Goal: Task Accomplishment & Management: Use online tool/utility

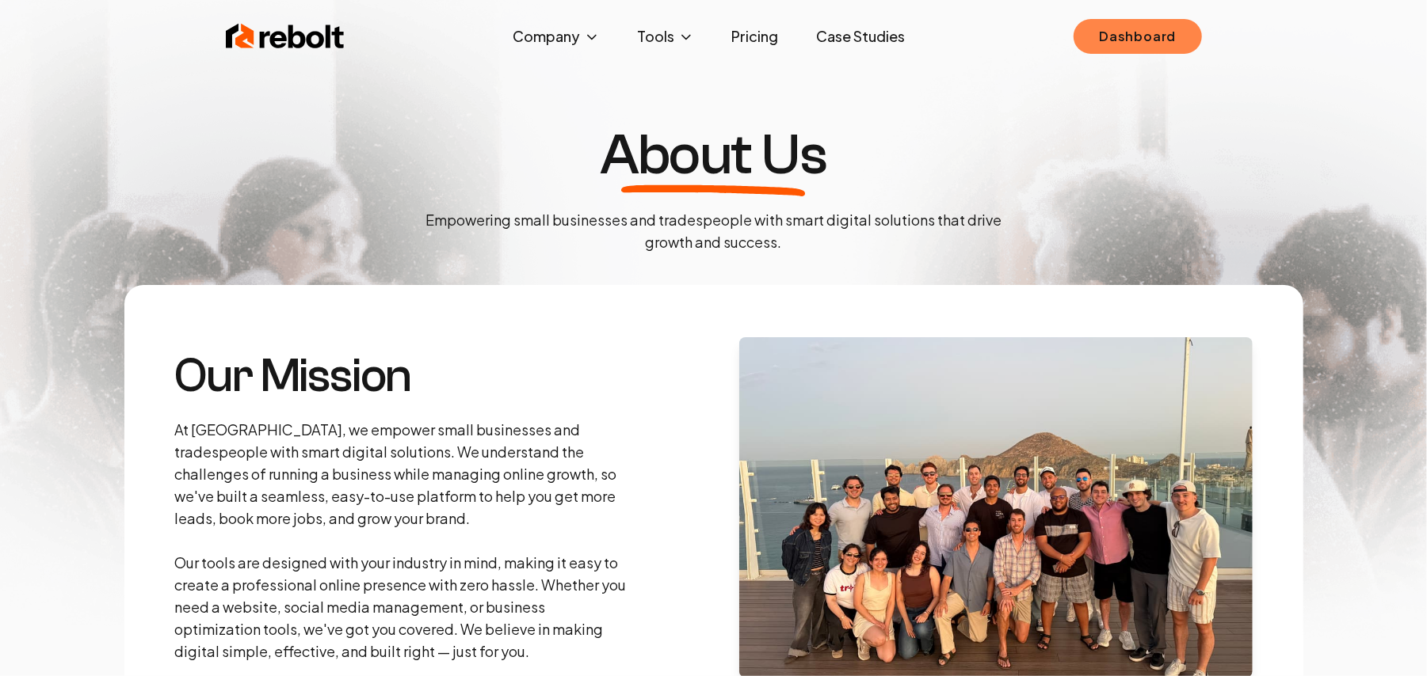
click at [1151, 33] on link "Dashboard" at bounding box center [1137, 36] width 128 height 35
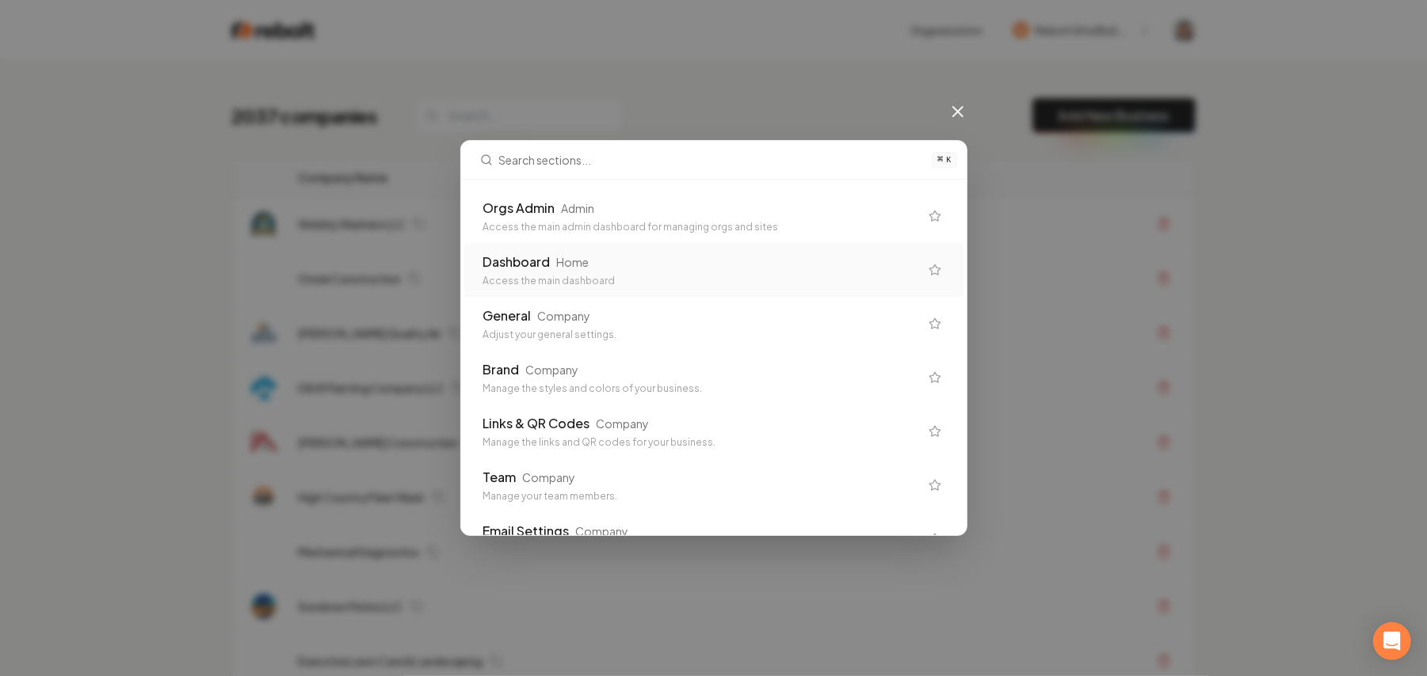
click at [726, 226] on div "Access the main admin dashboard for managing orgs and sites" at bounding box center [701, 227] width 436 height 13
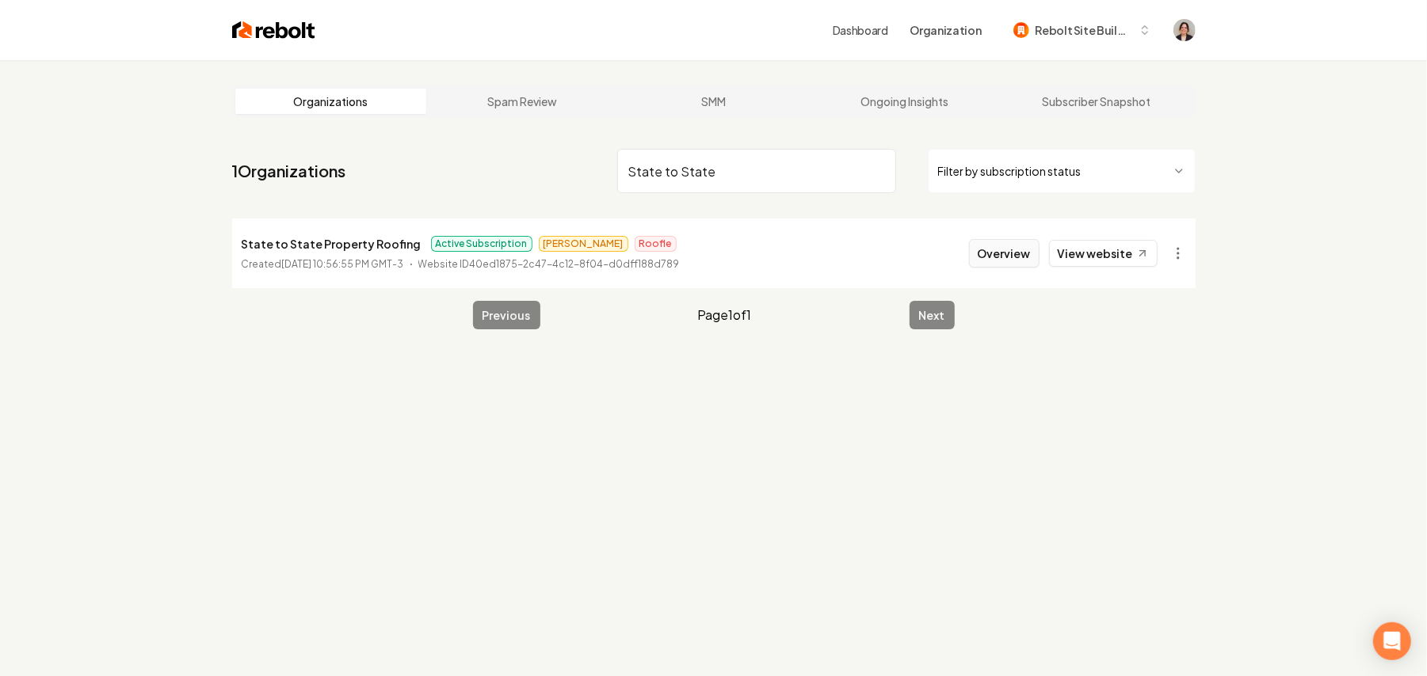
type input "State to State"
click at [986, 254] on button "Overview" at bounding box center [1004, 253] width 71 height 29
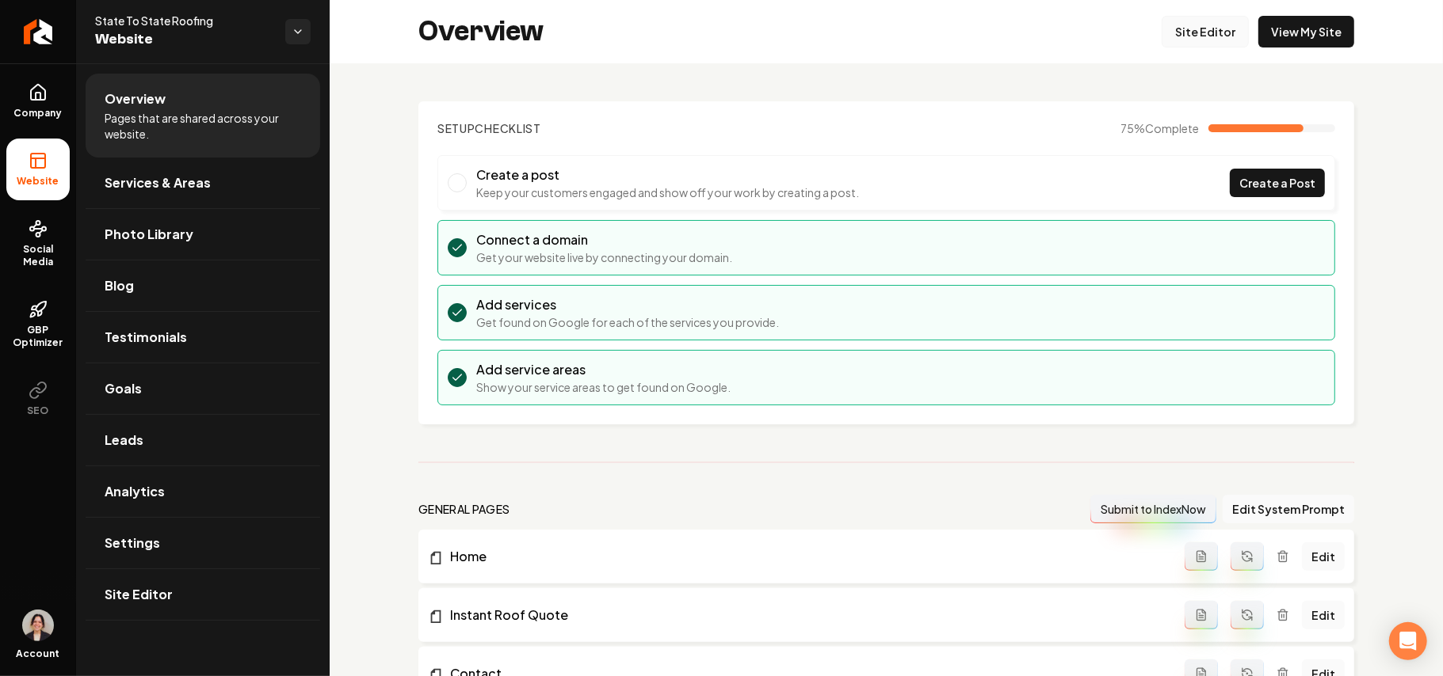
click at [1205, 27] on link "Site Editor" at bounding box center [1204, 32] width 87 height 32
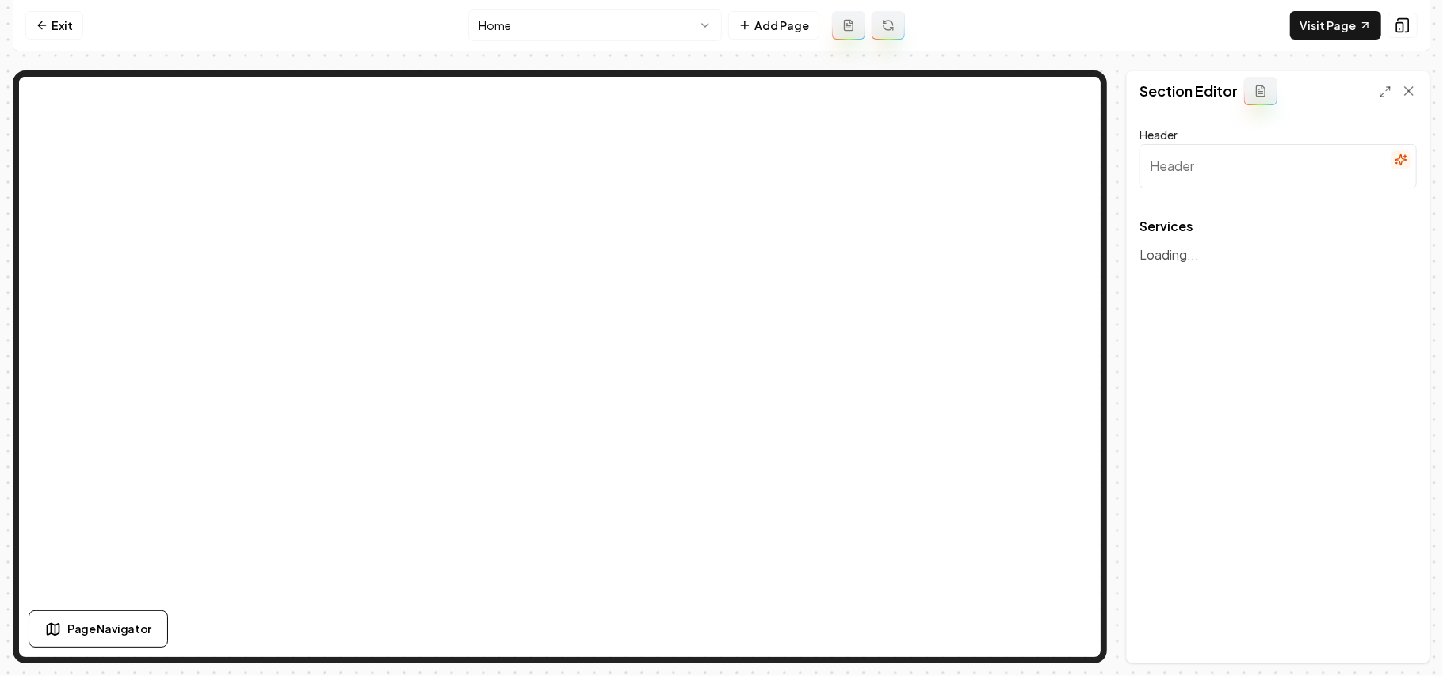
type input "Our Expert Roofing and Exterior Services"
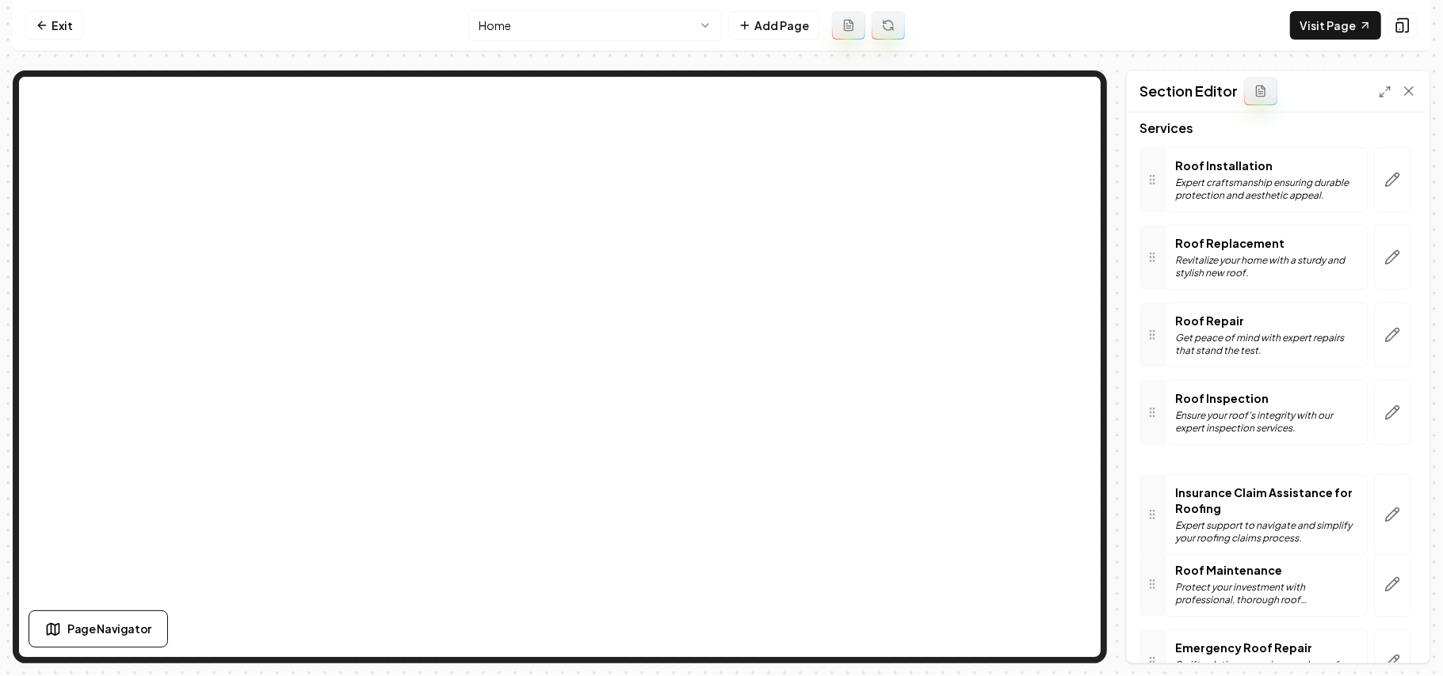
scroll to position [211, 0]
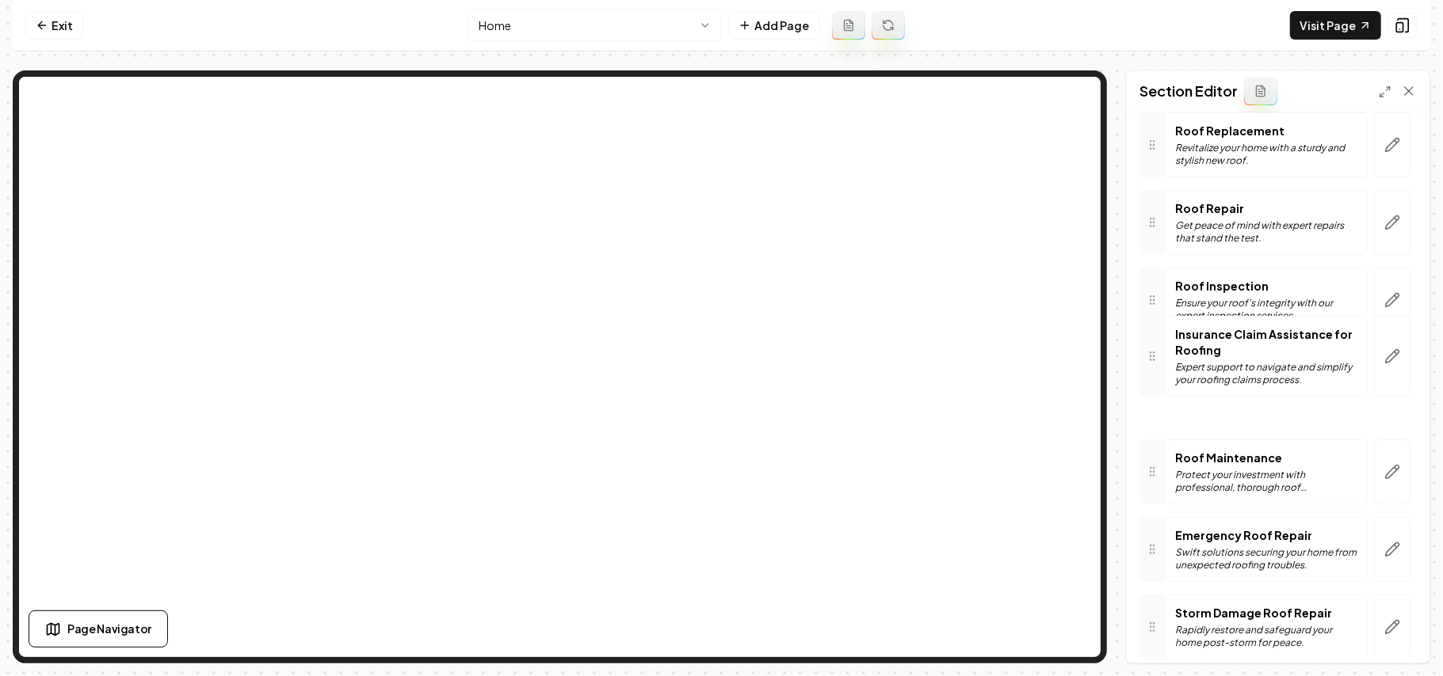
drag, startPoint x: 1157, startPoint y: 388, endPoint x: 1210, endPoint y: 372, distance: 55.6
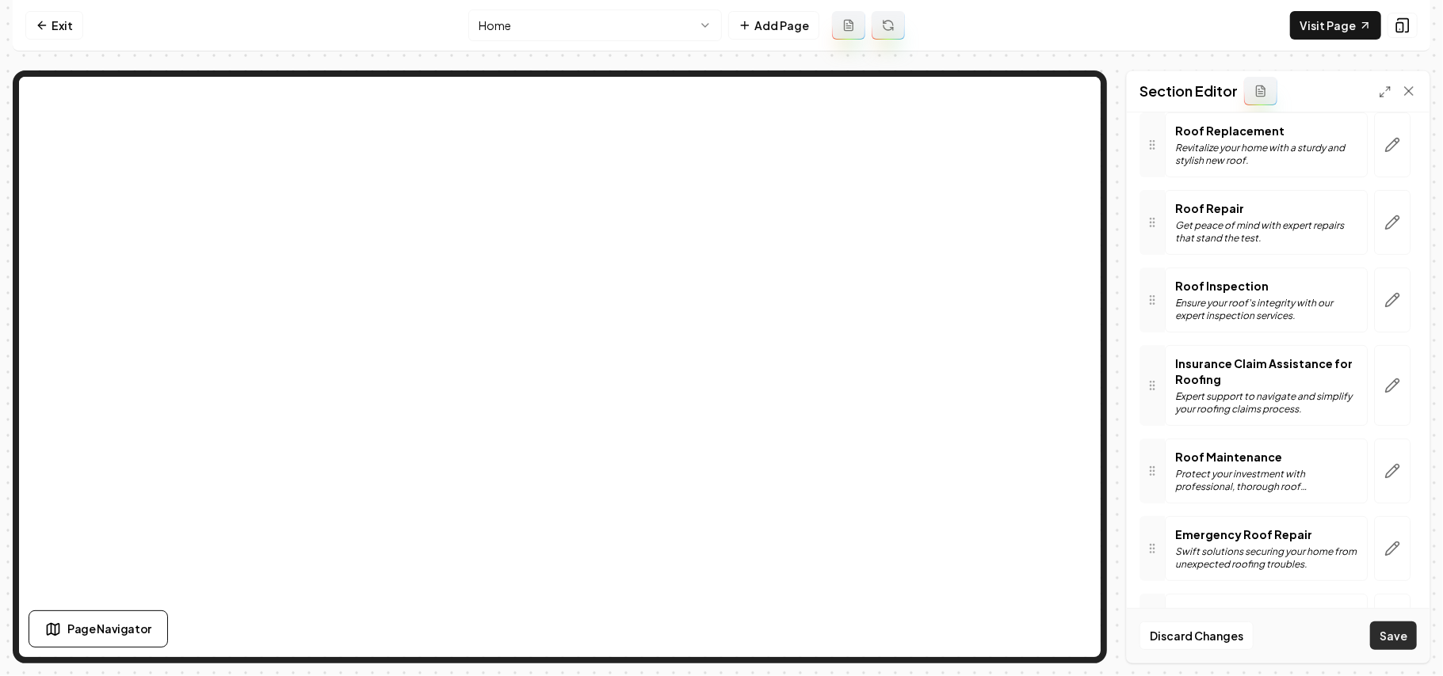
click at [1385, 646] on button "Save" at bounding box center [1393, 636] width 47 height 29
click at [1412, 635] on button "Save" at bounding box center [1393, 636] width 47 height 29
click at [1397, 638] on button "Save" at bounding box center [1393, 636] width 47 height 29
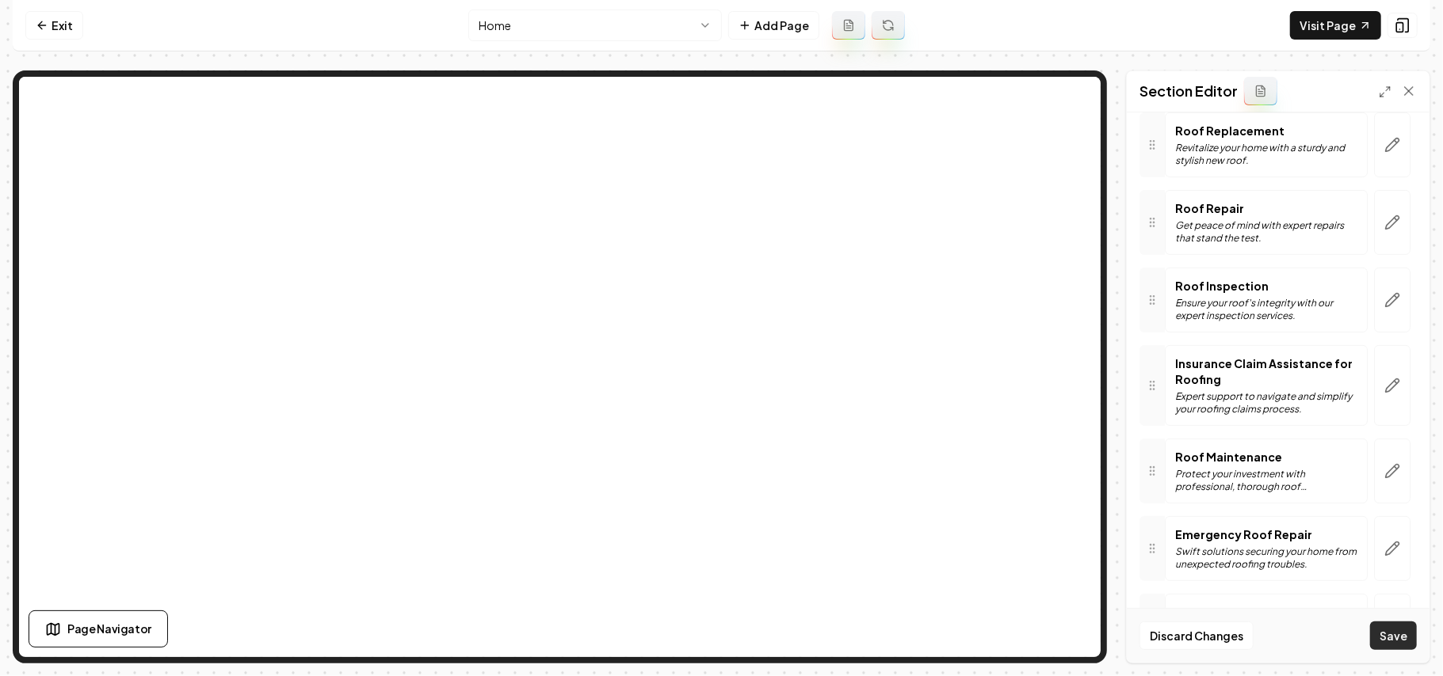
click at [1397, 638] on button "Save" at bounding box center [1393, 636] width 47 height 29
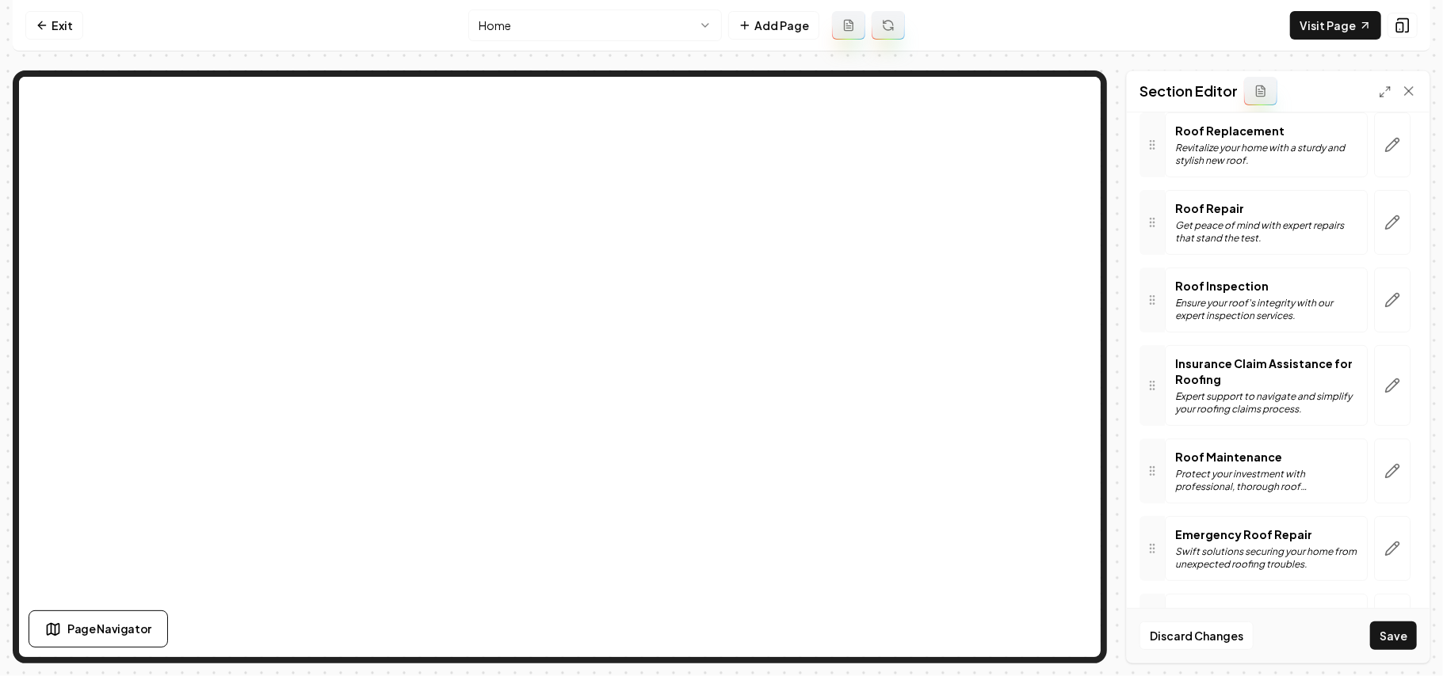
click at [1391, 653] on div "Discard Changes Save" at bounding box center [1277, 635] width 303 height 55
click at [1392, 653] on div "Discard Changes Save" at bounding box center [1277, 635] width 303 height 55
click at [1392, 648] on button "Save" at bounding box center [1393, 636] width 47 height 29
click at [1393, 647] on button "Save" at bounding box center [1393, 636] width 47 height 29
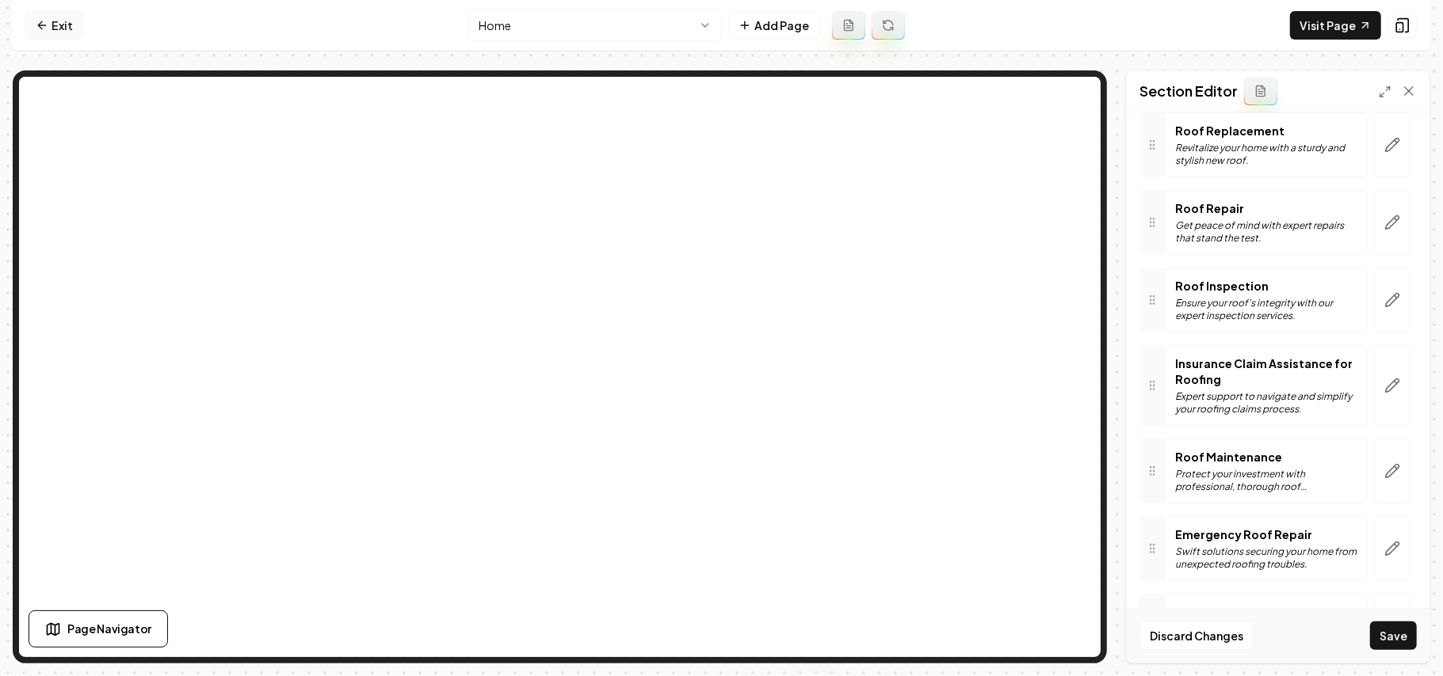
click at [76, 35] on link "Exit" at bounding box center [54, 25] width 58 height 29
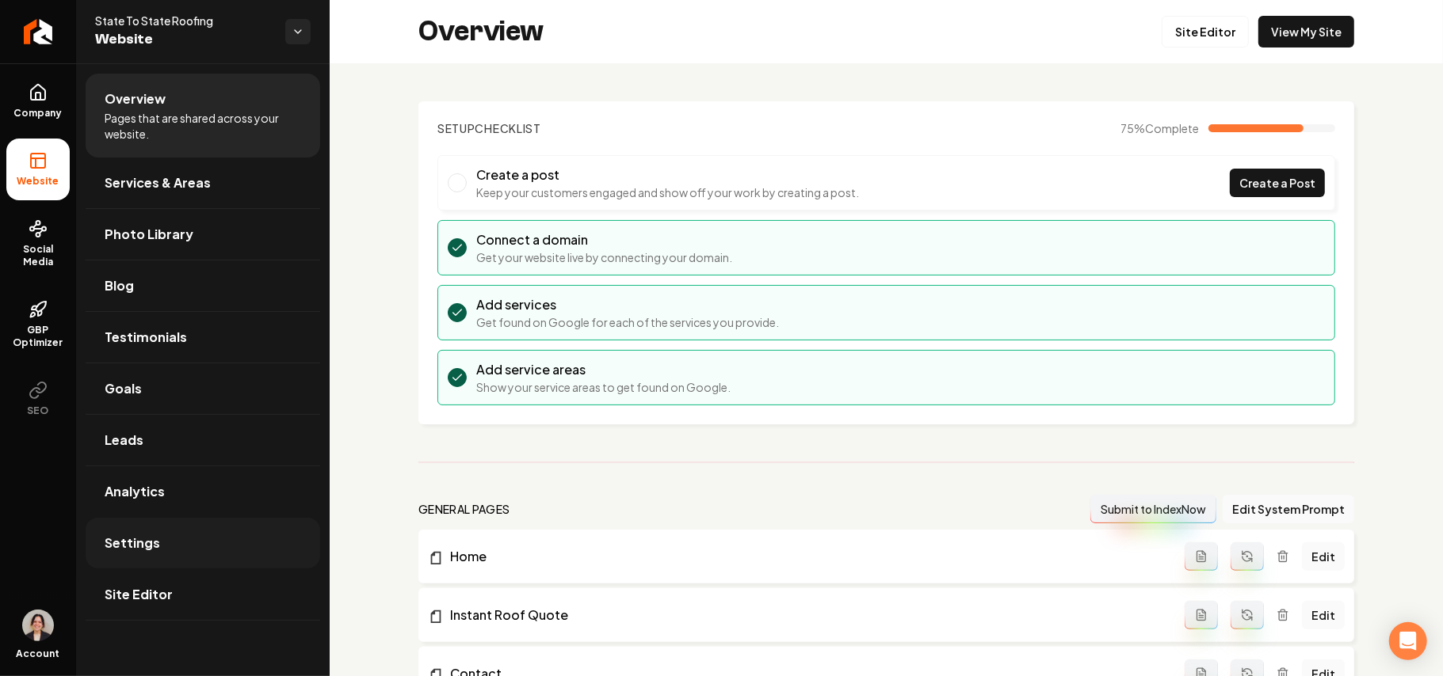
click at [203, 564] on link "Settings" at bounding box center [203, 543] width 234 height 51
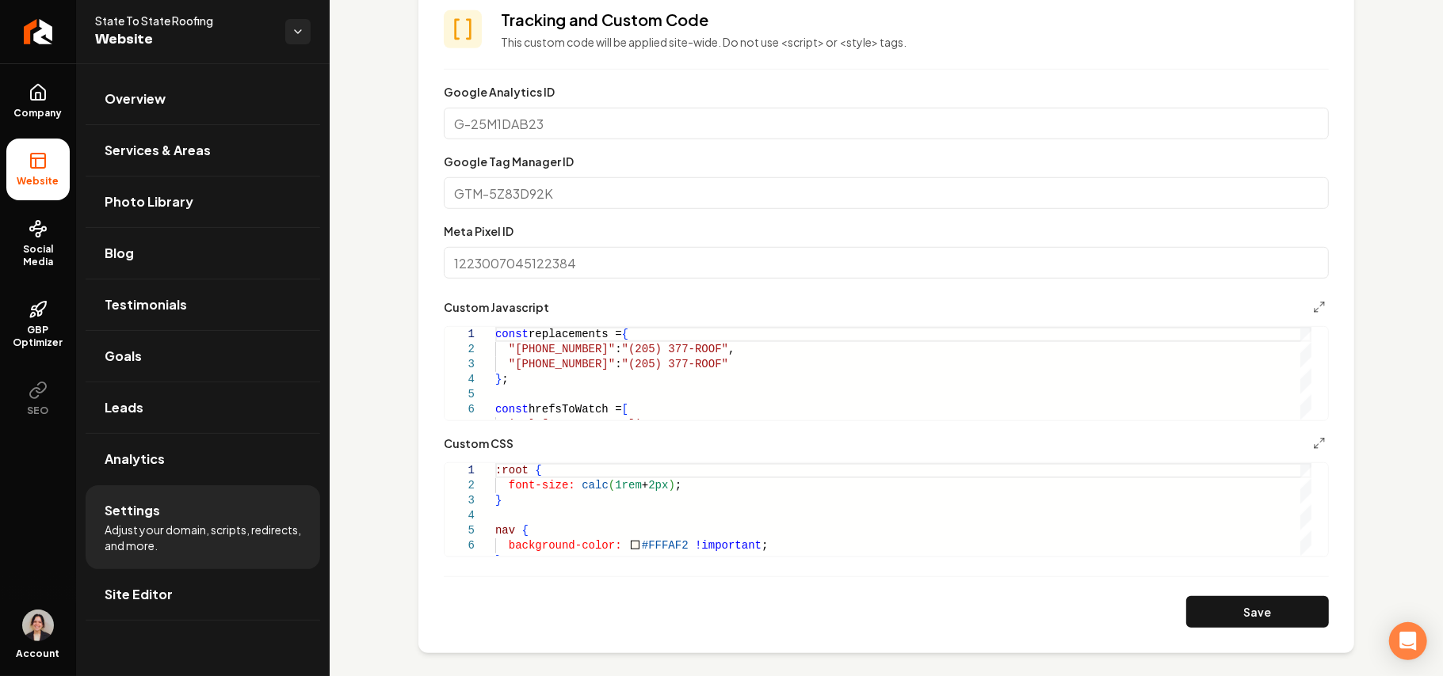
scroll to position [739, 0]
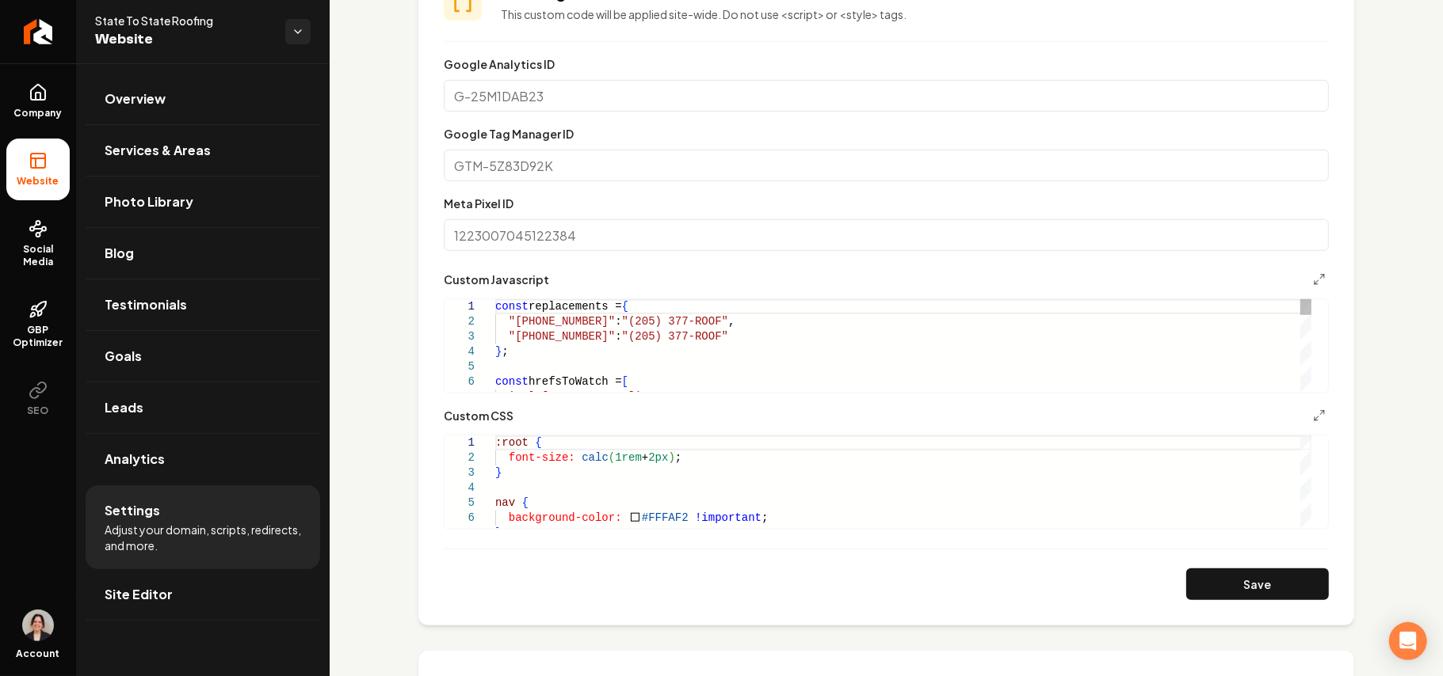
click at [1309, 276] on button "Main content area" at bounding box center [1318, 279] width 19 height 19
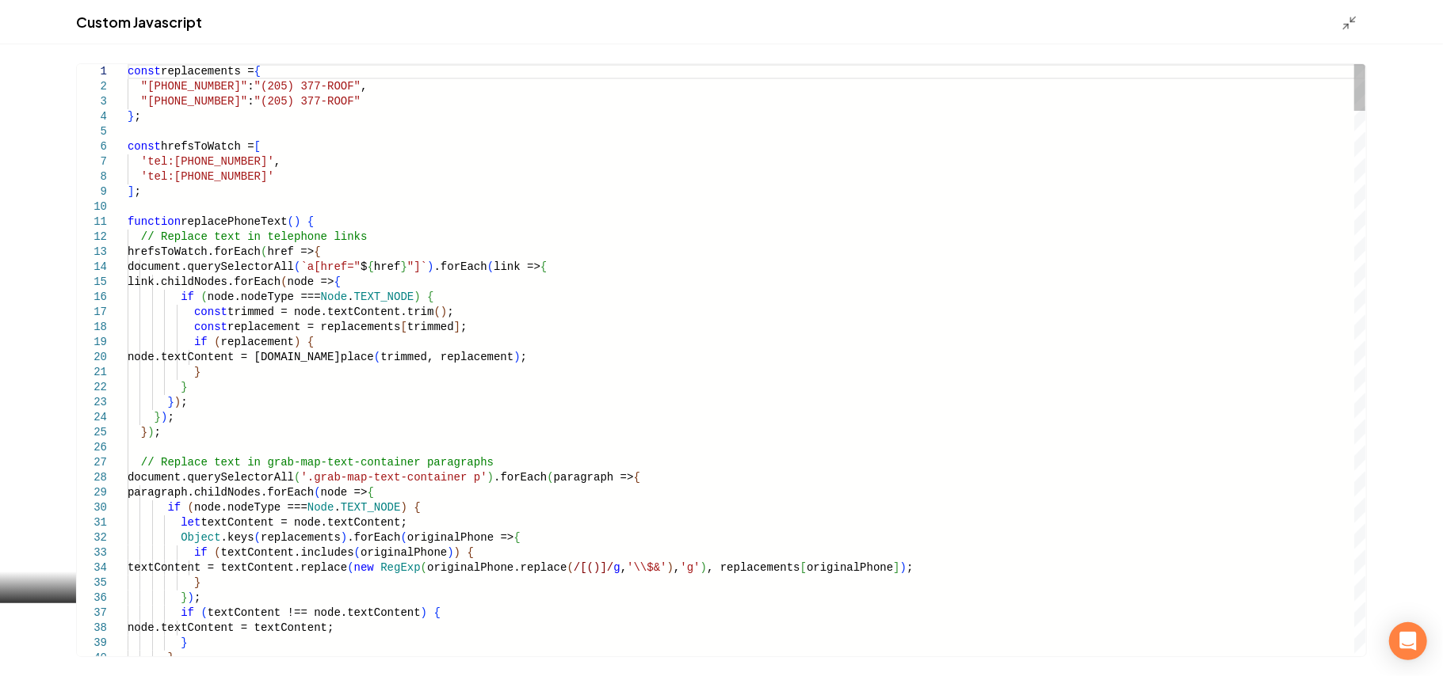
type textarea "**********"
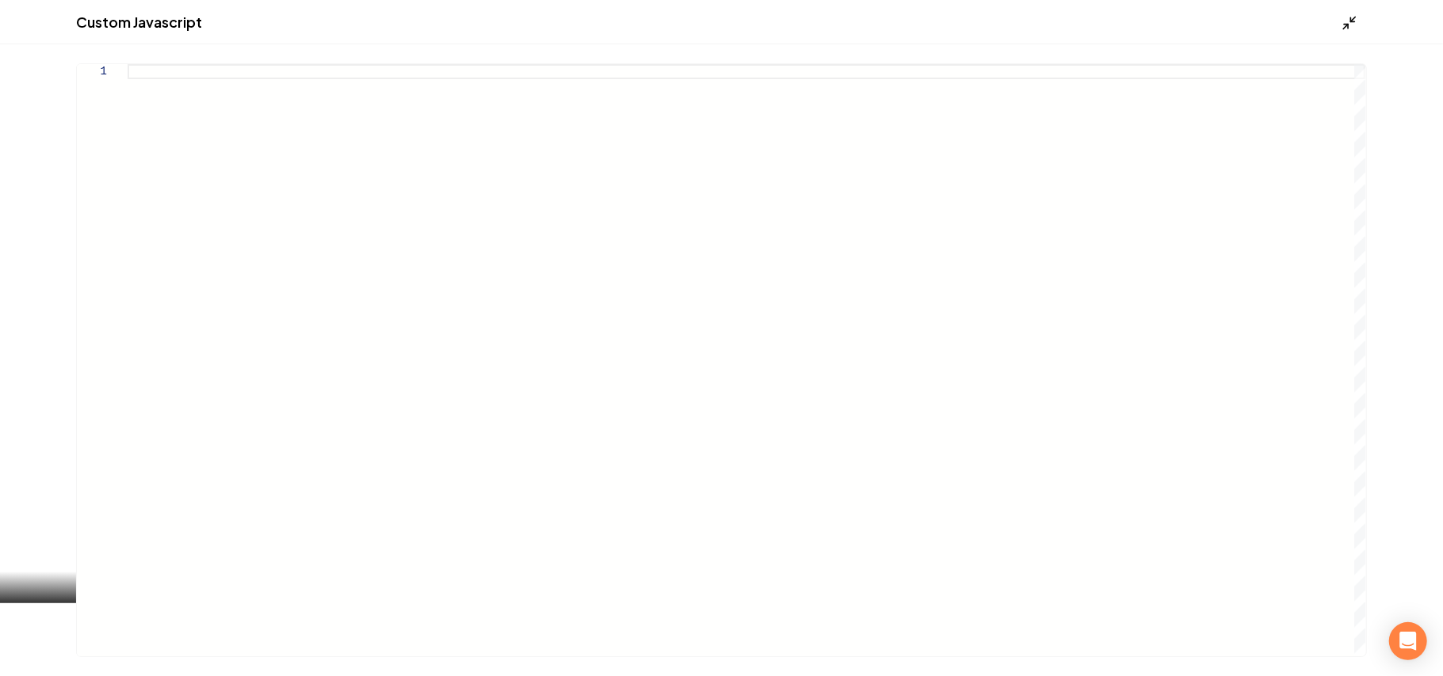
click at [1348, 16] on icon "Main content area" at bounding box center [1349, 23] width 16 height 16
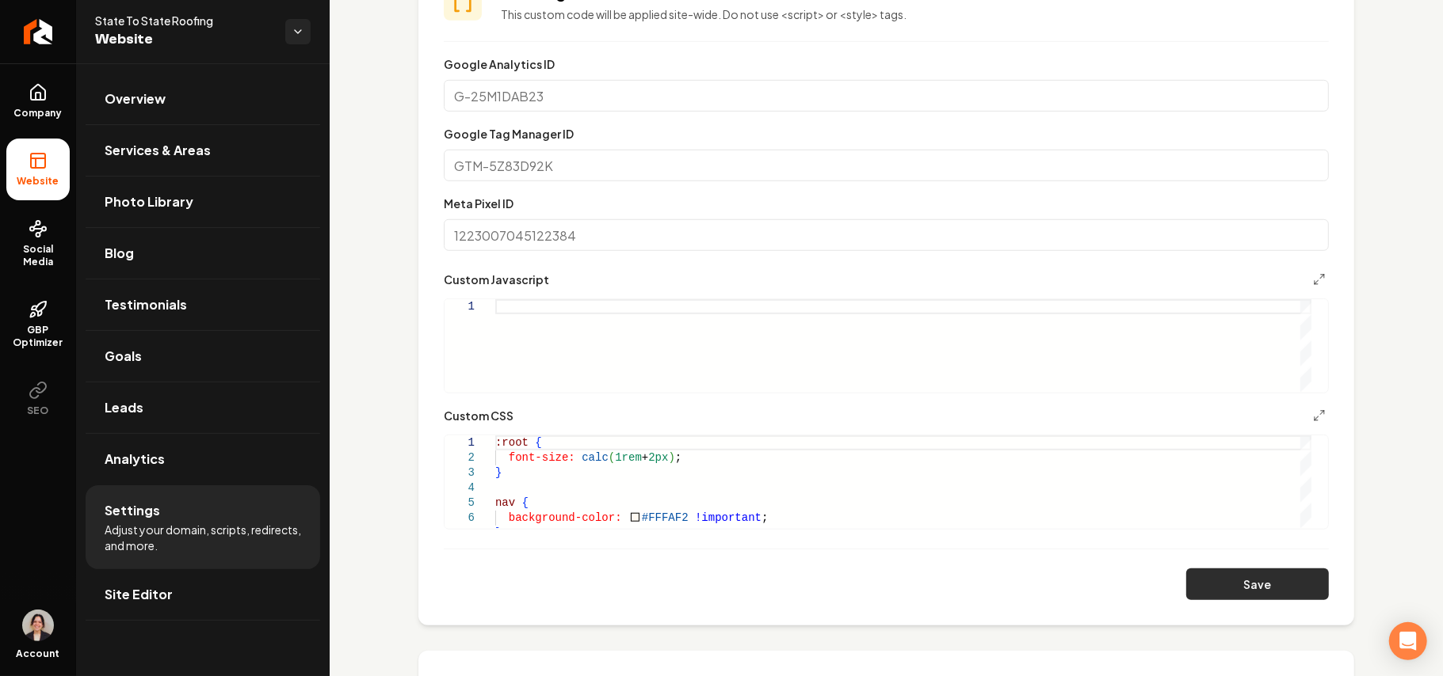
click at [1237, 593] on button "Save" at bounding box center [1257, 585] width 143 height 32
click at [1274, 597] on button "Save" at bounding box center [1257, 585] width 143 height 32
click at [862, 360] on div "Main content area" at bounding box center [903, 345] width 816 height 93
type textarea "********* *****"
click at [1228, 577] on button "Save" at bounding box center [1257, 585] width 143 height 32
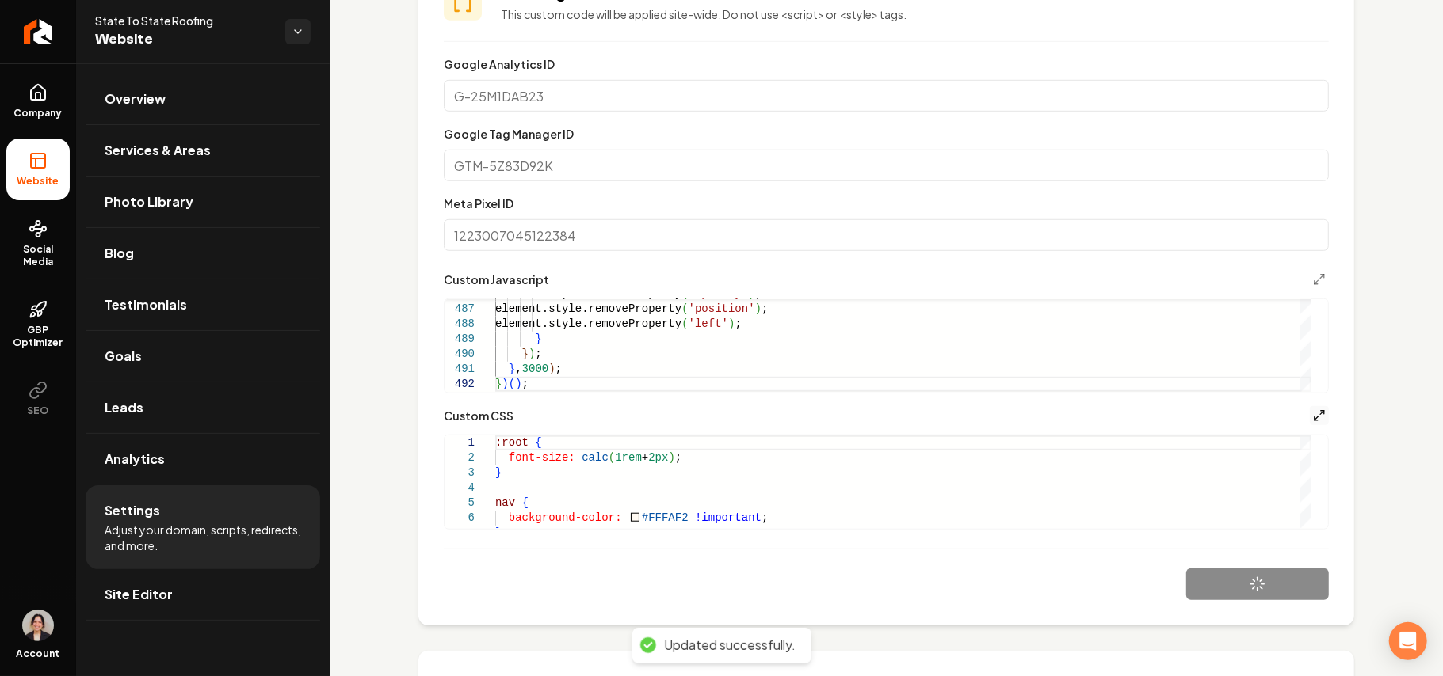
click at [1320, 412] on line "Main content area" at bounding box center [1322, 413] width 4 height 4
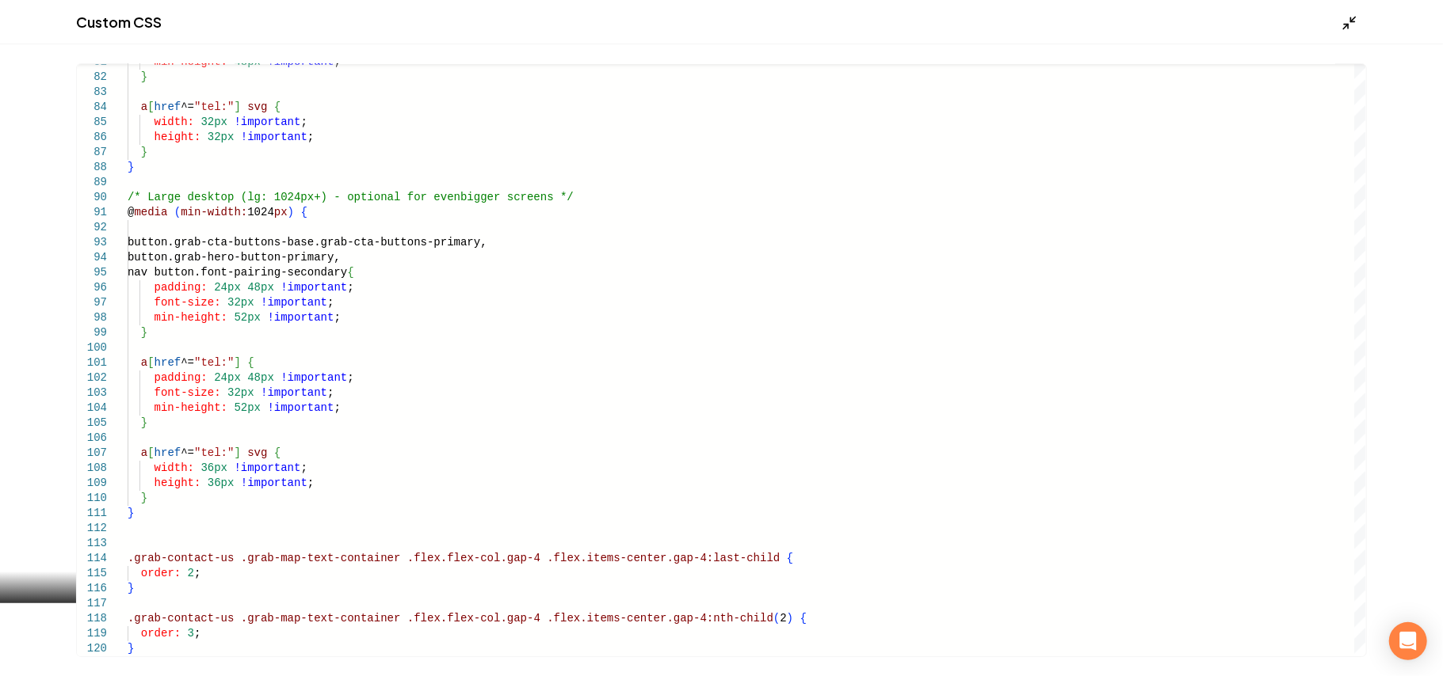
click at [1350, 20] on icon "Main content area" at bounding box center [1349, 23] width 16 height 16
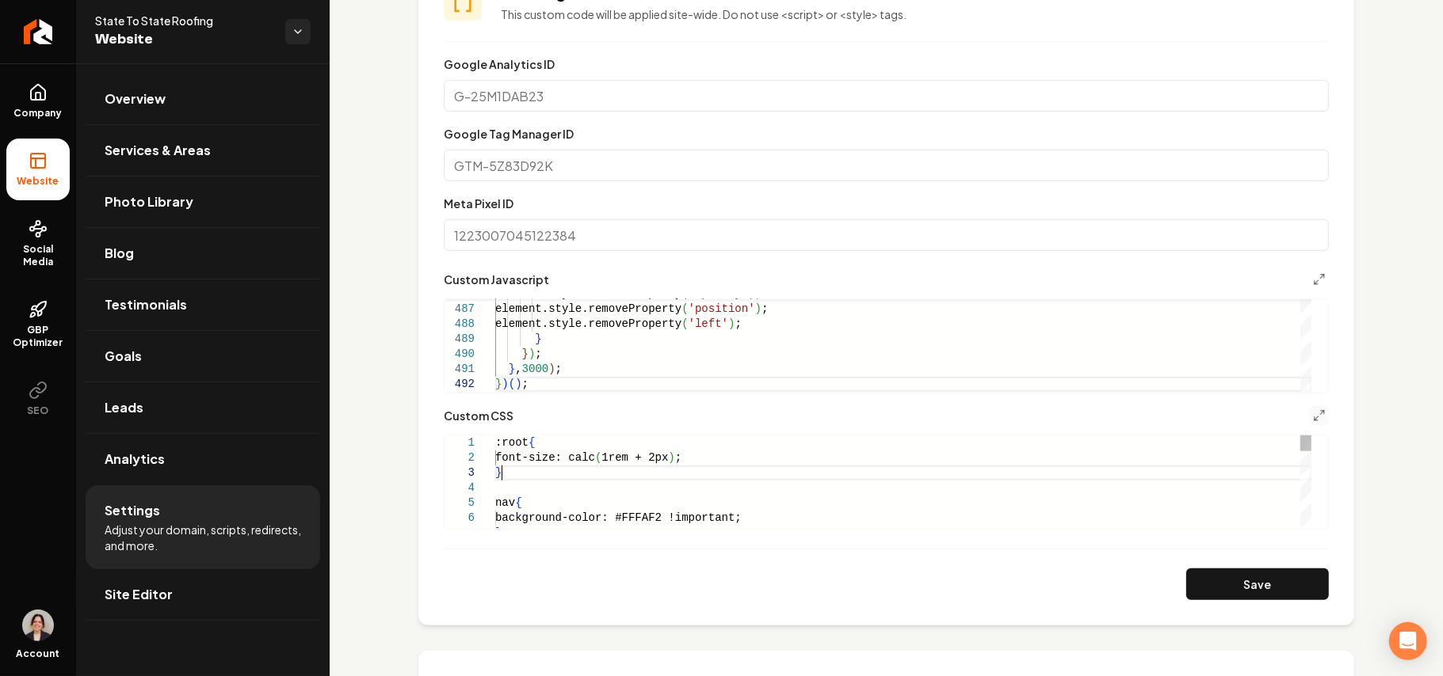
click at [1248, 577] on button "Save" at bounding box center [1257, 585] width 143 height 32
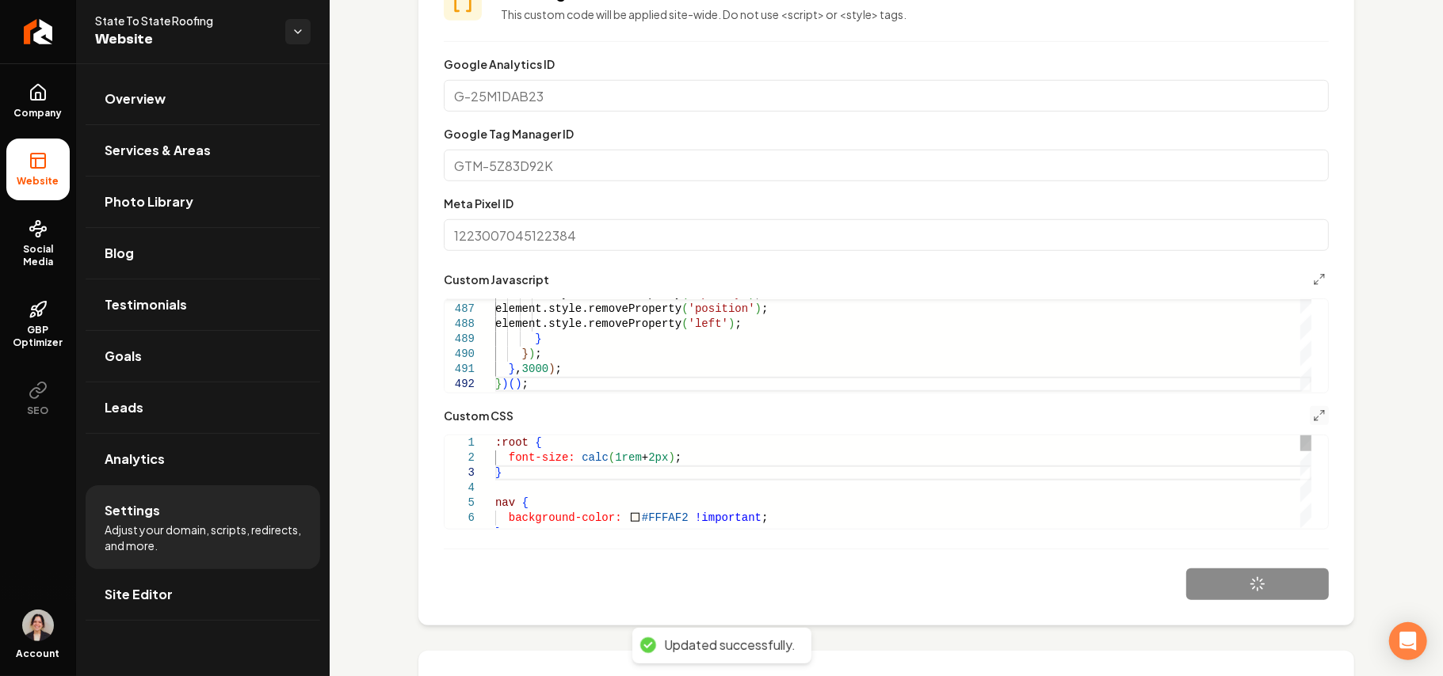
type textarea "**********"
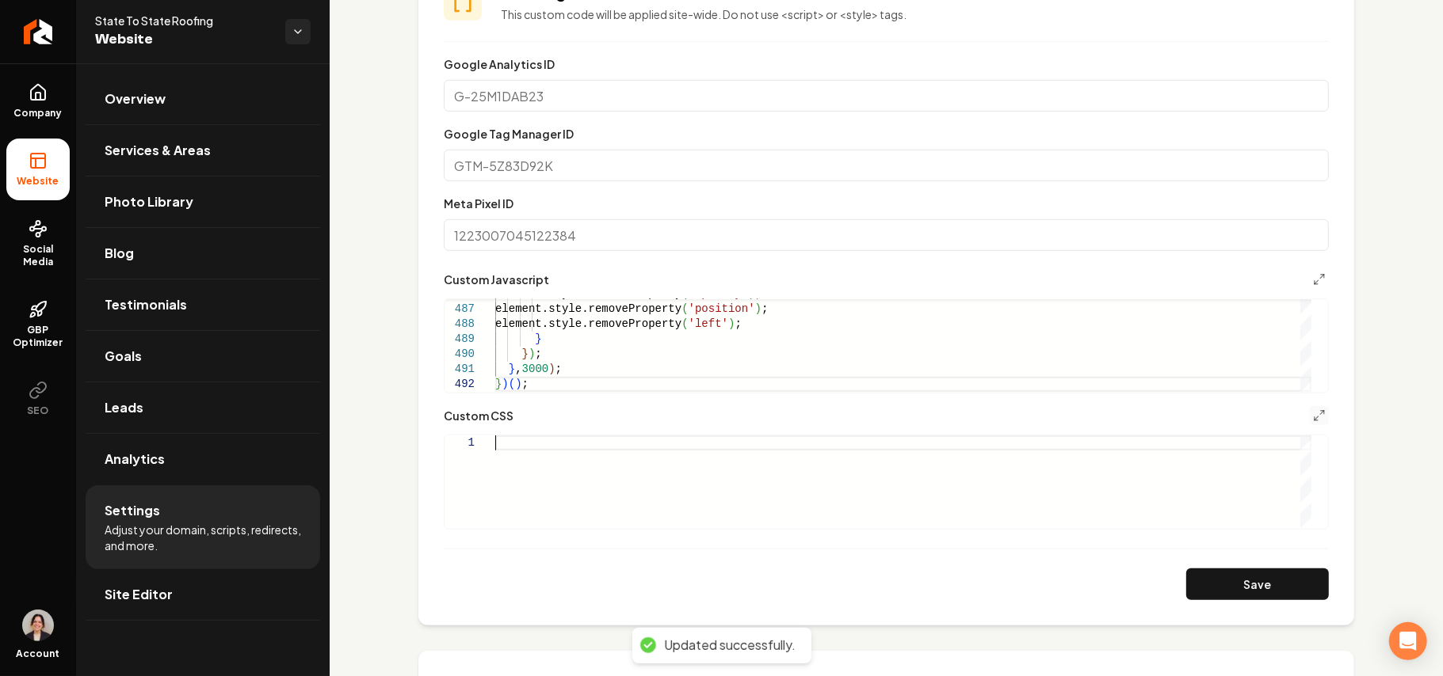
scroll to position [0, 0]
click at [1293, 590] on button "Save" at bounding box center [1257, 585] width 143 height 32
click at [699, 452] on div "Main content area" at bounding box center [903, 482] width 816 height 93
type textarea "**********"
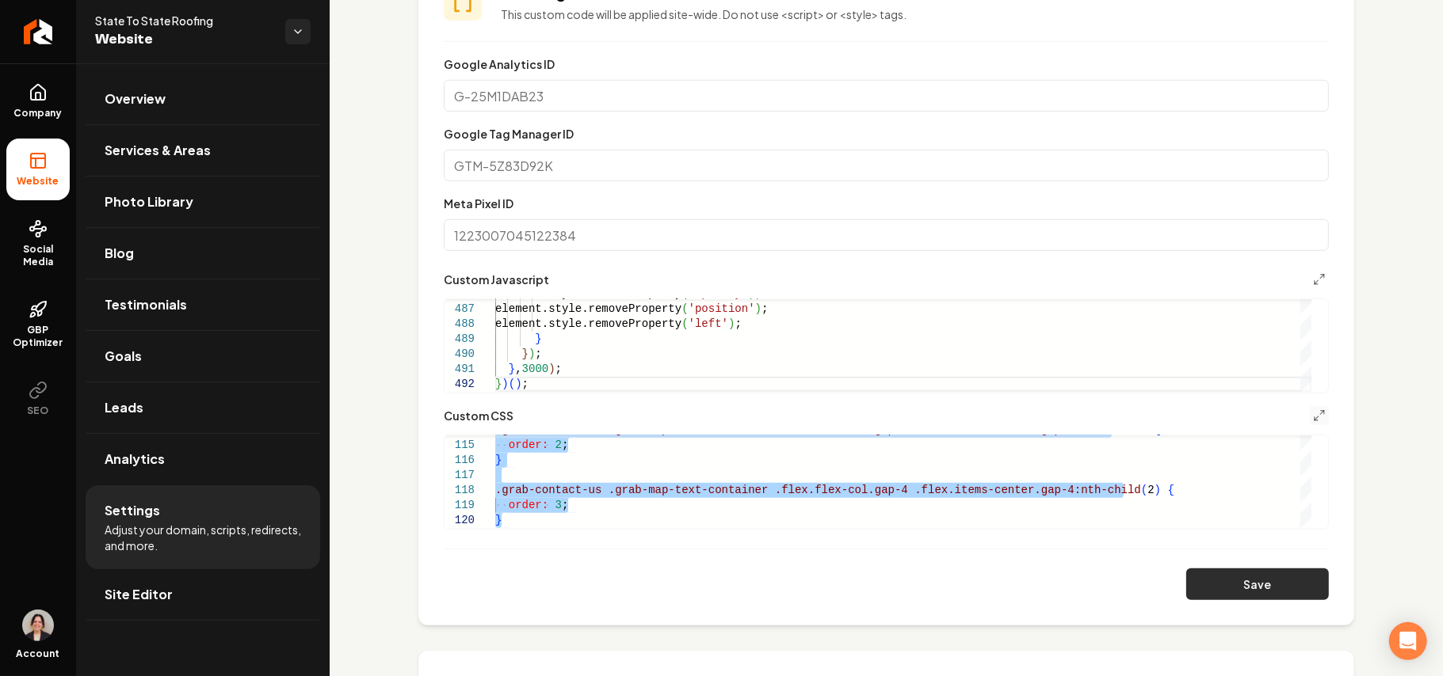
click at [1227, 593] on button "Save" at bounding box center [1257, 585] width 143 height 32
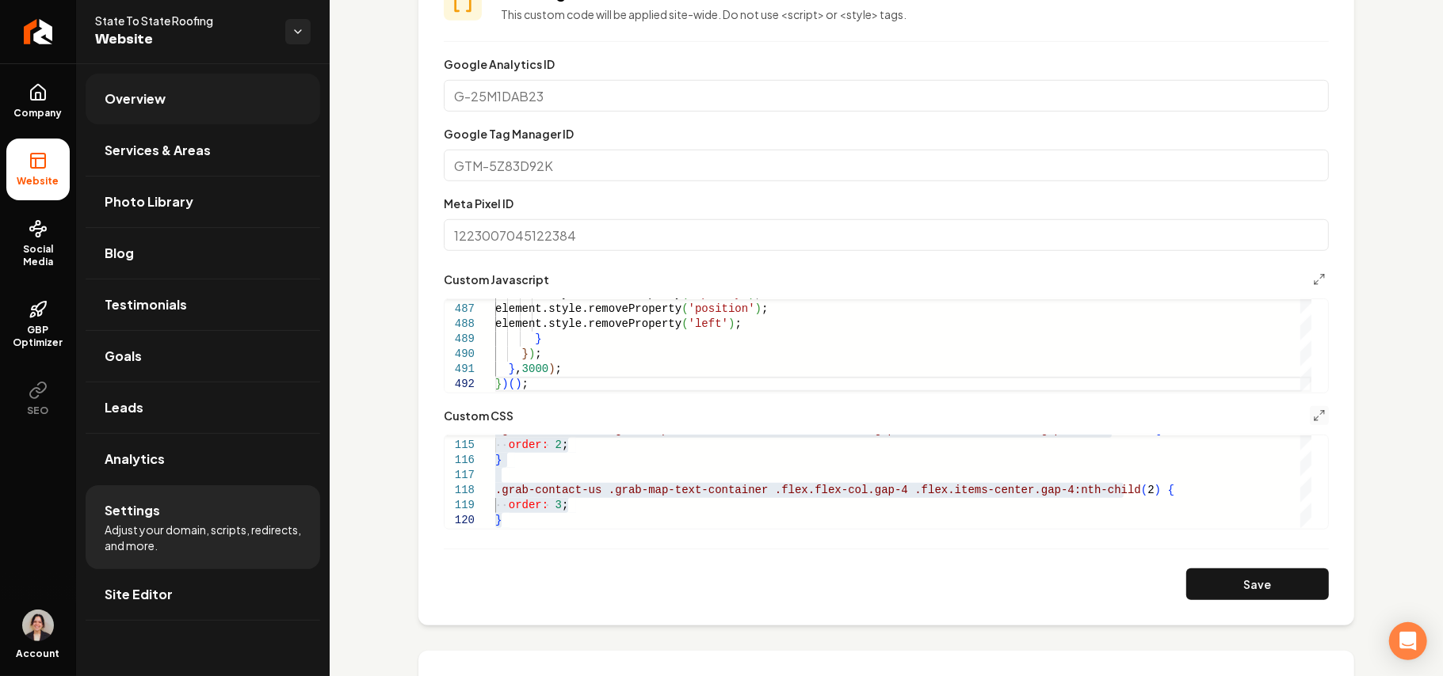
click at [172, 105] on link "Overview" at bounding box center [203, 99] width 234 height 51
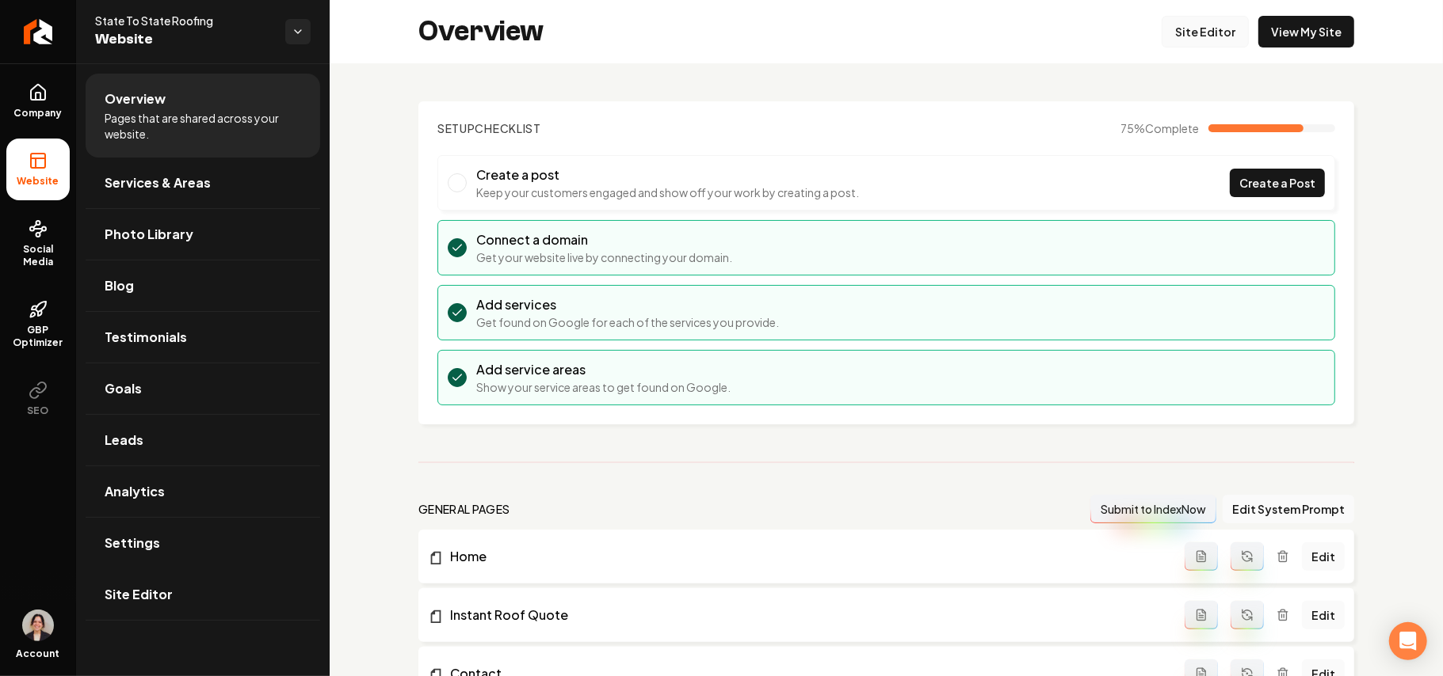
click at [1182, 30] on link "Site Editor" at bounding box center [1204, 32] width 87 height 32
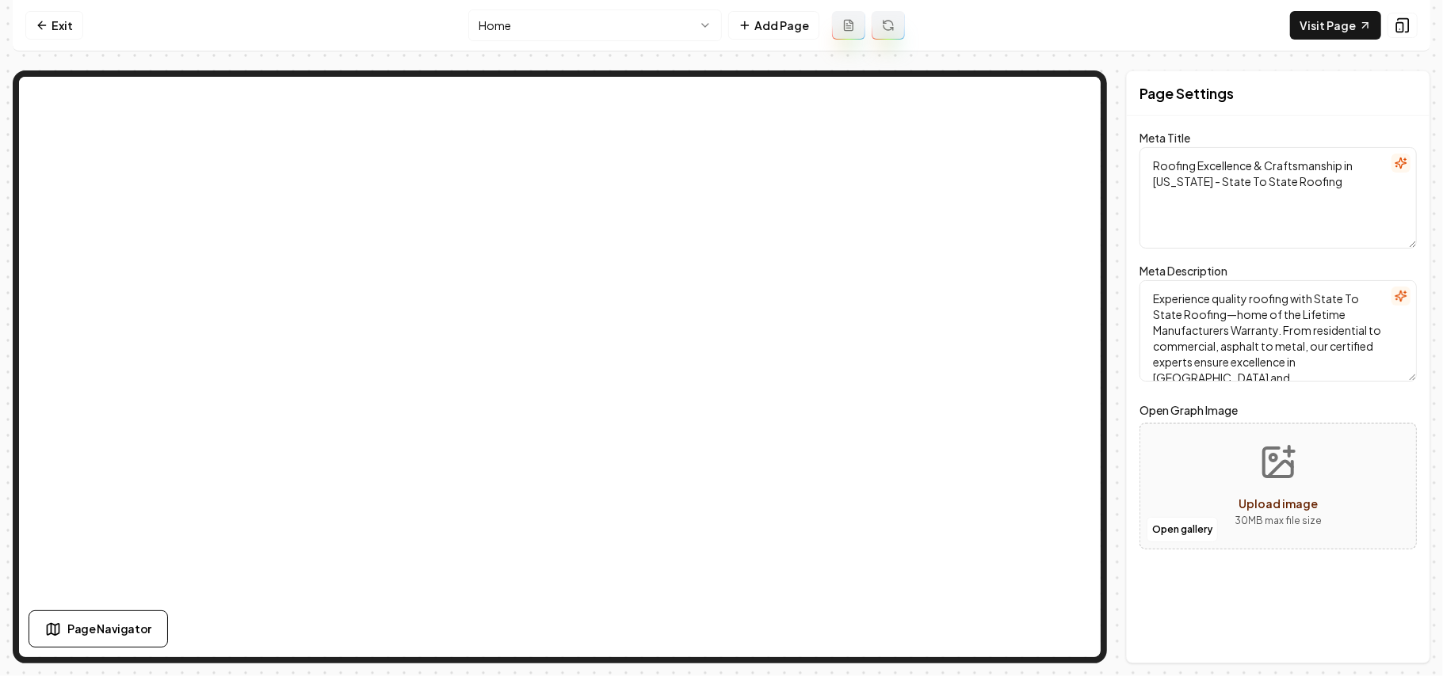
click at [602, 22] on html "Computer Required This feature is only available on a computer. Please switch t…" at bounding box center [721, 338] width 1443 height 676
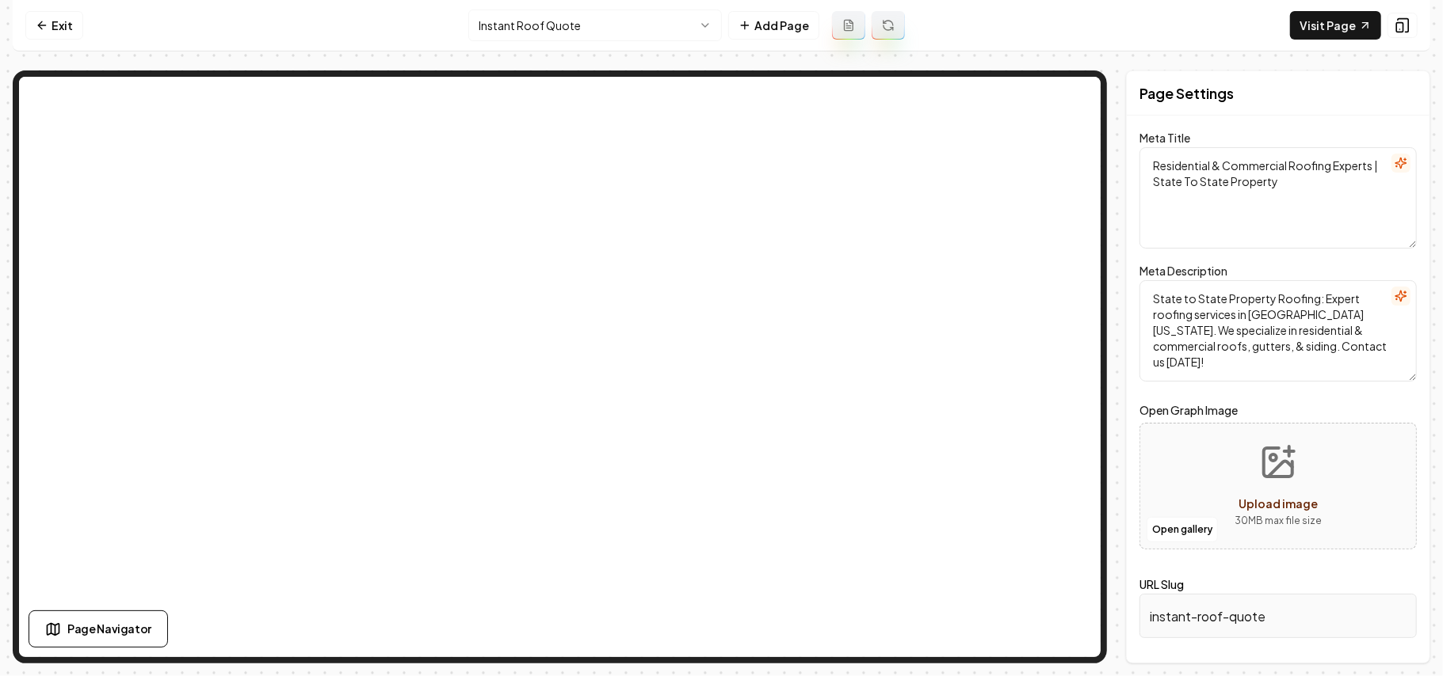
click at [608, 24] on html "Computer Required This feature is only available on a computer. Please switch t…" at bounding box center [721, 338] width 1443 height 676
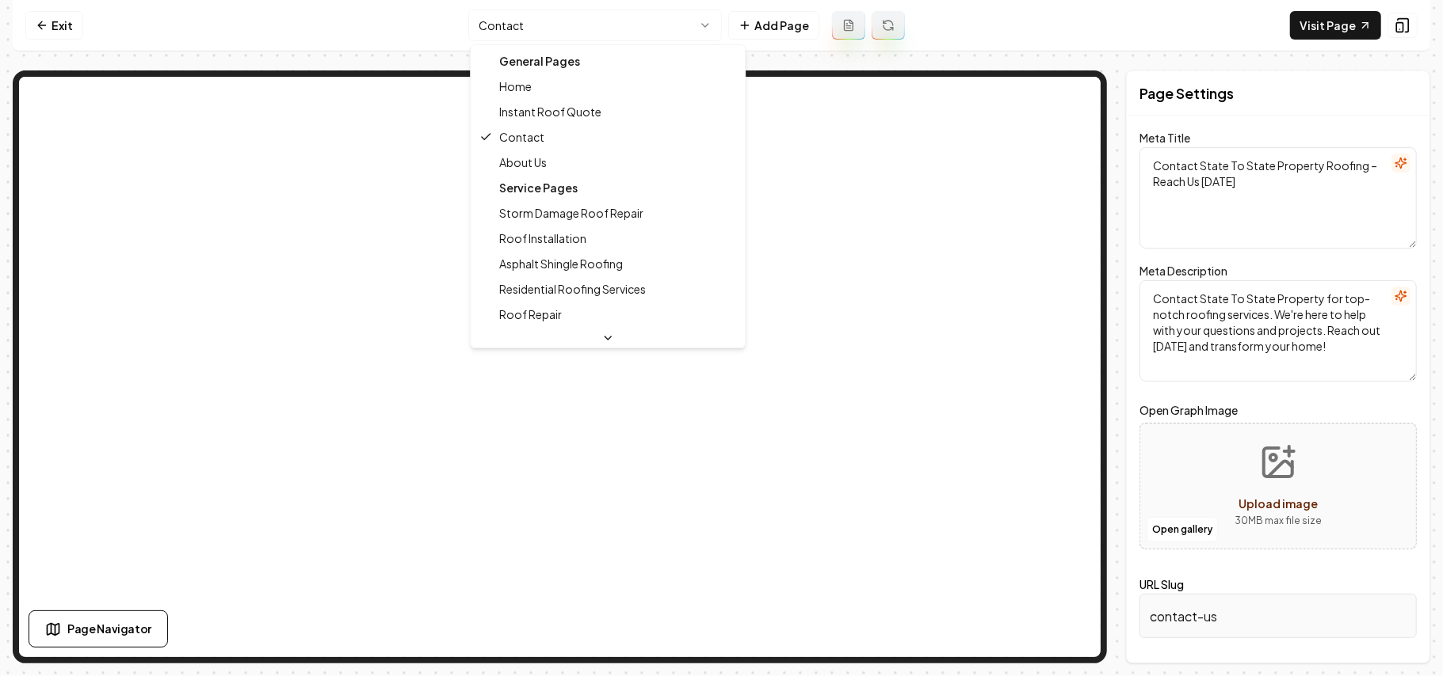
click at [650, 32] on html "Computer Required This feature is only available on a computer. Please switch t…" at bounding box center [721, 338] width 1443 height 676
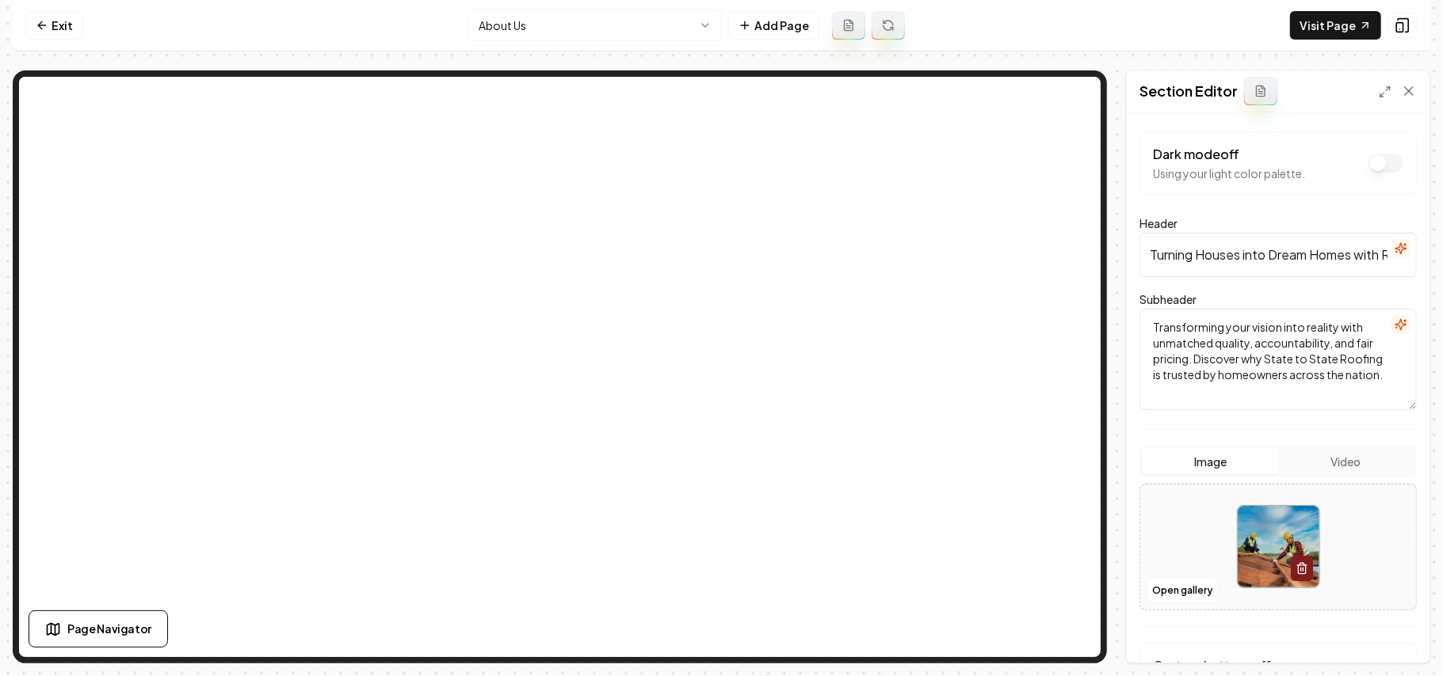
click at [547, 20] on html "Computer Required This feature is only available on a computer. Please switch t…" at bounding box center [721, 338] width 1443 height 676
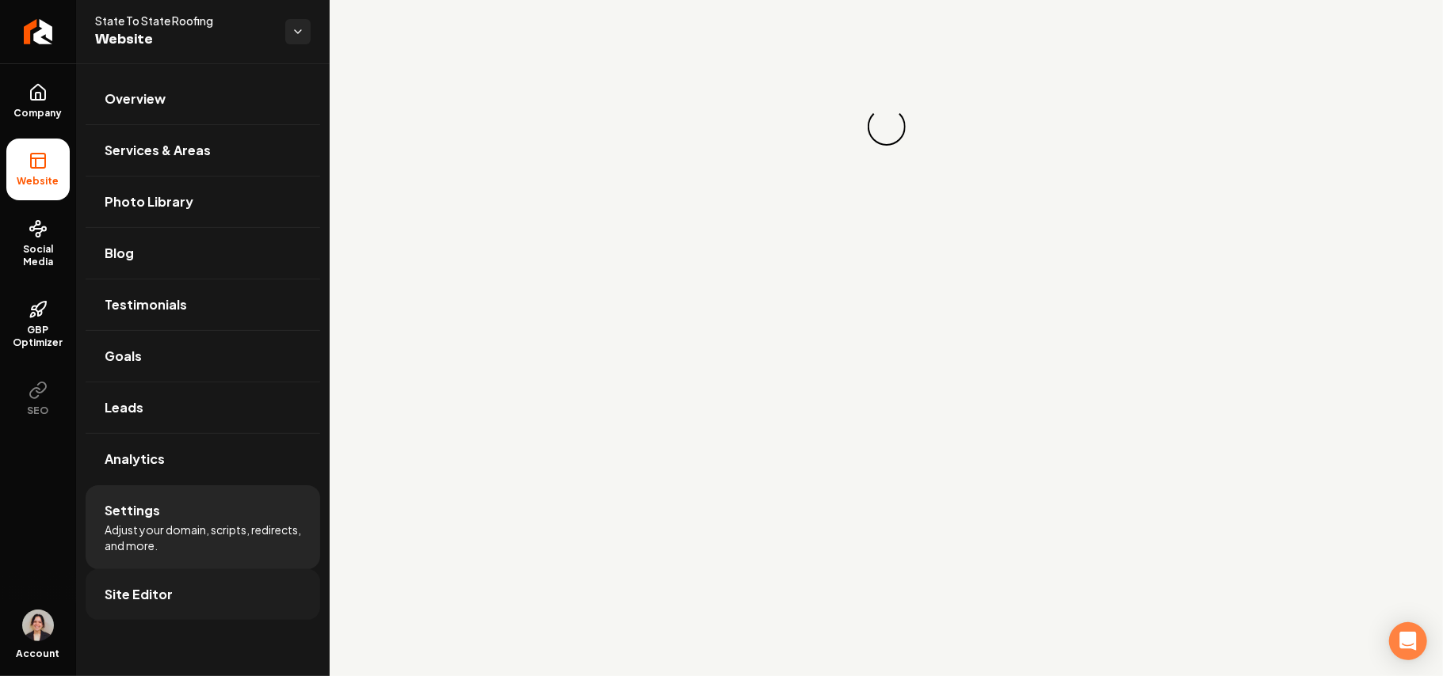
click at [151, 604] on span "Site Editor" at bounding box center [139, 594] width 68 height 19
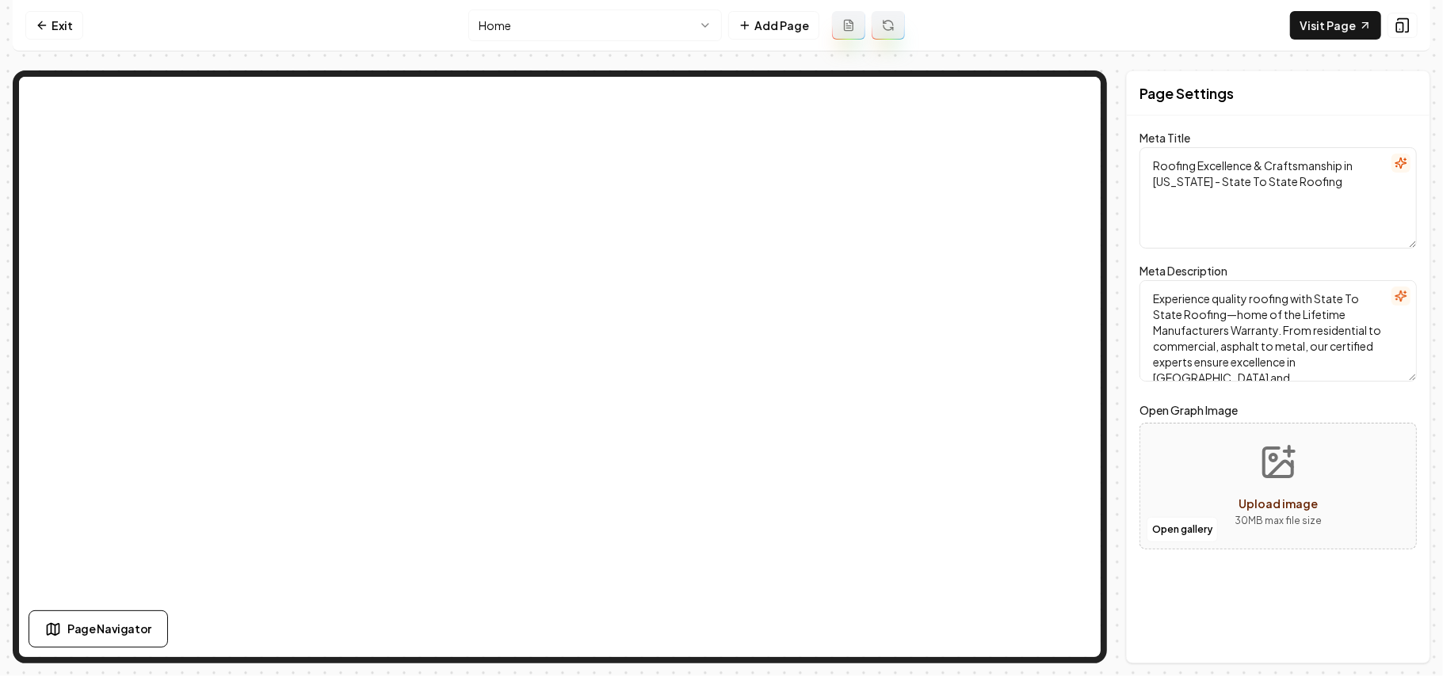
click at [600, 23] on html "Computer Required This feature is only available on a computer. Please switch t…" at bounding box center [721, 338] width 1443 height 676
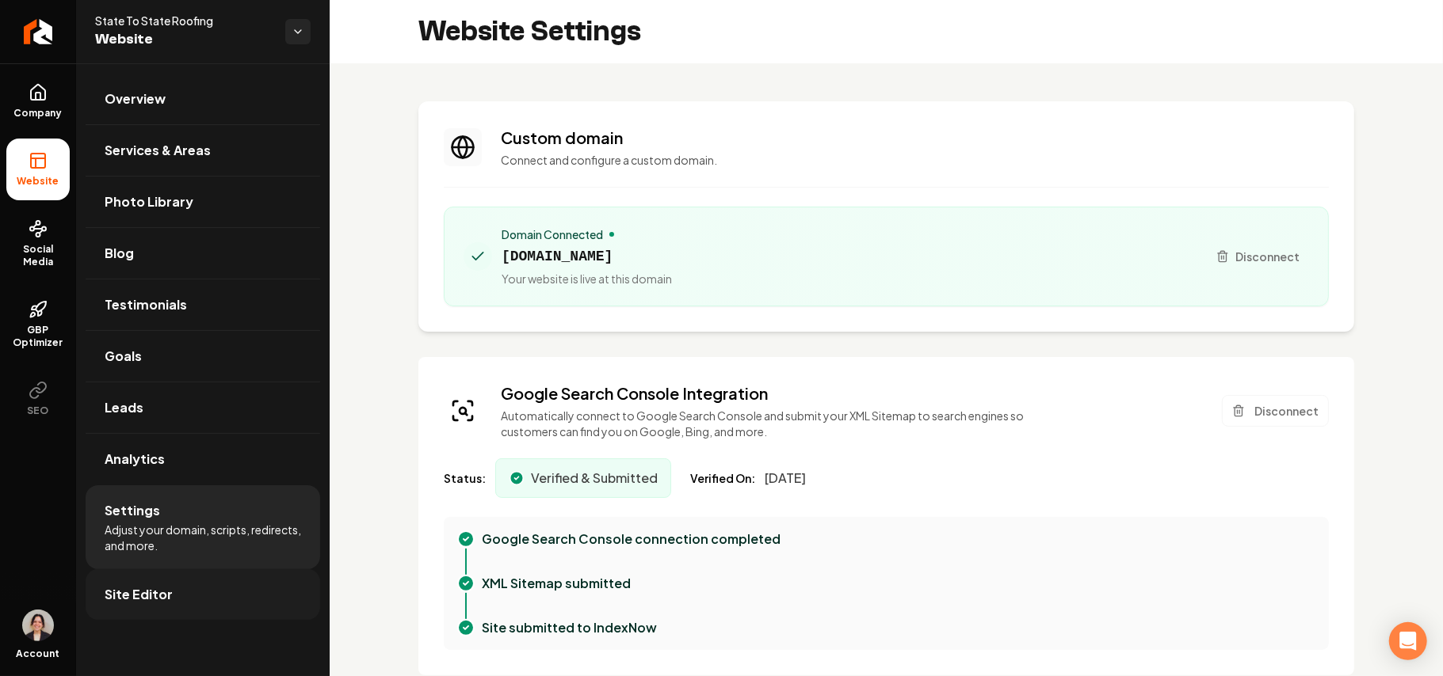
click at [153, 615] on link "Site Editor" at bounding box center [203, 595] width 234 height 51
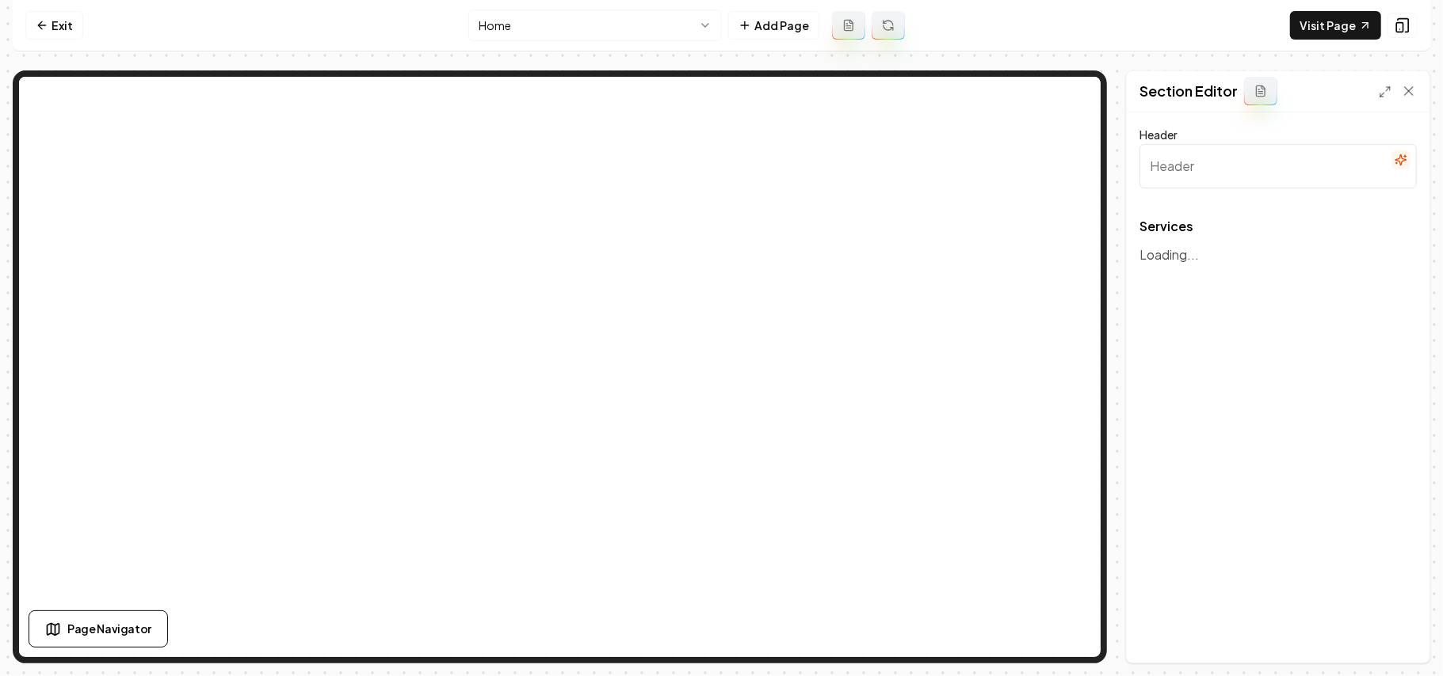
type input "Our Expert Roofing and Exterior Services"
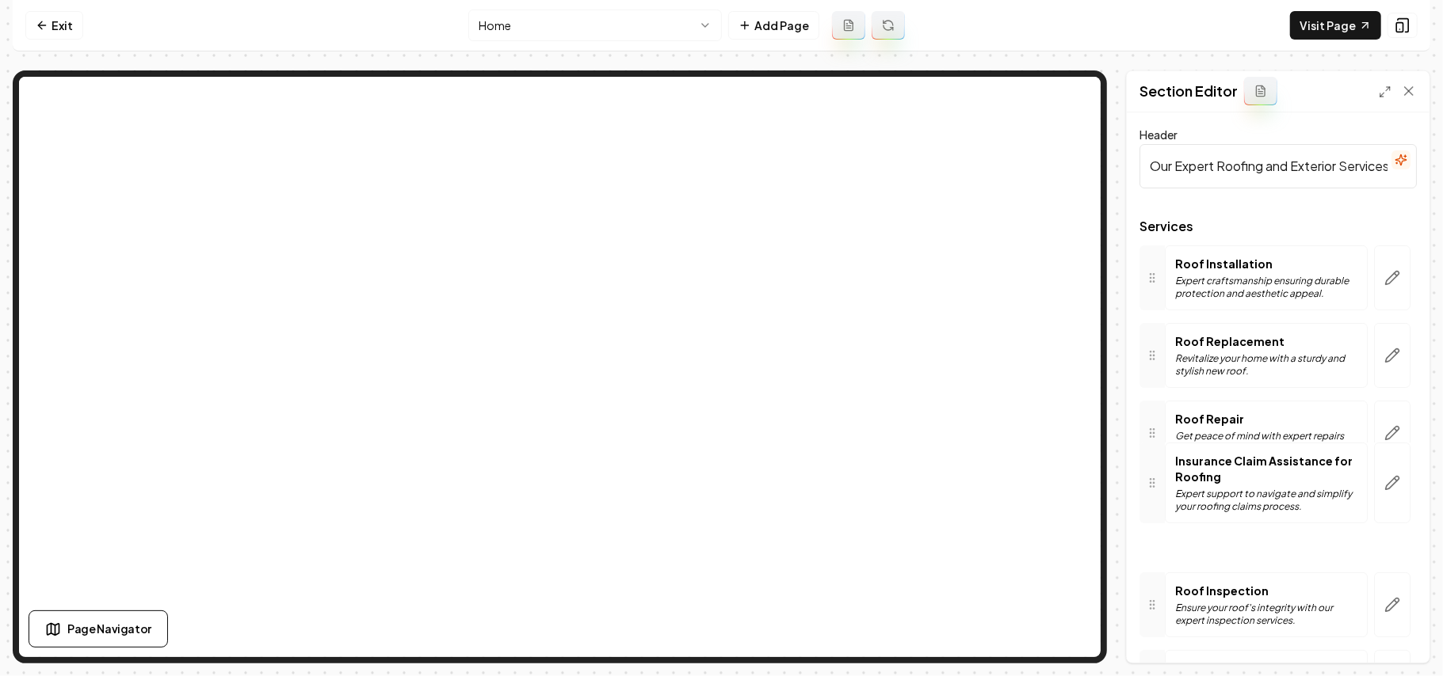
scroll to position [105, 0]
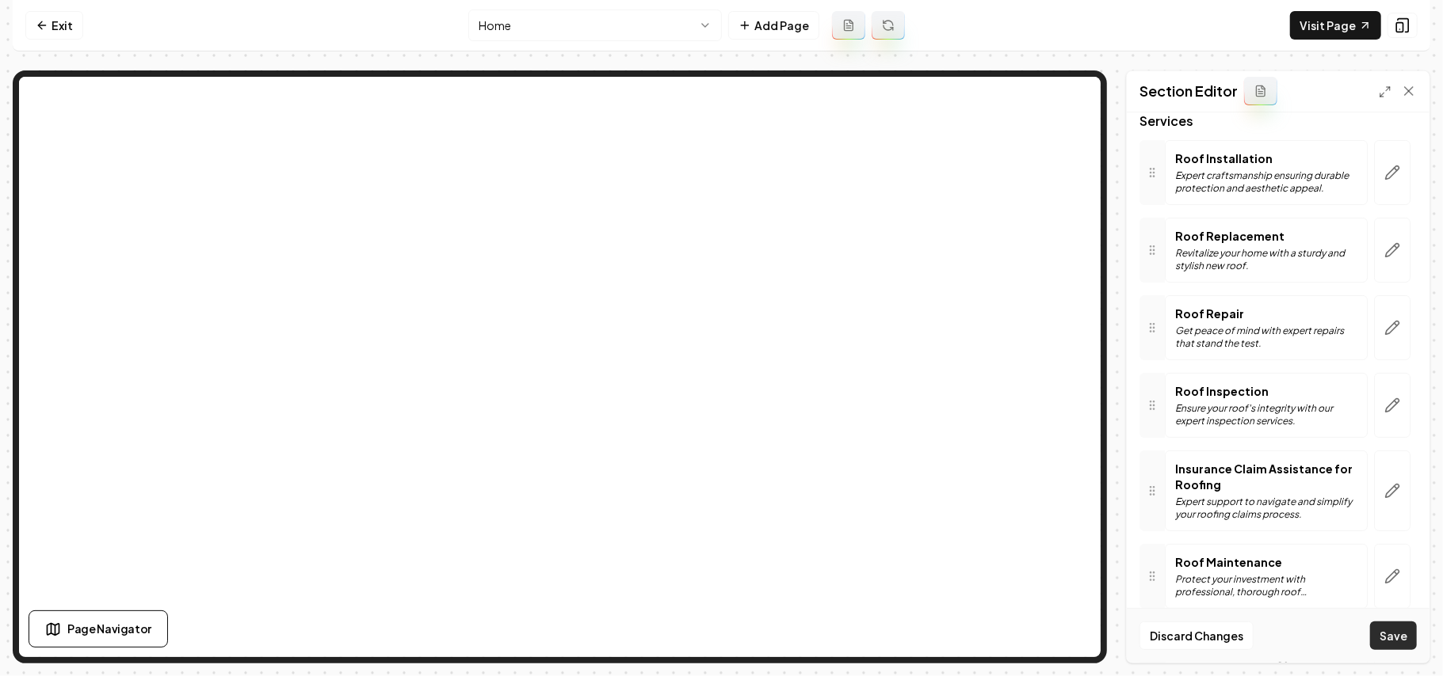
click at [1401, 626] on button "Save" at bounding box center [1393, 636] width 47 height 29
click at [1385, 634] on button "Save" at bounding box center [1393, 636] width 47 height 29
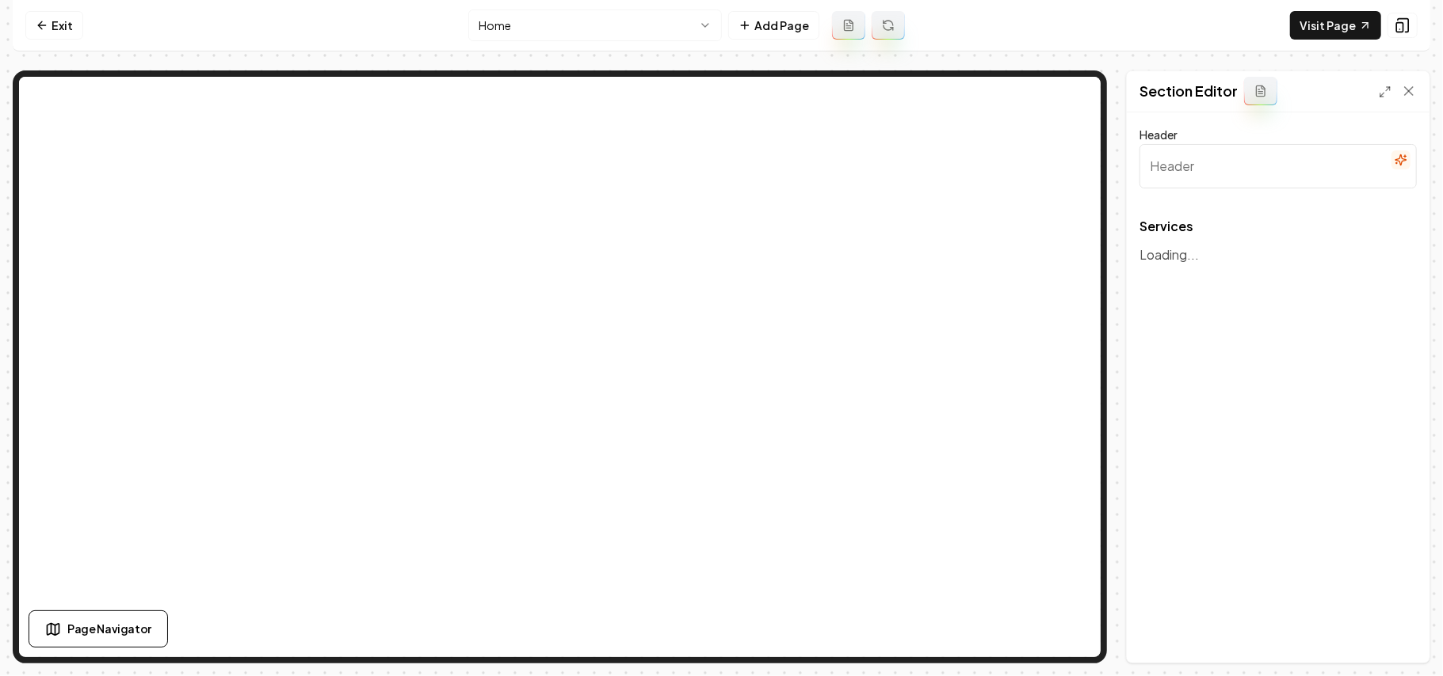
type input "Our Expert Roofing and Exterior Services"
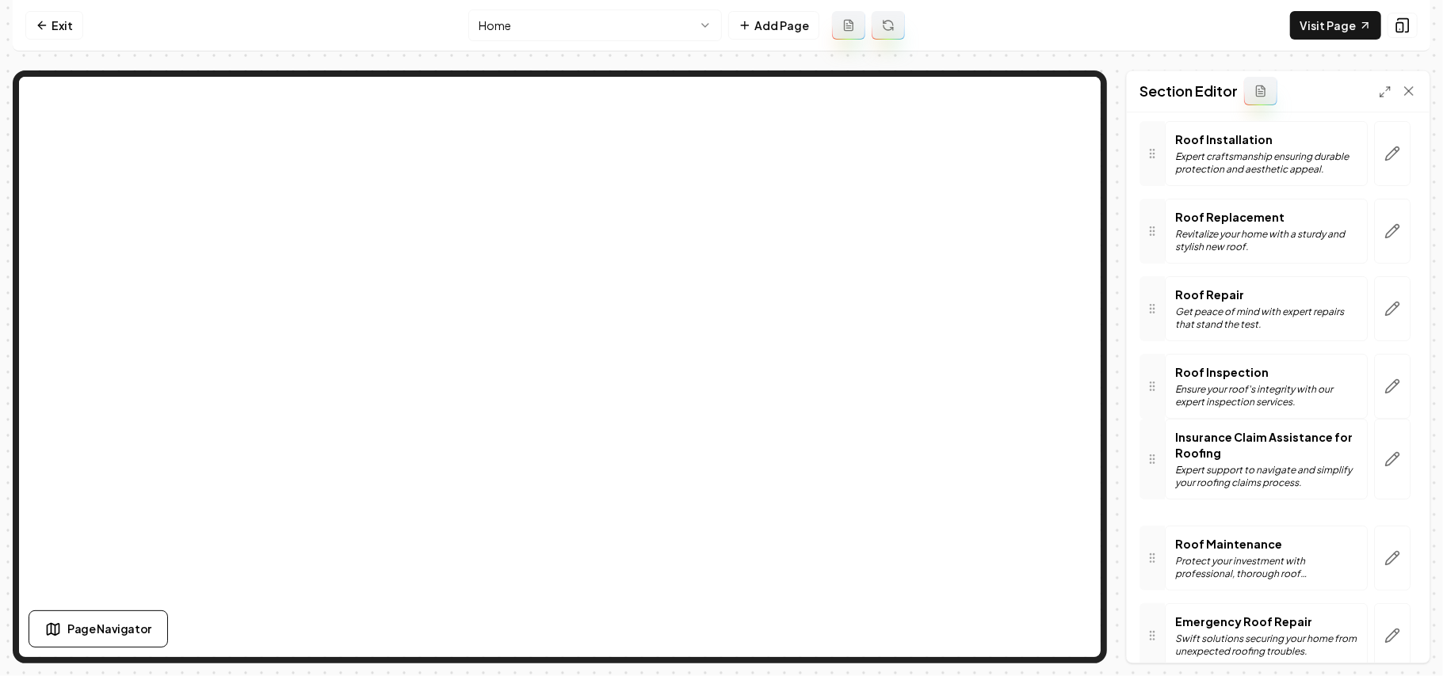
scroll to position [87, 0]
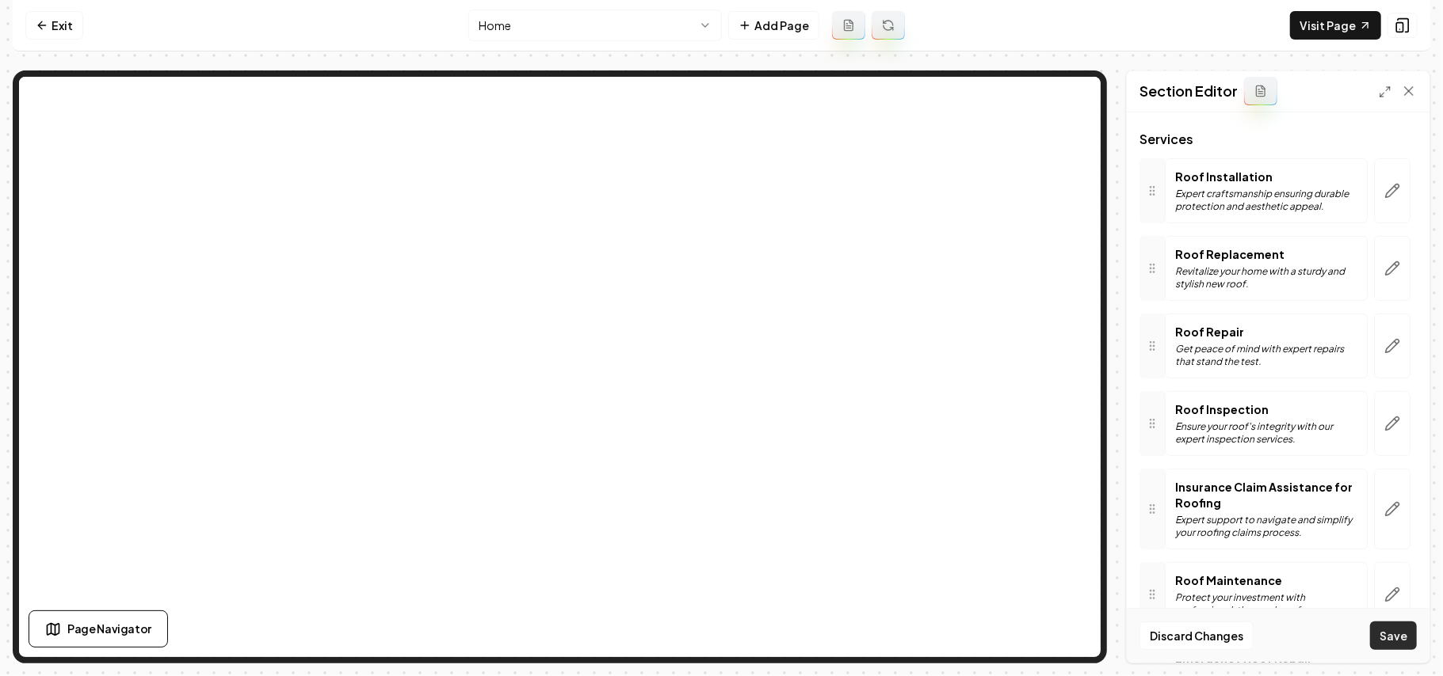
click at [1391, 628] on button "Save" at bounding box center [1393, 636] width 47 height 29
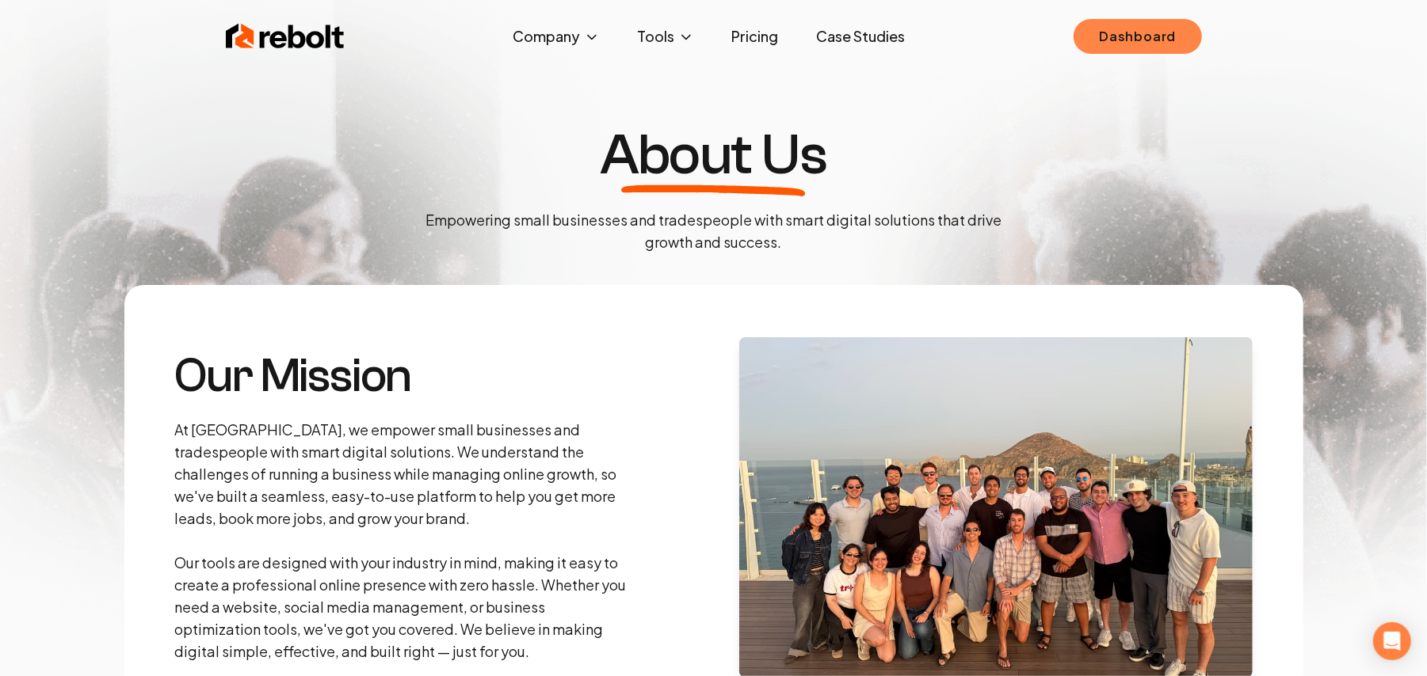
click at [1147, 32] on link "Dashboard" at bounding box center [1137, 36] width 128 height 35
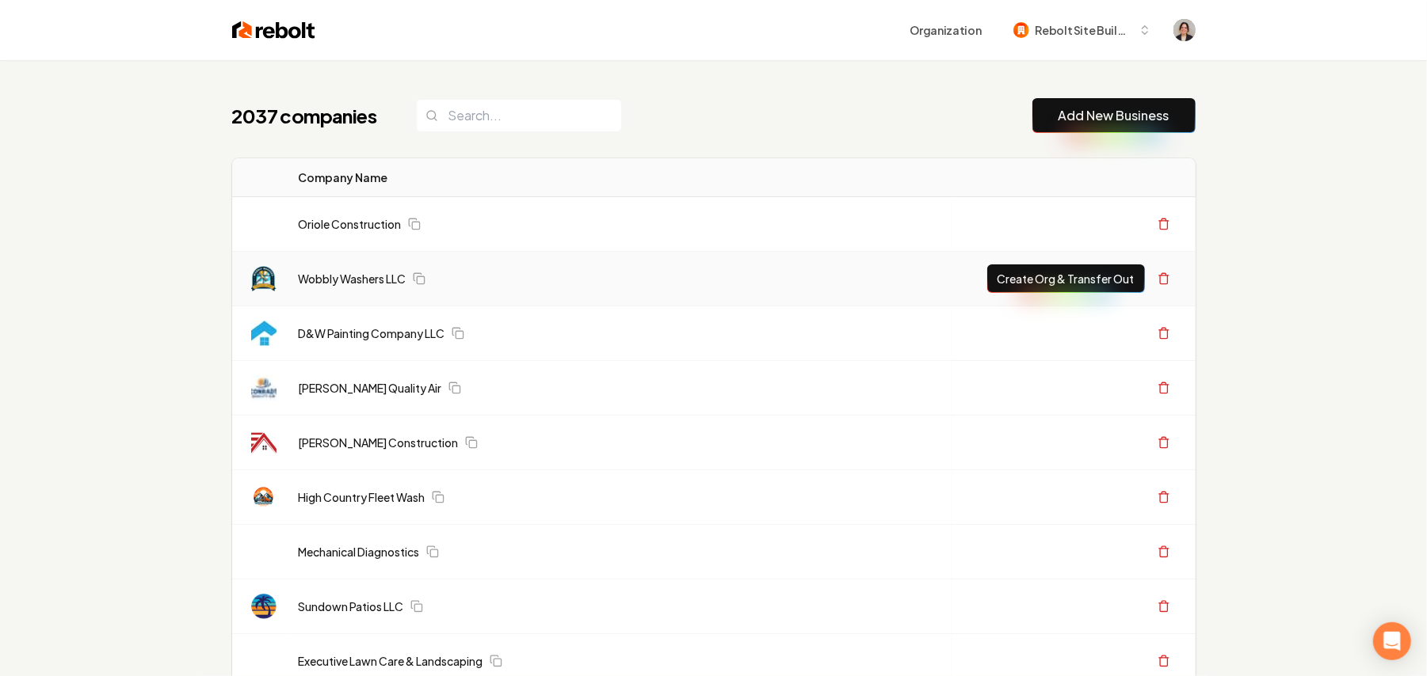
click at [1058, 111] on link "Add New Business" at bounding box center [1113, 115] width 111 height 19
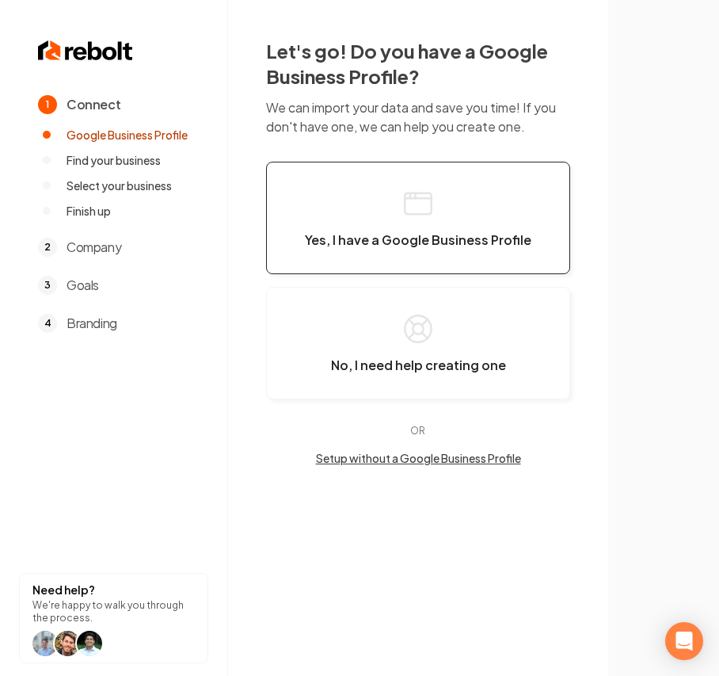
click at [425, 204] on icon "button" at bounding box center [418, 204] width 32 height 32
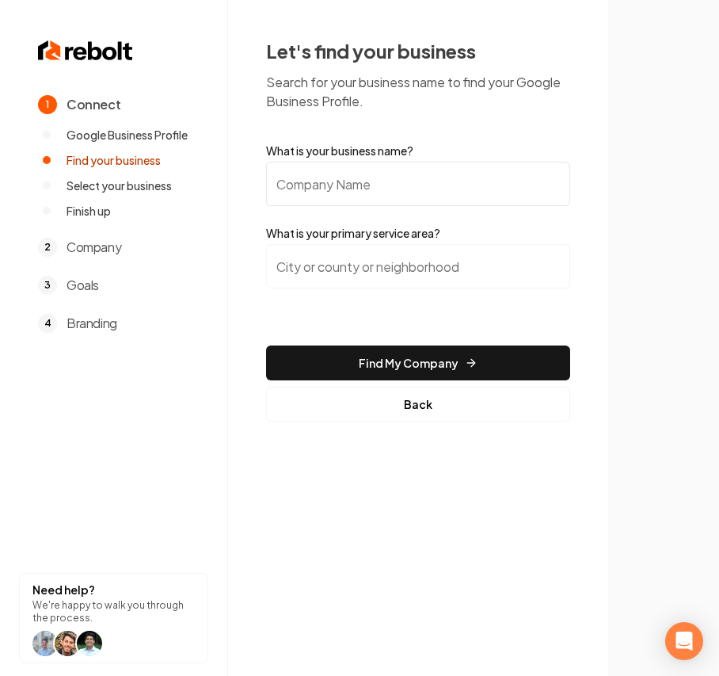
click at [425, 204] on input "What is your business name?" at bounding box center [418, 184] width 304 height 44
paste input "Rooter Man, LLC"
type input "Rooter Man, LLC"
click at [368, 253] on input "search" at bounding box center [418, 266] width 304 height 44
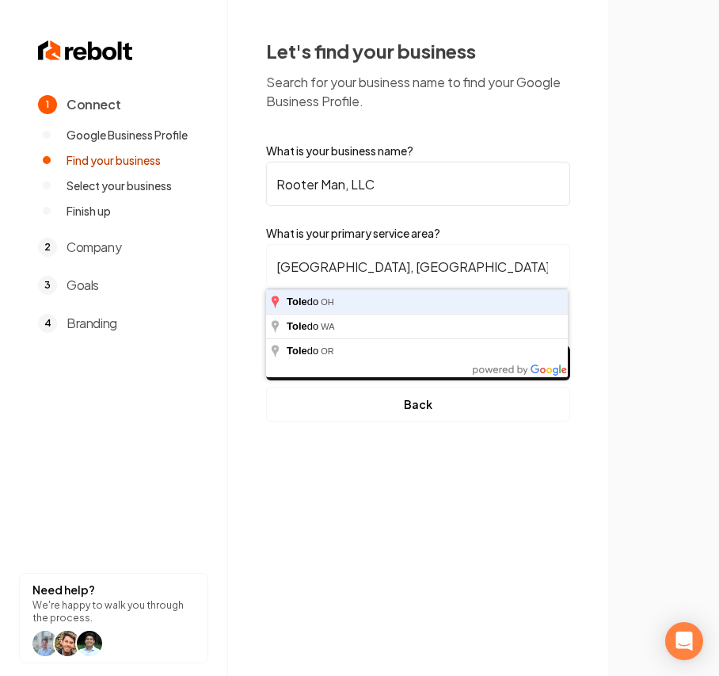
type input "[GEOGRAPHIC_DATA], [GEOGRAPHIC_DATA]"
click at [266, 345] on button "Find My Company" at bounding box center [418, 362] width 304 height 35
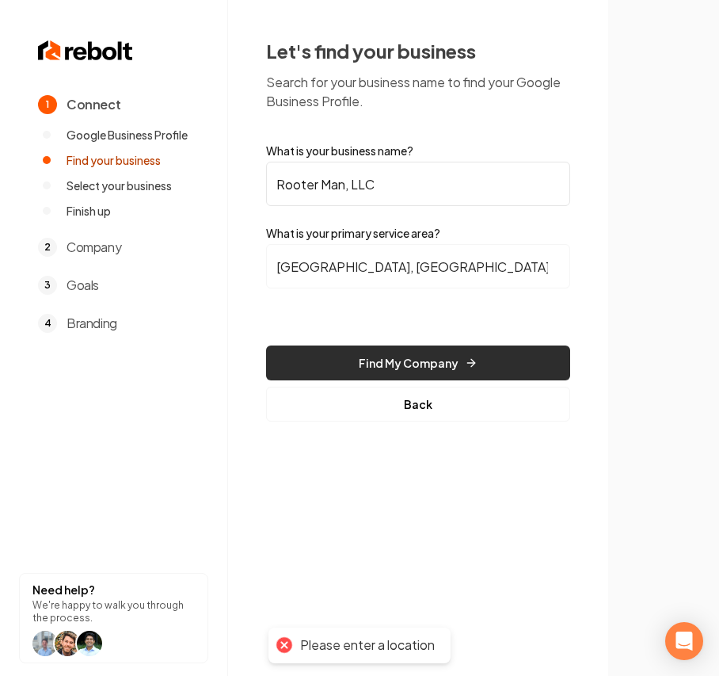
click at [419, 349] on button "Find My Company" at bounding box center [418, 362] width 304 height 35
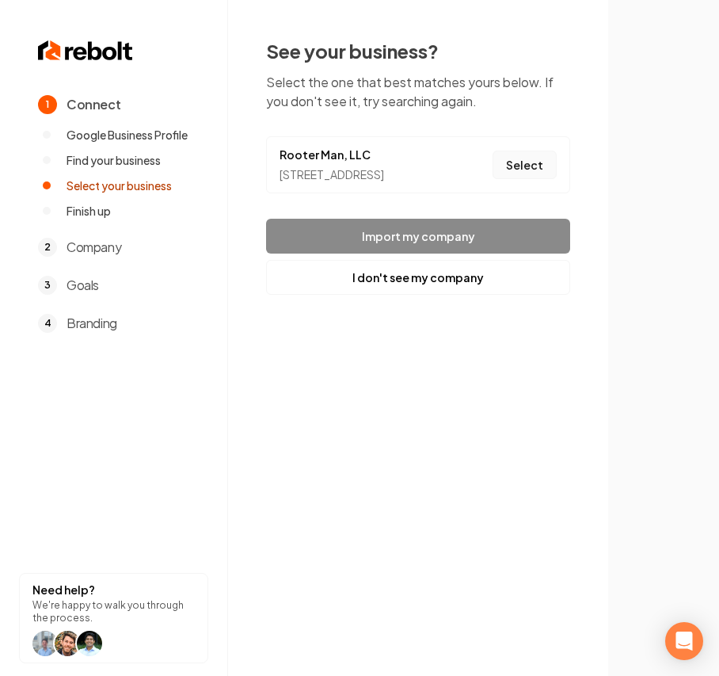
click at [517, 179] on button "Select" at bounding box center [525, 165] width 64 height 29
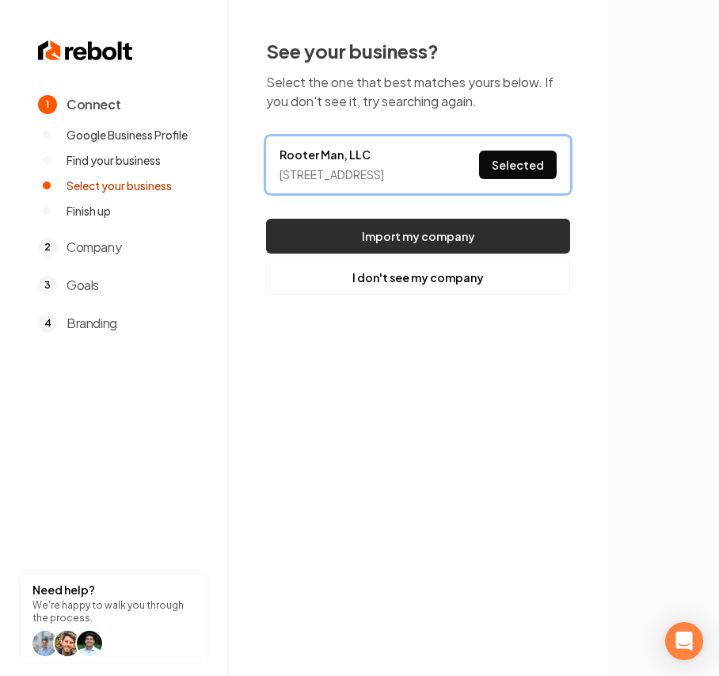
click at [429, 250] on button "Import my company" at bounding box center [418, 236] width 304 height 35
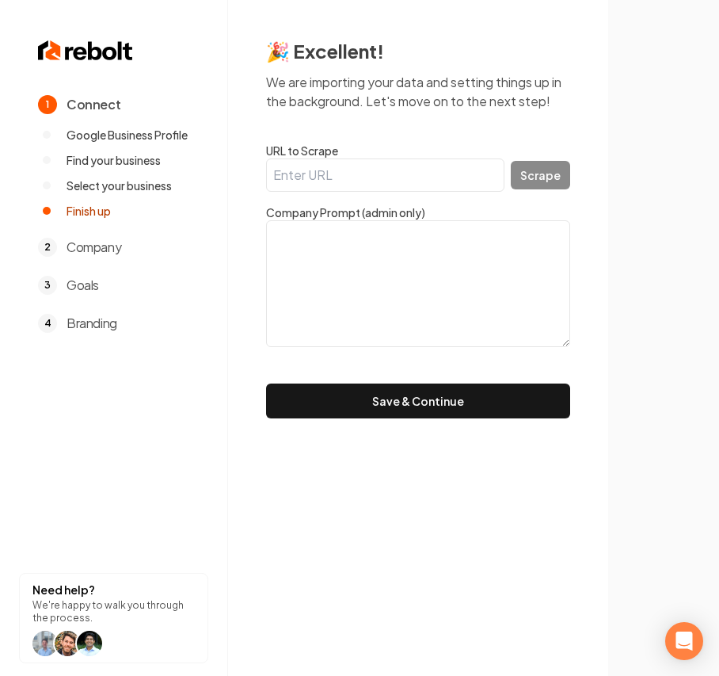
click at [347, 162] on input "URL to Scrape" at bounding box center [385, 174] width 238 height 33
paste input "https://www.rootermanllc.net/"
type input "https://www.rootermanllc.net/"
click at [528, 179] on button "Scrape" at bounding box center [540, 175] width 59 height 29
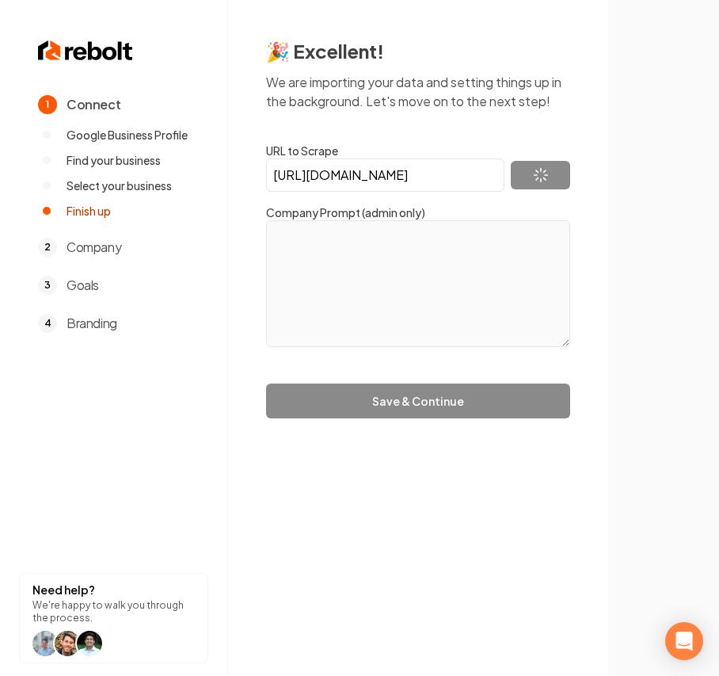
type textarea "Family Owned & Operated since 1975, Rooter Man LLC is your go-to expert for all…"
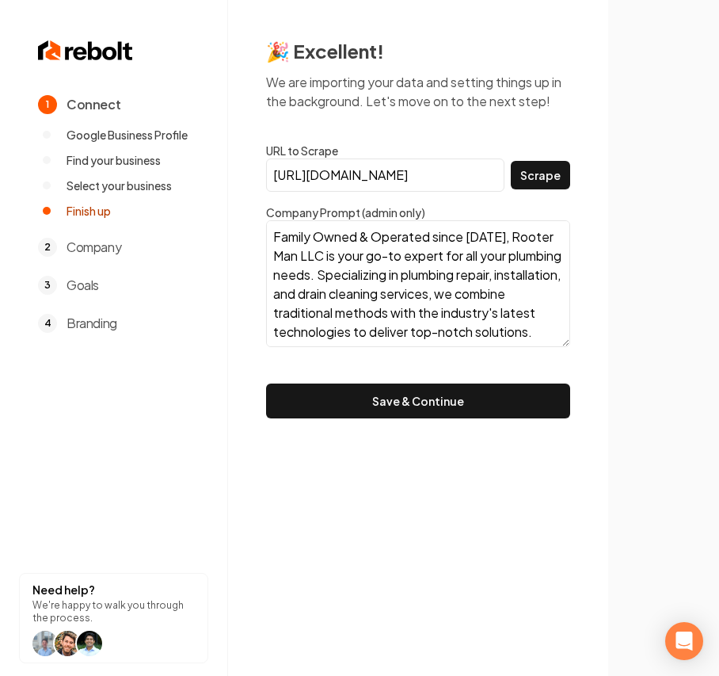
drag, startPoint x: 374, startPoint y: 393, endPoint x: 124, endPoint y: 494, distance: 269.3
click at [374, 393] on button "Save & Continue" at bounding box center [418, 400] width 304 height 35
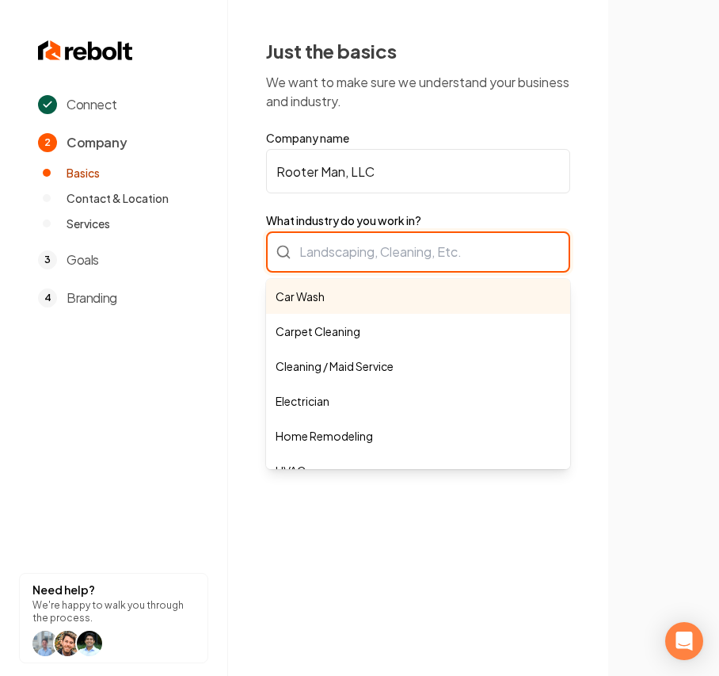
click at [400, 265] on div "Car Wash Carpet Cleaning Cleaning / Maid Service Electrician Home Remodeling HV…" at bounding box center [418, 251] width 304 height 41
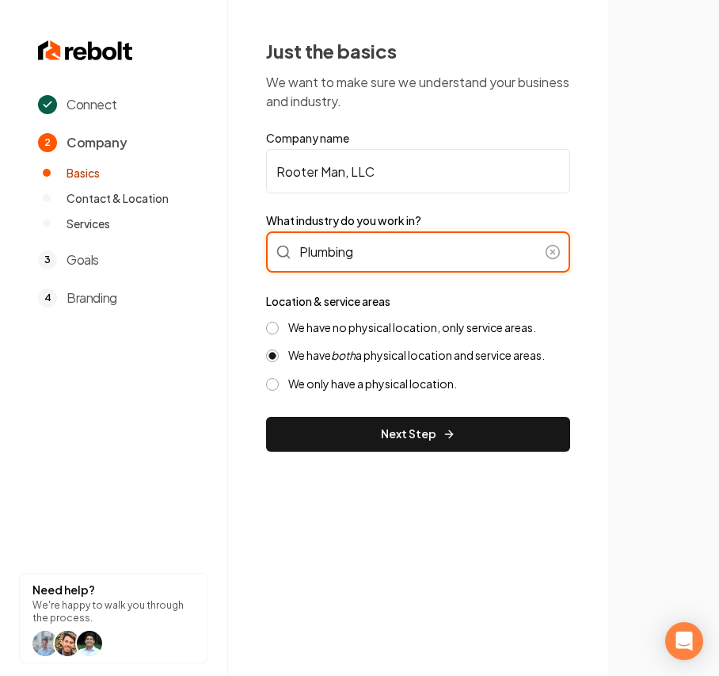
type input "Plumbing"
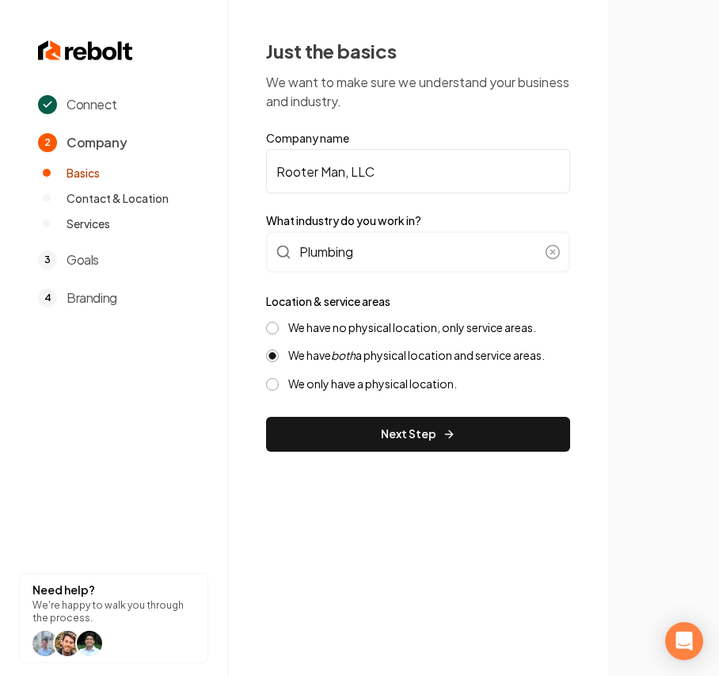
click at [360, 429] on button "Next Step" at bounding box center [418, 434] width 304 height 35
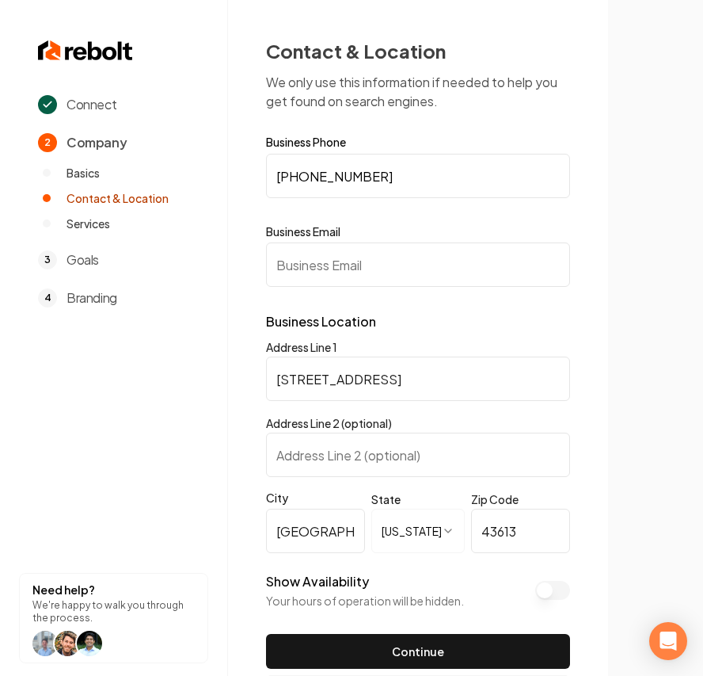
click at [330, 271] on input "Business Email" at bounding box center [418, 264] width 304 height 44
paste input "rootermanllc@rootermanllc.com"
type input "rootermanllc@rootermanllc.com"
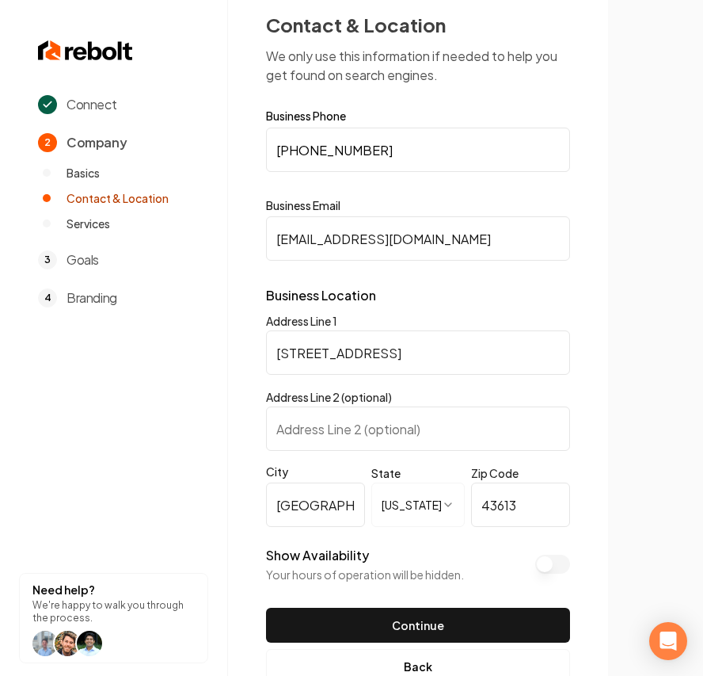
scroll to position [71, 0]
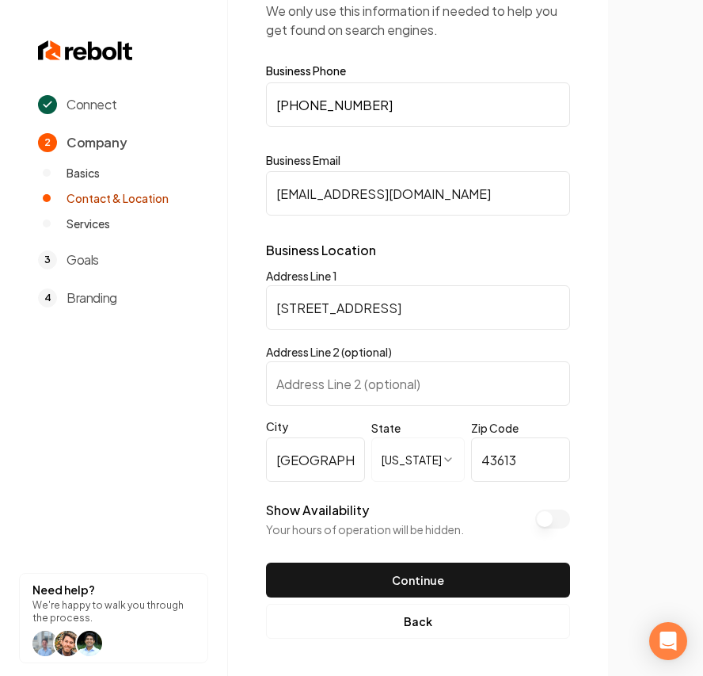
click at [556, 520] on button "Show Availability" at bounding box center [552, 518] width 35 height 19
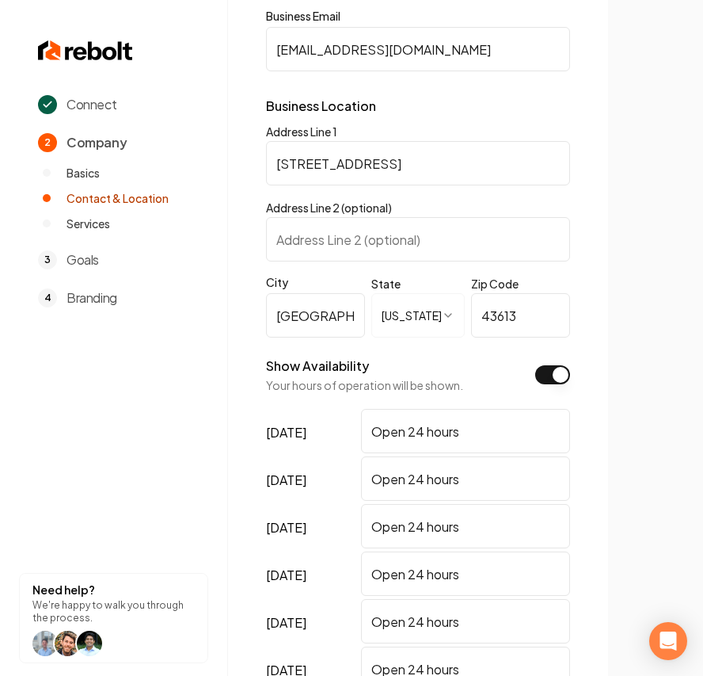
scroll to position [420, 0]
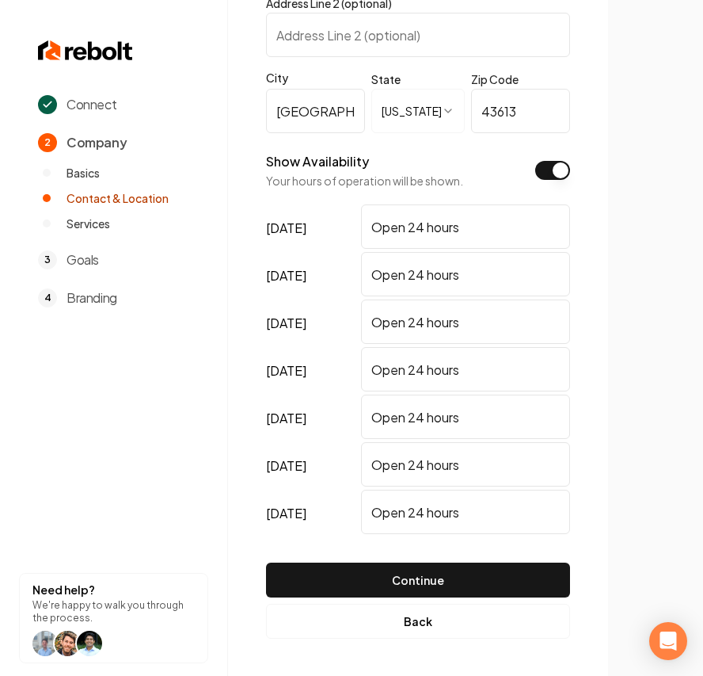
click at [556, 165] on button "Show Availability" at bounding box center [552, 170] width 35 height 19
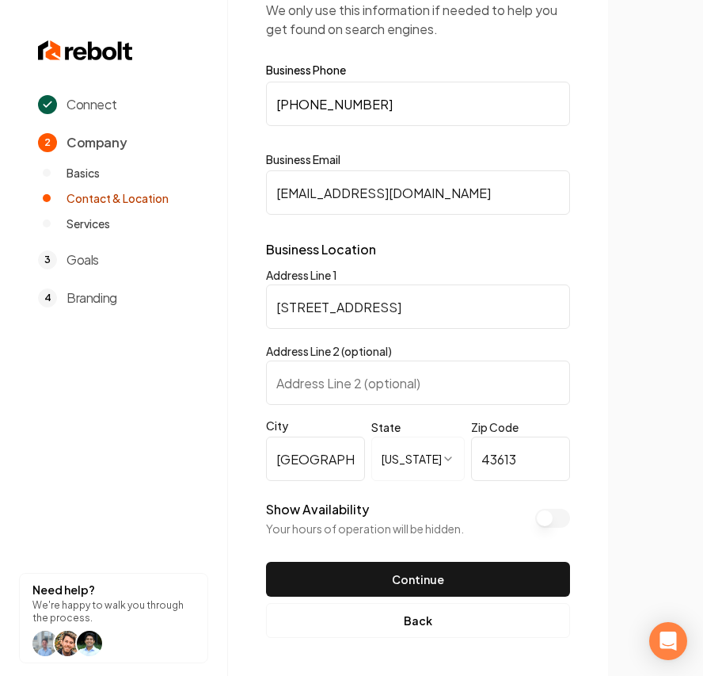
scroll to position [71, 0]
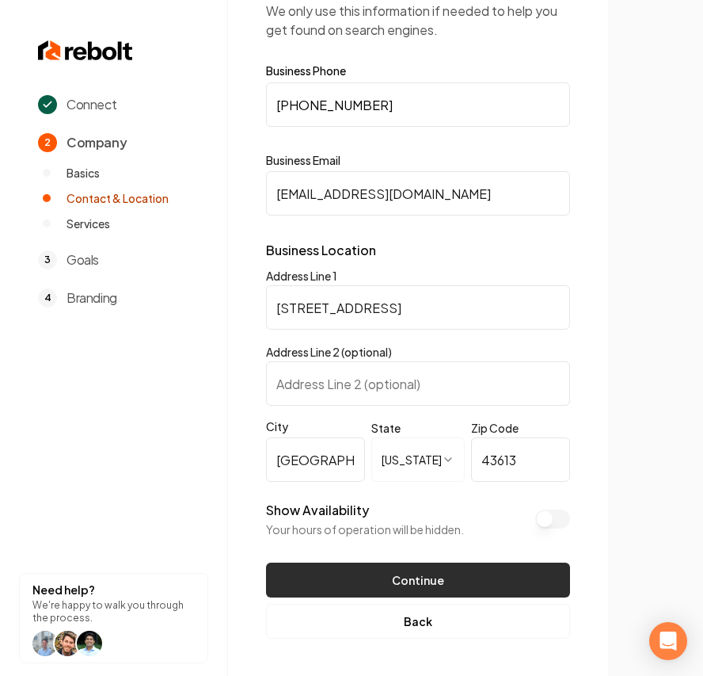
click at [461, 574] on button "Continue" at bounding box center [418, 579] width 304 height 35
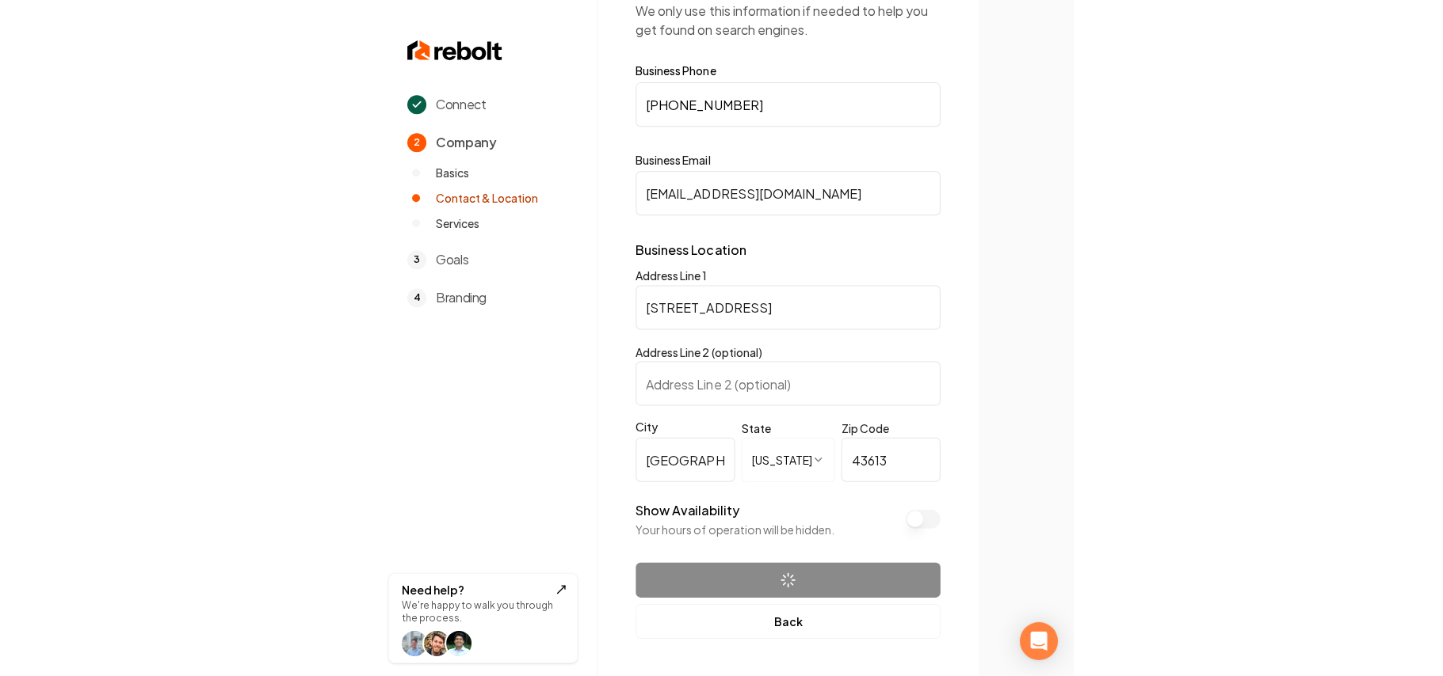
scroll to position [0, 0]
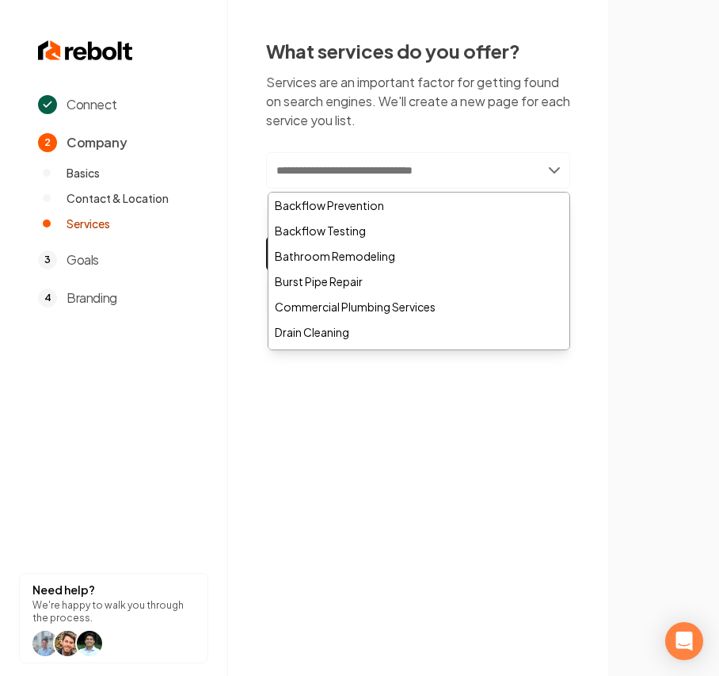
click at [341, 179] on input "text" at bounding box center [418, 170] width 304 height 36
paste input "**********"
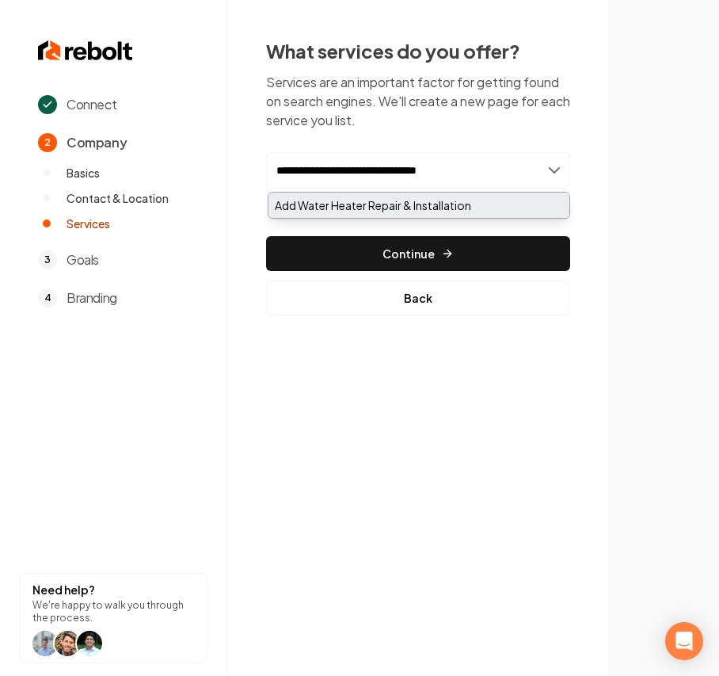
type input "**********"
click at [333, 200] on div "Add Water Heater Repair & Installation" at bounding box center [419, 204] width 301 height 25
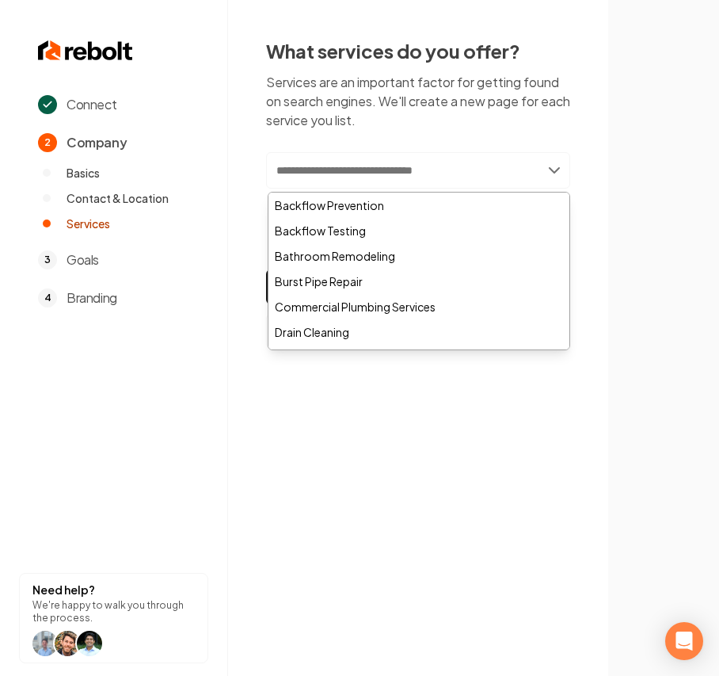
click at [292, 171] on input "text" at bounding box center [418, 170] width 304 height 36
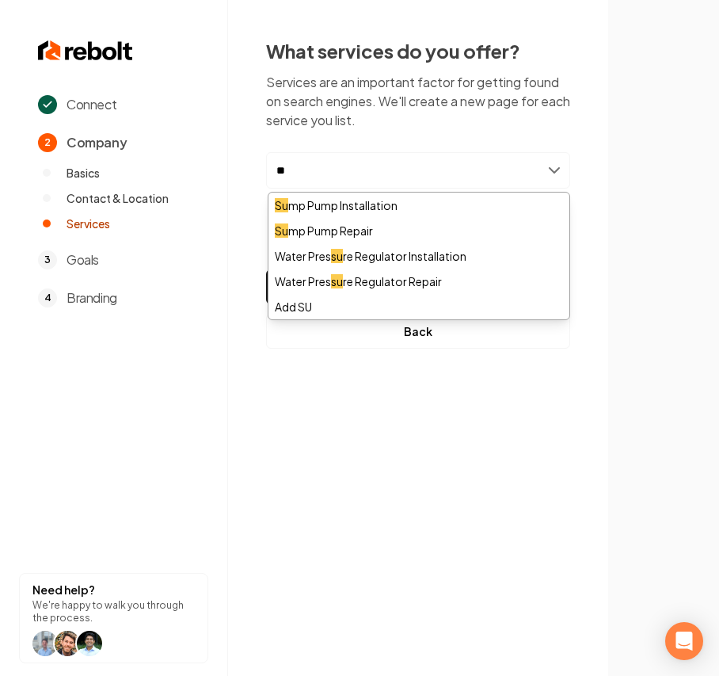
type input "***"
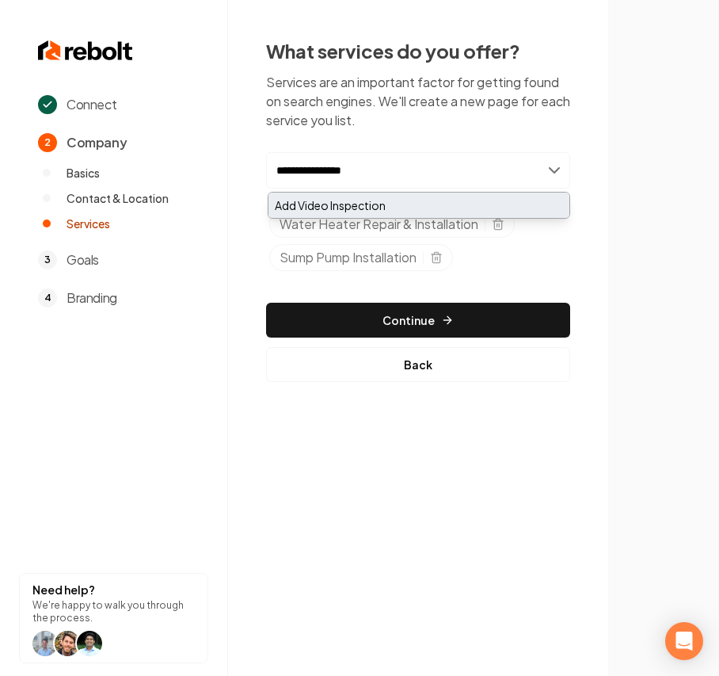
type input "**********"
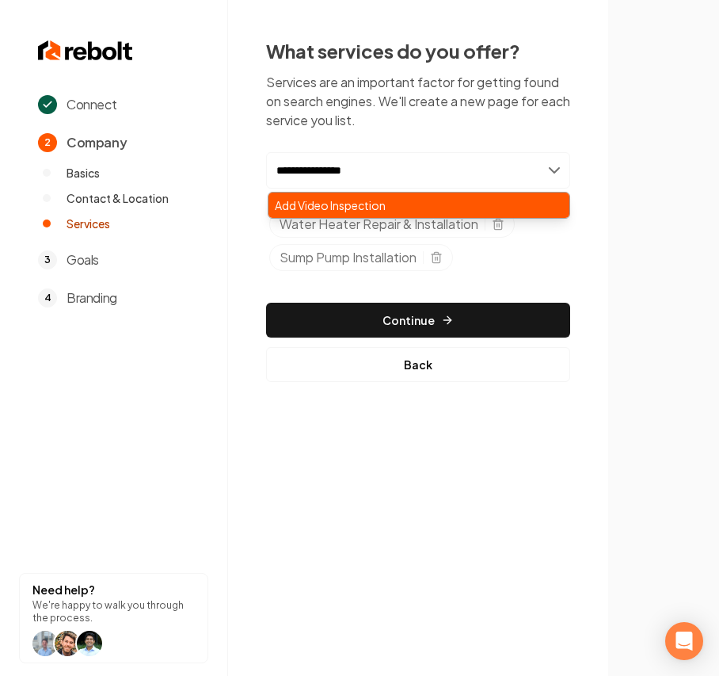
click at [333, 203] on div "Add Video Inspection" at bounding box center [419, 204] width 301 height 25
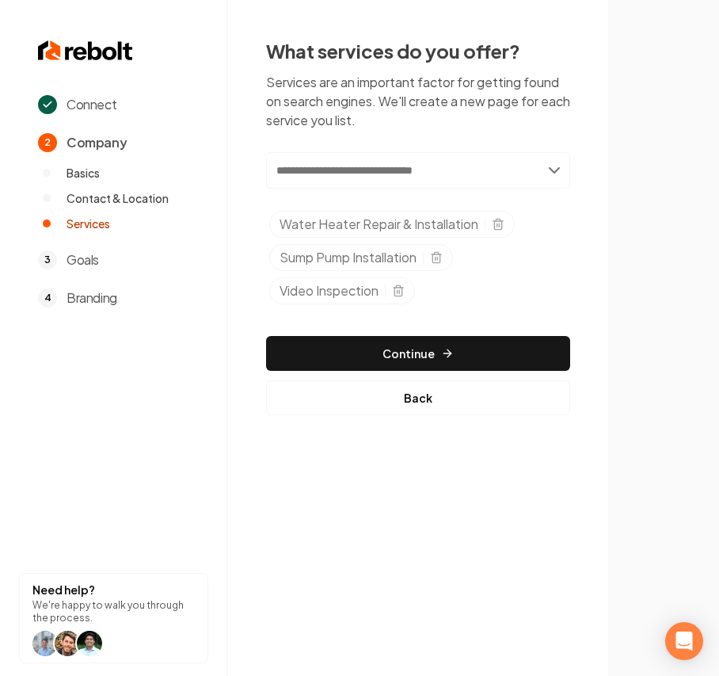
click at [461, 158] on input "text" at bounding box center [418, 170] width 304 height 36
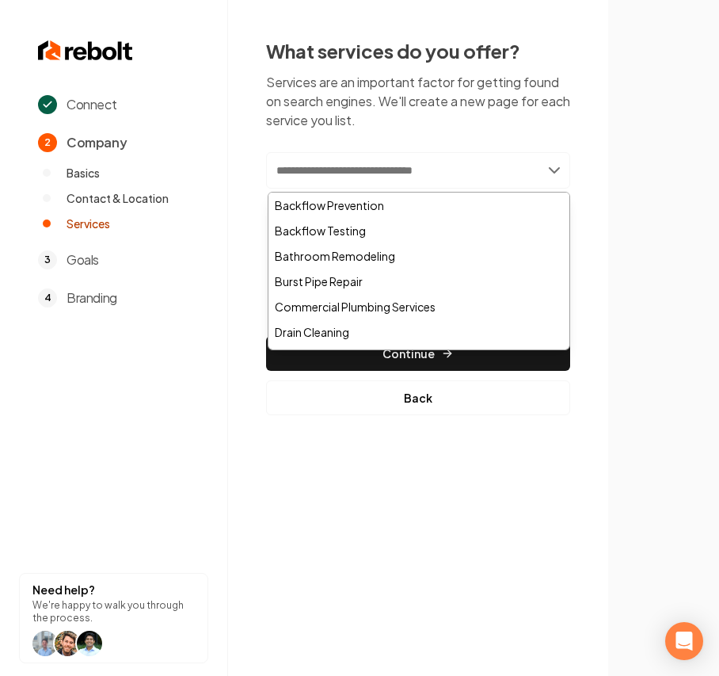
paste input "**********"
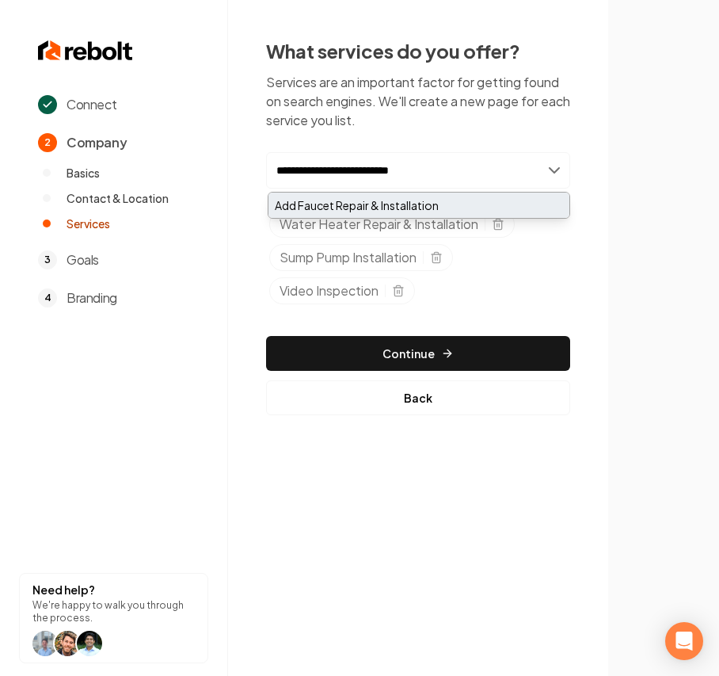
type input "**********"
click at [318, 204] on div "Add Faucet Repair & Installation" at bounding box center [419, 204] width 301 height 25
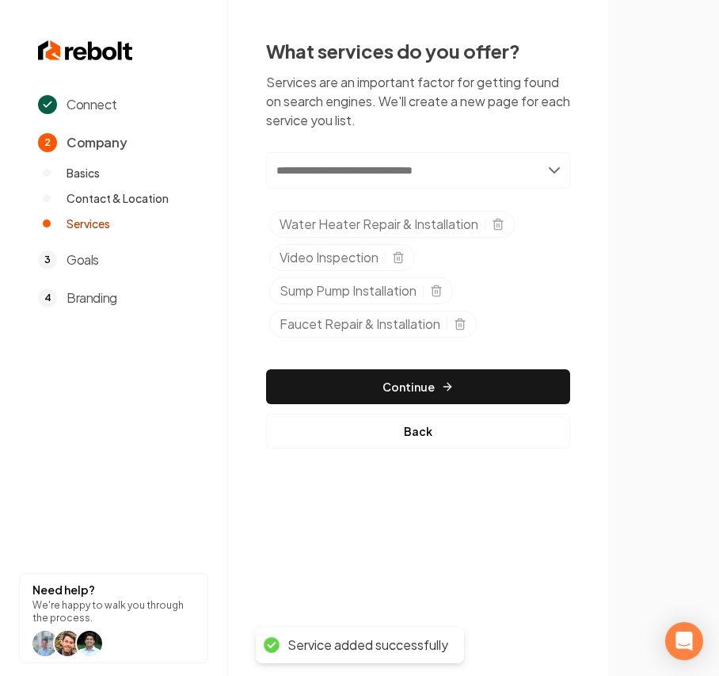
click at [409, 189] on div "Add new or select from suggestions Select a service Water Heater Repair & Insta…" at bounding box center [418, 248] width 304 height 192
click at [404, 181] on input "text" at bounding box center [418, 170] width 304 height 36
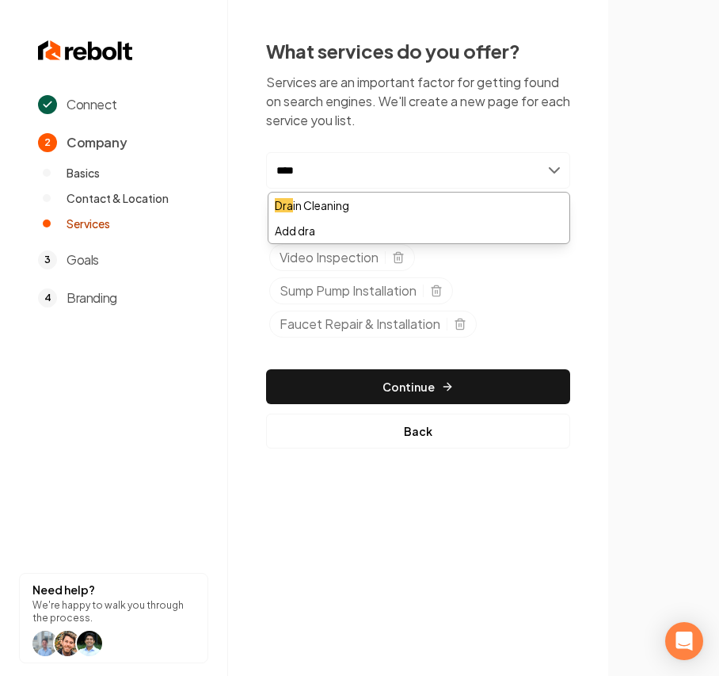
type input "*****"
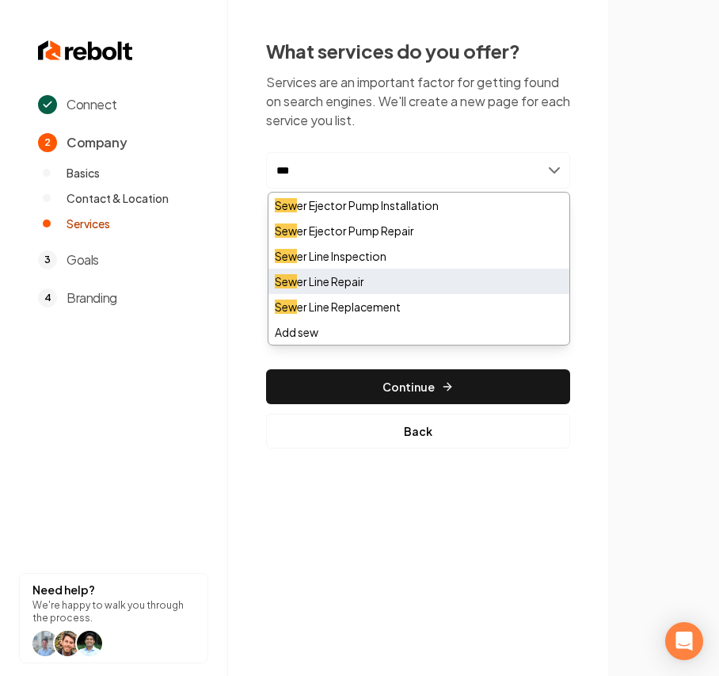
type input "***"
click at [385, 277] on div "Sew er Line Repair" at bounding box center [419, 281] width 301 height 25
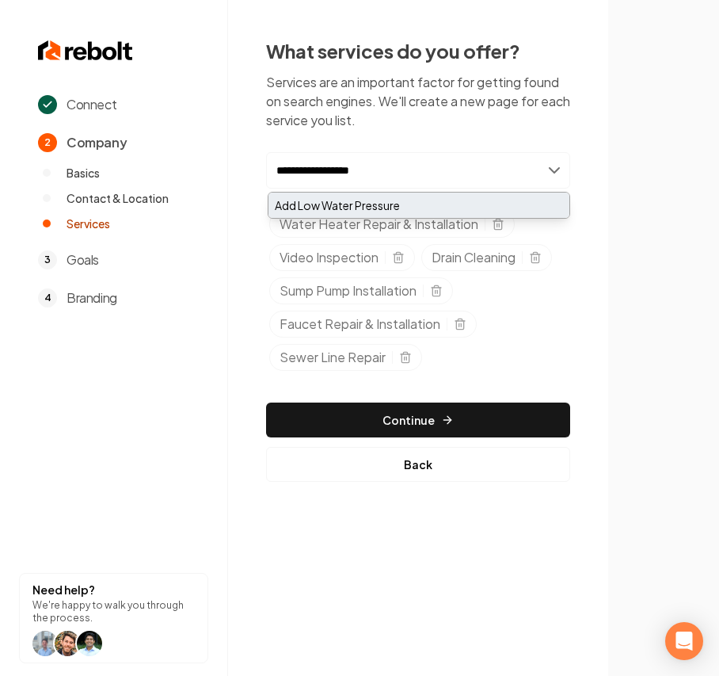
type input "**********"
click at [374, 204] on div "Add Low Water Pressure" at bounding box center [419, 204] width 301 height 25
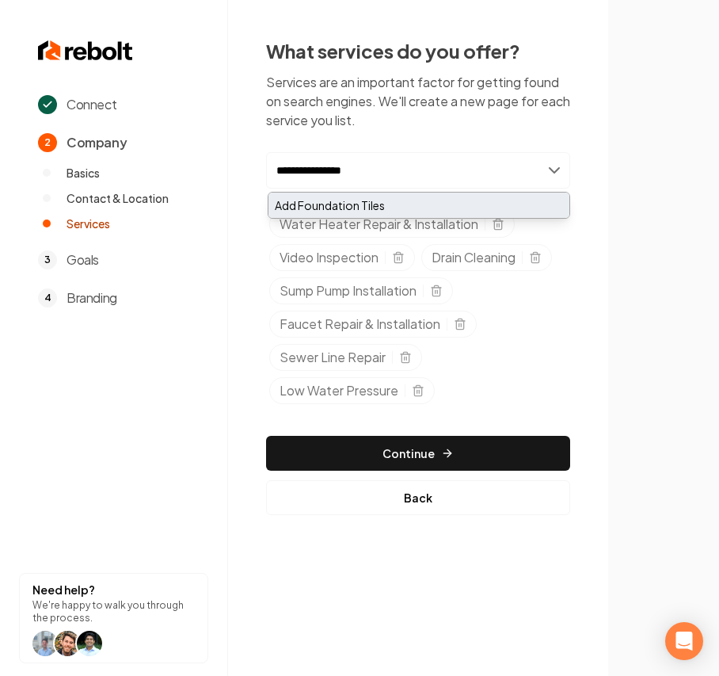
type input "**********"
click at [328, 204] on div "Add Foundation Tiles" at bounding box center [419, 204] width 301 height 25
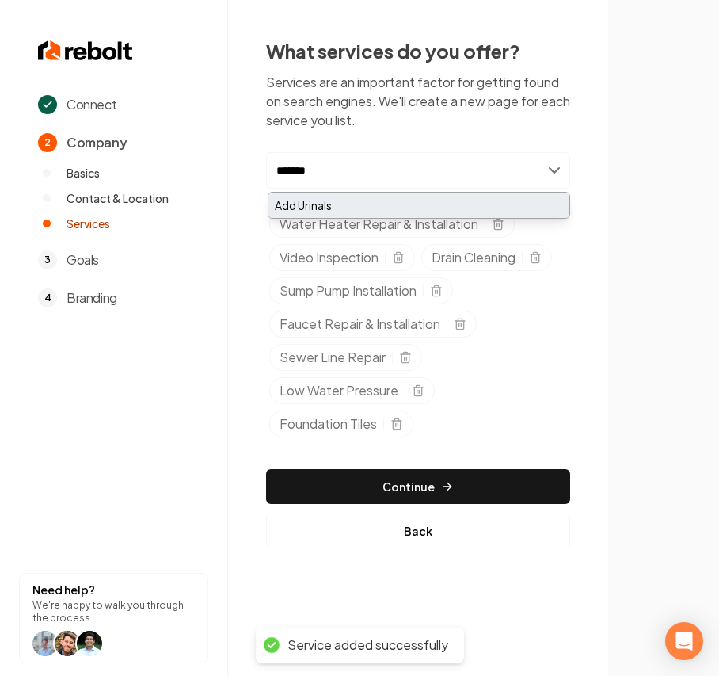
type input "*******"
click at [358, 203] on div "Add Urinals" at bounding box center [419, 204] width 301 height 25
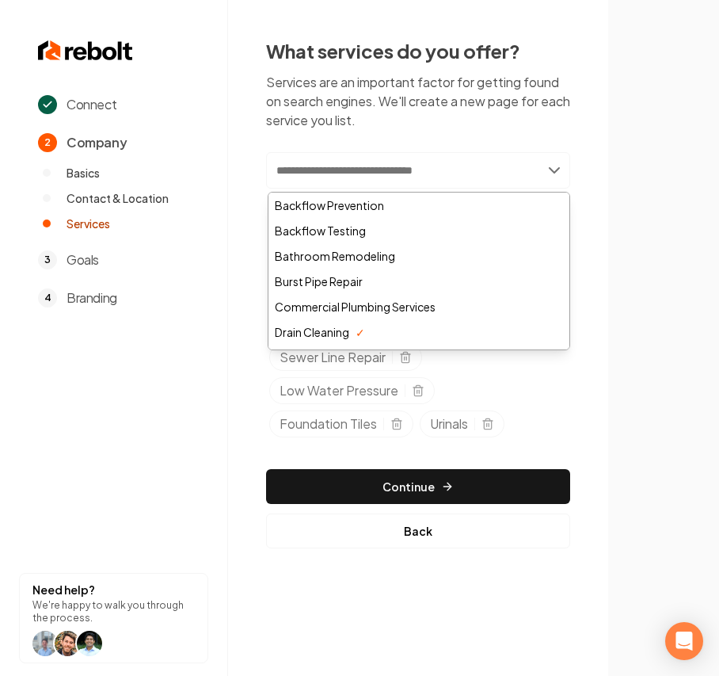
click at [289, 181] on input "text" at bounding box center [418, 170] width 304 height 36
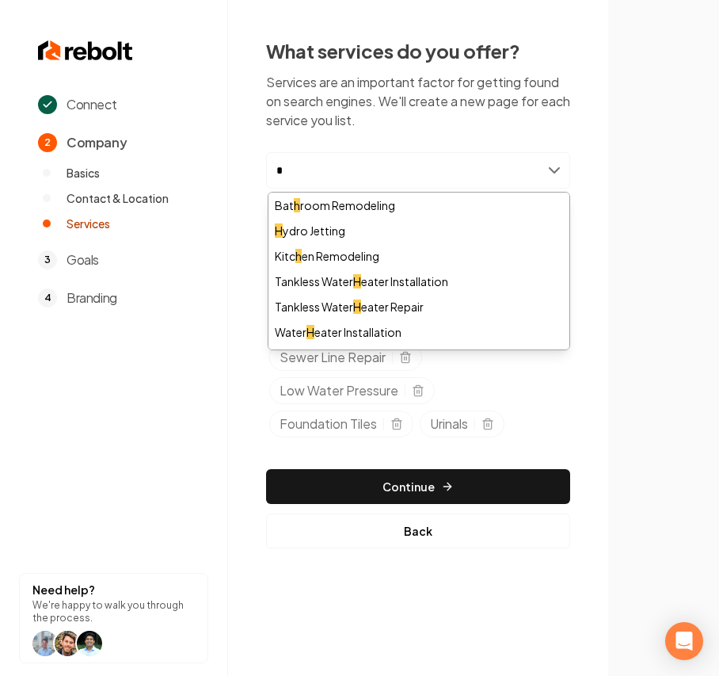
type input "**"
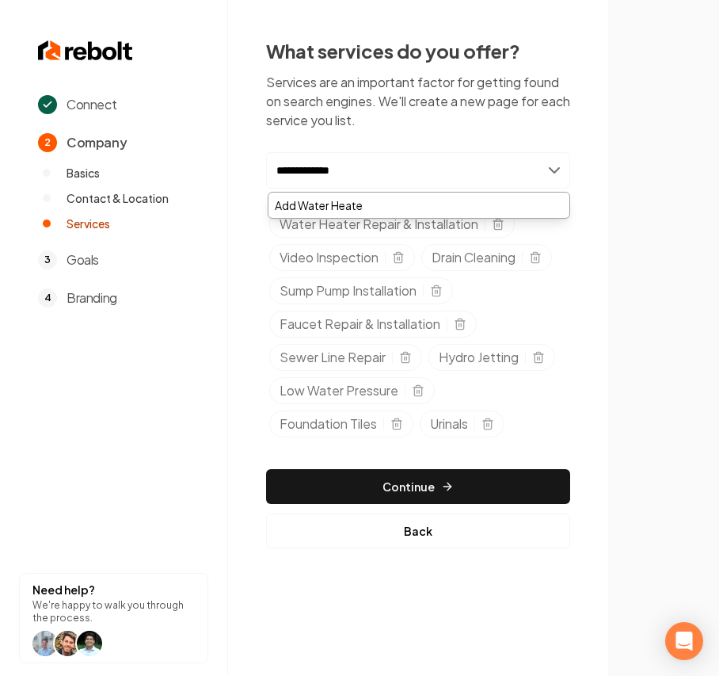
type input "**********"
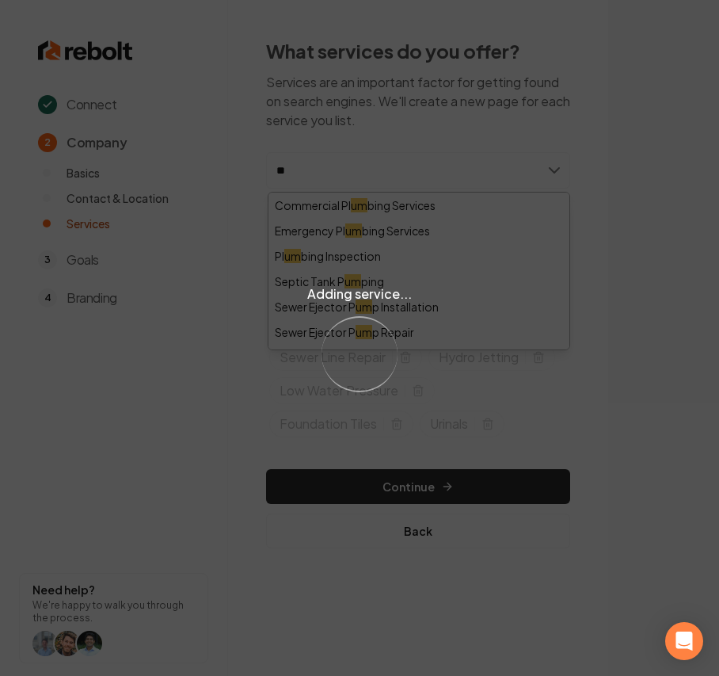
type input "*"
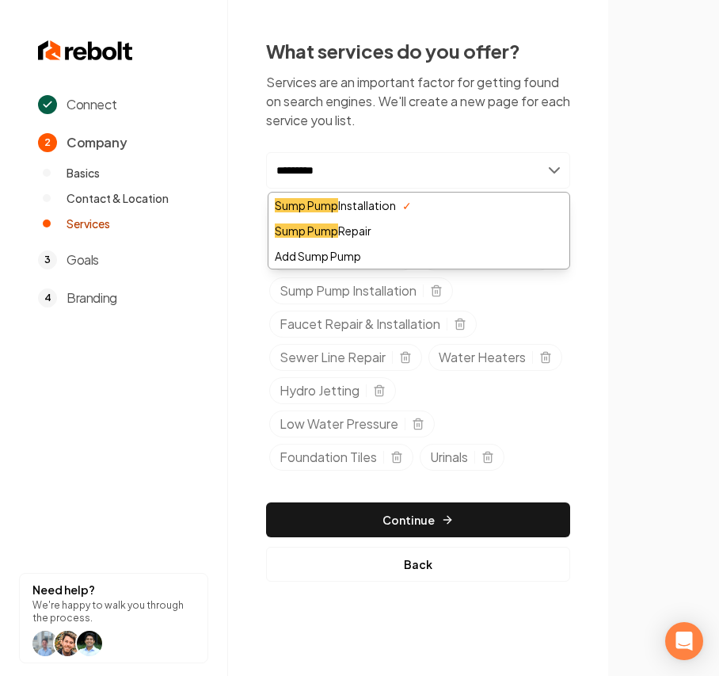
type input "**********"
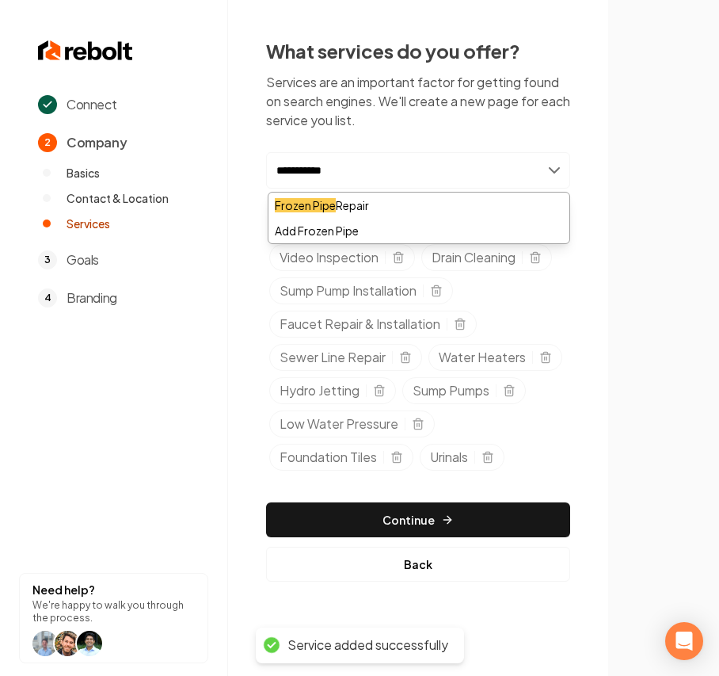
type input "**********"
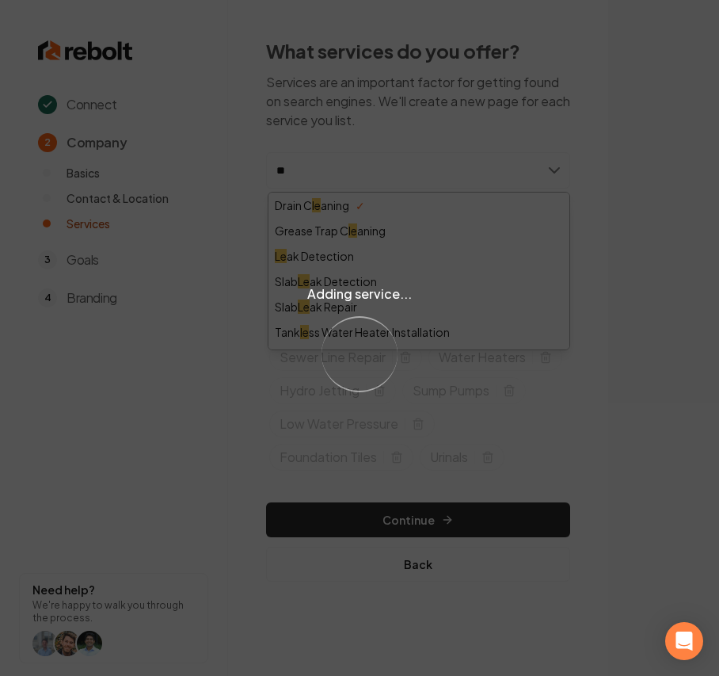
type input "***"
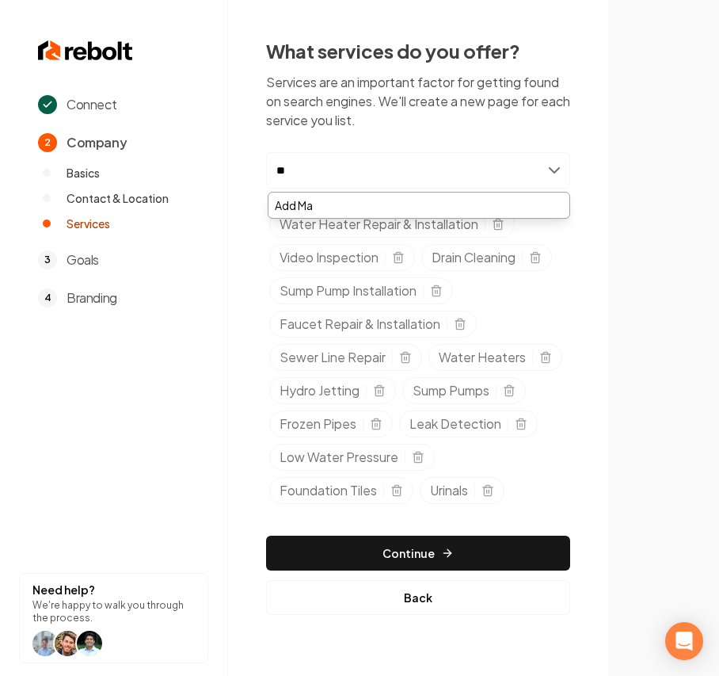
type input "*"
type input "**********"
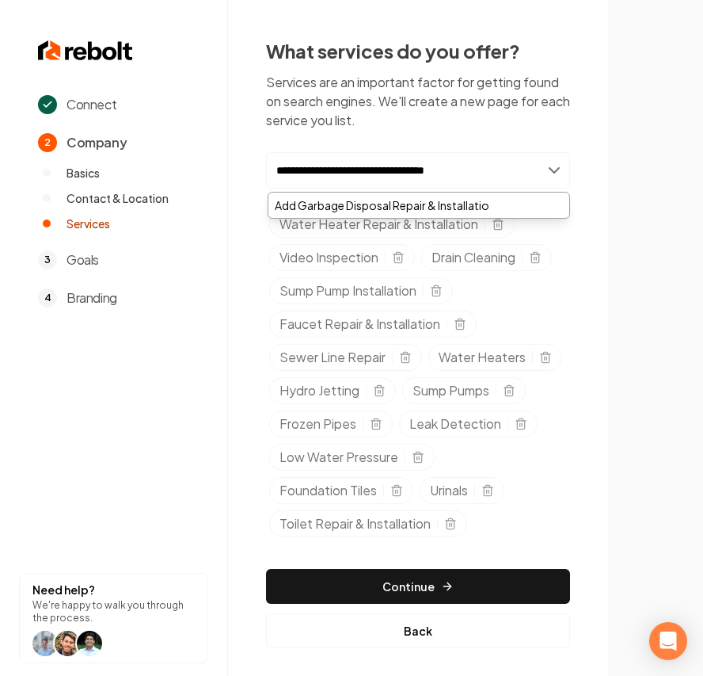
type input "**********"
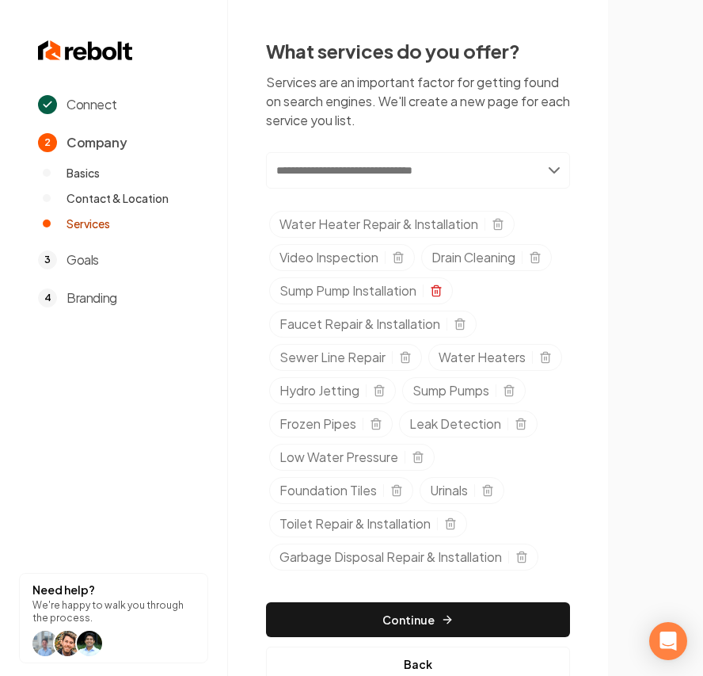
click at [437, 293] on line "Selected tags" at bounding box center [437, 291] width 0 height 3
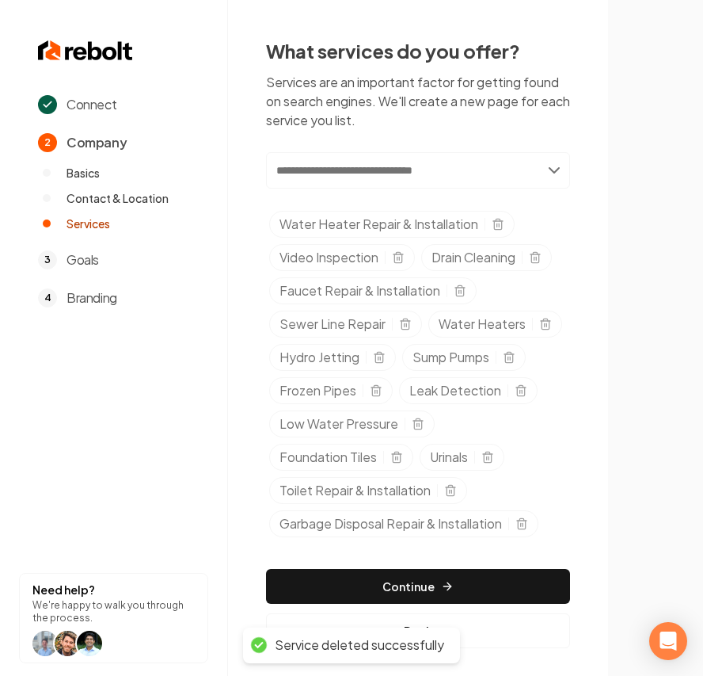
click at [494, 225] on icon "Selected tags" at bounding box center [497, 225] width 7 height 9
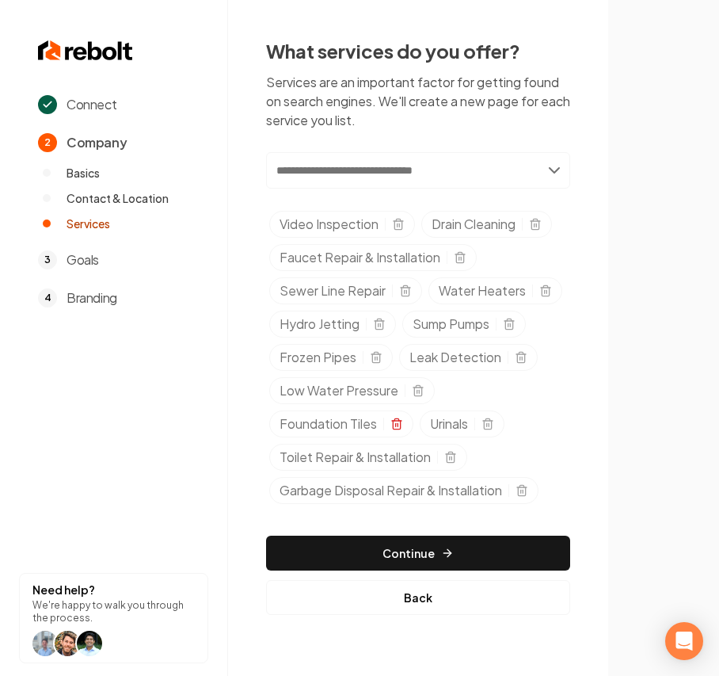
click at [394, 426] on icon "Selected tags" at bounding box center [396, 425] width 7 height 9
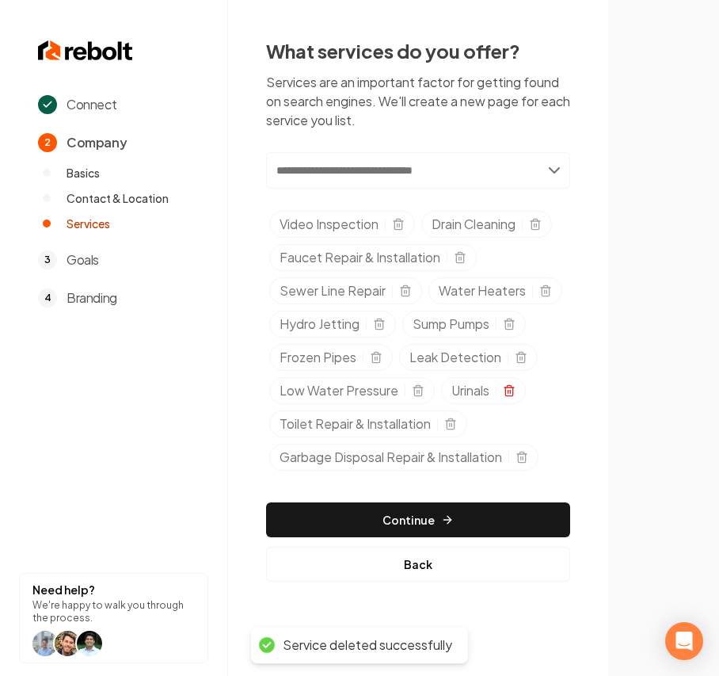
click at [515, 394] on icon "Selected tags" at bounding box center [509, 390] width 13 height 13
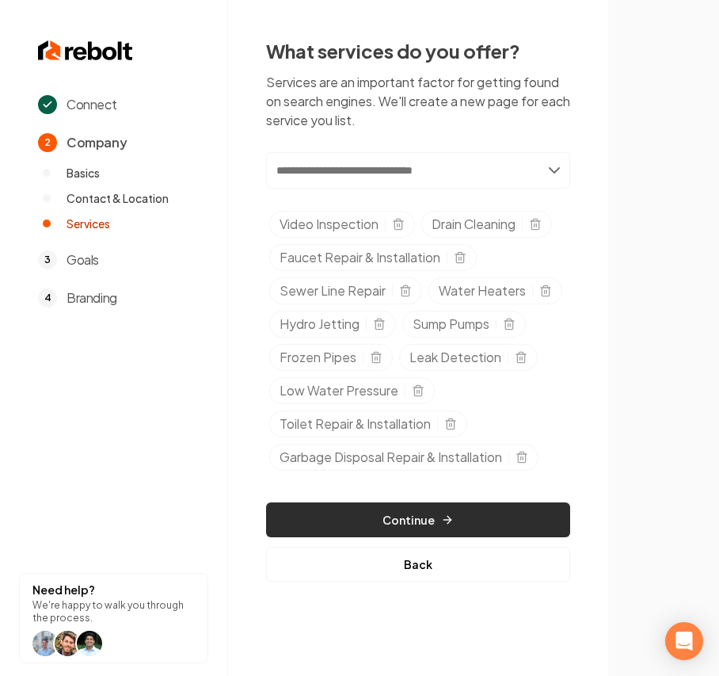
click at [368, 511] on button "Continue" at bounding box center [418, 519] width 304 height 35
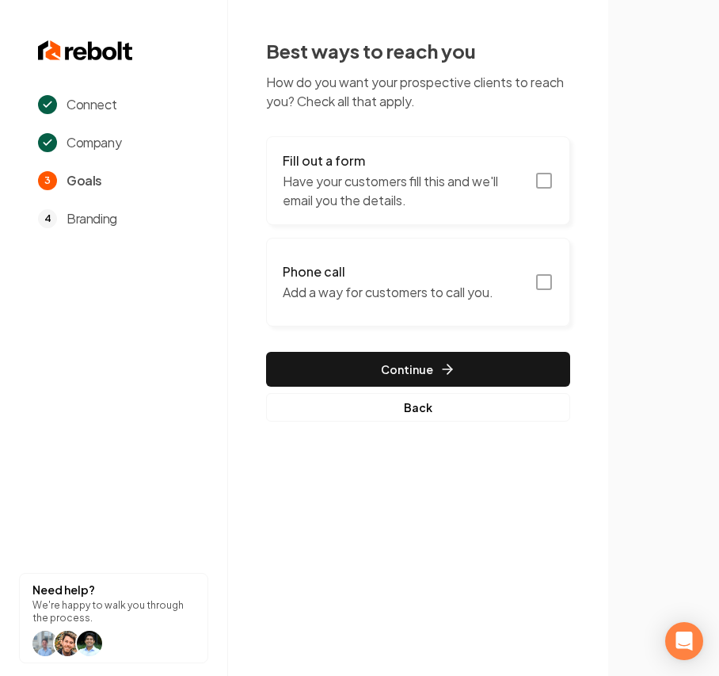
click at [399, 213] on button "Fill out a form Have your customers fill this and we'll email you the details." at bounding box center [418, 180] width 304 height 89
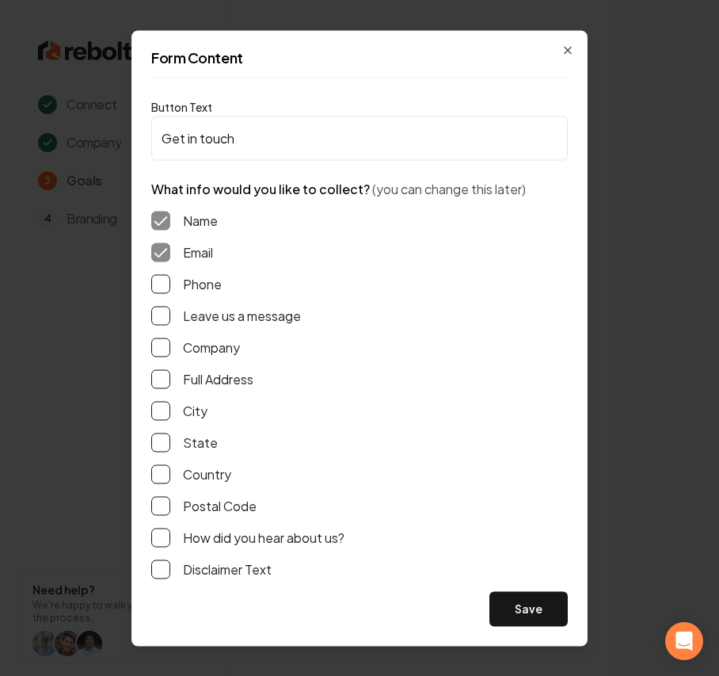
click at [209, 280] on label "Phone" at bounding box center [202, 283] width 39 height 19
click at [170, 280] on button "Phone" at bounding box center [160, 283] width 19 height 19
click at [209, 315] on label "Leave us a message" at bounding box center [242, 315] width 118 height 19
click at [170, 315] on button "Leave us a message" at bounding box center [160, 315] width 19 height 19
click at [514, 599] on button "Save" at bounding box center [529, 608] width 78 height 35
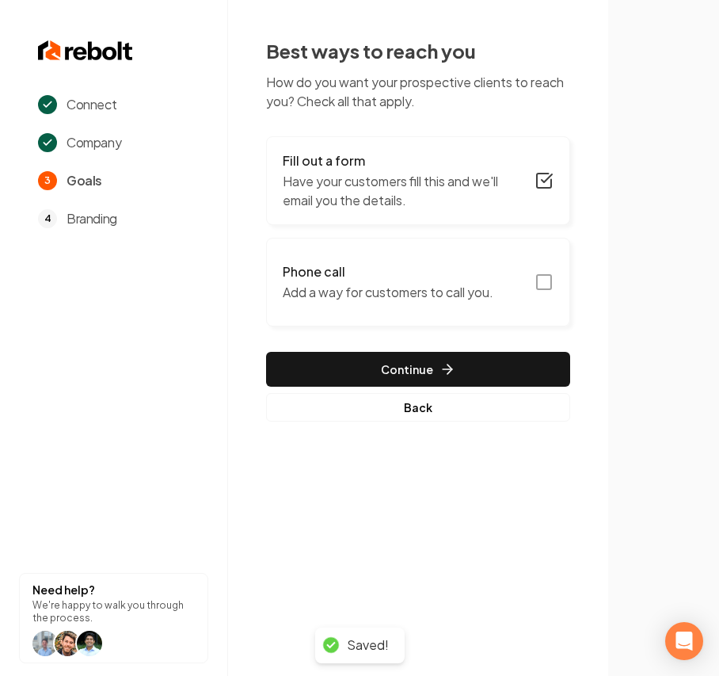
click at [377, 253] on button "Phone call Add a way for customers to call you." at bounding box center [418, 282] width 304 height 89
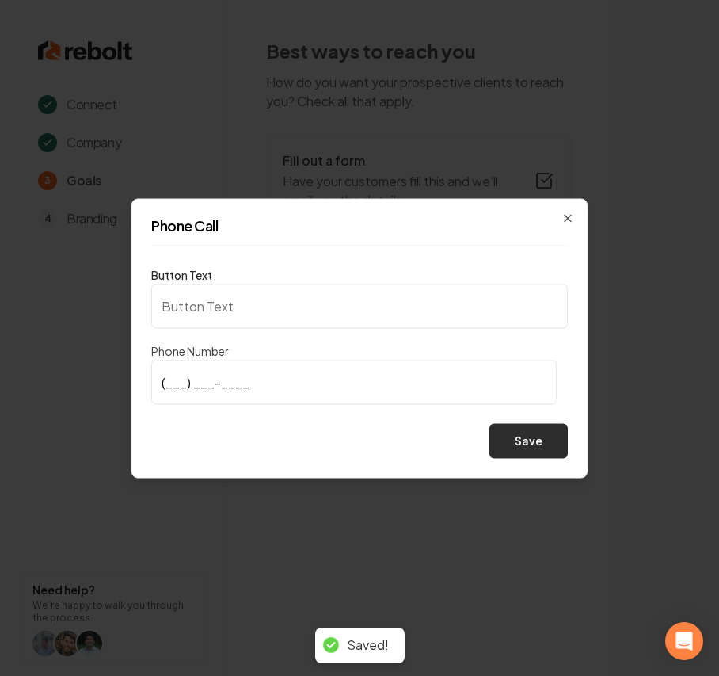
type input "Call us"
type input "(419) 787-4659"
click at [496, 456] on button "Save" at bounding box center [529, 440] width 78 height 35
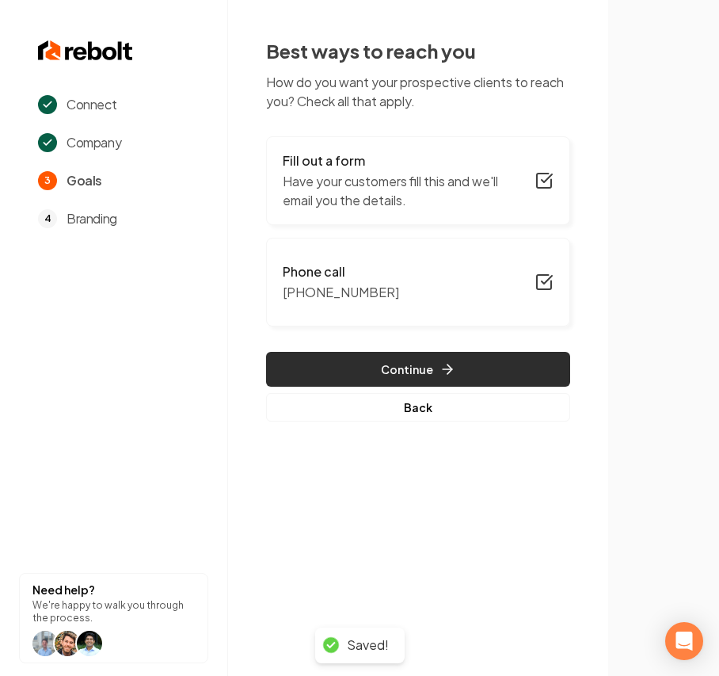
click at [410, 375] on button "Continue" at bounding box center [418, 369] width 304 height 35
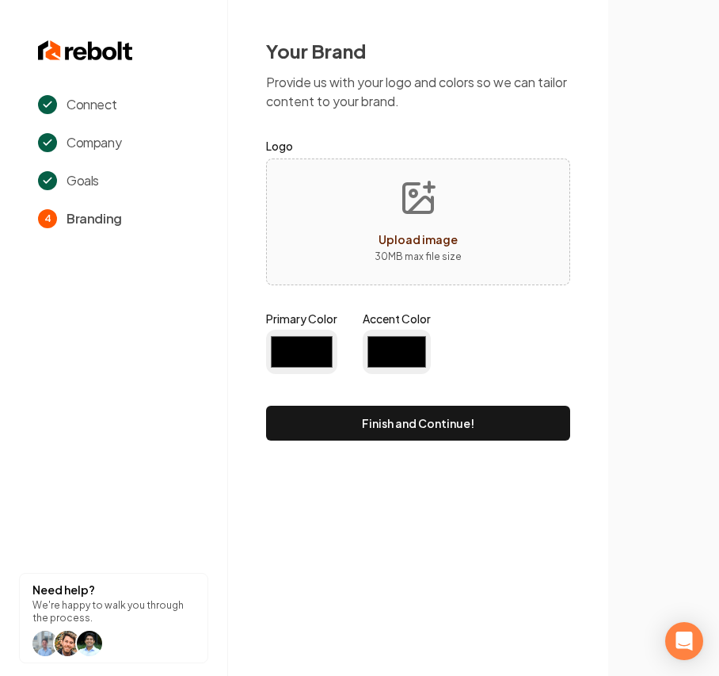
type input "#194d33"
type input "#70be00"
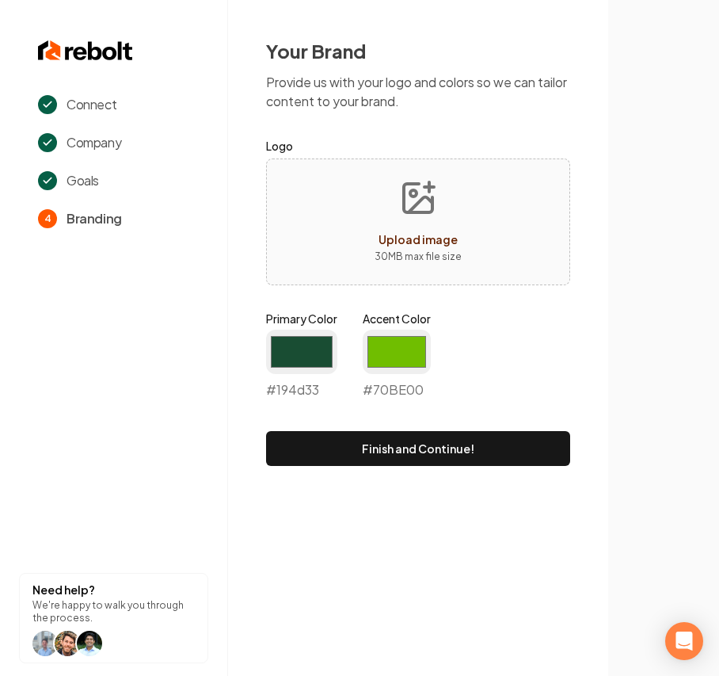
click at [461, 249] on button "Upload image 30 MB max file size" at bounding box center [418, 221] width 112 height 111
type input "**********"
click at [298, 340] on input "#194d33" at bounding box center [301, 352] width 71 height 44
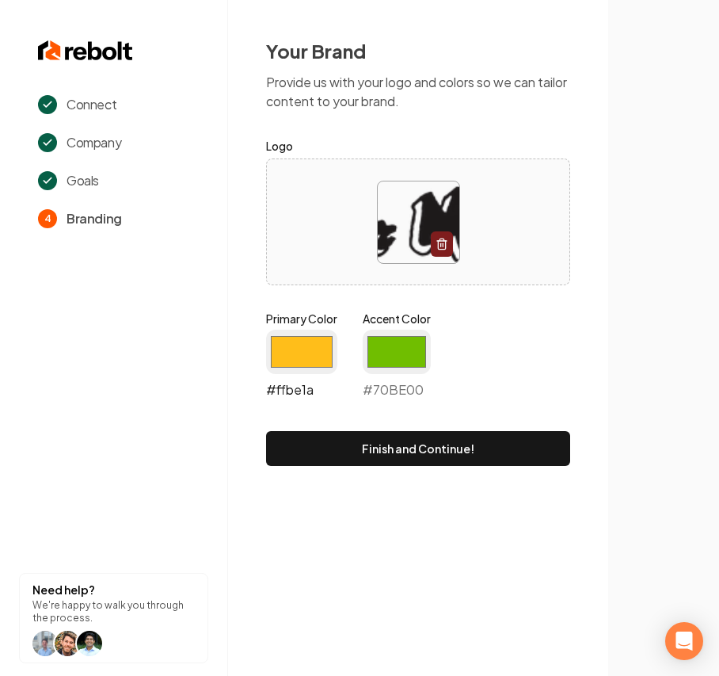
type input "#ffbe1a"
click at [391, 345] on input "#70be00" at bounding box center [397, 352] width 68 height 44
type input "#e21c21"
click at [279, 355] on input "#ffbe1a" at bounding box center [301, 352] width 71 height 44
type input "#c99718"
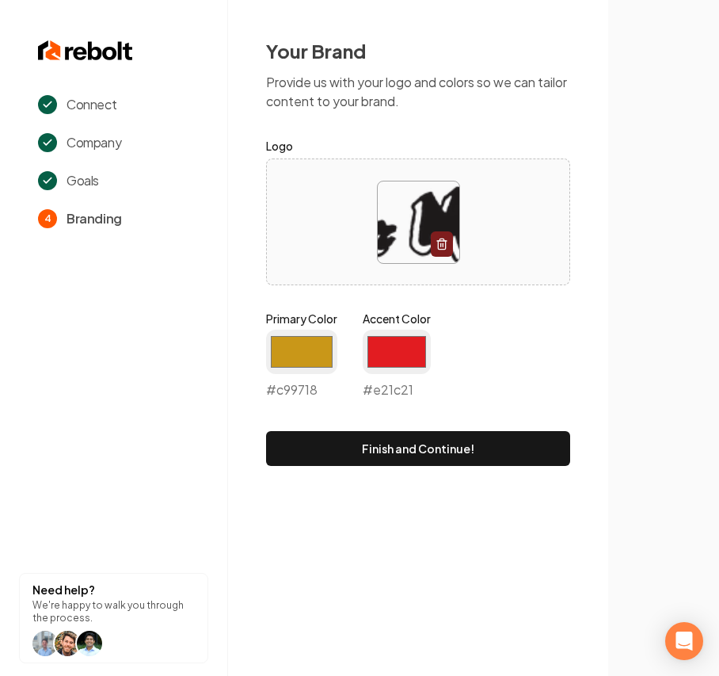
click at [540, 581] on div "Connect Company Goals 4 Branding Need help? We're happy to walk you through the…" at bounding box center [359, 338] width 719 height 676
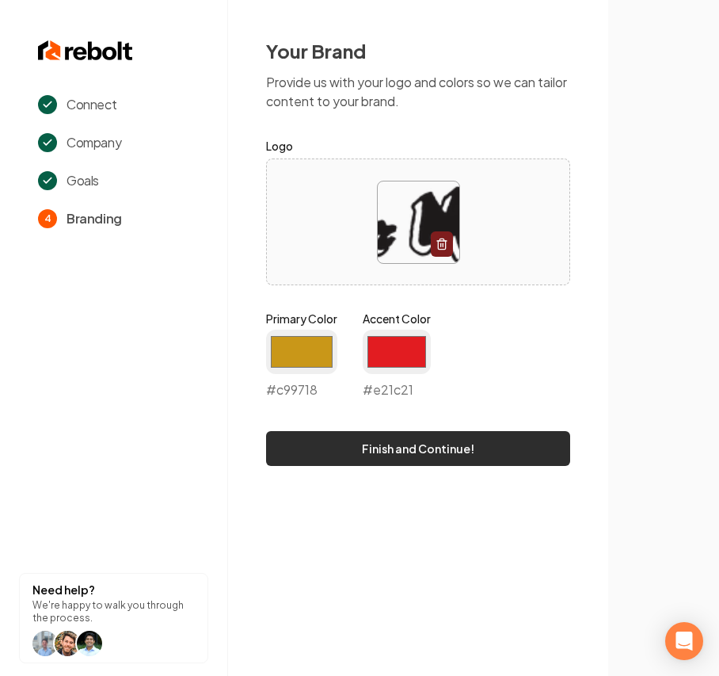
click at [412, 452] on button "Finish and Continue!" at bounding box center [418, 448] width 304 height 35
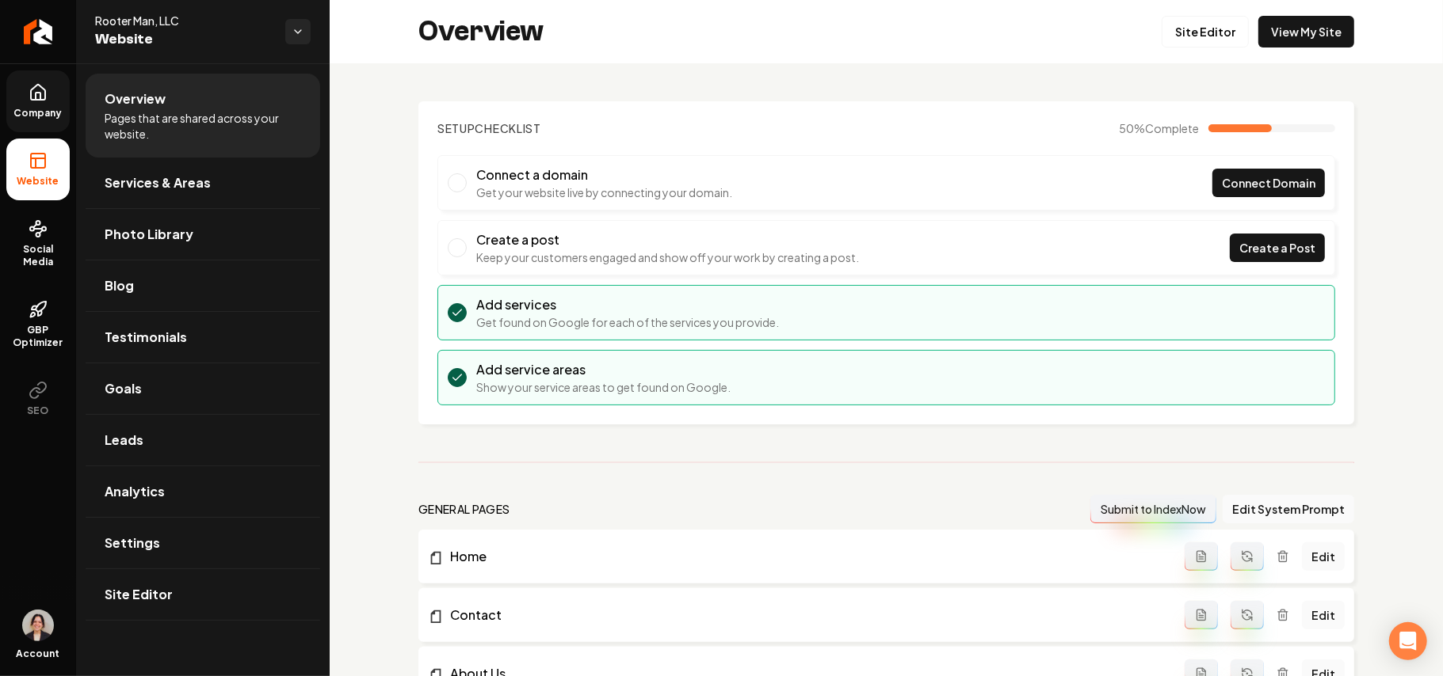
click at [62, 112] on span "Company" at bounding box center [38, 113] width 61 height 13
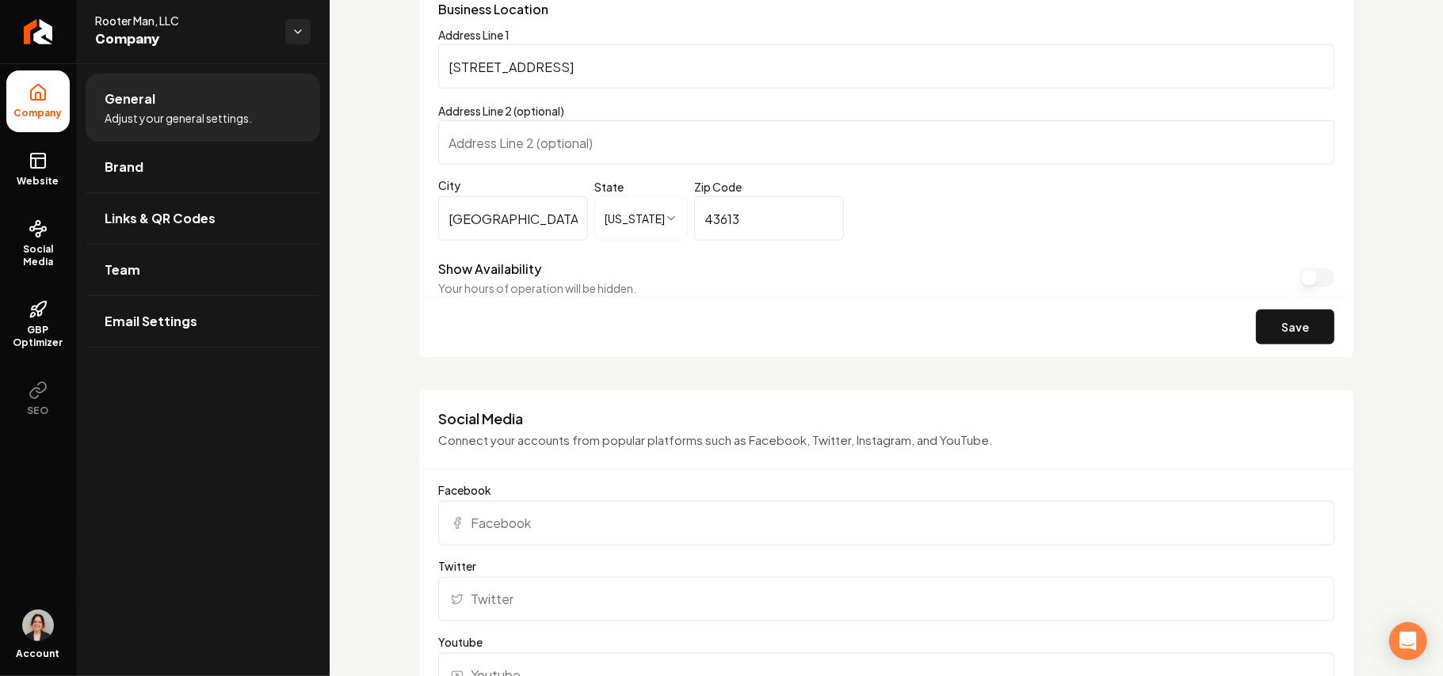
scroll to position [1267, 0]
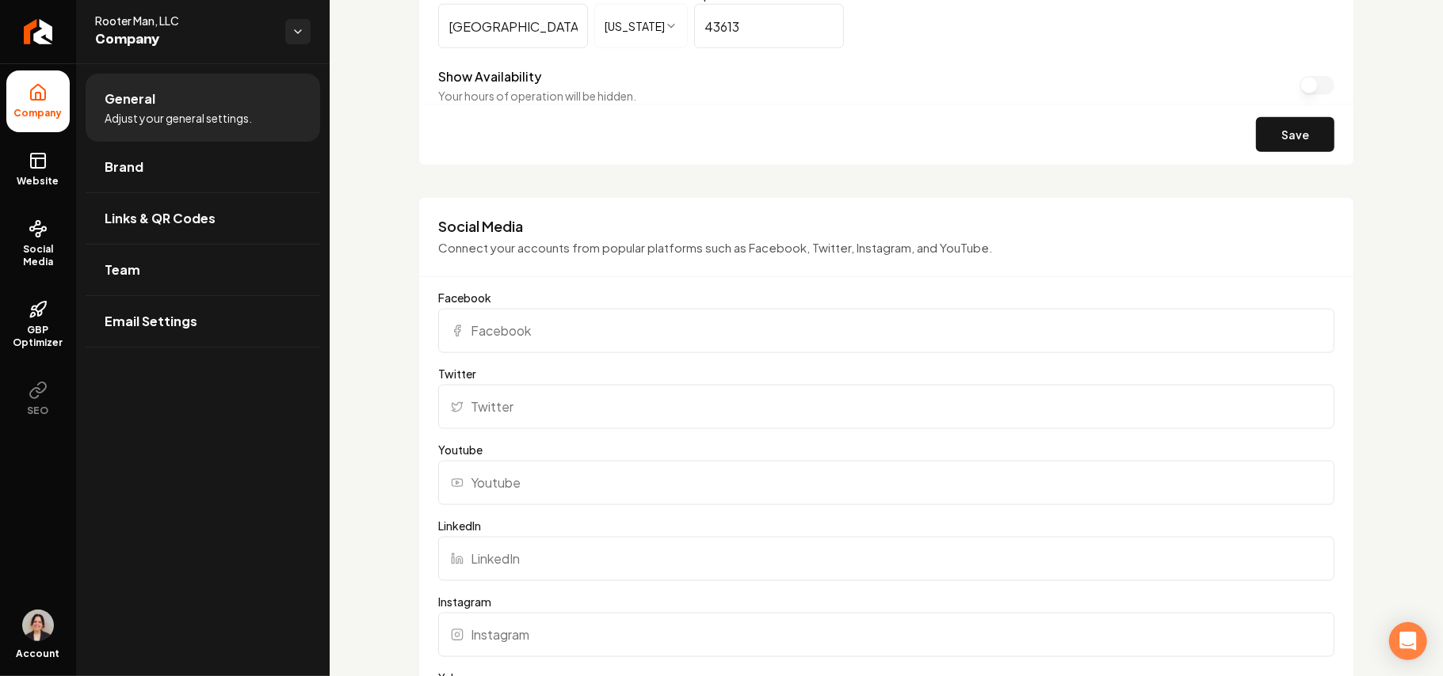
click at [553, 400] on input "Twitter" at bounding box center [886, 407] width 896 height 44
click at [542, 339] on input "Facebook" at bounding box center [886, 331] width 896 height 44
paste input "http://facebook.com/rootermanllcoh/#"
type input "http://facebook.com/rootermanllcoh/#"
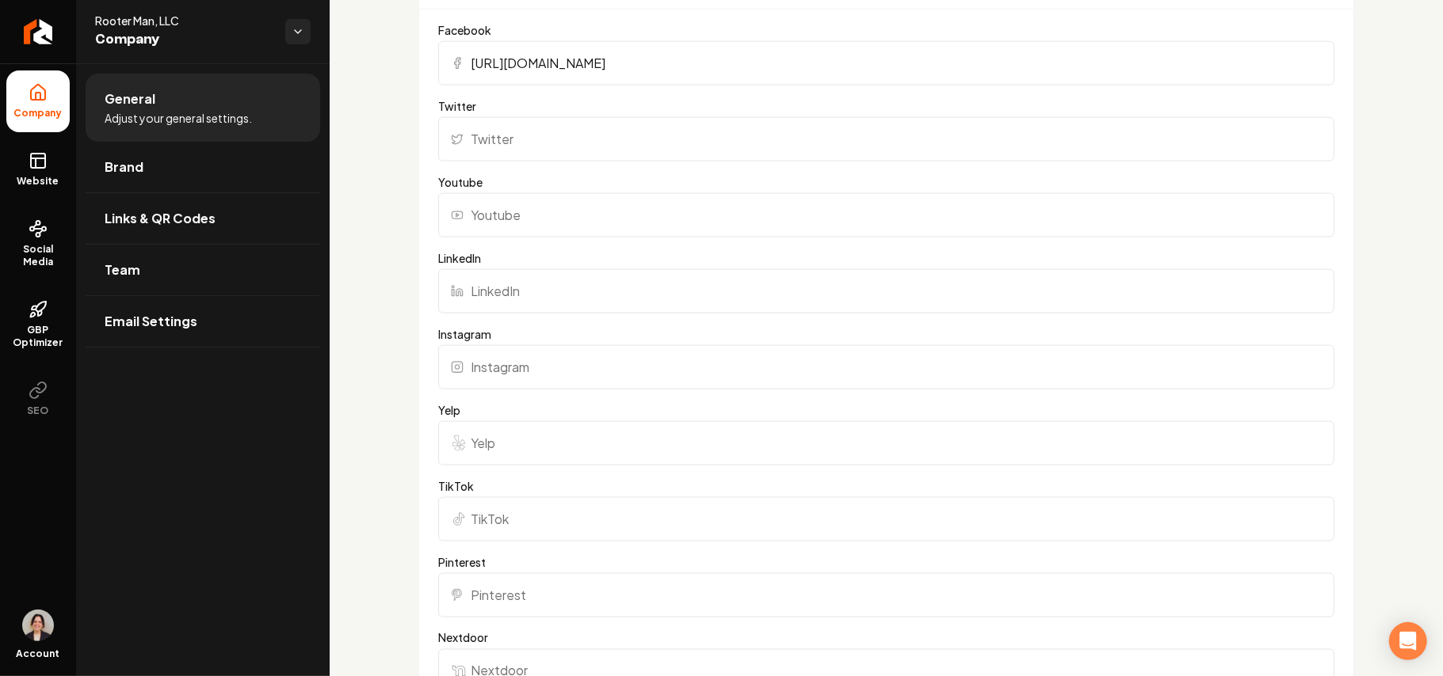
scroll to position [1584, 0]
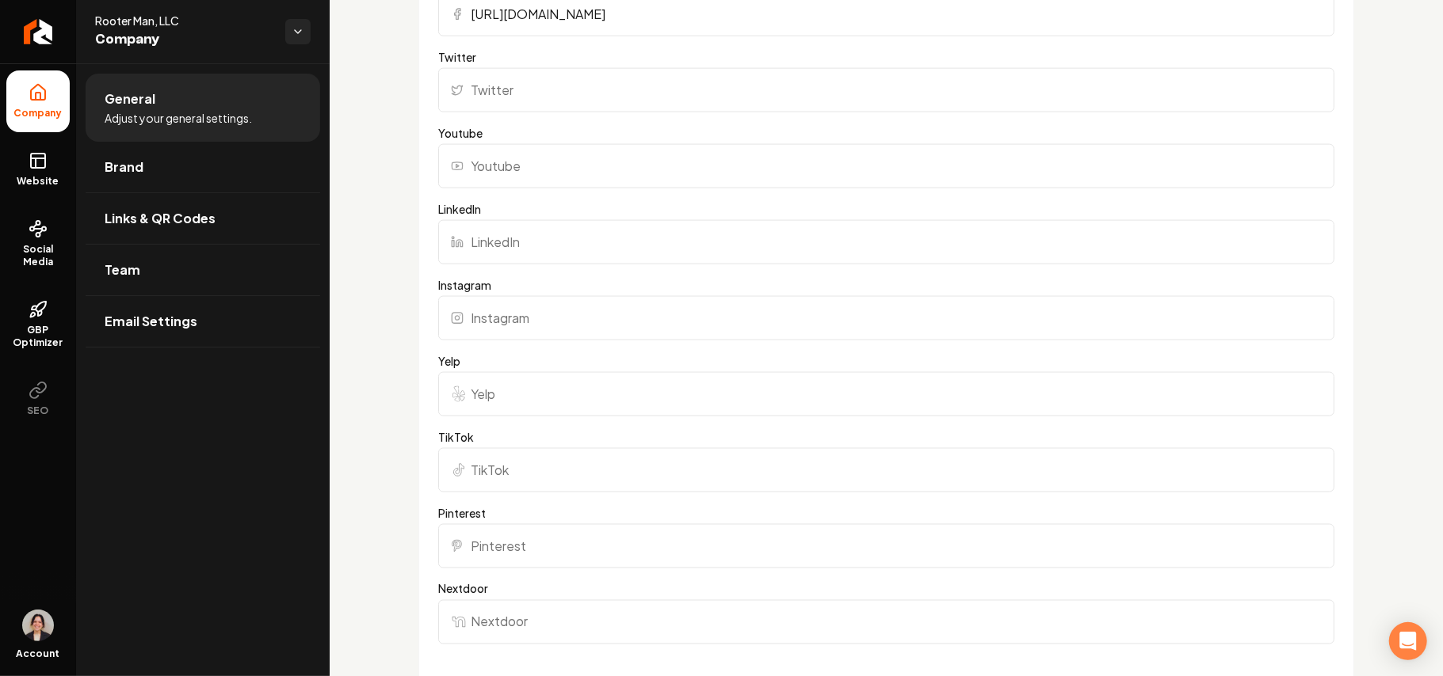
click at [526, 384] on input "Yelp" at bounding box center [886, 394] width 896 height 44
paste input "https://www.yelp.com/biz/rooter-man-toledo-11"
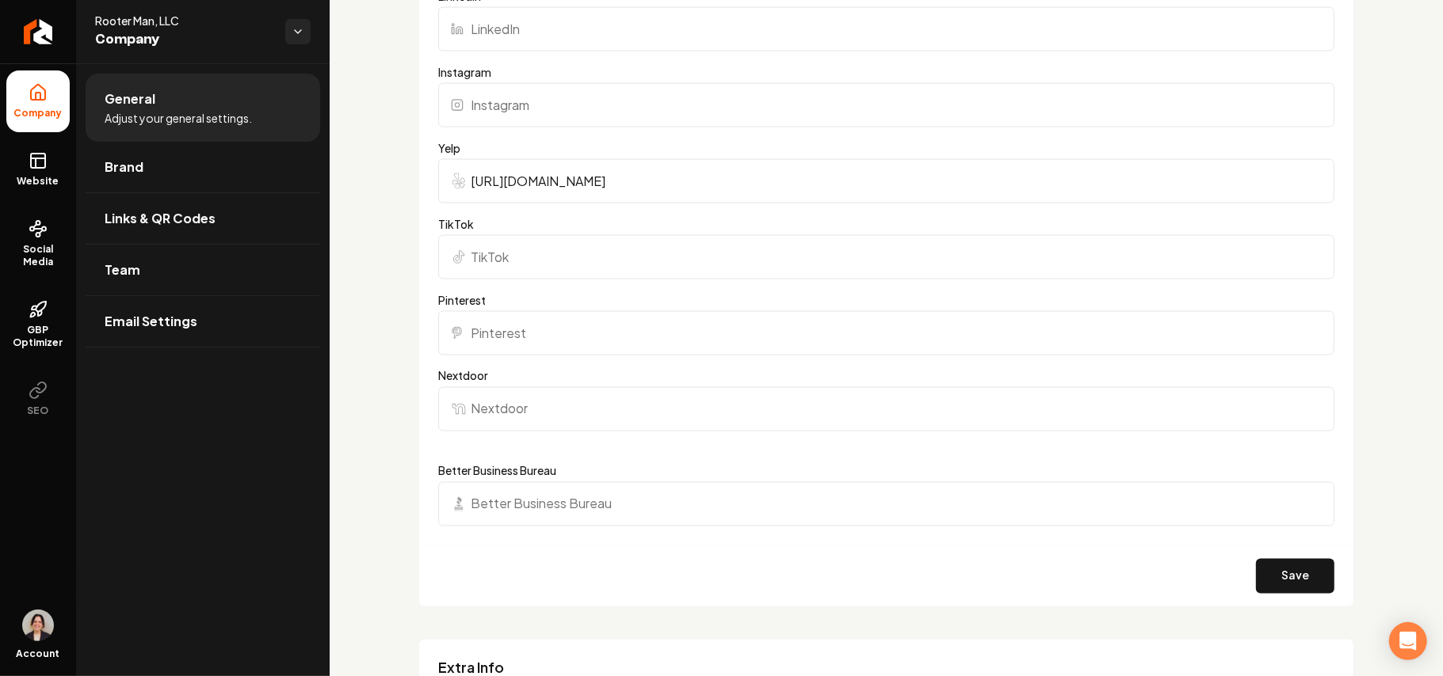
scroll to position [2007, 0]
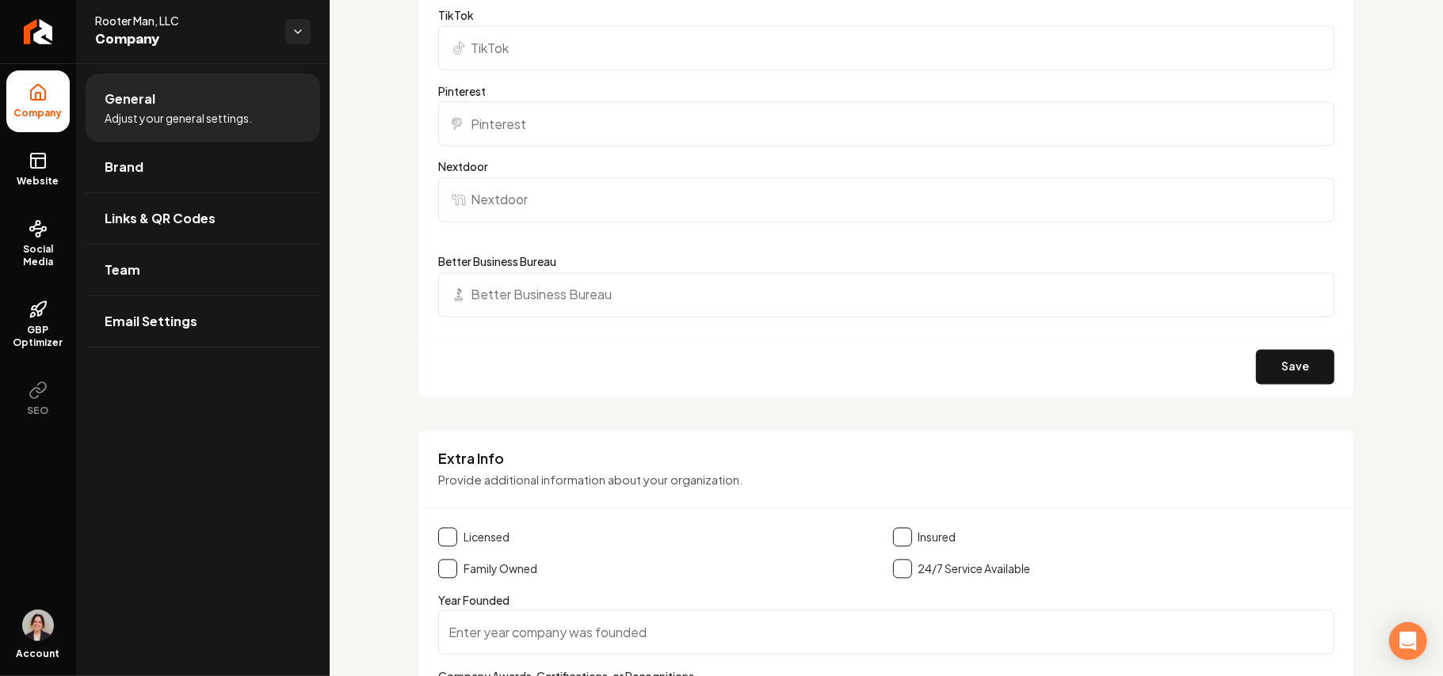
type input "https://www.yelp.com/biz/rooter-man-toledo-11"
click at [1253, 387] on div "Save" at bounding box center [886, 367] width 934 height 61
click at [1256, 380] on button "Save" at bounding box center [1295, 367] width 78 height 35
click at [1271, 362] on button "Save" at bounding box center [1295, 367] width 78 height 35
click at [140, 154] on link "Brand" at bounding box center [203, 167] width 234 height 51
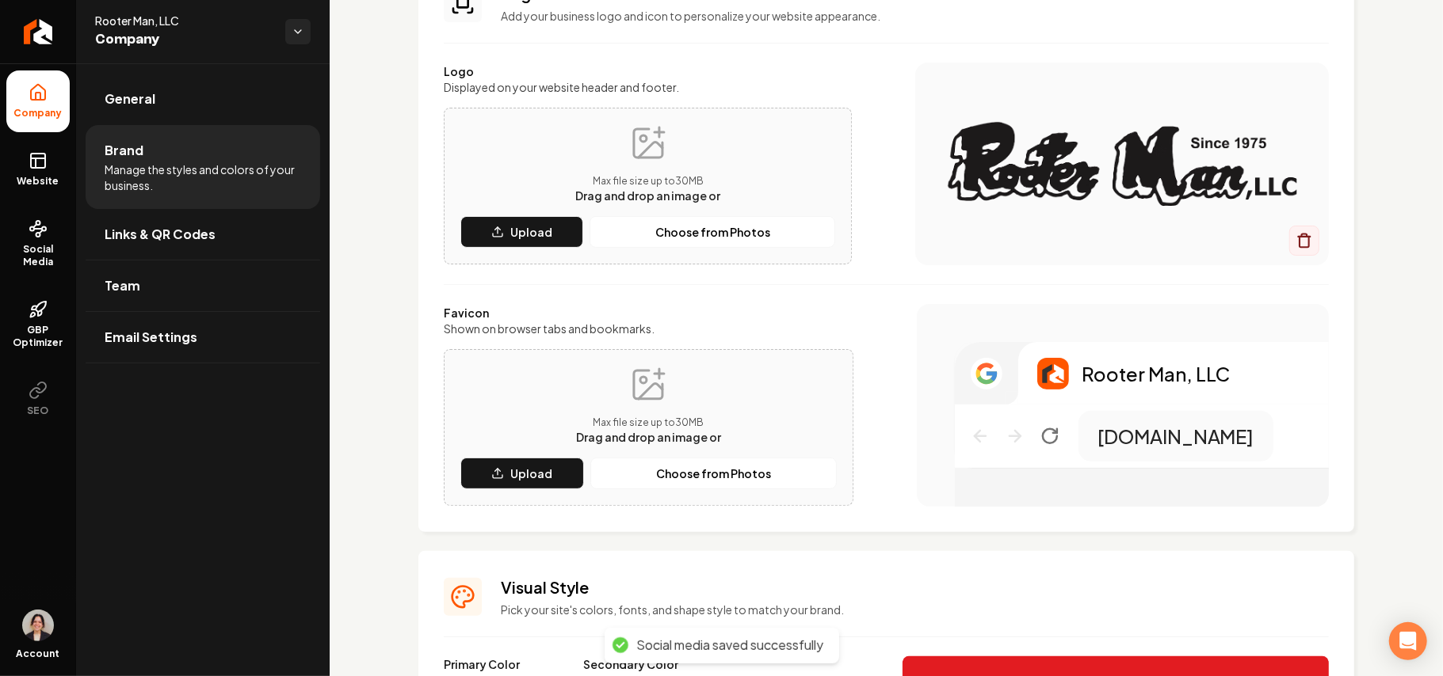
scroll to position [131, 0]
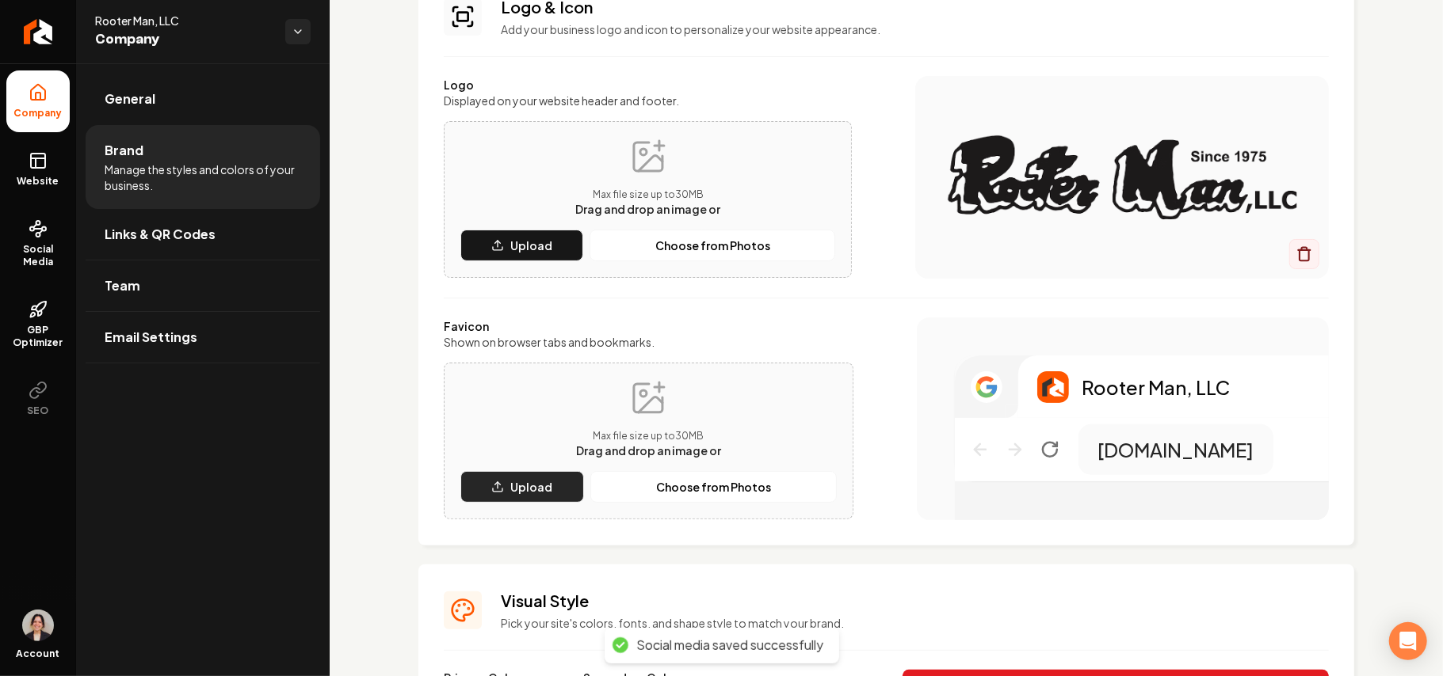
click at [509, 492] on button "Upload" at bounding box center [522, 487] width 124 height 32
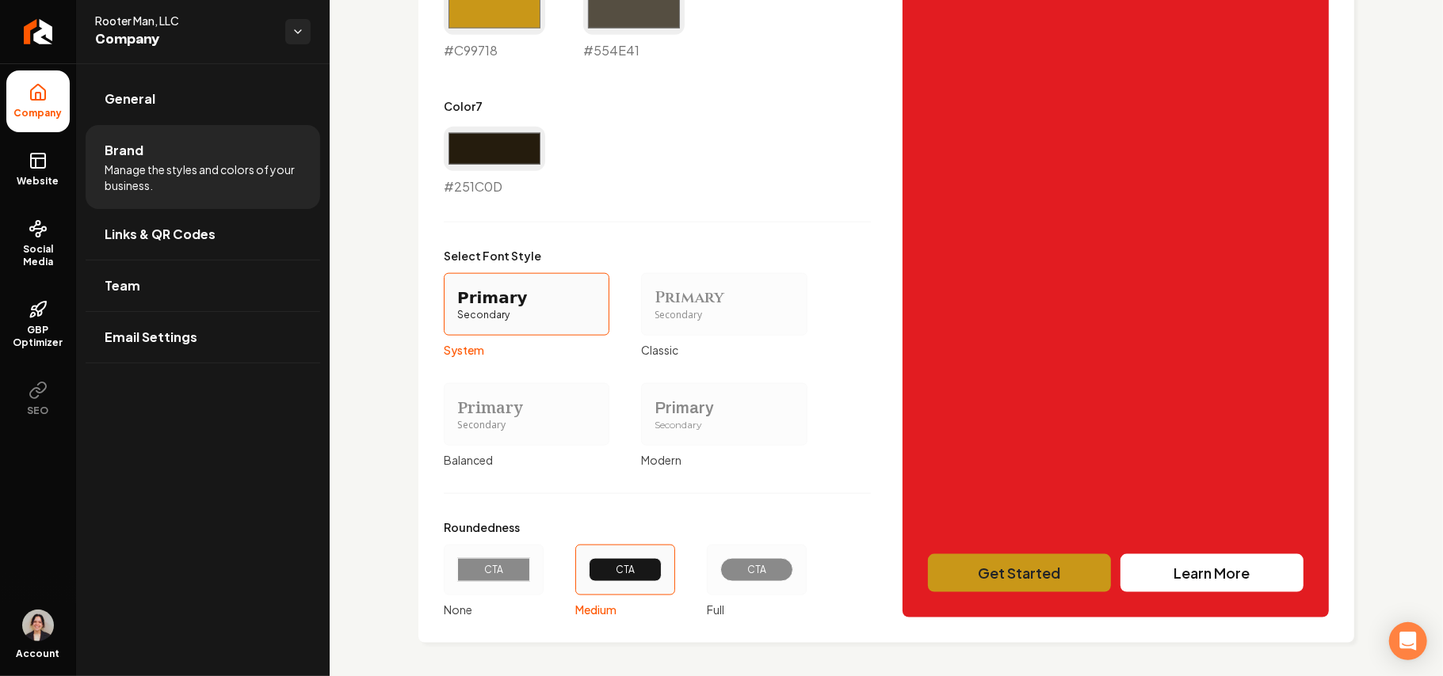
scroll to position [1293, 0]
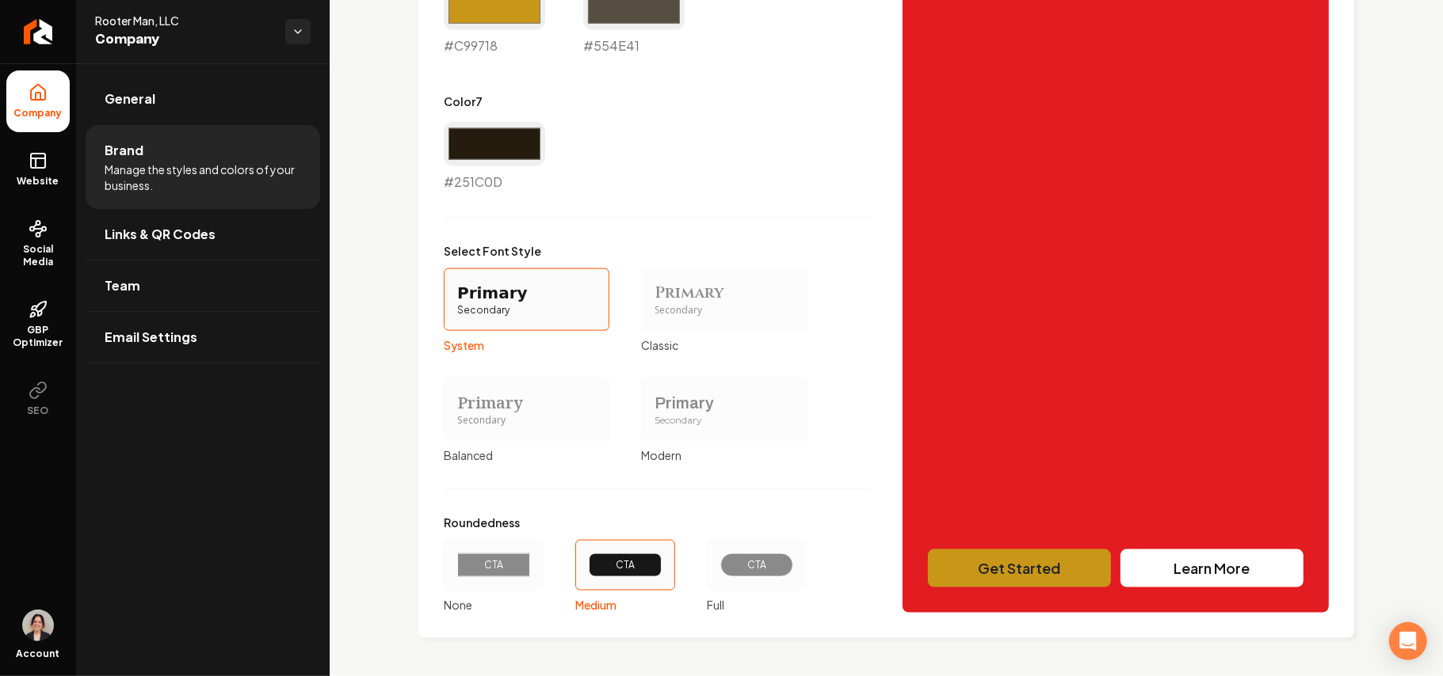
click at [669, 406] on div "Primary" at bounding box center [723, 403] width 139 height 22
click at [653, 406] on button "Primary Secondary Modern" at bounding box center [646, 409] width 13 height 13
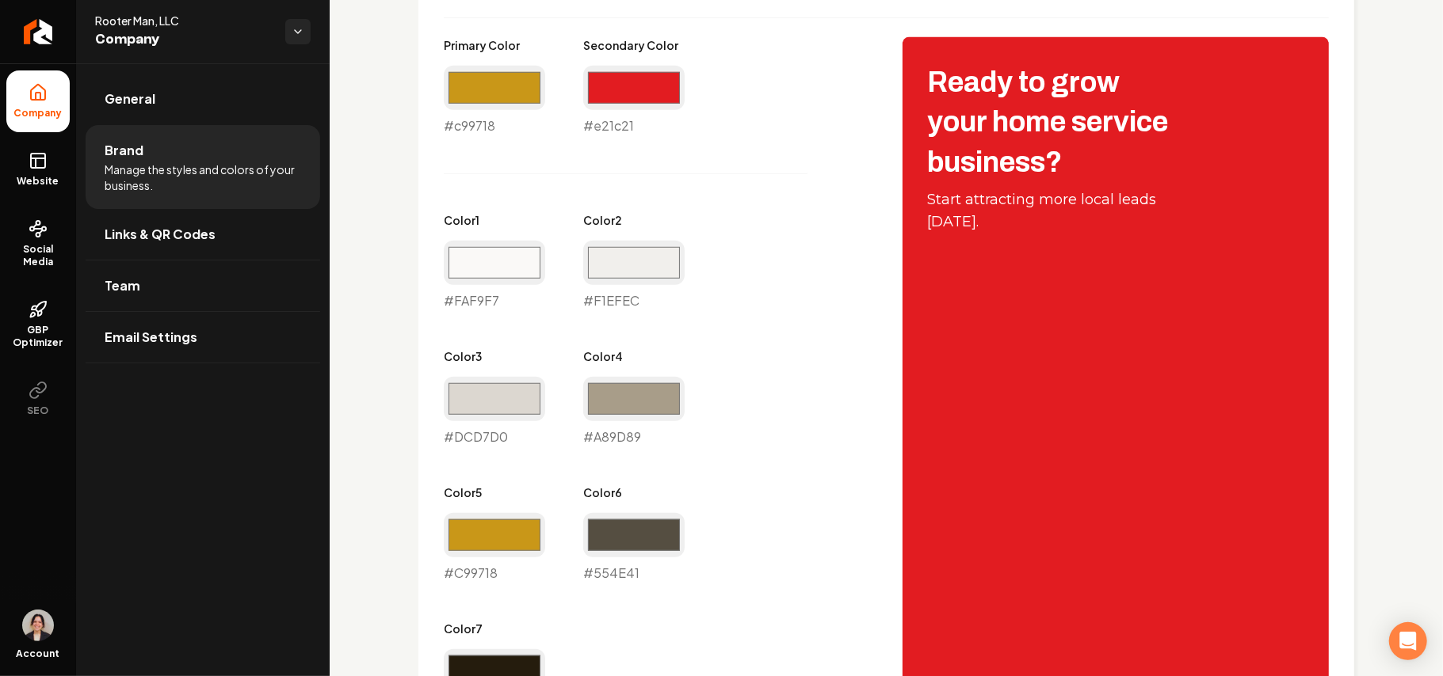
scroll to position [131, 0]
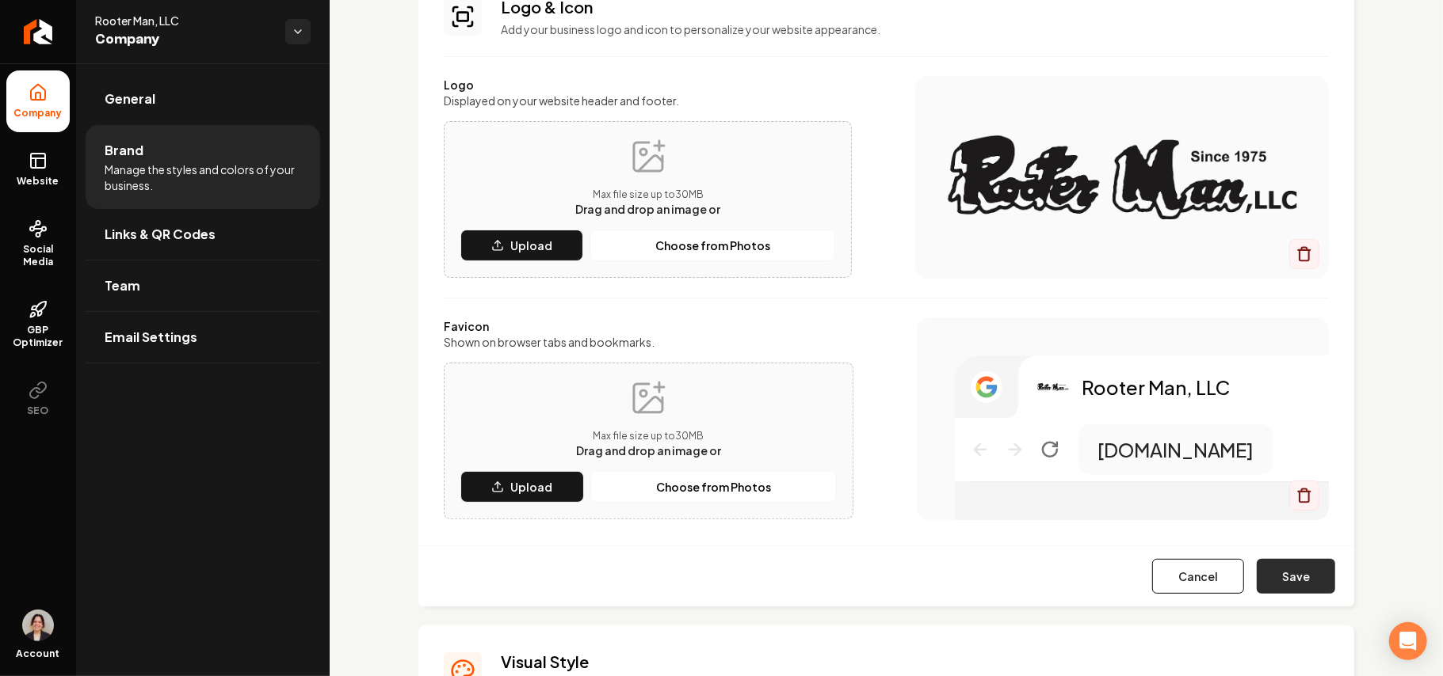
click at [1282, 577] on button "Save" at bounding box center [1295, 576] width 78 height 35
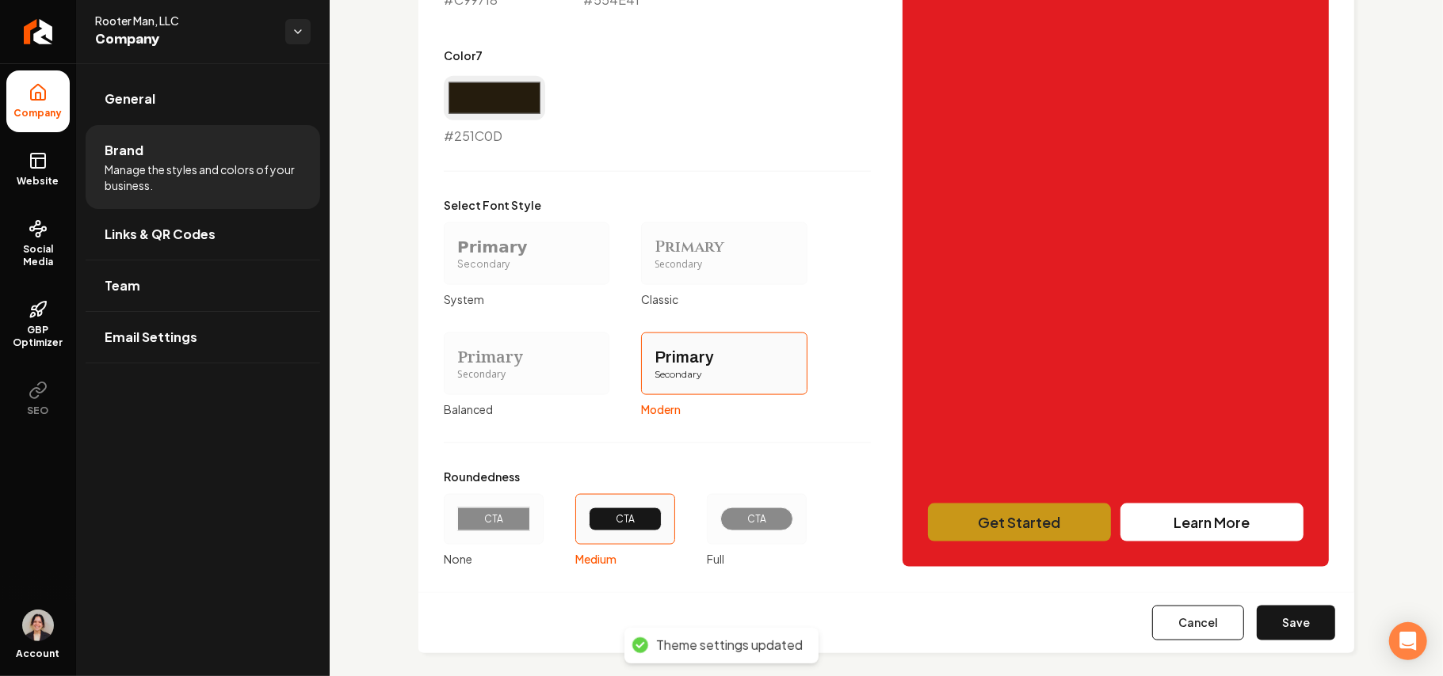
scroll to position [1354, 0]
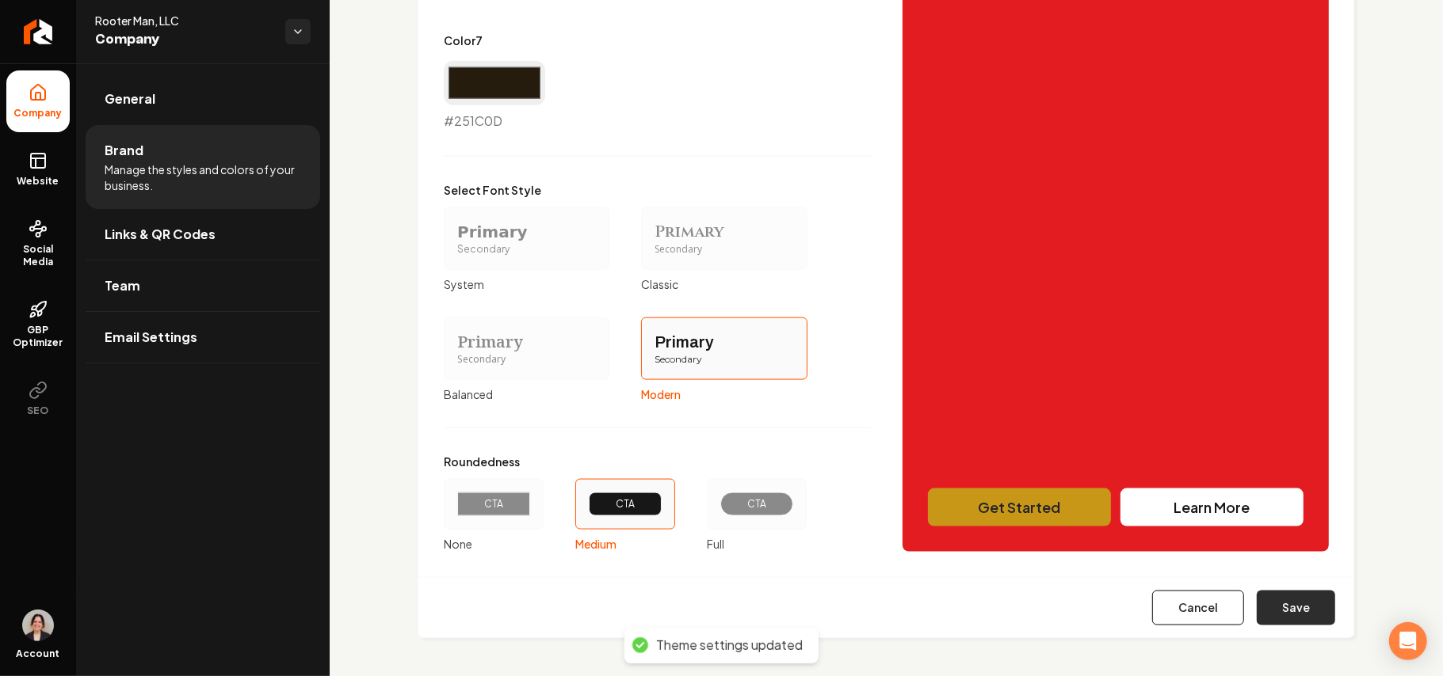
click at [1256, 608] on button "Save" at bounding box center [1295, 608] width 78 height 35
type input "#faf9f7"
type input "#f1efec"
type input "#dcd7d0"
type input "#a89d89"
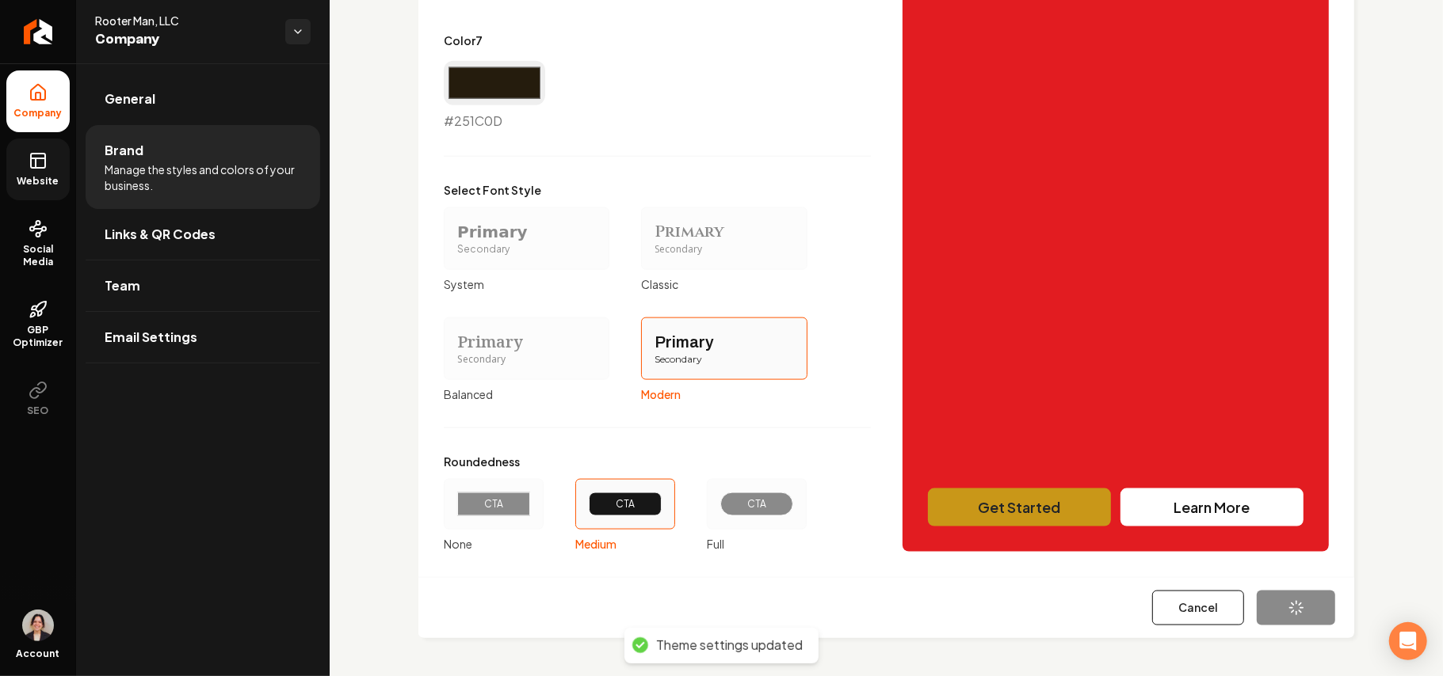
type input "#c99718"
type input "#554e41"
type input "#251c0d"
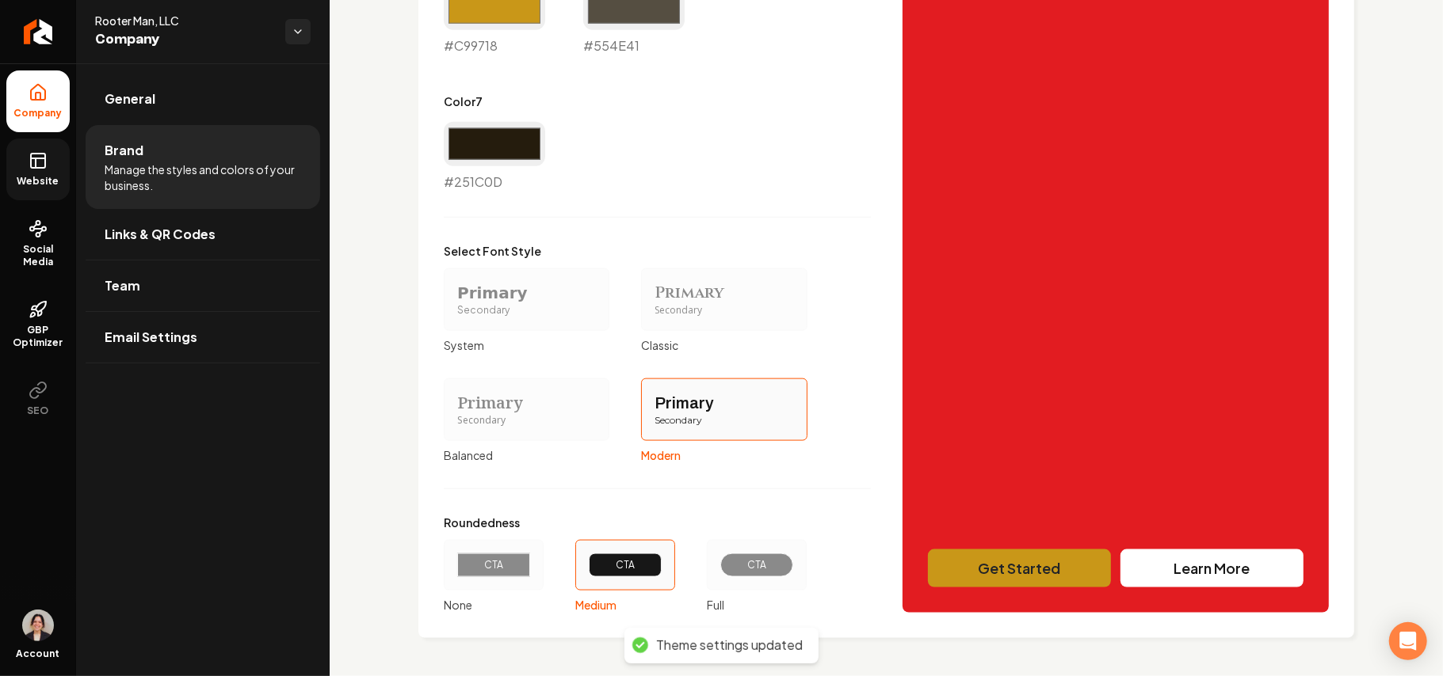
click at [29, 171] on link "Website" at bounding box center [37, 170] width 63 height 62
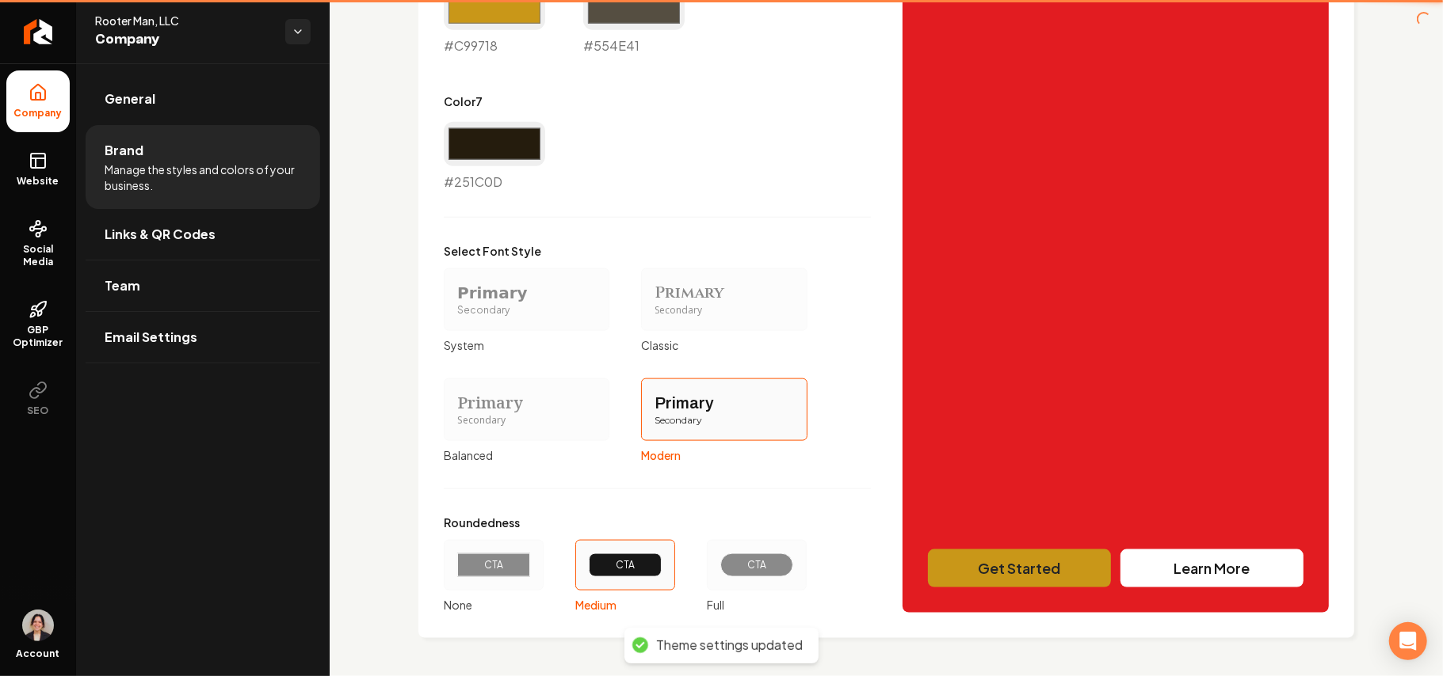
scroll to position [1122, 0]
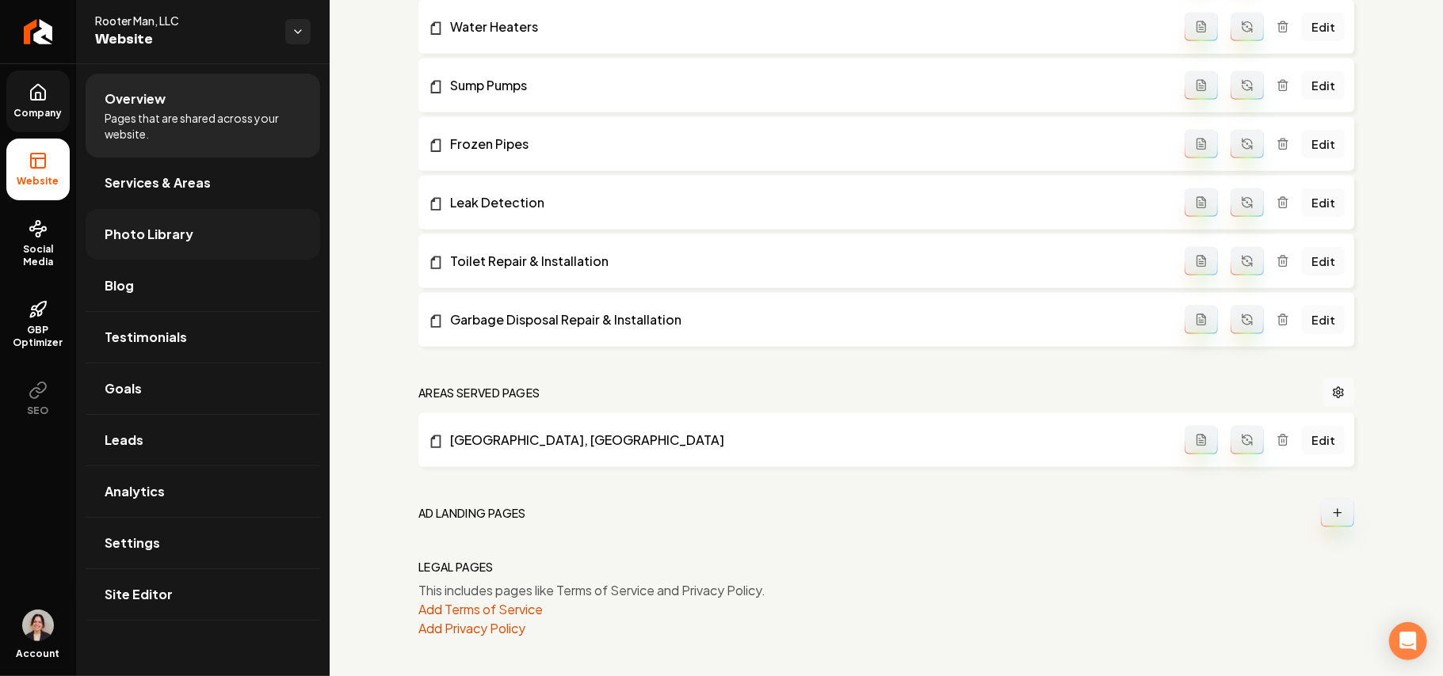
click at [166, 245] on link "Photo Library" at bounding box center [203, 234] width 234 height 51
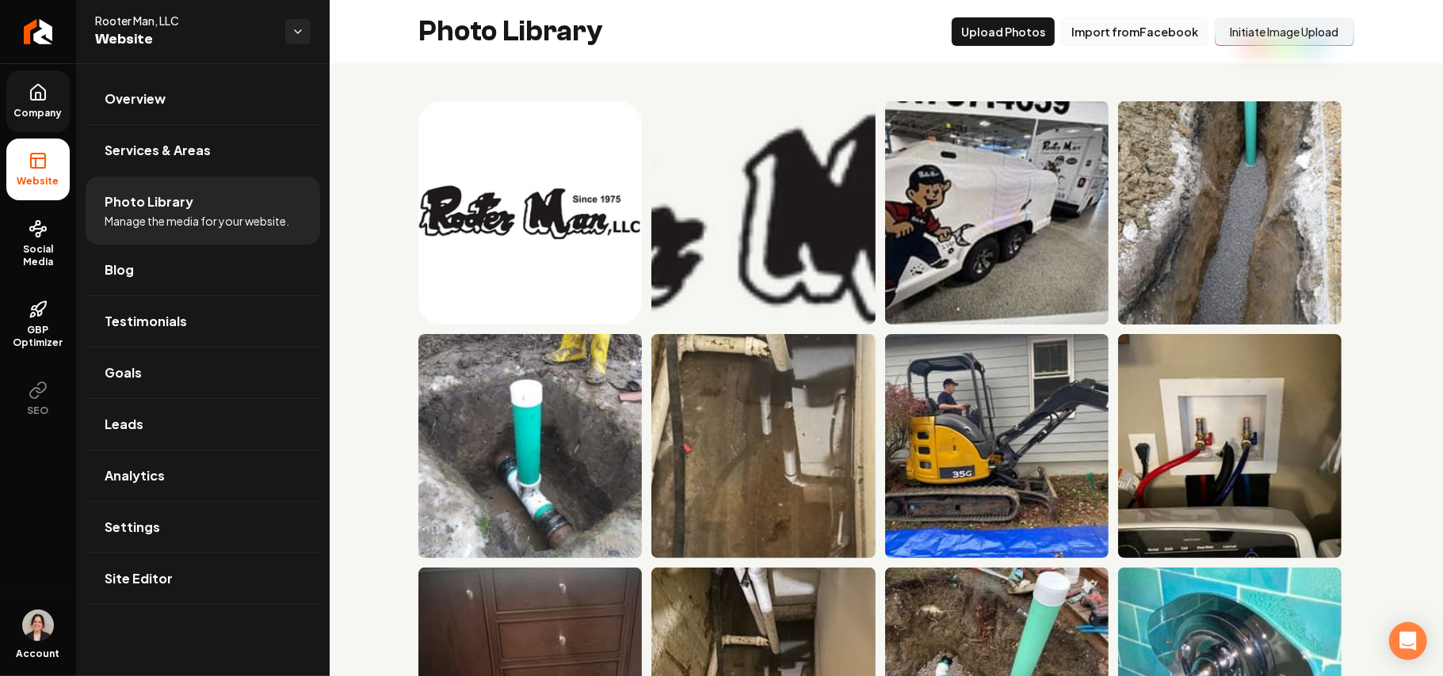
click at [1155, 24] on button "Import from Facebook" at bounding box center [1134, 31] width 147 height 29
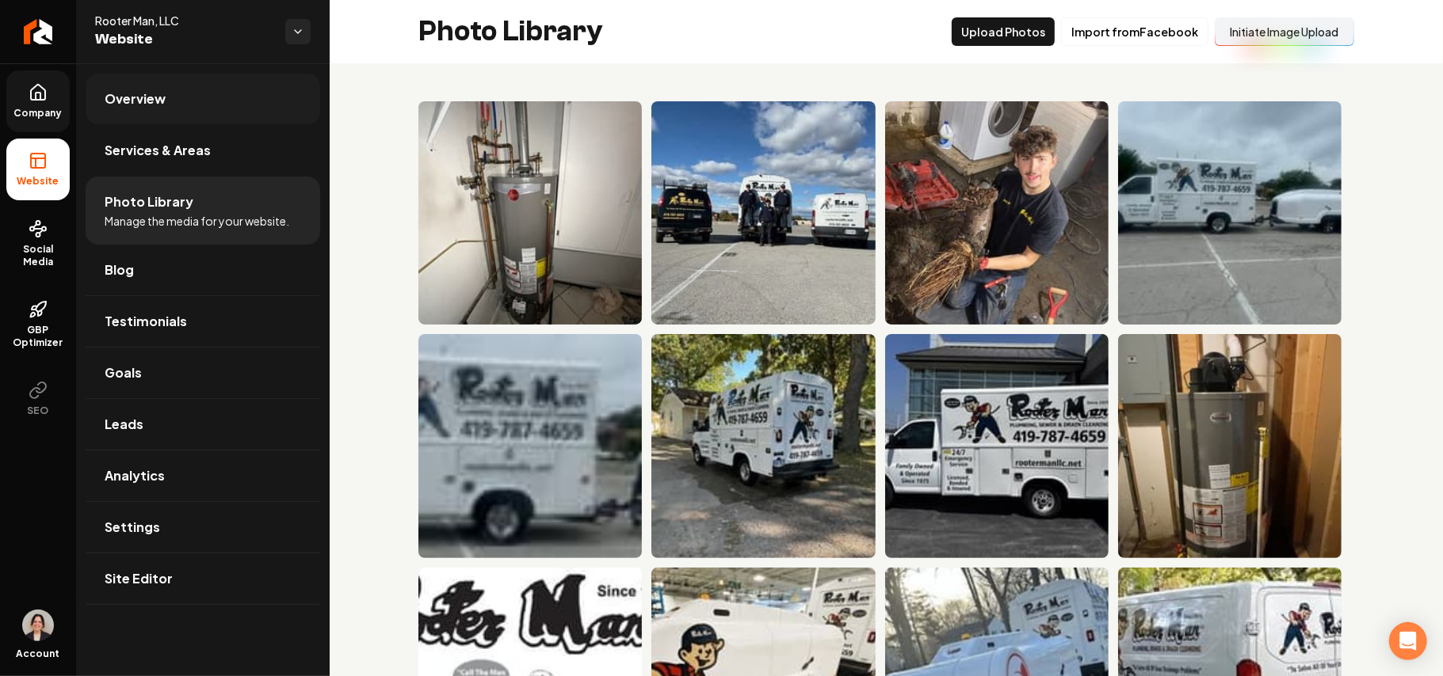
drag, startPoint x: 128, startPoint y: 141, endPoint x: 207, endPoint y: 109, distance: 85.3
click at [128, 143] on span "Services & Areas" at bounding box center [158, 150] width 106 height 19
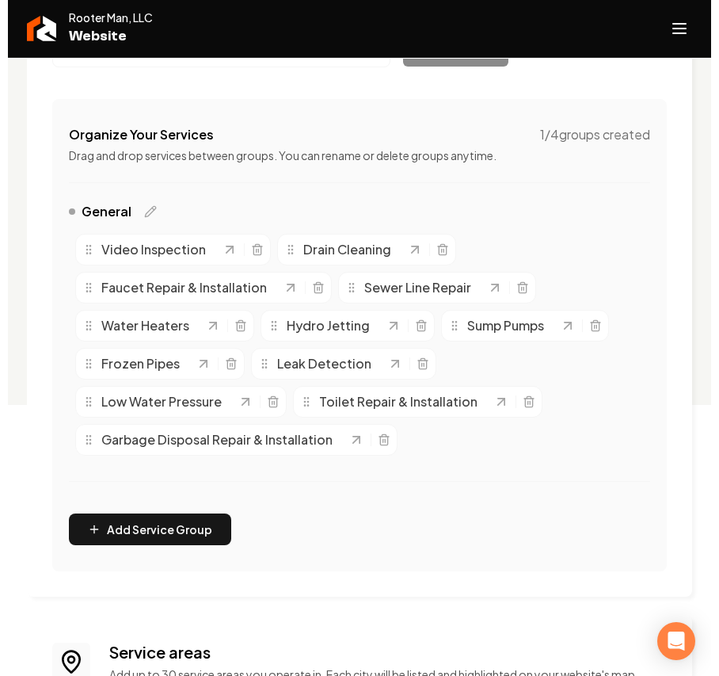
scroll to position [470, 0]
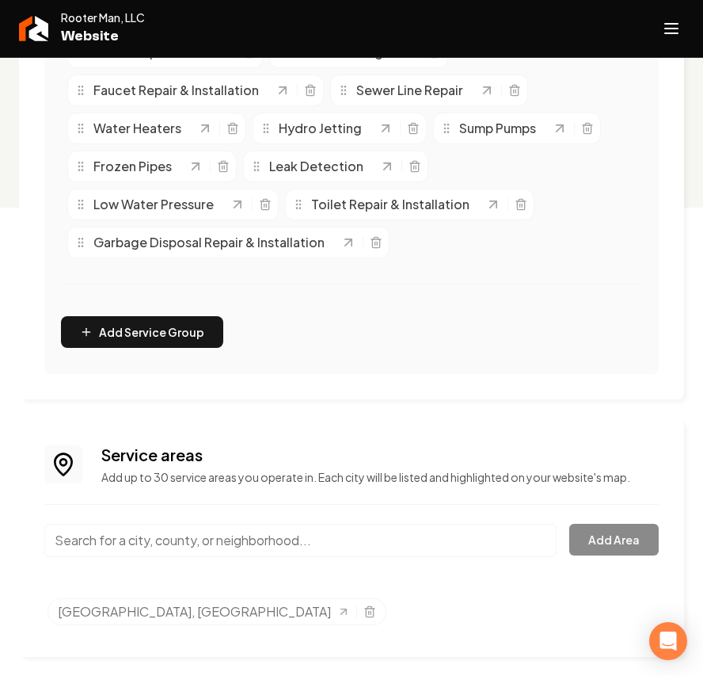
click at [160, 567] on div "Main content area" at bounding box center [300, 550] width 513 height 52
click at [157, 543] on input "Main content area" at bounding box center [300, 540] width 513 height 33
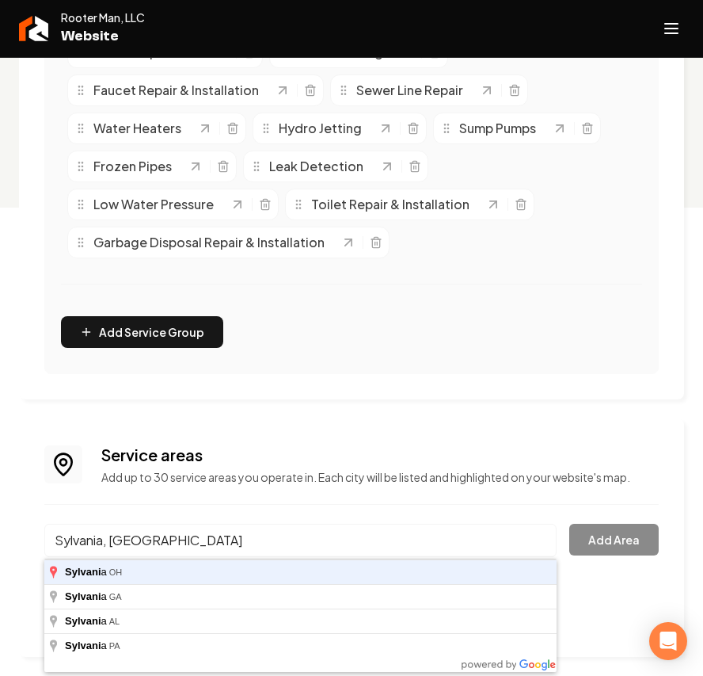
type input "Sylvania, OH"
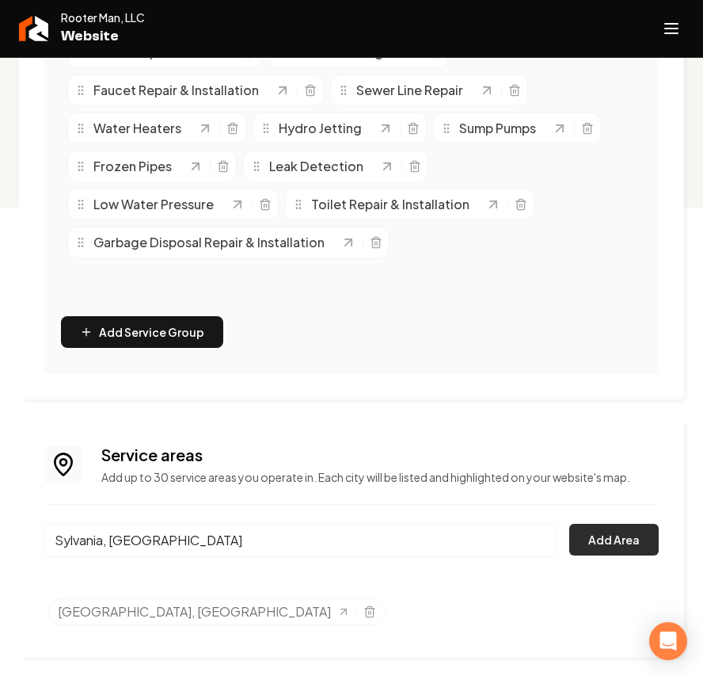
click at [627, 533] on button "Add Area" at bounding box center [615, 540] width 90 height 32
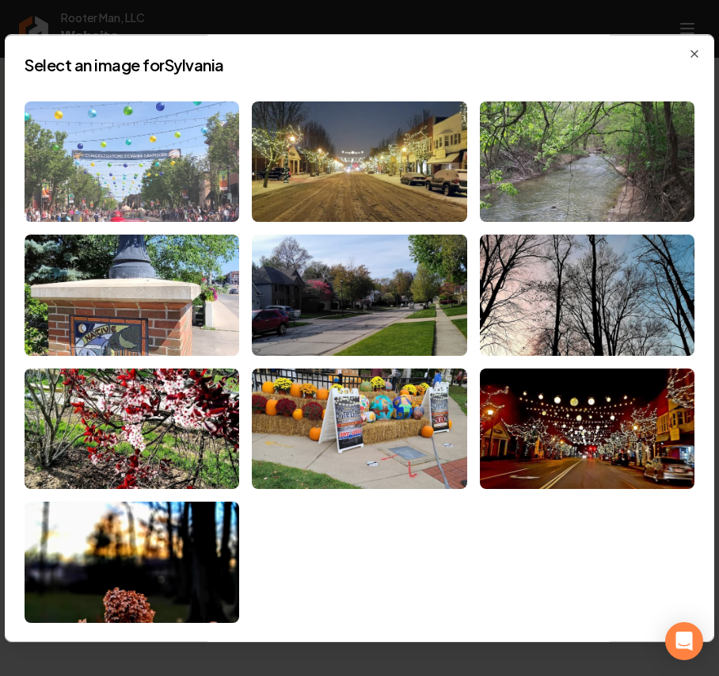
click at [90, 153] on img at bounding box center [132, 161] width 215 height 121
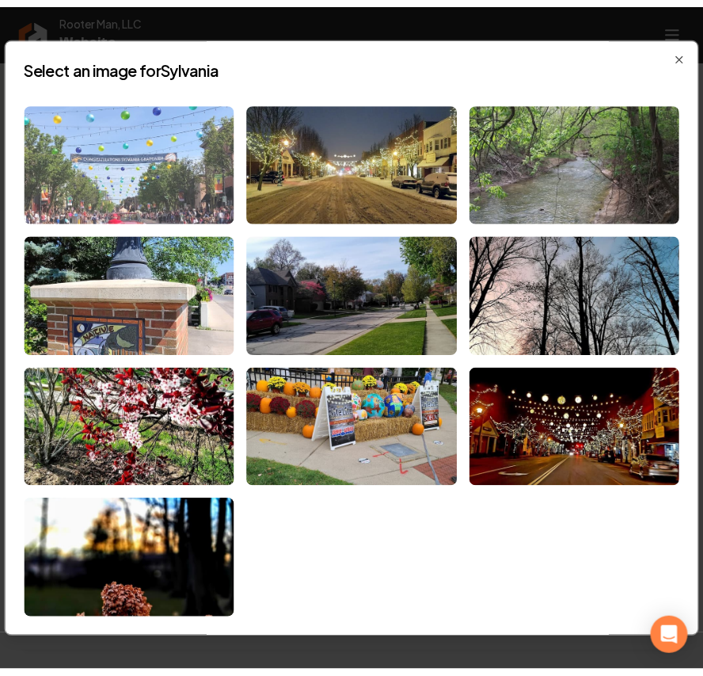
scroll to position [432, 0]
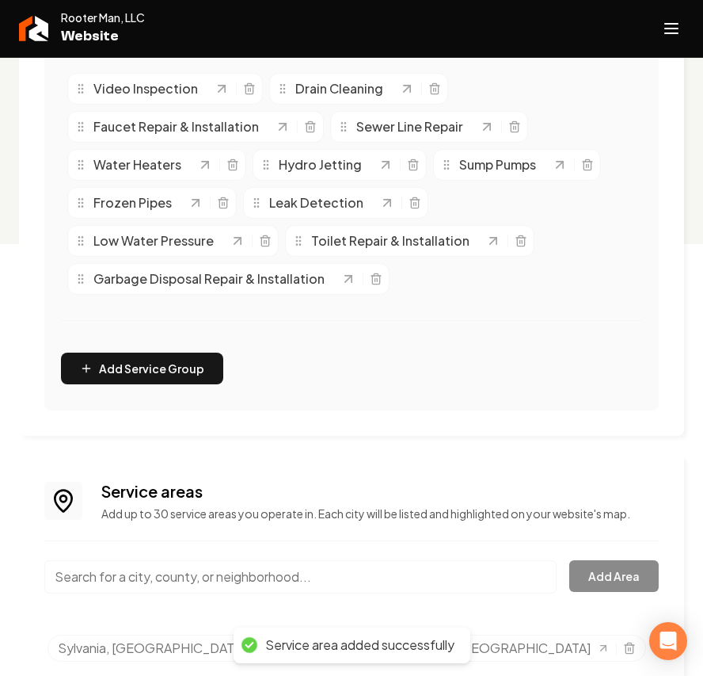
click at [152, 571] on input "Main content area" at bounding box center [300, 576] width 513 height 33
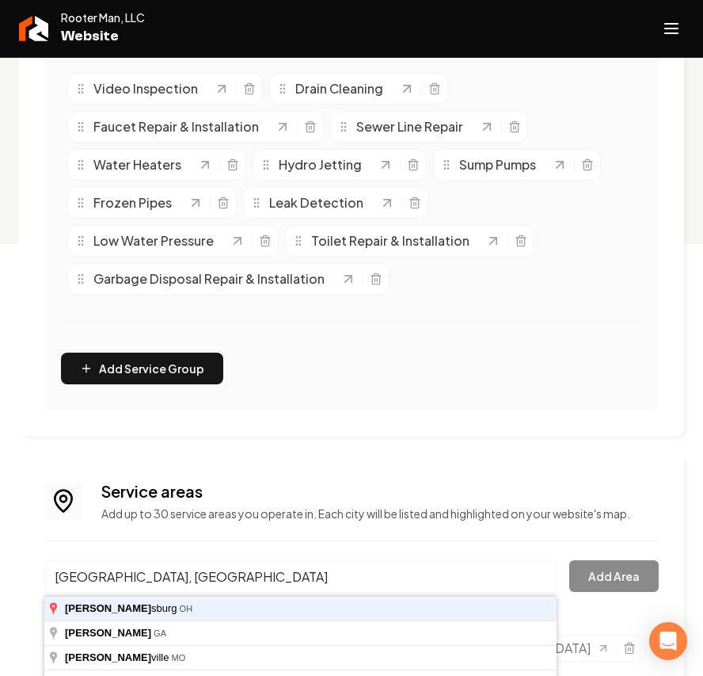
type input "Perrysburg, OH"
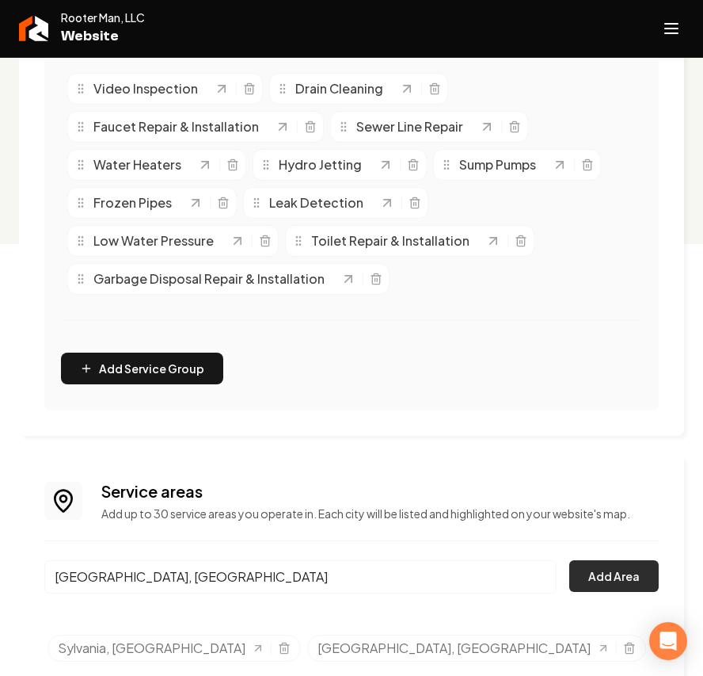
click at [624, 580] on button "Add Area" at bounding box center [615, 576] width 90 height 32
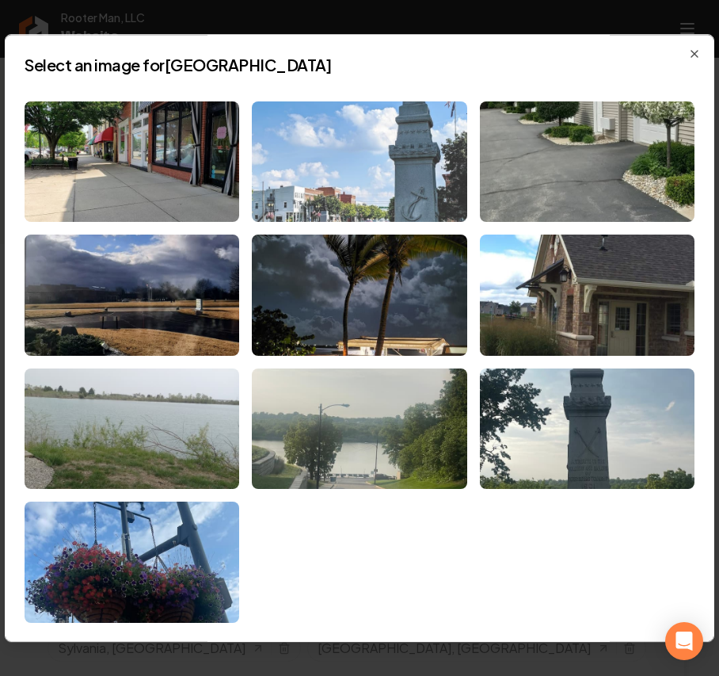
click at [393, 189] on img at bounding box center [359, 161] width 215 height 121
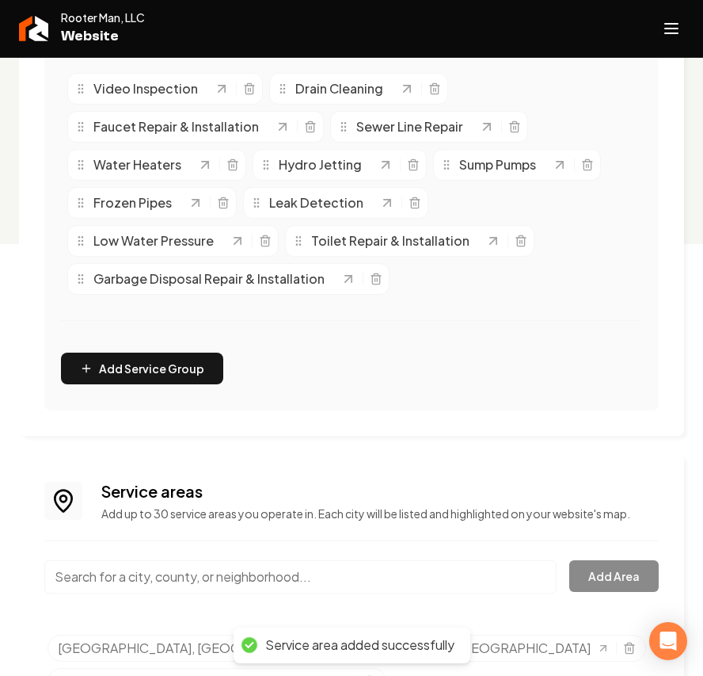
click at [187, 577] on input "Main content area" at bounding box center [300, 576] width 513 height 33
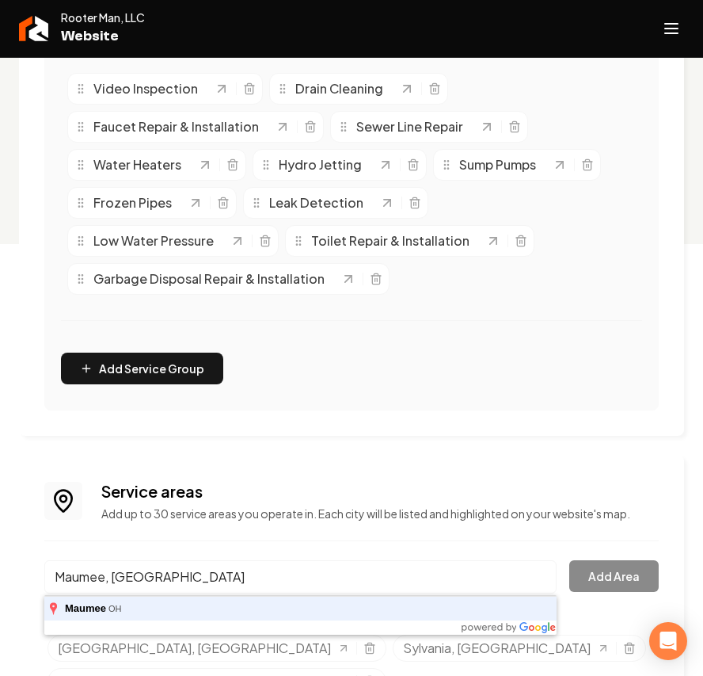
type input "Maumee, OH"
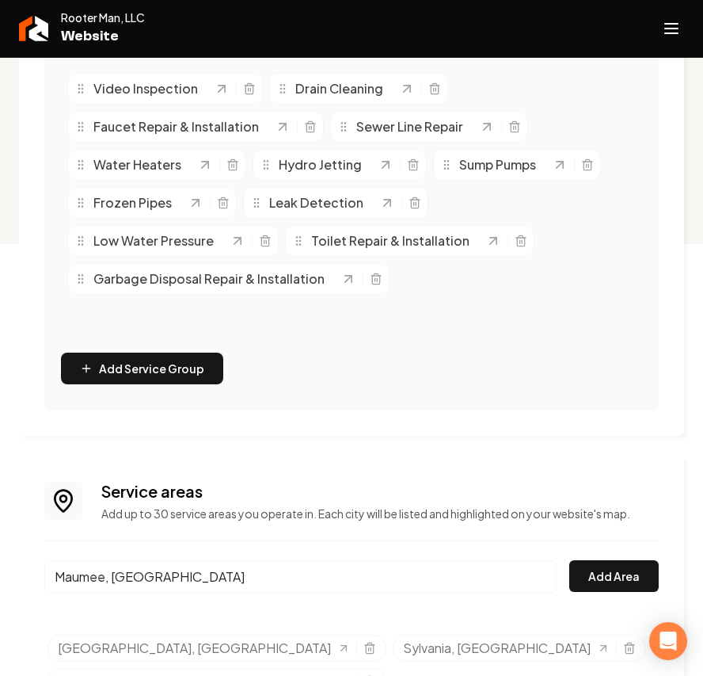
click at [597, 558] on div "Service areas Add up to 30 service areas you operate in. Each city will be list…" at bounding box center [351, 590] width 615 height 221
click at [603, 568] on button "Add Area" at bounding box center [615, 576] width 90 height 32
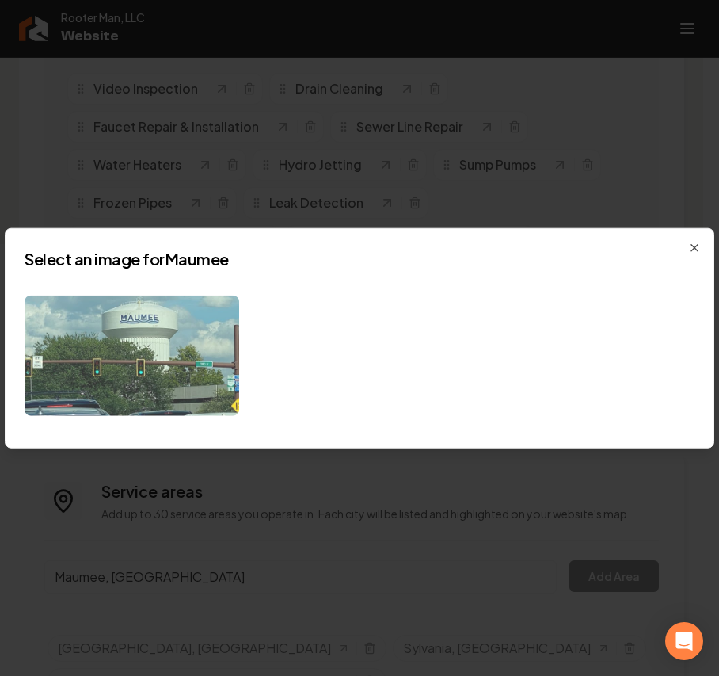
click at [181, 356] on img at bounding box center [132, 355] width 215 height 121
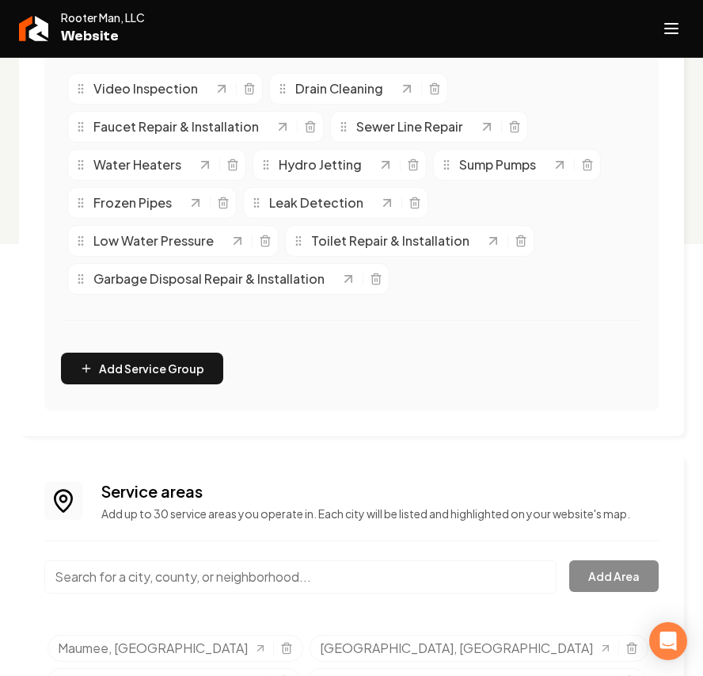
click at [213, 577] on input "Main content area" at bounding box center [300, 576] width 513 height 33
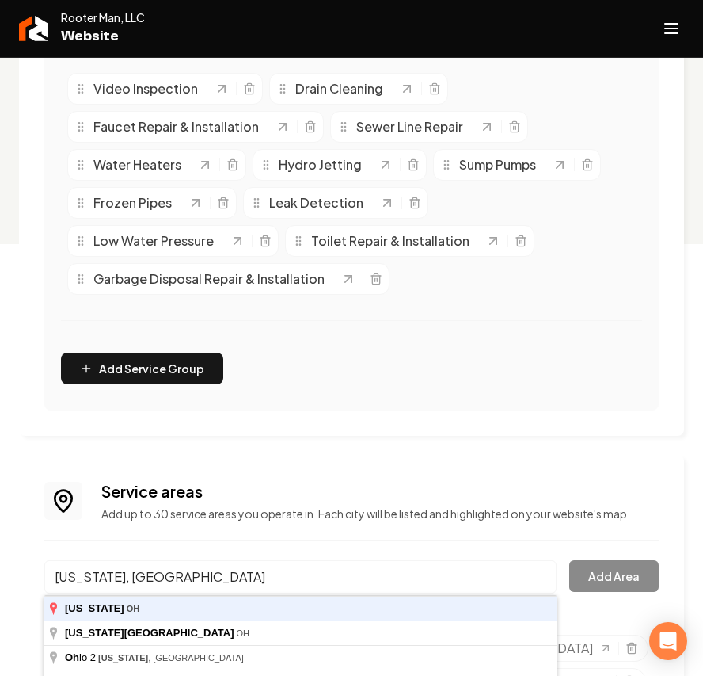
type input "Oregon, OH"
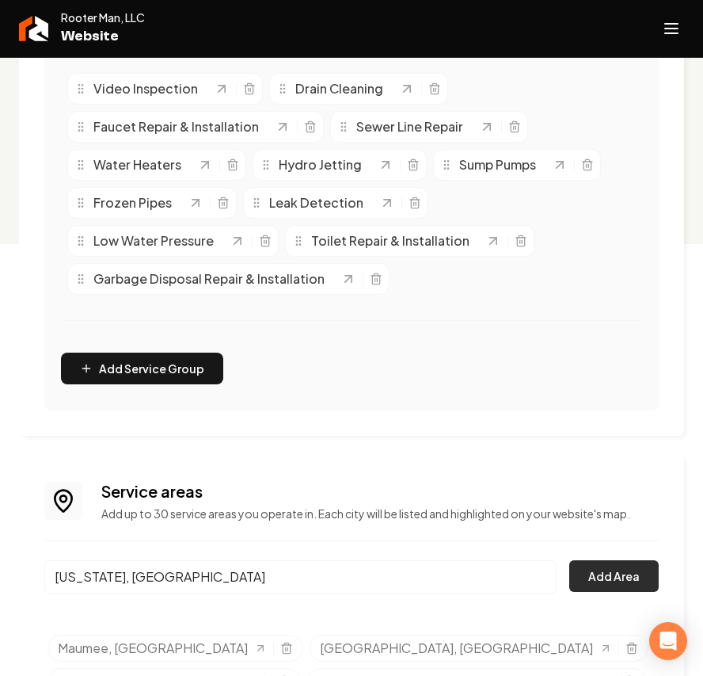
click at [625, 583] on button "Add Area" at bounding box center [615, 576] width 90 height 32
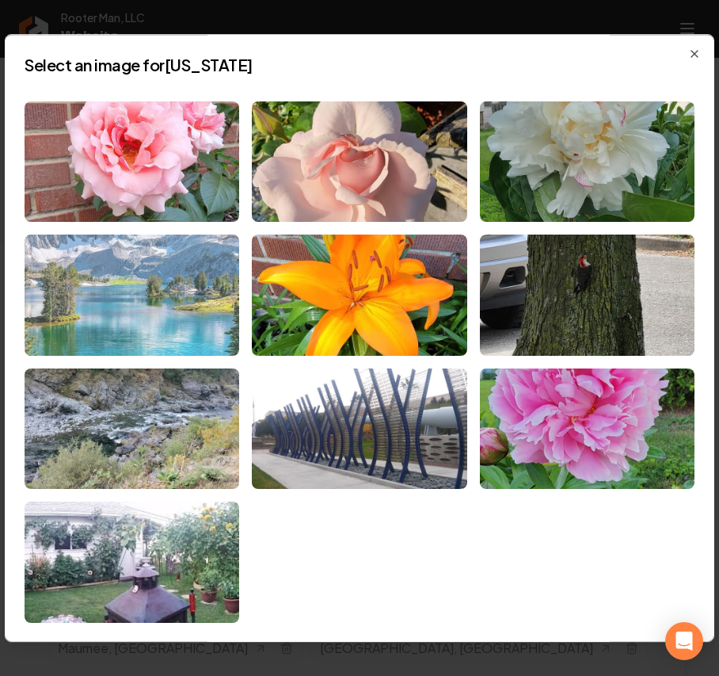
click at [201, 286] on img at bounding box center [132, 294] width 215 height 121
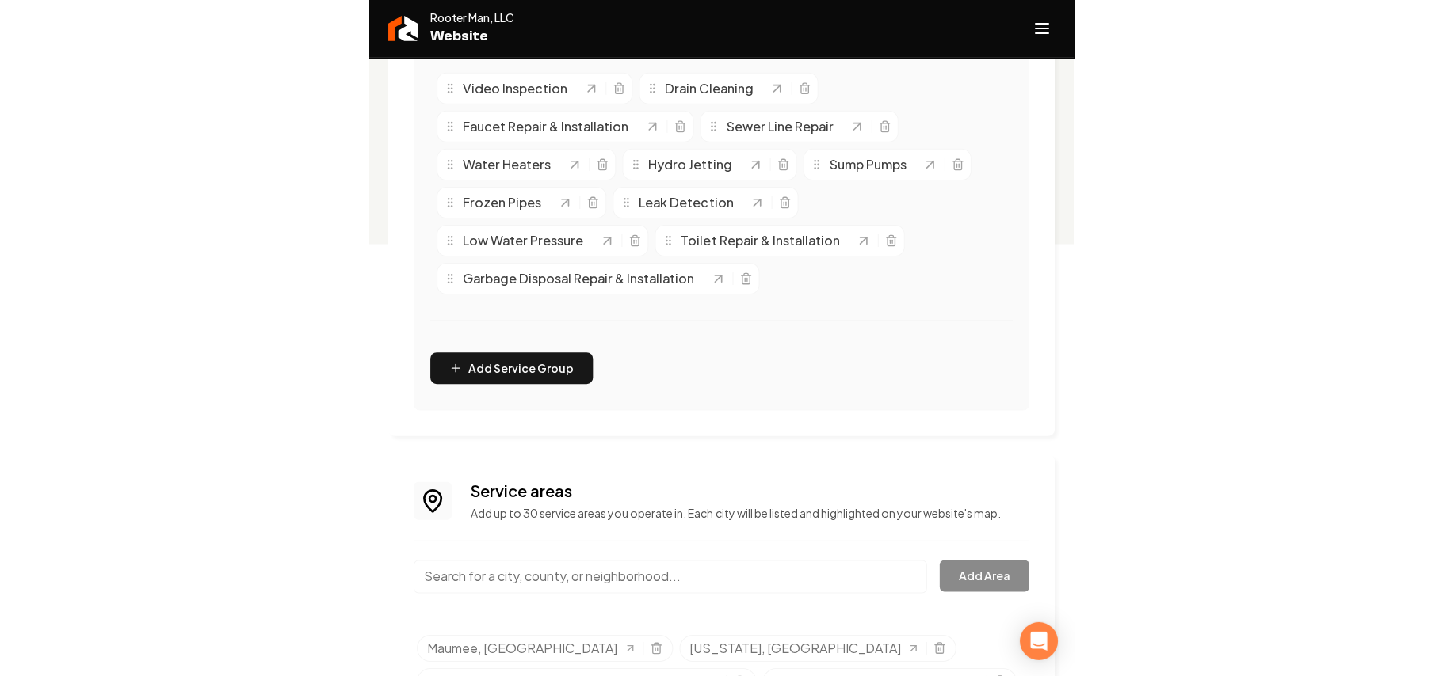
scroll to position [0, 0]
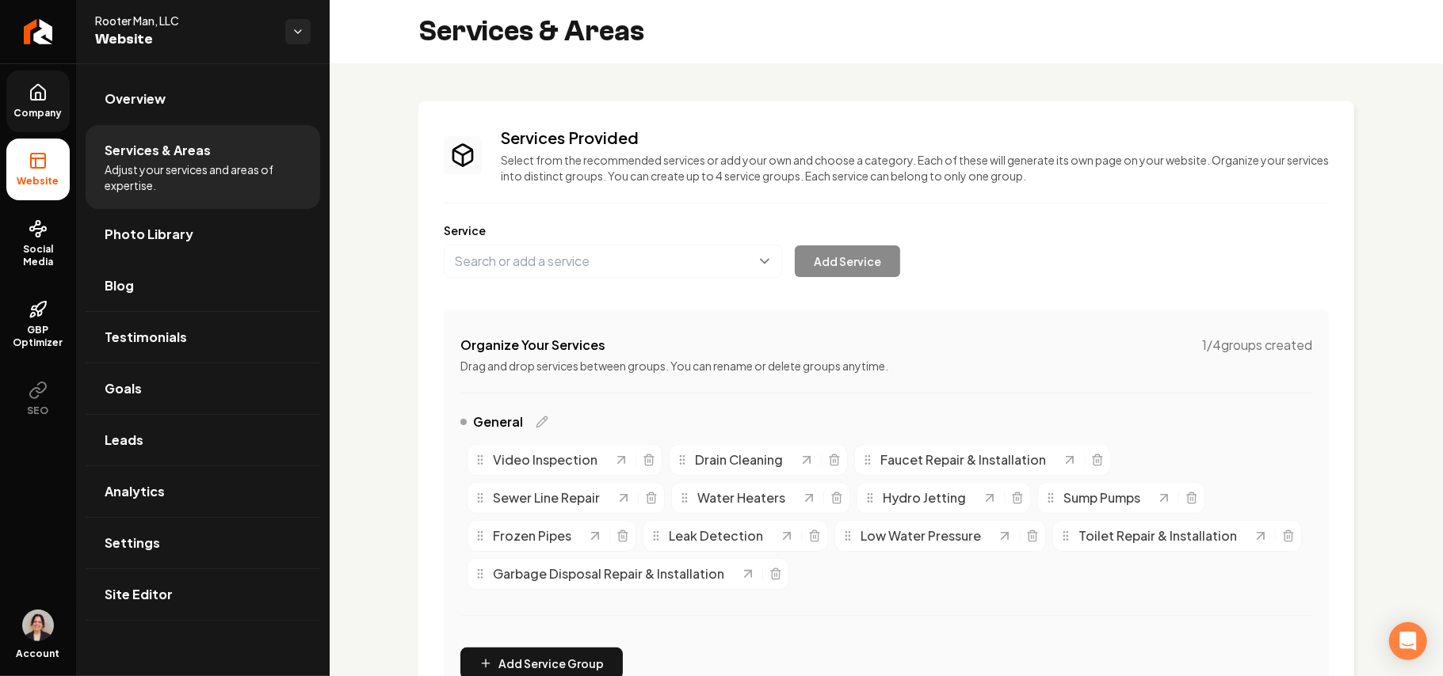
click at [13, 111] on span "Company" at bounding box center [38, 113] width 61 height 13
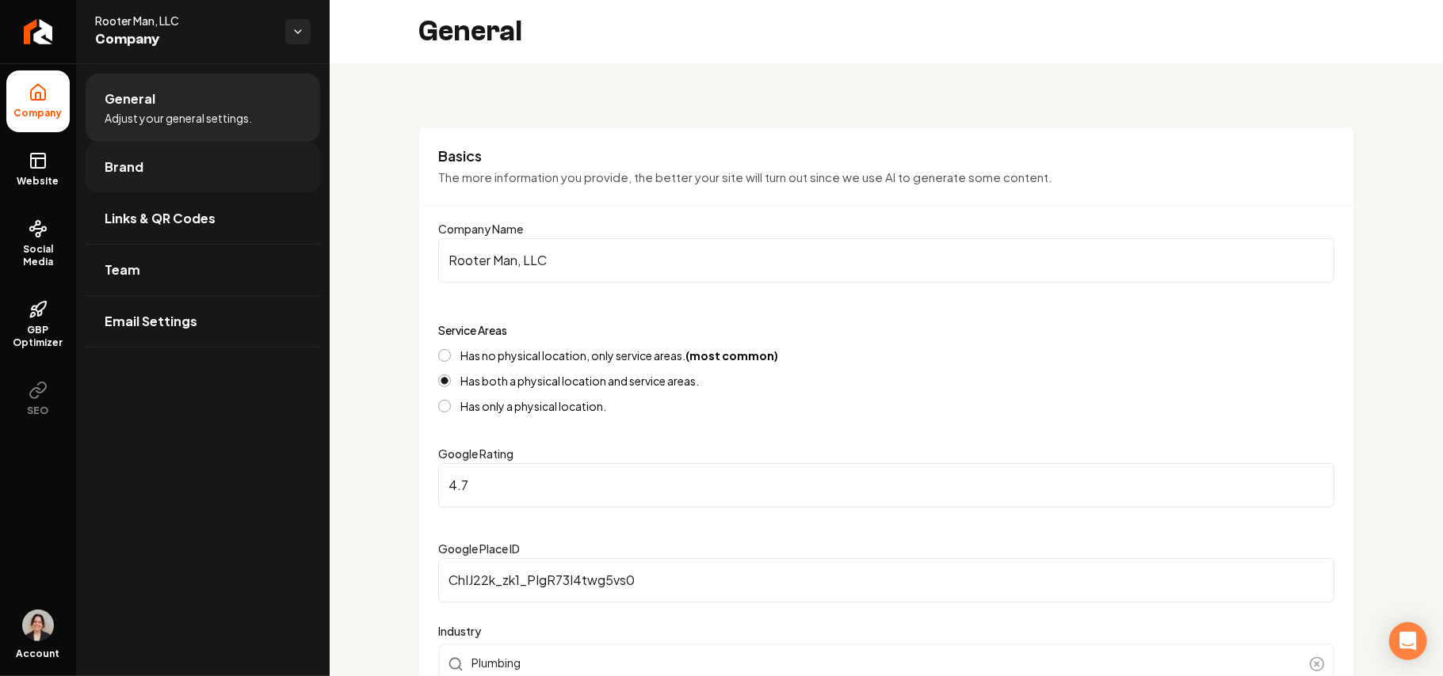
click at [173, 151] on link "Brand" at bounding box center [203, 167] width 234 height 51
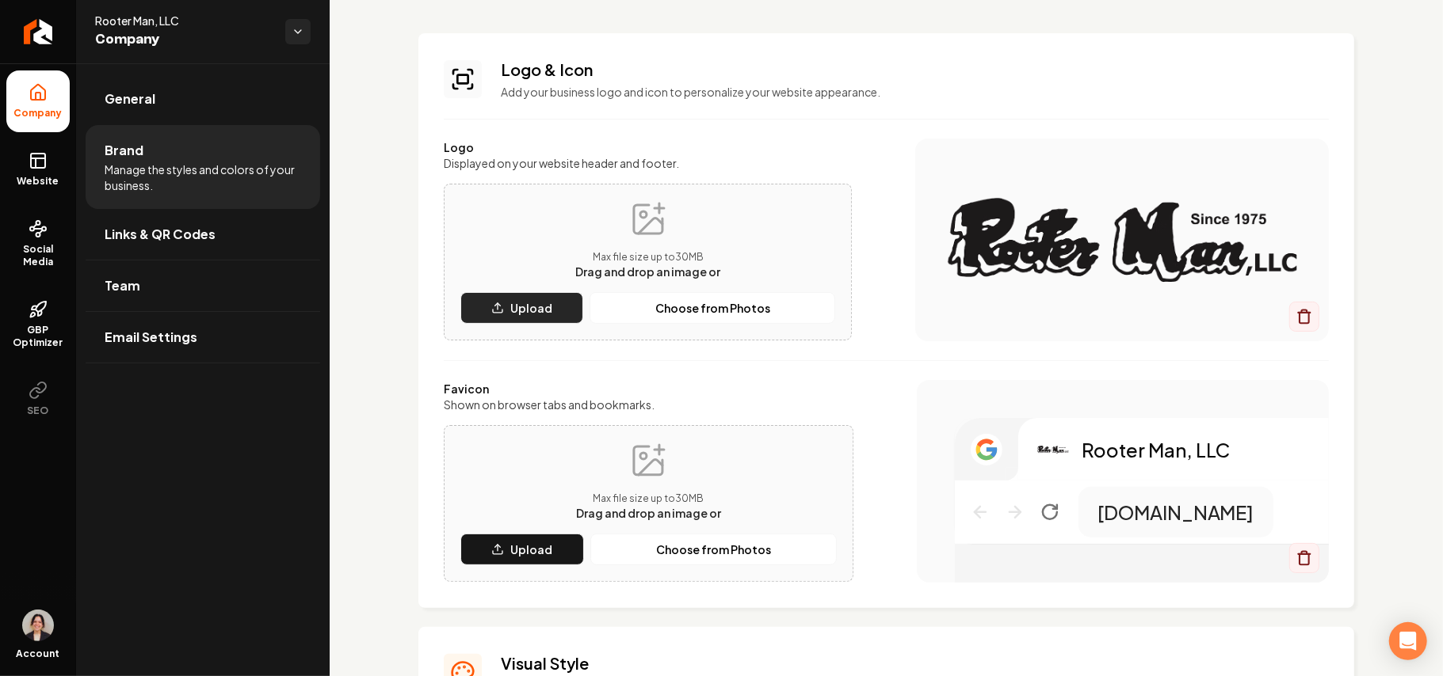
scroll to position [105, 0]
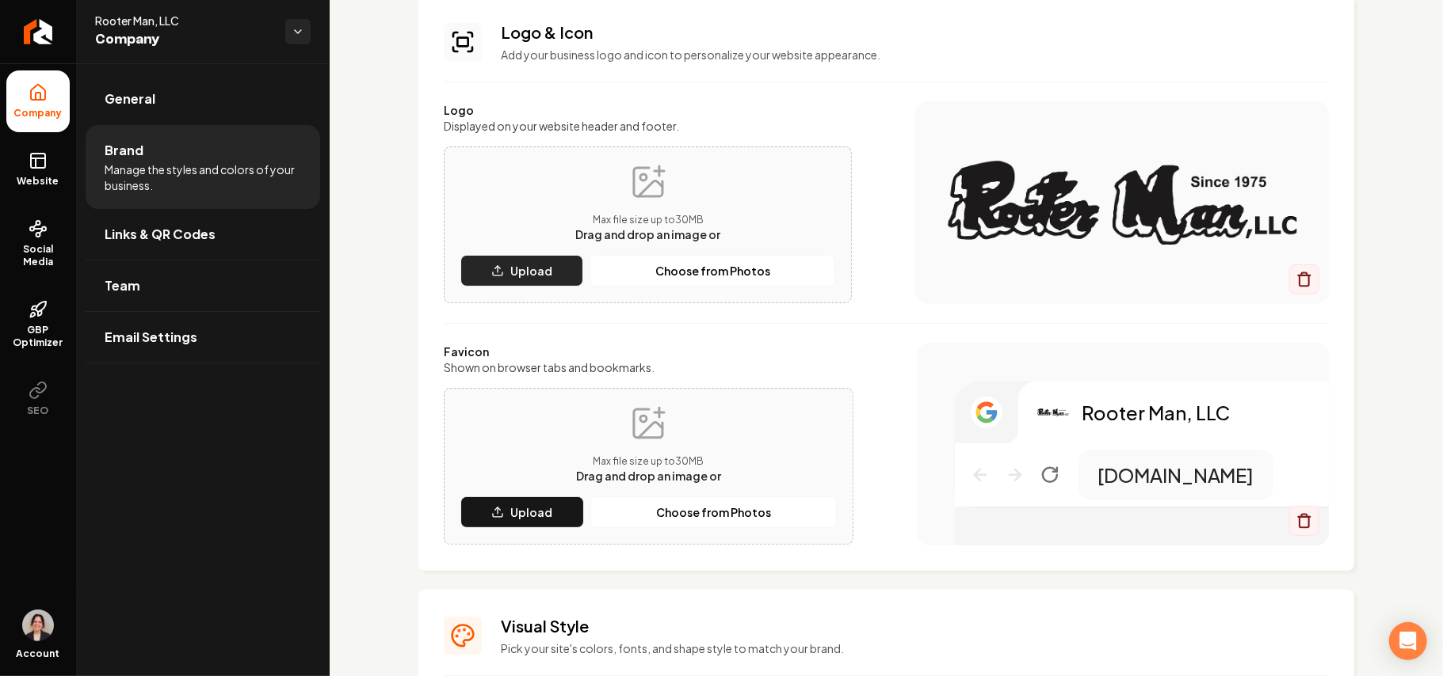
click at [556, 272] on button "Upload" at bounding box center [521, 271] width 123 height 32
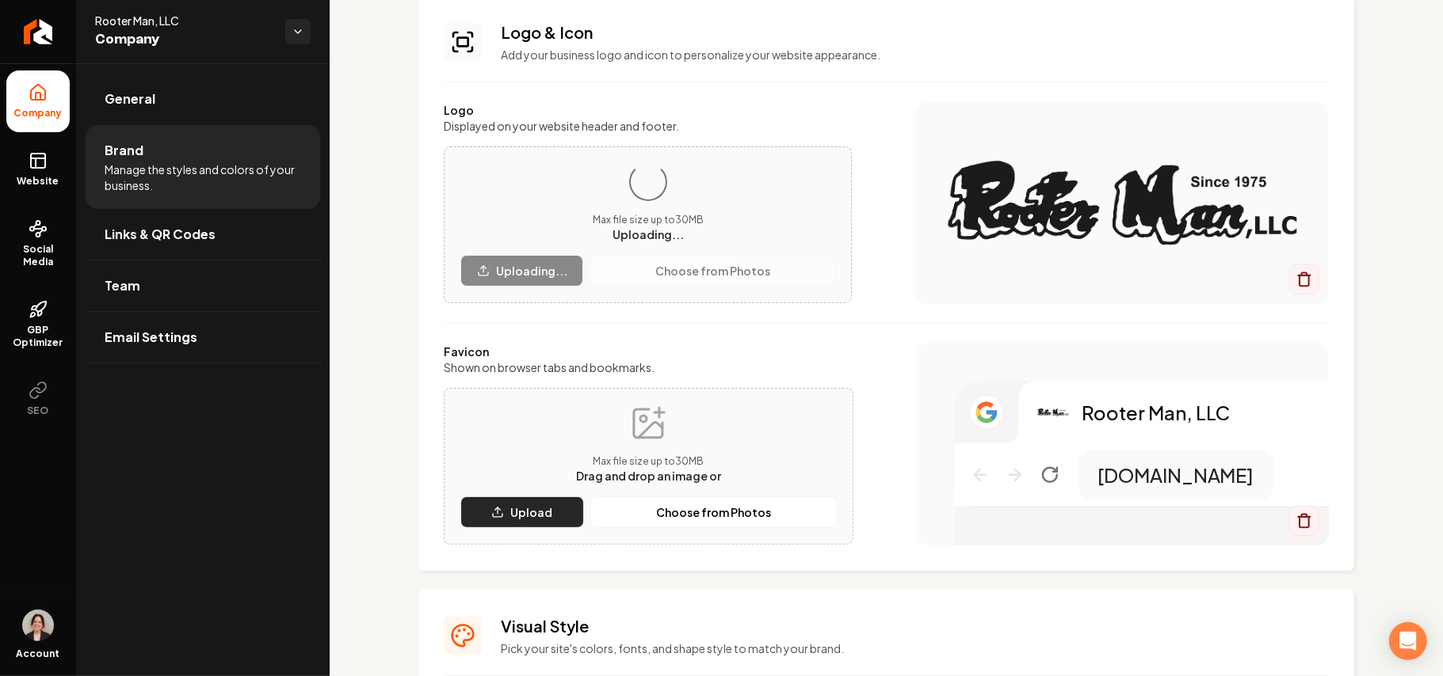
click at [539, 499] on button "Upload" at bounding box center [522, 513] width 124 height 32
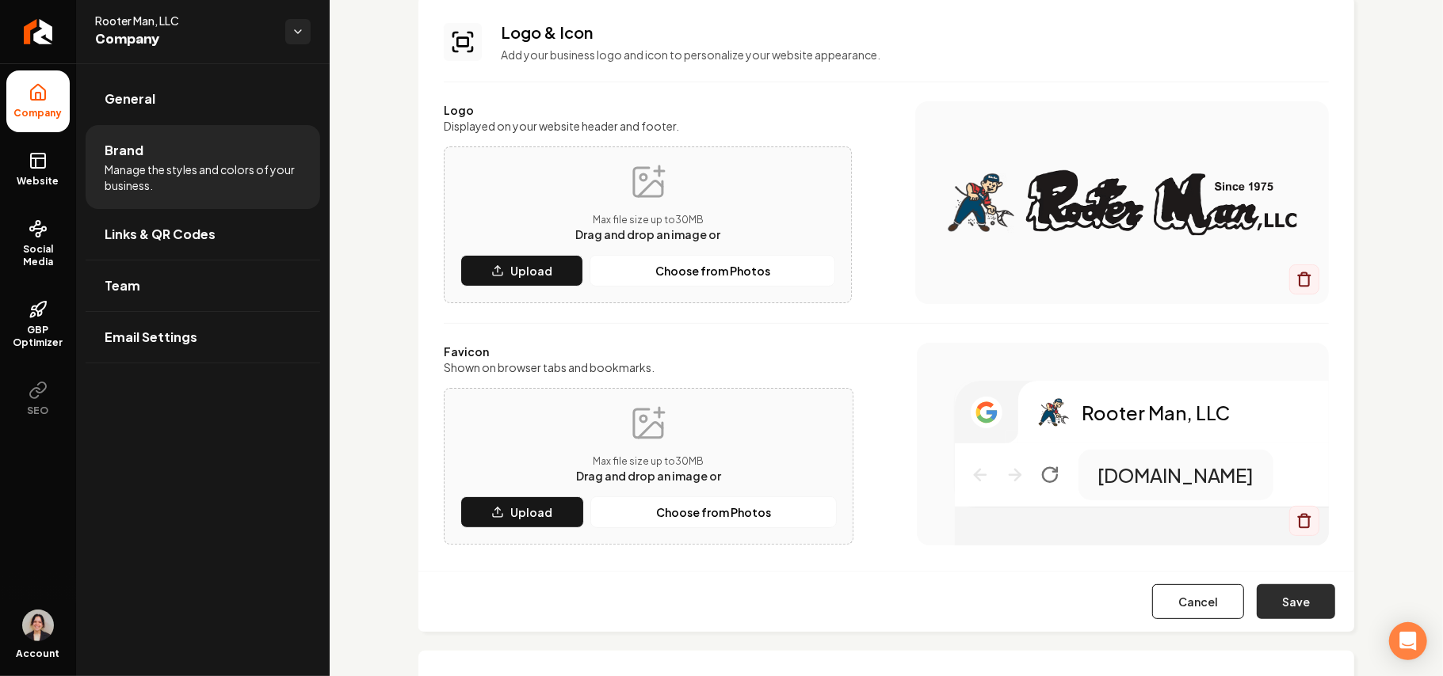
click at [1283, 599] on button "Save" at bounding box center [1295, 602] width 78 height 35
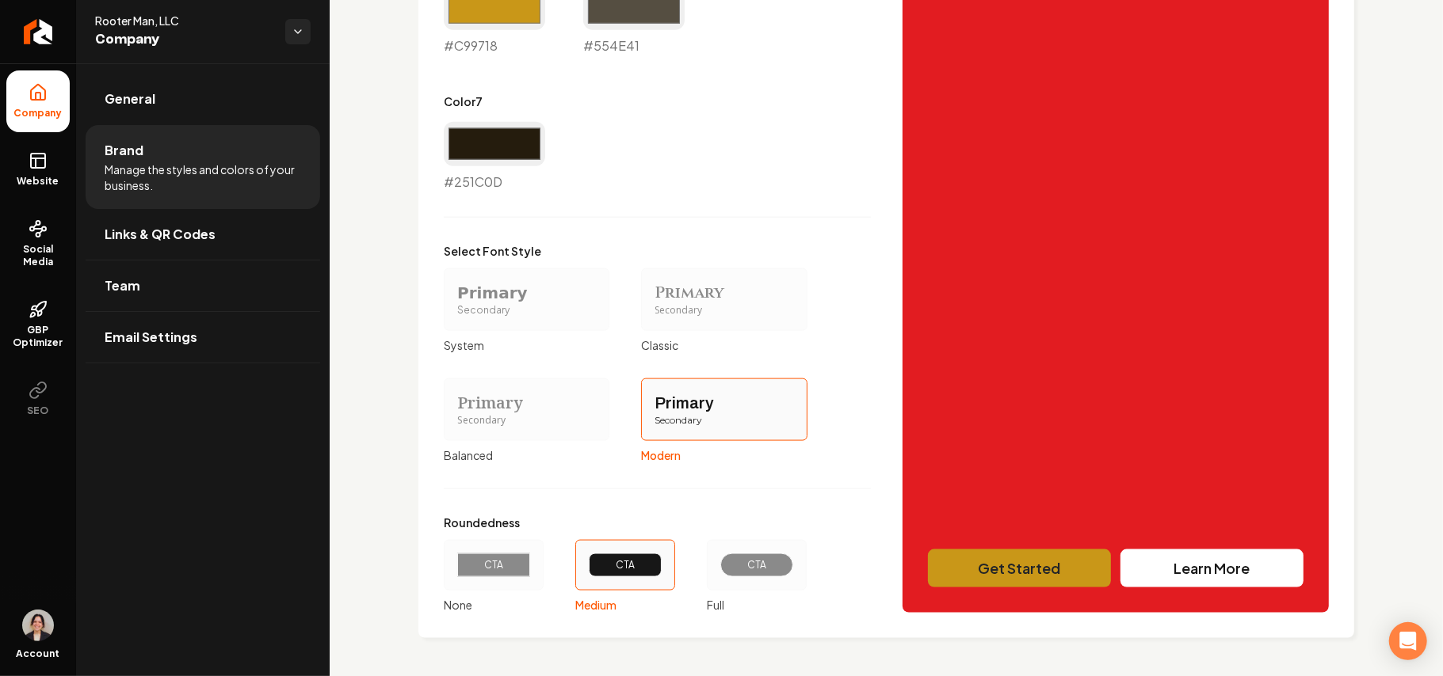
scroll to position [1293, 0]
click at [32, 182] on span "Website" at bounding box center [38, 181] width 55 height 13
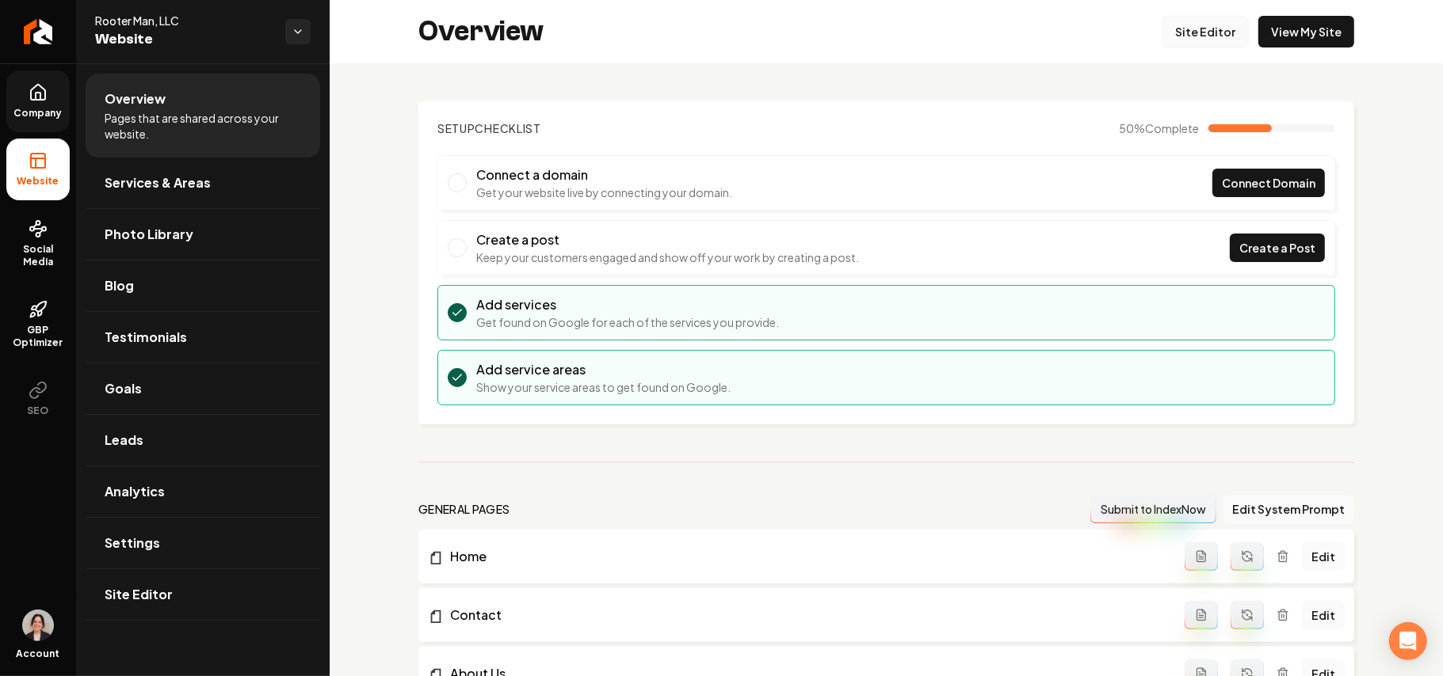
click at [1174, 23] on link "Site Editor" at bounding box center [1204, 32] width 87 height 32
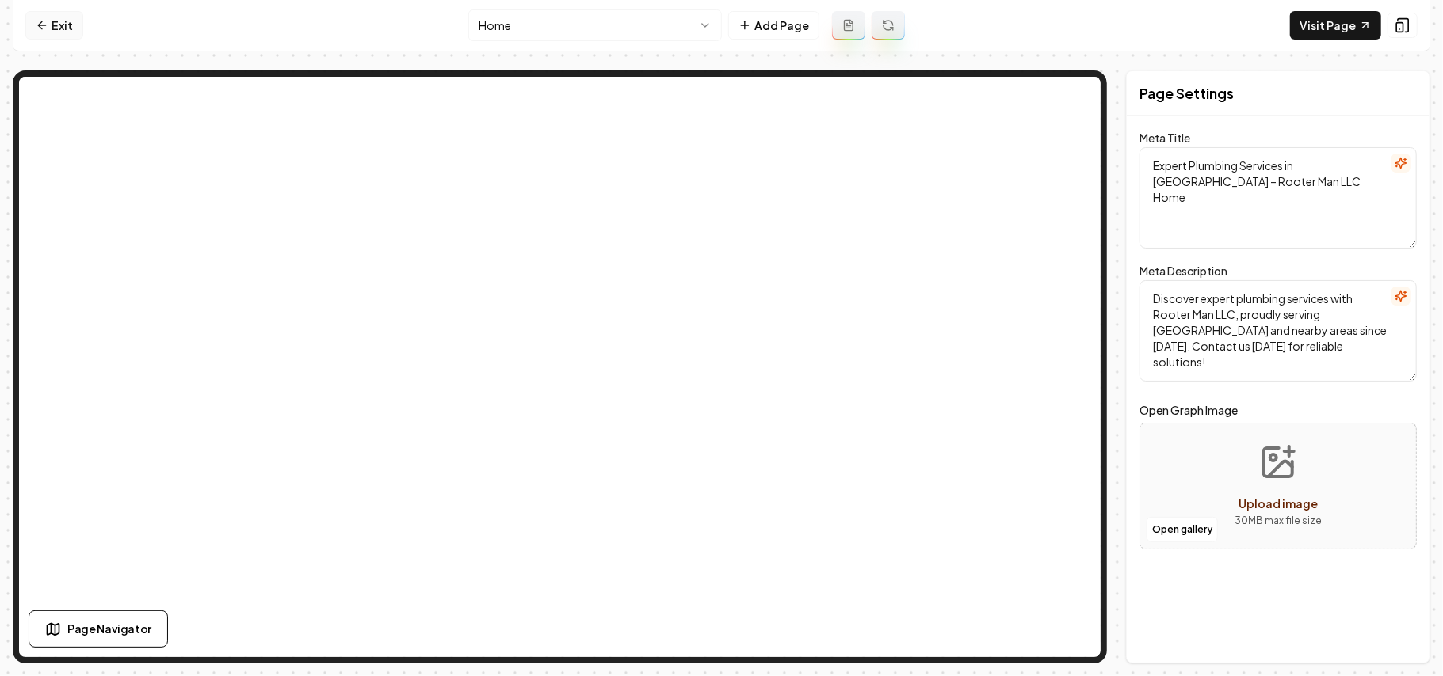
click at [58, 16] on link "Exit" at bounding box center [54, 25] width 58 height 29
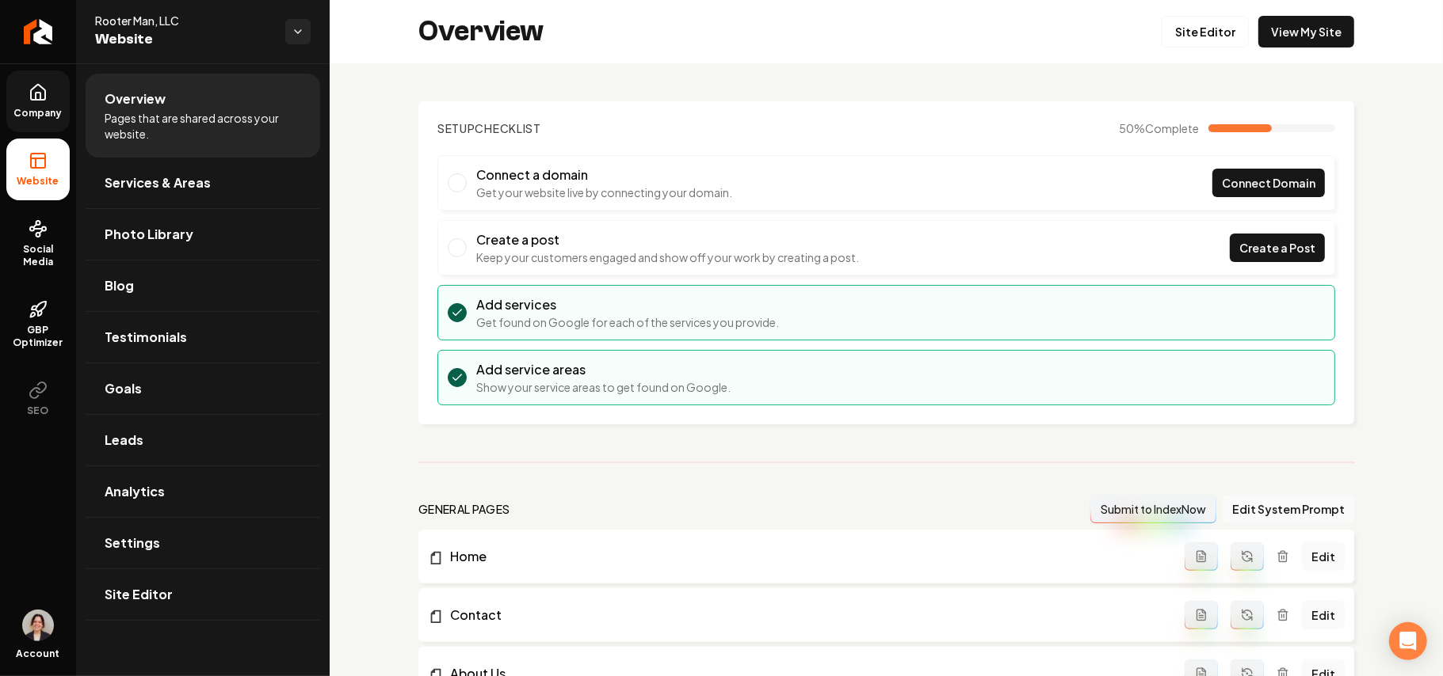
click at [23, 93] on link "Company" at bounding box center [37, 102] width 63 height 62
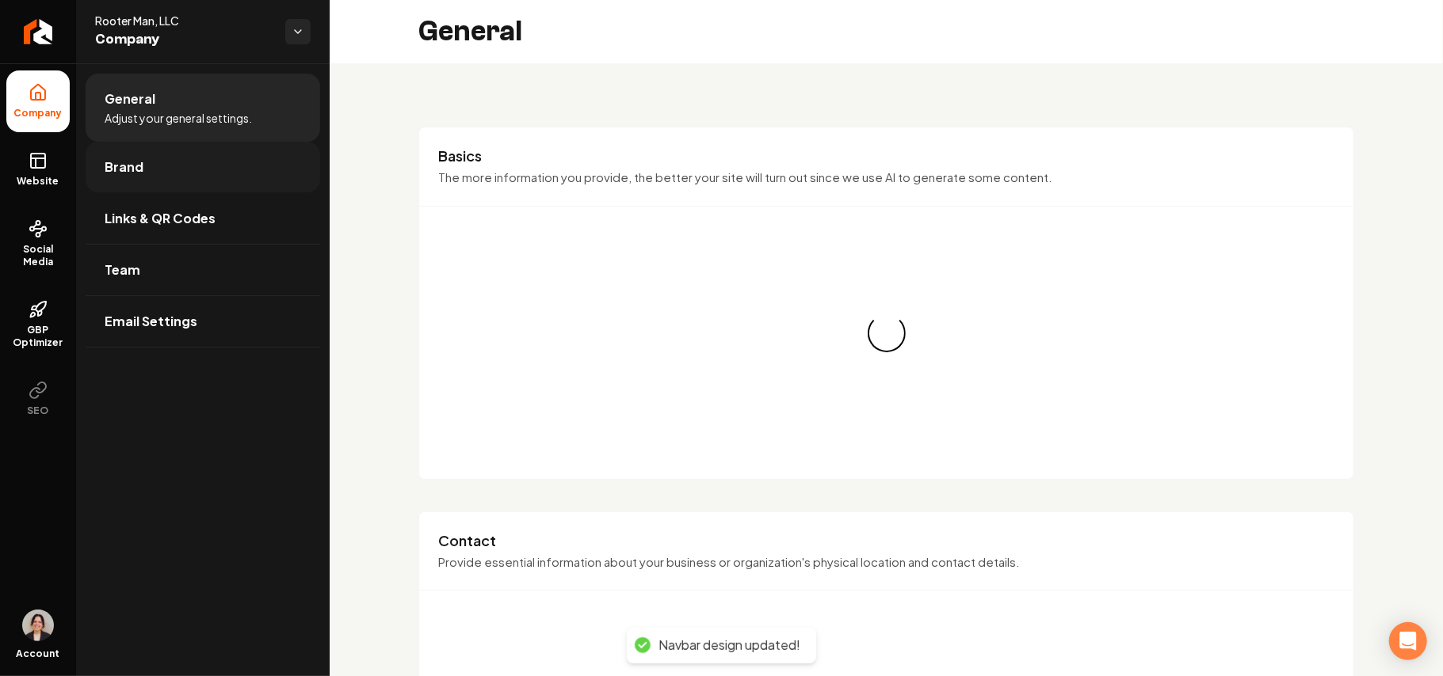
click at [114, 158] on span "Brand" at bounding box center [124, 167] width 39 height 19
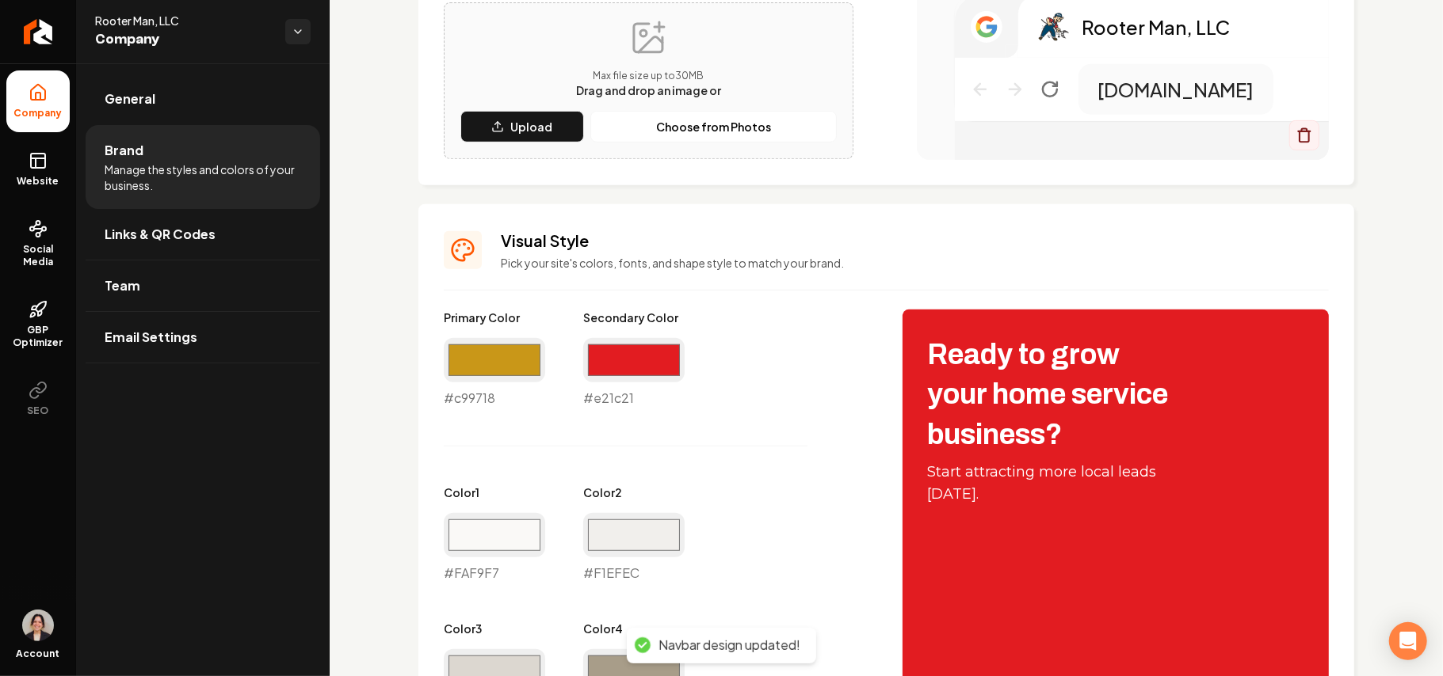
scroll to position [528, 0]
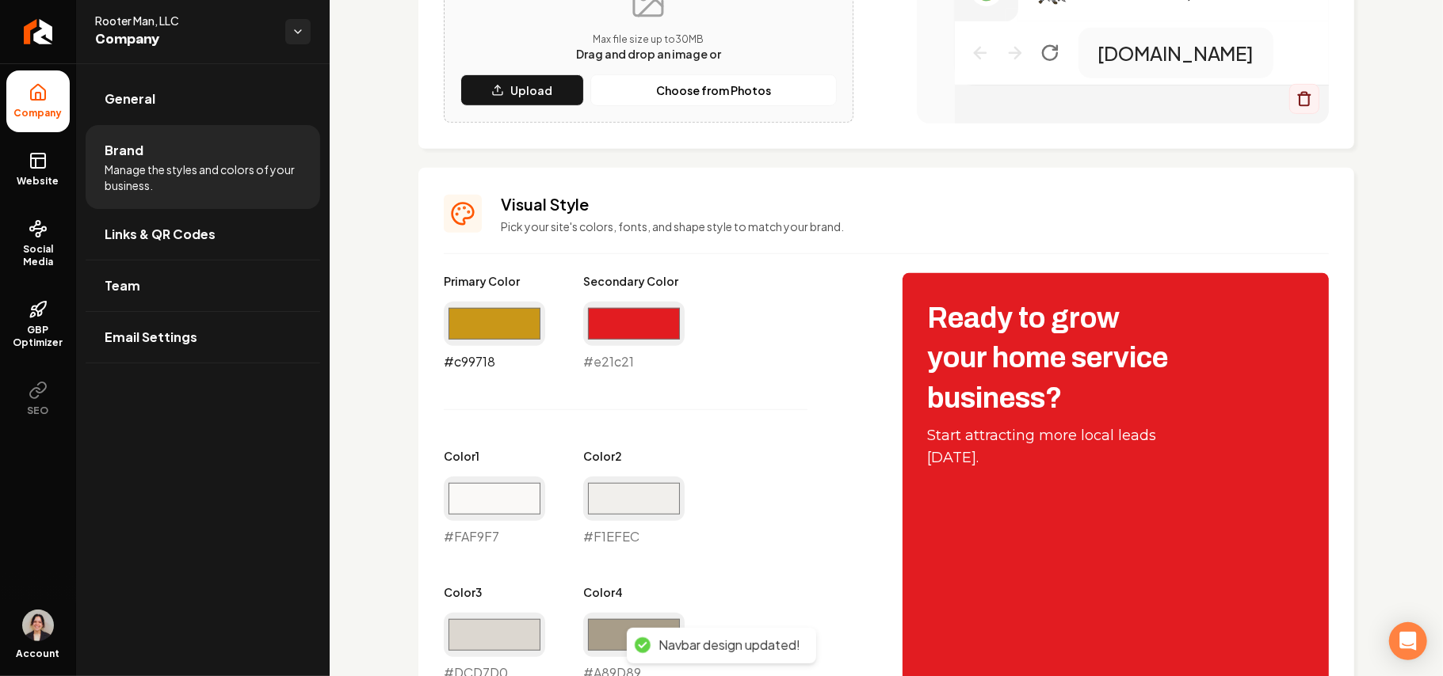
click at [509, 339] on input "#c99718" at bounding box center [494, 324] width 101 height 44
type input "#303030"
click at [811, 432] on div "Primary Color #303030 #303030 Secondary Color #e21c21 #e21c21 Color 1 #faf9f7 #…" at bounding box center [657, 614] width 427 height 682
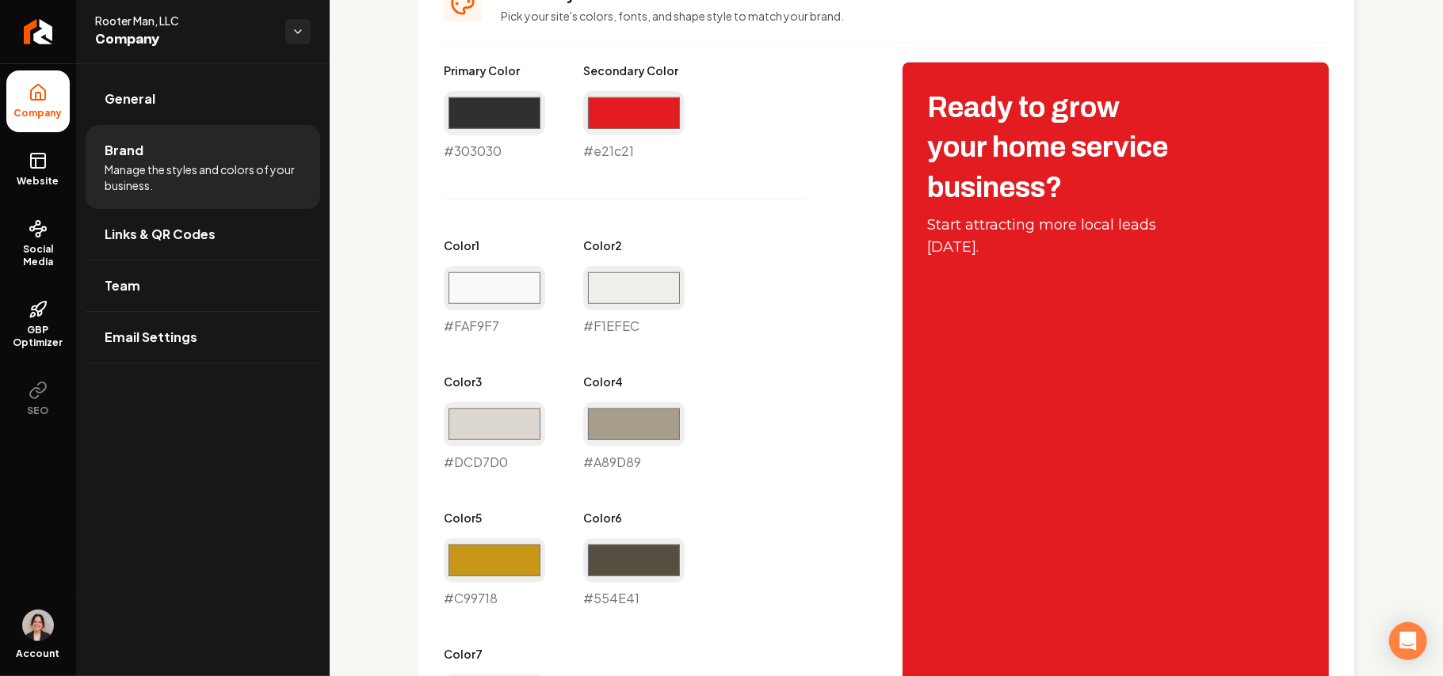
scroll to position [739, 0]
click at [642, 100] on input "#e21c21" at bounding box center [633, 112] width 101 height 44
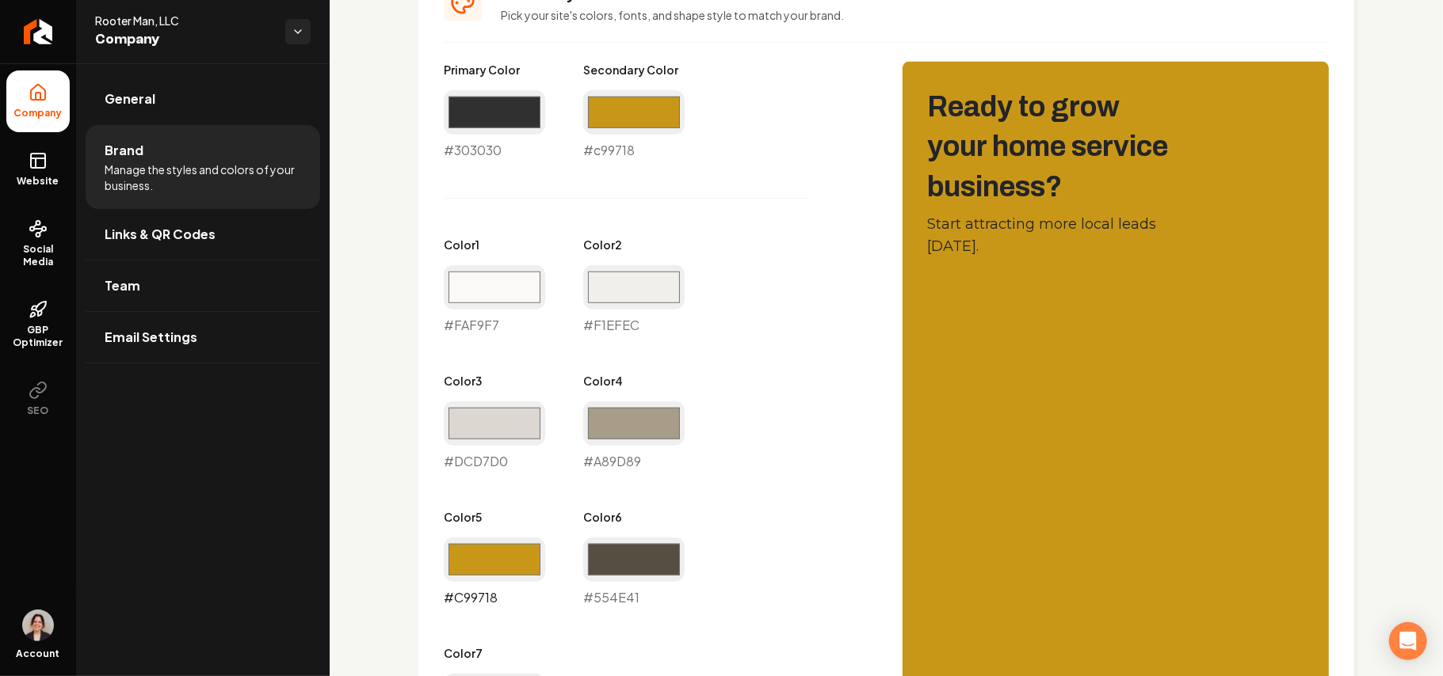
type input "#c99718"
click at [493, 566] on input "#c99718" at bounding box center [494, 560] width 101 height 44
type input "#303030"
click at [776, 394] on div "Primary Color #303030 #303030 Secondary Color #c99718 #c99718 Color 1 #faf9f7 #…" at bounding box center [657, 403] width 427 height 682
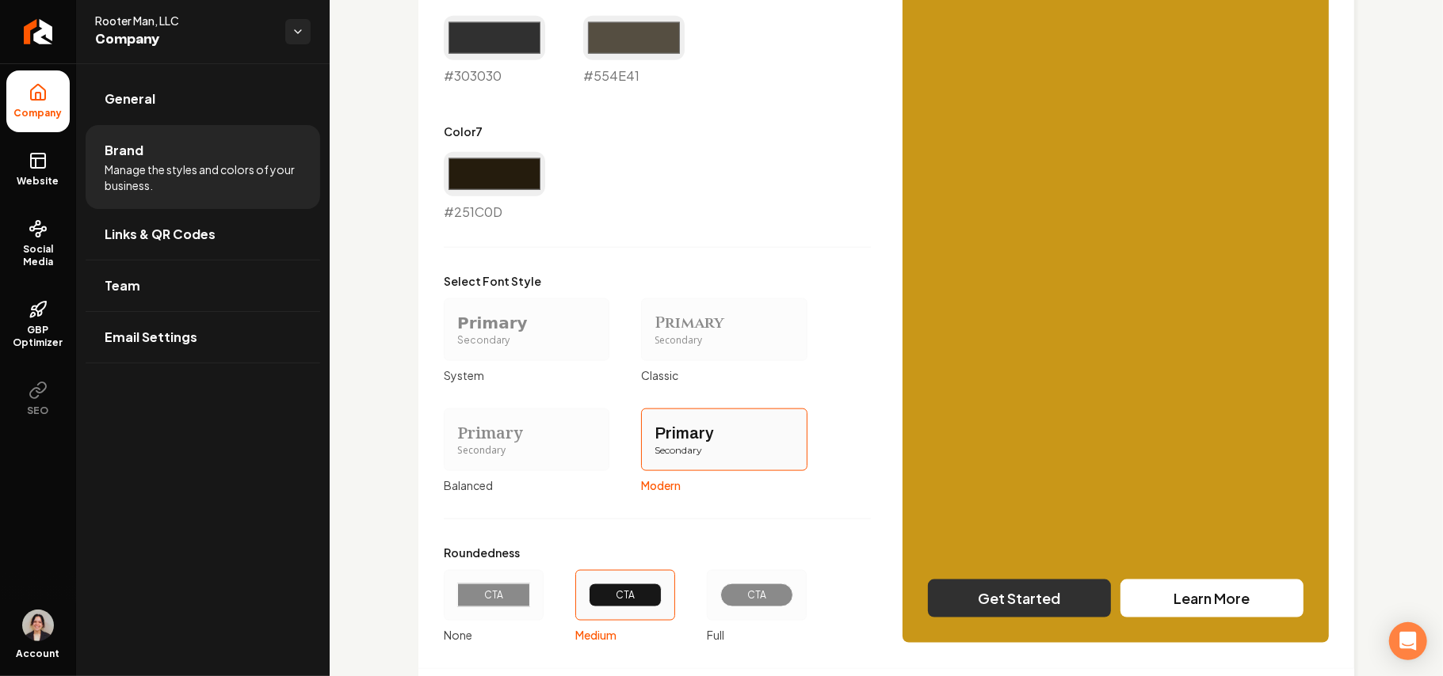
scroll to position [1354, 0]
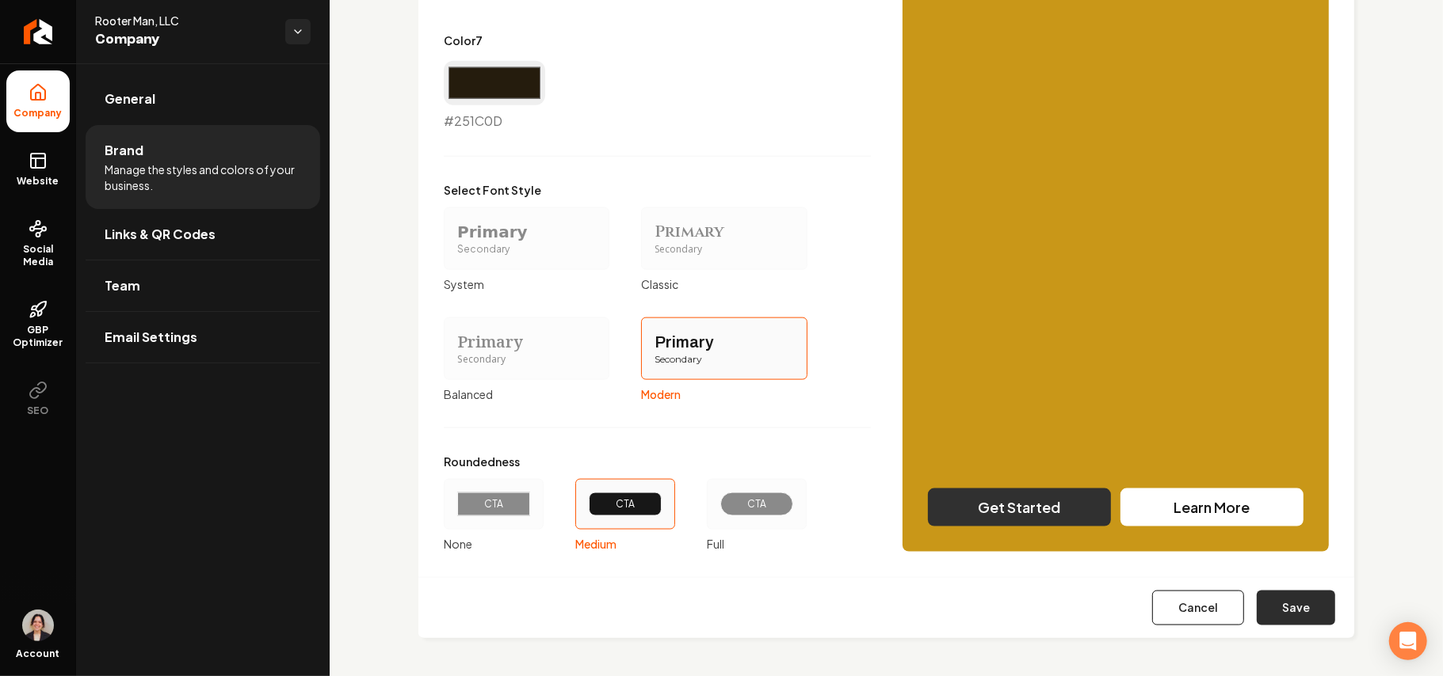
click at [1287, 596] on button "Save" at bounding box center [1295, 608] width 78 height 35
type input "#faf9f7"
type input "#f1efec"
type input "#dcd7d0"
type input "#a89d89"
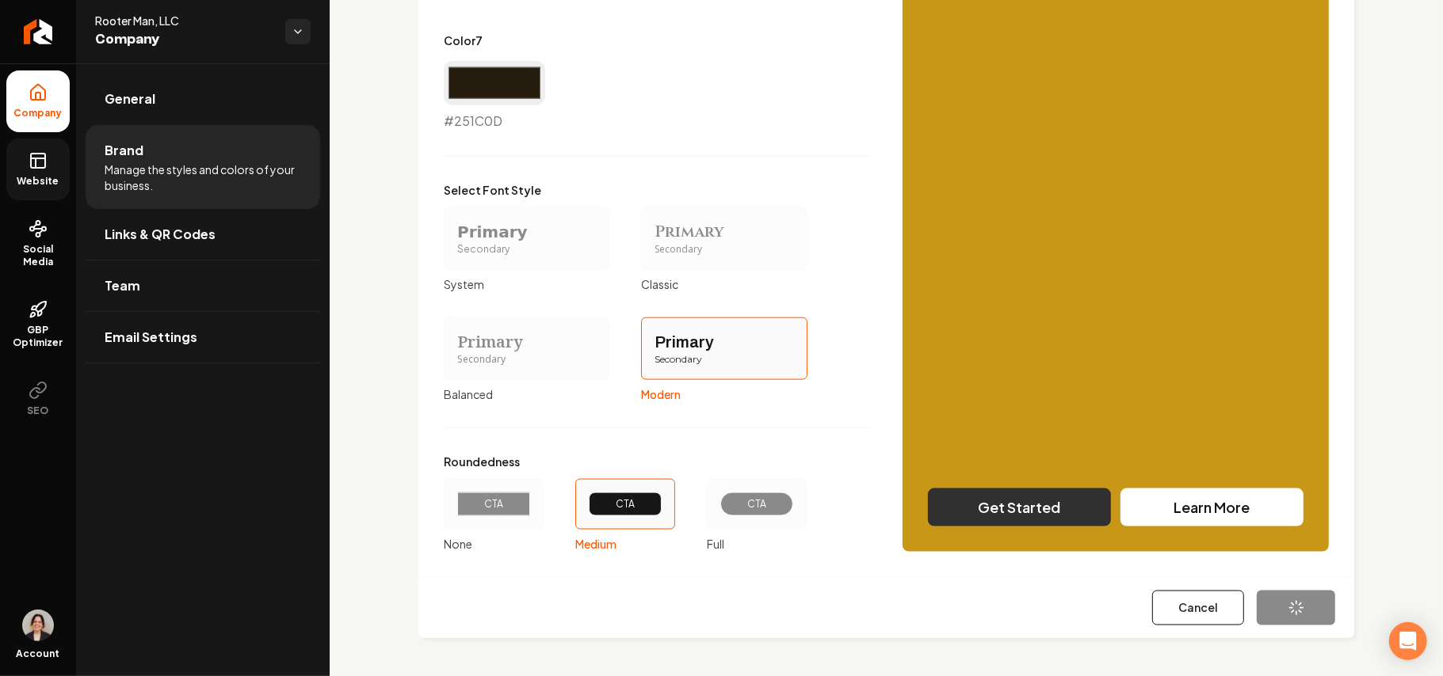
type input "#554e41"
type input "#251c0d"
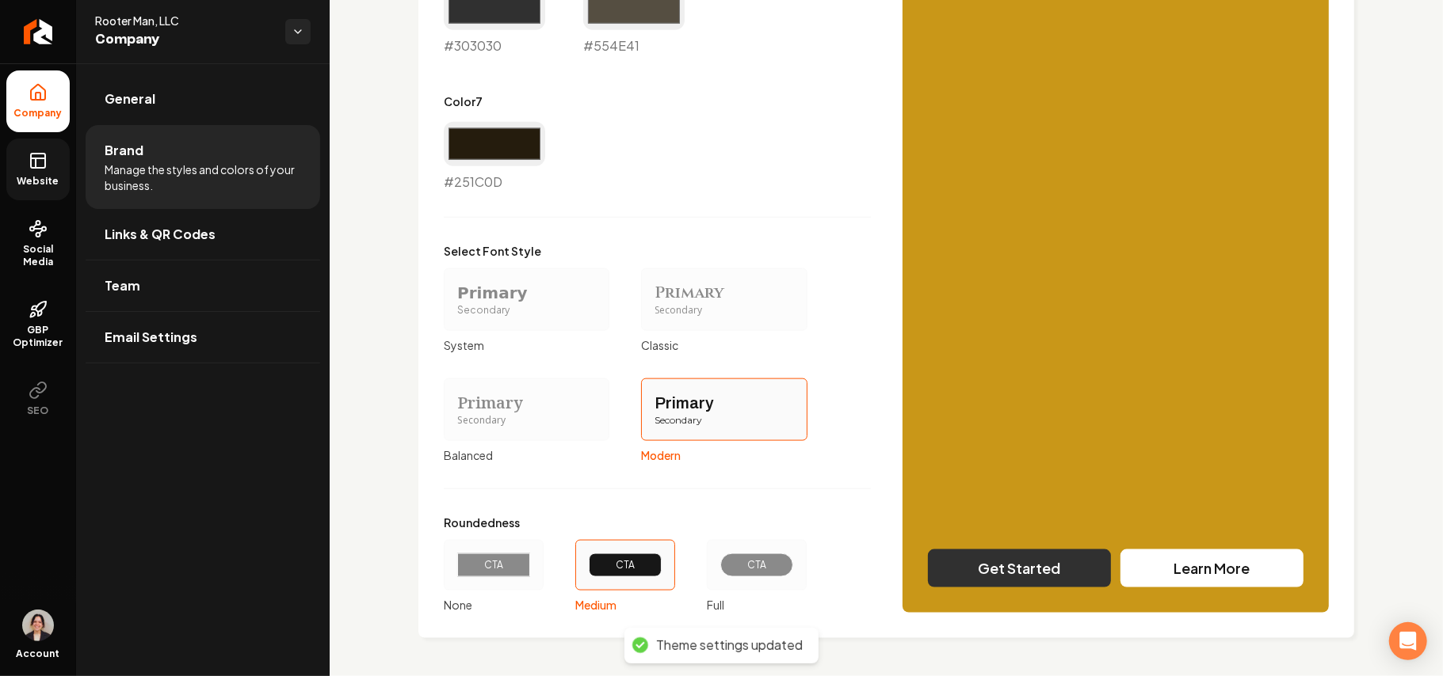
click at [36, 168] on rect at bounding box center [38, 161] width 14 height 14
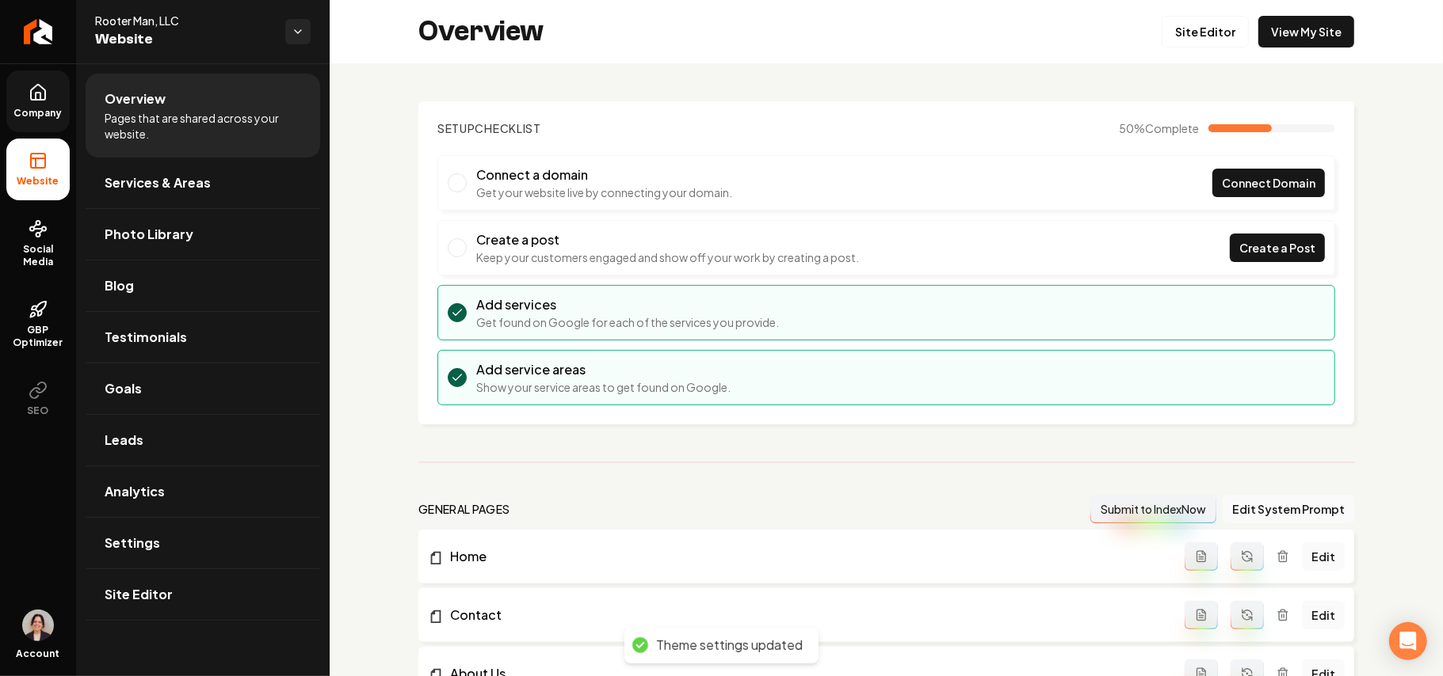
click at [1174, 51] on div "Overview Site Editor View My Site" at bounding box center [886, 31] width 1113 height 63
click at [1185, 42] on link "Site Editor" at bounding box center [1204, 32] width 87 height 32
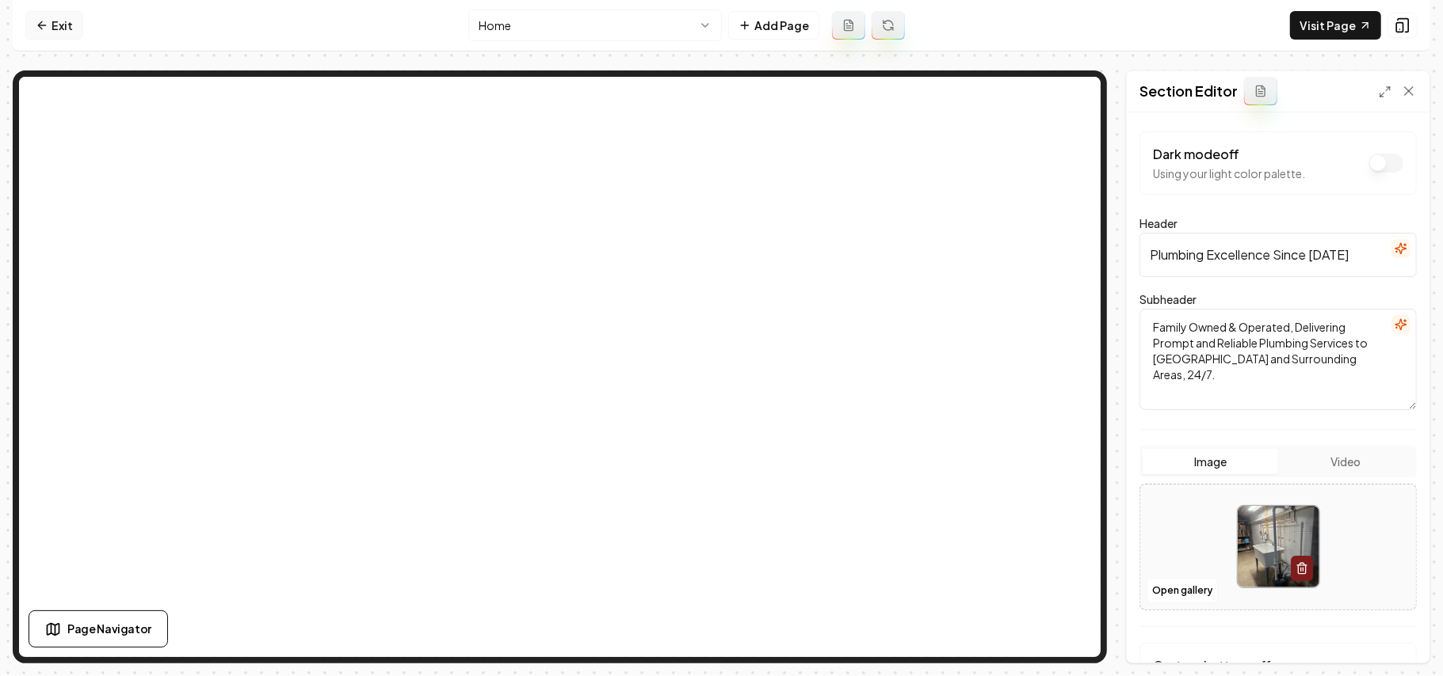
click at [48, 24] on icon at bounding box center [42, 25] width 13 height 13
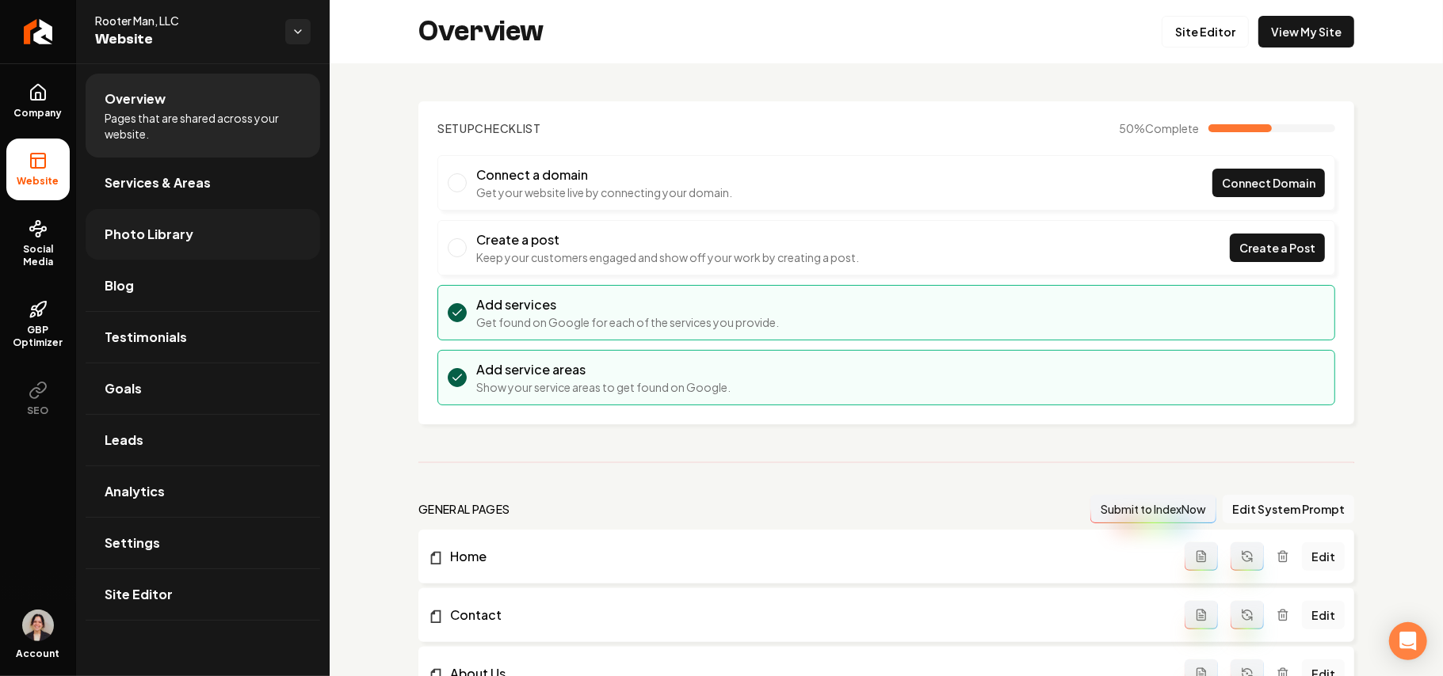
click at [156, 229] on span "Photo Library" at bounding box center [149, 234] width 89 height 19
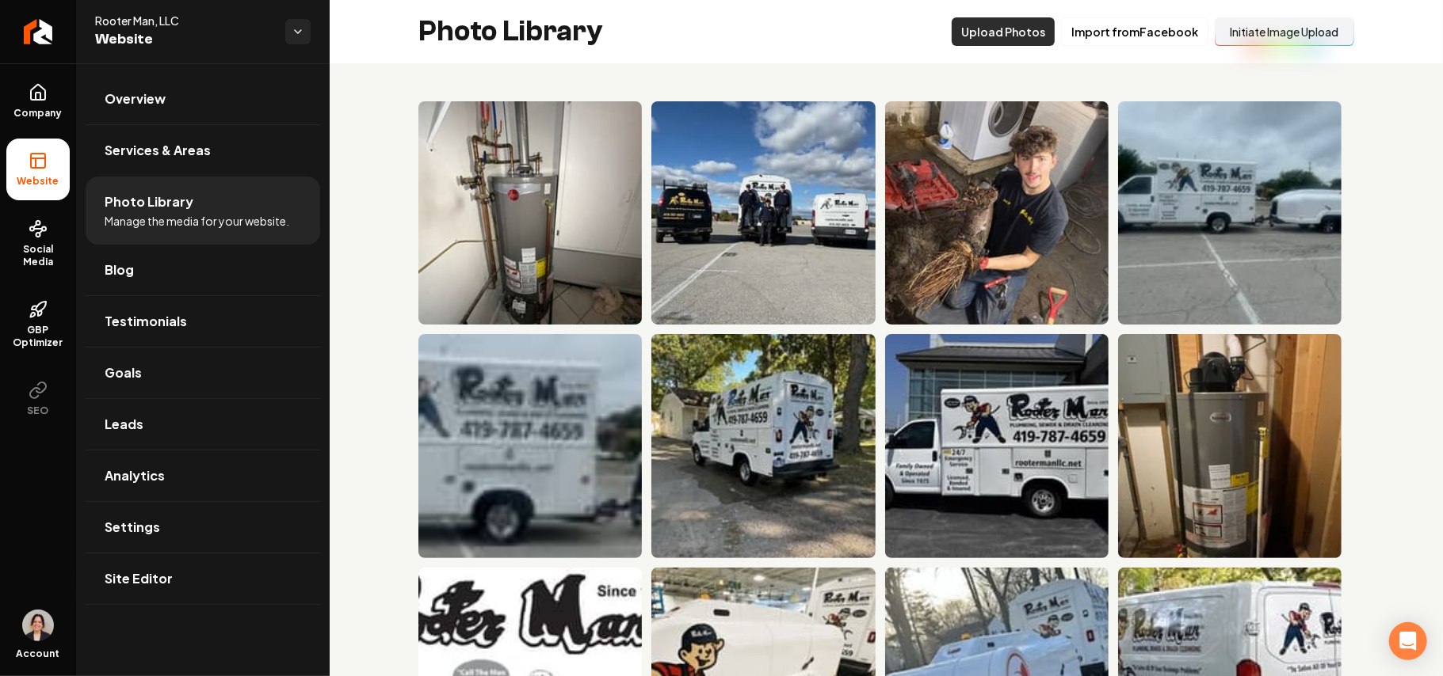
click at [996, 39] on button "Upload Photos" at bounding box center [1002, 31] width 103 height 29
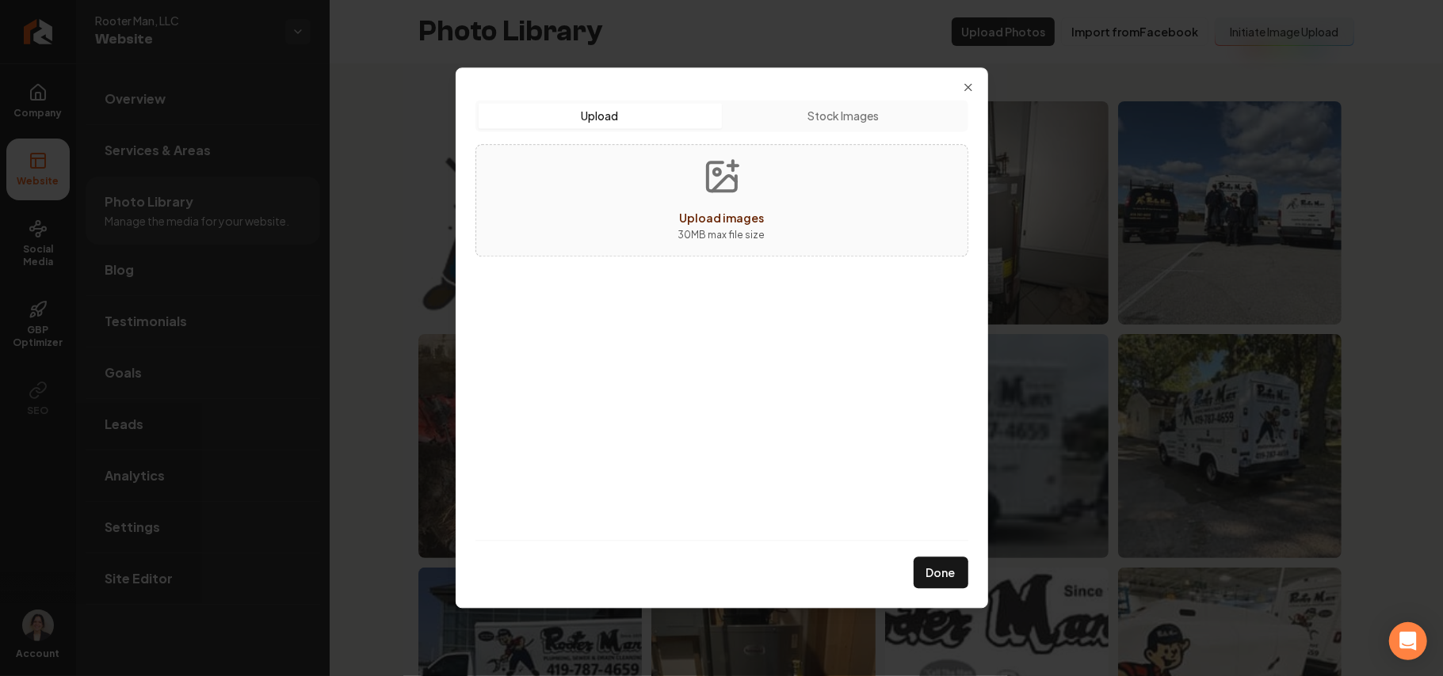
click at [684, 247] on button "Upload images 30 MB max file size" at bounding box center [721, 200] width 112 height 111
type input "**********"
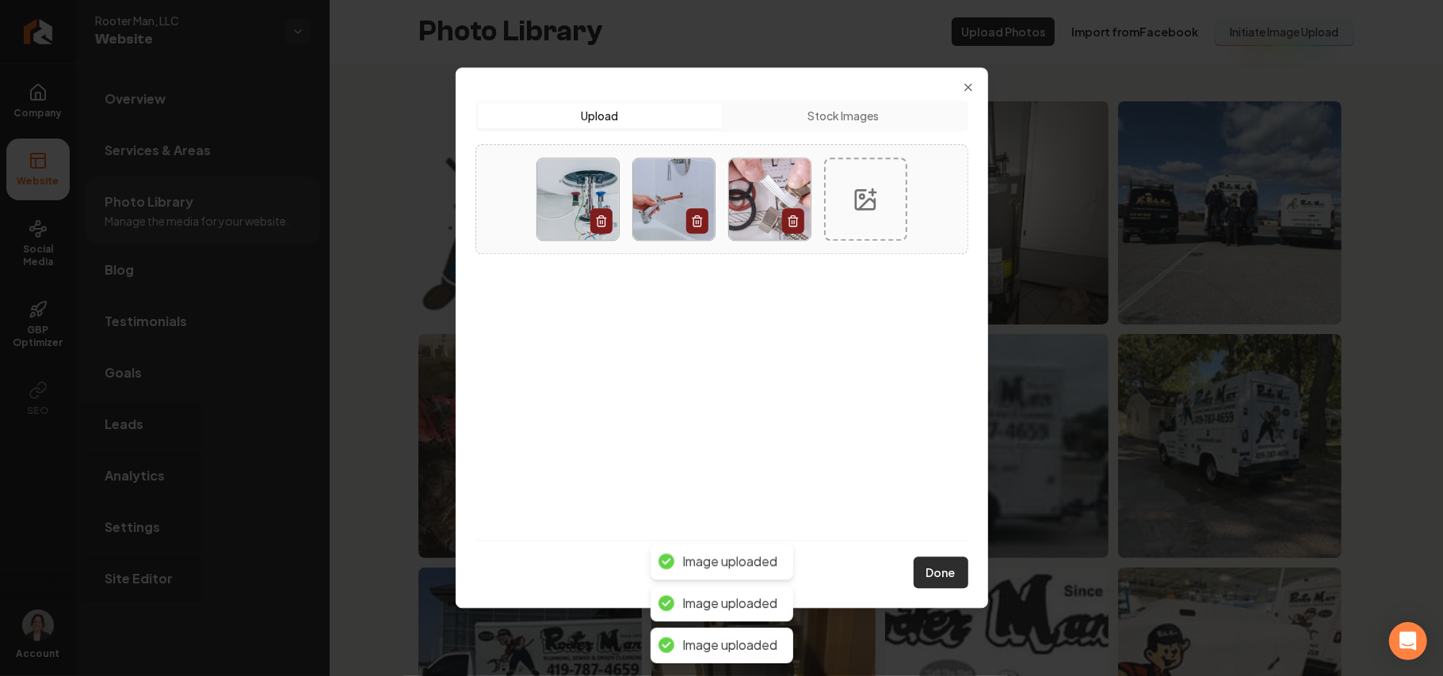
click at [936, 561] on button "Done" at bounding box center [940, 574] width 55 height 32
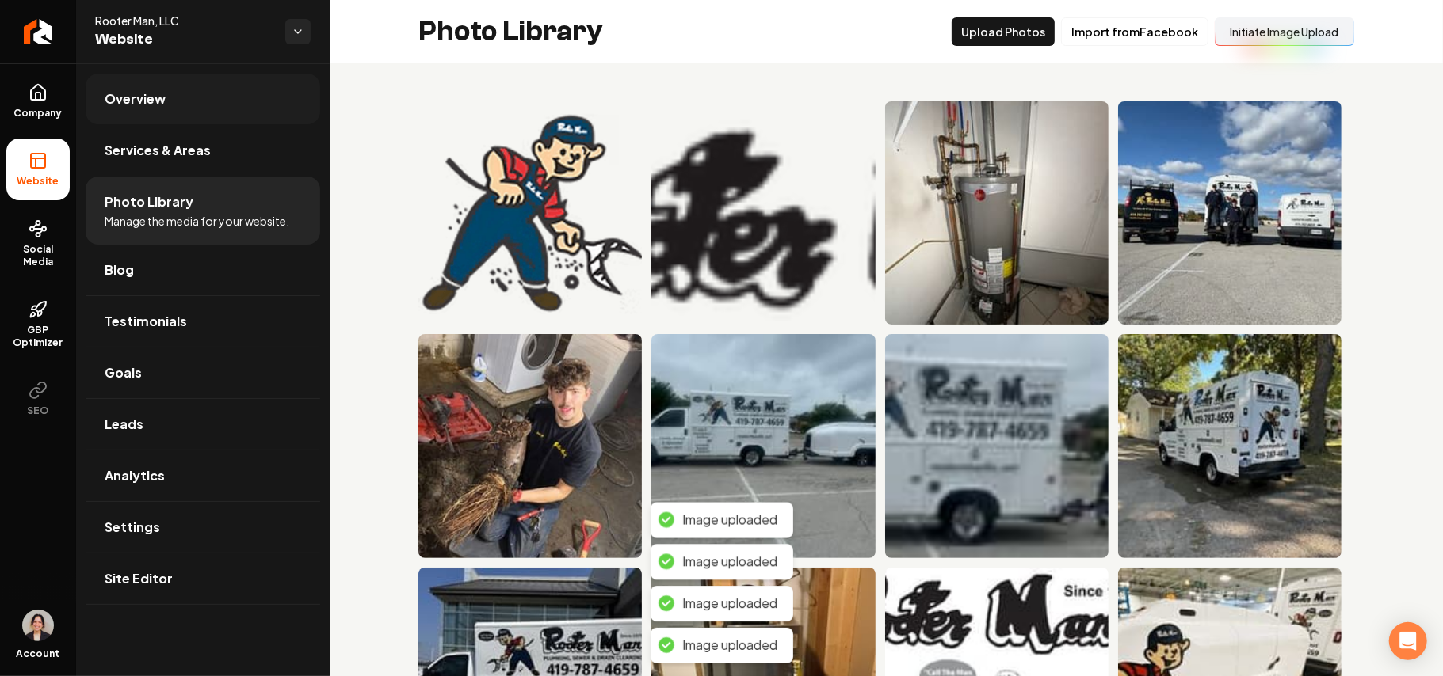
click at [208, 87] on link "Overview" at bounding box center [203, 99] width 234 height 51
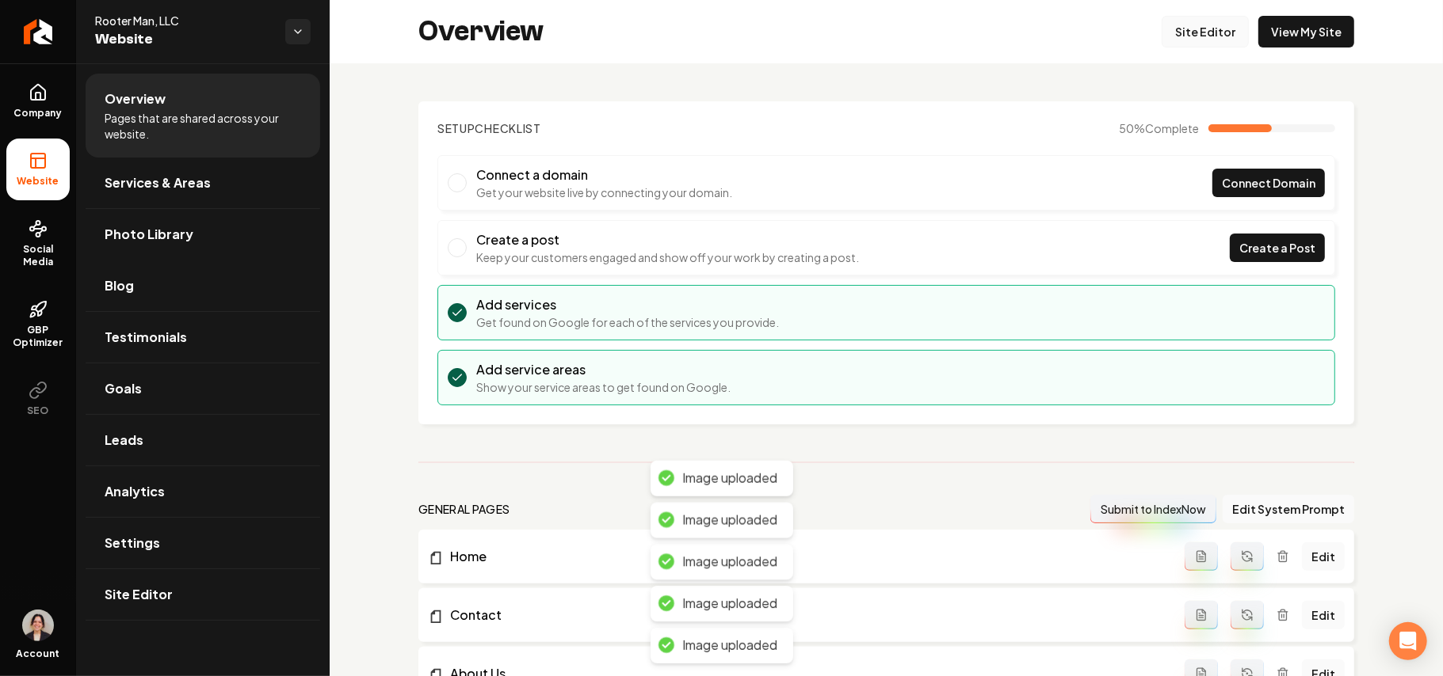
drag, startPoint x: 1172, startPoint y: 19, endPoint x: 1180, endPoint y: 20, distance: 8.0
click at [1172, 20] on link "Site Editor" at bounding box center [1204, 32] width 87 height 32
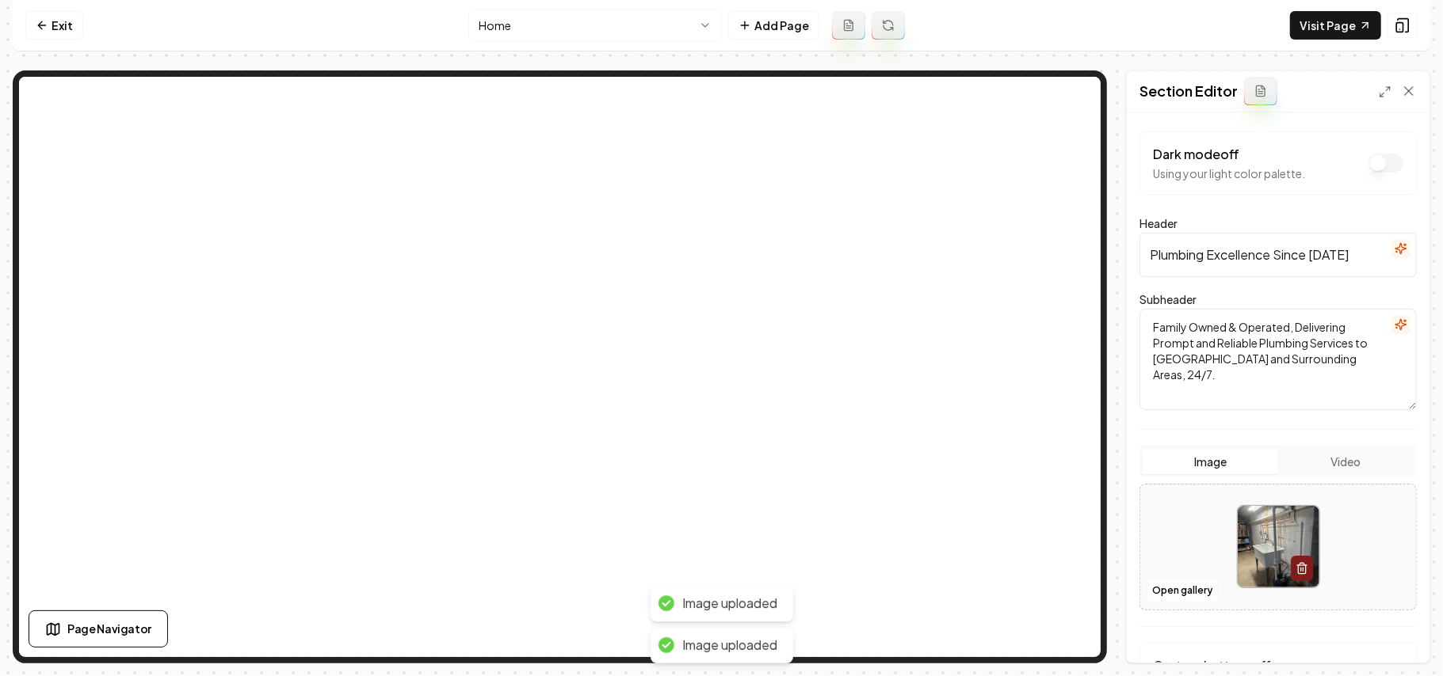
click at [1131, 584] on div "Dark mode off Using your light color palette. Header Plumbing Excellence Since …" at bounding box center [1277, 387] width 303 height 551
click at [1153, 590] on button "Open gallery" at bounding box center [1181, 590] width 71 height 25
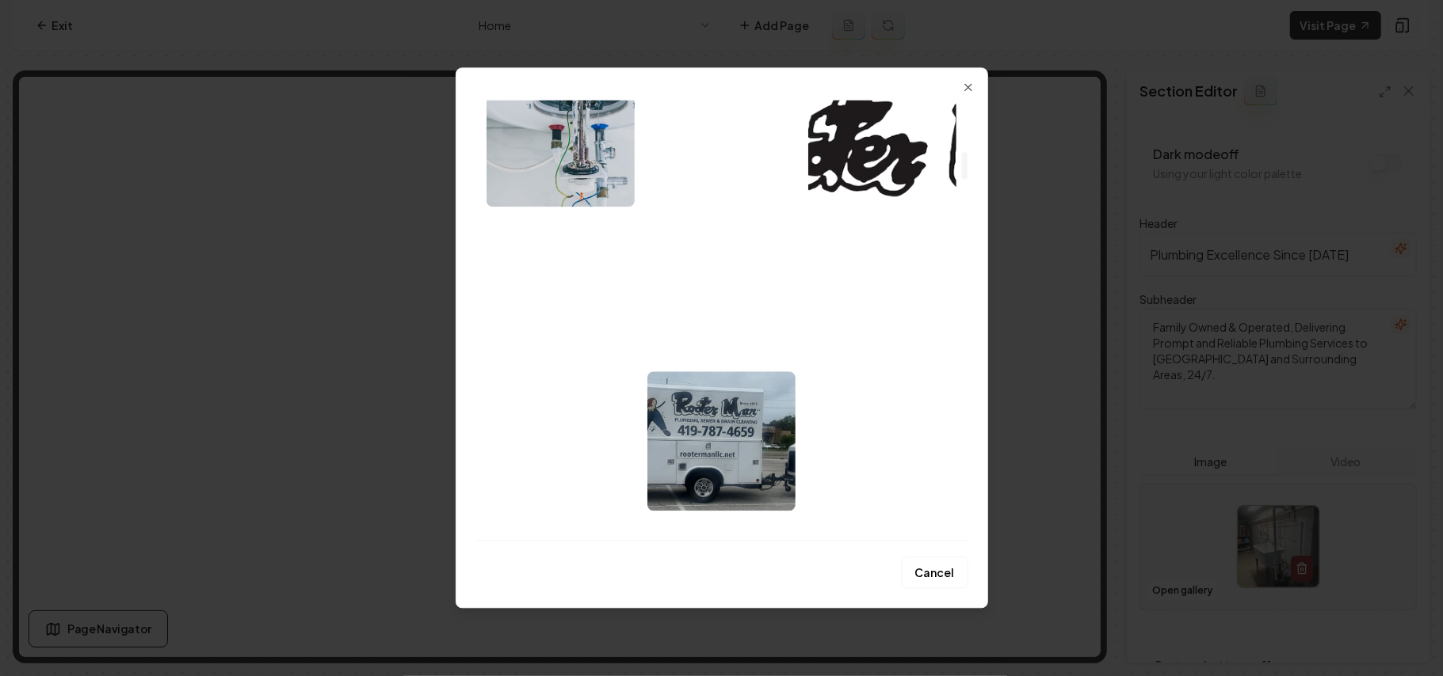
scroll to position [844, 0]
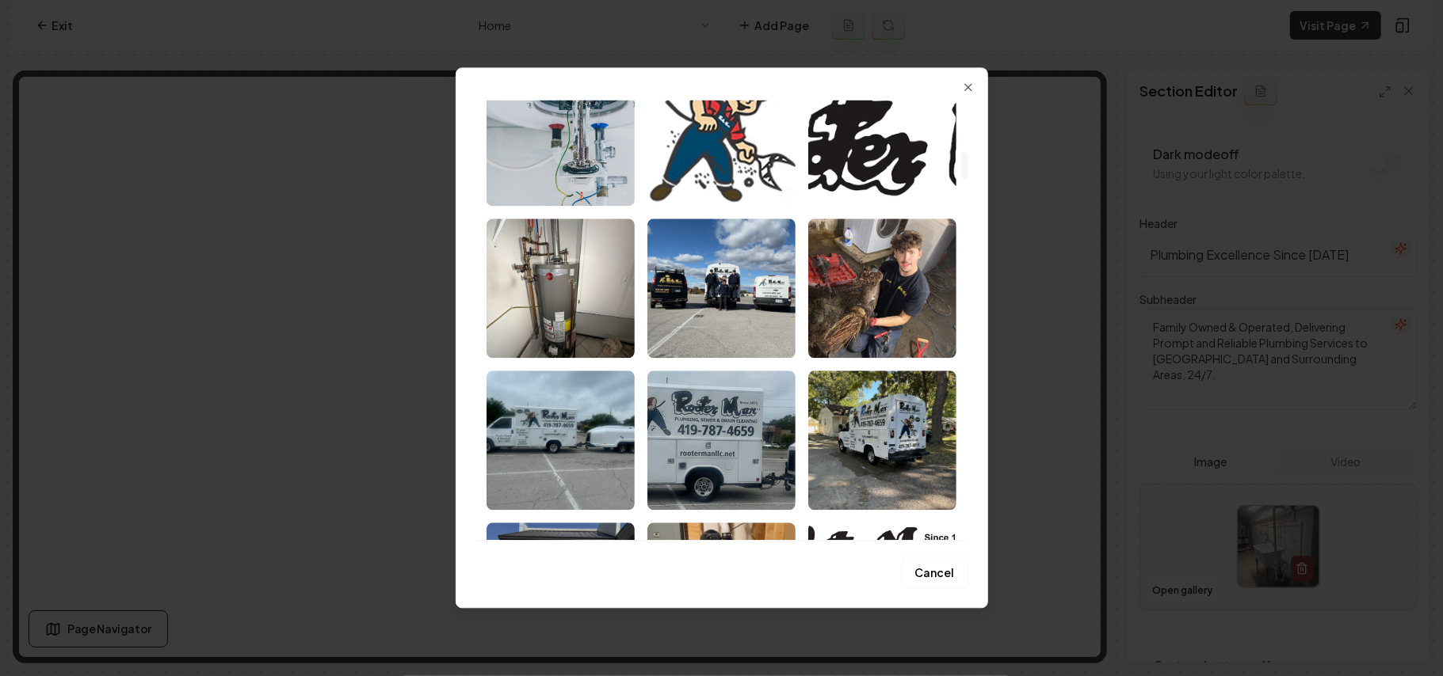
click at [719, 305] on img "Select image image_68a35eff5c7cd75eb83e3a6f.jpeg" at bounding box center [721, 288] width 148 height 139
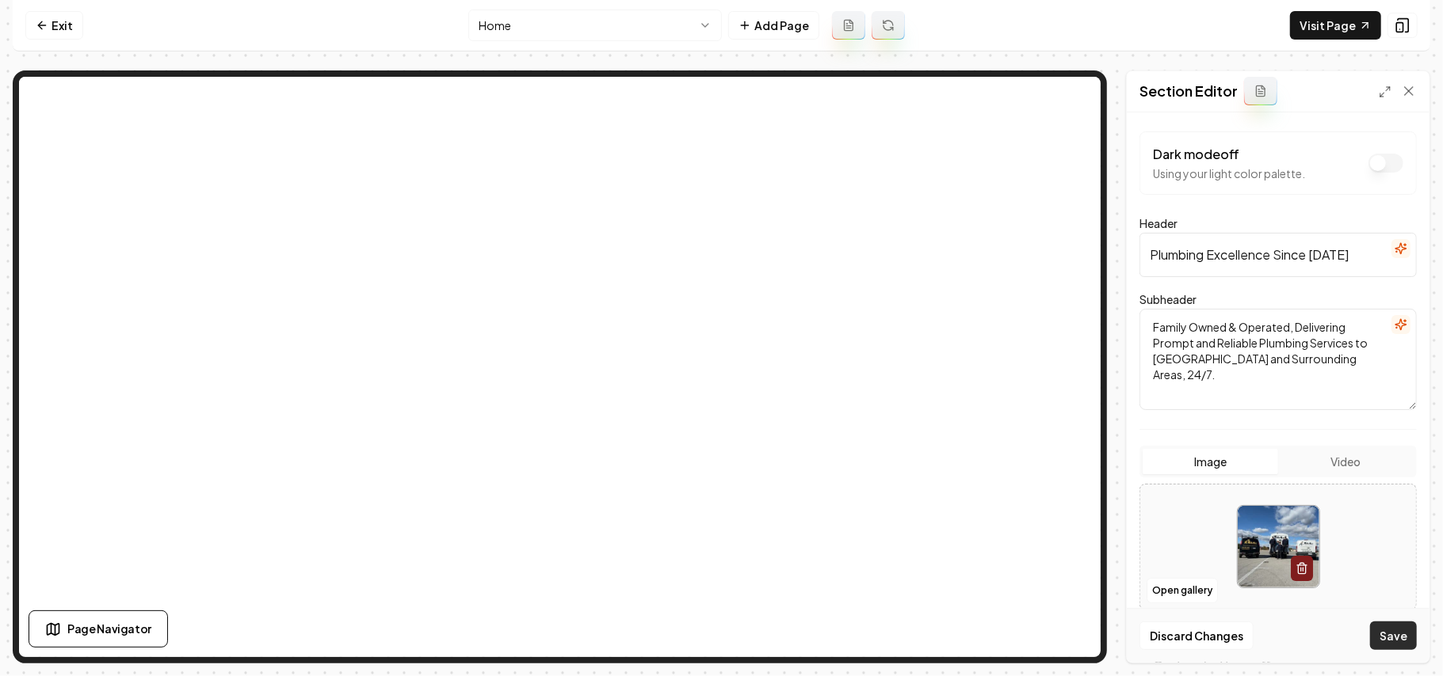
click at [1405, 645] on button "Save" at bounding box center [1393, 636] width 47 height 29
click at [1190, 591] on button "Open gallery" at bounding box center [1181, 590] width 71 height 25
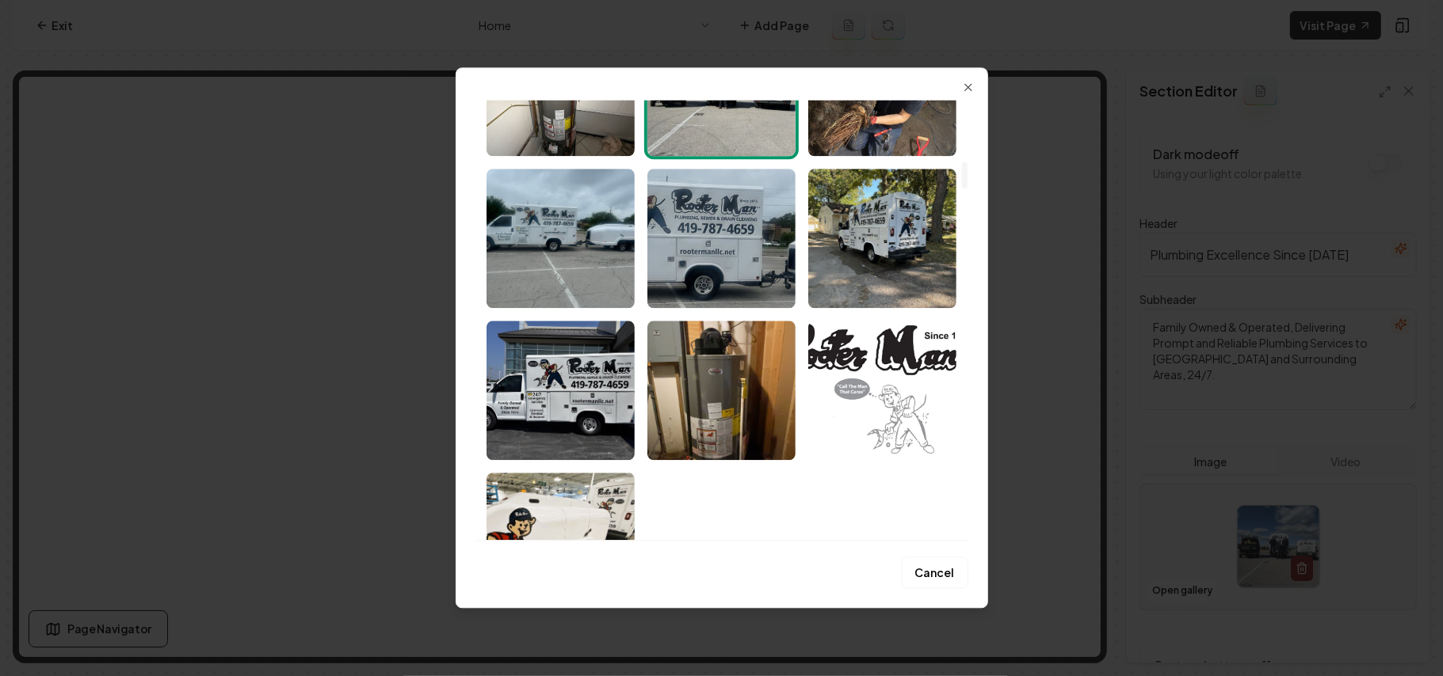
scroll to position [1056, 0]
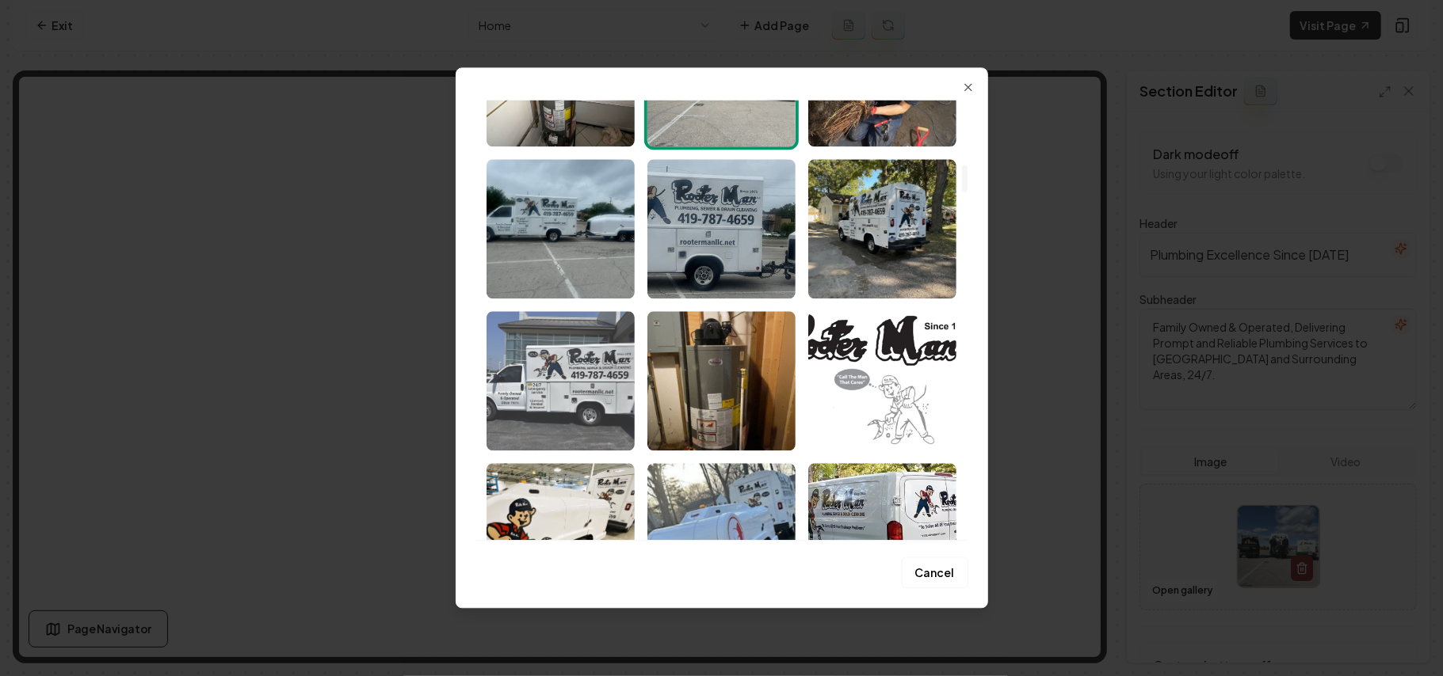
click at [581, 393] on img "Select image image_68a35eff5c7cd75eb83e3983.jpeg" at bounding box center [560, 380] width 148 height 139
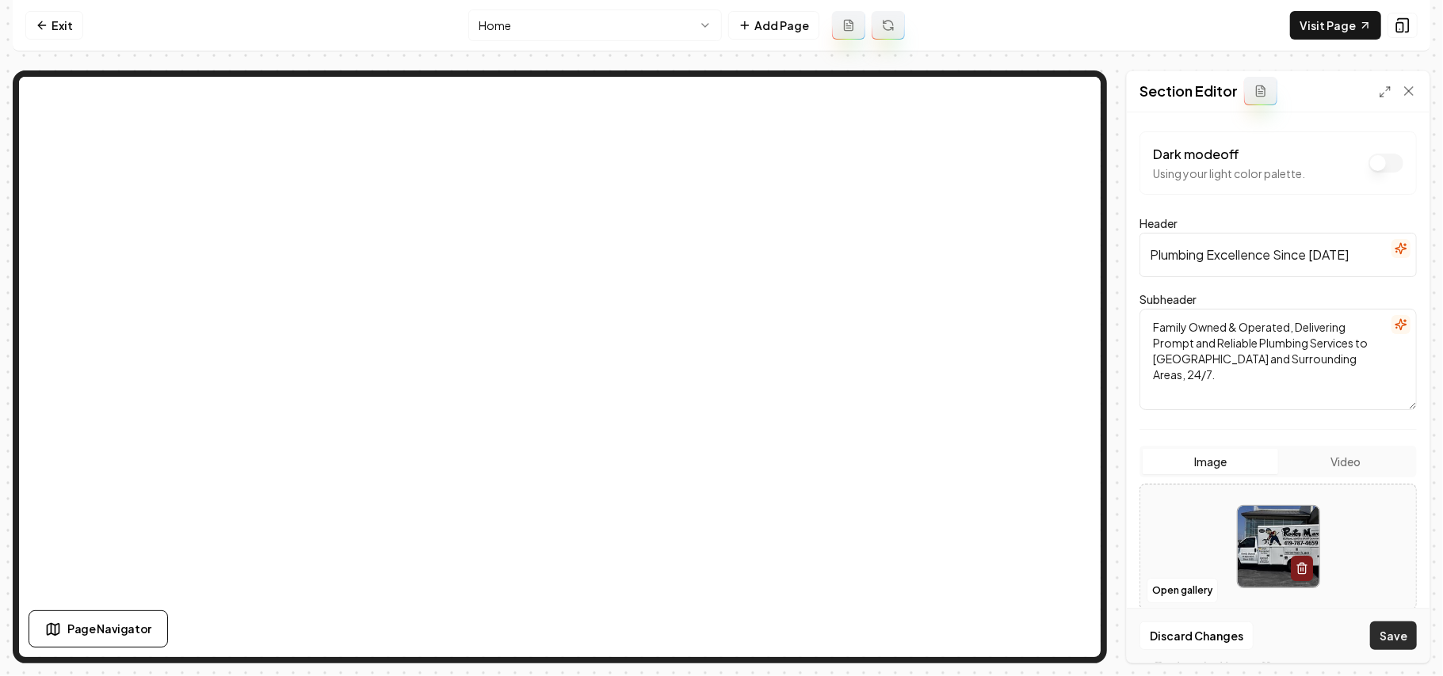
click at [1408, 634] on button "Save" at bounding box center [1393, 636] width 47 height 29
click at [1182, 578] on button "Open gallery" at bounding box center [1181, 590] width 71 height 25
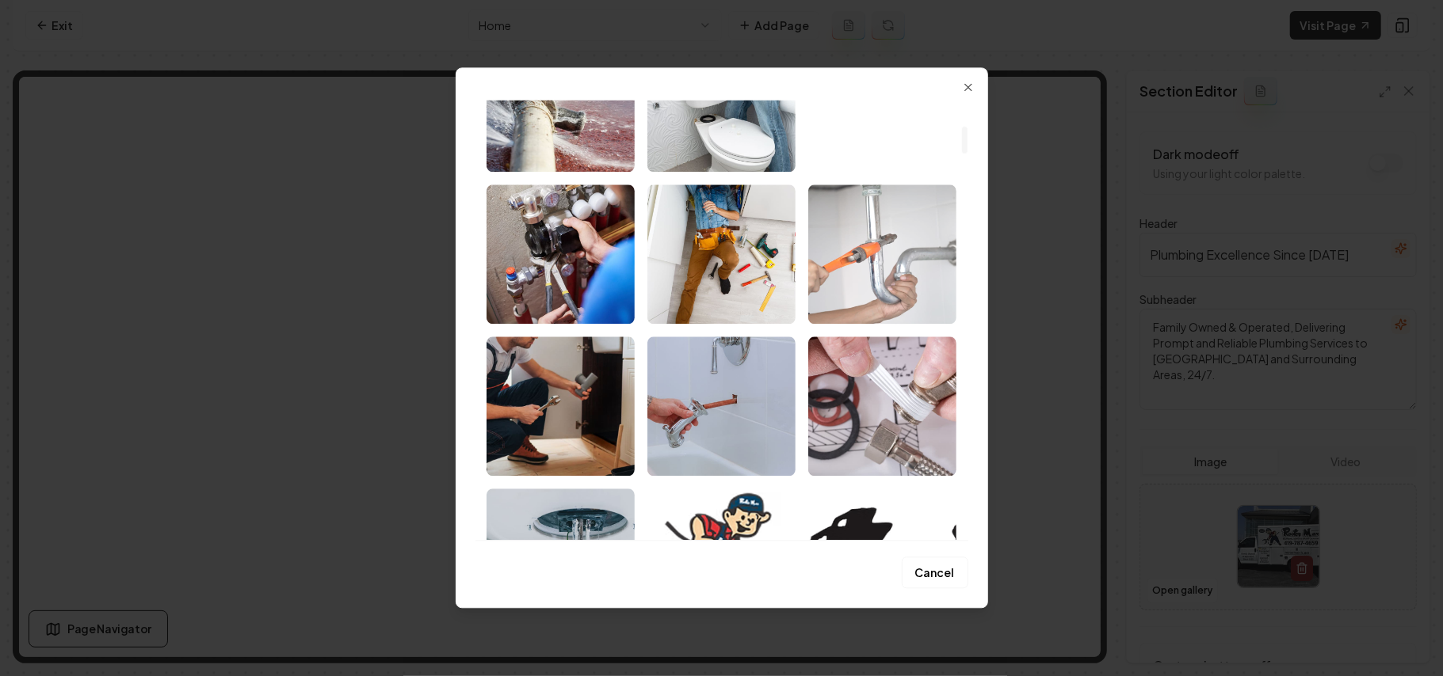
scroll to position [951, 0]
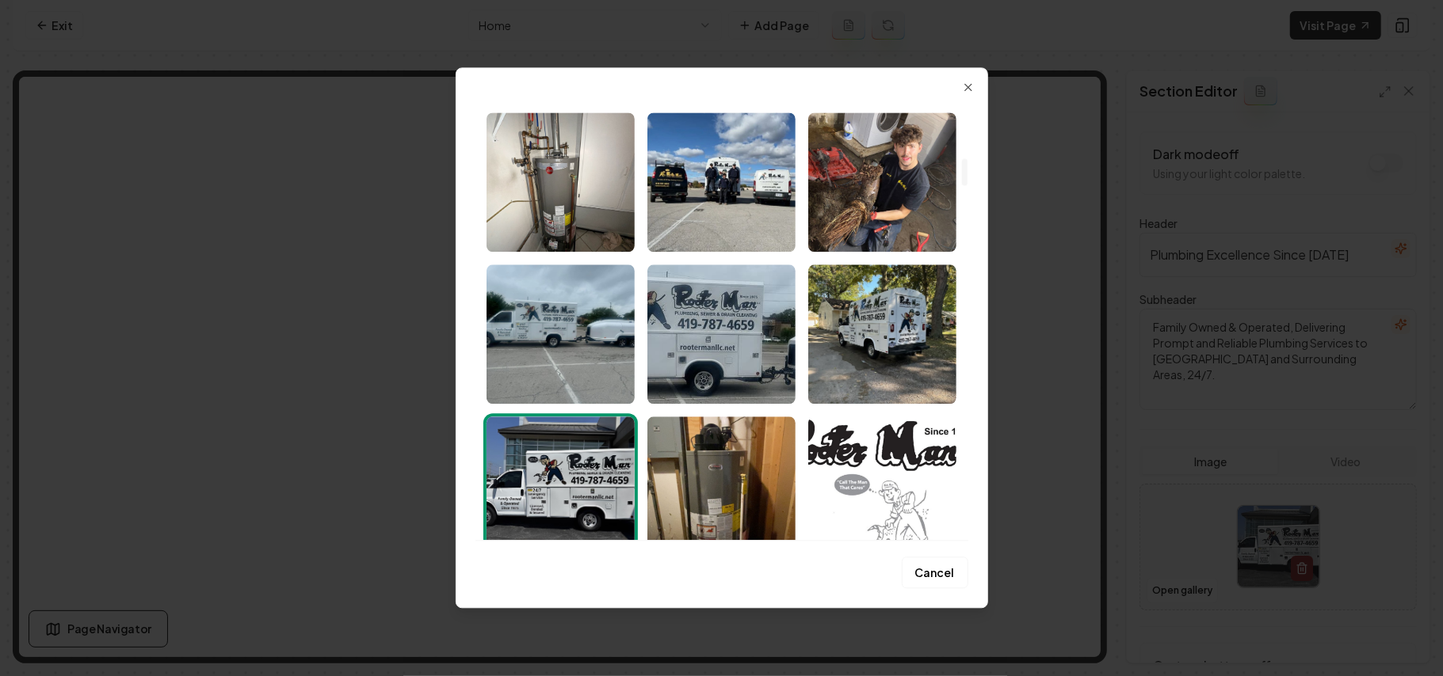
click at [574, 356] on img "Select image image_68a35eff5c7cd75eb83e39cf.jpeg" at bounding box center [560, 334] width 148 height 139
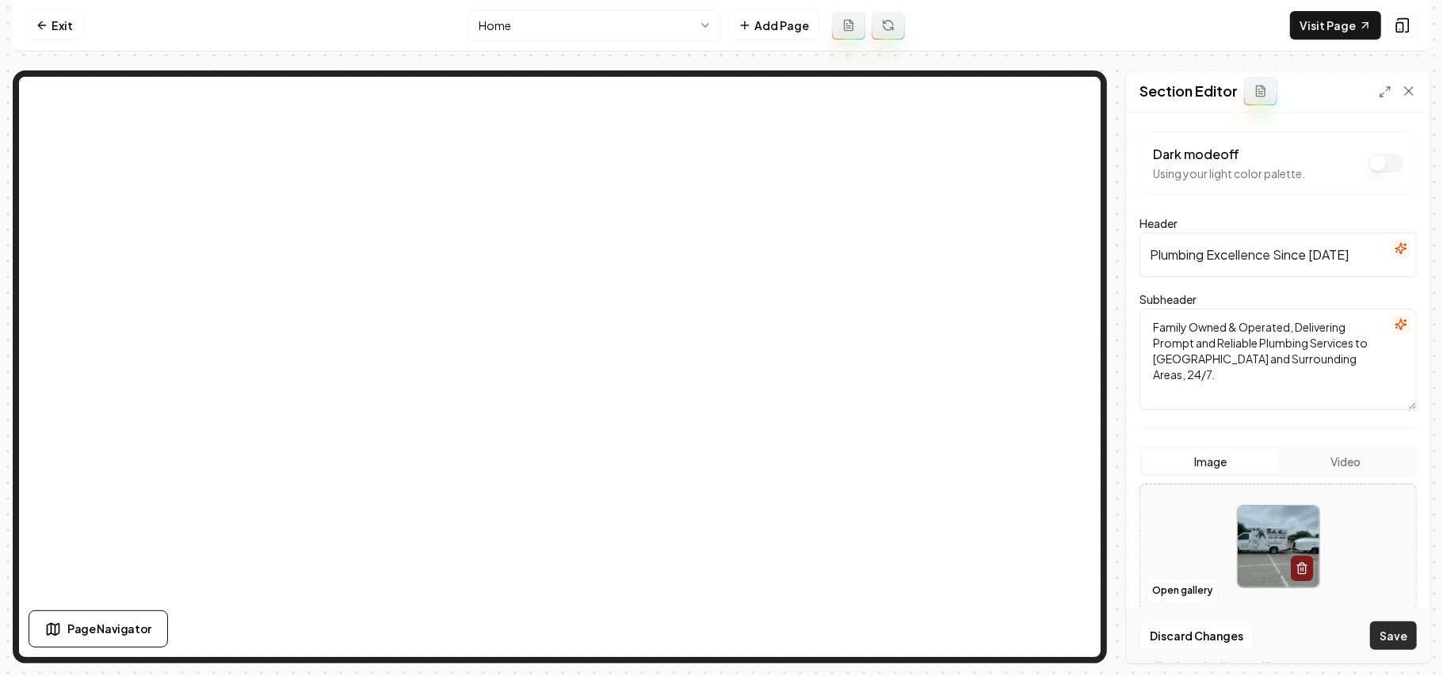
click at [1402, 624] on button "Save" at bounding box center [1393, 636] width 47 height 29
click at [1183, 597] on button "Open gallery" at bounding box center [1181, 590] width 71 height 25
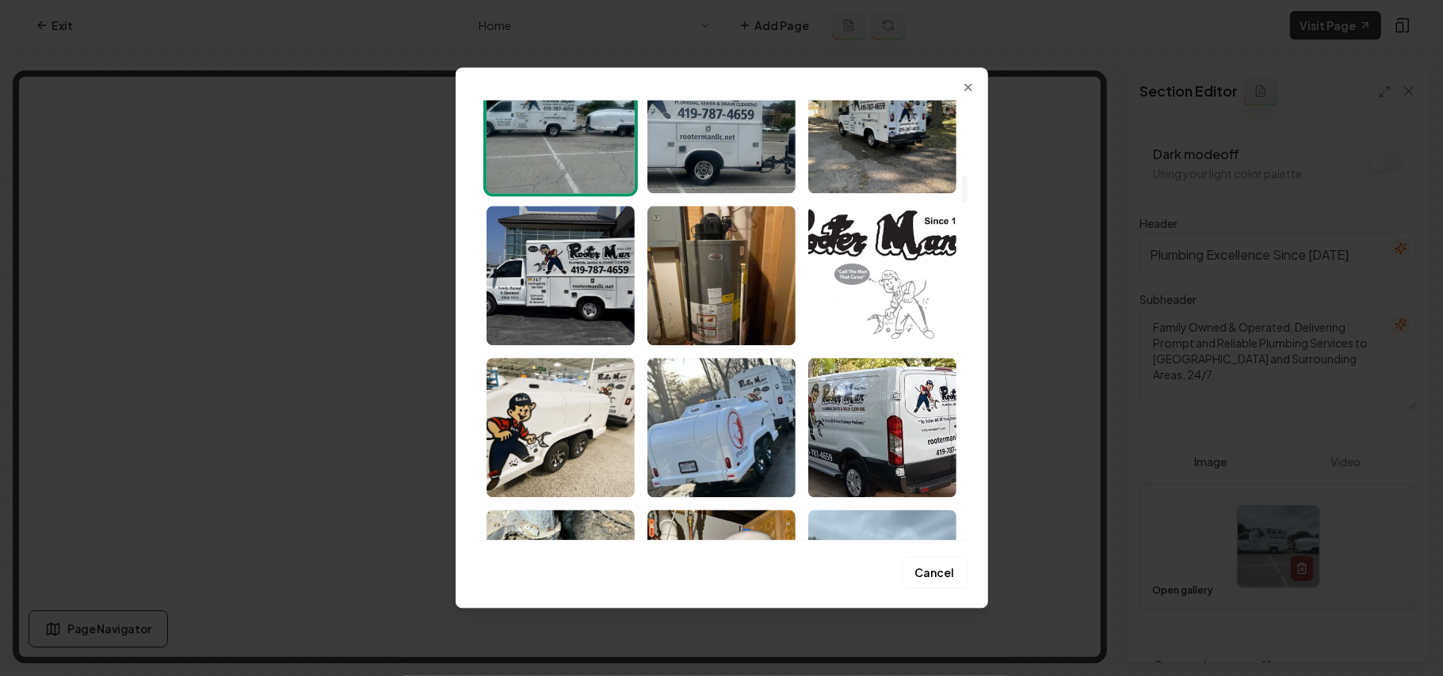
scroll to position [1373, 0]
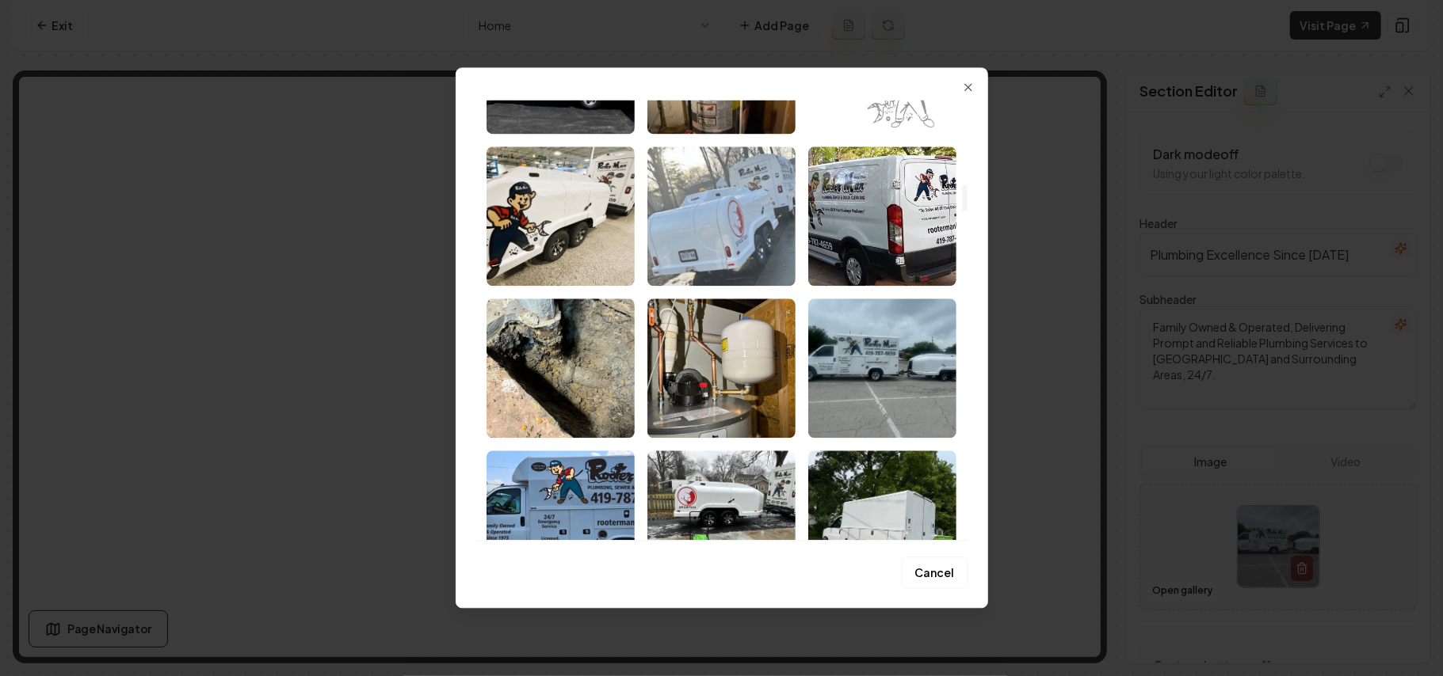
click at [708, 219] on img "Select image image_68a35eff5c7cd75eb83e37d6.jpeg" at bounding box center [721, 216] width 148 height 139
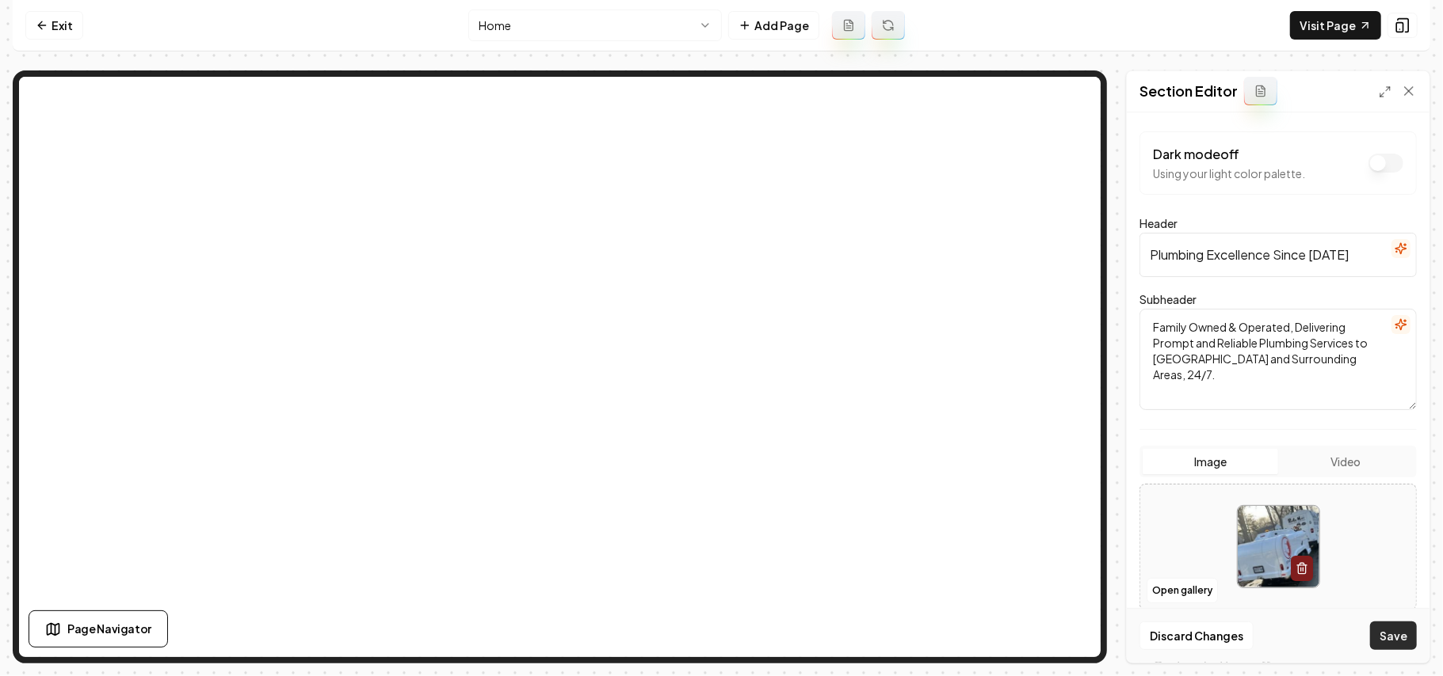
click at [1401, 648] on button "Save" at bounding box center [1393, 636] width 47 height 29
click at [1199, 597] on button "Open gallery" at bounding box center [1181, 590] width 71 height 25
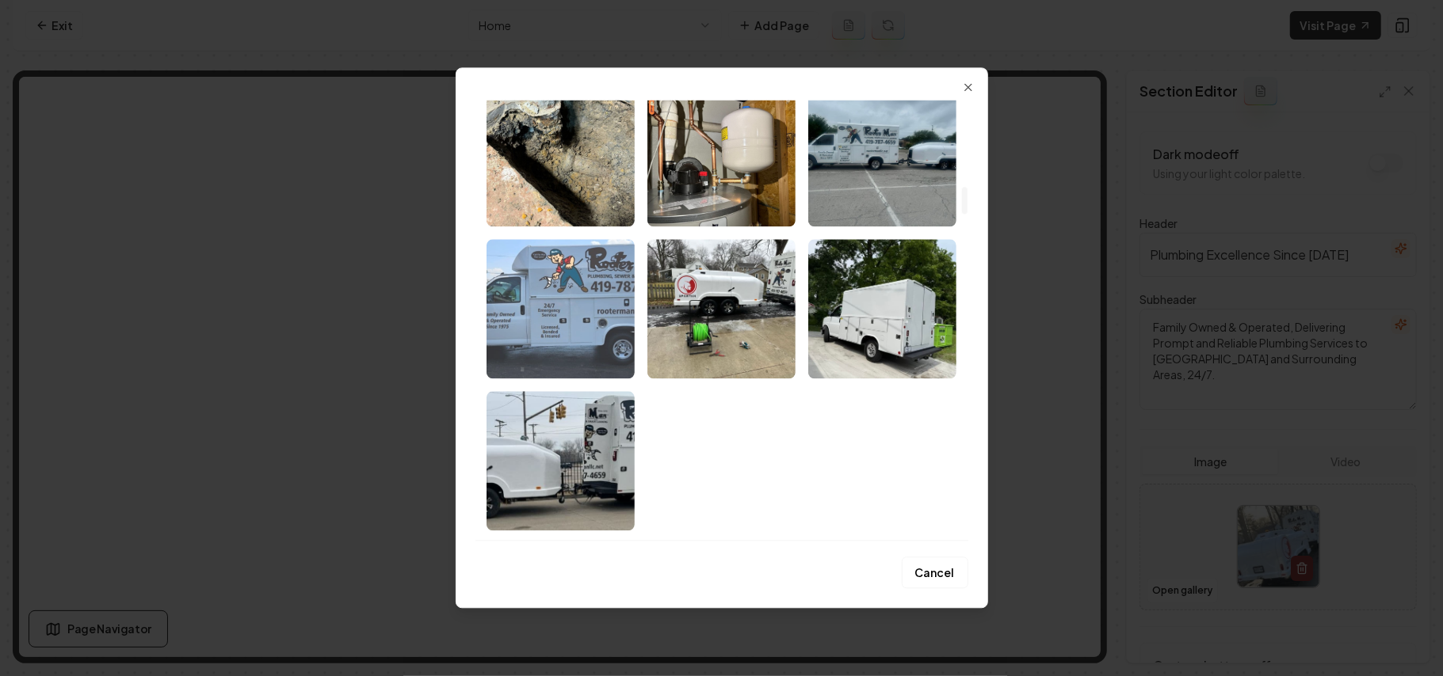
scroll to position [1161, 0]
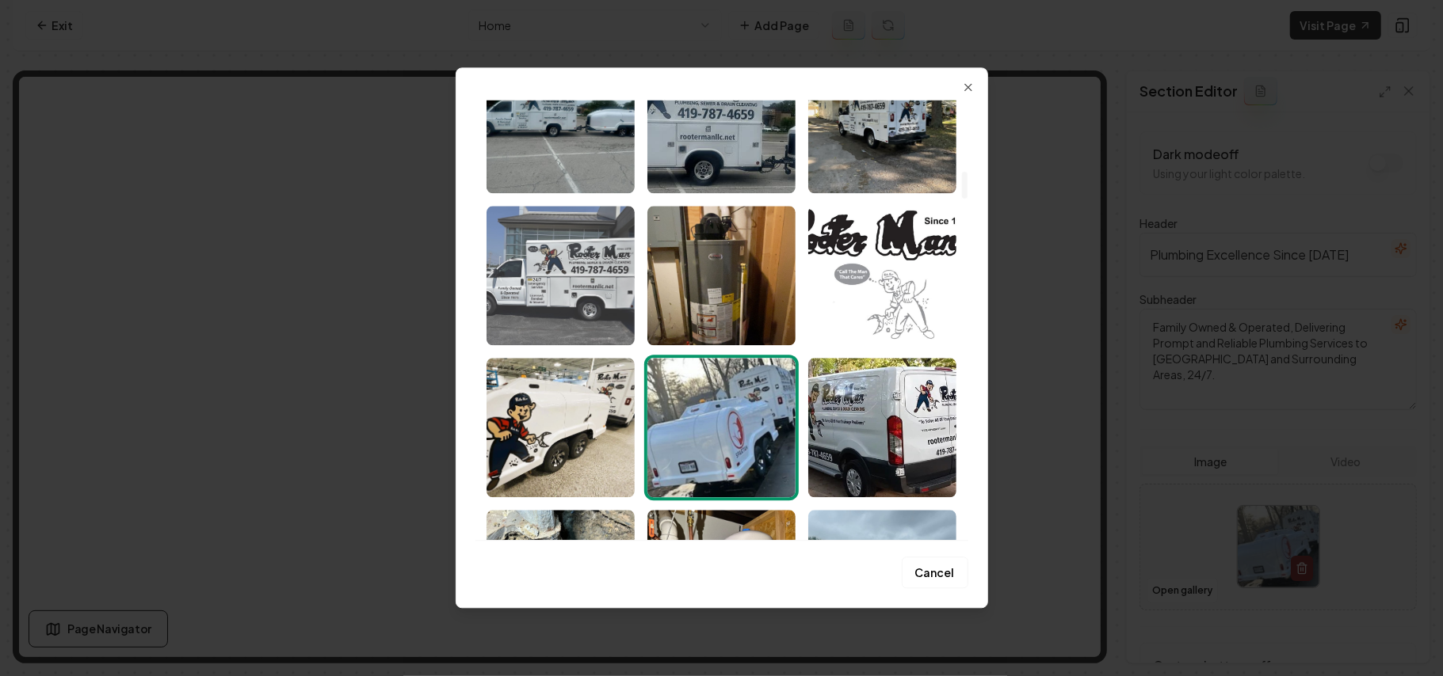
click at [591, 289] on img "Select image image_68a35eff5c7cd75eb83e3983.jpeg" at bounding box center [560, 275] width 148 height 139
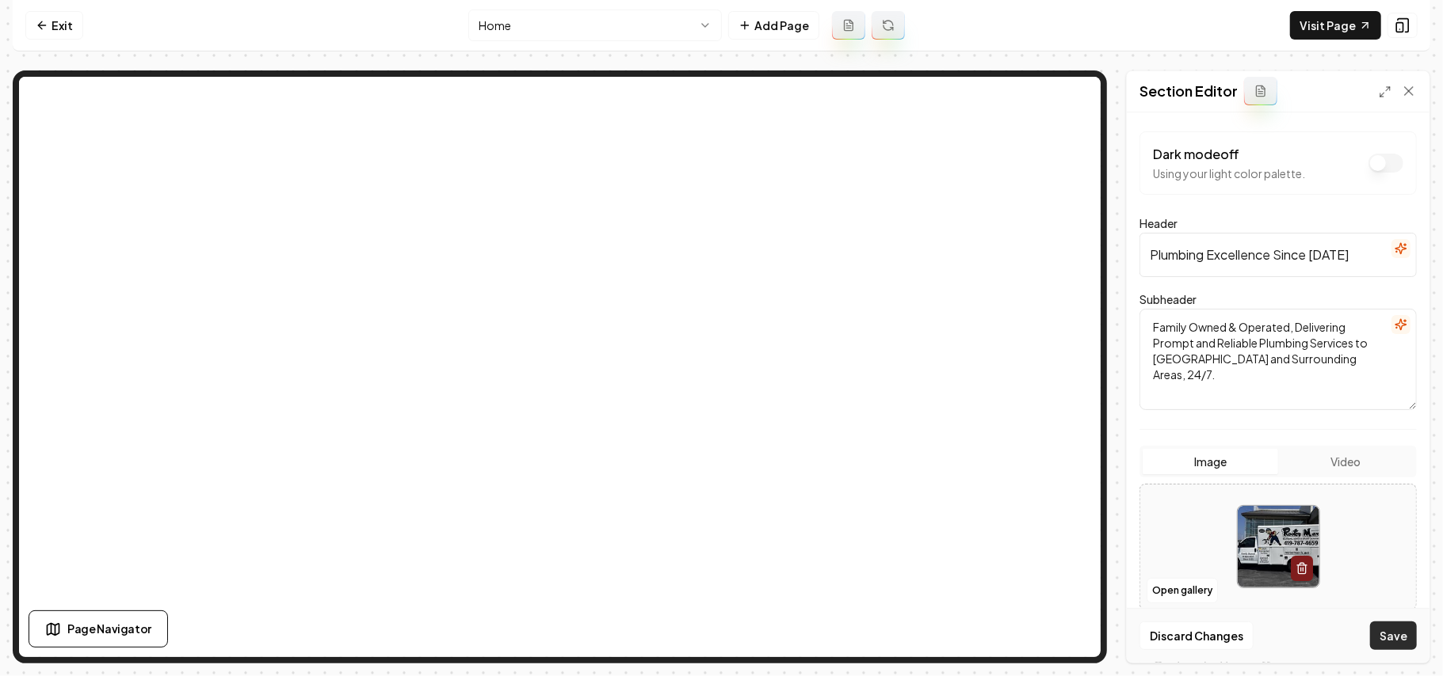
click at [1374, 635] on button "Save" at bounding box center [1393, 636] width 47 height 29
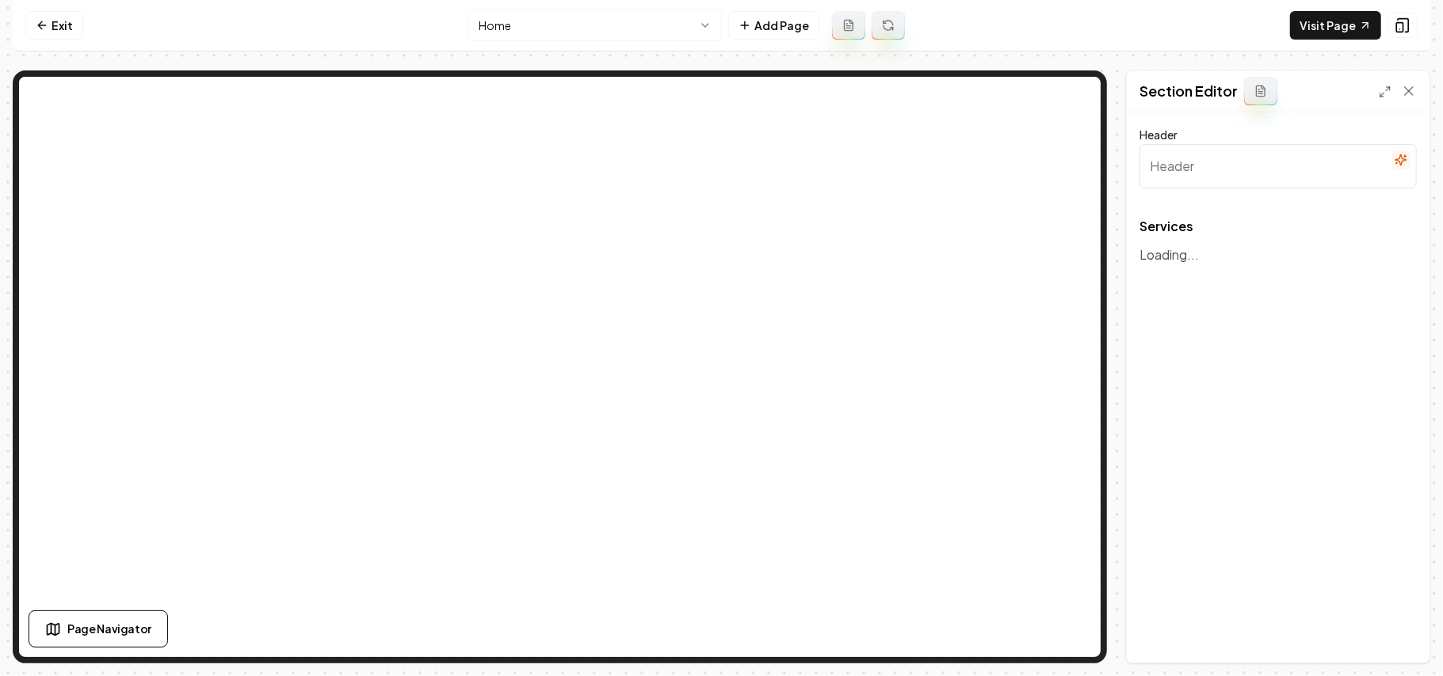
type input "Comprehensive Plumbing Solutions"
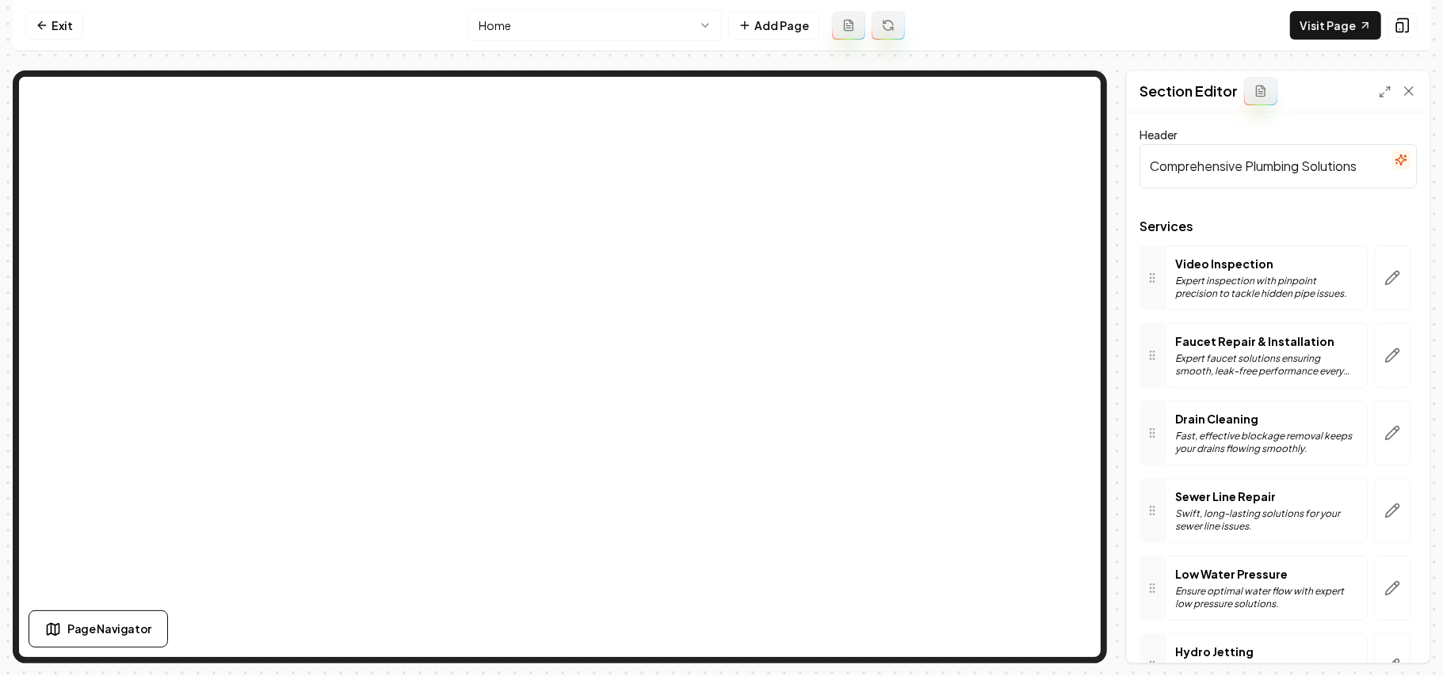
click at [540, 22] on html "Computer Required This feature is only available on a computer. Please switch t…" at bounding box center [721, 338] width 1443 height 676
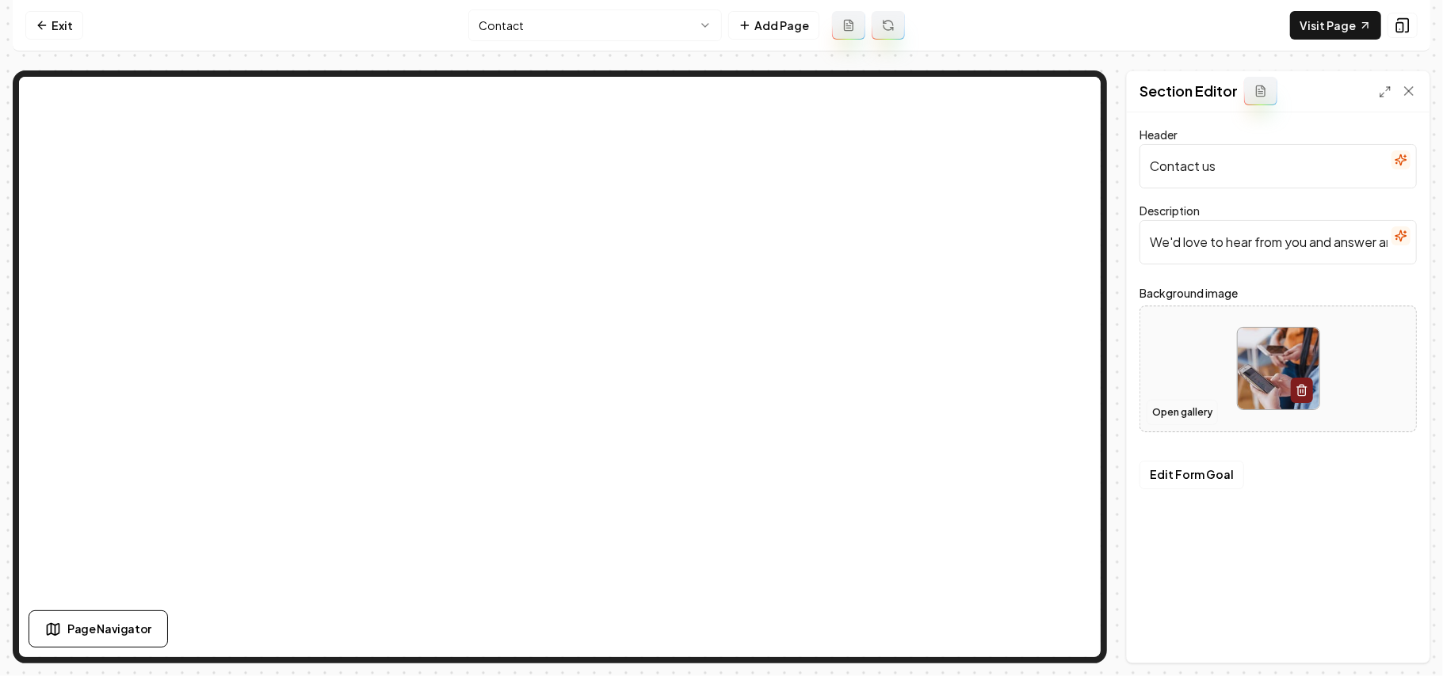
click at [1163, 414] on button "Open gallery" at bounding box center [1181, 412] width 71 height 25
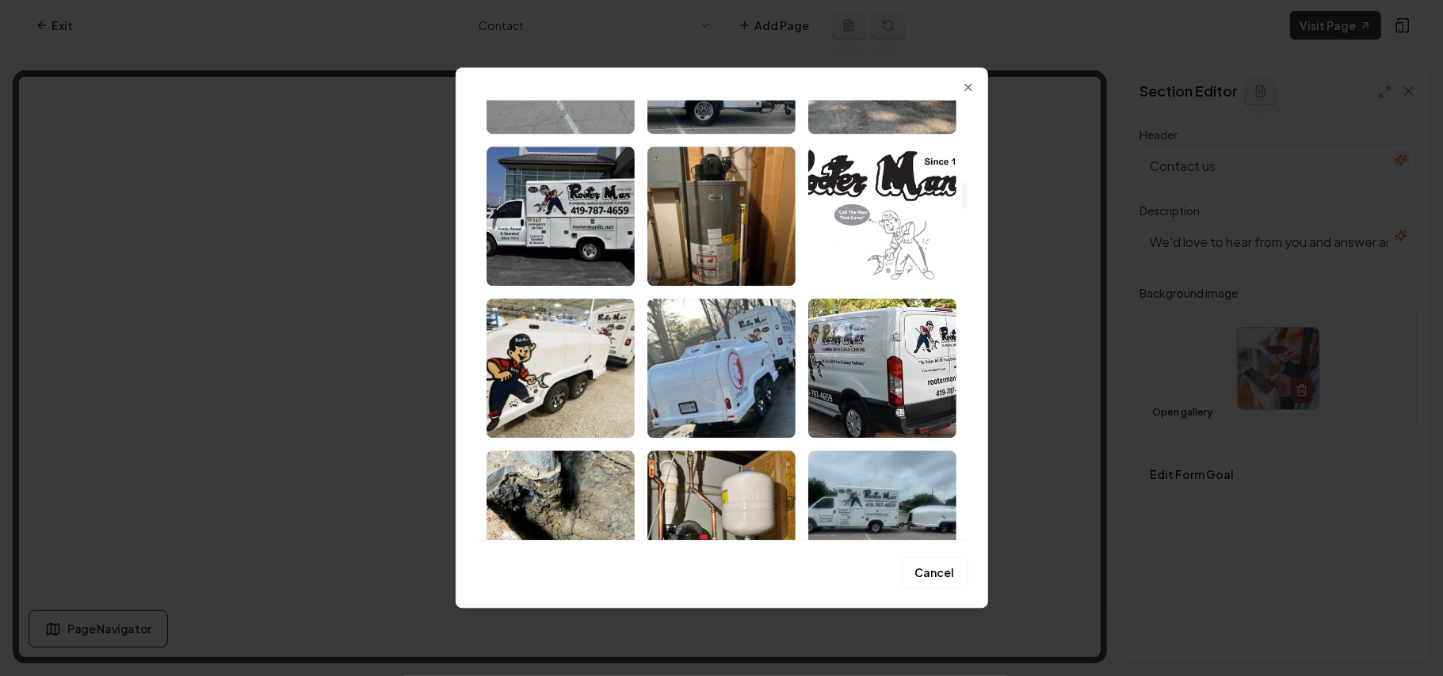
scroll to position [1478, 0]
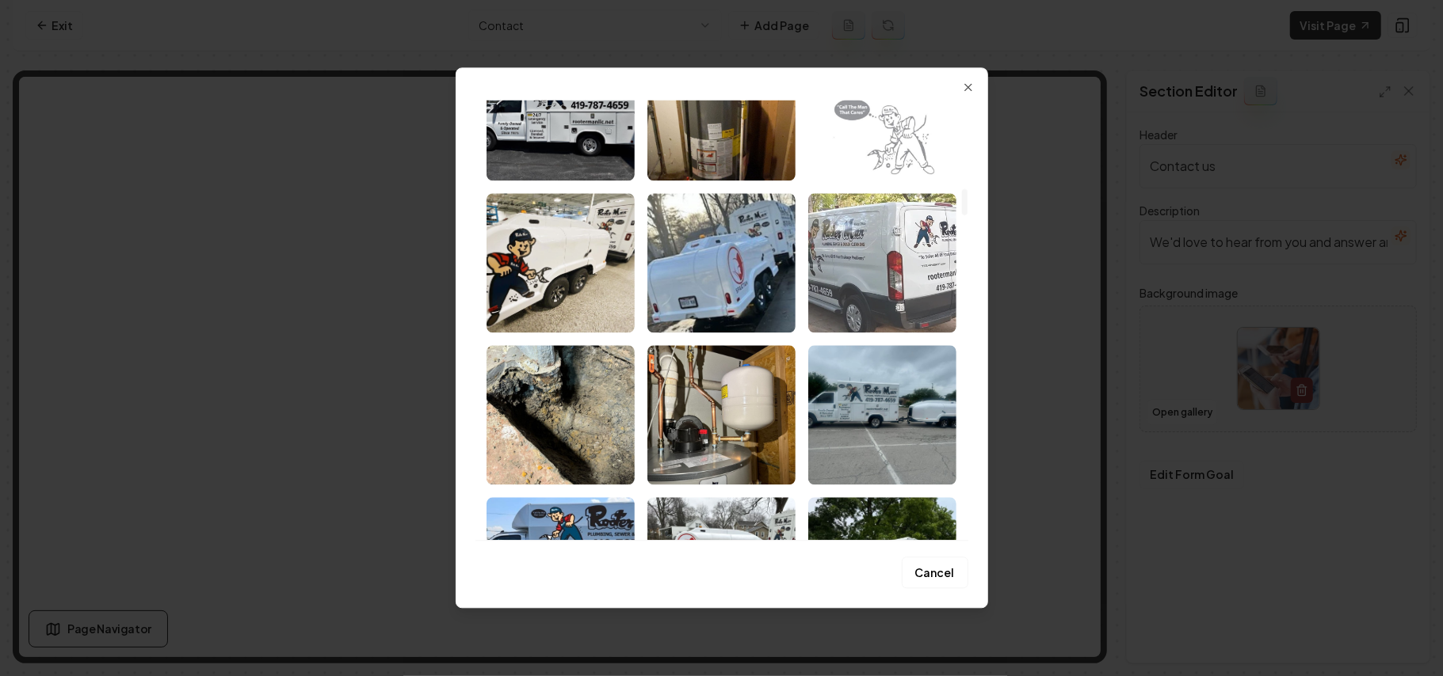
click at [879, 272] on img "Select image image_68a35eff5c7cd75eb83e36c3.jpeg" at bounding box center [882, 262] width 148 height 139
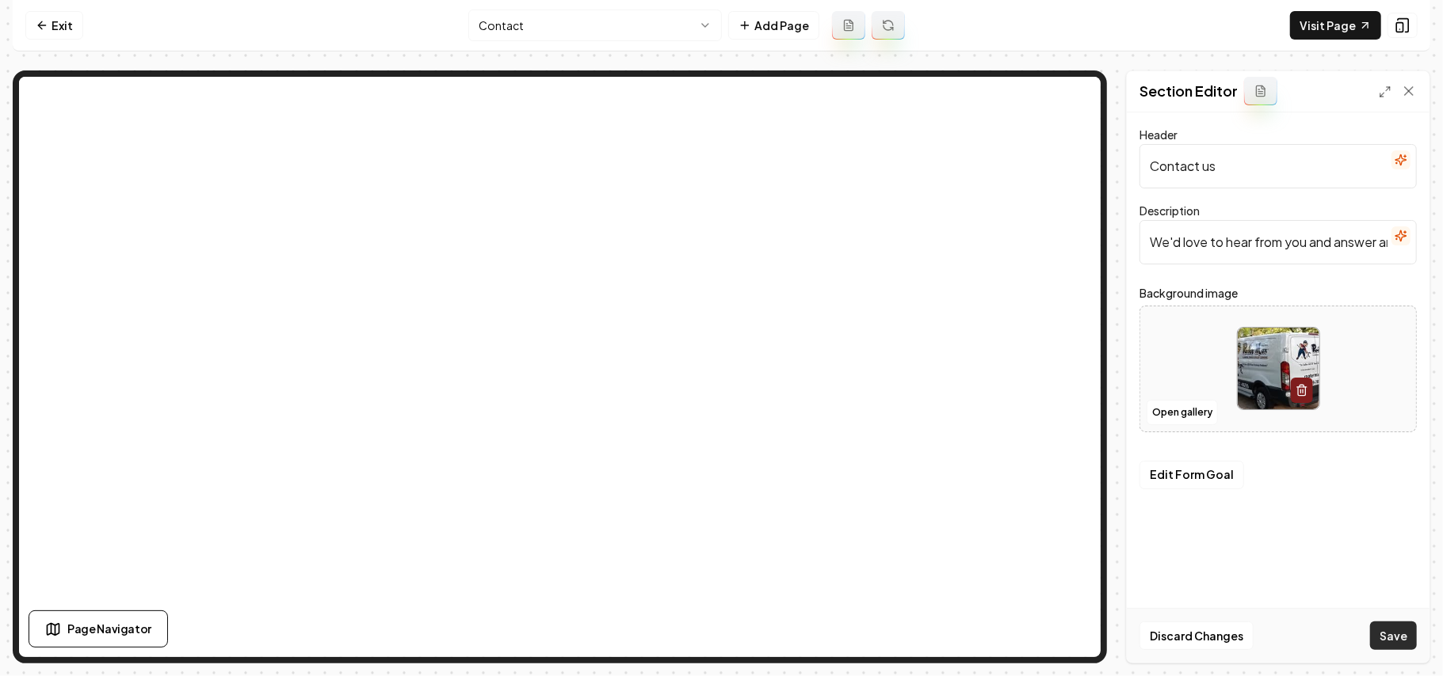
click at [1378, 631] on button "Save" at bounding box center [1393, 636] width 47 height 29
click at [1192, 409] on button "Open gallery" at bounding box center [1181, 412] width 71 height 25
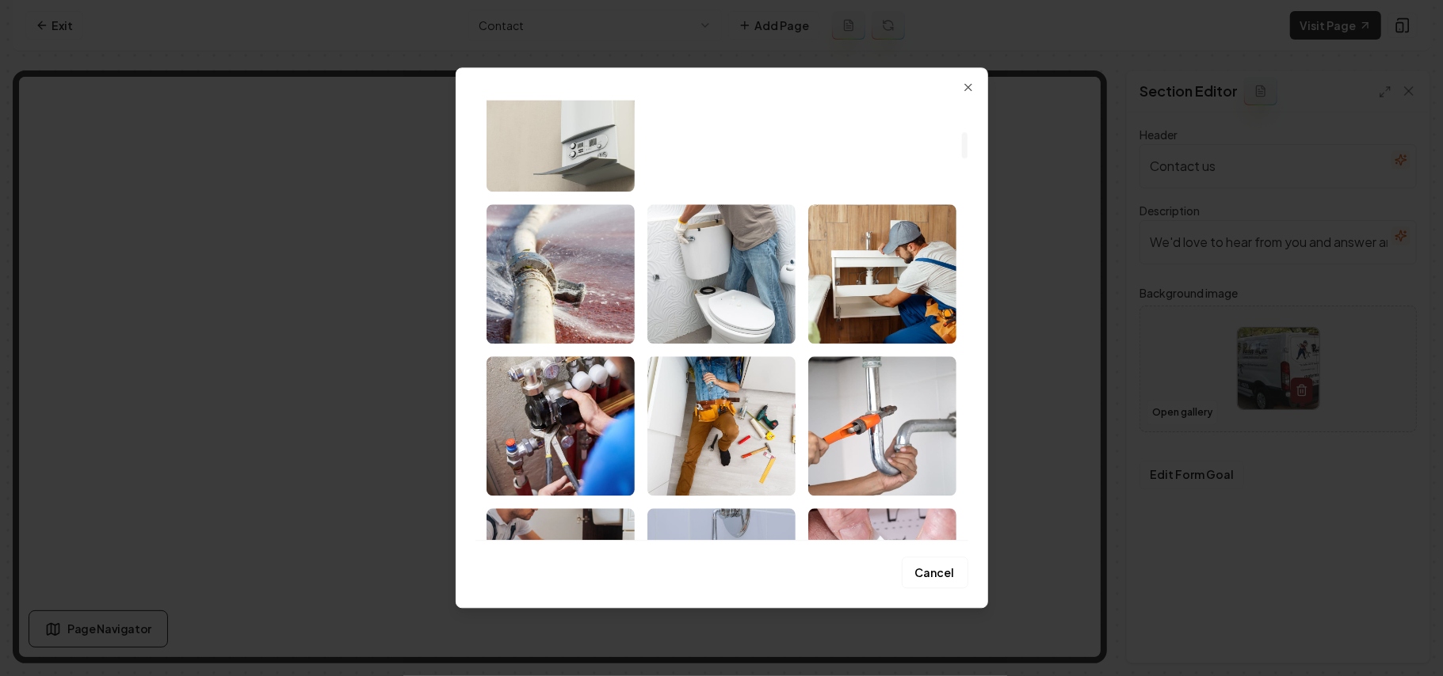
scroll to position [528, 0]
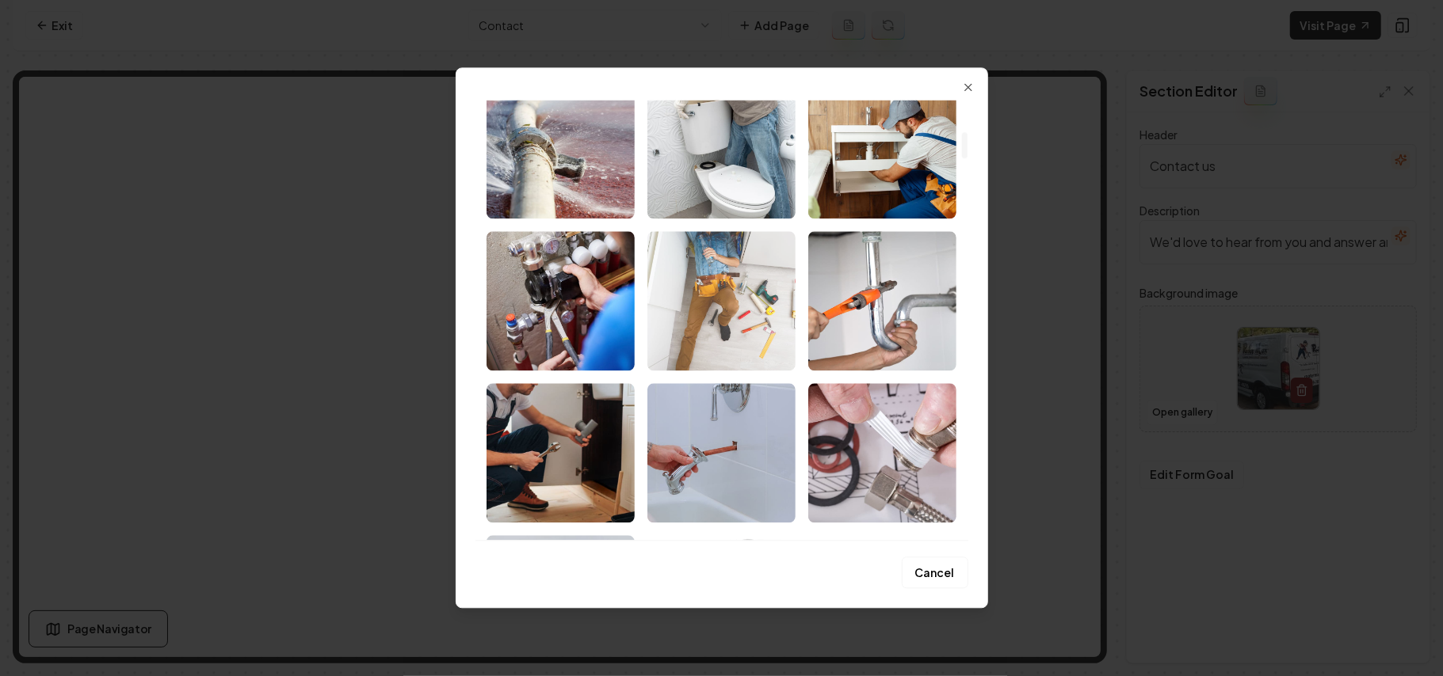
click at [754, 293] on img "Select image image_68a3600b5c7cd75eb84526c6.jpeg" at bounding box center [721, 300] width 148 height 139
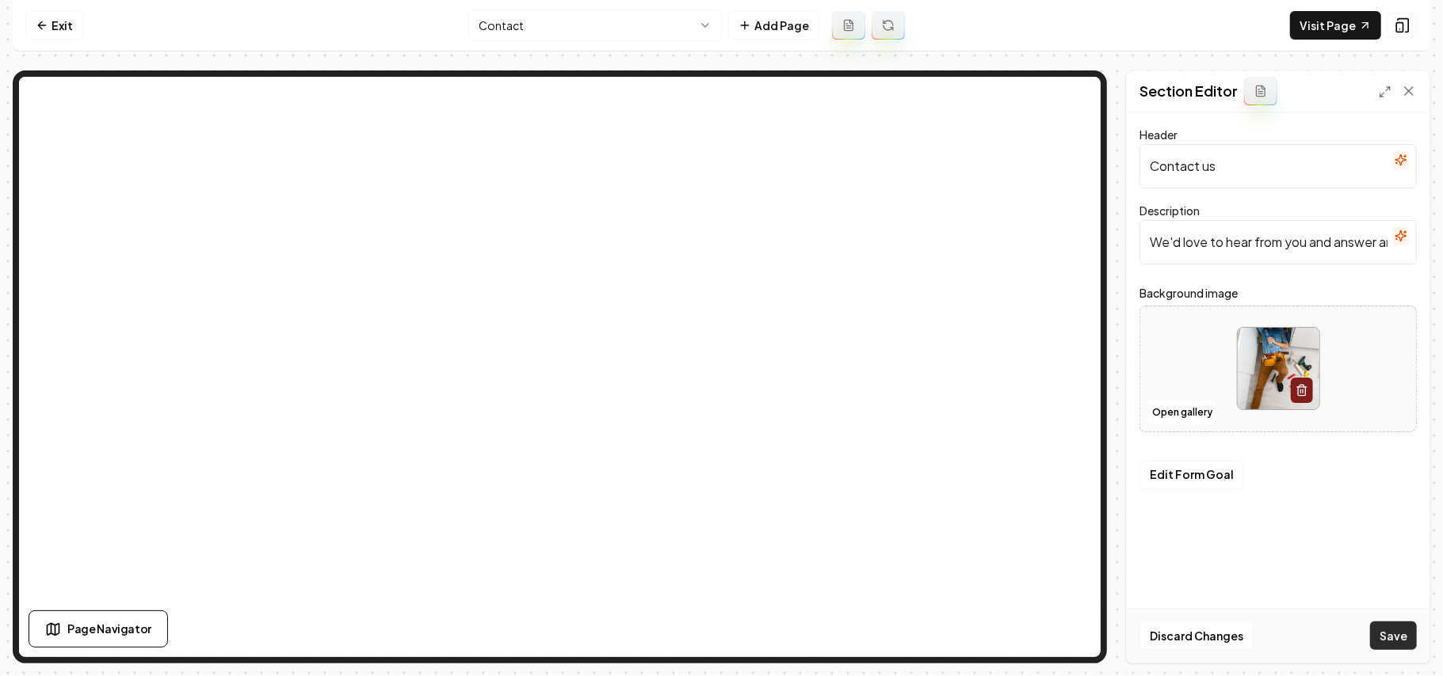
click at [1396, 631] on button "Save" at bounding box center [1393, 636] width 47 height 29
click at [1169, 404] on button "Open gallery" at bounding box center [1181, 412] width 71 height 25
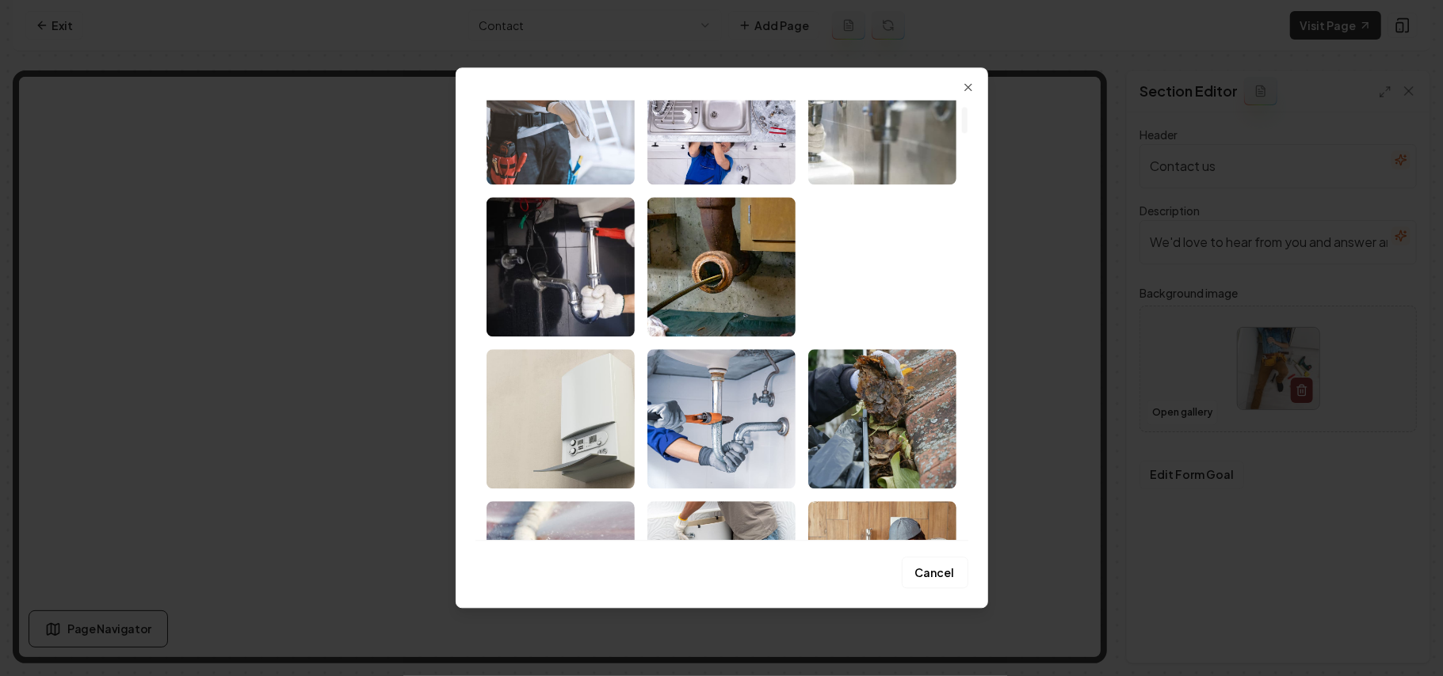
scroll to position [0, 0]
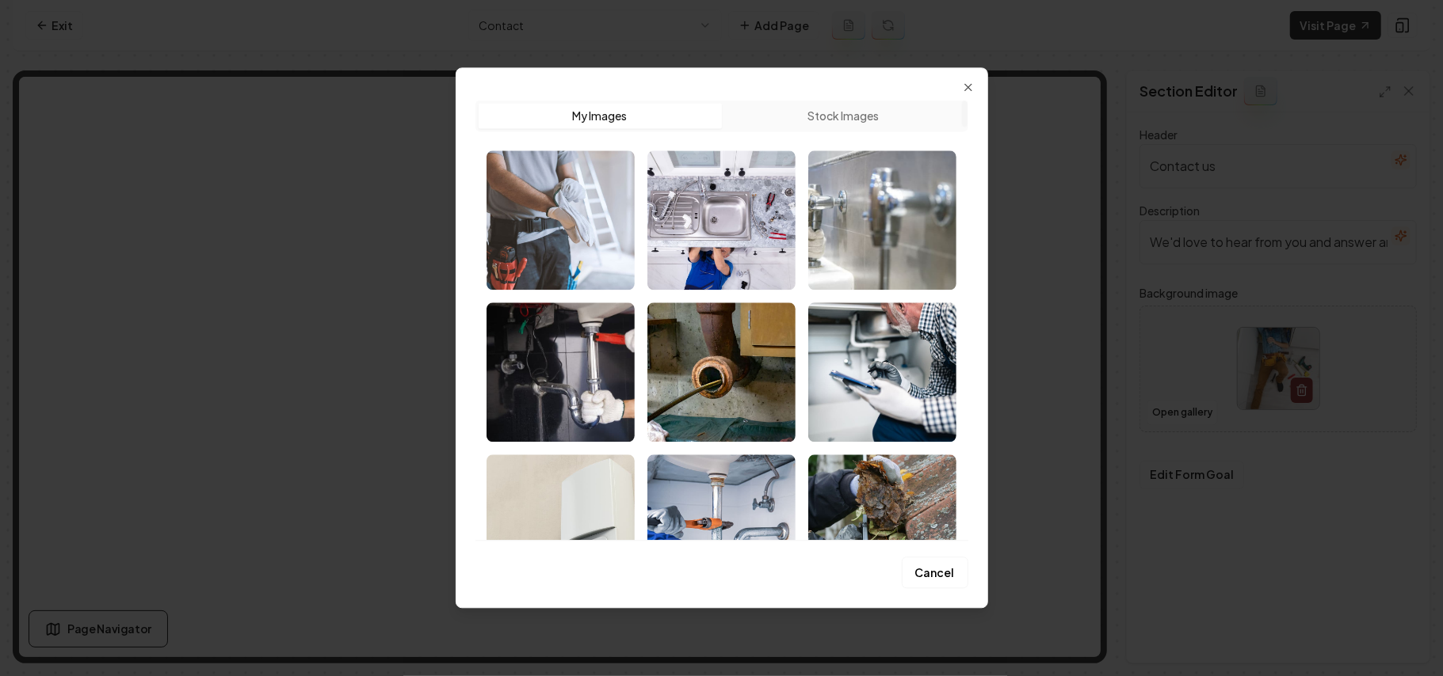
click at [754, 194] on img "Select image image_68a3600f5c7cd75eb845419f.jpeg" at bounding box center [721, 220] width 148 height 139
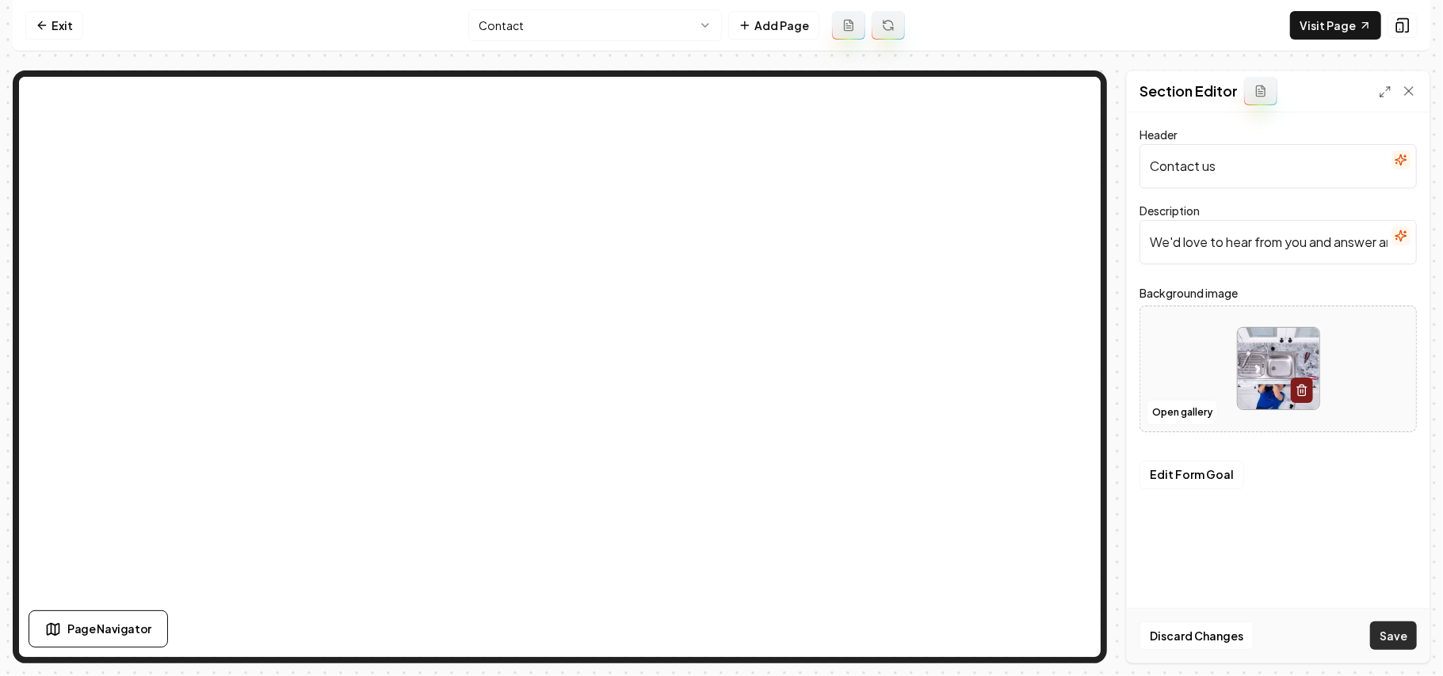
click at [1391, 642] on button "Save" at bounding box center [1393, 636] width 47 height 29
click at [540, 29] on html "Computer Required This feature is only available on a computer. Please switch t…" at bounding box center [721, 338] width 1443 height 676
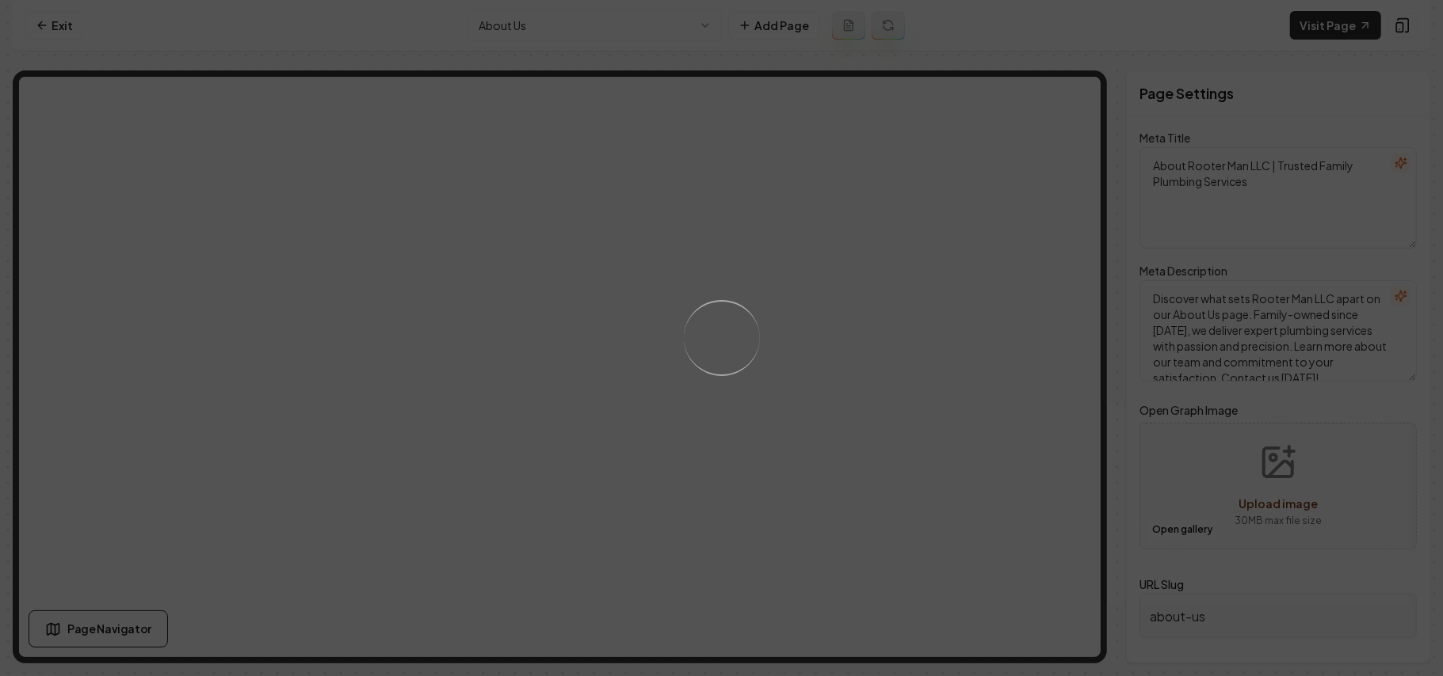
click at [838, 383] on div "Loading..." at bounding box center [721, 338] width 1443 height 676
click at [891, 415] on div "Loading..." at bounding box center [721, 338] width 1443 height 676
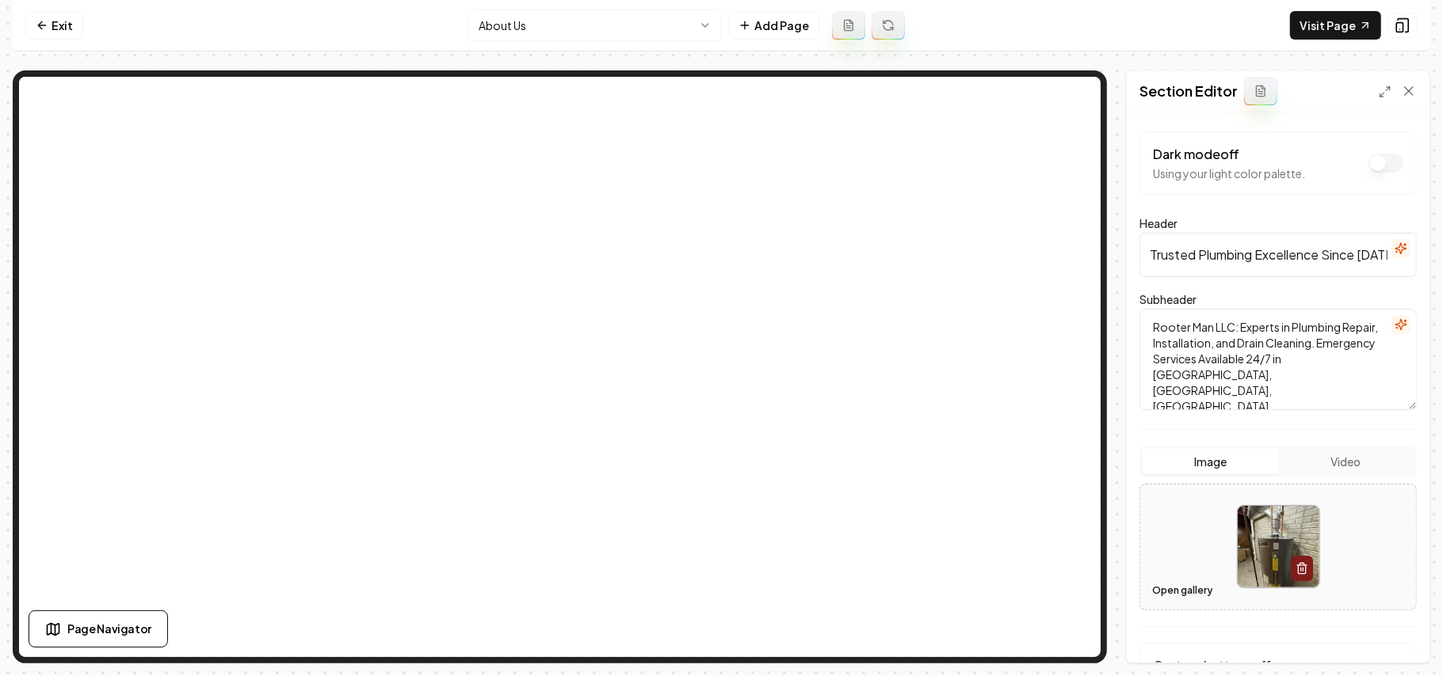
click at [1160, 587] on button "Open gallery" at bounding box center [1181, 590] width 71 height 25
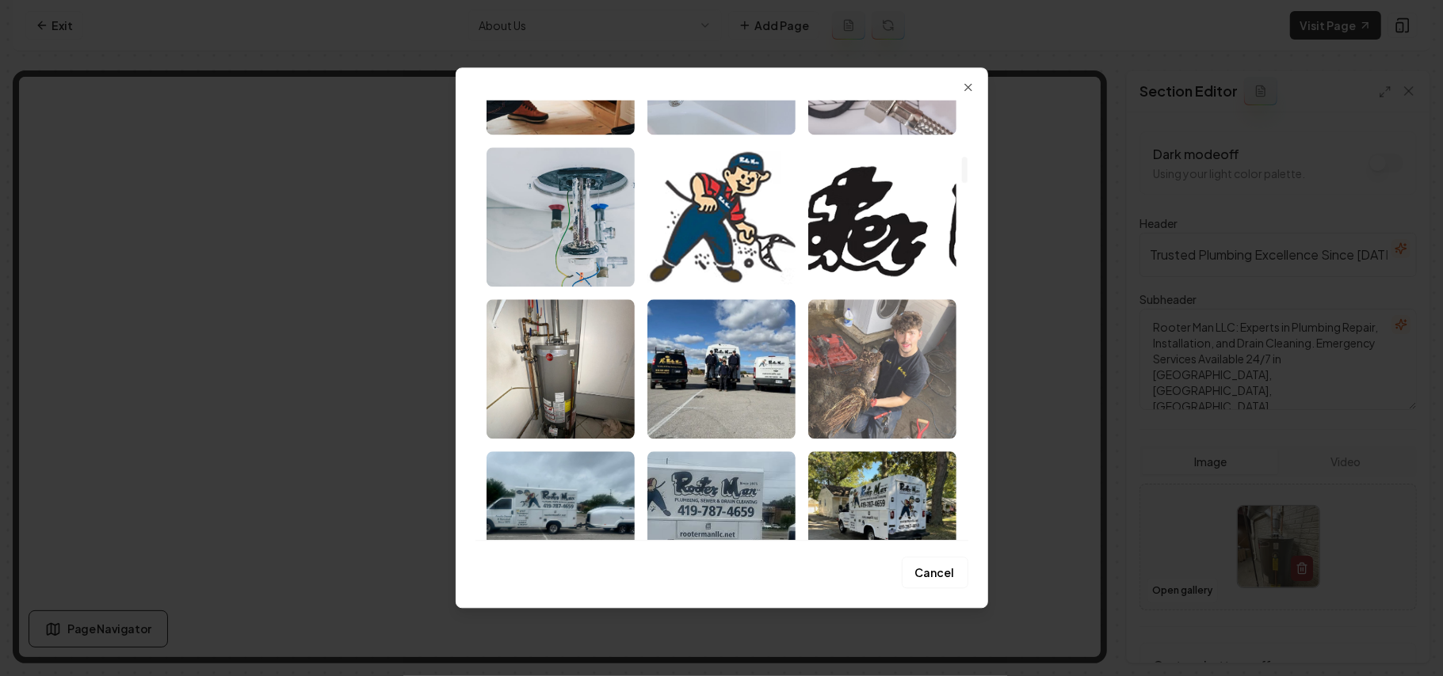
scroll to position [951, 0]
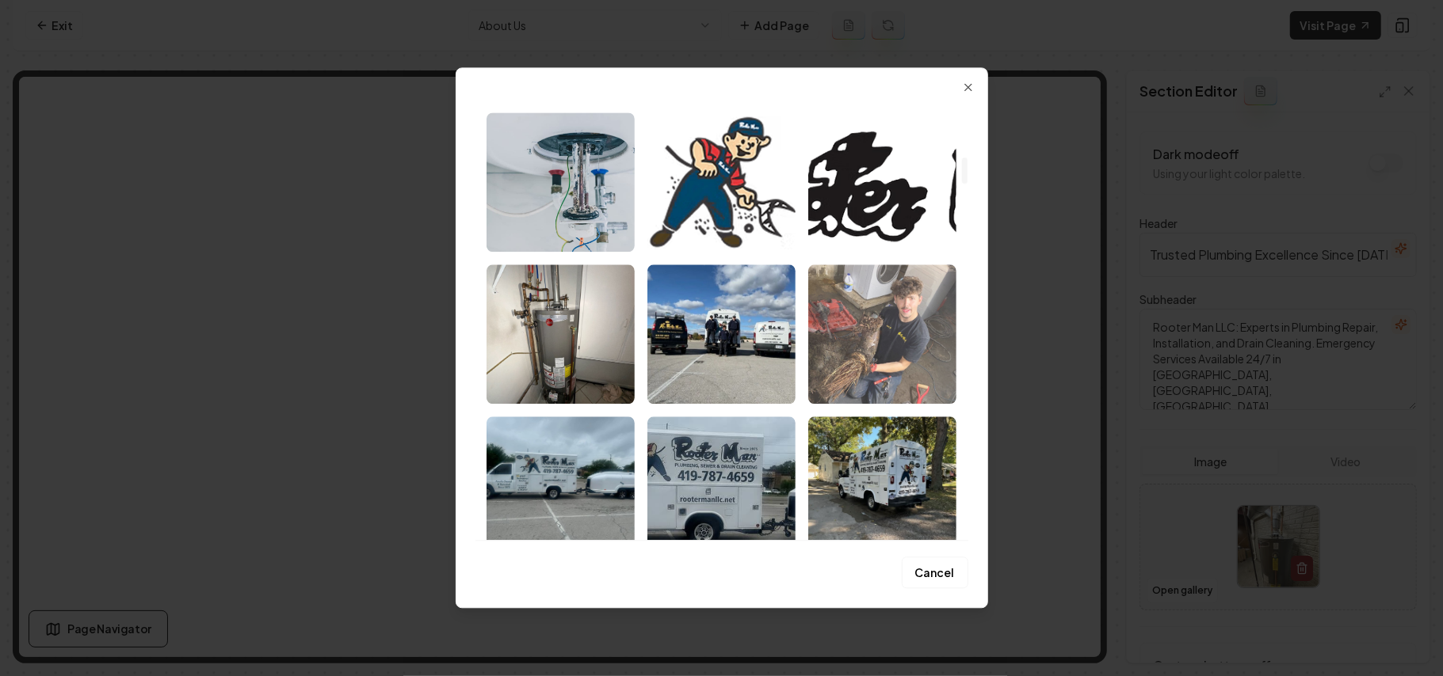
click at [886, 315] on img "Select image image_68a35eff5c7cd75eb83e3ad3.jpeg" at bounding box center [882, 334] width 148 height 139
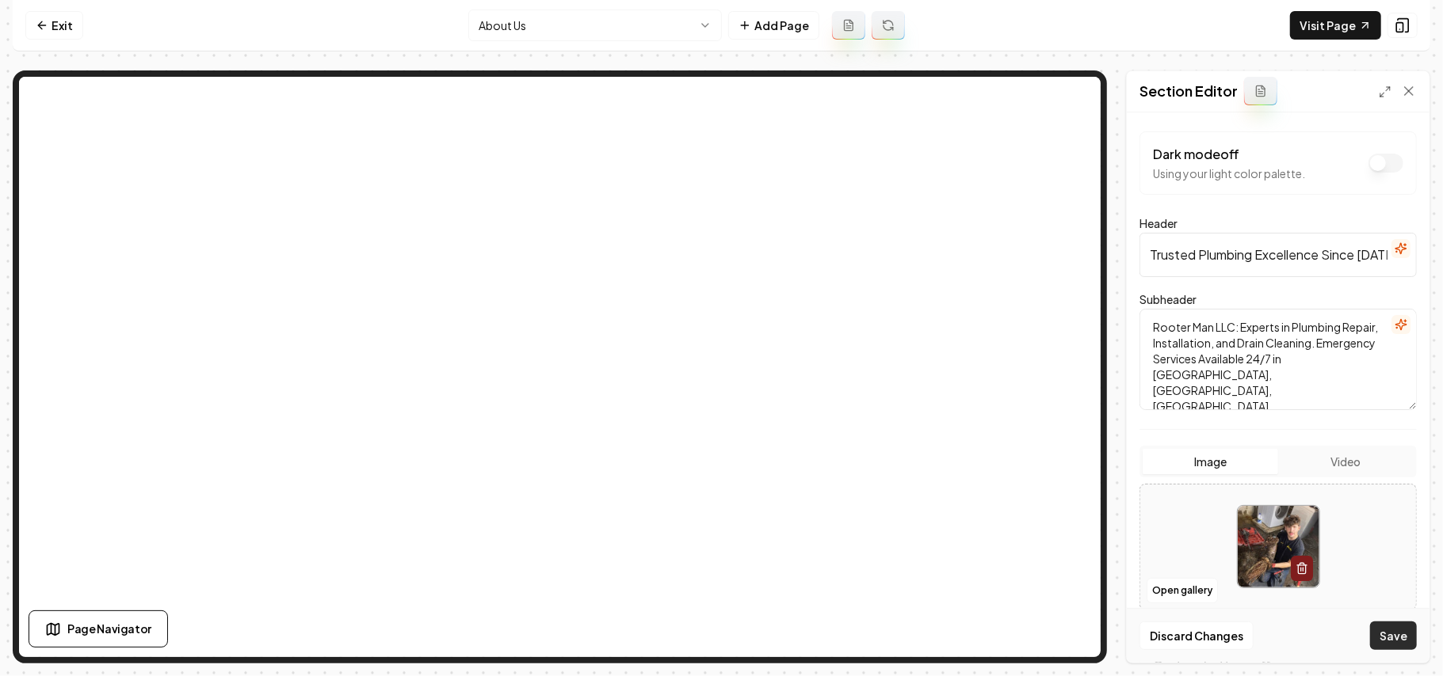
click at [1402, 640] on button "Save" at bounding box center [1393, 636] width 47 height 29
click at [1170, 581] on button "Open gallery" at bounding box center [1181, 590] width 71 height 25
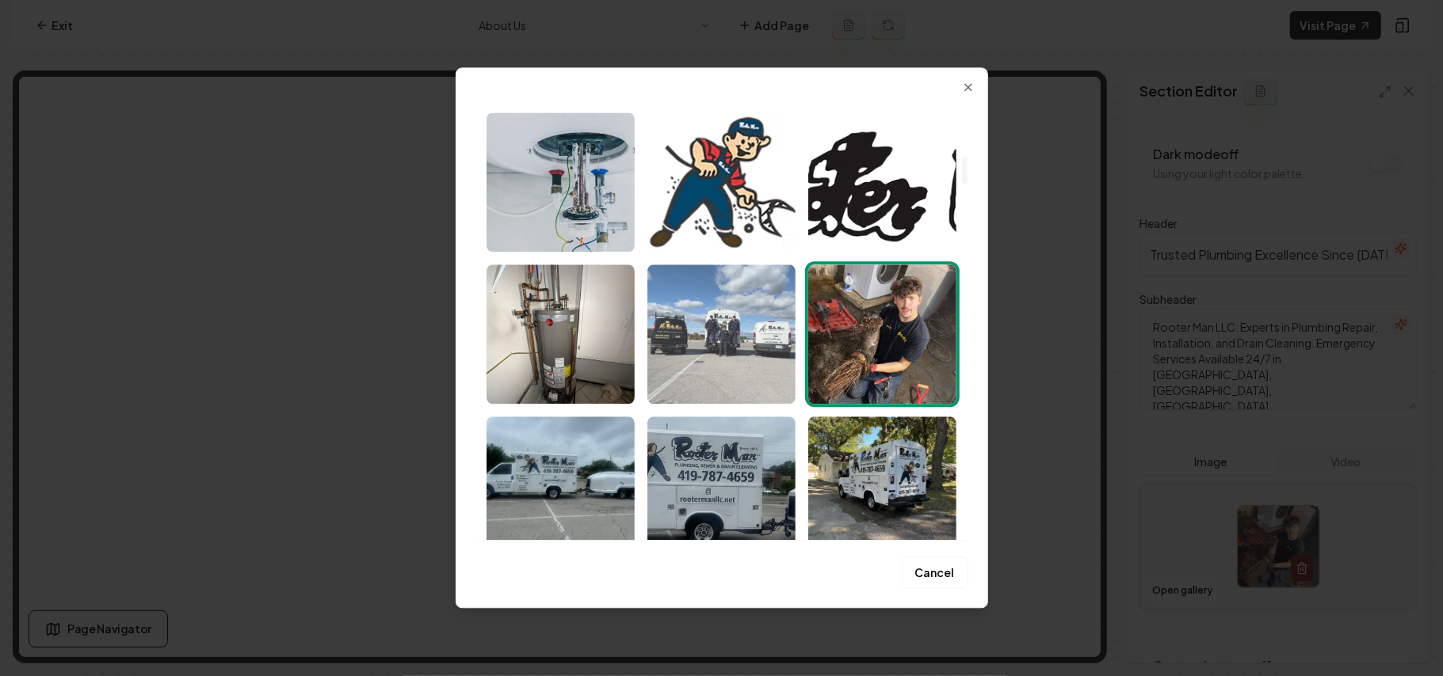
click at [737, 341] on img "Select image image_68a35eff5c7cd75eb83e3a6f.jpeg" at bounding box center [721, 334] width 148 height 139
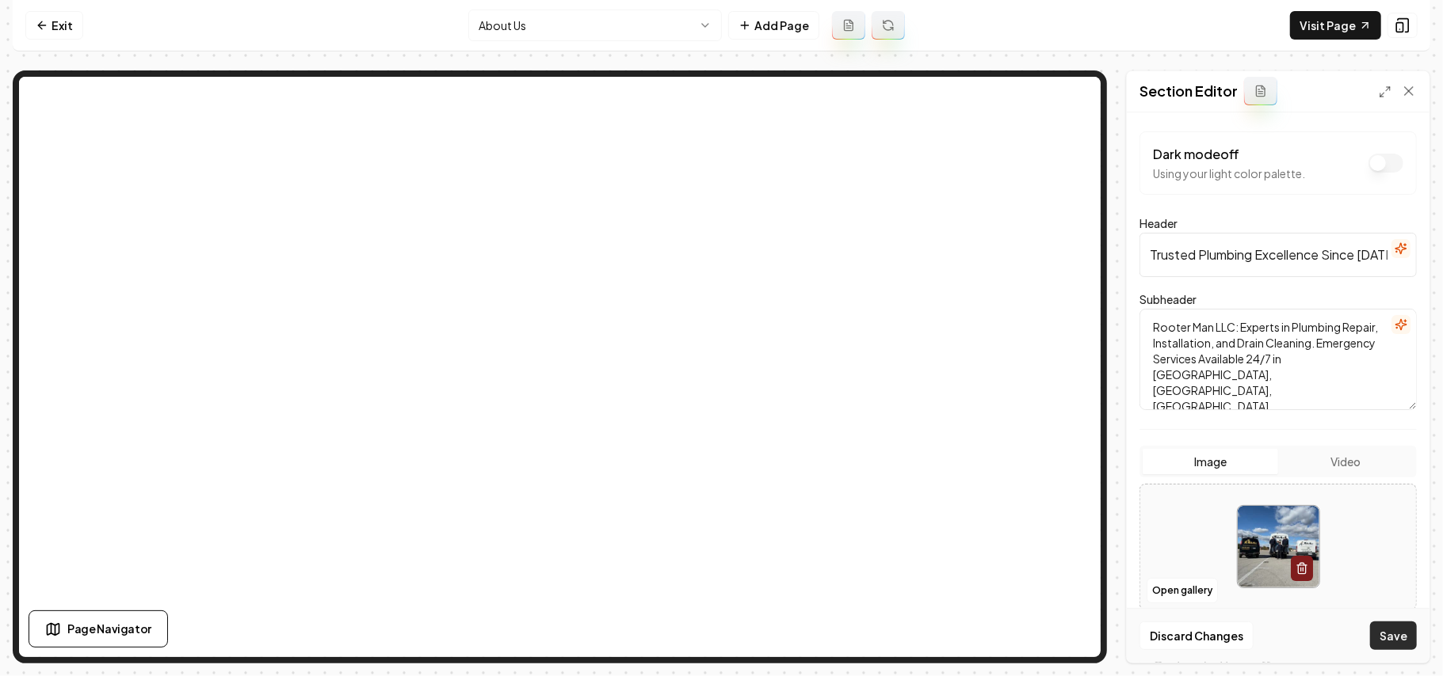
click at [1392, 631] on button "Save" at bounding box center [1393, 636] width 47 height 29
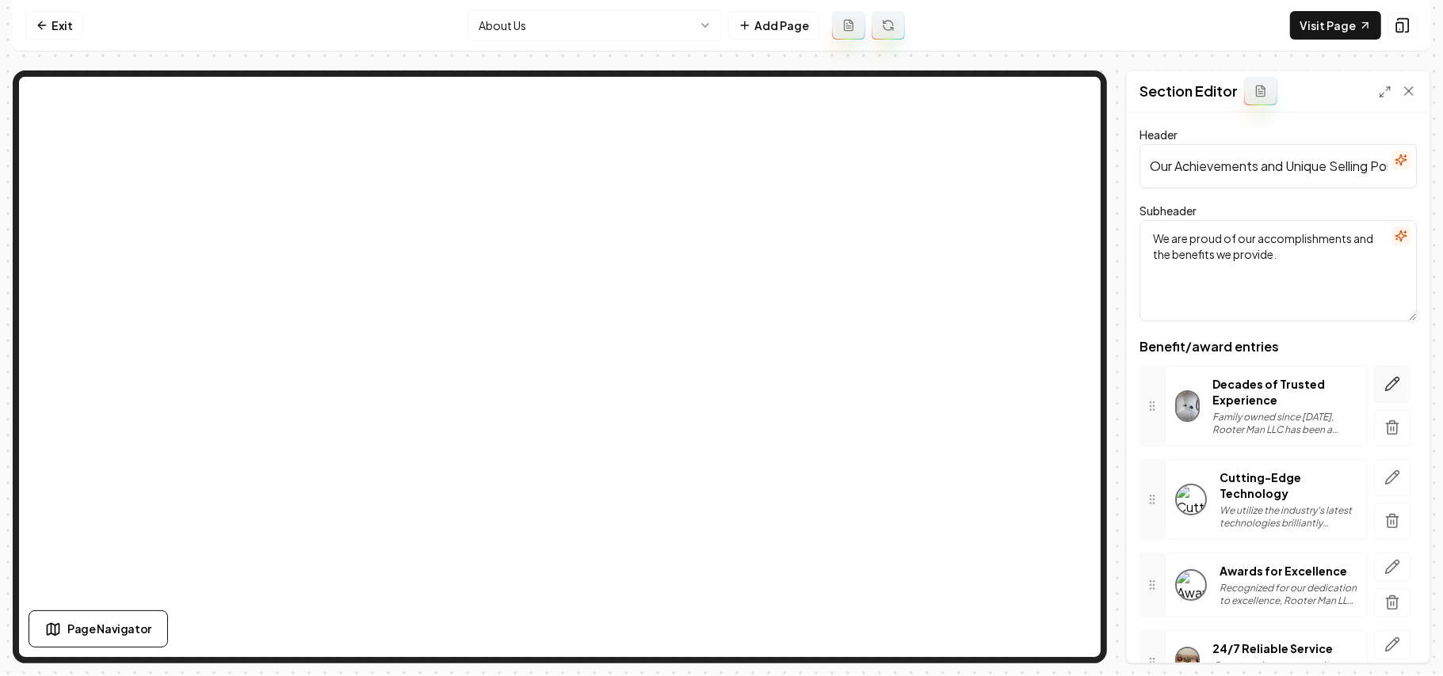
click at [1385, 387] on button "button" at bounding box center [1392, 384] width 36 height 37
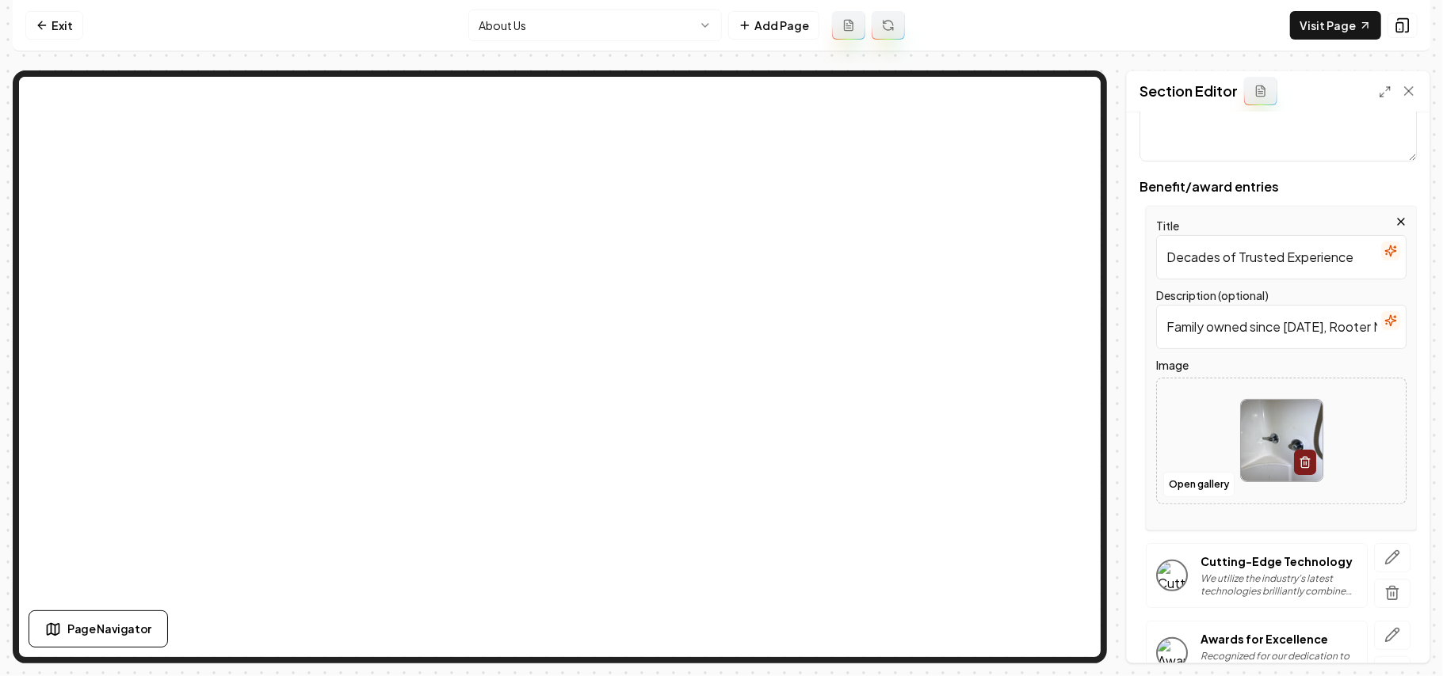
scroll to position [211, 0]
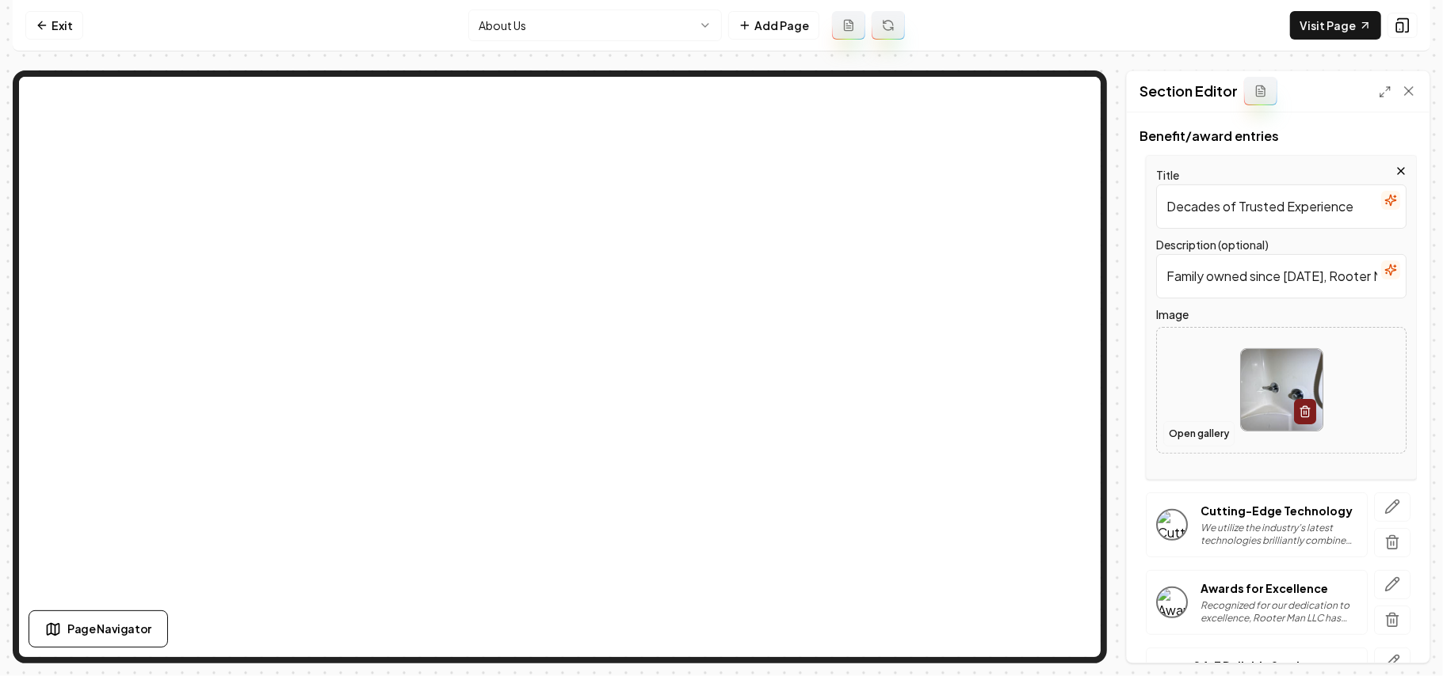
click at [1208, 425] on button "Open gallery" at bounding box center [1198, 433] width 71 height 25
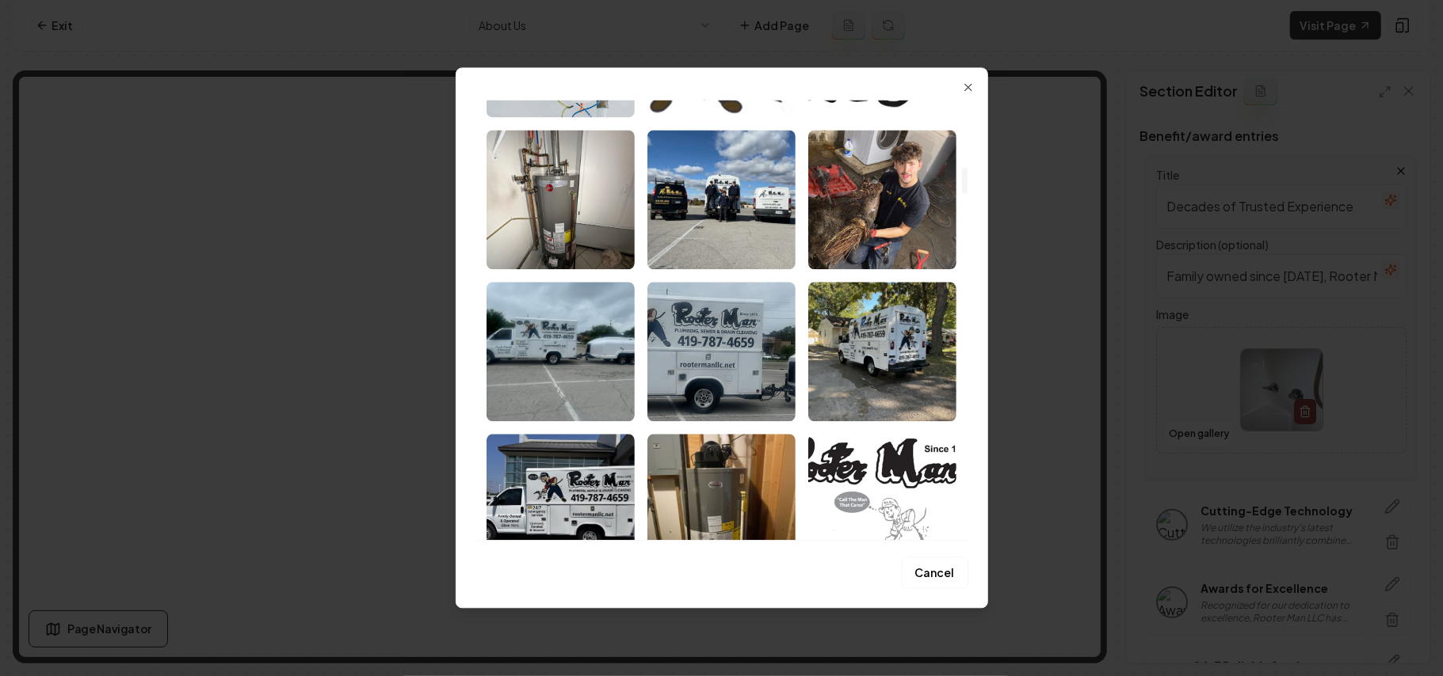
scroll to position [1161, 0]
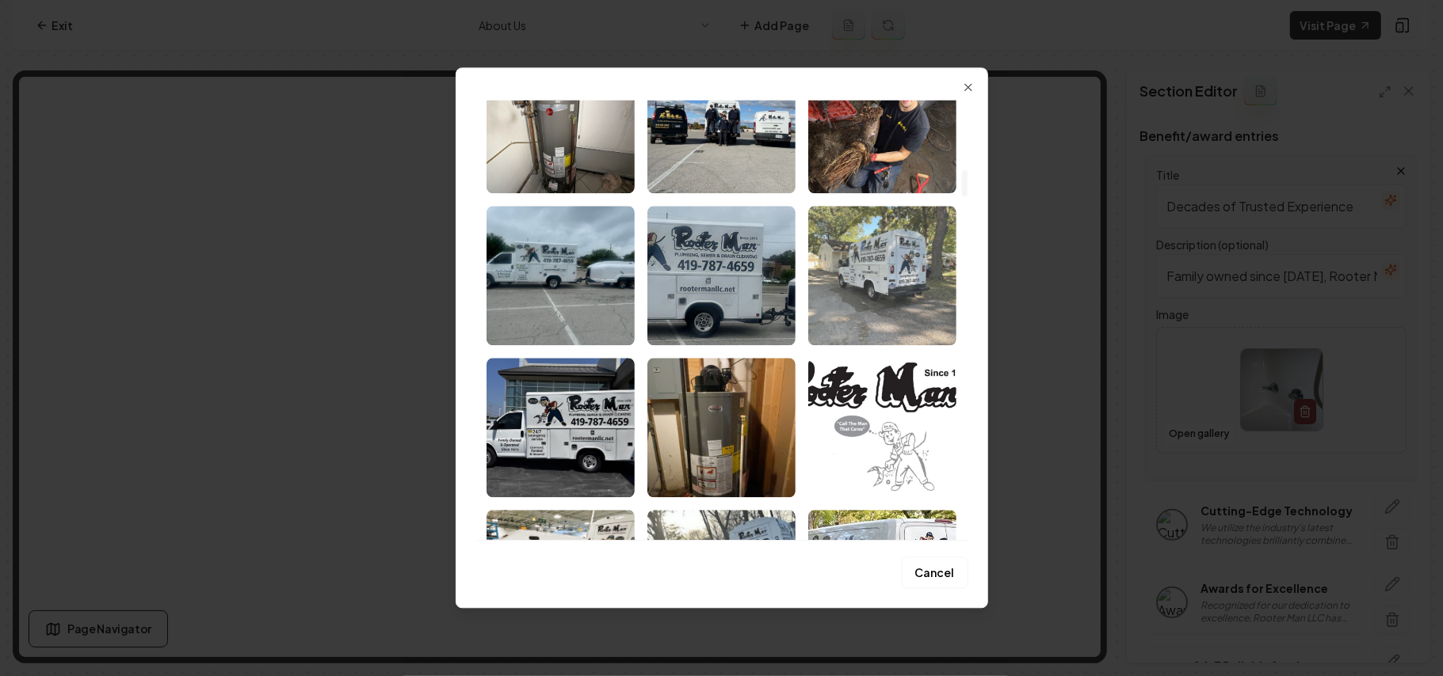
click at [886, 285] on img "Select image image_68a35eff5c7cd75eb83e3a62.jpeg" at bounding box center [882, 275] width 148 height 139
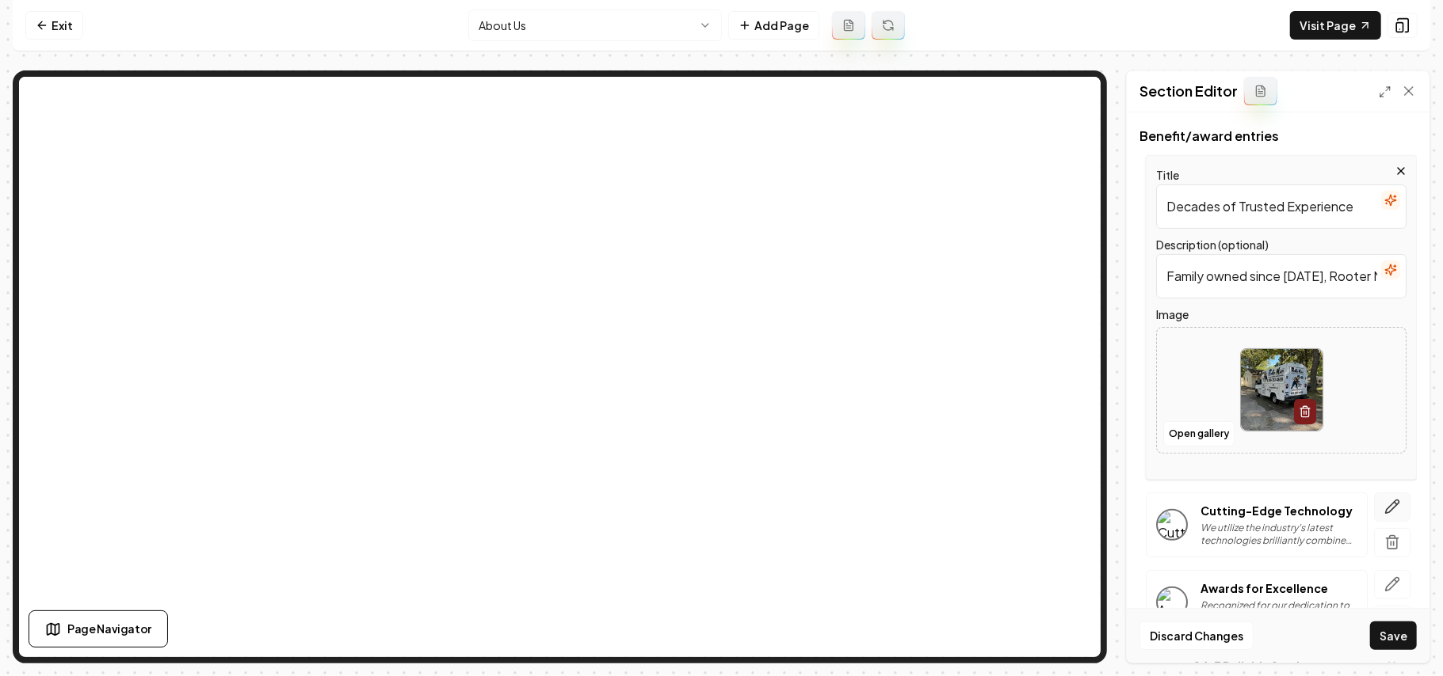
click at [1384, 510] on icon "button" at bounding box center [1392, 507] width 16 height 16
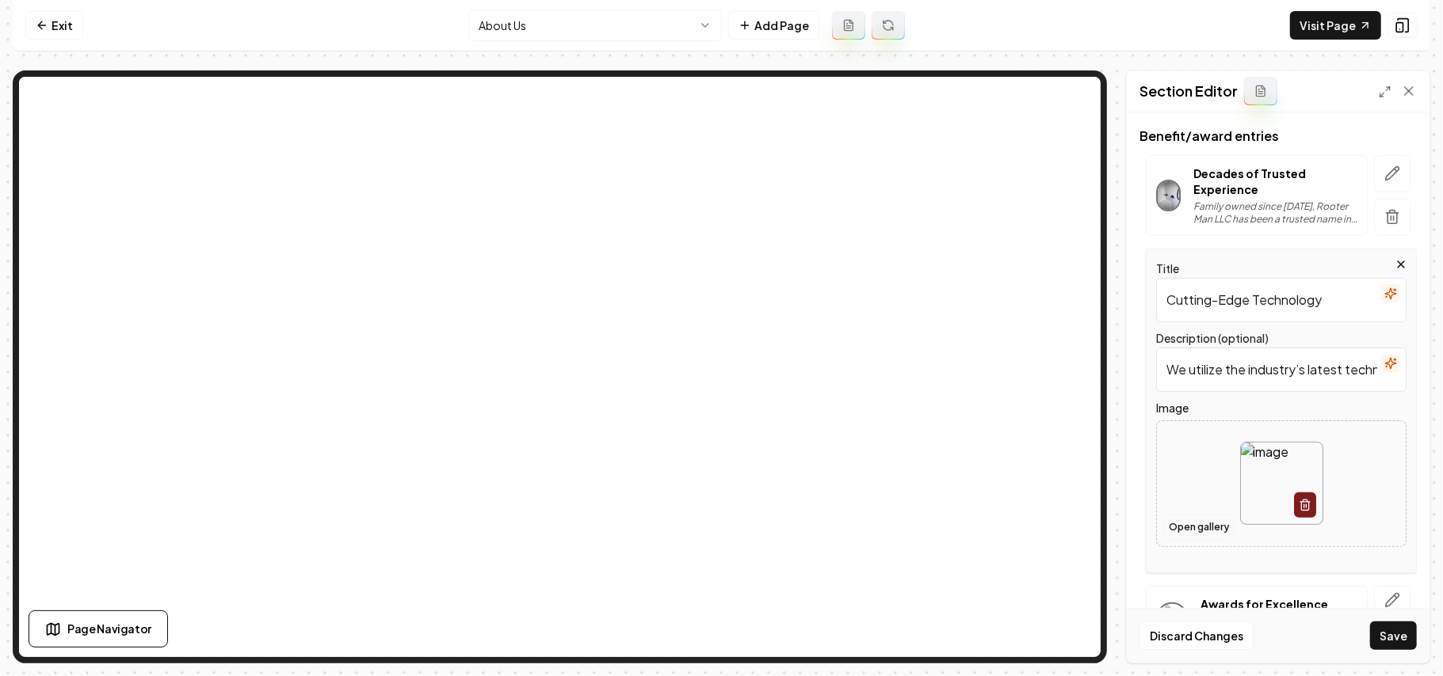
click at [1198, 523] on button "Open gallery" at bounding box center [1198, 527] width 71 height 25
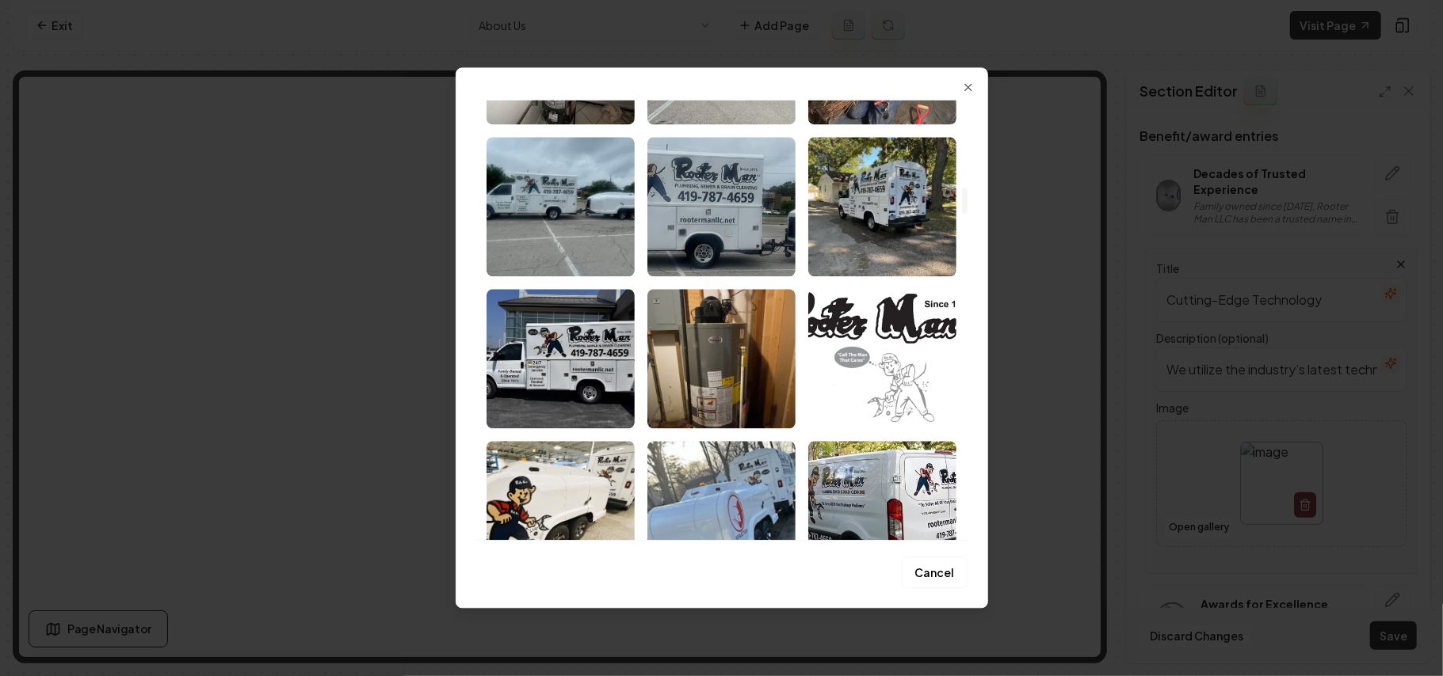
scroll to position [1478, 0]
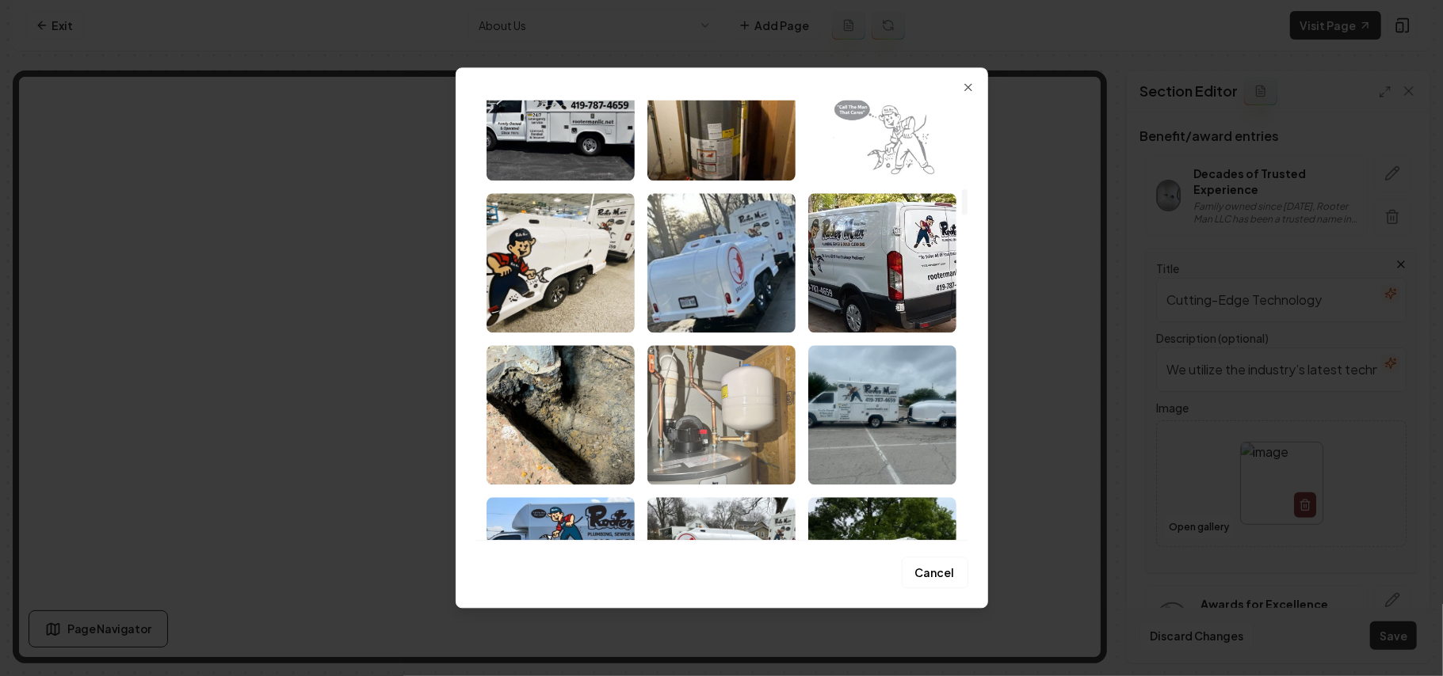
click at [721, 435] on img "Select image image_68a35eff5c7cd75eb83e3a7c.jpeg" at bounding box center [721, 414] width 148 height 139
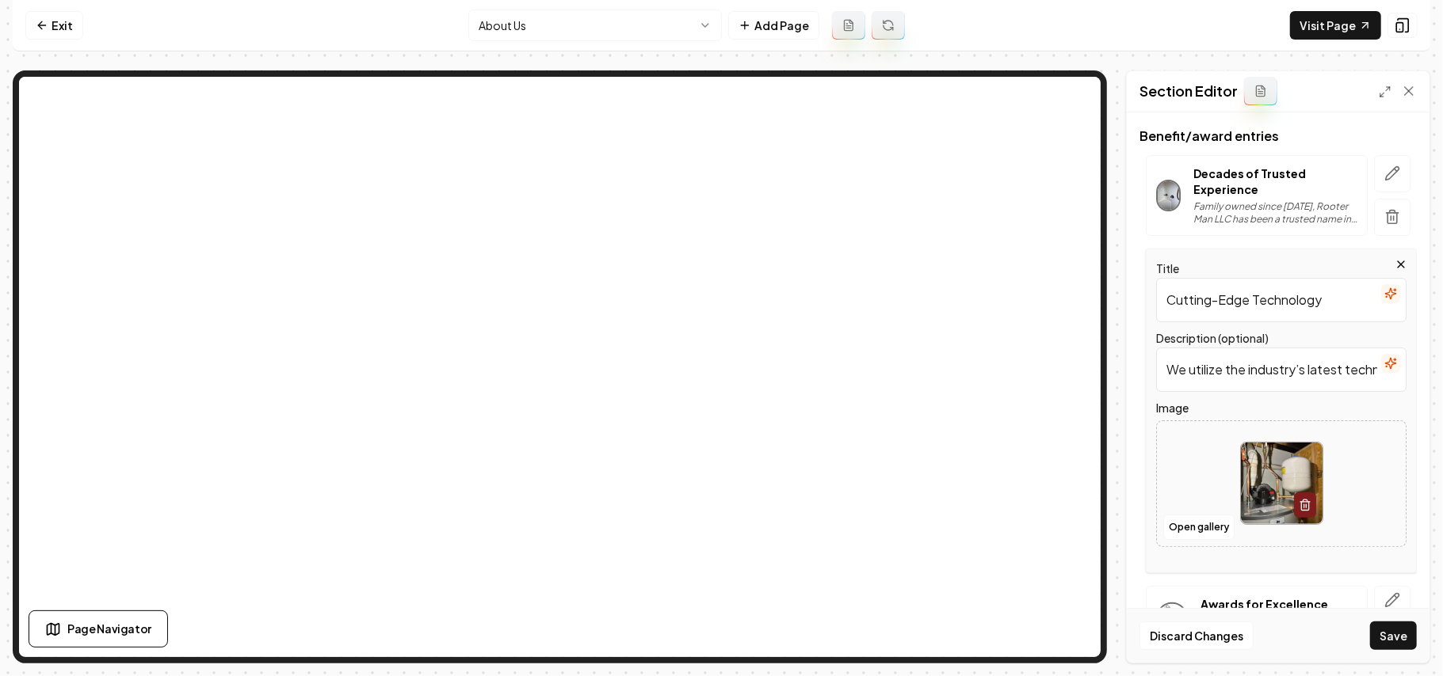
scroll to position [394, 0]
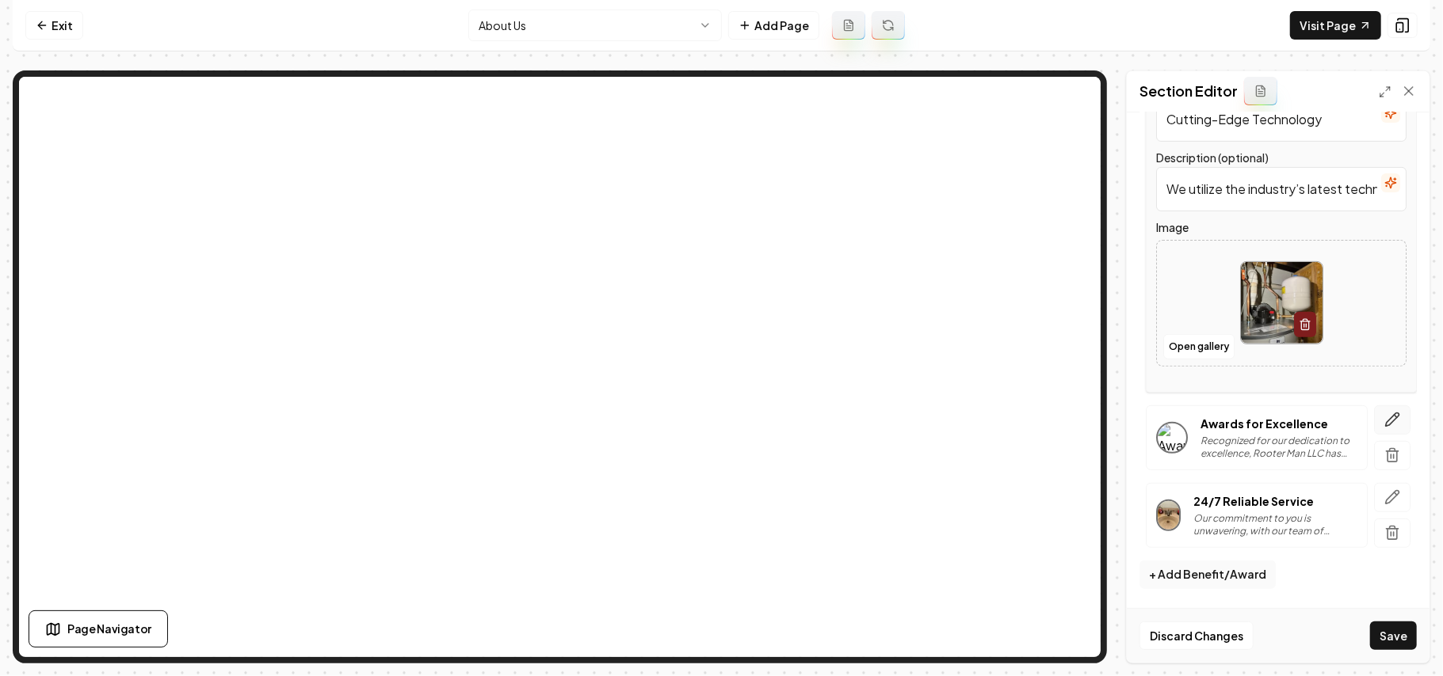
click at [1374, 421] on button "button" at bounding box center [1392, 420] width 36 height 29
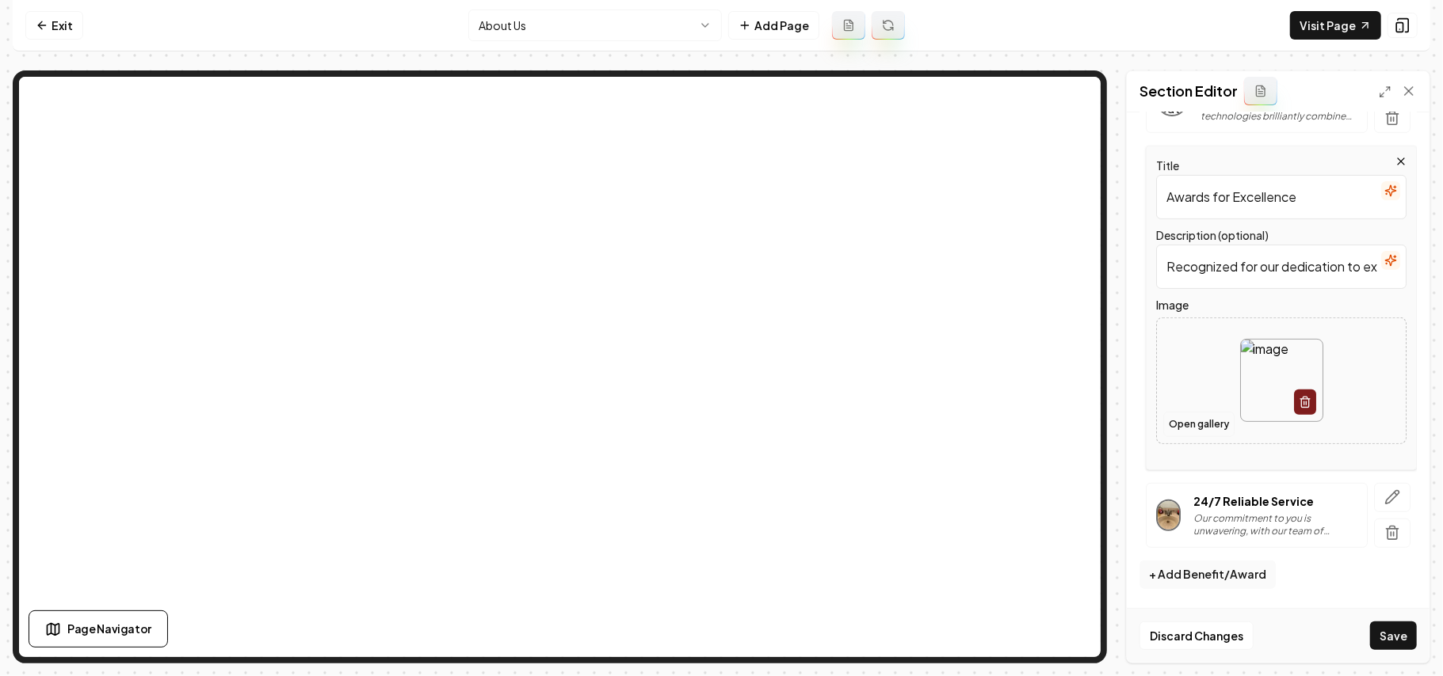
click at [1198, 436] on button "Open gallery" at bounding box center [1198, 424] width 71 height 25
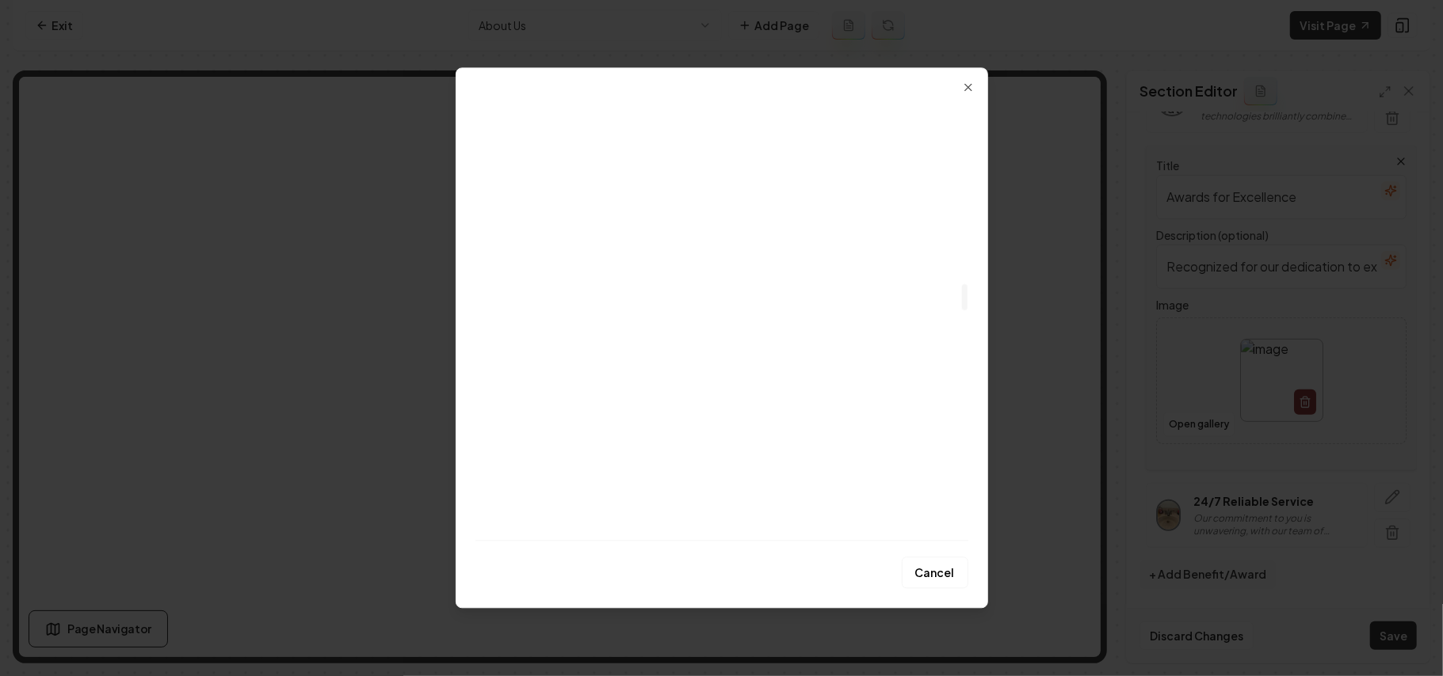
scroll to position [3169, 0]
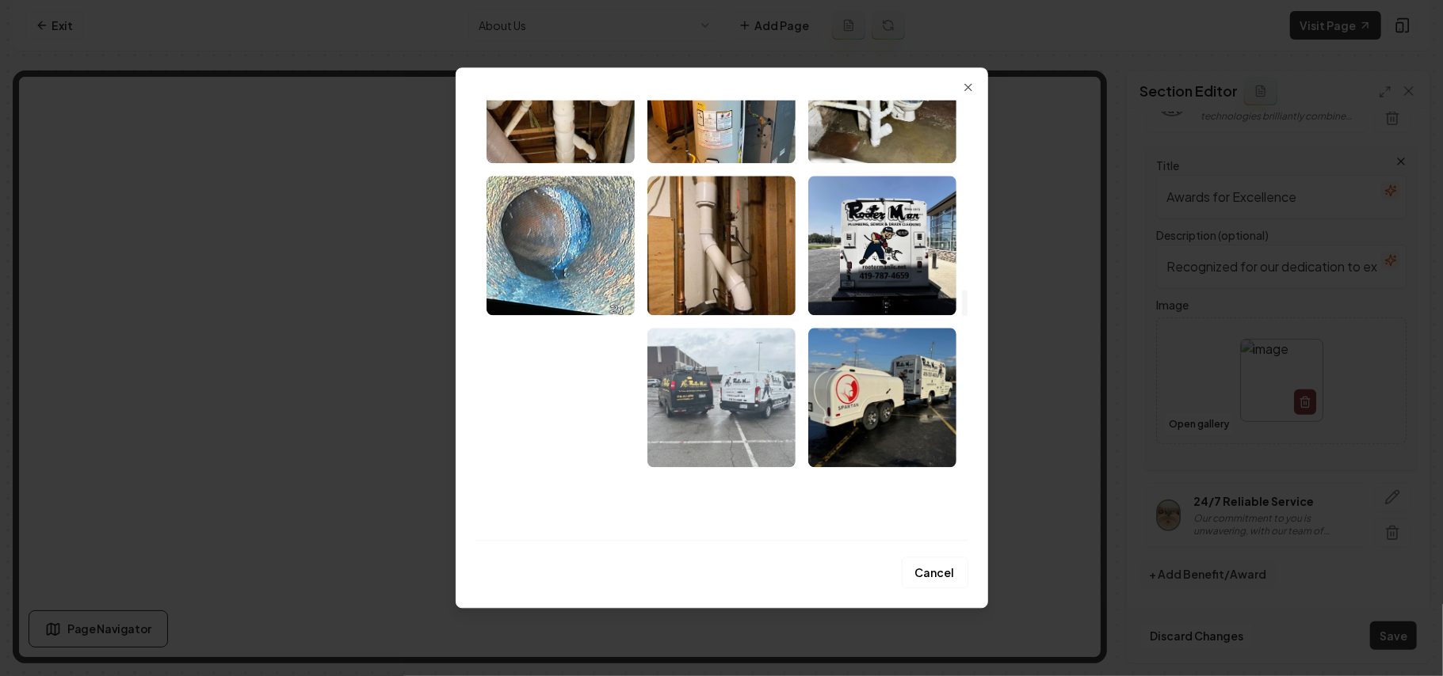
click at [719, 397] on img "Select image image_68a35cbb5c7cd75eb829e777.jpeg" at bounding box center [721, 397] width 148 height 139
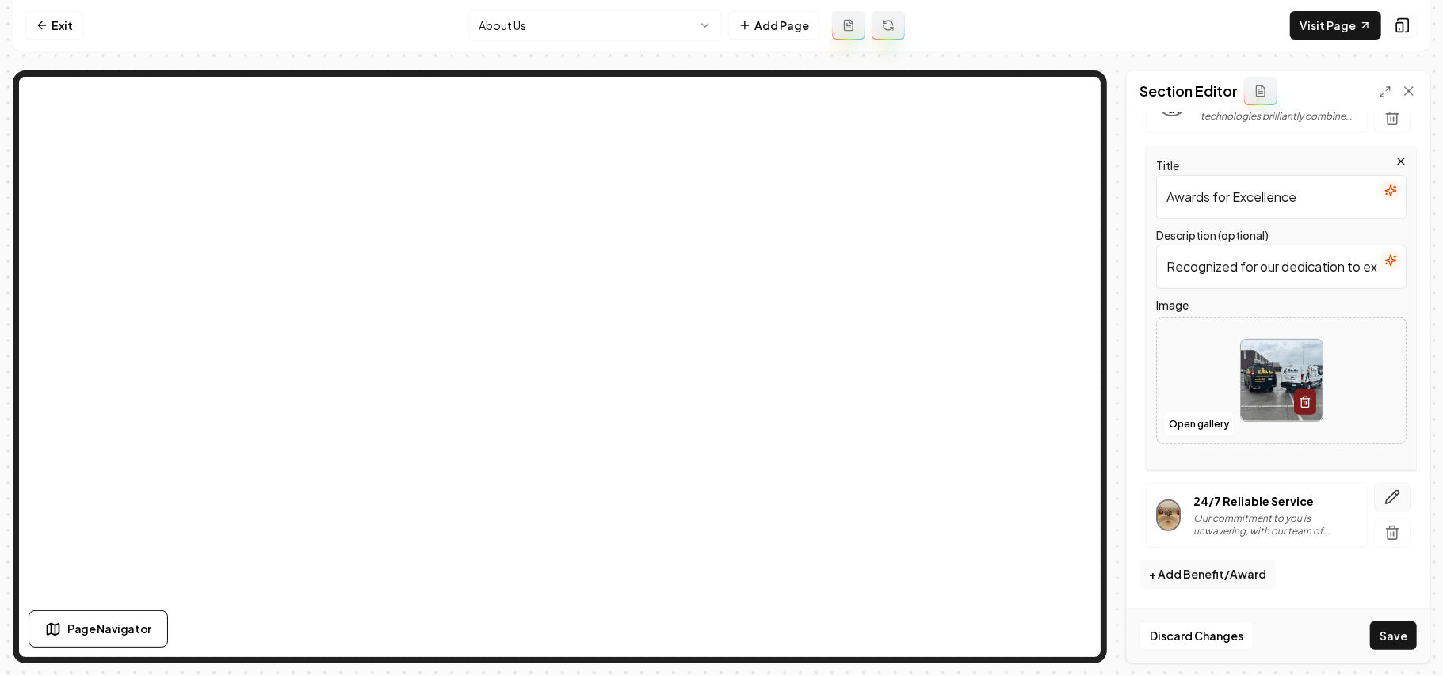
click at [1384, 505] on icon "button" at bounding box center [1392, 498] width 16 height 16
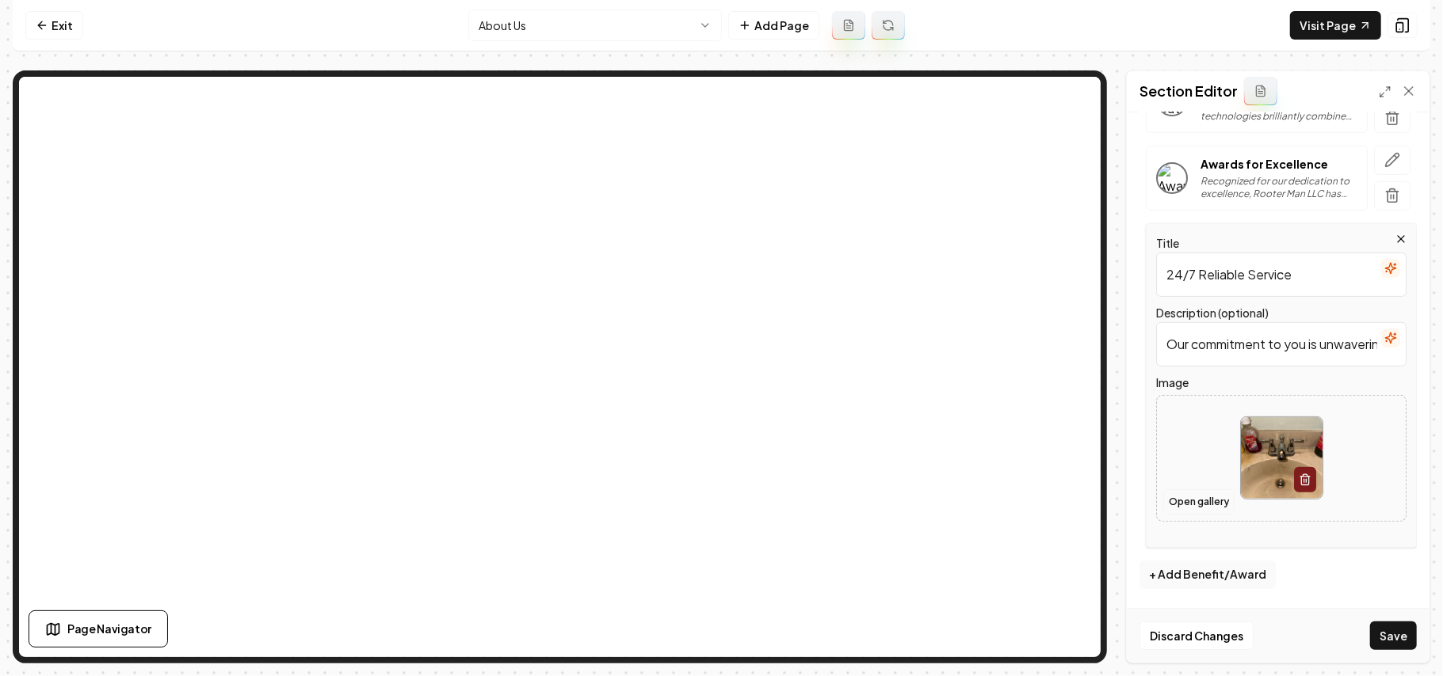
click at [1212, 515] on button "Open gallery" at bounding box center [1198, 502] width 71 height 25
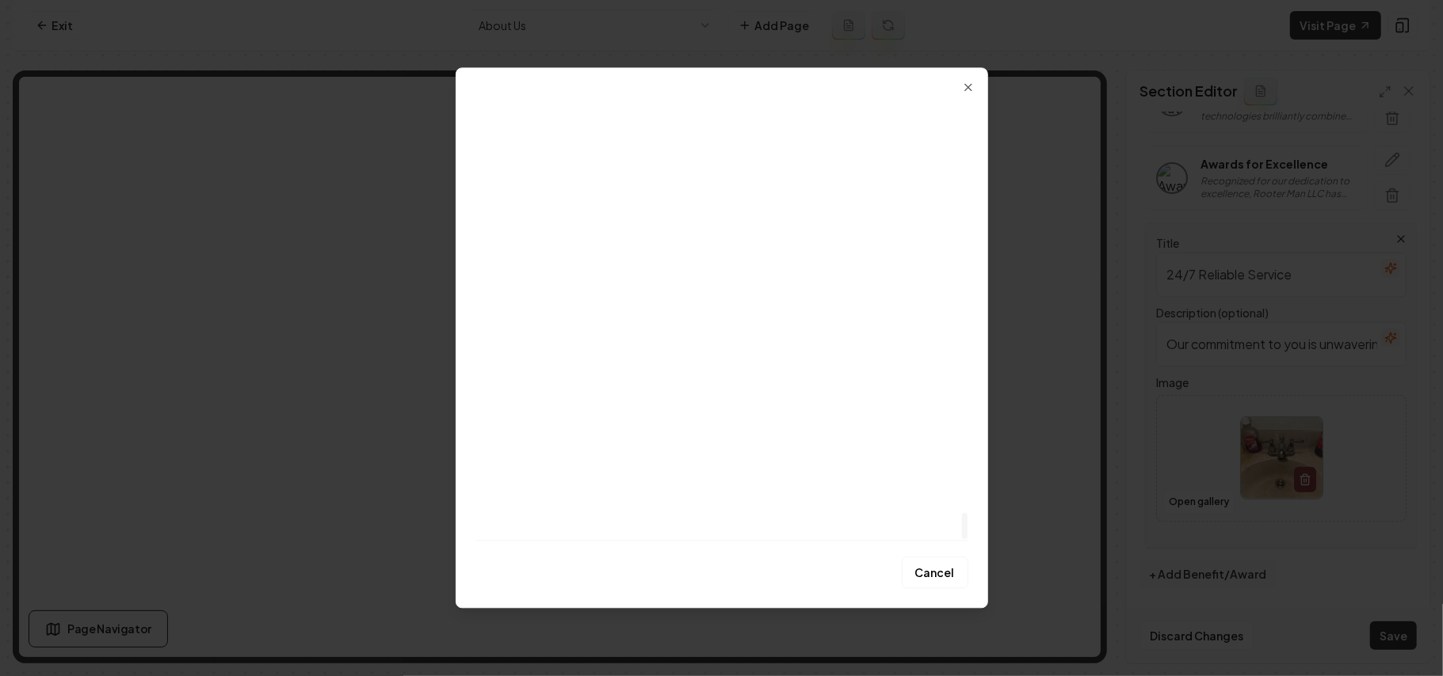
scroll to position [6904, 0]
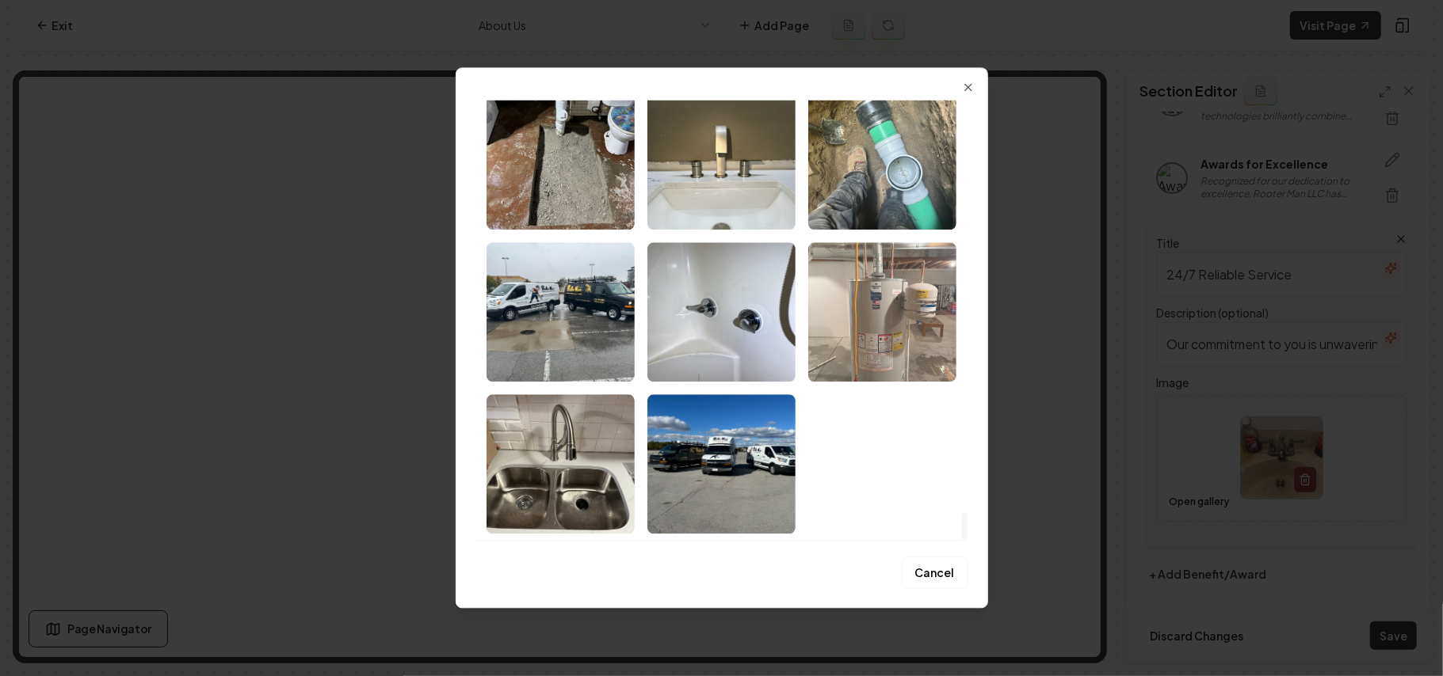
click at [882, 307] on img "Select image image_68a35cb85c7cd75eb829db6a.jpeg" at bounding box center [882, 311] width 148 height 139
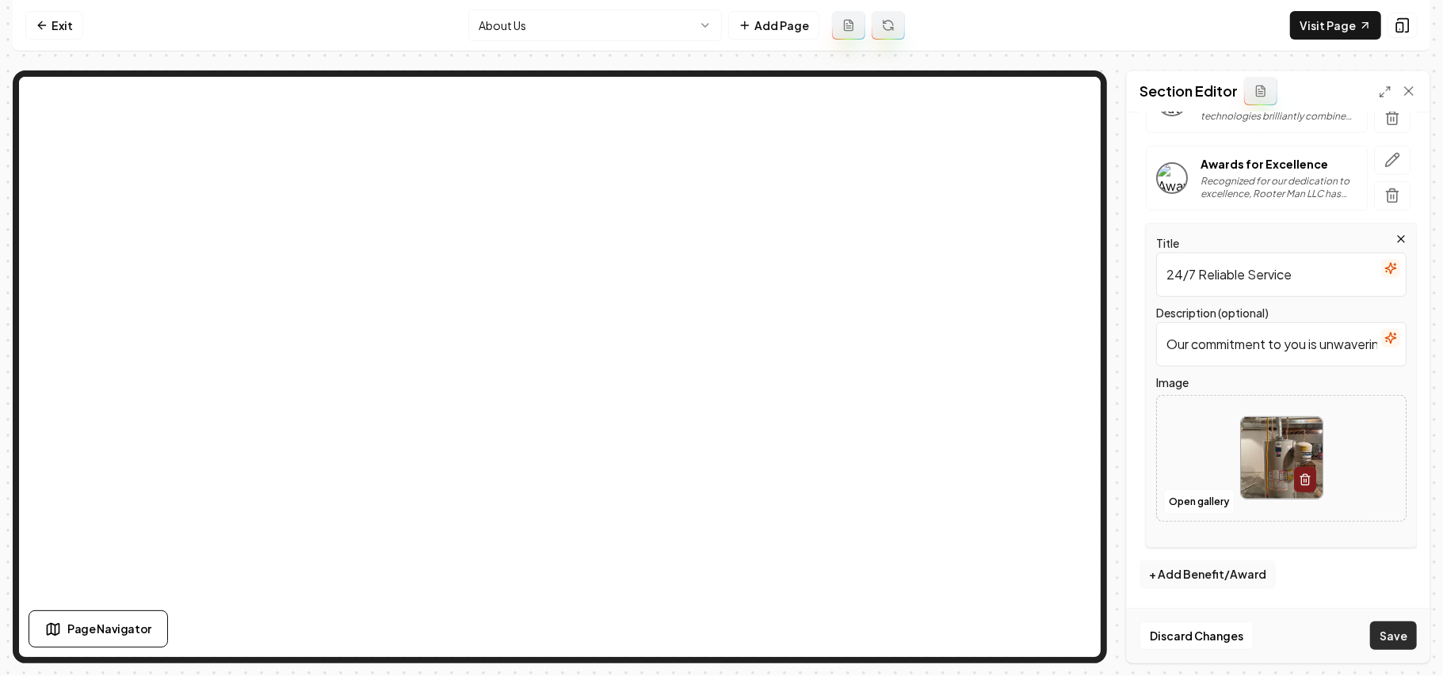
click at [1401, 643] on button "Save" at bounding box center [1393, 636] width 47 height 29
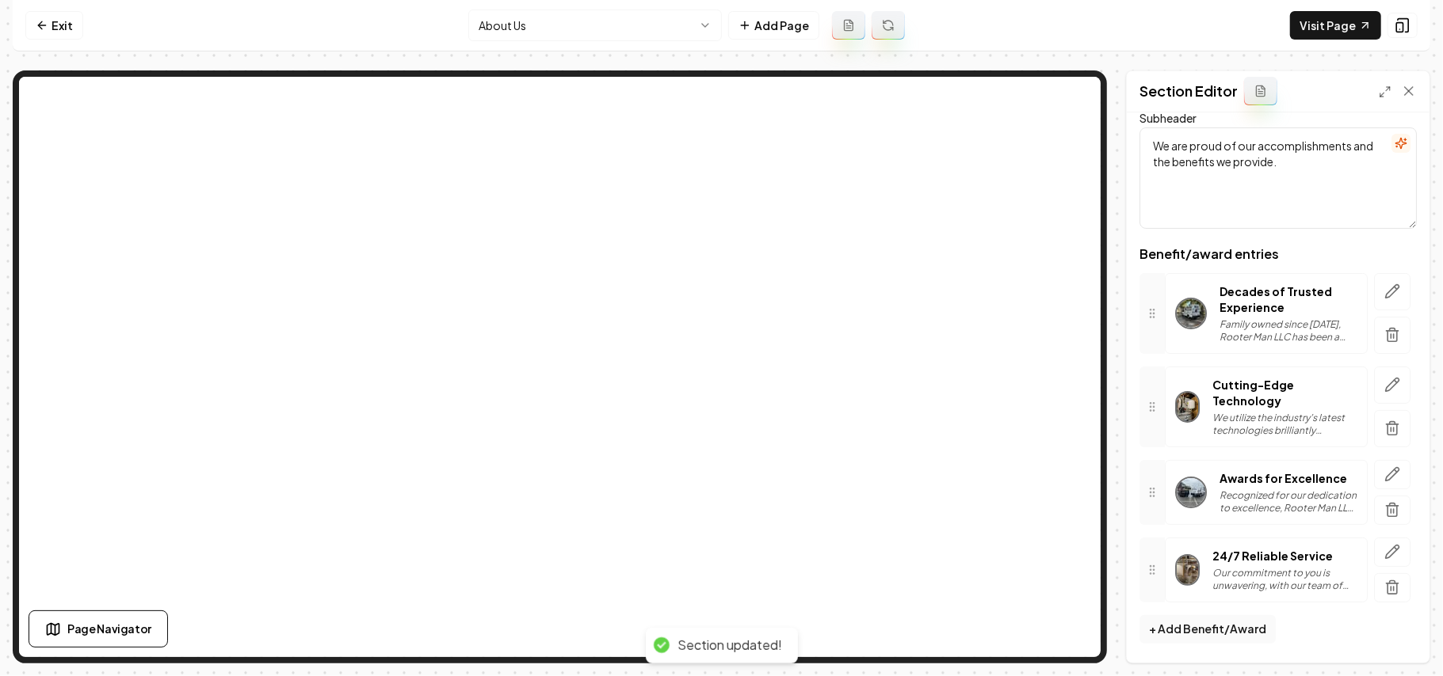
scroll to position [95, 0]
click at [572, 32] on html "Computer Required This feature is only available on a computer. Please switch t…" at bounding box center [721, 338] width 1443 height 676
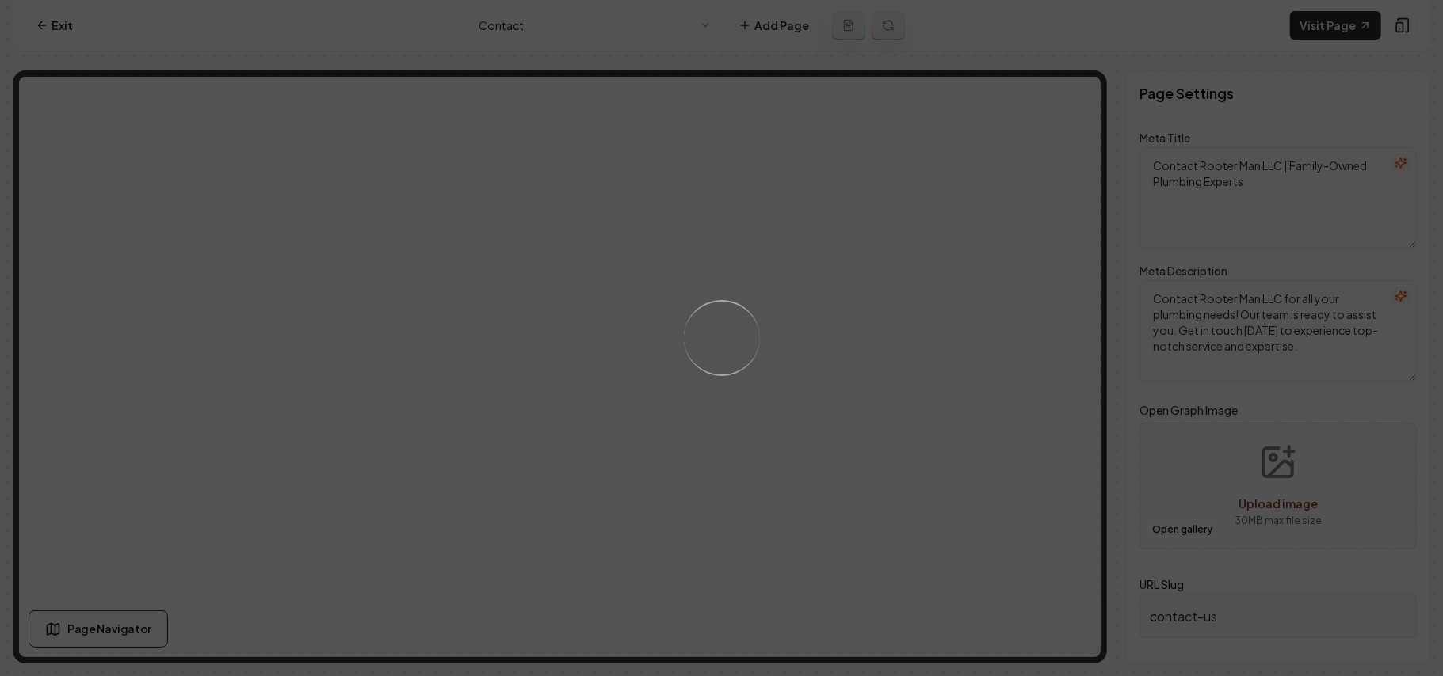
click at [581, 32] on div "Loading..." at bounding box center [721, 338] width 1443 height 676
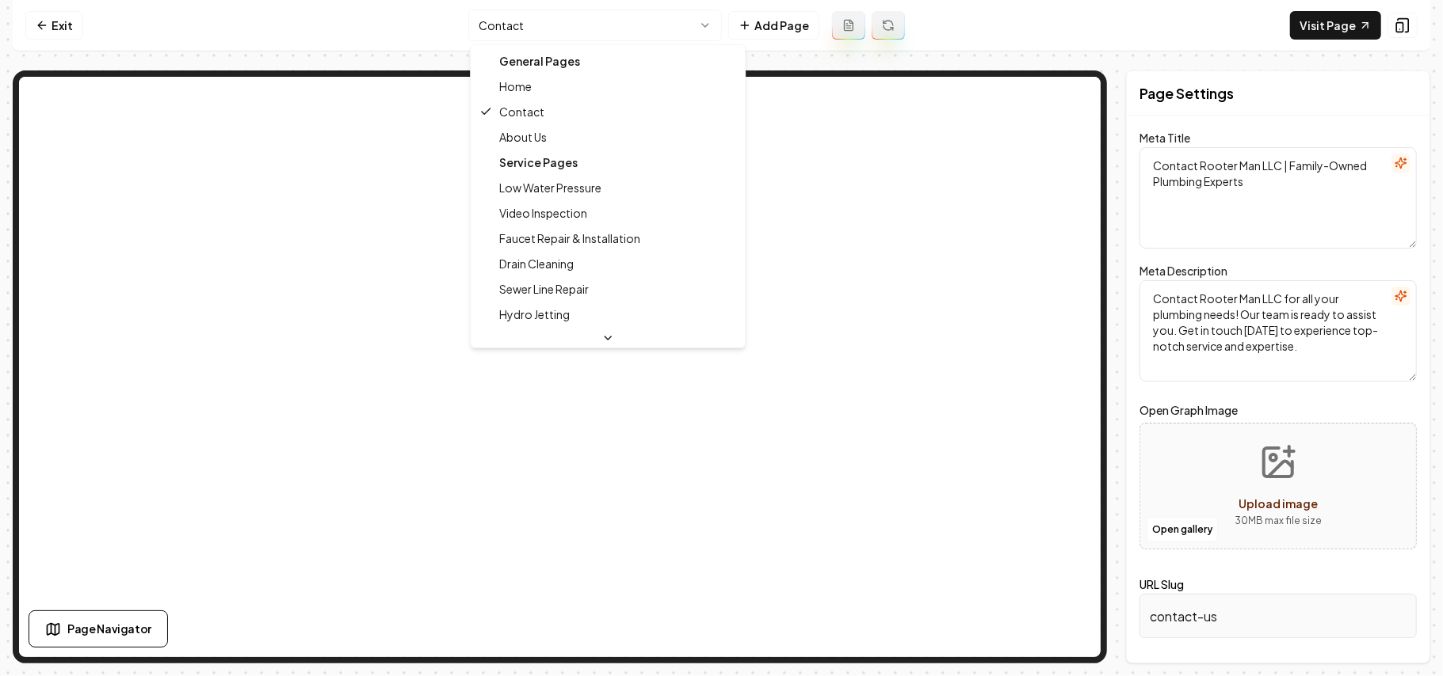
click at [581, 32] on html "Computer Required This feature is only available on a computer. Please switch t…" at bounding box center [721, 338] width 1443 height 676
type textarea "Expert Plumbing Services in Toledo – Rooter Man LLC Home"
type textarea "Discover expert plumbing services with Rooter Man LLC, proudly serving Toledo a…"
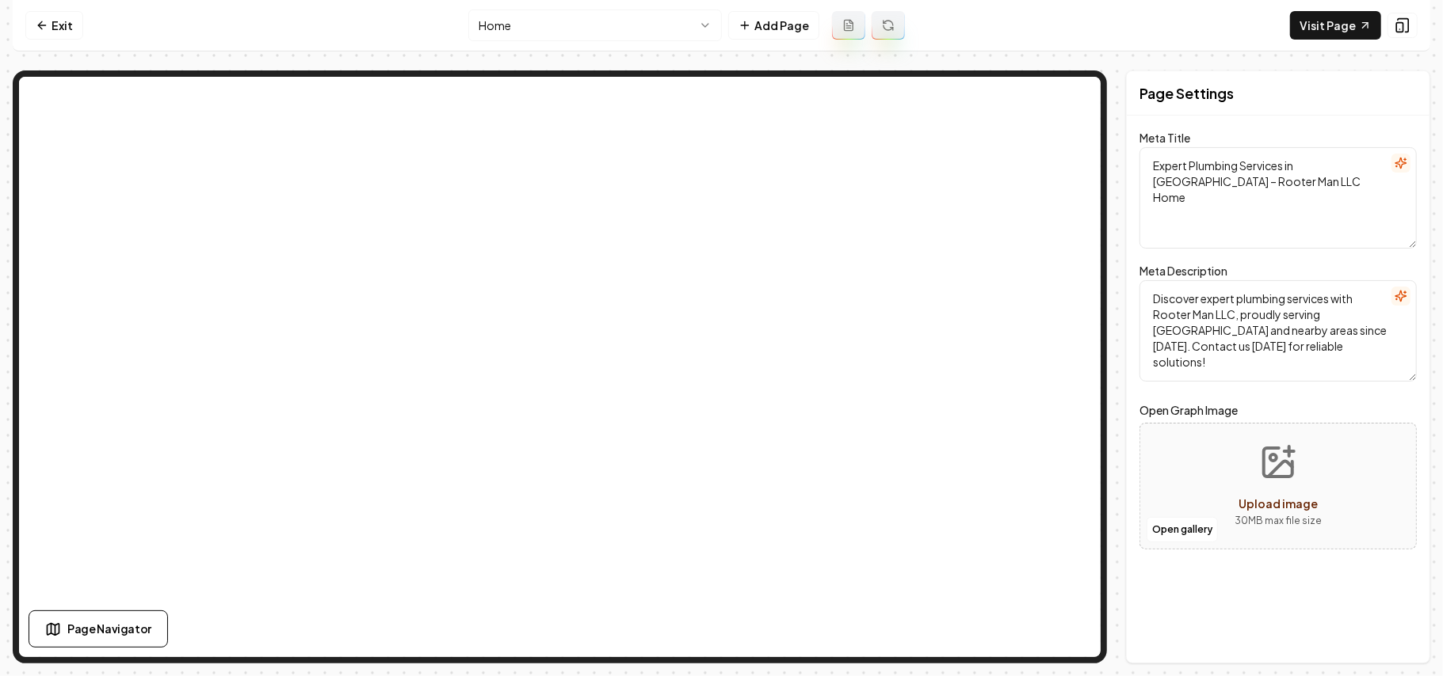
click at [619, 19] on html "Computer Required This feature is only available on a computer. Please switch t…" at bounding box center [721, 338] width 1443 height 676
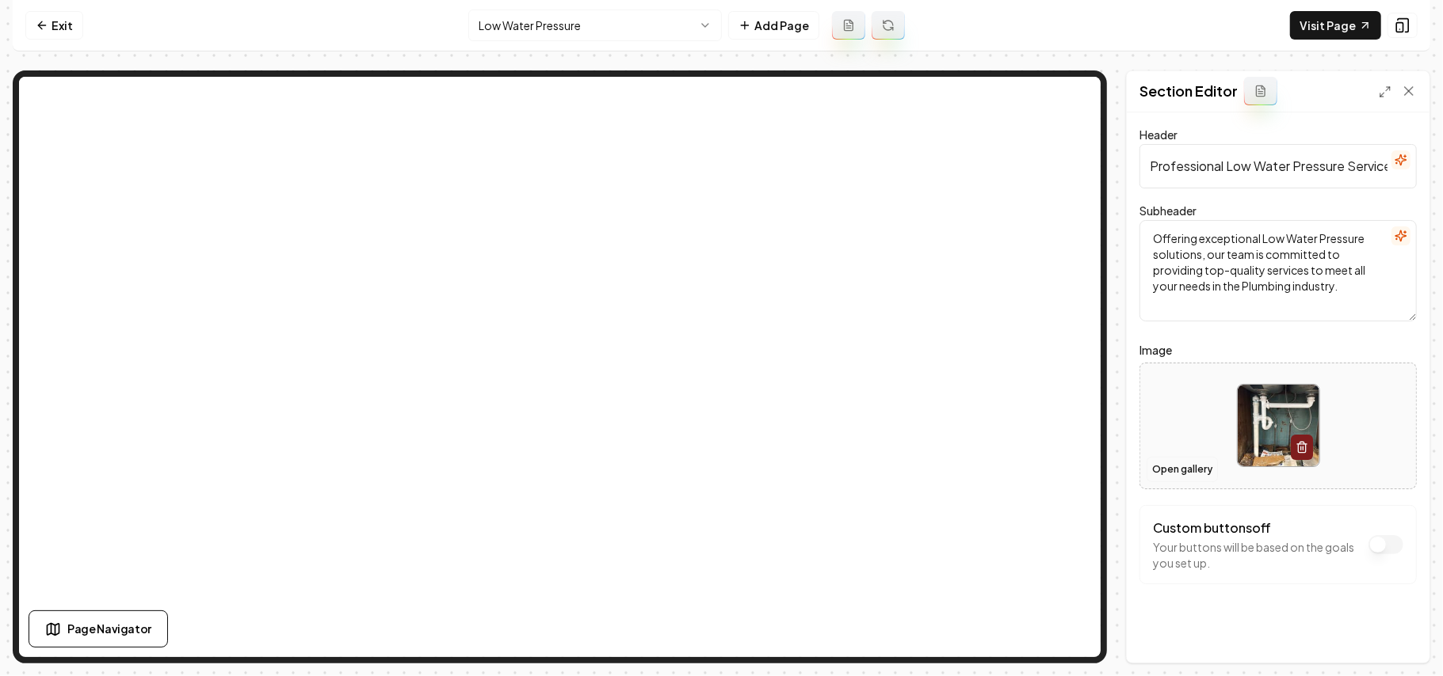
click at [1183, 467] on button "Open gallery" at bounding box center [1181, 469] width 71 height 25
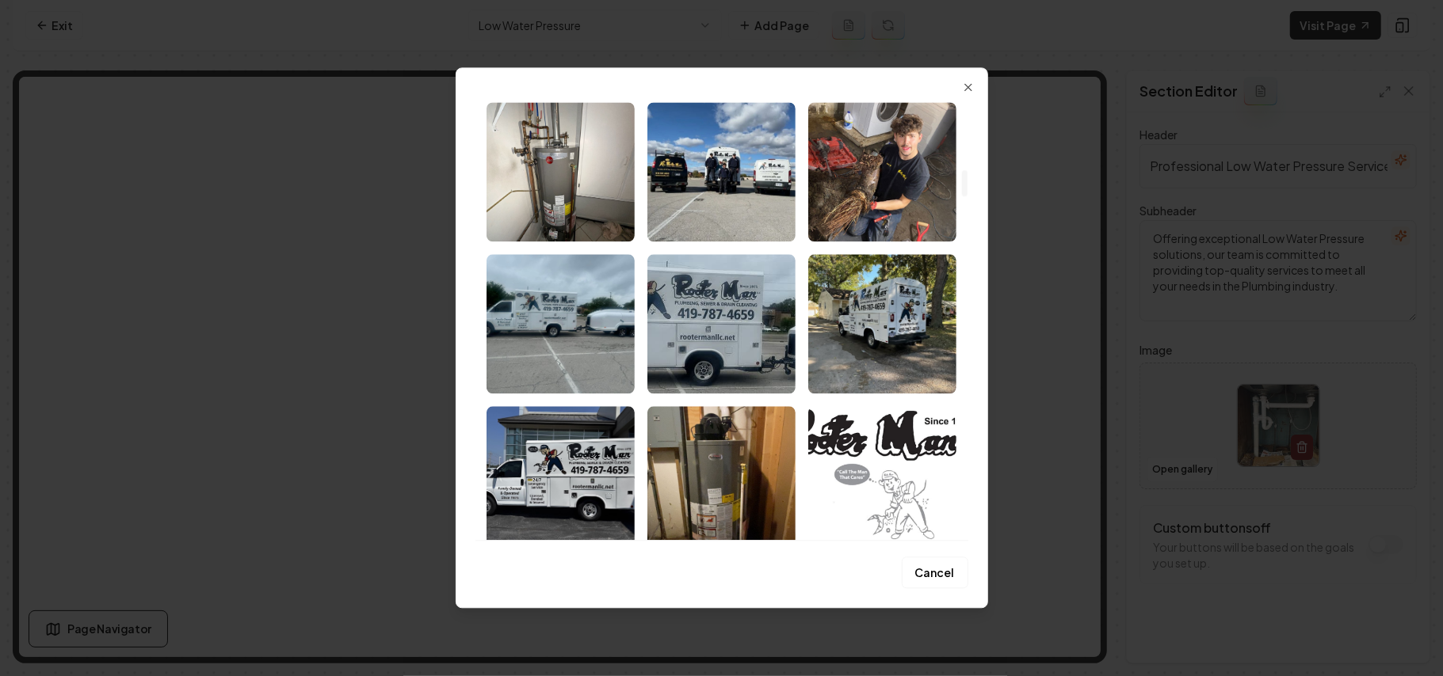
scroll to position [1161, 0]
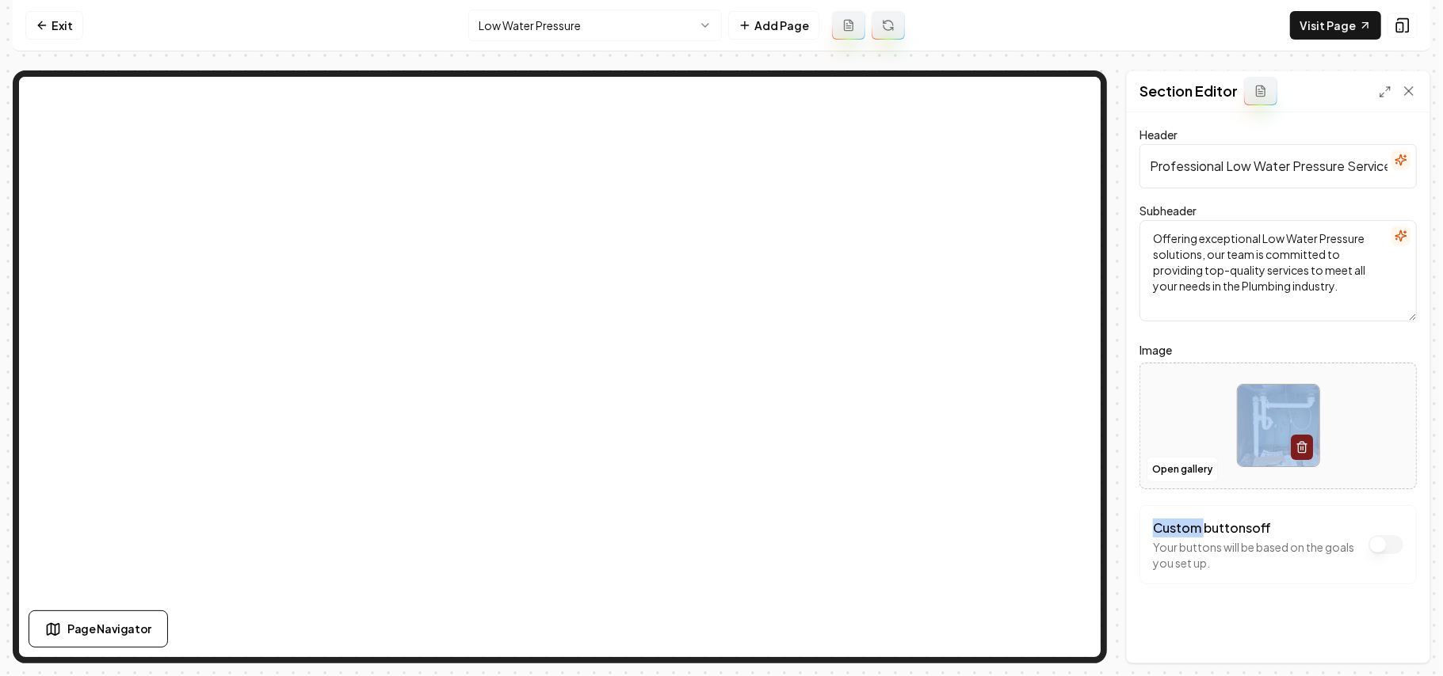
click at [1188, 423] on div at bounding box center [1278, 426] width 276 height 109
click at [55, 32] on link "Exit" at bounding box center [54, 25] width 58 height 29
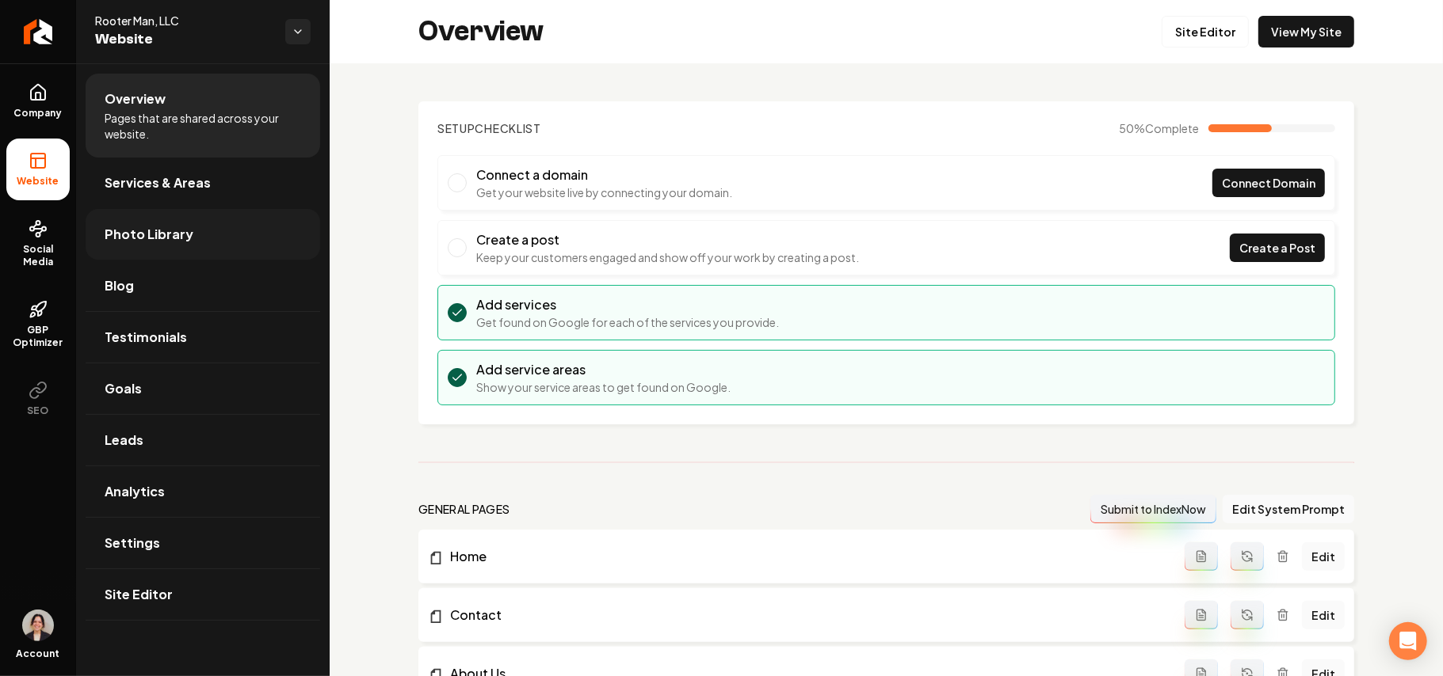
click at [176, 223] on link "Photo Library" at bounding box center [203, 234] width 234 height 51
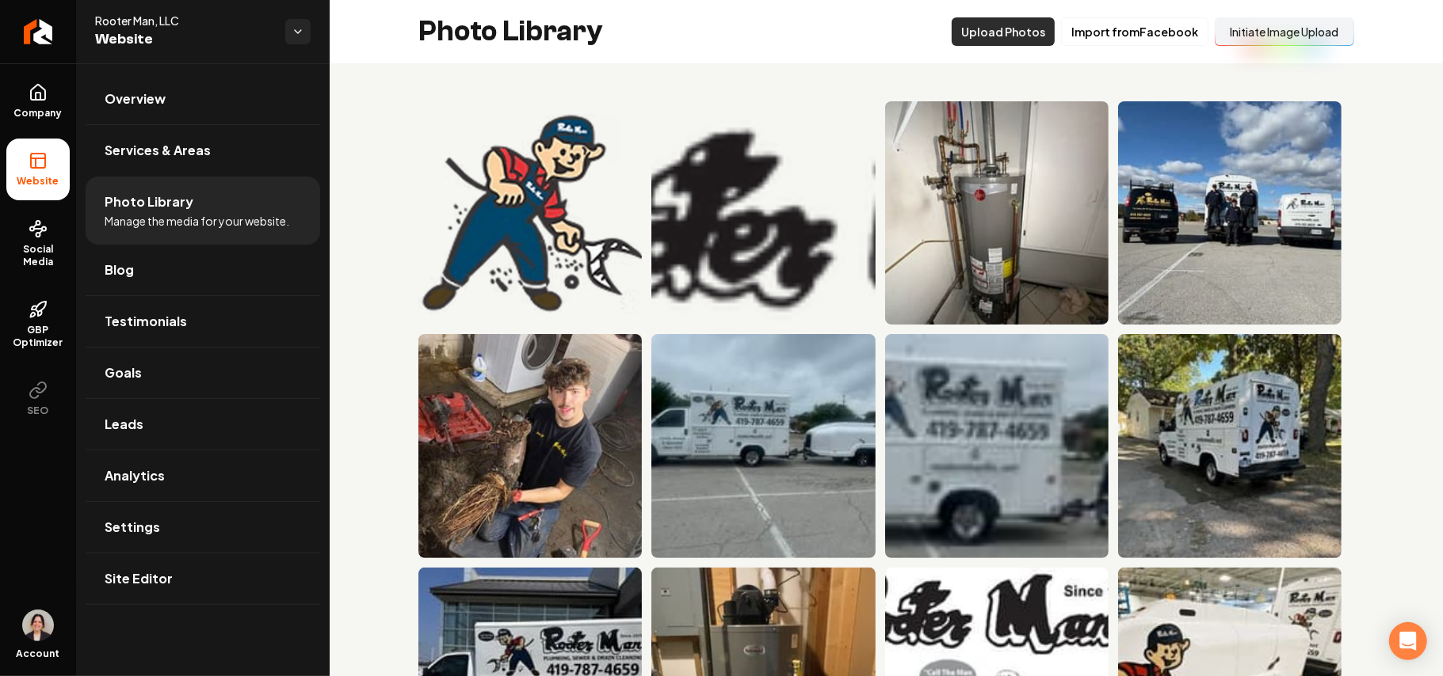
click at [983, 32] on button "Upload Photos" at bounding box center [1002, 31] width 103 height 29
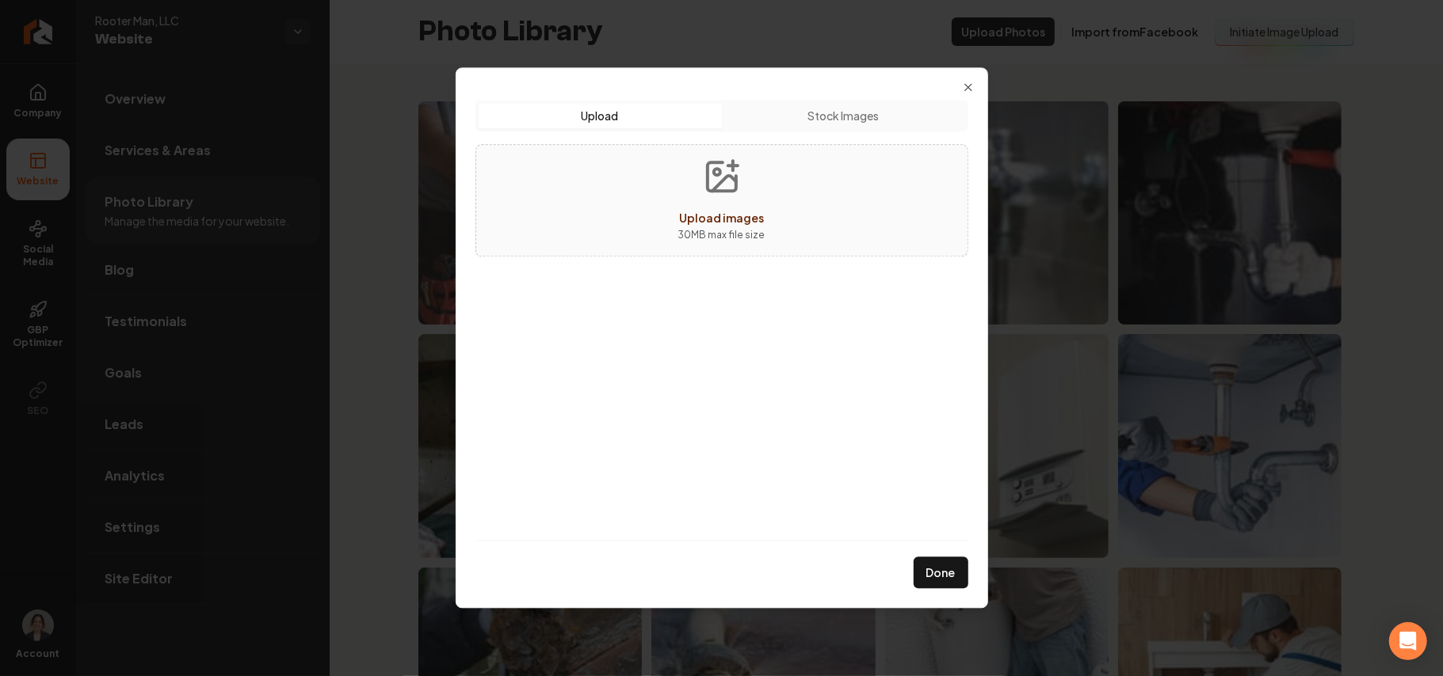
click at [667, 219] on button "Upload images 30 MB max file size" at bounding box center [721, 200] width 112 height 111
type input "**********"
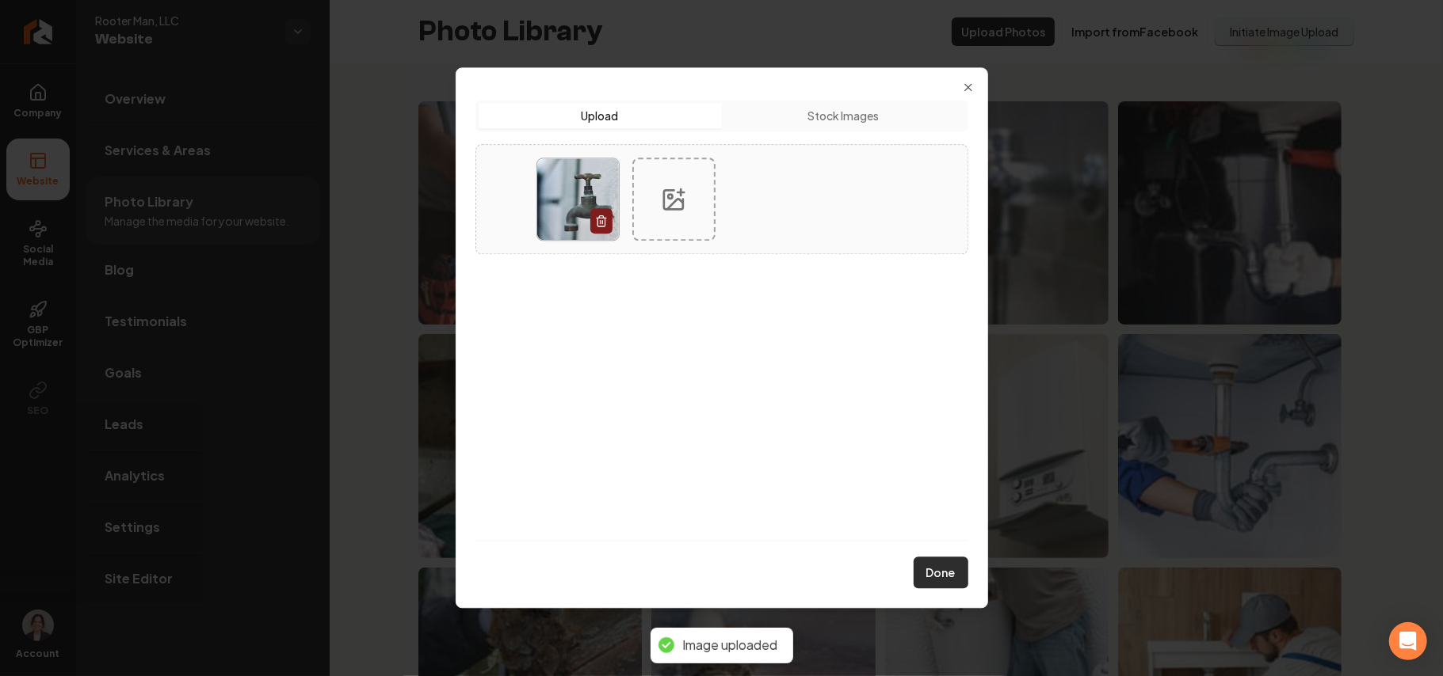
click at [952, 581] on button "Done" at bounding box center [940, 574] width 55 height 32
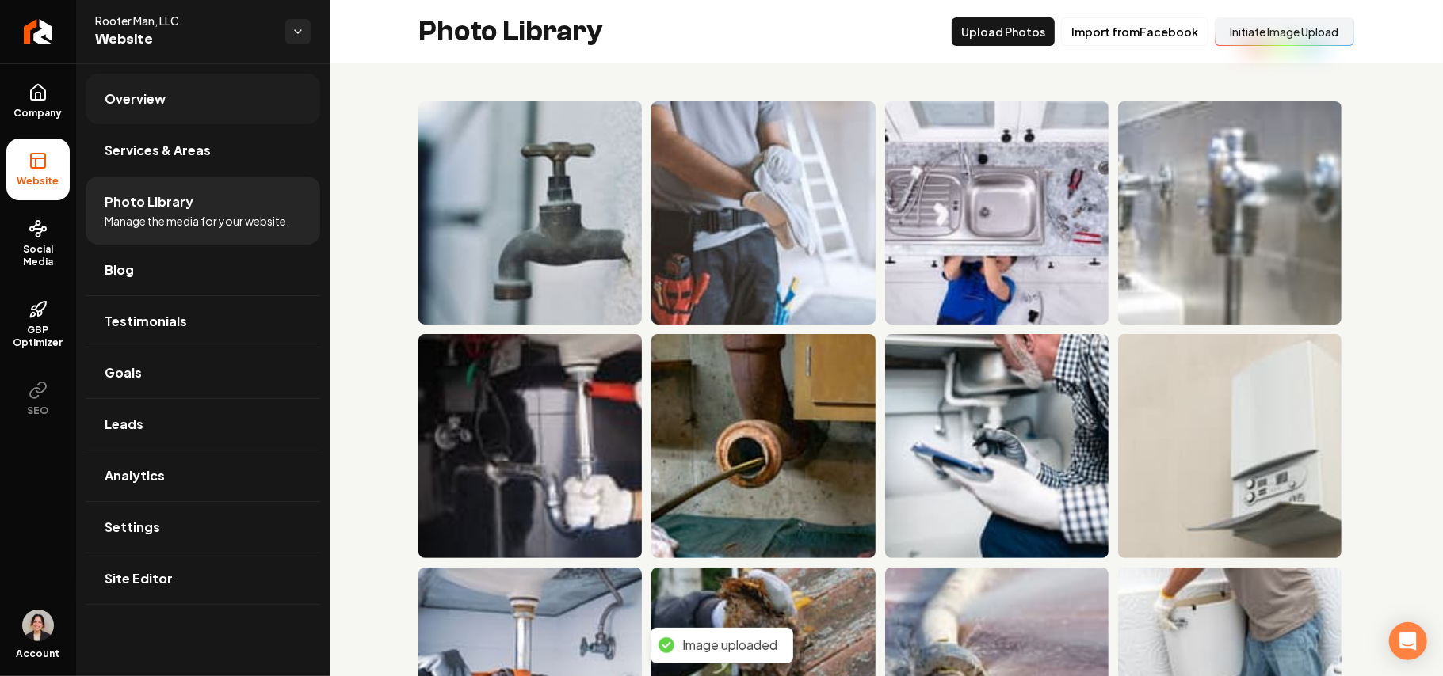
click at [209, 80] on link "Overview" at bounding box center [203, 99] width 234 height 51
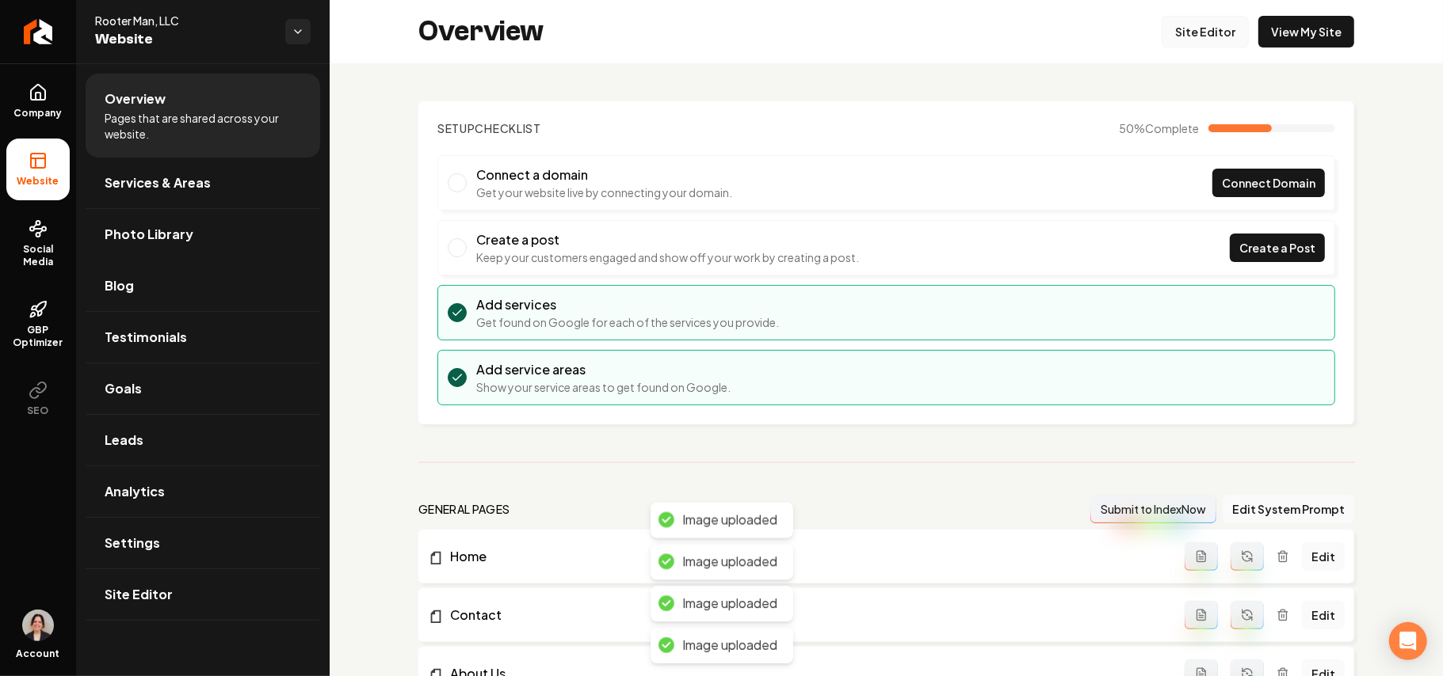
click at [1202, 19] on link "Site Editor" at bounding box center [1204, 32] width 87 height 32
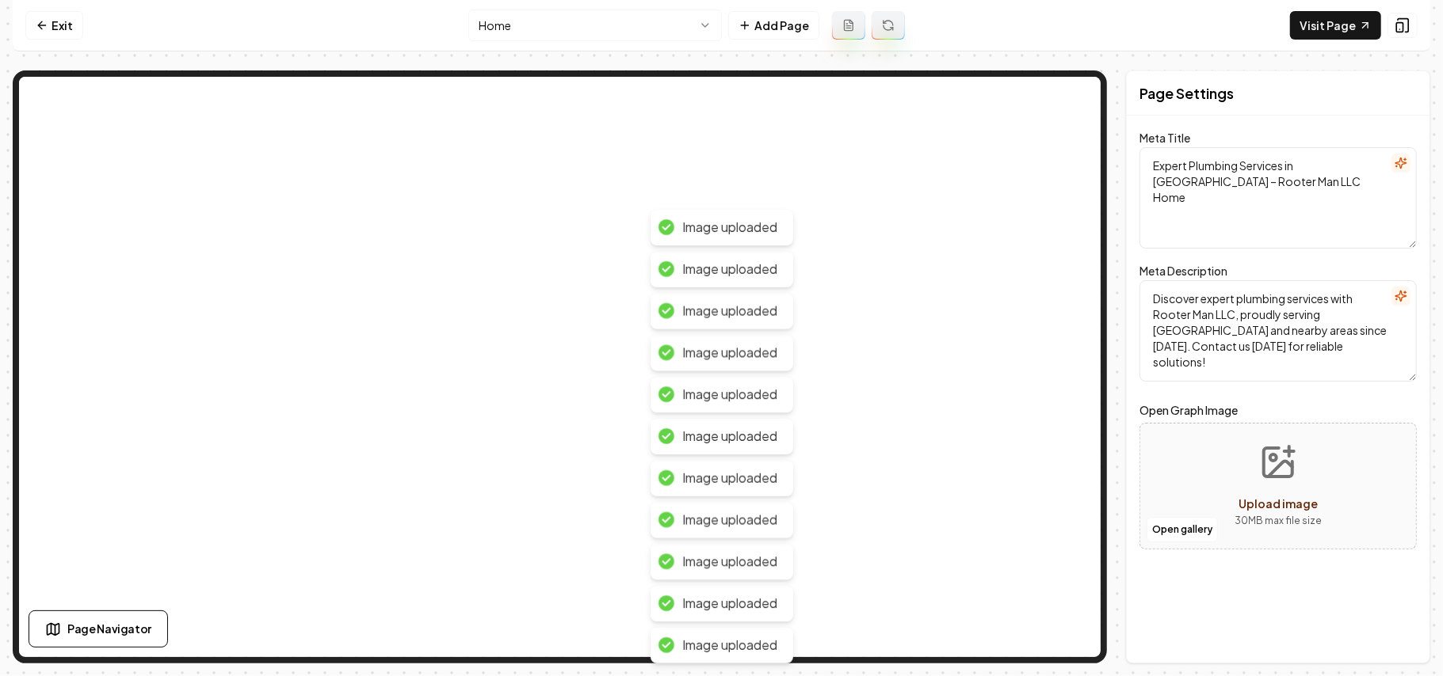
click at [502, 2] on nav "Exit Home Add Page Visit Page" at bounding box center [721, 25] width 1417 height 51
click at [521, 30] on html "Computer Required This feature is only available on a computer. Please switch t…" at bounding box center [721, 338] width 1443 height 676
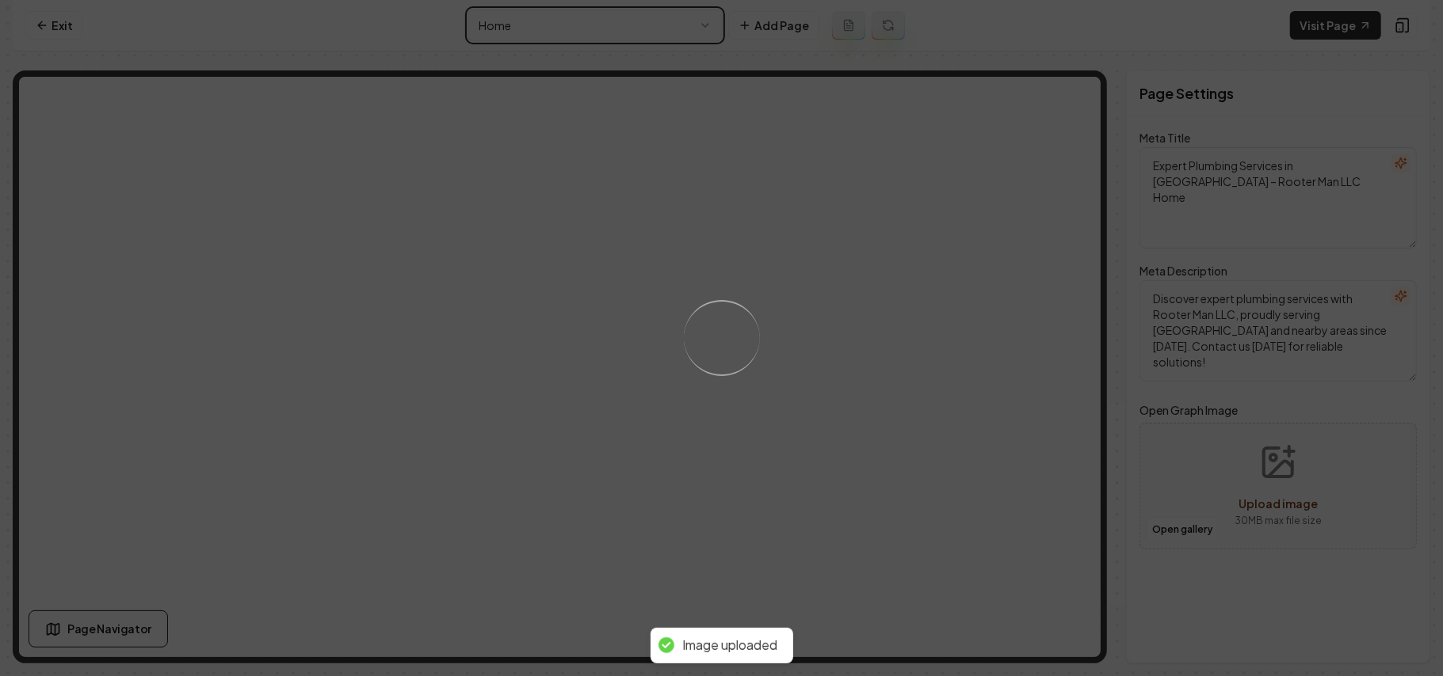
type textarea "Low Water Pressure Solutions | Rooter Man LLC"
type textarea "Solve your low water pressure issues with Rooter Man, LLC. As your trusted plum…"
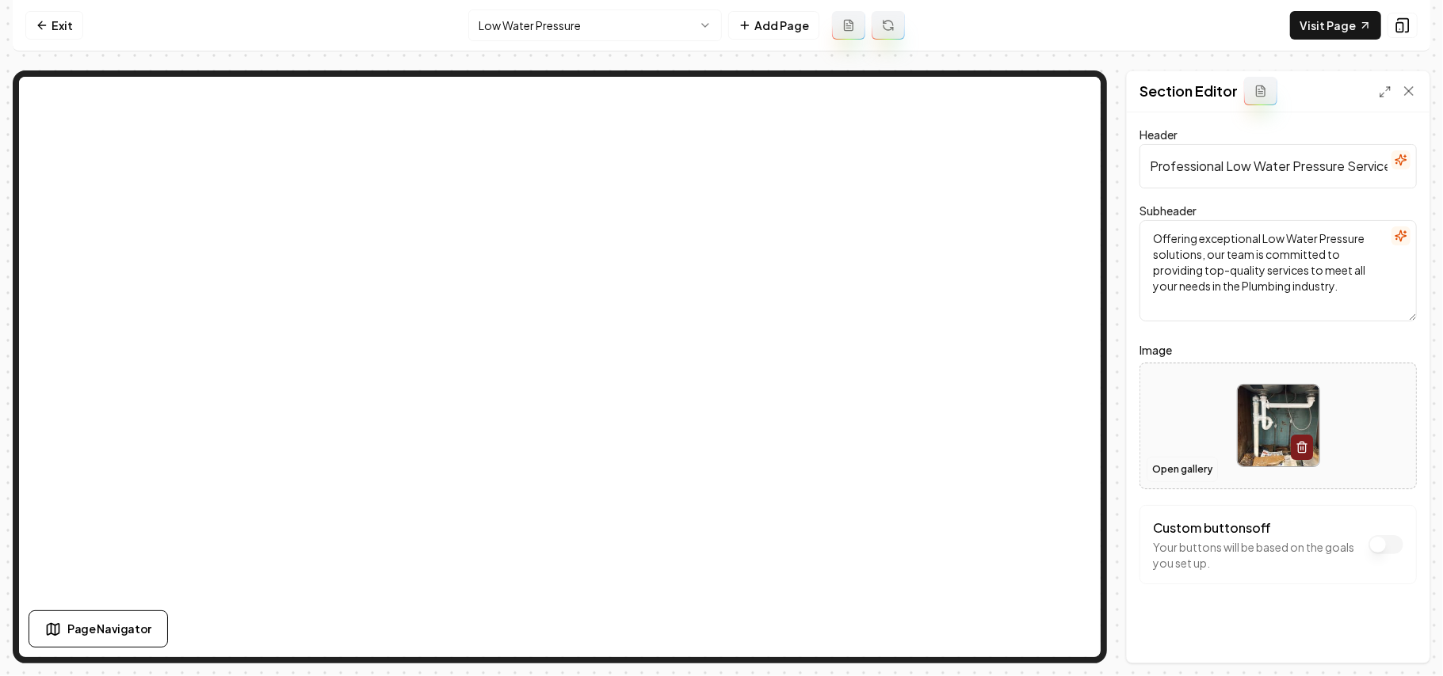
click at [1210, 474] on button "Open gallery" at bounding box center [1181, 469] width 71 height 25
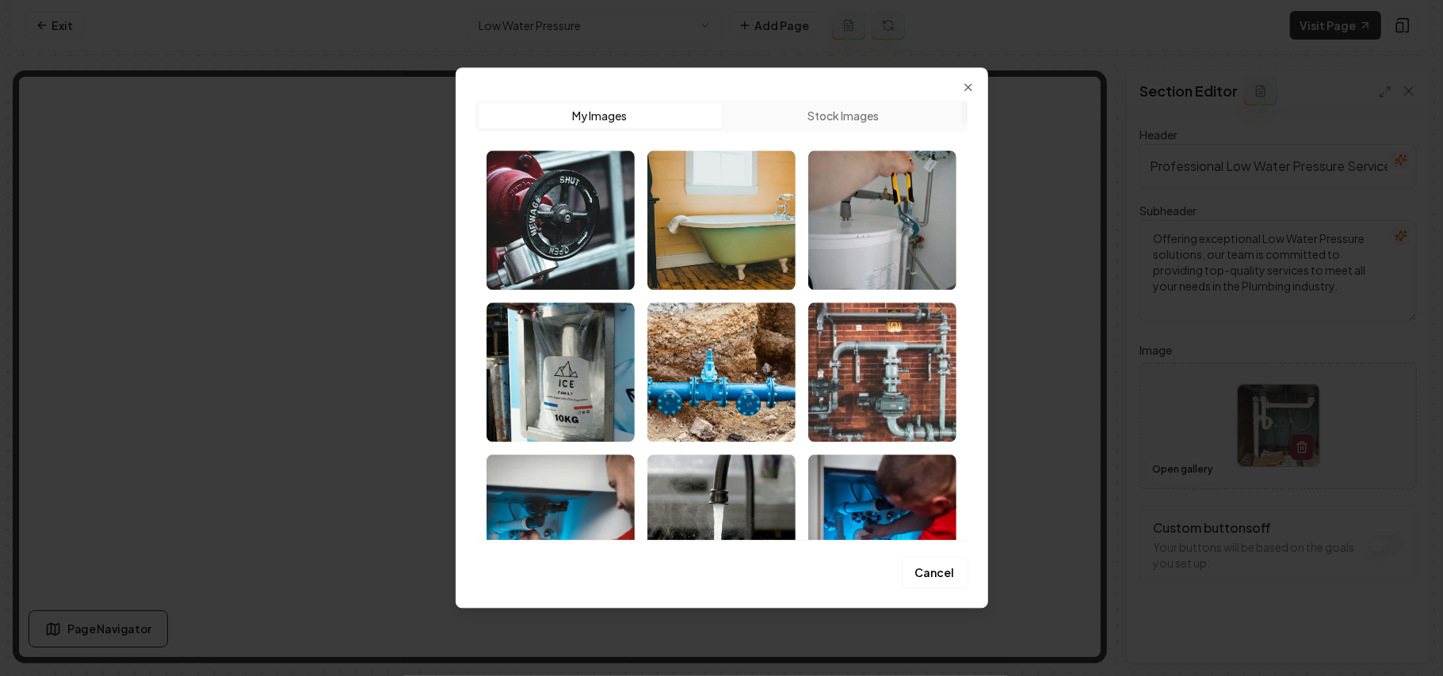
click at [738, 476] on img "Select image image_68a3611f5c7cd75eb84bf9af.jpg" at bounding box center [721, 524] width 148 height 139
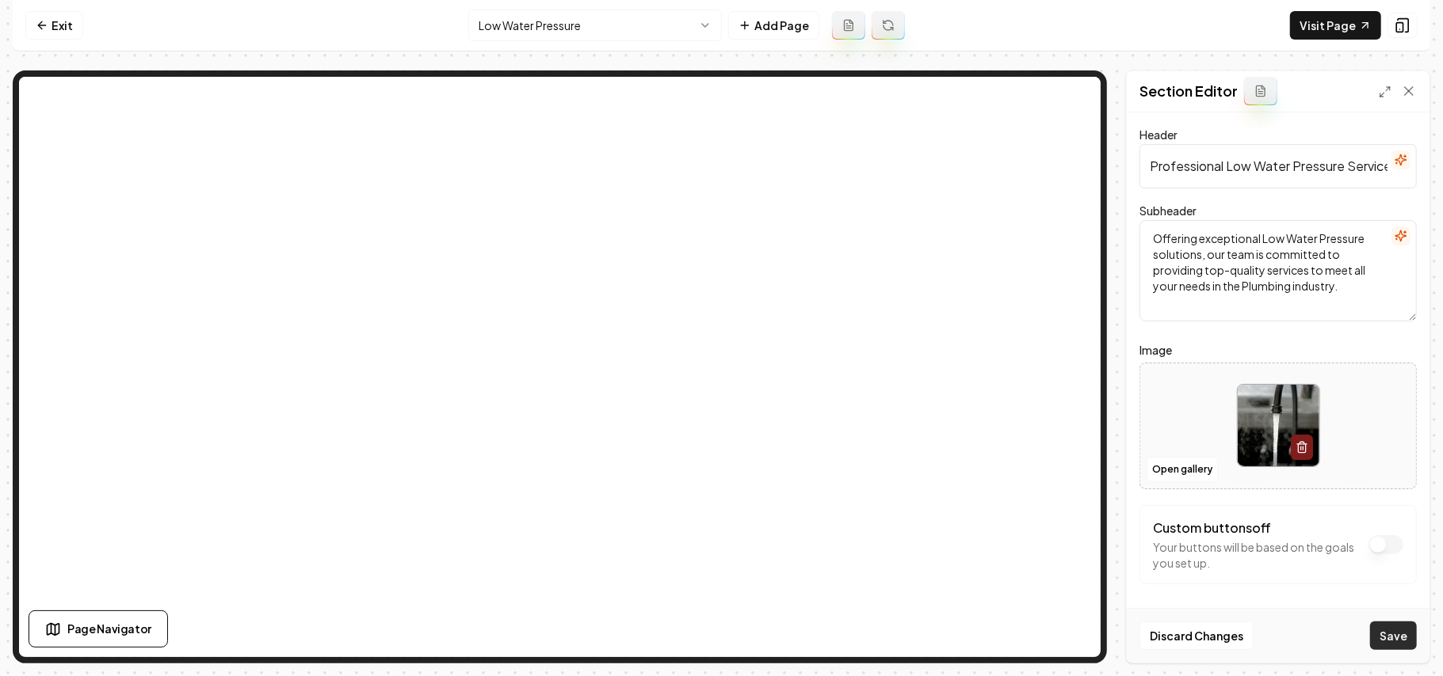
click at [1394, 634] on button "Save" at bounding box center [1393, 636] width 47 height 29
click at [590, 16] on html "Computer Required This feature is only available on a computer. Please switch t…" at bounding box center [721, 338] width 1443 height 676
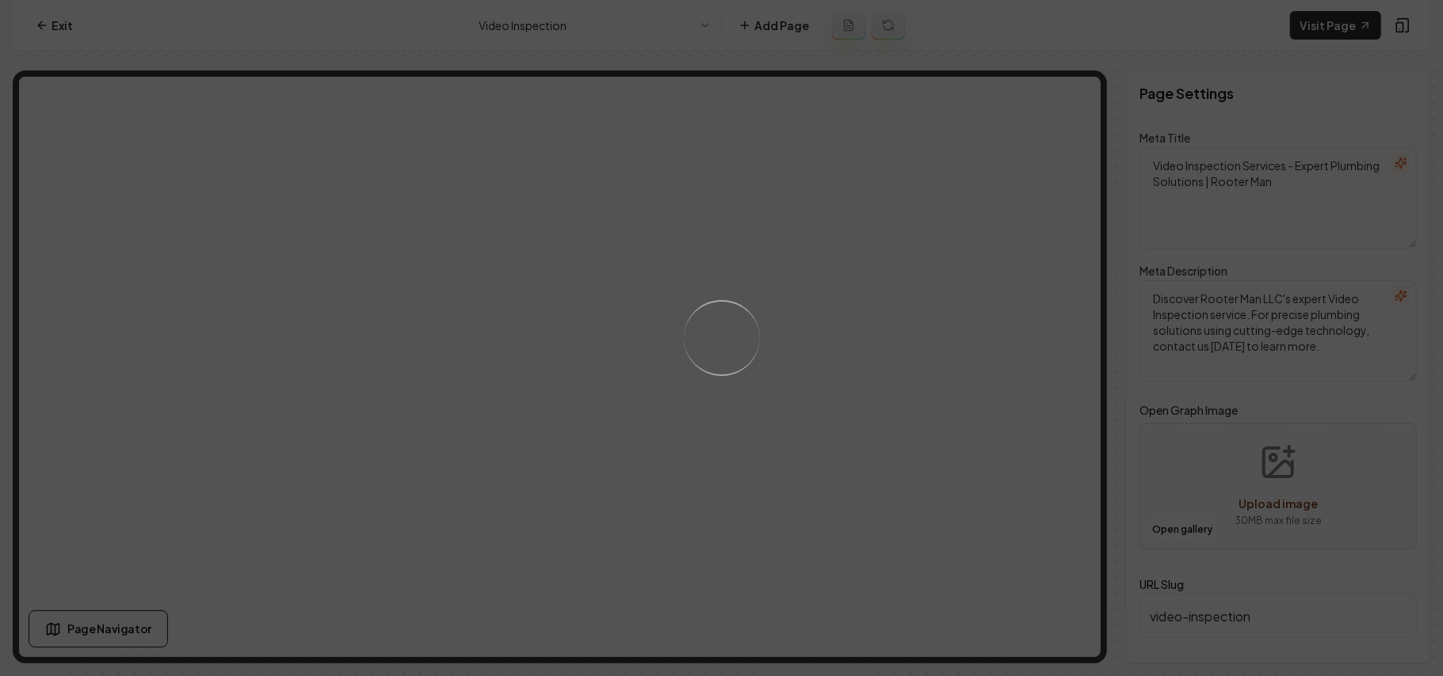
click at [974, 439] on div "Loading..." at bounding box center [721, 338] width 1443 height 676
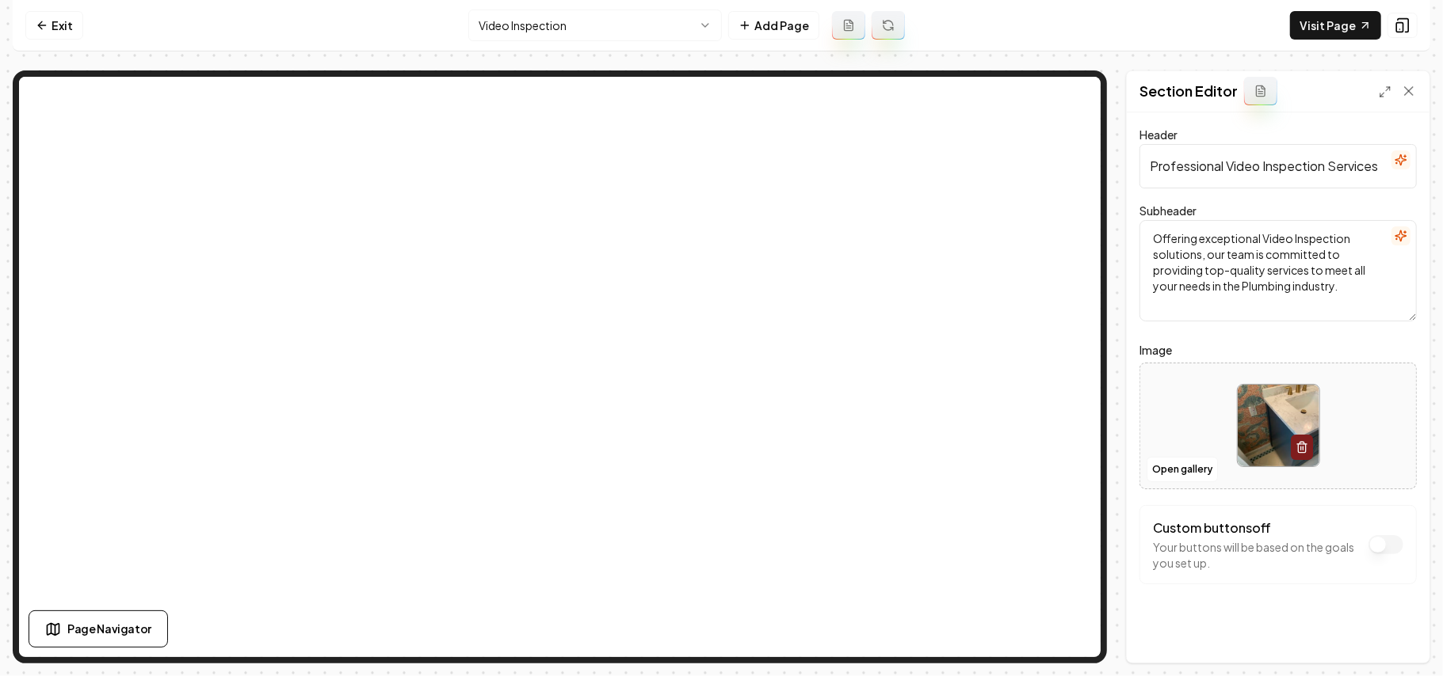
click at [1183, 418] on div at bounding box center [1278, 426] width 276 height 109
type input "**********"
click at [1407, 646] on button "Save" at bounding box center [1393, 636] width 47 height 29
click at [577, 19] on html "Computer Required This feature is only available on a computer. Please switch t…" at bounding box center [721, 338] width 1443 height 676
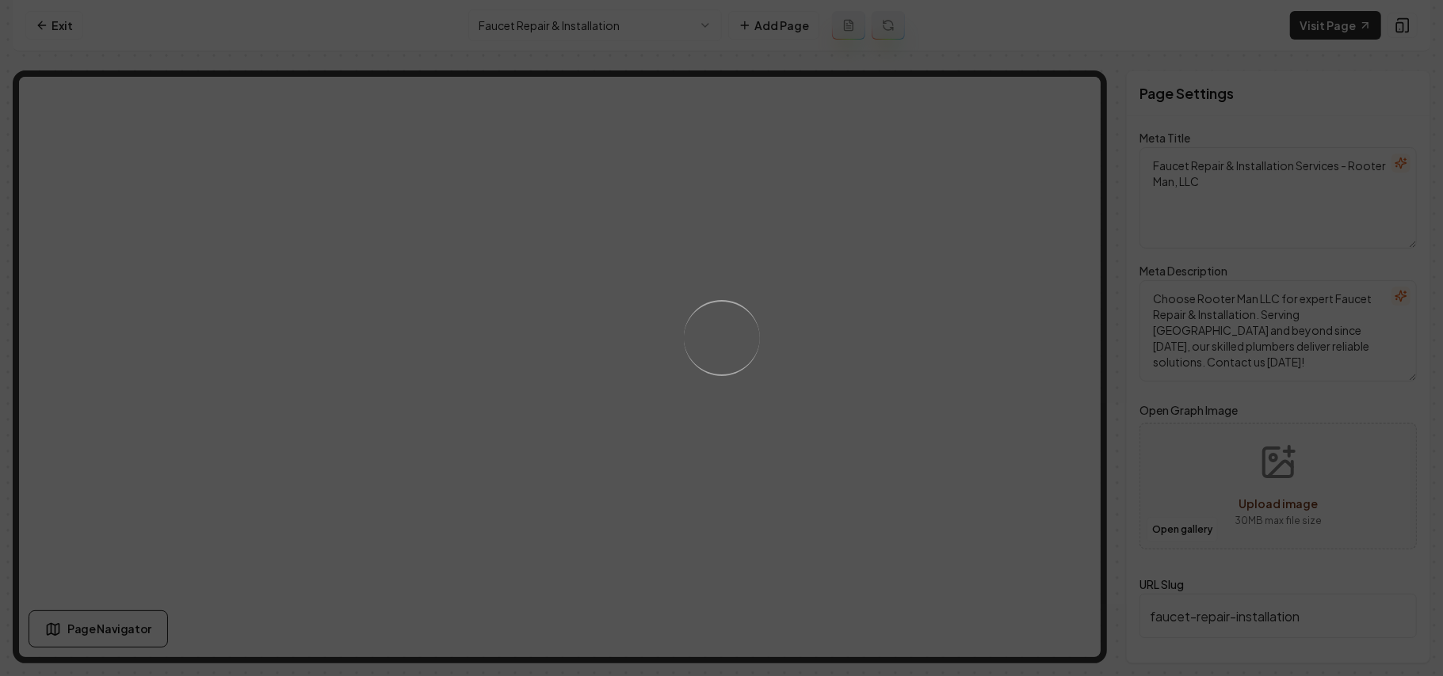
click at [945, 425] on div "Loading..." at bounding box center [721, 338] width 1443 height 676
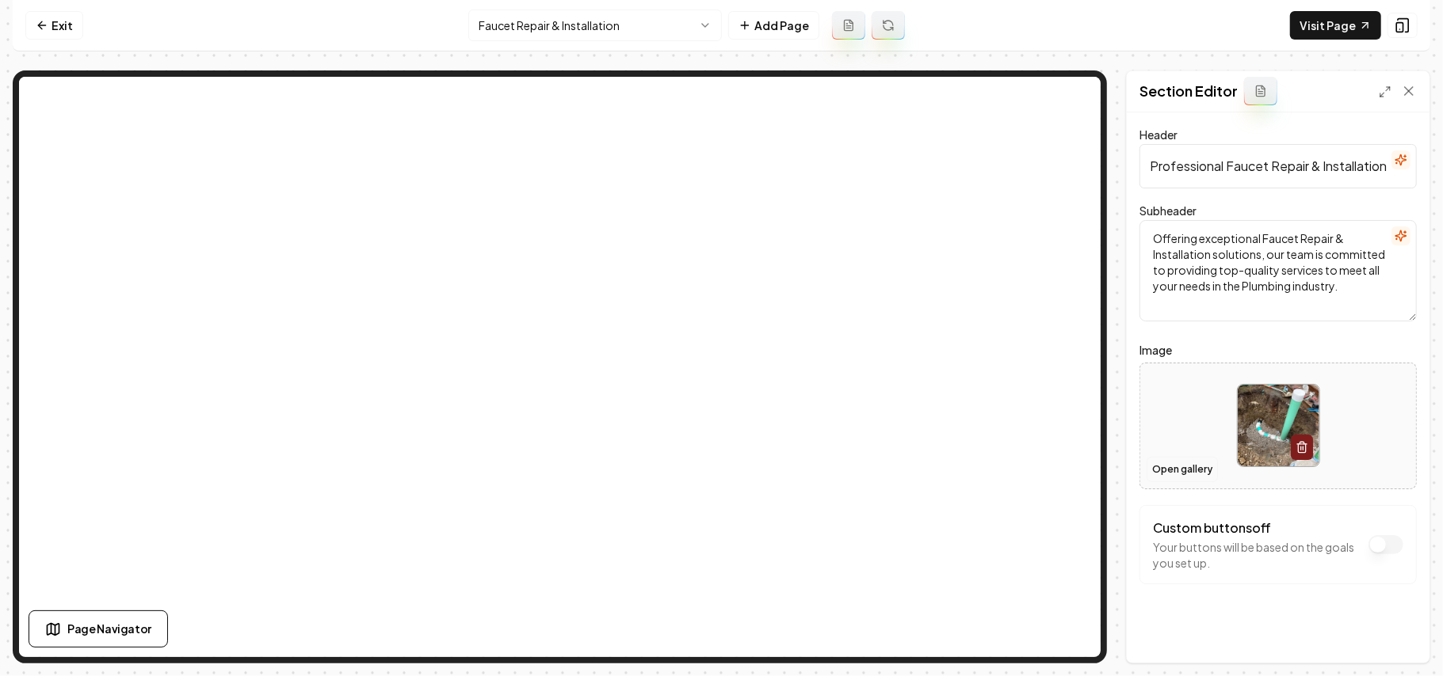
click at [1158, 472] on button "Open gallery" at bounding box center [1181, 469] width 71 height 25
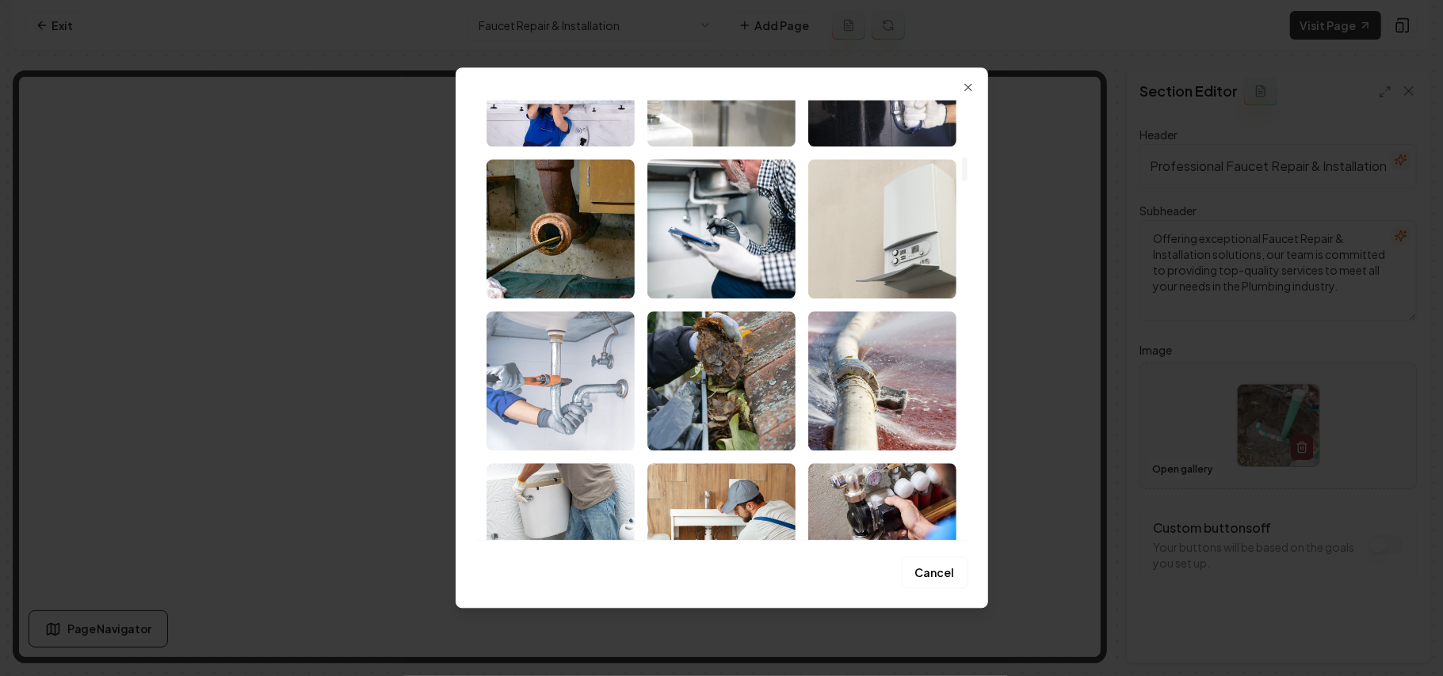
scroll to position [1161, 0]
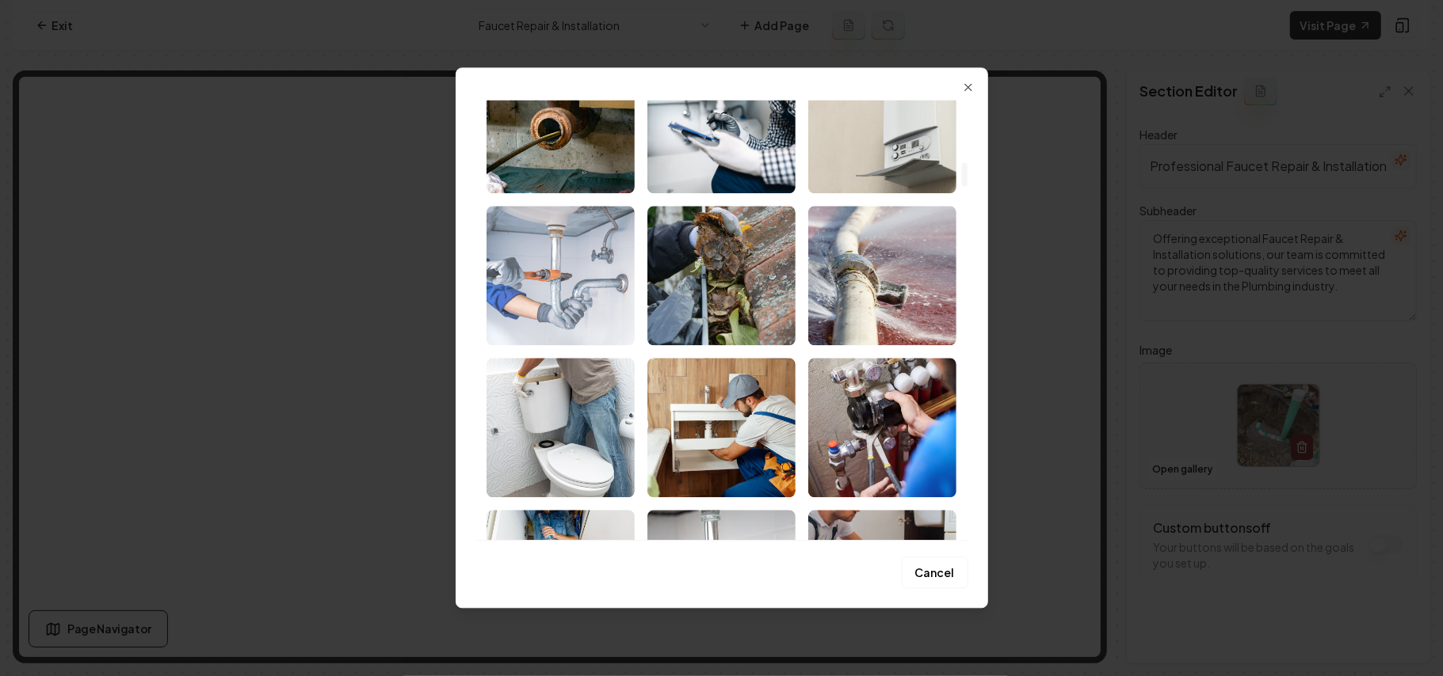
click at [546, 295] on img "Select image image_68a3600c5c7cd75eb8452ff9.jpeg" at bounding box center [560, 275] width 148 height 139
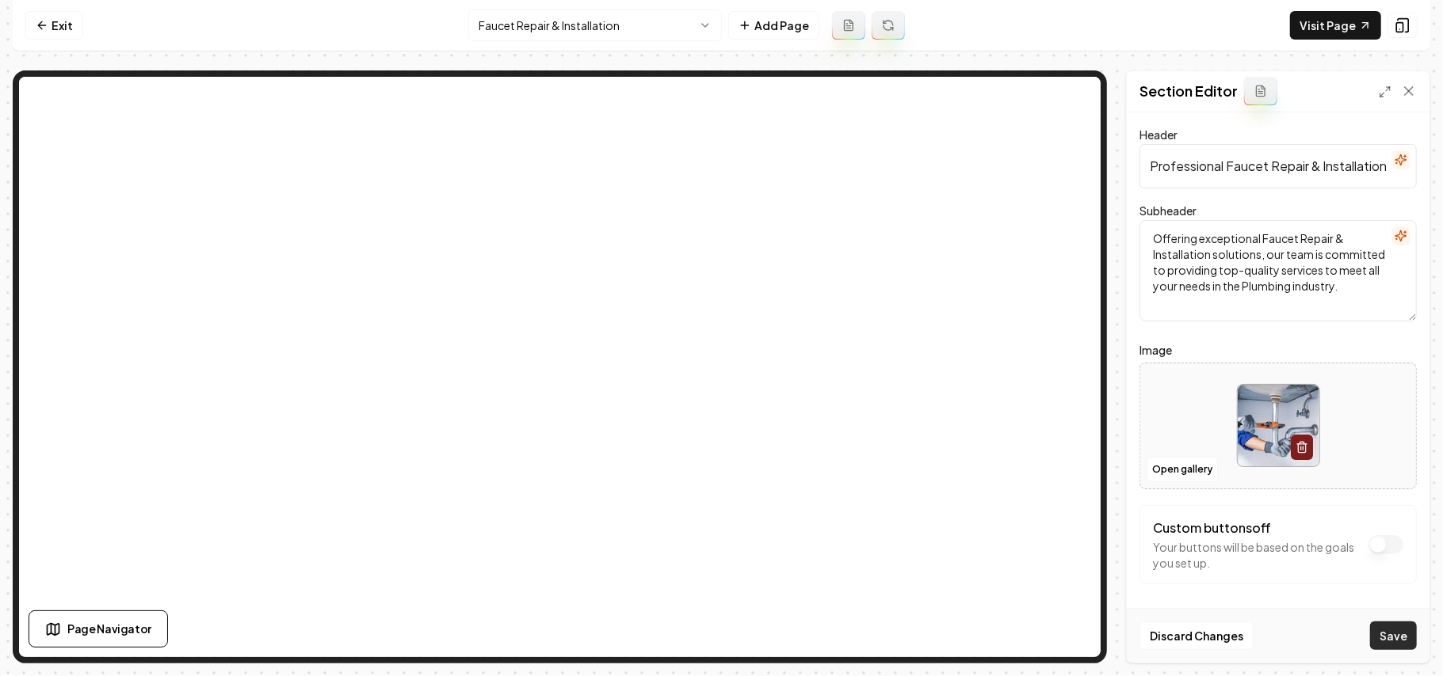
click at [1397, 624] on button "Save" at bounding box center [1393, 636] width 47 height 29
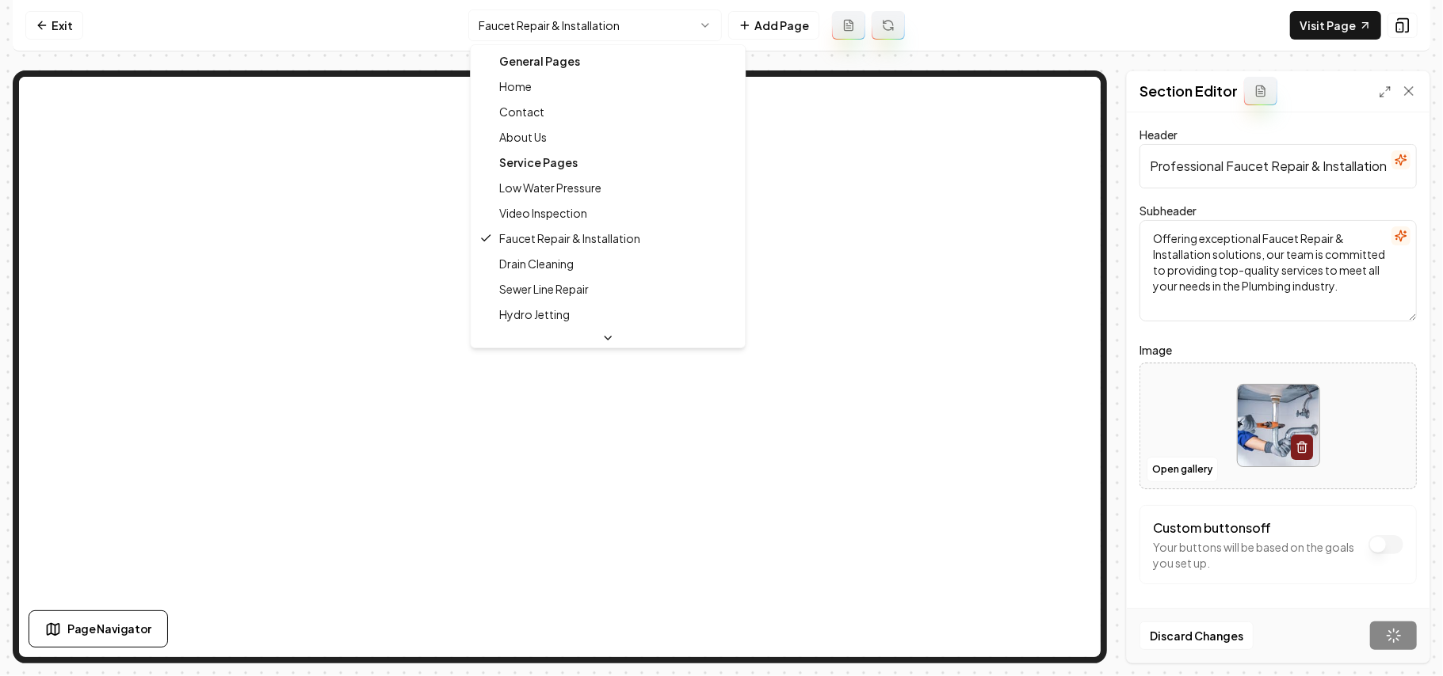
click at [596, 27] on html "Computer Required This feature is only available on a computer. Please switch t…" at bounding box center [721, 338] width 1443 height 676
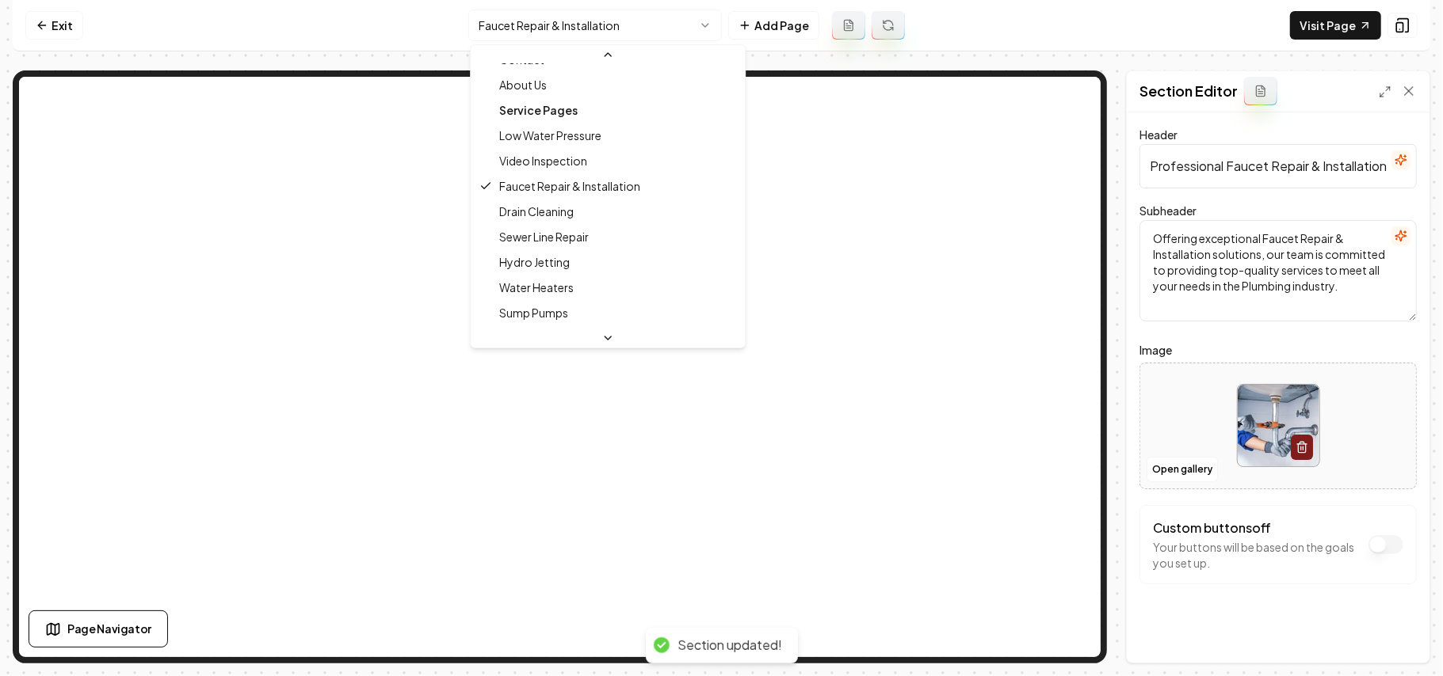
scroll to position [105, 0]
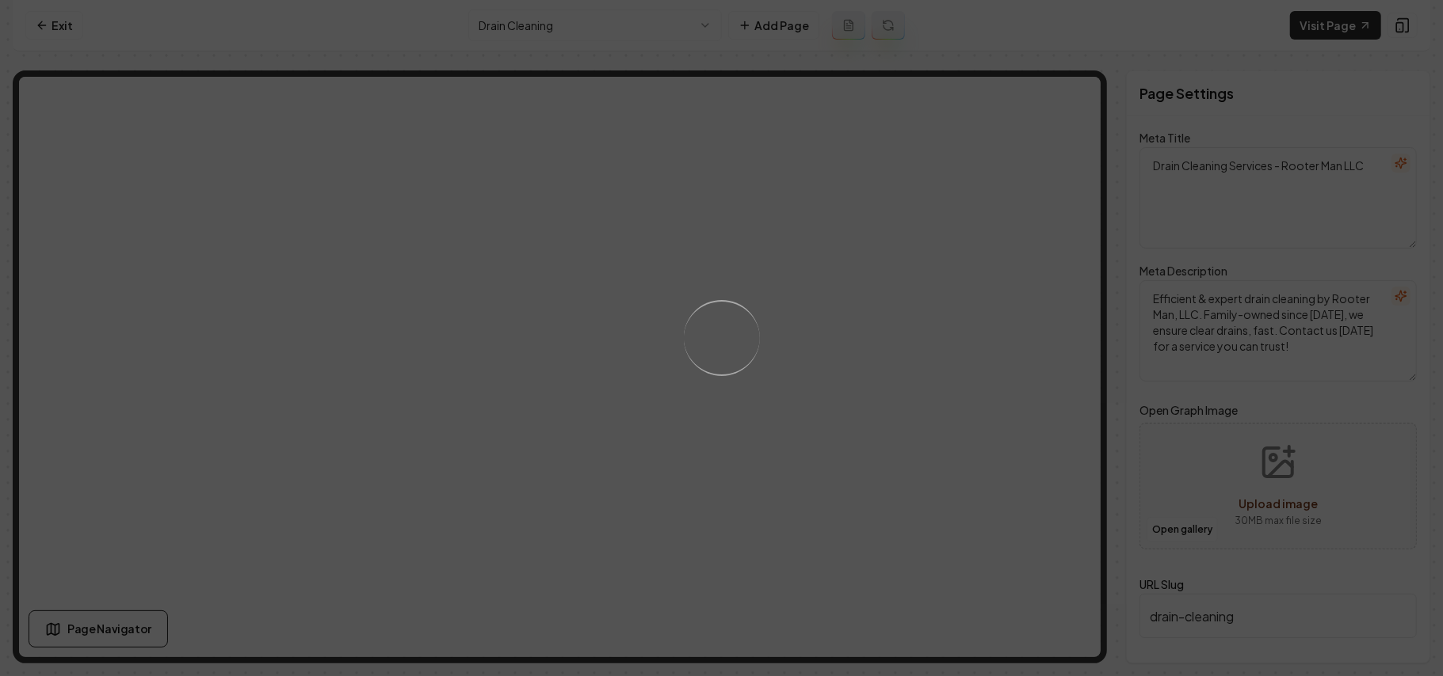
click at [875, 380] on div "Loading..." at bounding box center [721, 338] width 1443 height 676
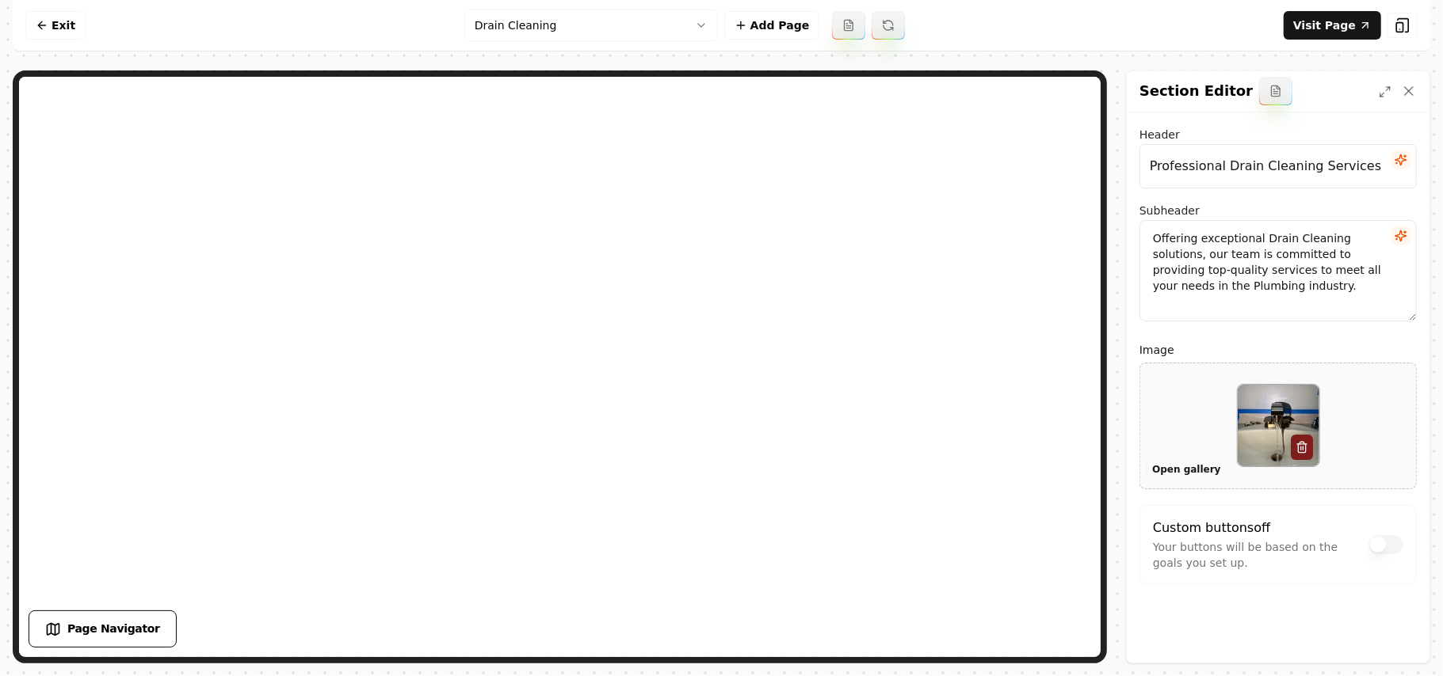
click at [1179, 470] on button "Open gallery" at bounding box center [1185, 469] width 79 height 25
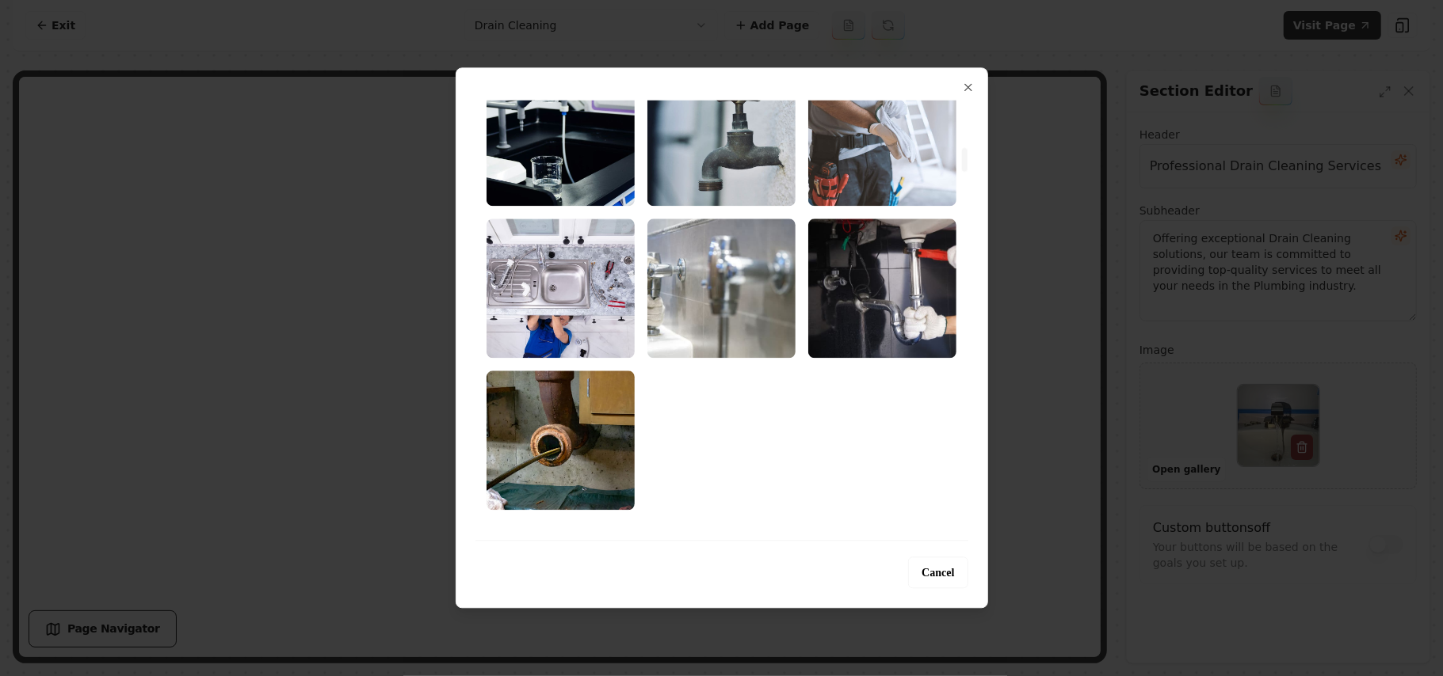
scroll to position [951, 0]
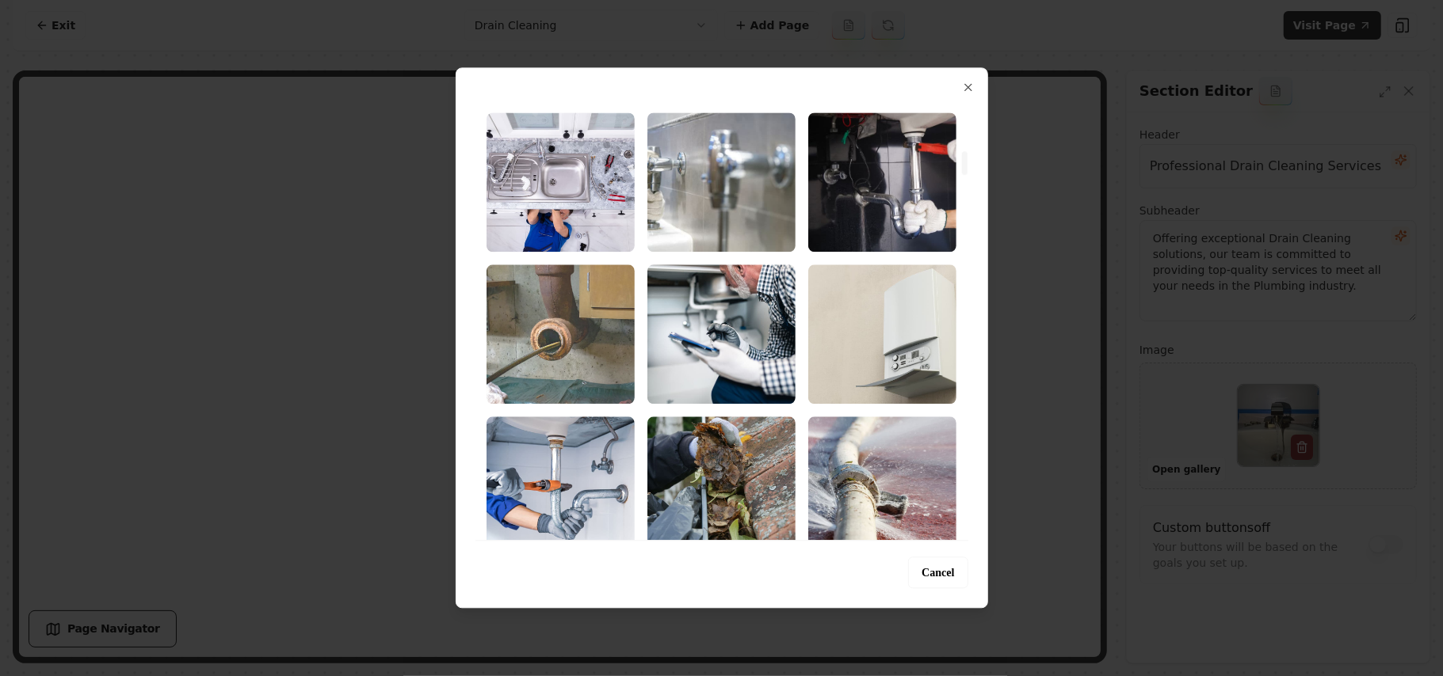
click at [559, 318] on img "Select image image_68a3600d5c7cd75eb84534c4.jpeg" at bounding box center [560, 334] width 148 height 139
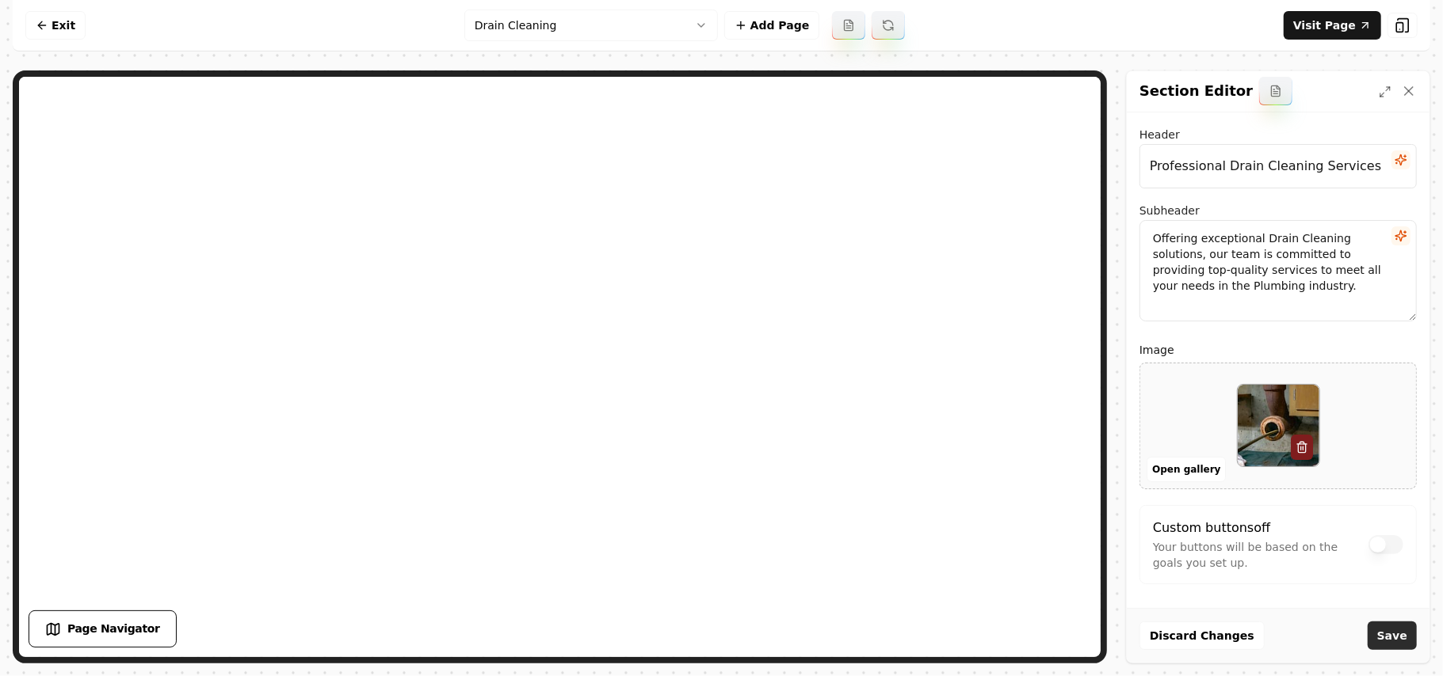
click at [1392, 643] on button "Save" at bounding box center [1391, 636] width 49 height 29
click at [600, 21] on html "Computer Required This feature is only available on a computer. Please switch t…" at bounding box center [721, 338] width 1443 height 676
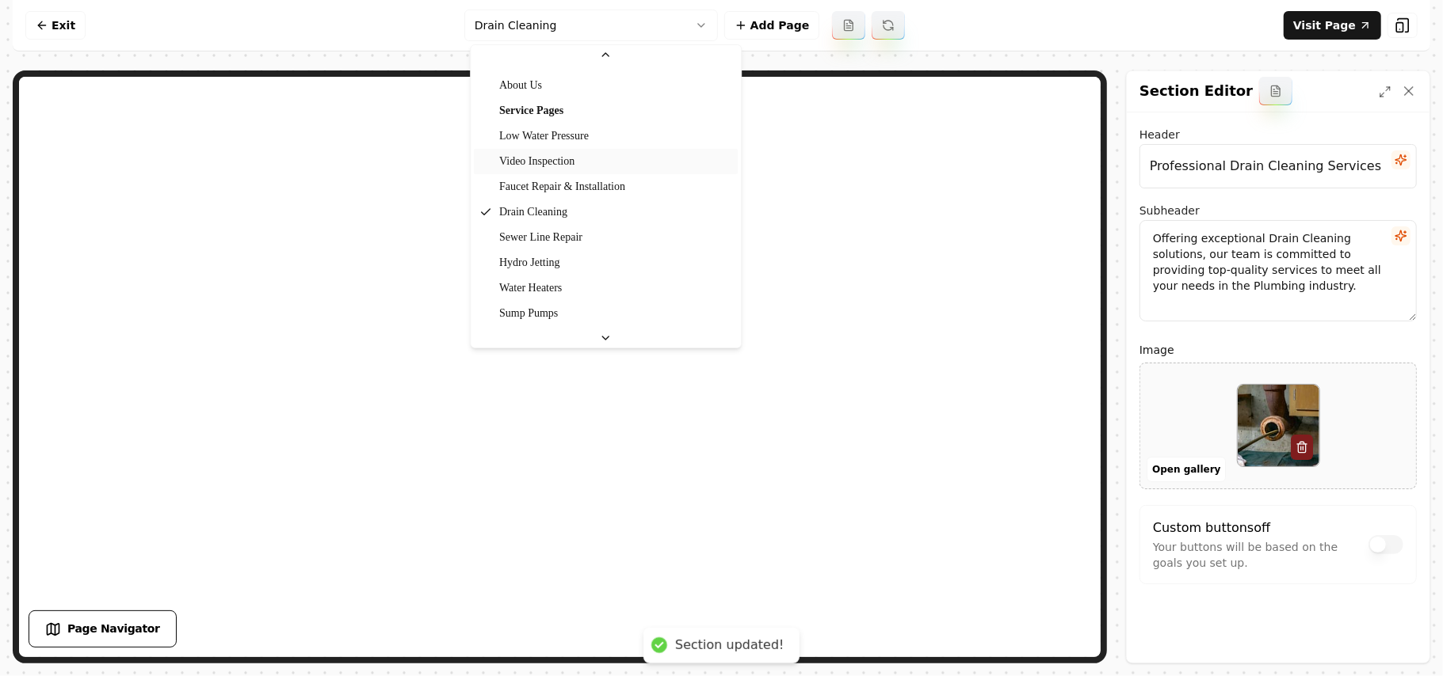
scroll to position [105, 0]
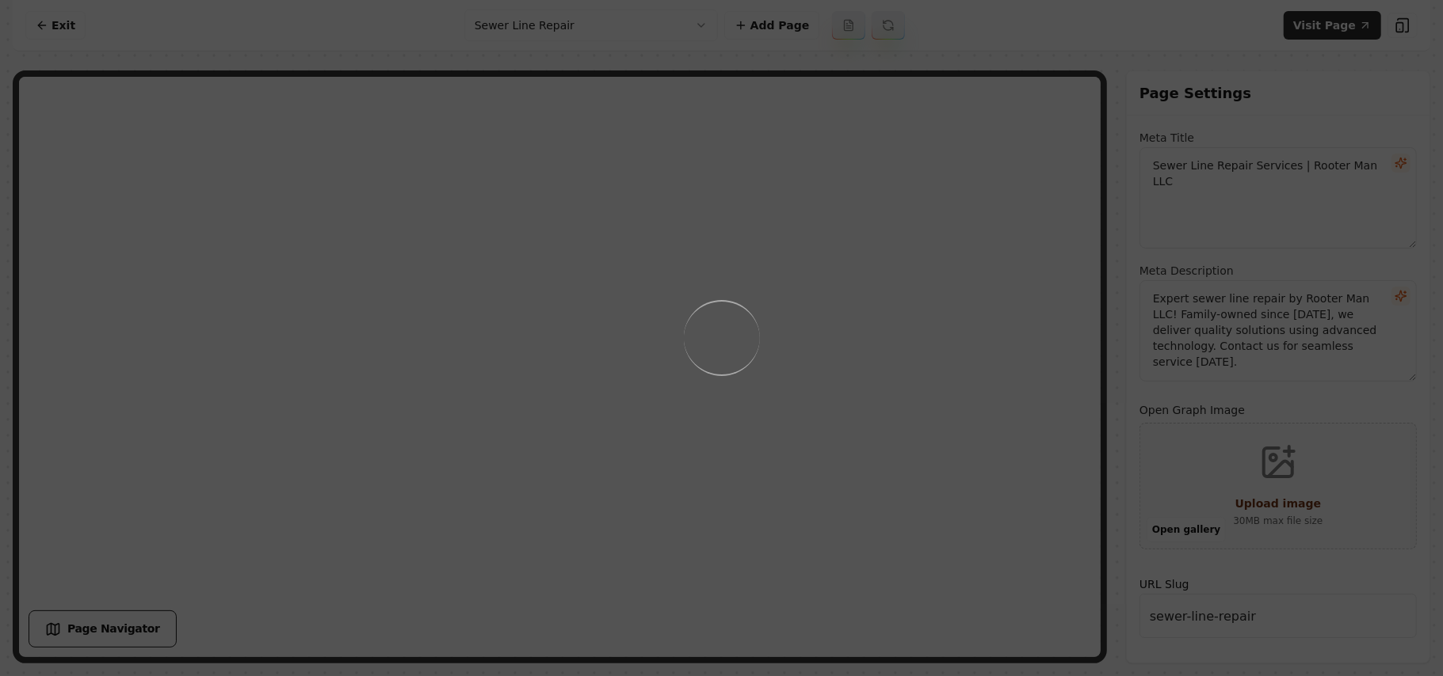
click at [960, 460] on div "Loading..." at bounding box center [721, 338] width 1443 height 676
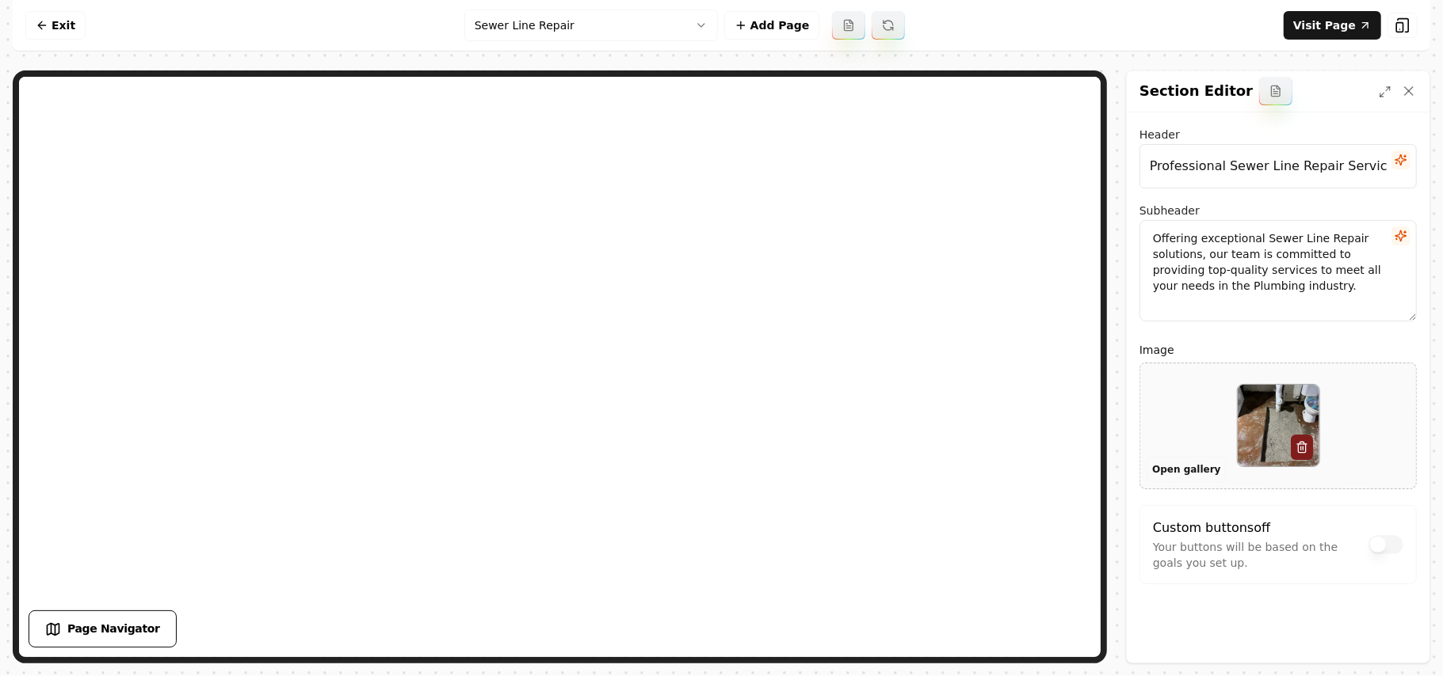
click at [1177, 472] on button "Open gallery" at bounding box center [1185, 469] width 79 height 25
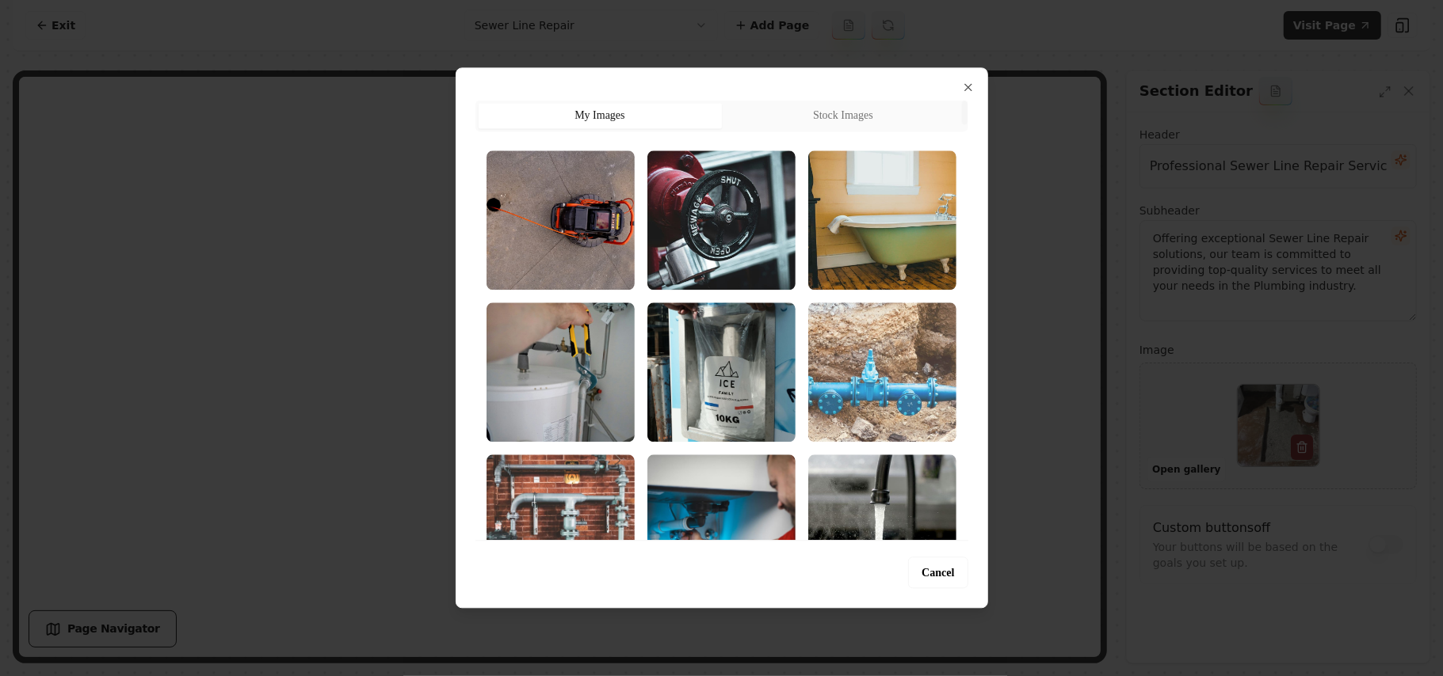
click at [884, 410] on img "Select image image_68a361215c7cd75eb84c013c.jpg" at bounding box center [882, 372] width 148 height 139
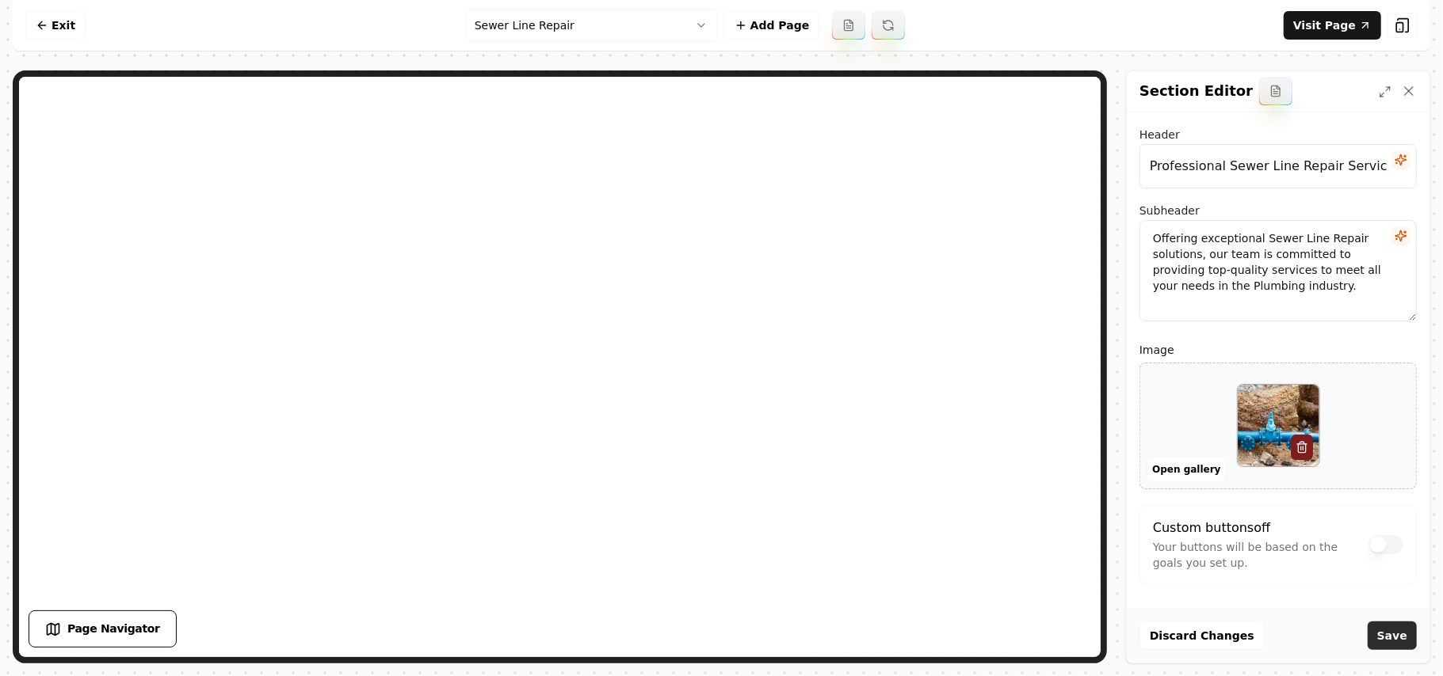
click at [1401, 647] on button "Save" at bounding box center [1391, 636] width 49 height 29
click at [609, 33] on html "Computer Required This feature is only available on a computer. Please switch t…" at bounding box center [721, 338] width 1443 height 676
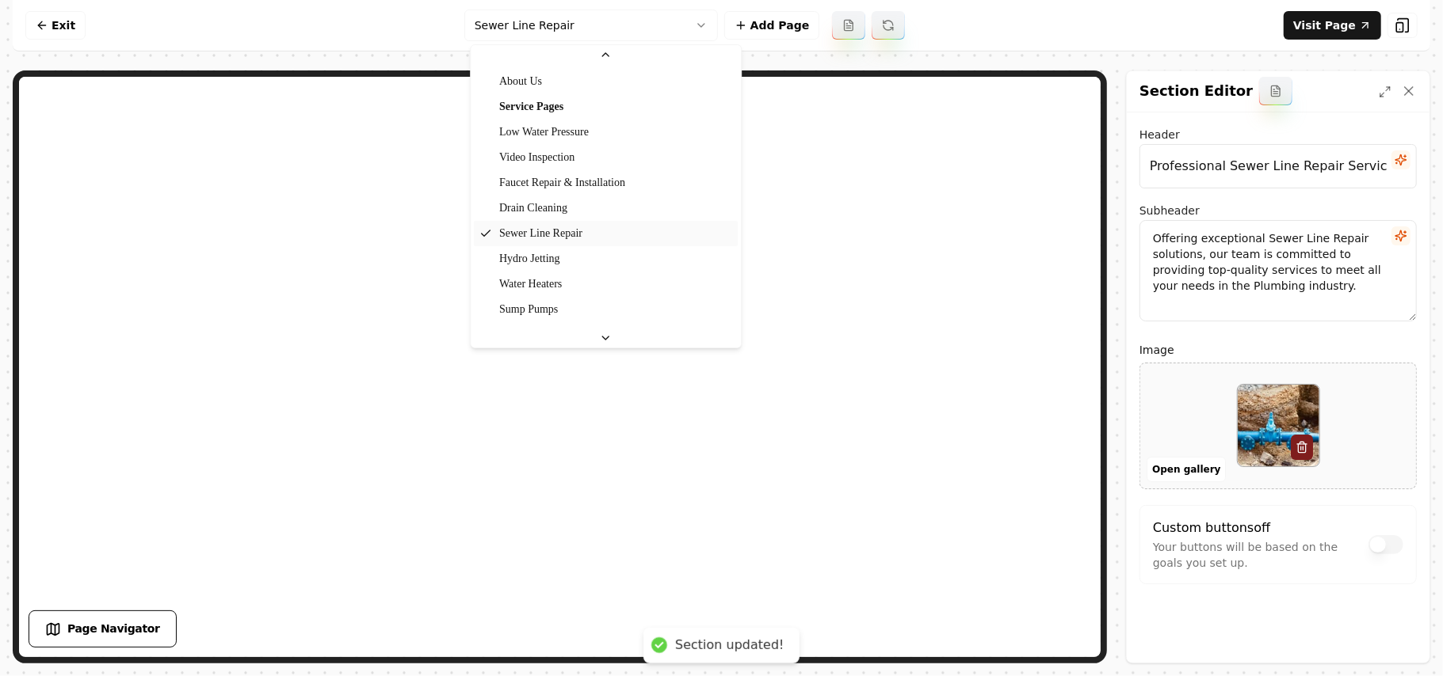
scroll to position [105, 0]
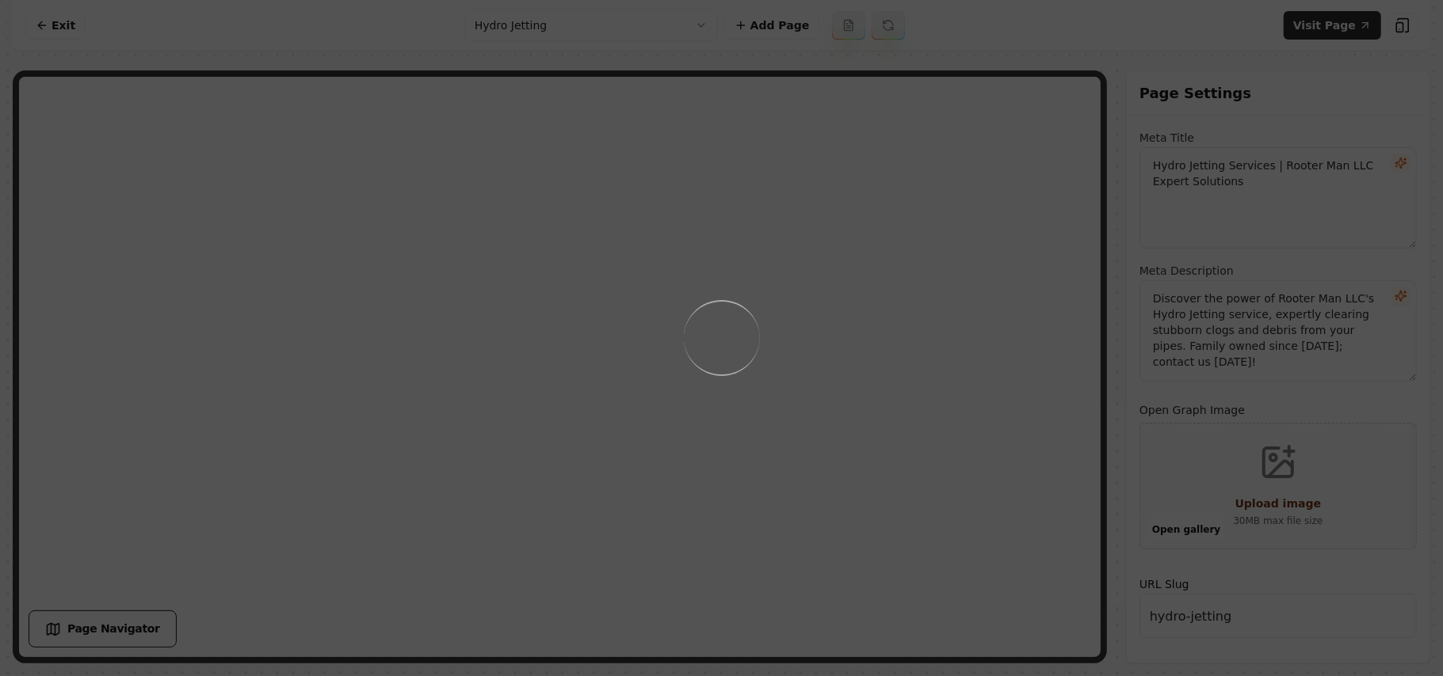
click at [755, 512] on div "Loading..." at bounding box center [721, 338] width 1443 height 676
click at [859, 467] on div "Loading..." at bounding box center [721, 338] width 1443 height 676
click at [929, 463] on div "Loading..." at bounding box center [721, 338] width 1443 height 676
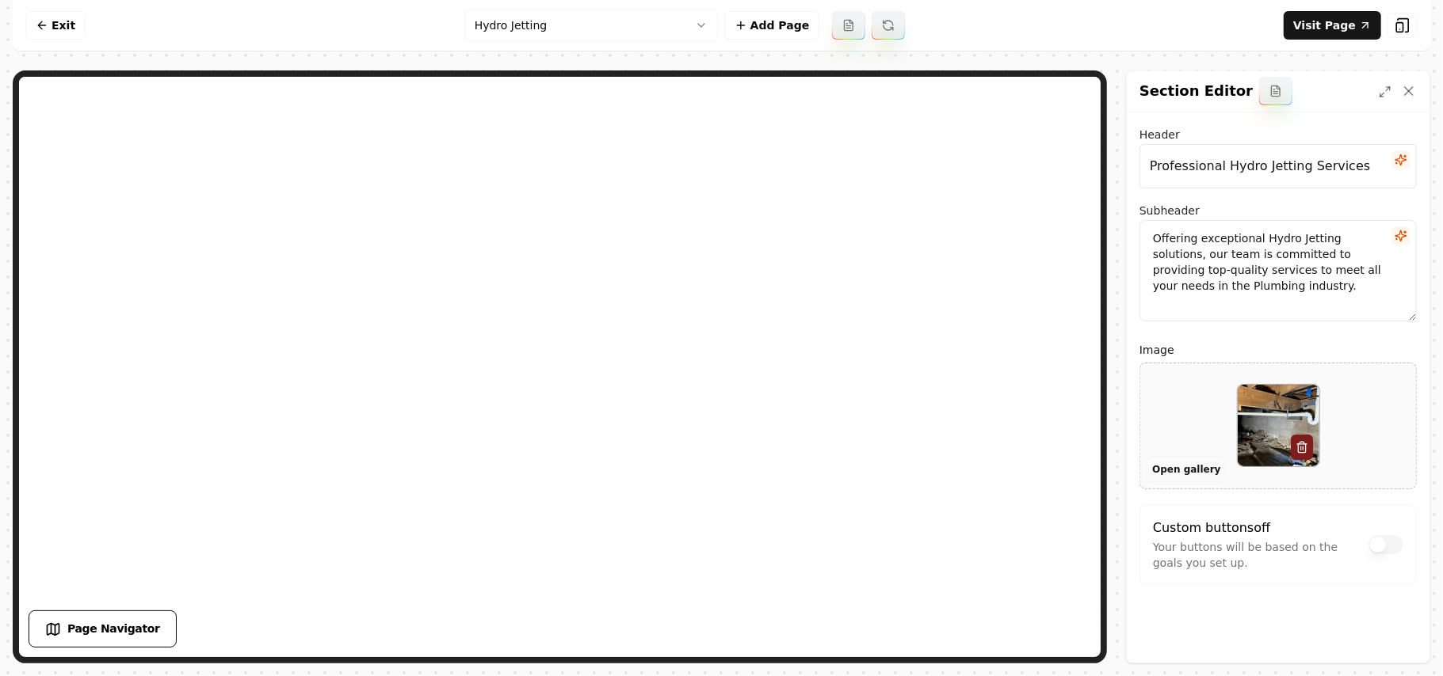
click at [1171, 471] on button "Open gallery" at bounding box center [1185, 469] width 79 height 25
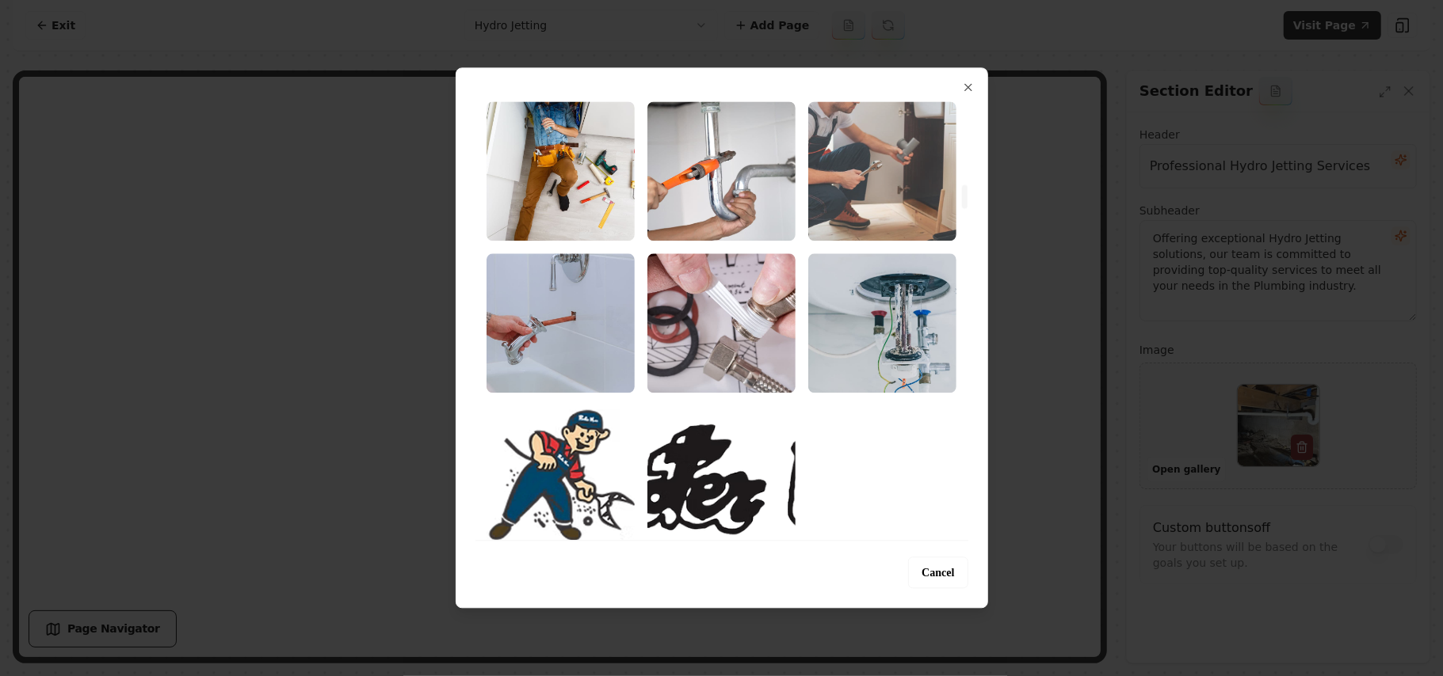
scroll to position [1584, 0]
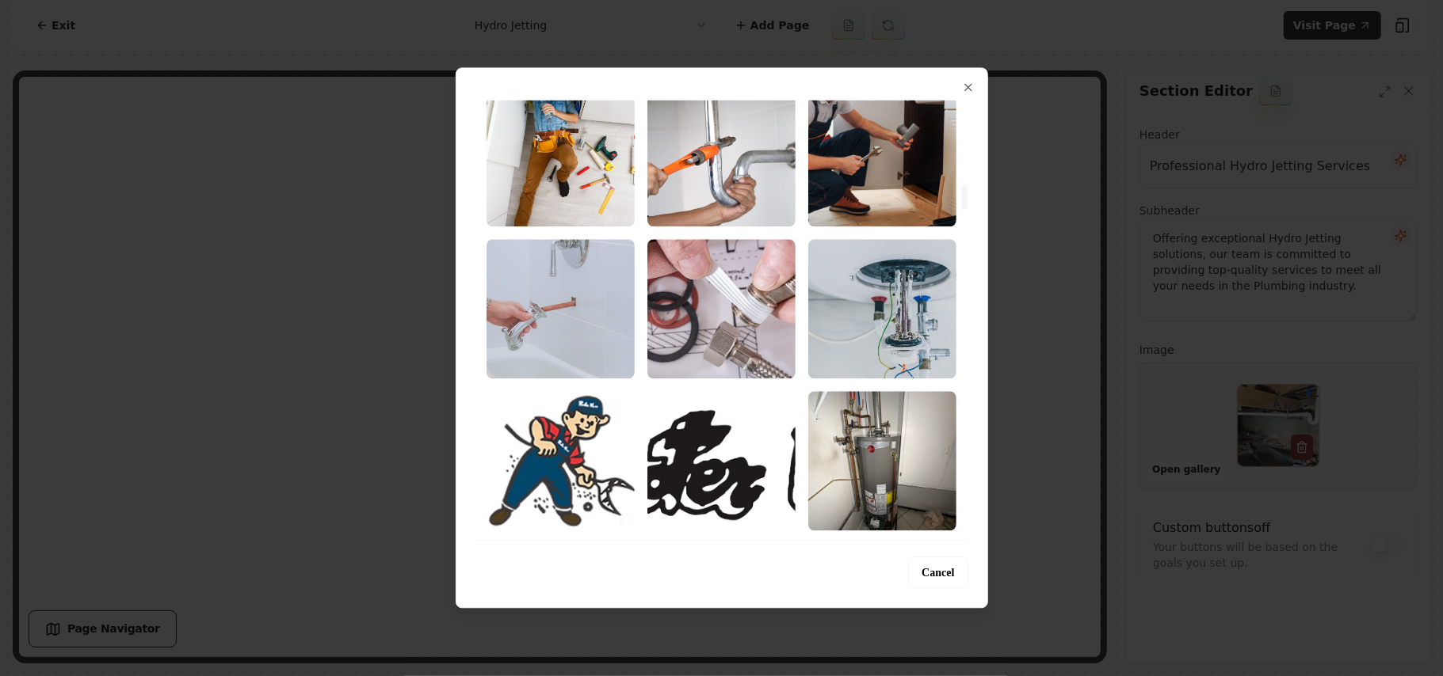
click at [535, 333] on img "Select image image_68a3600a5c7cd75eb8451ae1.jpeg" at bounding box center [560, 308] width 148 height 139
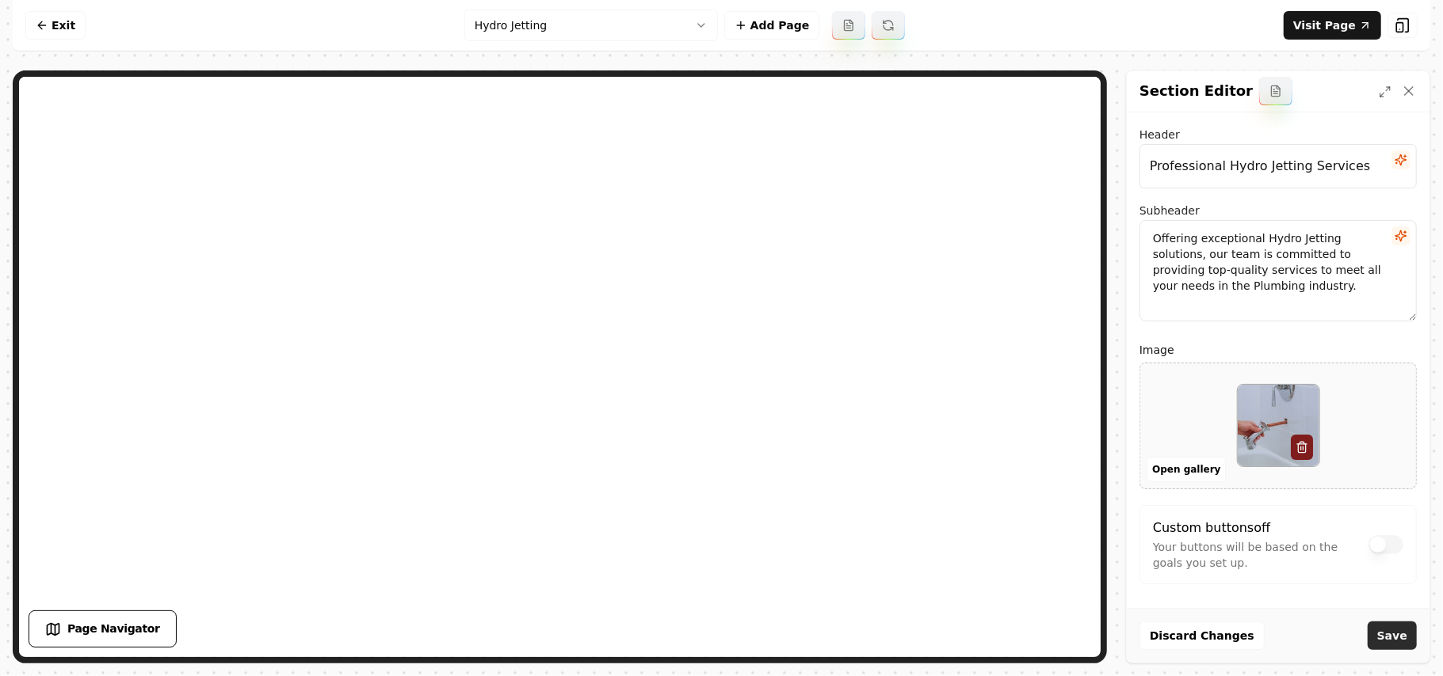
click at [1399, 635] on button "Save" at bounding box center [1391, 636] width 49 height 29
click at [569, 33] on html "Computer Required This feature is only available on a computer. Please switch t…" at bounding box center [721, 338] width 1443 height 676
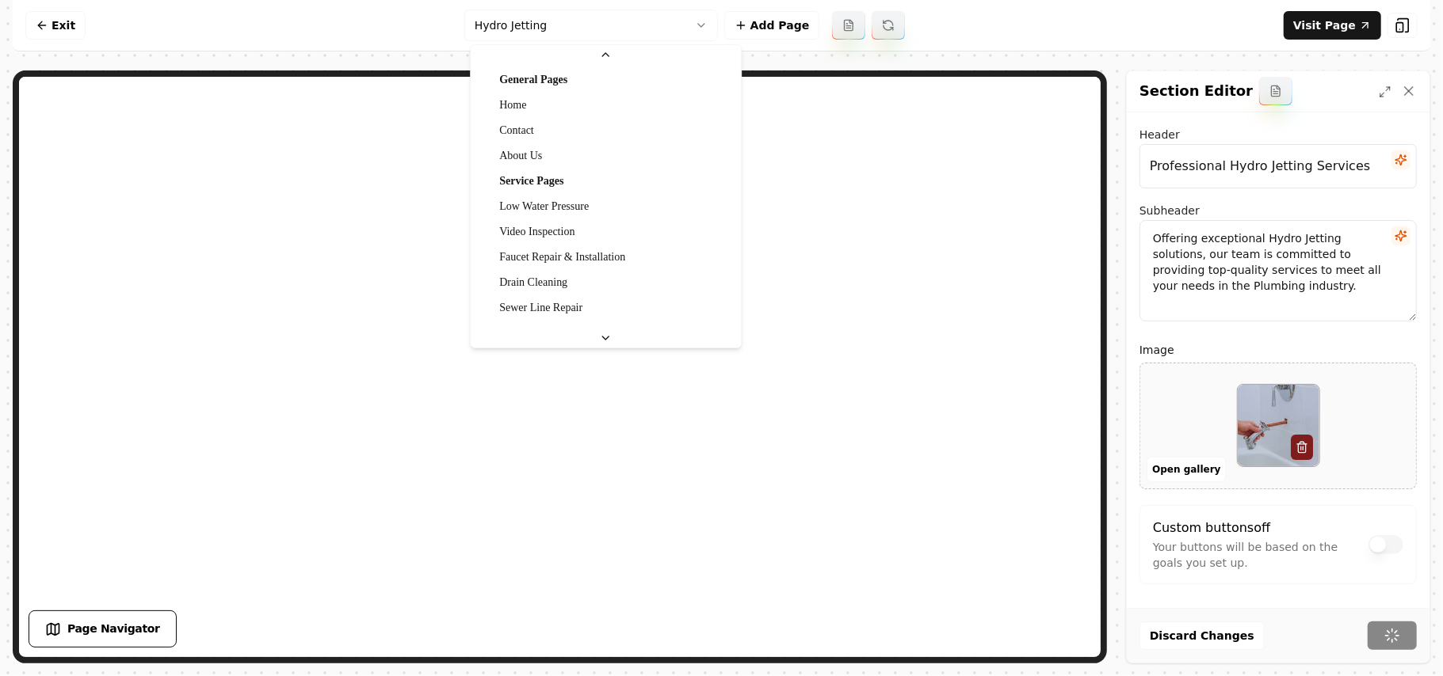
scroll to position [105, 0]
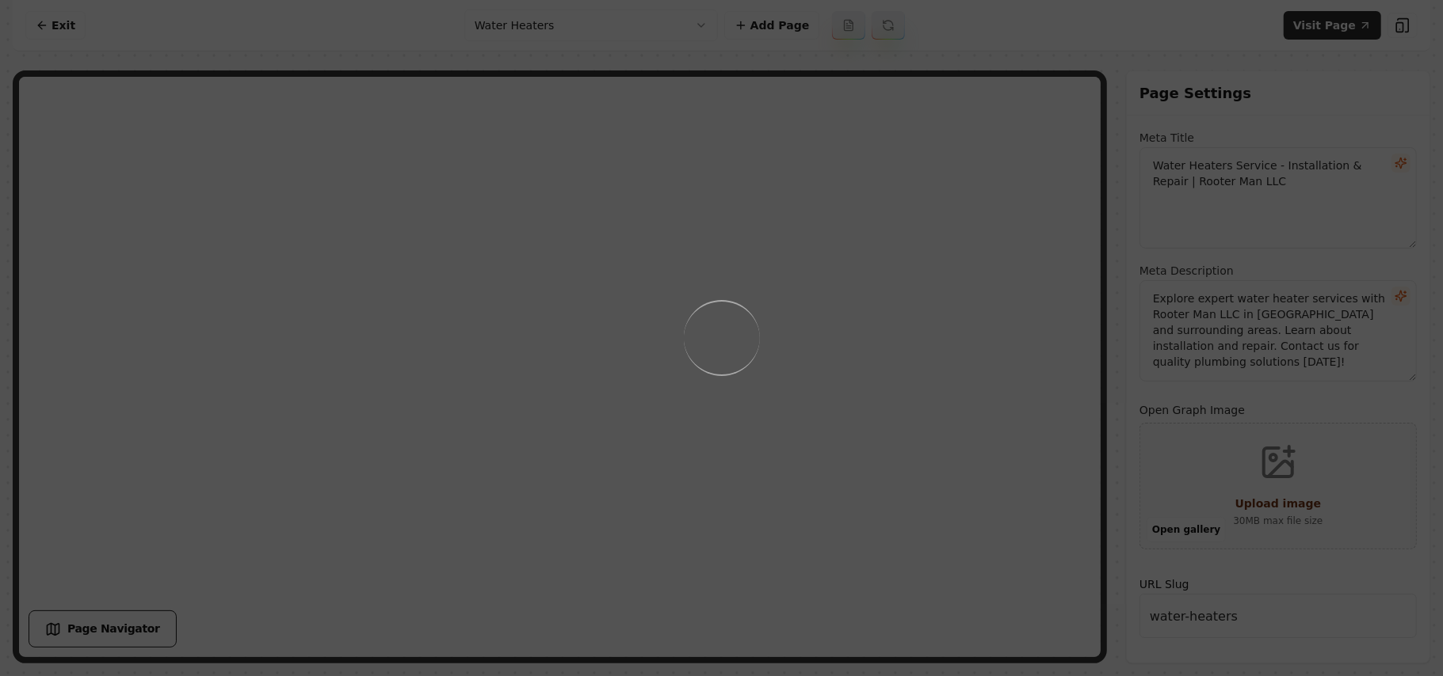
click at [913, 550] on div "Loading..." at bounding box center [721, 338] width 1443 height 676
click at [958, 490] on div "Loading..." at bounding box center [721, 338] width 1443 height 676
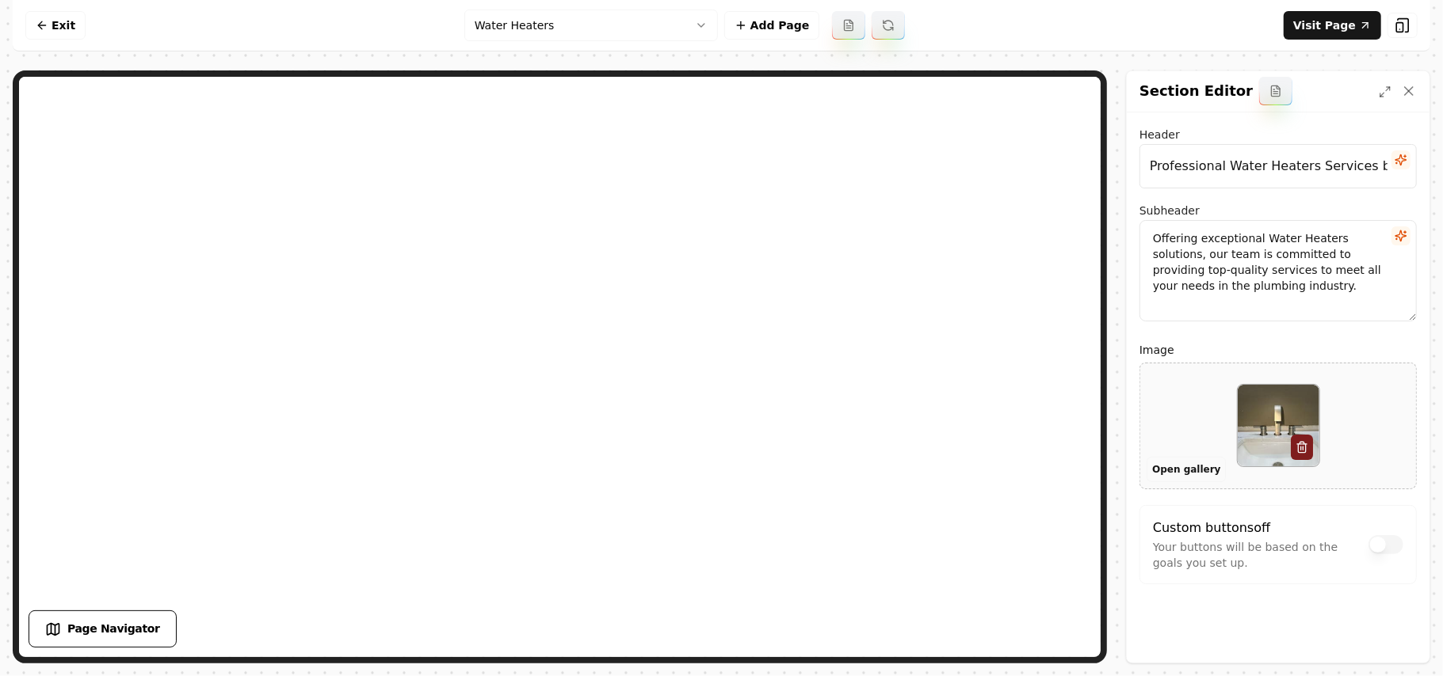
click at [1158, 463] on button "Open gallery" at bounding box center [1185, 469] width 79 height 25
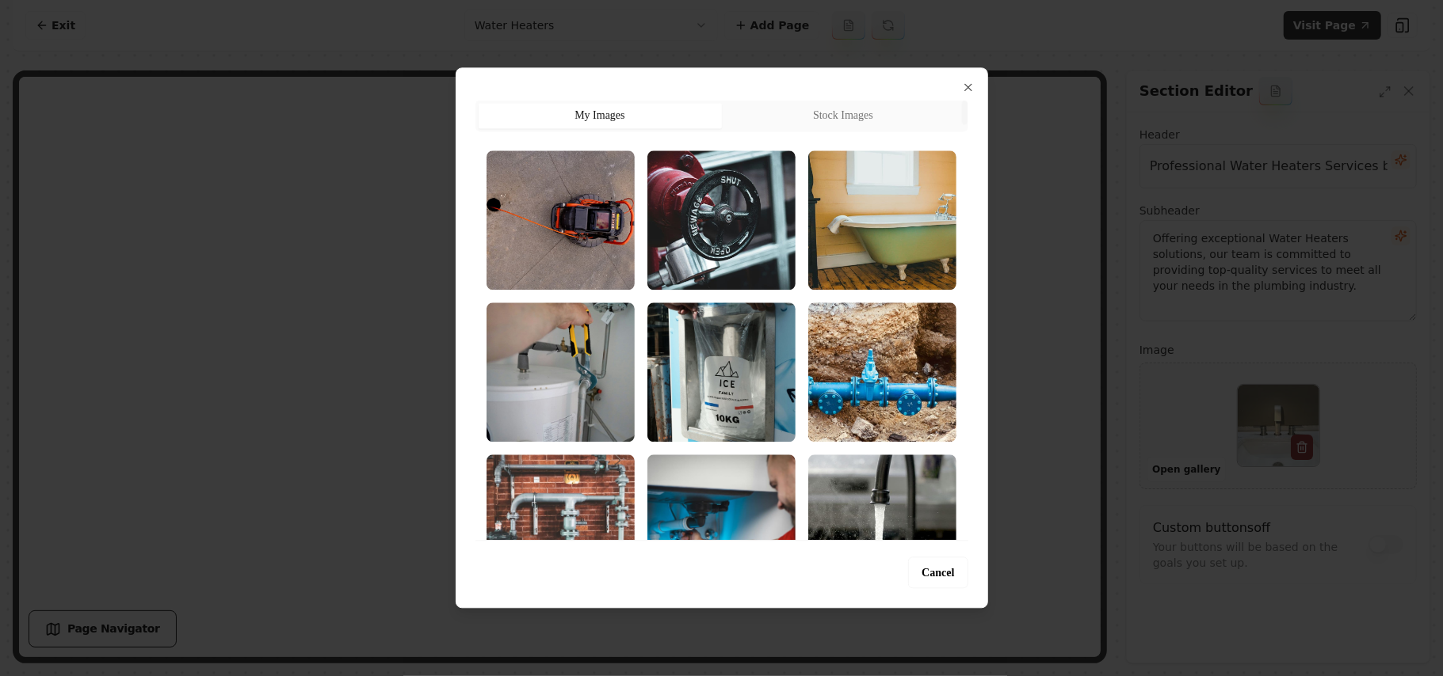
scroll to position [634, 0]
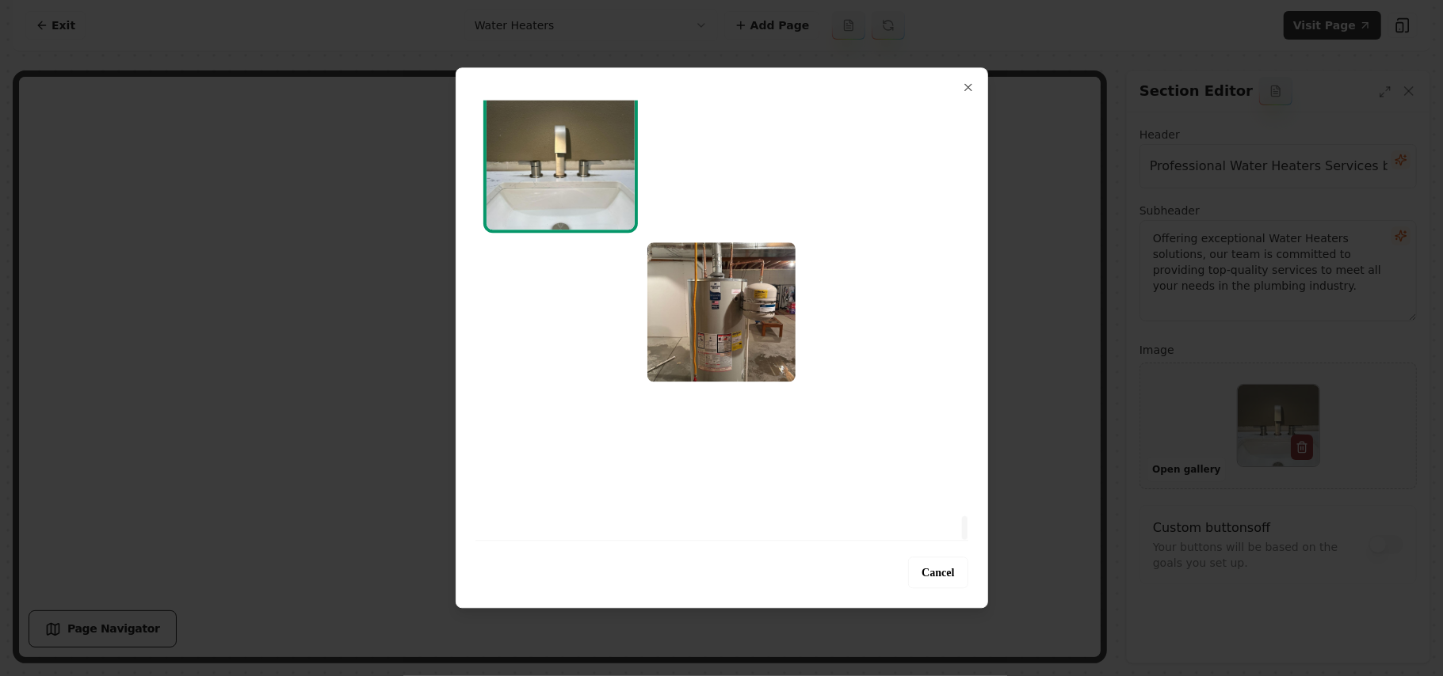
click at [967, 540] on div at bounding box center [965, 528] width 6 height 24
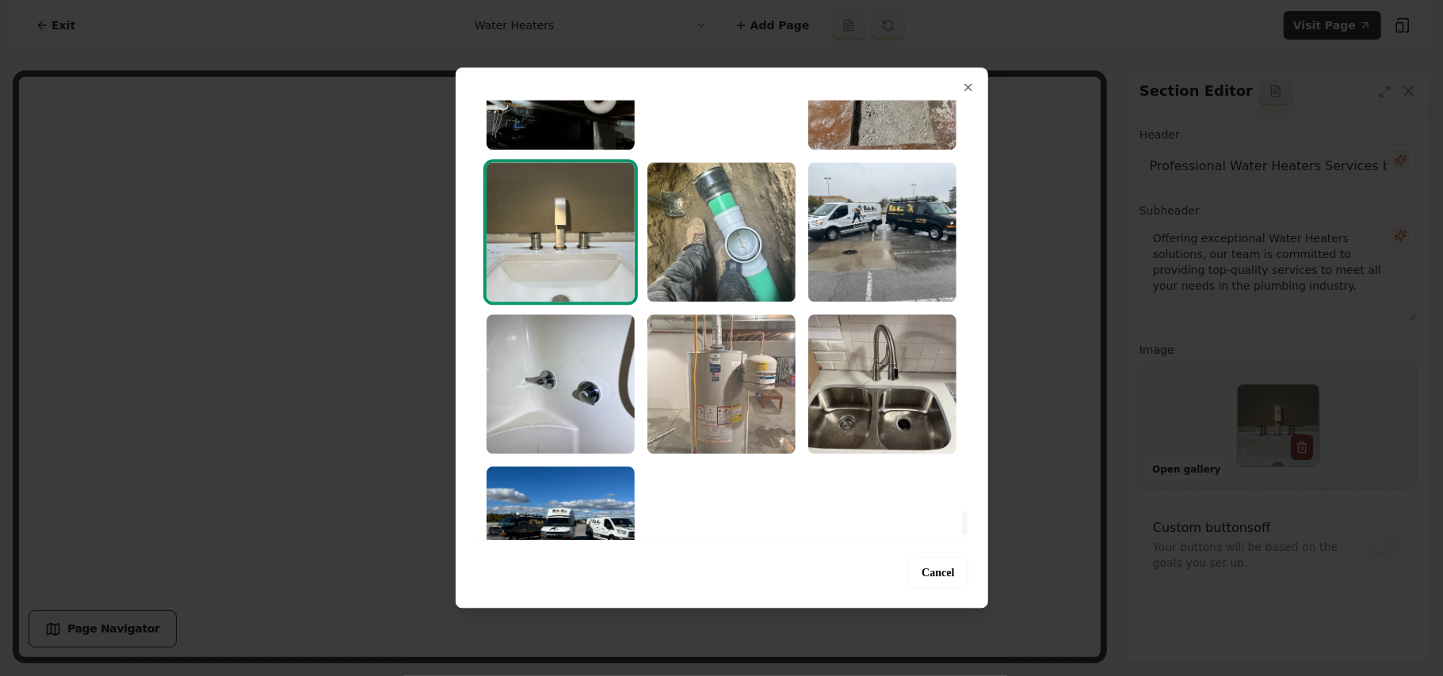
scroll to position [7711, 0]
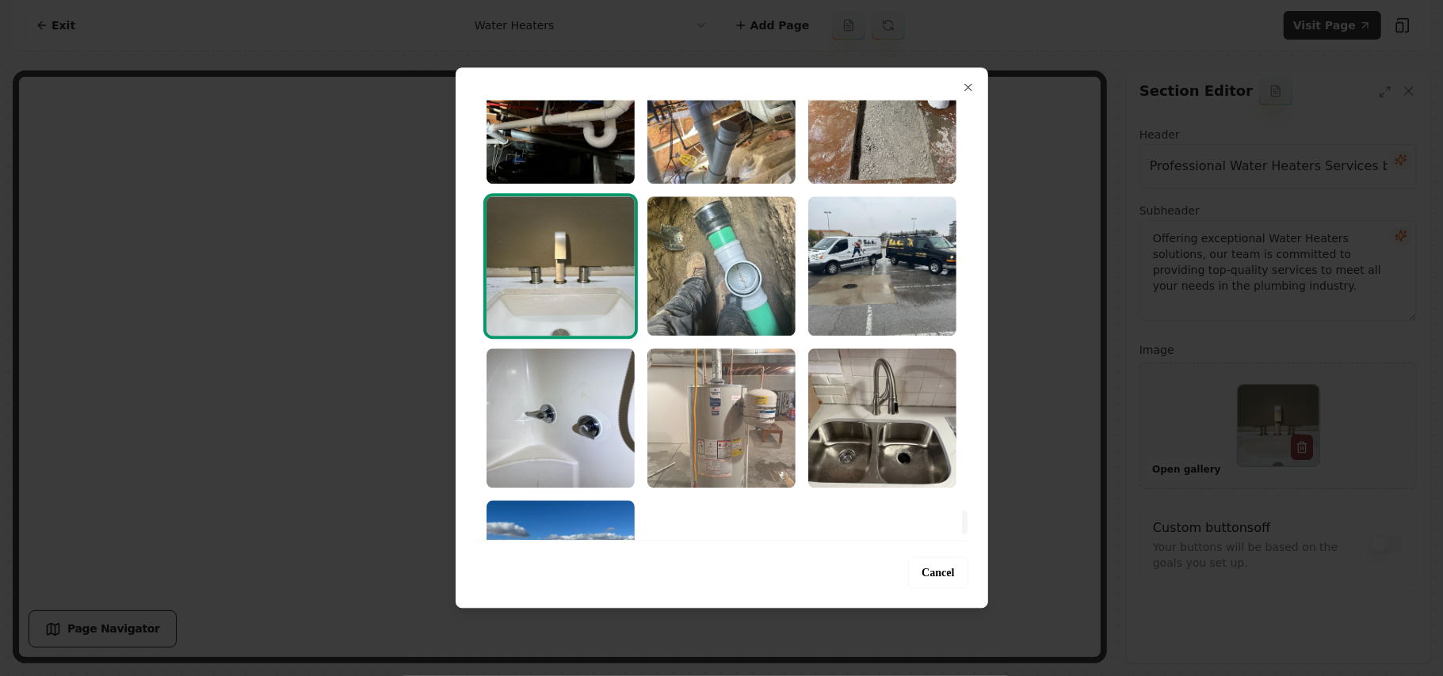
click at [742, 444] on img "Select image image_68a35cb85c7cd75eb829db6a.jpeg" at bounding box center [721, 418] width 148 height 139
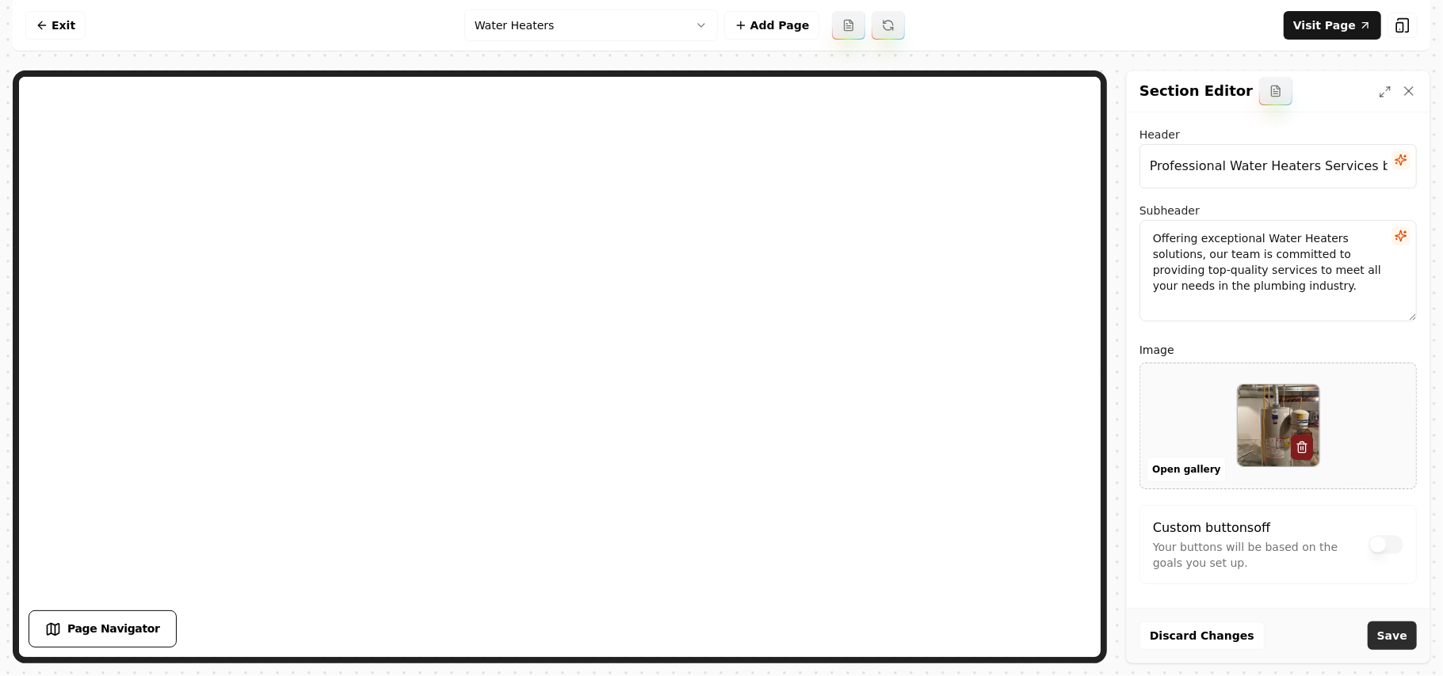
click at [1370, 631] on button "Save" at bounding box center [1391, 636] width 49 height 29
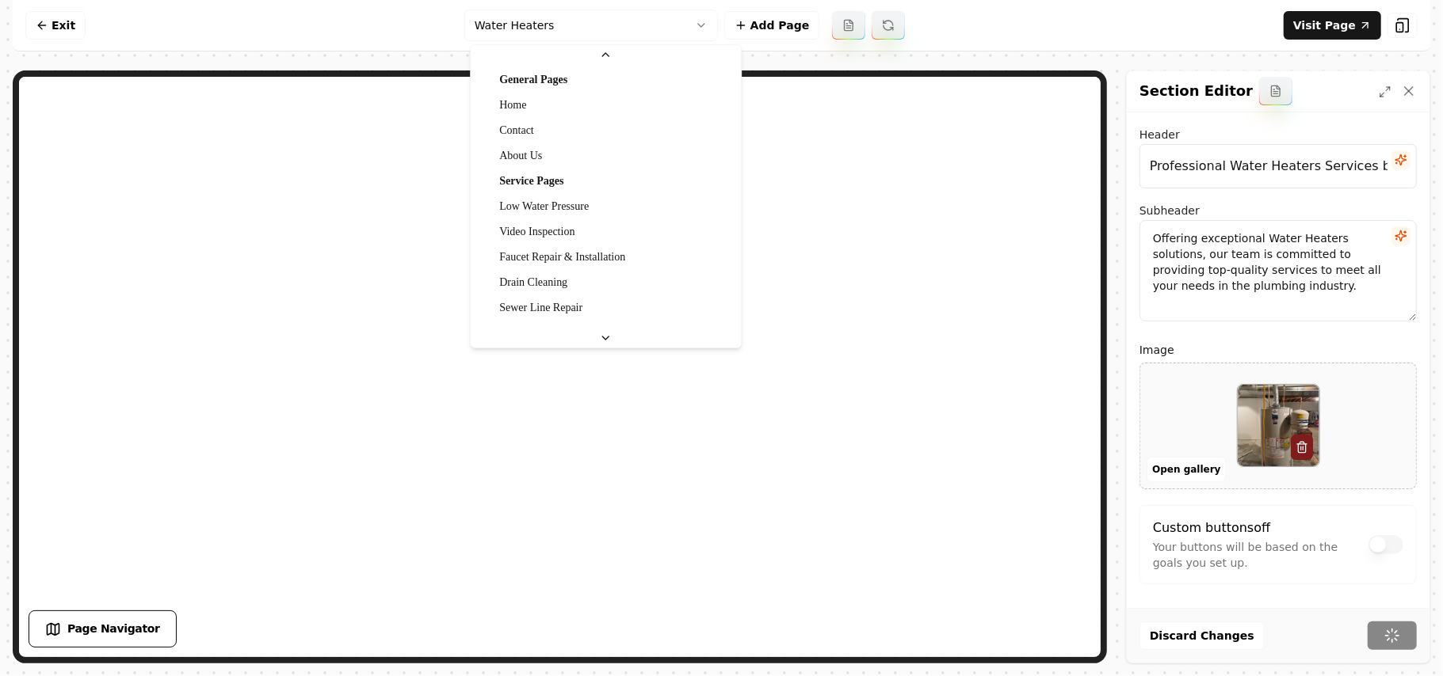
click at [543, 21] on html "Computer Required This feature is only available on a computer. Please switch t…" at bounding box center [721, 338] width 1443 height 676
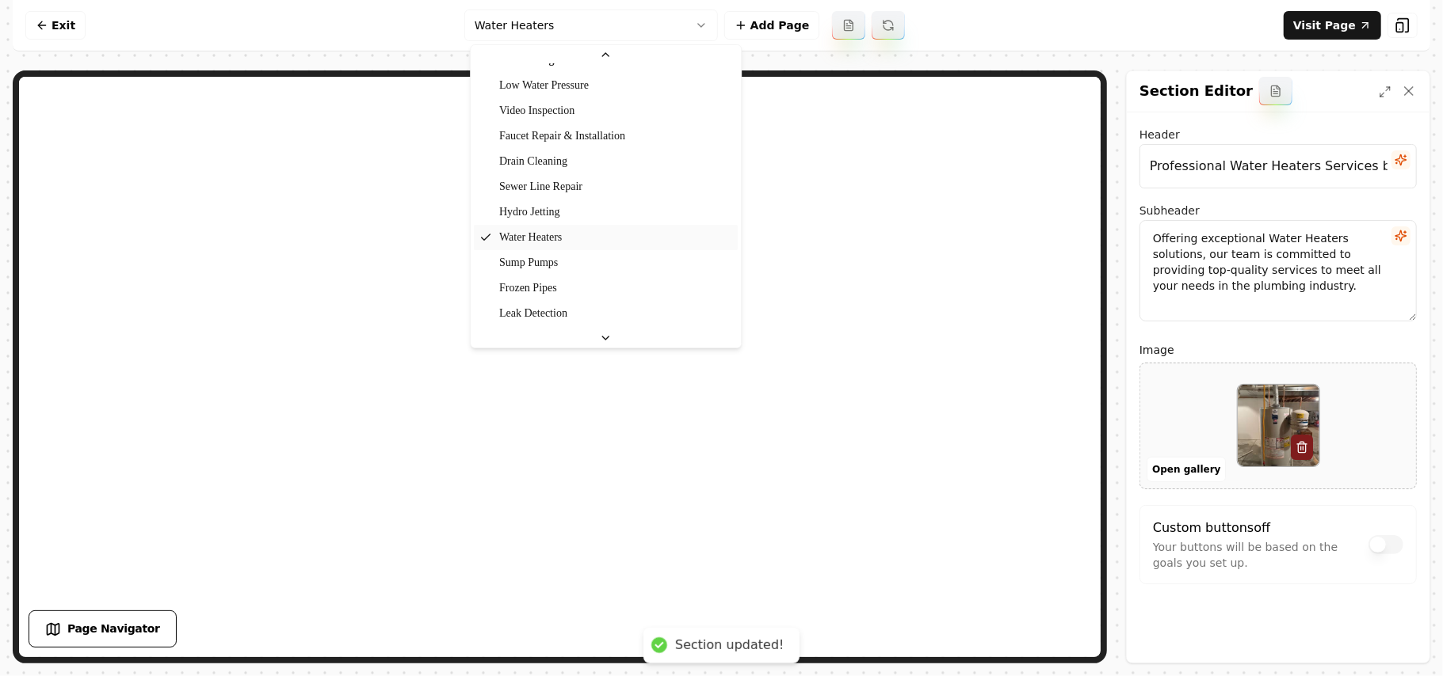
scroll to position [149, 0]
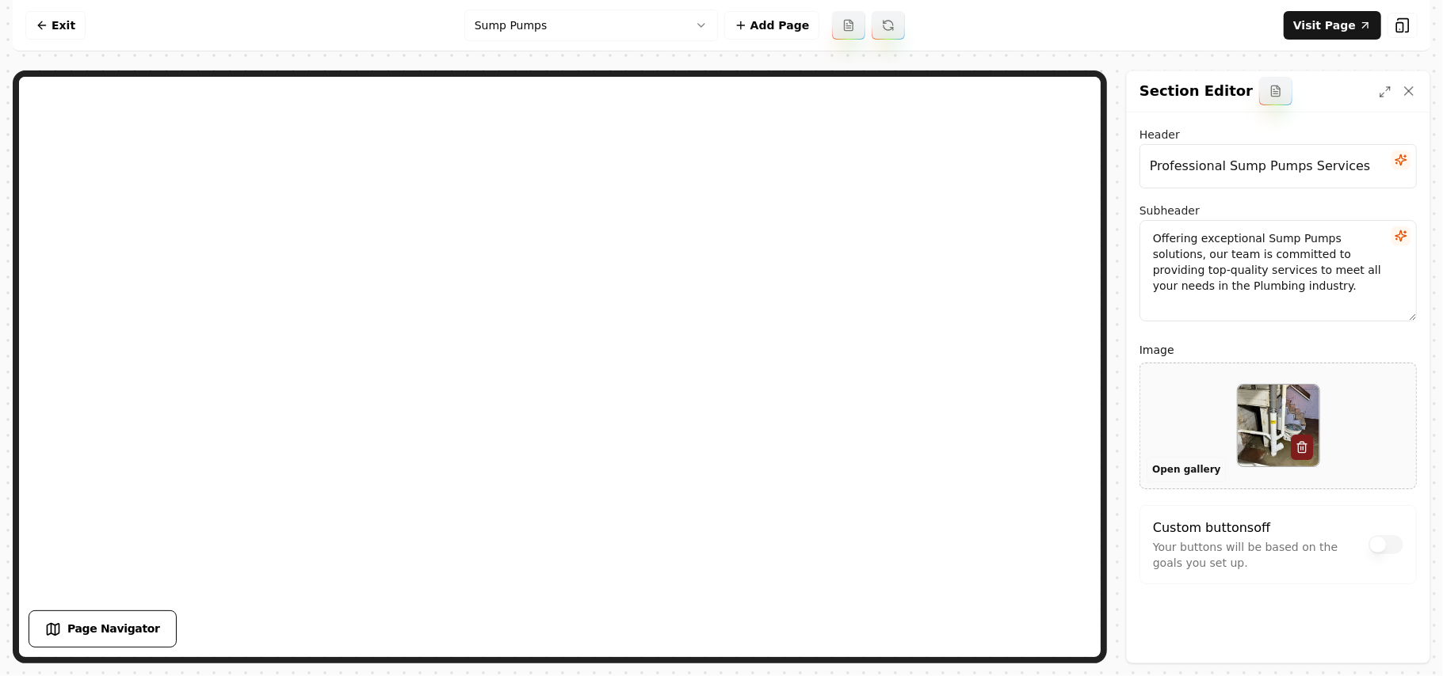
click at [1147, 469] on button "Open gallery" at bounding box center [1185, 469] width 79 height 25
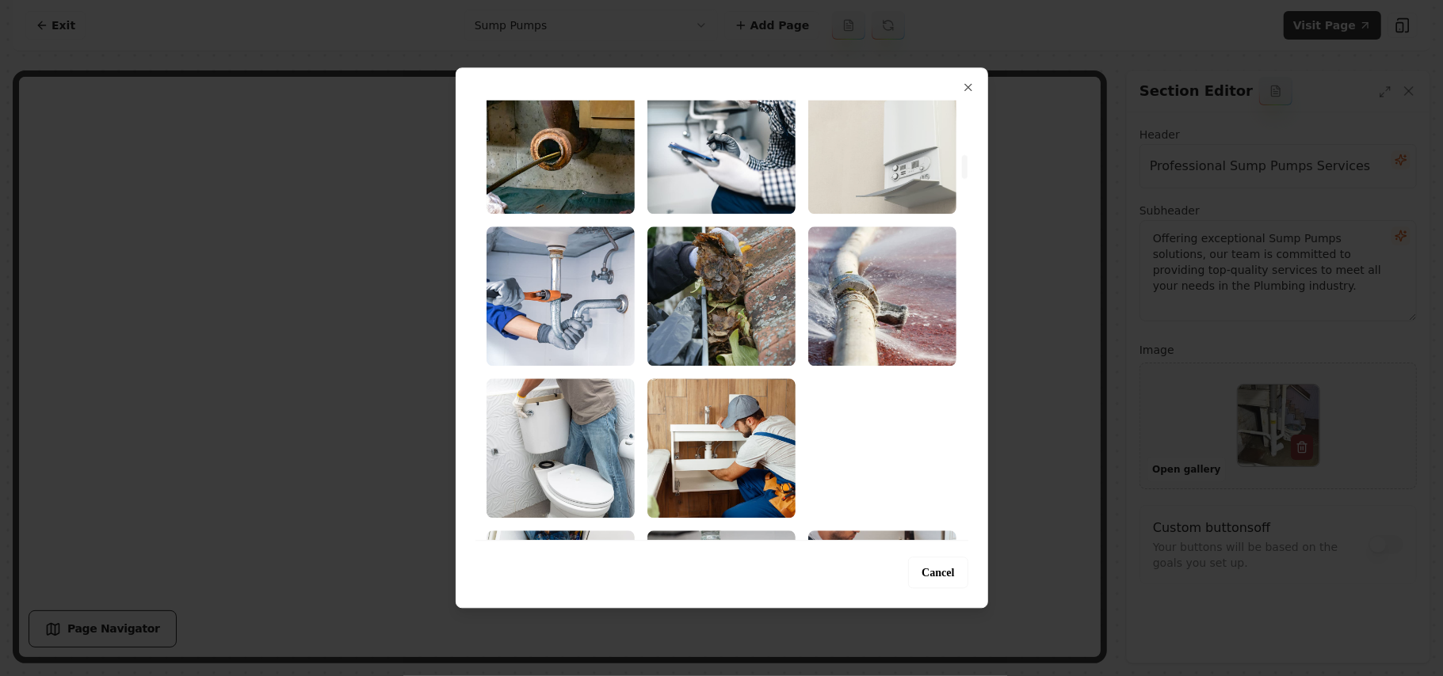
scroll to position [1161, 0]
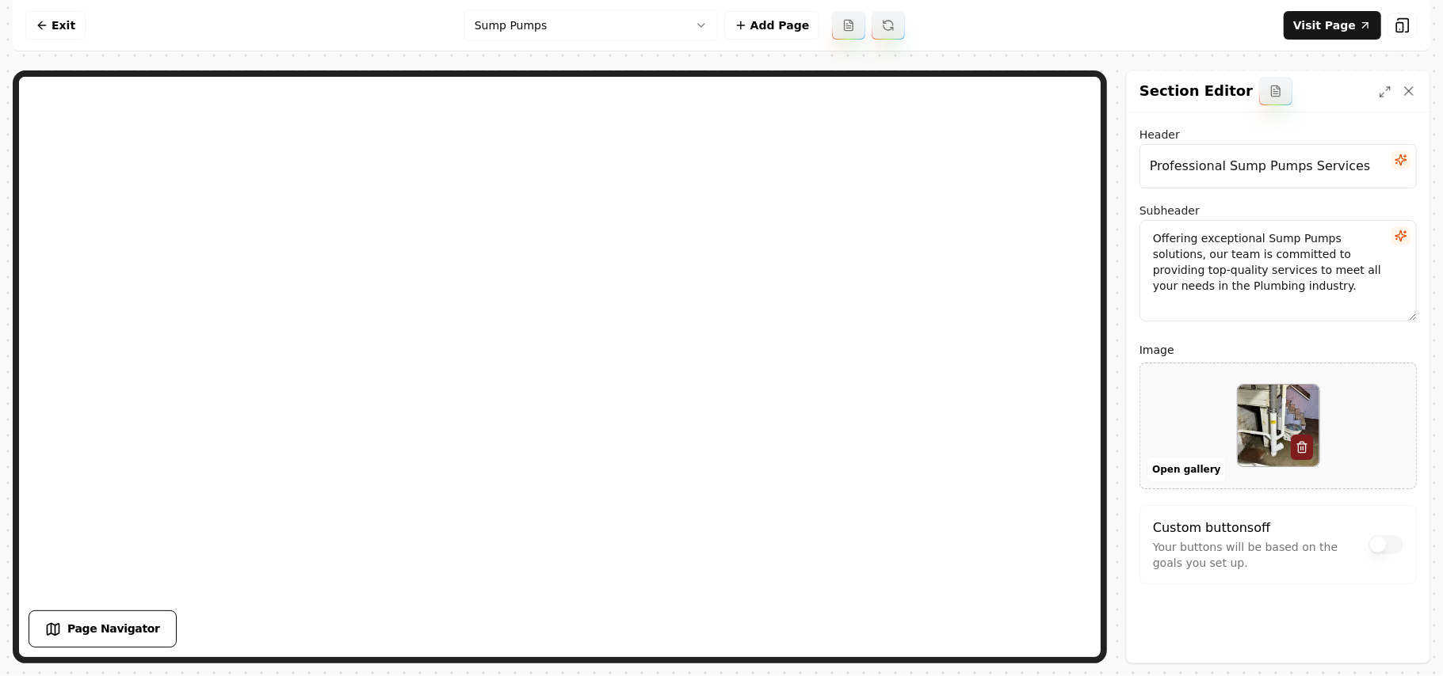
click at [1179, 406] on div at bounding box center [1278, 426] width 276 height 109
click at [1187, 463] on button "Open gallery" at bounding box center [1185, 469] width 79 height 25
click at [1180, 416] on div at bounding box center [1278, 426] width 276 height 109
click at [1191, 474] on button "Open gallery" at bounding box center [1185, 469] width 79 height 25
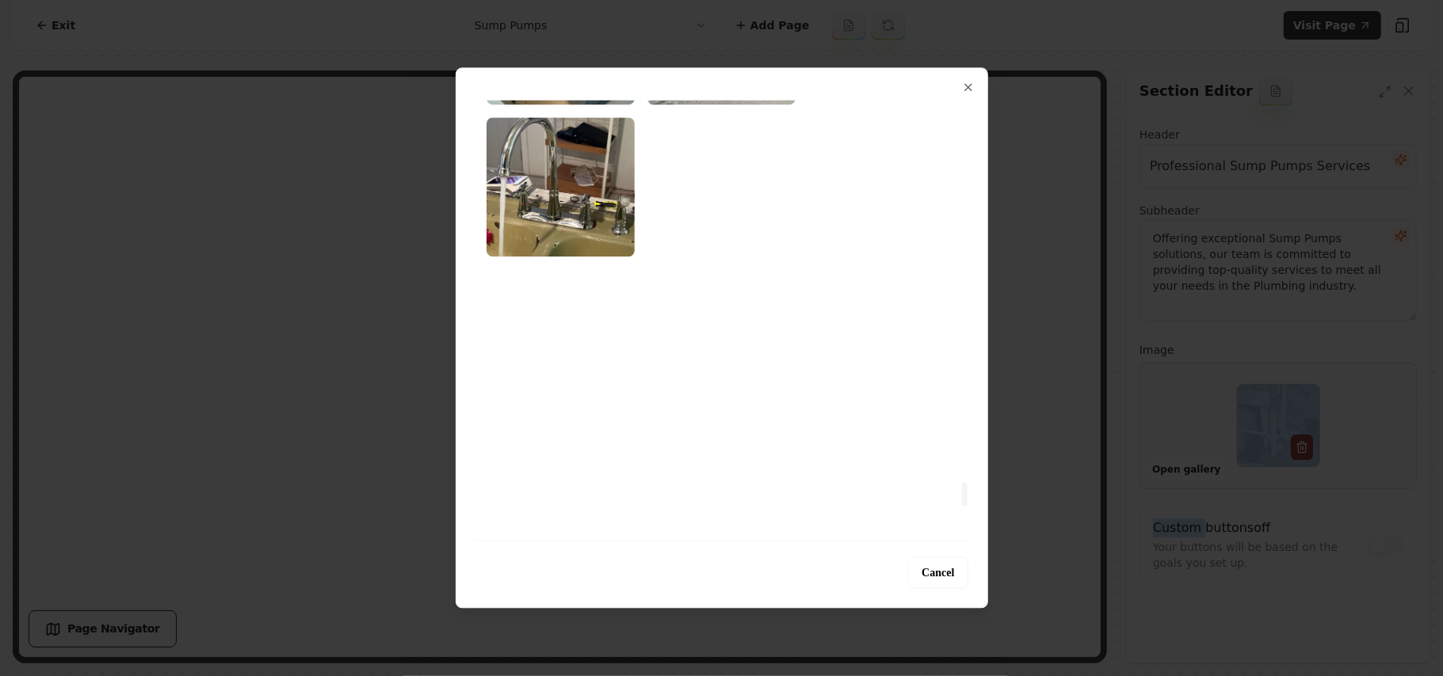
scroll to position [7710, 0]
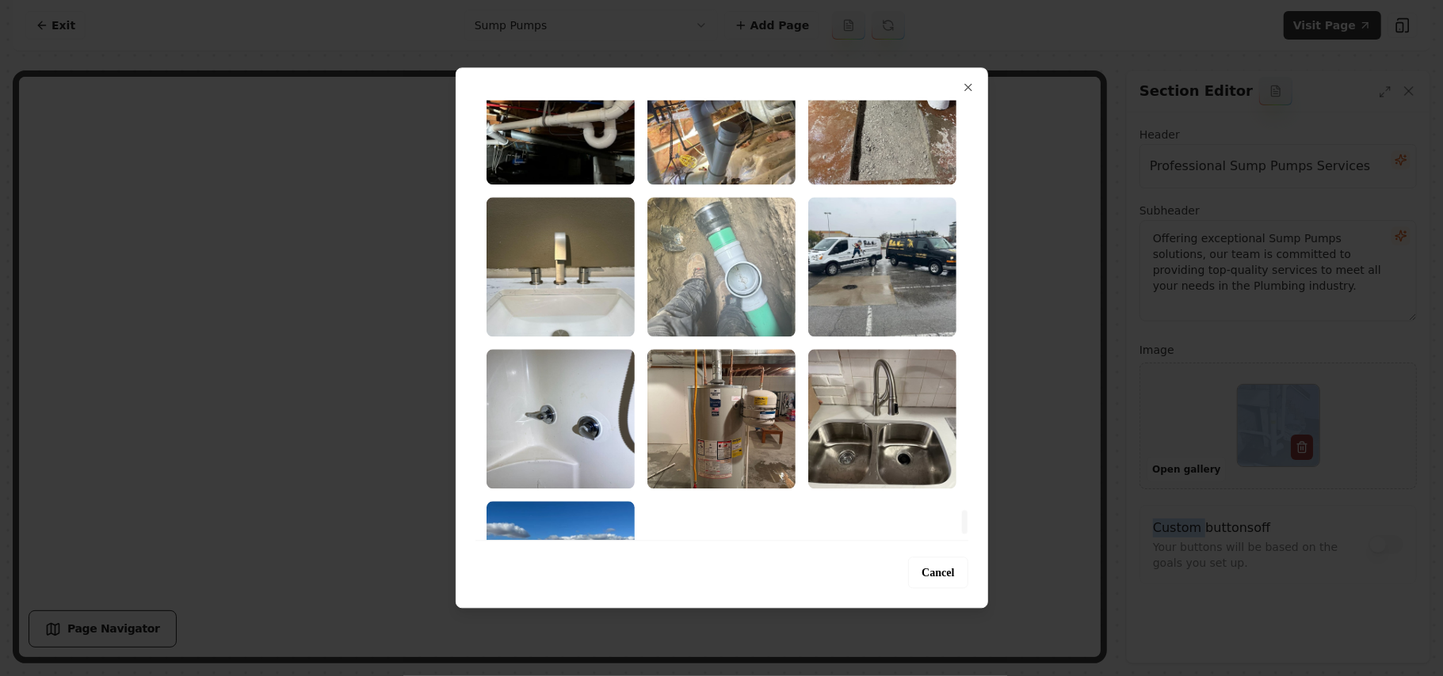
click at [740, 298] on img "Select image image_68a35cb95c7cd75eb829dc5c.jpeg" at bounding box center [721, 266] width 148 height 139
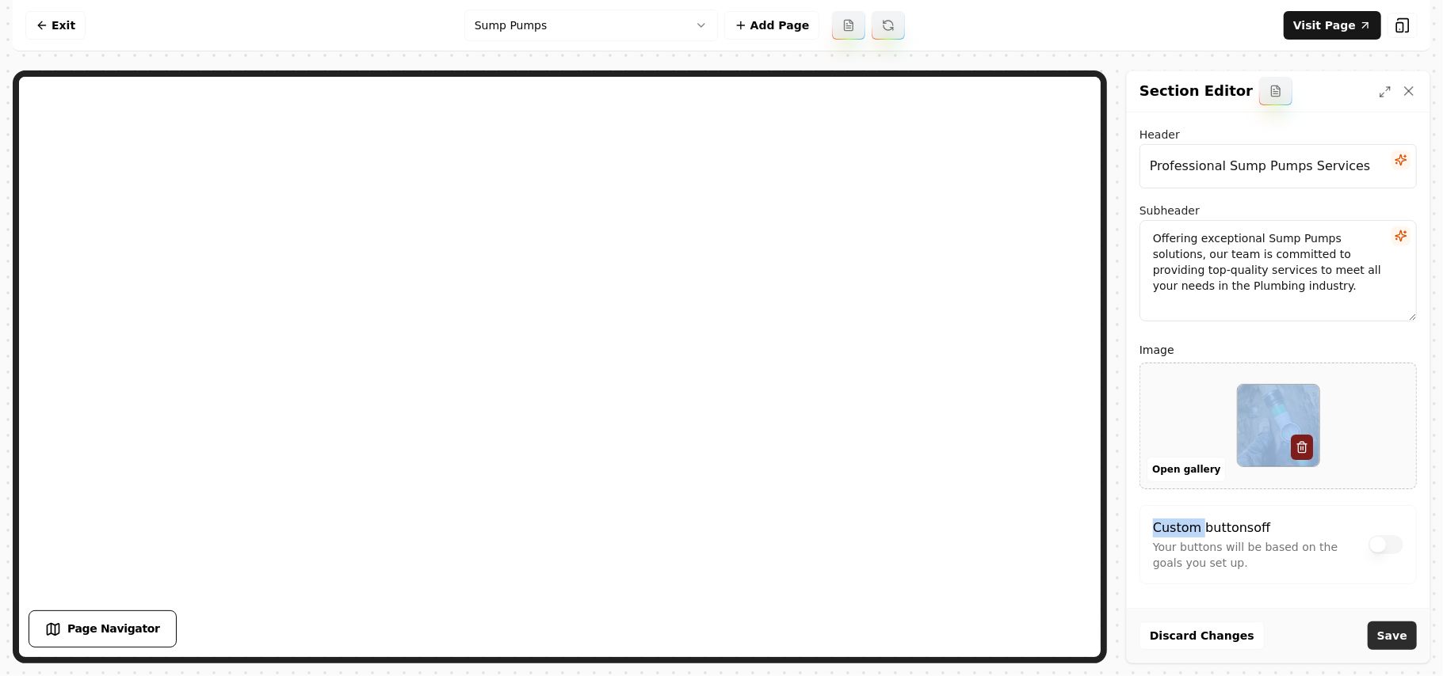
click at [1389, 628] on button "Save" at bounding box center [1391, 636] width 49 height 29
click at [535, 29] on html "Computer Required This feature is only available on a computer. Please switch t…" at bounding box center [721, 338] width 1443 height 676
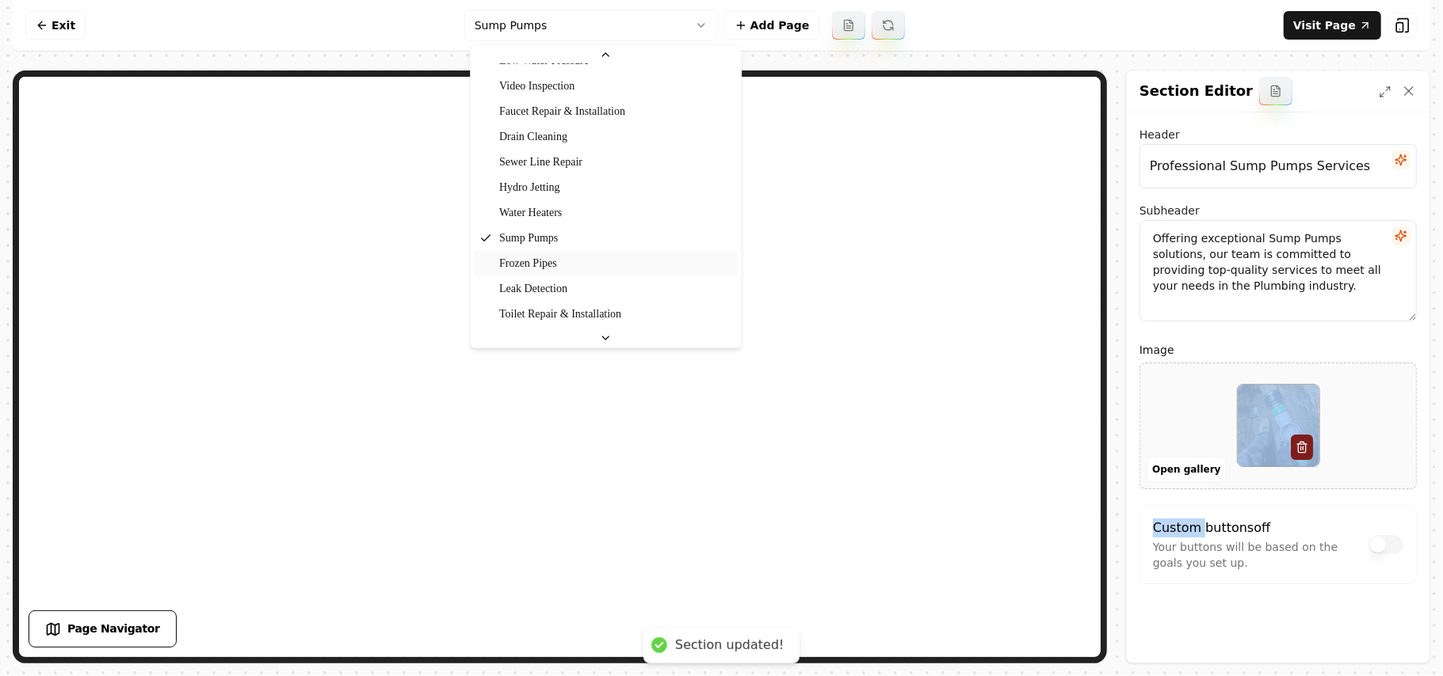
scroll to position [174, 0]
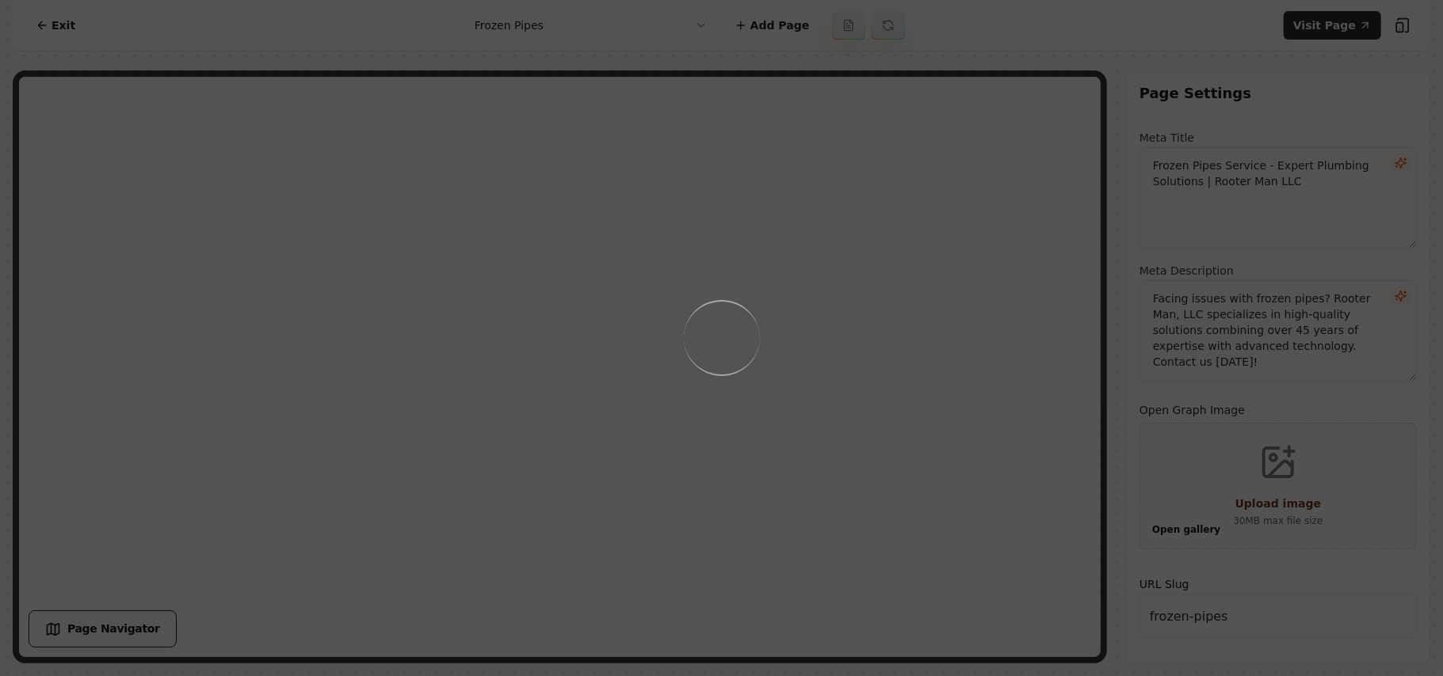
click at [970, 410] on div "Loading..." at bounding box center [721, 338] width 1443 height 676
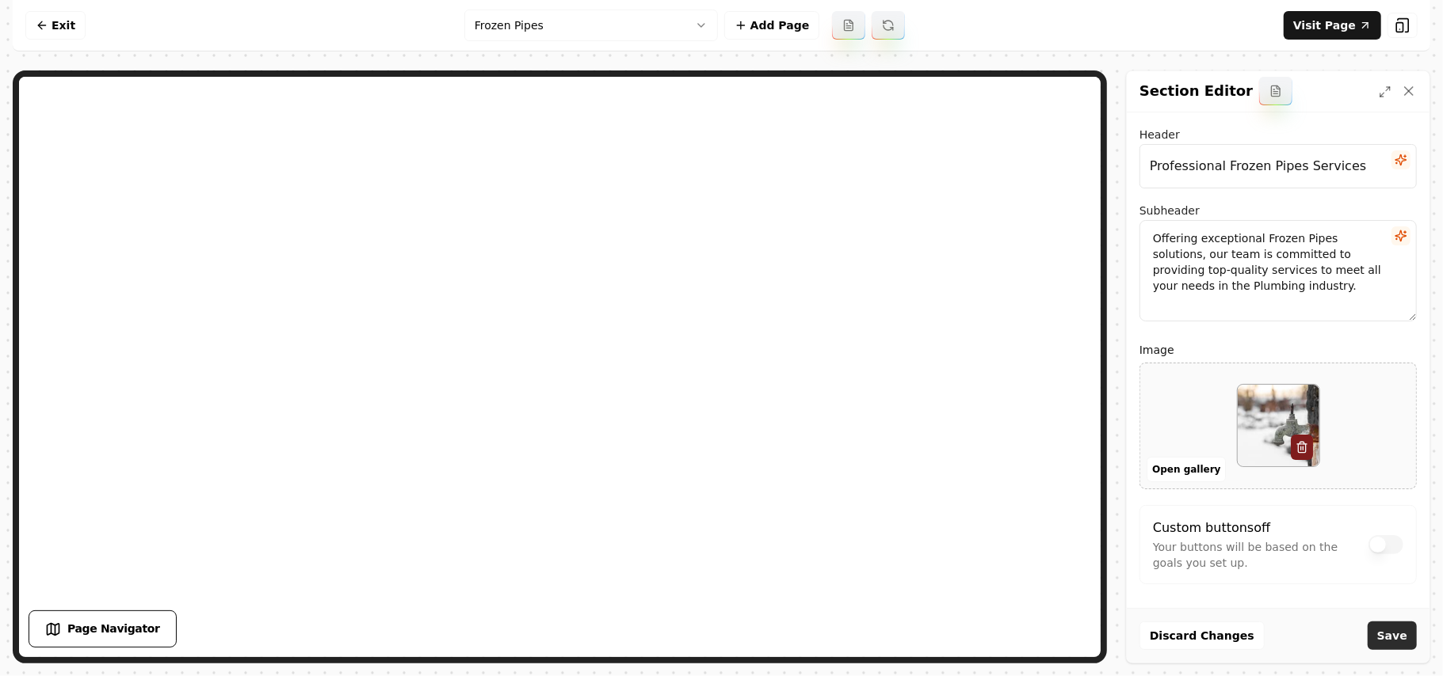
click at [1379, 632] on button "Save" at bounding box center [1391, 636] width 49 height 29
click at [600, 27] on html "Computer Required This feature is only available on a computer. Please switch t…" at bounding box center [721, 338] width 1443 height 676
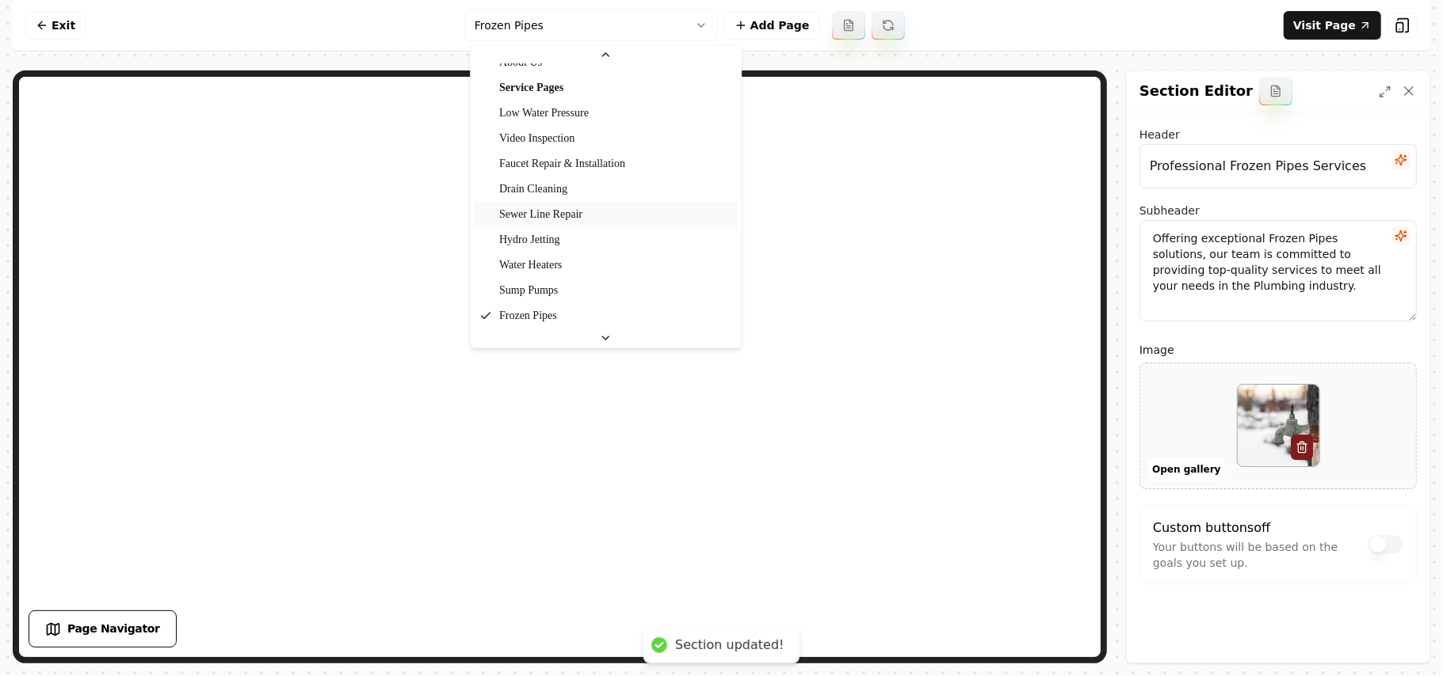
scroll to position [200, 0]
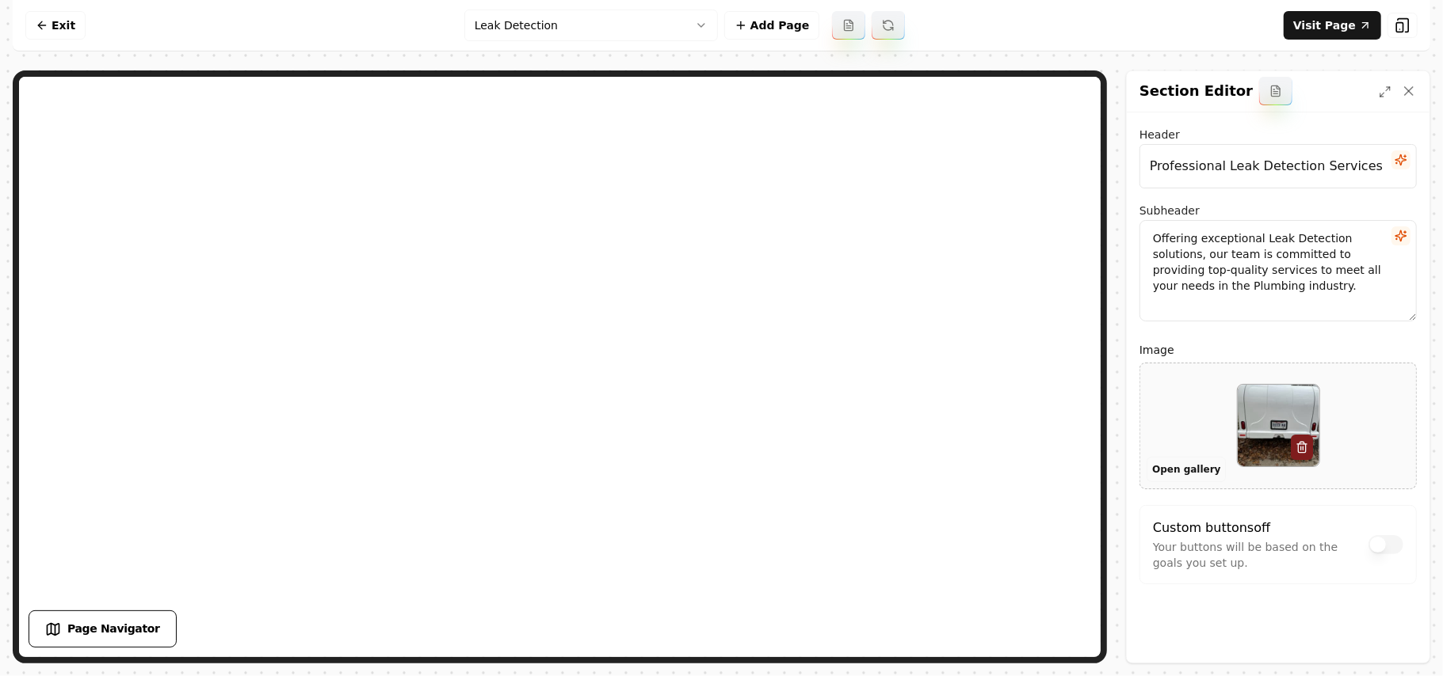
click at [1180, 469] on button "Open gallery" at bounding box center [1185, 469] width 79 height 25
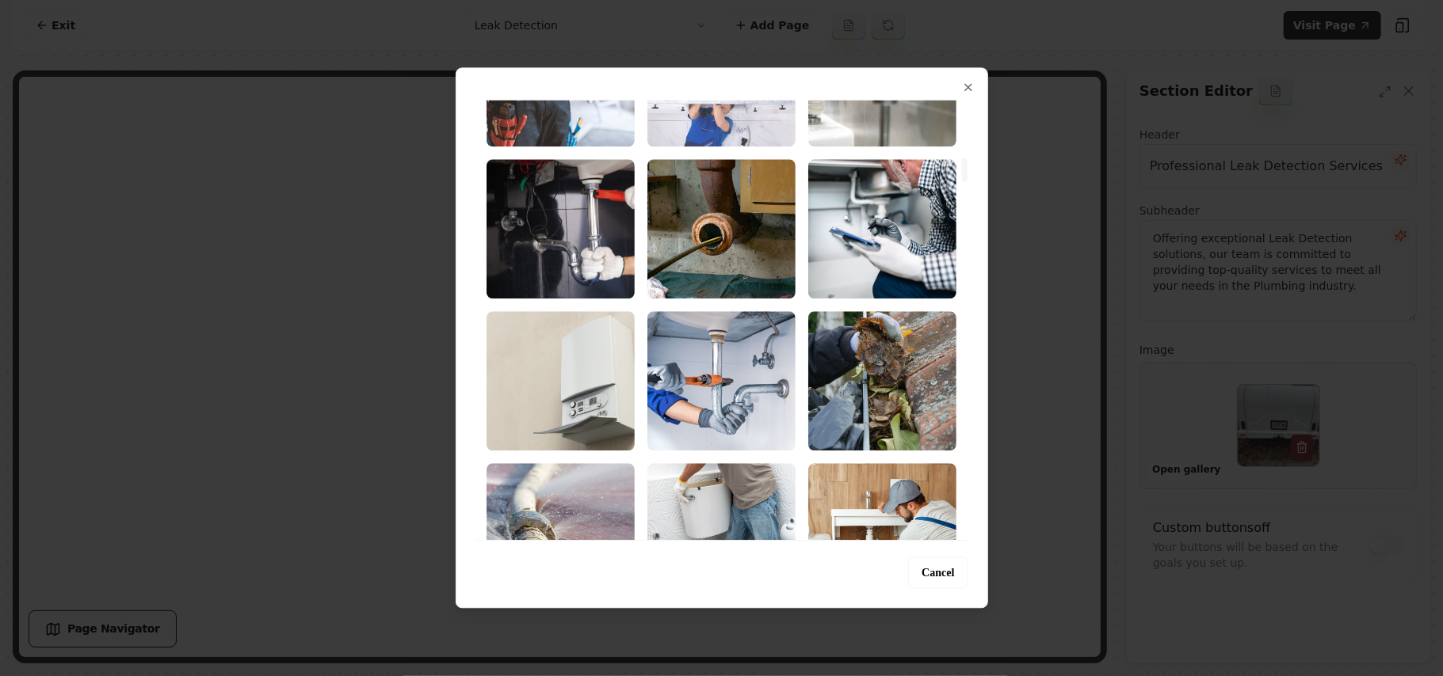
scroll to position [1161, 0]
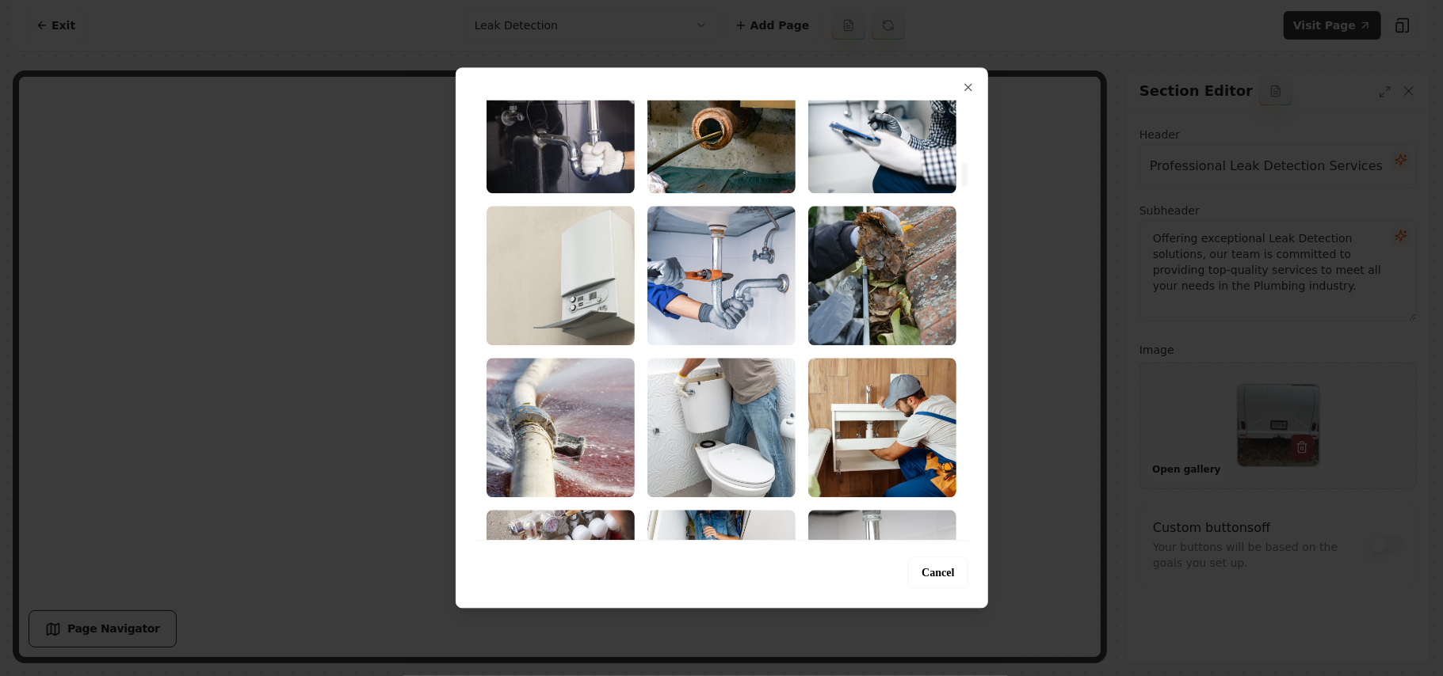
click at [547, 390] on img "Select image image_68a3600c5c7cd75eb8452e1a.jpeg" at bounding box center [560, 427] width 148 height 139
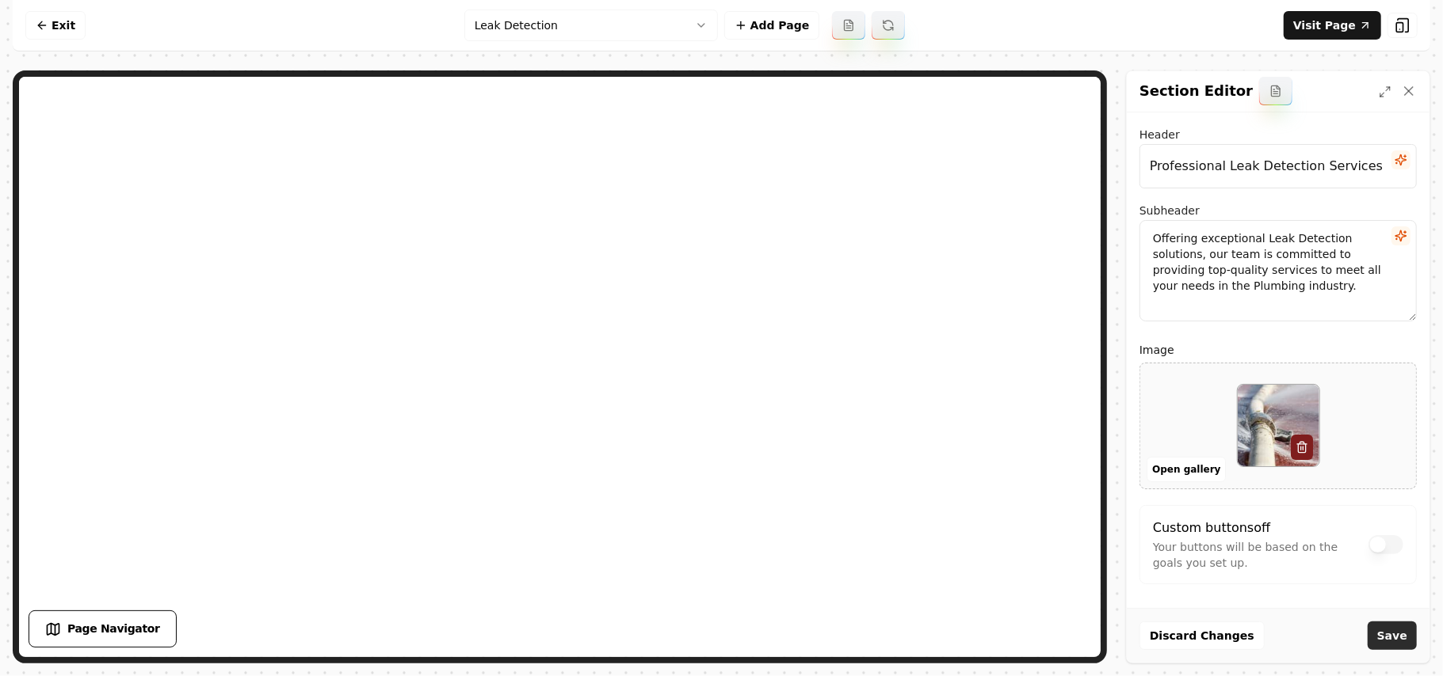
click at [1373, 638] on button "Save" at bounding box center [1391, 636] width 49 height 29
click at [512, 13] on html "Computer Required This feature is only available on a computer. Please switch t…" at bounding box center [721, 338] width 1443 height 676
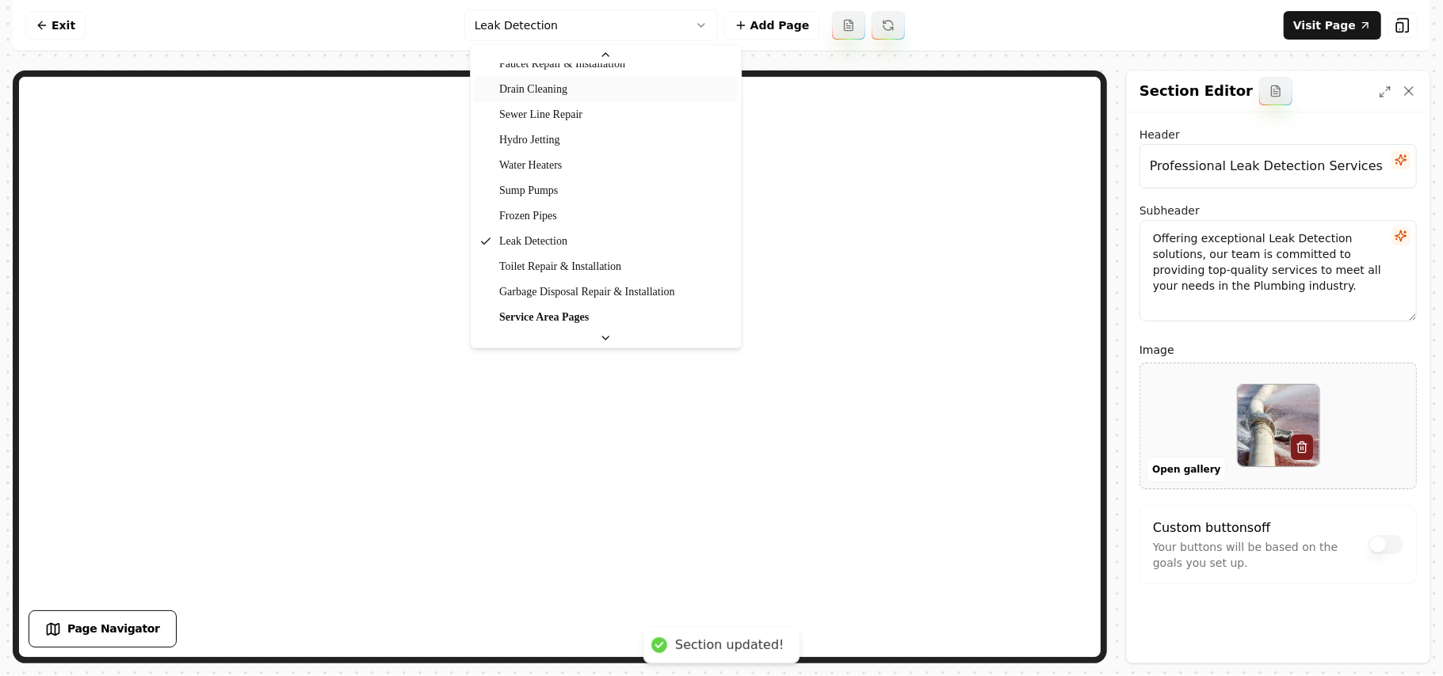
scroll to position [225, 0]
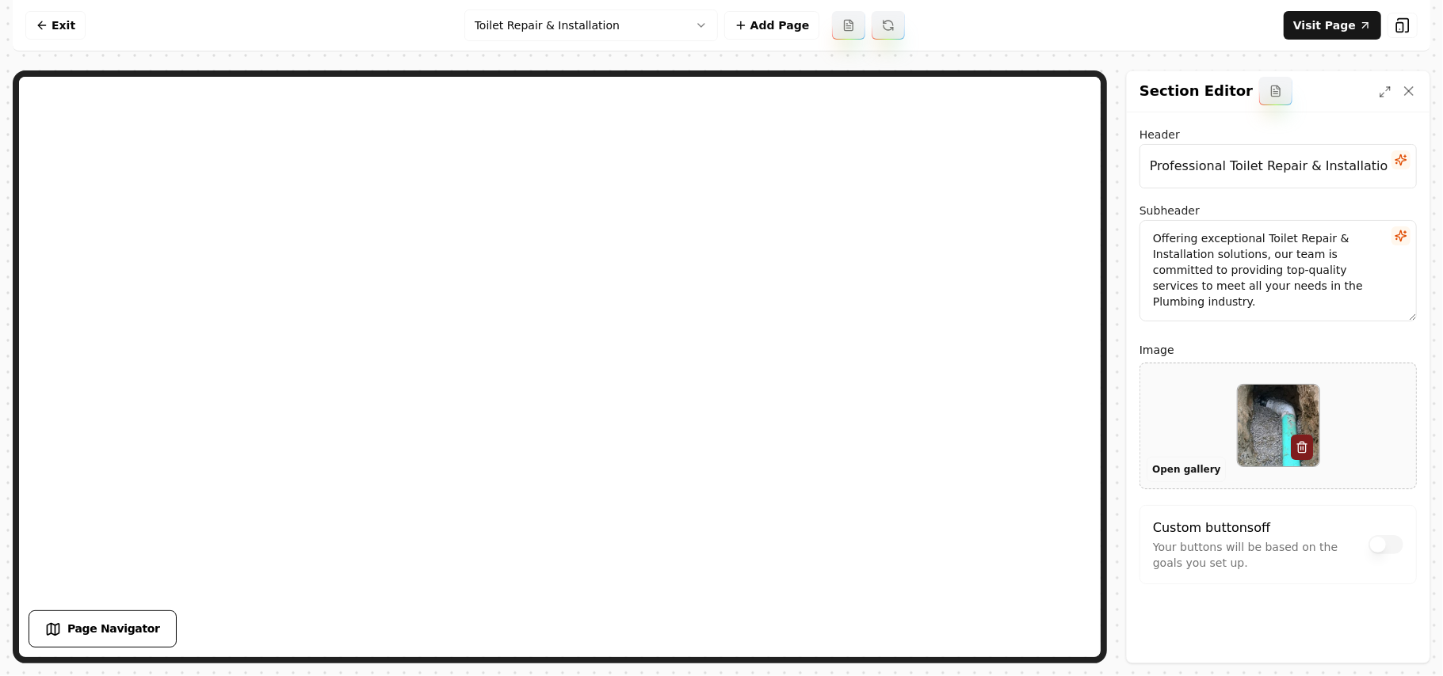
click at [1171, 472] on button "Open gallery" at bounding box center [1185, 469] width 79 height 25
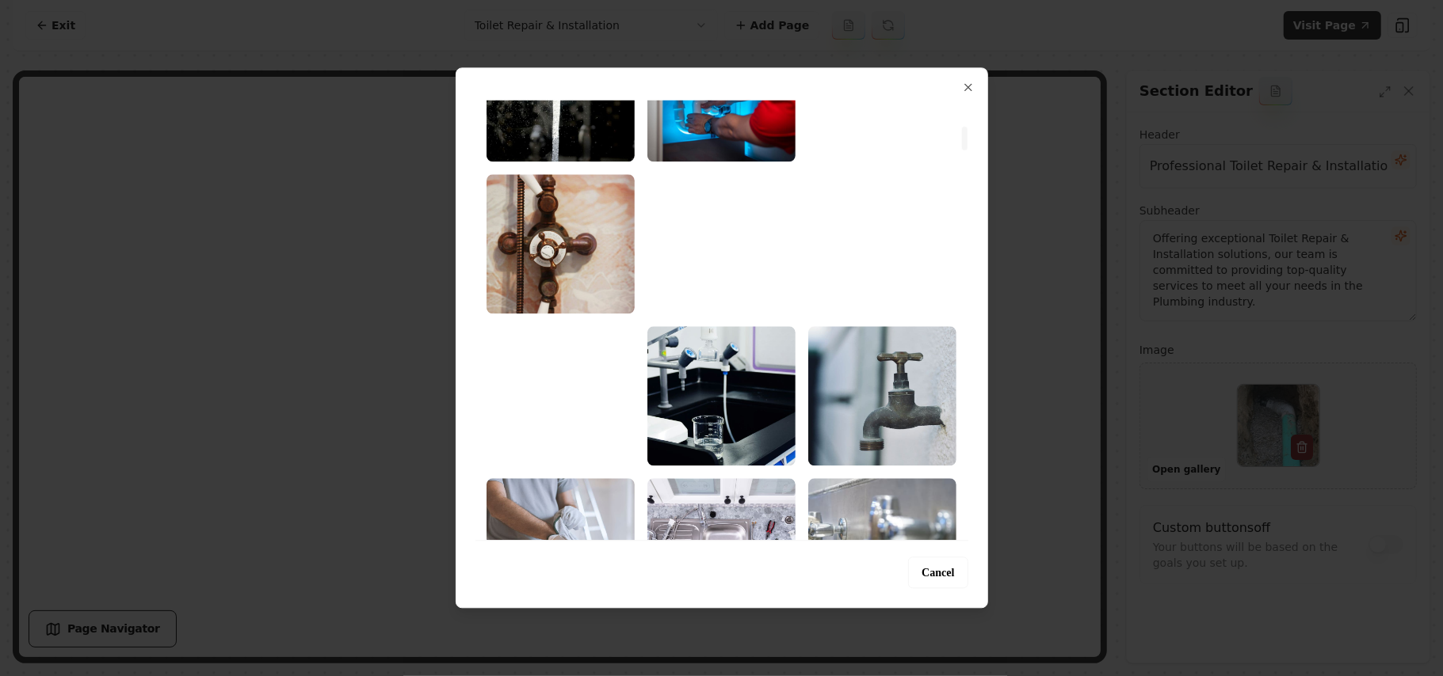
scroll to position [634, 0]
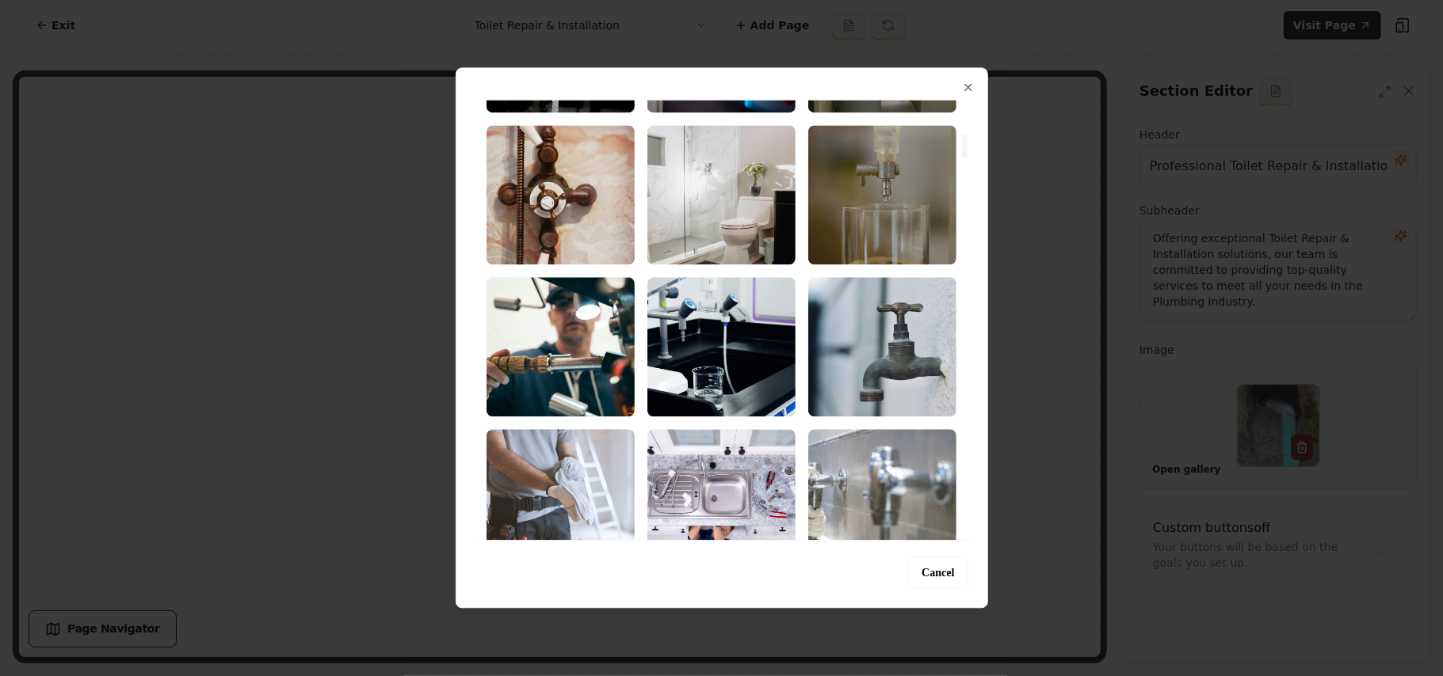
click at [745, 215] on img "Select image image_68a3611e5c7cd75eb84bf515.jpg" at bounding box center [721, 194] width 148 height 139
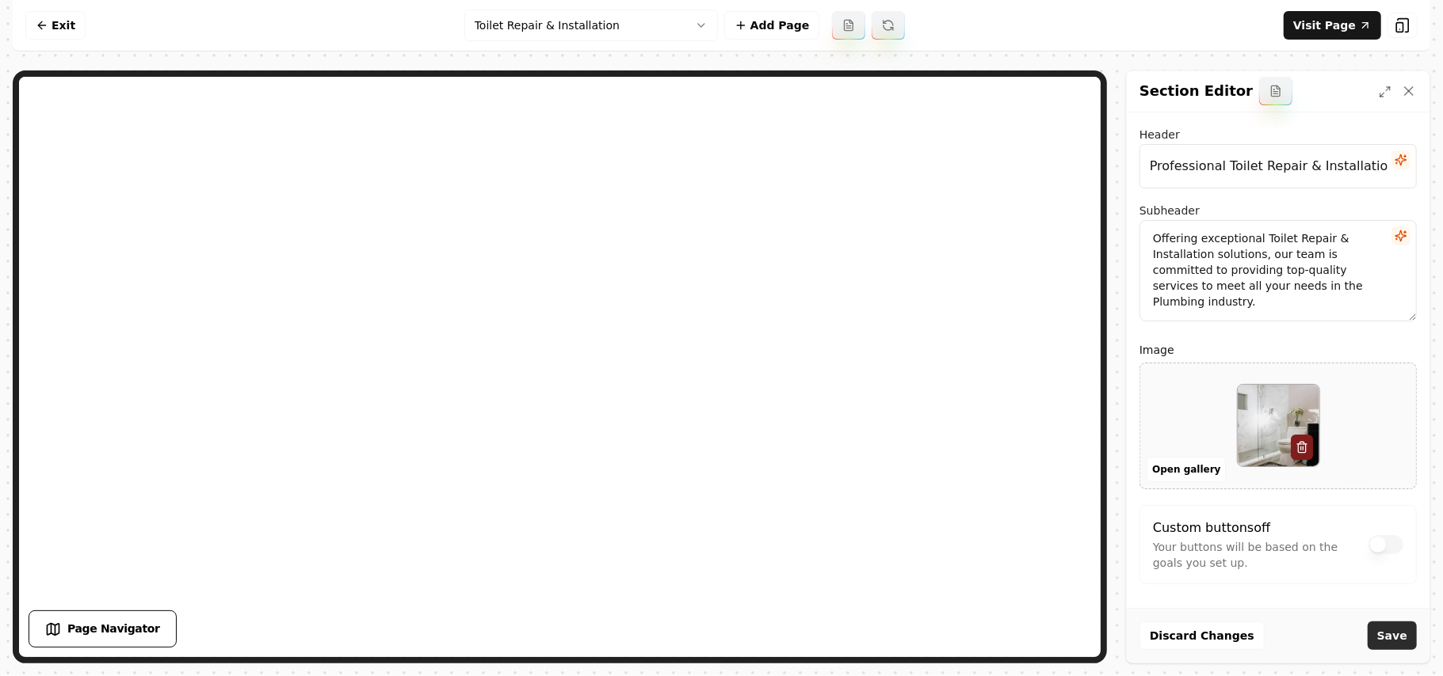
click at [1404, 638] on button "Save" at bounding box center [1391, 636] width 49 height 29
click at [562, 23] on html "Computer Required This feature is only available on a computer. Please switch t…" at bounding box center [721, 338] width 1443 height 676
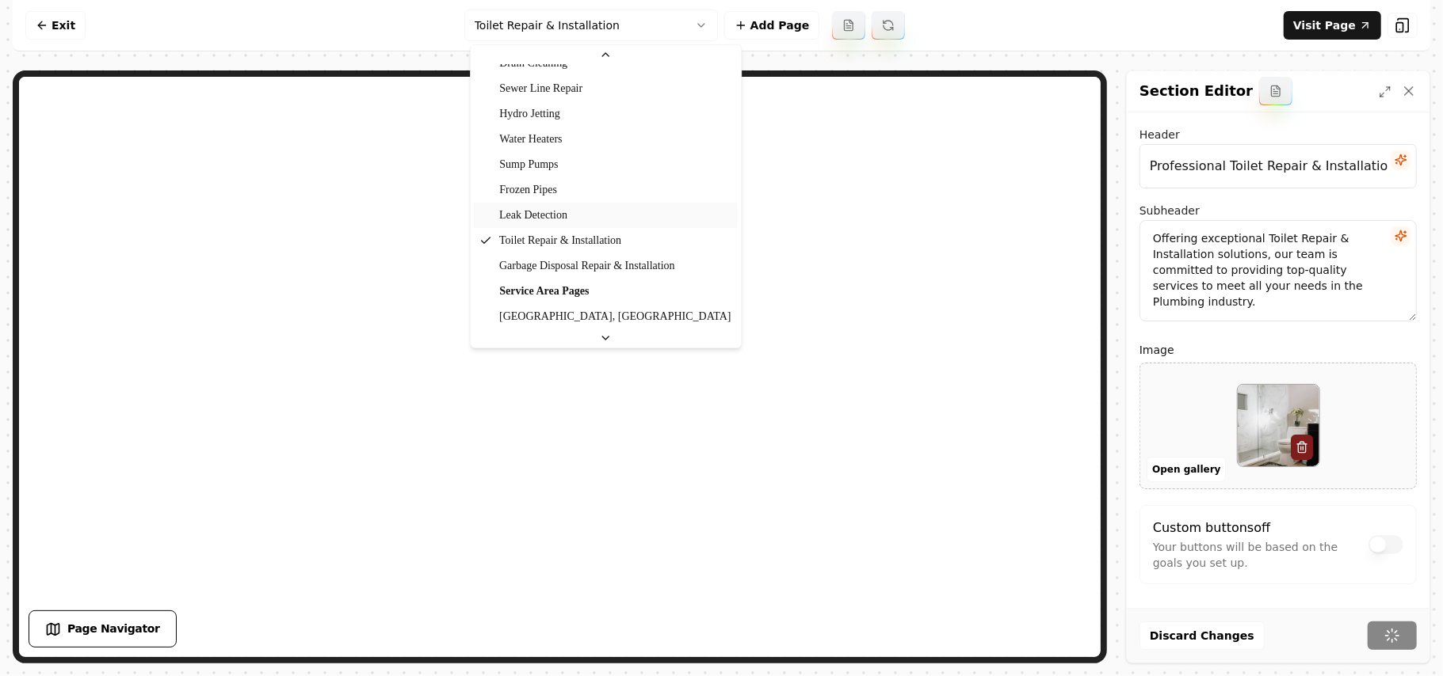
scroll to position [250, 0]
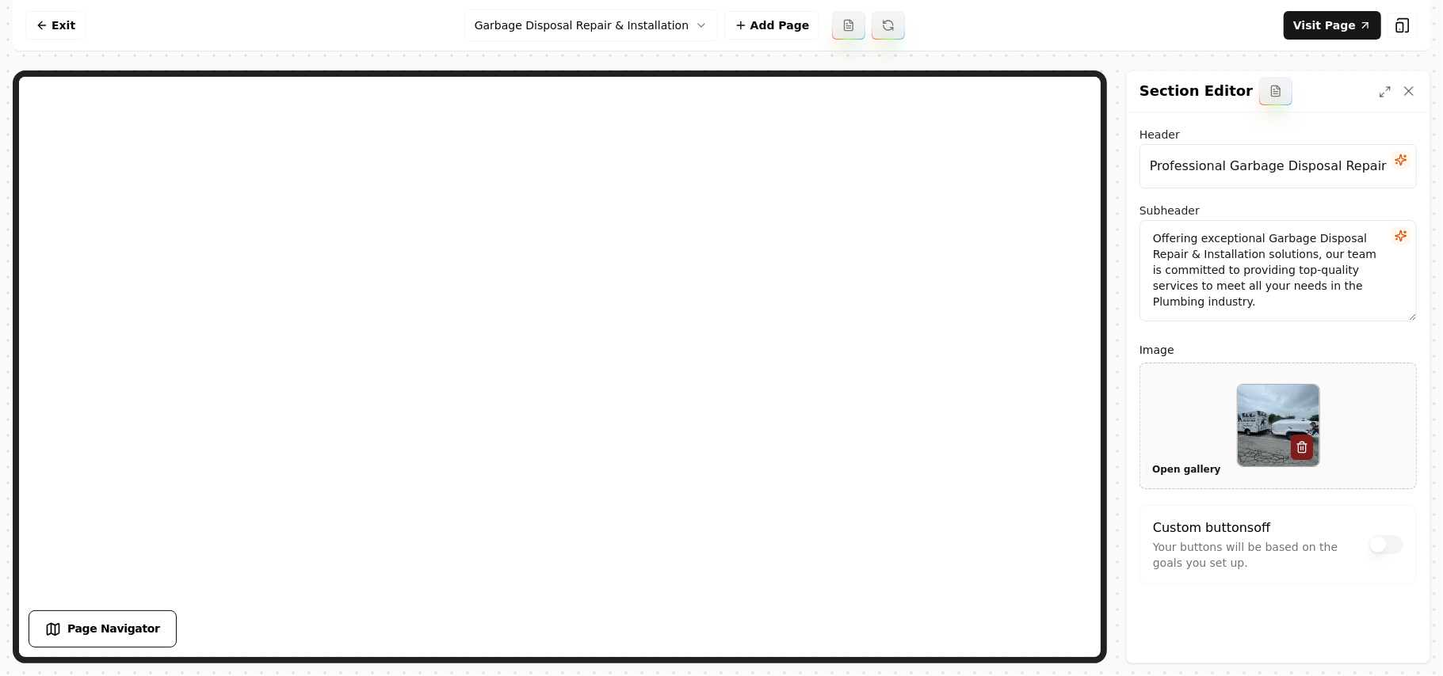
click at [1161, 474] on button "Open gallery" at bounding box center [1185, 469] width 79 height 25
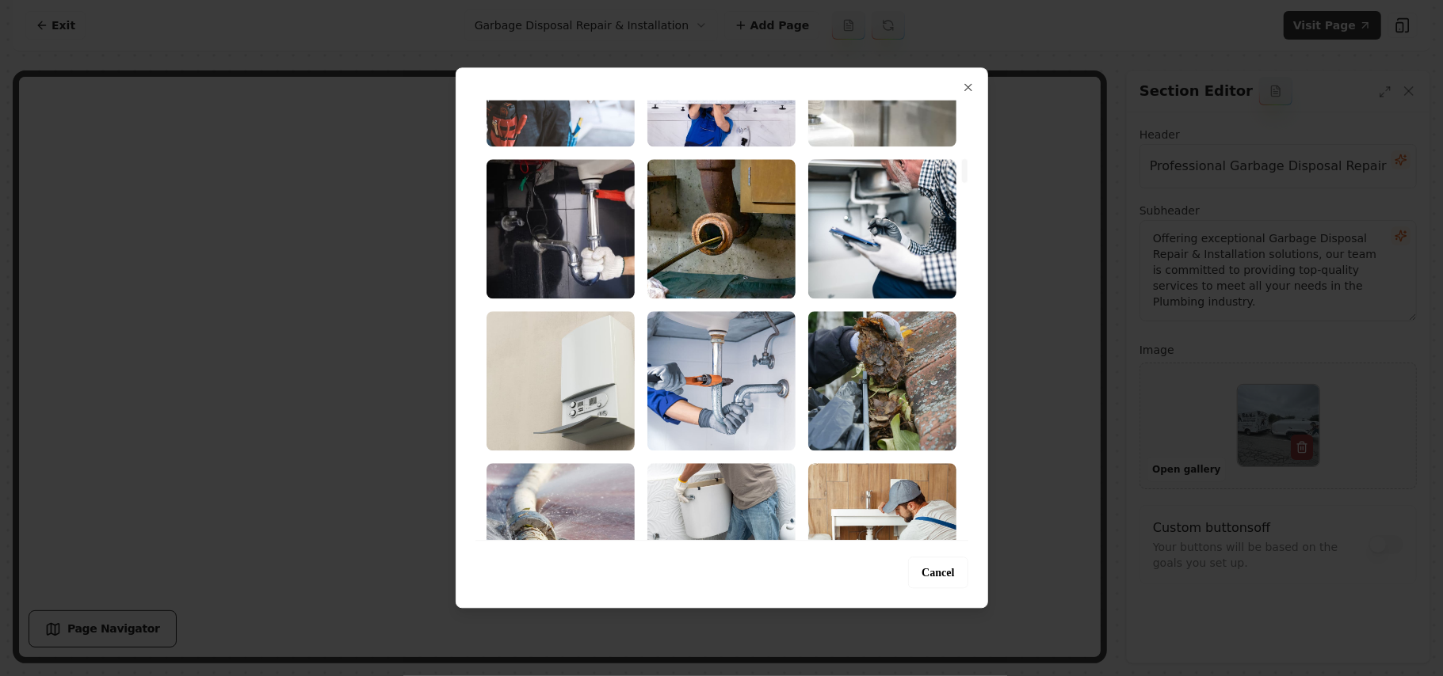
scroll to position [1161, 0]
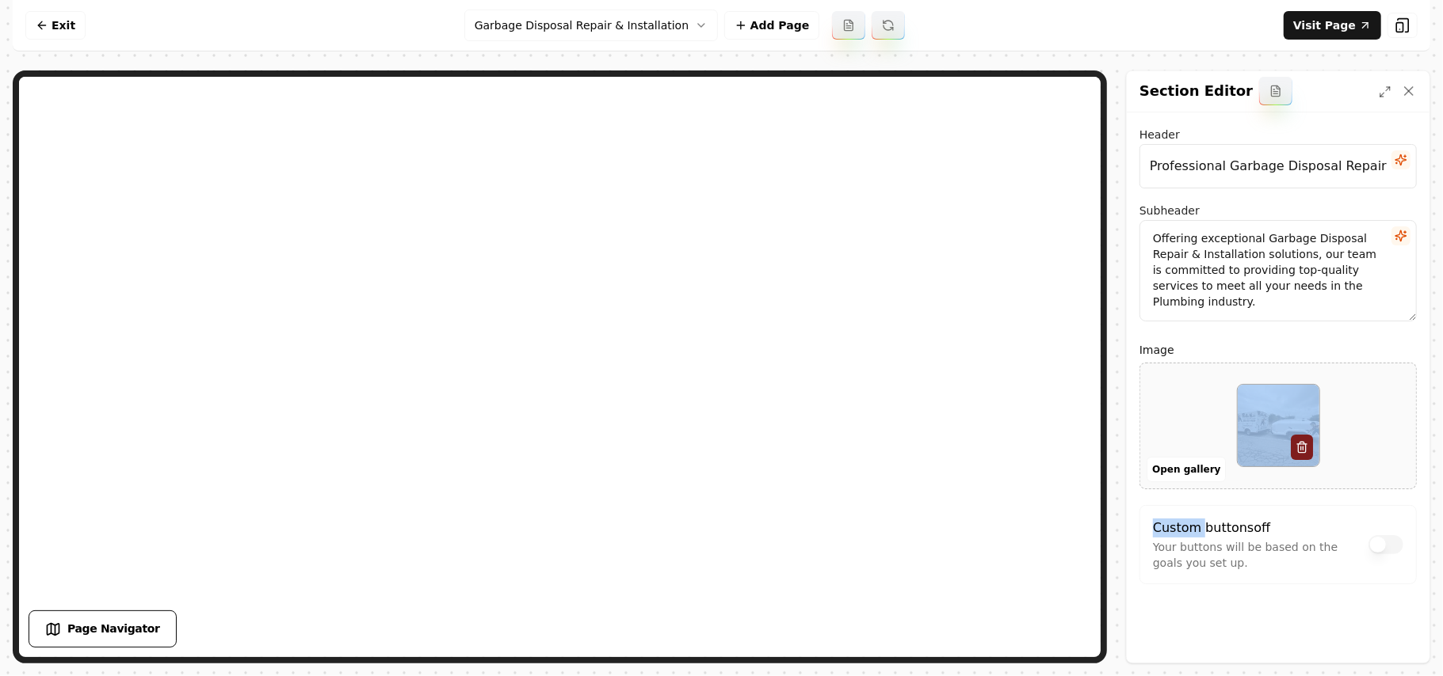
click at [1174, 406] on div at bounding box center [1278, 426] width 276 height 109
type input "**********"
click at [1401, 646] on button "Save" at bounding box center [1391, 636] width 49 height 29
click at [650, 32] on html "Computer Required This feature is only available on a computer. Please switch t…" at bounding box center [721, 338] width 1443 height 676
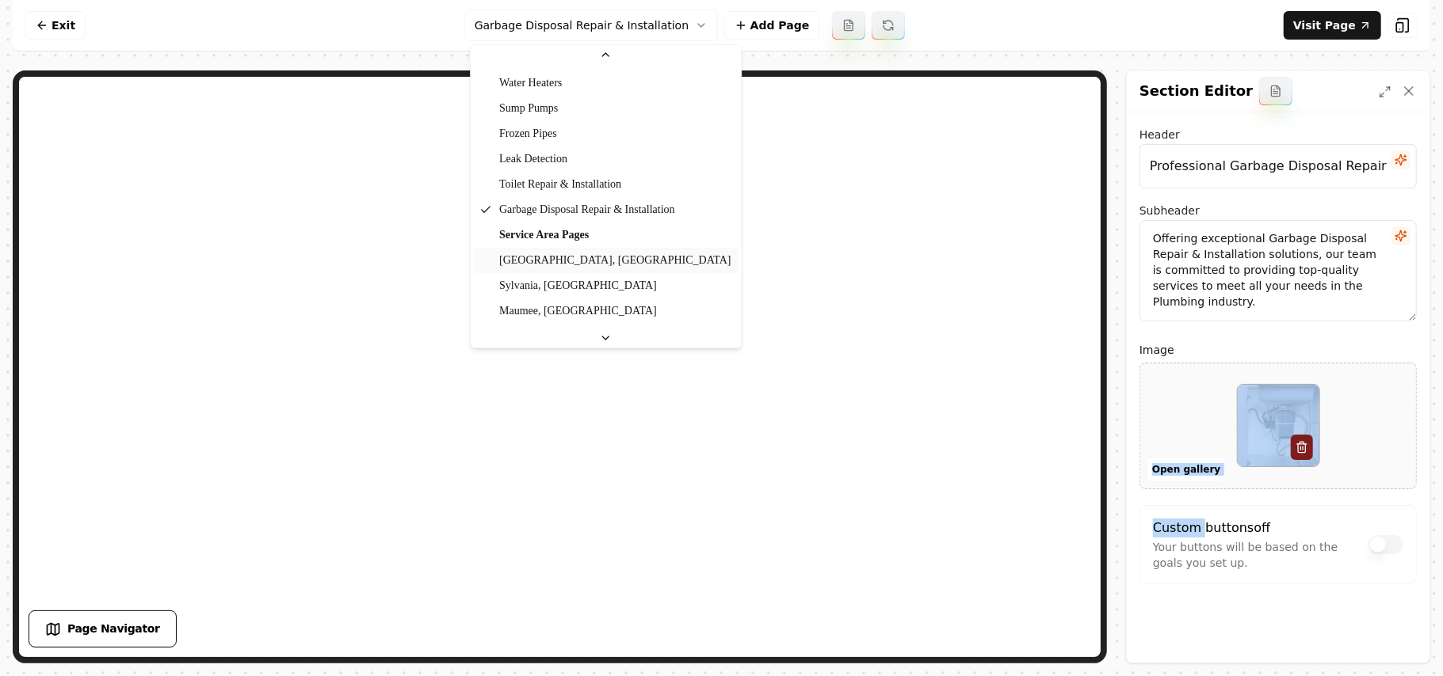
scroll to position [0, 0]
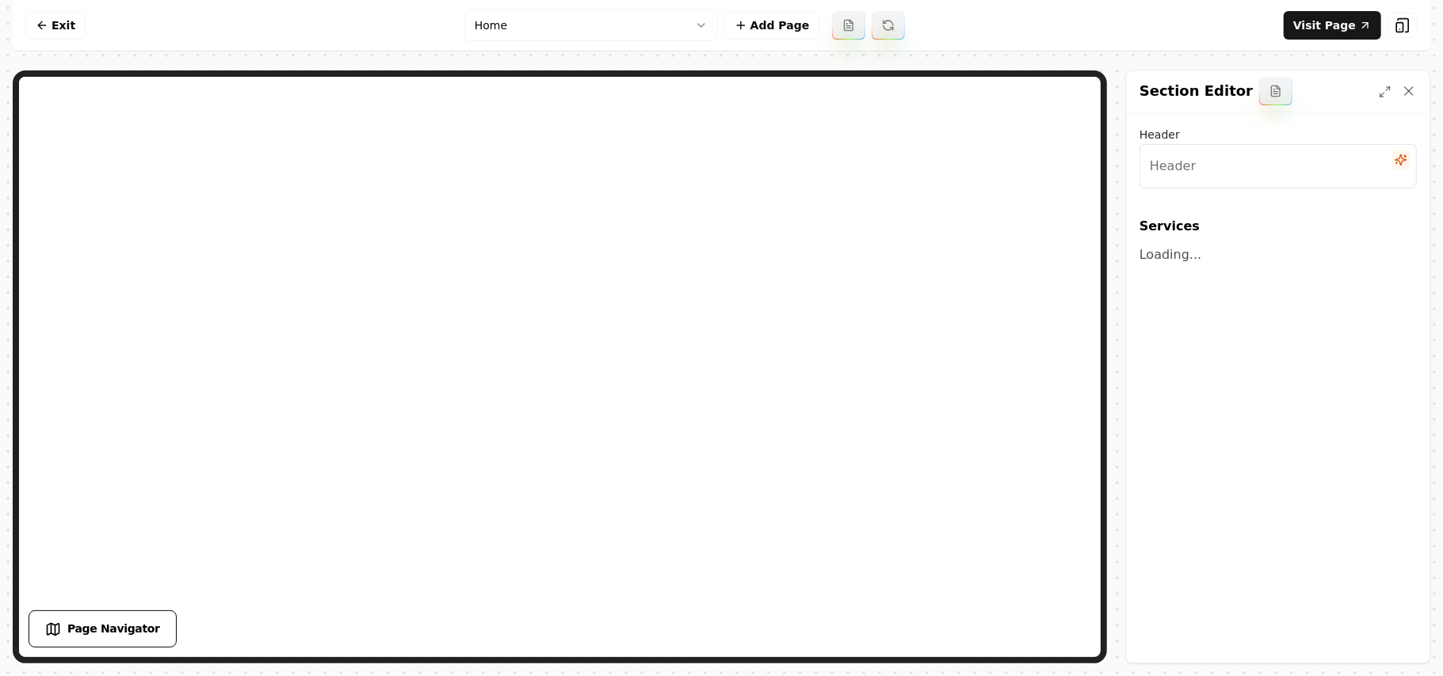
type input "Comprehensive Plumbing Solutions"
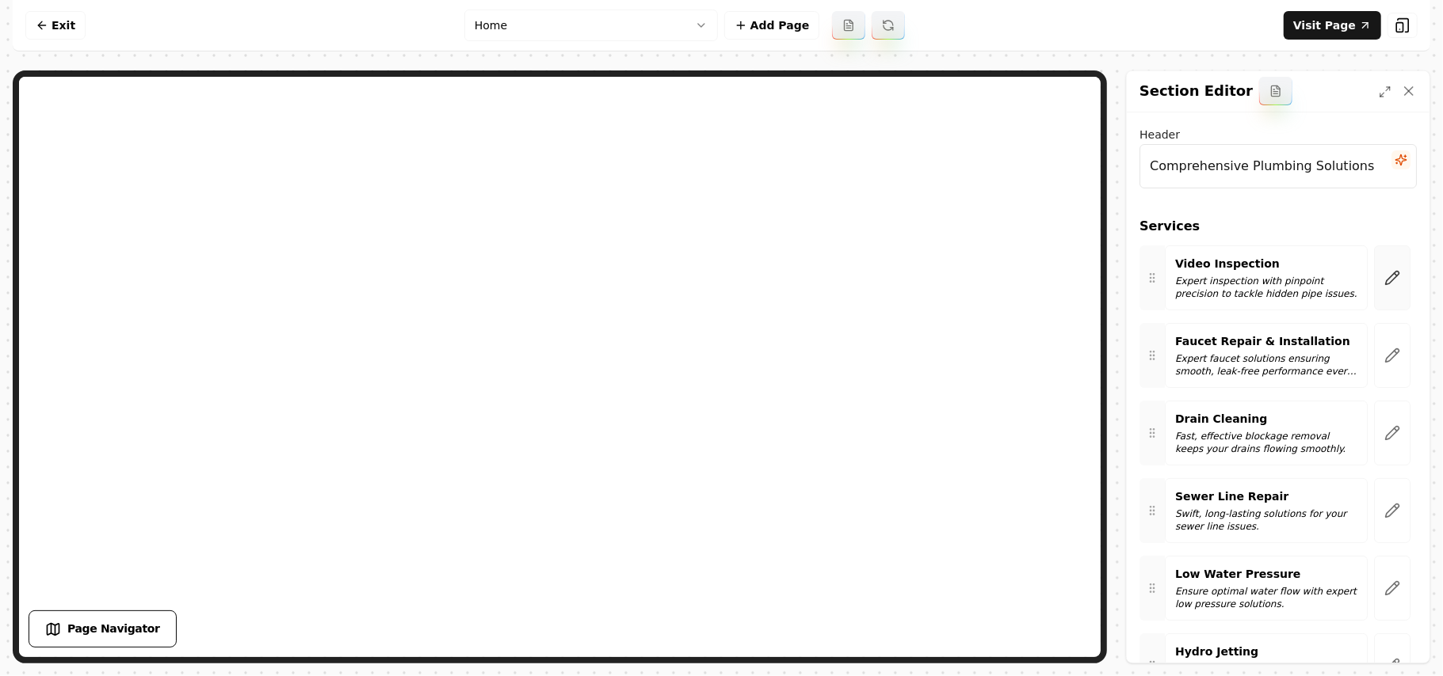
click at [1374, 270] on button "button" at bounding box center [1392, 278] width 36 height 65
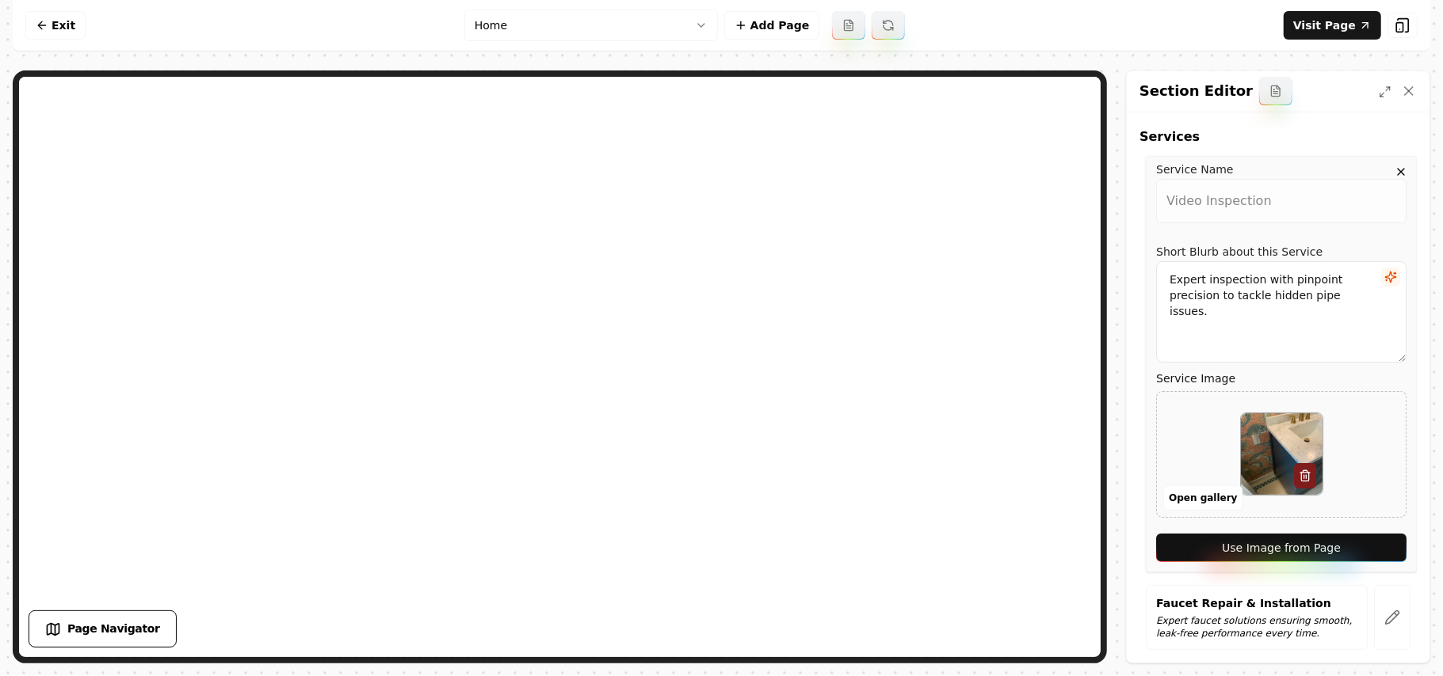
scroll to position [211, 0]
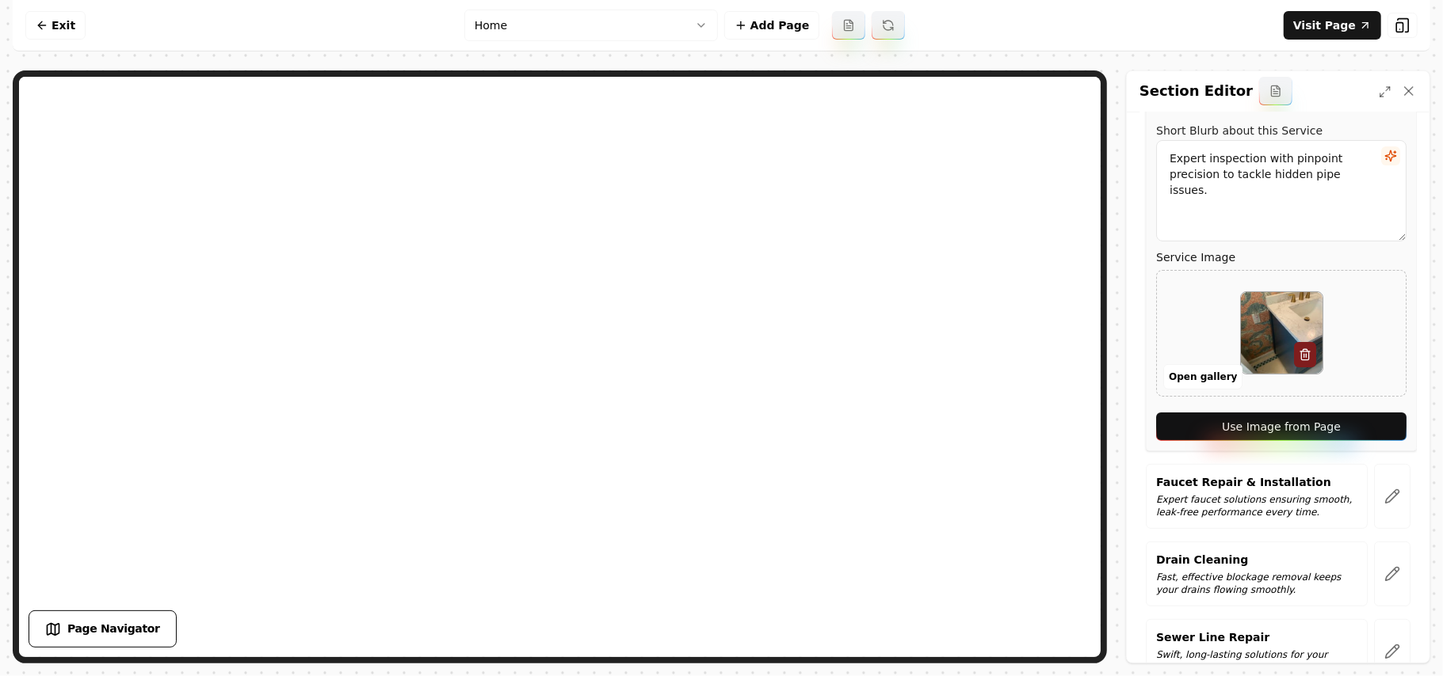
click at [1366, 432] on button "Use Image from Page" at bounding box center [1281, 427] width 250 height 29
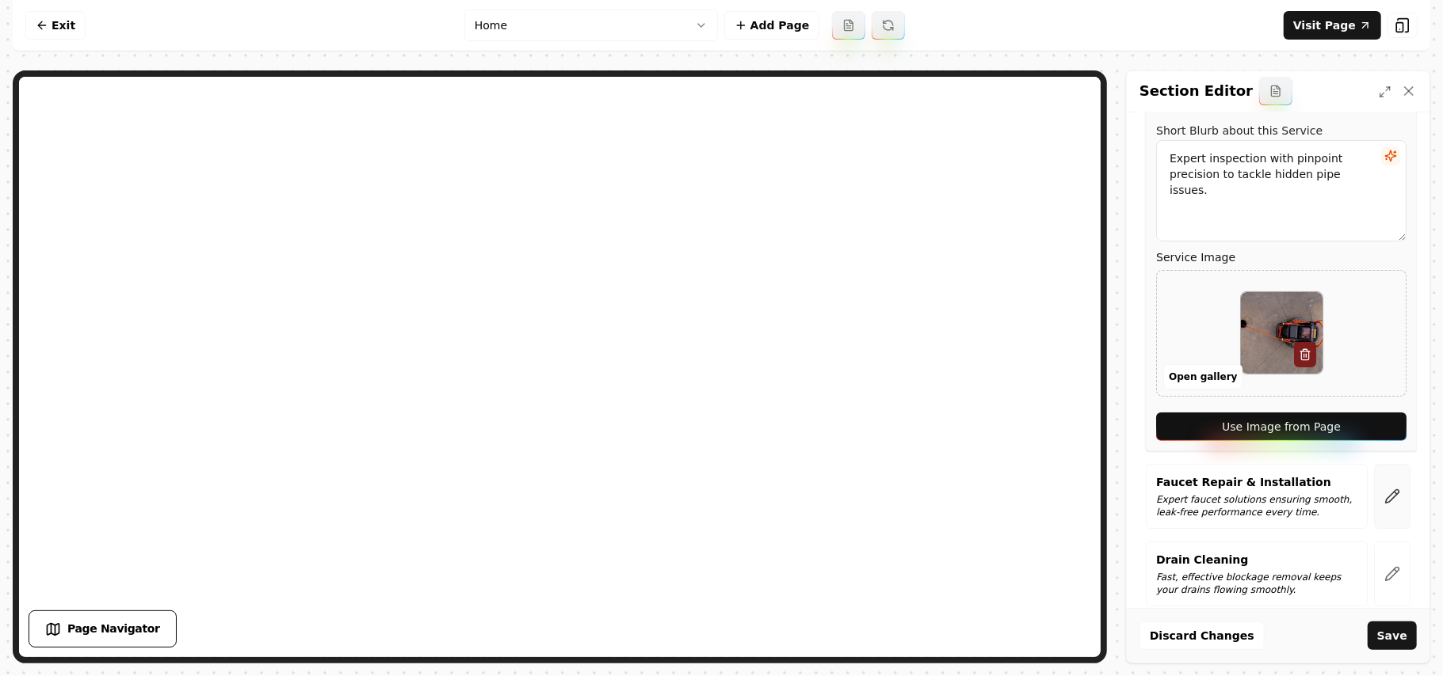
click at [1384, 495] on icon "button" at bounding box center [1392, 497] width 16 height 16
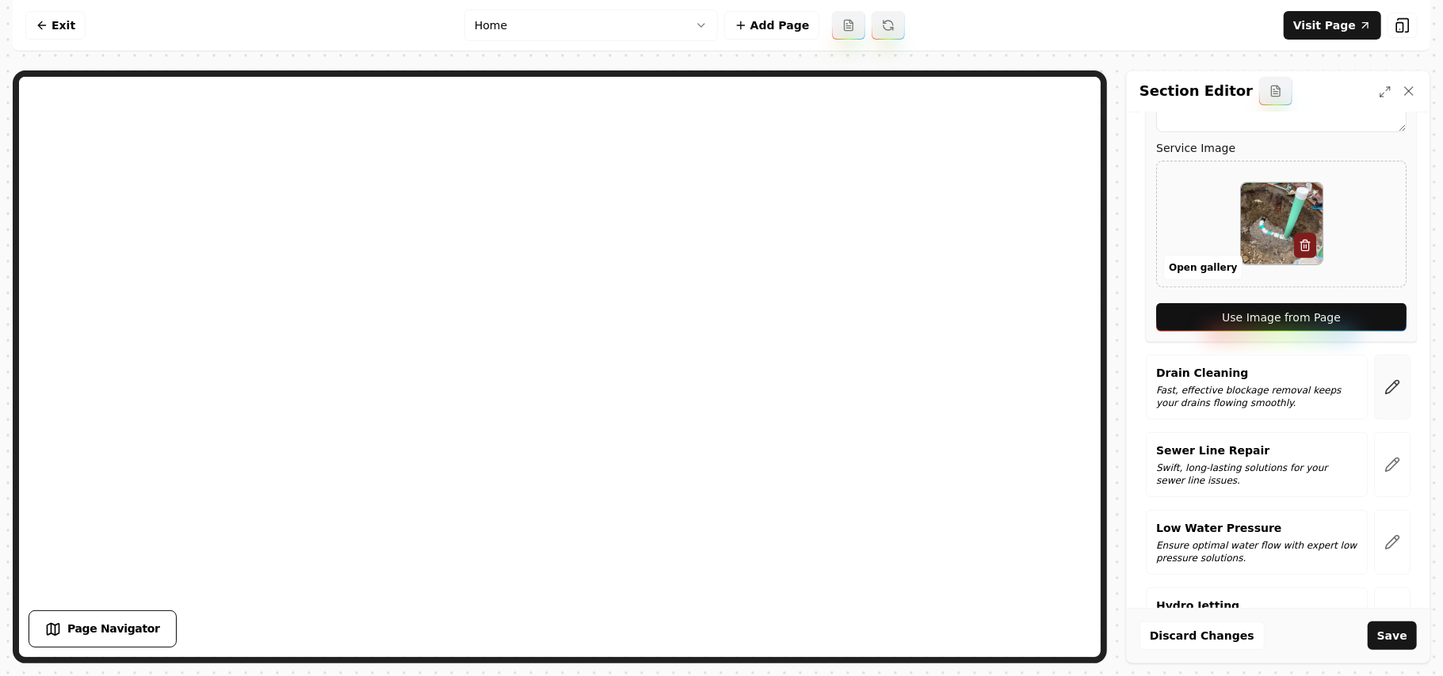
scroll to position [422, 0]
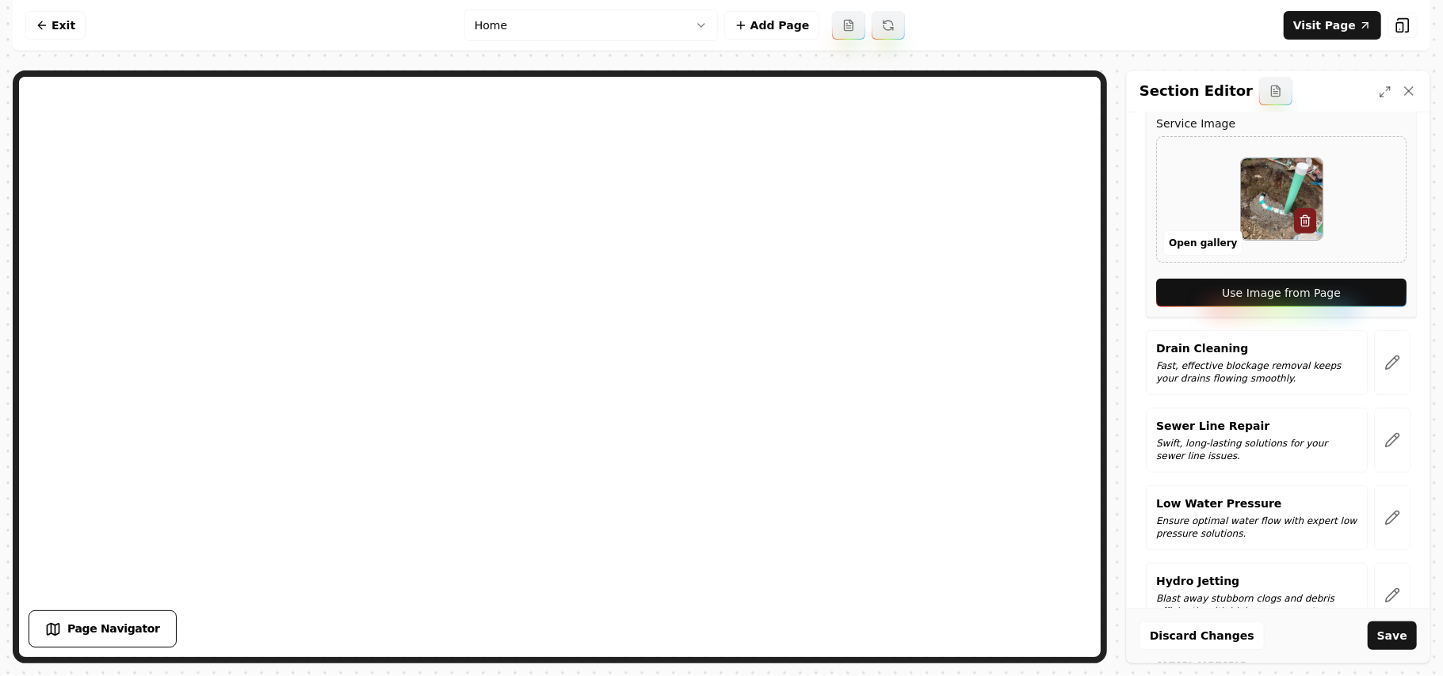
click at [1370, 302] on button "Use Image from Page" at bounding box center [1281, 293] width 250 height 29
click at [1382, 372] on button "button" at bounding box center [1392, 362] width 36 height 65
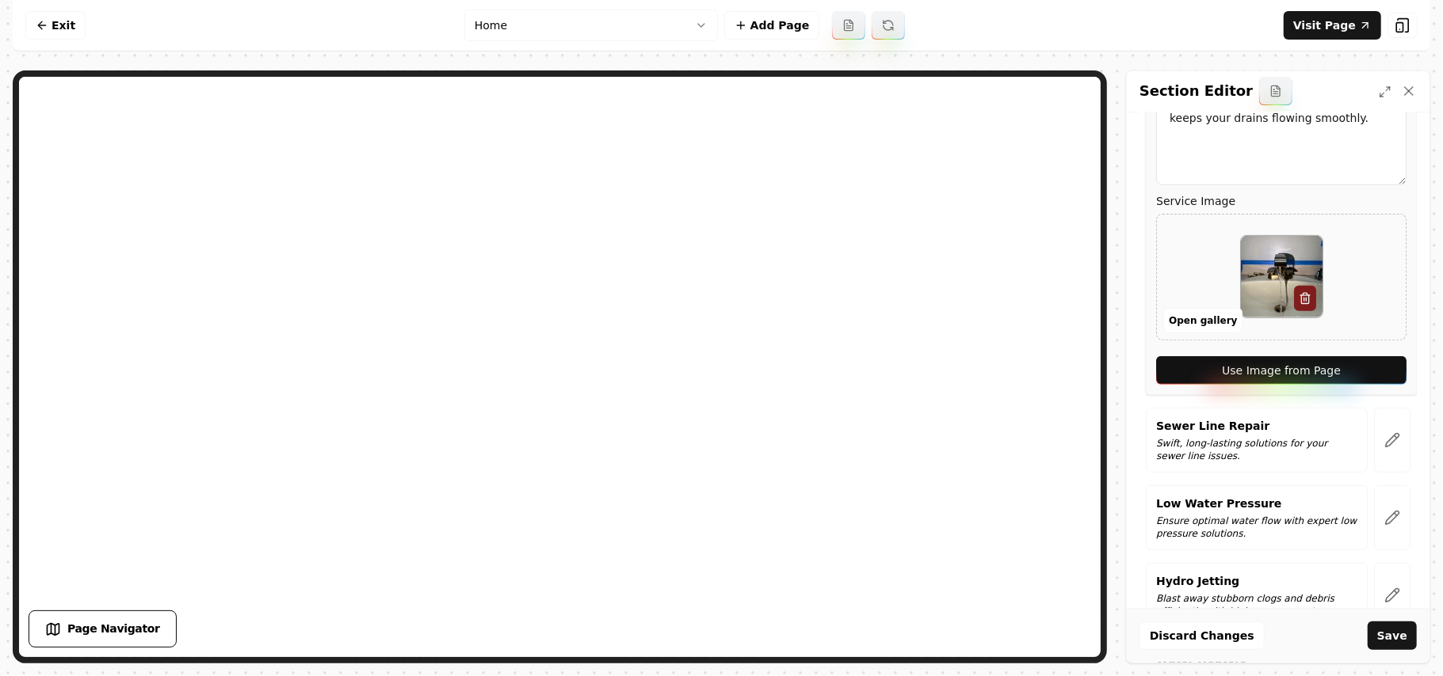
click at [1380, 374] on button "Use Image from Page" at bounding box center [1281, 370] width 250 height 29
click at [1394, 438] on icon "button" at bounding box center [1395, 437] width 2 height 2
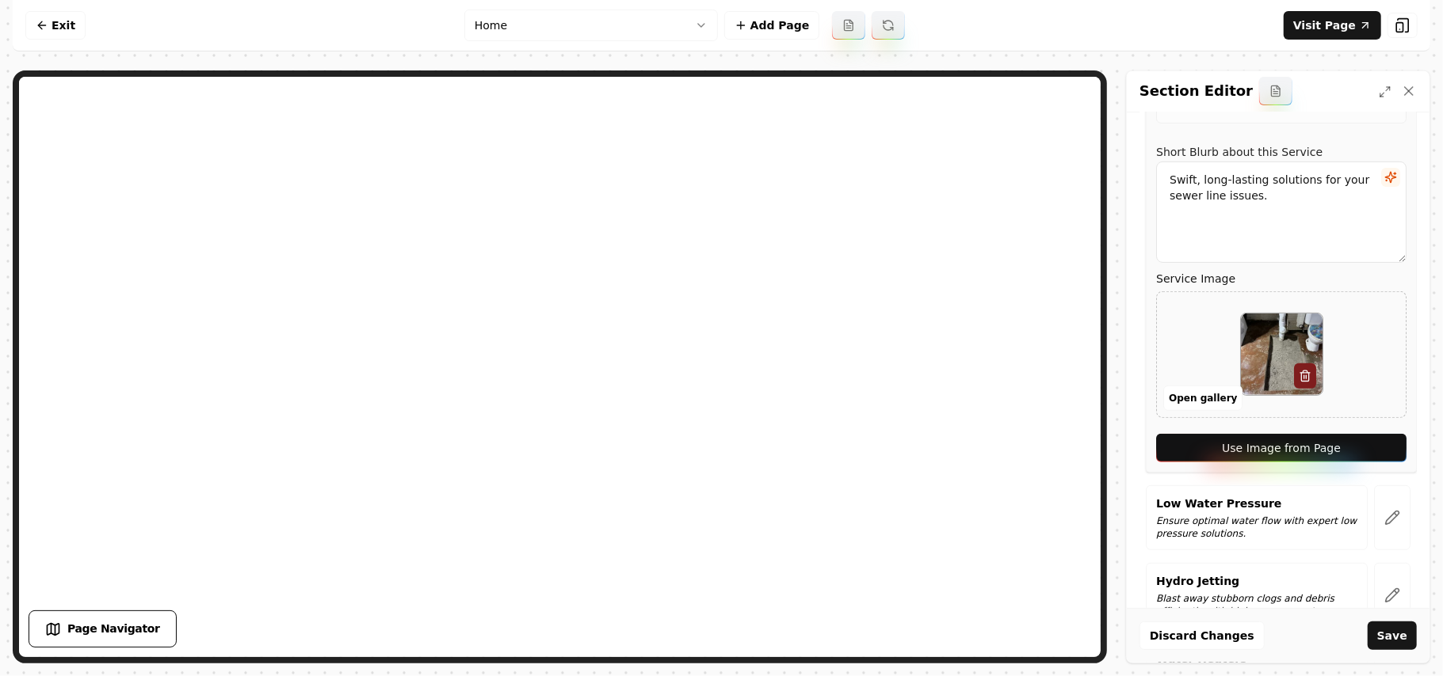
click at [1378, 445] on button "Use Image from Page" at bounding box center [1281, 448] width 250 height 29
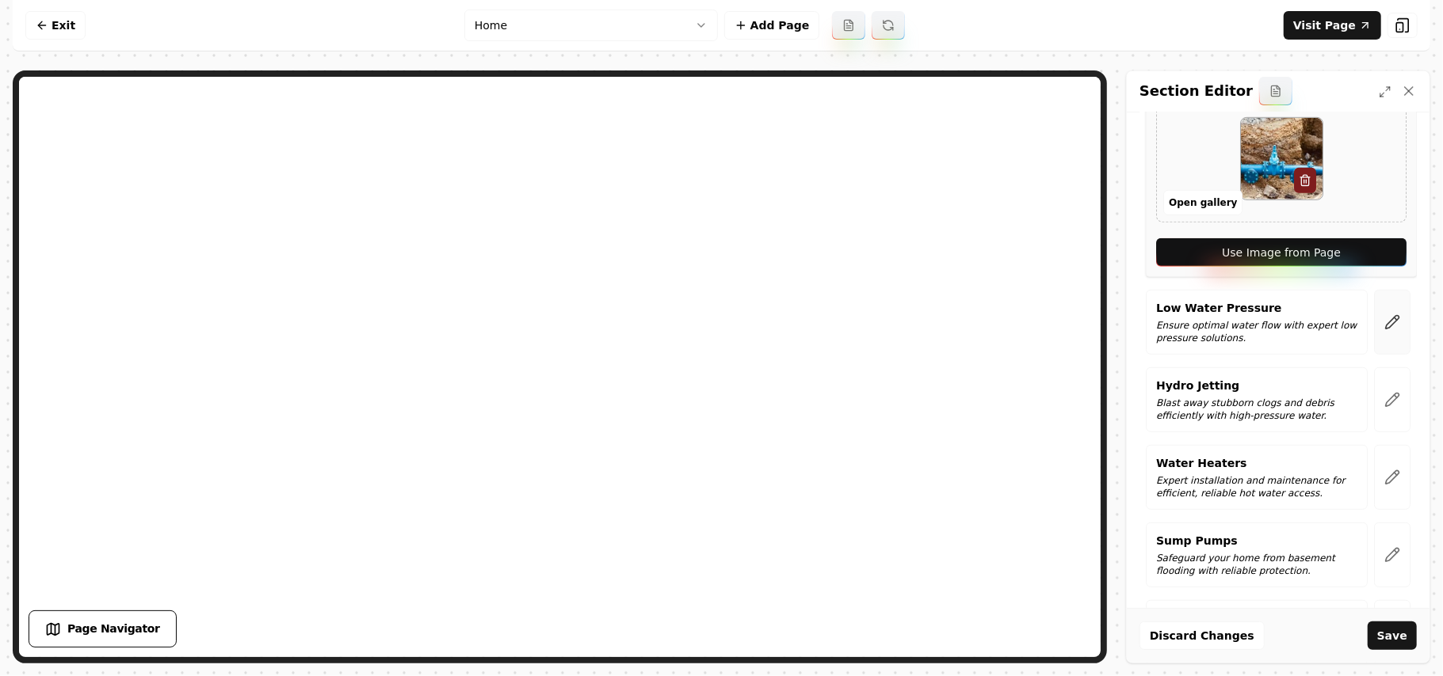
scroll to position [634, 0]
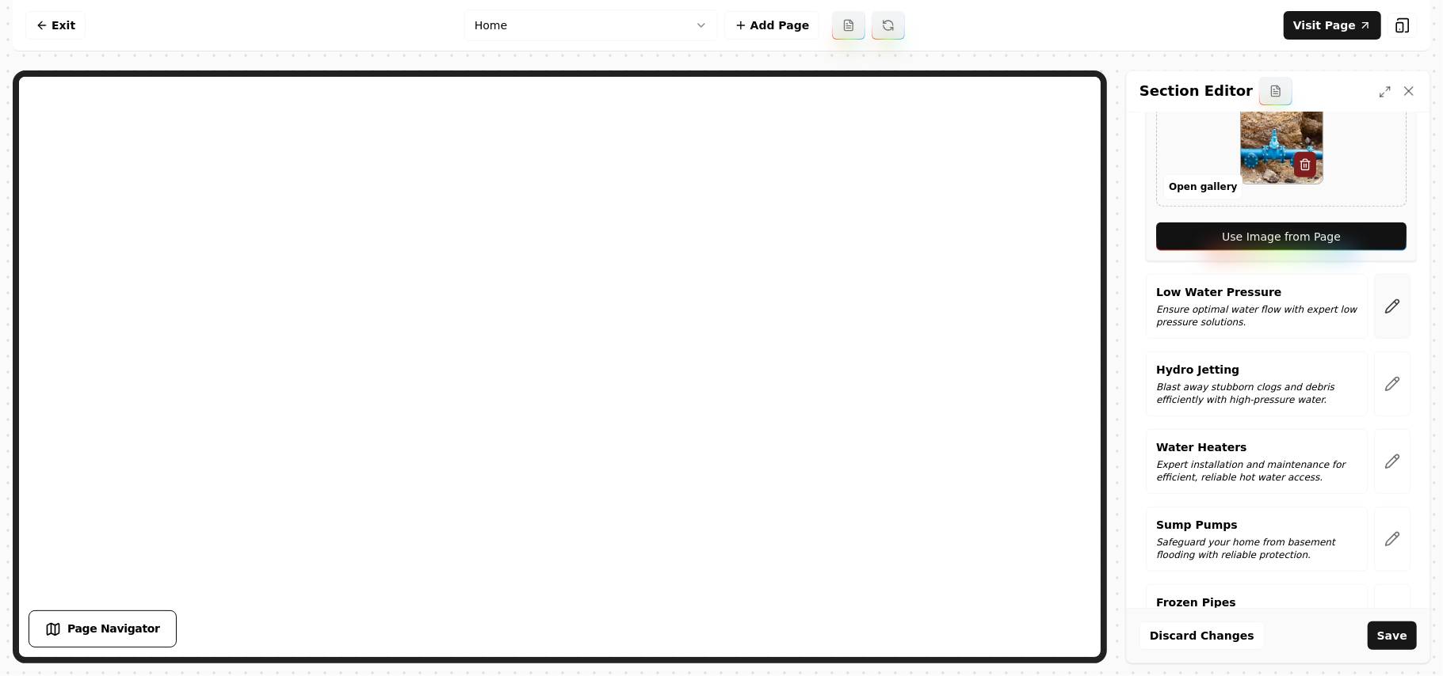
click at [1384, 303] on icon "button" at bounding box center [1392, 307] width 16 height 16
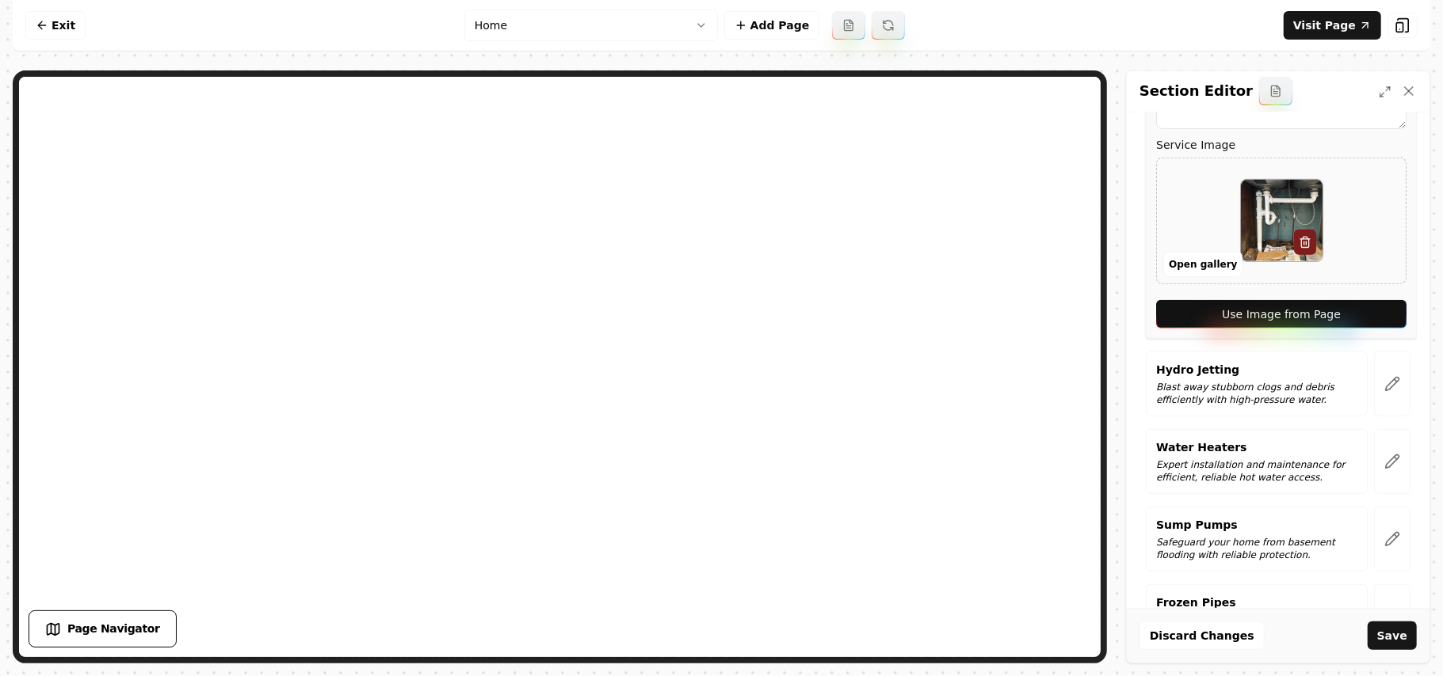
click at [1375, 303] on button "Use Image from Page" at bounding box center [1281, 314] width 250 height 29
click at [1385, 396] on button "button" at bounding box center [1392, 384] width 36 height 65
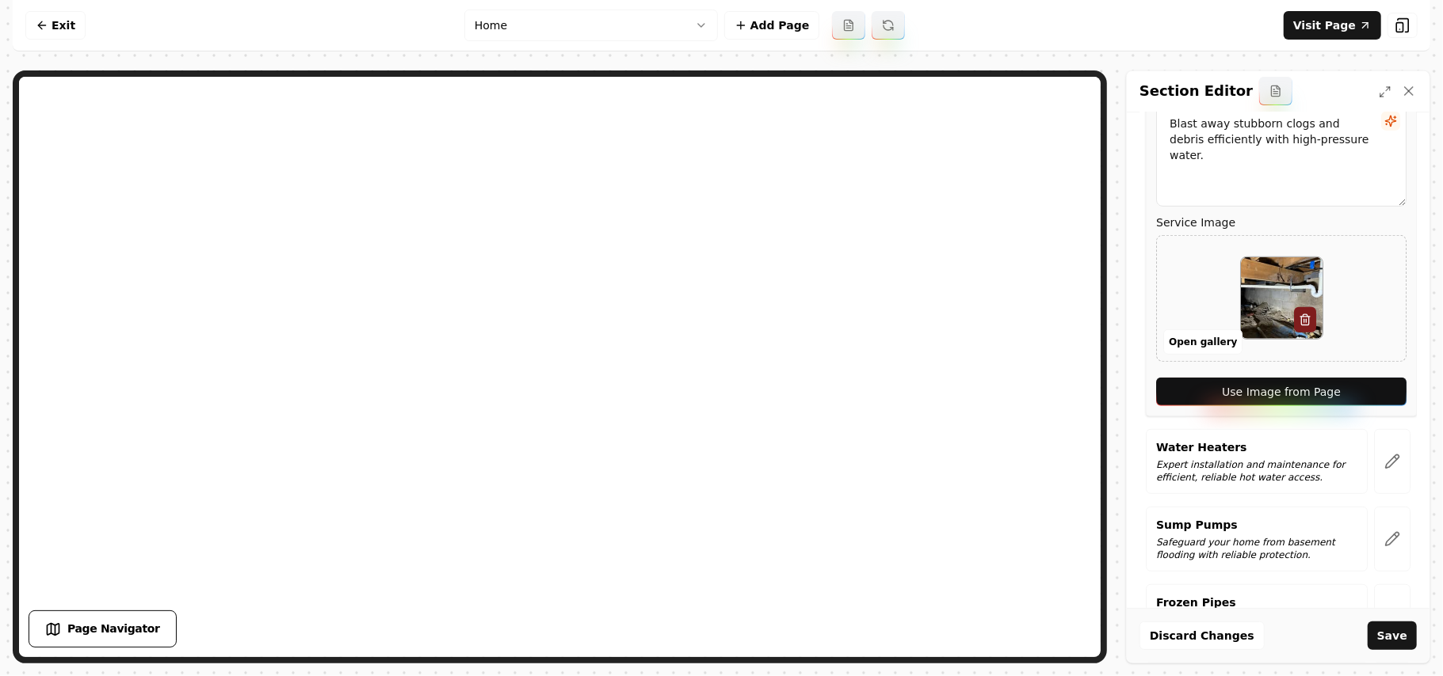
click at [1383, 399] on button "Use Image from Page" at bounding box center [1281, 392] width 250 height 29
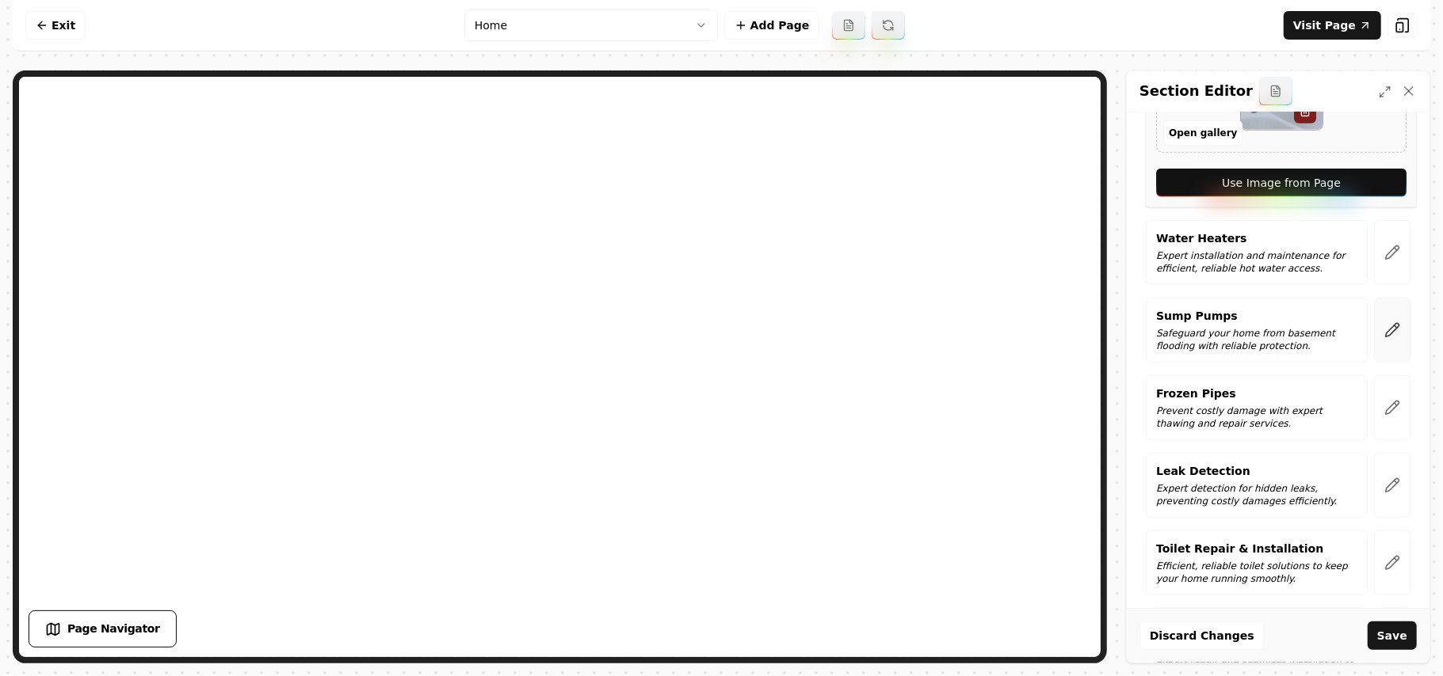
scroll to position [844, 0]
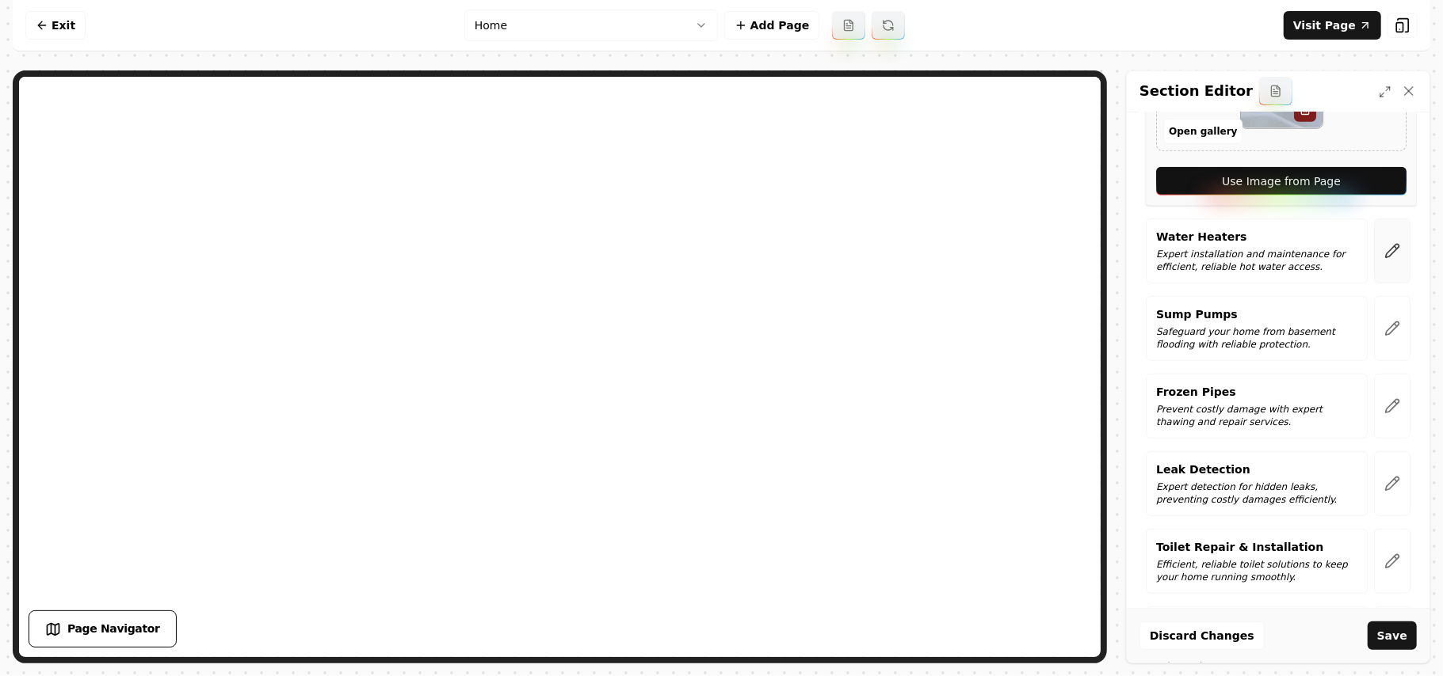
click at [1374, 268] on button "button" at bounding box center [1392, 251] width 36 height 65
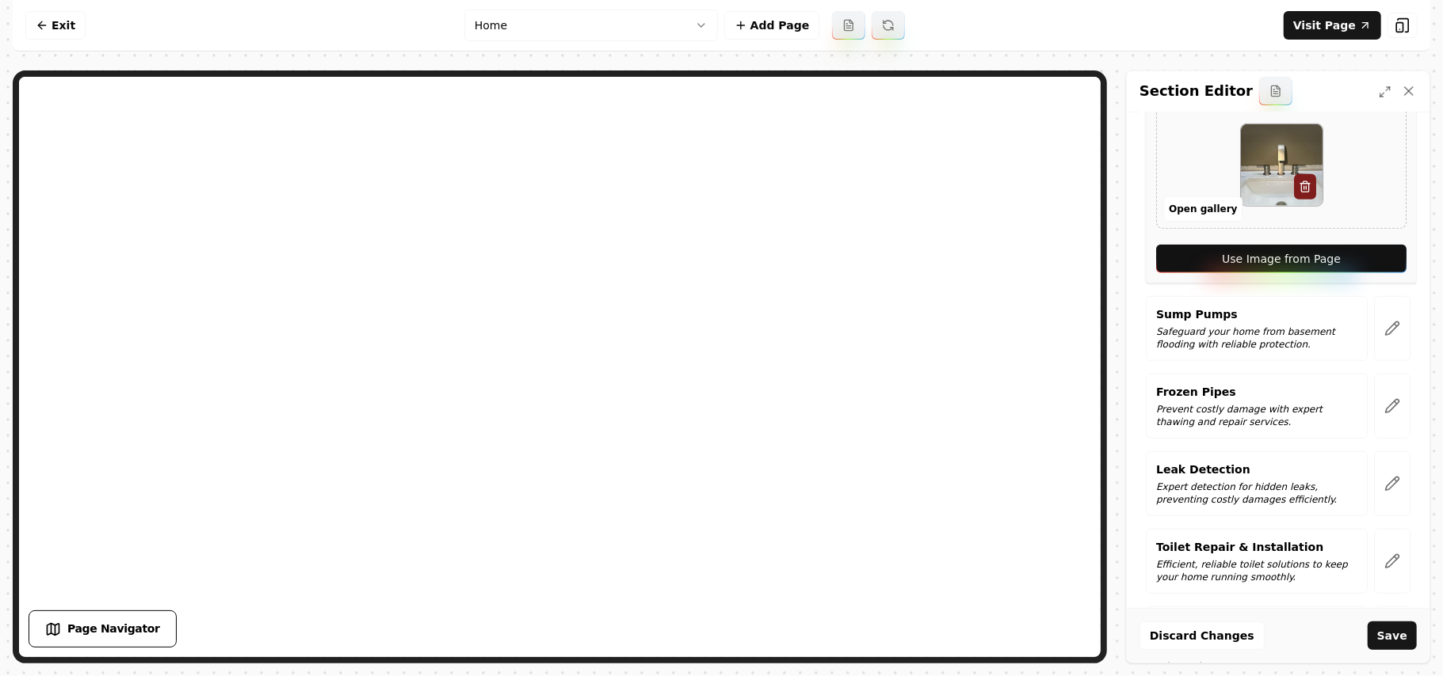
click at [1370, 268] on button "Use Image from Page" at bounding box center [1281, 259] width 250 height 29
click at [1383, 343] on button "button" at bounding box center [1392, 328] width 36 height 65
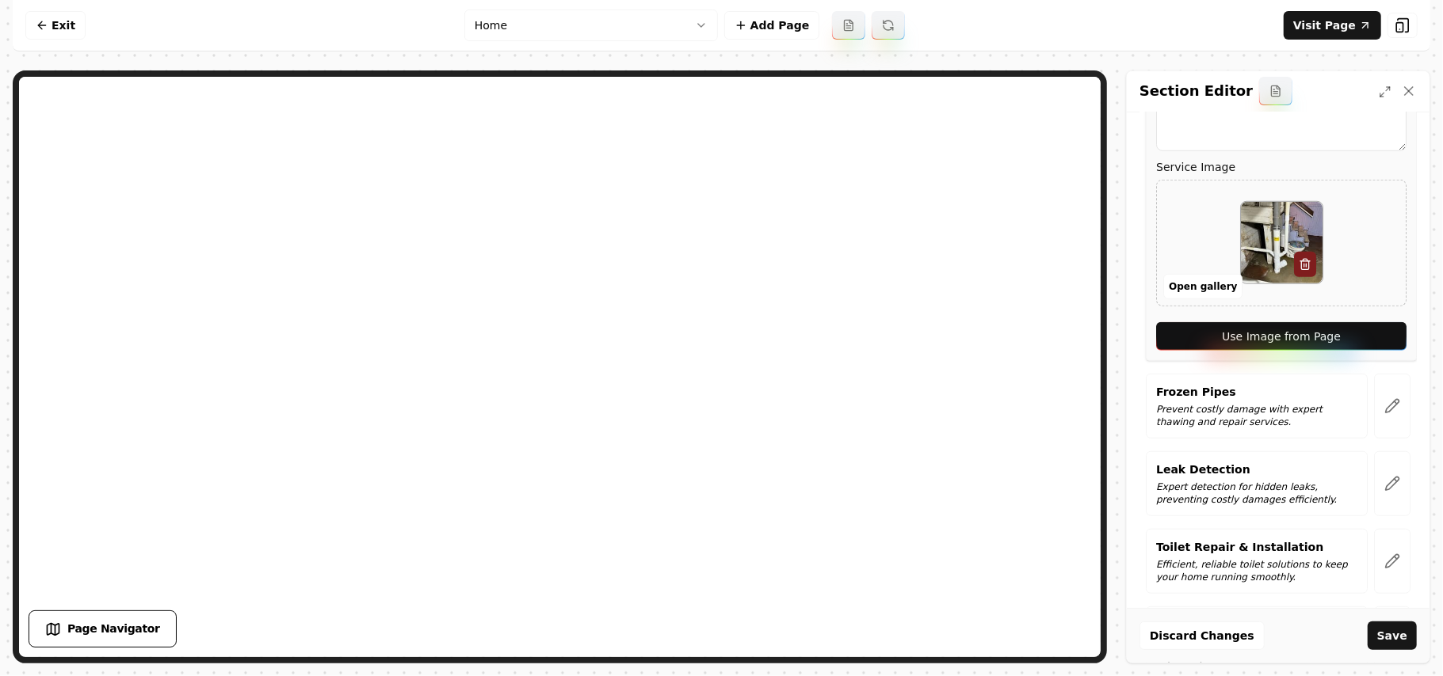
click at [1383, 343] on button "Use Image from Page" at bounding box center [1281, 336] width 250 height 29
click at [1379, 387] on button "button" at bounding box center [1392, 406] width 36 height 65
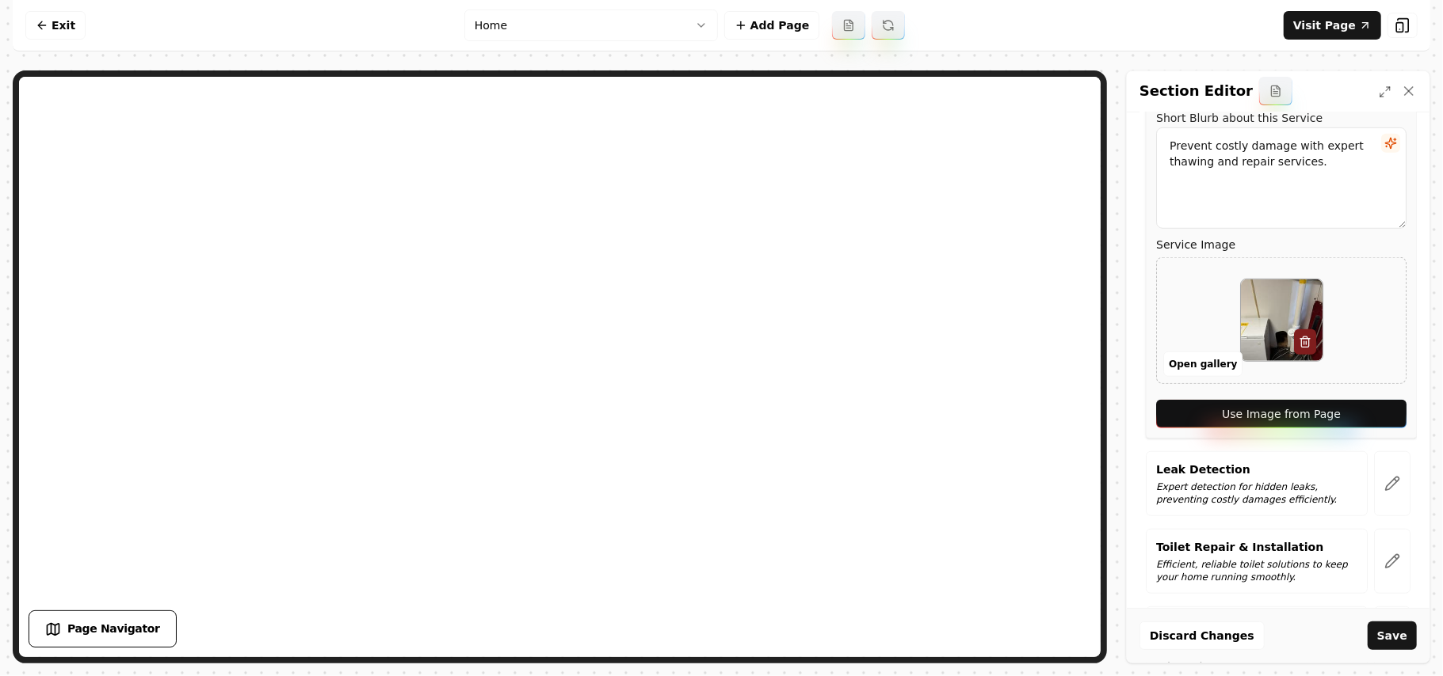
click at [1370, 418] on button "Use Image from Page" at bounding box center [1281, 414] width 250 height 29
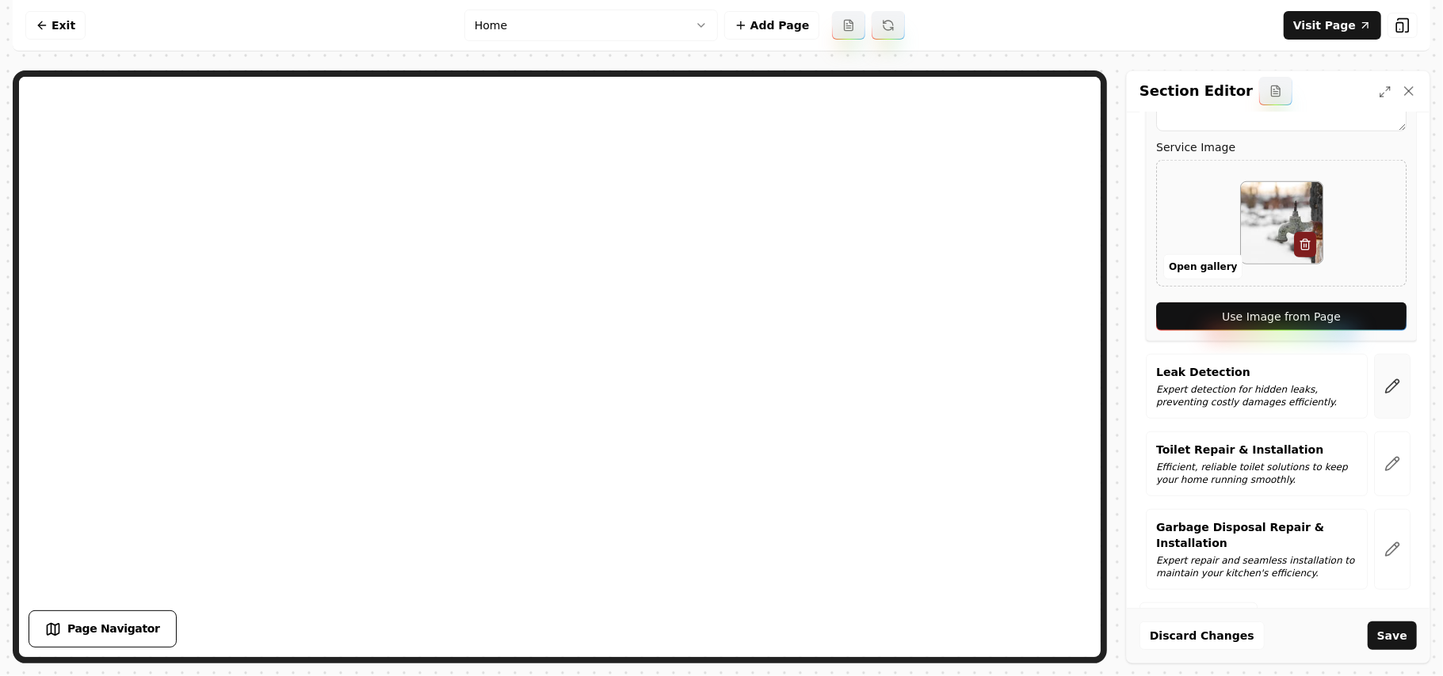
click at [1374, 407] on button "button" at bounding box center [1392, 386] width 36 height 65
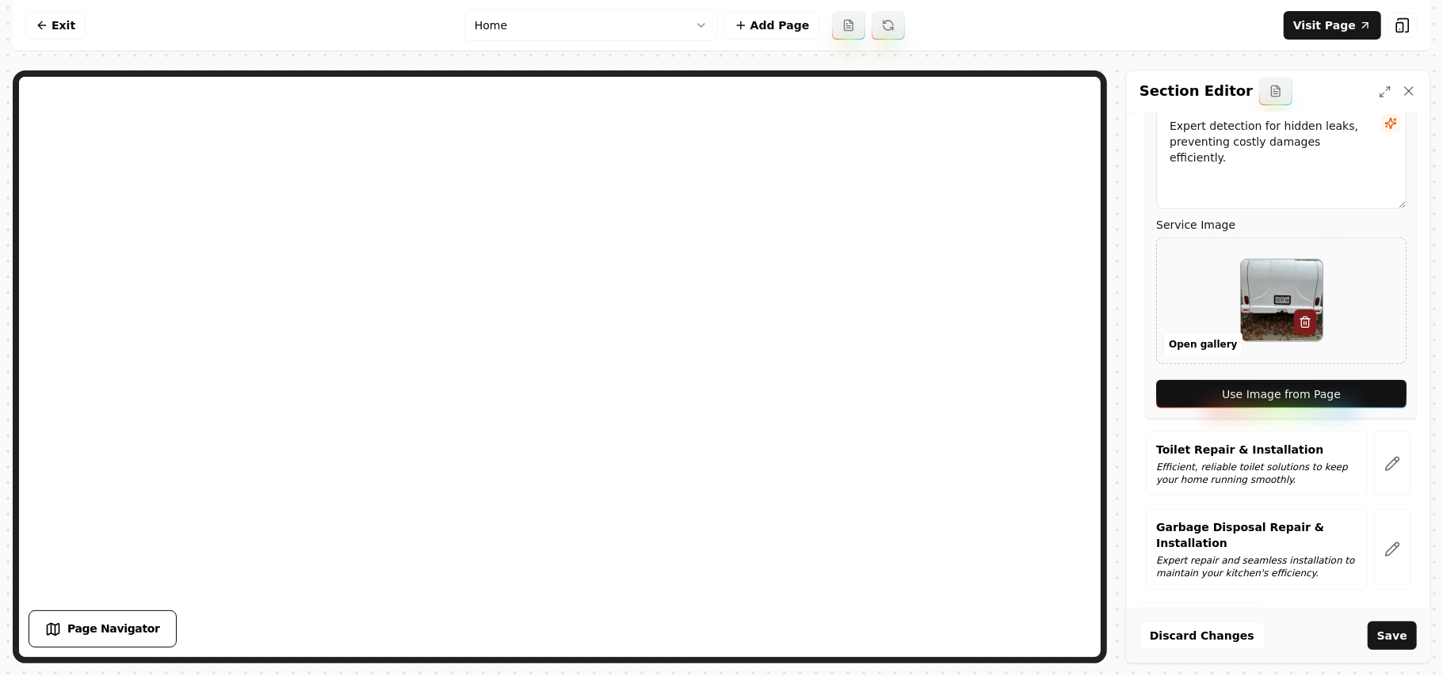
click at [1373, 407] on div "Service Name Leak Detection Short Blurb about this Service Expert detection for…" at bounding box center [1280, 210] width 271 height 417
click at [1374, 402] on button "Use Image from Page" at bounding box center [1281, 394] width 250 height 29
click at [1374, 477] on button "button" at bounding box center [1392, 464] width 36 height 65
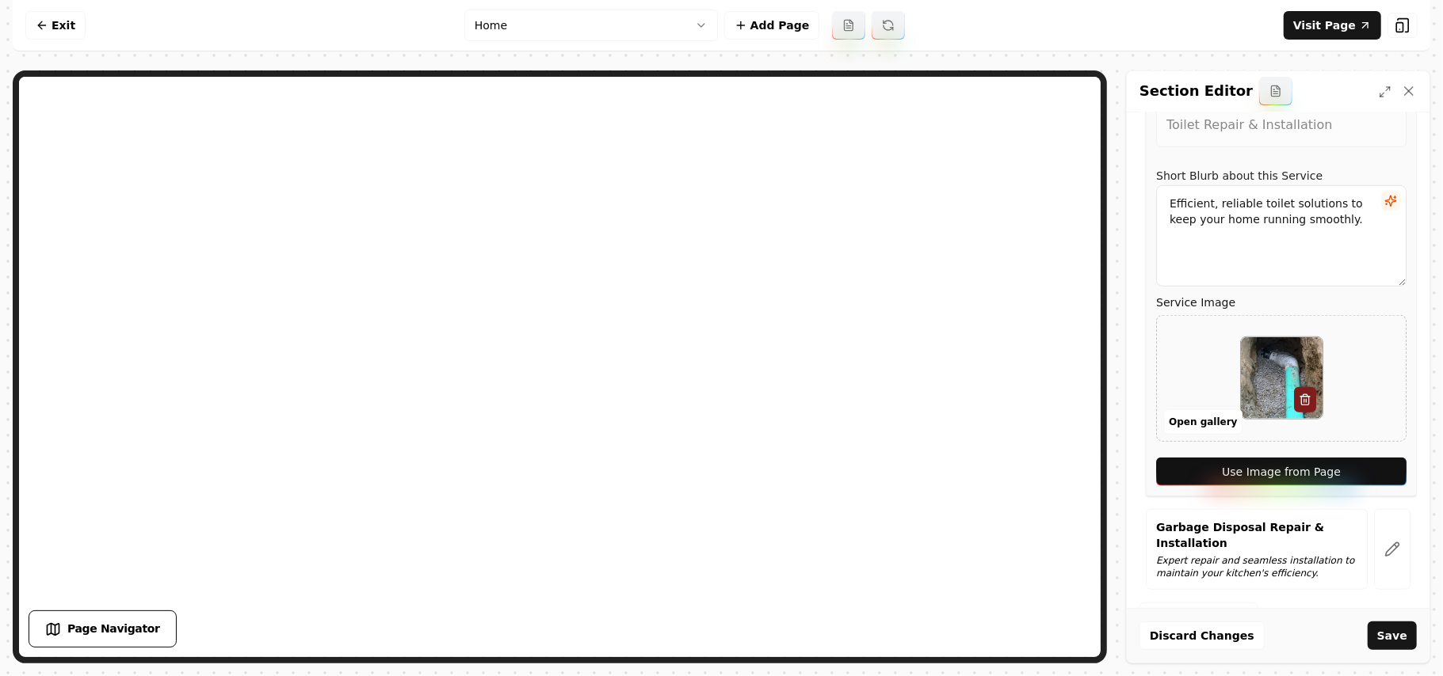
click at [1364, 480] on button "Use Image from Page" at bounding box center [1281, 472] width 250 height 29
click at [1389, 555] on button "button" at bounding box center [1392, 549] width 36 height 81
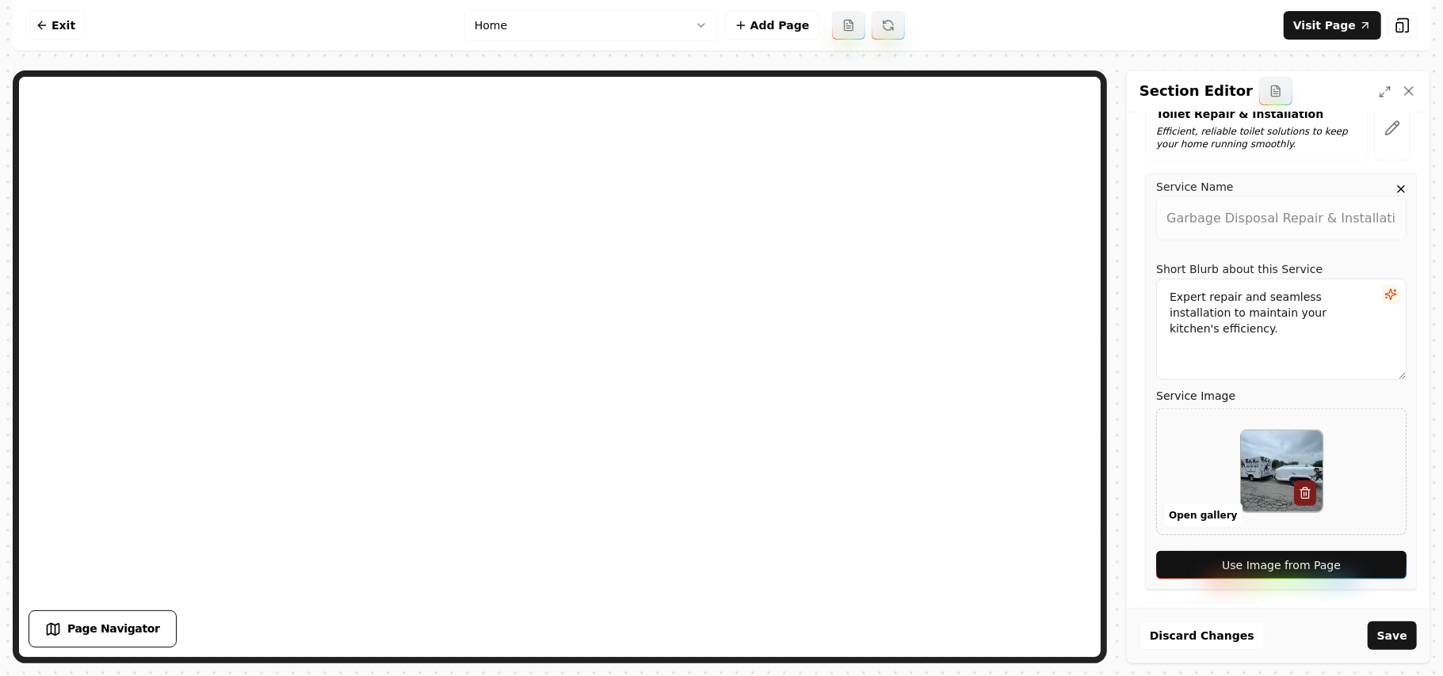
click at [1377, 555] on button "Use Image from Page" at bounding box center [1281, 565] width 250 height 29
click at [1391, 638] on button "Save" at bounding box center [1391, 636] width 49 height 29
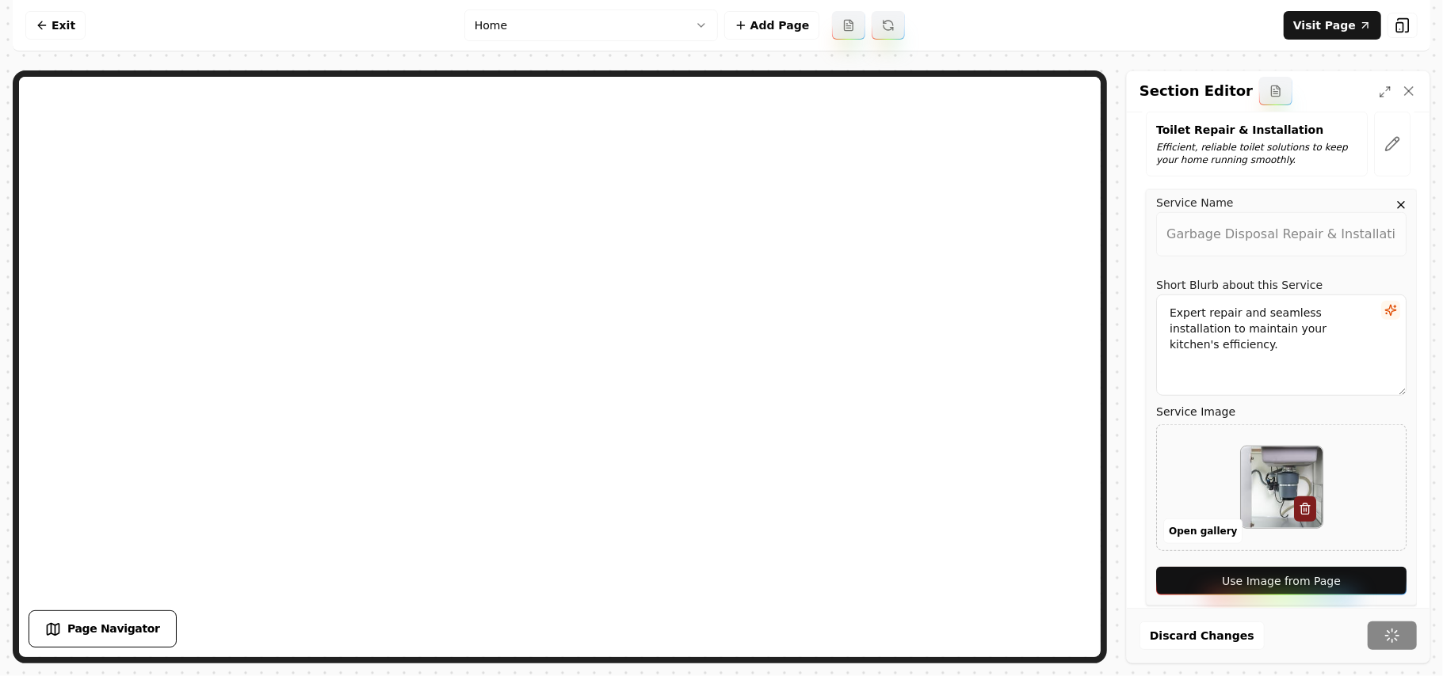
scroll to position [917, 0]
click at [1335, 26] on link "Visit Page" at bounding box center [1331, 25] width 97 height 29
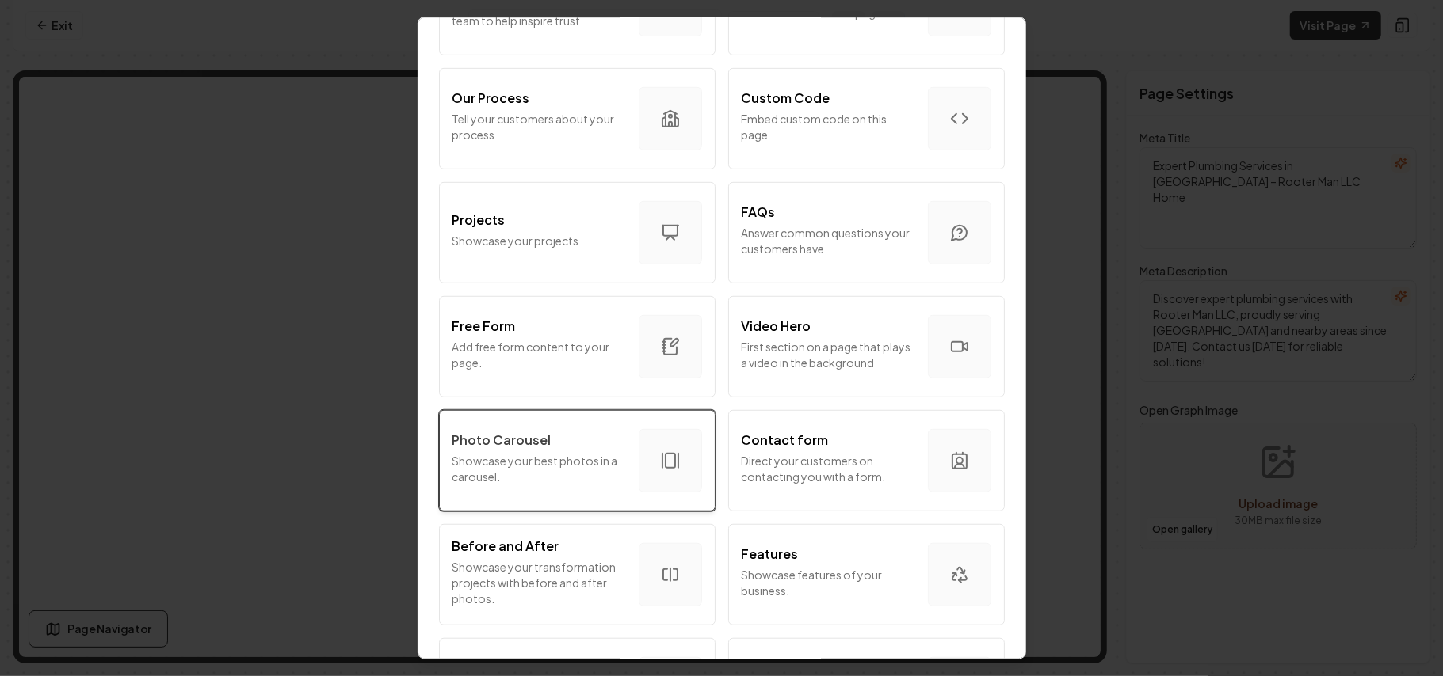
scroll to position [739, 0]
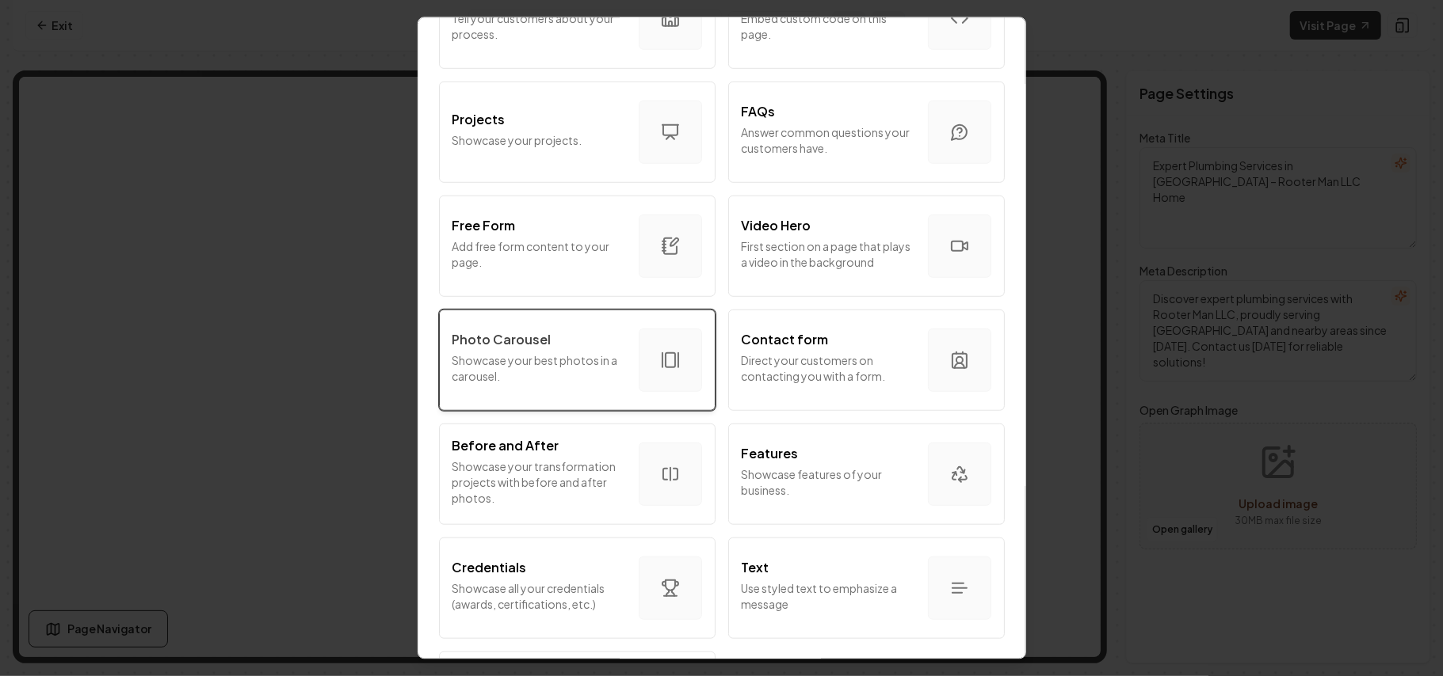
click at [523, 342] on p "Photo Carousel" at bounding box center [501, 339] width 99 height 19
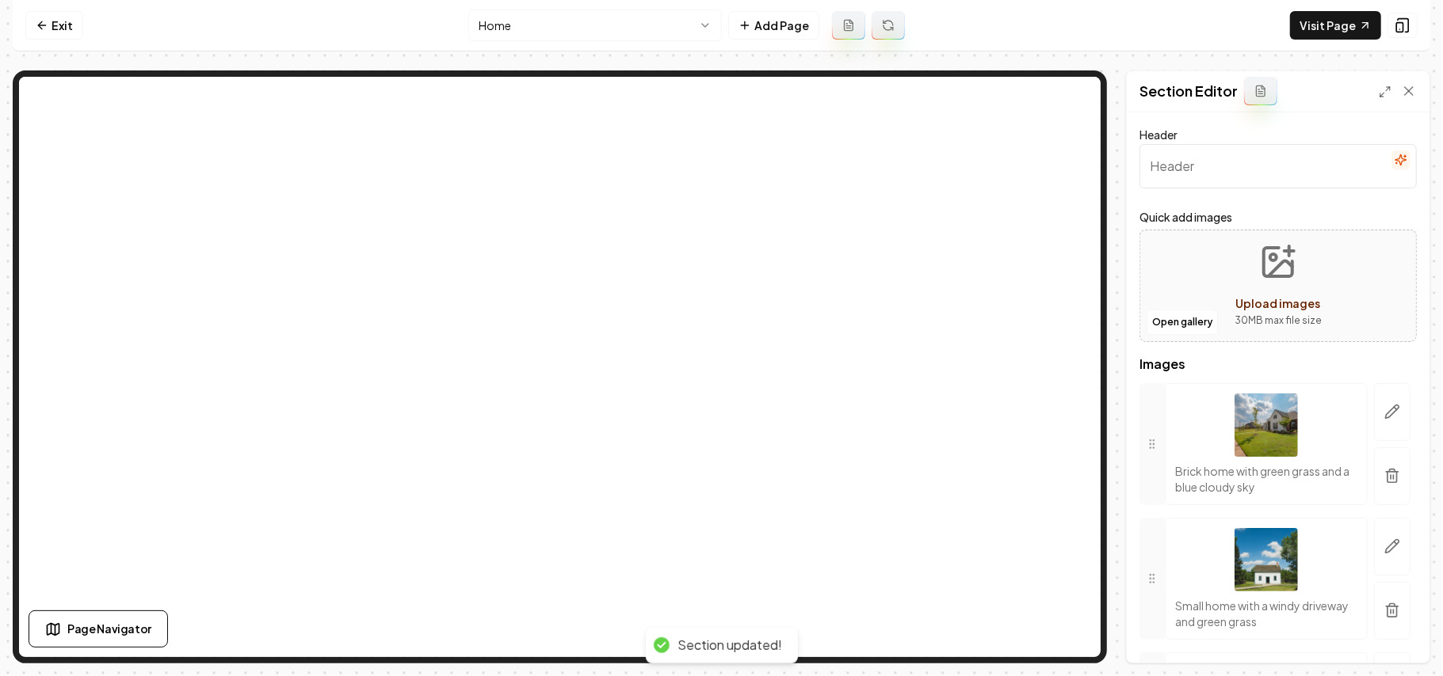
click at [1280, 181] on input "Header" at bounding box center [1277, 166] width 277 height 44
type input "Our Work"
click at [1384, 473] on icon "button" at bounding box center [1392, 476] width 16 height 16
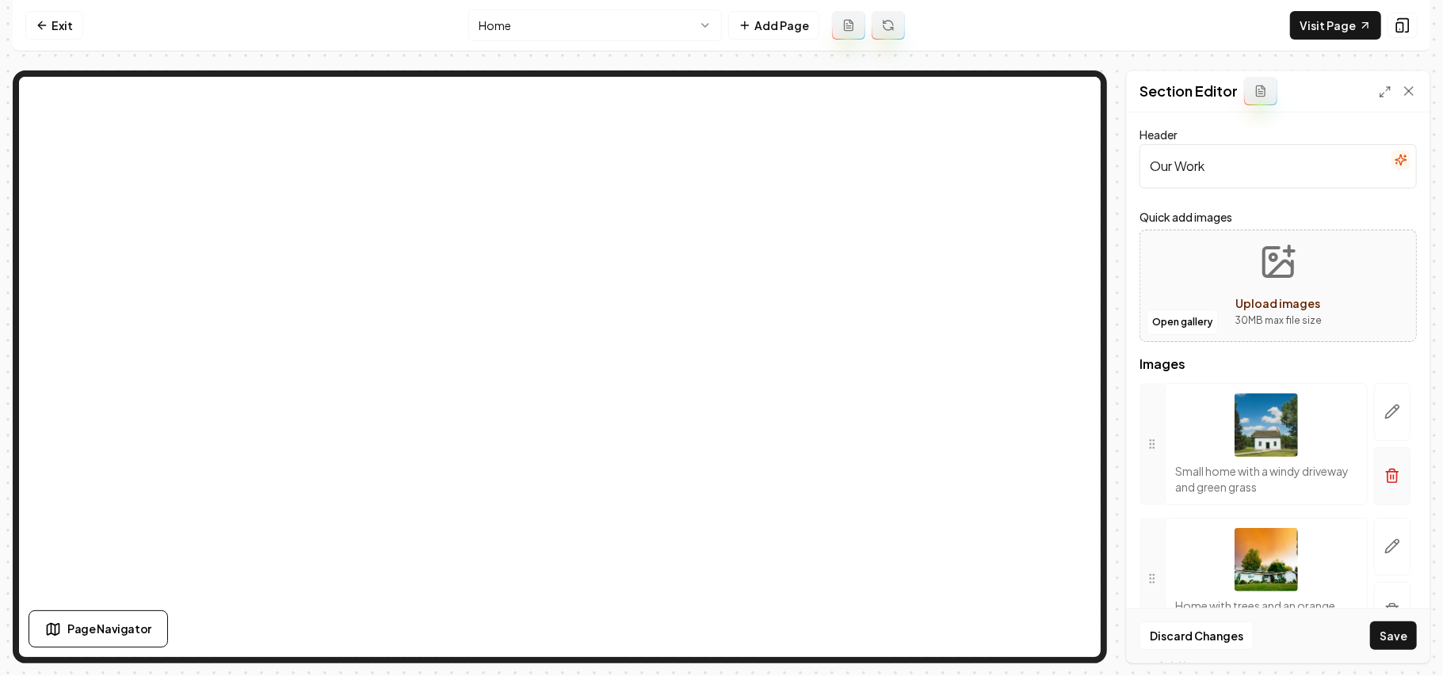
click at [1384, 475] on icon "button" at bounding box center [1392, 476] width 16 height 16
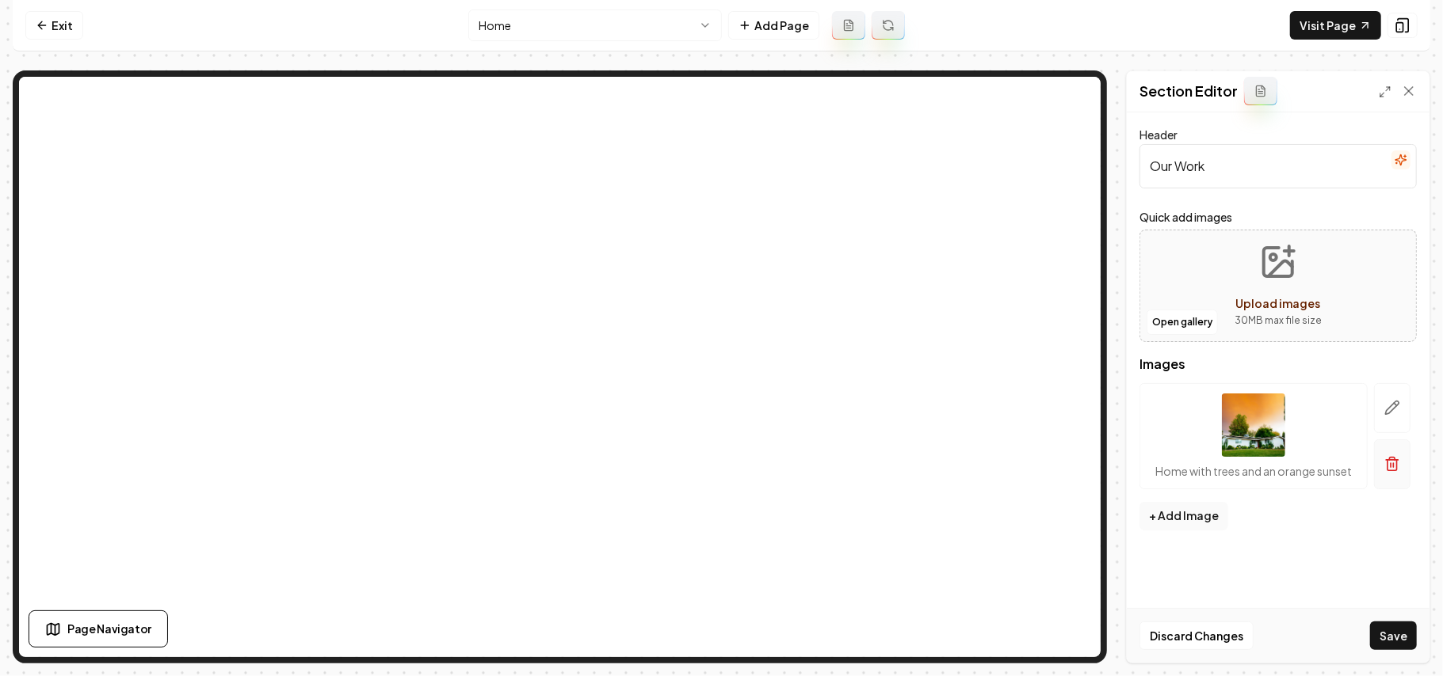
click at [1389, 474] on button "button" at bounding box center [1392, 465] width 36 height 50
click at [1206, 328] on button "Open gallery" at bounding box center [1181, 322] width 71 height 25
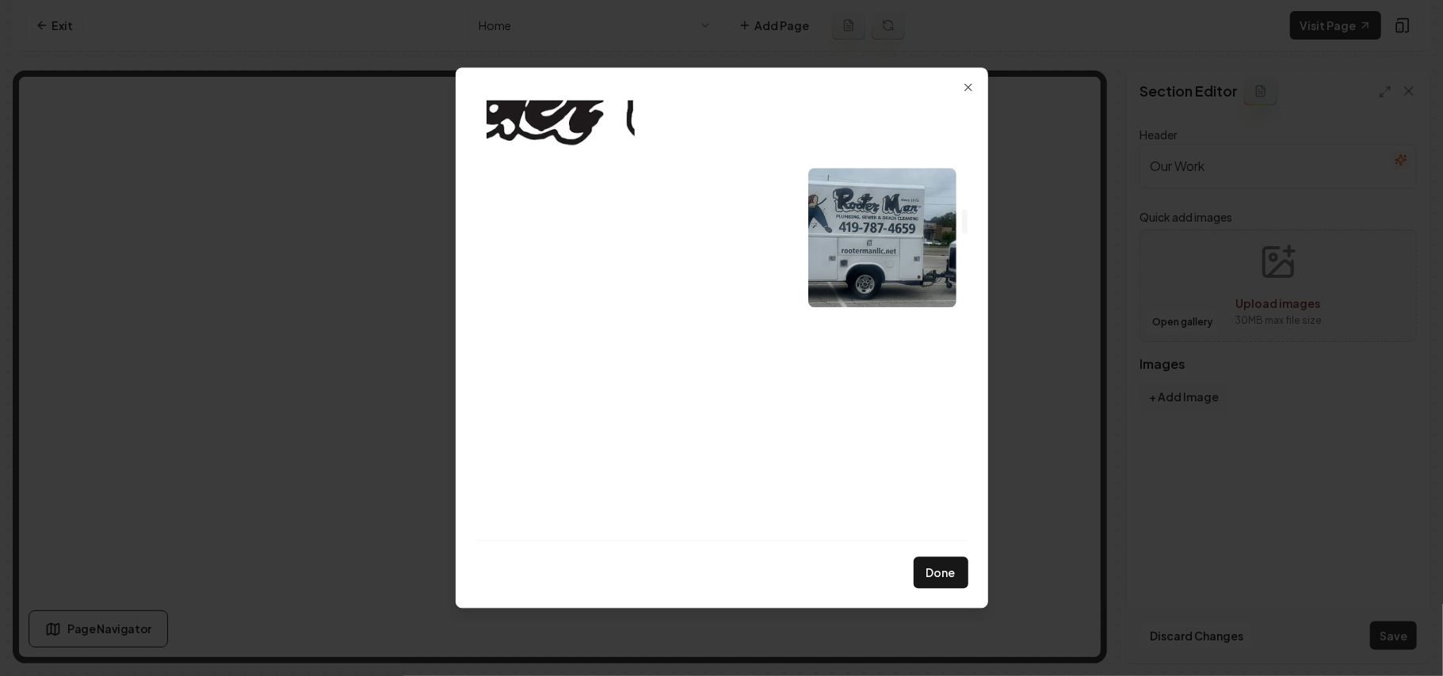
scroll to position [2007, 0]
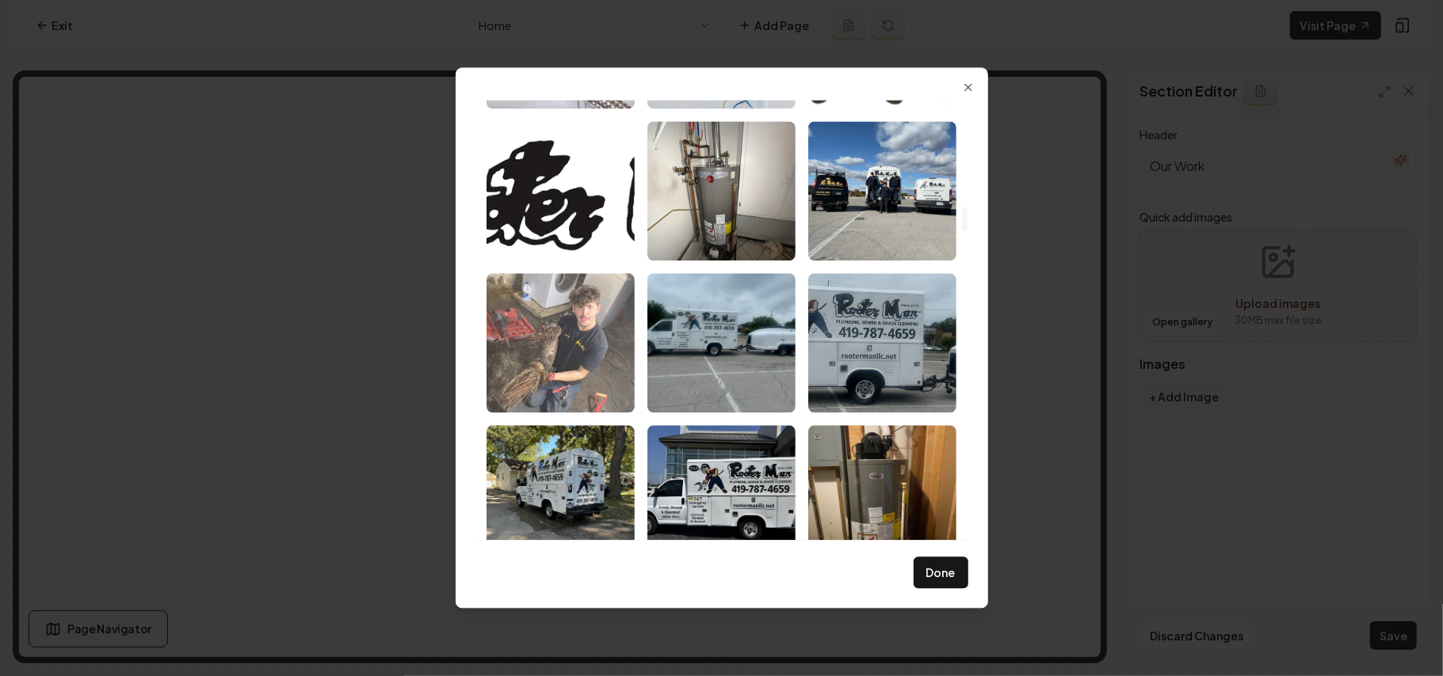
click at [542, 359] on img "Select image image_68a35eff5c7cd75eb83e3ad3.jpeg" at bounding box center [560, 342] width 148 height 139
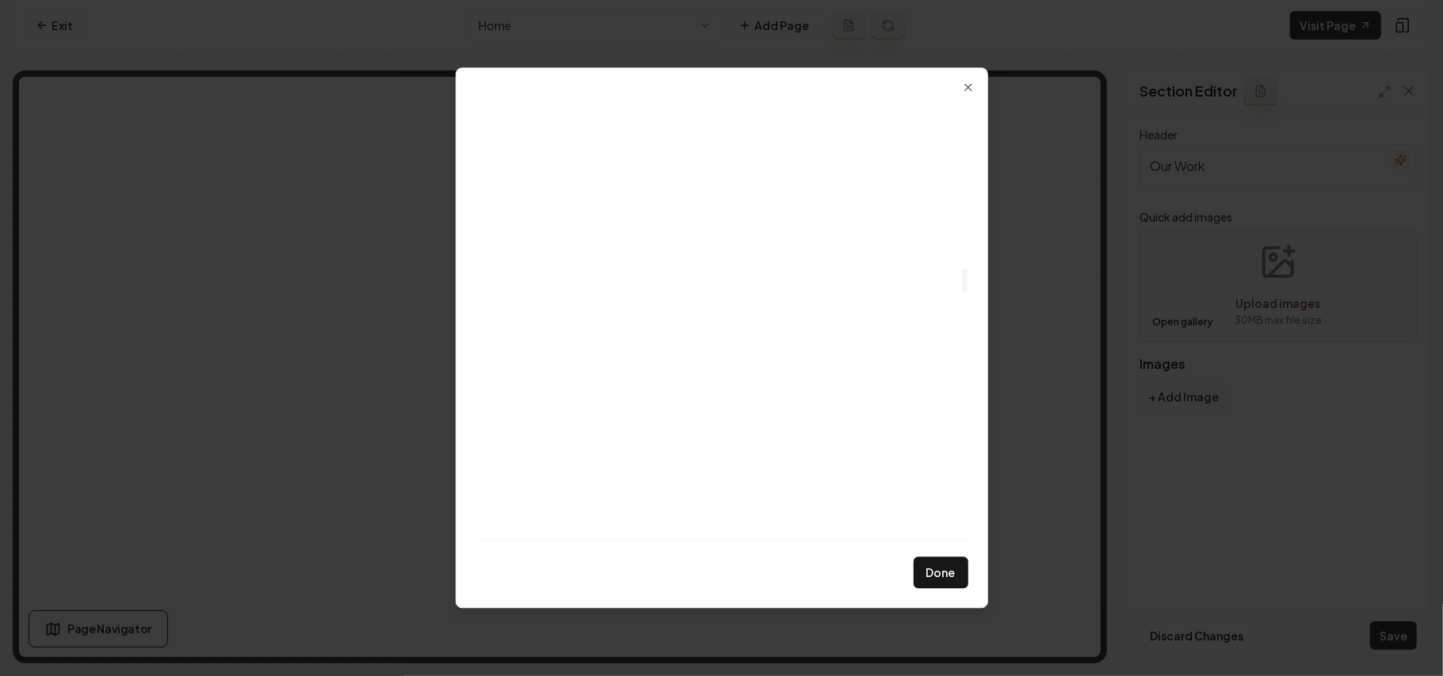
scroll to position [3169, 0]
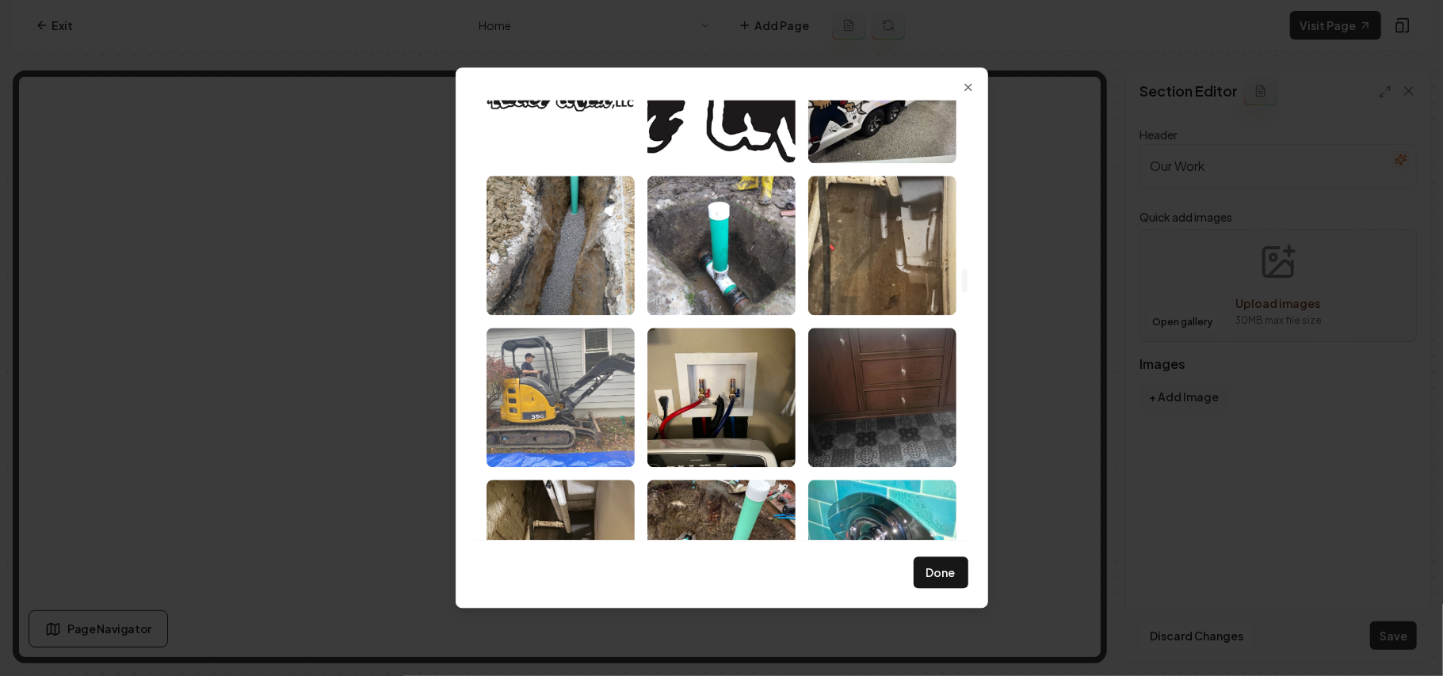
click at [559, 383] on img "Select image image_68a35cbc5c7cd75eb829efd7.jpeg" at bounding box center [560, 397] width 148 height 139
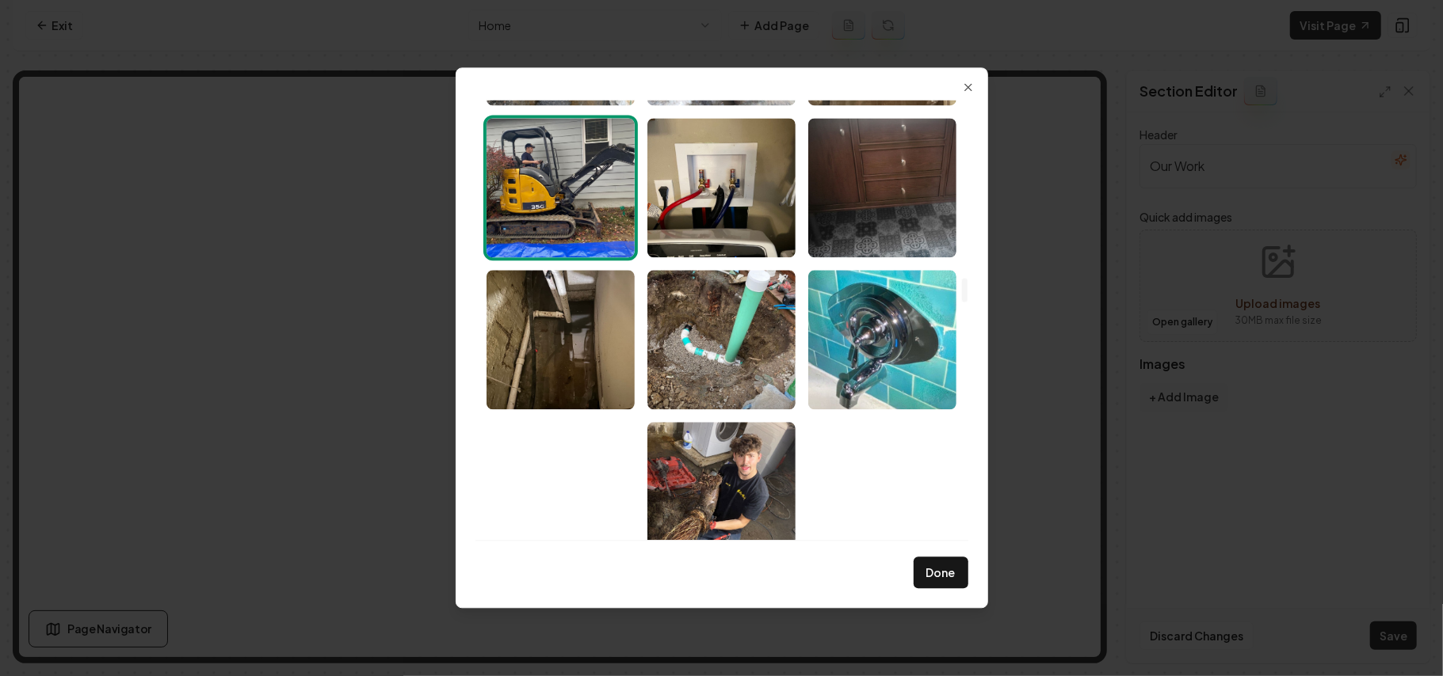
scroll to position [3379, 0]
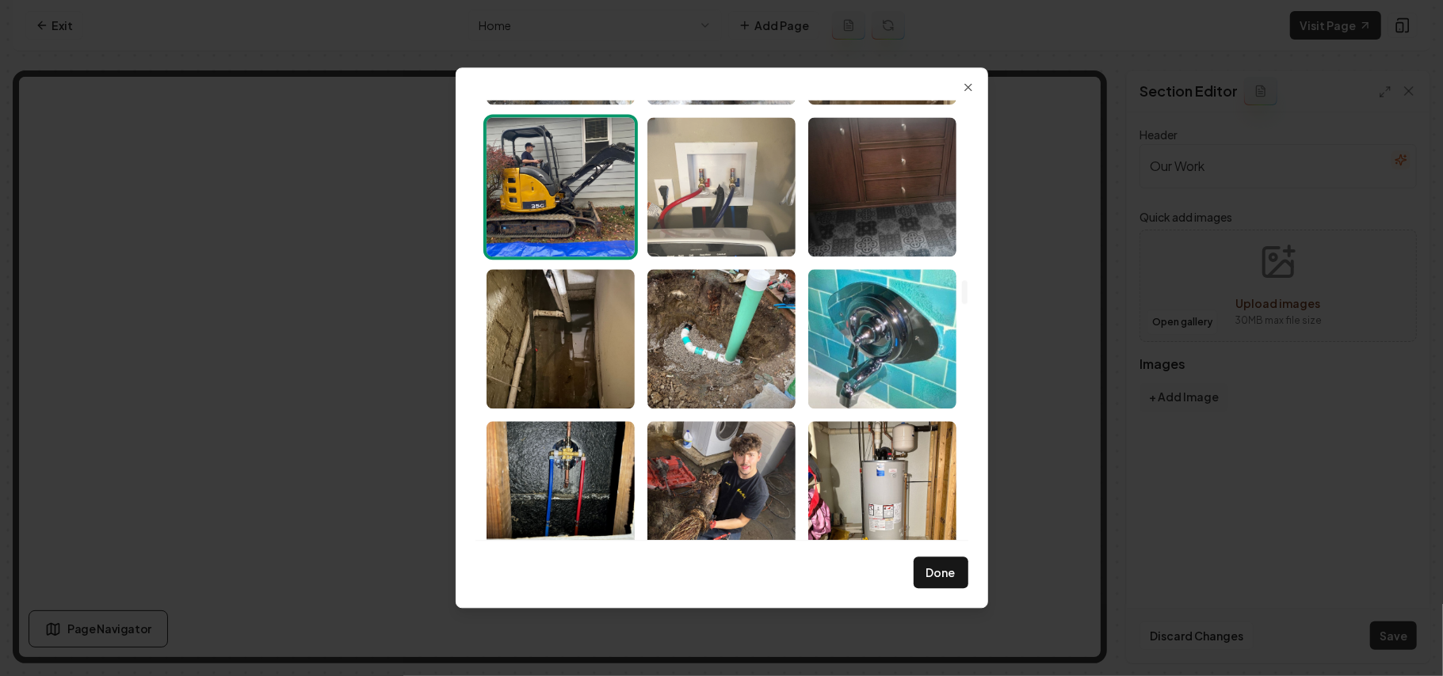
click at [727, 182] on img "Select image image_68a35cbc5c7cd75eb829eec8.jpeg" at bounding box center [721, 186] width 148 height 139
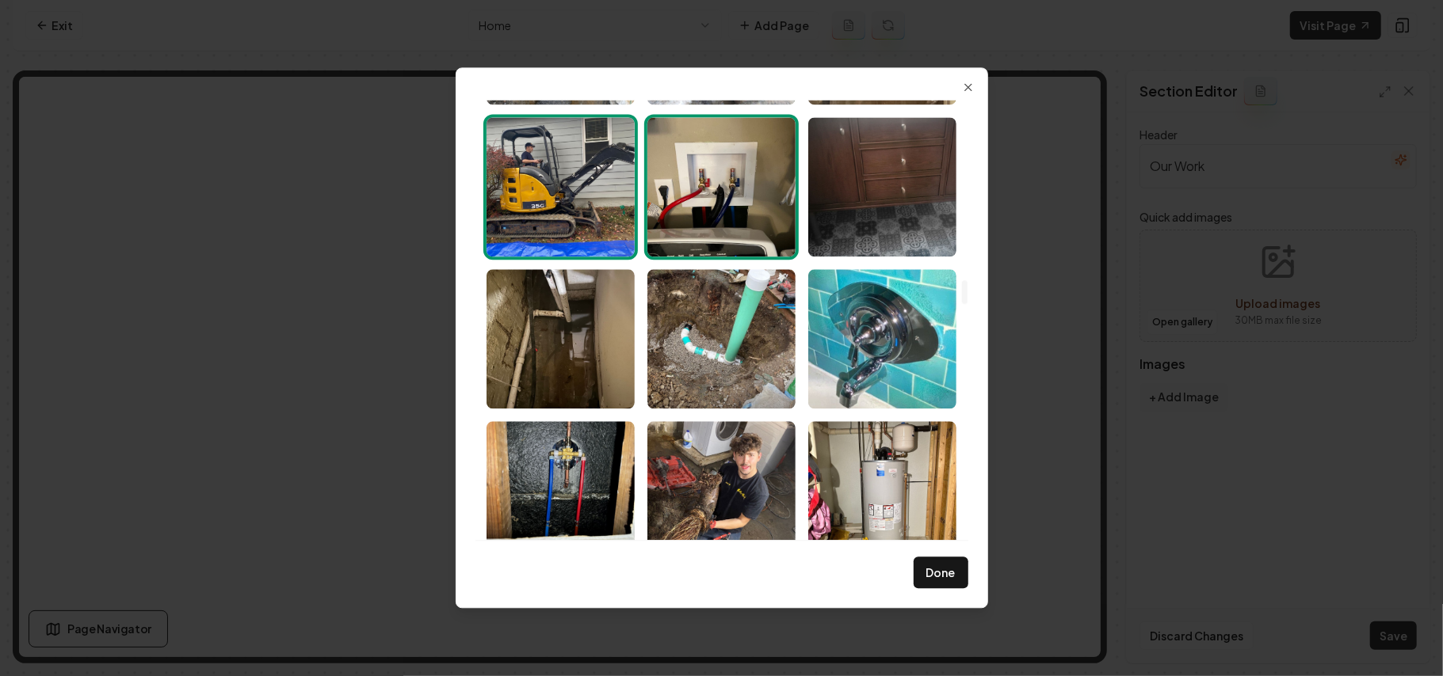
click at [727, 182] on img "Select image image_68a35cbc5c7cd75eb829eec8.jpeg" at bounding box center [721, 186] width 148 height 139
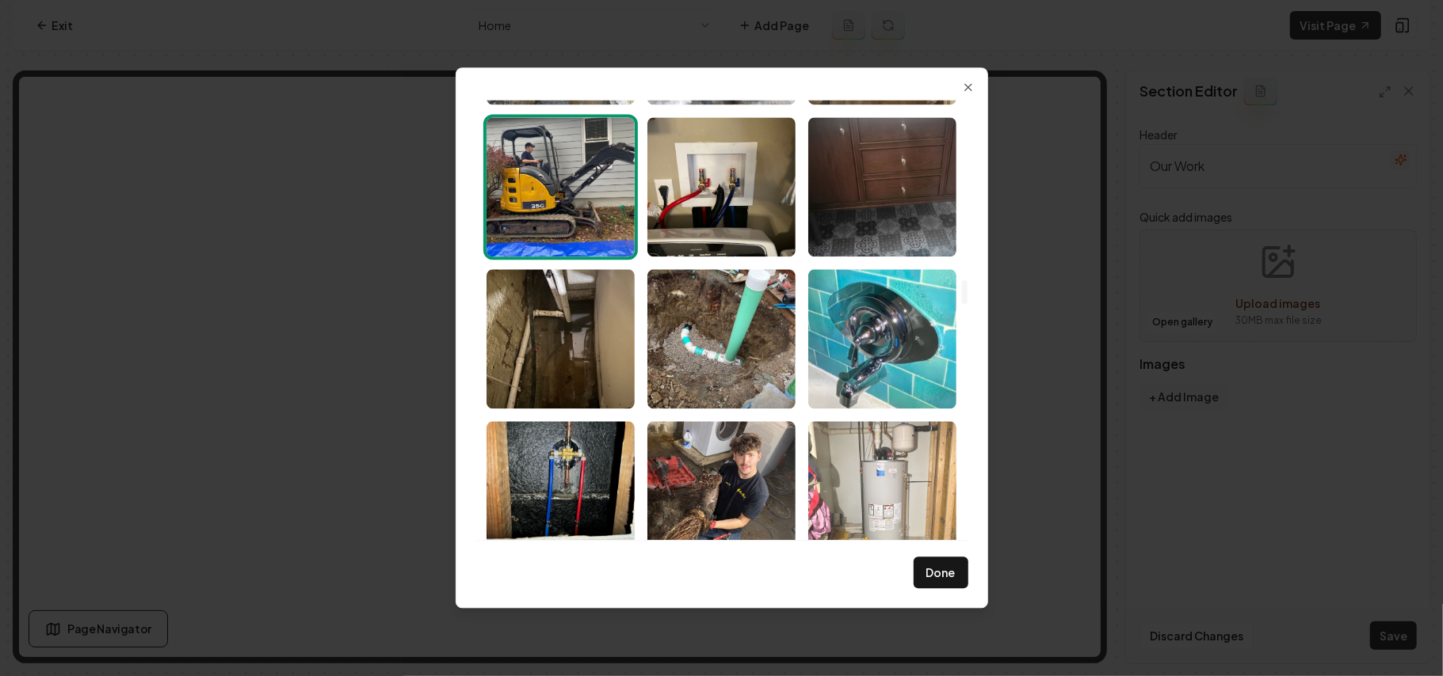
scroll to position [3591, 0]
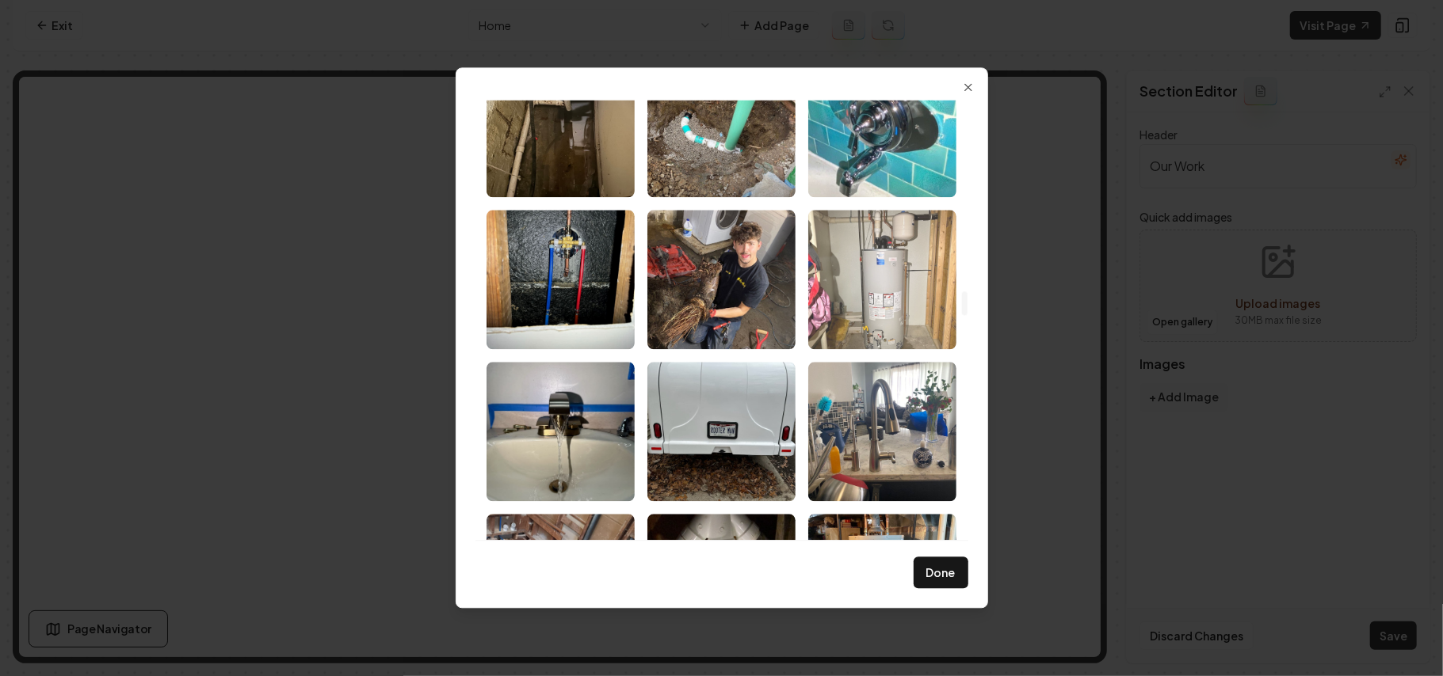
click at [889, 287] on img "Select image image_68a35cbb5c7cd75eb829eb92.jpeg" at bounding box center [882, 279] width 148 height 139
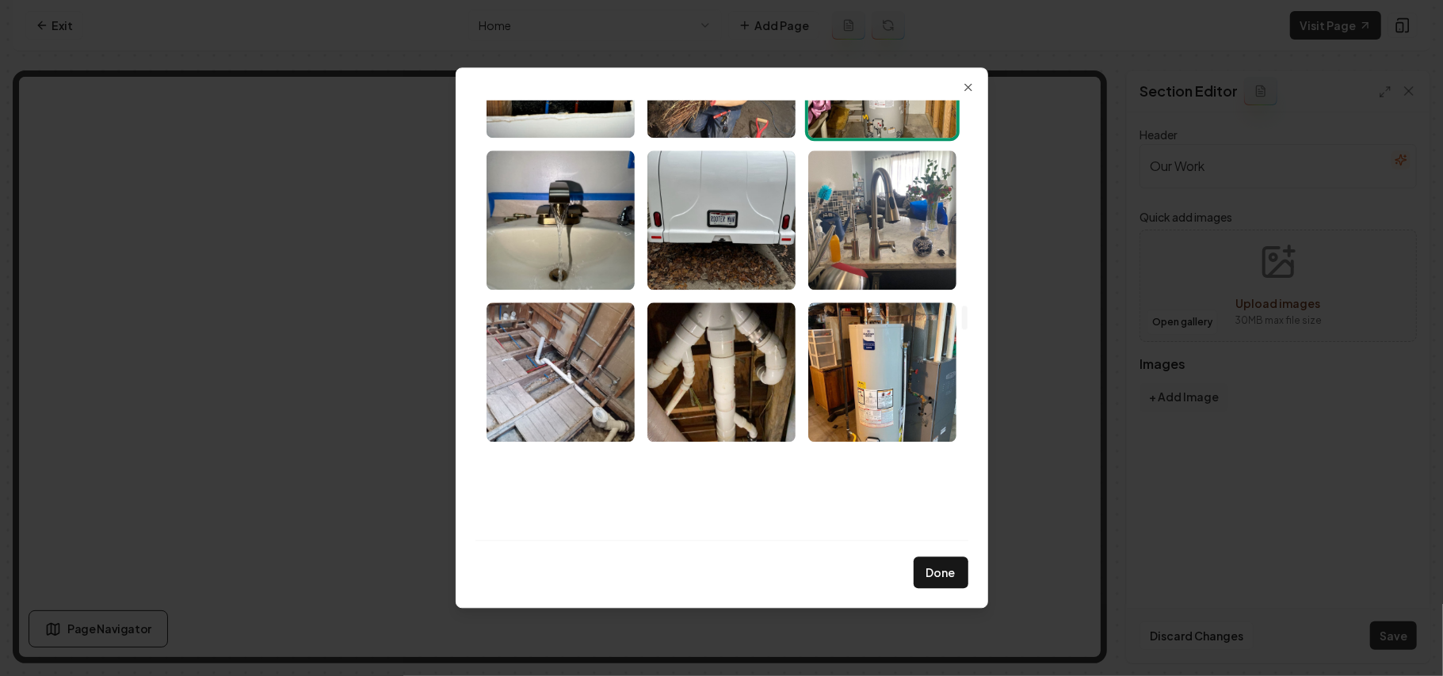
scroll to position [3908, 0]
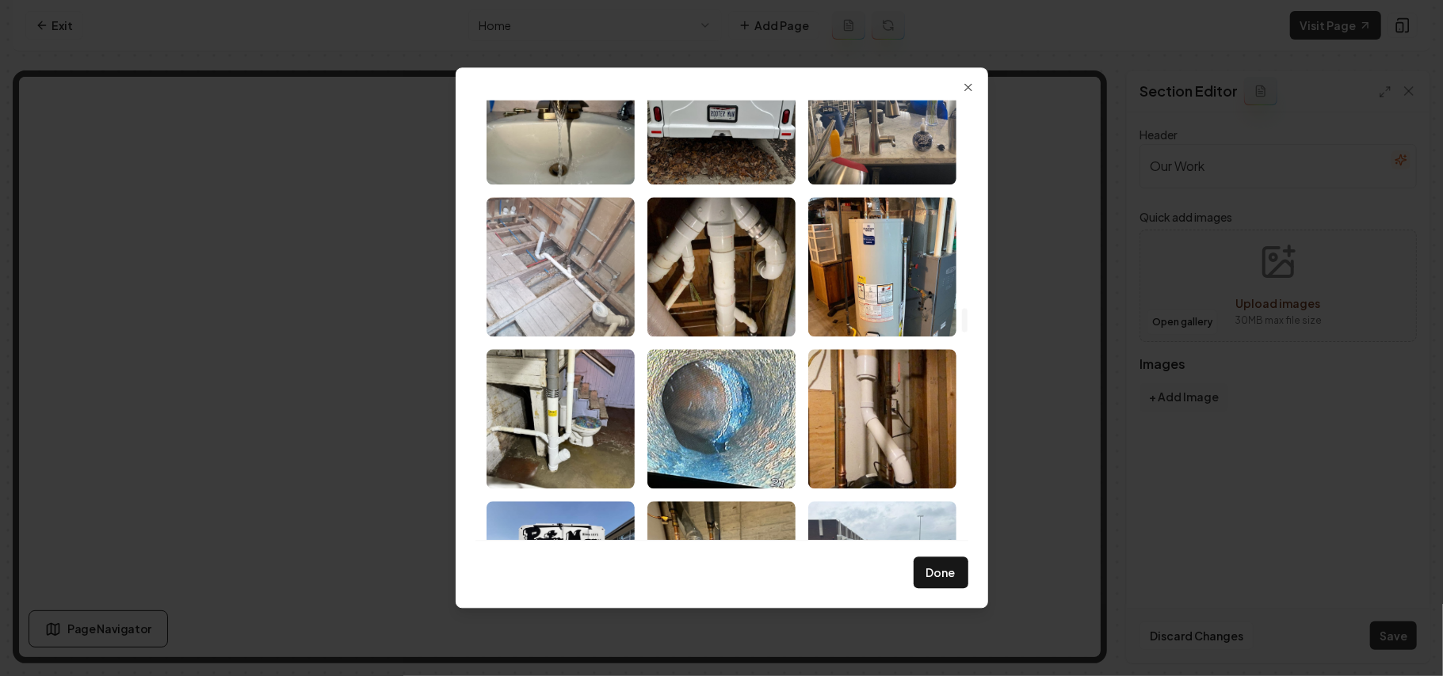
click at [596, 280] on img "Select image image_68a35cbb5c7cd75eb829eb74.jpeg" at bounding box center [560, 266] width 148 height 139
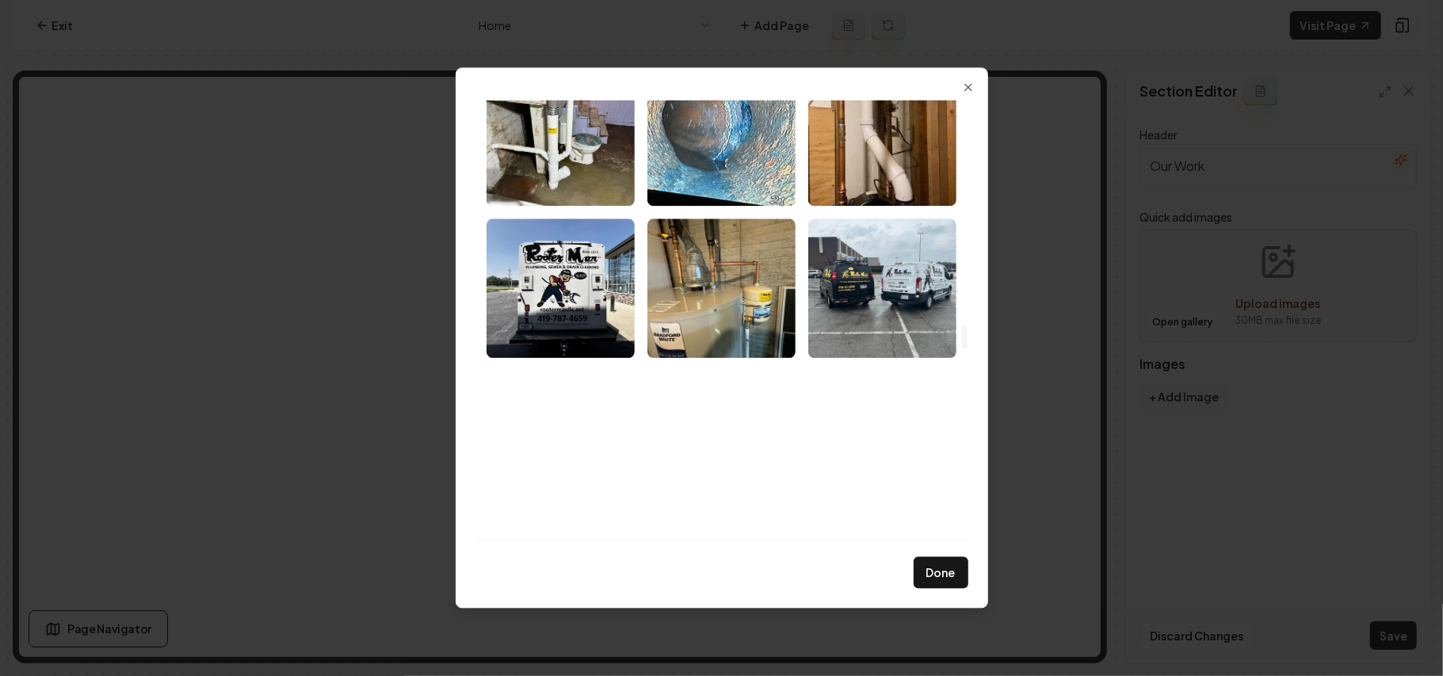
scroll to position [4225, 0]
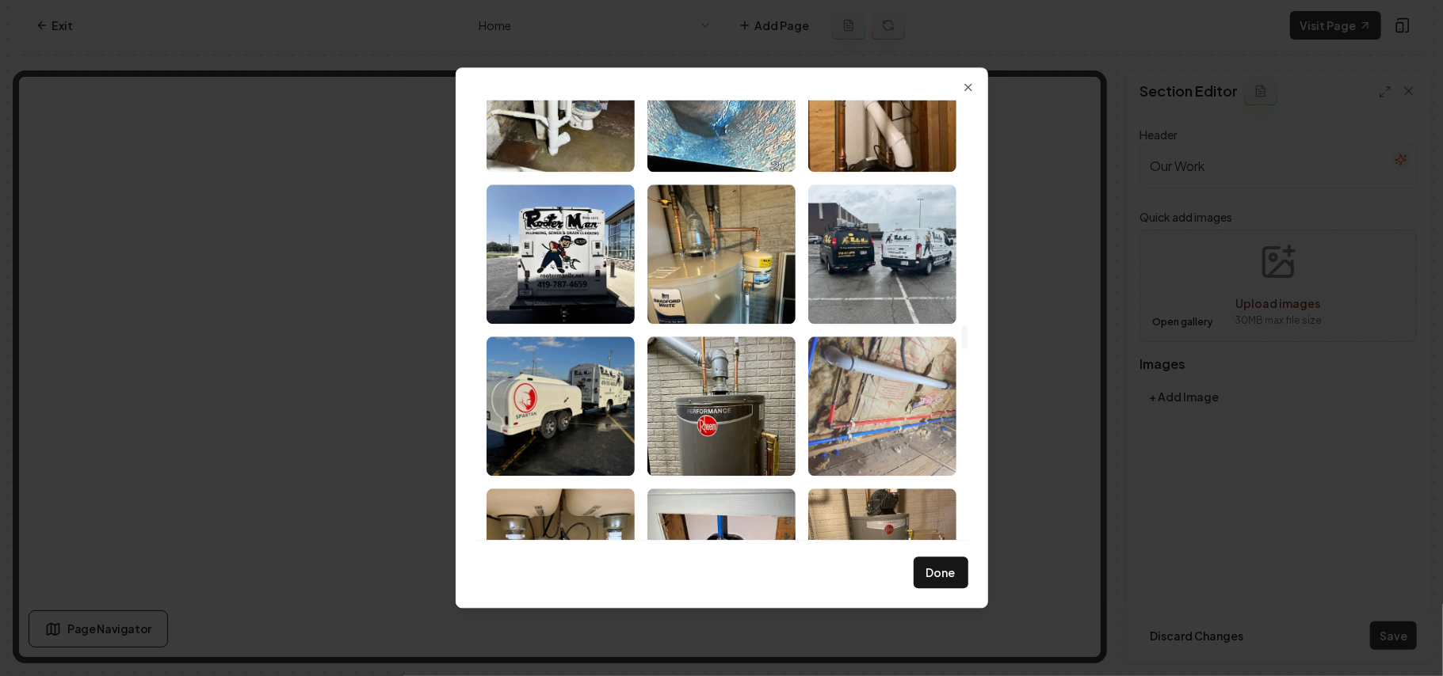
click at [904, 387] on img "Select image image_68a35cbb5c7cd75eb829e707.jpeg" at bounding box center [882, 406] width 148 height 139
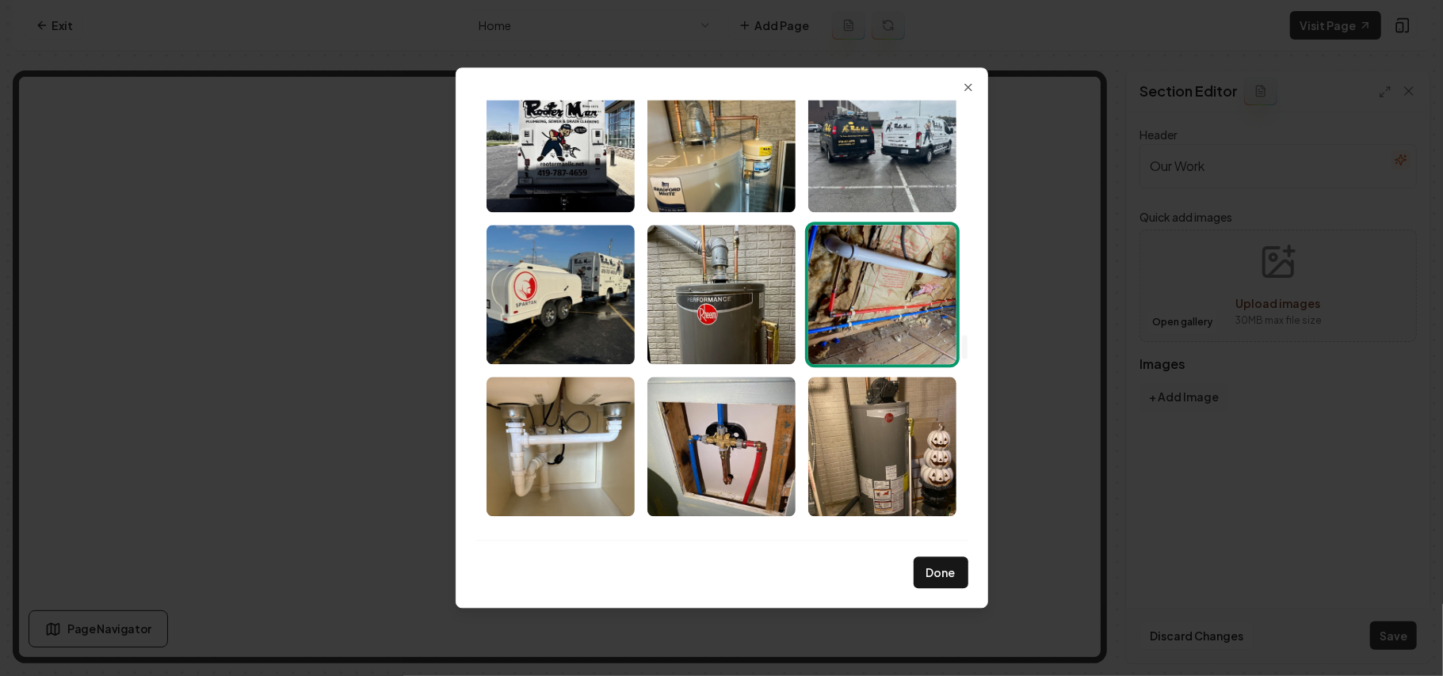
scroll to position [4436, 0]
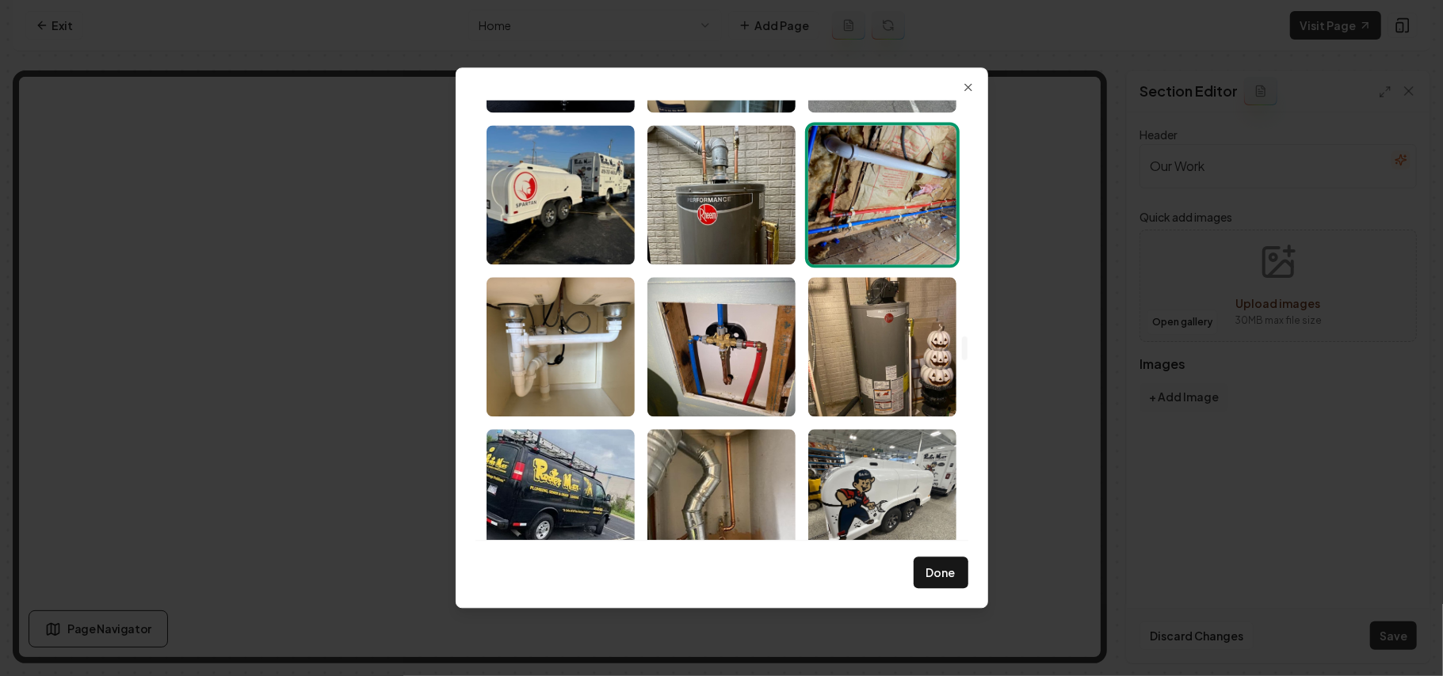
click at [895, 223] on img "Select image image_68a35cbb5c7cd75eb829e707.jpeg" at bounding box center [882, 194] width 148 height 139
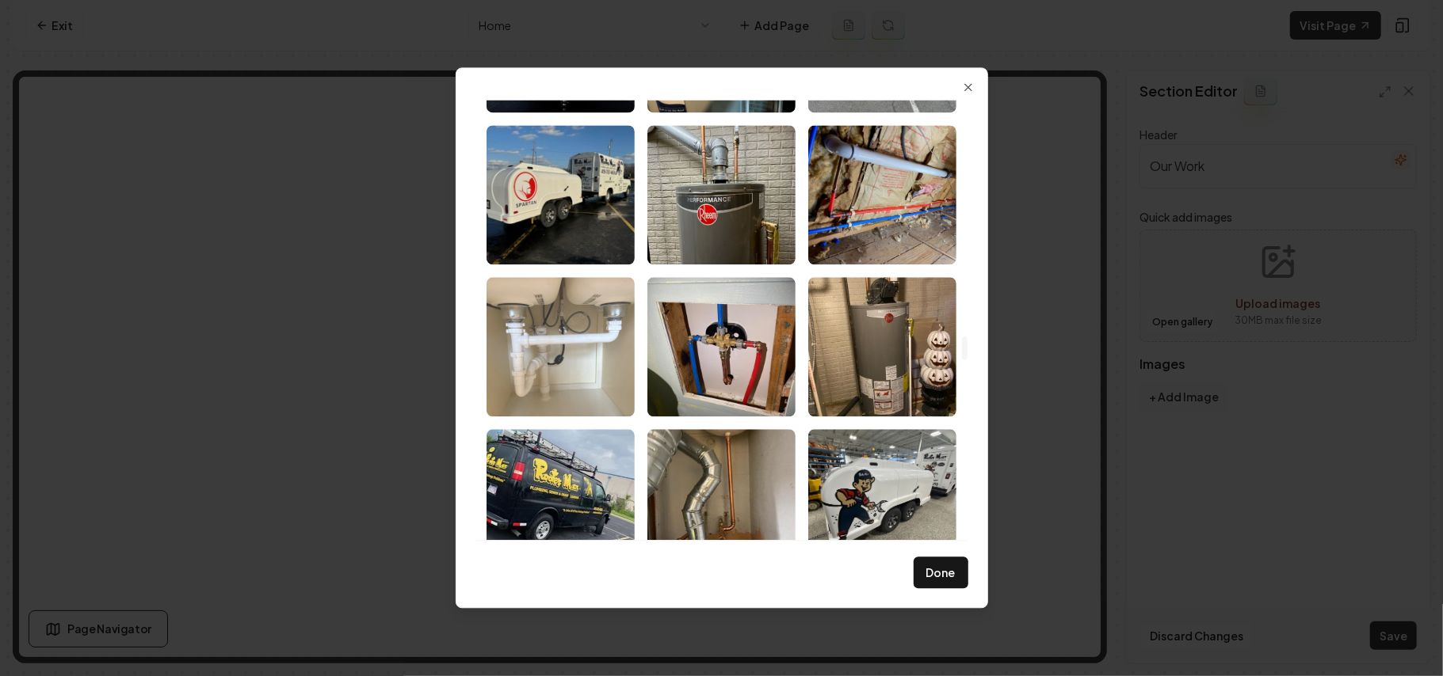
click at [607, 377] on img "Select image image_68a35cbb5c7cd75eb829e703.jpeg" at bounding box center [560, 346] width 148 height 139
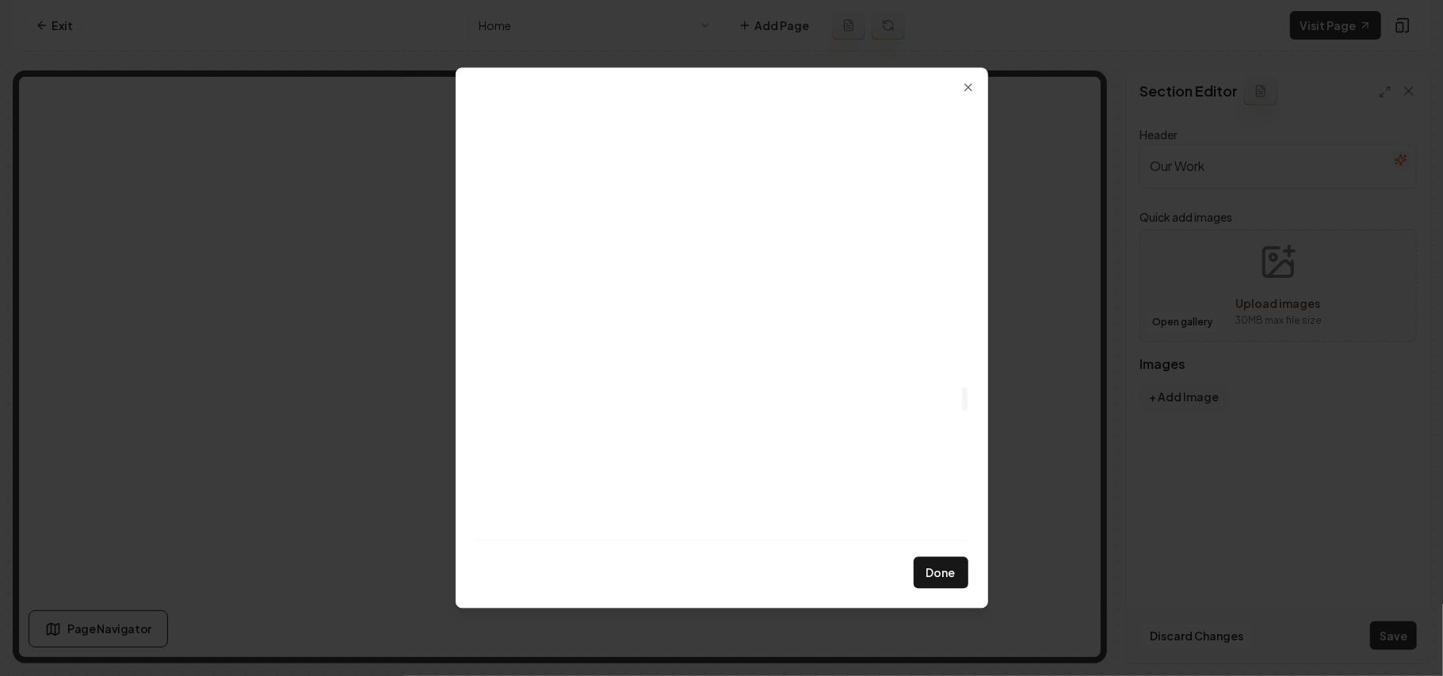
click at [925, 193] on img "Select image image_68a35cb95c7cd75eb829e0f8.jpeg" at bounding box center [882, 156] width 148 height 139
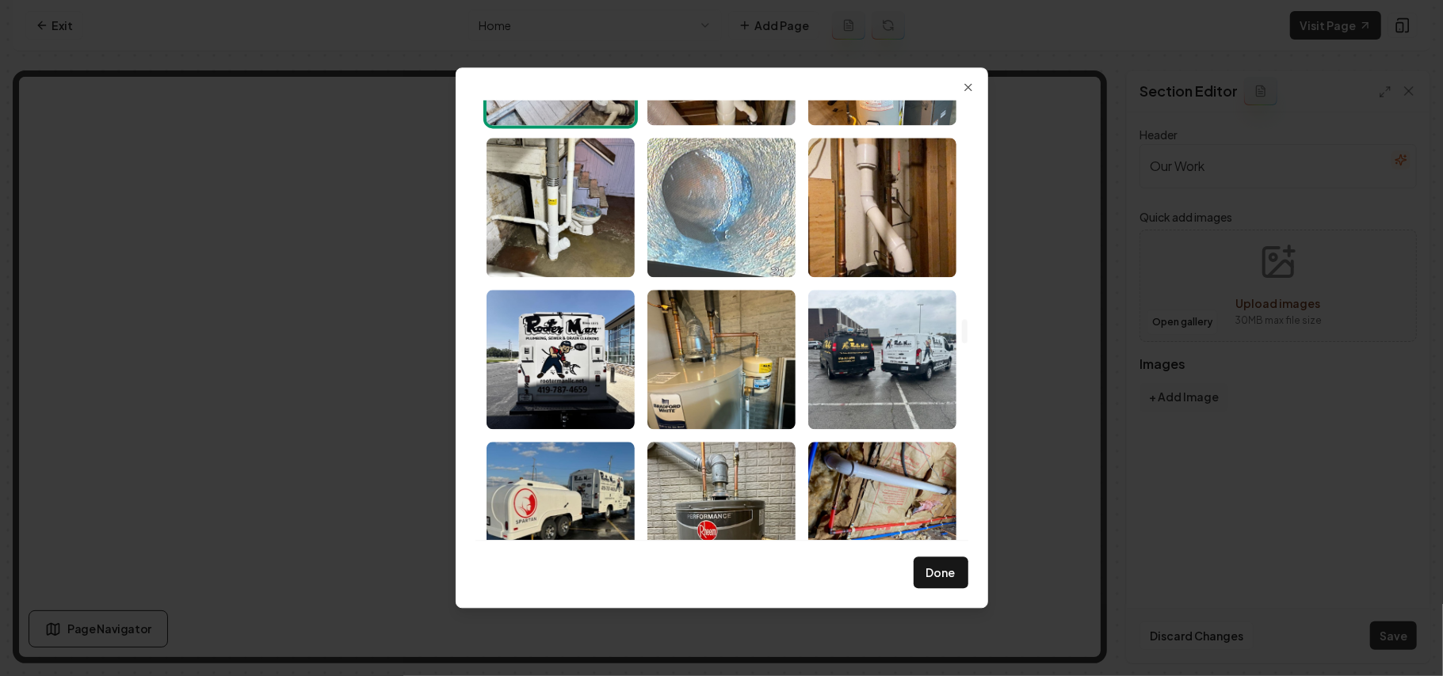
click at [757, 234] on img "Select image image_68a35cbb5c7cd75eb829ea3a.jpeg" at bounding box center [721, 207] width 148 height 139
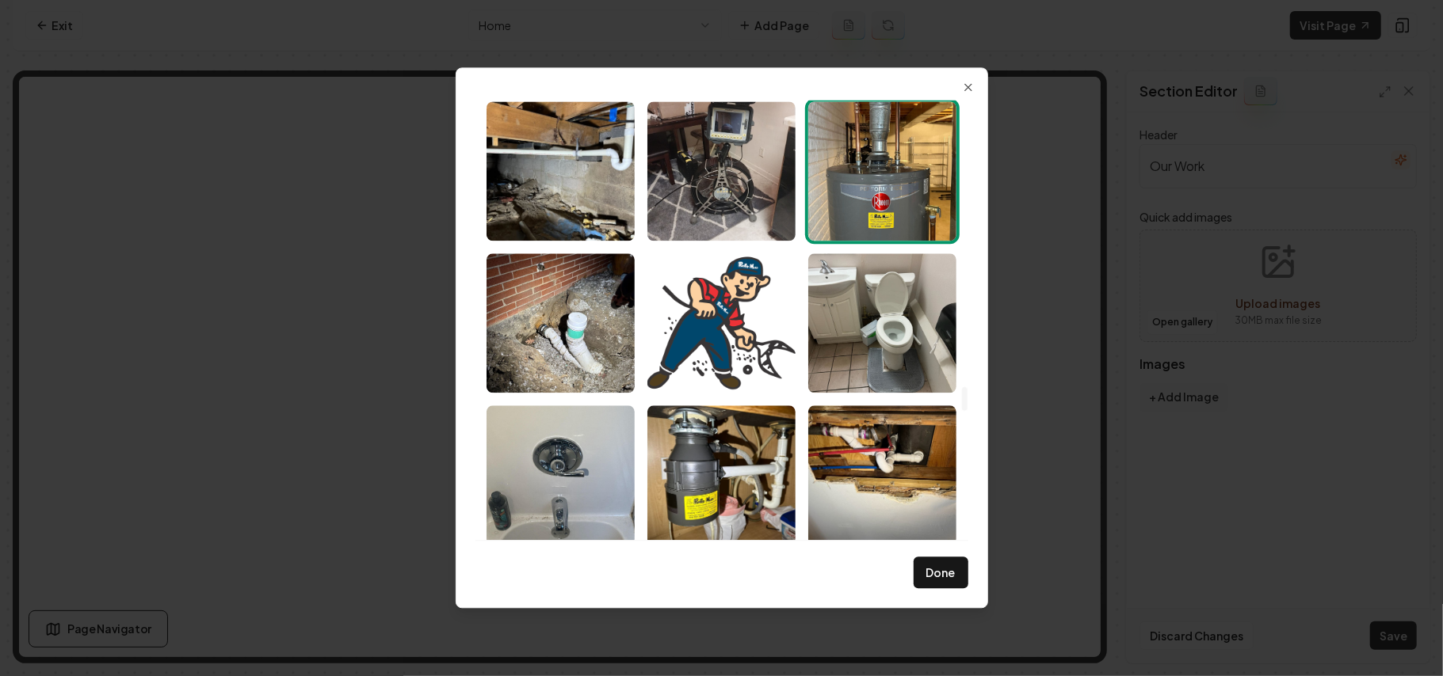
scroll to position [5387, 0]
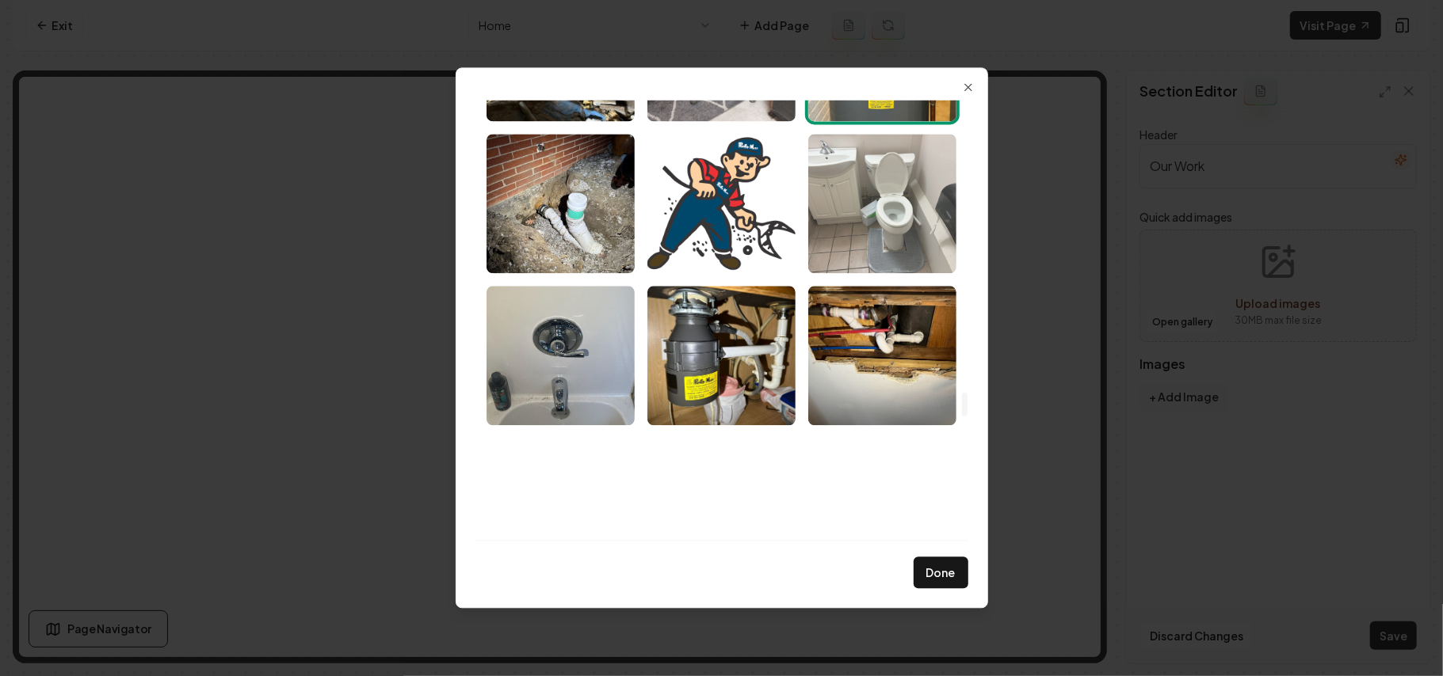
click at [894, 174] on img "Select image image_68a35cb95c7cd75eb829dddf.jpeg" at bounding box center [882, 203] width 148 height 139
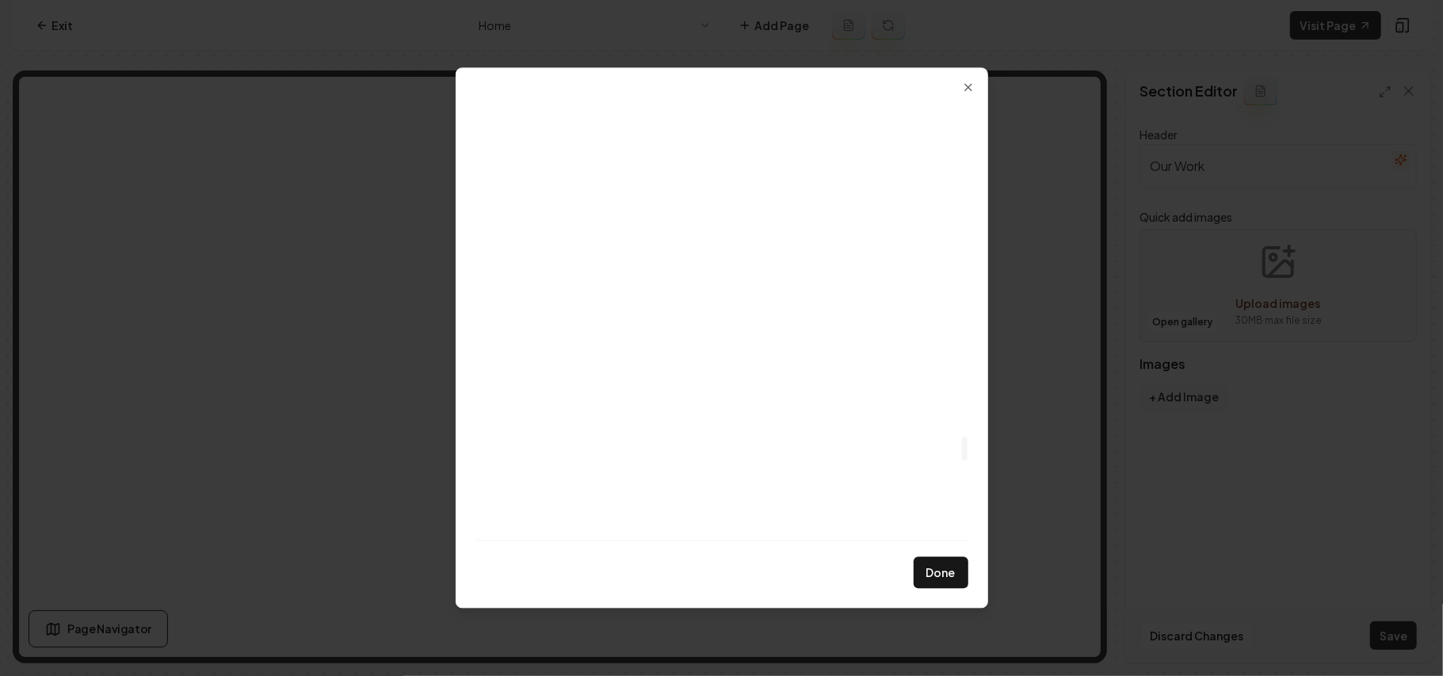
scroll to position [6337, 0]
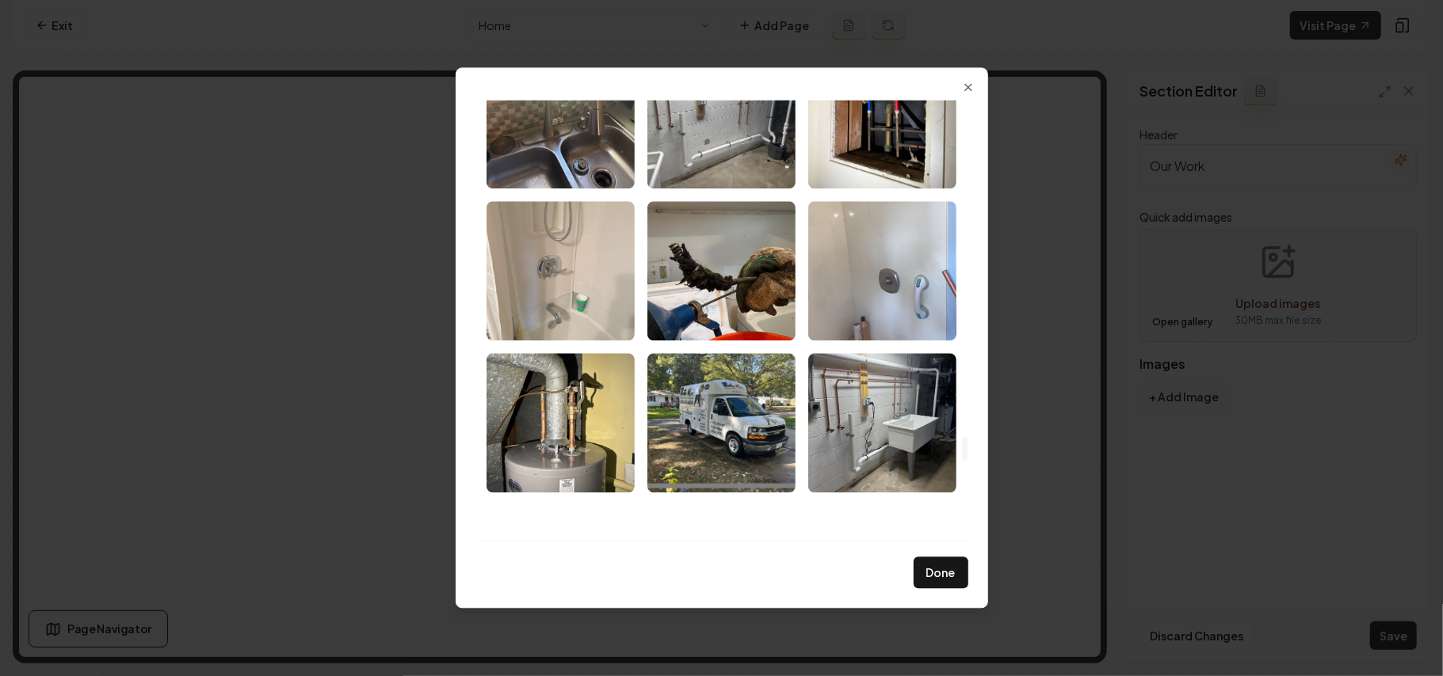
click at [562, 268] on img "Select image image_68a35cb95c7cd75eb829dc76.jpeg" at bounding box center [560, 270] width 148 height 139
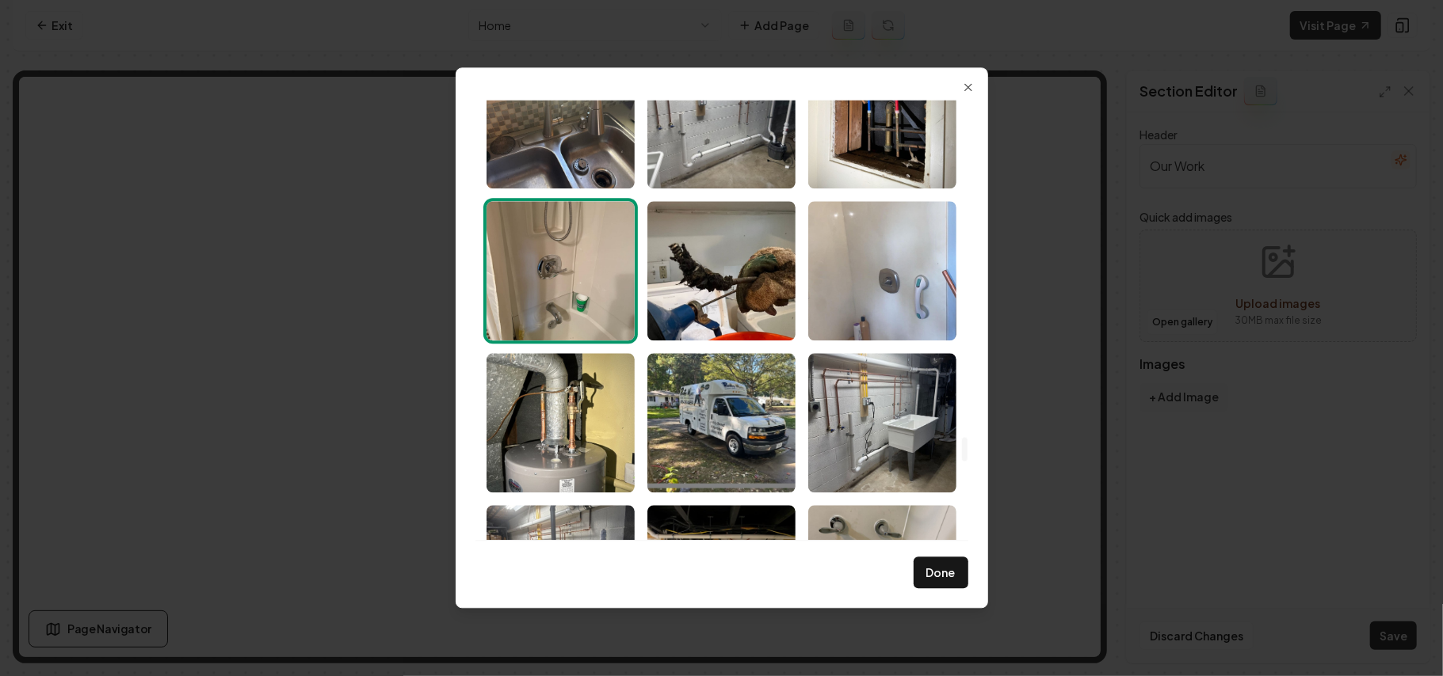
click at [585, 302] on img "Select image image_68a35cb95c7cd75eb829dc76.jpeg" at bounding box center [560, 270] width 148 height 139
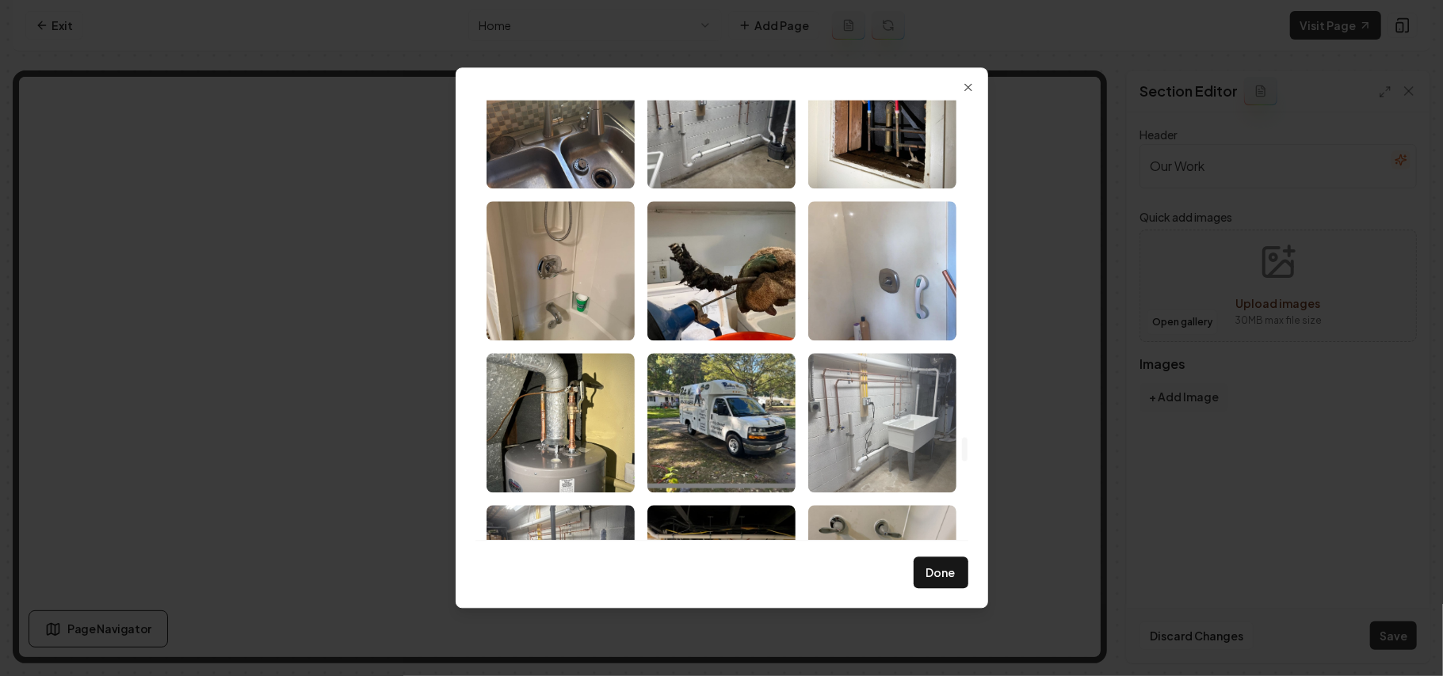
click at [907, 477] on img "Select image image_68a35cb95c7cd75eb829df1c.jpeg" at bounding box center [882, 422] width 148 height 139
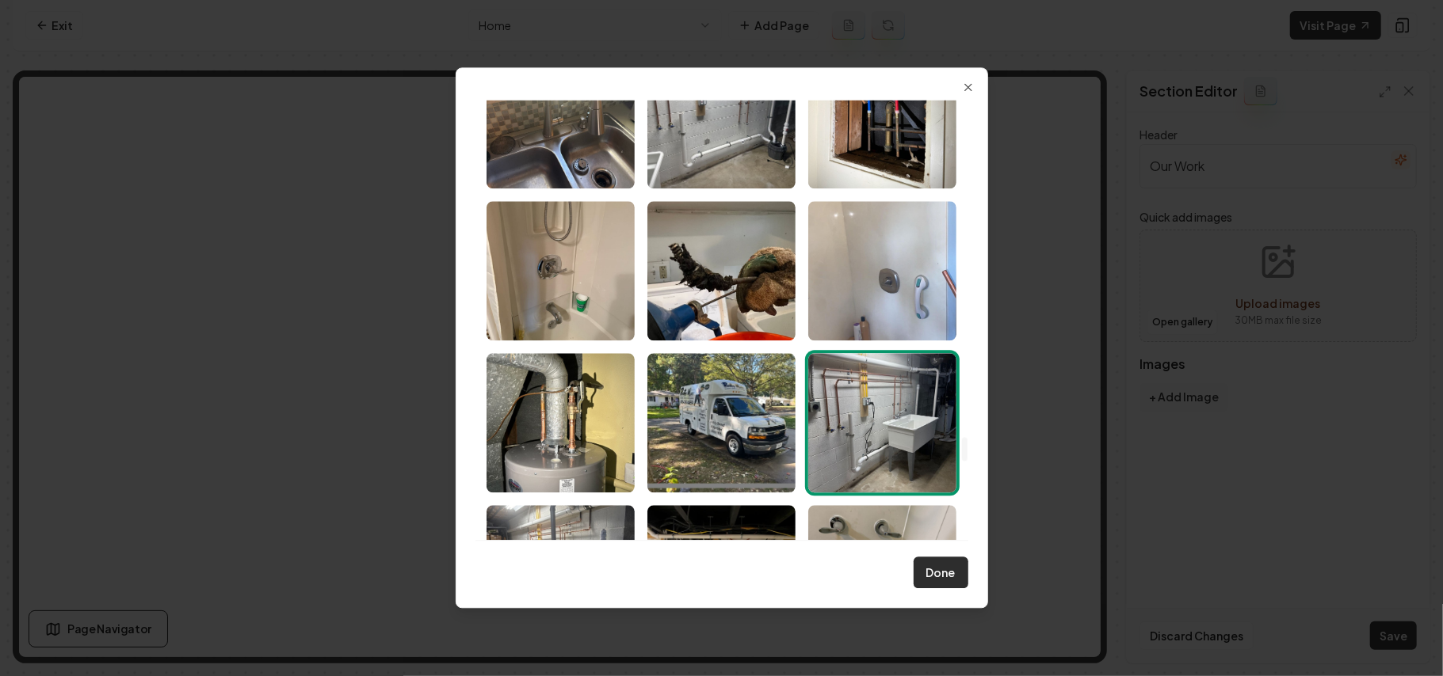
click at [939, 574] on button "Done" at bounding box center [940, 574] width 55 height 32
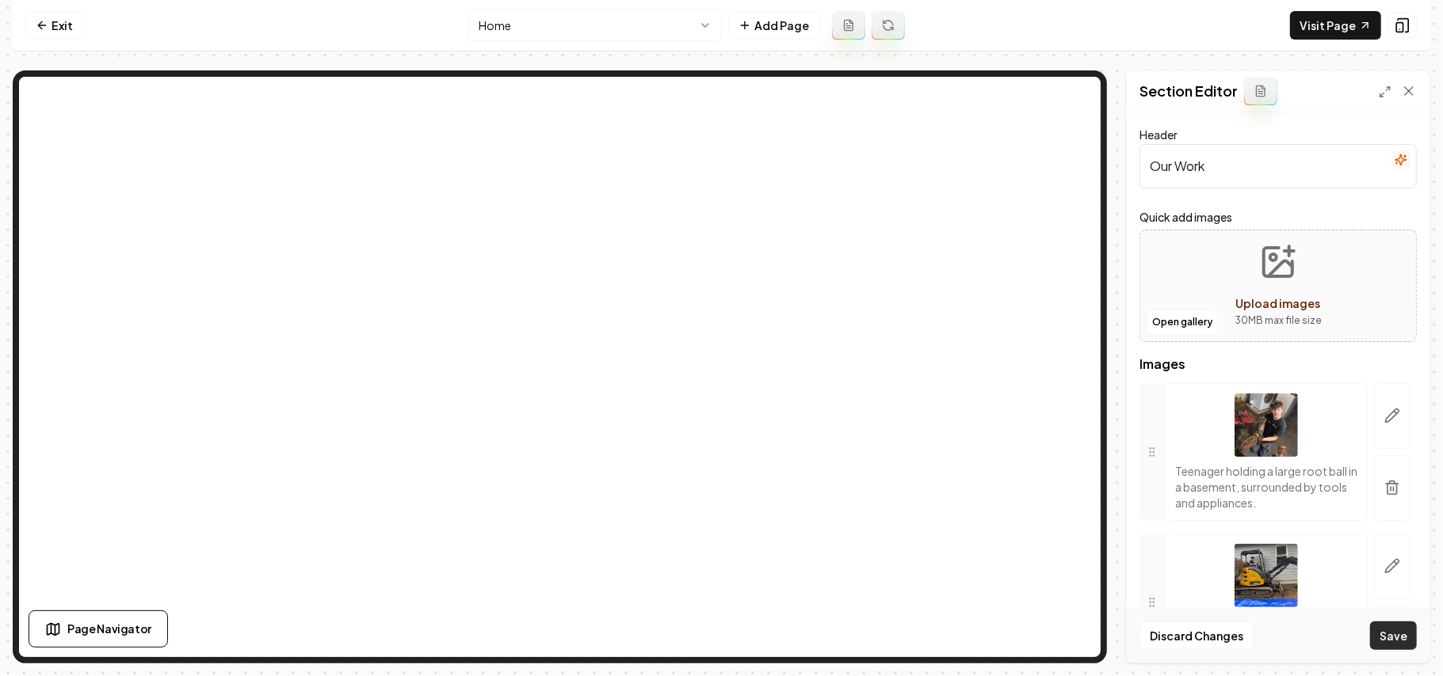
click at [1375, 628] on button "Save" at bounding box center [1393, 636] width 47 height 29
click at [26, 27] on link "Exit" at bounding box center [54, 25] width 58 height 29
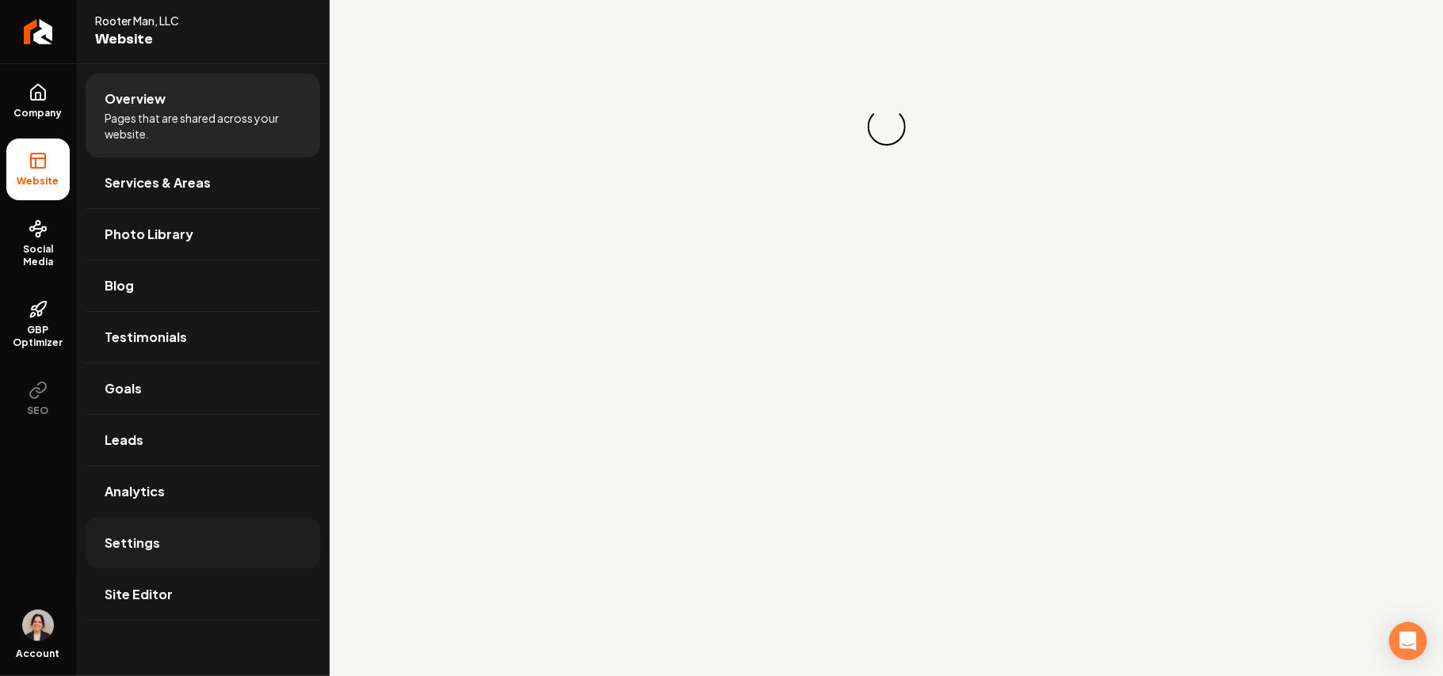
click at [173, 547] on link "Settings" at bounding box center [203, 543] width 234 height 51
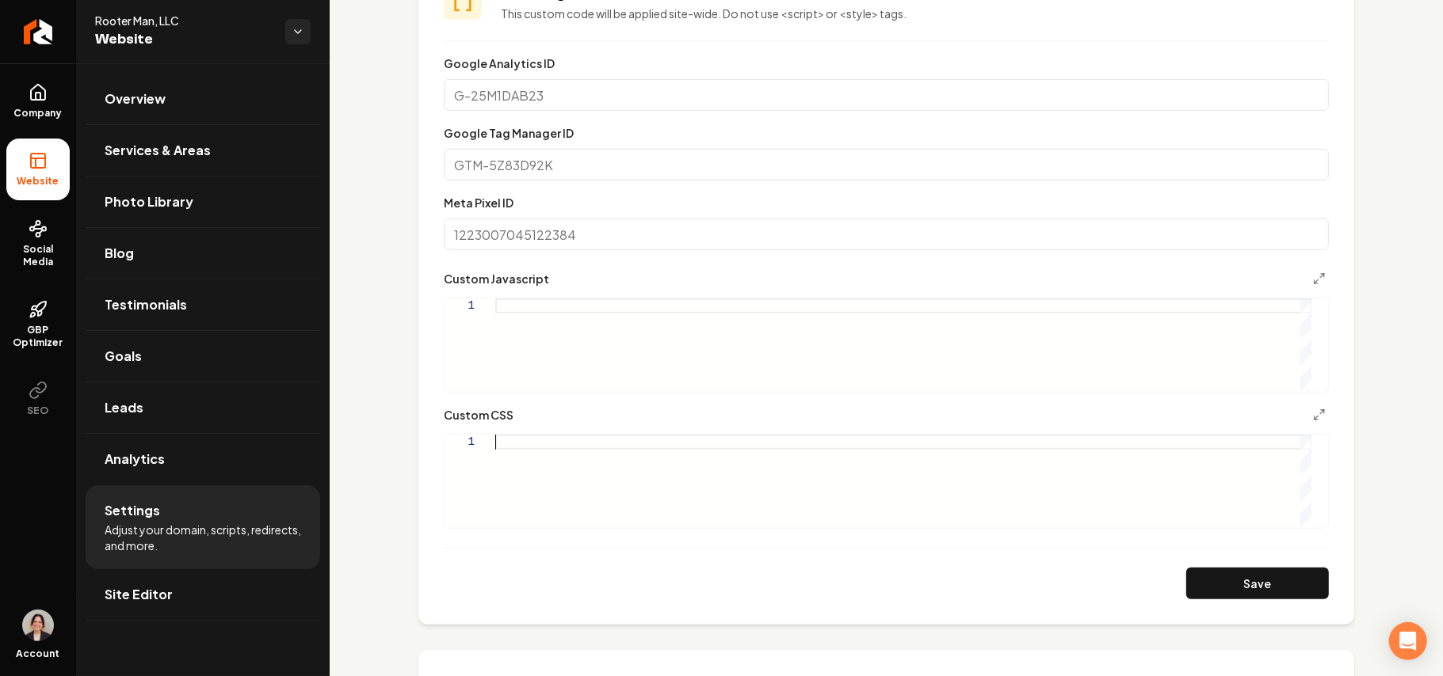
click at [546, 482] on div "Main content area" at bounding box center [903, 481] width 816 height 93
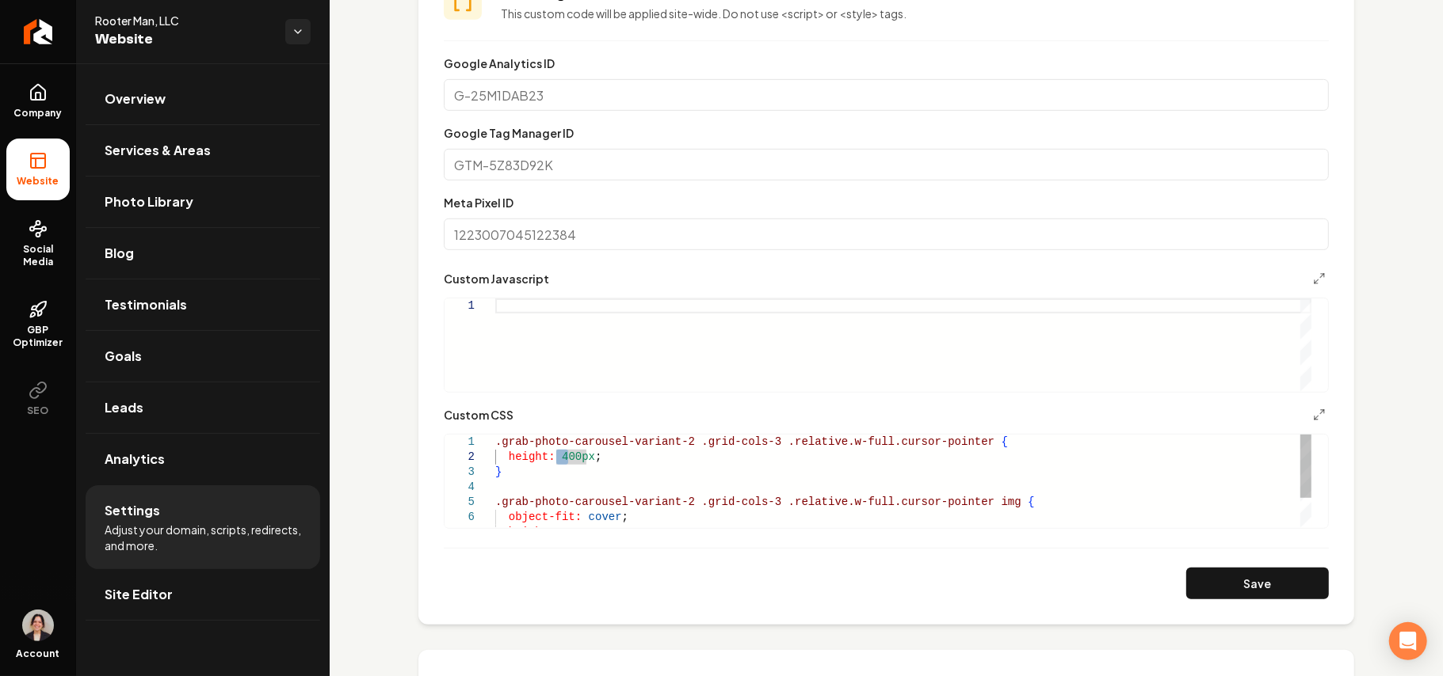
drag, startPoint x: 558, startPoint y: 460, endPoint x: 569, endPoint y: 460, distance: 10.3
click at [569, 460] on div "} .grab-photo-carousel-variant-2 .grid-cols-3 .relative.w-full.cursor-pointer i…" at bounding box center [903, 502] width 816 height 135
click at [1245, 588] on button "Save" at bounding box center [1257, 584] width 143 height 32
type textarea "**********"
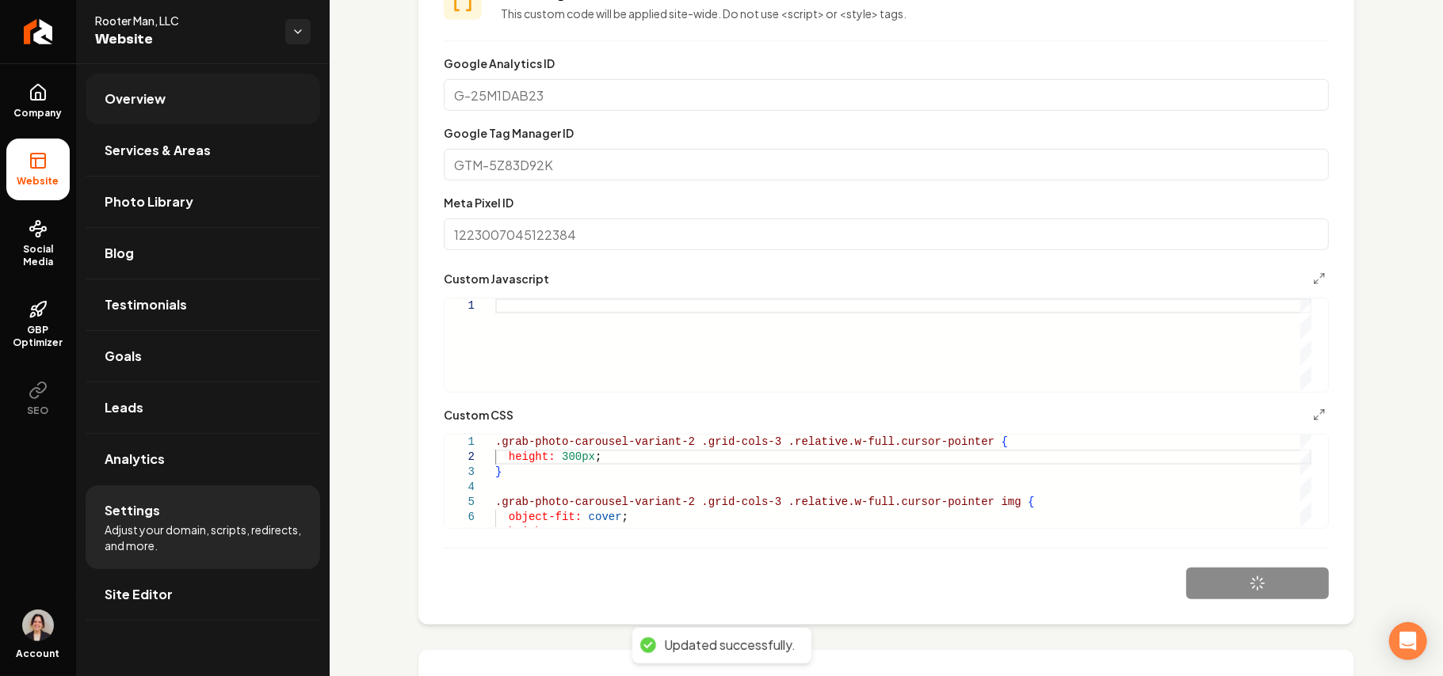
click at [219, 99] on link "Overview" at bounding box center [203, 99] width 234 height 51
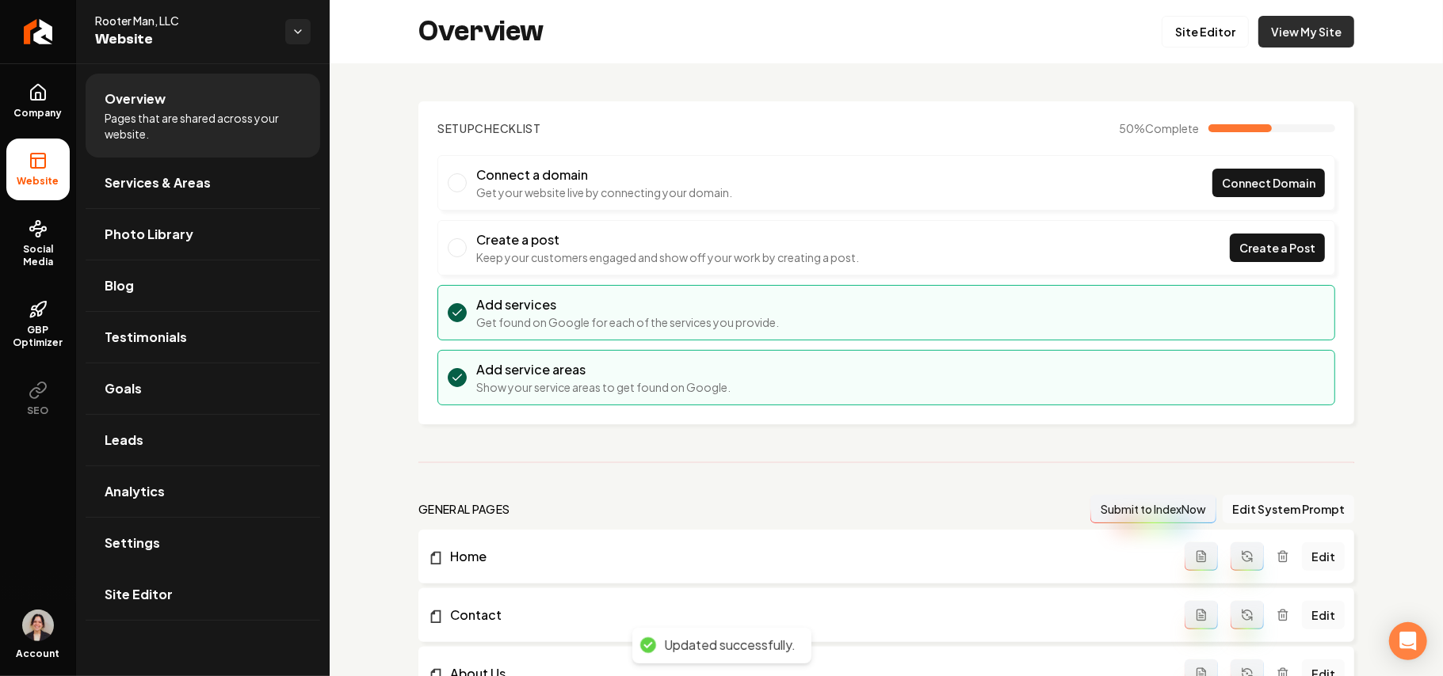
click at [1290, 29] on link "View My Site" at bounding box center [1306, 32] width 96 height 32
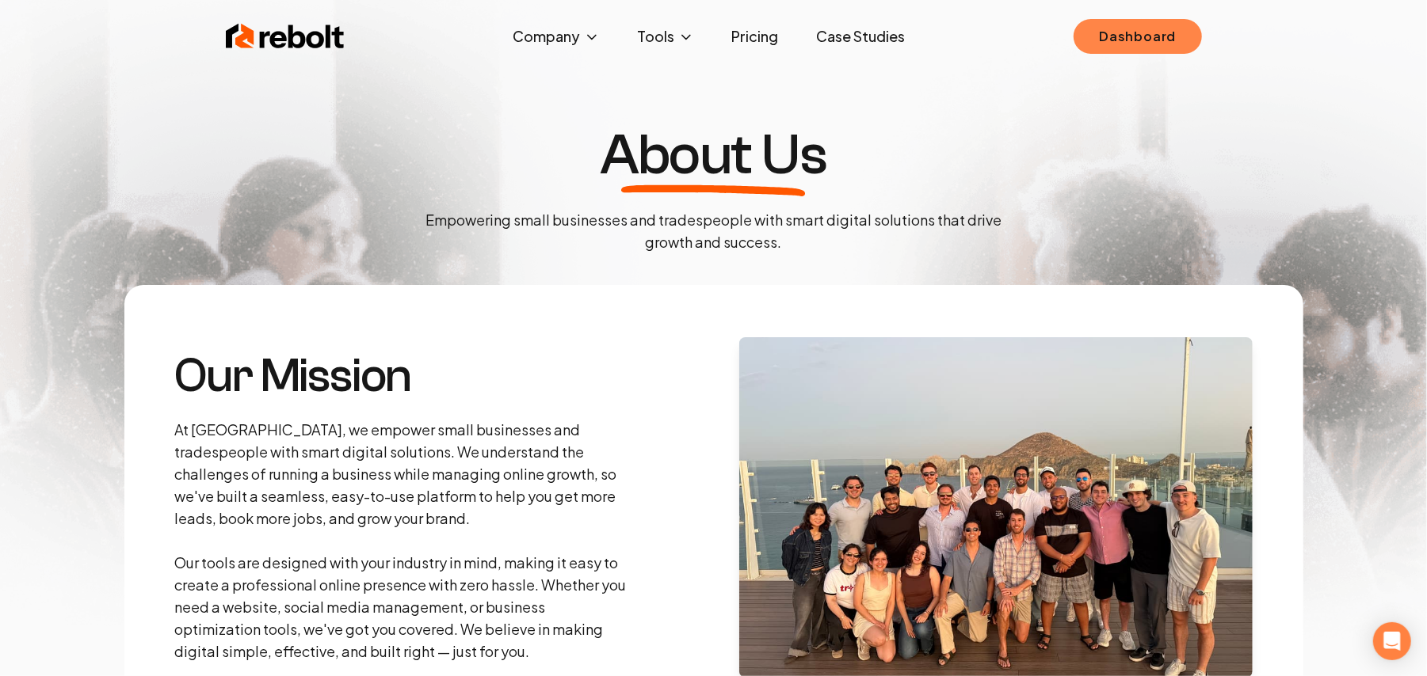
click at [1122, 30] on link "Dashboard" at bounding box center [1137, 36] width 128 height 35
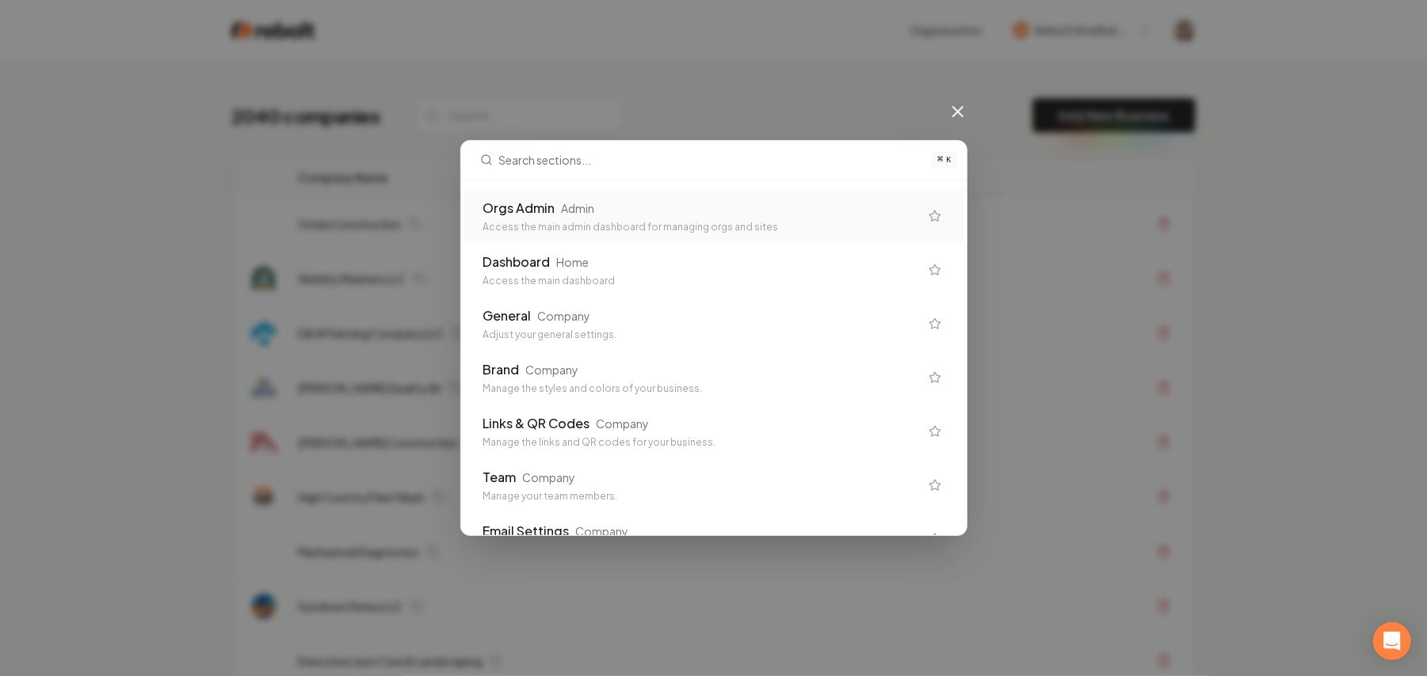
click at [707, 228] on div "Access the main admin dashboard for managing orgs and sites" at bounding box center [701, 227] width 436 height 13
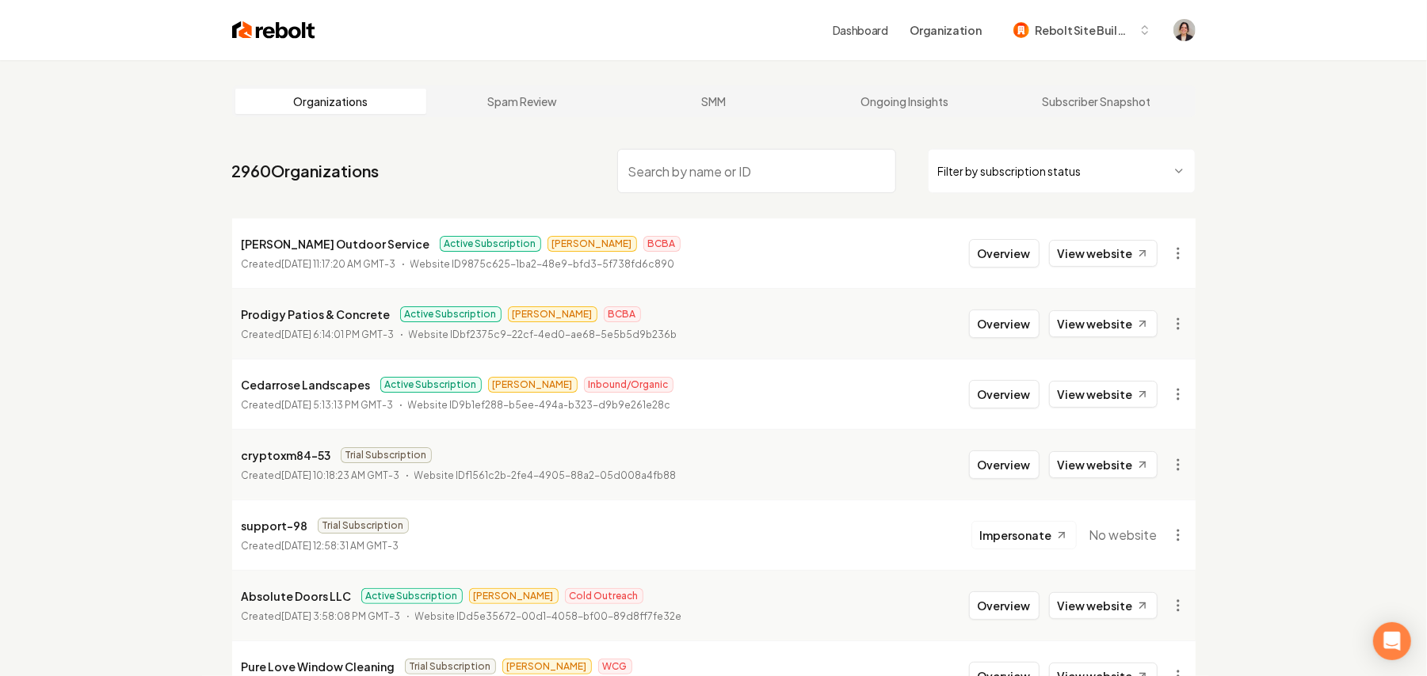
click at [254, 46] on div "Dashboard Organization Rebolt Site Builder" at bounding box center [714, 30] width 1014 height 60
click at [261, 36] on img at bounding box center [273, 30] width 83 height 22
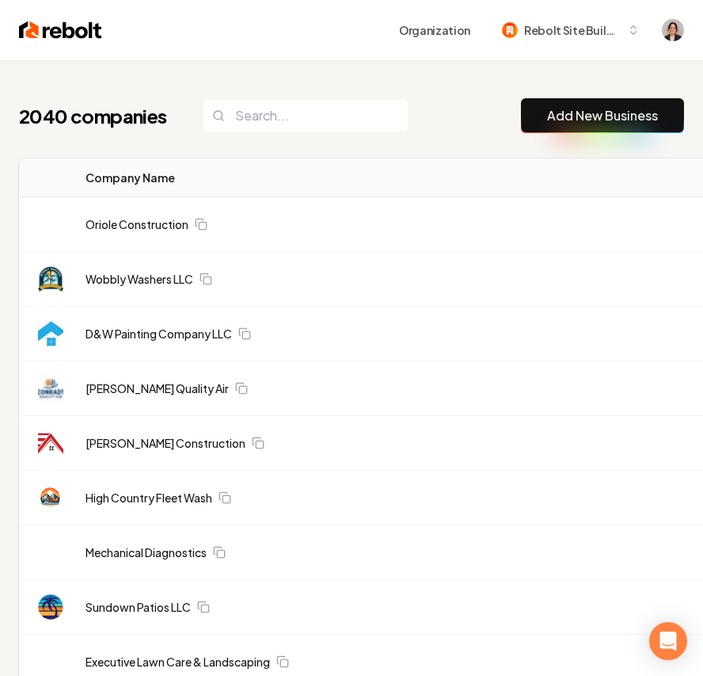
click at [552, 116] on link "Add New Business" at bounding box center [602, 115] width 111 height 19
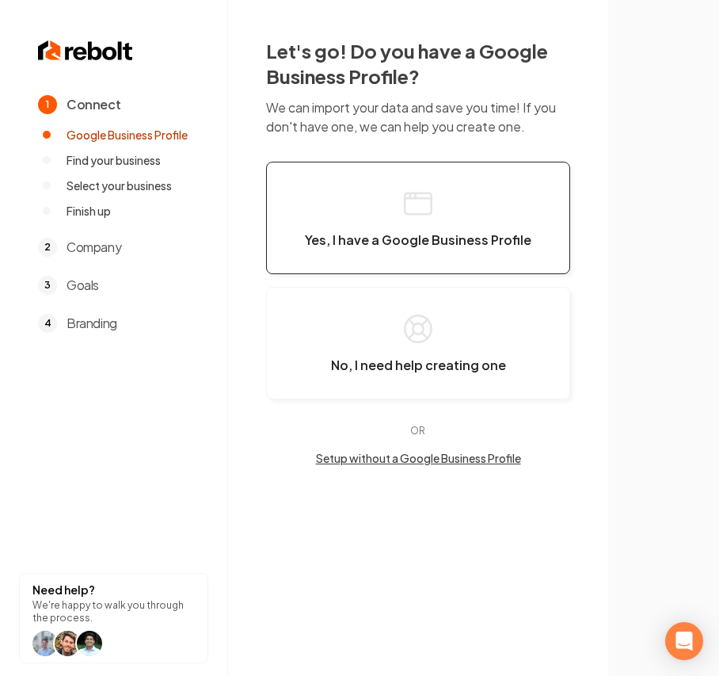
click at [375, 235] on span "Yes, I have a Google Business Profile" at bounding box center [418, 240] width 227 height 16
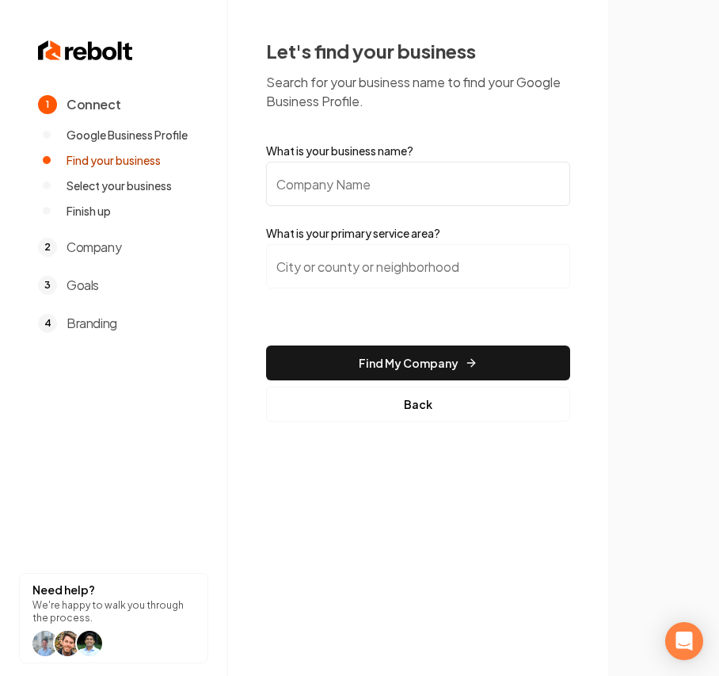
click at [353, 193] on input "What is your business name?" at bounding box center [418, 184] width 304 height 44
paste input "NALDAC Landscaping - North Alabama Land Development and Construction"
type input "NALDAC Landscaping - North Alabama Land Development and Construction"
click at [341, 263] on input "search" at bounding box center [418, 266] width 304 height 44
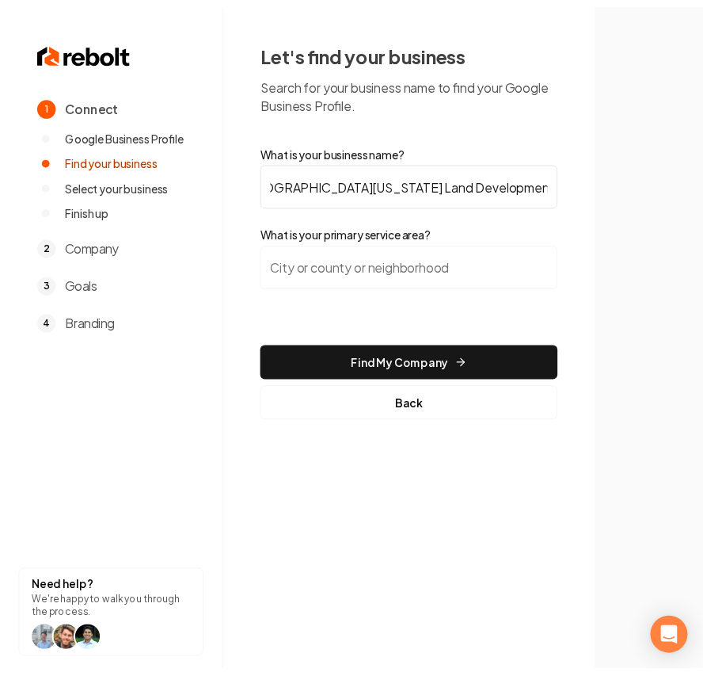
scroll to position [0, 0]
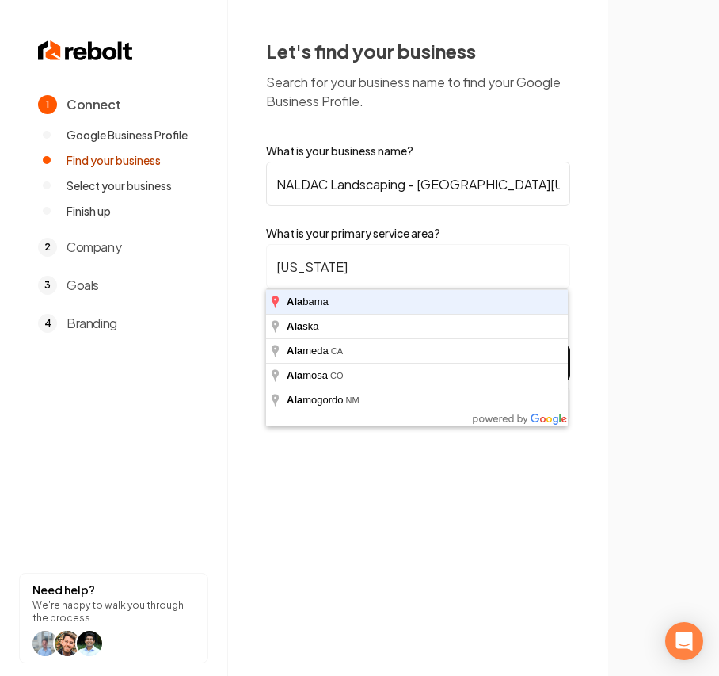
type input "Alabama"
click at [266, 345] on button "Find My Company" at bounding box center [418, 362] width 304 height 35
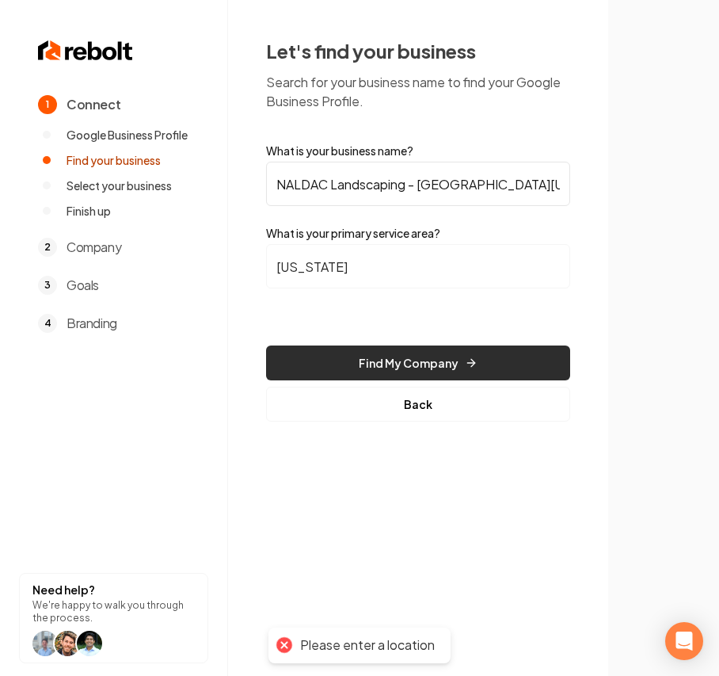
click at [441, 369] on button "Find My Company" at bounding box center [418, 362] width 304 height 35
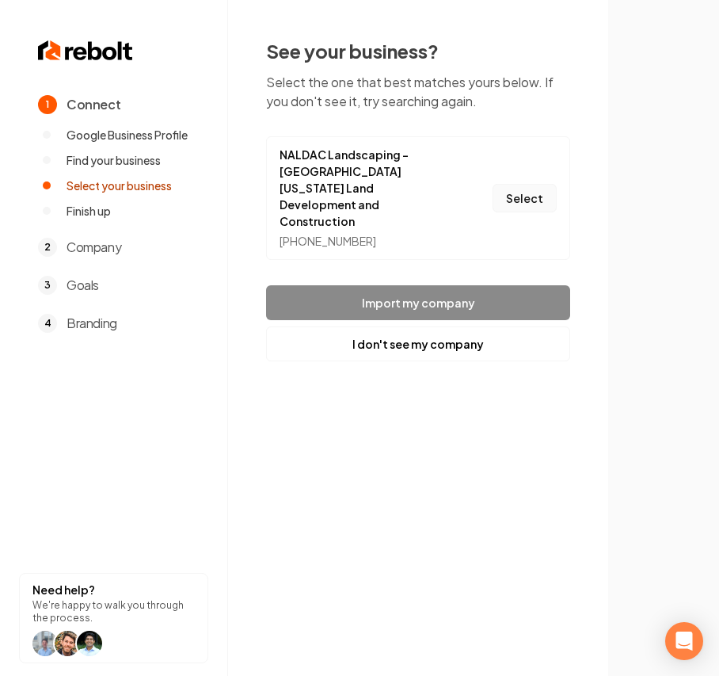
click at [545, 184] on button "Select" at bounding box center [525, 198] width 64 height 29
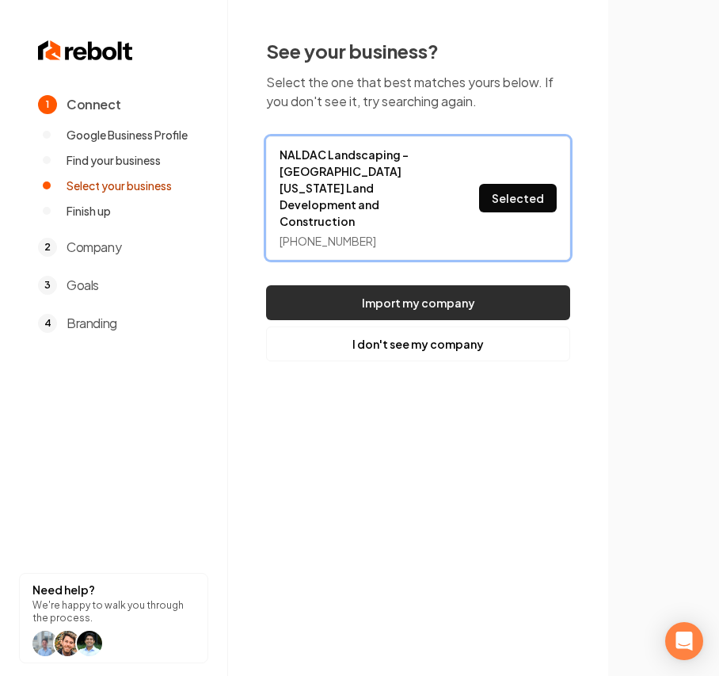
click at [463, 285] on button "Import my company" at bounding box center [418, 302] width 304 height 35
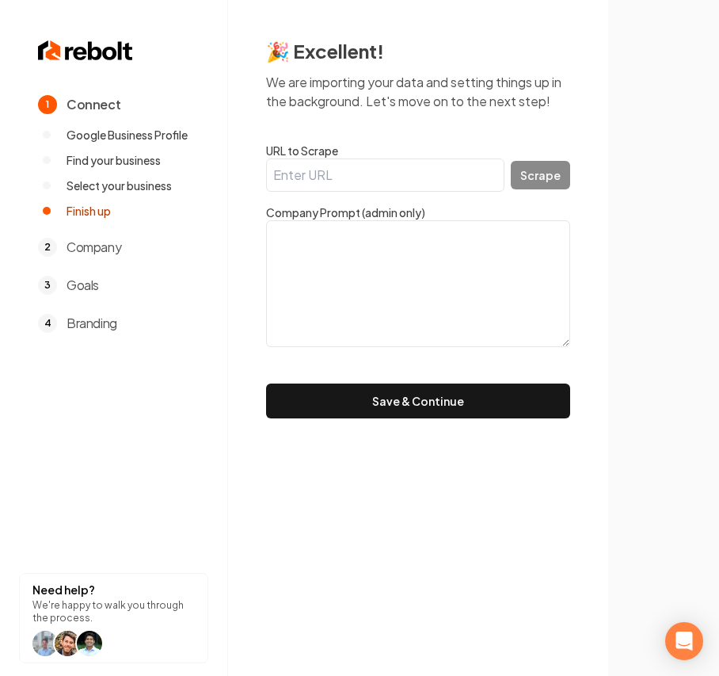
click at [347, 181] on input "URL to Scrape" at bounding box center [385, 174] width 238 height 33
paste input "https://www.naldac.com/index.php"
type input "https://www.naldac.com/index.php"
click at [550, 176] on button "Scrape" at bounding box center [540, 175] width 59 height 29
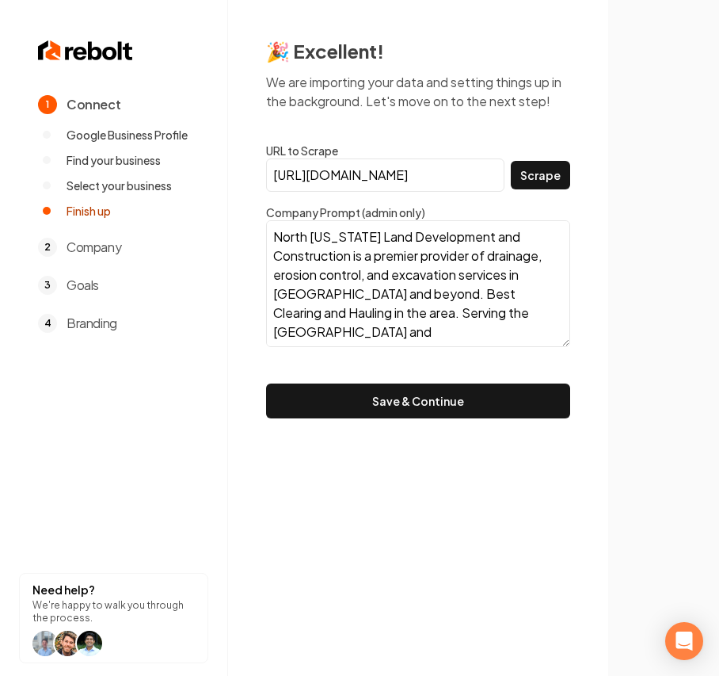
click at [476, 394] on button "Save & Continue" at bounding box center [418, 400] width 304 height 35
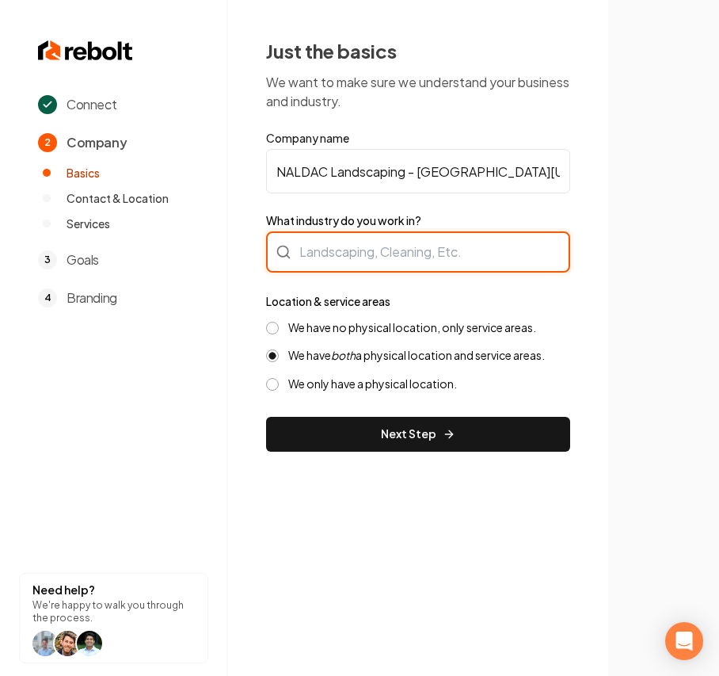
click at [404, 250] on div at bounding box center [418, 251] width 304 height 41
type input "Landscaping"
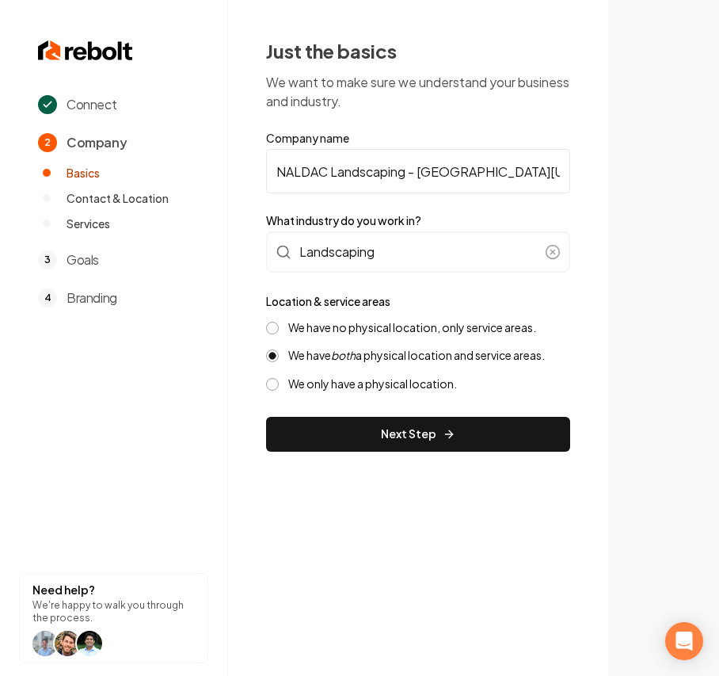
click at [369, 330] on label "We have no physical location, only service areas." at bounding box center [412, 327] width 248 height 15
click at [279, 330] on button "We have no physical location, only service areas." at bounding box center [272, 328] width 13 height 13
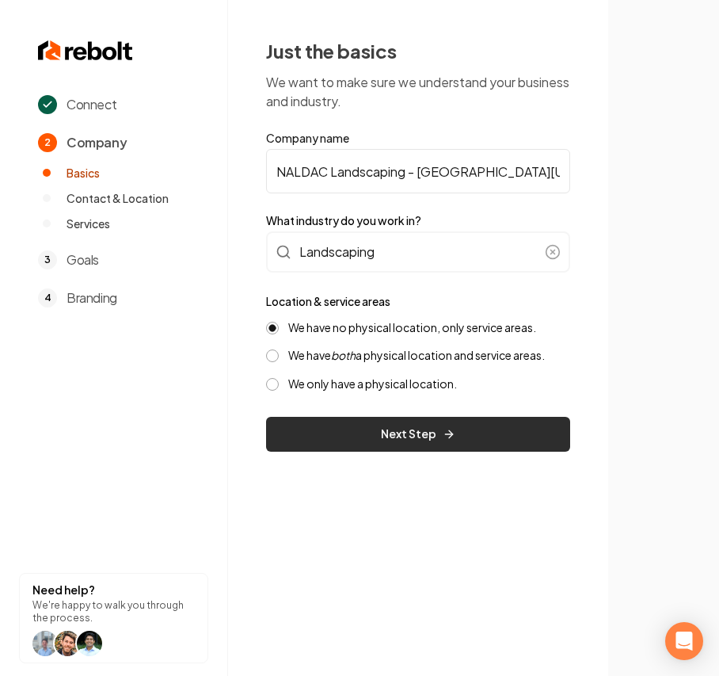
click at [347, 429] on button "Next Step" at bounding box center [418, 434] width 304 height 35
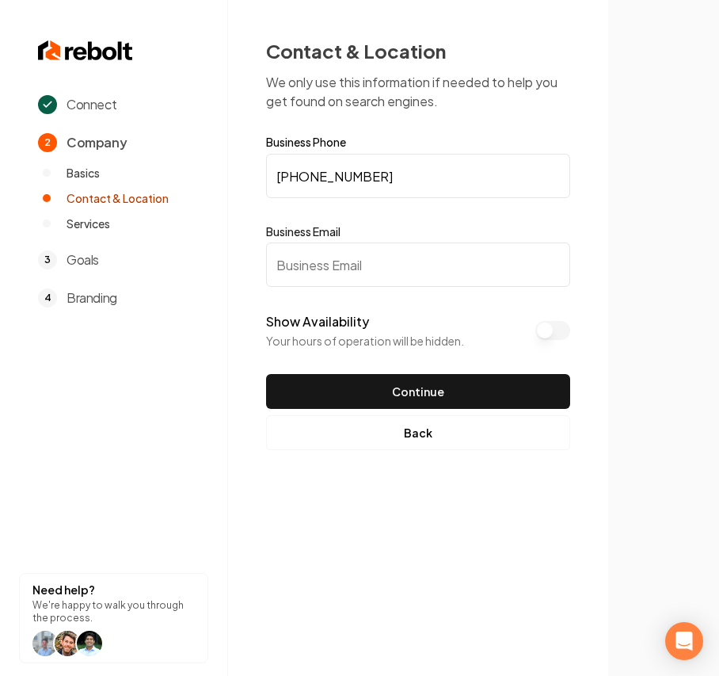
click at [414, 266] on input "Business Email" at bounding box center [418, 264] width 304 height 44
type input "test@test.com"
click at [520, 384] on button "Continue" at bounding box center [418, 391] width 304 height 35
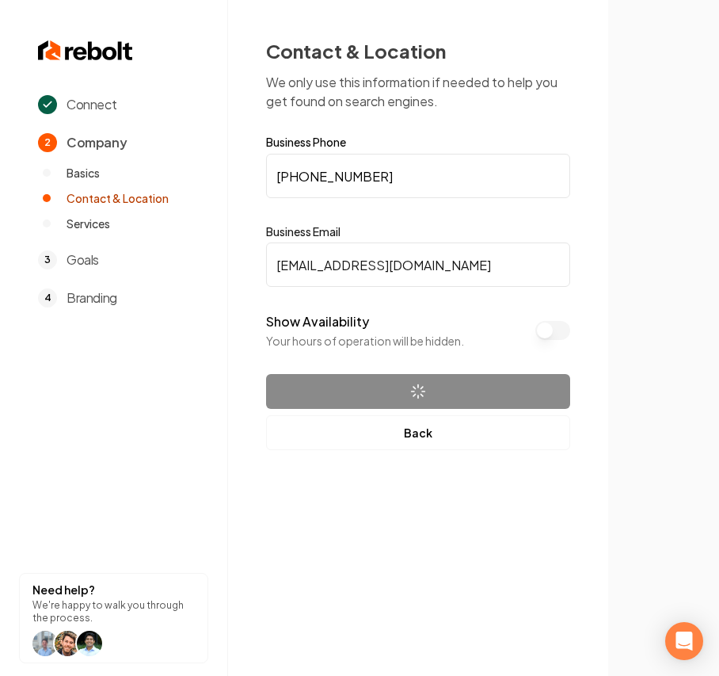
click at [543, 325] on button "Show Availability" at bounding box center [552, 330] width 35 height 19
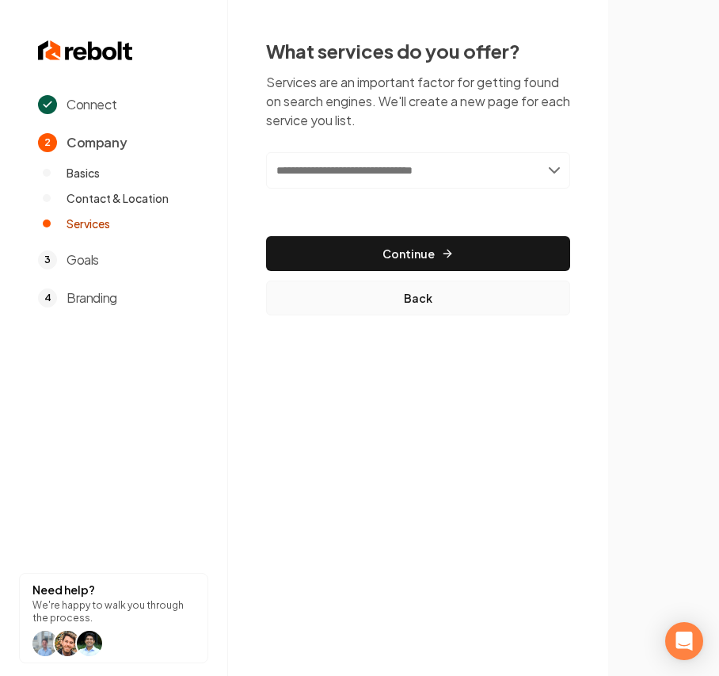
click at [391, 285] on button "Back" at bounding box center [418, 297] width 304 height 35
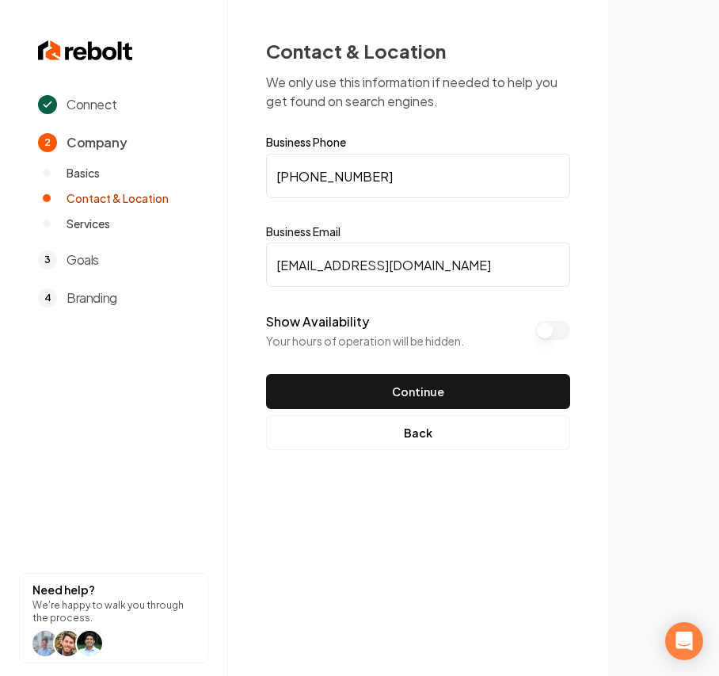
drag, startPoint x: 545, startPoint y: 328, endPoint x: 543, endPoint y: 353, distance: 24.6
click at [546, 330] on button "Show Availability" at bounding box center [552, 330] width 35 height 19
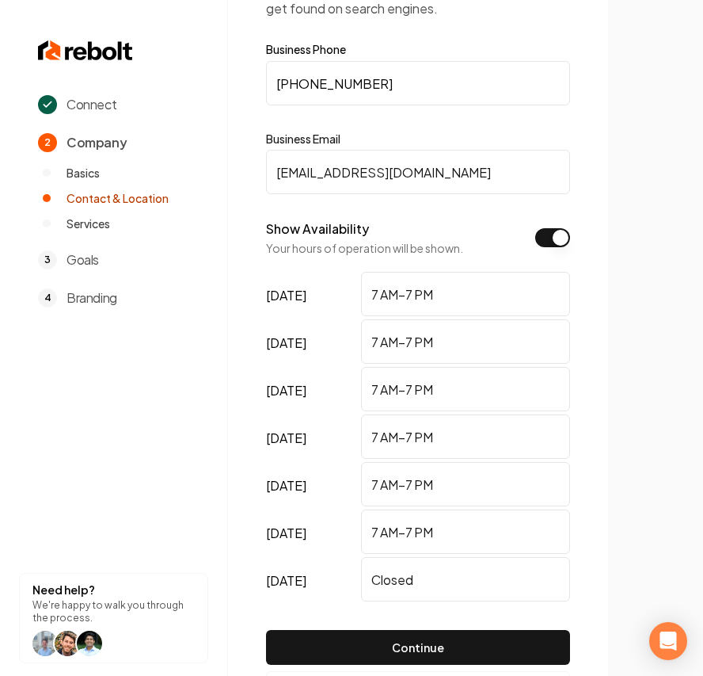
scroll to position [160, 0]
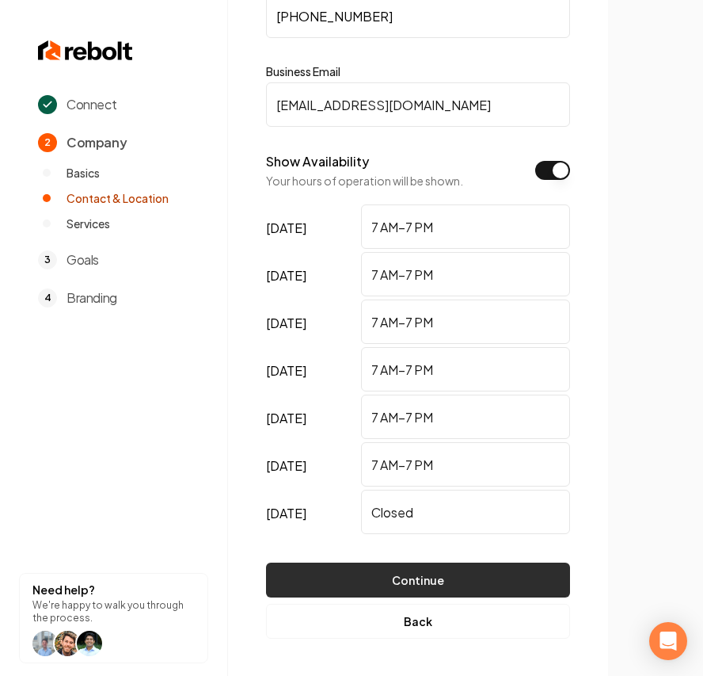
click at [410, 572] on button "Continue" at bounding box center [418, 579] width 304 height 35
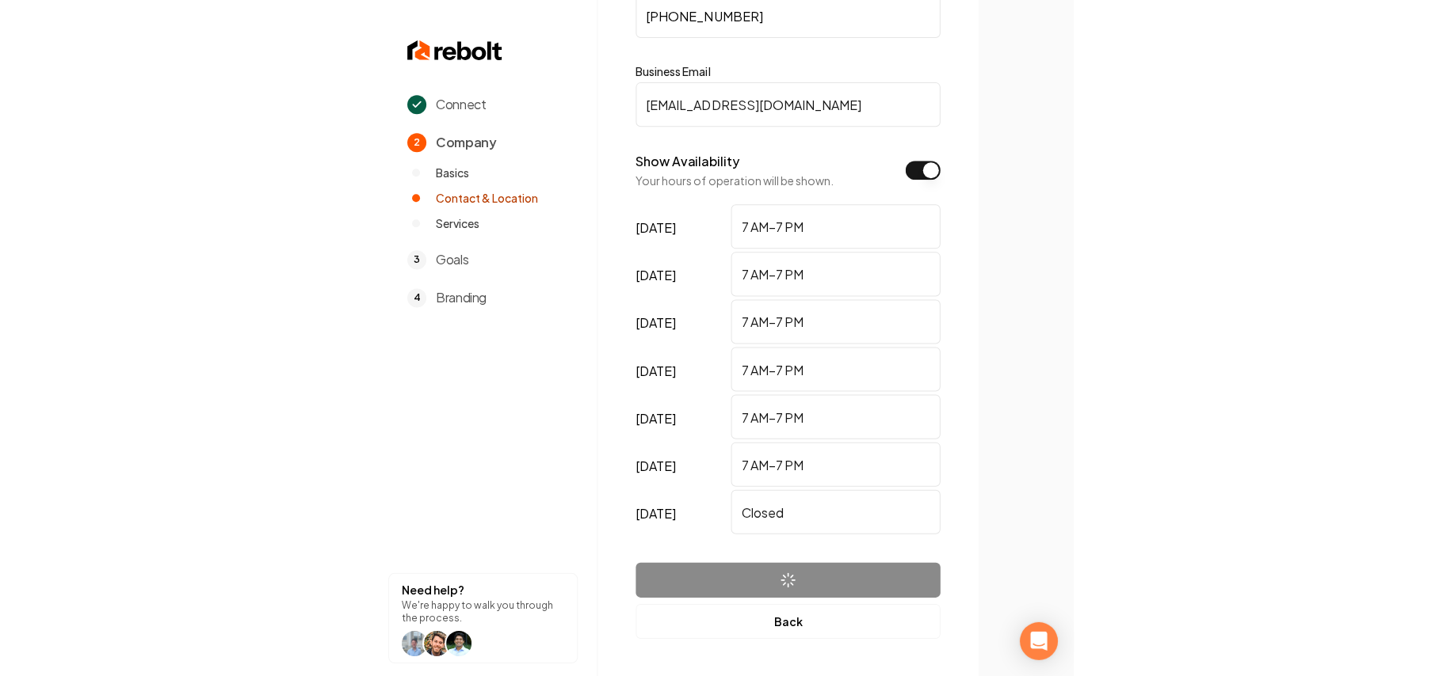
scroll to position [0, 0]
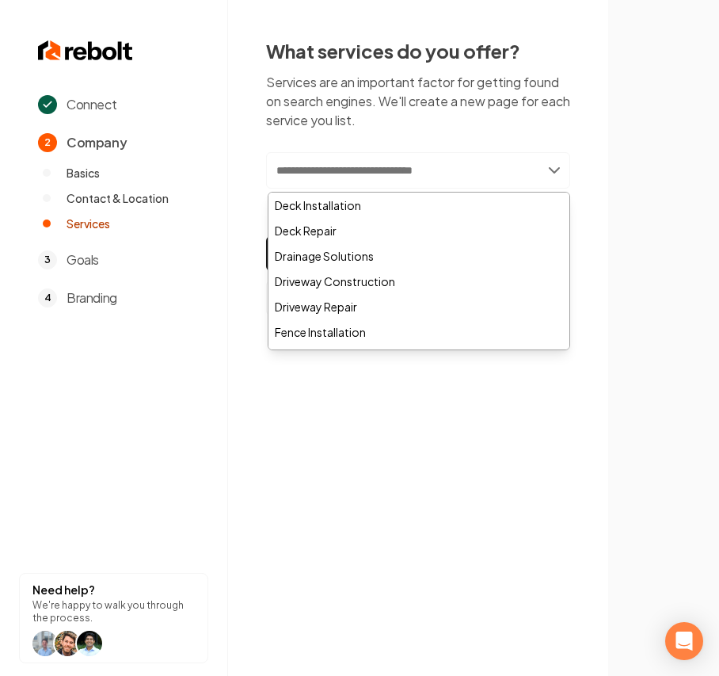
click at [304, 162] on input "text" at bounding box center [418, 170] width 304 height 36
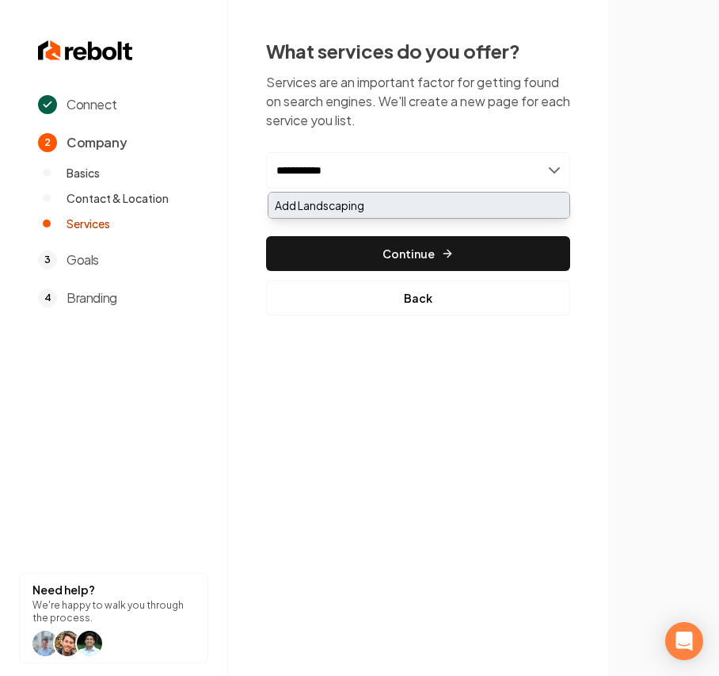
type input "**********"
click at [282, 208] on div "Add Landscaping" at bounding box center [419, 204] width 301 height 25
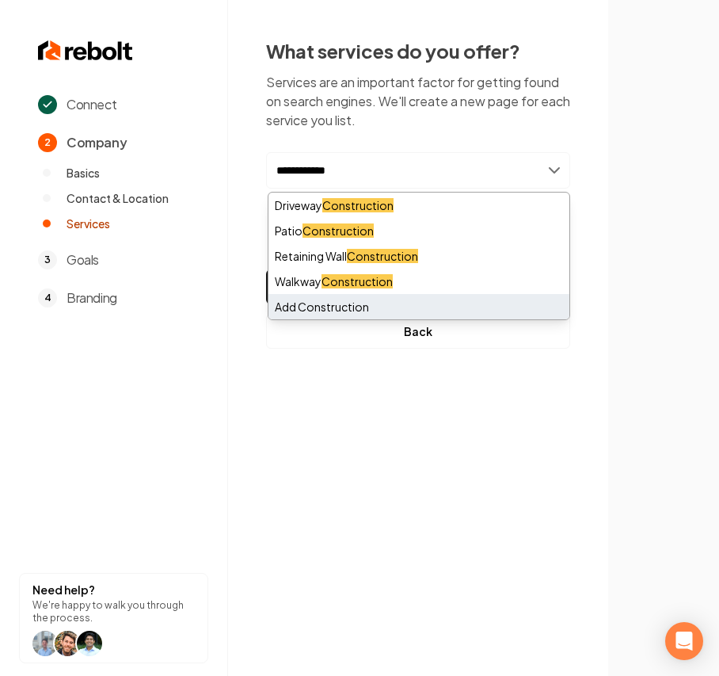
type input "**********"
click at [298, 302] on div "Add Construction" at bounding box center [419, 306] width 301 height 25
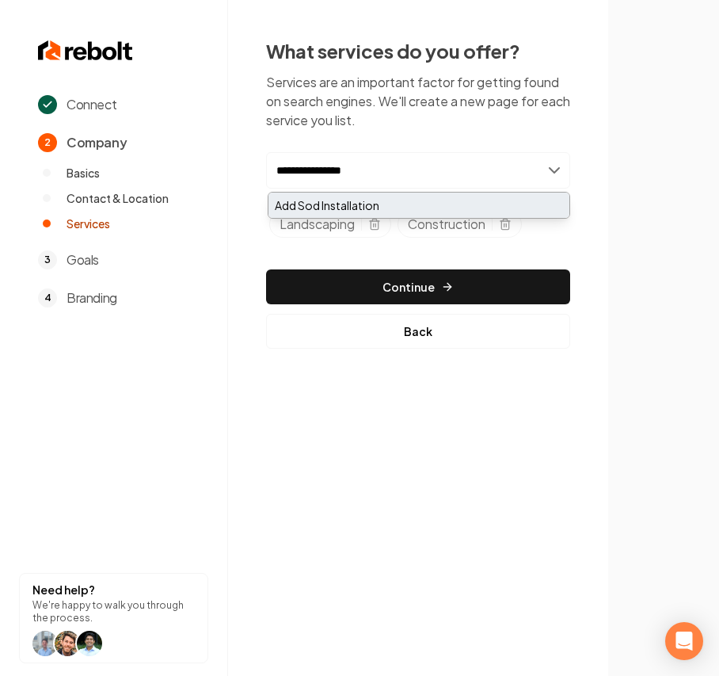
type input "**********"
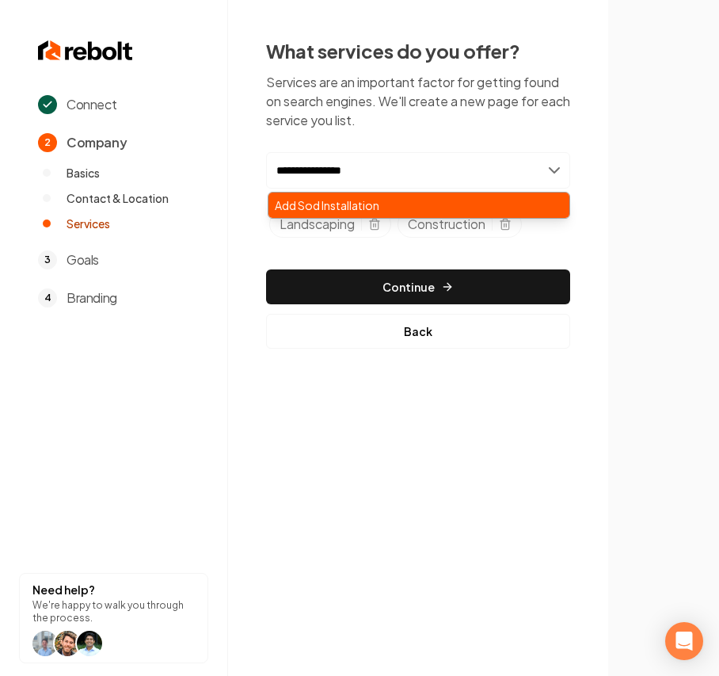
click at [456, 215] on div "Add Sod Installation" at bounding box center [419, 204] width 301 height 25
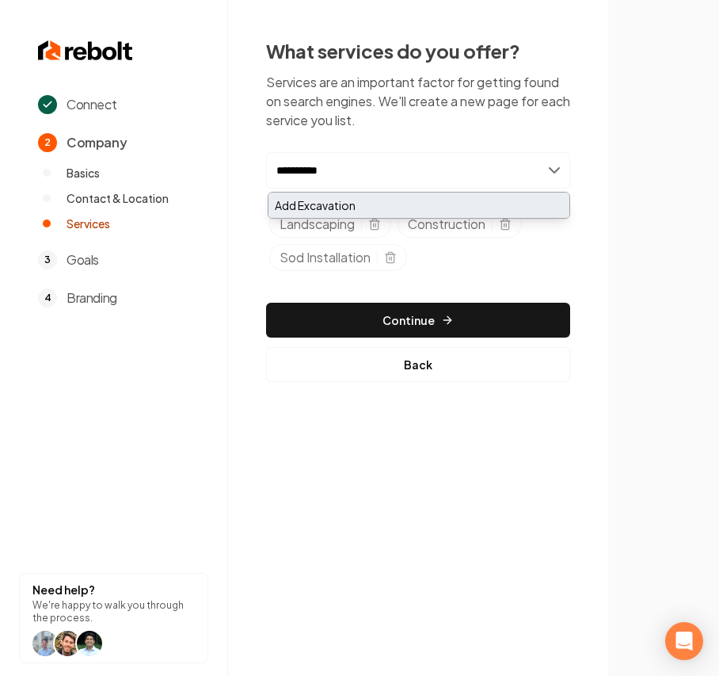
type input "**********"
click at [409, 211] on div "Add Excavation" at bounding box center [419, 204] width 301 height 25
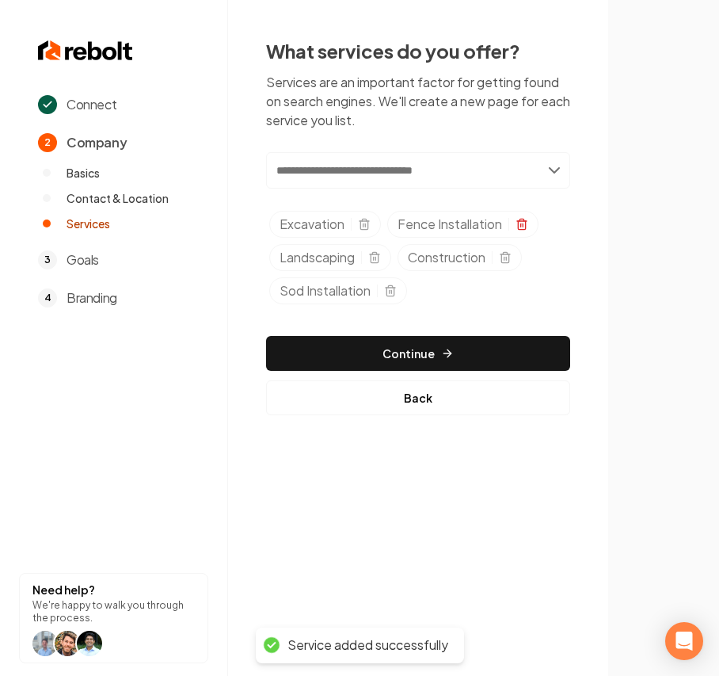
click at [521, 221] on icon "Selected tags" at bounding box center [522, 220] width 4 height 2
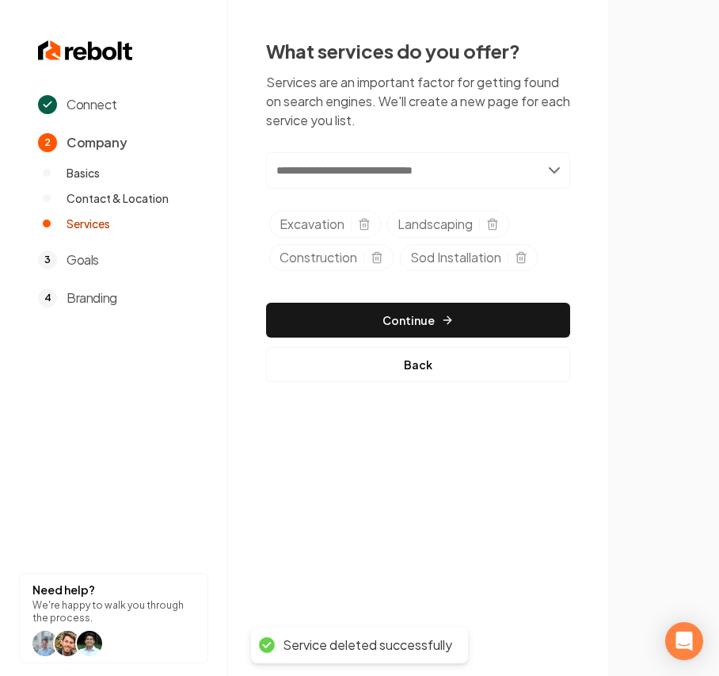
click at [702, 268] on section at bounding box center [663, 338] width 111 height 676
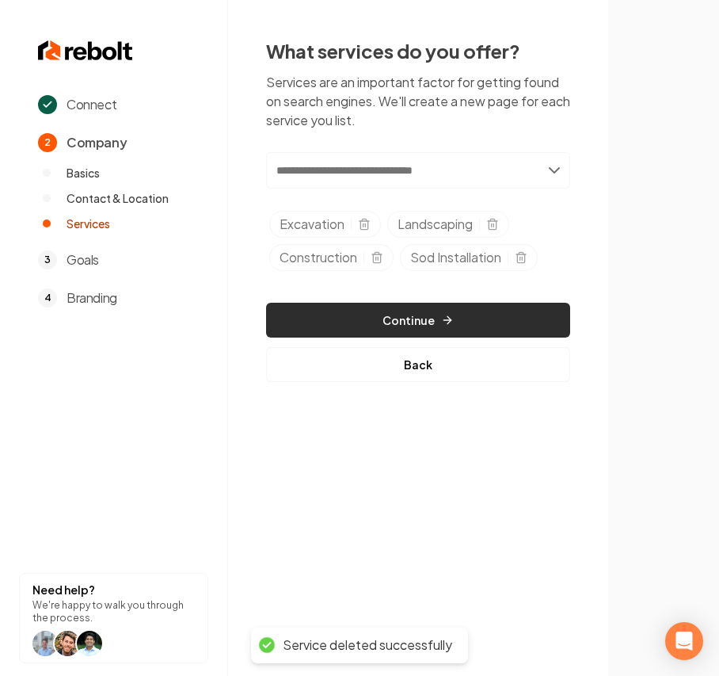
click at [450, 324] on icon "button" at bounding box center [447, 320] width 13 height 13
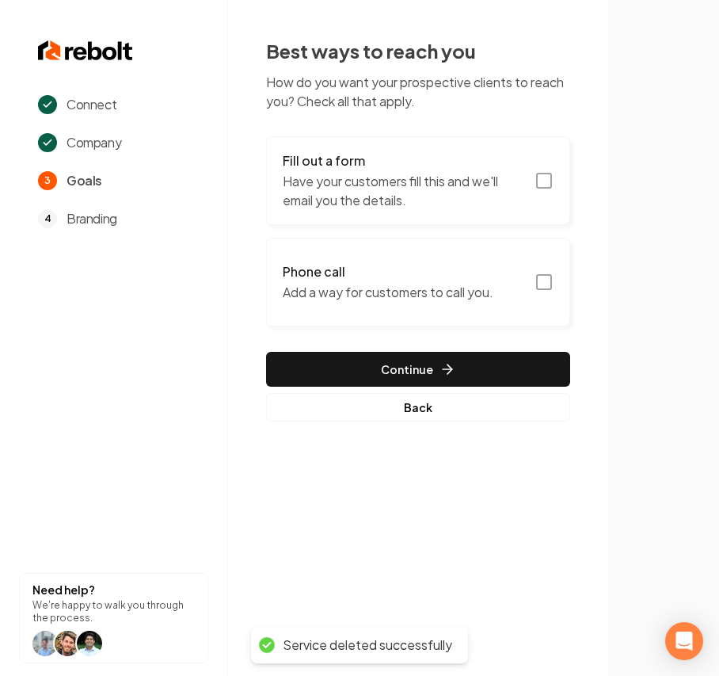
click at [450, 216] on button "Fill out a form Have your customers fill this and we'll email you the details." at bounding box center [418, 180] width 304 height 89
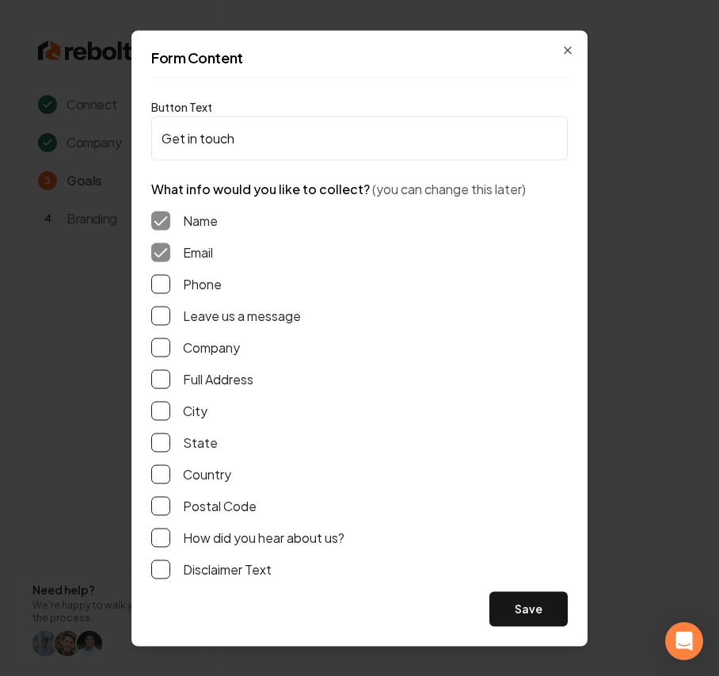
click at [197, 270] on div "Name Email Phone Leave us a message Company Full Address City State Country Pos…" at bounding box center [359, 394] width 417 height 393
click at [193, 284] on label "Phone" at bounding box center [202, 283] width 39 height 19
click at [170, 284] on button "Phone" at bounding box center [160, 283] width 19 height 19
click at [192, 317] on label "Leave us a message" at bounding box center [242, 315] width 118 height 19
click at [170, 317] on button "Leave us a message" at bounding box center [160, 315] width 19 height 19
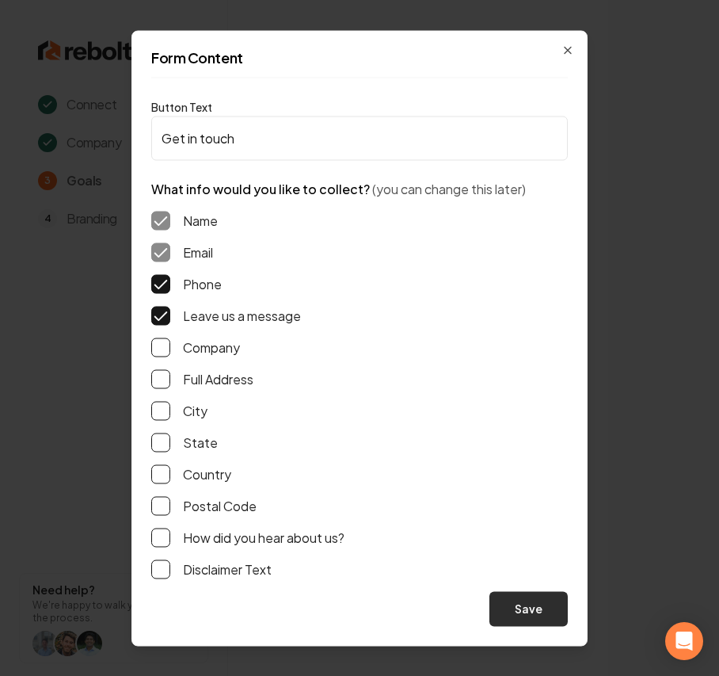
click at [507, 596] on button "Save" at bounding box center [529, 608] width 78 height 35
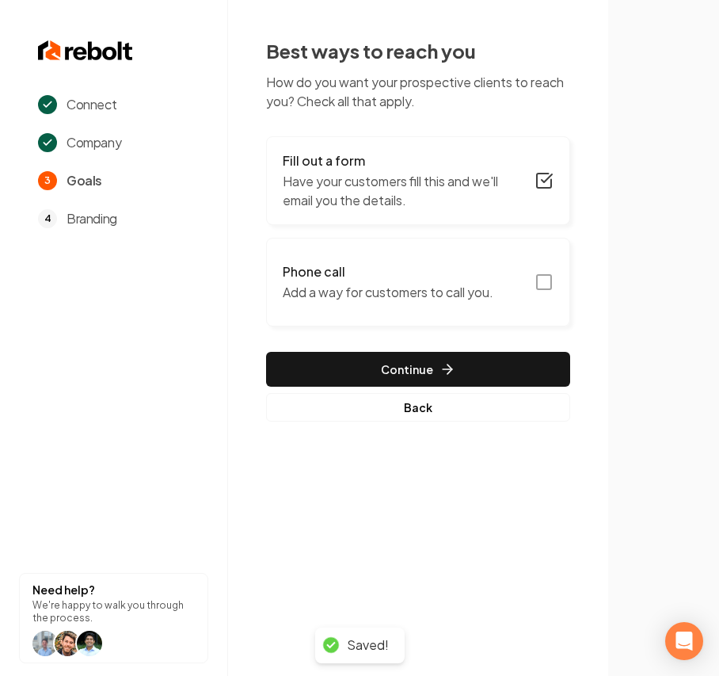
click at [379, 288] on p "Add a way for customers to call you." at bounding box center [388, 292] width 211 height 19
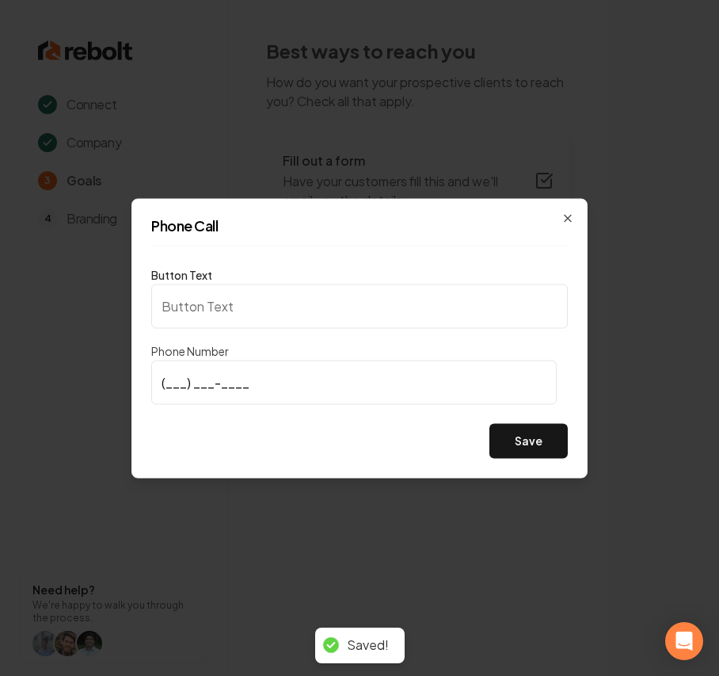
type input "Call us"
type input "(256) 550-7971"
click at [529, 455] on button "Save" at bounding box center [529, 440] width 78 height 35
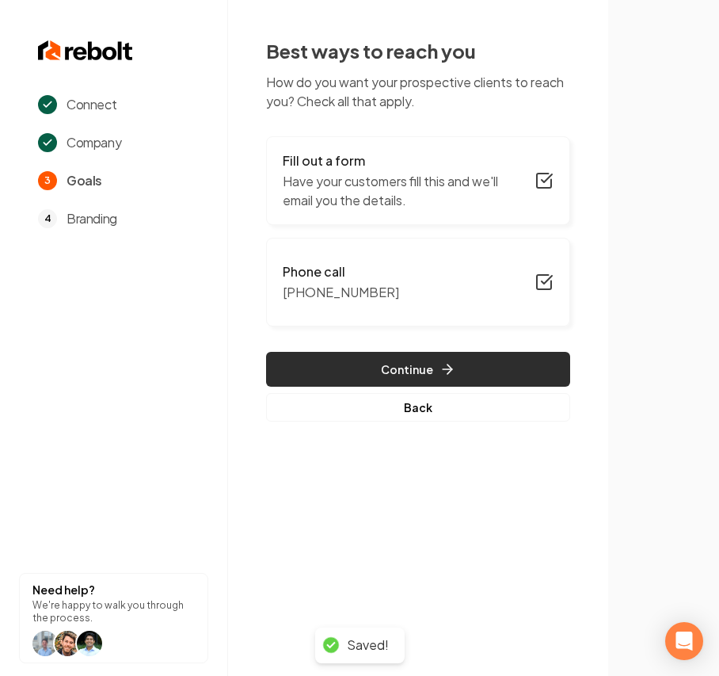
click at [536, 372] on button "Continue" at bounding box center [418, 369] width 304 height 35
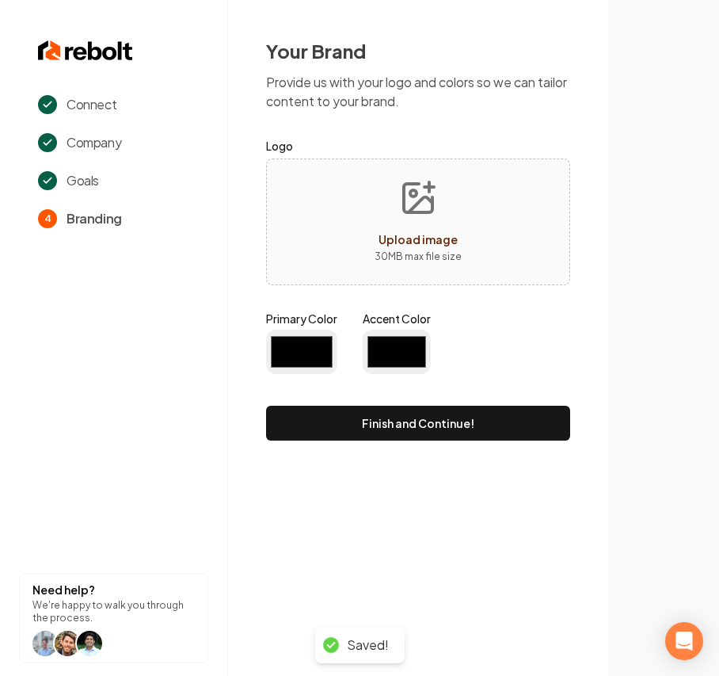
type input "#194d33"
type input "#70be00"
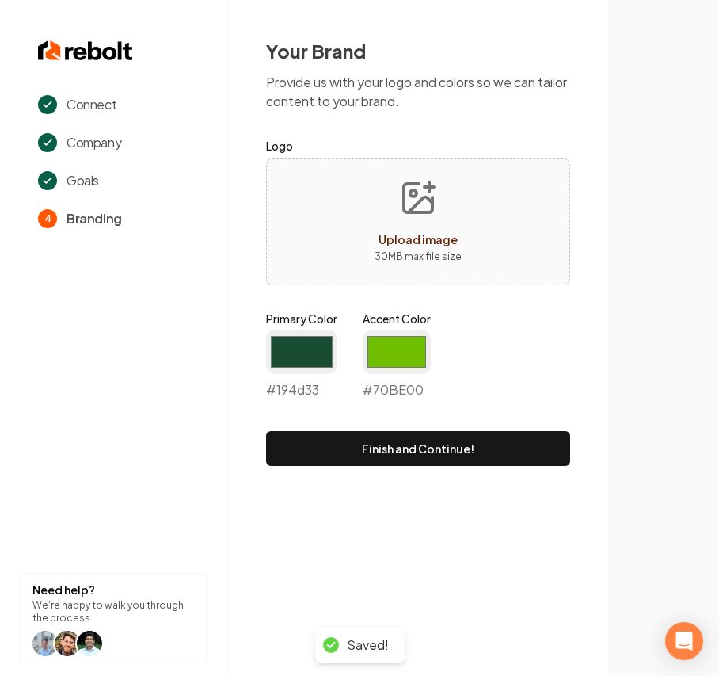
click at [470, 257] on button "Upload image 30 MB max file size" at bounding box center [418, 221] width 112 height 111
type input "**********"
click at [305, 356] on input "#194d33" at bounding box center [301, 352] width 71 height 44
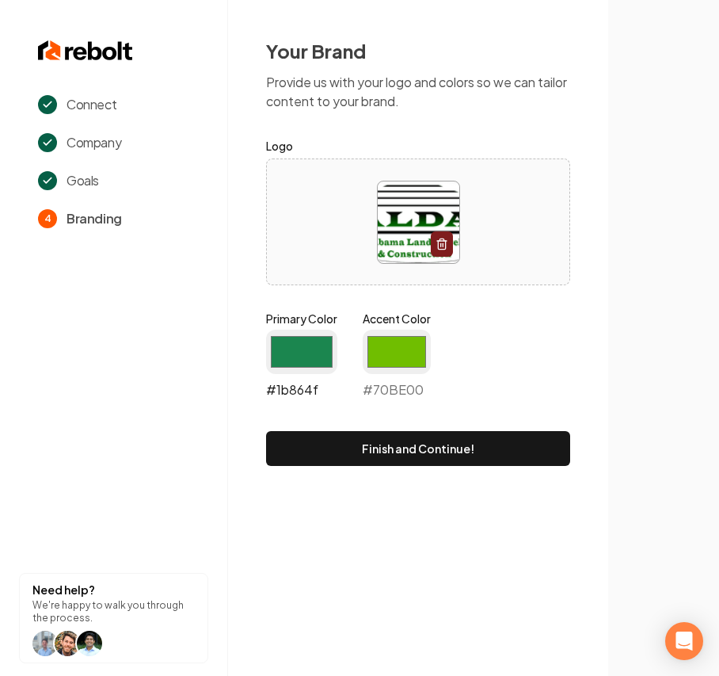
click at [292, 349] on input "#1b864f" at bounding box center [301, 352] width 71 height 44
type input "#007c11"
click at [410, 362] on input "#70be00" at bounding box center [397, 352] width 68 height 44
type input "#c2db00"
click at [569, 377] on div "Primary Color #007c11 #007c11 Accent Color #c2db00 #c2db00" at bounding box center [418, 358] width 304 height 95
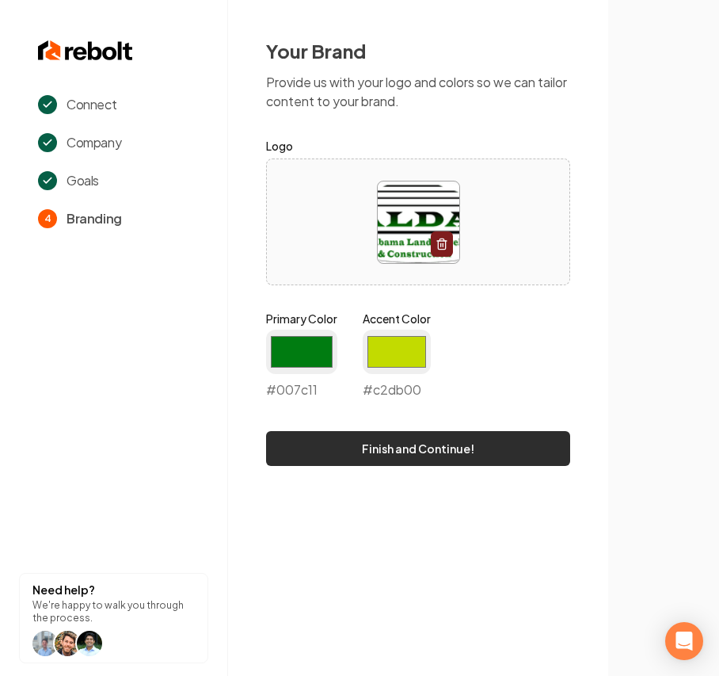
click at [518, 435] on button "Finish and Continue!" at bounding box center [418, 448] width 304 height 35
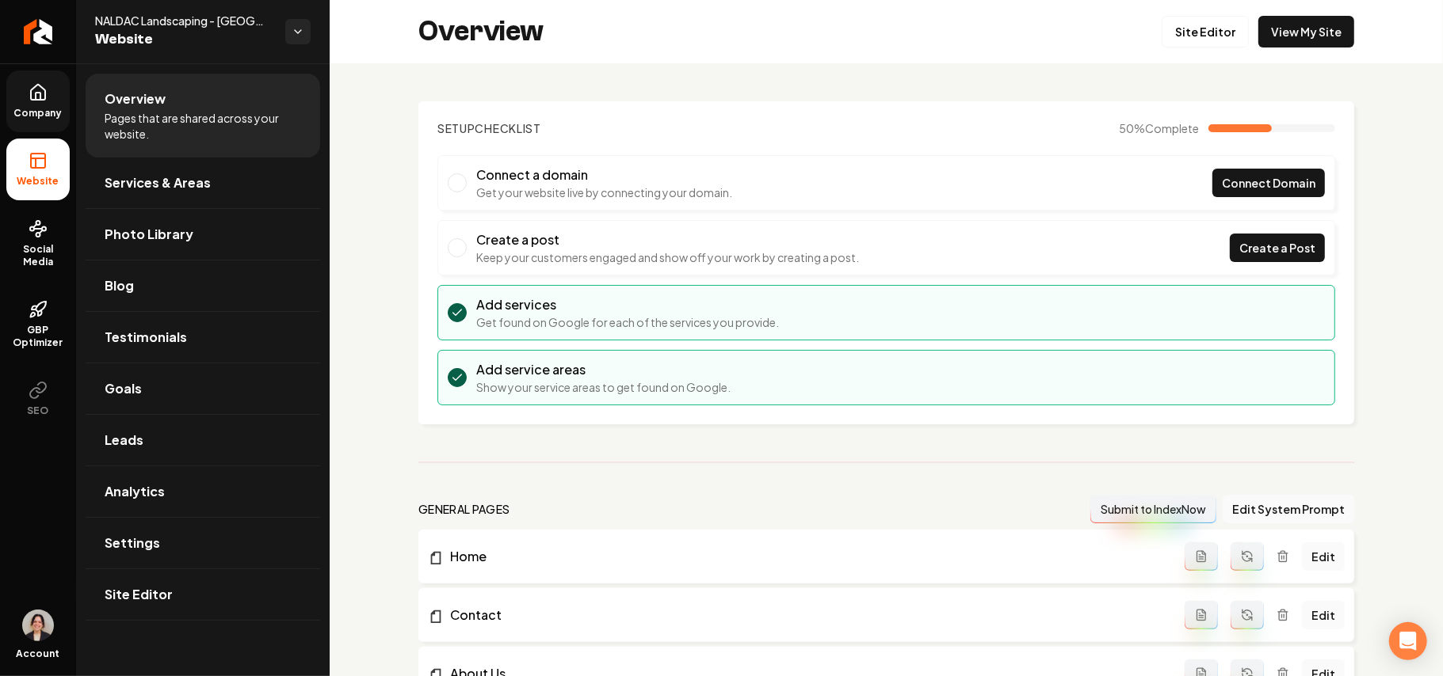
click at [32, 96] on icon at bounding box center [38, 92] width 14 height 15
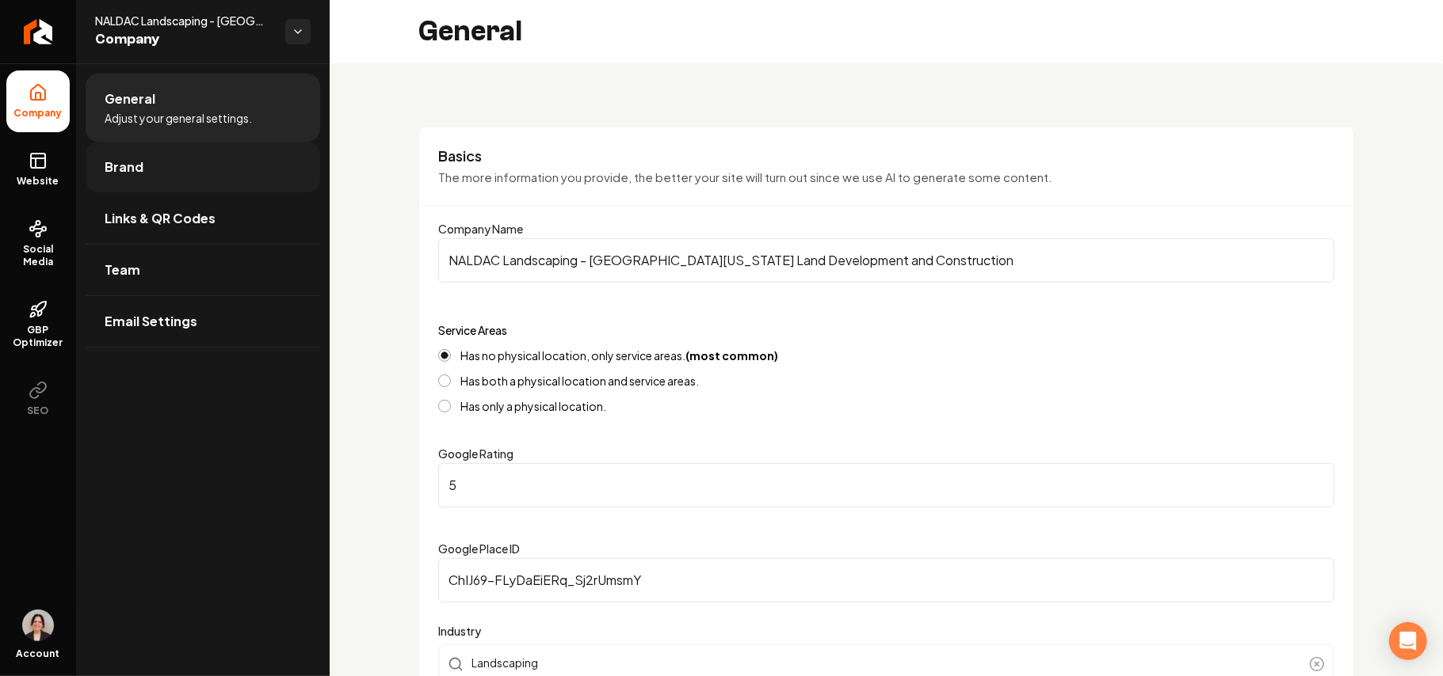
click at [143, 169] on link "Brand" at bounding box center [203, 167] width 234 height 51
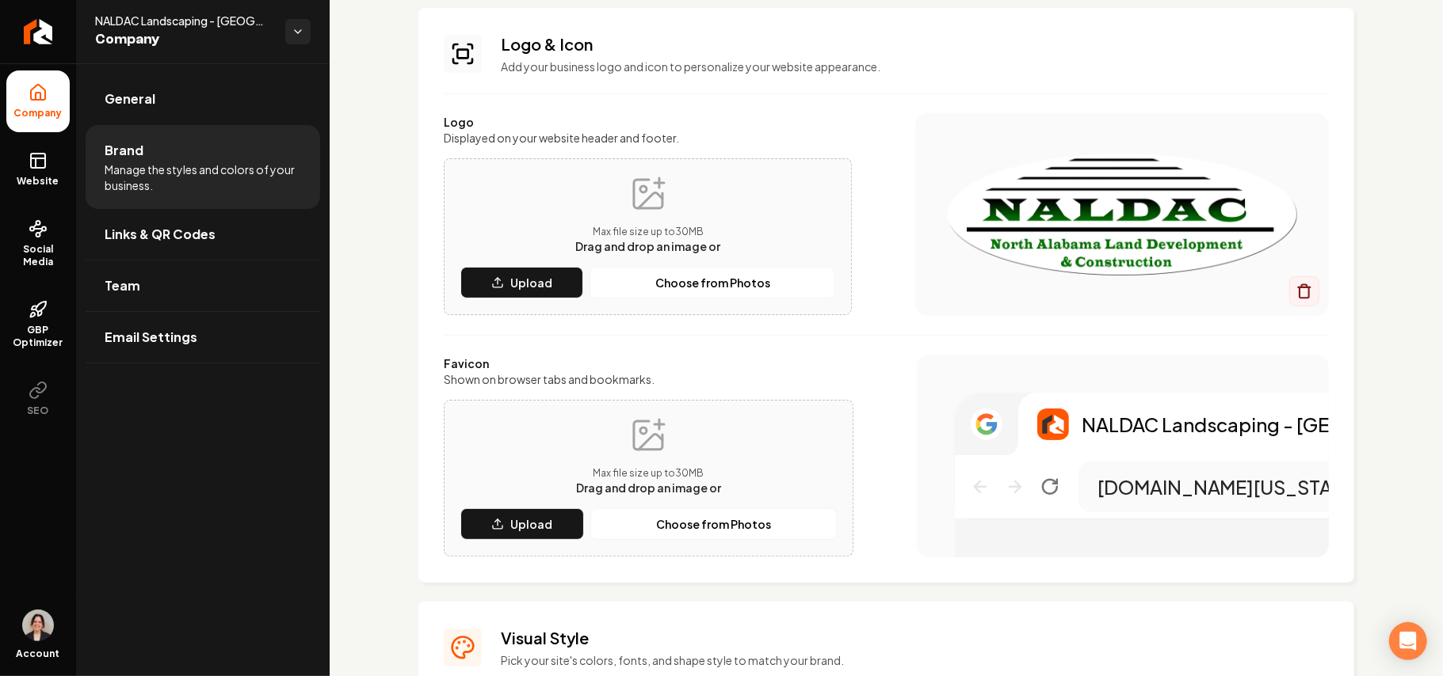
scroll to position [211, 0]
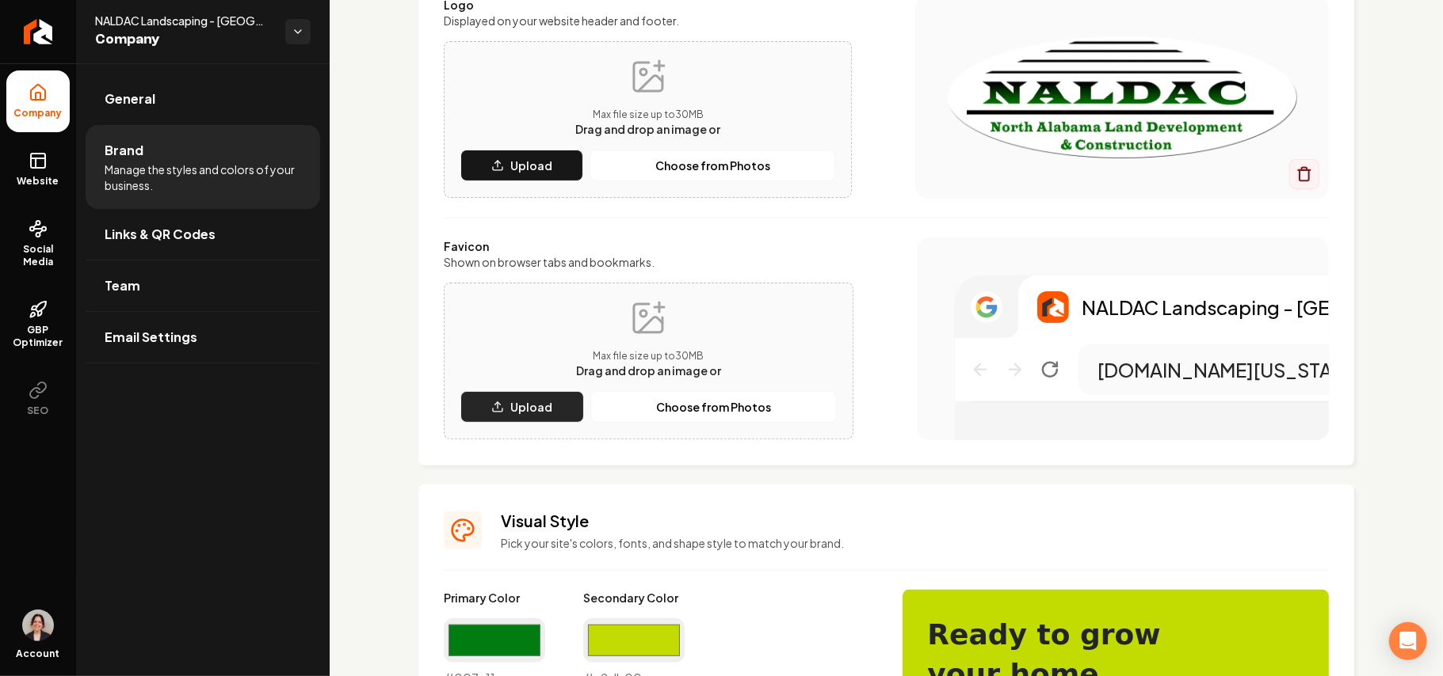
click at [547, 399] on p "Upload" at bounding box center [531, 407] width 42 height 16
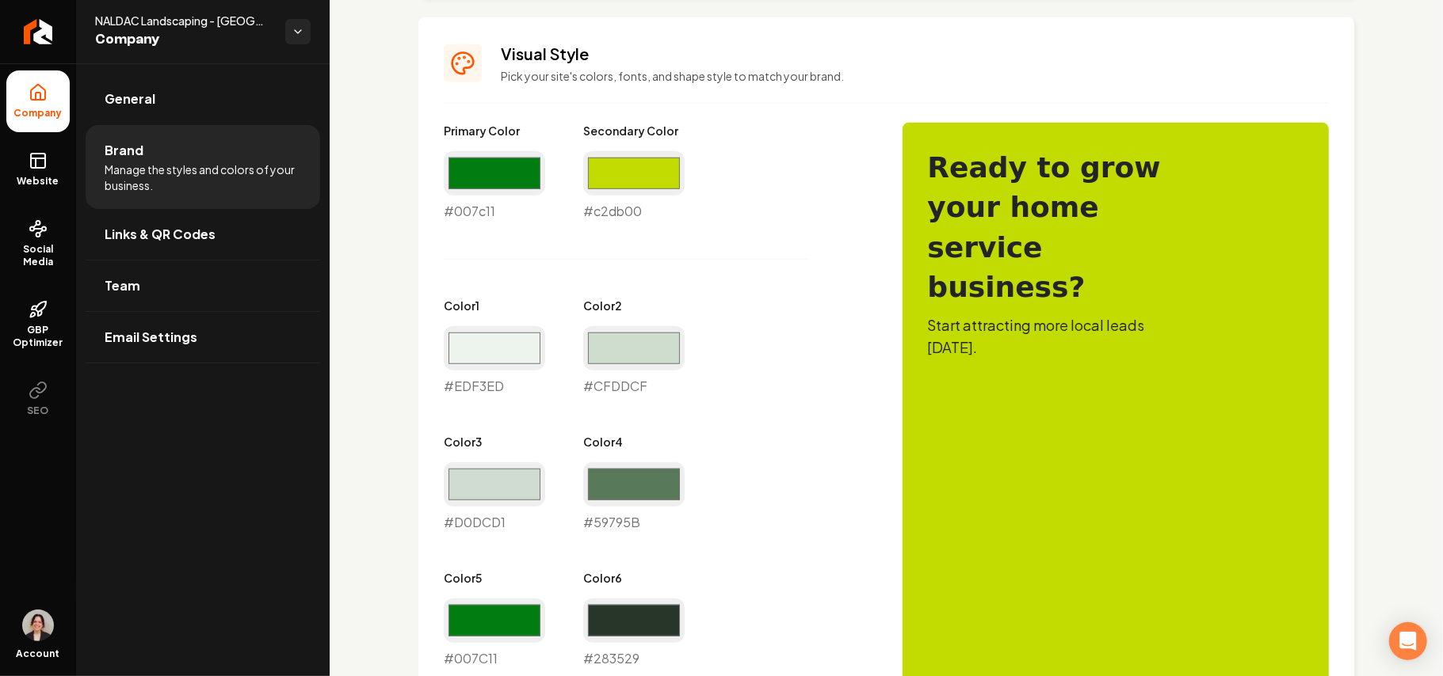
scroll to position [317, 0]
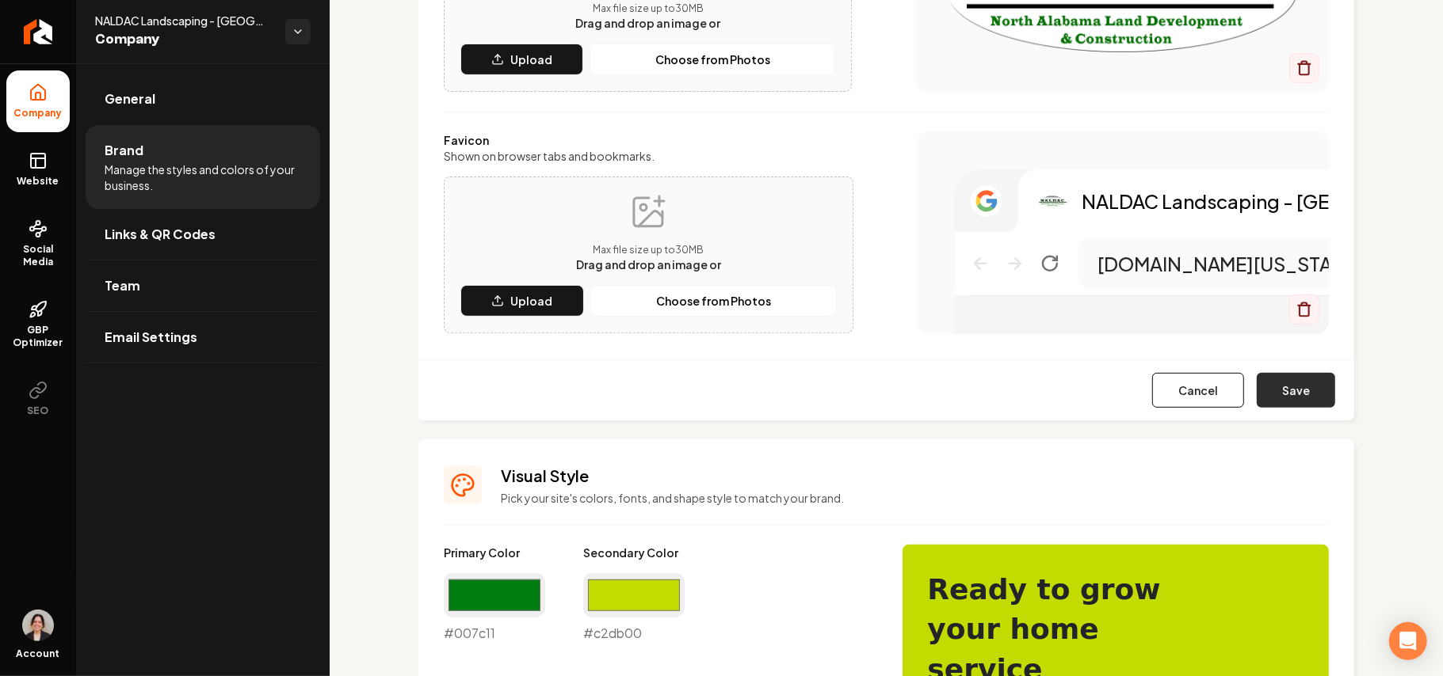
click at [1285, 378] on button "Save" at bounding box center [1295, 390] width 78 height 35
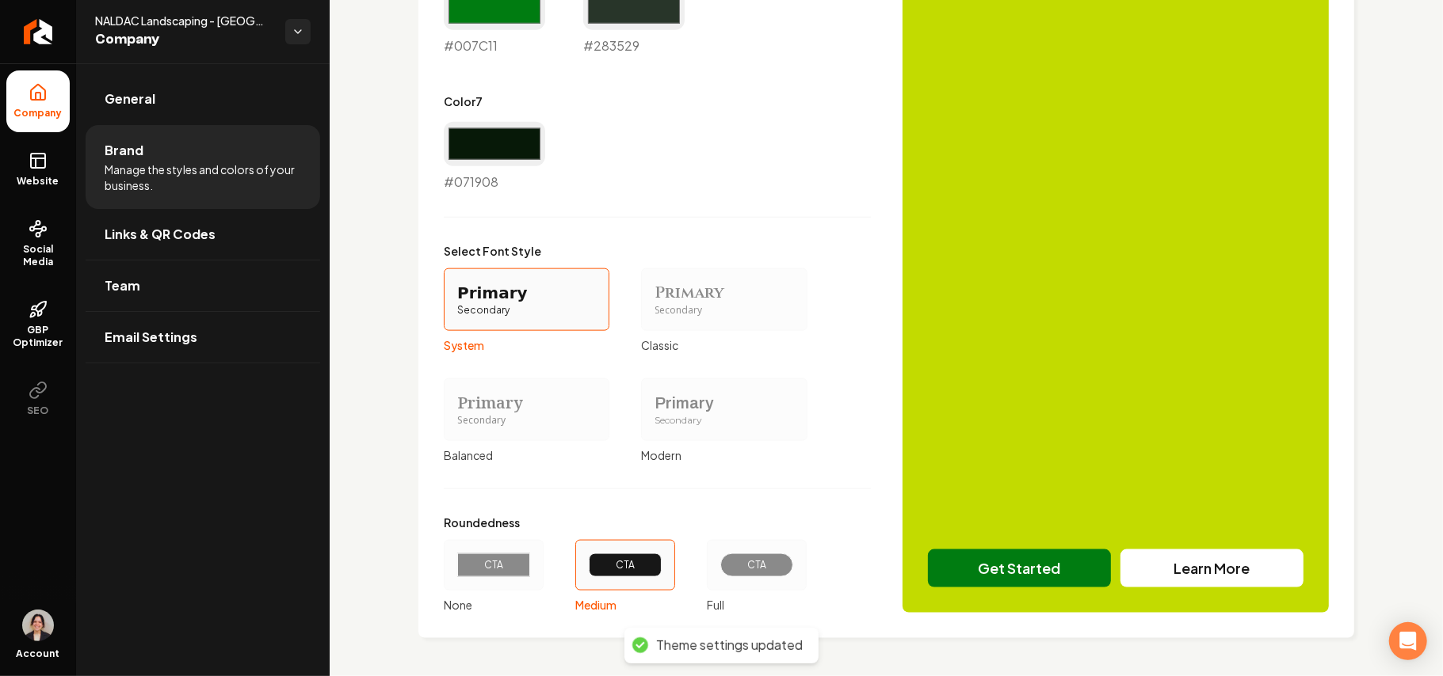
click at [666, 398] on div "Primary" at bounding box center [723, 403] width 139 height 22
click at [653, 403] on button "Primary Secondary Modern" at bounding box center [646, 409] width 13 height 13
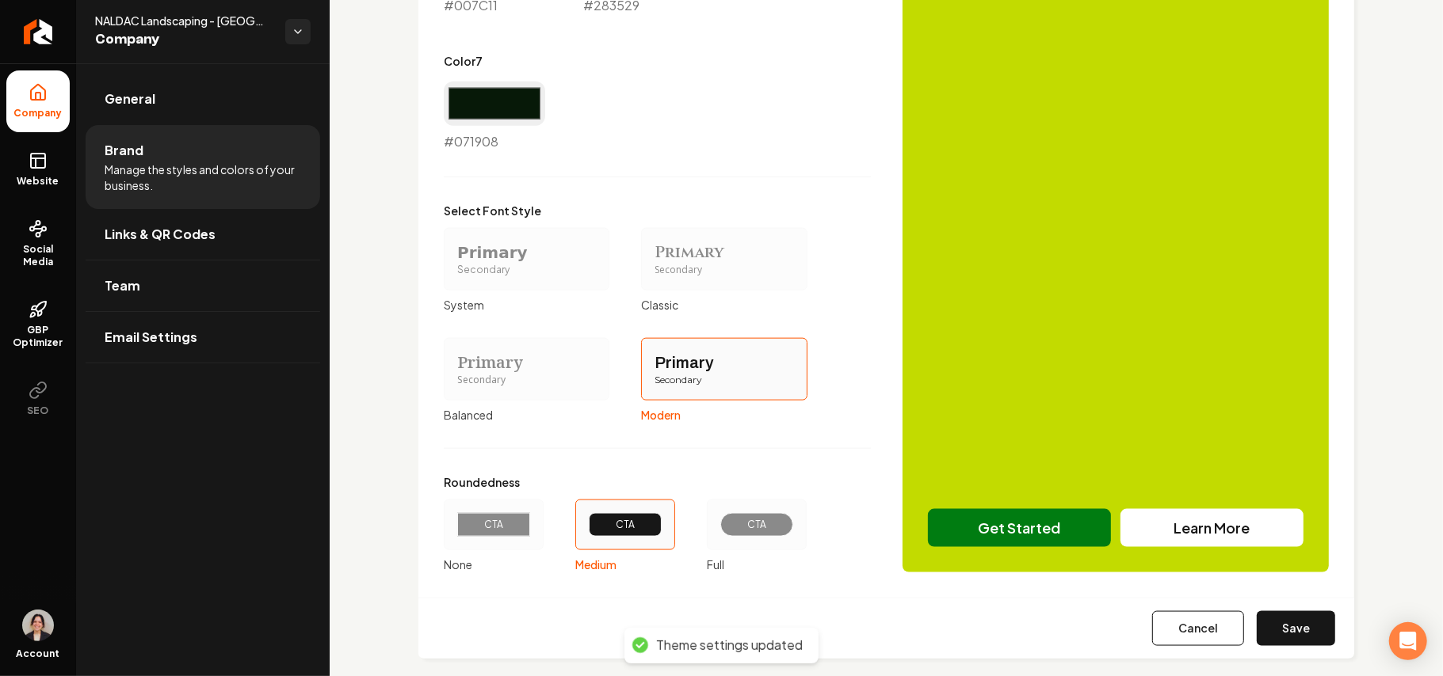
scroll to position [1354, 0]
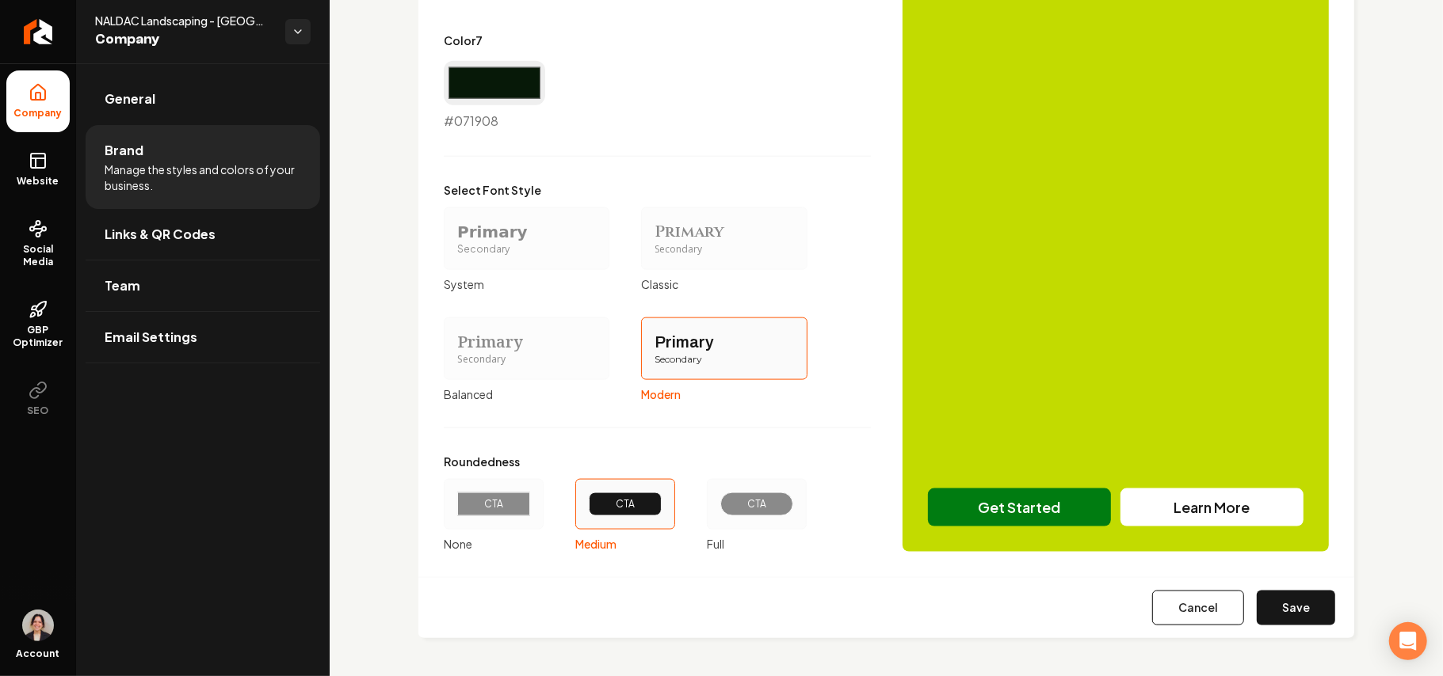
click at [772, 505] on div "CTA" at bounding box center [756, 505] width 73 height 24
click at [718, 505] on button "CTA Full" at bounding box center [712, 504] width 13 height 13
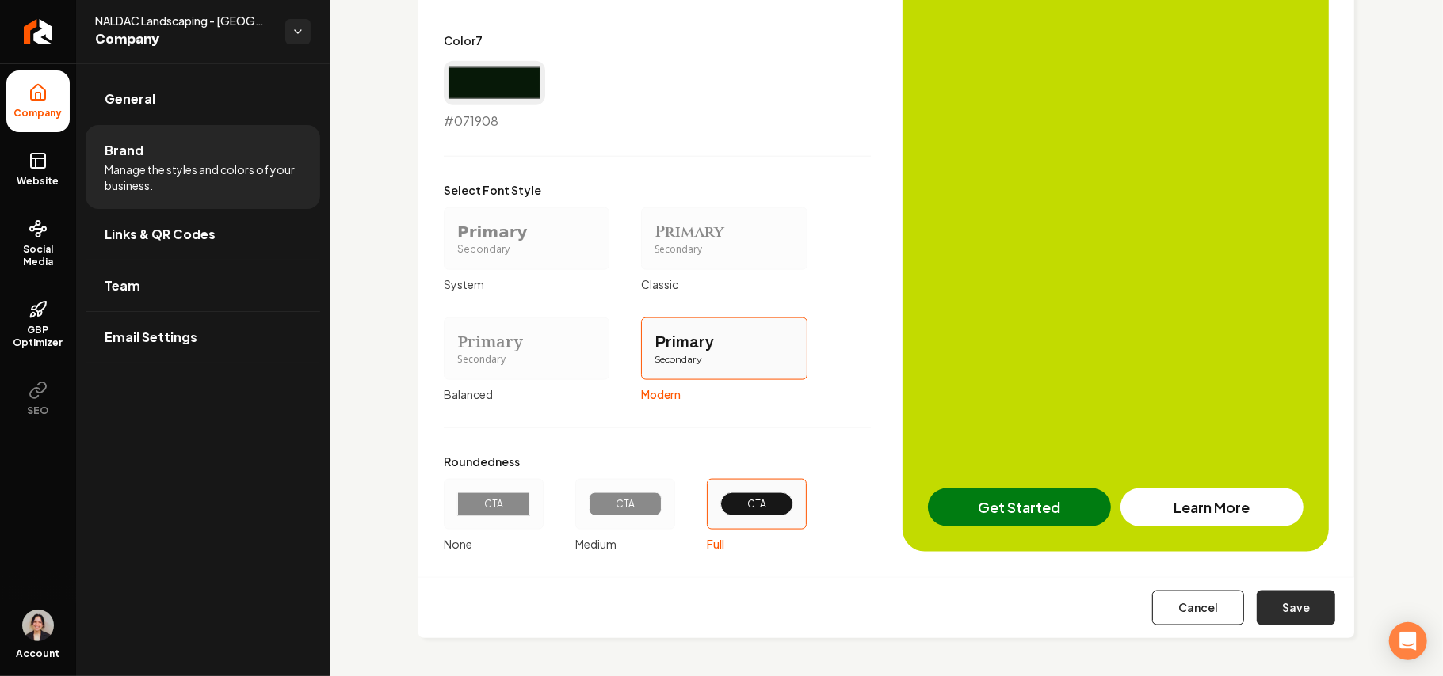
click at [1266, 605] on button "Save" at bounding box center [1295, 608] width 78 height 35
type input "#edf3ed"
type input "#cfddcf"
type input "#d0dcd1"
type input "#59795b"
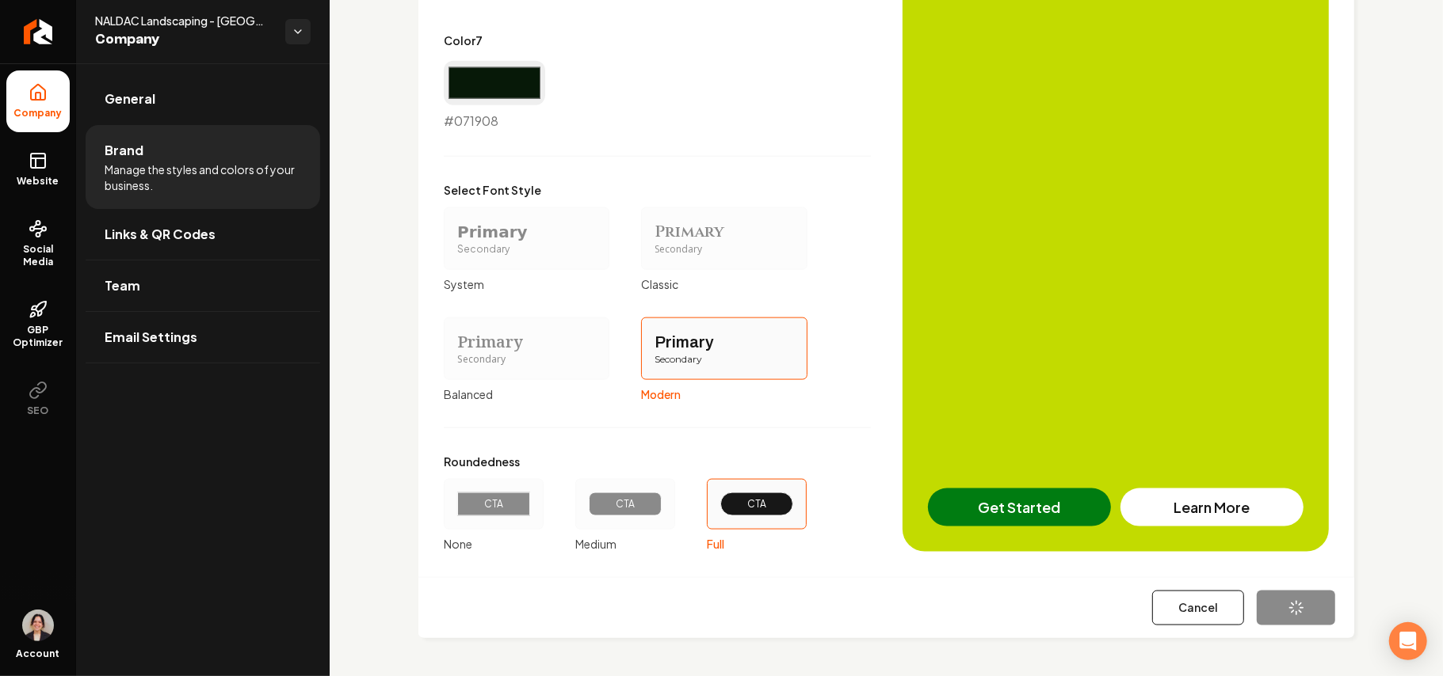
type input "#007c11"
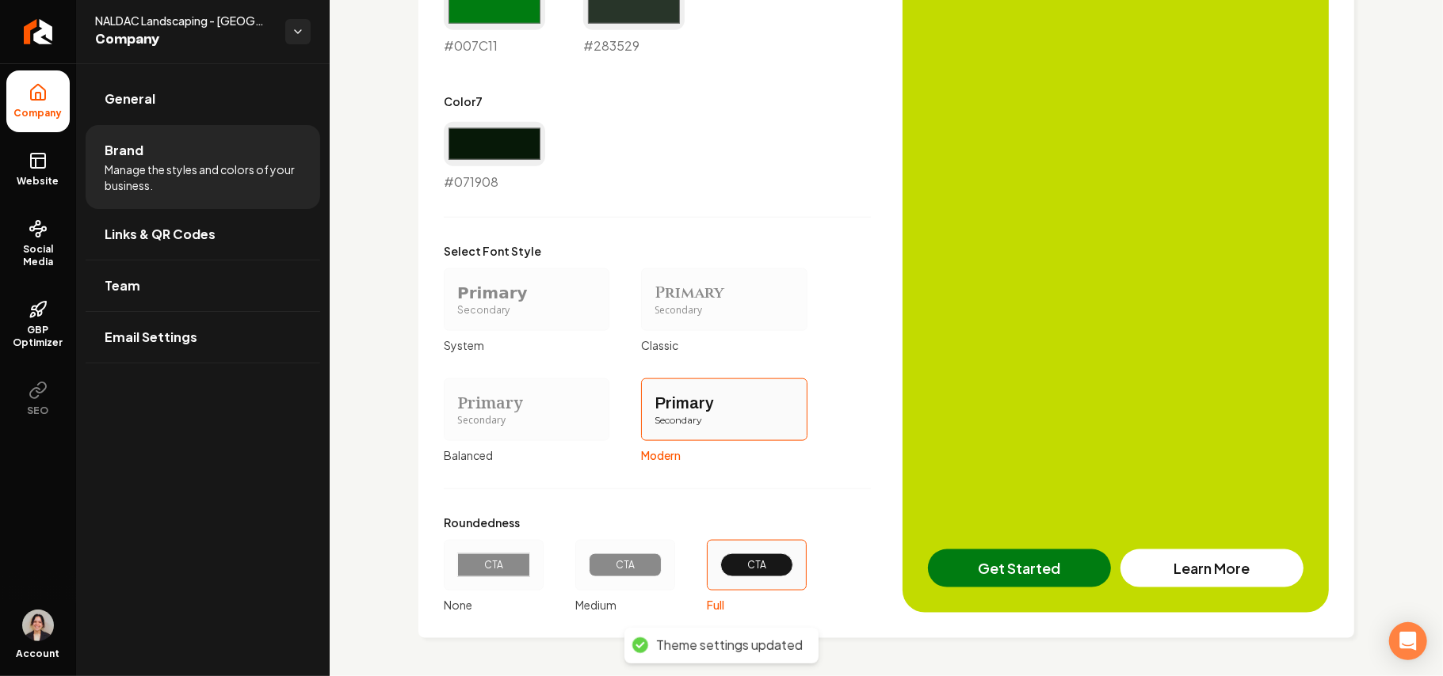
scroll to position [1293, 0]
click at [45, 176] on span "Website" at bounding box center [38, 181] width 55 height 13
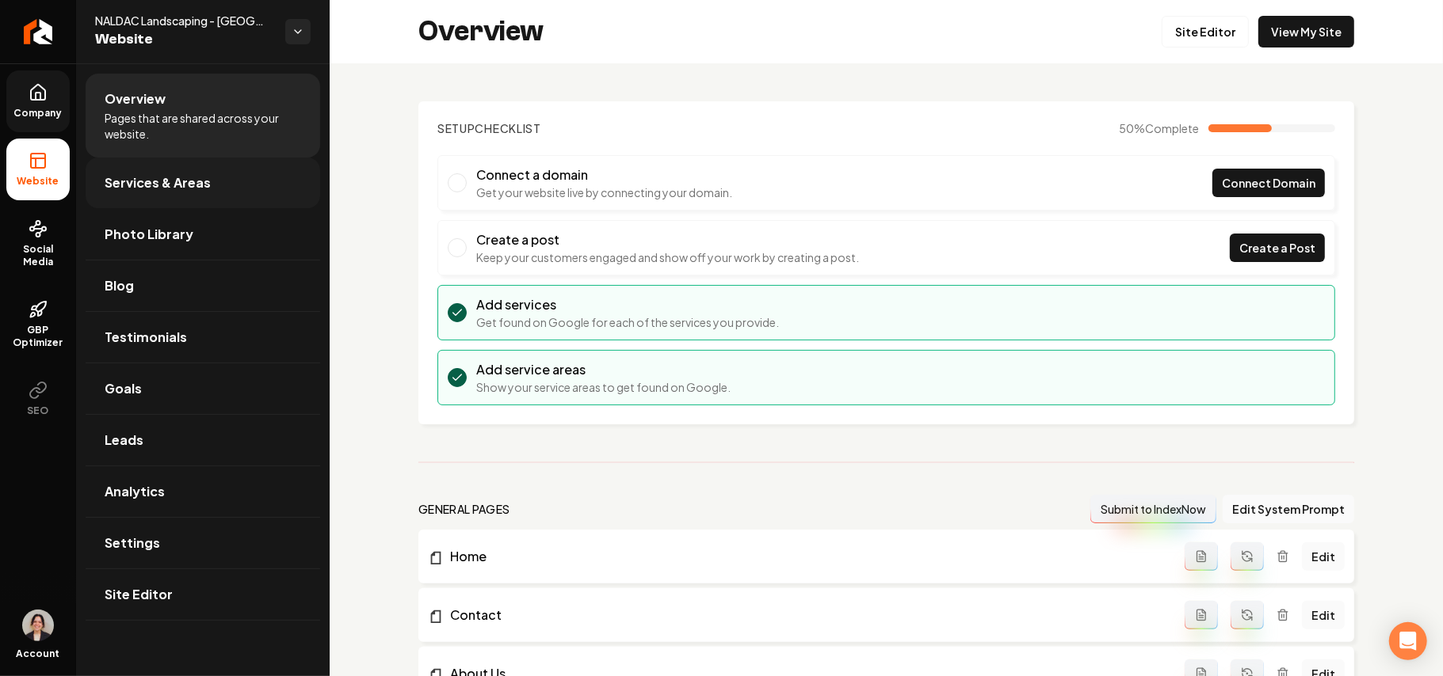
click at [178, 182] on span "Services & Areas" at bounding box center [158, 182] width 106 height 19
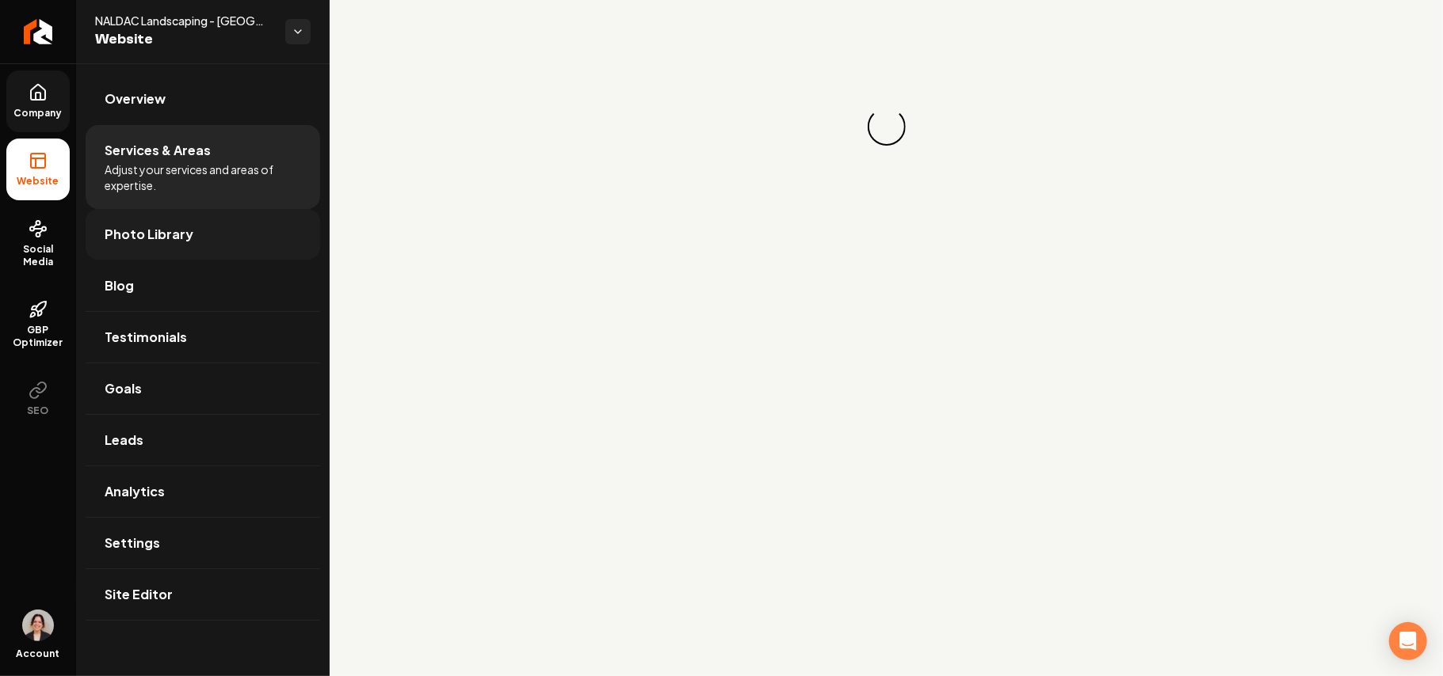
click at [187, 233] on span "Photo Library" at bounding box center [149, 234] width 89 height 19
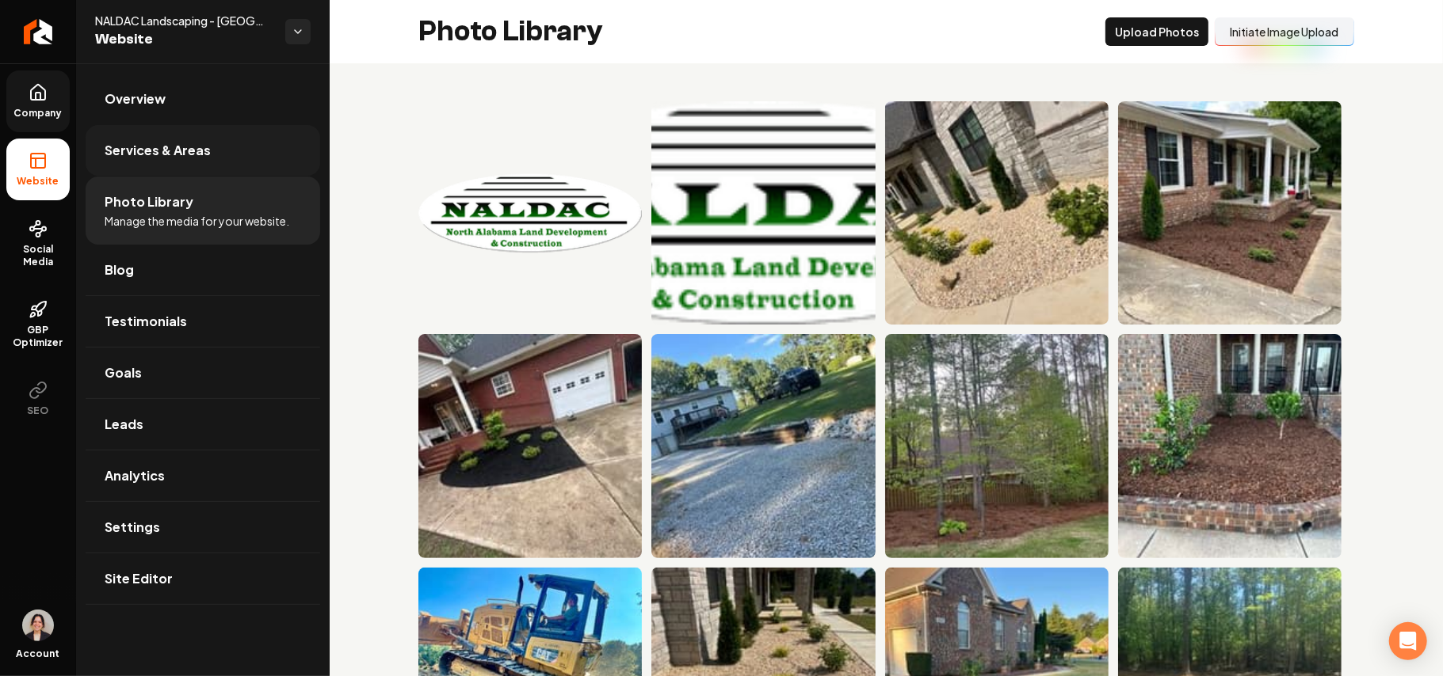
click at [184, 138] on link "Services & Areas" at bounding box center [203, 150] width 234 height 51
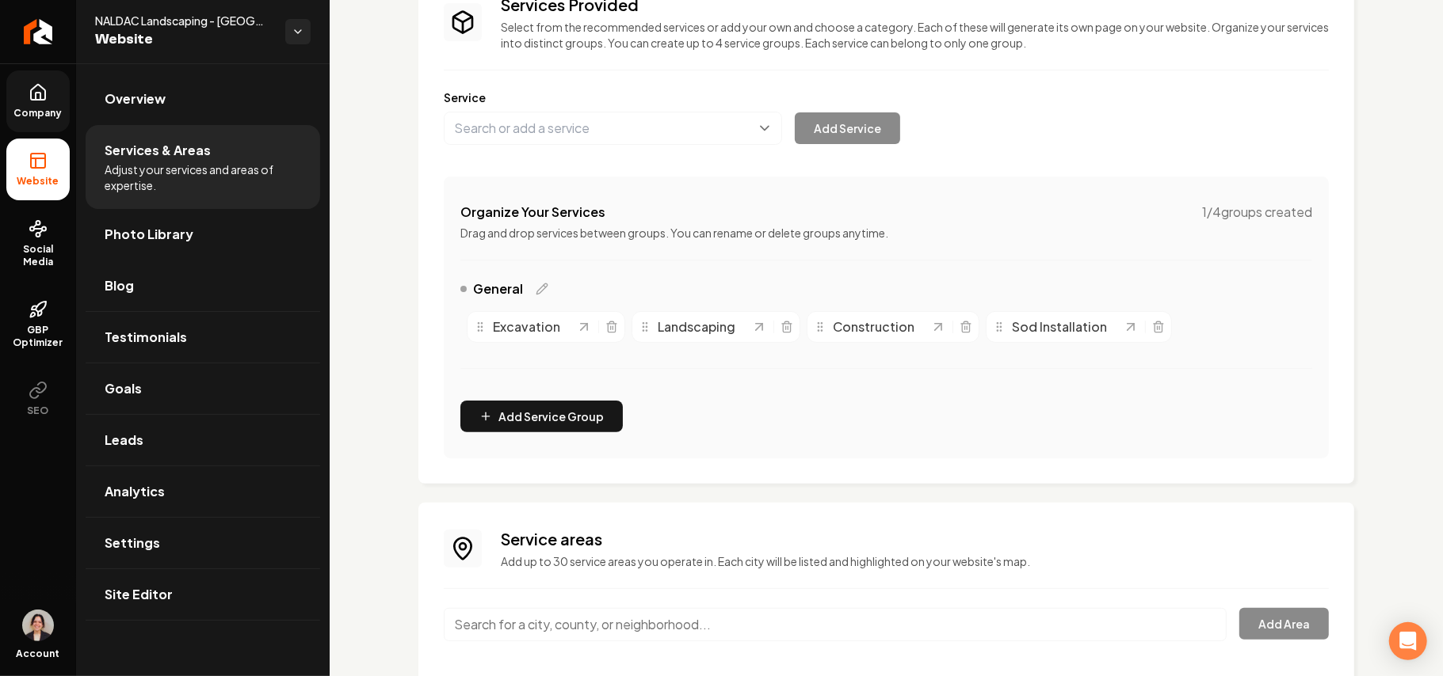
scroll to position [238, 0]
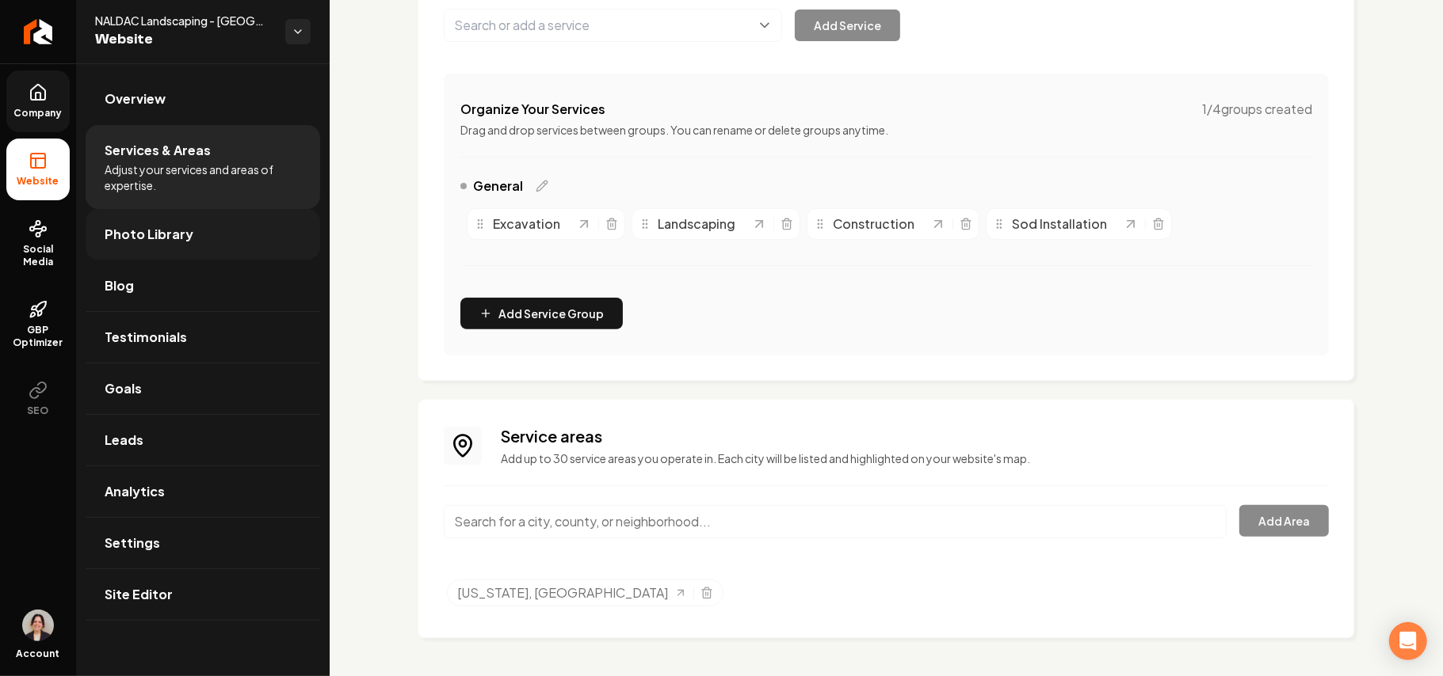
click at [157, 247] on link "Photo Library" at bounding box center [203, 234] width 234 height 51
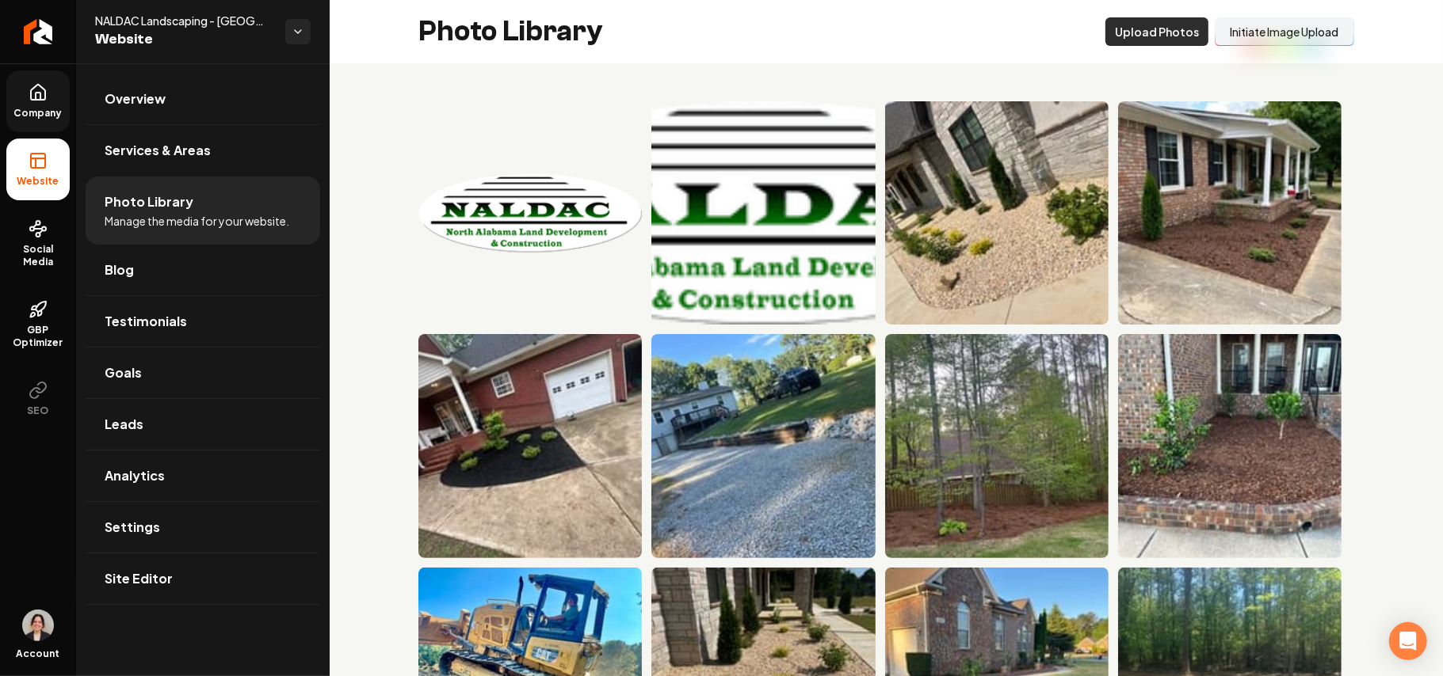
click at [1123, 22] on button "Upload Photos" at bounding box center [1156, 31] width 103 height 29
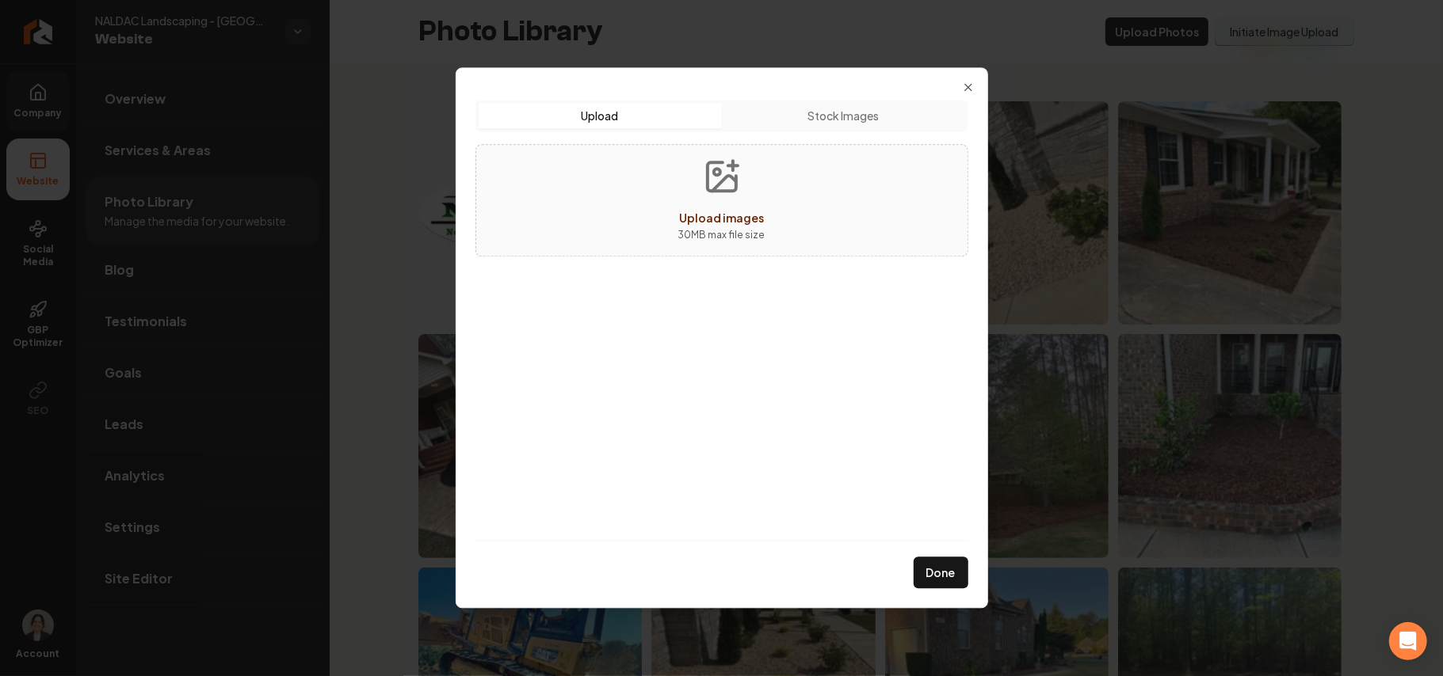
click at [779, 191] on div "Upload images 30 MB max file size" at bounding box center [721, 200] width 493 height 112
type input "**********"
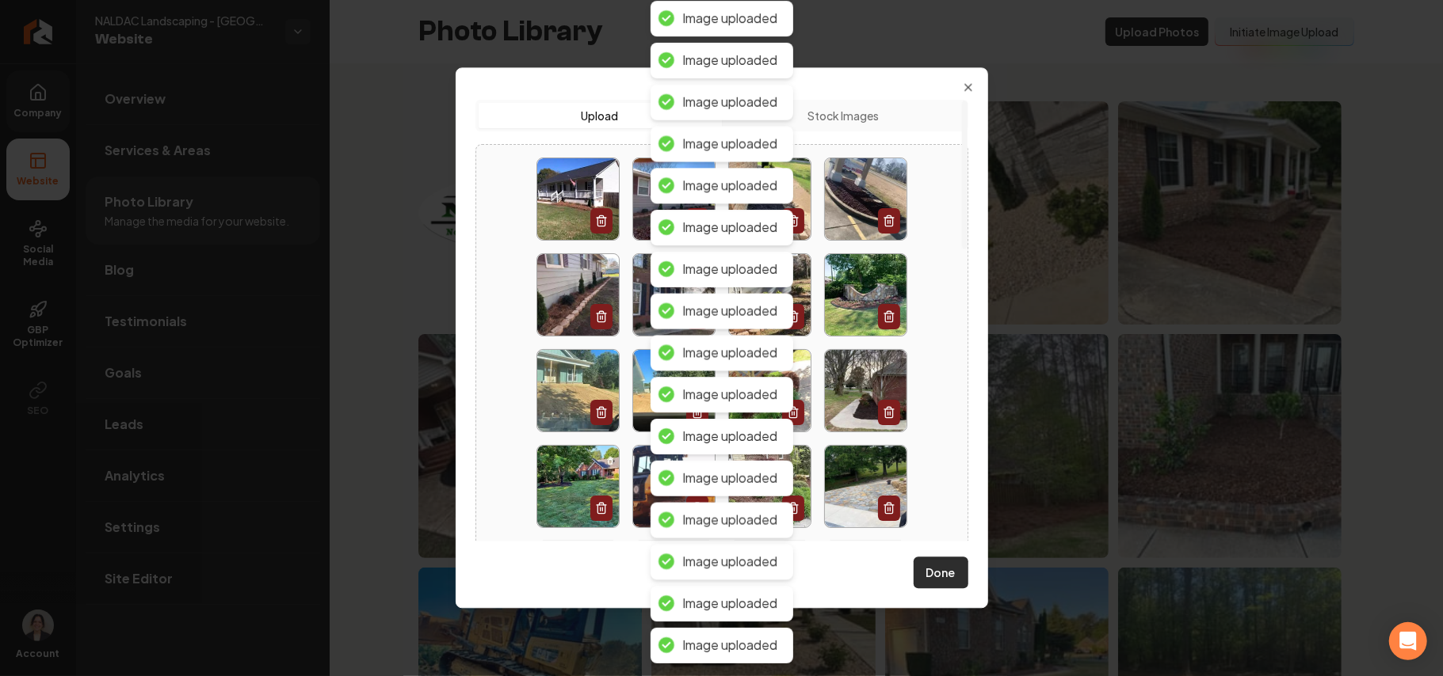
click at [958, 574] on button "Done" at bounding box center [940, 574] width 55 height 32
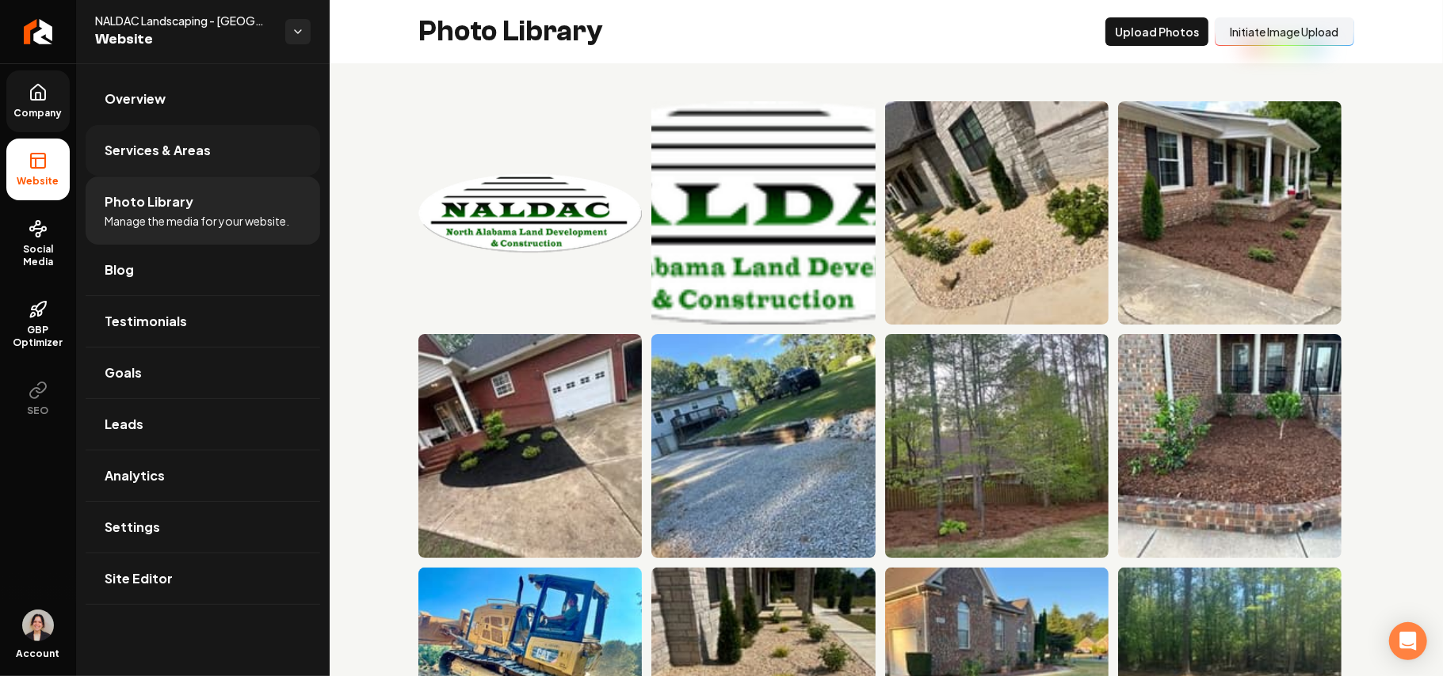
click at [195, 141] on span "Services & Areas" at bounding box center [158, 150] width 106 height 19
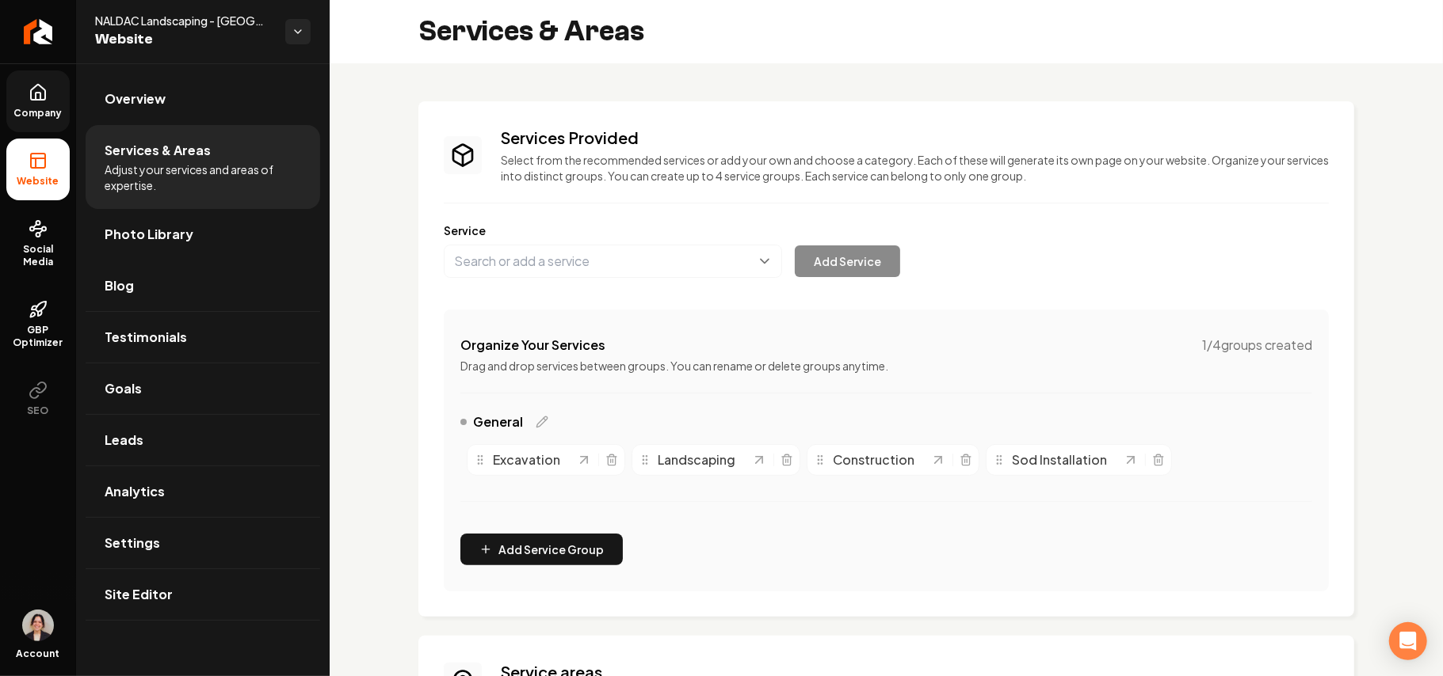
click at [542, 429] on div "General" at bounding box center [504, 422] width 88 height 19
click at [539, 425] on icon "Main content area" at bounding box center [541, 422] width 13 height 13
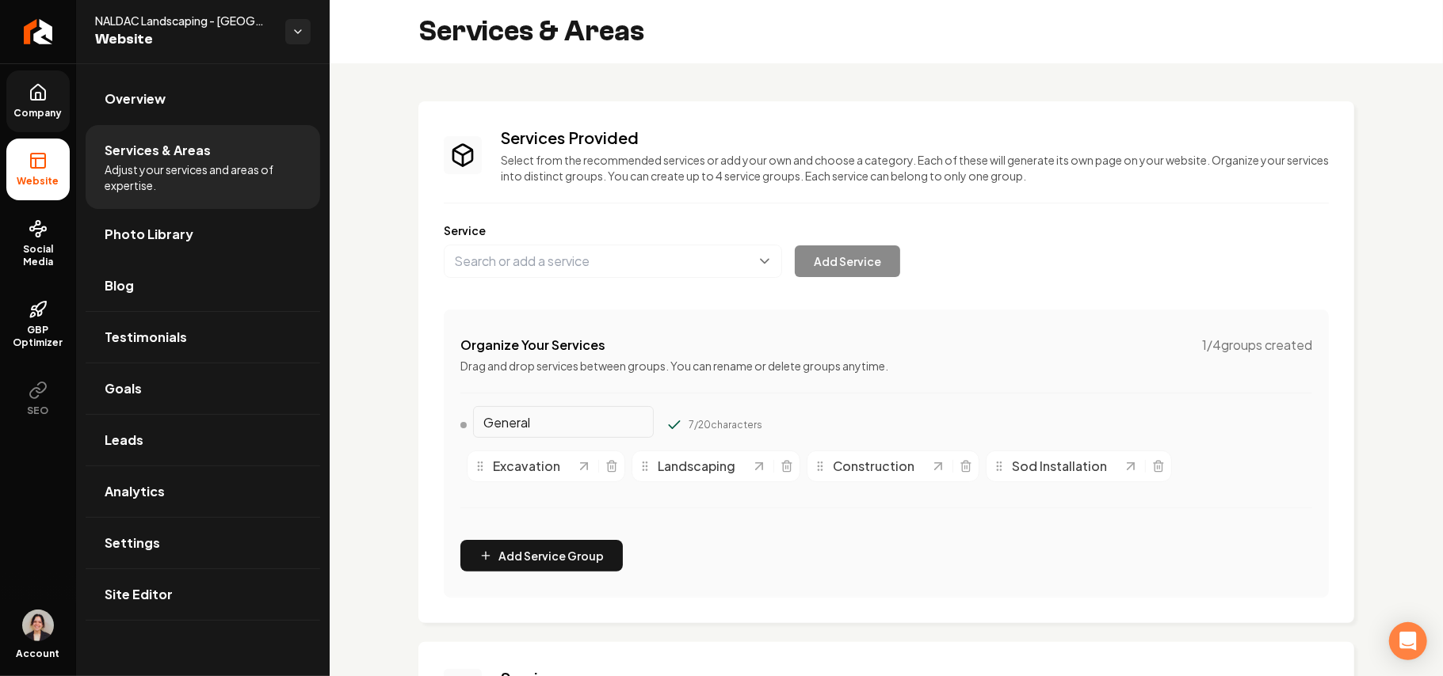
drag, startPoint x: 531, startPoint y: 421, endPoint x: 422, endPoint y: 428, distance: 108.7
click at [422, 428] on div "Services Provided Select from the recommended services or add your own and choo…" at bounding box center [886, 362] width 936 height 522
type input "Our Services"
click at [666, 425] on icon "Main content area" at bounding box center [674, 425] width 16 height 16
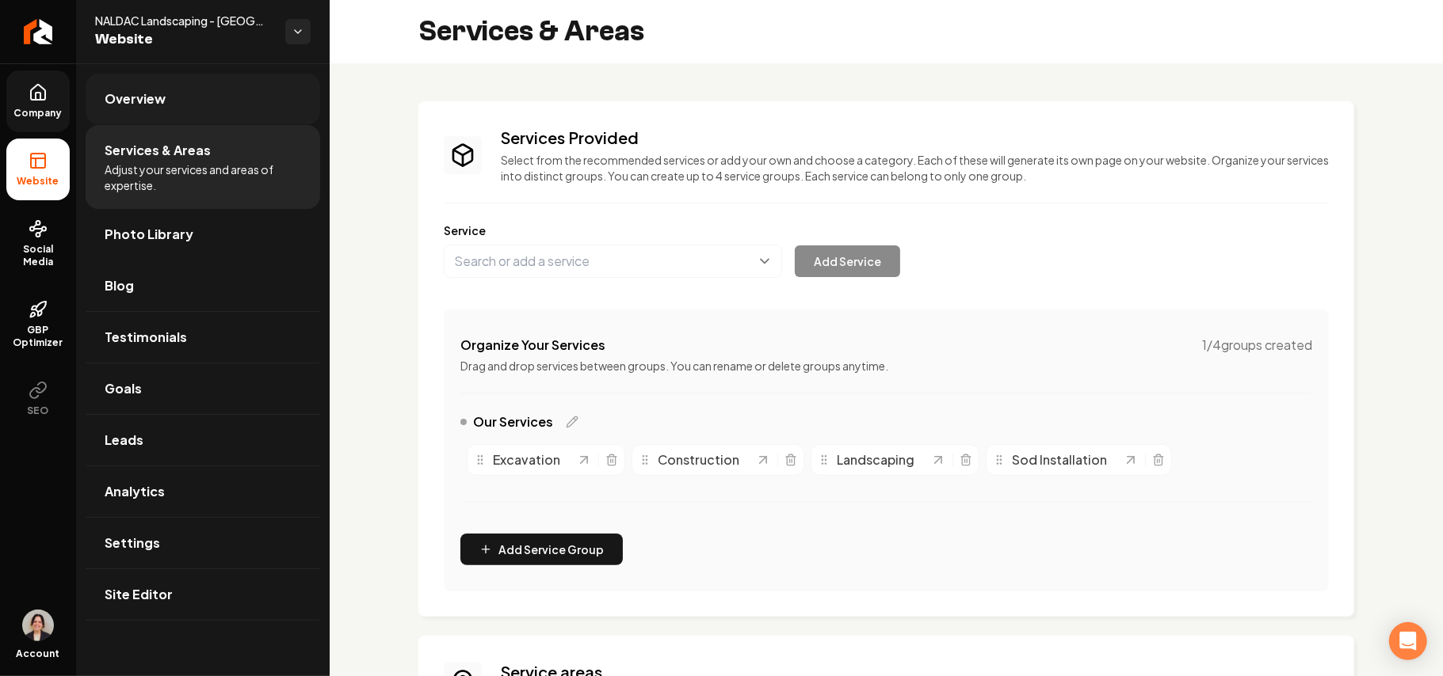
click at [223, 103] on link "Overview" at bounding box center [203, 99] width 234 height 51
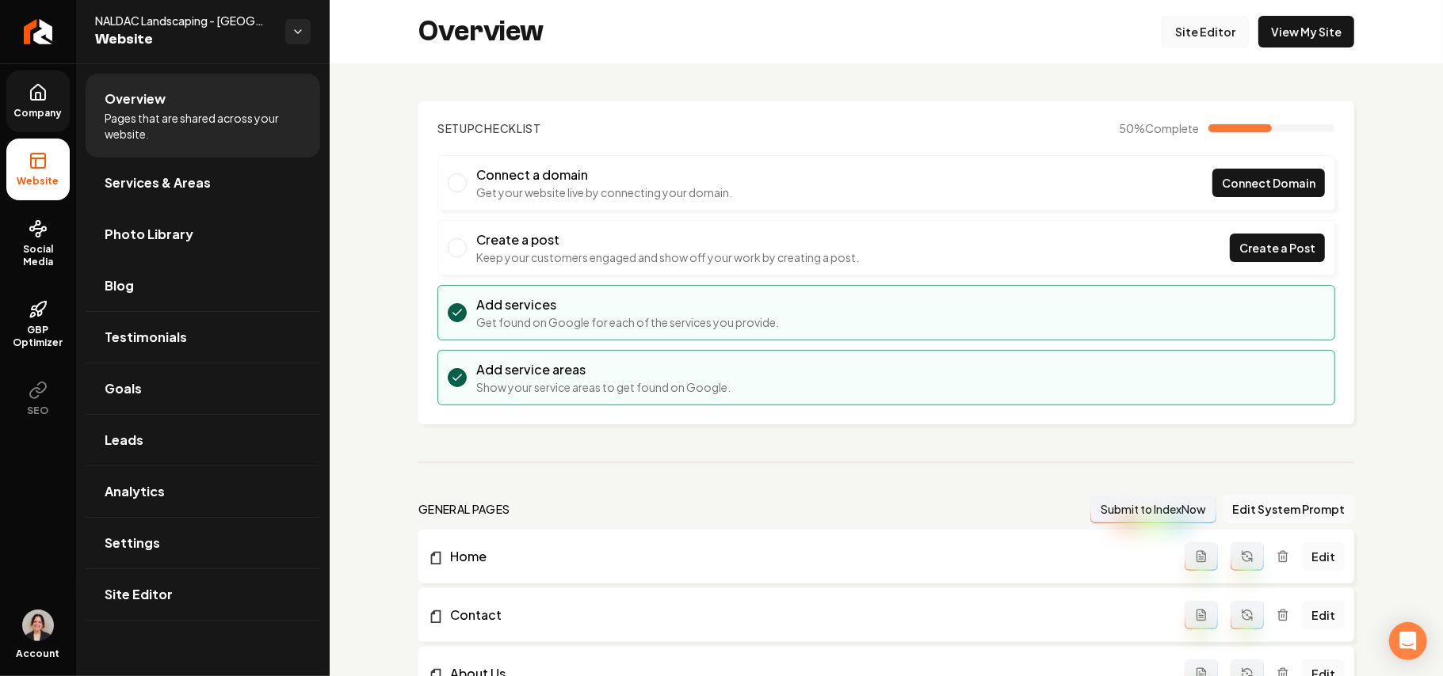
click at [1207, 39] on link "Site Editor" at bounding box center [1204, 32] width 87 height 32
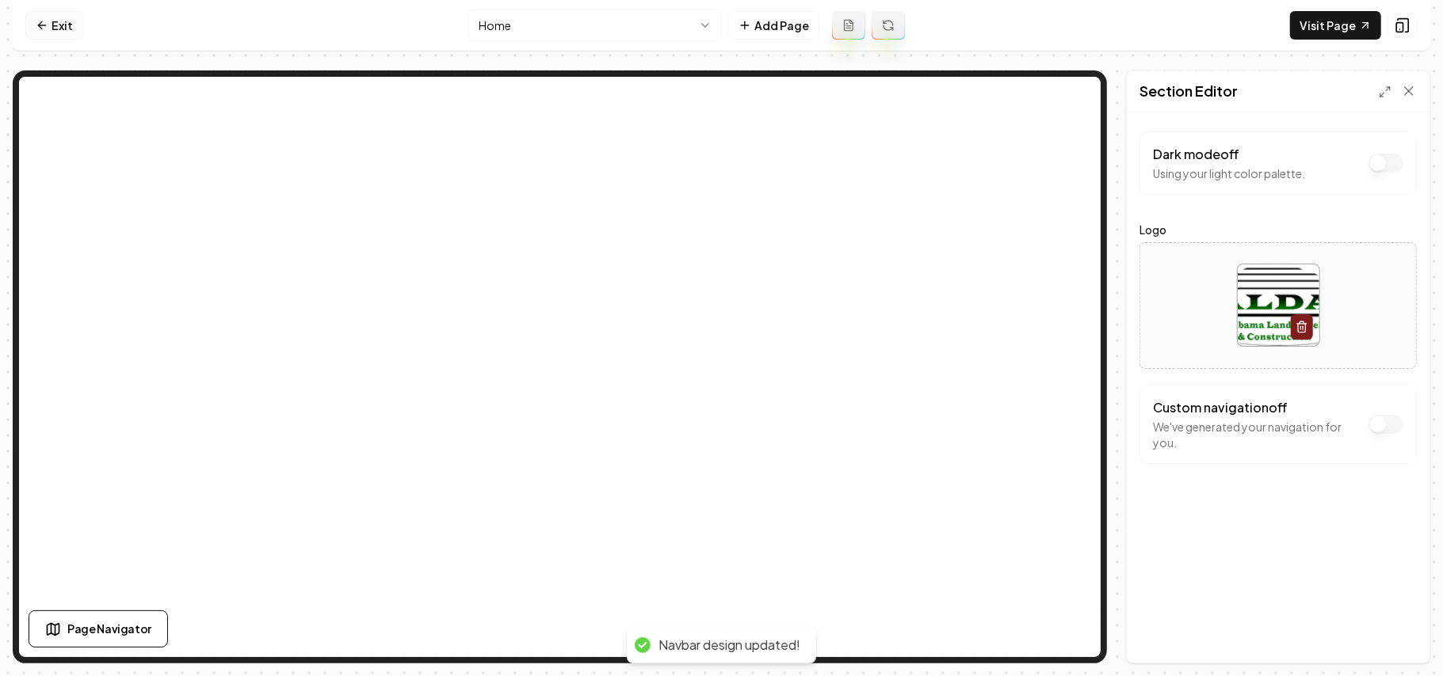
click at [67, 24] on link "Exit" at bounding box center [54, 25] width 58 height 29
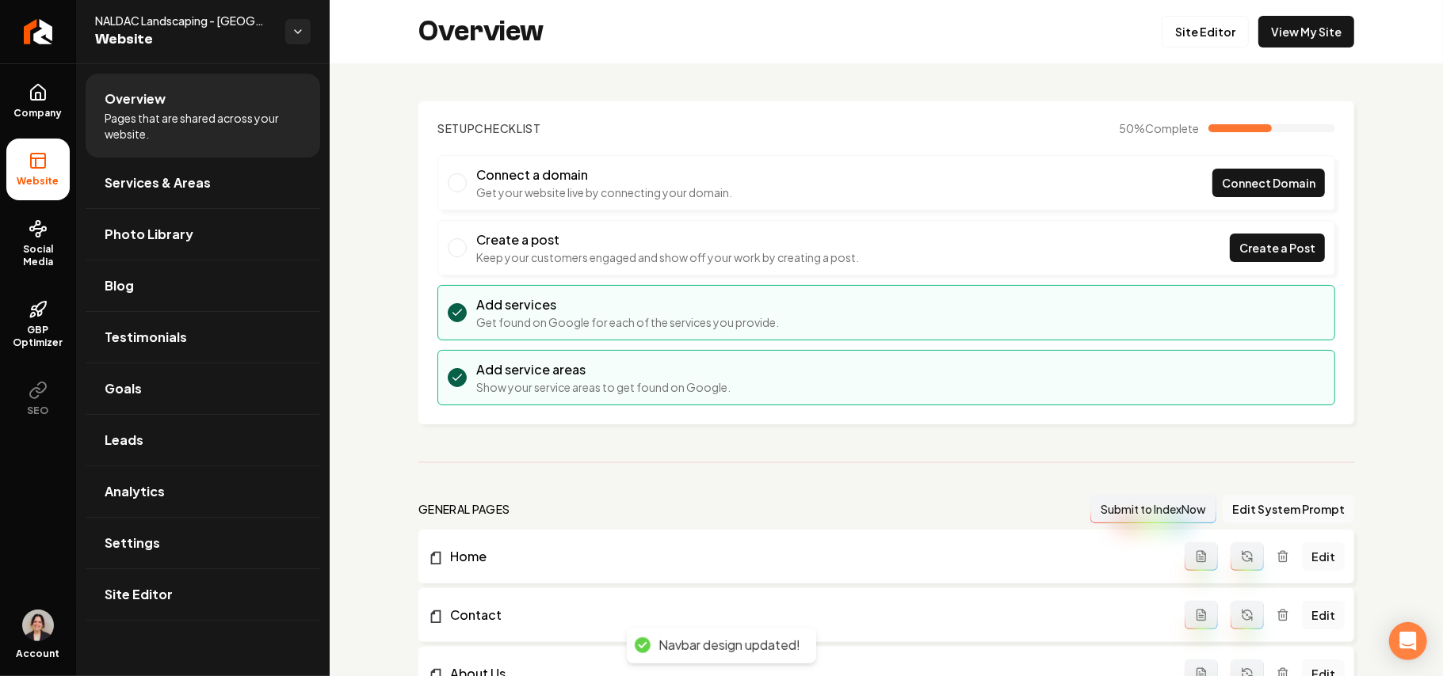
scroll to position [422, 0]
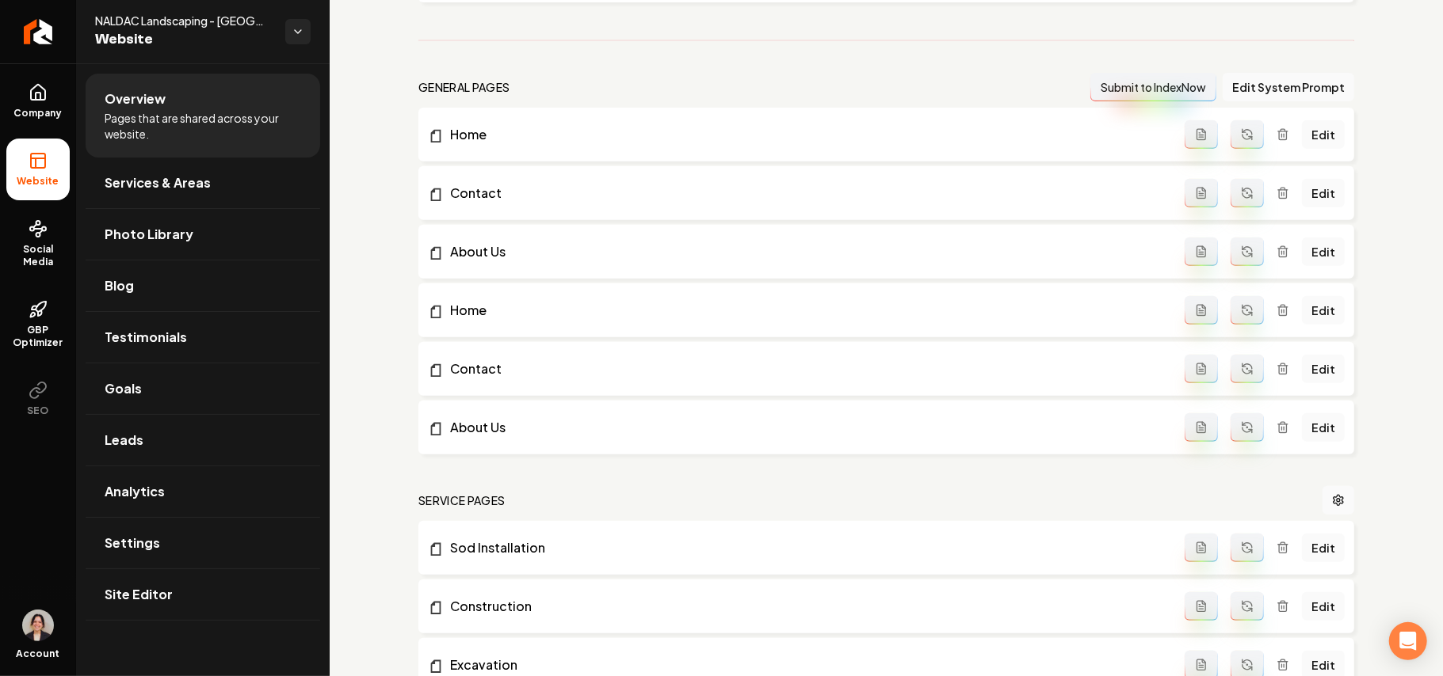
click at [1279, 428] on icon "Main content area" at bounding box center [1282, 429] width 7 height 9
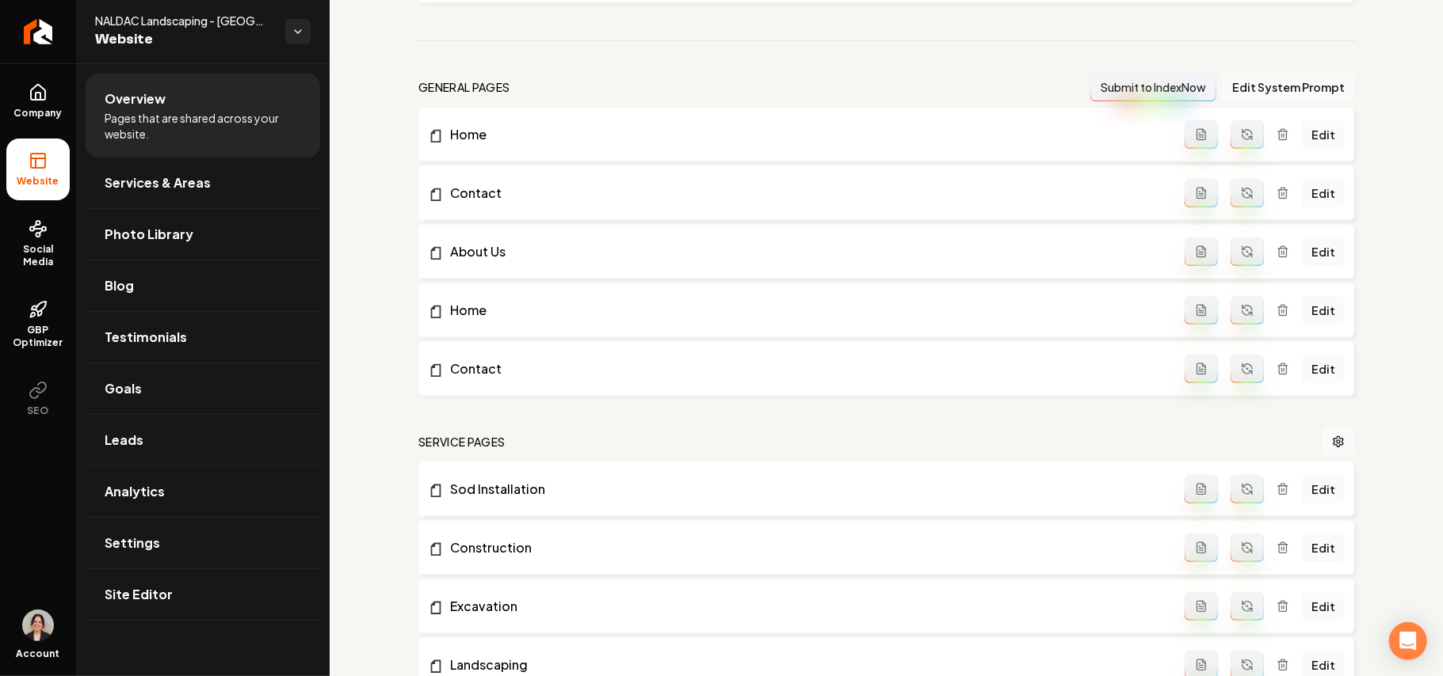
click at [1278, 366] on icon "Main content area" at bounding box center [1283, 366] width 10 height 0
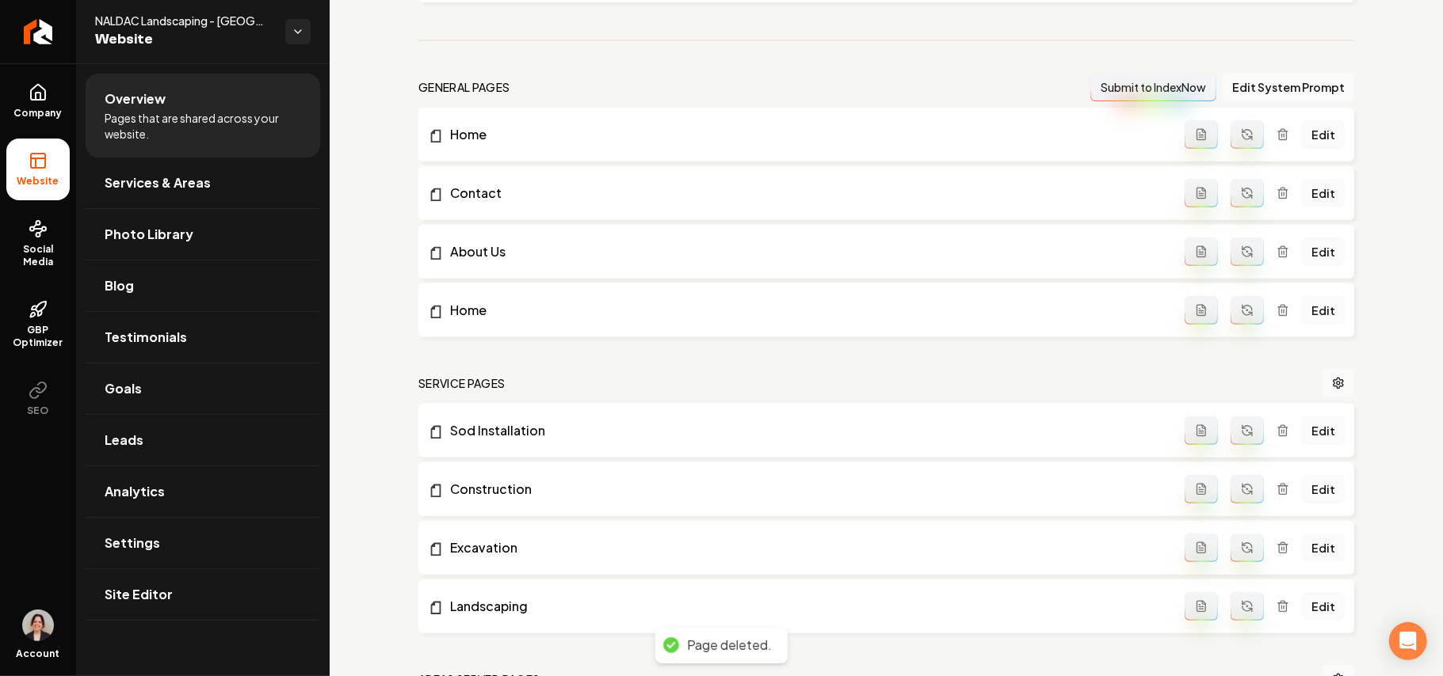
click at [1267, 303] on div "Edit" at bounding box center [1264, 310] width 160 height 29
click at [1279, 314] on icon "Main content area" at bounding box center [1282, 311] width 7 height 9
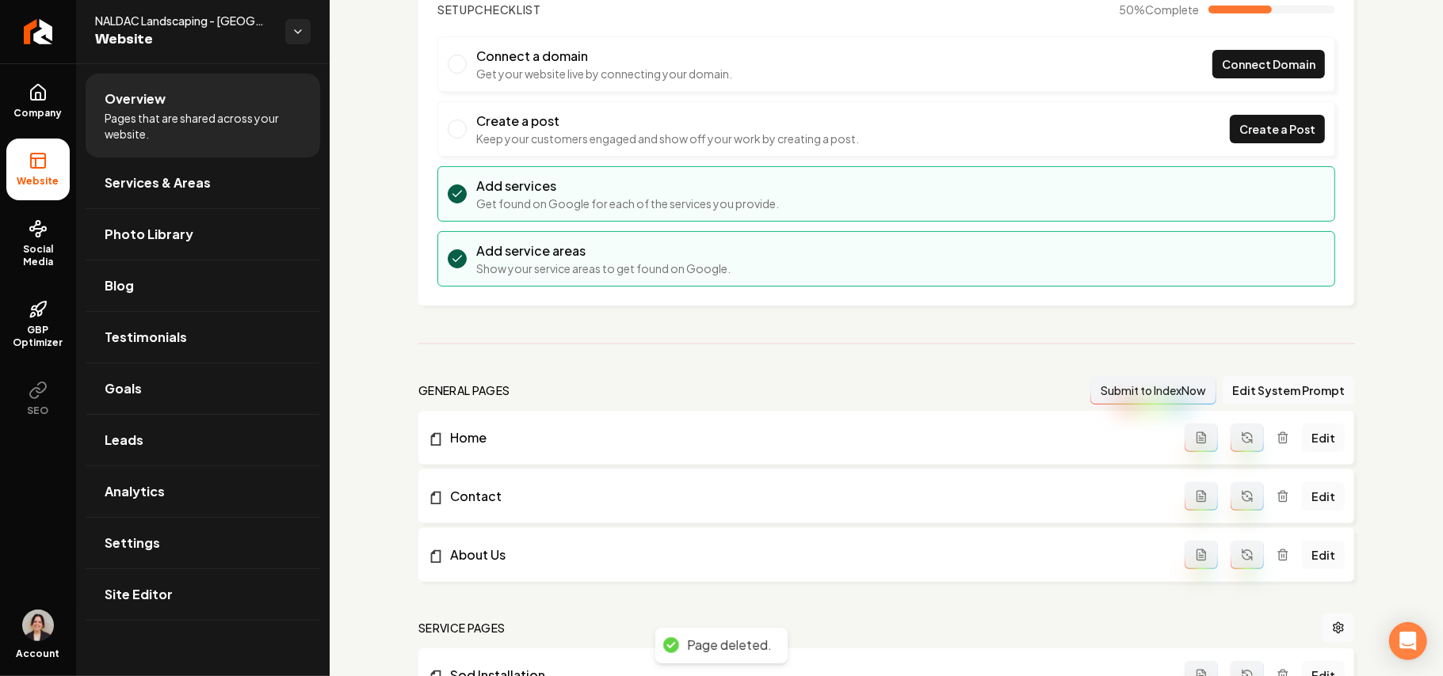
scroll to position [0, 0]
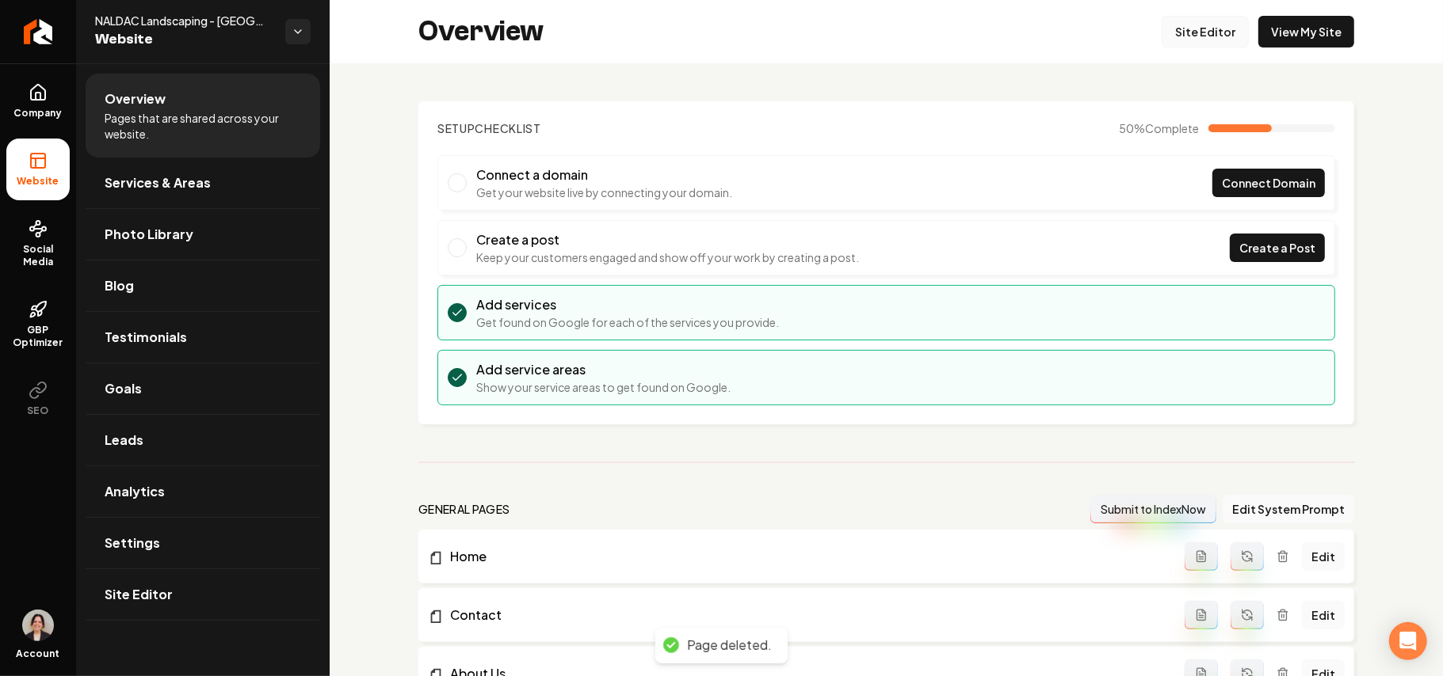
click at [1205, 43] on link "Site Editor" at bounding box center [1204, 32] width 87 height 32
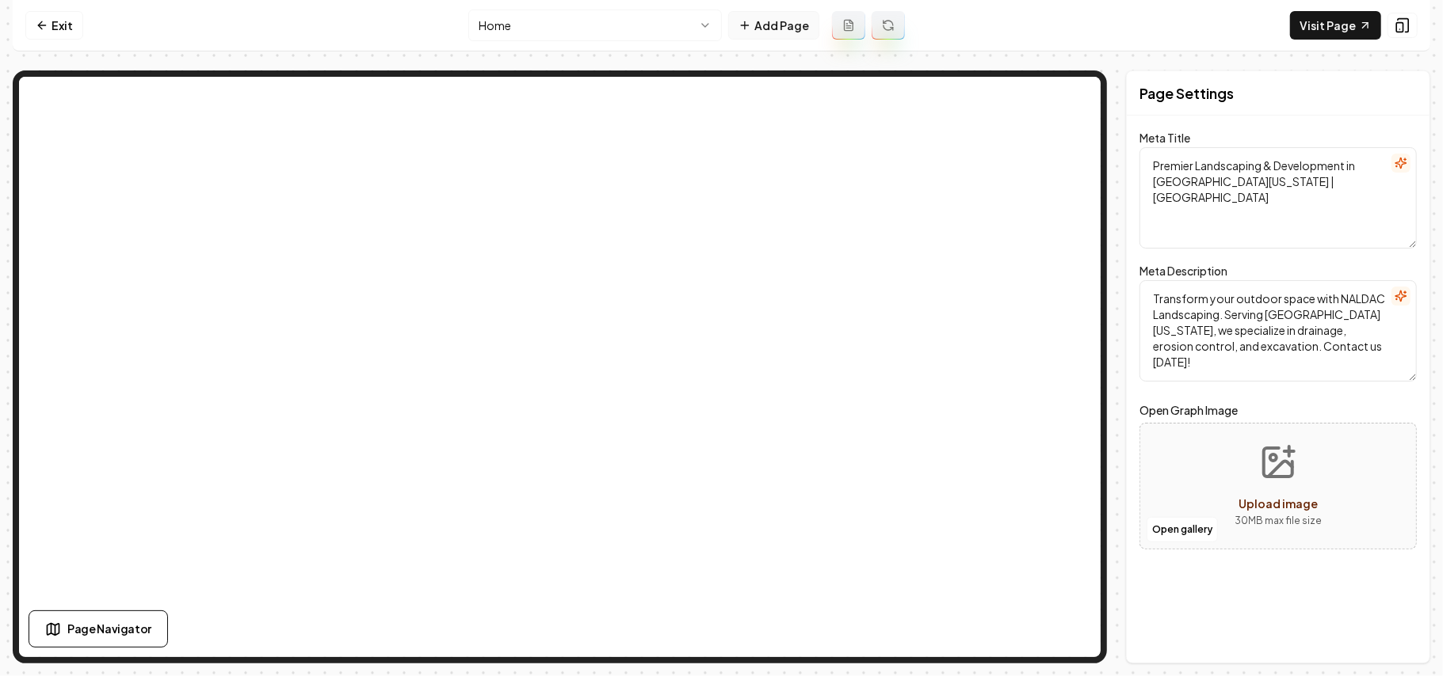
click at [786, 27] on button "Add Page" at bounding box center [773, 25] width 91 height 29
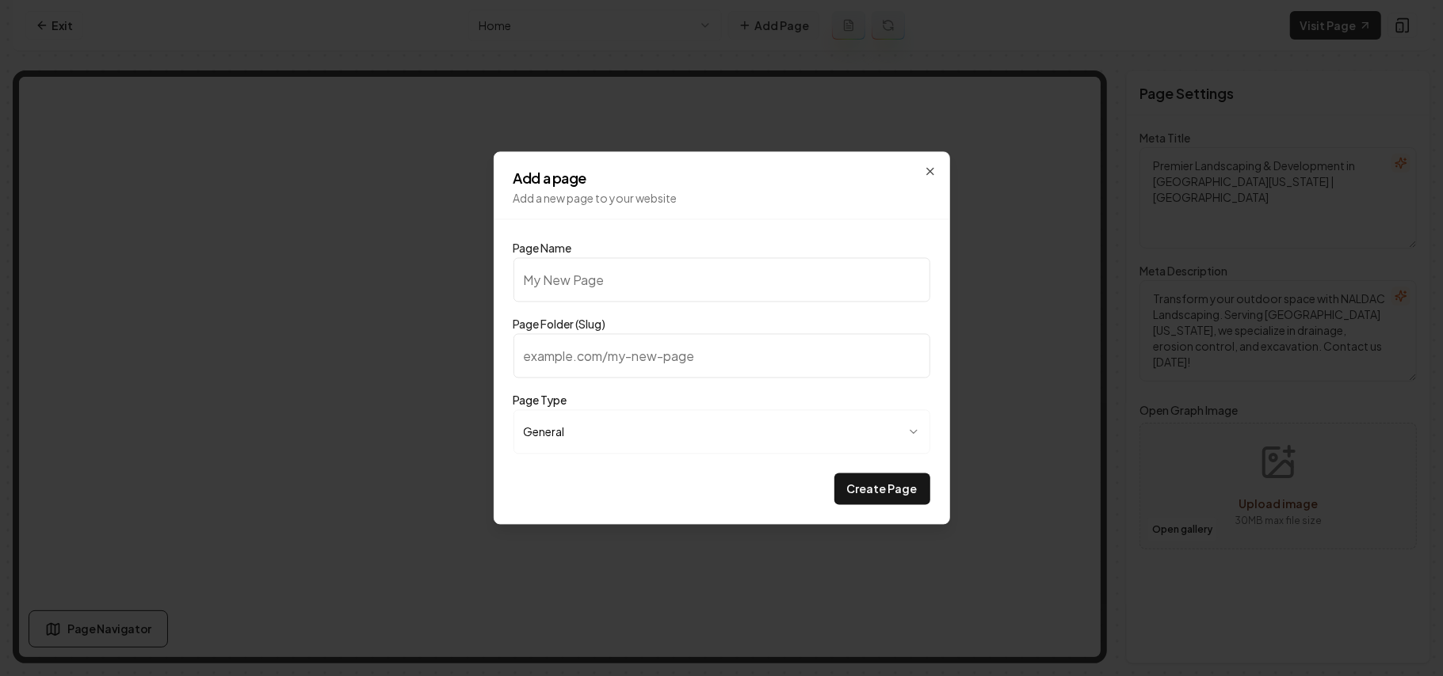
type input "G"
type input "g"
type input "Ga"
type input "ga"
type input "Gal"
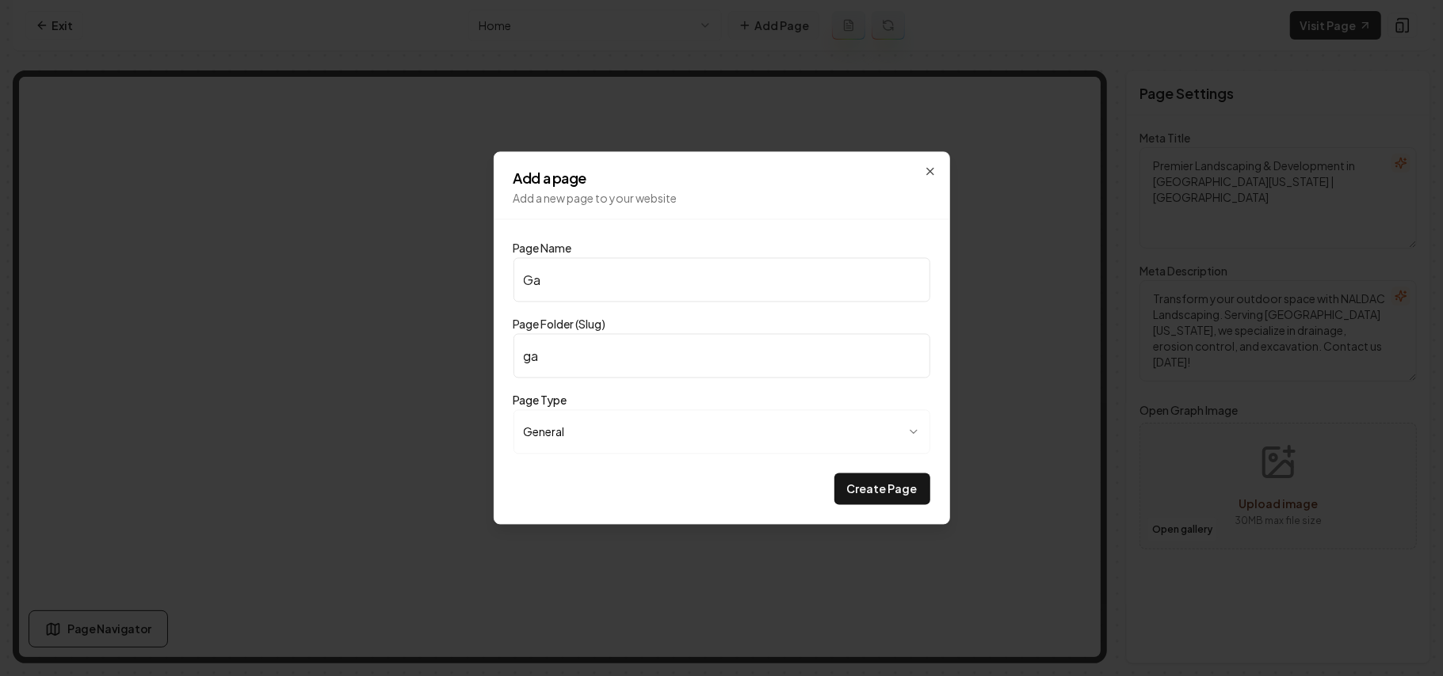
type input "gal"
type input "Gall"
type input "gall"
type input "Galle"
type input "galle"
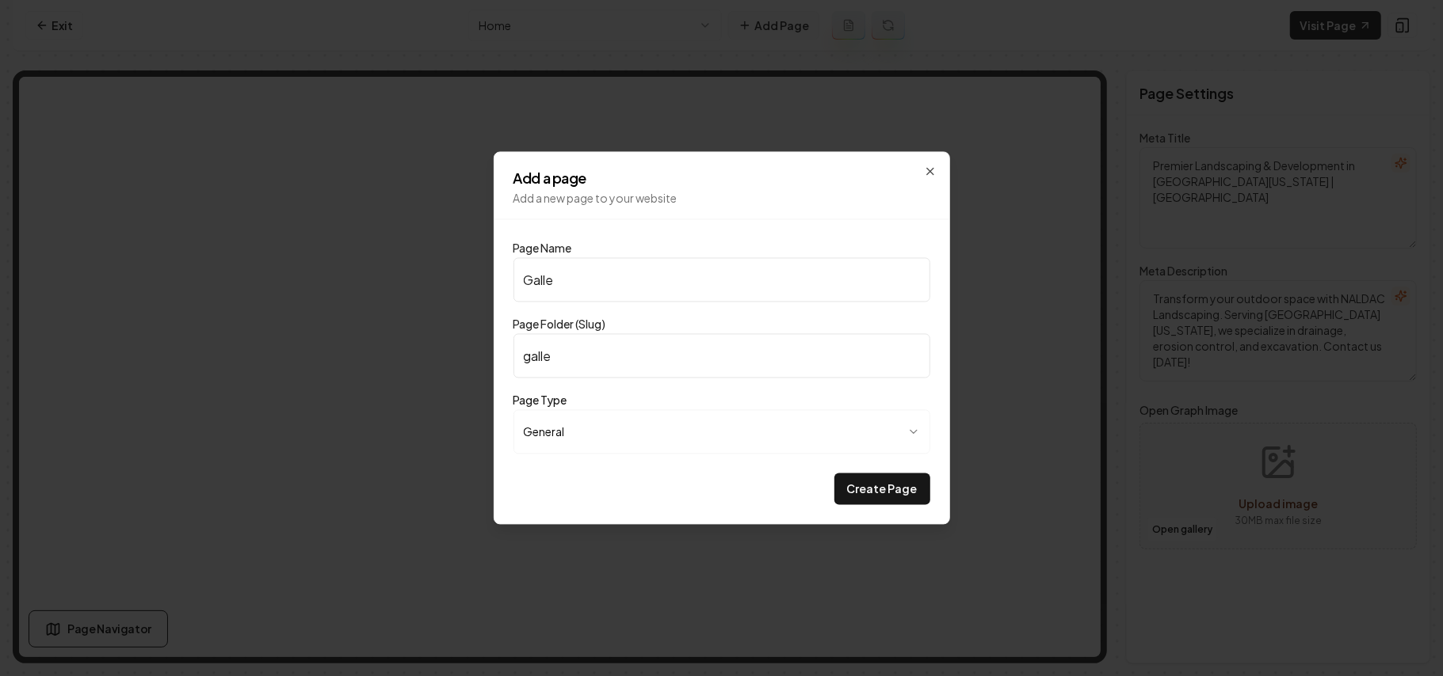
type input "Galler"
type input "galler"
type input "Gallery"
type input "gallery"
type input "Gallery"
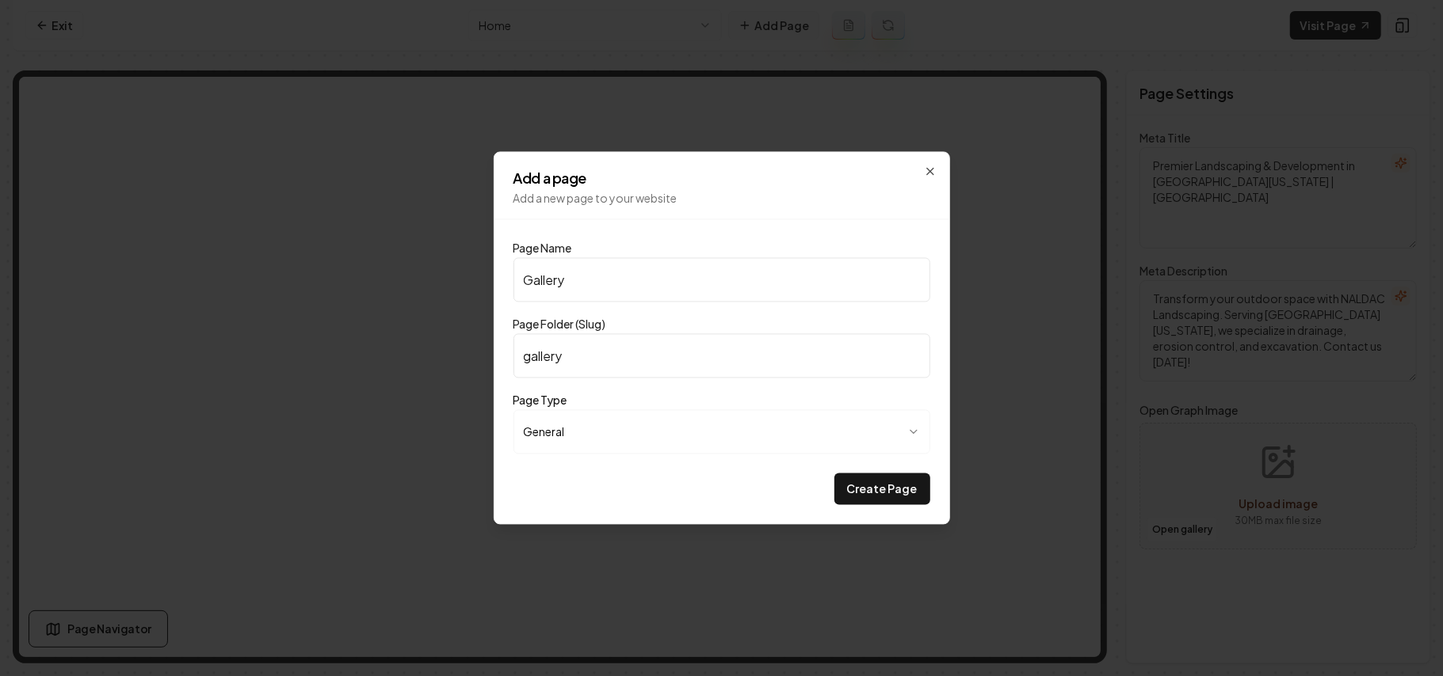
click at [834, 474] on button "Create Page" at bounding box center [882, 490] width 96 height 32
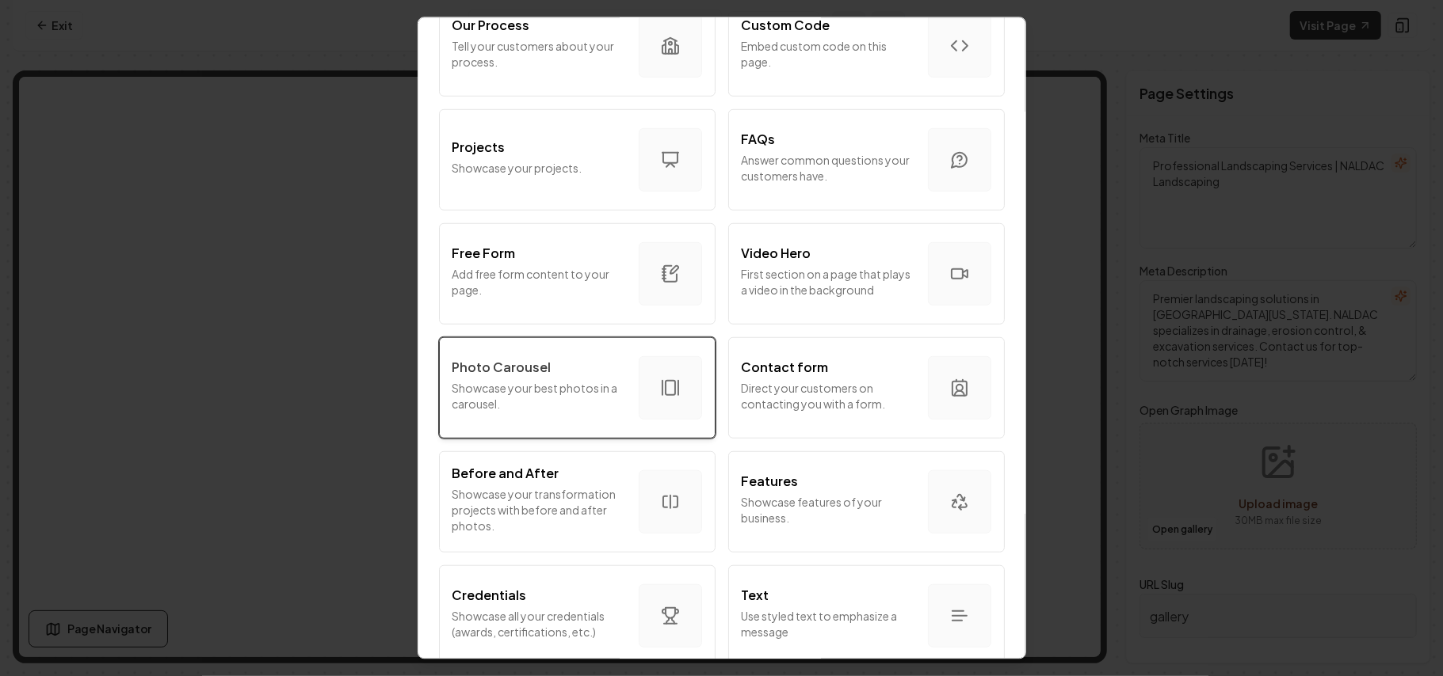
scroll to position [739, 0]
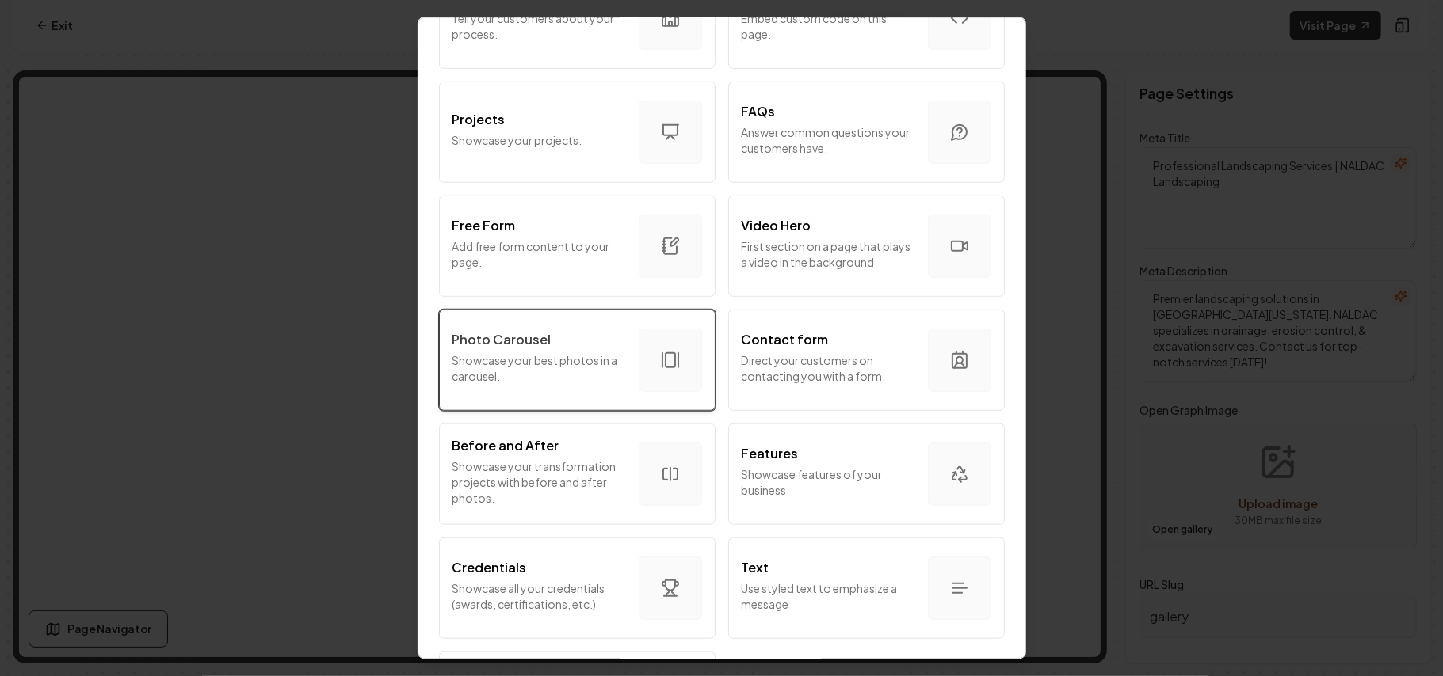
click at [528, 331] on p "Photo Carousel" at bounding box center [501, 339] width 99 height 19
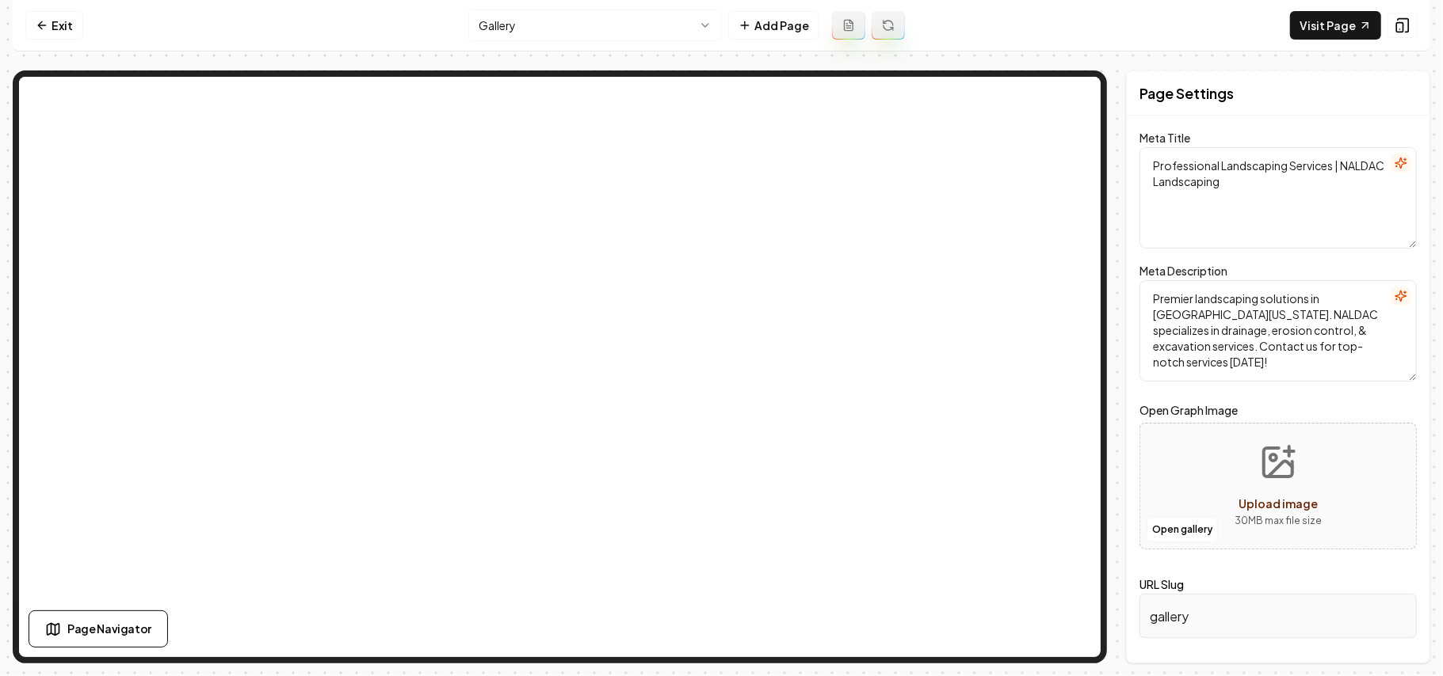
click at [493, 10] on html "Computer Required This feature is only available on a computer. Please switch t…" at bounding box center [721, 338] width 1443 height 676
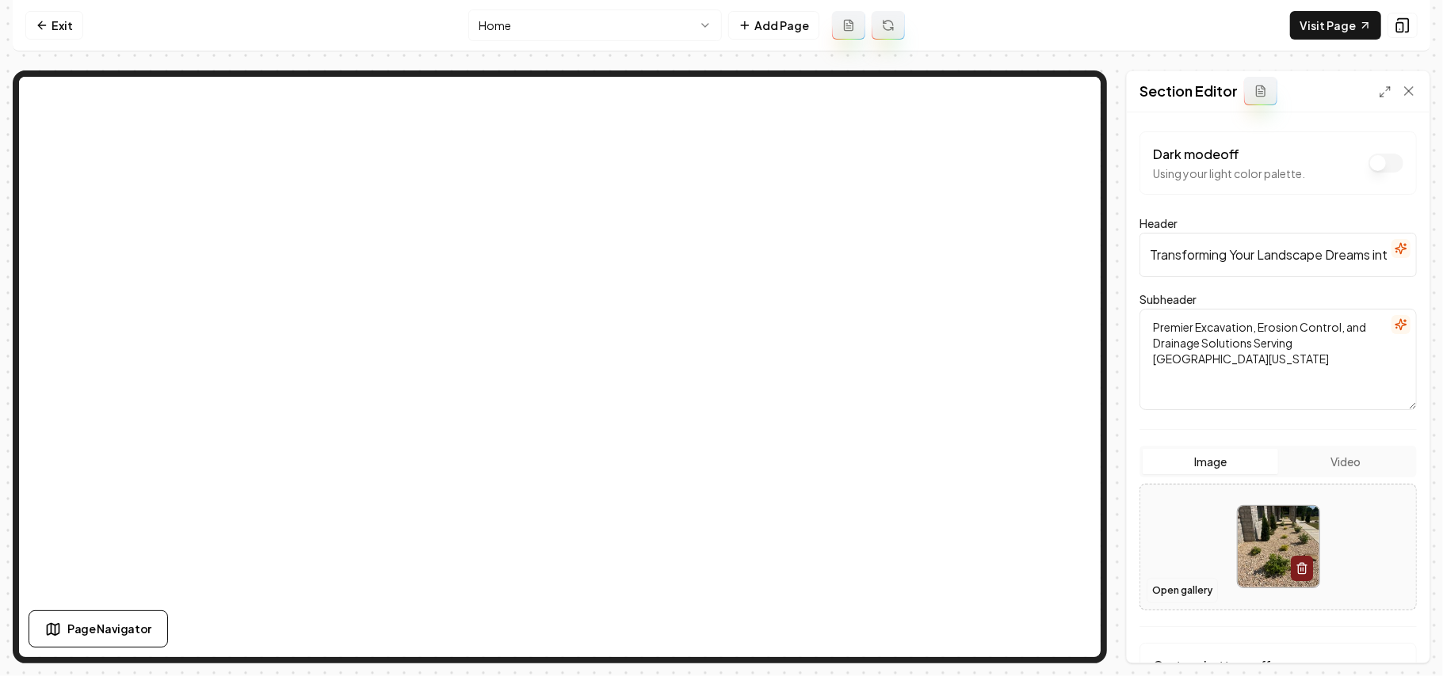
click at [1183, 590] on button "Open gallery" at bounding box center [1181, 590] width 71 height 25
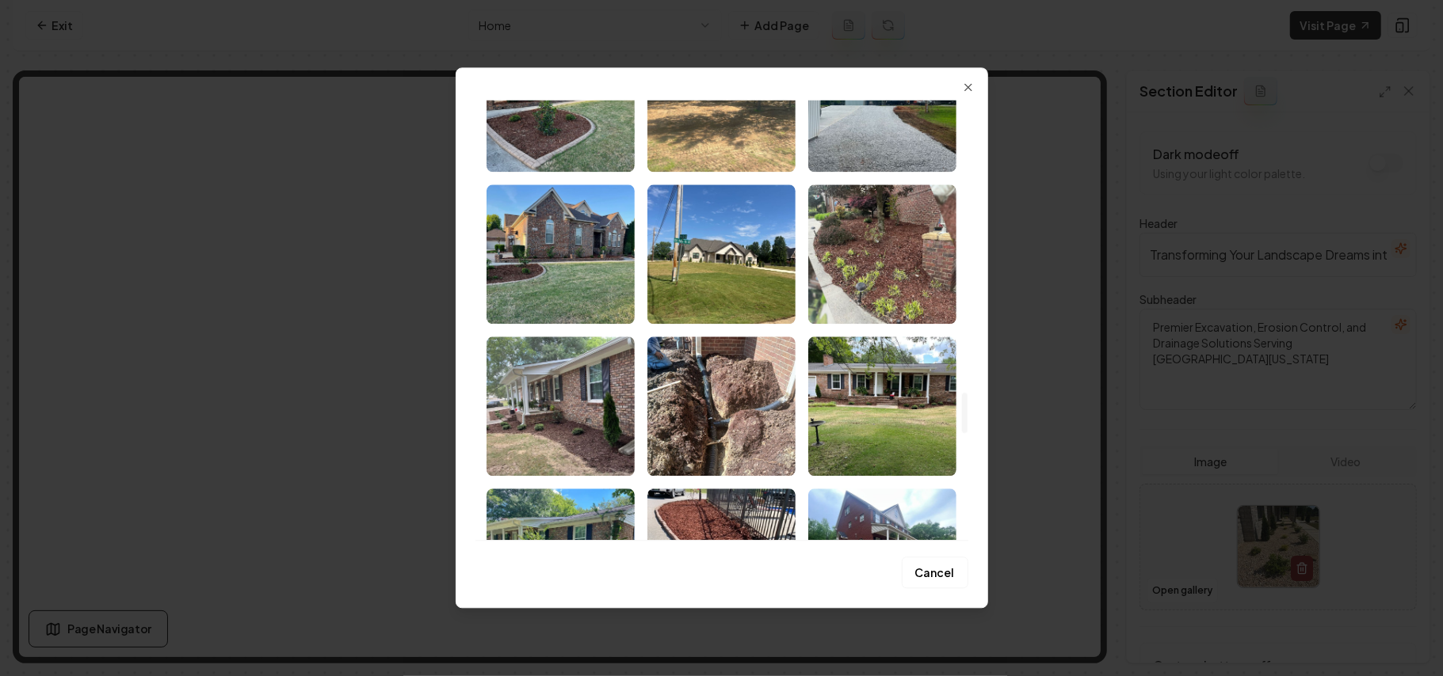
scroll to position [3169, 0]
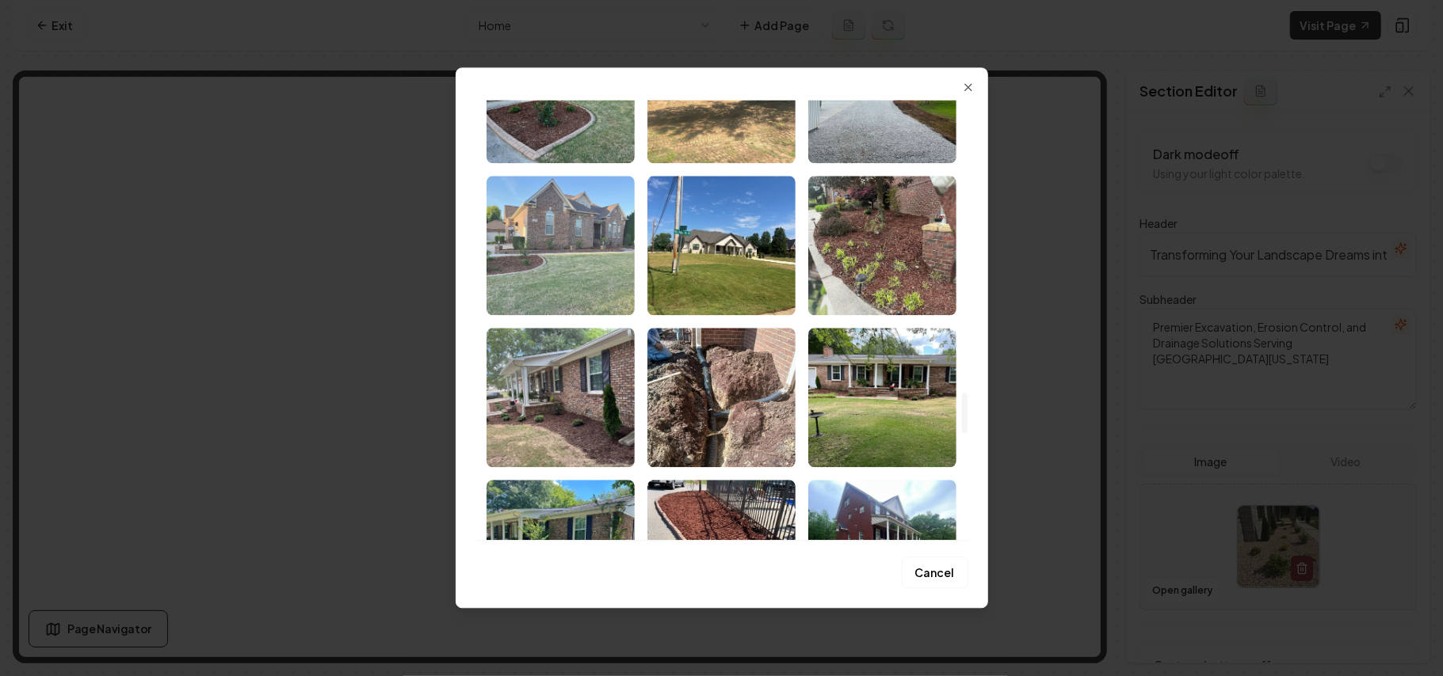
click at [574, 279] on img "Select image image_68a3644e5c7cd75eb85fb1df.jpeg" at bounding box center [560, 245] width 148 height 139
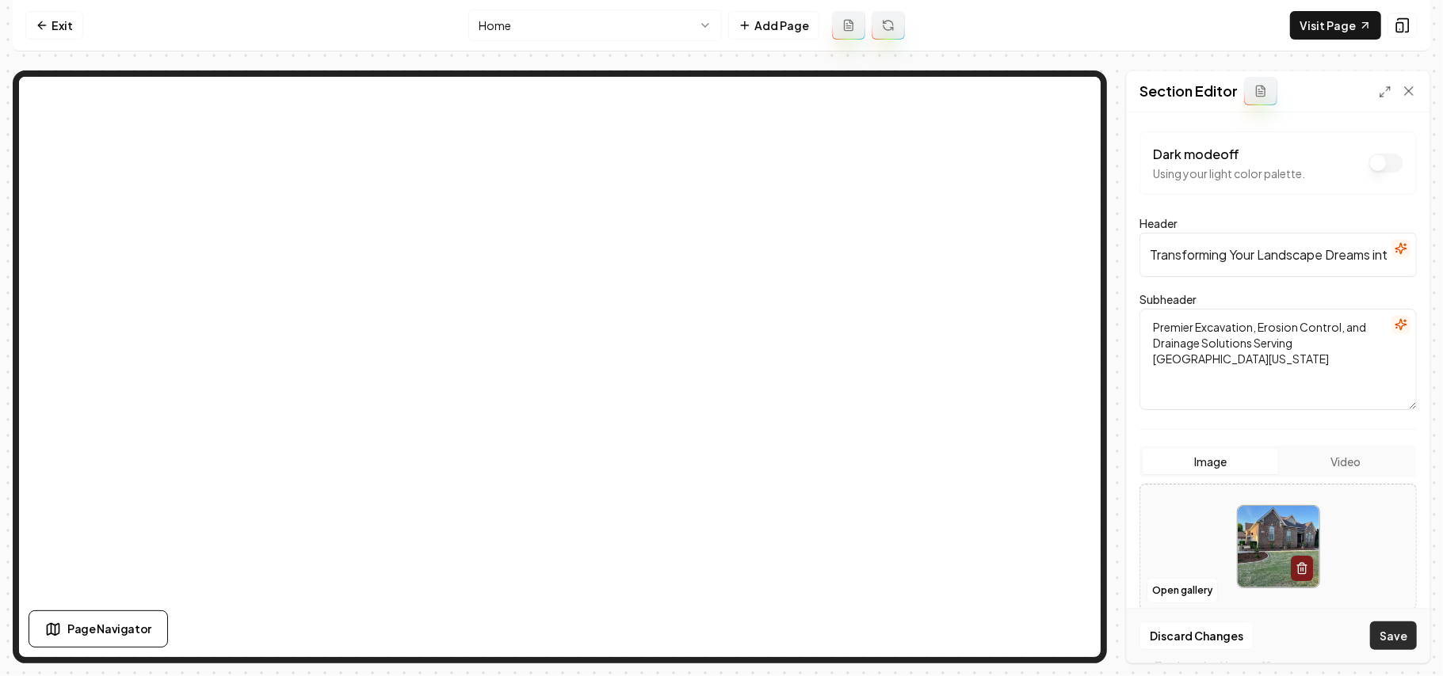
click at [1402, 634] on button "Save" at bounding box center [1393, 636] width 47 height 29
click at [1192, 593] on button "Open gallery" at bounding box center [1181, 590] width 71 height 25
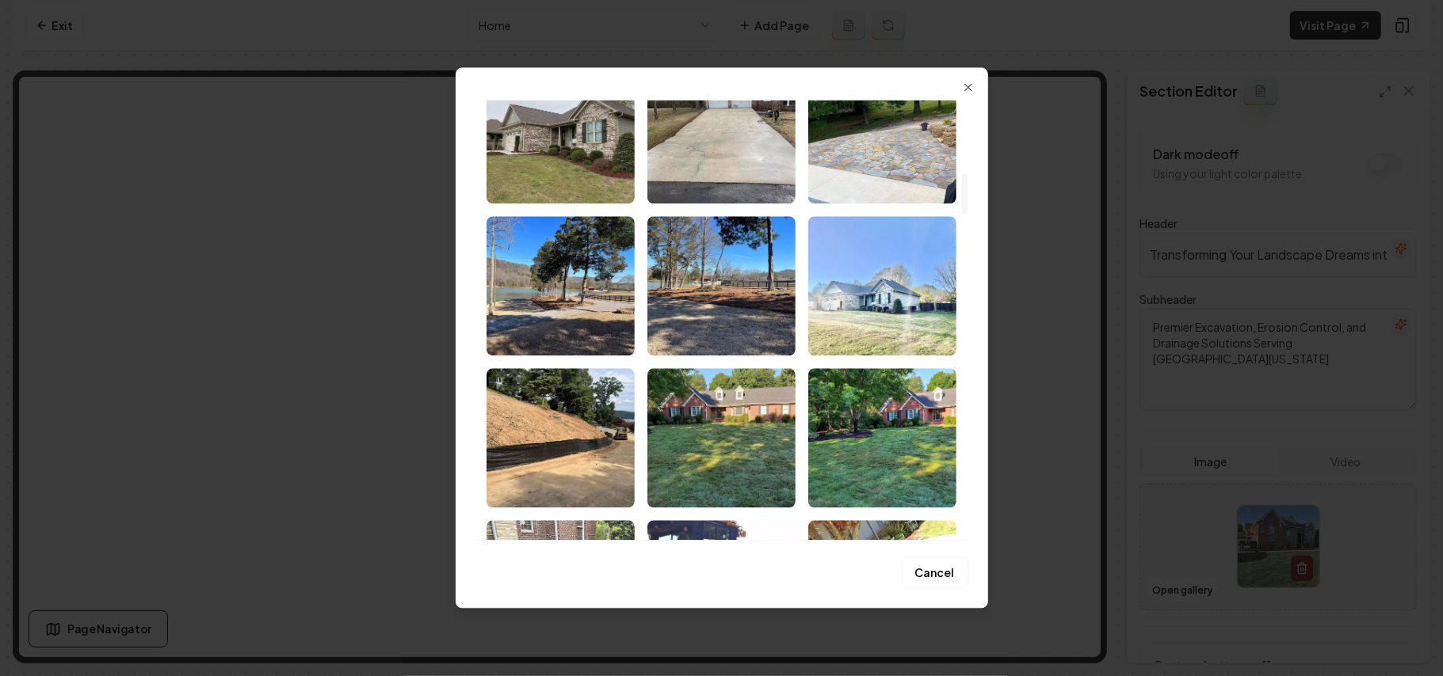
scroll to position [4319, 0]
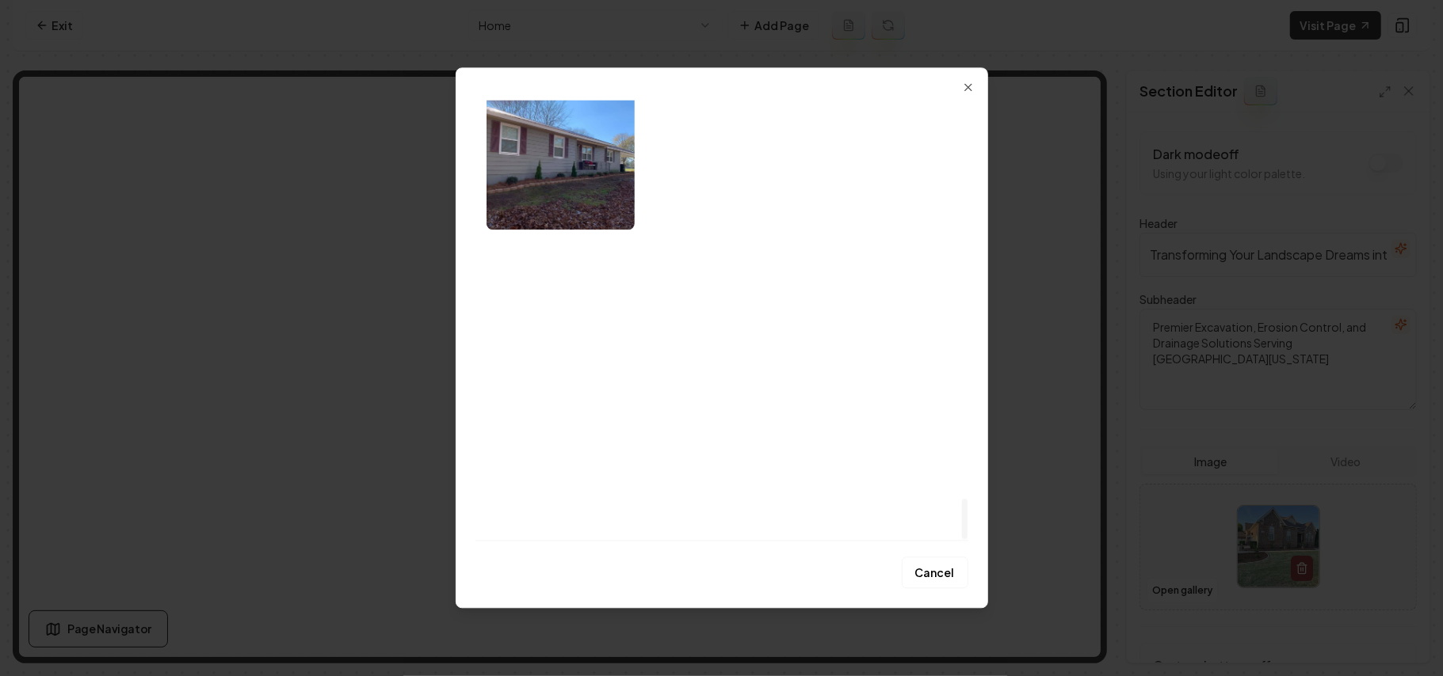
drag, startPoint x: 961, startPoint y: 162, endPoint x: 1012, endPoint y: 597, distance: 437.8
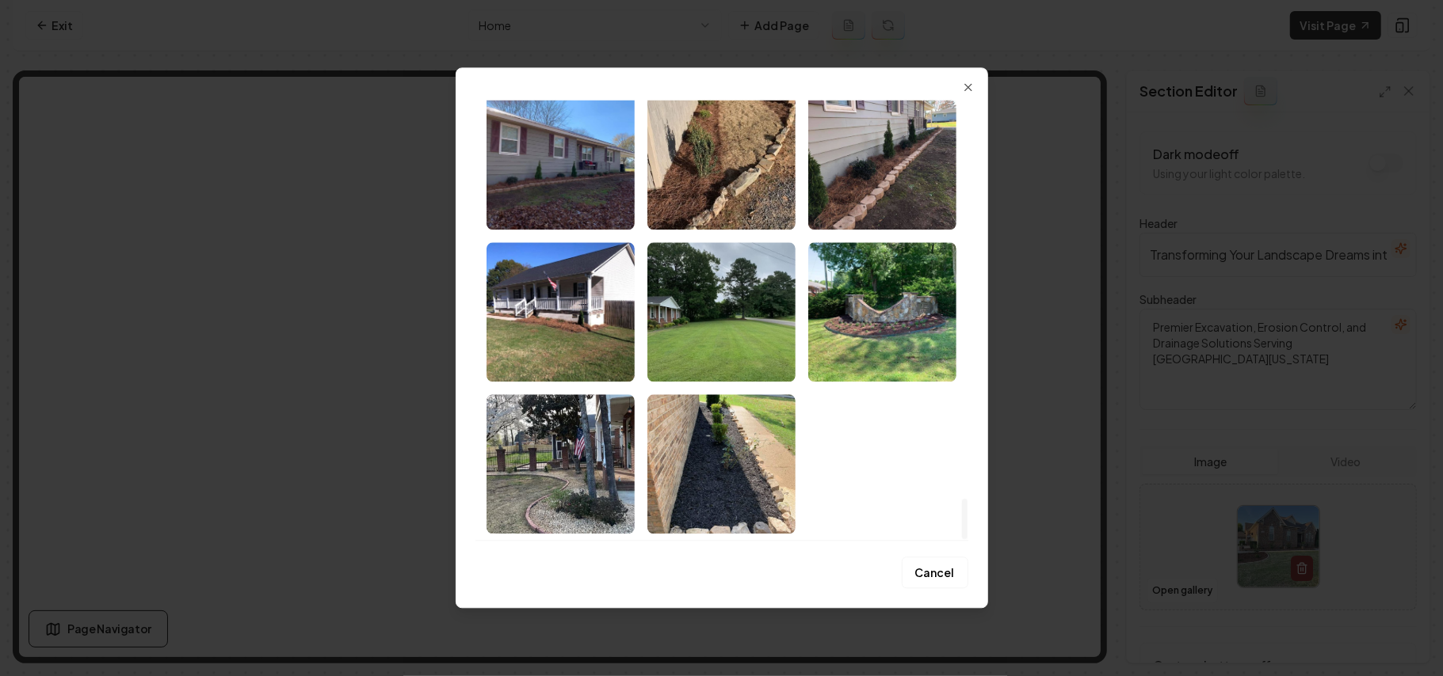
click at [967, 539] on div at bounding box center [965, 519] width 6 height 40
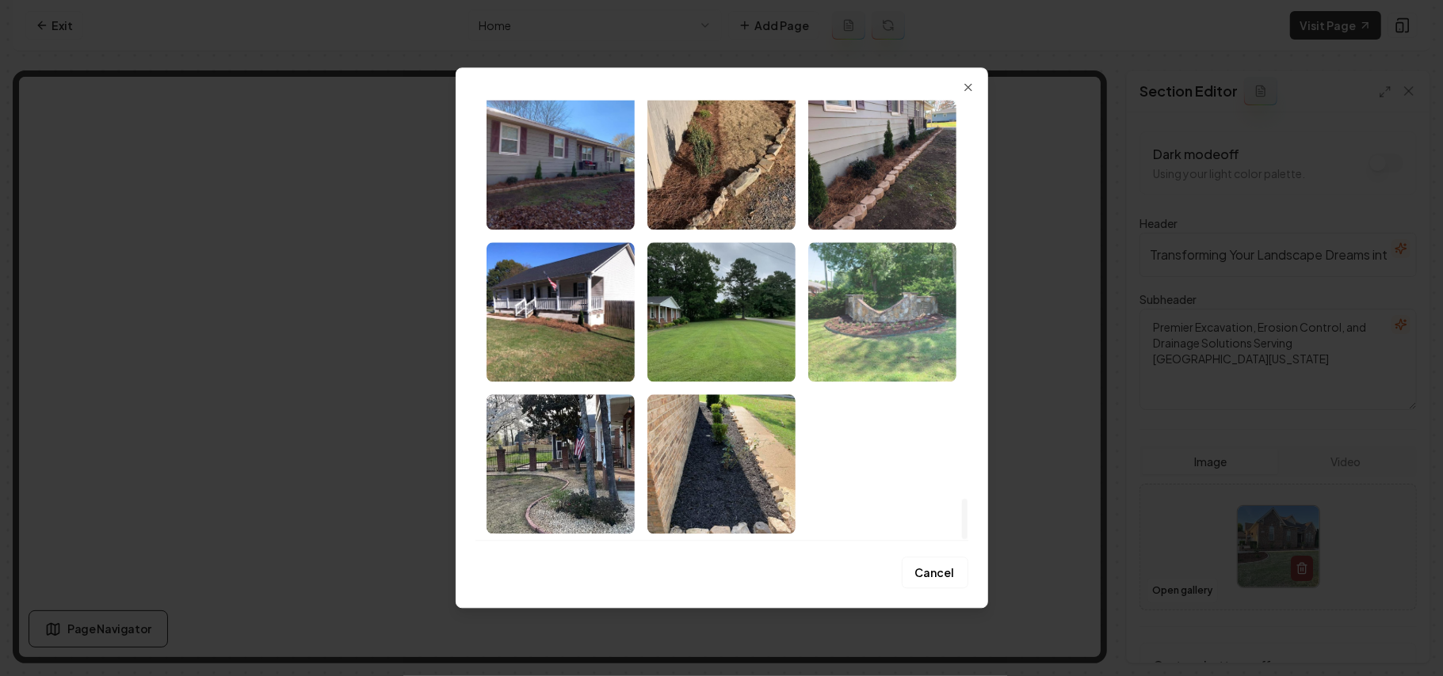
click at [863, 341] on img "Select image image_68a3644e5c7cd75eb85fad26.jpeg" at bounding box center [882, 311] width 148 height 139
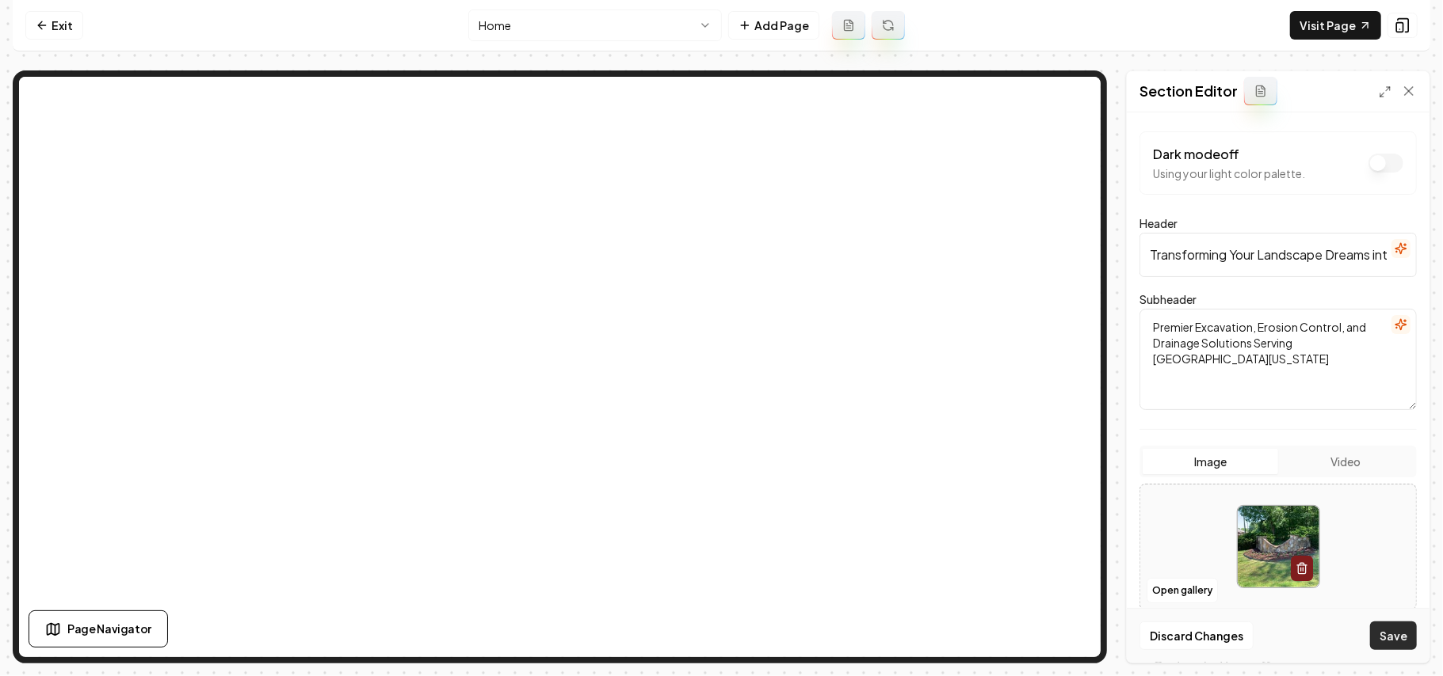
click at [1385, 644] on button "Save" at bounding box center [1393, 636] width 47 height 29
click at [1168, 588] on button "Open gallery" at bounding box center [1181, 590] width 71 height 25
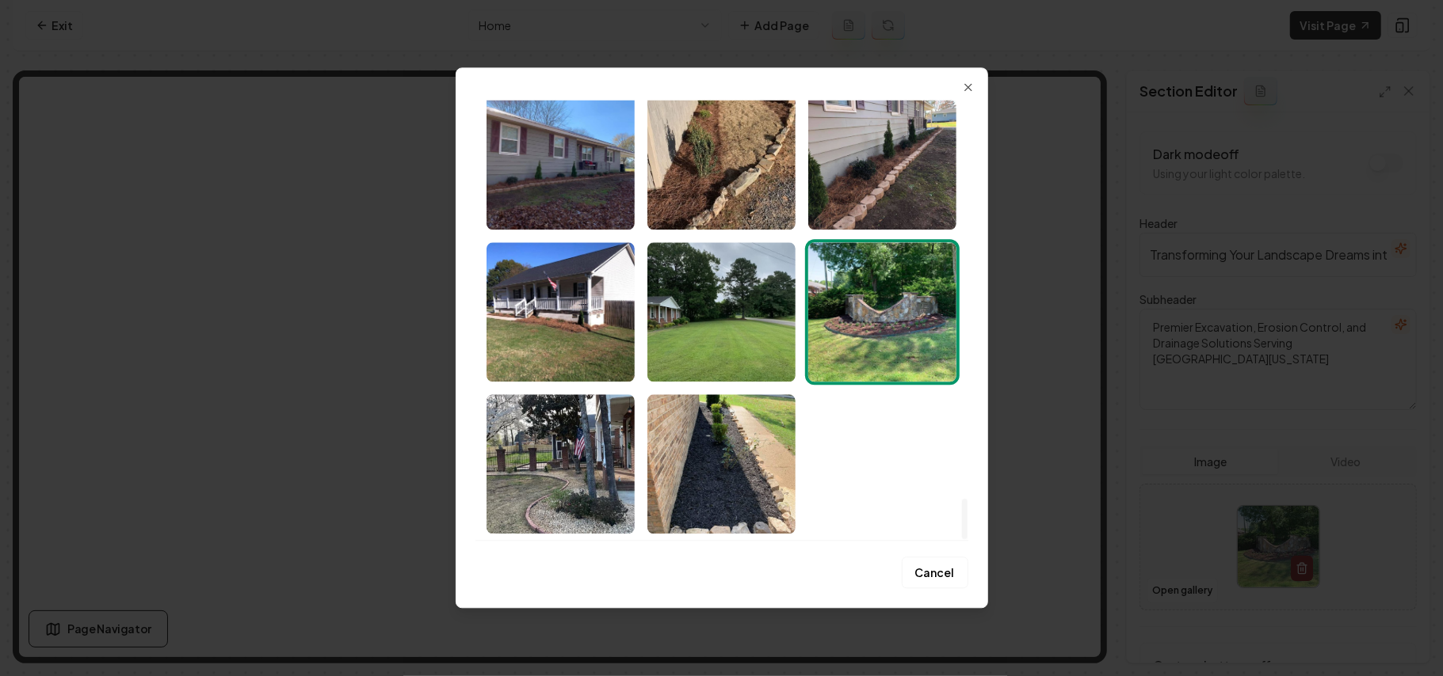
drag, startPoint x: 963, startPoint y: 108, endPoint x: 1002, endPoint y: 581, distance: 475.3
click at [967, 539] on div at bounding box center [965, 519] width 6 height 40
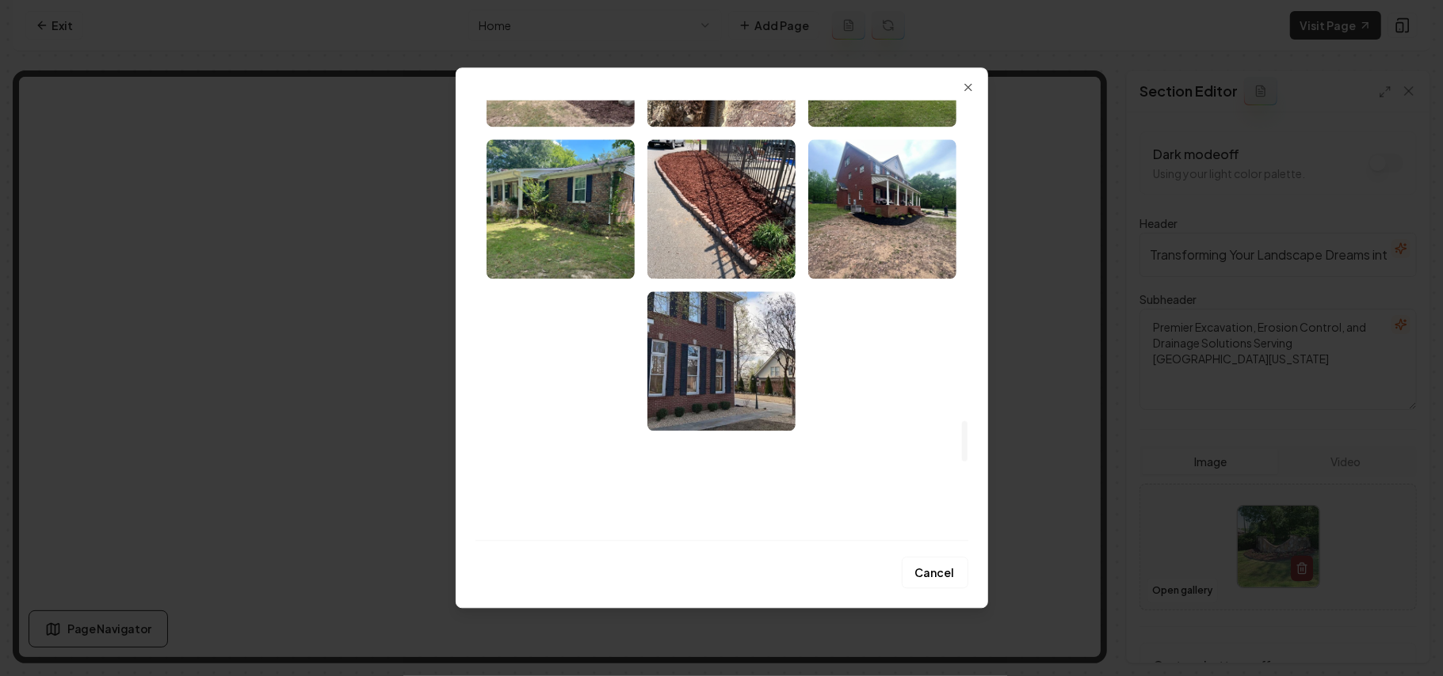
scroll to position [3474, 0]
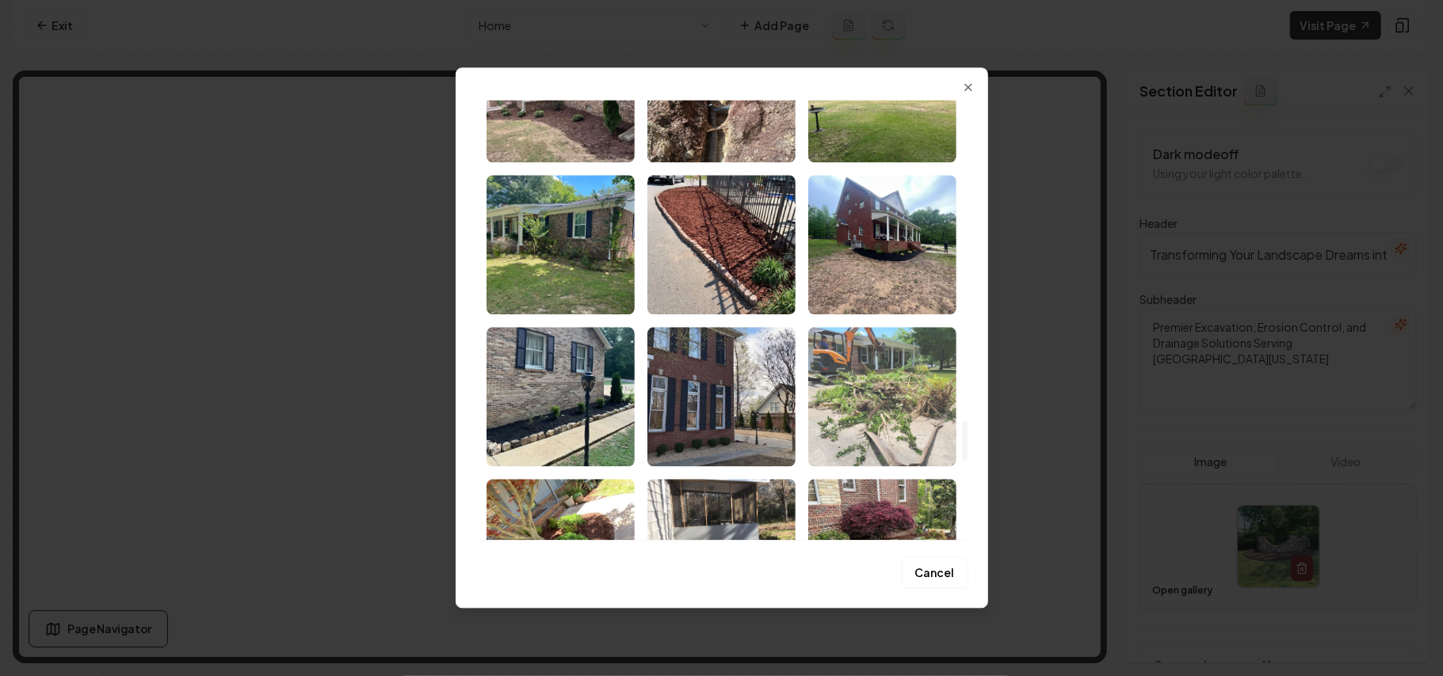
click at [860, 362] on img "Select image image_68a3644e5c7cd75eb85fb0ed.jpeg" at bounding box center [882, 396] width 148 height 139
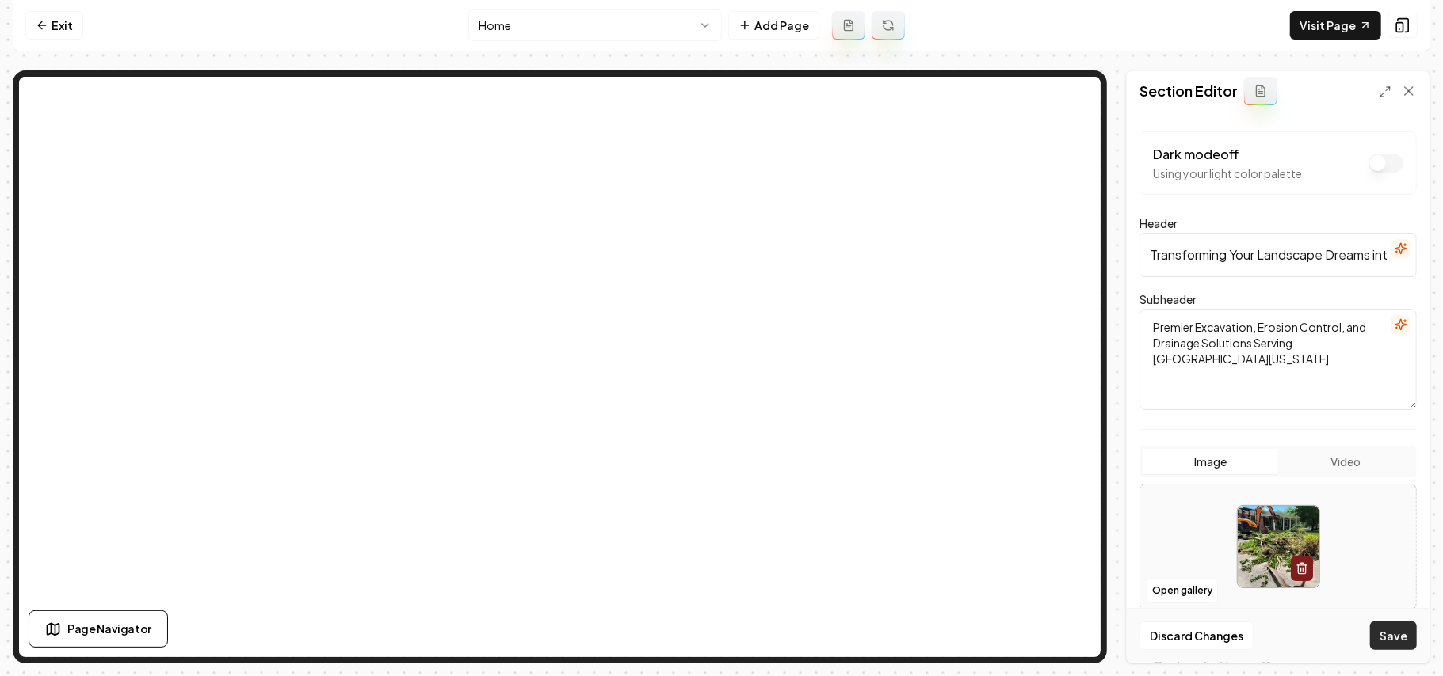
click at [1372, 631] on button "Save" at bounding box center [1393, 636] width 47 height 29
click at [1173, 590] on button "Open gallery" at bounding box center [1181, 590] width 71 height 25
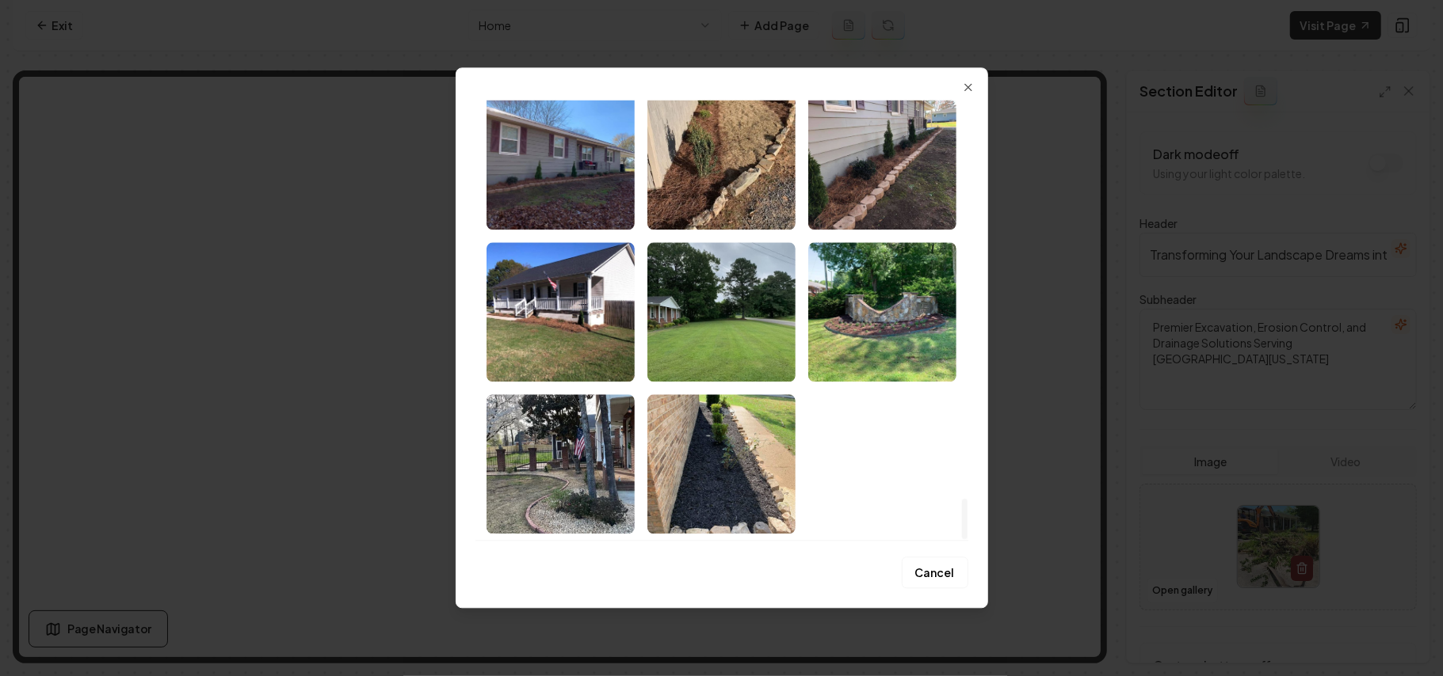
drag, startPoint x: 962, startPoint y: 118, endPoint x: 957, endPoint y: 625, distance: 507.0
click at [967, 539] on div at bounding box center [965, 519] width 6 height 40
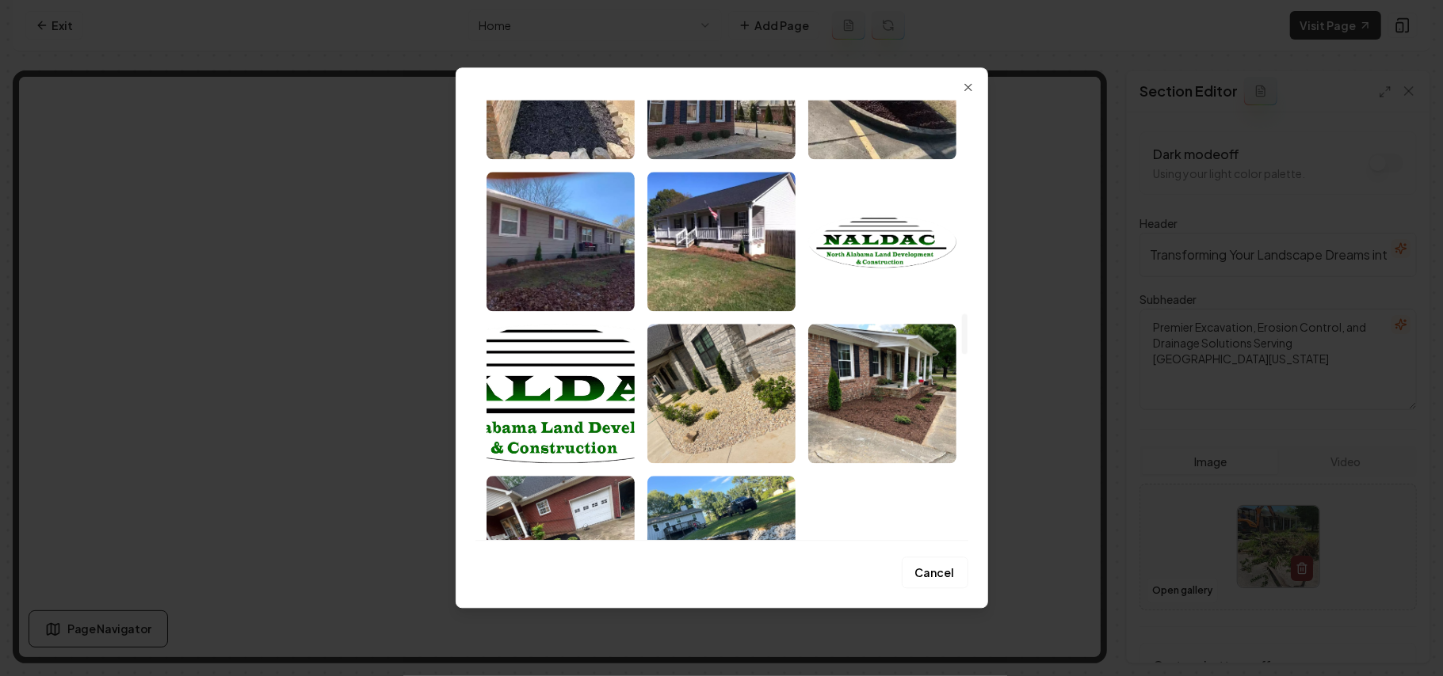
scroll to position [2311, 0]
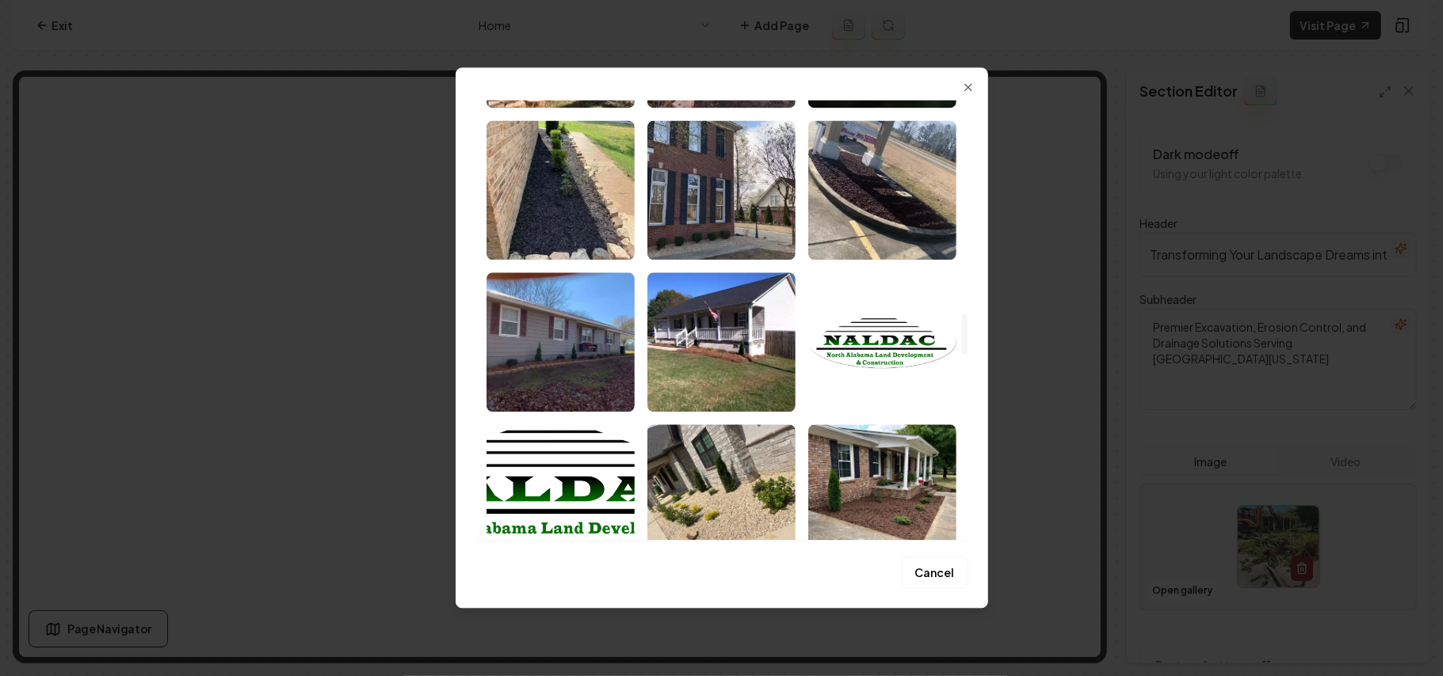
click at [879, 461] on img "Select image image_68a3644f5c7cd75eb85fb69a.jpeg" at bounding box center [882, 494] width 148 height 139
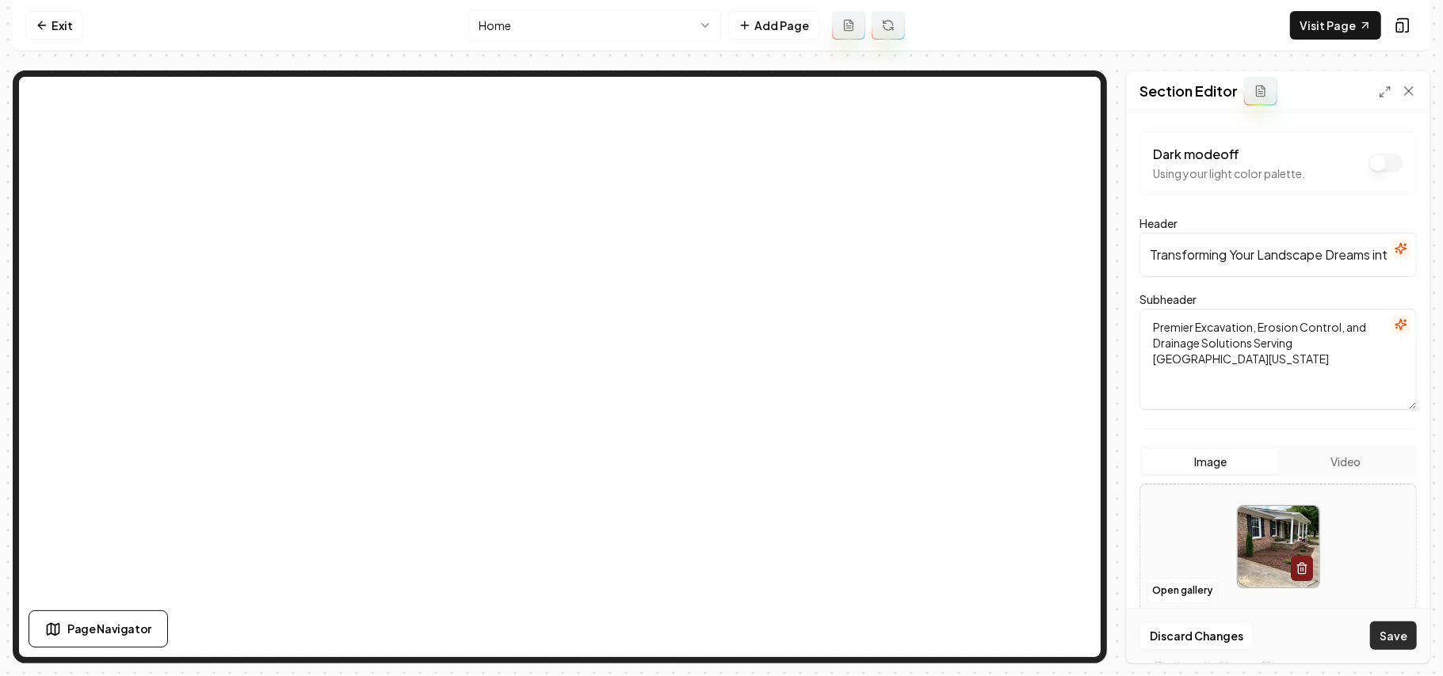
click at [1408, 643] on button "Save" at bounding box center [1393, 636] width 47 height 29
click at [1166, 587] on button "Open gallery" at bounding box center [1181, 590] width 71 height 25
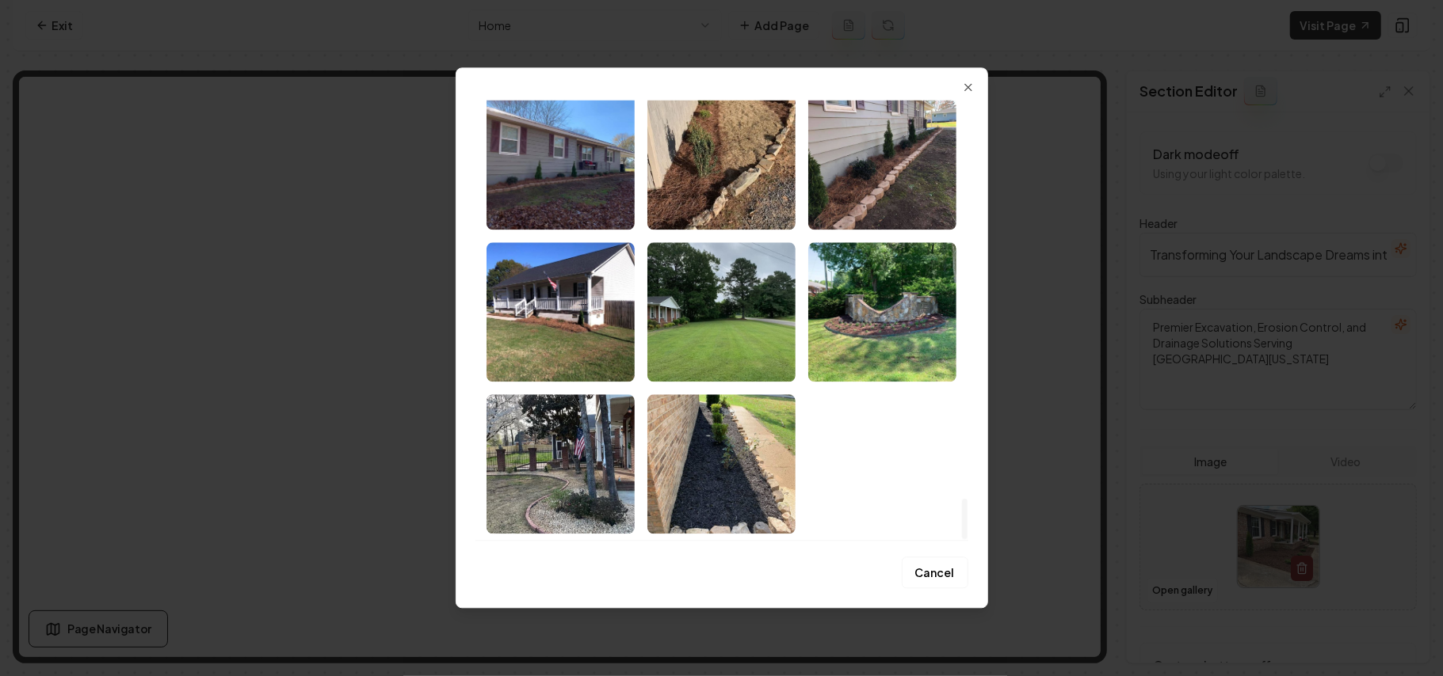
click at [967, 539] on div at bounding box center [965, 519] width 6 height 40
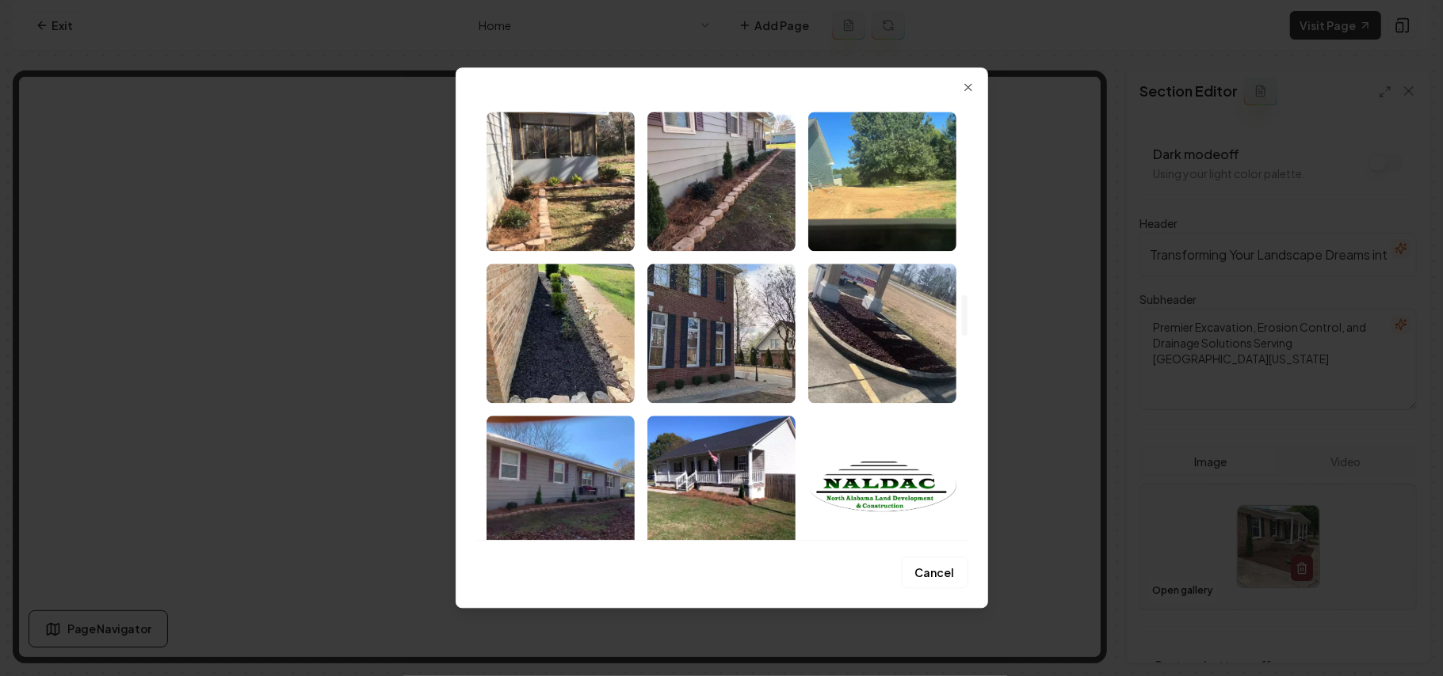
scroll to position [2101, 0]
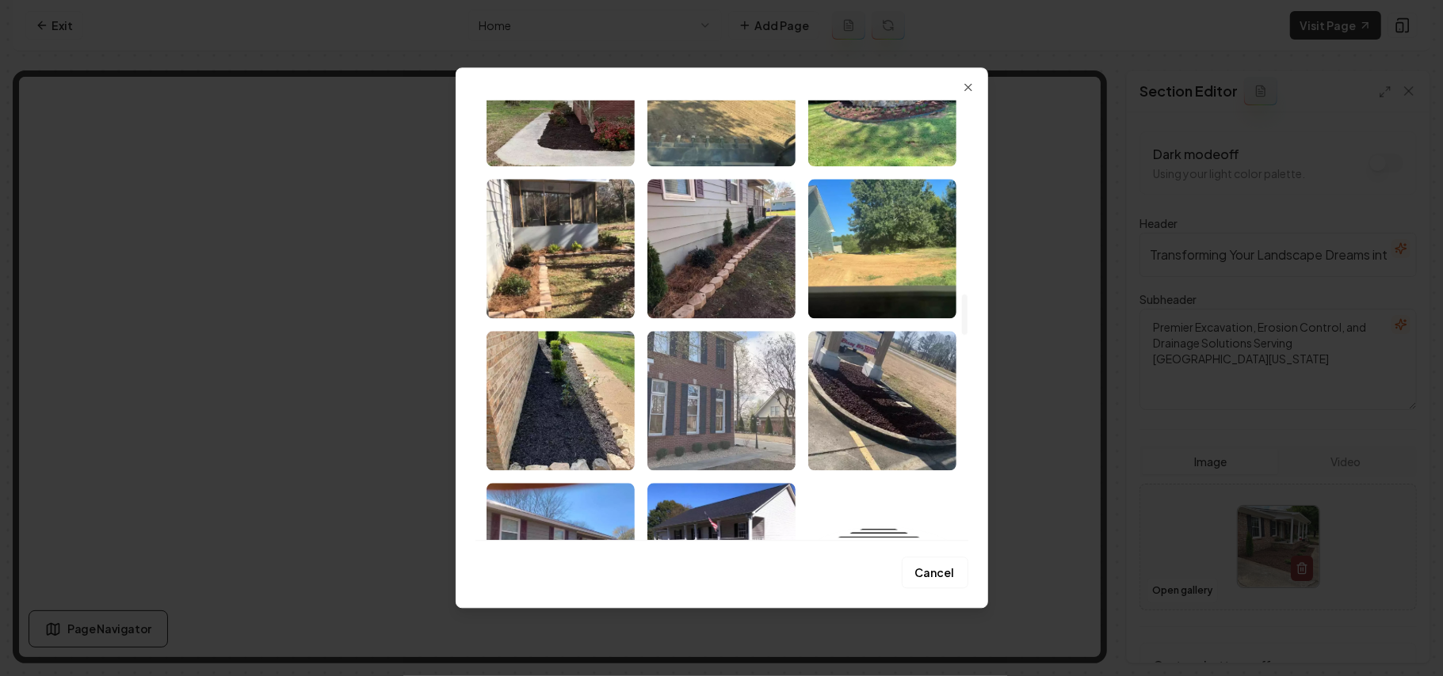
click at [722, 352] on img "Select image image_68a3658d5c7cd75eb868854e.webp" at bounding box center [721, 400] width 148 height 139
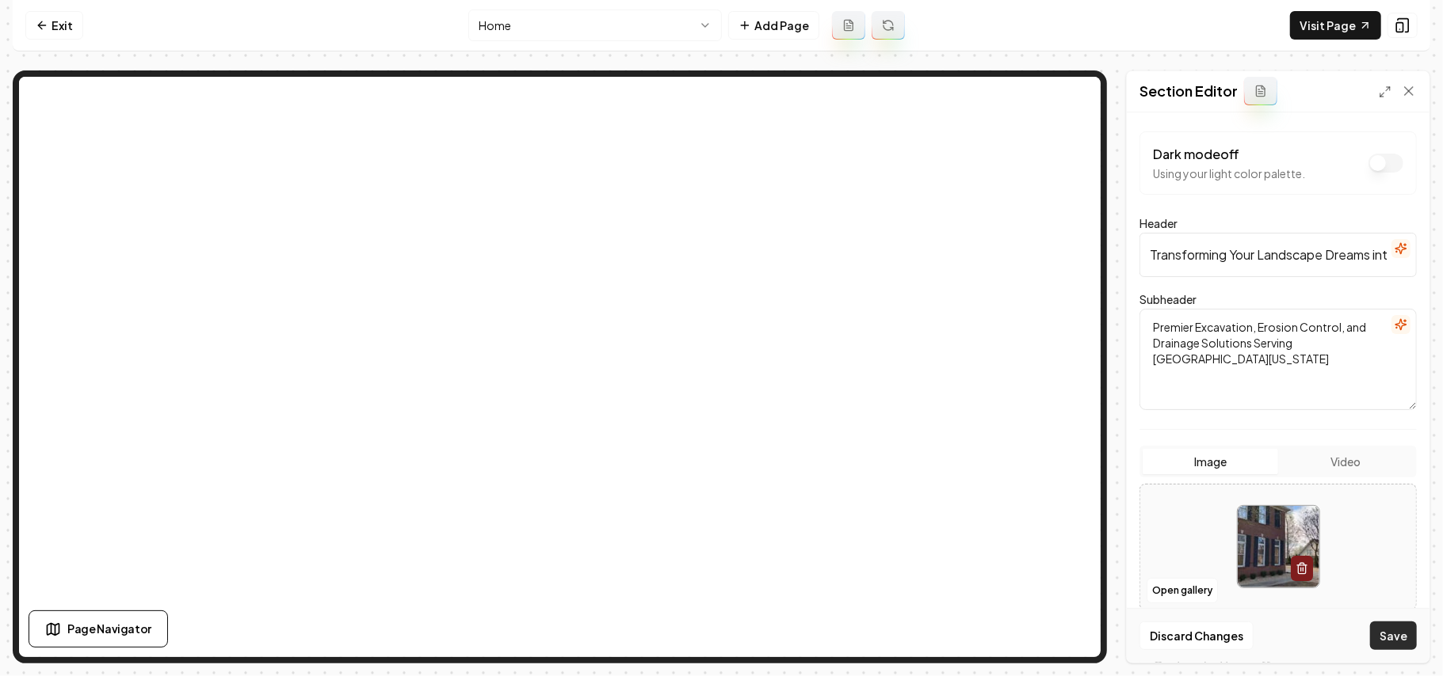
click at [1386, 629] on button "Save" at bounding box center [1393, 636] width 47 height 29
click at [1180, 578] on div "Open gallery" at bounding box center [1277, 547] width 277 height 127
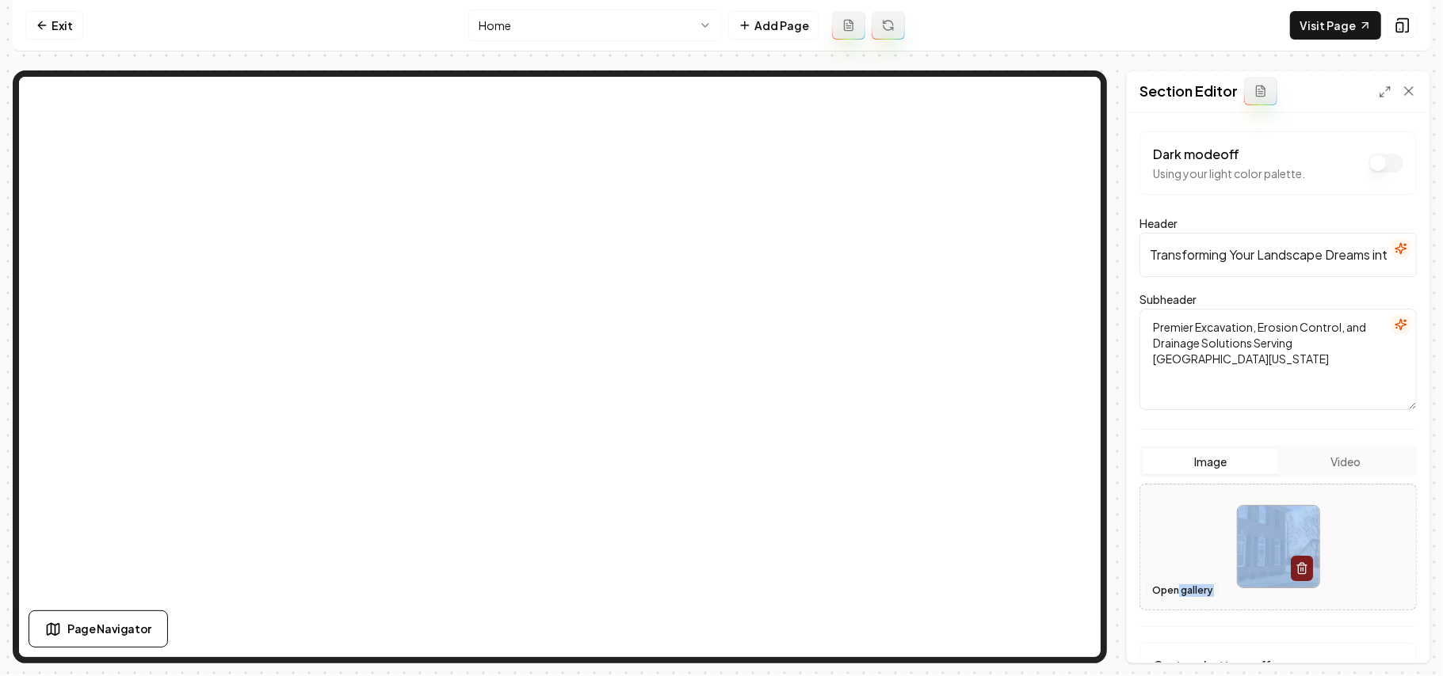
click at [1169, 585] on button "Open gallery" at bounding box center [1181, 590] width 71 height 25
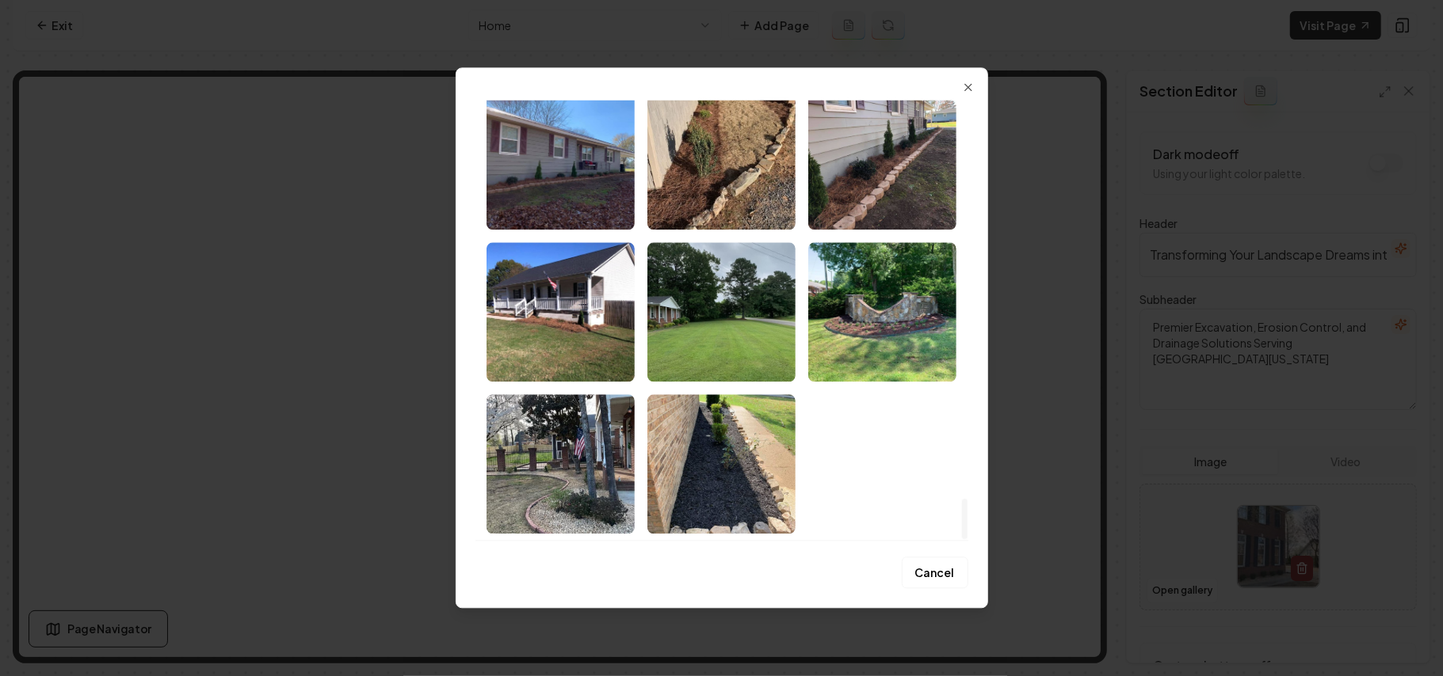
drag, startPoint x: 966, startPoint y: 112, endPoint x: 1003, endPoint y: 597, distance: 487.0
click at [967, 539] on div at bounding box center [965, 519] width 6 height 40
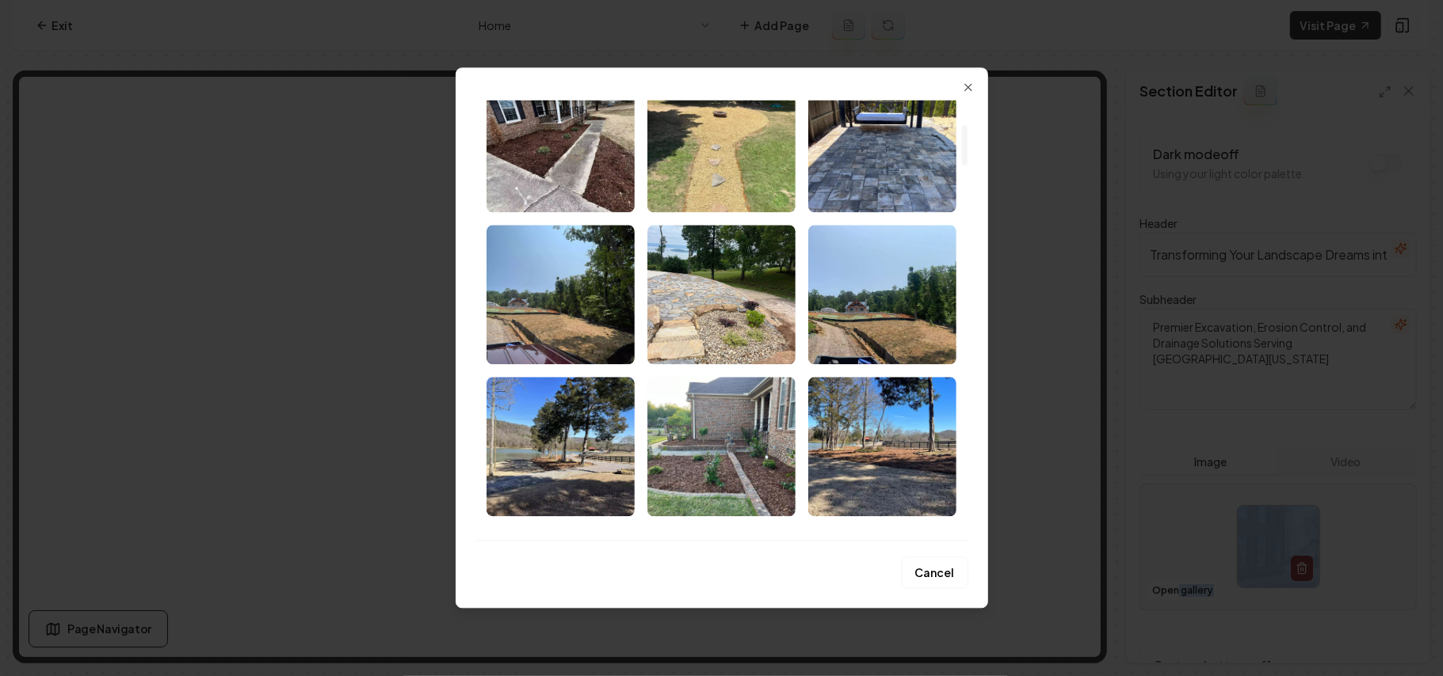
scroll to position [0, 0]
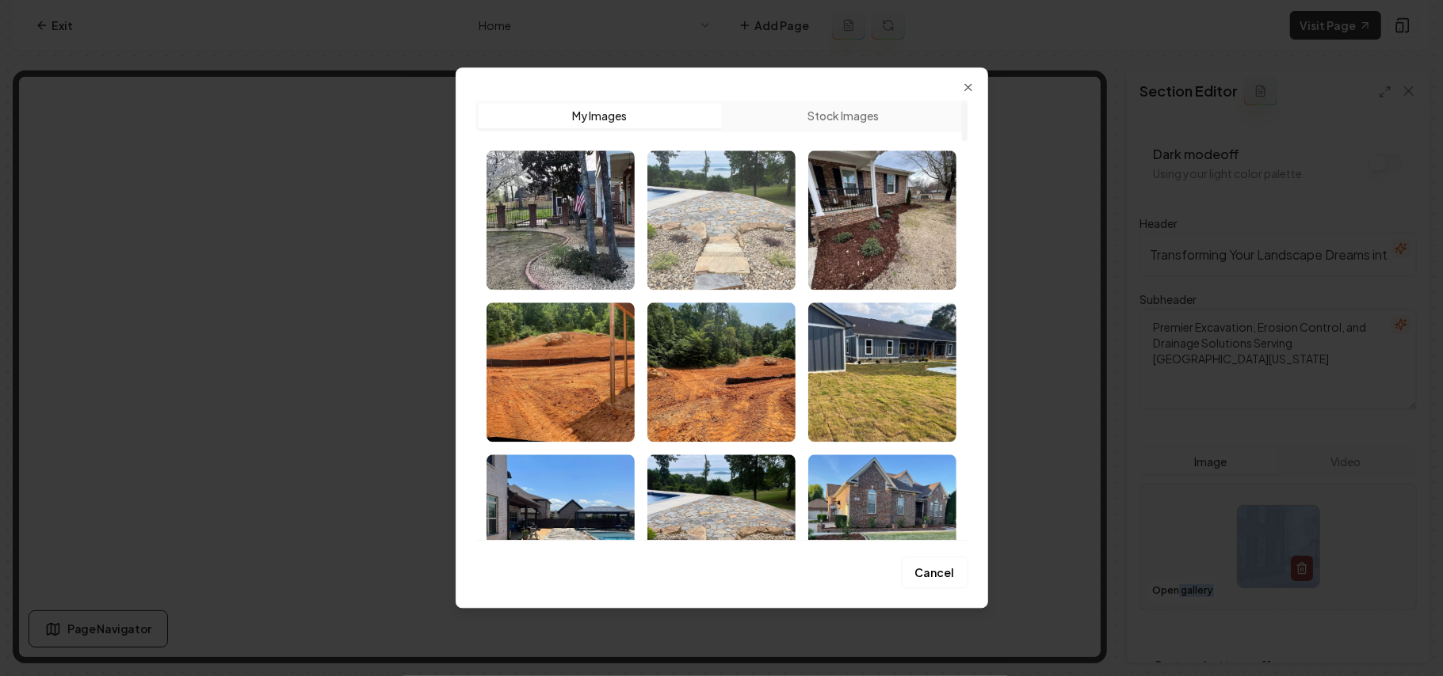
click at [699, 263] on img "Select image image_68a3658e5c7cd75eb8688c59.webp" at bounding box center [721, 220] width 148 height 139
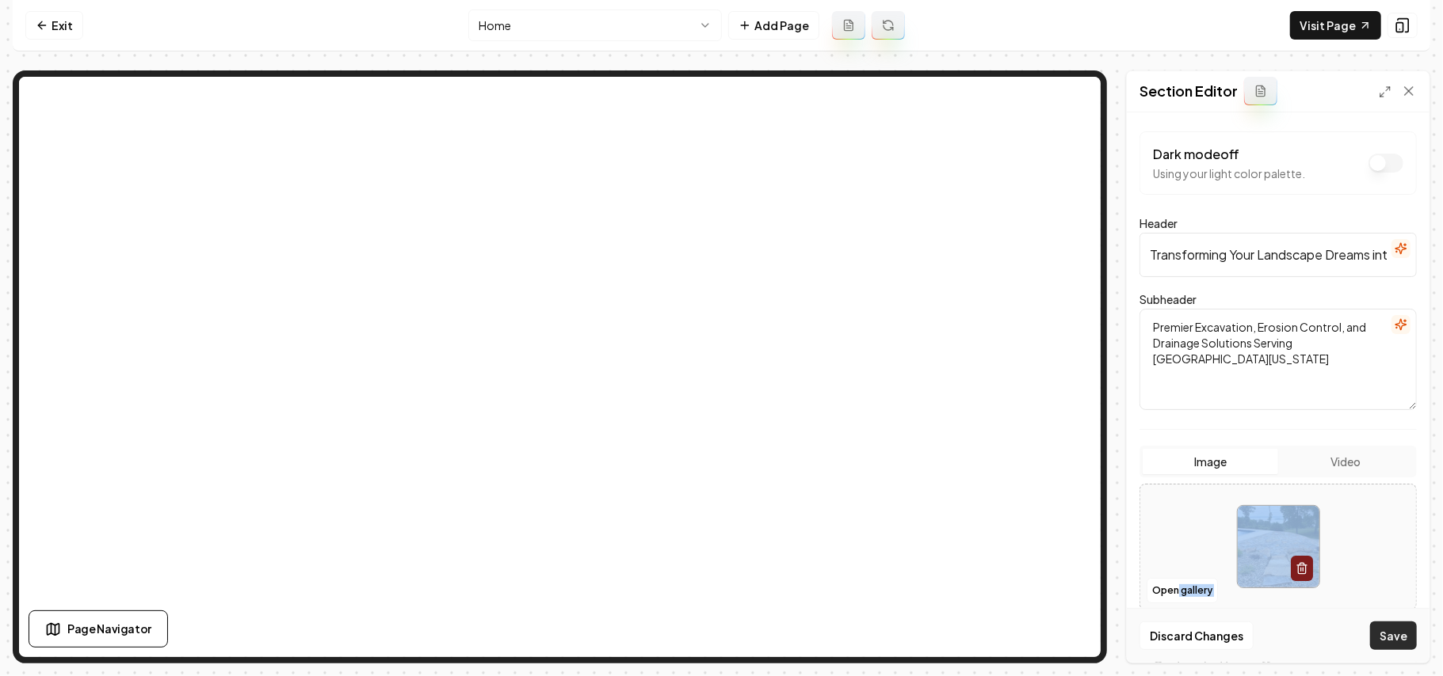
click at [1393, 635] on button "Save" at bounding box center [1393, 636] width 47 height 29
click at [65, 33] on link "Exit" at bounding box center [54, 25] width 58 height 29
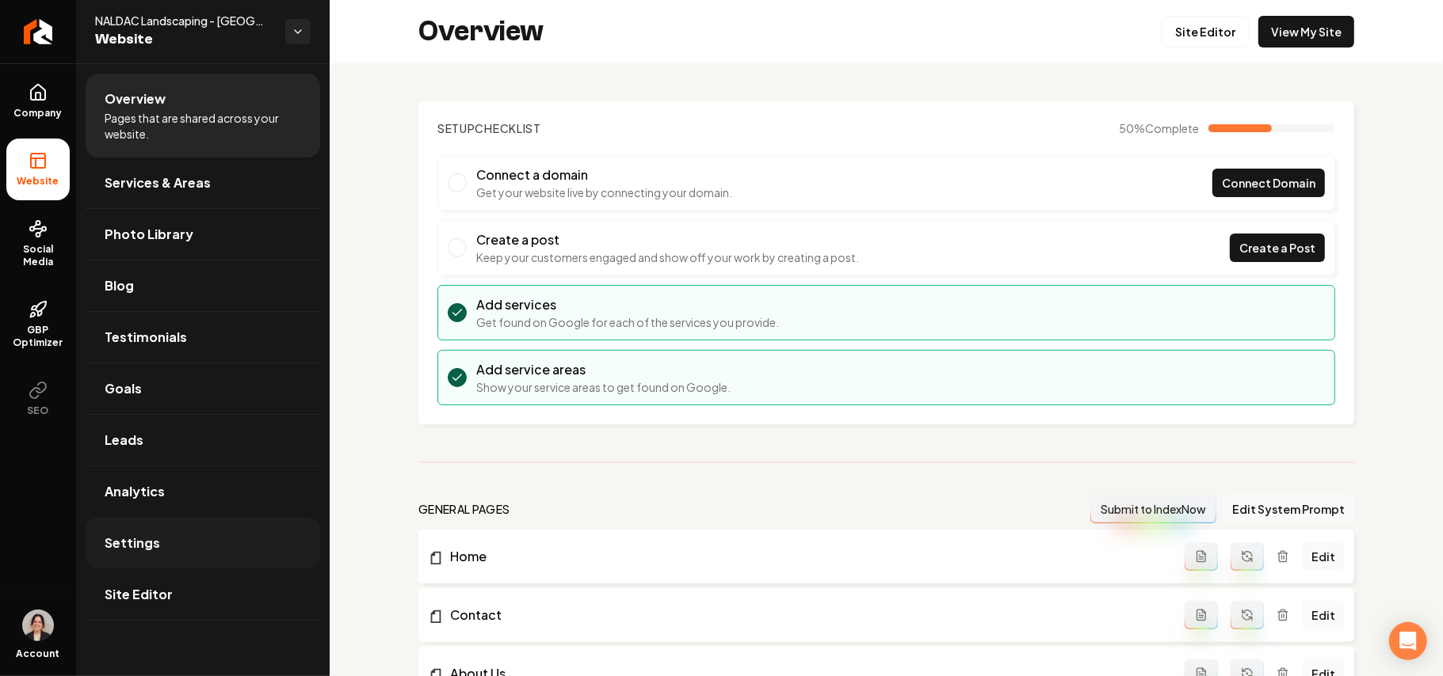
click at [171, 548] on link "Settings" at bounding box center [203, 543] width 234 height 51
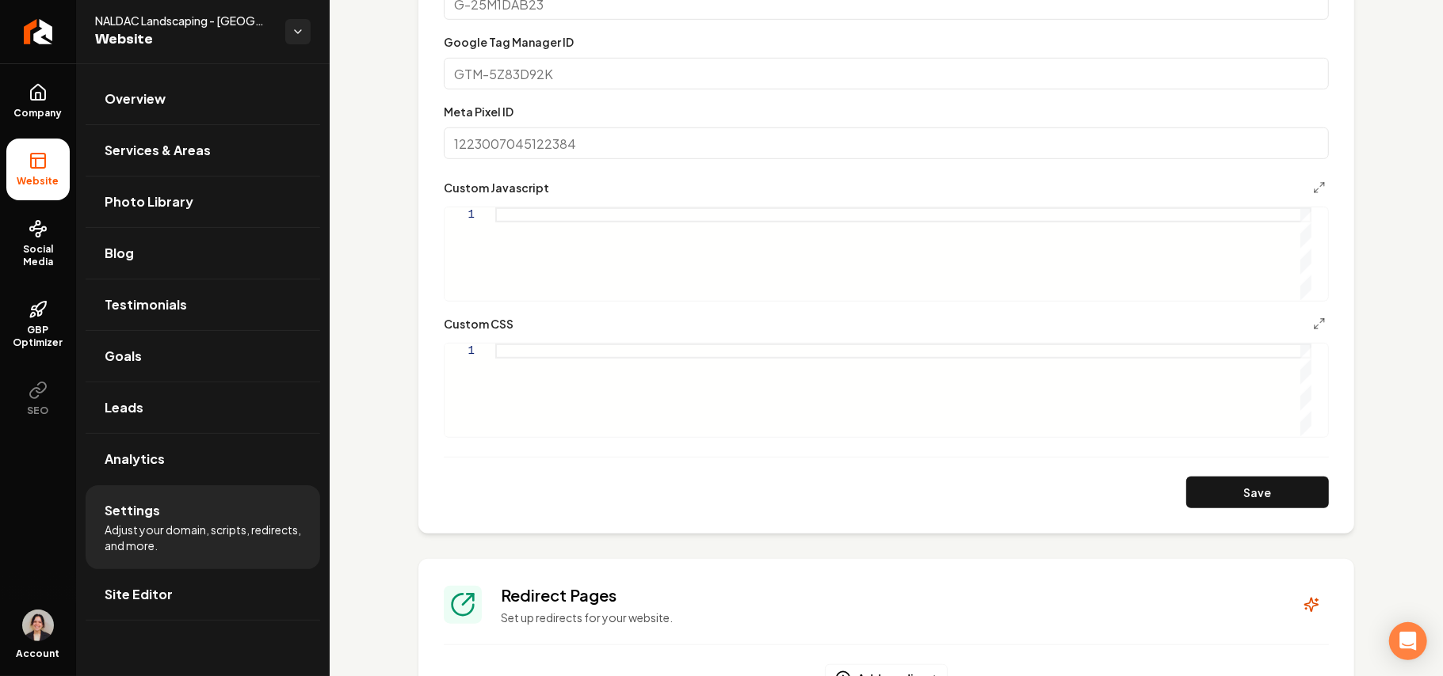
scroll to position [739, 0]
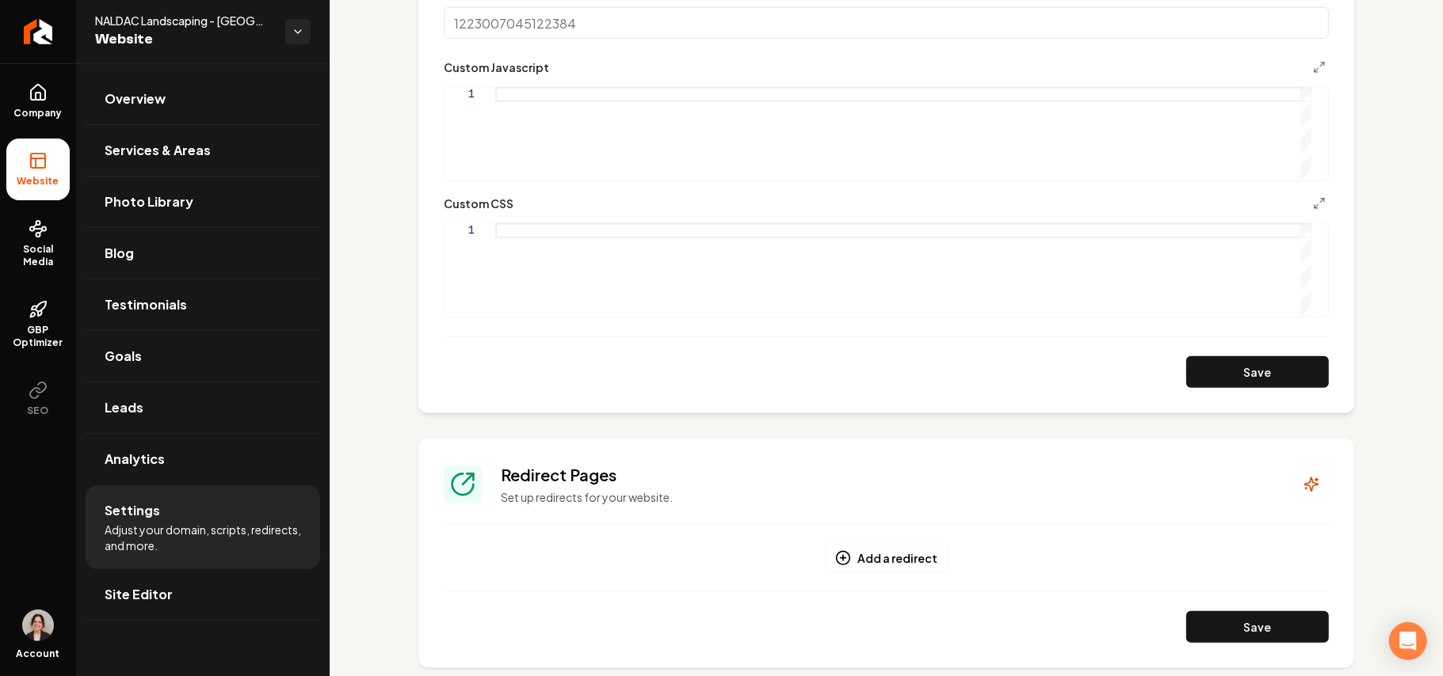
click at [629, 285] on div "Main content area" at bounding box center [903, 269] width 816 height 93
type textarea "**********"
click at [1290, 388] on section "**********" at bounding box center [886, 78] width 936 height 670
click at [1279, 380] on button "Save" at bounding box center [1257, 372] width 143 height 32
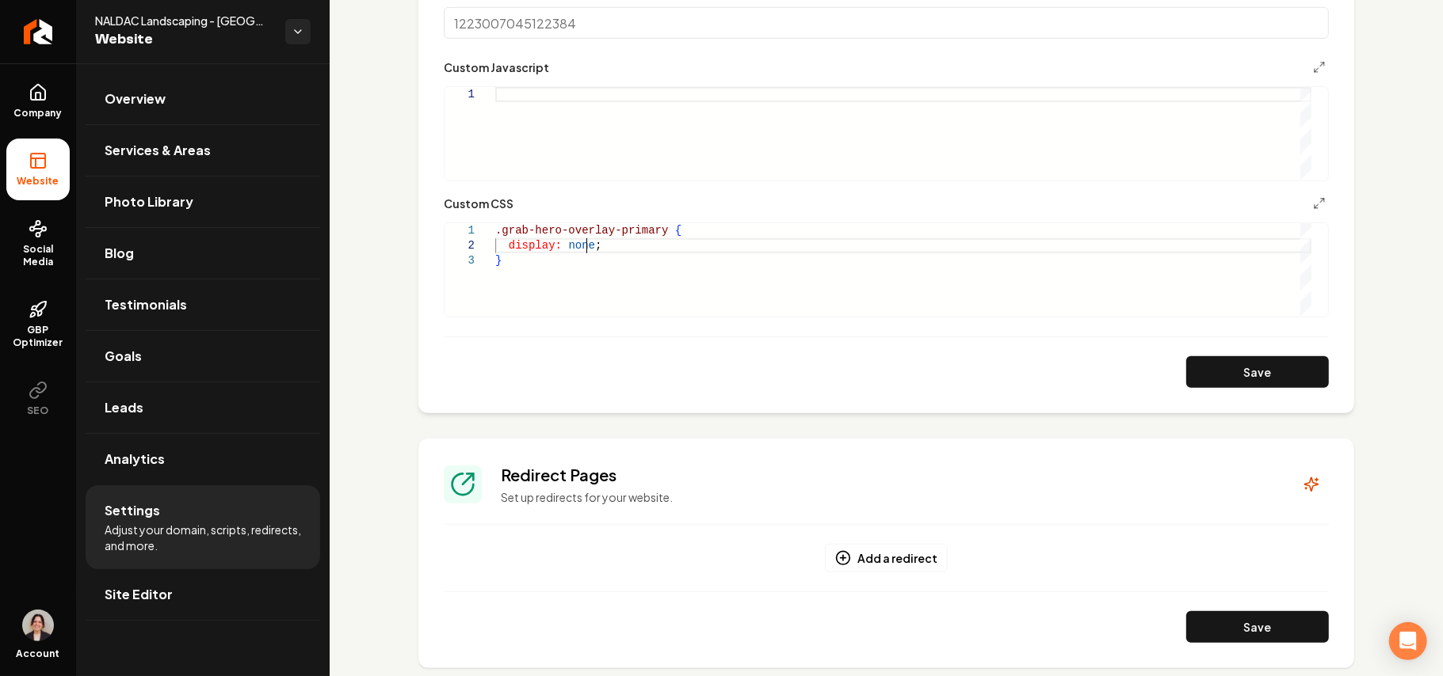
scroll to position [14, 4]
drag, startPoint x: 585, startPoint y: 245, endPoint x: 512, endPoint y: 246, distance: 72.9
click at [512, 246] on div ".grab-hero-overlay-primary { display: none ; }" at bounding box center [903, 269] width 816 height 93
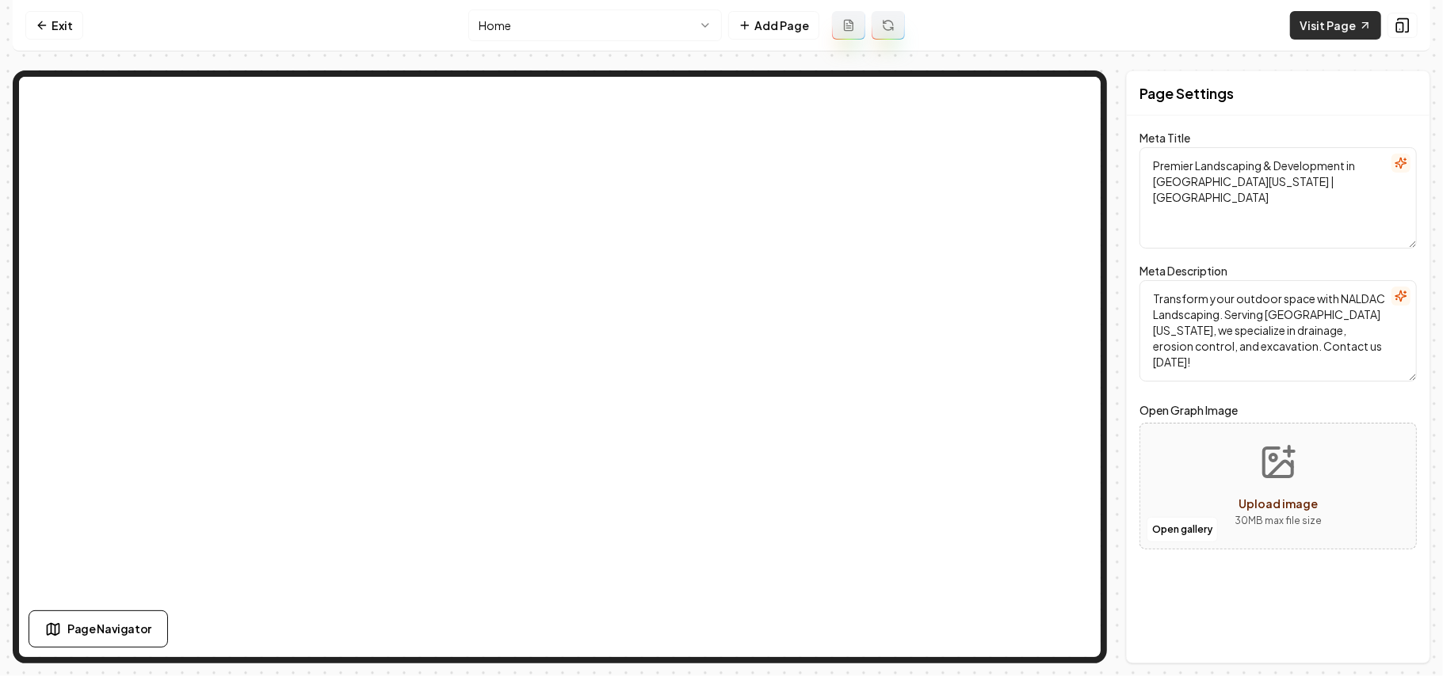
click at [1335, 22] on link "Visit Page" at bounding box center [1335, 25] width 91 height 29
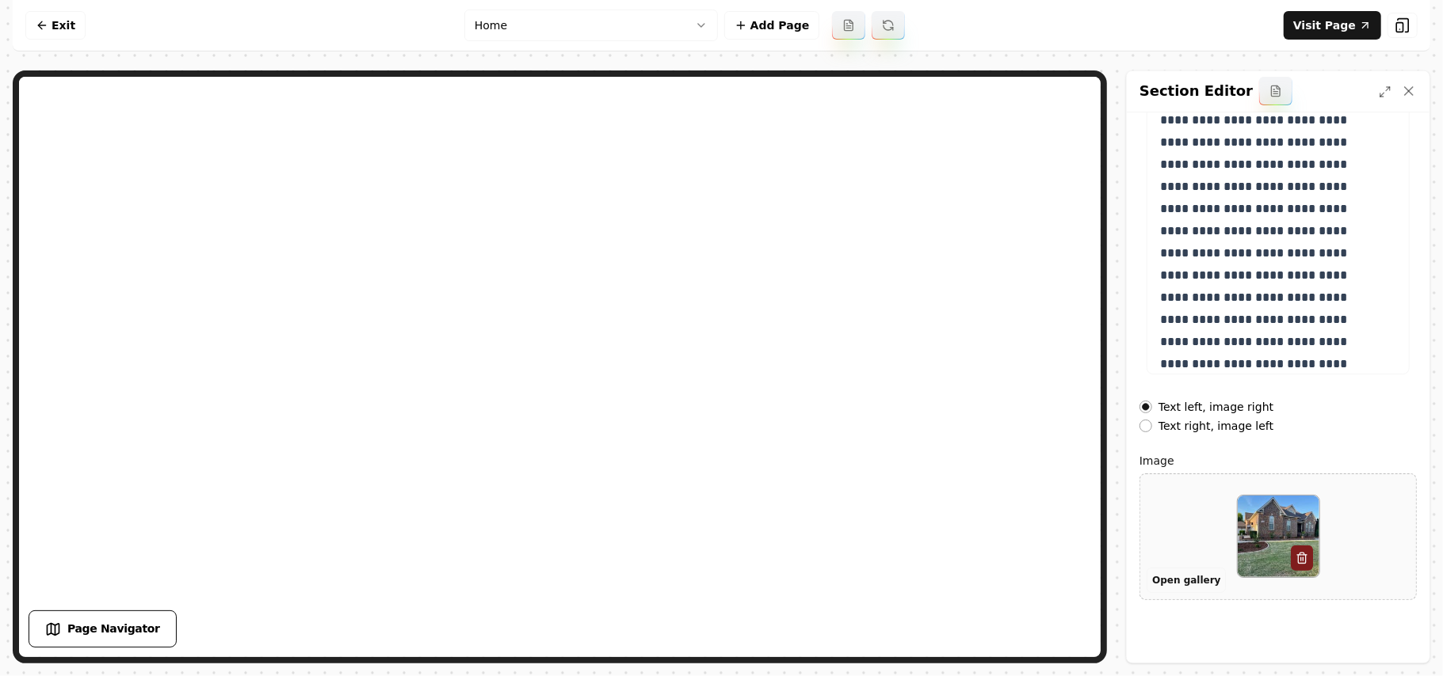
scroll to position [181, 0]
click at [1191, 570] on button "Open gallery" at bounding box center [1185, 579] width 79 height 25
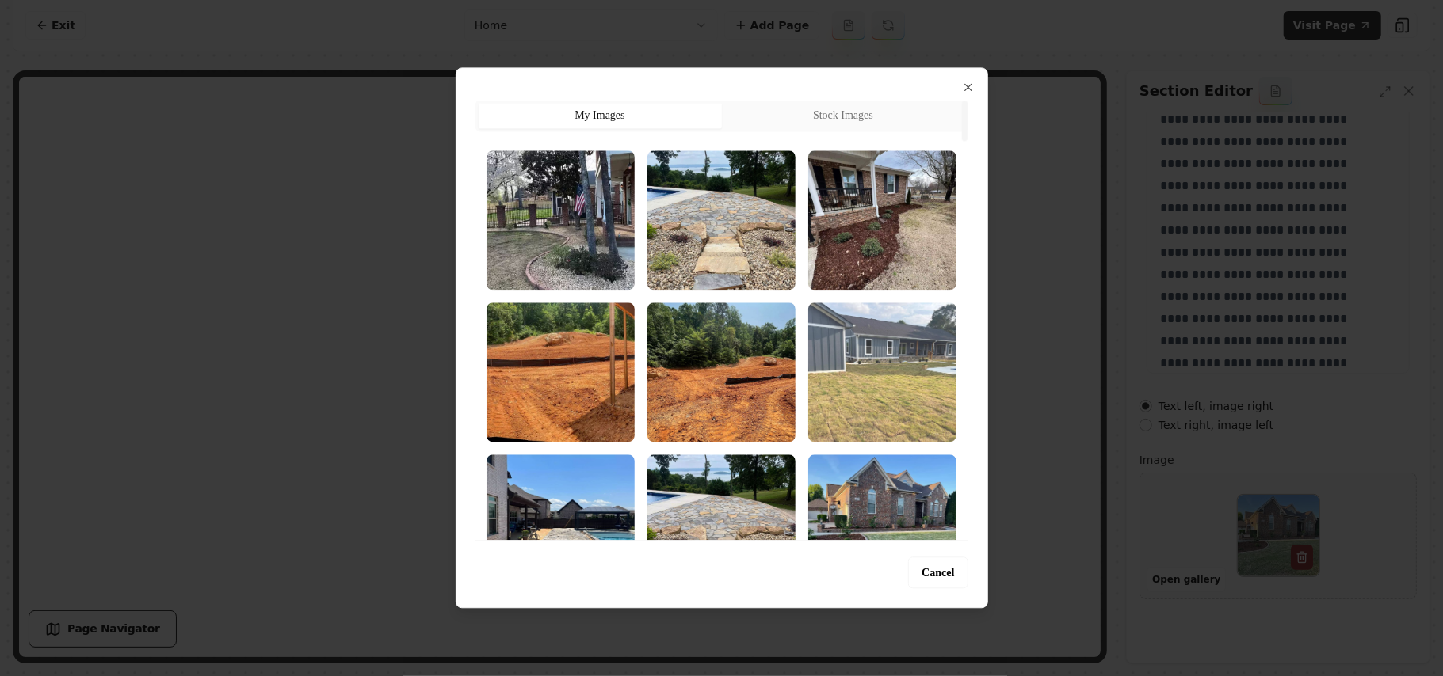
click at [869, 374] on img "Select image image_68a3658e5c7cd75eb8688fbd.webp" at bounding box center [882, 372] width 148 height 139
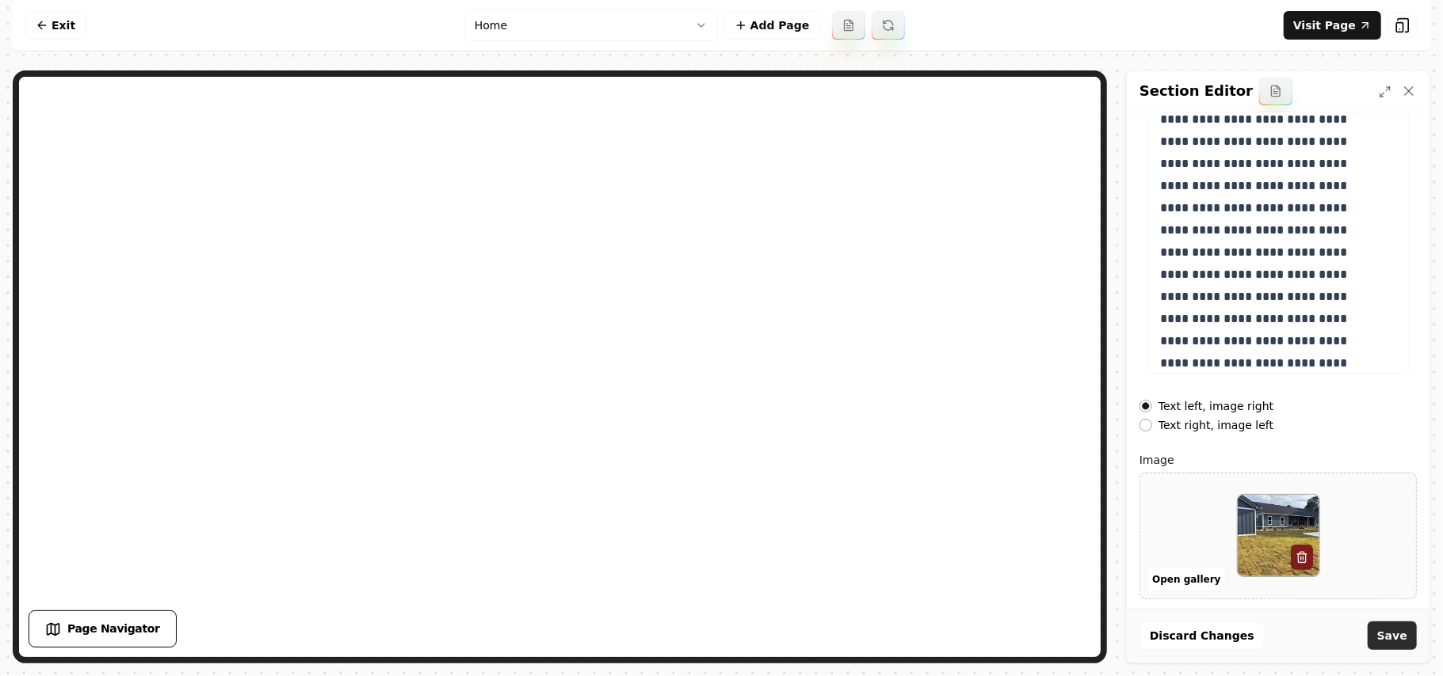
click at [1386, 631] on button "Save" at bounding box center [1391, 636] width 49 height 29
click at [1191, 581] on button "Open gallery" at bounding box center [1185, 579] width 79 height 25
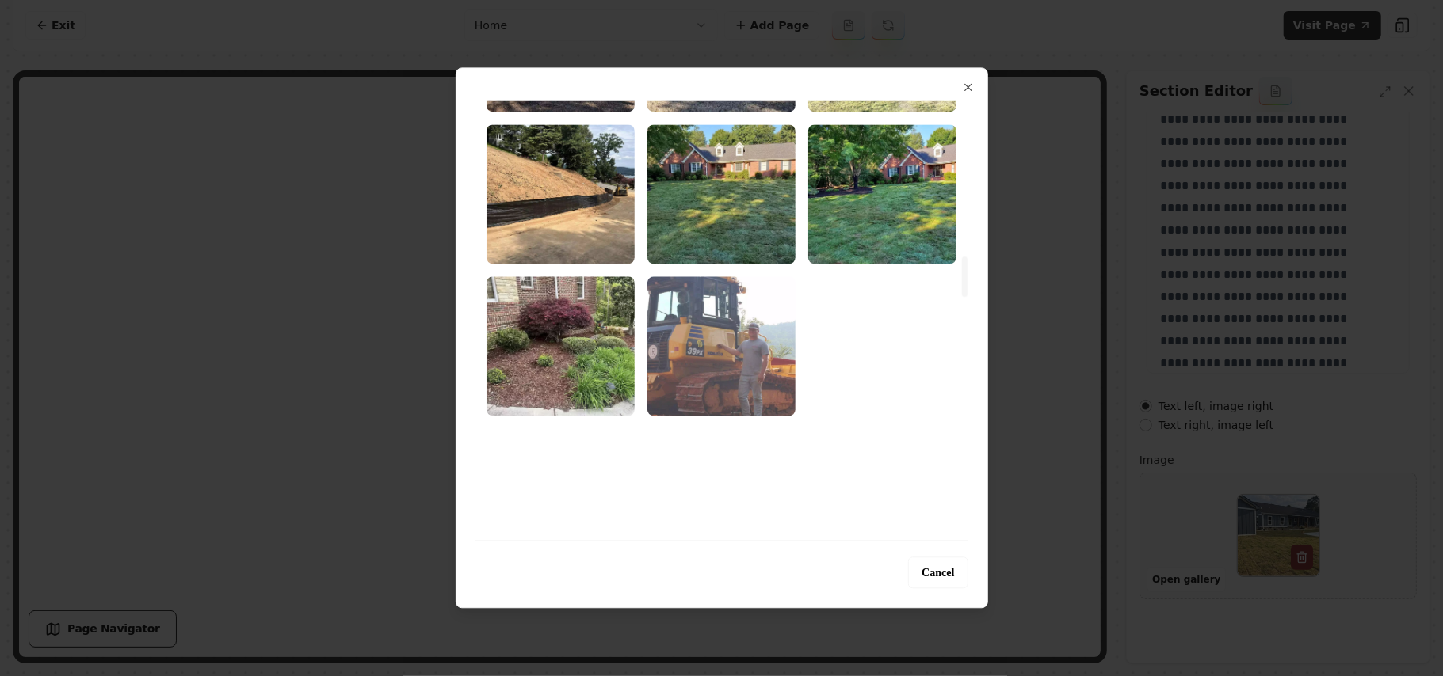
scroll to position [1690, 0]
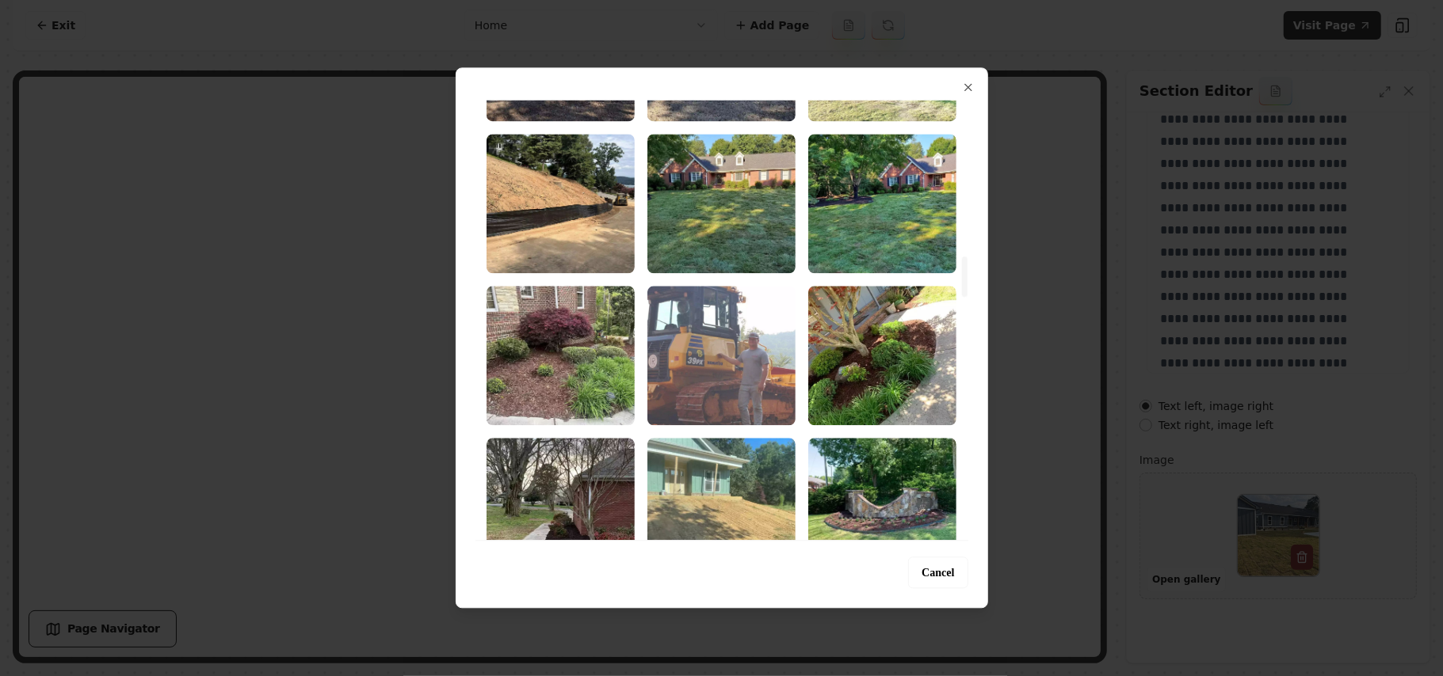
click at [749, 314] on img "Select image image_68a3658d5c7cd75eb868853d.webp" at bounding box center [721, 355] width 148 height 139
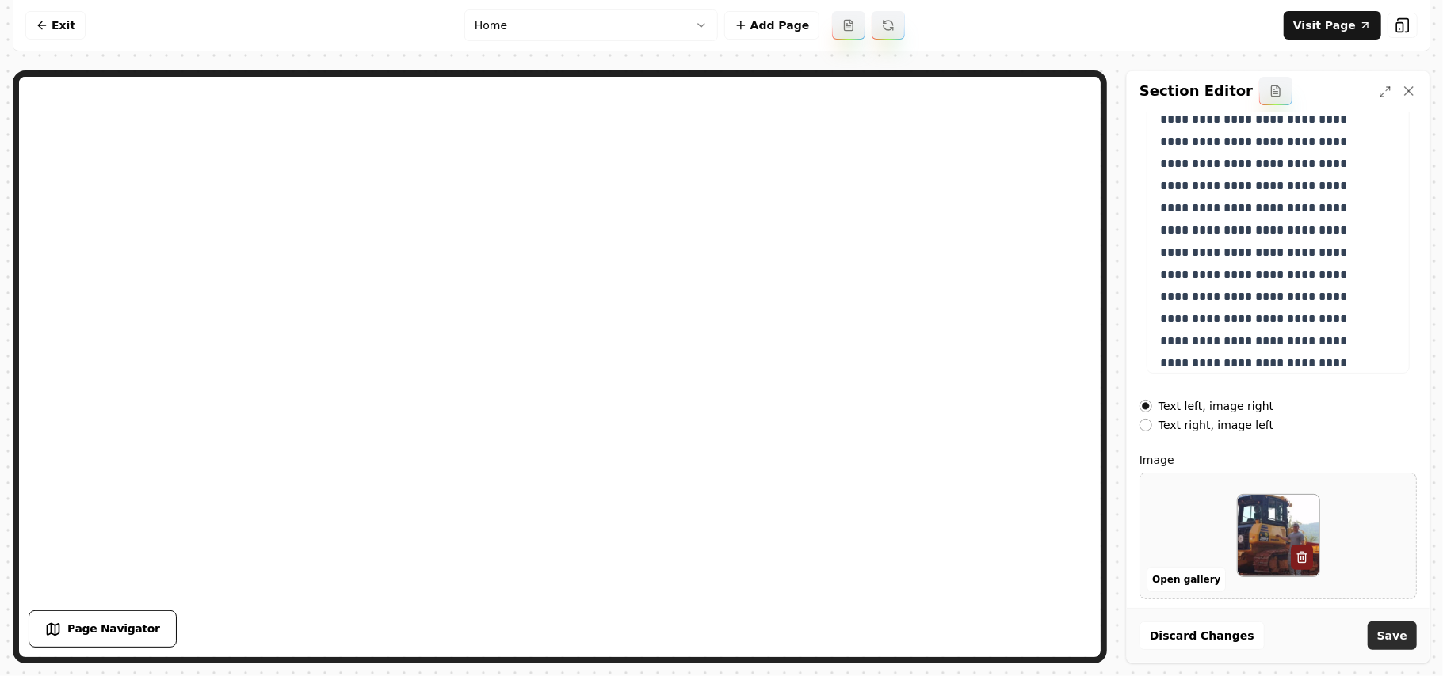
click at [1391, 631] on button "Save" at bounding box center [1391, 636] width 49 height 29
click at [1192, 575] on button "Open gallery" at bounding box center [1185, 579] width 79 height 25
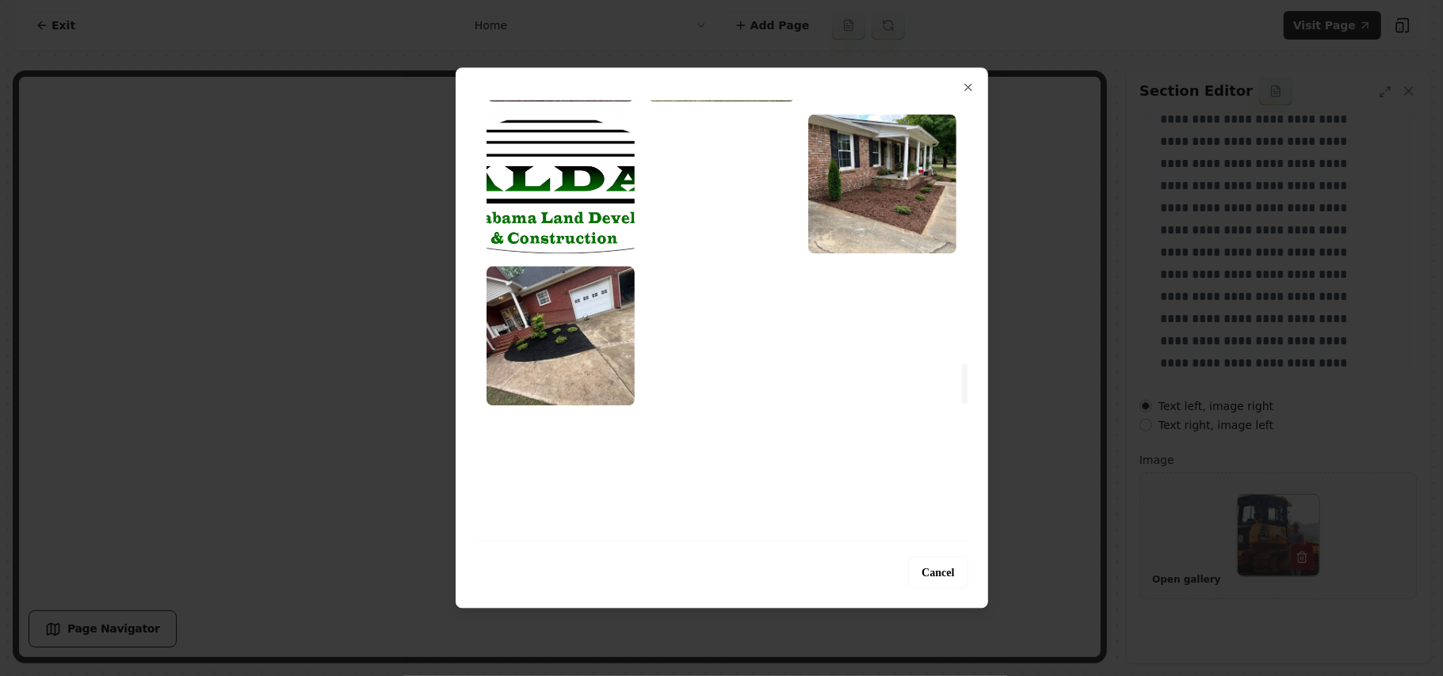
scroll to position [2852, 0]
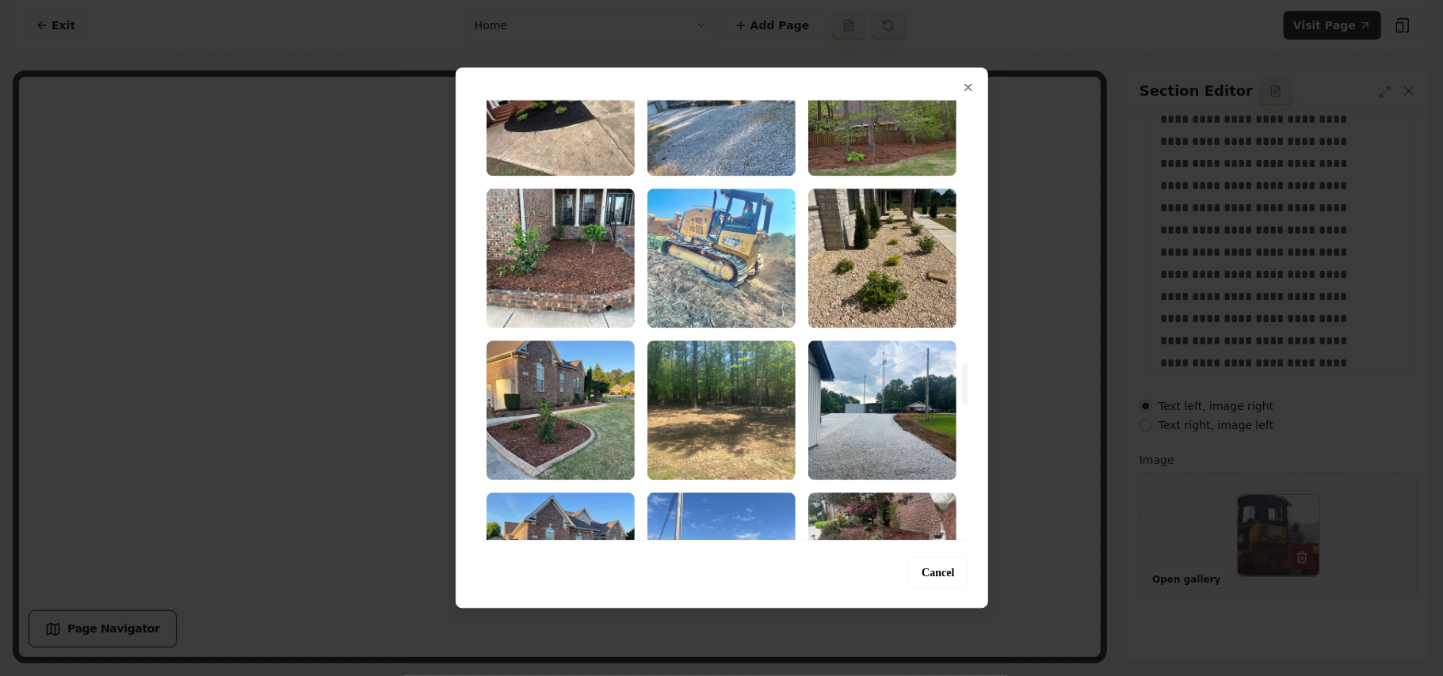
click at [730, 253] on img "Select image image_68a3644f5c7cd75eb85fb53b.jpeg" at bounding box center [721, 258] width 148 height 139
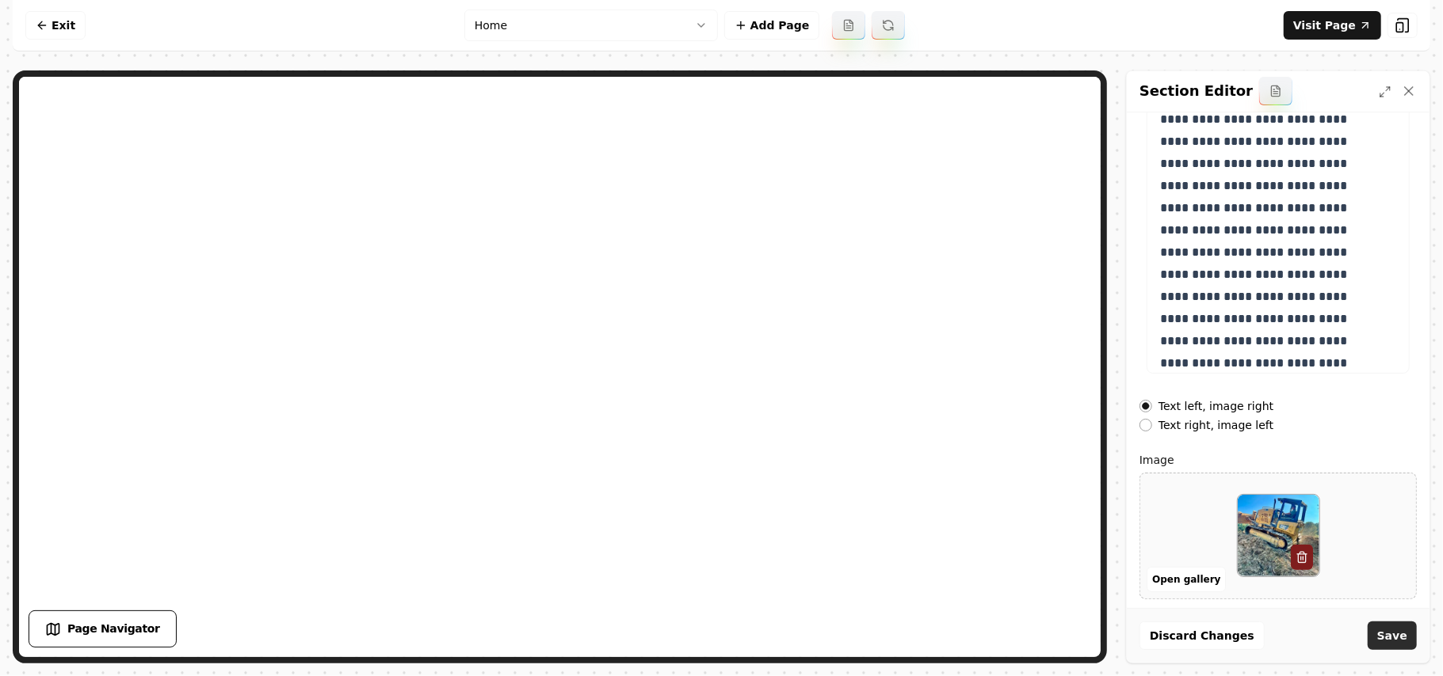
click at [1389, 632] on button "Save" at bounding box center [1391, 636] width 49 height 29
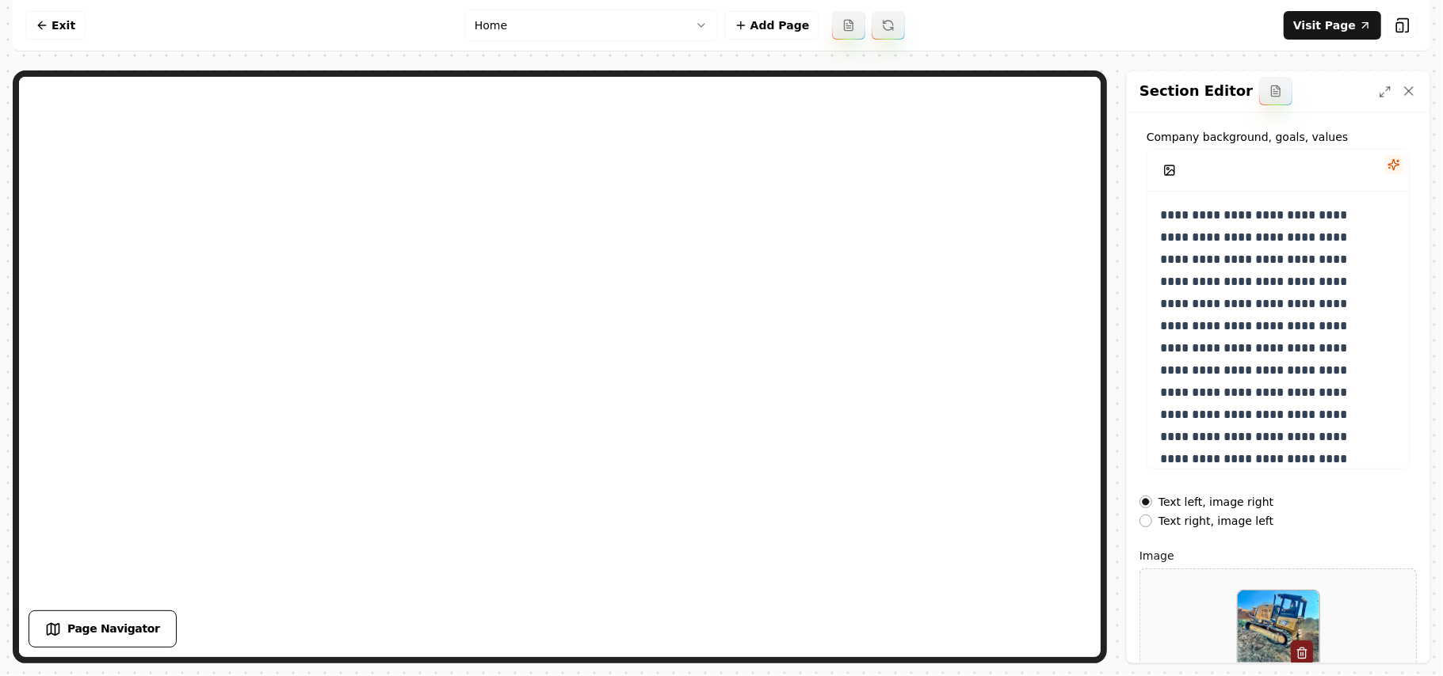
scroll to position [0, 0]
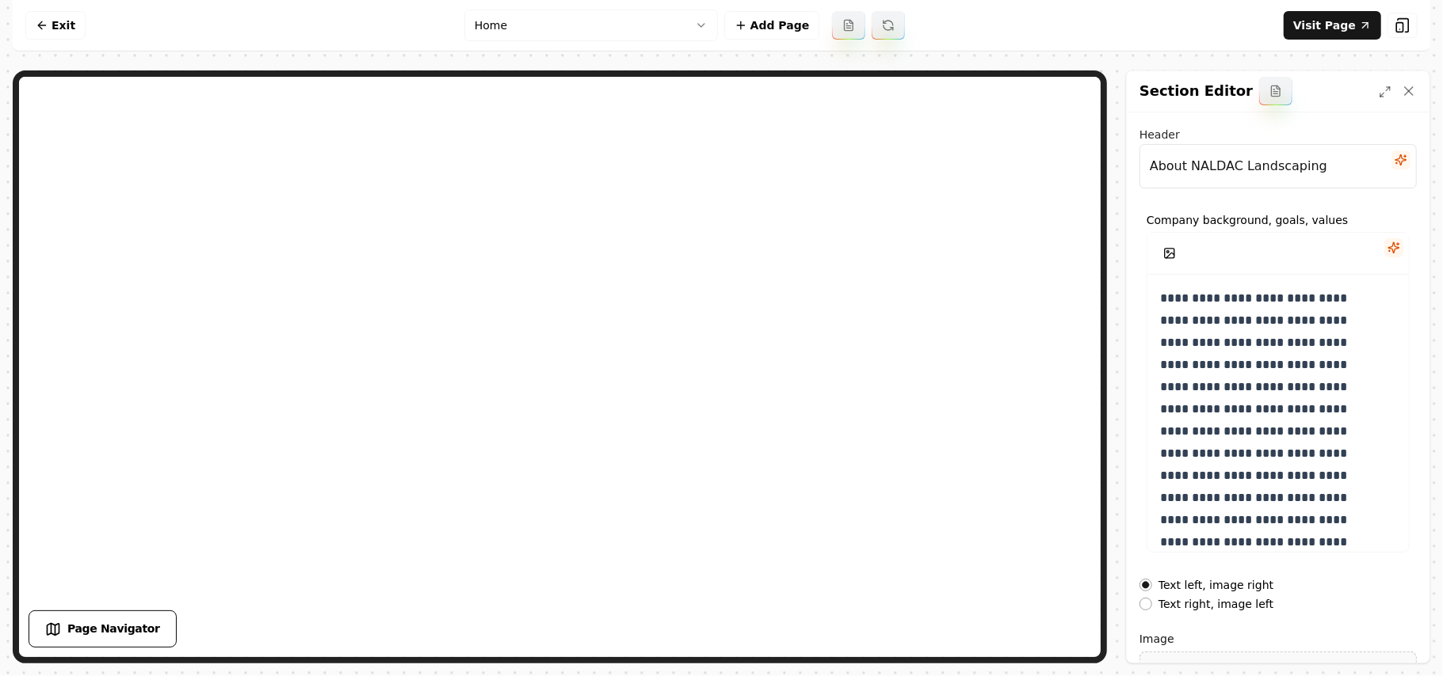
drag, startPoint x: 1326, startPoint y: 174, endPoint x: 1191, endPoint y: 184, distance: 135.0
click at [1191, 184] on input "About NALDAC Landscaping" at bounding box center [1277, 166] width 277 height 44
drag, startPoint x: 1226, startPoint y: 168, endPoint x: 1053, endPoint y: 150, distance: 174.4
click at [914, 73] on div "**********" at bounding box center [721, 367] width 1417 height 593
paste input "We Are Professional"
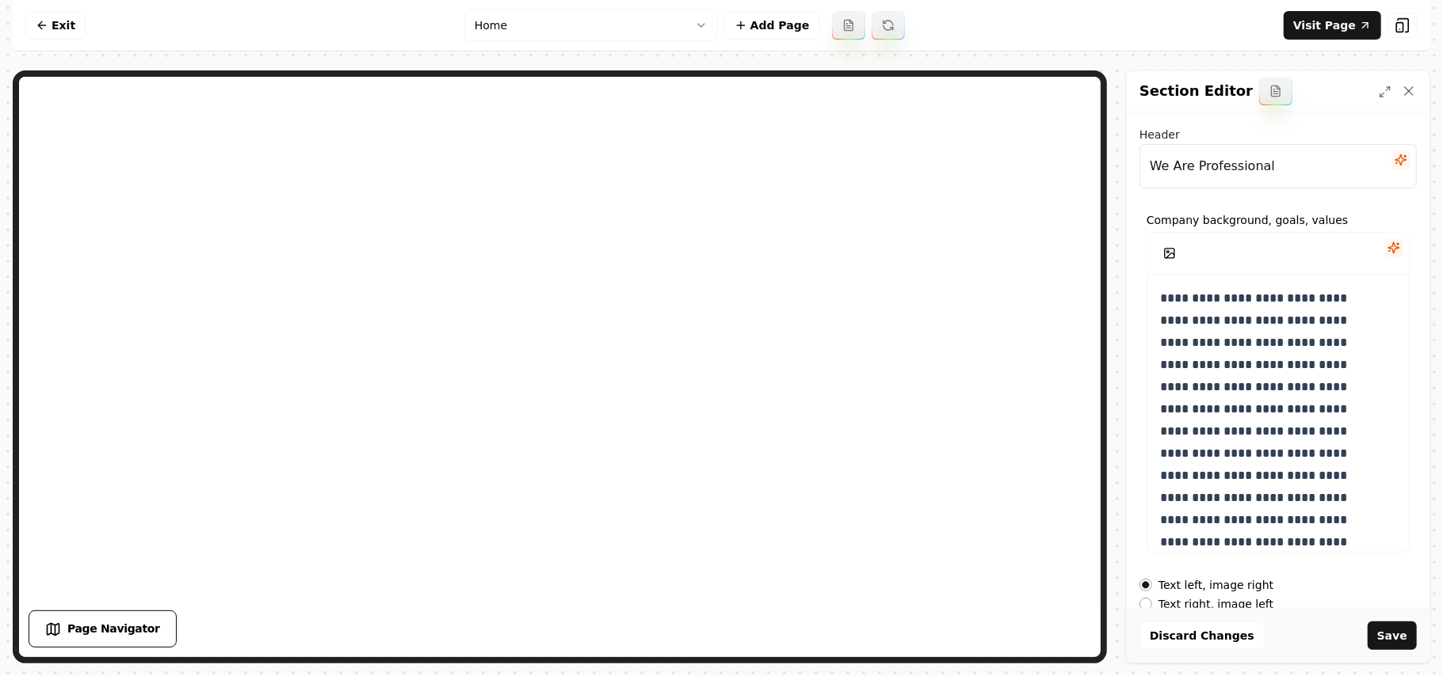
type input "We Are Professional"
click at [1405, 651] on div "Discard Changes Save" at bounding box center [1277, 635] width 303 height 55
click at [1402, 643] on button "Save" at bounding box center [1391, 636] width 49 height 29
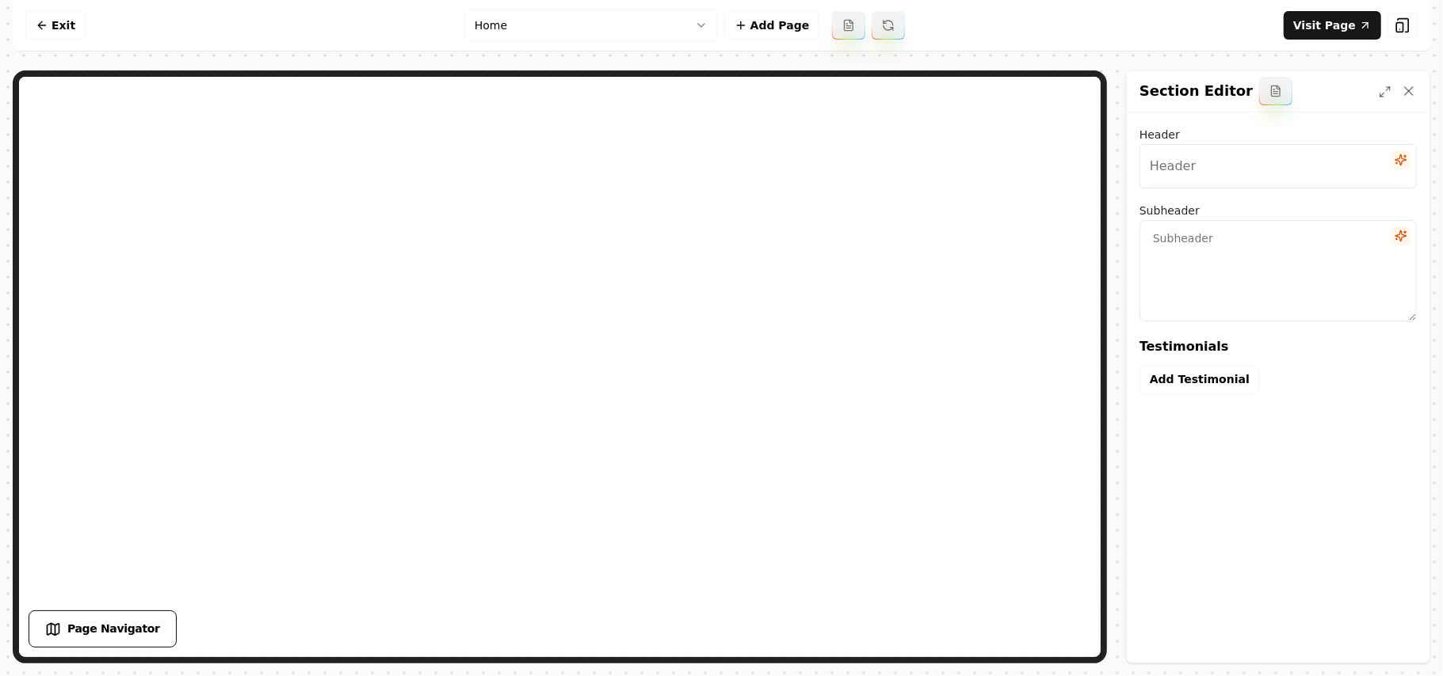
type input "Our clients love us"
type textarea "Here's some of what they had to say"
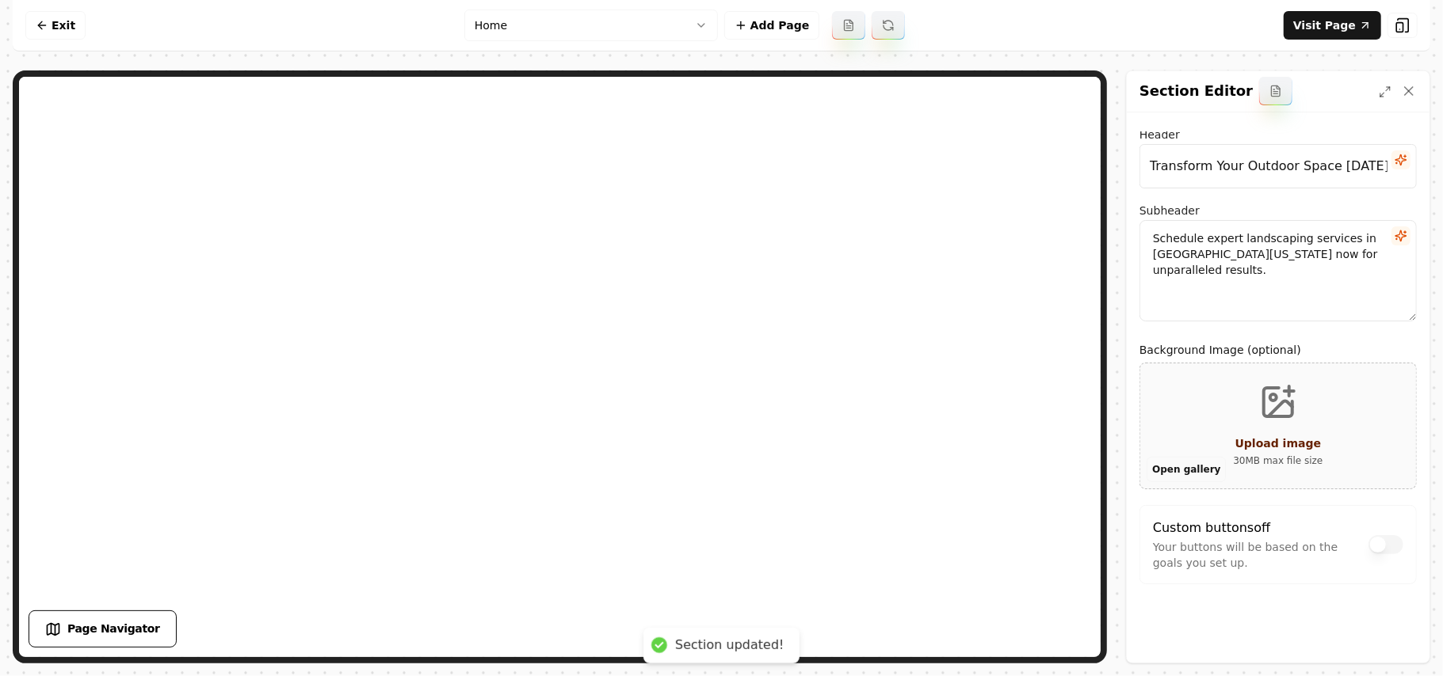
click at [1185, 458] on button "Open gallery" at bounding box center [1185, 469] width 79 height 25
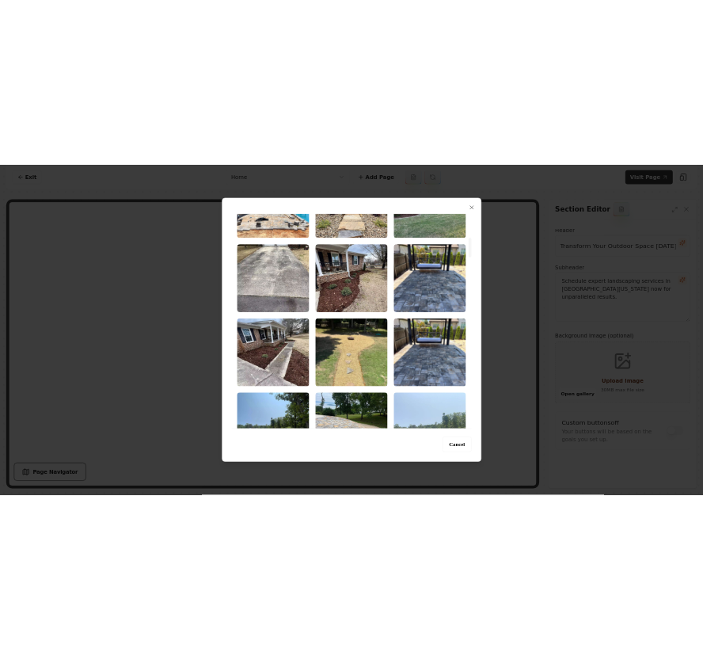
scroll to position [528, 0]
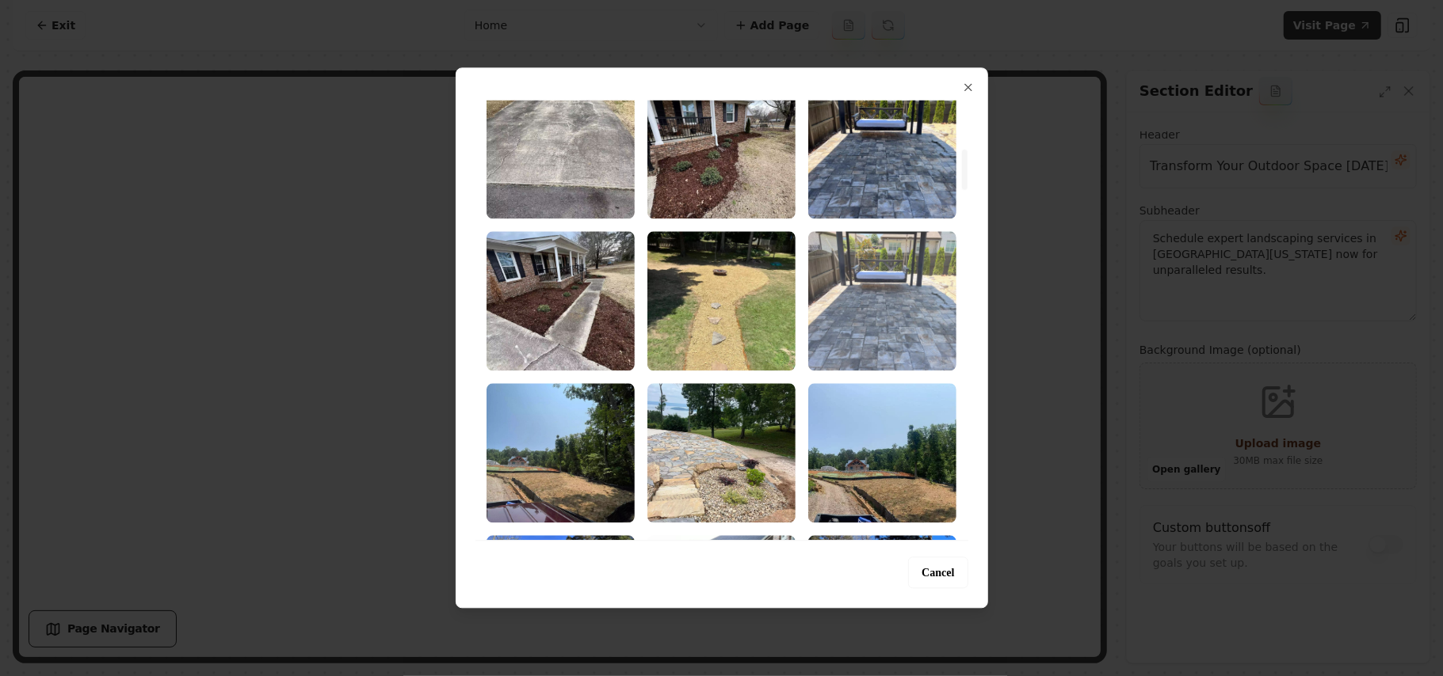
click at [852, 272] on img "Select image image_68a3658e5c7cd75eb8688e86.webp" at bounding box center [882, 300] width 148 height 139
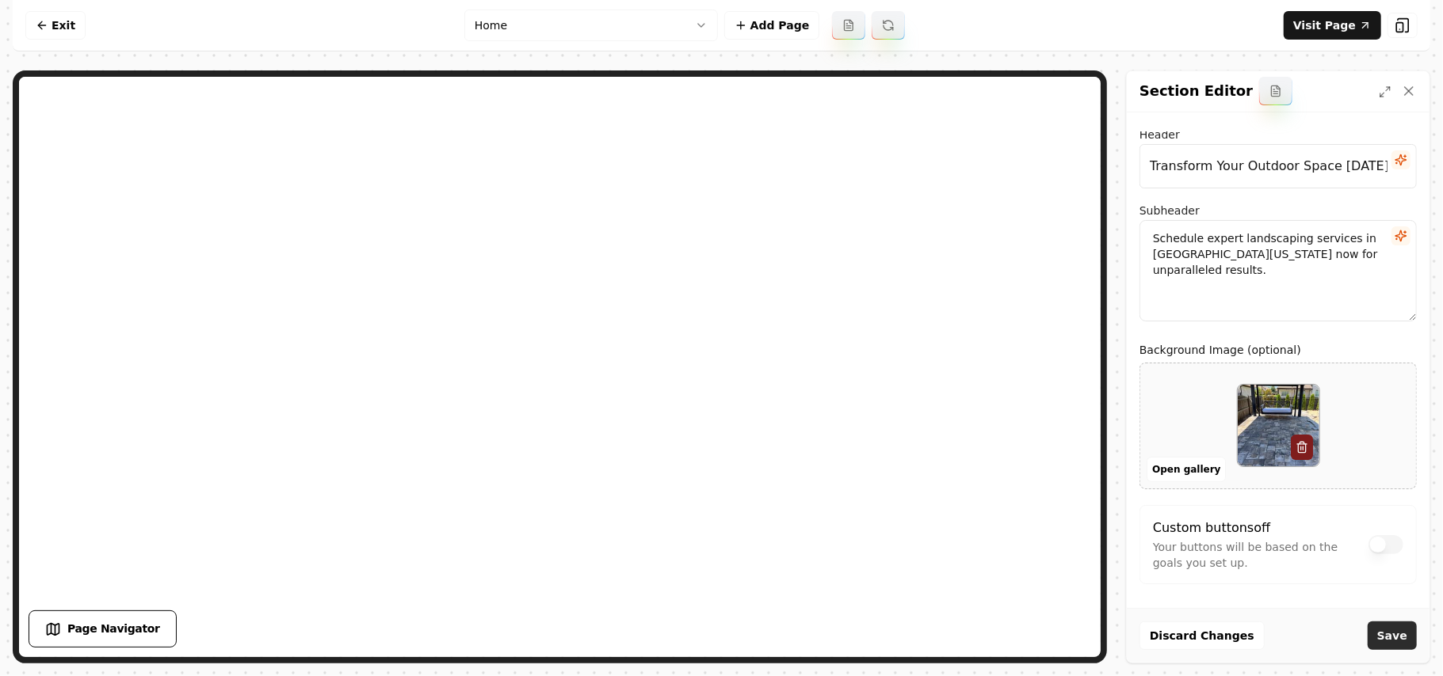
click at [1396, 631] on button "Save" at bounding box center [1391, 636] width 49 height 29
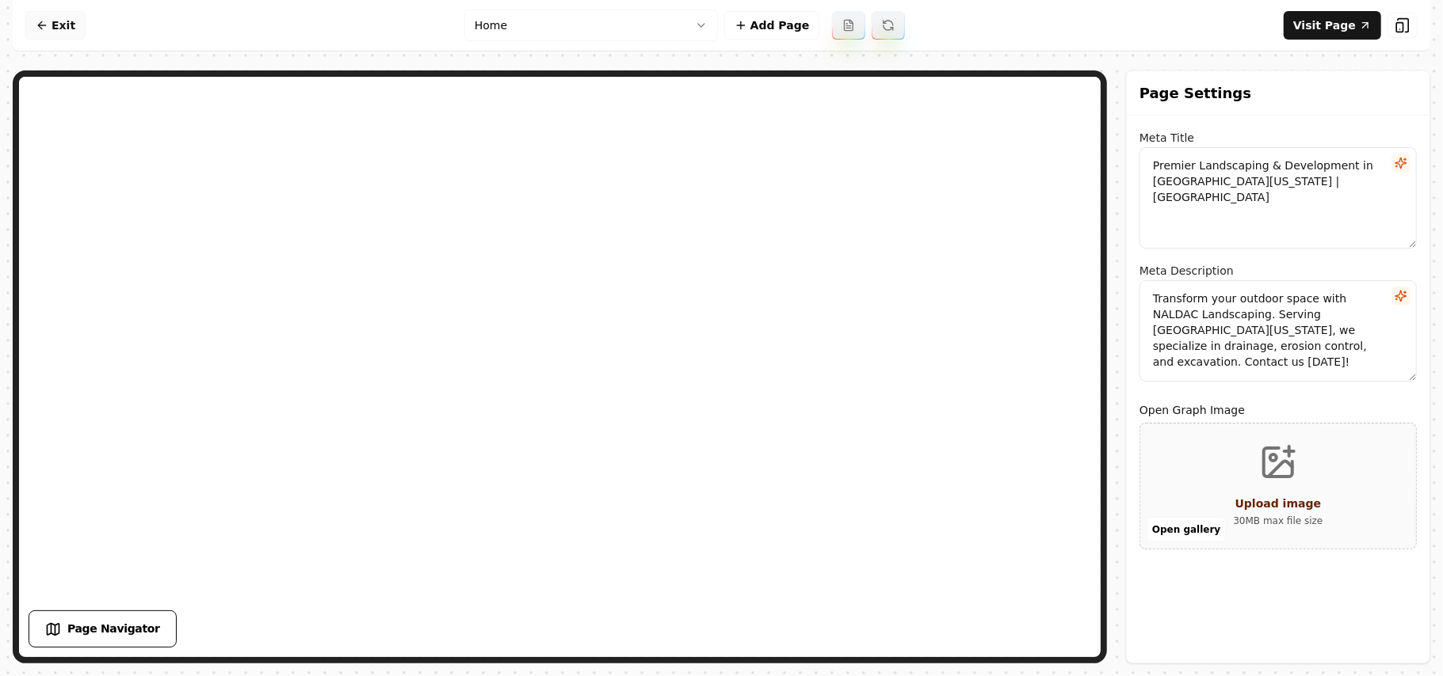
click at [58, 23] on link "Exit" at bounding box center [55, 25] width 60 height 29
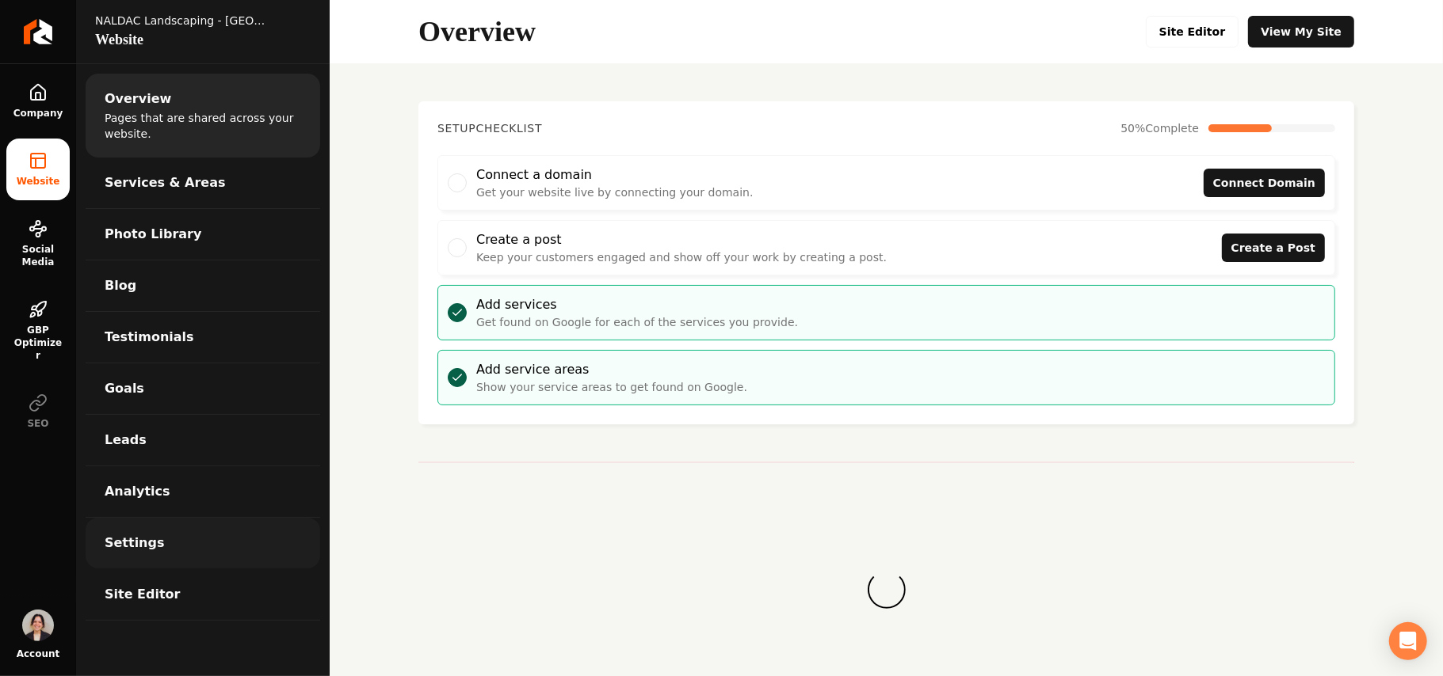
click at [181, 524] on link "Settings" at bounding box center [203, 543] width 234 height 51
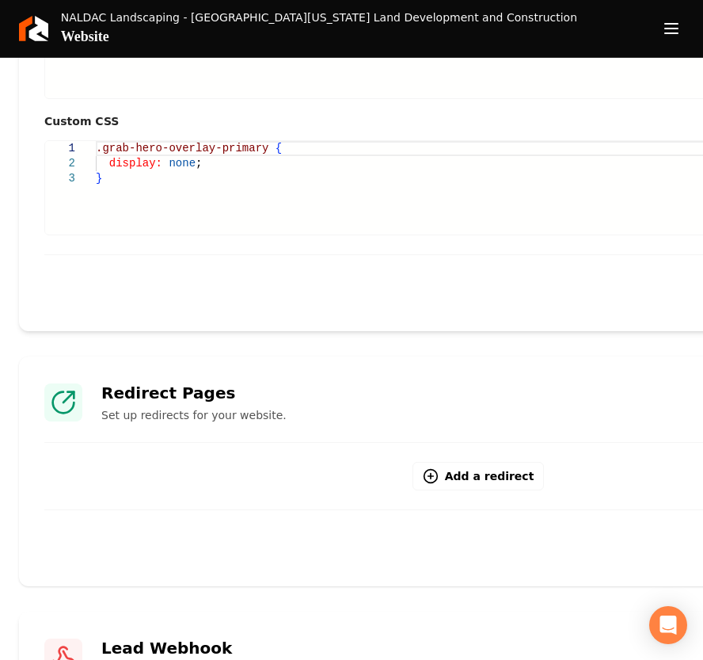
scroll to position [1088, 0]
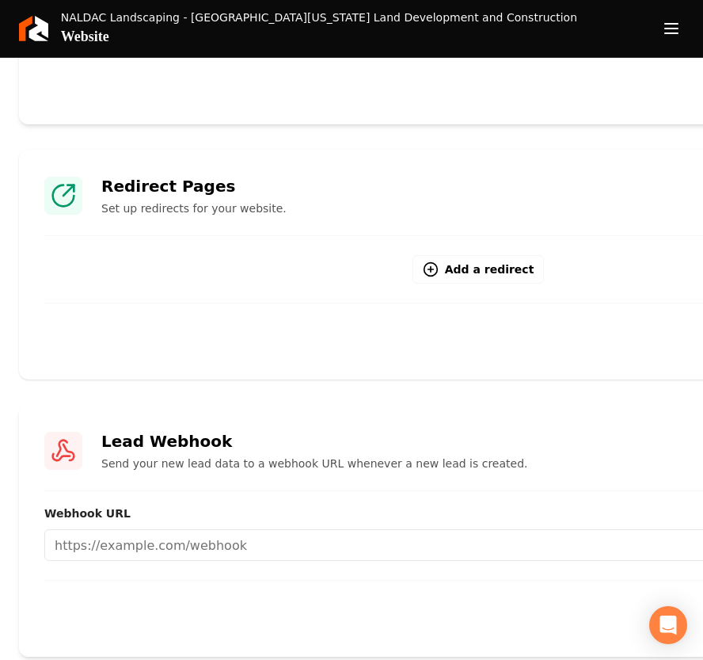
click at [675, 21] on icon "Open navigation menu" at bounding box center [671, 28] width 19 height 25
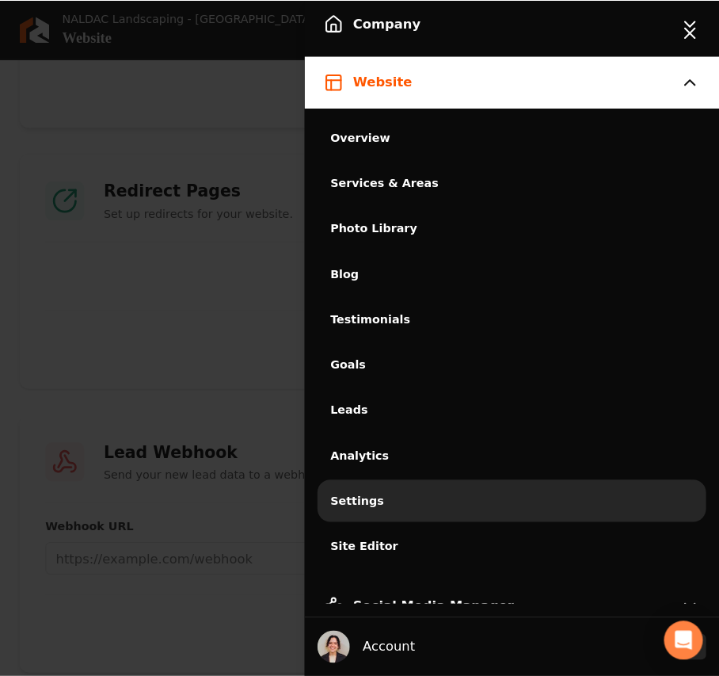
scroll to position [1073, 0]
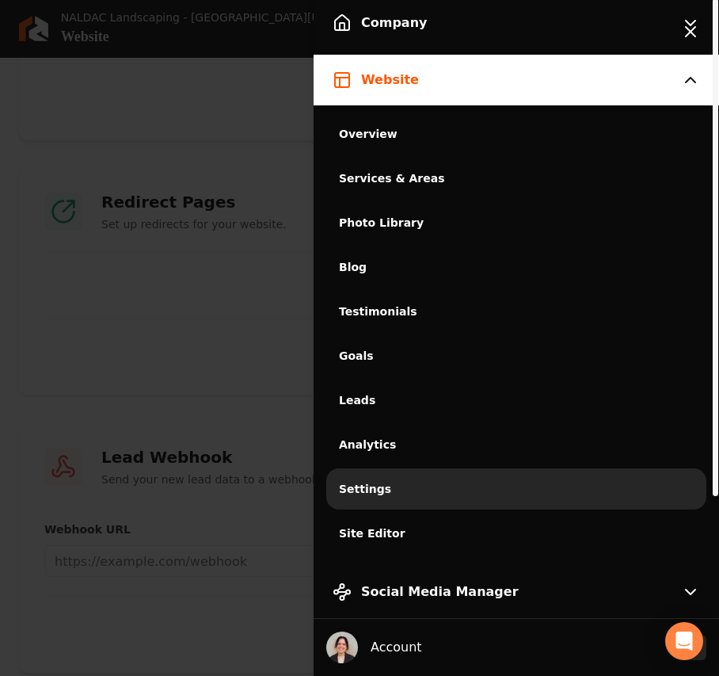
click at [401, 174] on span "Services & Areas" at bounding box center [516, 178] width 355 height 16
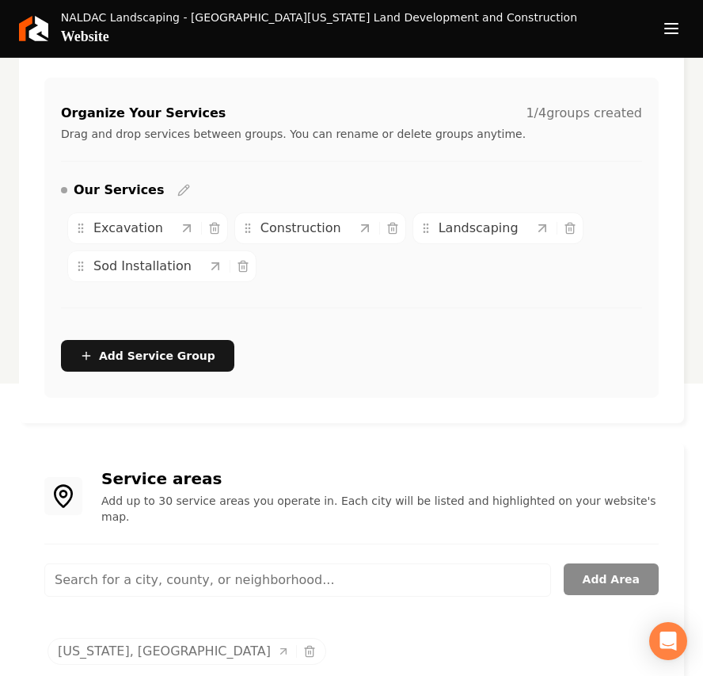
scroll to position [318, 0]
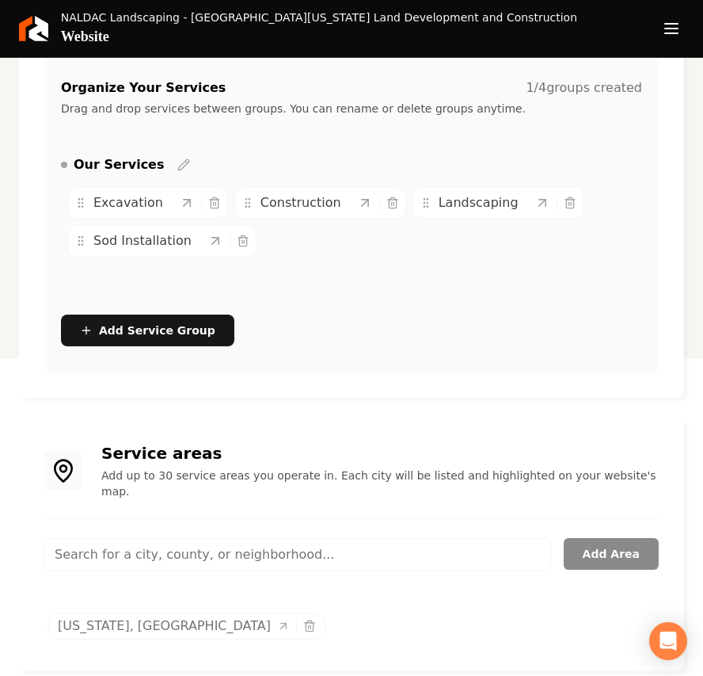
click at [128, 538] on input "Main content area" at bounding box center [297, 554] width 507 height 33
paste input "Madison County"
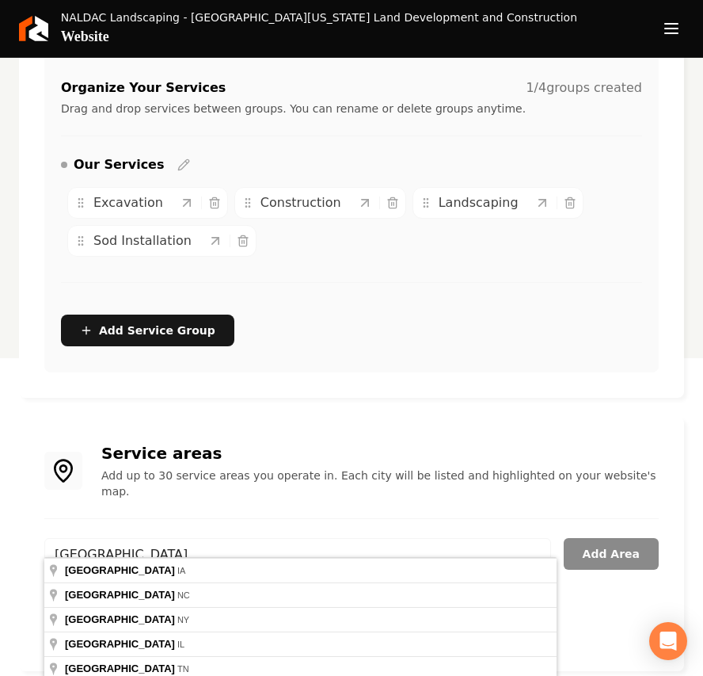
click at [298, 494] on div "Service areas Add up to 30 service areas you operate in. Each city will be list…" at bounding box center [351, 544] width 615 height 204
click at [192, 538] on input "Madison County" at bounding box center [297, 554] width 507 height 33
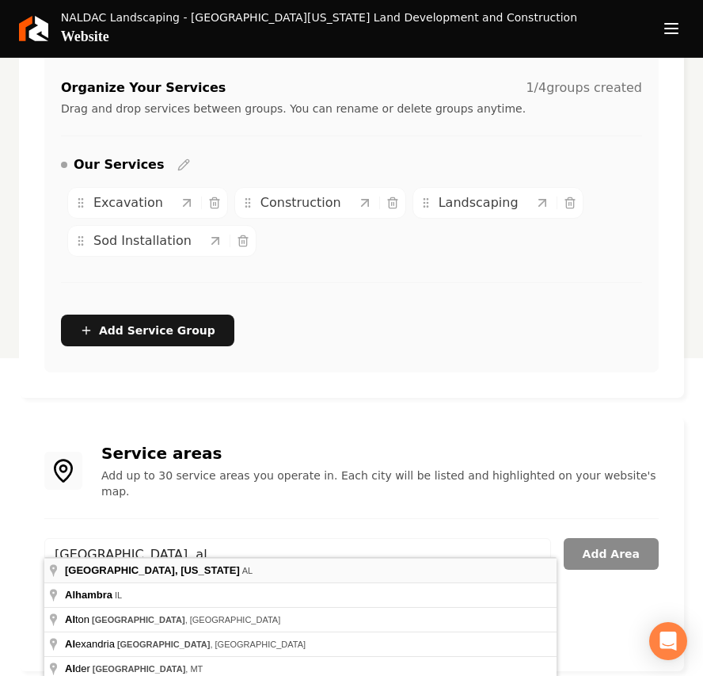
type input "Madison County, Alabama, AL"
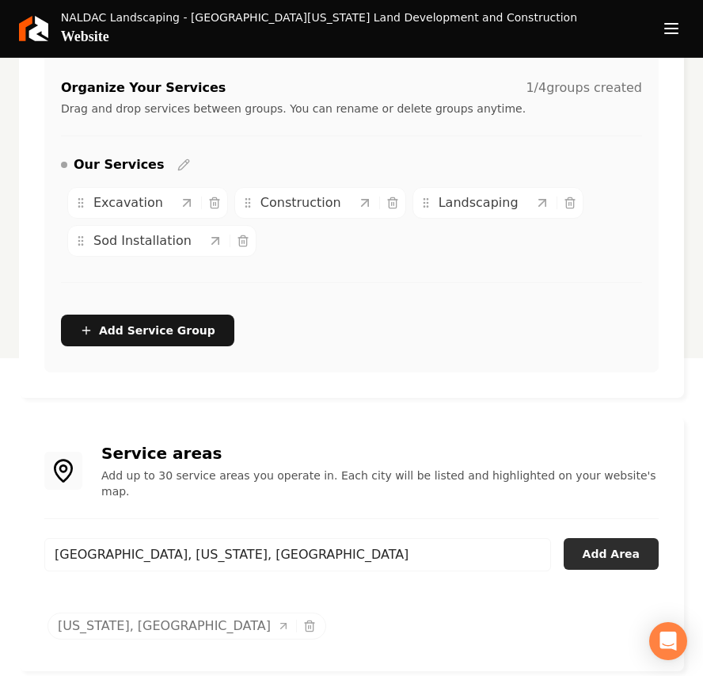
click at [586, 543] on button "Add Area" at bounding box center [611, 554] width 95 height 32
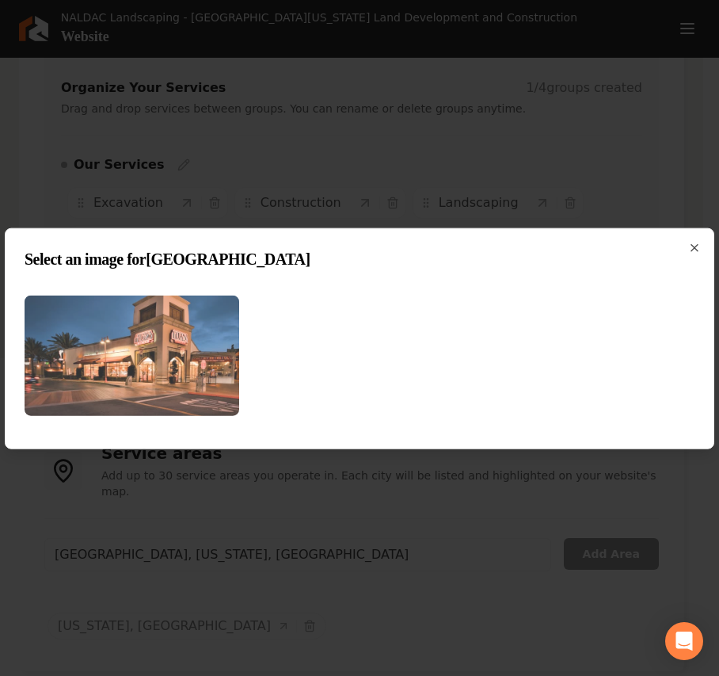
click at [179, 361] on img at bounding box center [132, 355] width 215 height 121
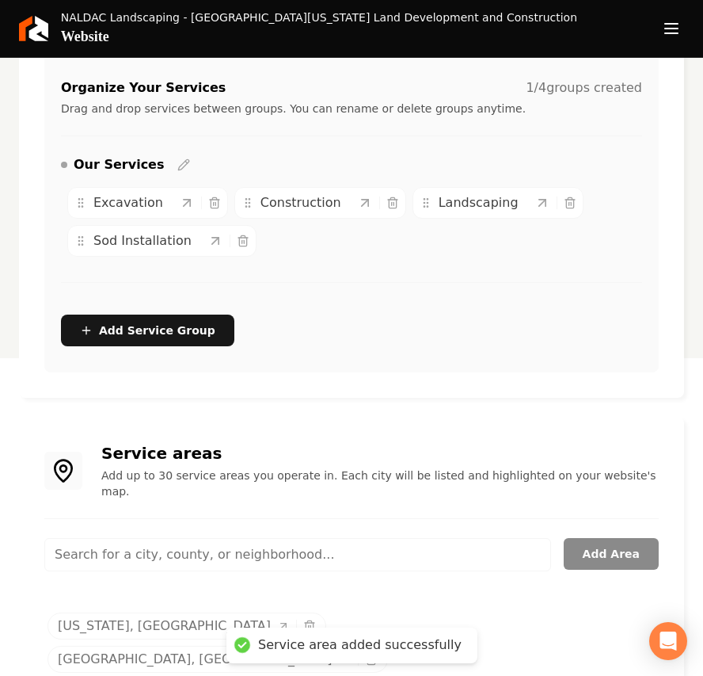
click at [286, 545] on input "Main content area" at bounding box center [297, 554] width 507 height 33
paste input "Marshall County"
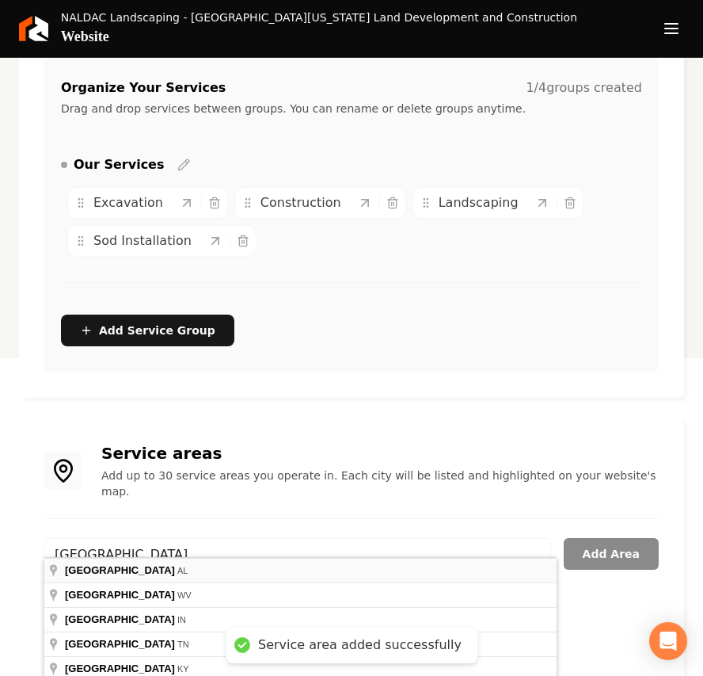
type input "Marshall County, AL"
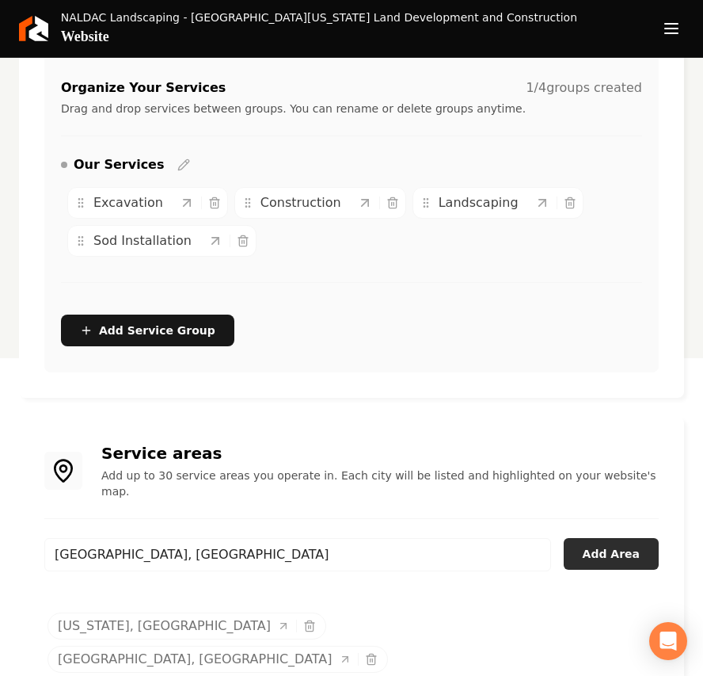
click at [591, 542] on button "Add Area" at bounding box center [611, 554] width 95 height 32
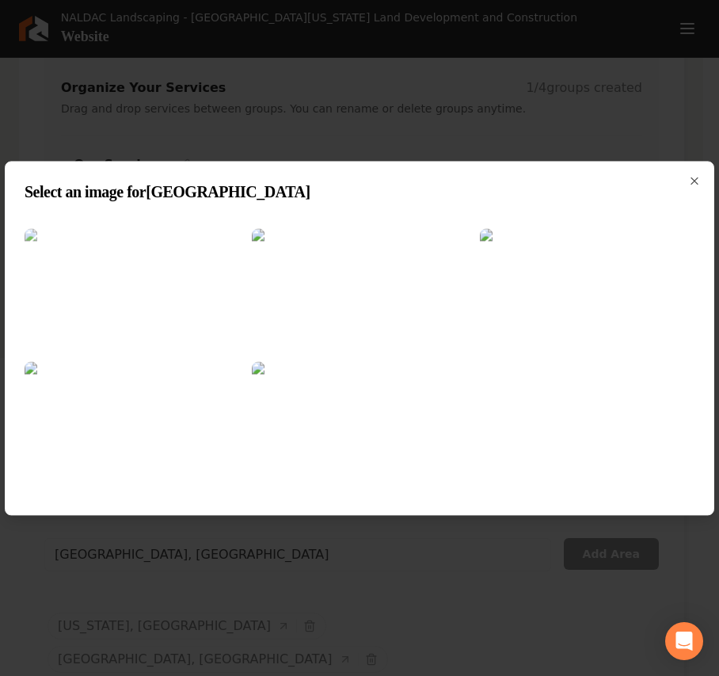
click at [136, 292] on img at bounding box center [132, 288] width 215 height 121
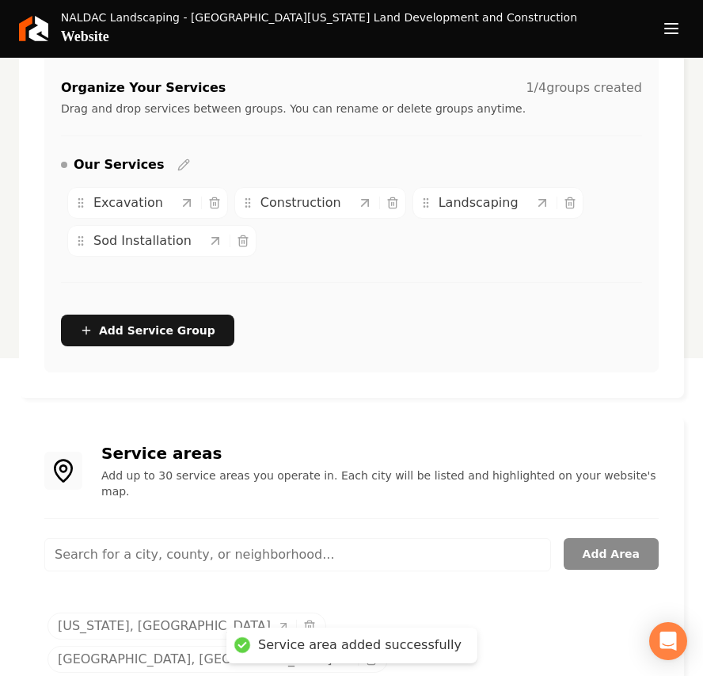
click at [210, 540] on input "Main content area" at bounding box center [297, 554] width 507 height 33
paste input "Huntsville"
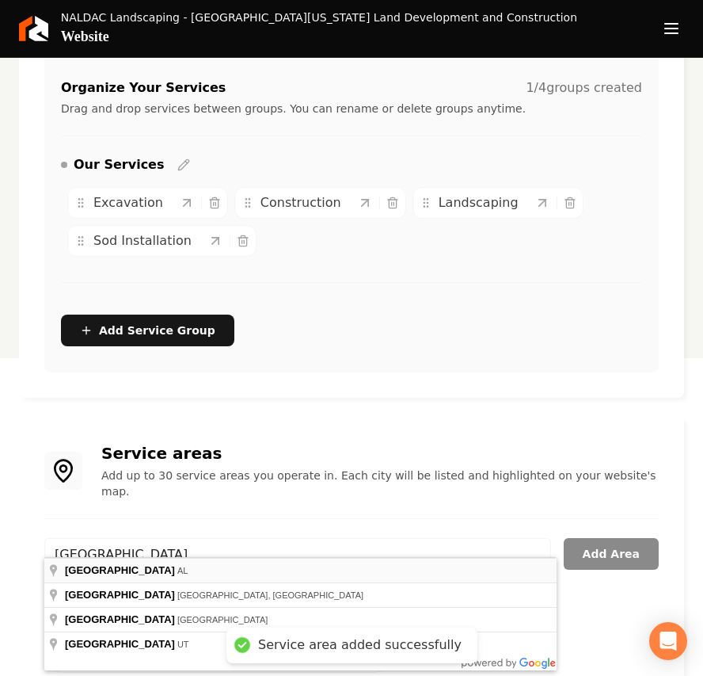
type input "Huntsville, AL"
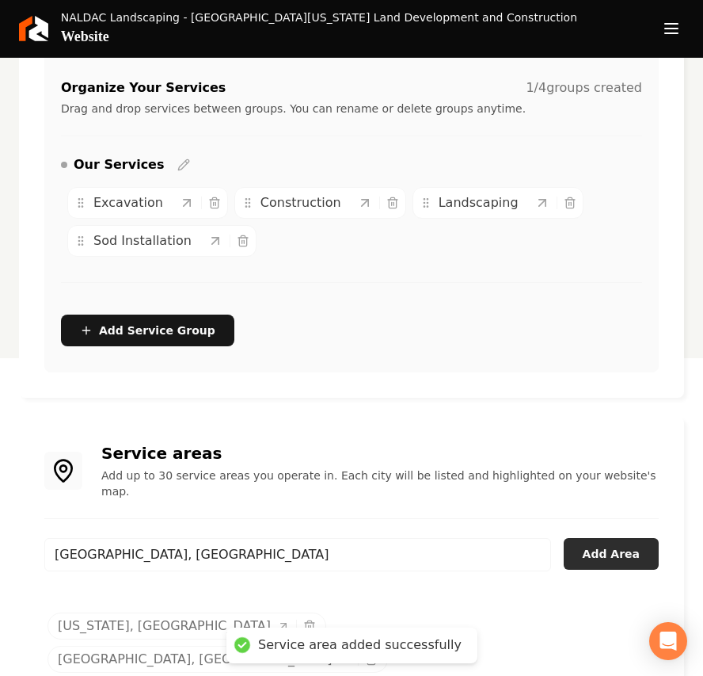
click at [608, 540] on button "Add Area" at bounding box center [611, 554] width 95 height 32
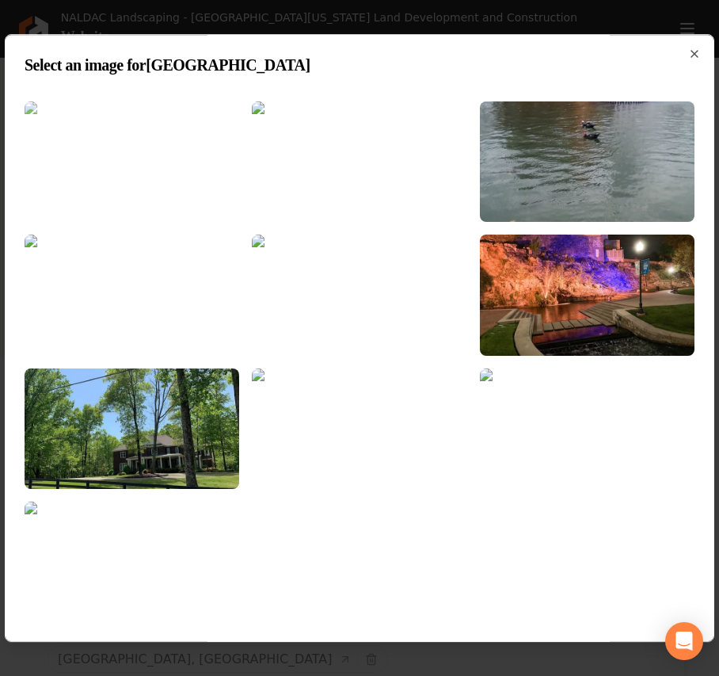
click at [118, 128] on img at bounding box center [132, 161] width 215 height 121
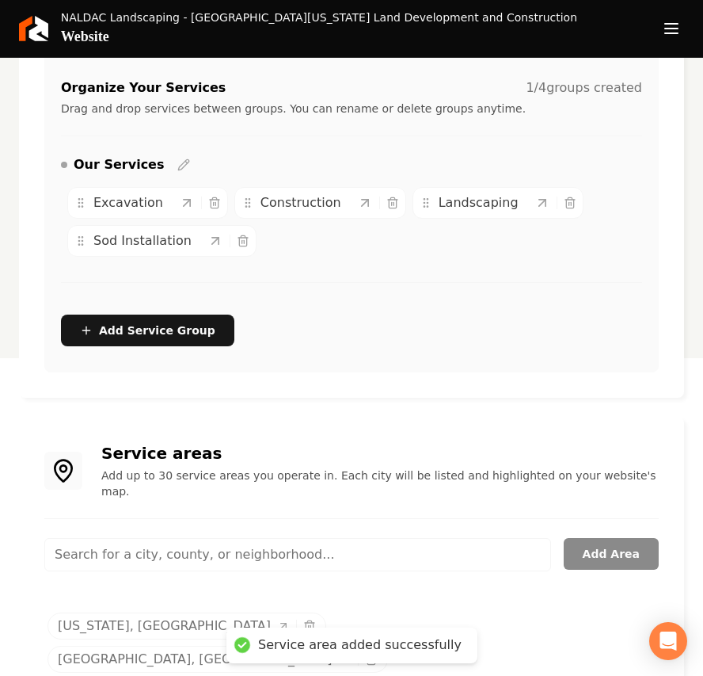
click at [166, 538] on input "Main content area" at bounding box center [297, 554] width 507 height 33
paste input "Hampton Cove"
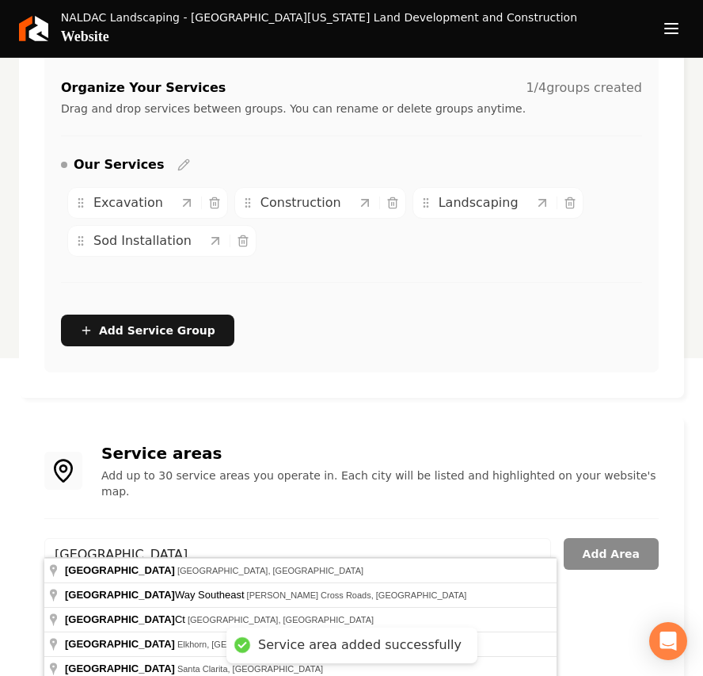
type input "Hampton Cove, Huntsville, AL"
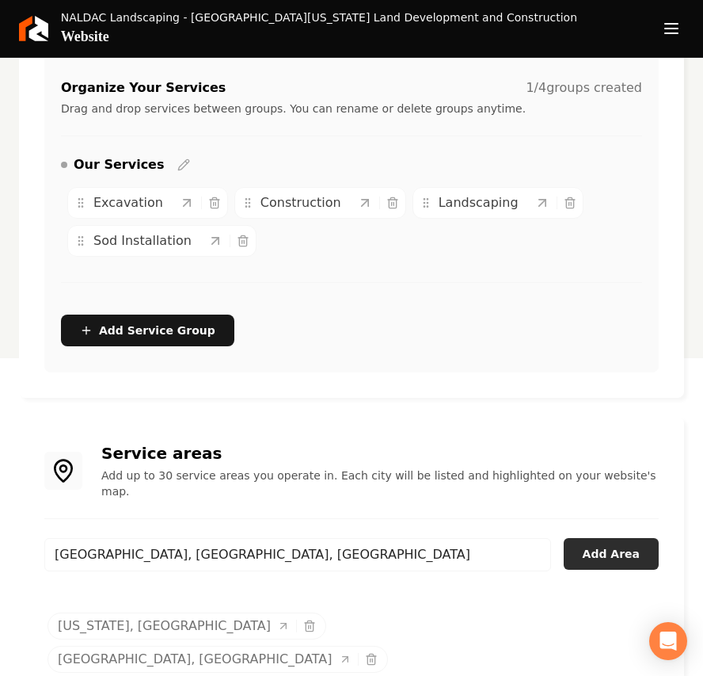
click at [609, 546] on button "Add Area" at bounding box center [611, 554] width 95 height 32
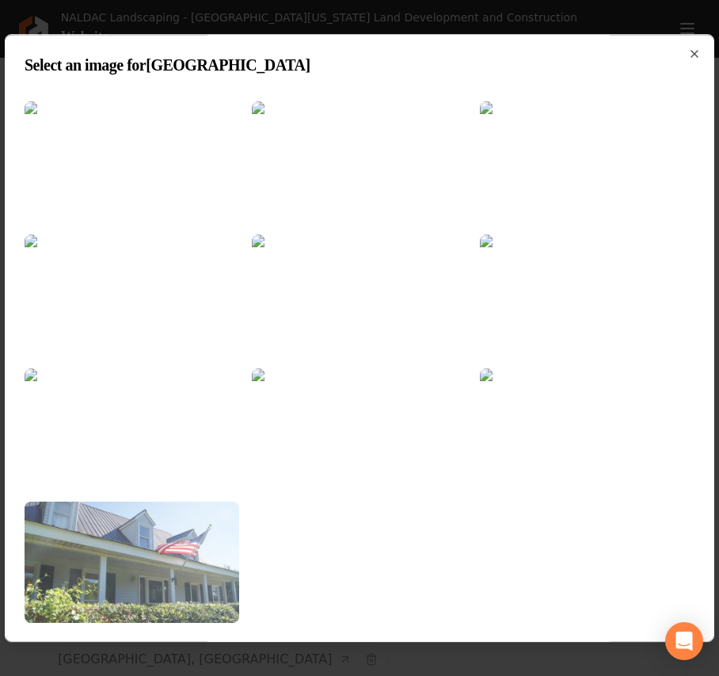
click at [188, 547] on img at bounding box center [132, 562] width 215 height 121
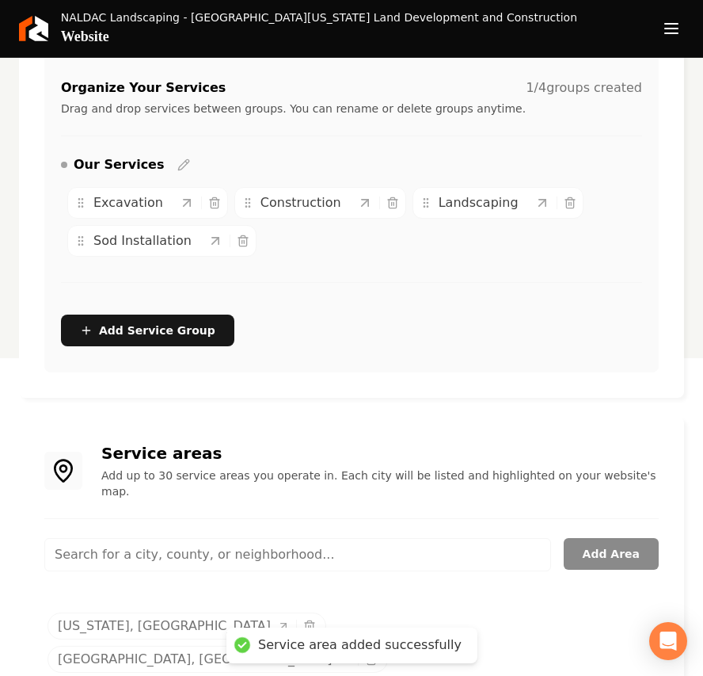
click at [250, 539] on input "Main content area" at bounding box center [297, 554] width 507 height 33
paste input "Guntersville"
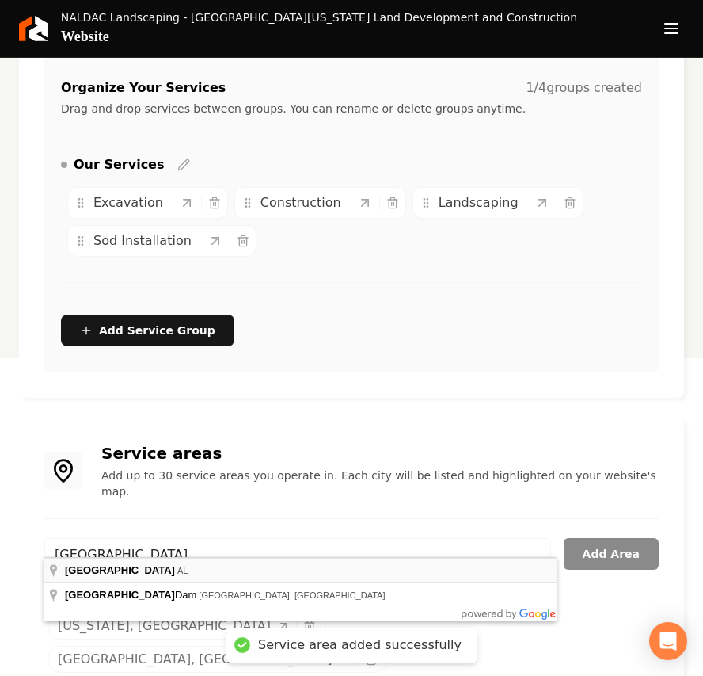
type input "Guntersville, AL"
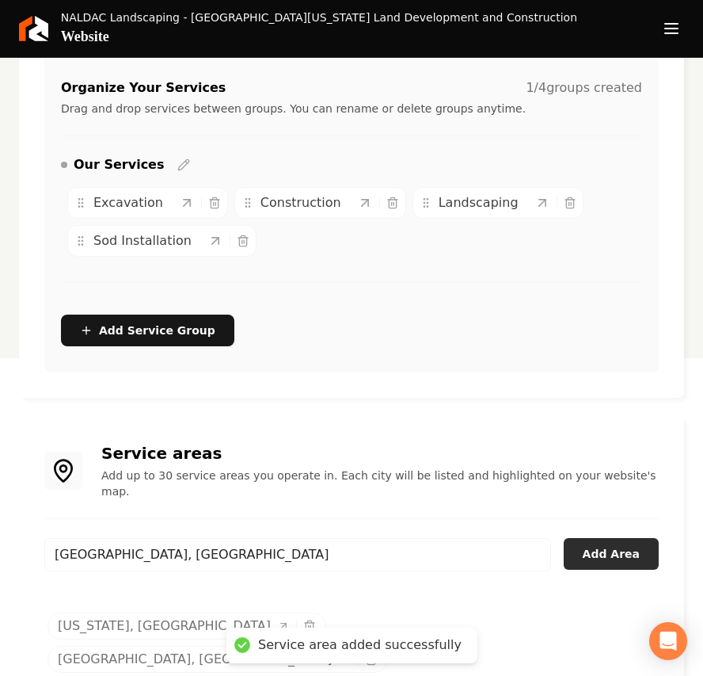
click at [596, 538] on button "Add Area" at bounding box center [611, 554] width 95 height 32
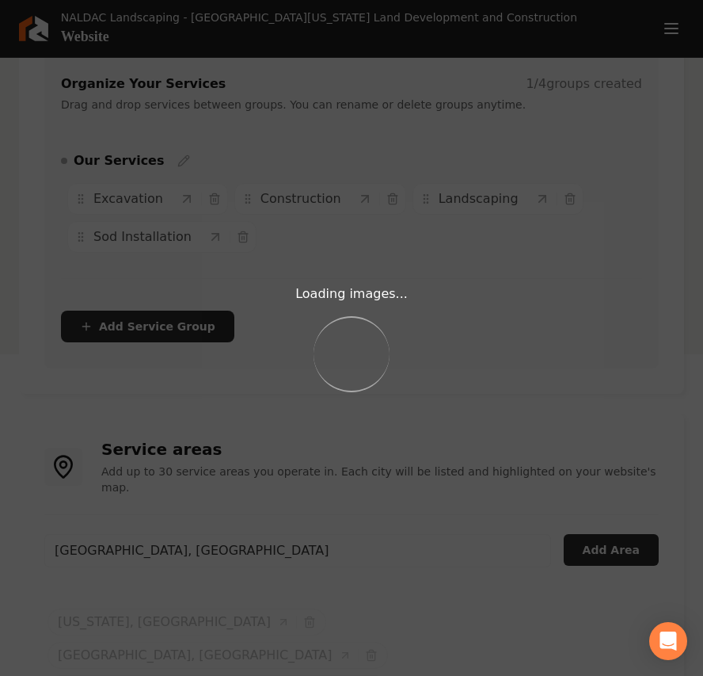
scroll to position [352, 0]
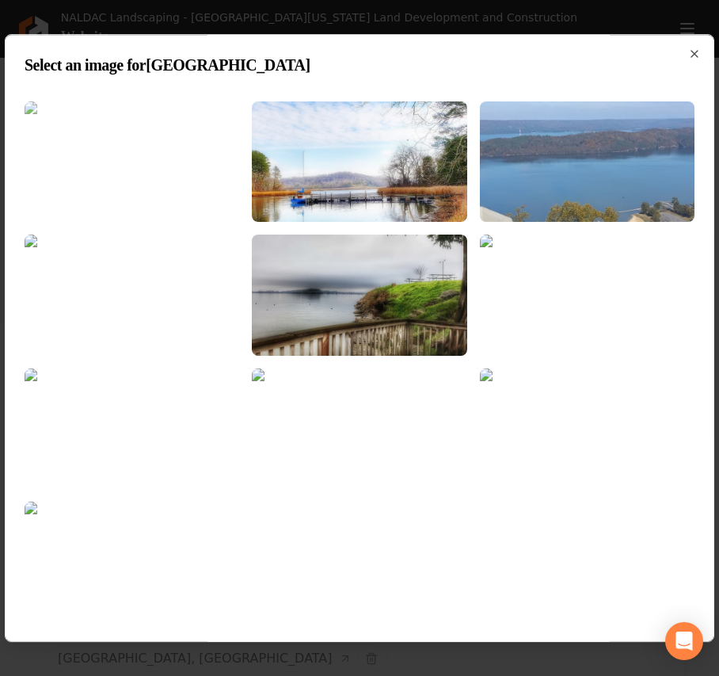
click at [195, 162] on img at bounding box center [132, 161] width 215 height 121
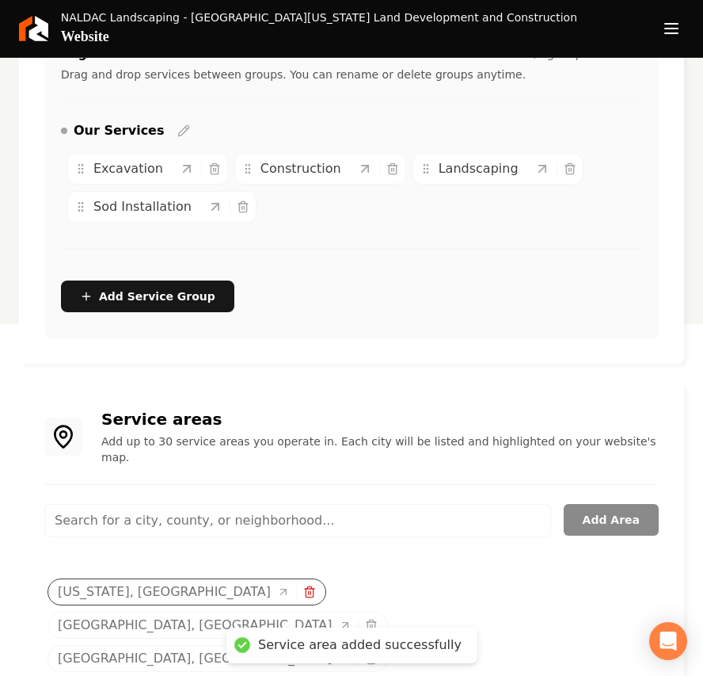
click at [311, 591] on line "Selected tags" at bounding box center [311, 592] width 0 height 3
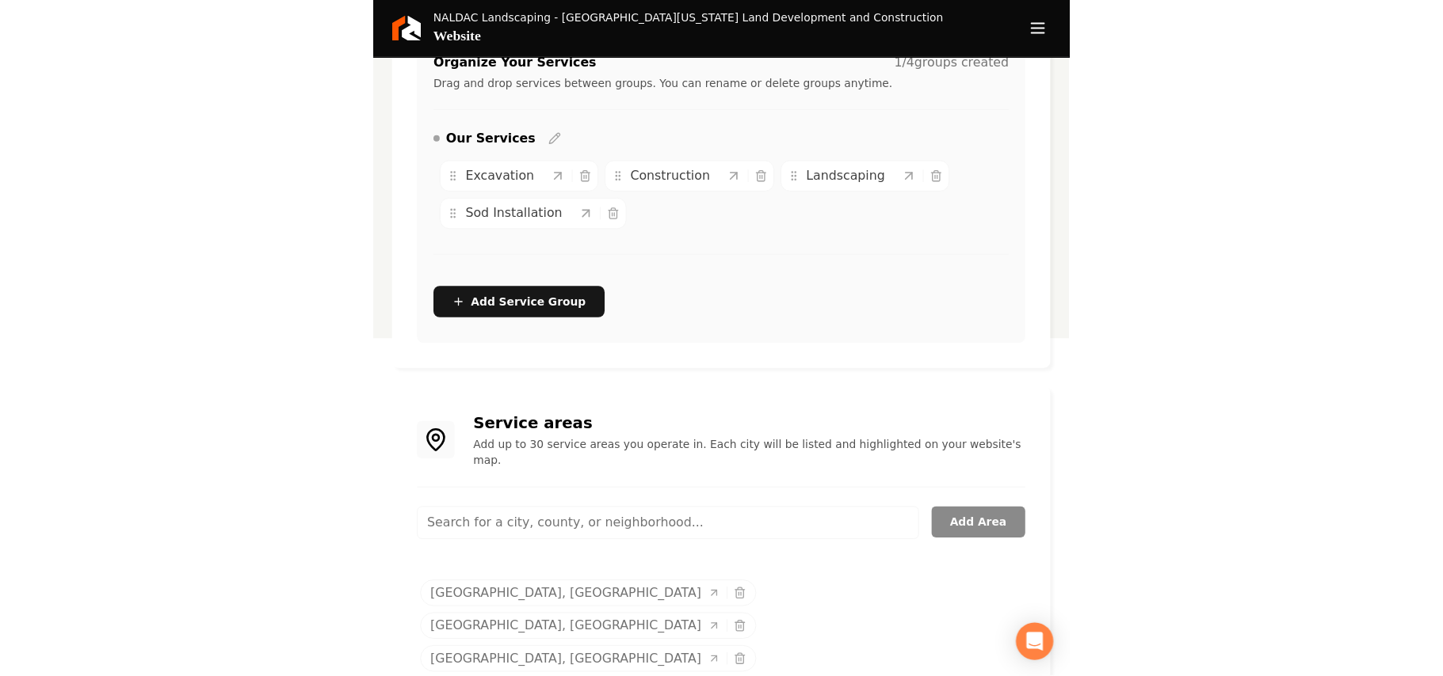
scroll to position [0, 0]
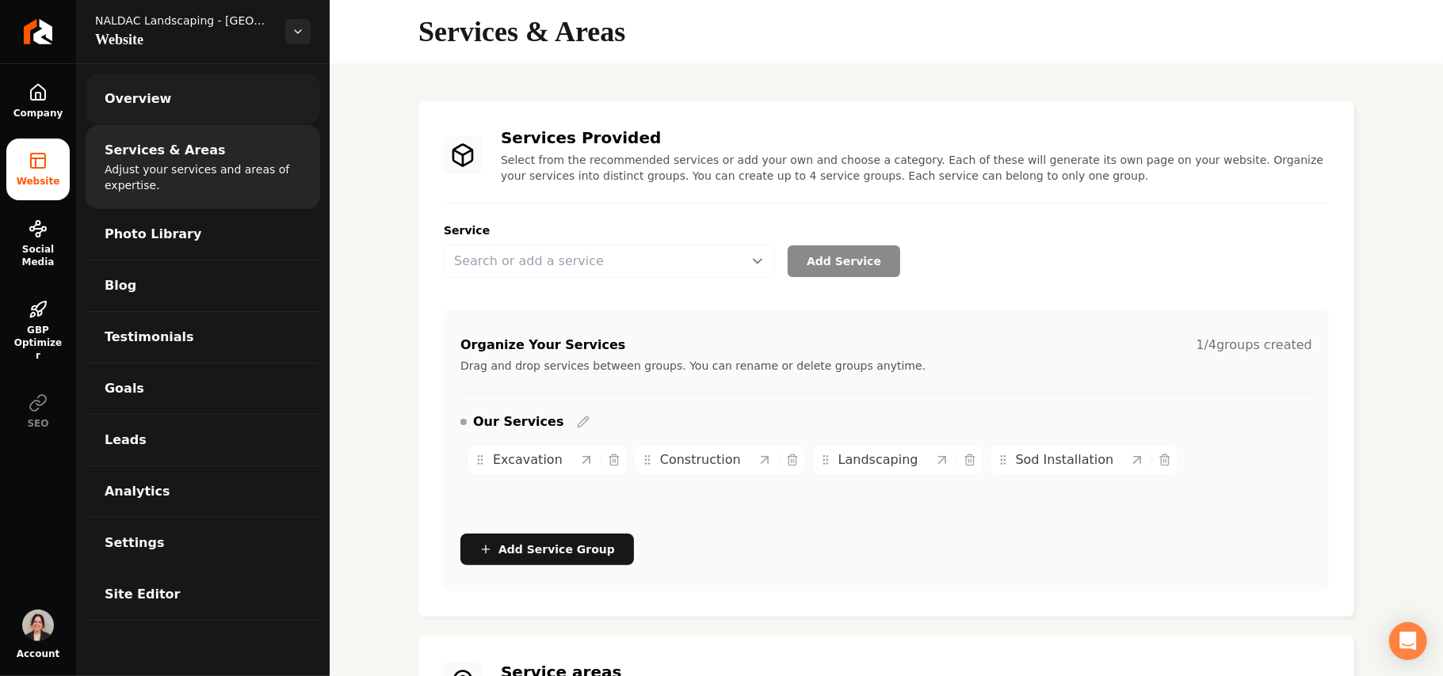
click at [208, 106] on link "Overview" at bounding box center [203, 99] width 234 height 51
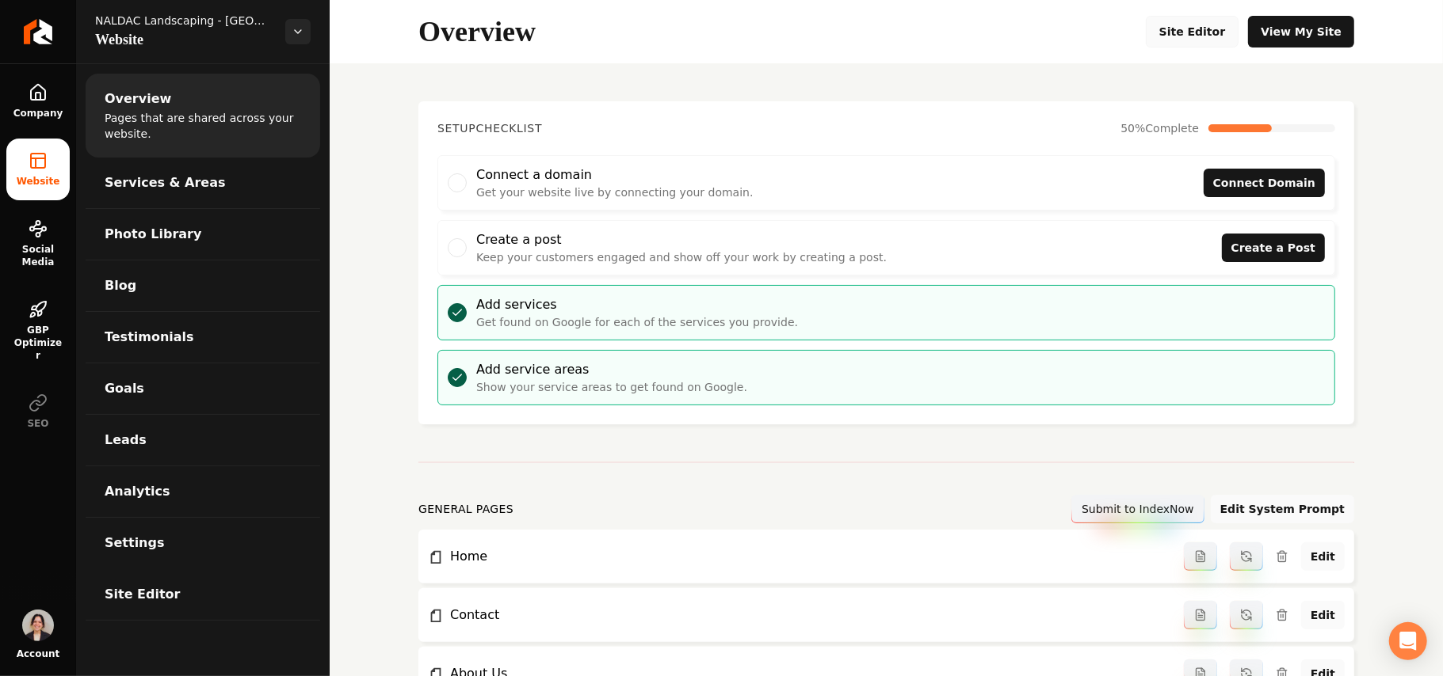
click at [1176, 39] on link "Site Editor" at bounding box center [1191, 32] width 93 height 32
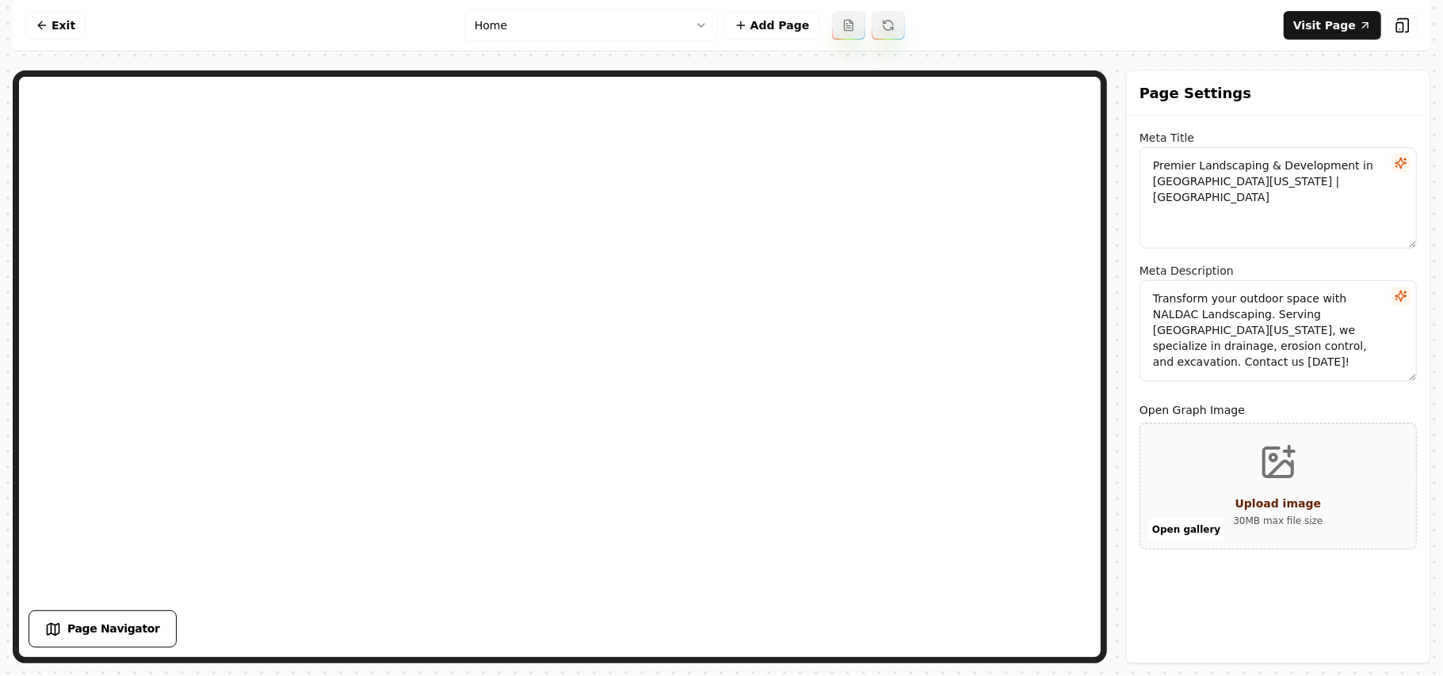
click at [583, 46] on nav "Exit Home Add Page Visit Page" at bounding box center [721, 25] width 1417 height 51
click at [568, 29] on html "Computer Required This feature is only available on a computer. Please switch t…" at bounding box center [721, 338] width 1443 height 676
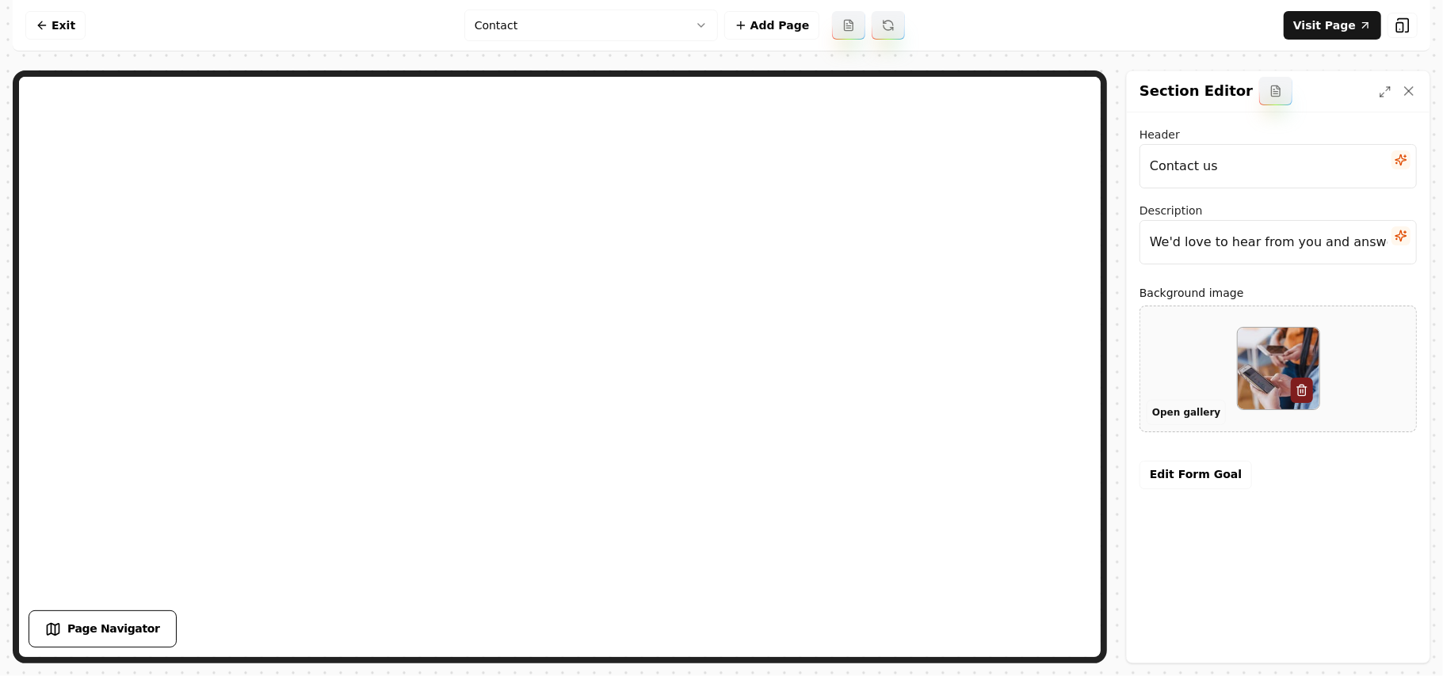
click at [1171, 412] on button "Open gallery" at bounding box center [1185, 412] width 79 height 25
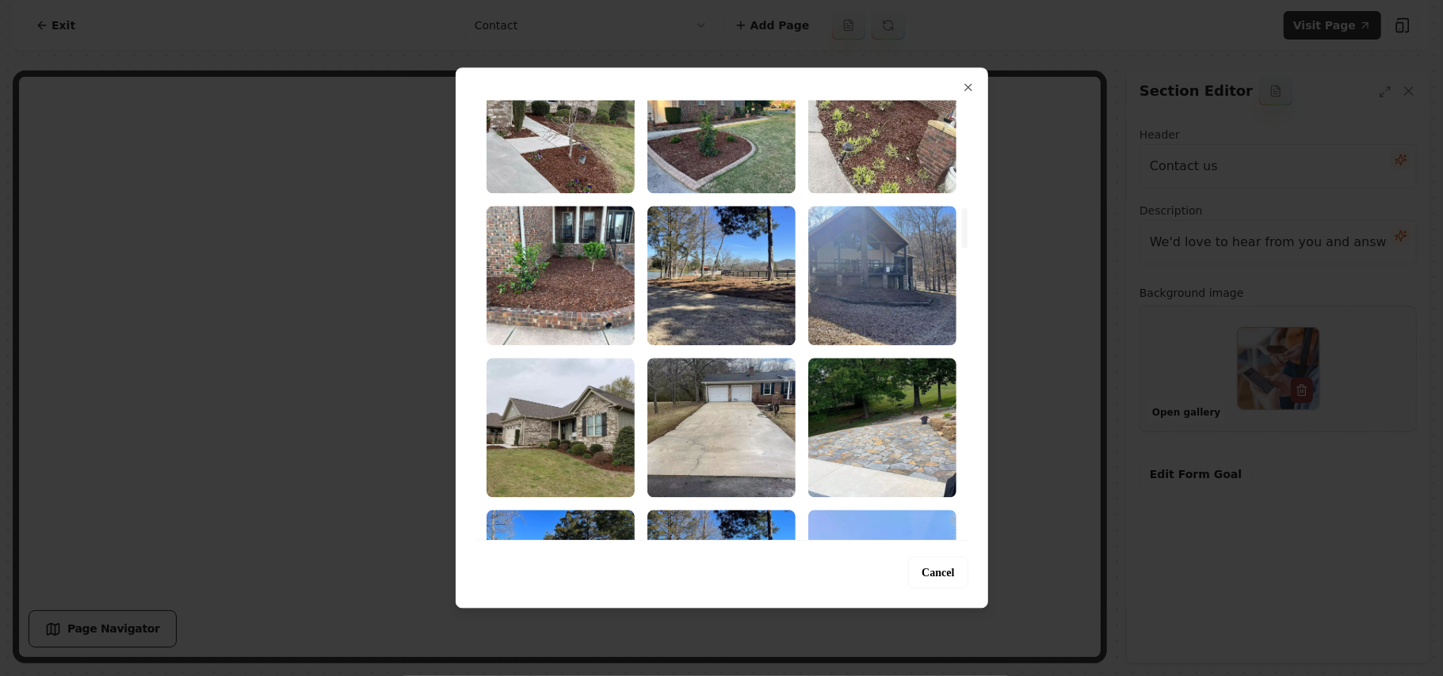
scroll to position [1373, 0]
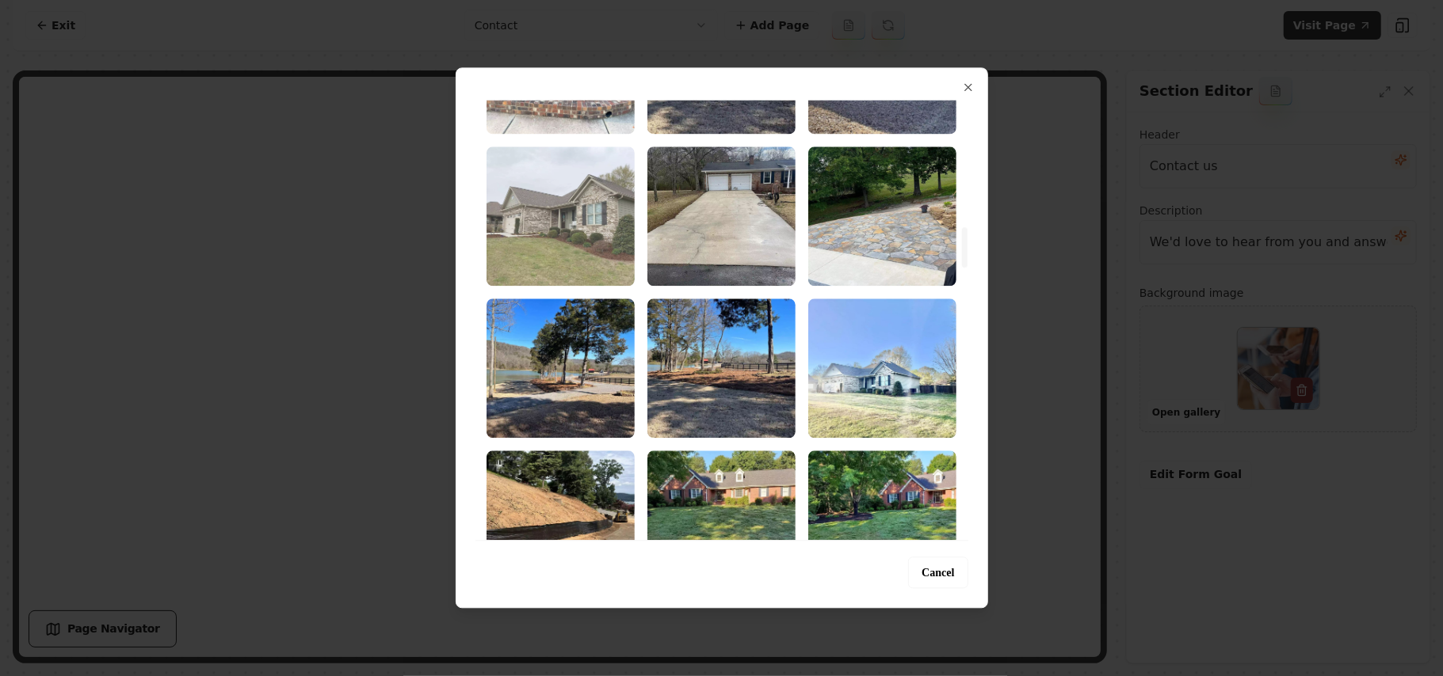
click at [578, 232] on img "Select image image_68a3658e5c7cd75eb8688994.webp" at bounding box center [560, 216] width 148 height 139
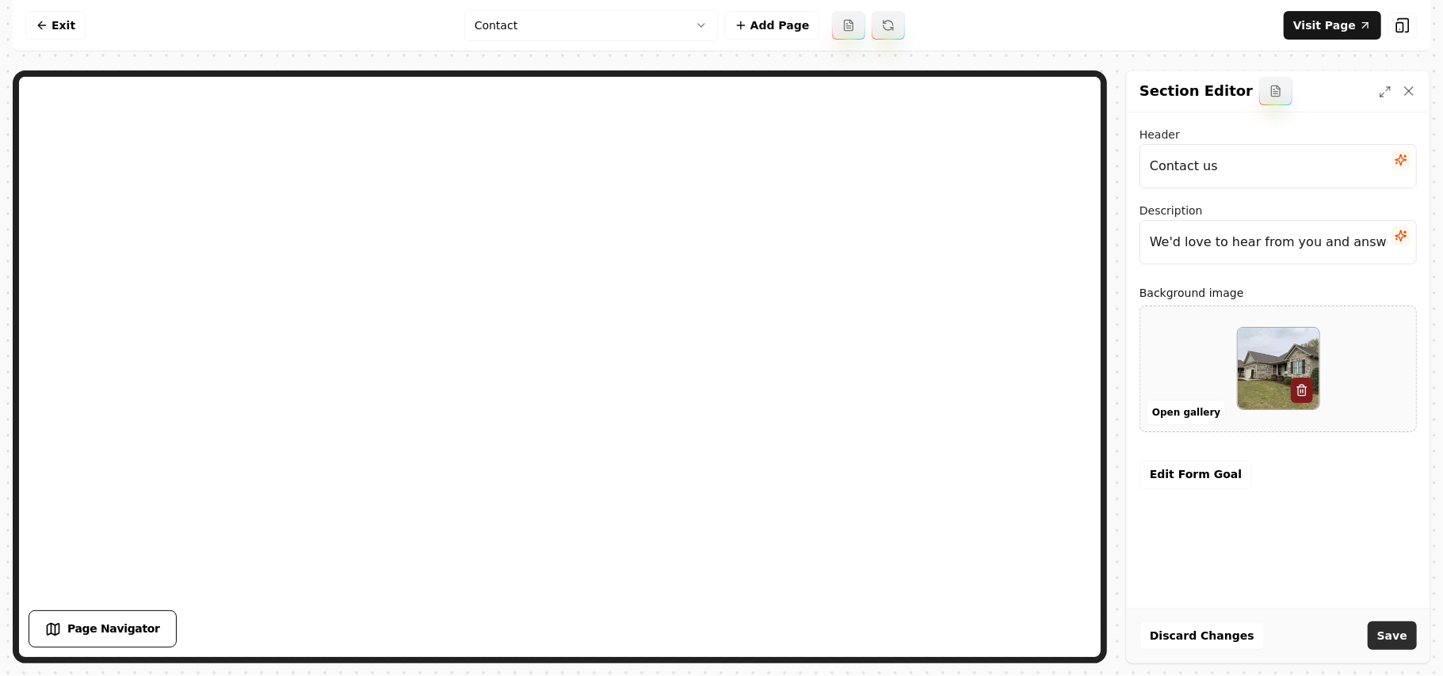
click at [1399, 632] on button "Save" at bounding box center [1391, 636] width 49 height 29
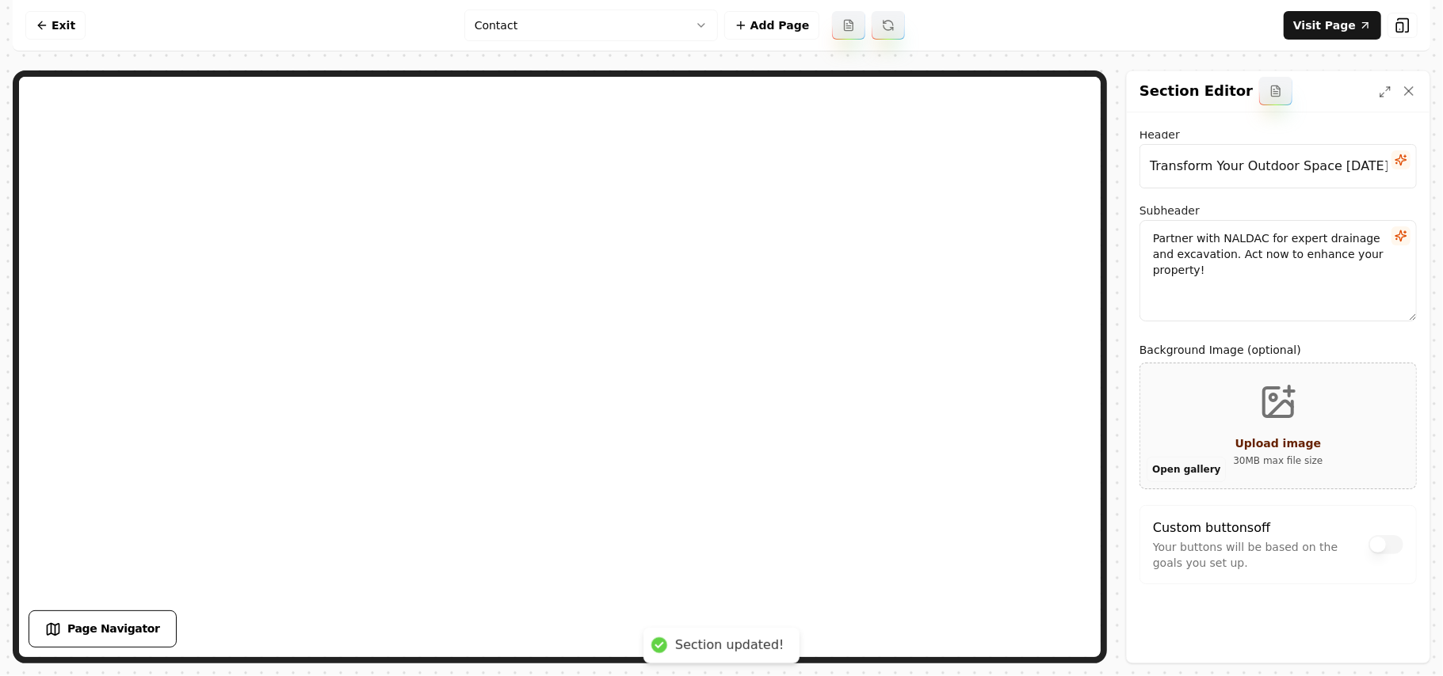
click at [1196, 471] on button "Open gallery" at bounding box center [1185, 469] width 79 height 25
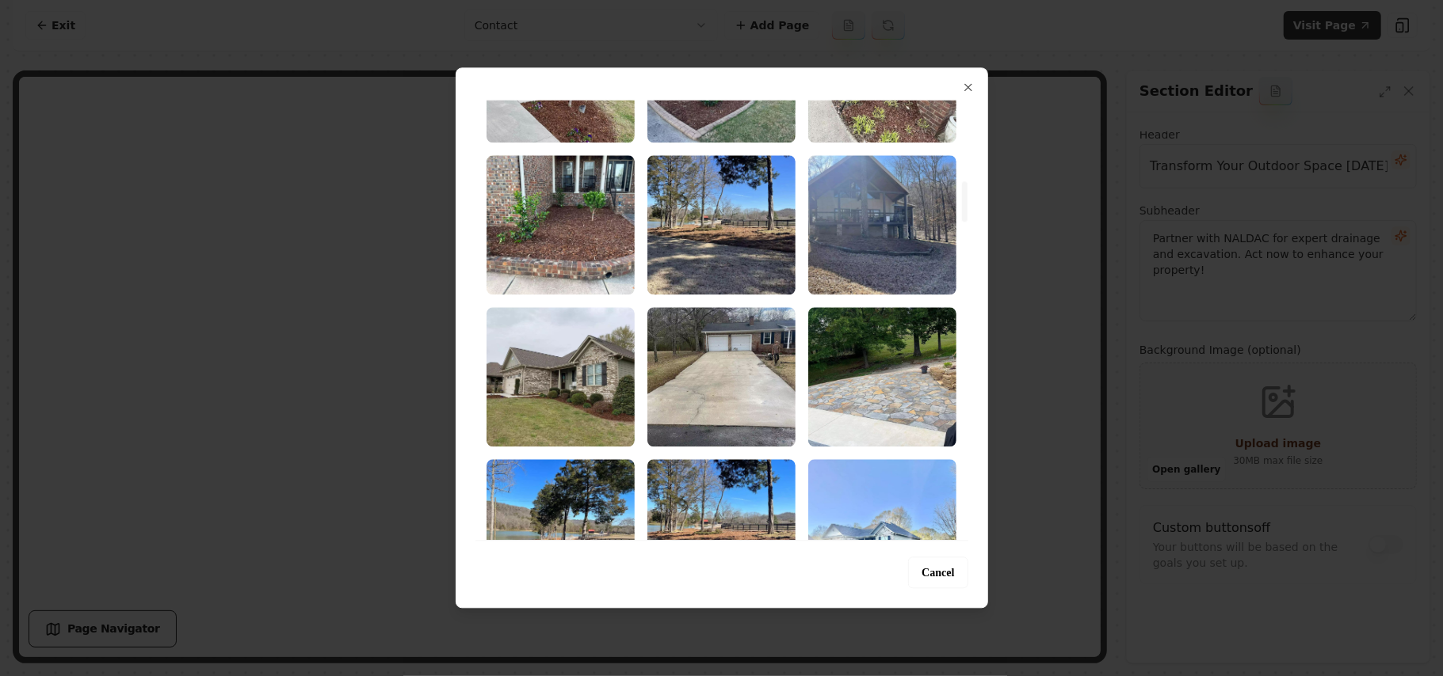
scroll to position [1478, 0]
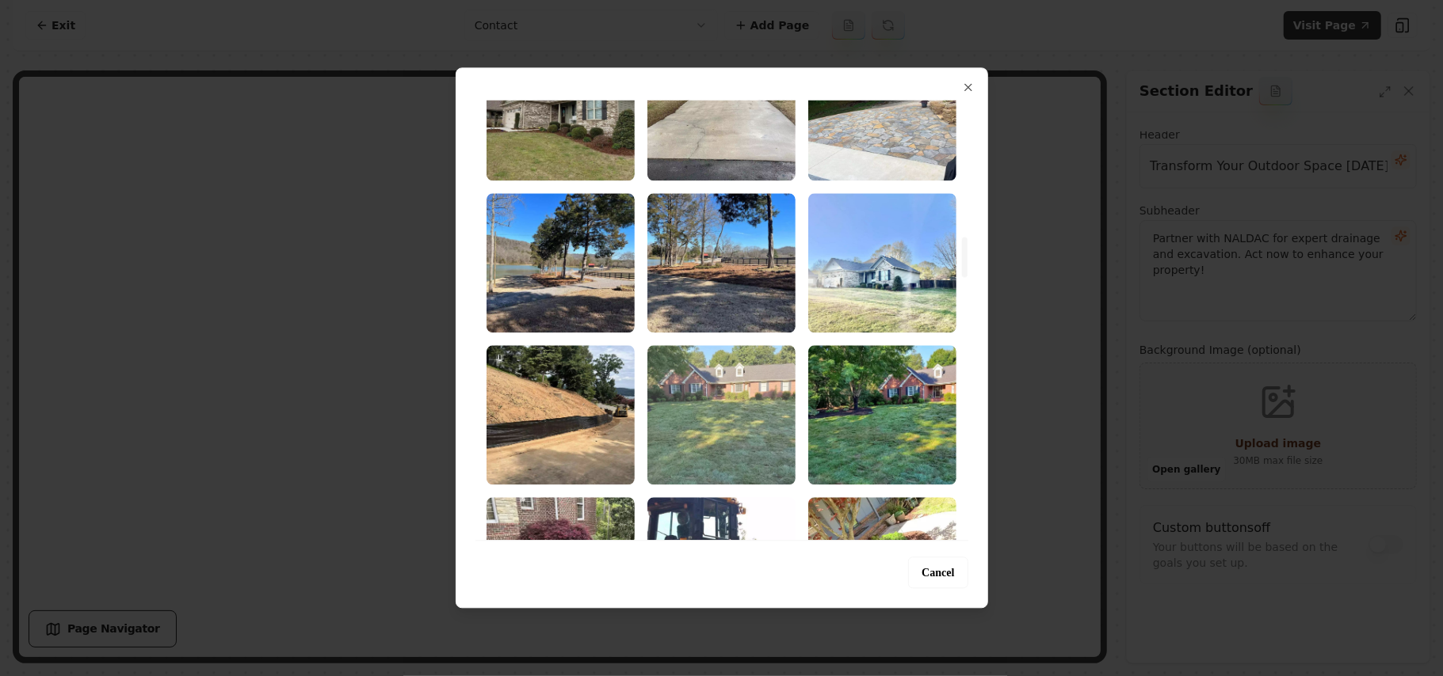
click at [727, 403] on img "Select image image_68a3658d5c7cd75eb86887d6.webp" at bounding box center [721, 414] width 148 height 139
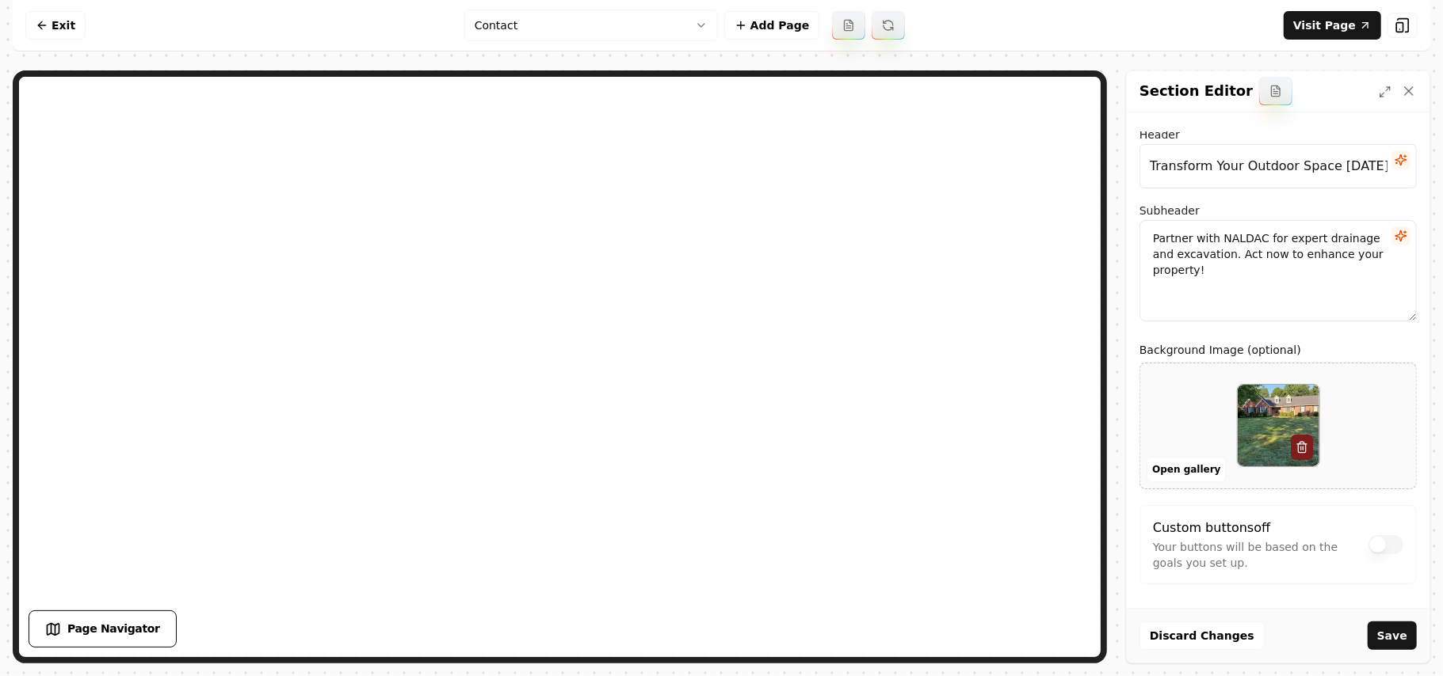
drag, startPoint x: 1408, startPoint y: 625, endPoint x: 1399, endPoint y: 631, distance: 11.0
click at [1407, 626] on button "Save" at bounding box center [1391, 636] width 49 height 29
click at [702, 29] on html "Computer Required This feature is only available on a computer. Please switch t…" at bounding box center [721, 338] width 1443 height 676
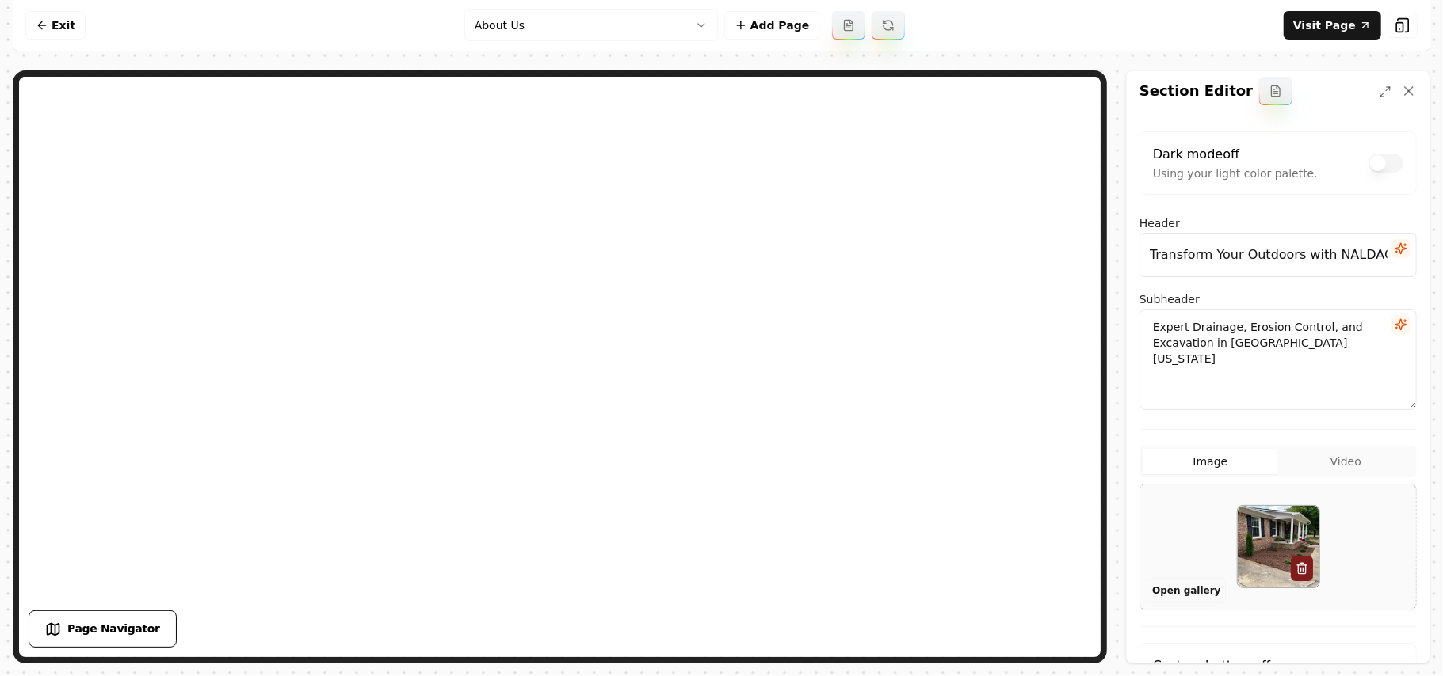
click at [1182, 593] on button "Open gallery" at bounding box center [1185, 590] width 79 height 25
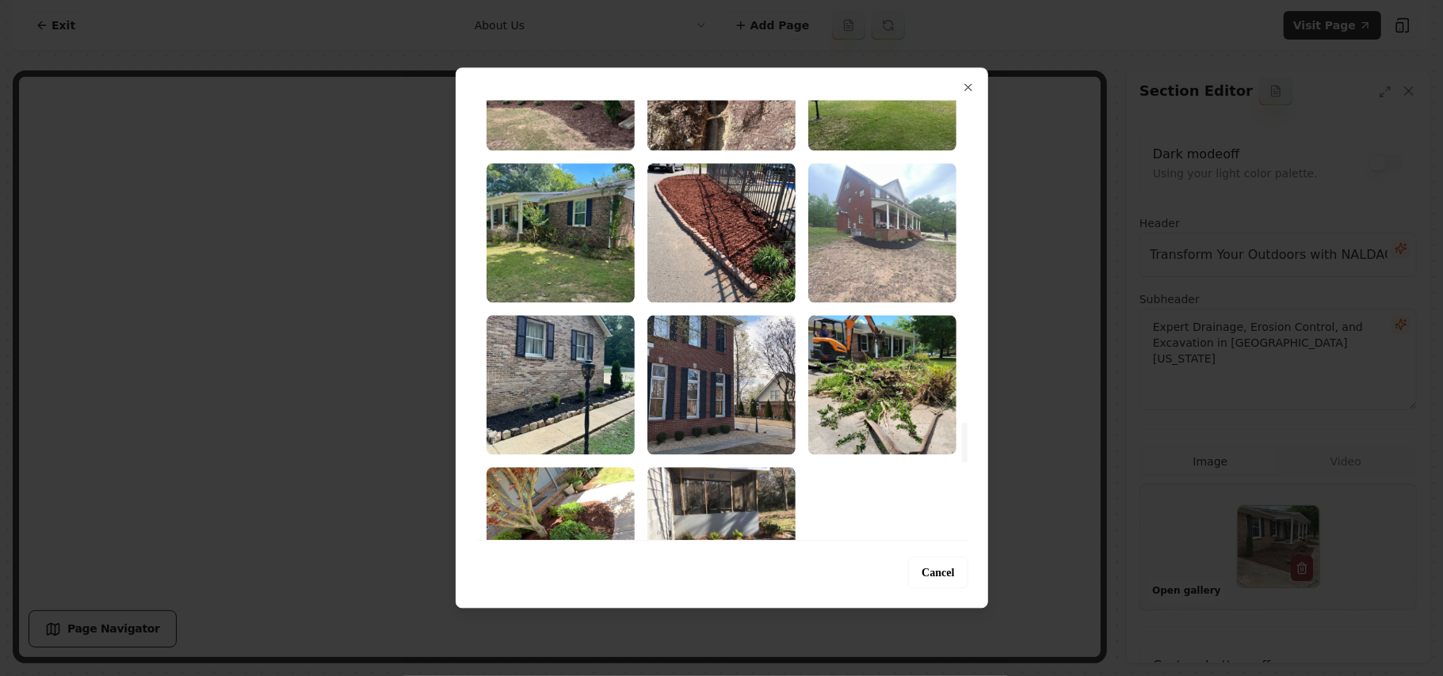
scroll to position [3591, 0]
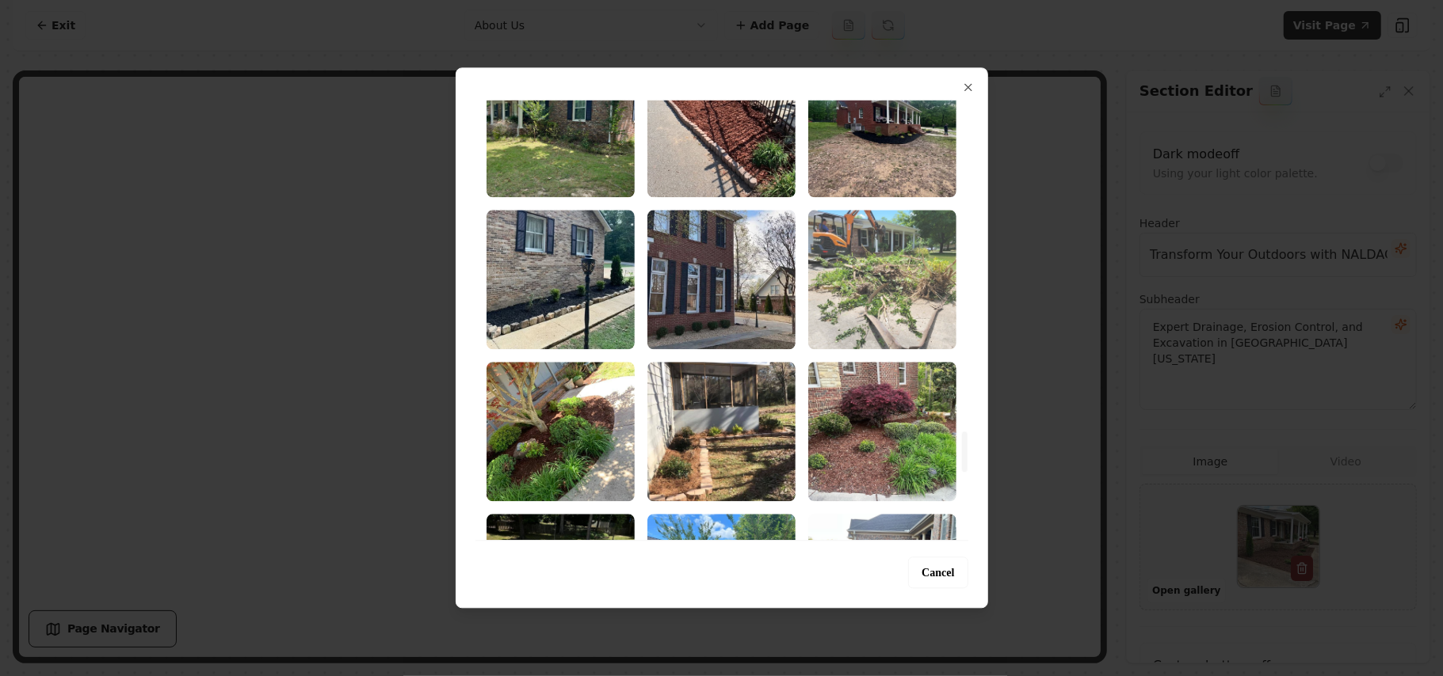
click at [882, 293] on img "Select image image_68a3644e5c7cd75eb85fb0ed.jpeg" at bounding box center [882, 279] width 148 height 139
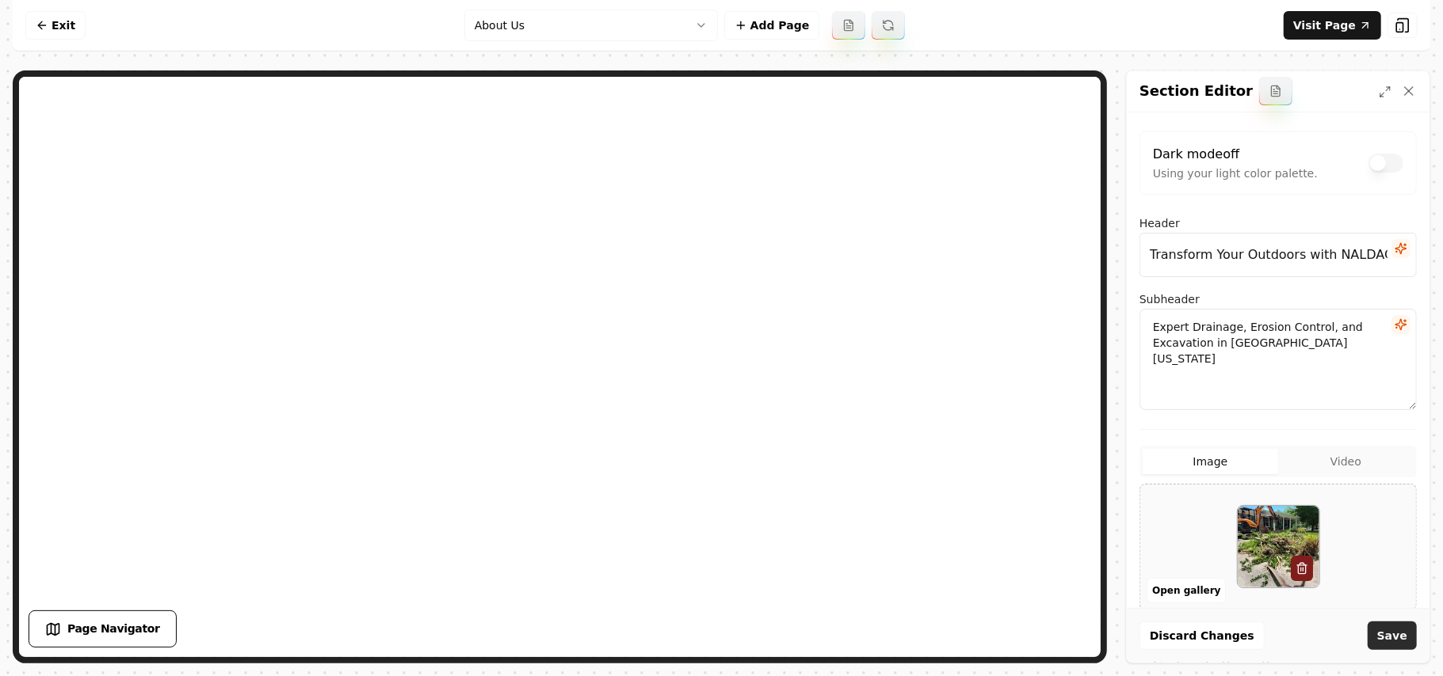
click at [1395, 632] on button "Save" at bounding box center [1391, 636] width 49 height 29
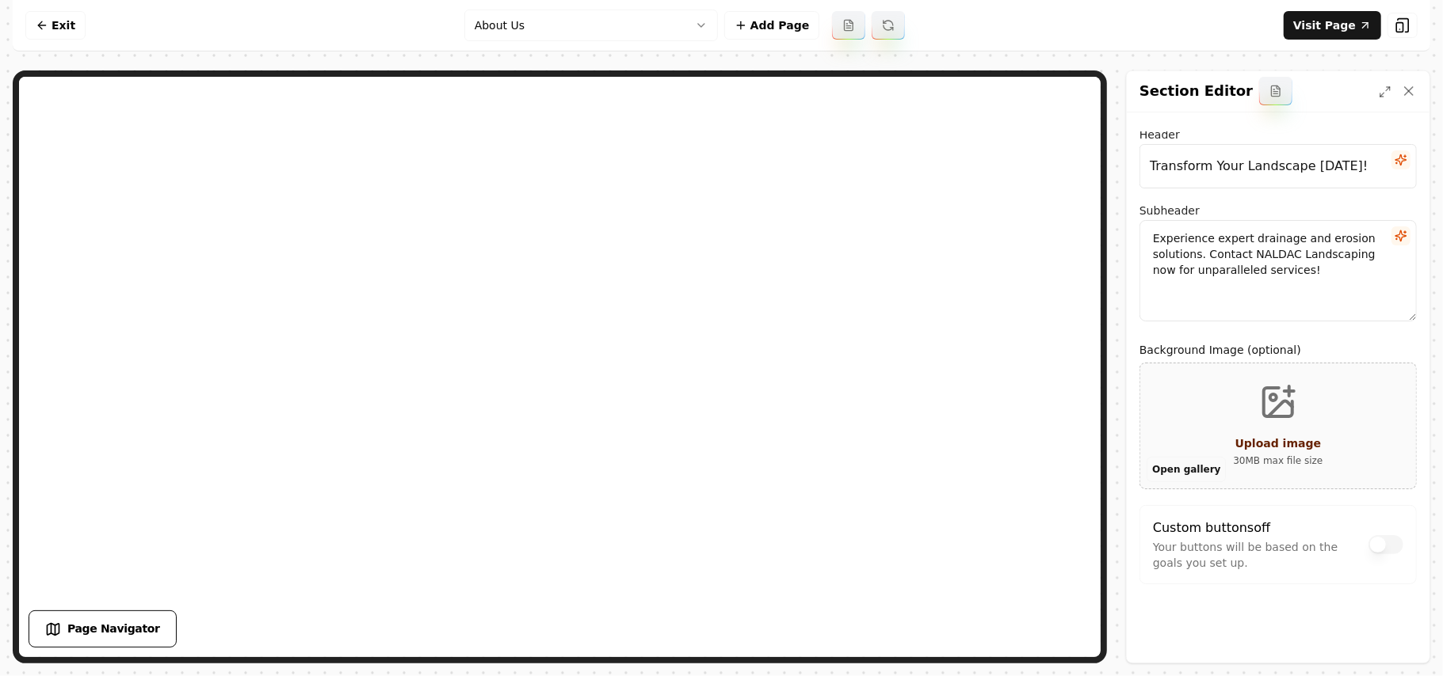
click at [1187, 470] on button "Open gallery" at bounding box center [1185, 469] width 79 height 25
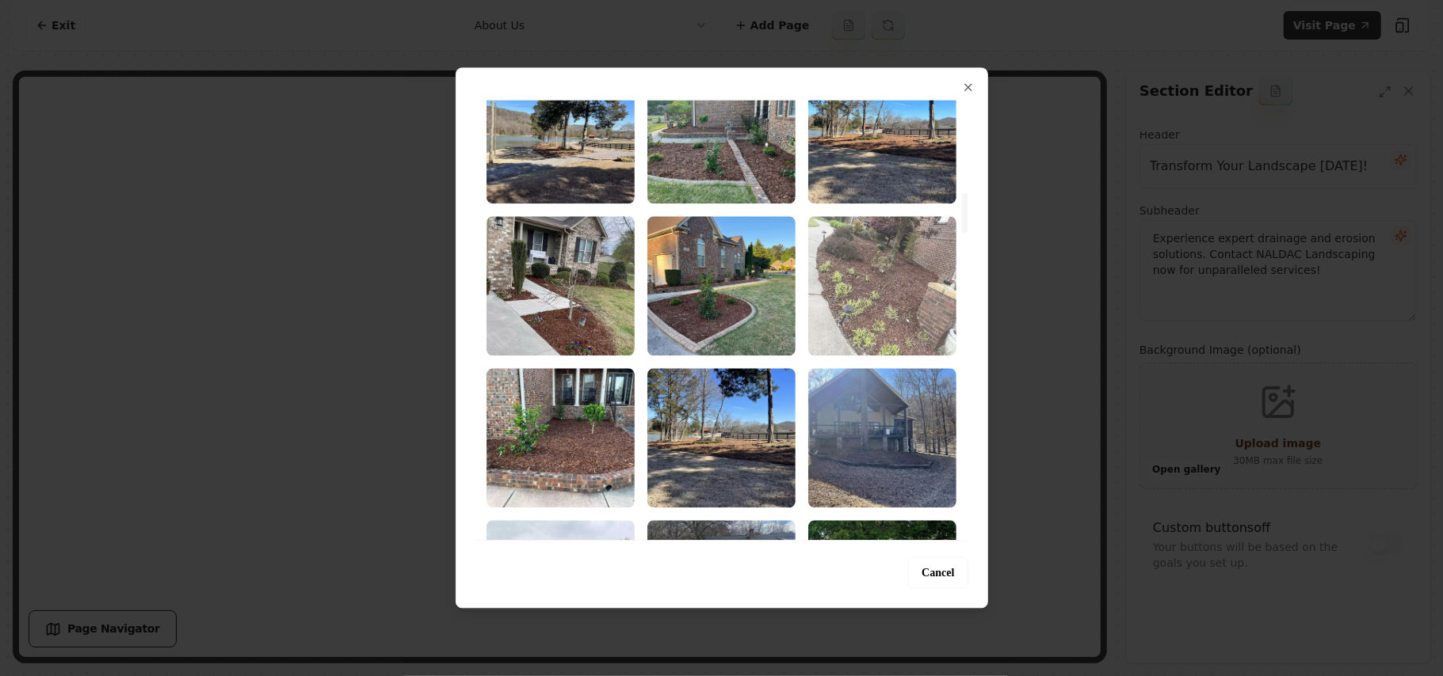
scroll to position [1584, 0]
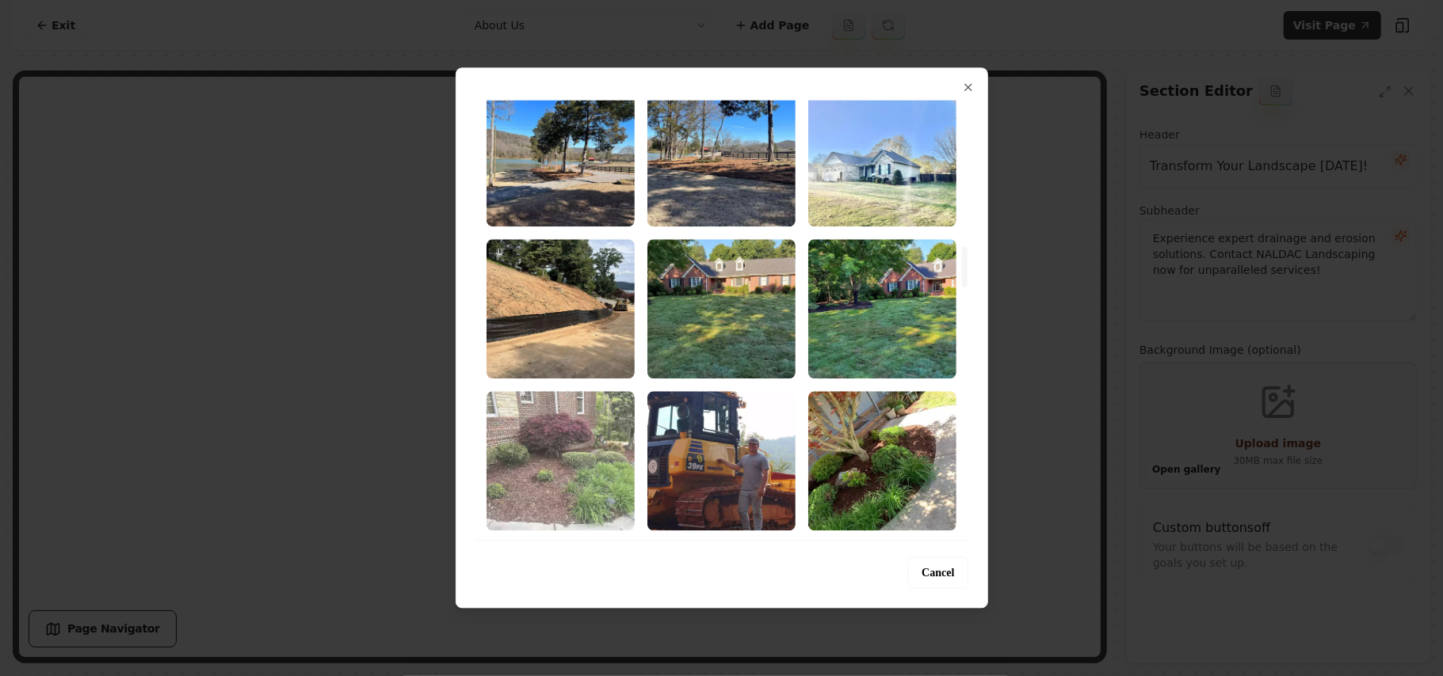
click at [555, 457] on img "Select image image_68a3658d5c7cd75eb8688720.webp" at bounding box center [560, 460] width 148 height 139
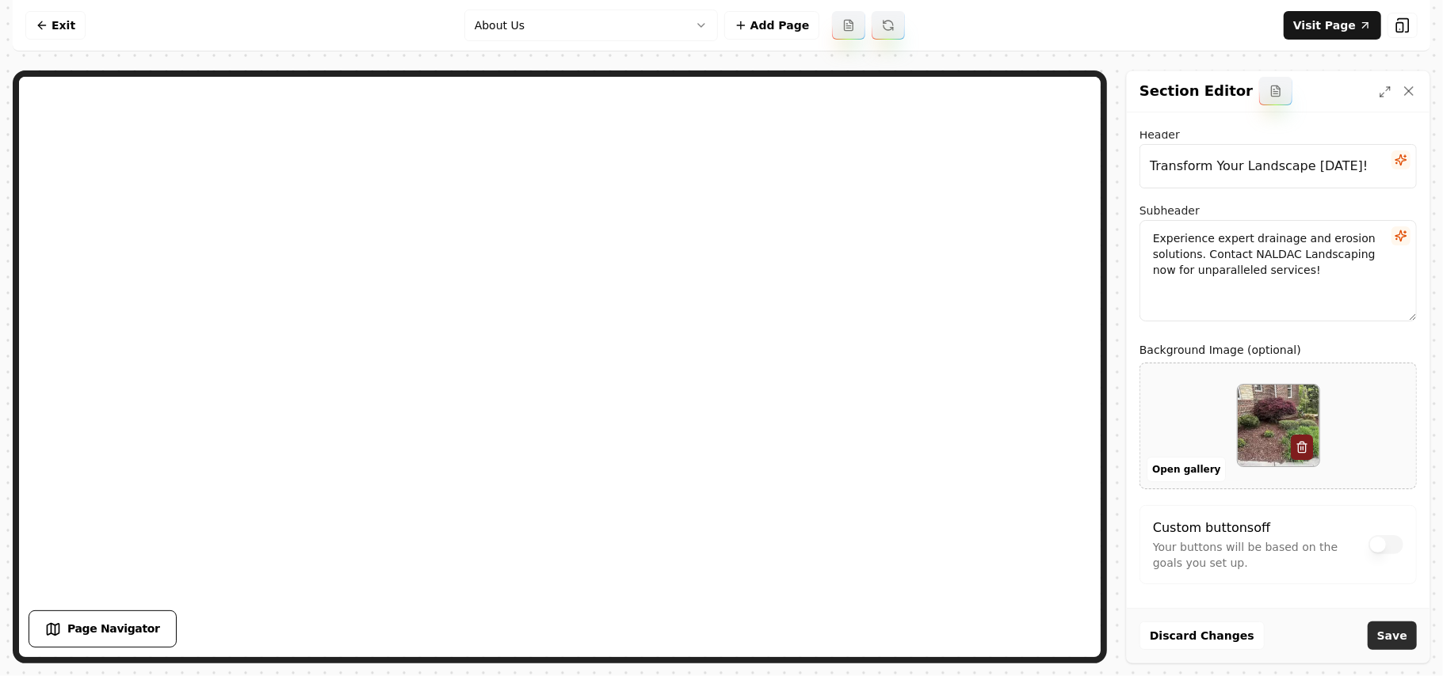
click at [1394, 628] on button "Save" at bounding box center [1391, 636] width 49 height 29
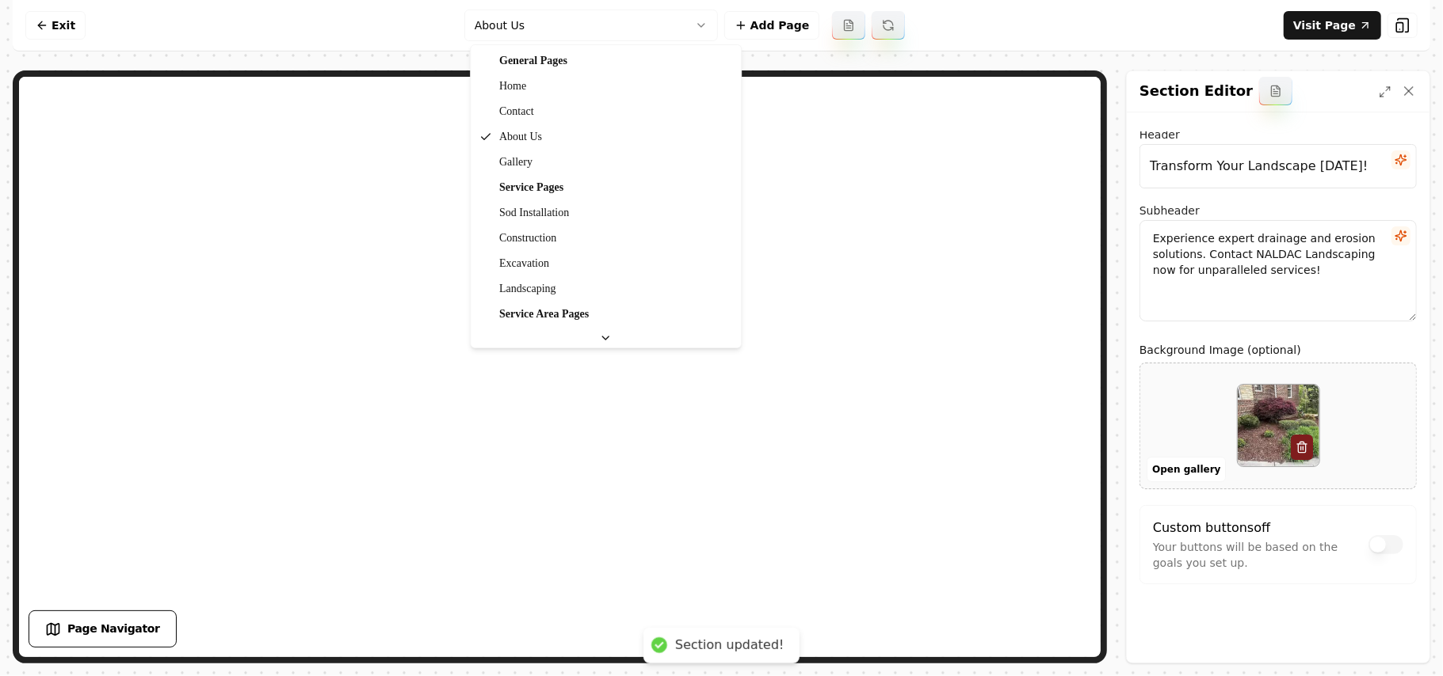
click at [536, 13] on html "Computer Required This feature is only available on a computer. Please switch t…" at bounding box center [721, 338] width 1443 height 676
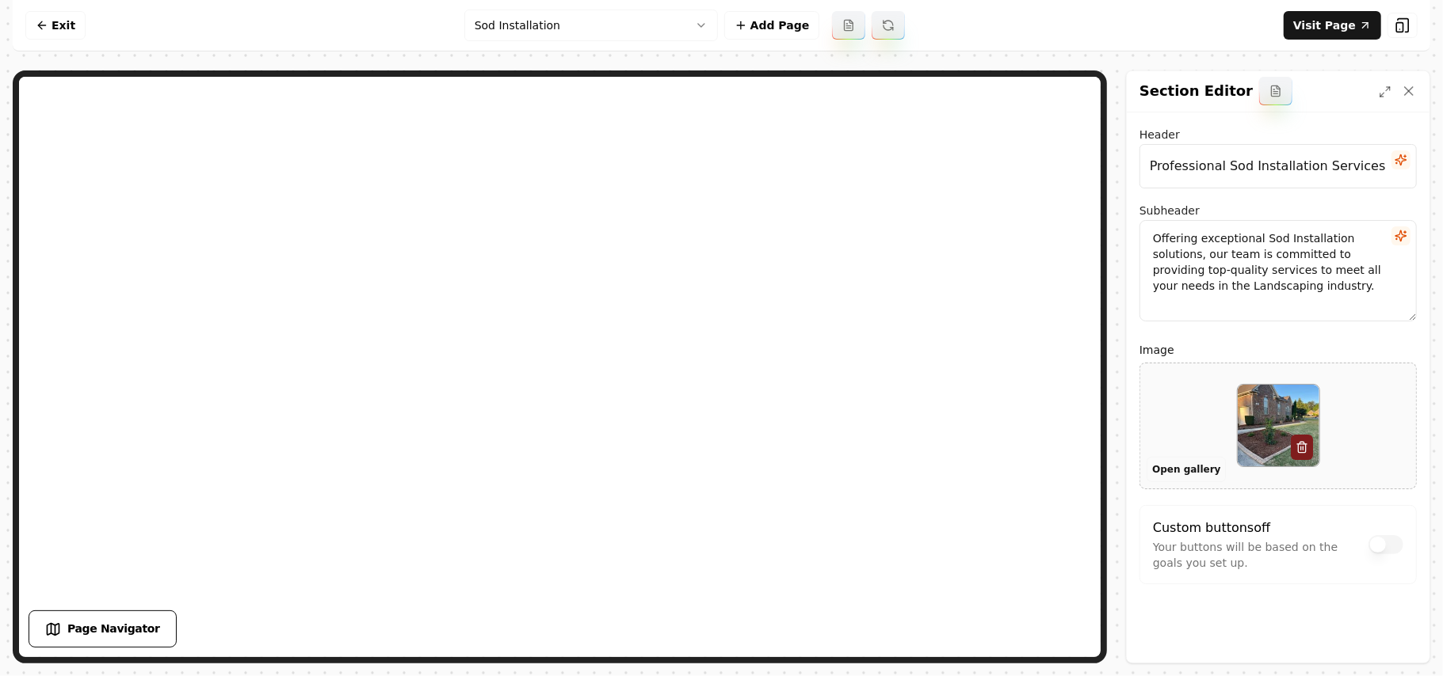
click at [1167, 469] on button "Open gallery" at bounding box center [1185, 469] width 79 height 25
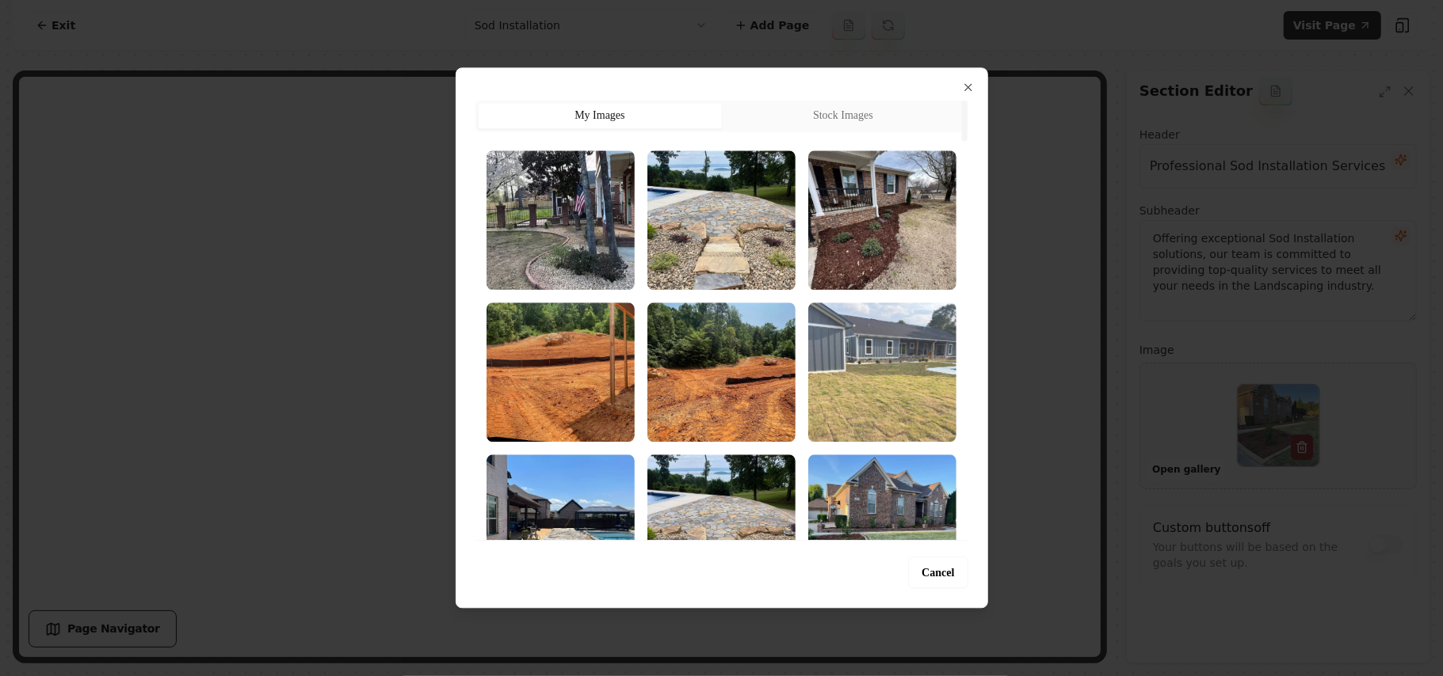
click at [894, 361] on img "Select image image_68a3658e5c7cd75eb8688fbd.webp" at bounding box center [882, 372] width 148 height 139
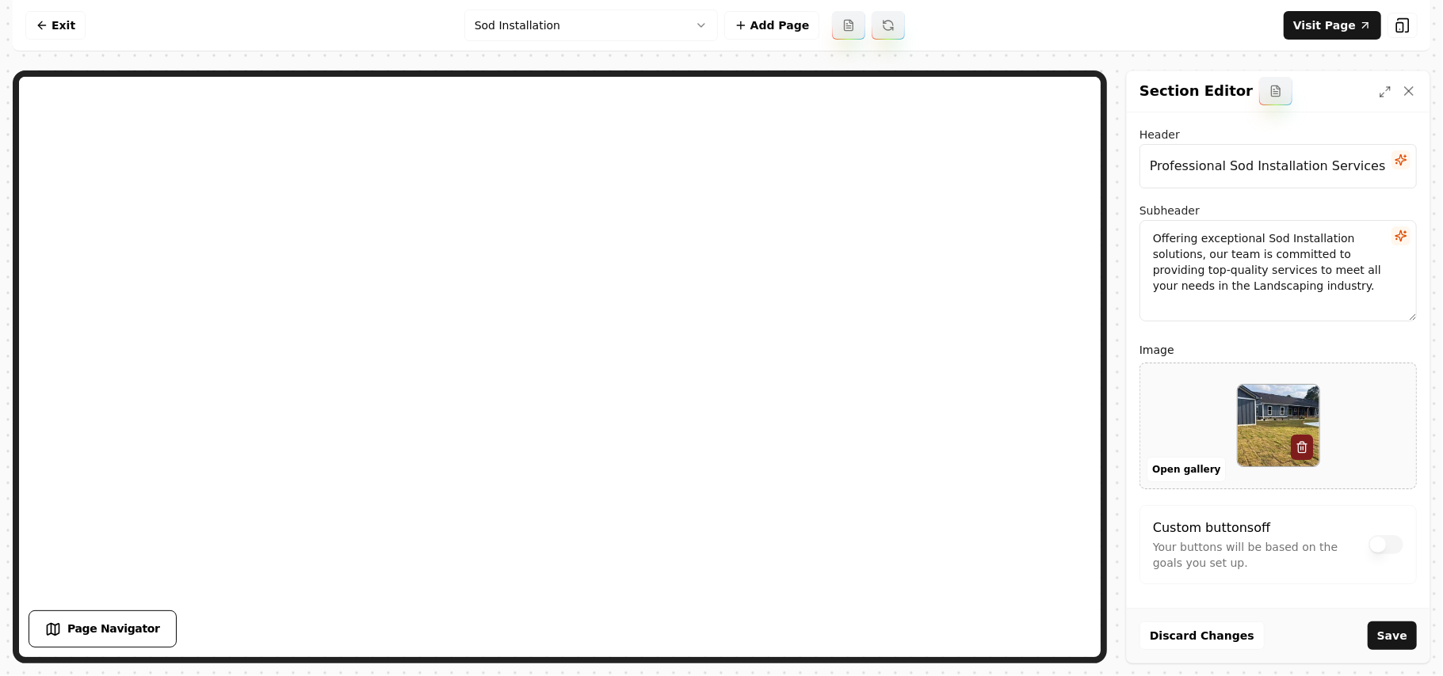
click at [1393, 629] on button "Save" at bounding box center [1391, 636] width 49 height 29
click at [590, 25] on html "Computer Required This feature is only available on a computer. Please switch t…" at bounding box center [721, 338] width 1443 height 676
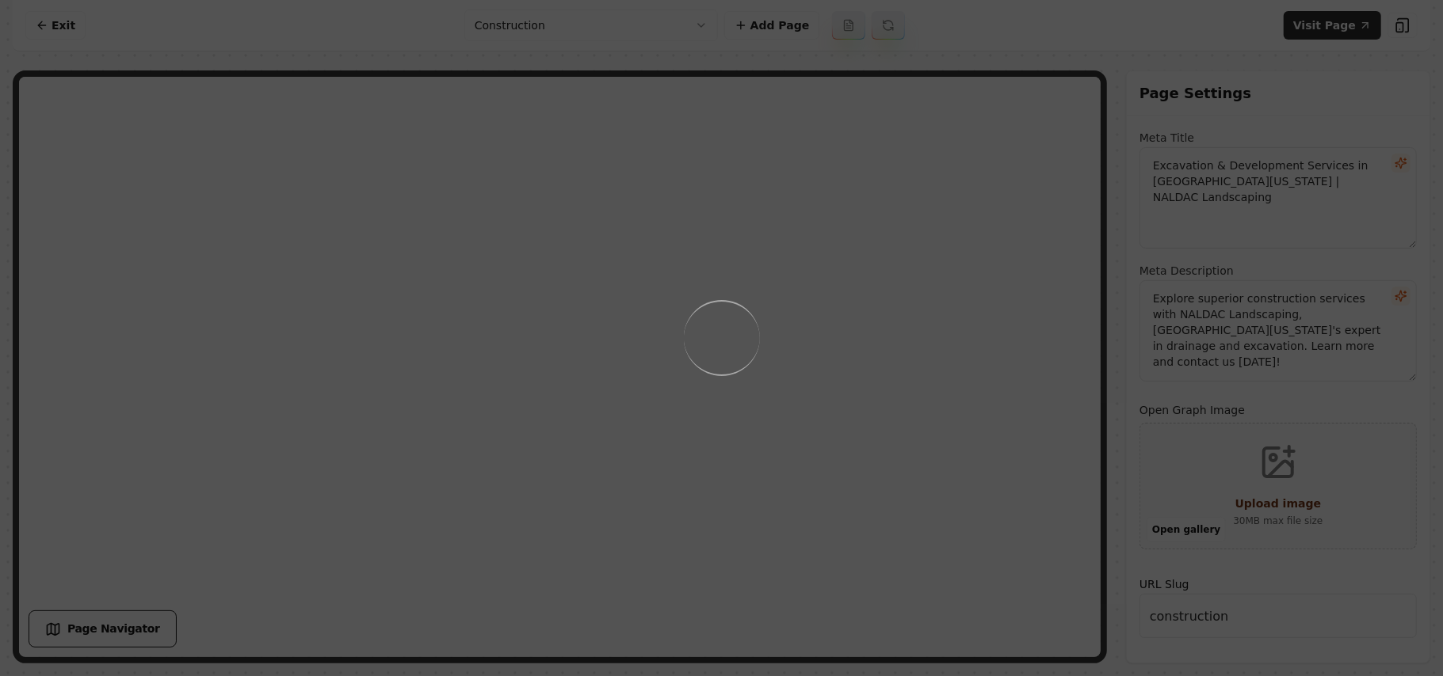
click at [924, 356] on div "Loading..." at bounding box center [721, 338] width 1443 height 676
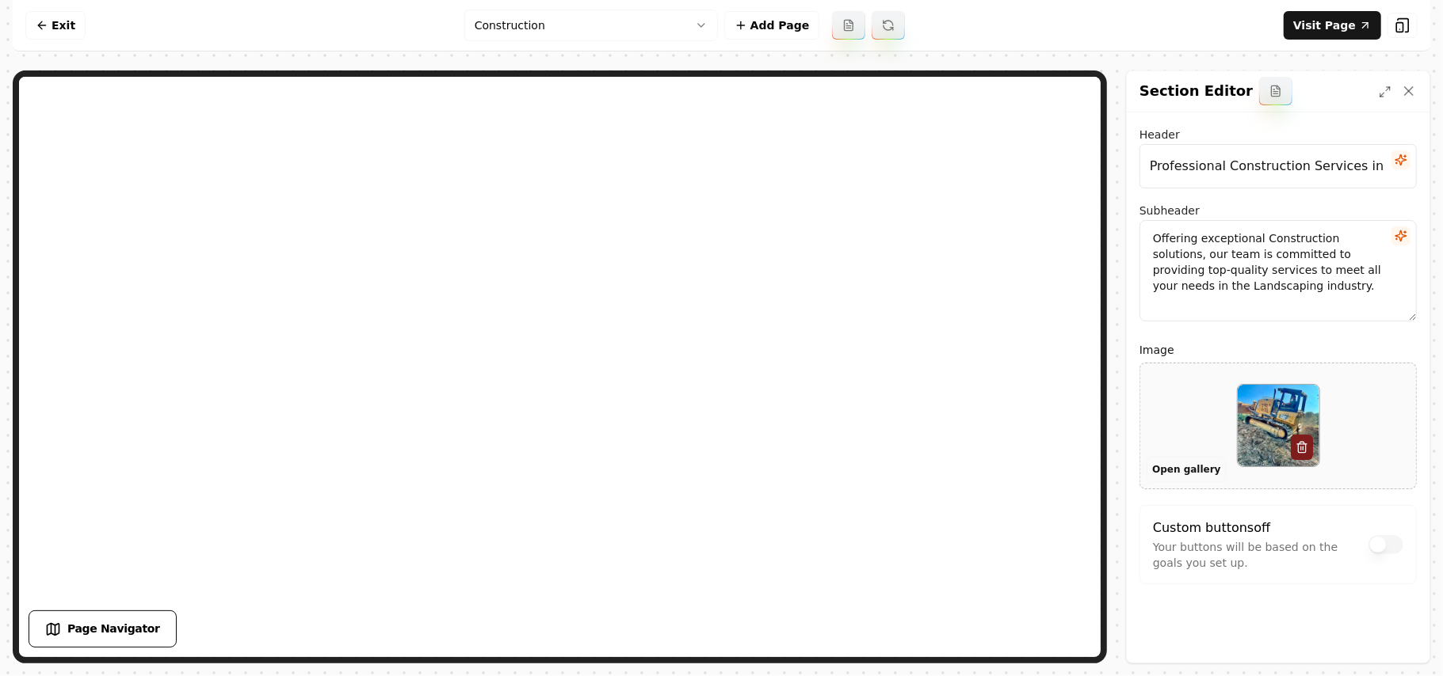
click at [1186, 464] on button "Open gallery" at bounding box center [1185, 469] width 79 height 25
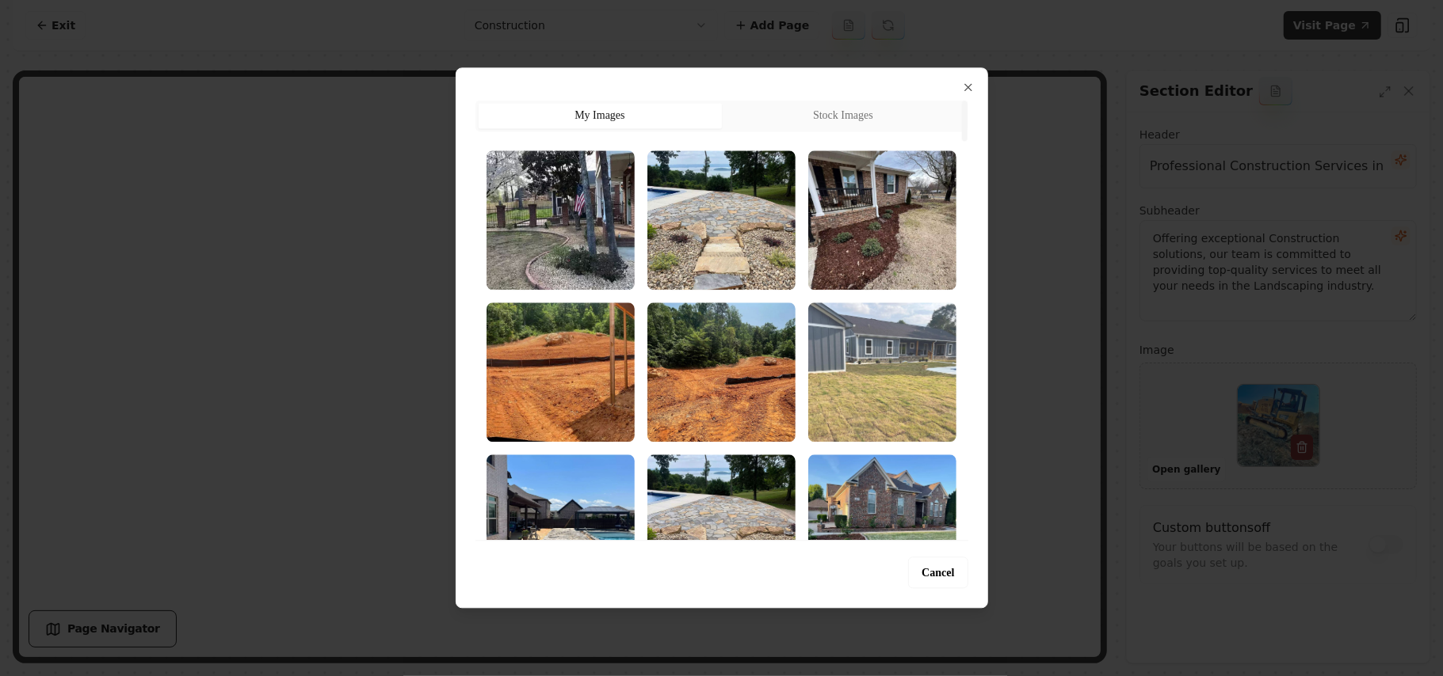
scroll to position [317, 0]
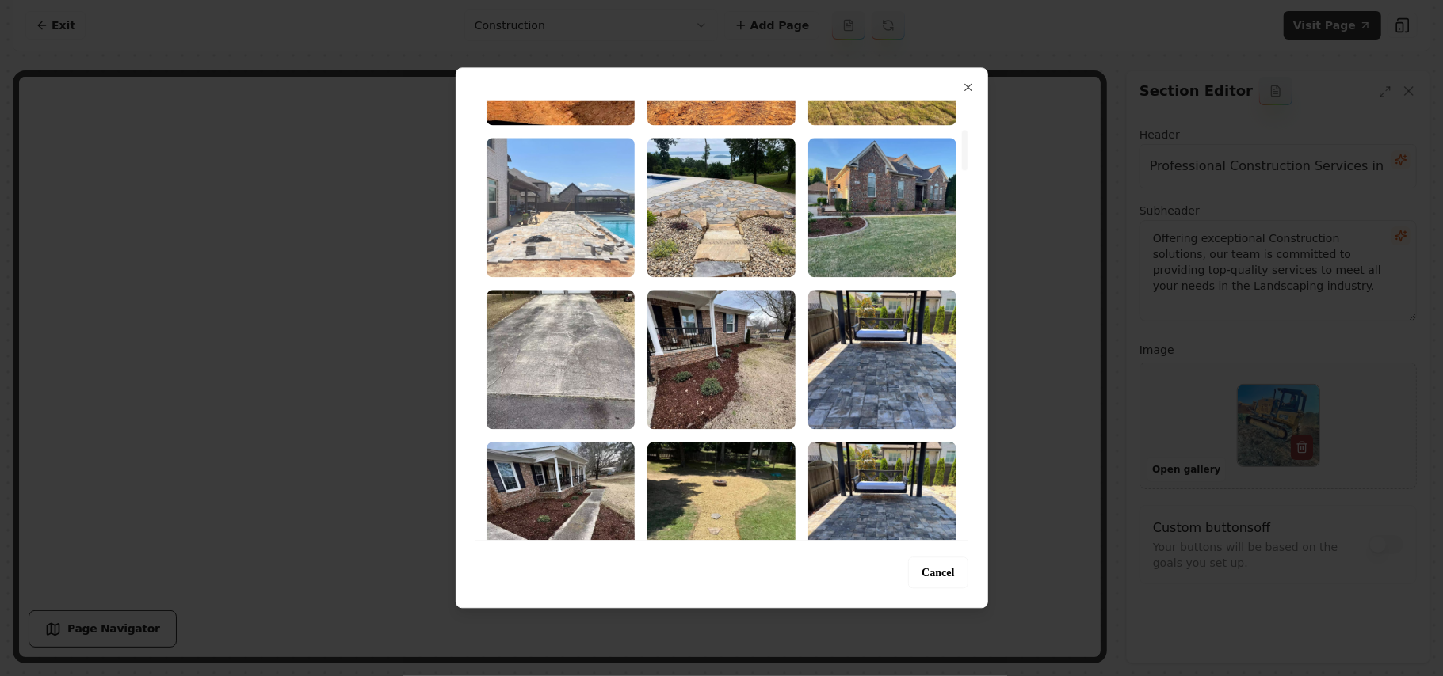
click at [552, 230] on img "Select image image_68a3658e5c7cd75eb8688e9d.webp" at bounding box center [560, 207] width 148 height 139
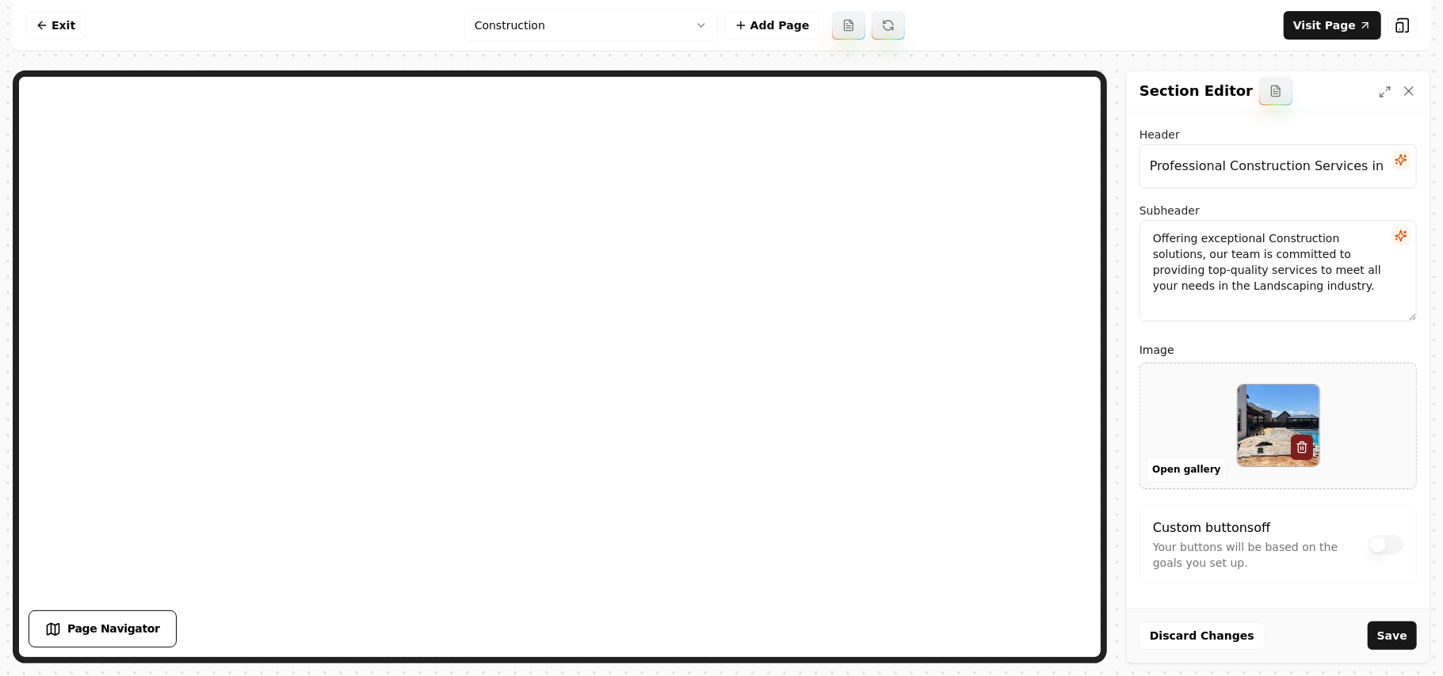
click at [1375, 638] on button "Save" at bounding box center [1391, 636] width 49 height 29
click at [593, 13] on html "Computer Required This feature is only available on a computer. Please switch t…" at bounding box center [721, 338] width 1443 height 676
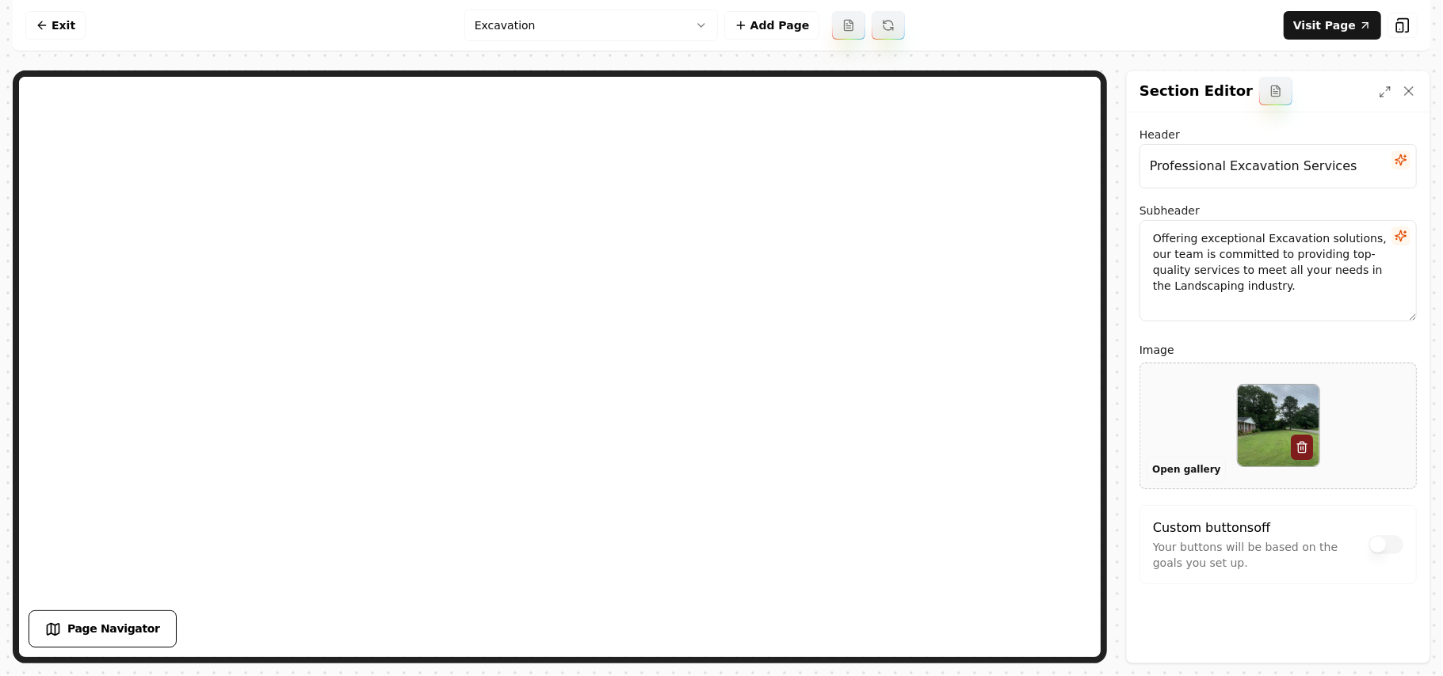
click at [1176, 474] on button "Open gallery" at bounding box center [1185, 469] width 79 height 25
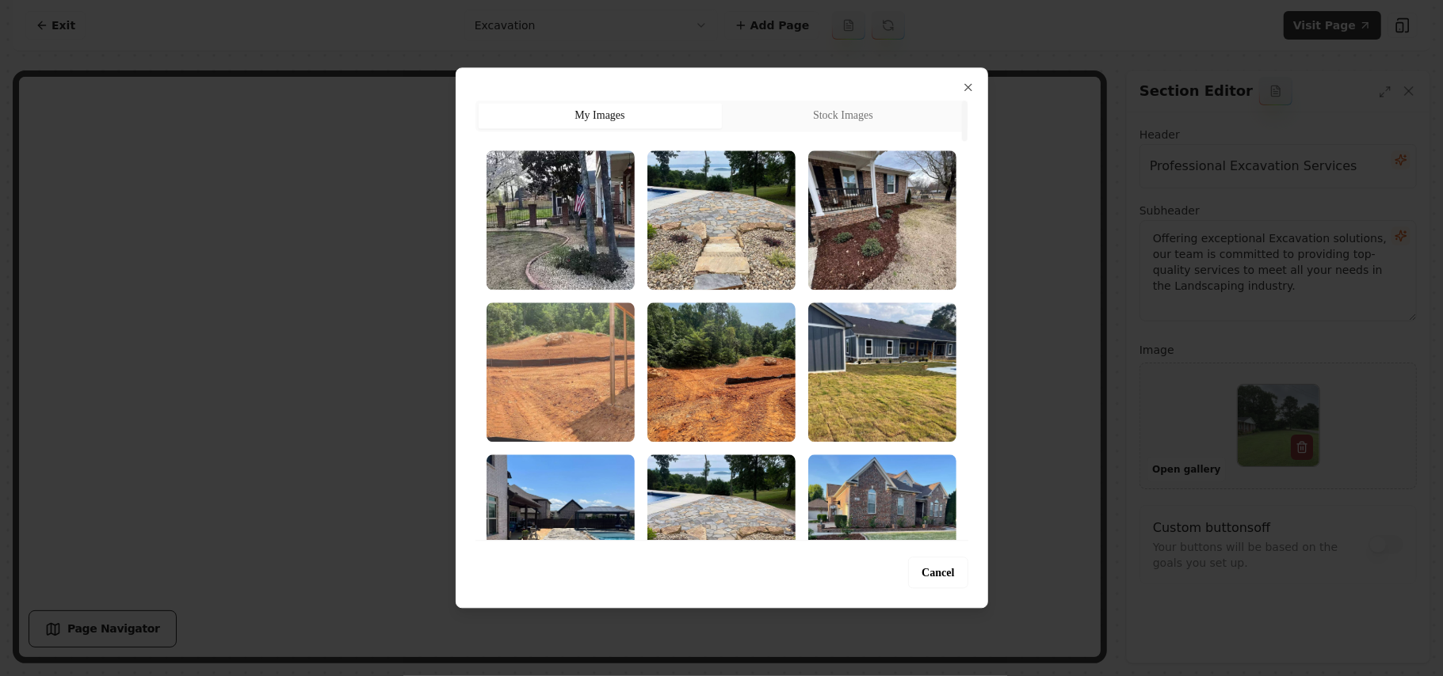
click at [607, 387] on img "Select image image_68a3658e5c7cd75eb8688f1b.webp" at bounding box center [560, 372] width 148 height 139
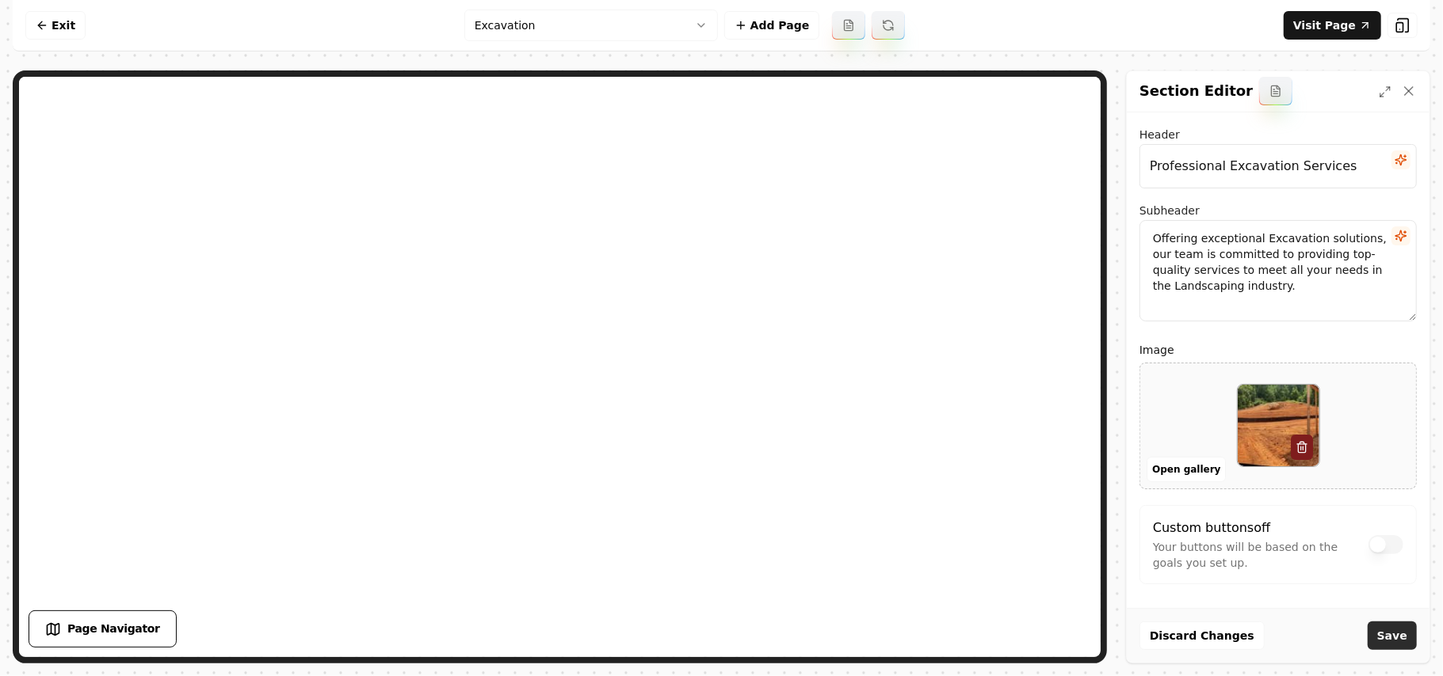
click at [1386, 631] on button "Save" at bounding box center [1391, 636] width 49 height 29
click at [663, 24] on html "Computer Required This feature is only available on a computer. Please switch t…" at bounding box center [721, 338] width 1443 height 676
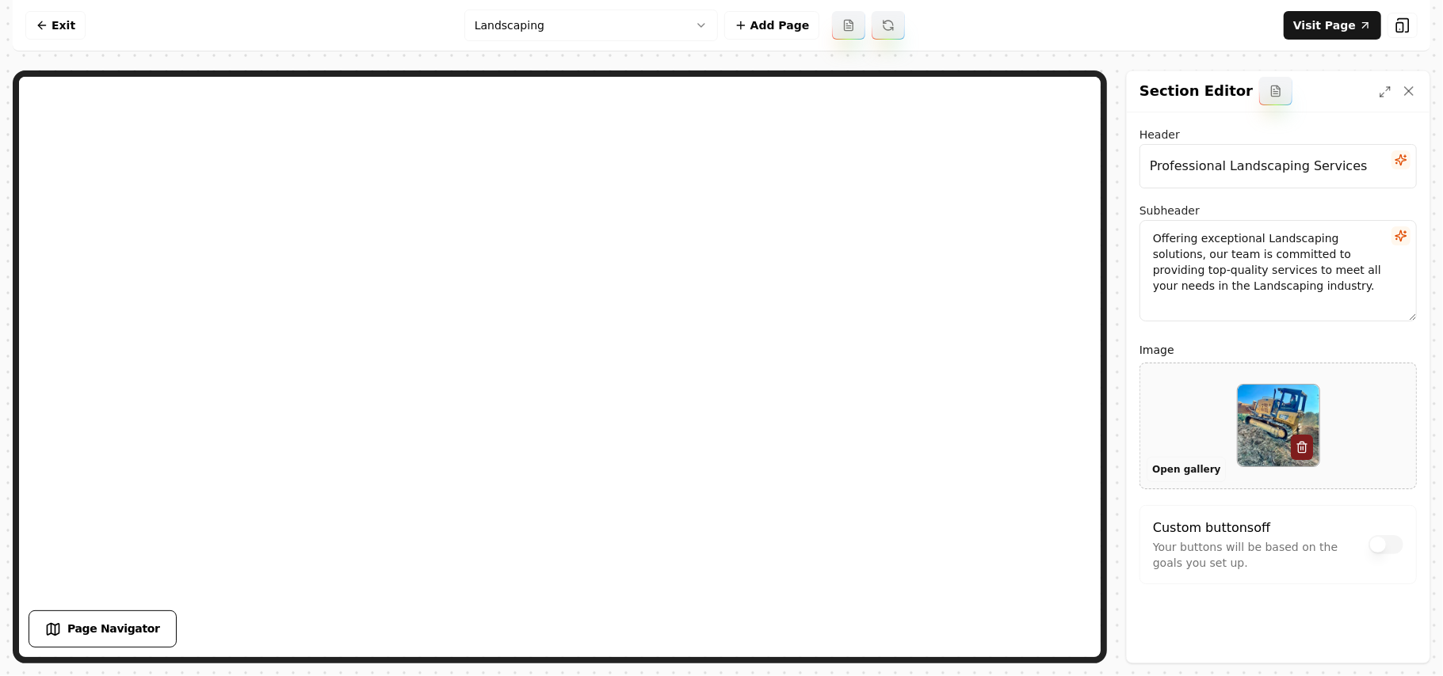
click at [1199, 476] on button "Open gallery" at bounding box center [1185, 469] width 79 height 25
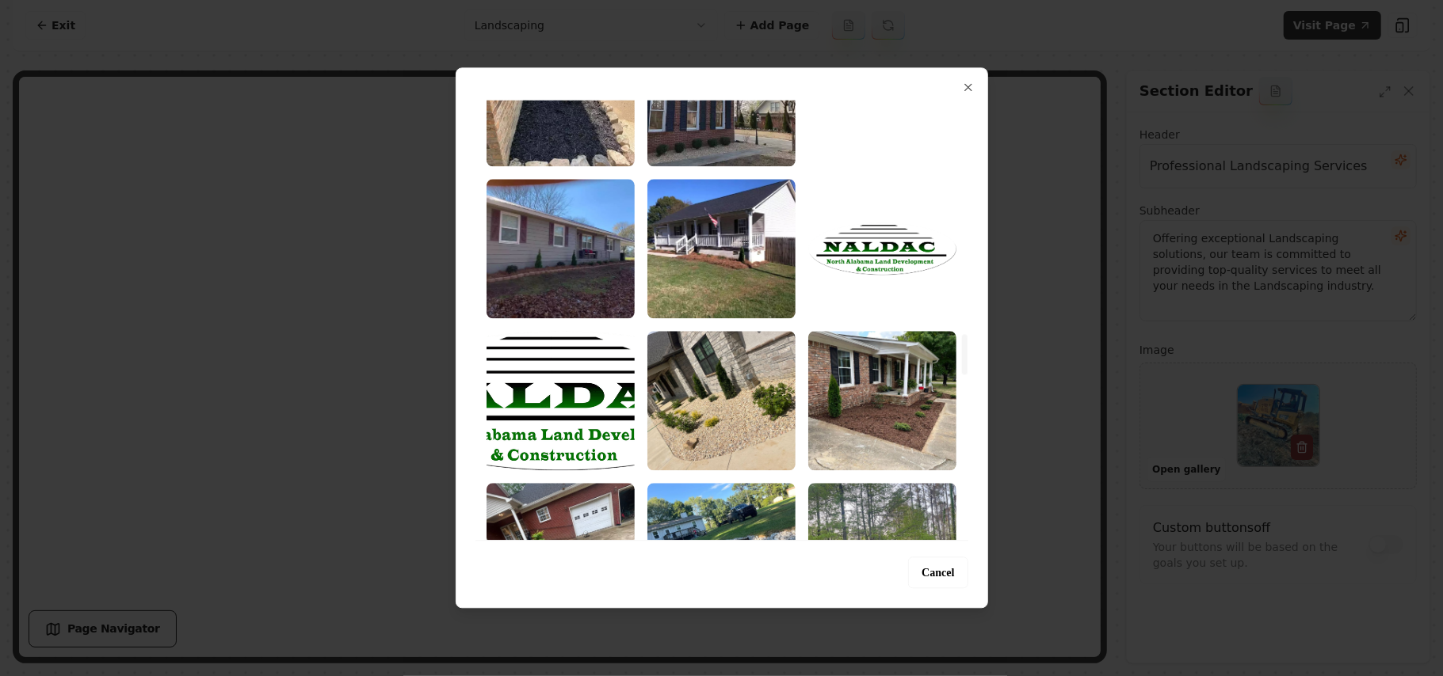
scroll to position [2535, 0]
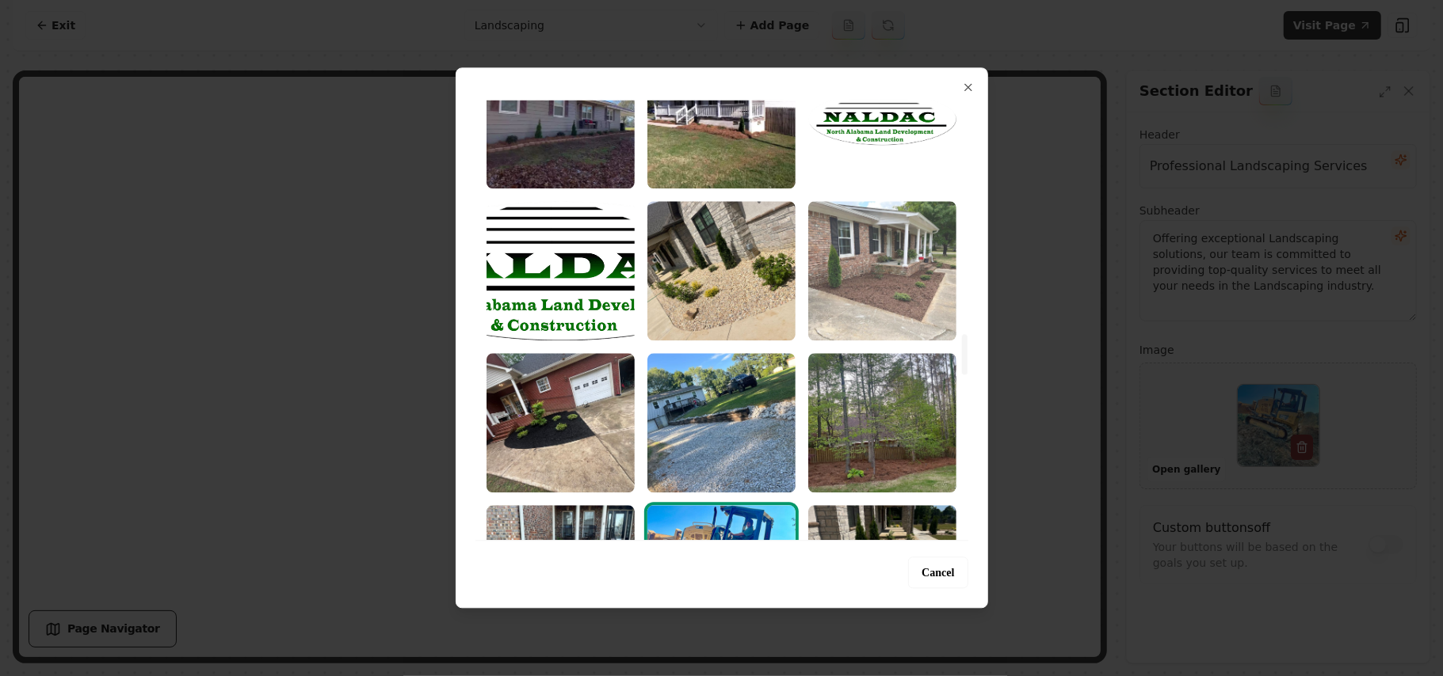
click at [871, 282] on img "Select image image_68a3644f5c7cd75eb85fb69a.jpeg" at bounding box center [882, 270] width 148 height 139
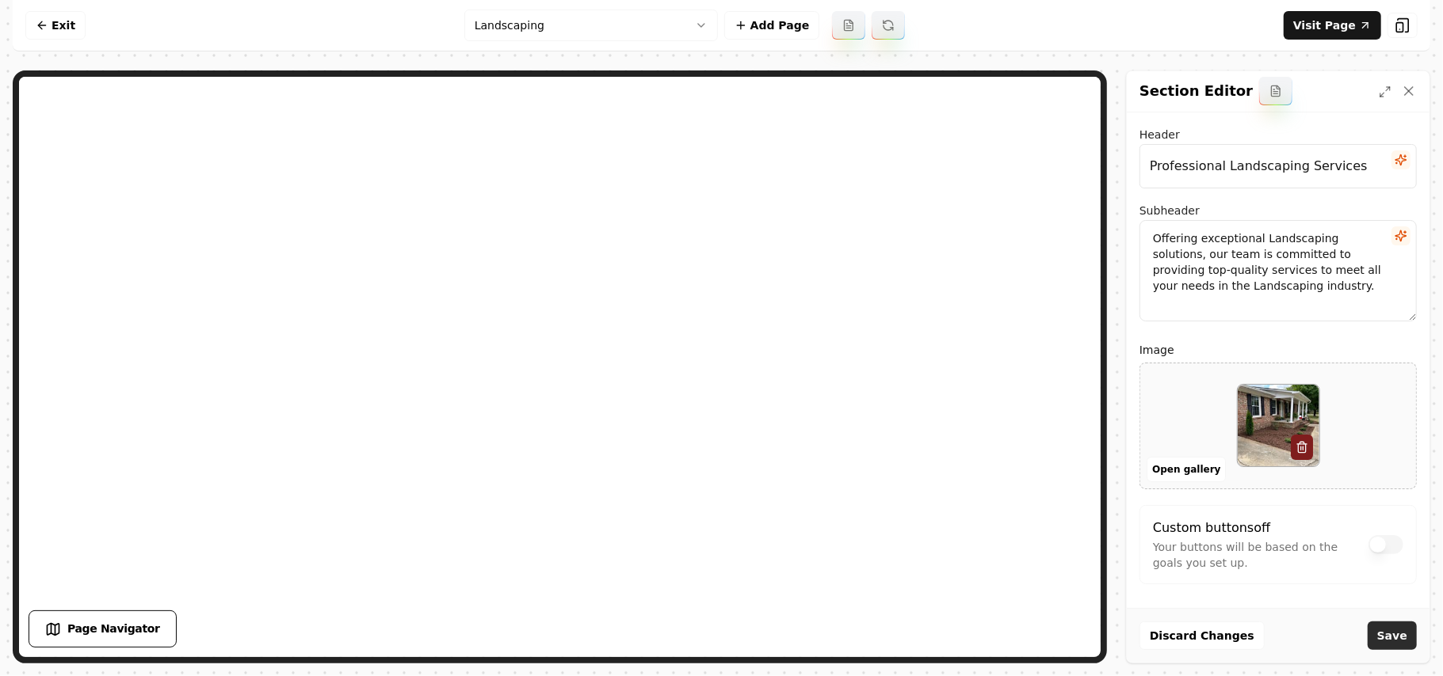
click at [1410, 629] on button "Save" at bounding box center [1391, 636] width 49 height 29
click at [1185, 469] on button "Open gallery" at bounding box center [1185, 469] width 79 height 25
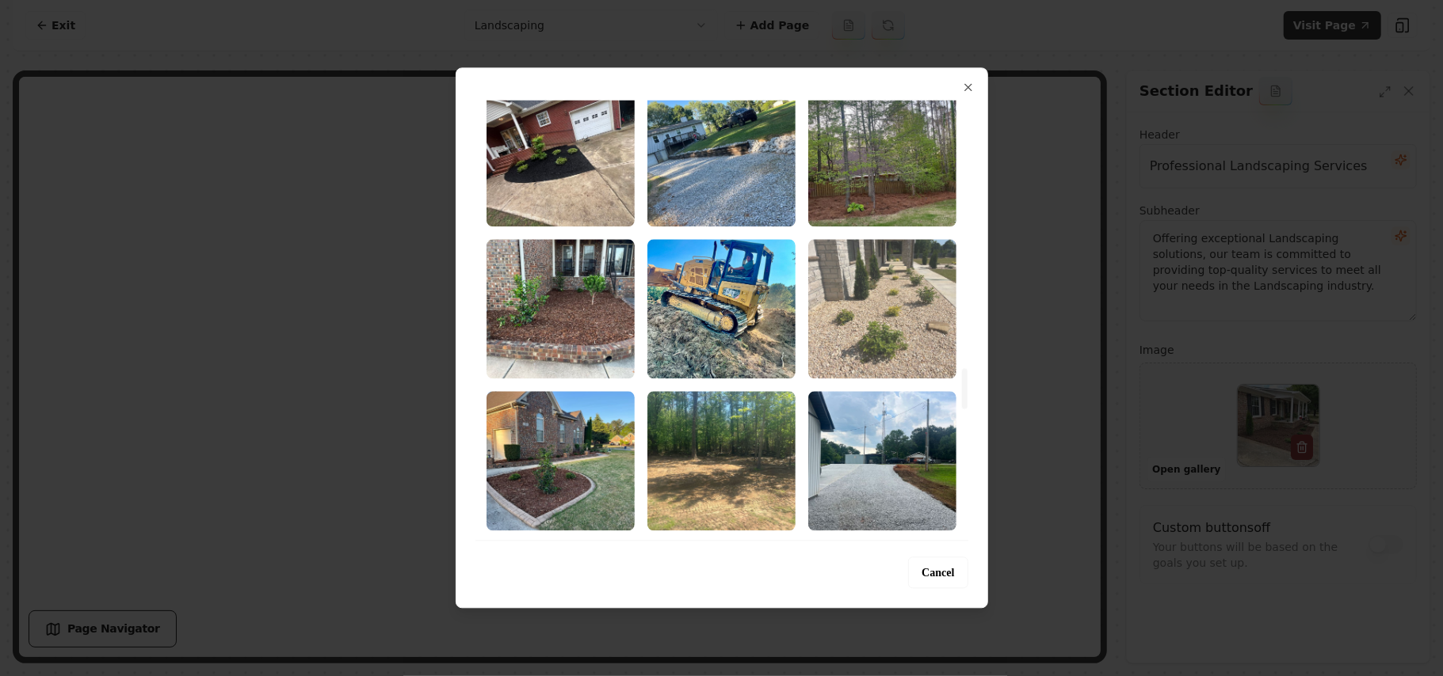
scroll to position [2746, 0]
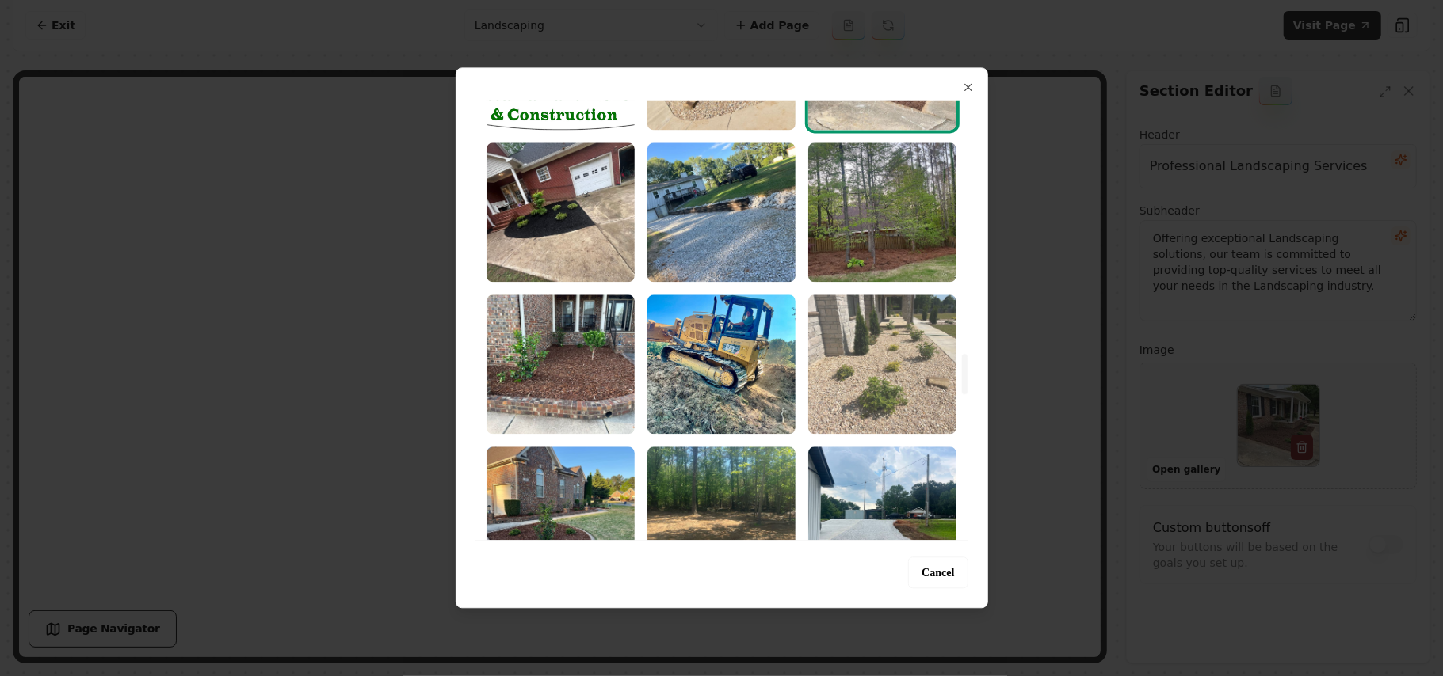
click at [876, 403] on img "Select image image_68a3644f5c7cd75eb85fb542.jpeg" at bounding box center [882, 364] width 148 height 139
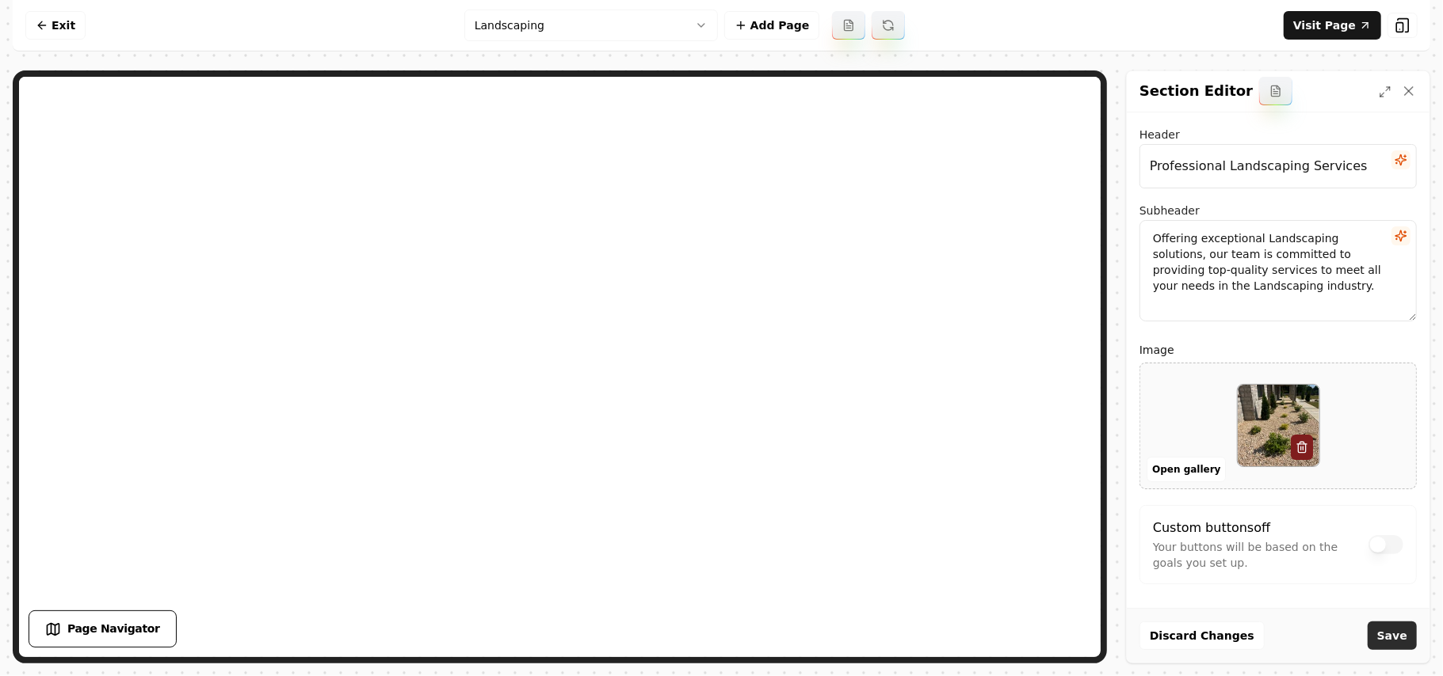
click at [1397, 645] on button "Save" at bounding box center [1391, 636] width 49 height 29
click at [1199, 474] on button "Open gallery" at bounding box center [1185, 469] width 79 height 25
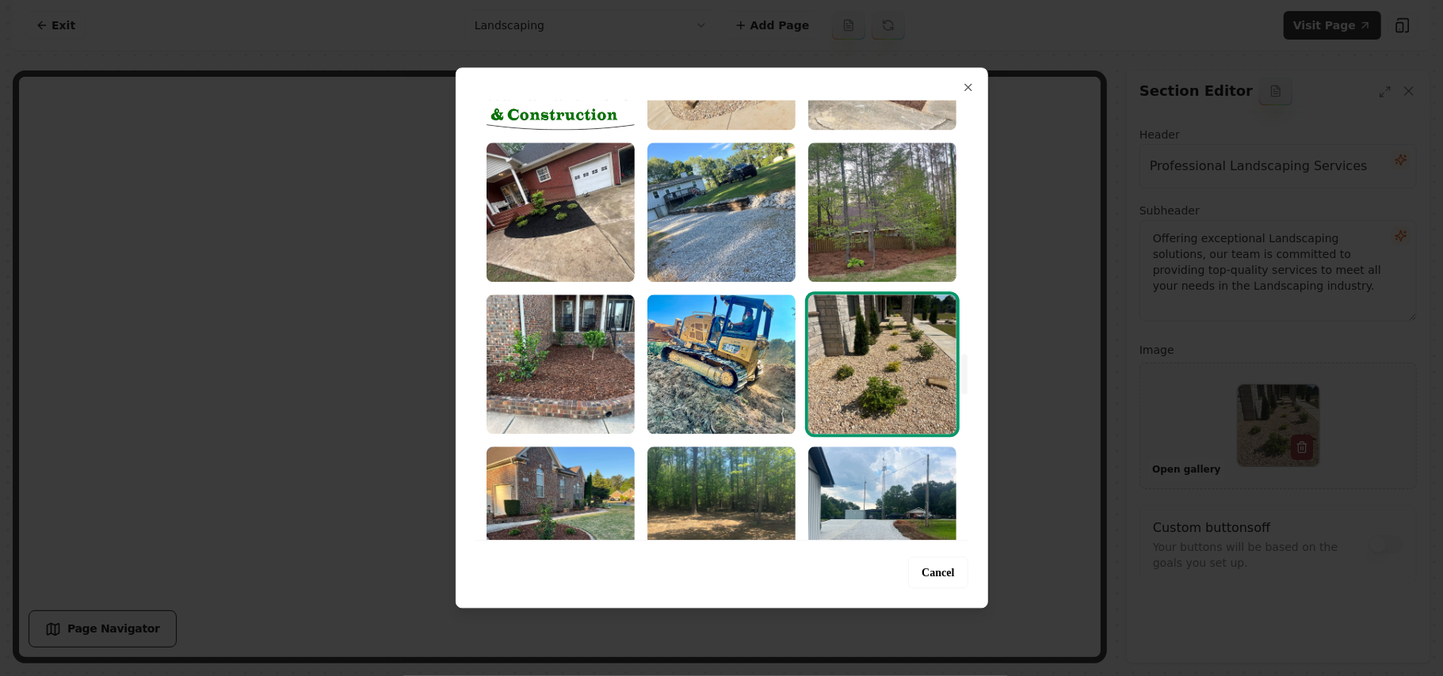
scroll to position [3062, 0]
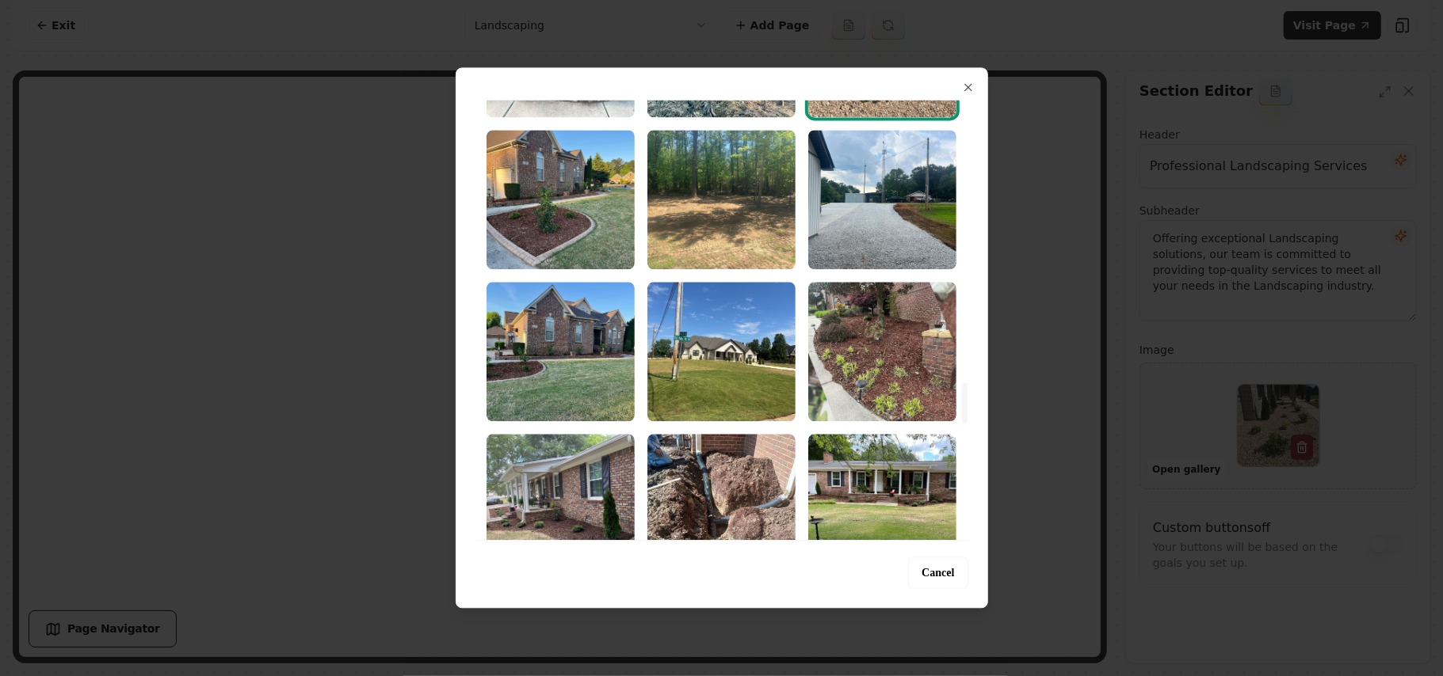
click at [510, 184] on img "Select image image_68a3644f5c7cd75eb85fb452.jpeg" at bounding box center [560, 199] width 148 height 139
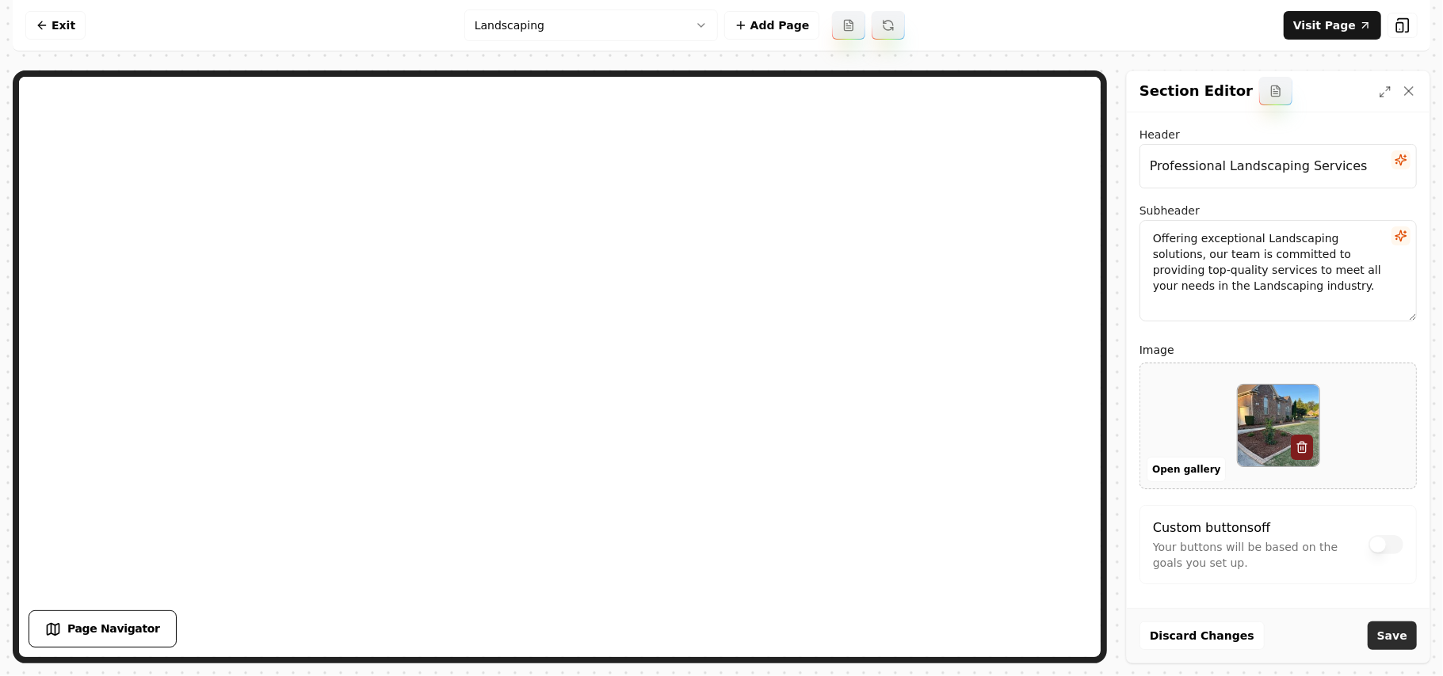
click at [1401, 624] on button "Save" at bounding box center [1391, 636] width 49 height 29
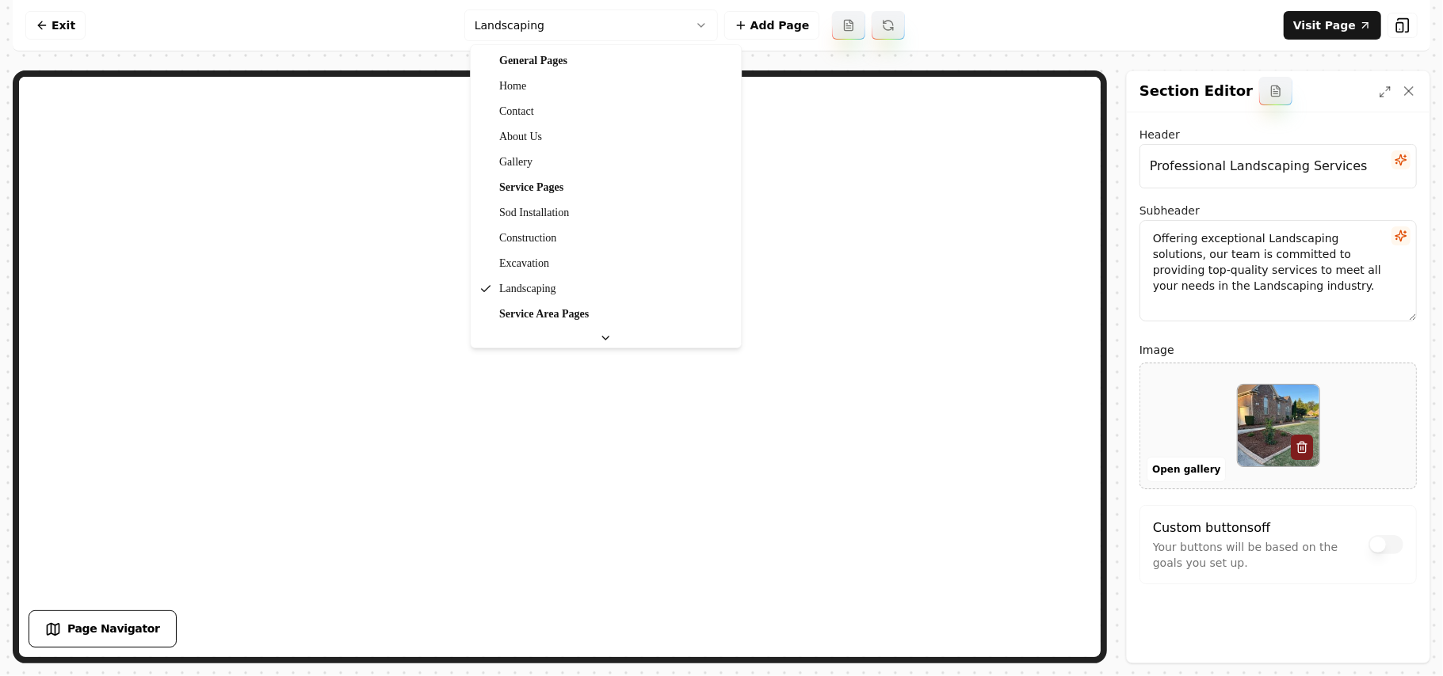
click at [616, 13] on html "Computer Required This feature is only available on a computer. Please switch t…" at bounding box center [721, 338] width 1443 height 676
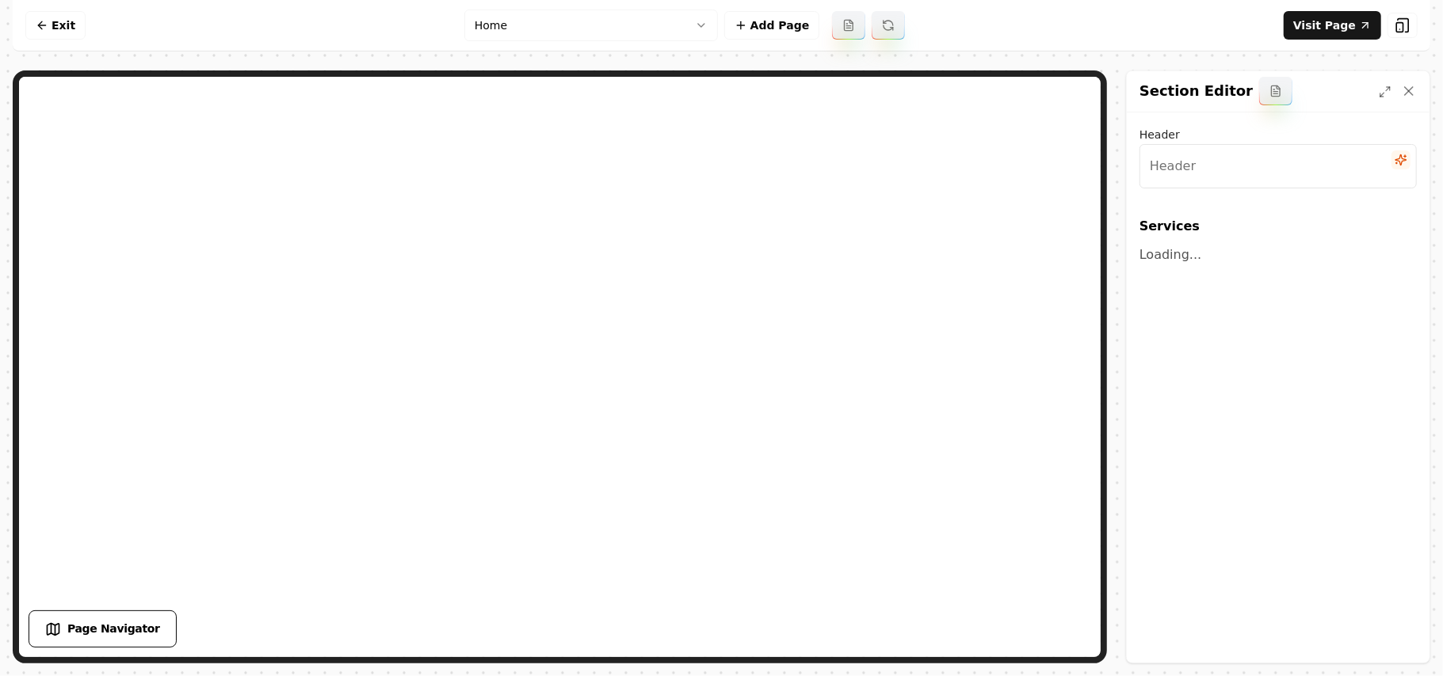
type input "Our Expert Landscaping Services"
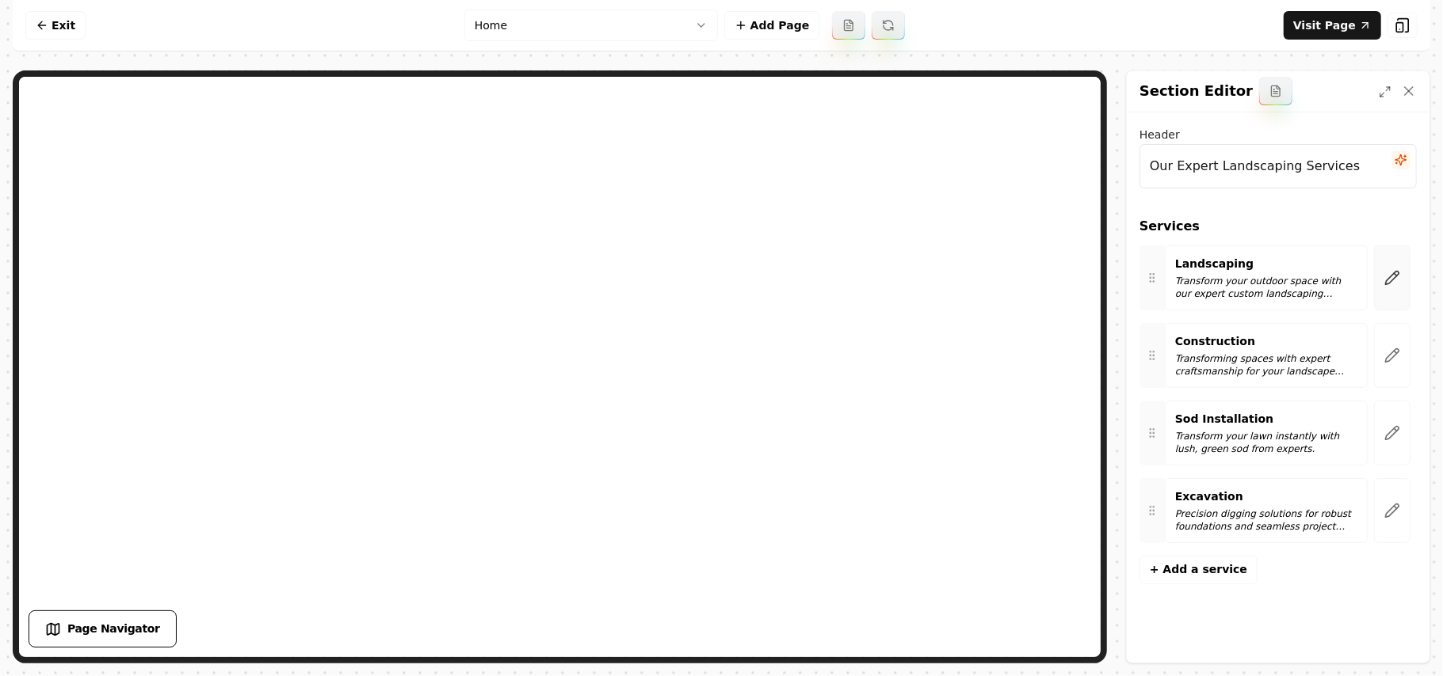
click at [1404, 286] on button "button" at bounding box center [1392, 278] width 36 height 65
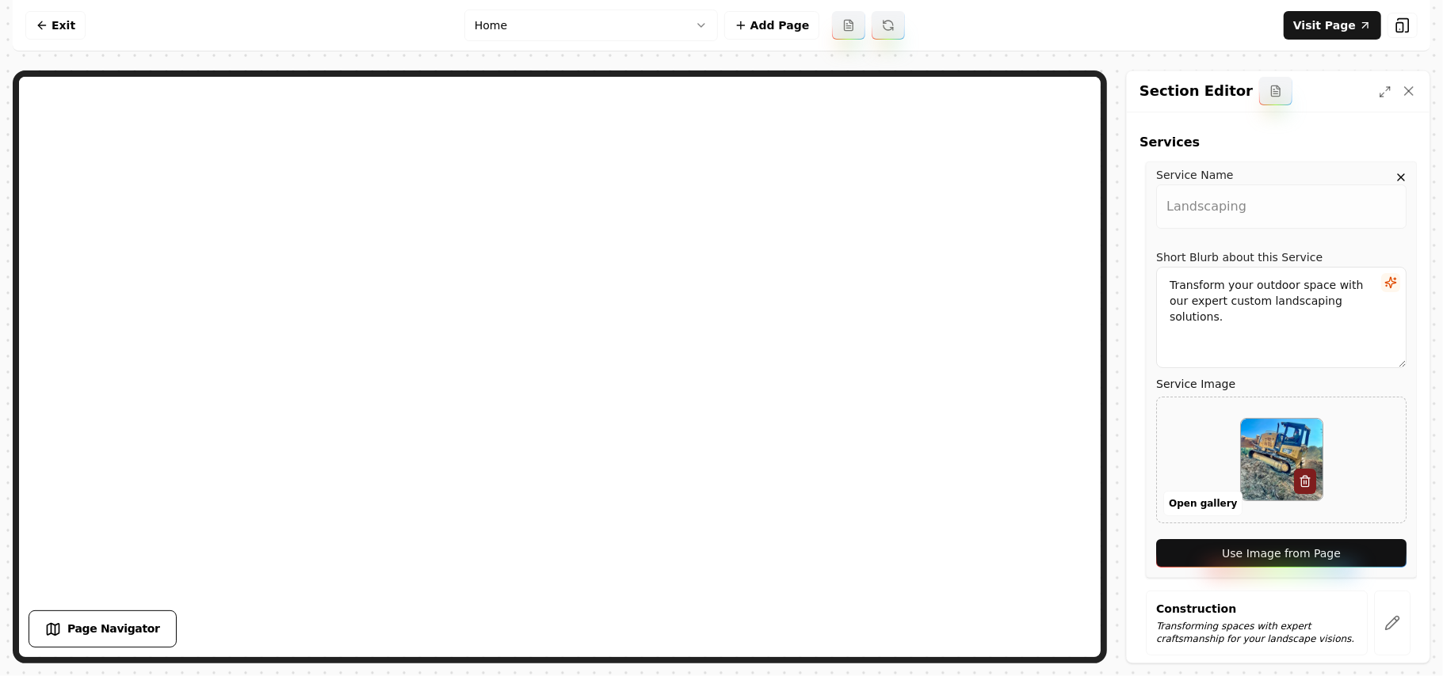
scroll to position [211, 0]
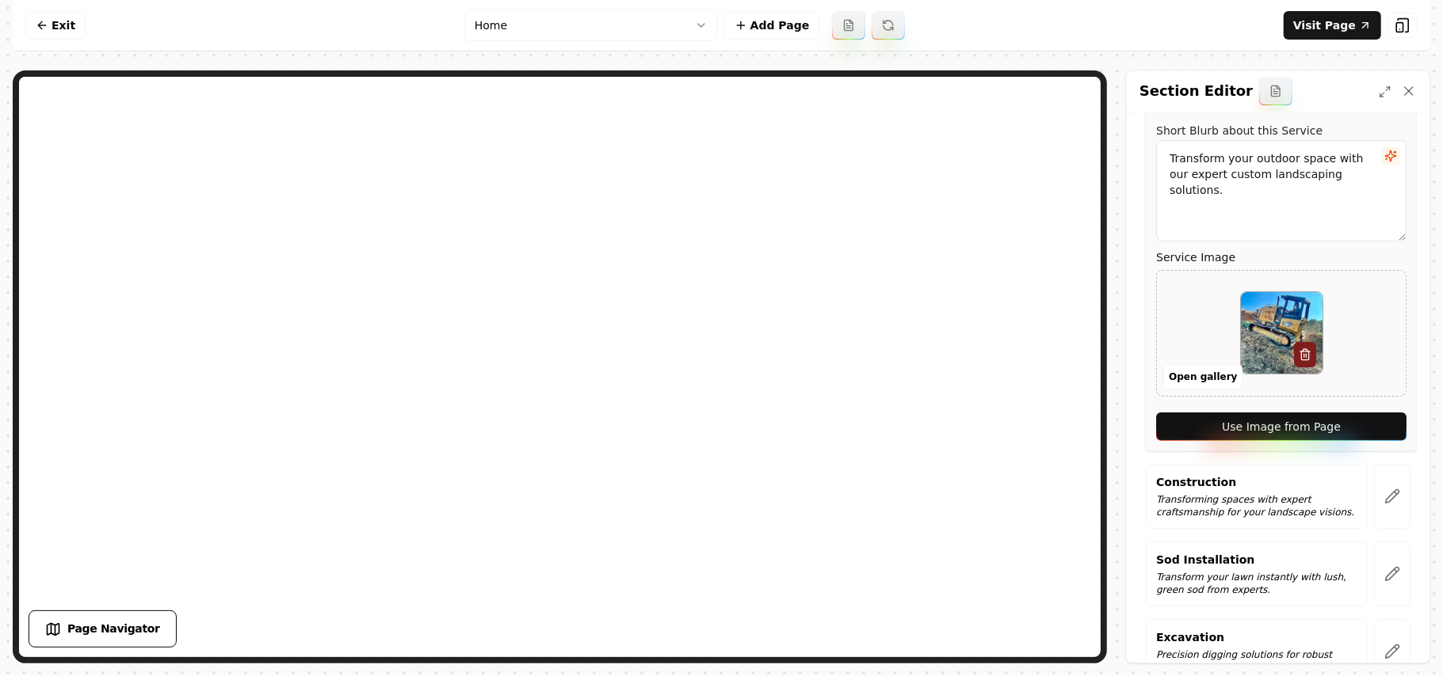
click at [1337, 415] on button "Use Image from Page" at bounding box center [1281, 427] width 250 height 29
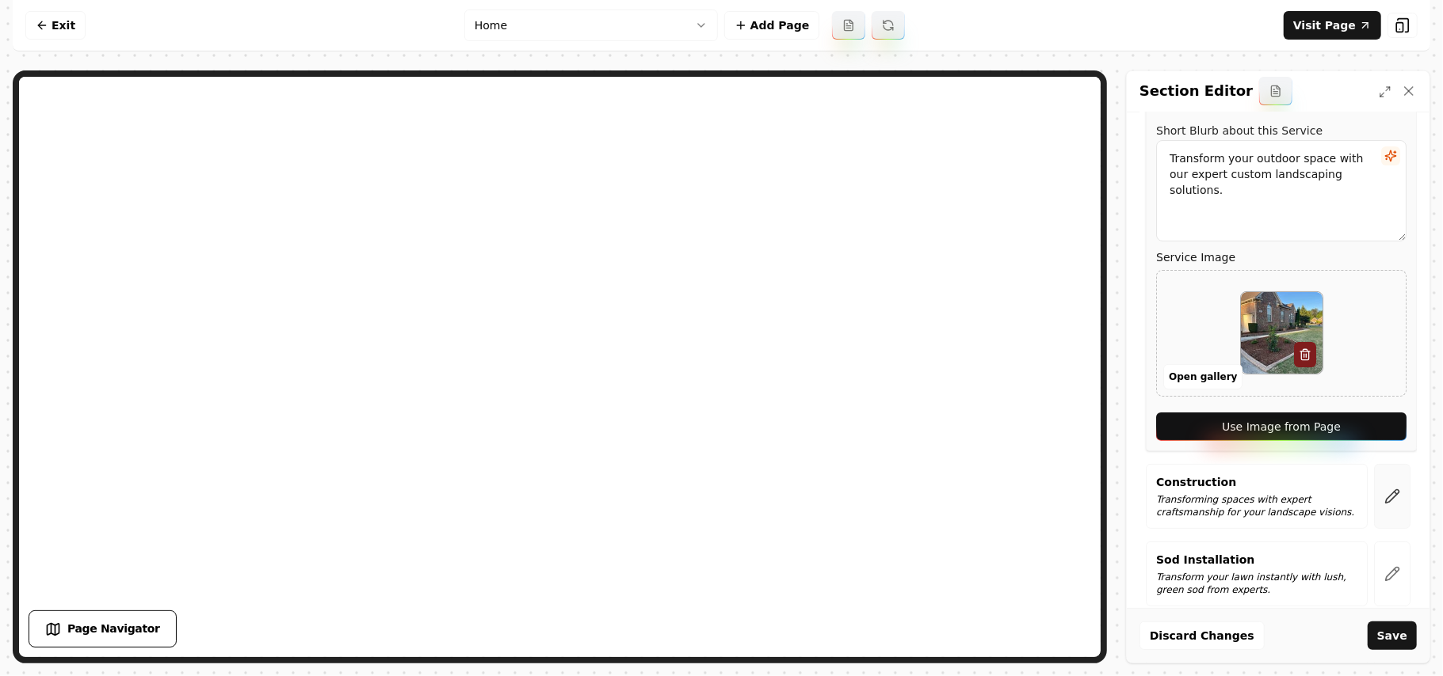
click at [1382, 482] on button "button" at bounding box center [1392, 496] width 36 height 65
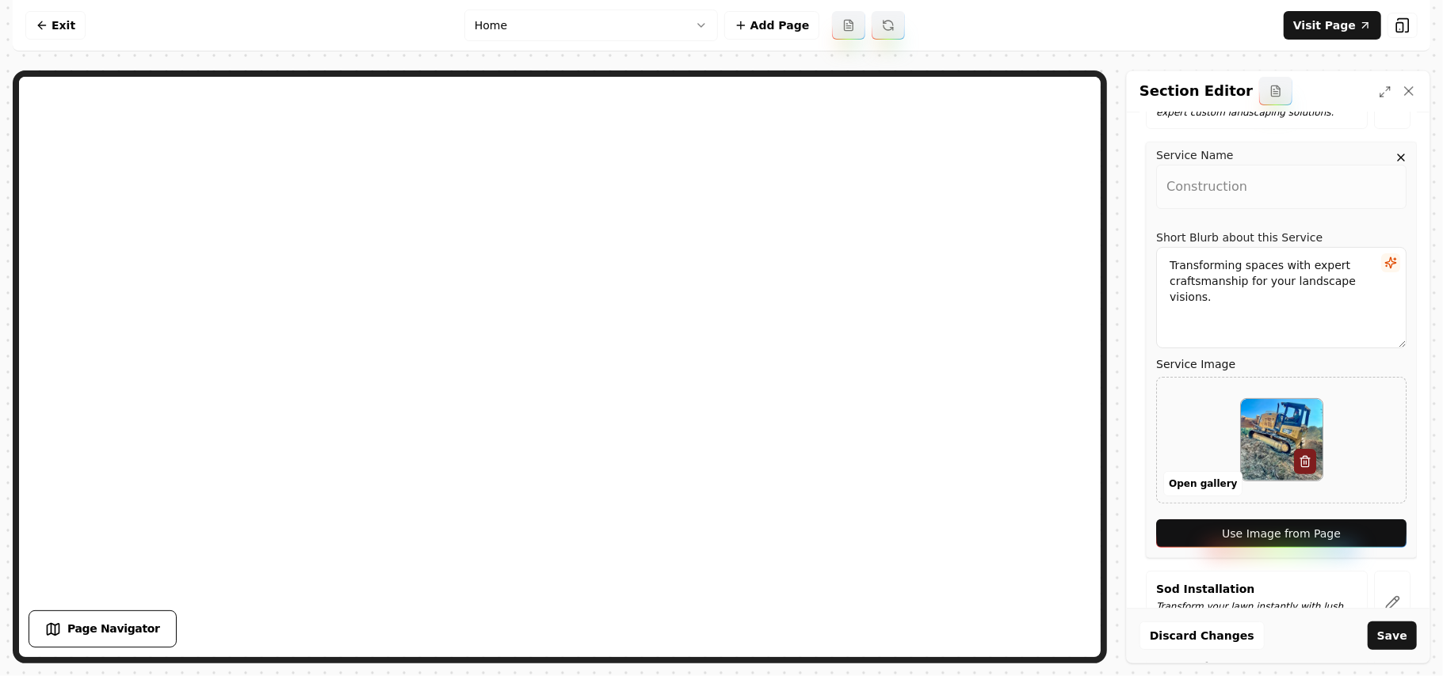
scroll to position [307, 0]
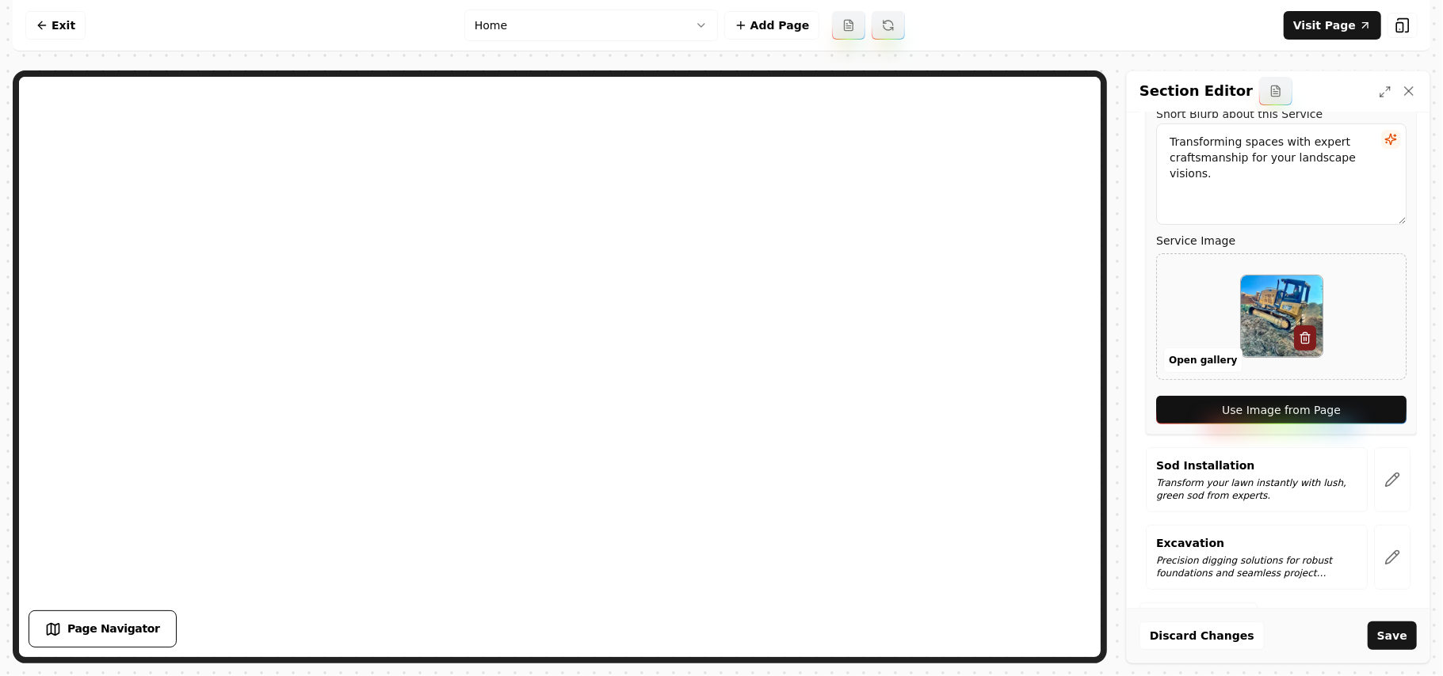
click at [1359, 414] on button "Use Image from Page" at bounding box center [1281, 410] width 250 height 29
click at [1389, 488] on button "button" at bounding box center [1392, 480] width 36 height 65
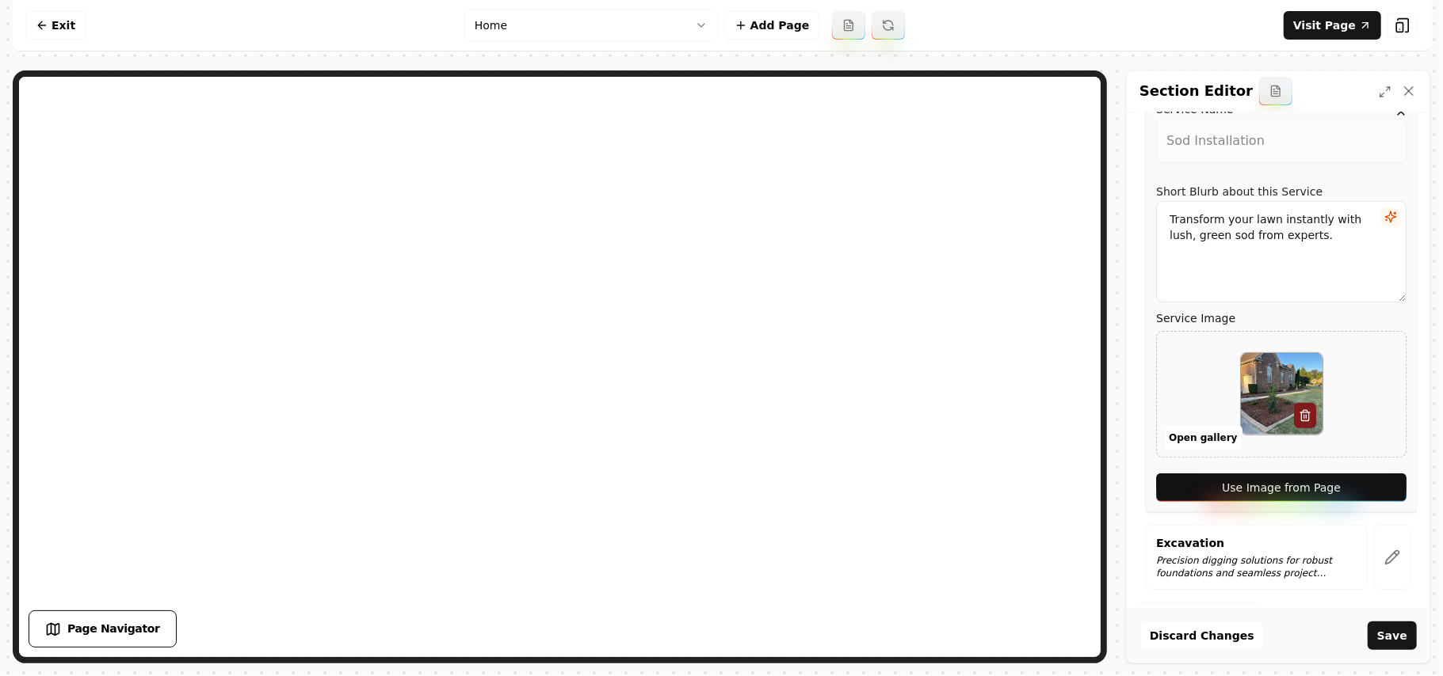
click at [1362, 492] on button "Use Image from Page" at bounding box center [1281, 488] width 250 height 29
click at [1384, 562] on icon "button" at bounding box center [1392, 558] width 16 height 16
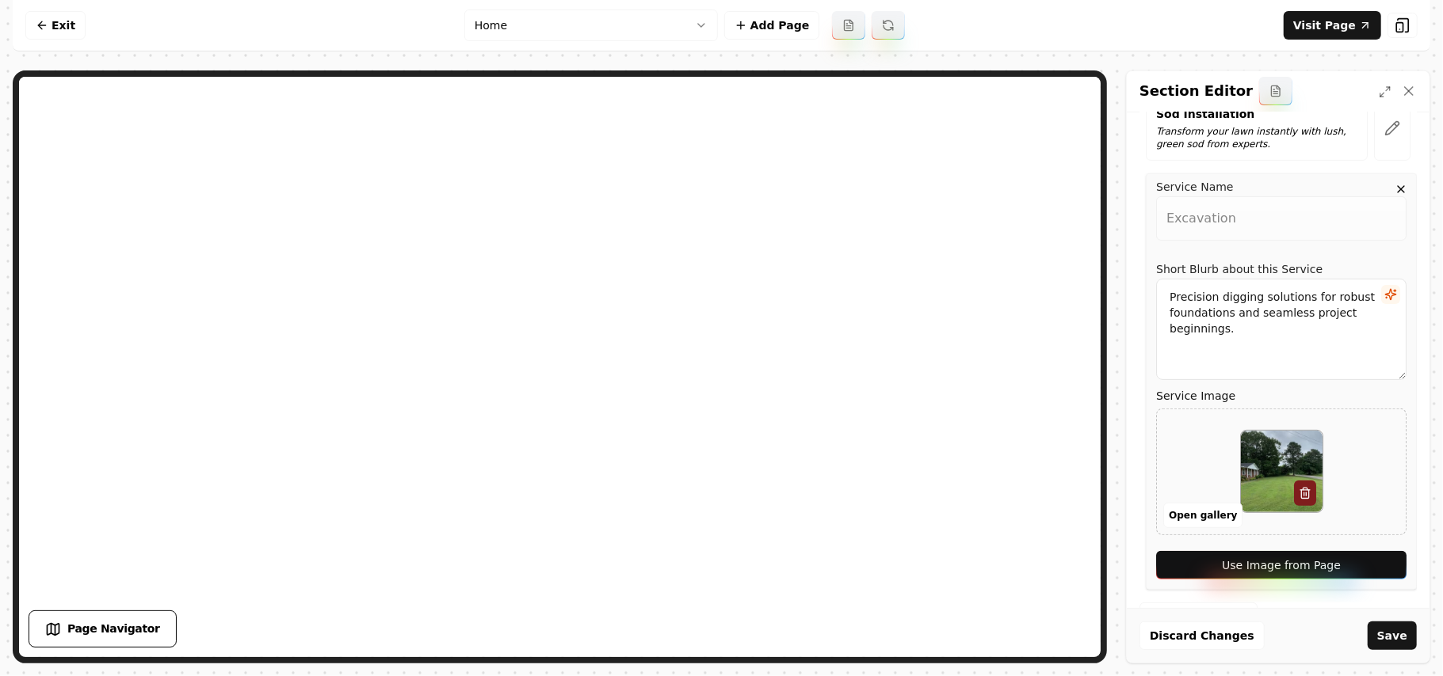
click at [1363, 570] on button "Use Image from Page" at bounding box center [1281, 565] width 250 height 29
click at [1386, 641] on button "Save" at bounding box center [1391, 636] width 49 height 29
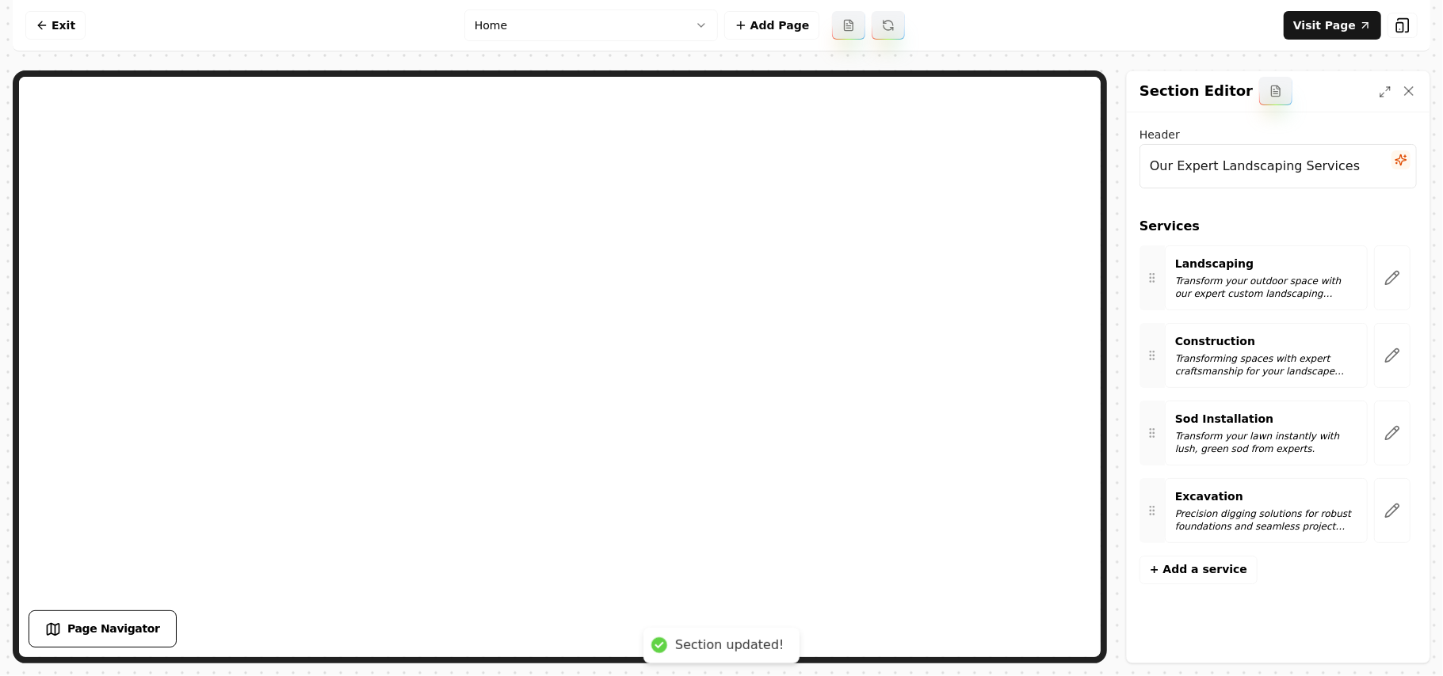
scroll to position [0, 0]
click at [1332, 32] on link "Visit Page" at bounding box center [1331, 25] width 97 height 29
click at [527, 24] on html "Computer Required This feature is only available on a computer. Please switch t…" at bounding box center [721, 338] width 1443 height 676
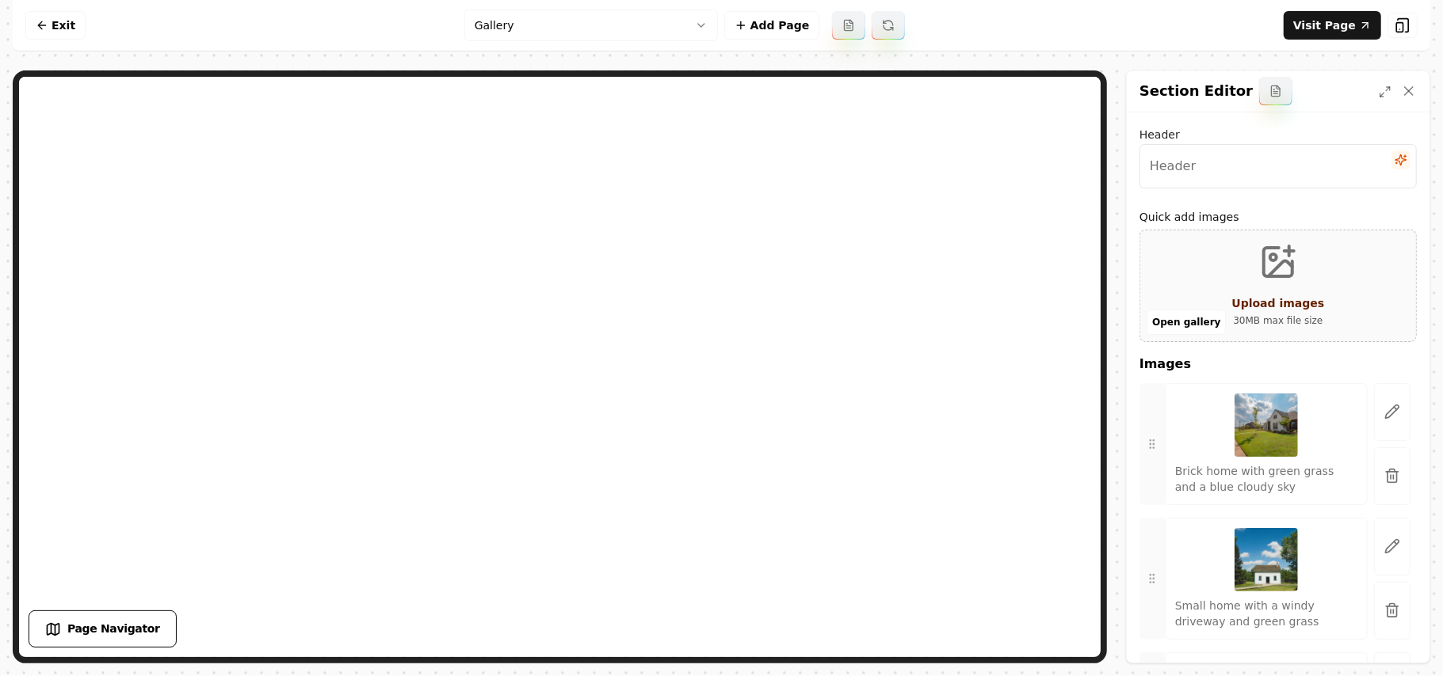
click at [1320, 166] on input "Header" at bounding box center [1277, 166] width 277 height 44
paste input "Our Lastest Jobs"
type input "Our Lastest Jobs"
click at [1383, 467] on button "button" at bounding box center [1392, 477] width 36 height 58
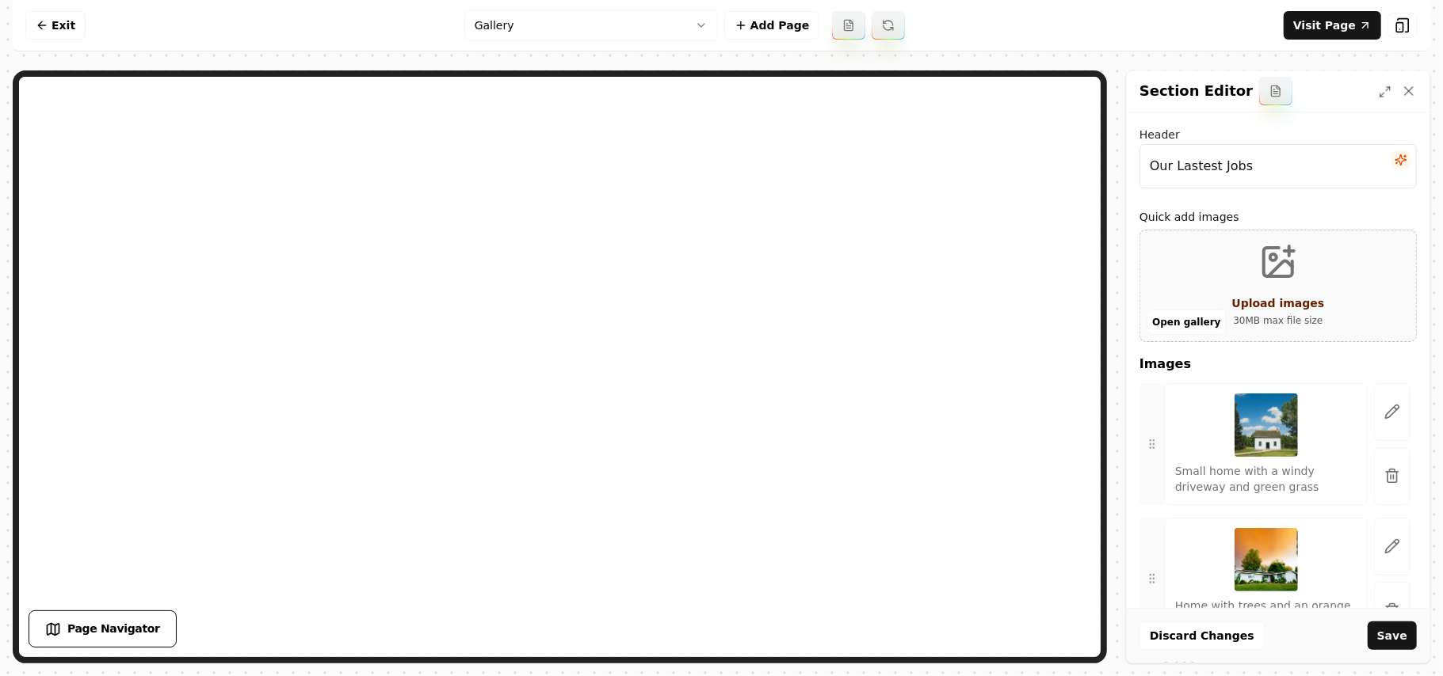
click at [1383, 467] on button "button" at bounding box center [1392, 477] width 36 height 58
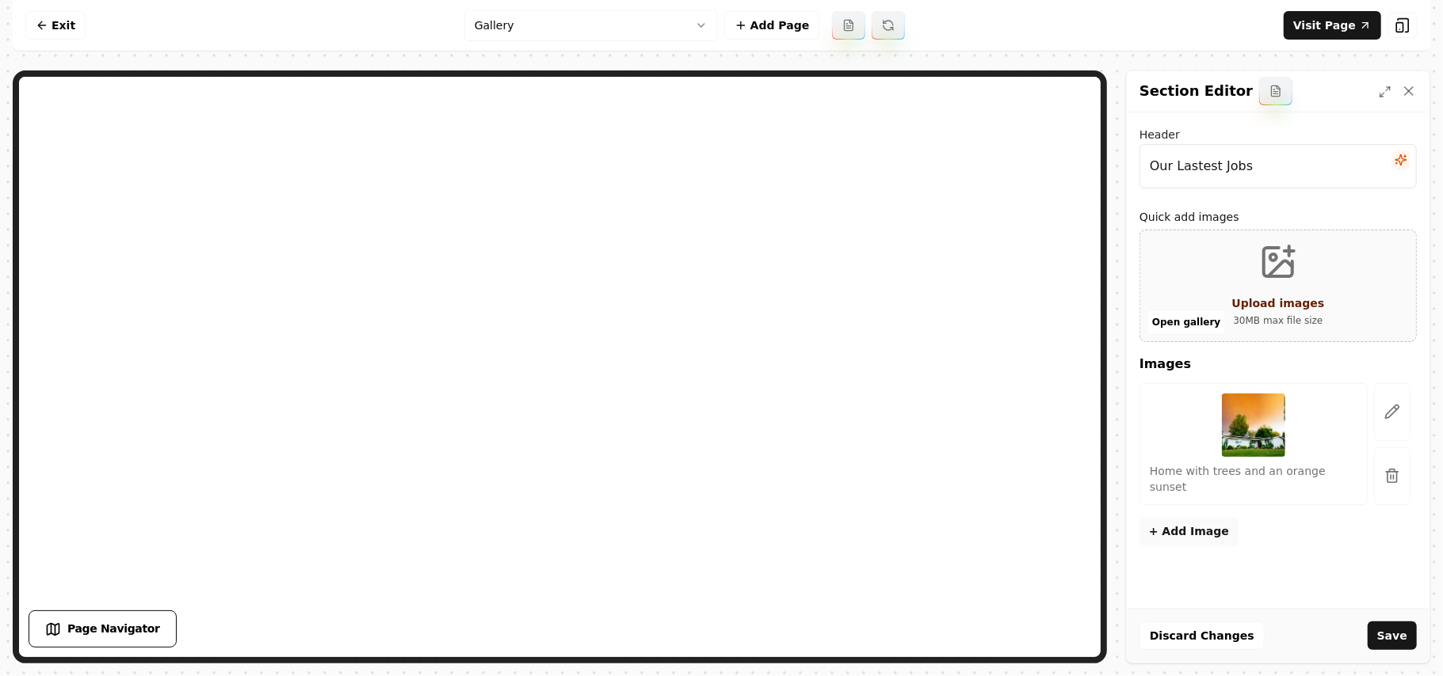
click at [1384, 468] on icon "button" at bounding box center [1392, 476] width 16 height 16
click at [1198, 326] on button "Open gallery" at bounding box center [1185, 322] width 79 height 25
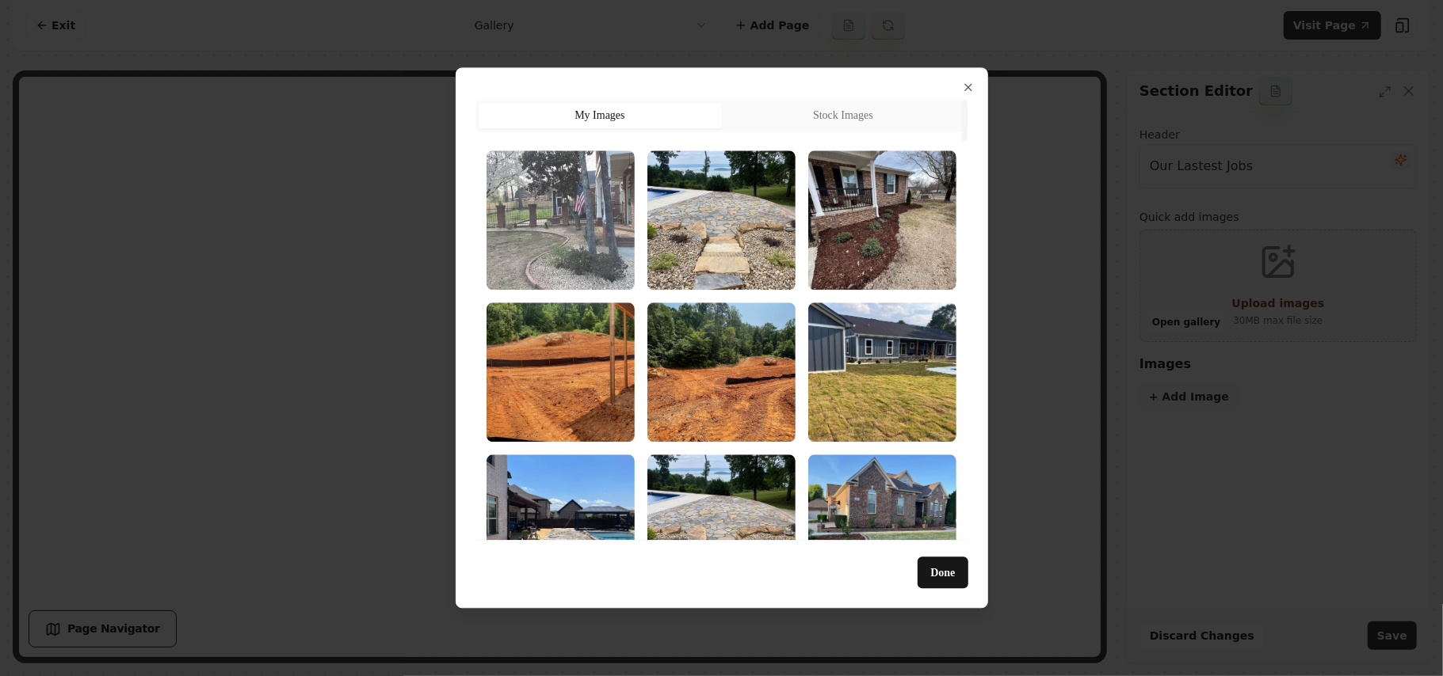
click at [546, 208] on img "Select image image_68a3658d5c7cd75eb868859e.webp" at bounding box center [560, 220] width 148 height 139
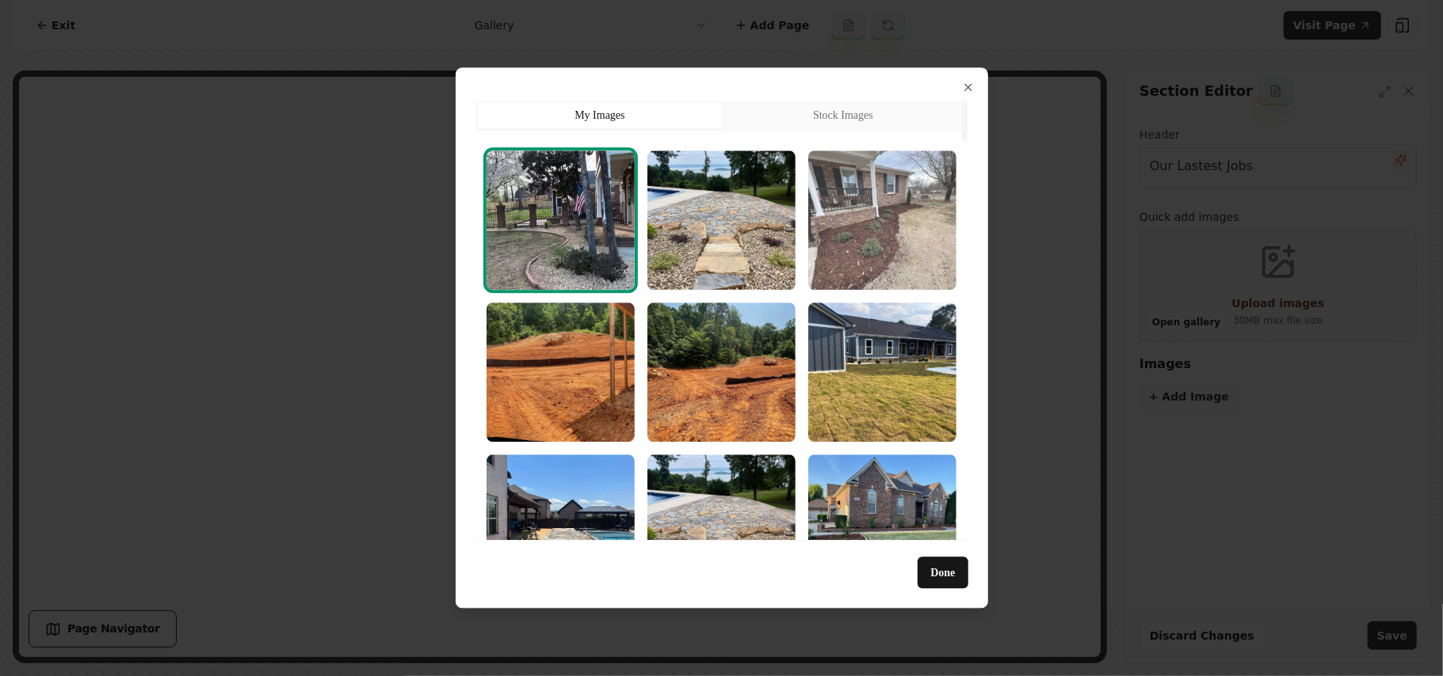
click at [892, 206] on img "Select image image_68a3658e5c7cd75eb8688c98.webp" at bounding box center [882, 220] width 148 height 139
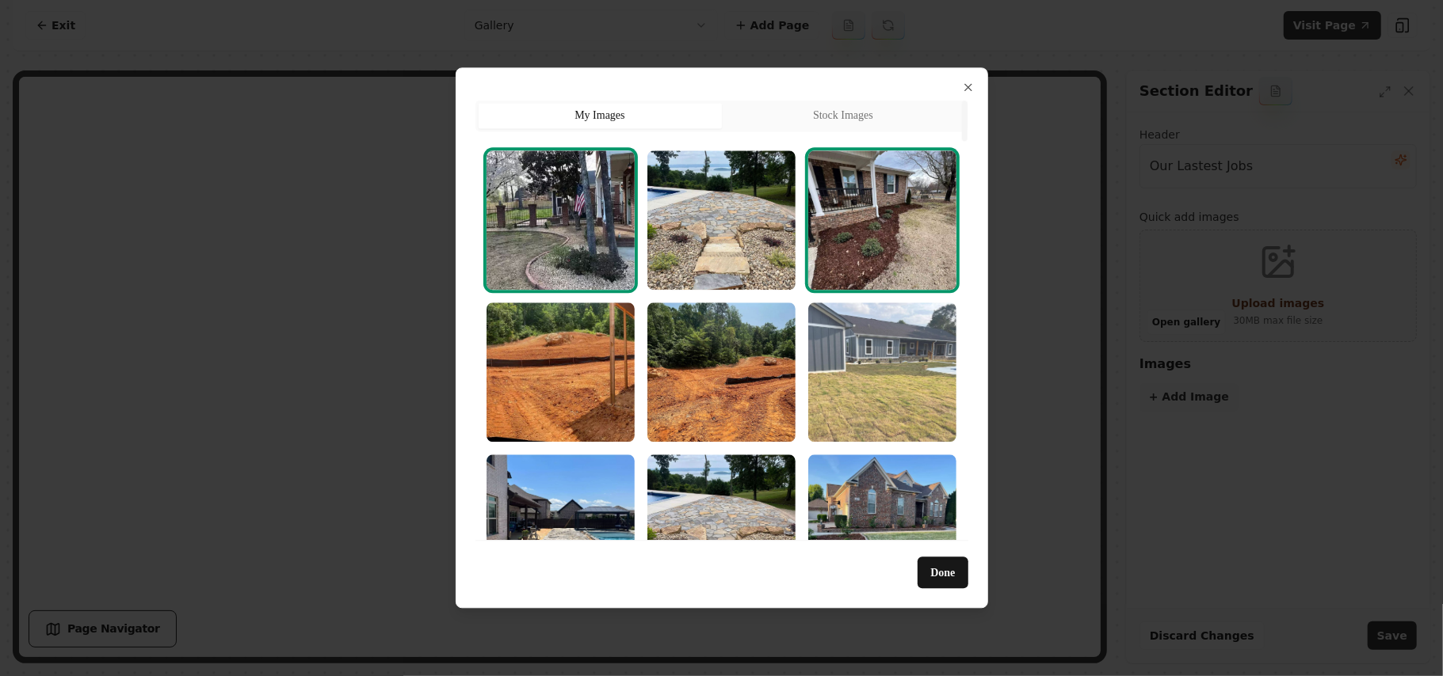
click at [922, 350] on img "Select image image_68a3658e5c7cd75eb8688fbd.webp" at bounding box center [882, 372] width 148 height 139
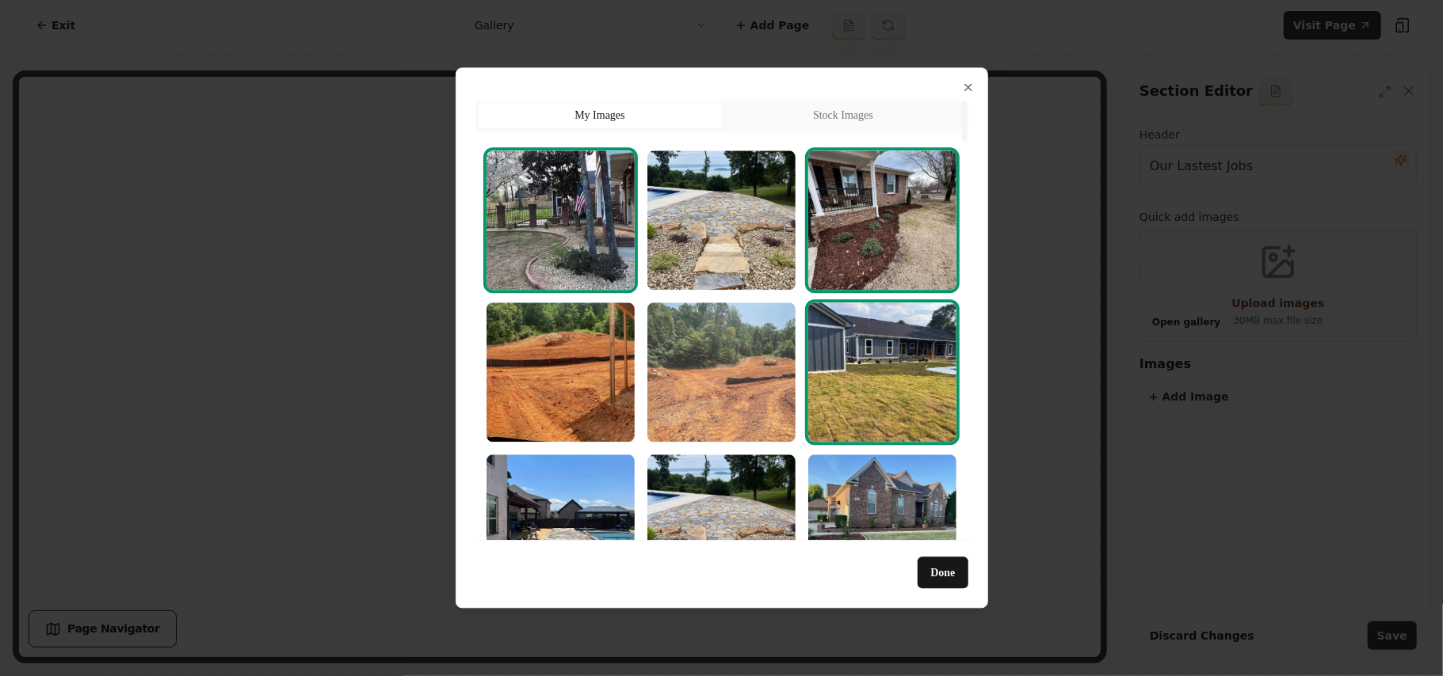
click at [686, 355] on img "Select image image_68a3658e5c7cd75eb8688f5c.webp" at bounding box center [721, 372] width 148 height 139
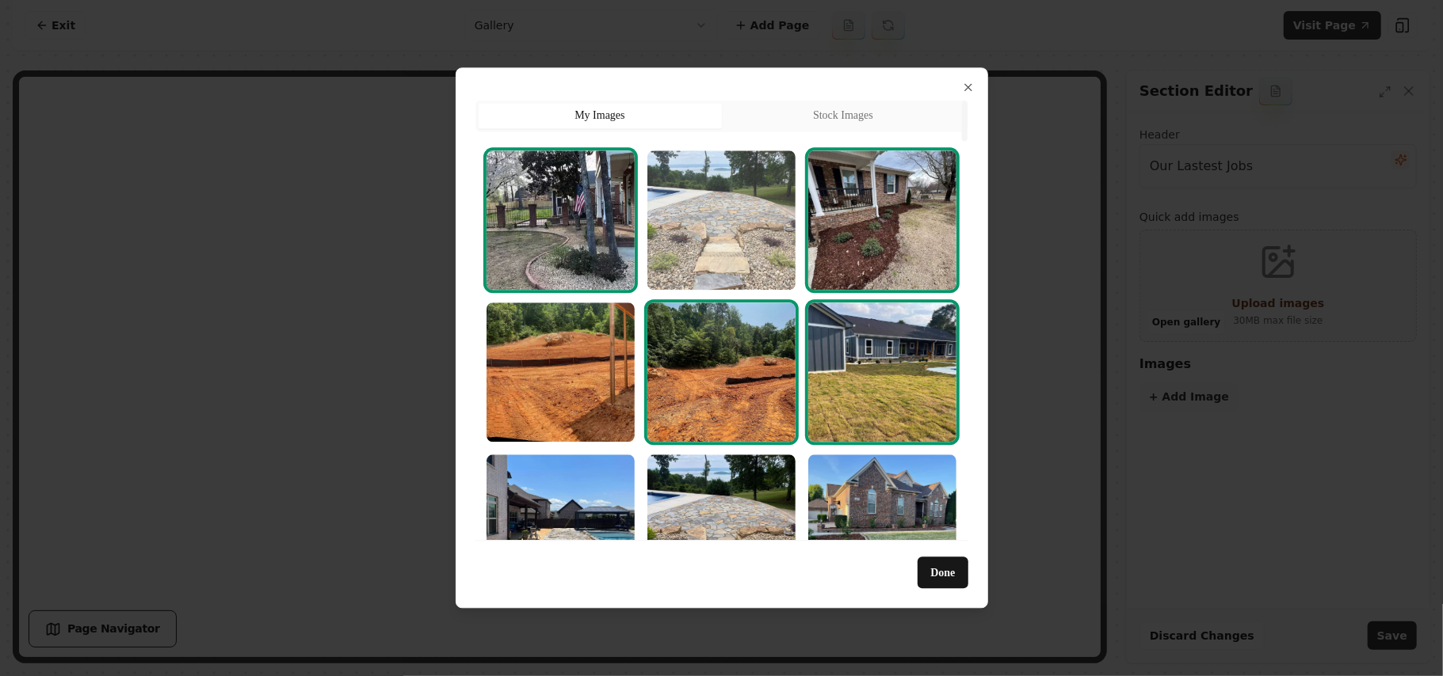
click at [732, 261] on img "Select image image_68a3658e5c7cd75eb8688c59.webp" at bounding box center [721, 220] width 148 height 139
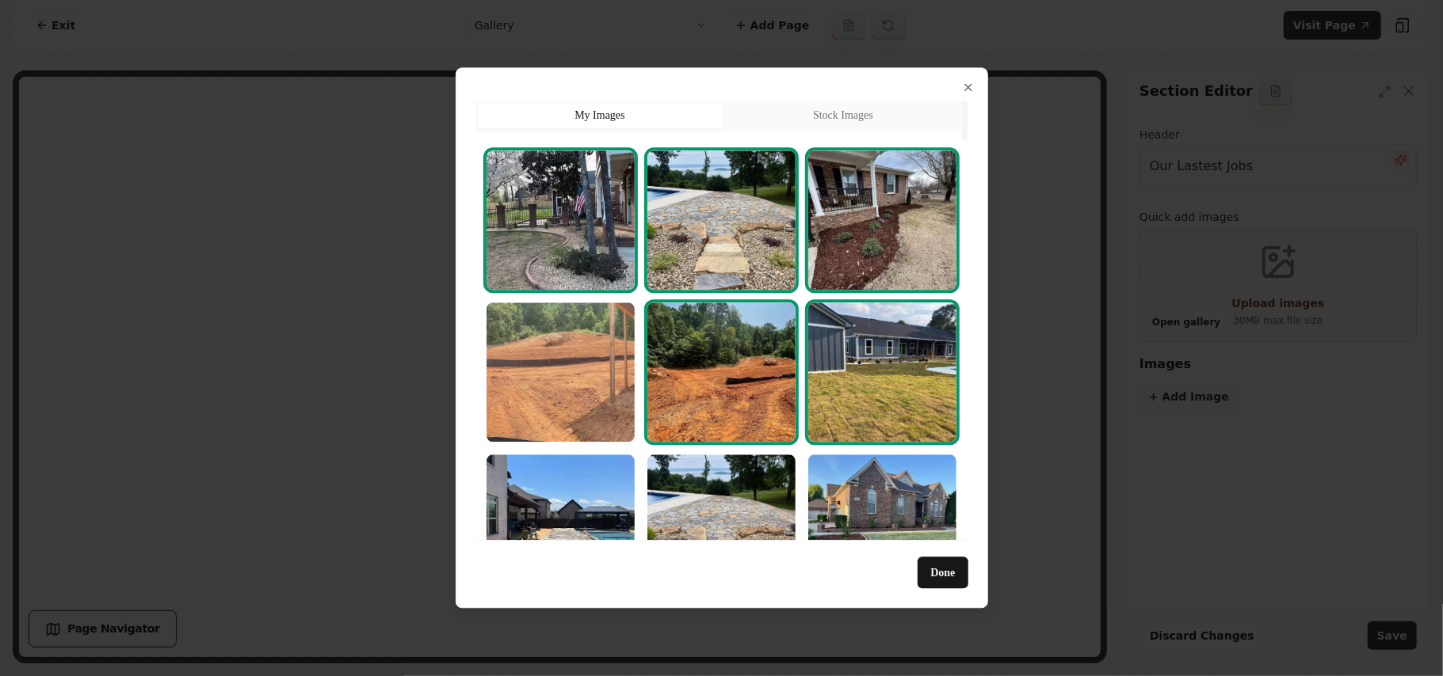
click at [609, 390] on img "Select image image_68a3658e5c7cd75eb8688f1b.webp" at bounding box center [560, 372] width 148 height 139
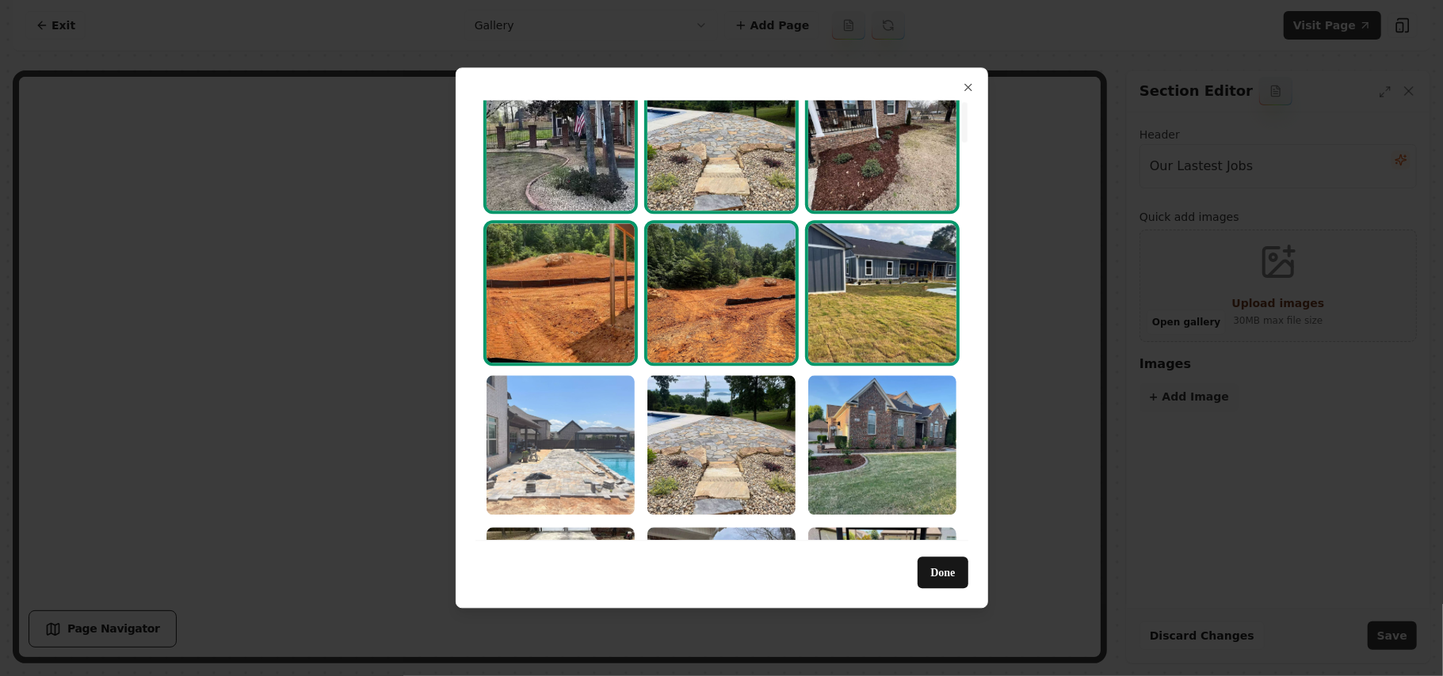
scroll to position [211, 0]
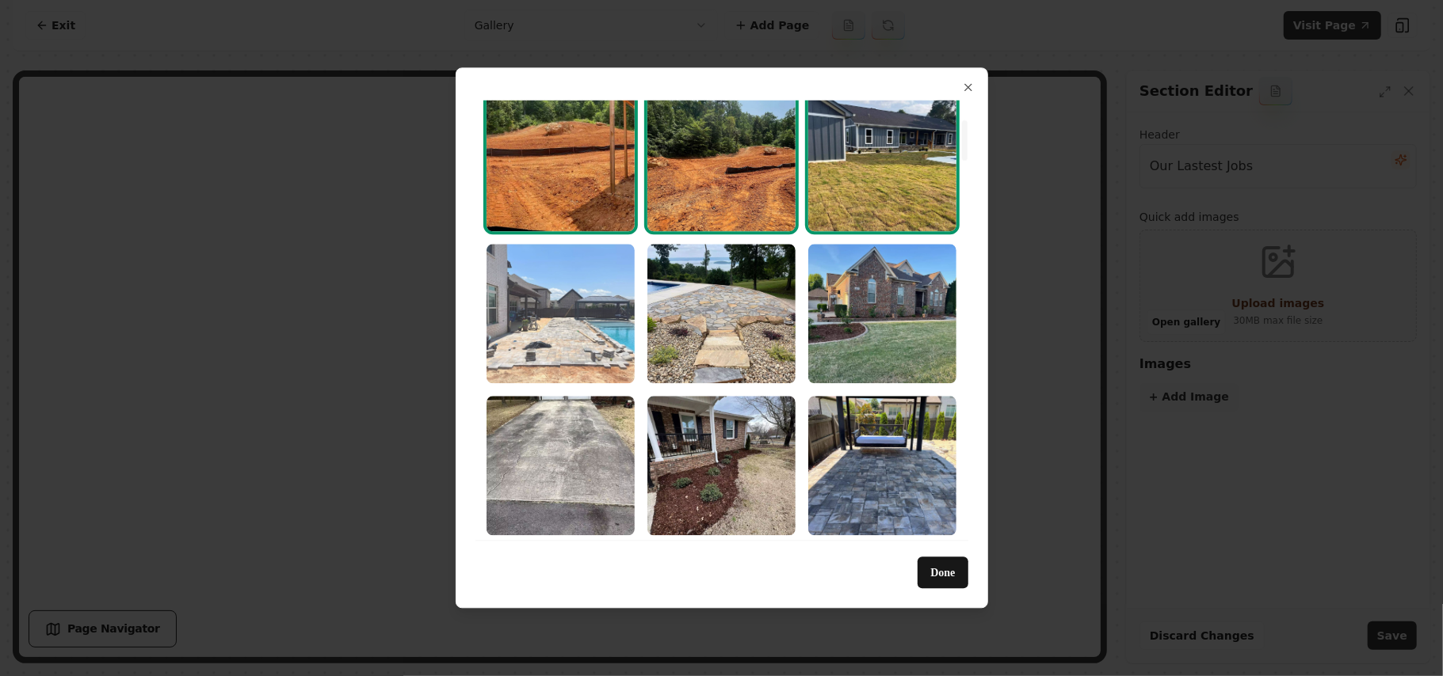
click at [561, 321] on img "Select image image_68a3658e5c7cd75eb8688e9d.webp" at bounding box center [560, 313] width 148 height 139
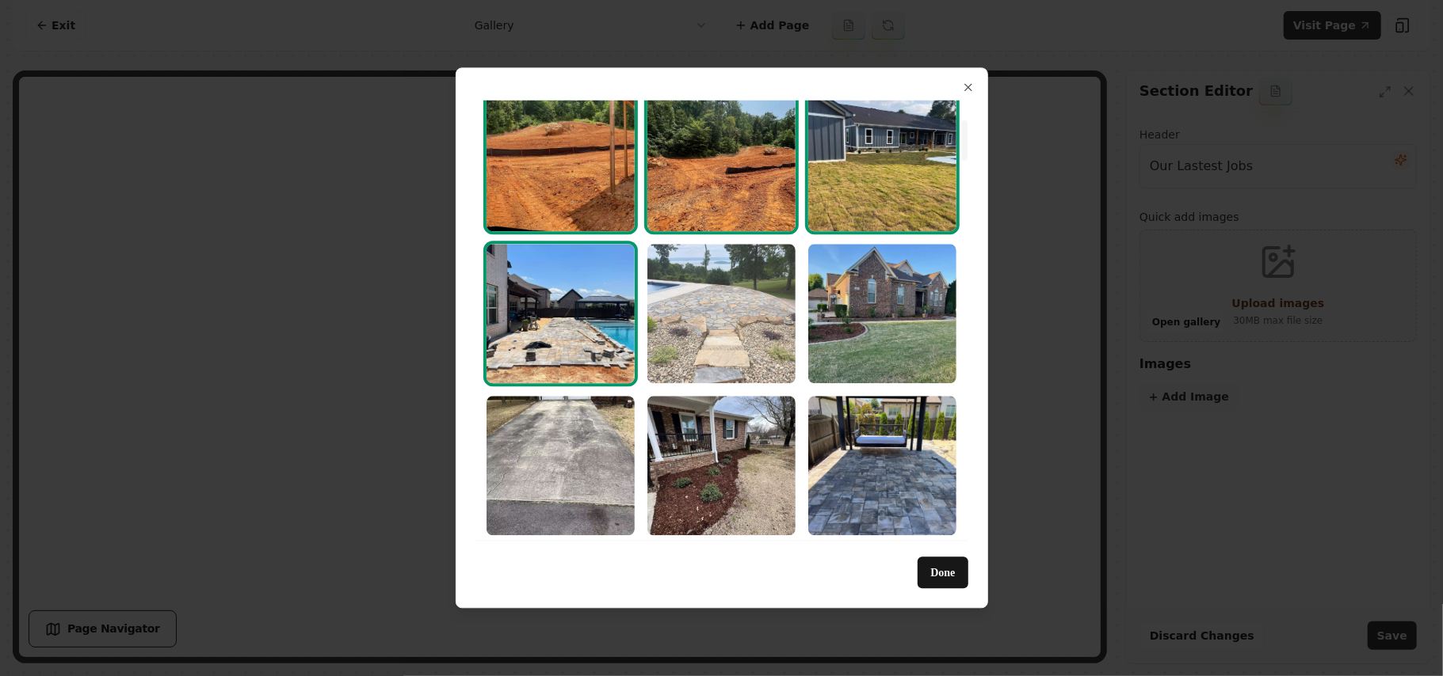
click at [754, 318] on img "Select image image_68a3658e5c7cd75eb86890ce.webp" at bounding box center [721, 313] width 148 height 139
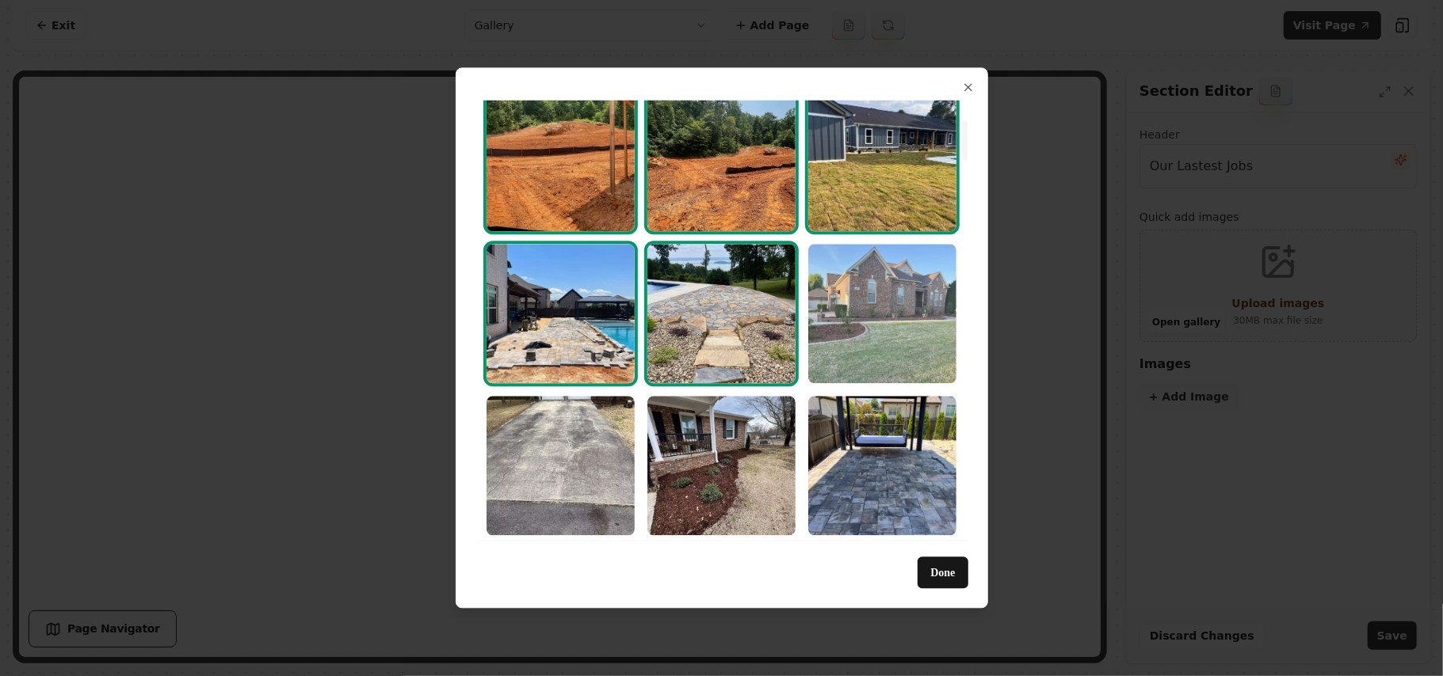
click at [882, 314] on img "Select image image_68a3658e5c7cd75eb8688c7d.webp" at bounding box center [882, 313] width 148 height 139
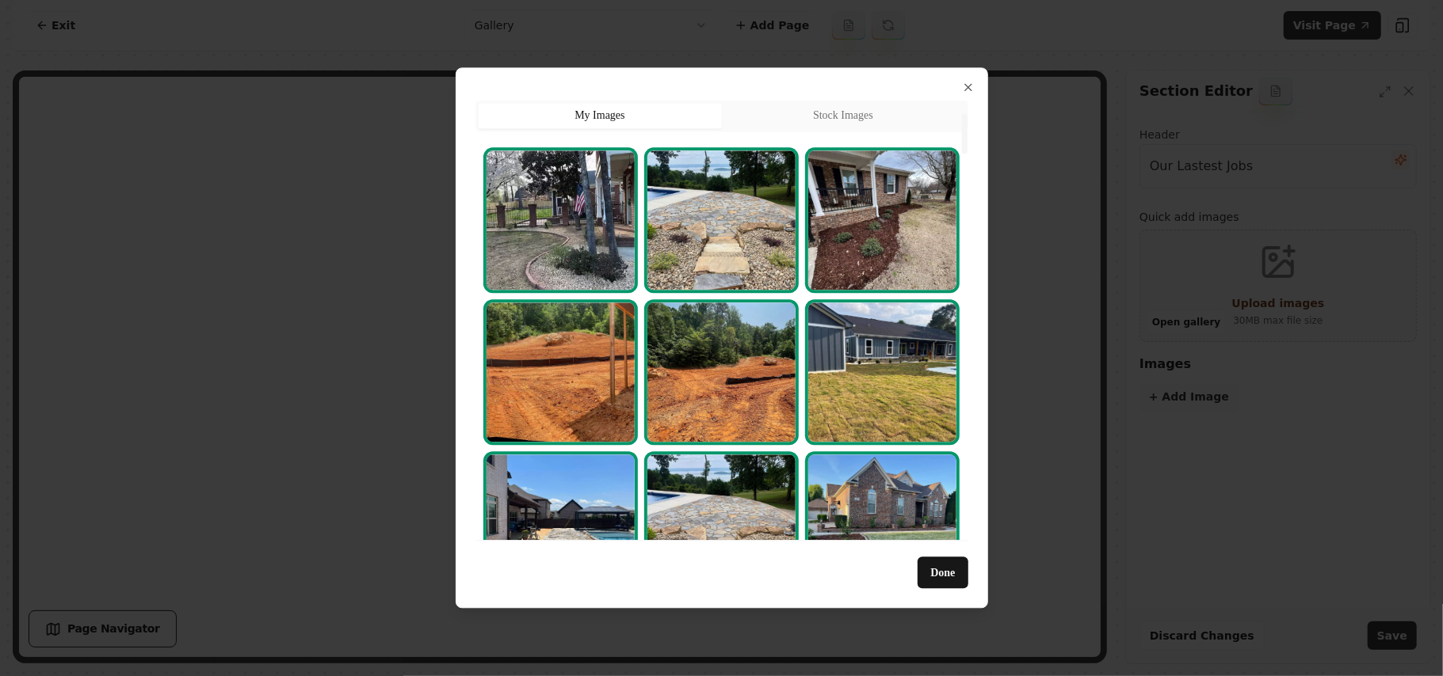
scroll to position [317, 0]
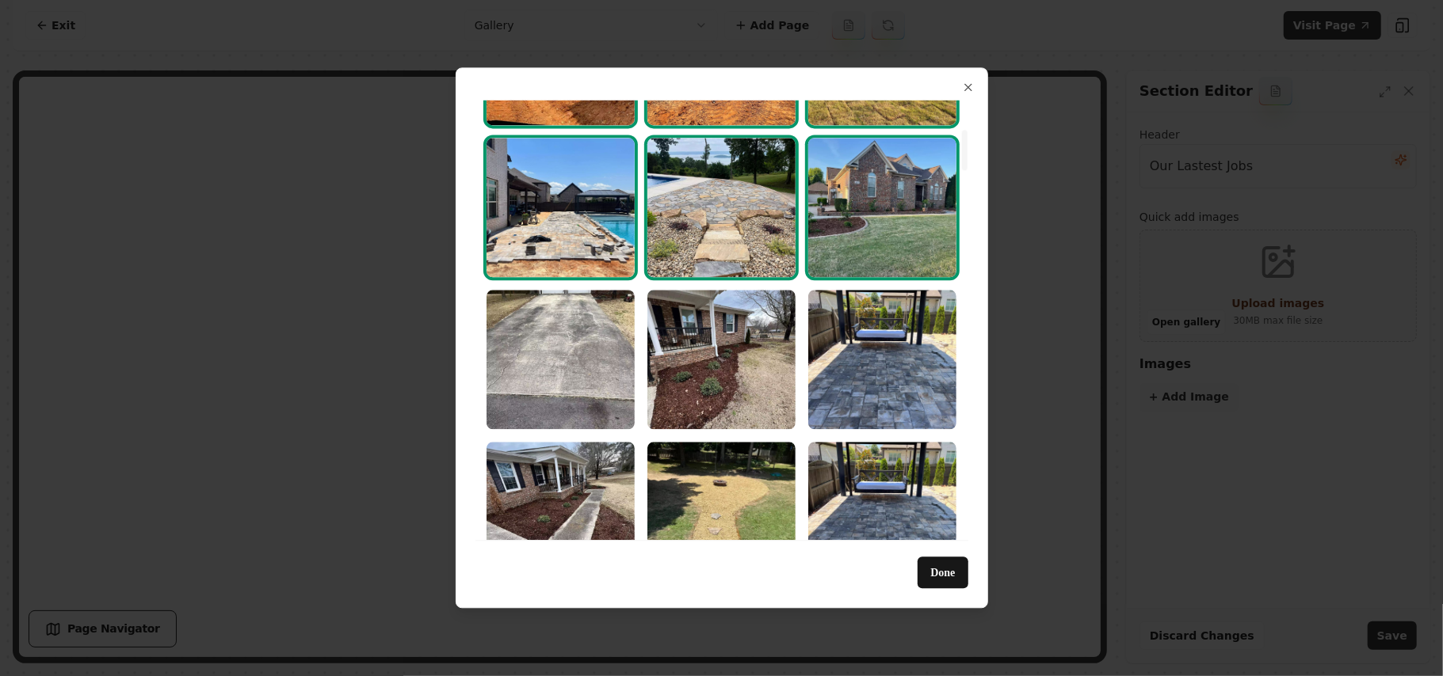
click at [735, 208] on img "Select image image_68a3658e5c7cd75eb86890ce.webp" at bounding box center [721, 207] width 148 height 139
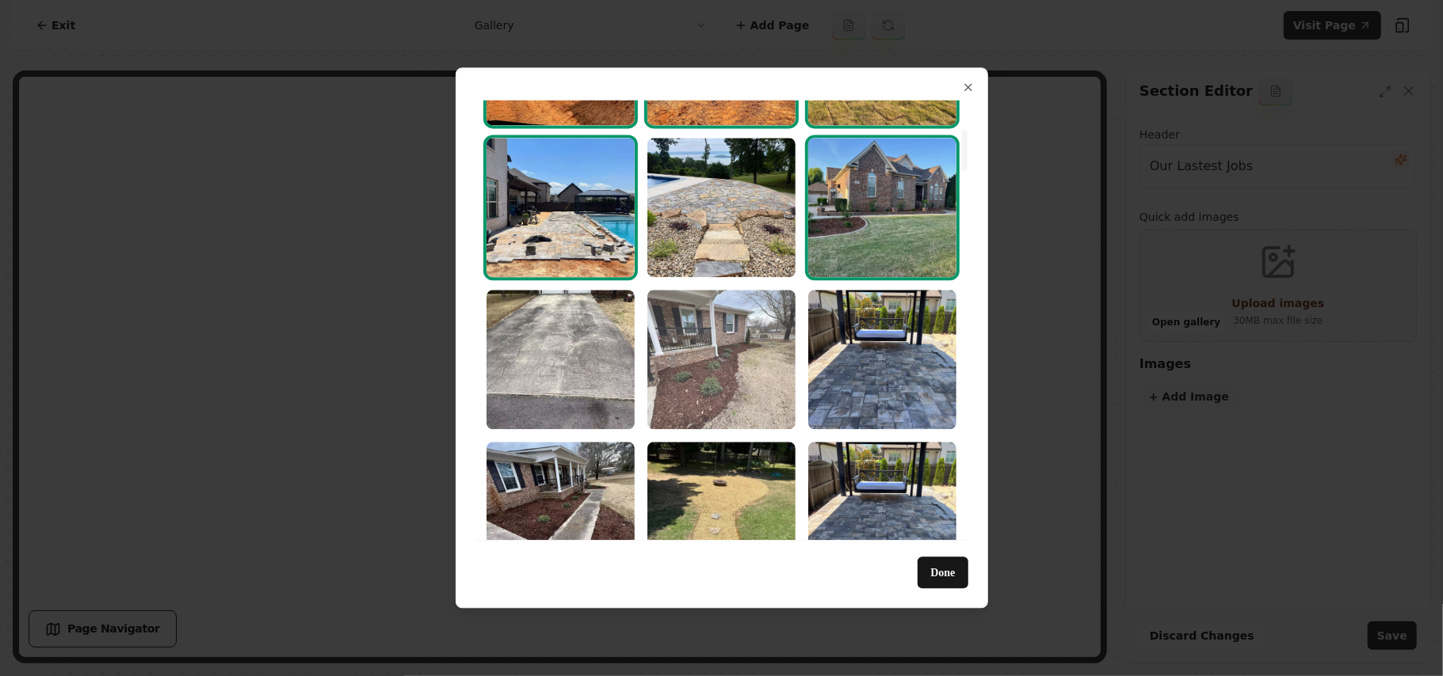
drag, startPoint x: 901, startPoint y: 330, endPoint x: 783, endPoint y: 349, distance: 119.4
click at [903, 331] on img "Select image image_68a3658e5c7cd75eb8688f69.webp" at bounding box center [882, 359] width 148 height 139
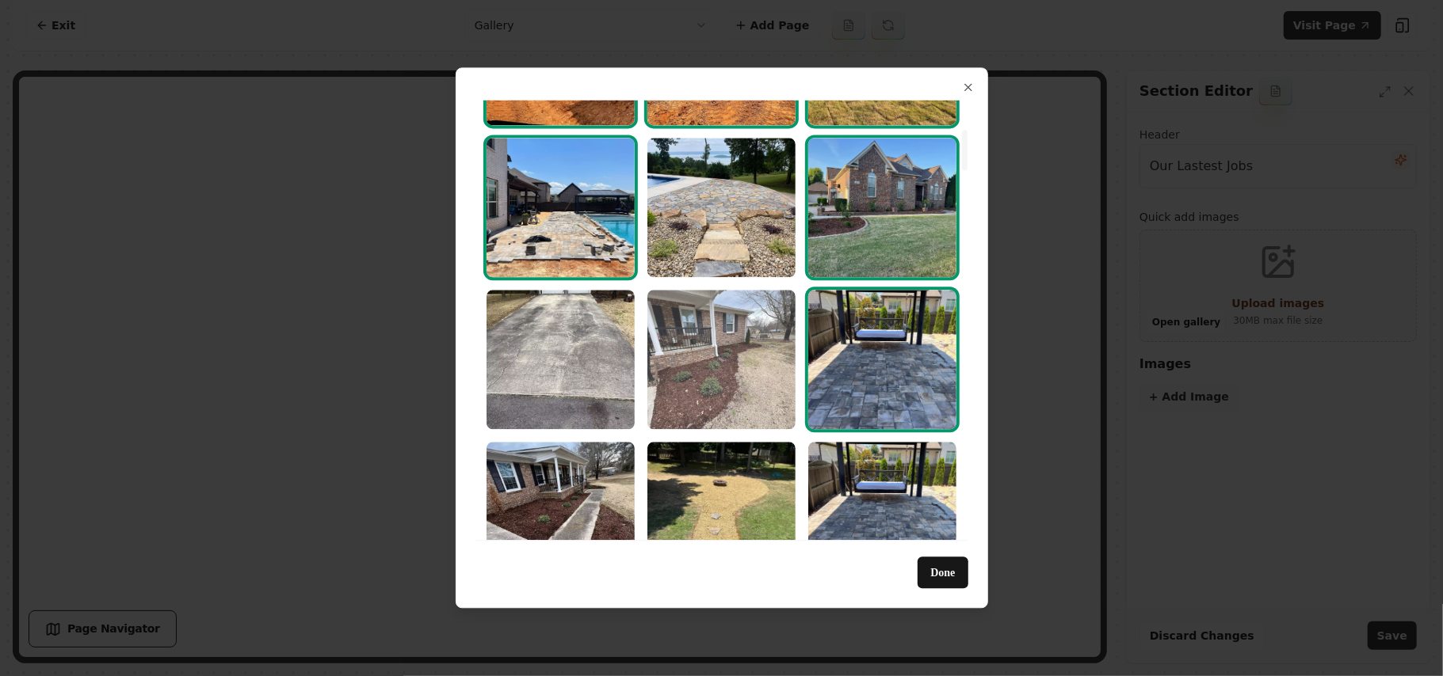
click at [667, 349] on img "Select image image_68a3658e5c7cd75eb8688cbf.webp" at bounding box center [721, 359] width 148 height 139
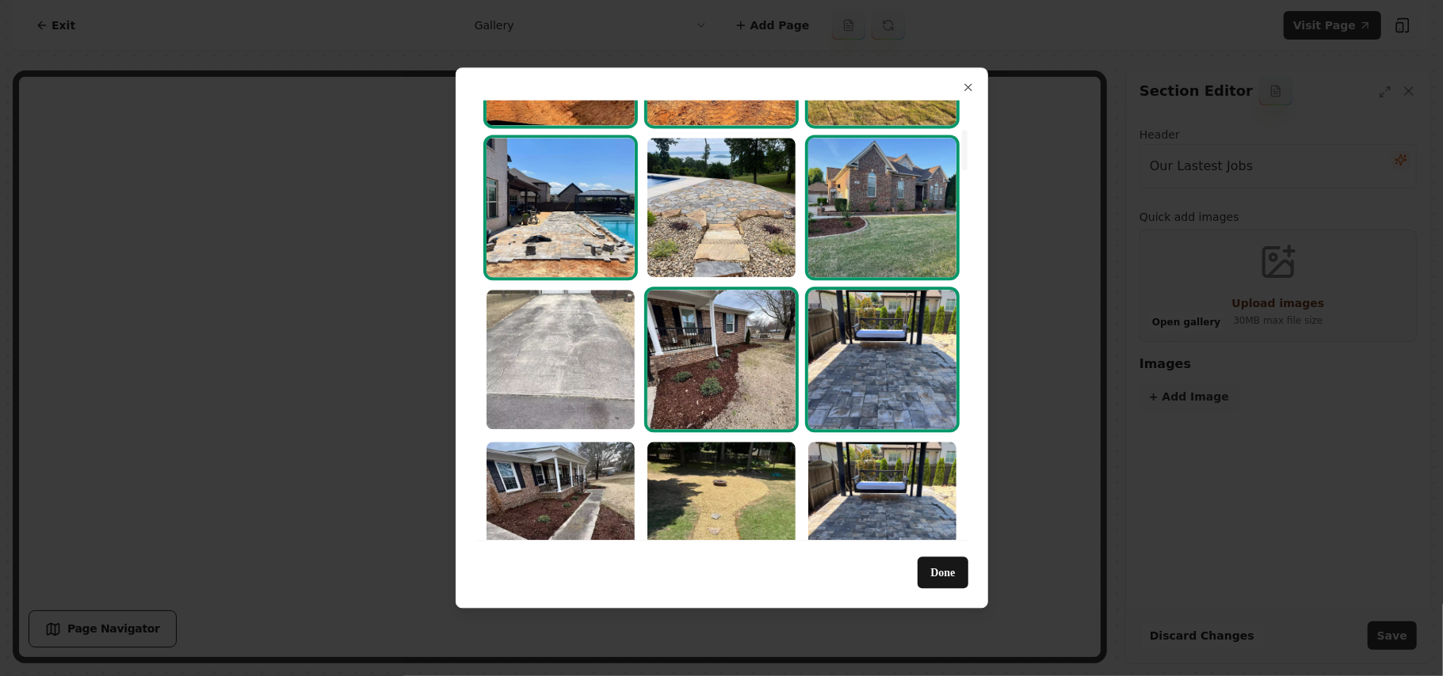
click at [593, 344] on img "Select image image_68a3658e5c7cd75eb8688c9e.webp" at bounding box center [560, 359] width 148 height 139
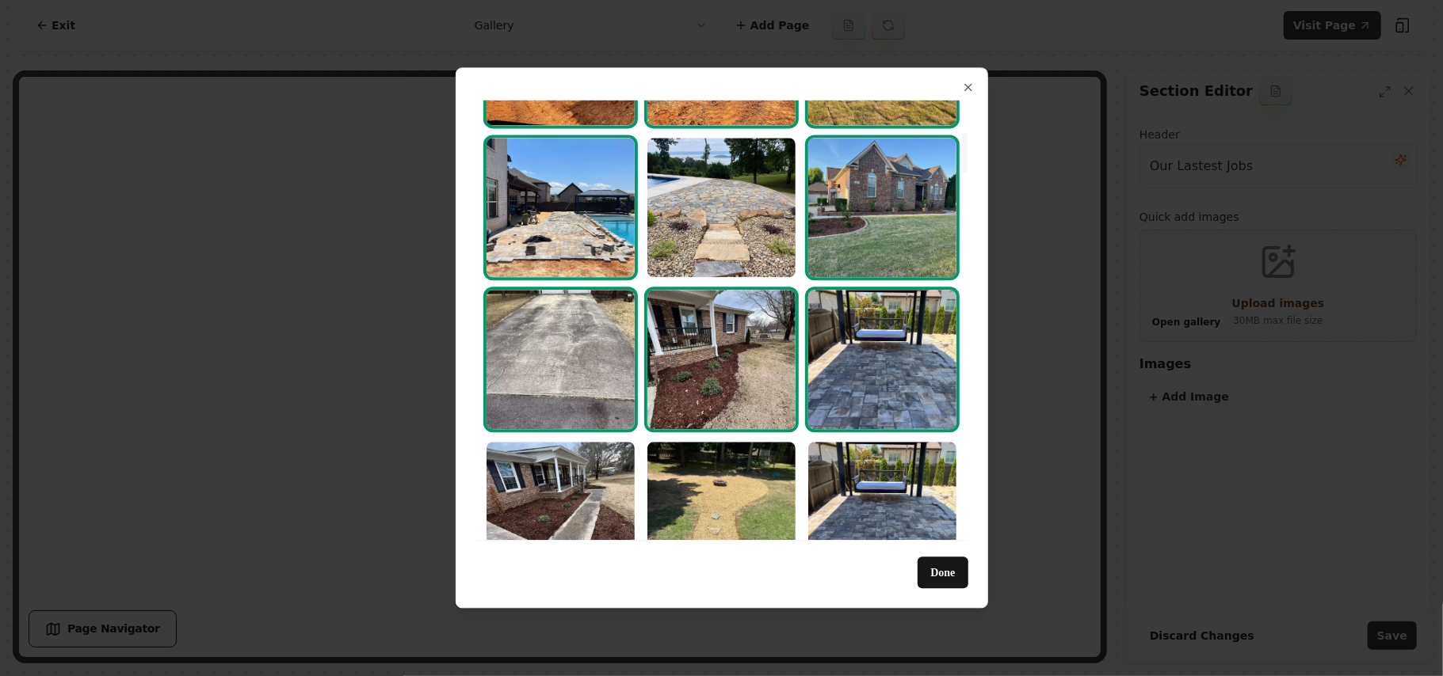
scroll to position [422, 0]
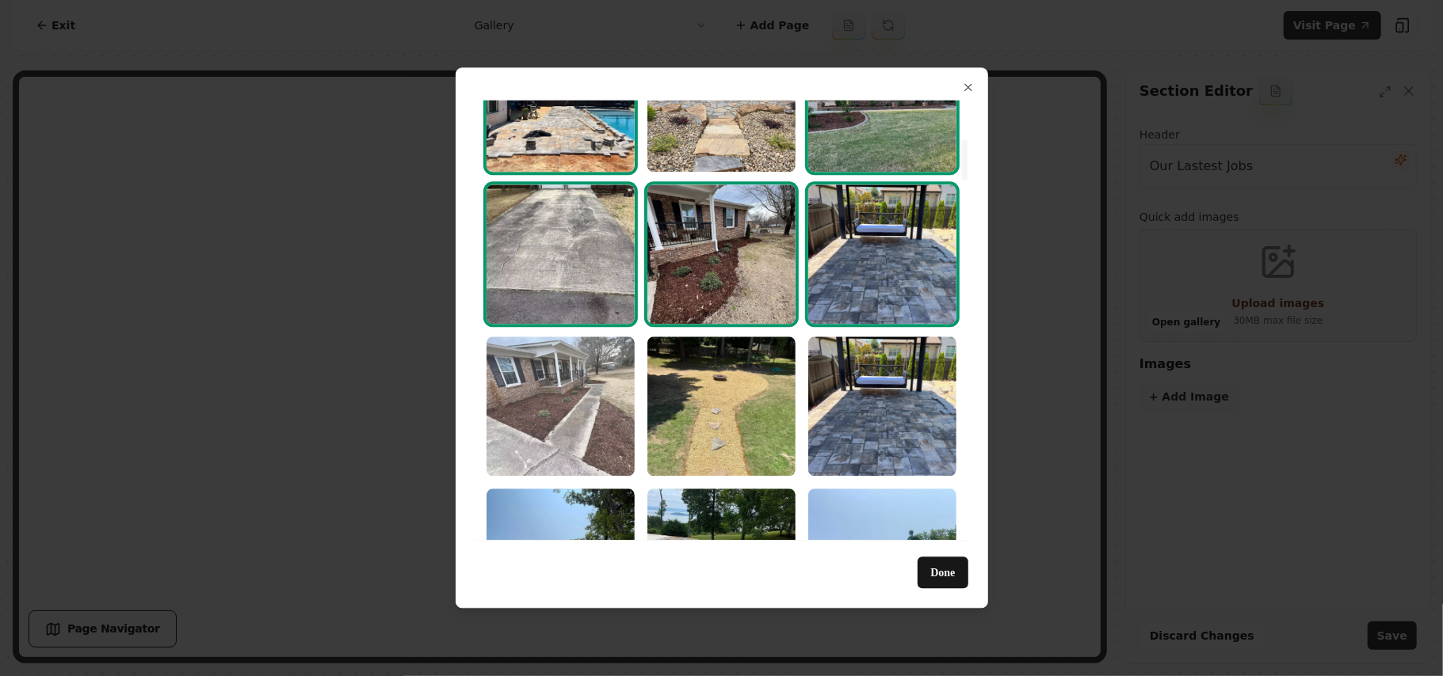
click at [574, 399] on img "Select image image_68a3658e5c7cd75eb8688cf9.webp" at bounding box center [560, 406] width 148 height 139
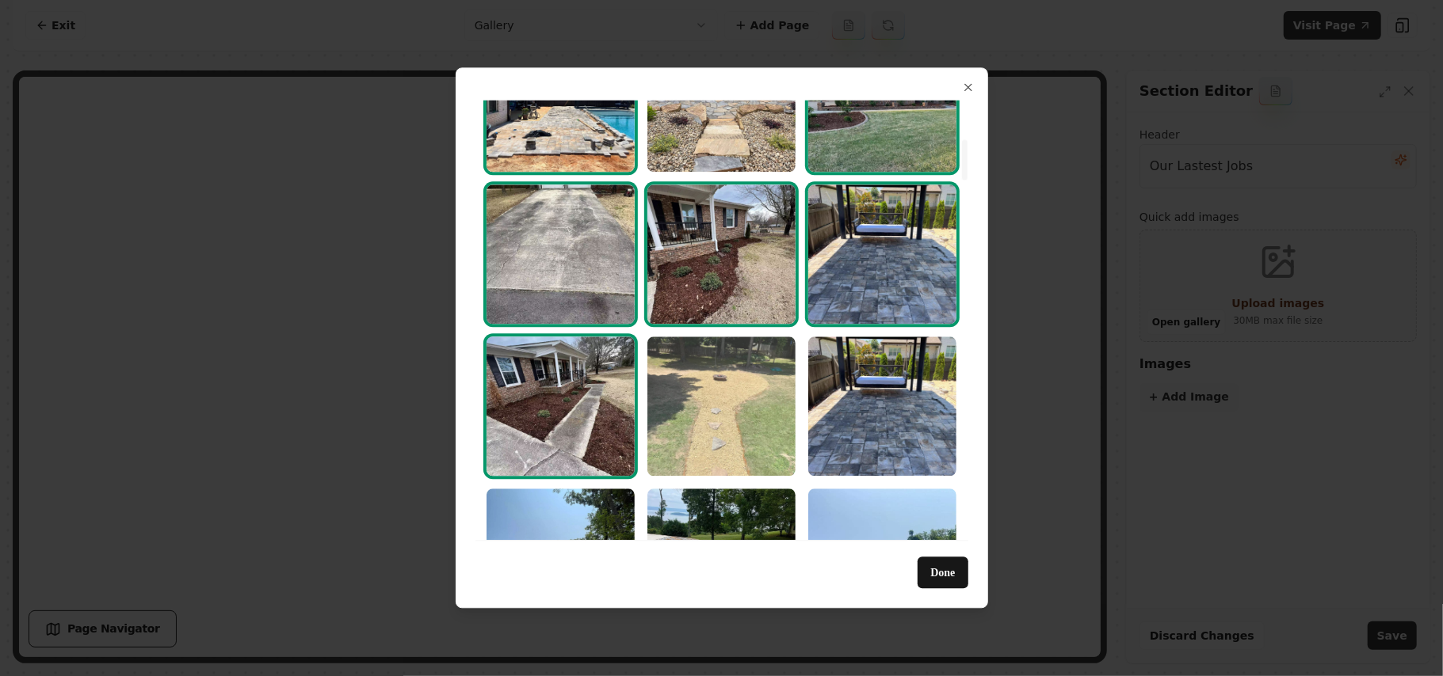
click at [688, 394] on img "Select image image_68a3658e5c7cd75eb8688d6b.webp" at bounding box center [721, 406] width 148 height 139
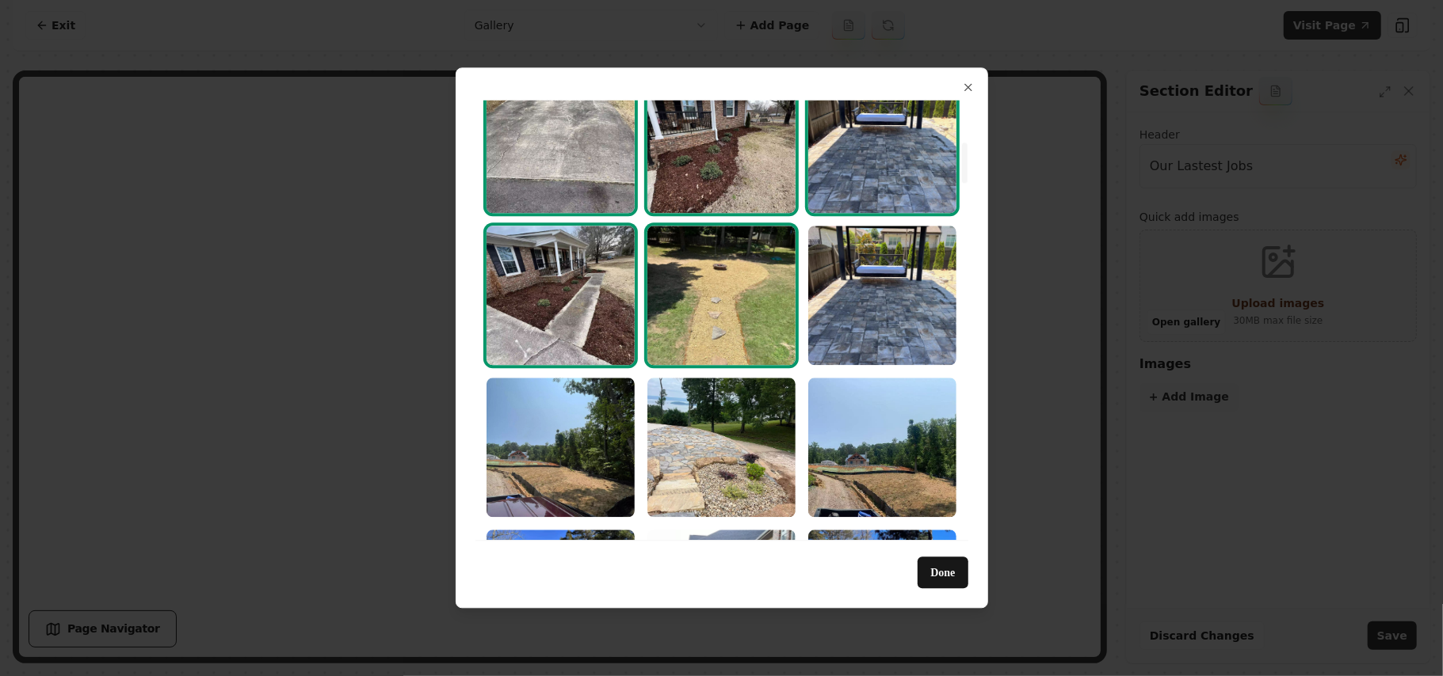
scroll to position [634, 0]
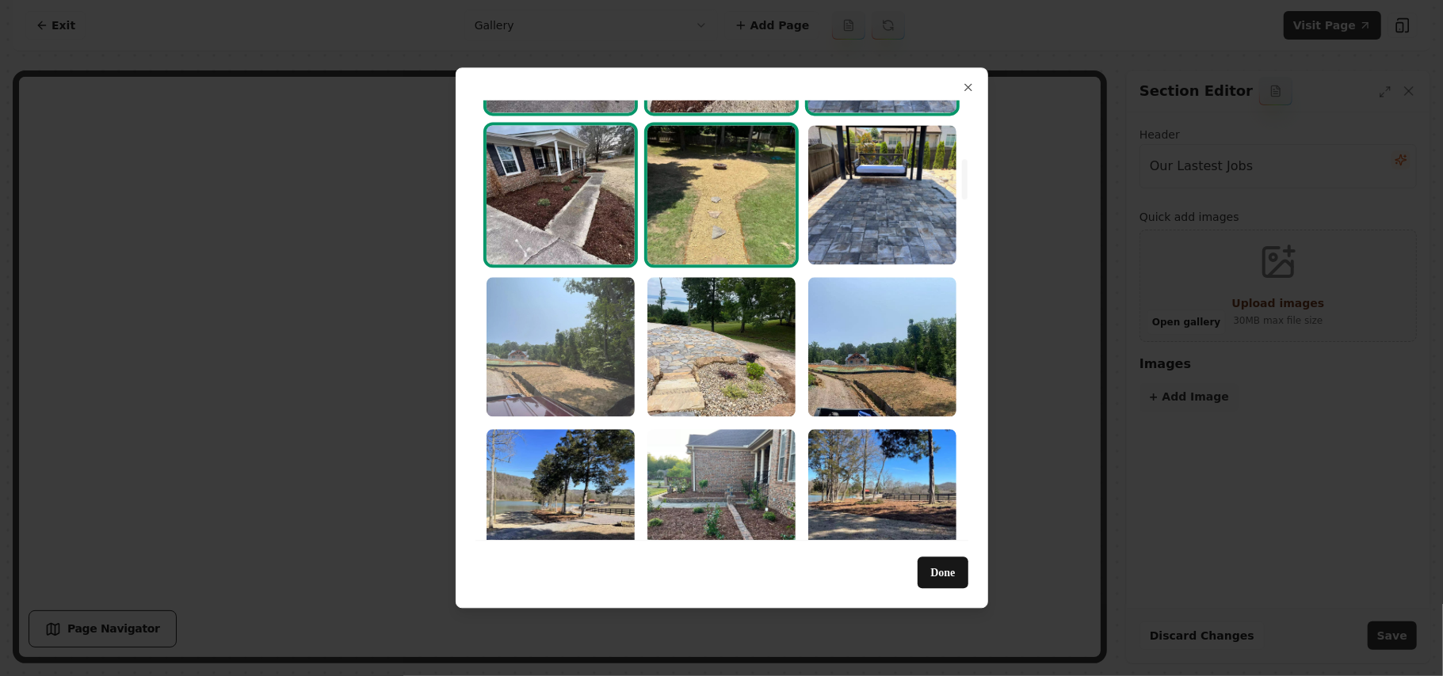
click at [543, 362] on img "Select image image_68a3658e5c7cd75eb8688e12.webp" at bounding box center [560, 346] width 148 height 139
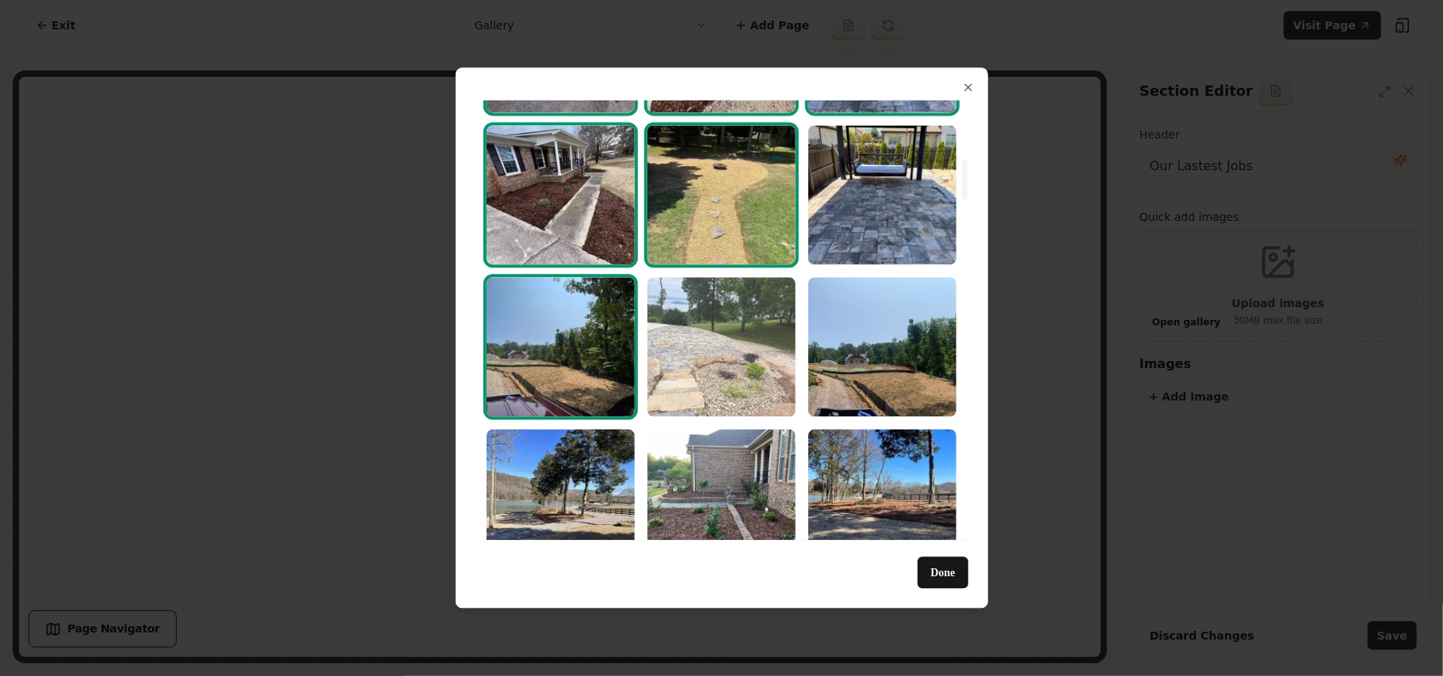
click at [722, 349] on img "Select image image_68a3658e5c7cd75eb8688bd8.webp" at bounding box center [721, 346] width 148 height 139
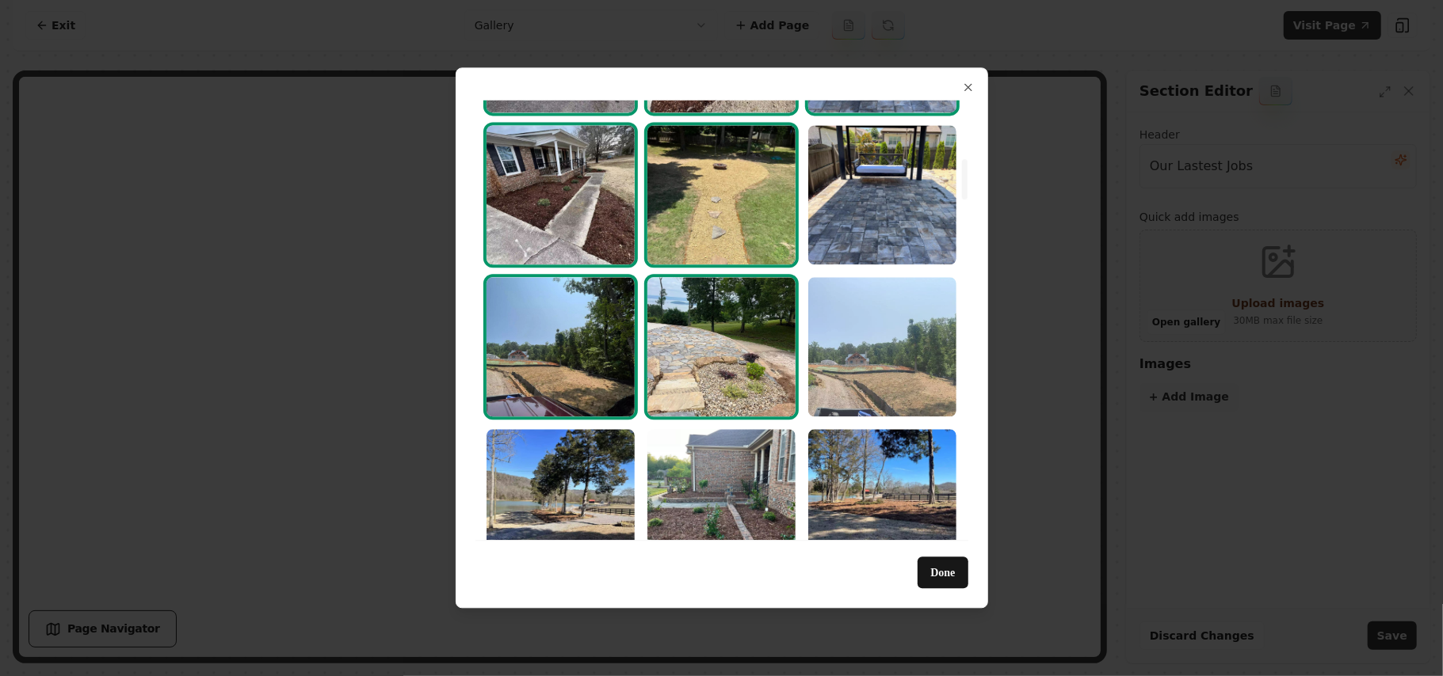
click at [847, 325] on img "Select image image_68a3658e5c7cd75eb8688d97.webp" at bounding box center [882, 346] width 148 height 139
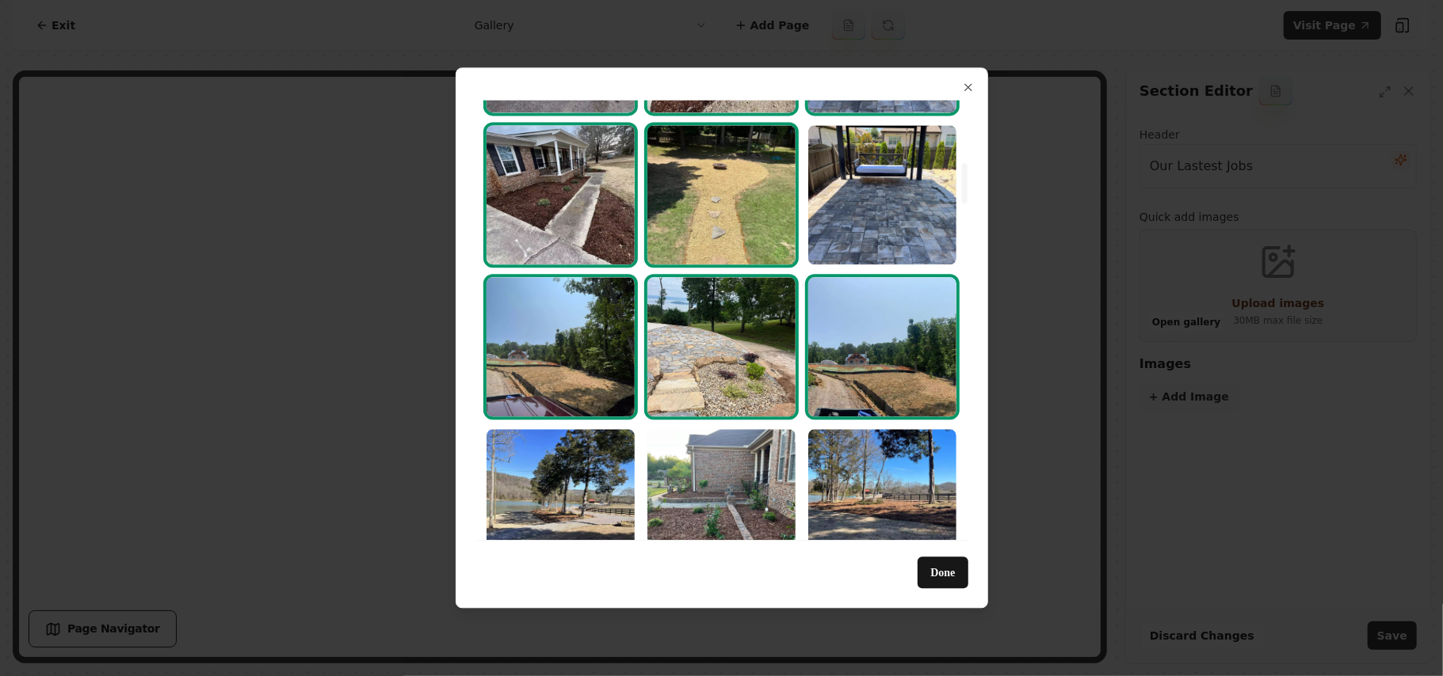
scroll to position [844, 0]
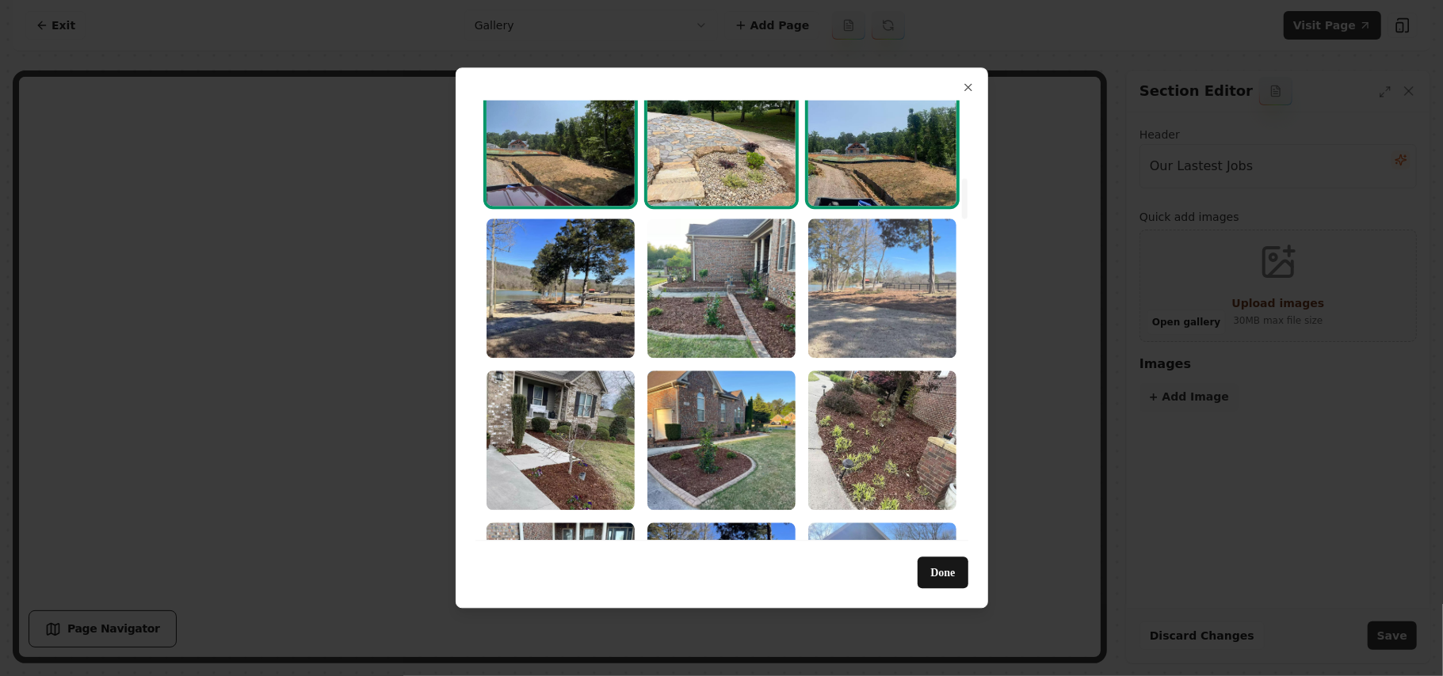
click at [892, 277] on img "Select image image_68a3658e5c7cd75eb8688976.webp" at bounding box center [882, 288] width 148 height 139
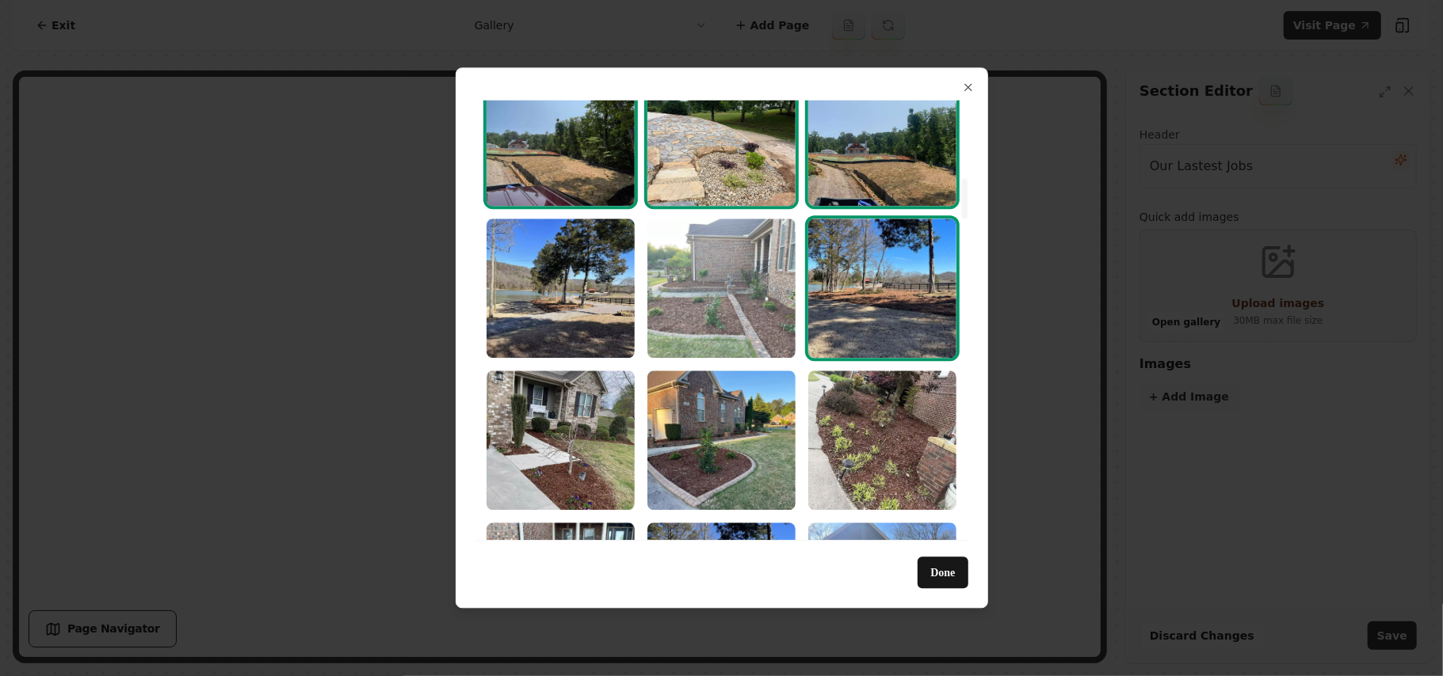
click at [746, 285] on img "Select image image_68a3658e5c7cd75eb8688cbb.webp" at bounding box center [721, 288] width 148 height 139
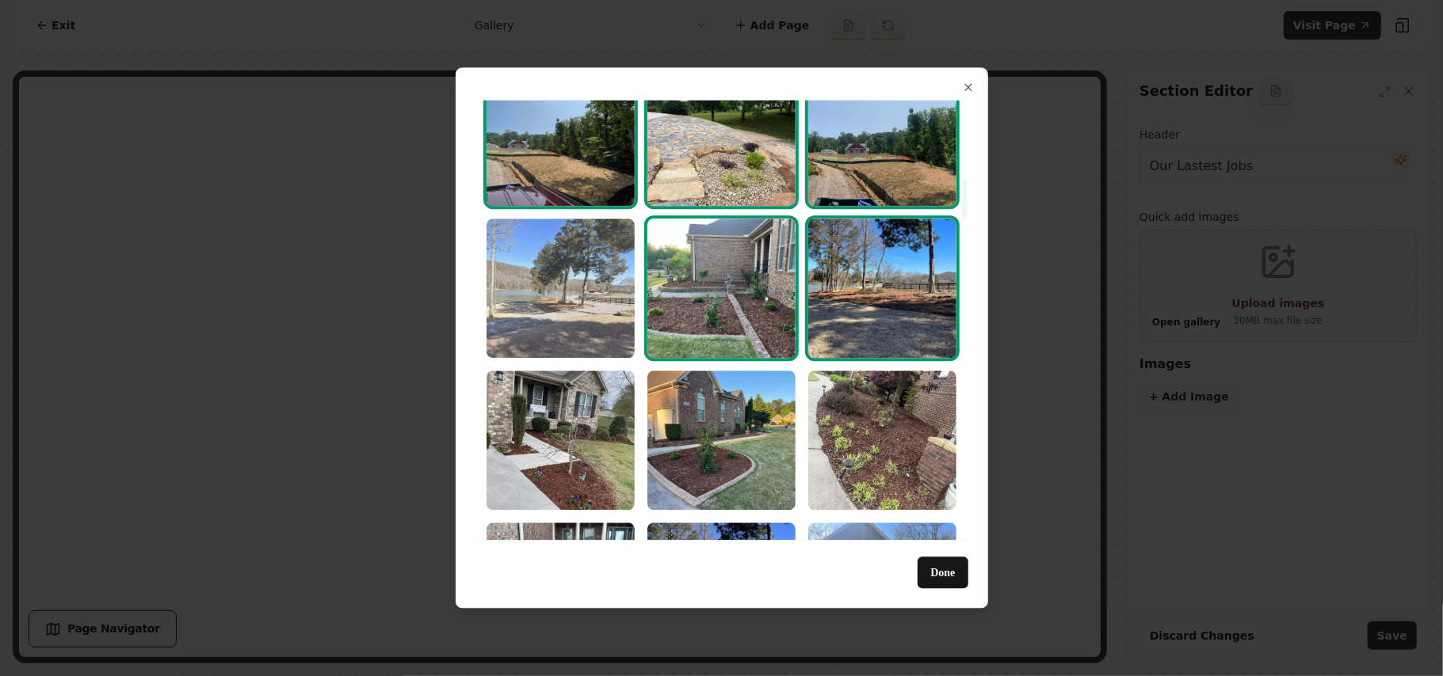
click at [607, 289] on img "Select image image_68a3658e5c7cd75eb8688bf1.webp" at bounding box center [560, 288] width 148 height 139
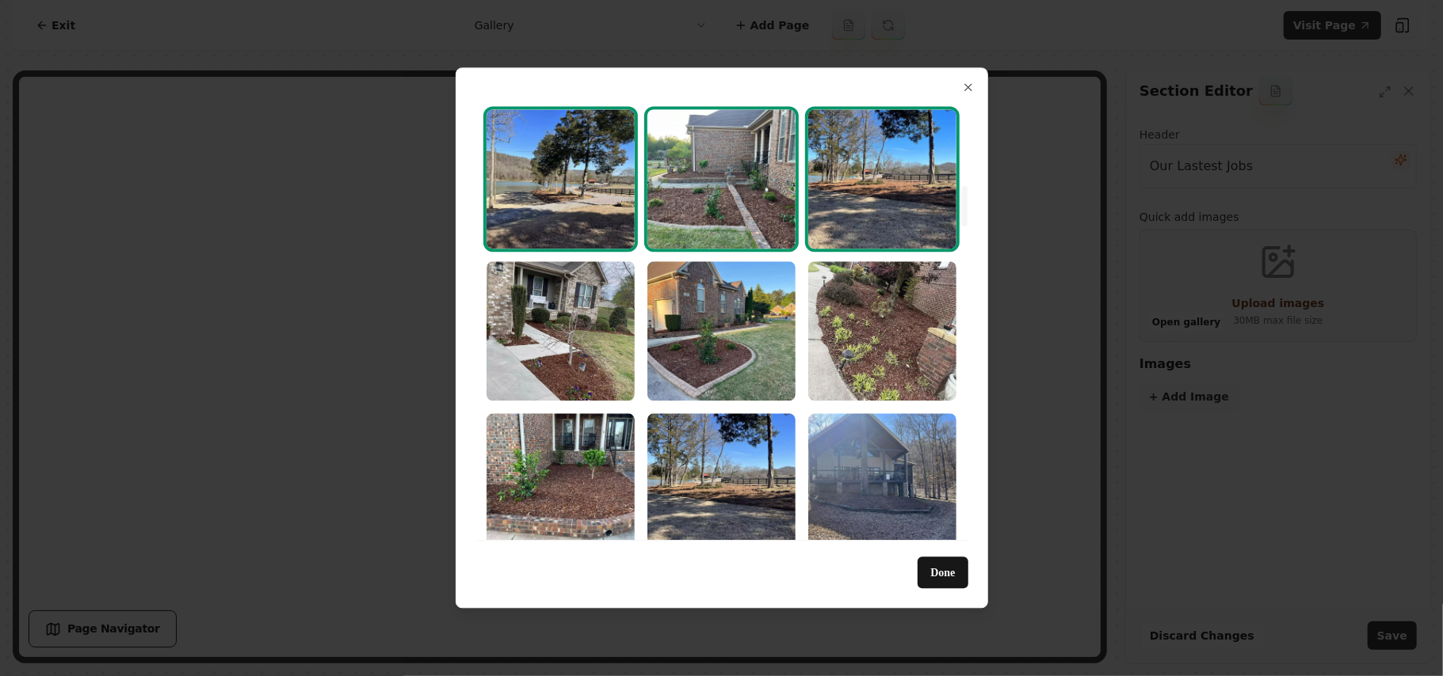
scroll to position [1056, 0]
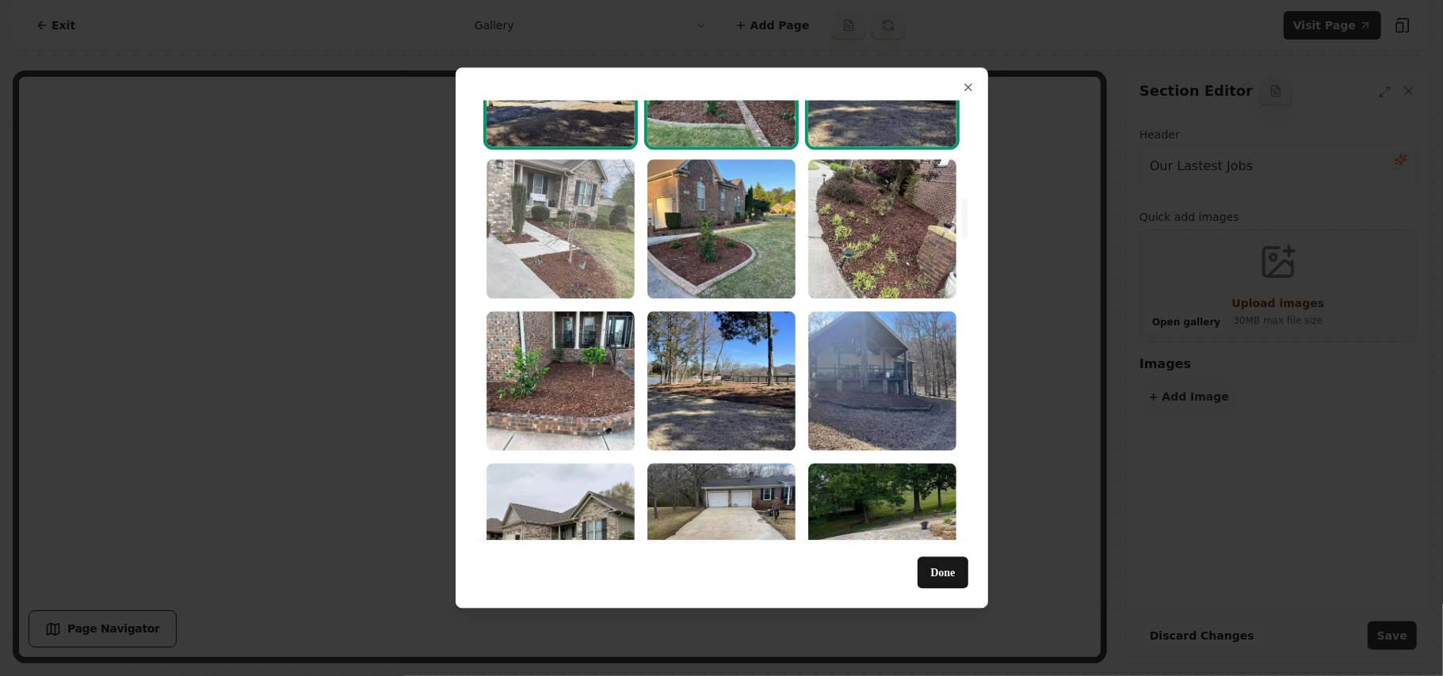
click at [565, 238] on img "Select image image_68a3658e5c7cd75eb8688bec.webp" at bounding box center [560, 228] width 148 height 139
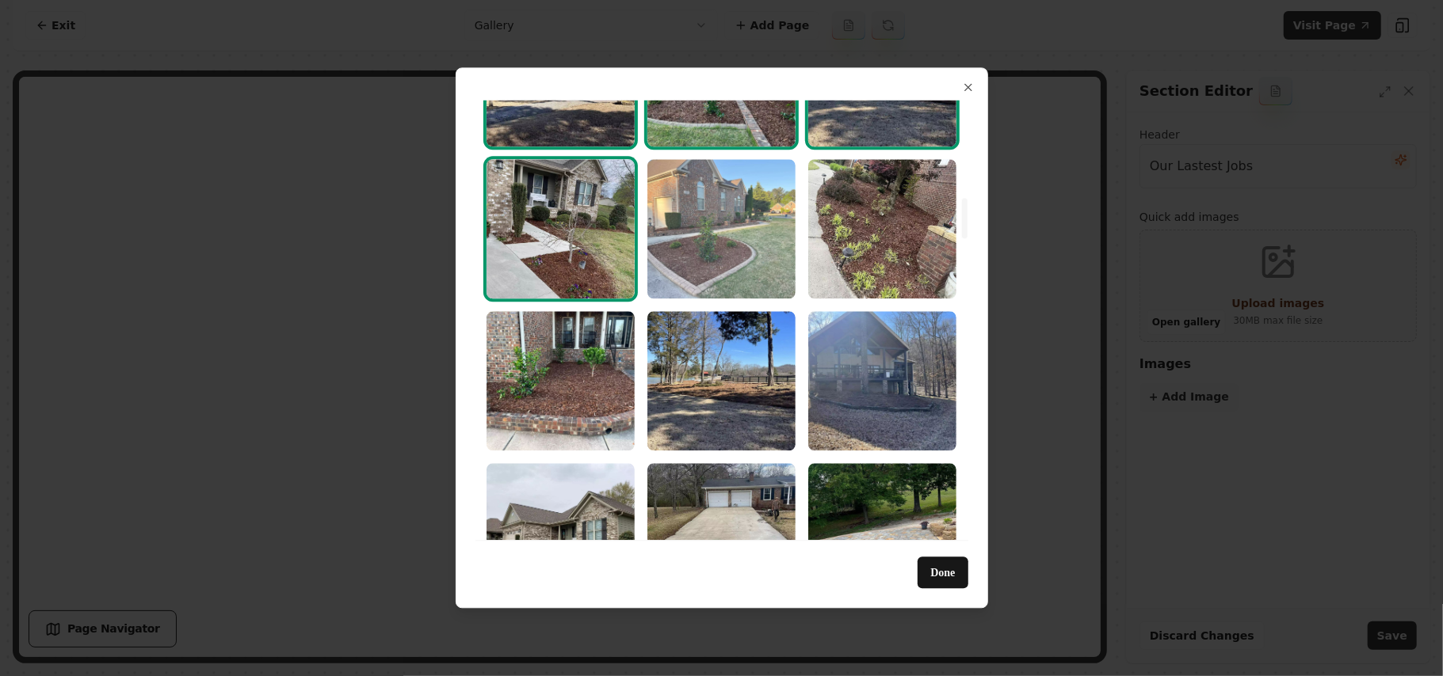
click at [745, 238] on img "Select image image_68a3658e5c7cd75eb8688bbd.webp" at bounding box center [721, 228] width 148 height 139
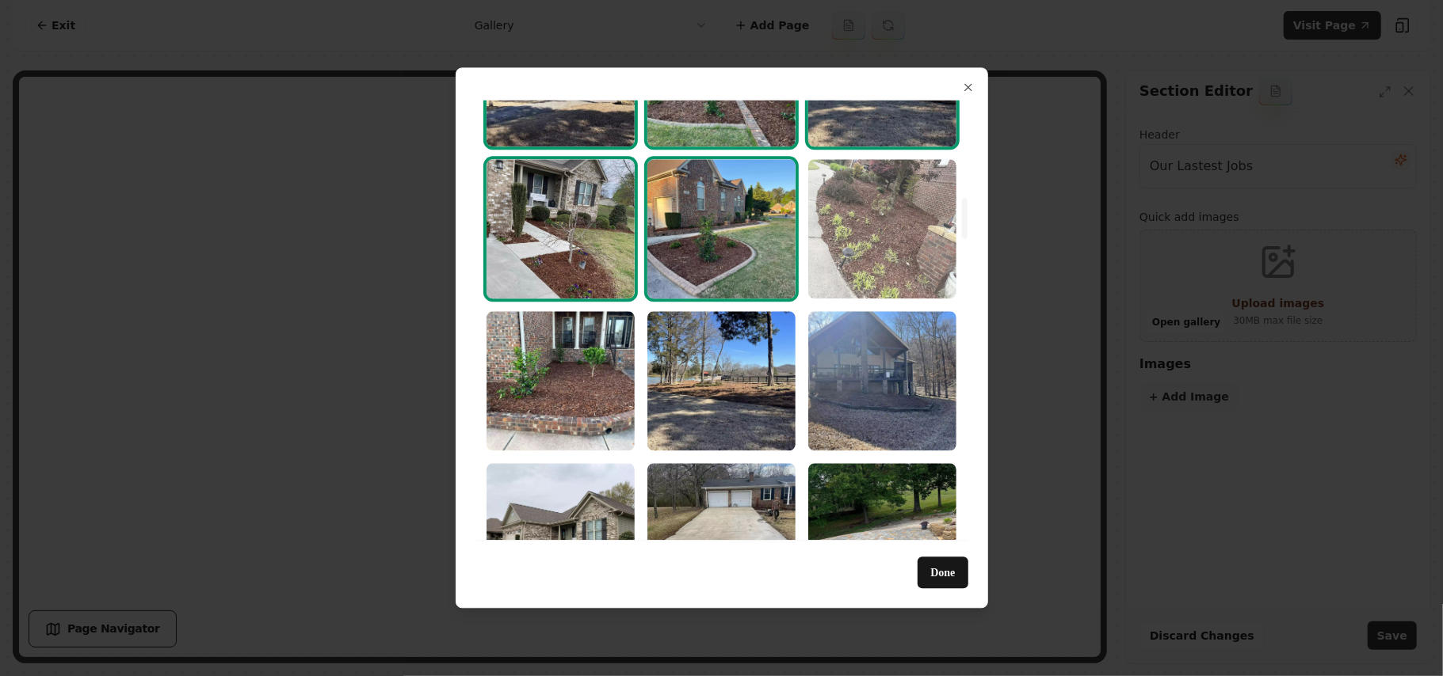
click at [840, 226] on img "Select image image_68a3658e5c7cd75eb8688d98.webp" at bounding box center [882, 228] width 148 height 139
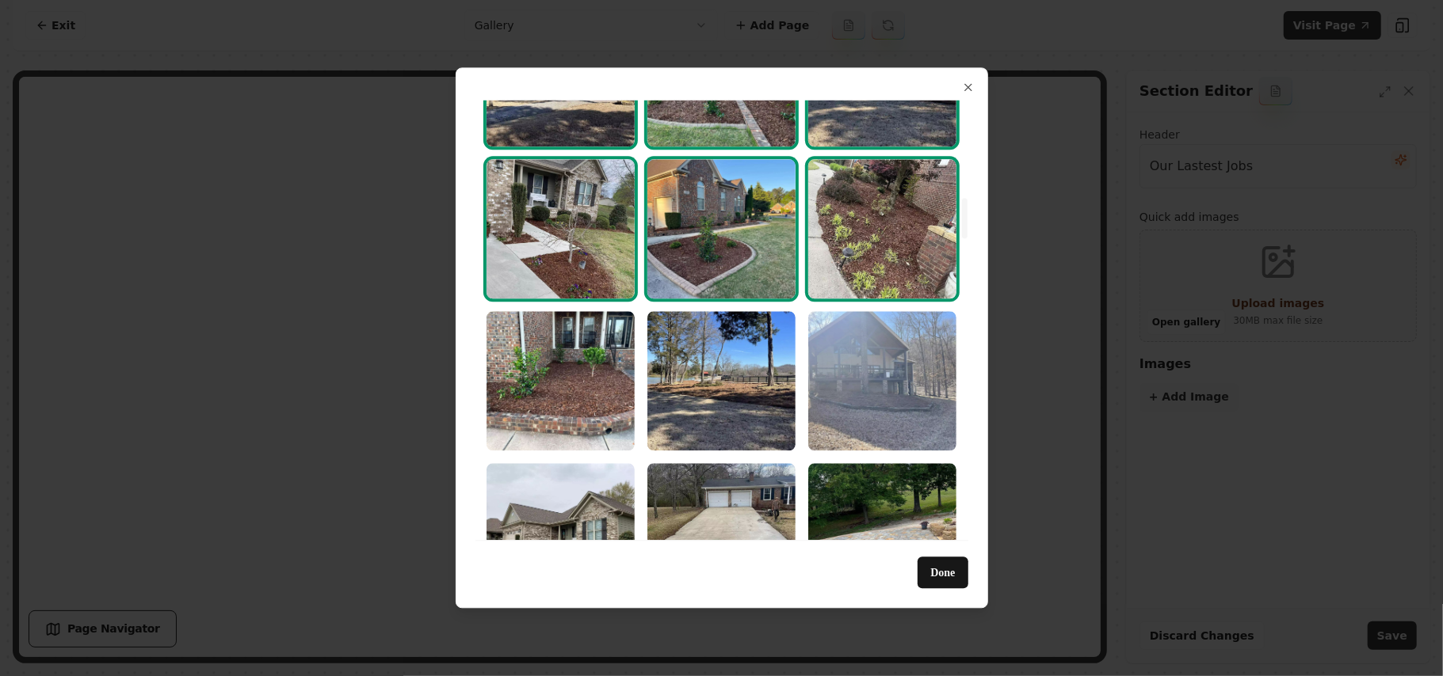
click at [875, 366] on img "Select image image_68a3658e5c7cd75eb8688bae.webp" at bounding box center [882, 380] width 148 height 139
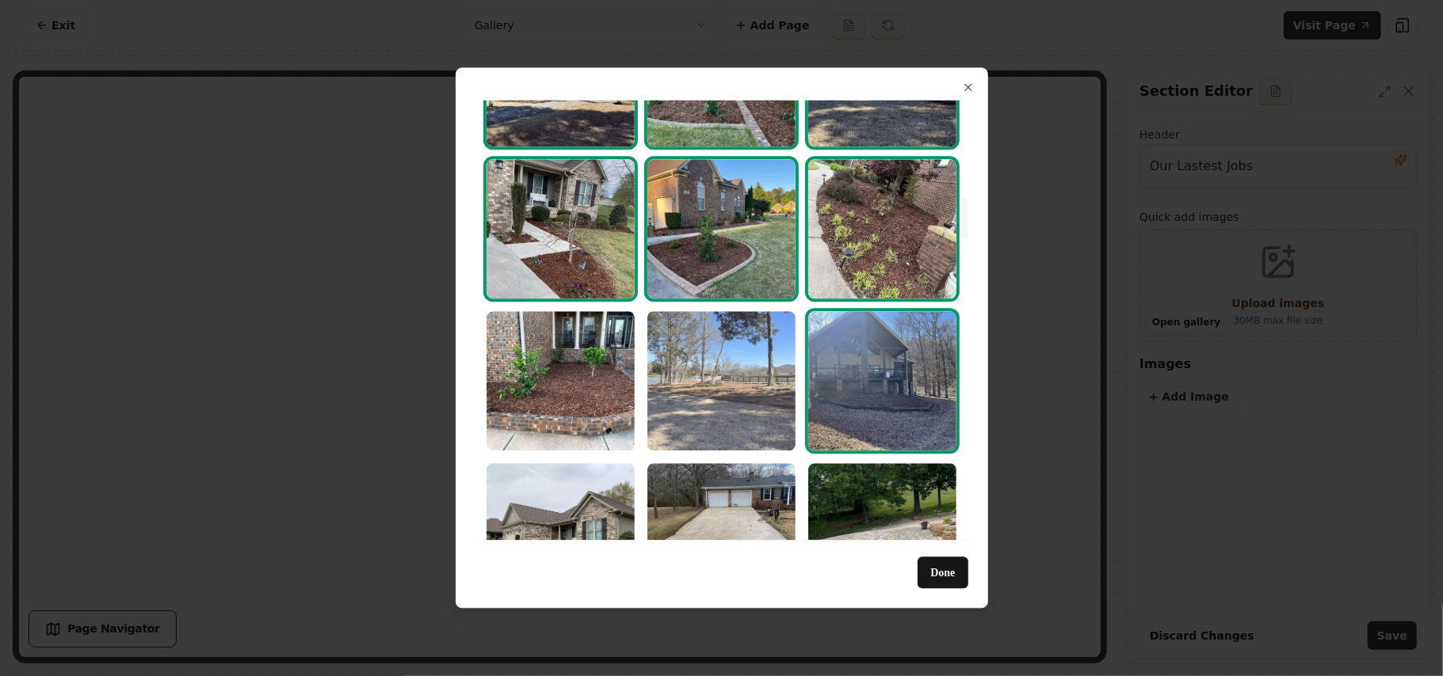
click at [762, 379] on img "Select image image_68a3658e5c7cd75eb8688bdf.webp" at bounding box center [721, 380] width 148 height 139
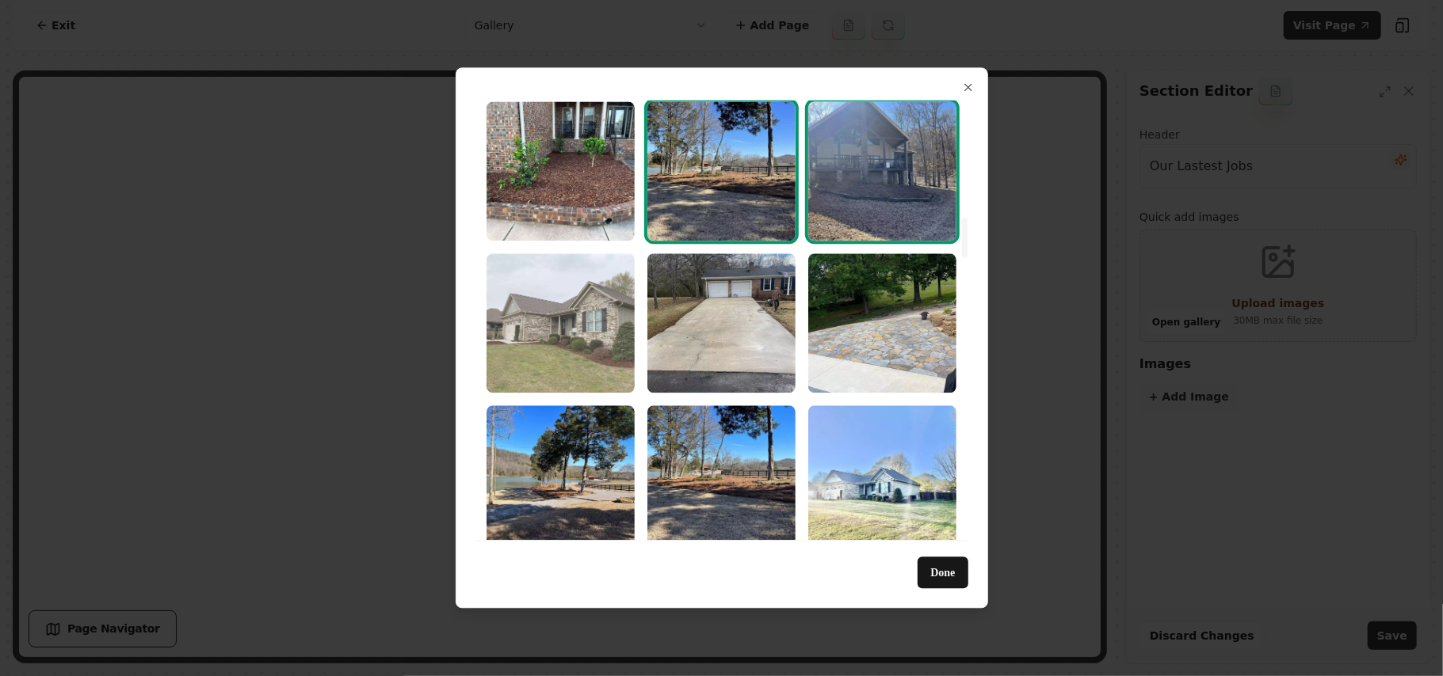
scroll to position [1267, 0]
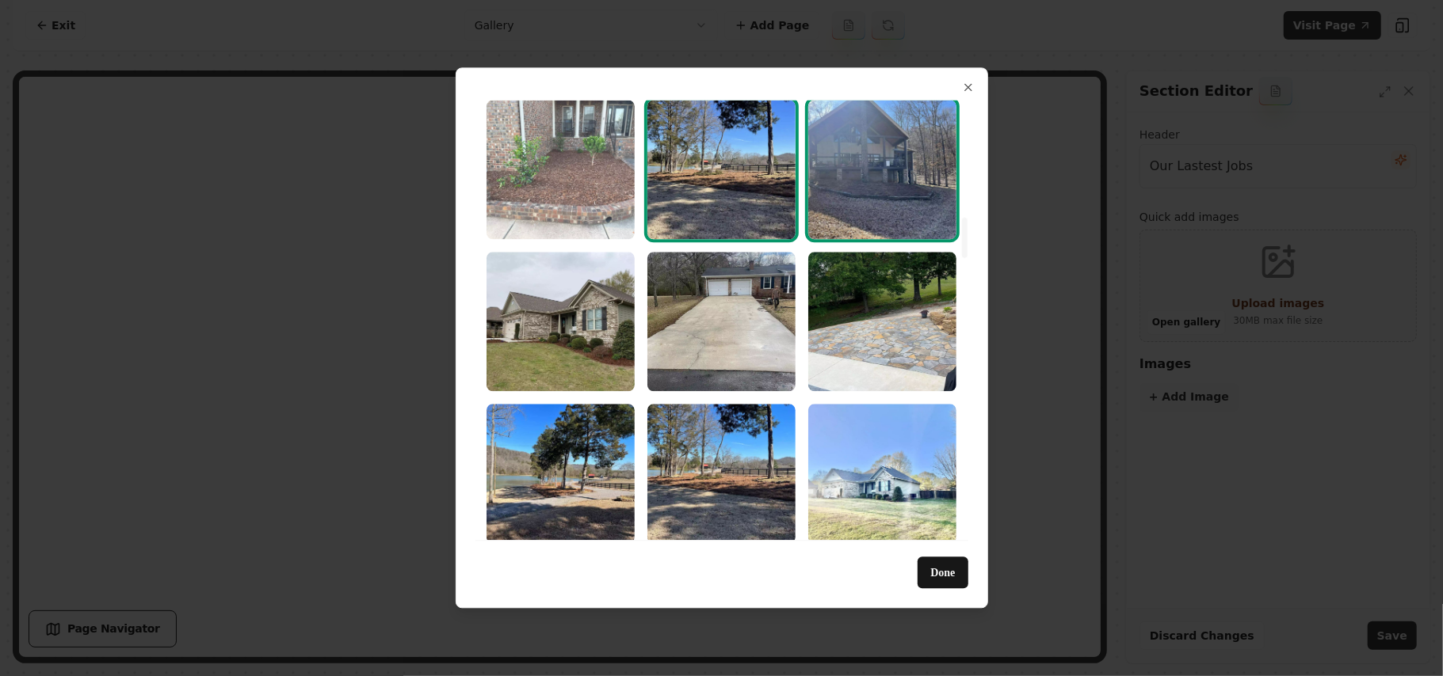
click at [571, 191] on img "Select image image_68a3658e5c7cd75eb8688c49.webp" at bounding box center [560, 169] width 148 height 139
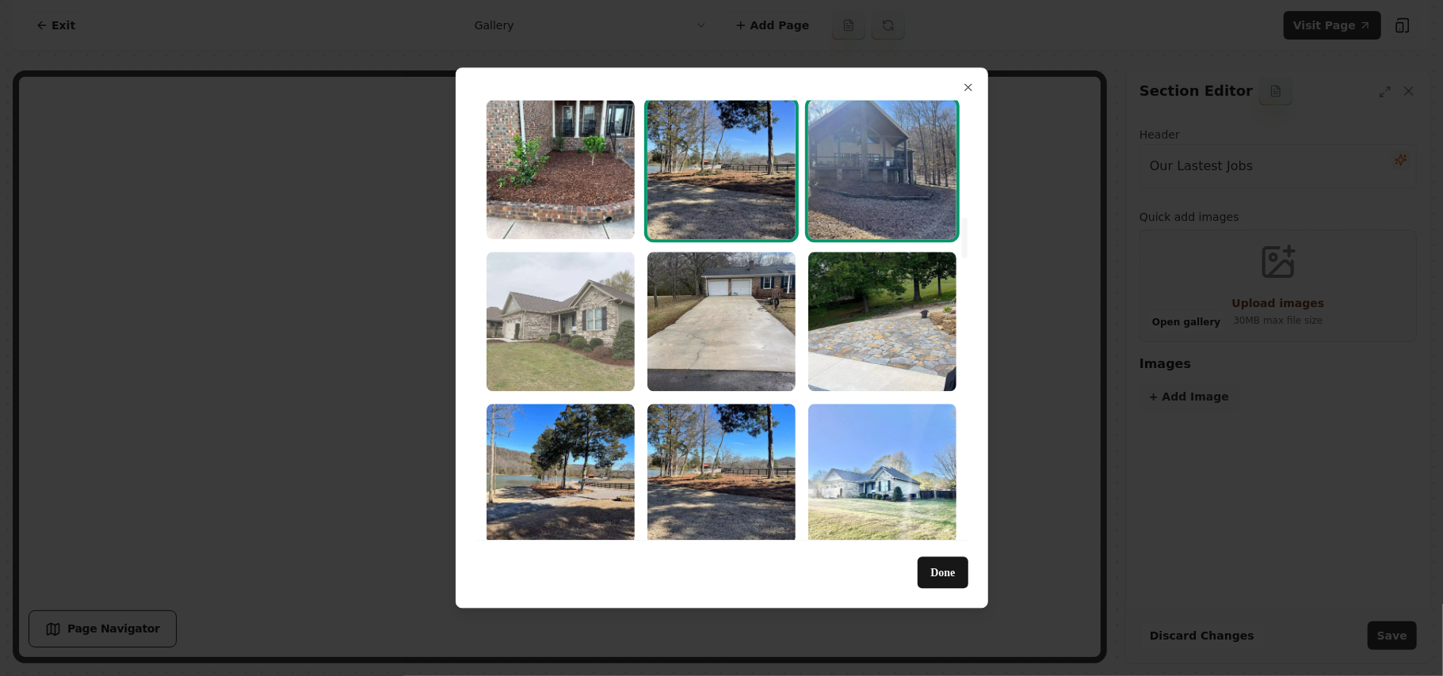
click at [574, 286] on img "Select image image_68a3658e5c7cd75eb8688994.webp" at bounding box center [560, 321] width 148 height 139
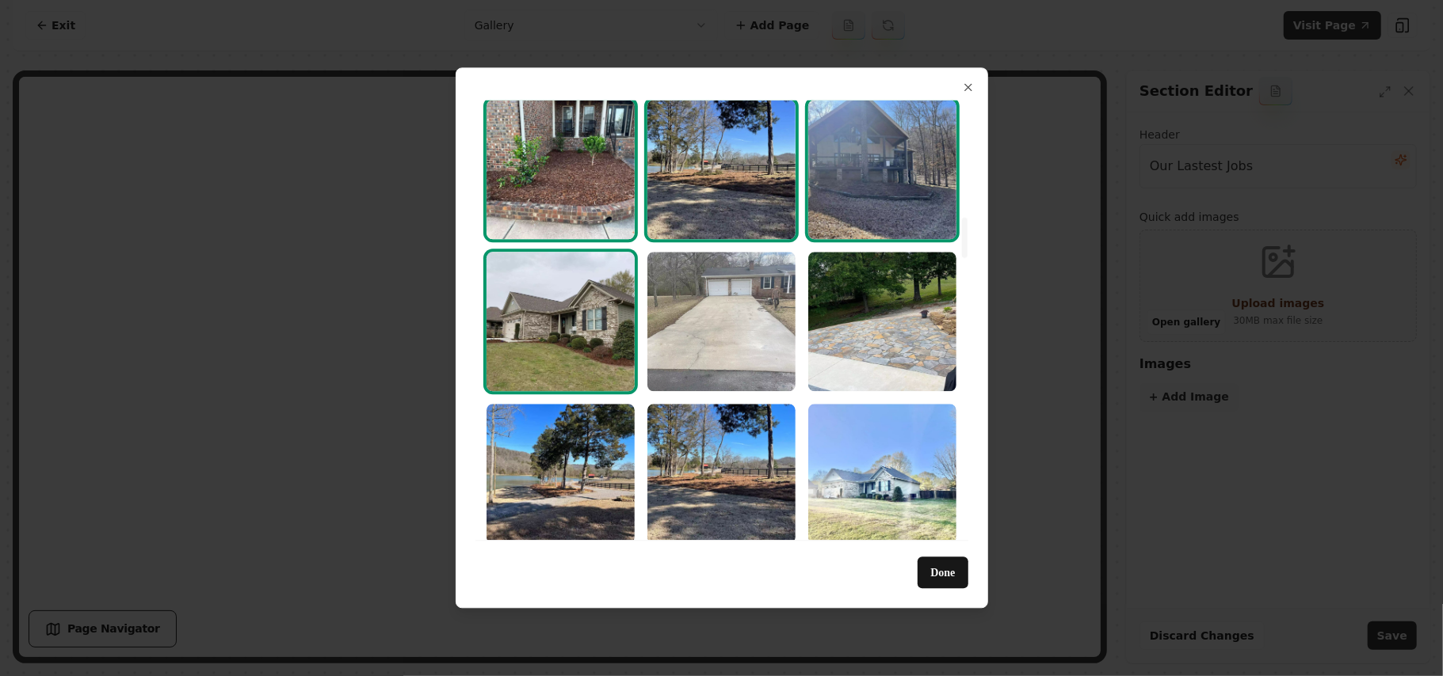
click at [673, 306] on img "Select image image_68a3658e5c7cd75eb8688b05.webp" at bounding box center [721, 321] width 148 height 139
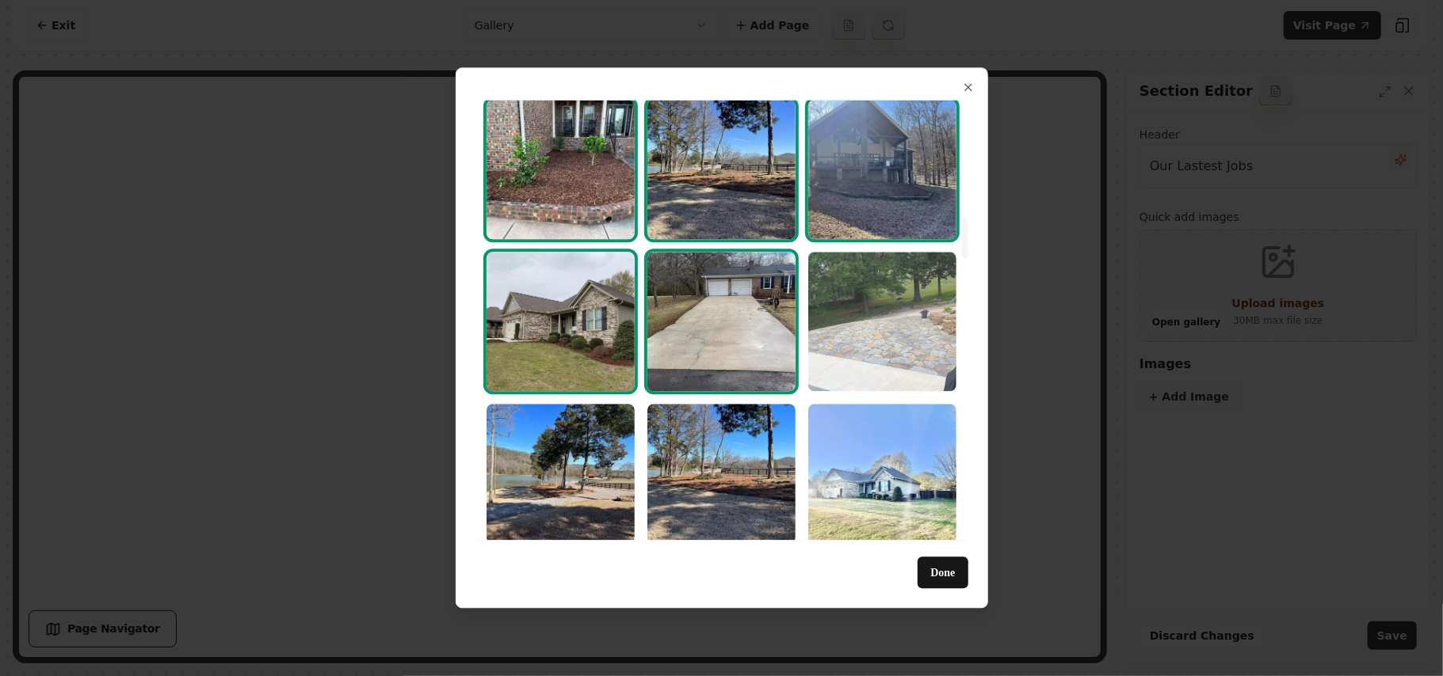
click at [865, 303] on img "Select image image_68a3658e5c7cd75eb8688995.webp" at bounding box center [882, 321] width 148 height 139
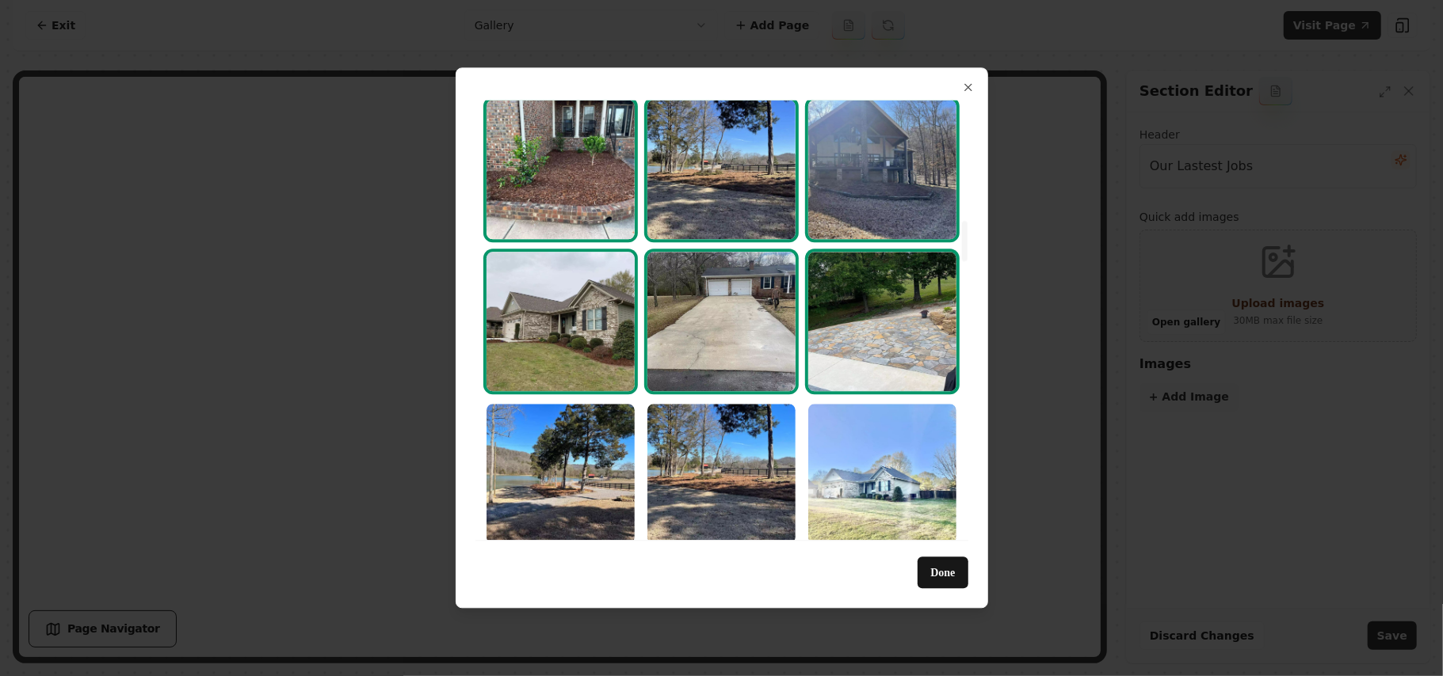
scroll to position [1584, 0]
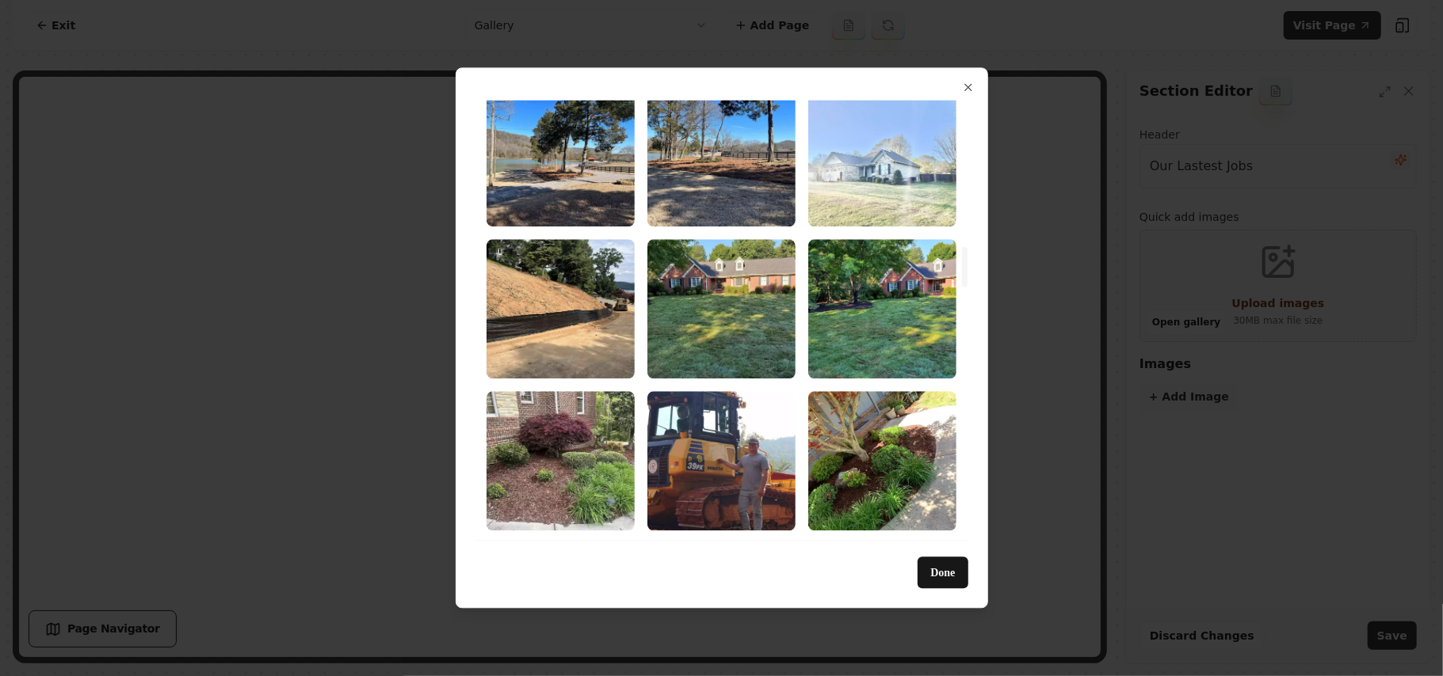
click at [875, 179] on img "Select image image_68a3658e5c7cd75eb8688a4d.webp" at bounding box center [882, 156] width 148 height 139
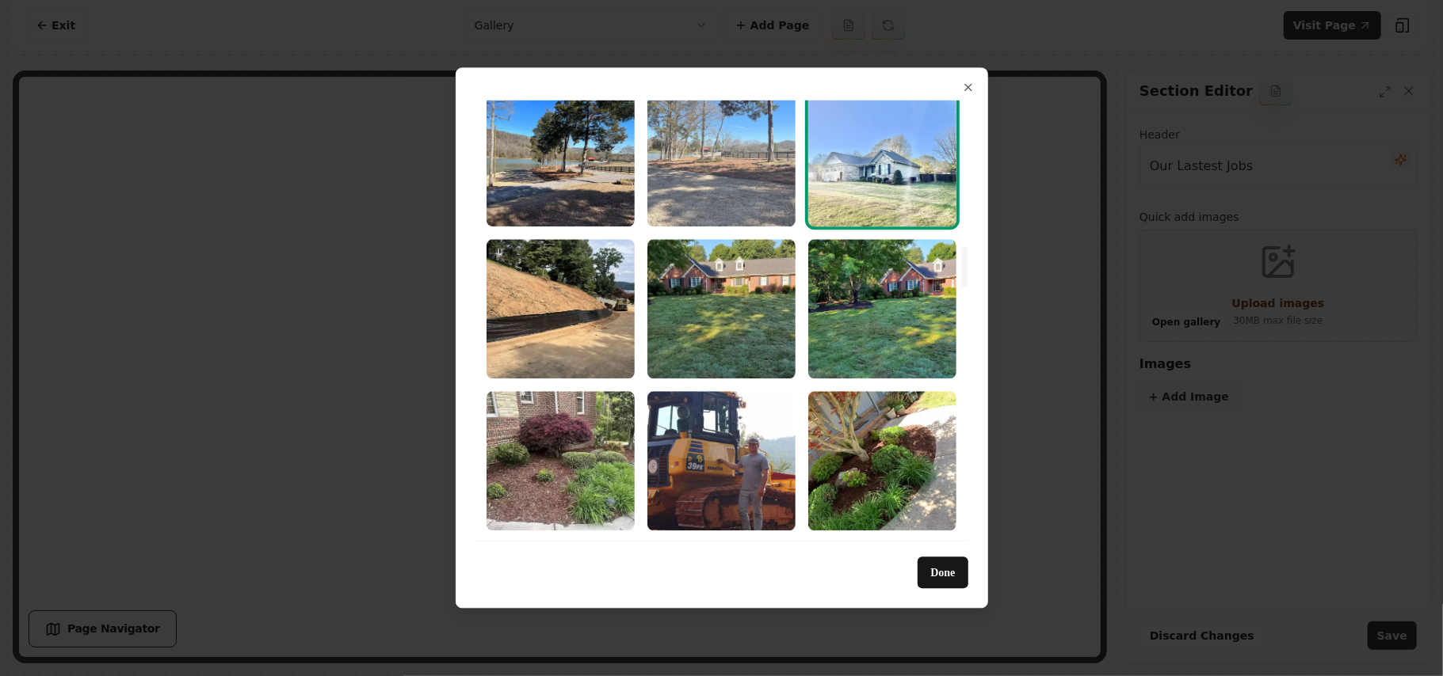
click at [656, 147] on img "Select image image_68a3658e5c7cd75eb8688980.webp" at bounding box center [721, 156] width 148 height 139
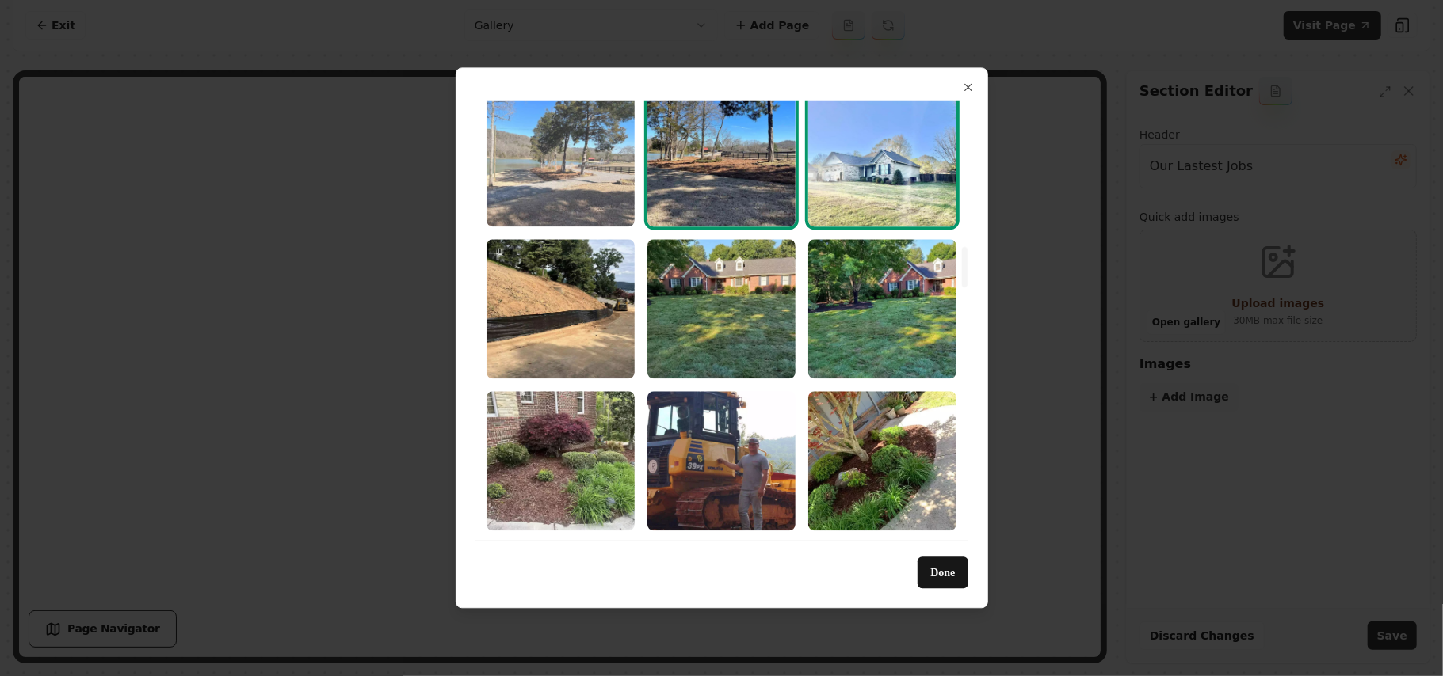
click at [580, 151] on img "Select image image_68a3658e5c7cd75eb86889c2.webp" at bounding box center [560, 156] width 148 height 139
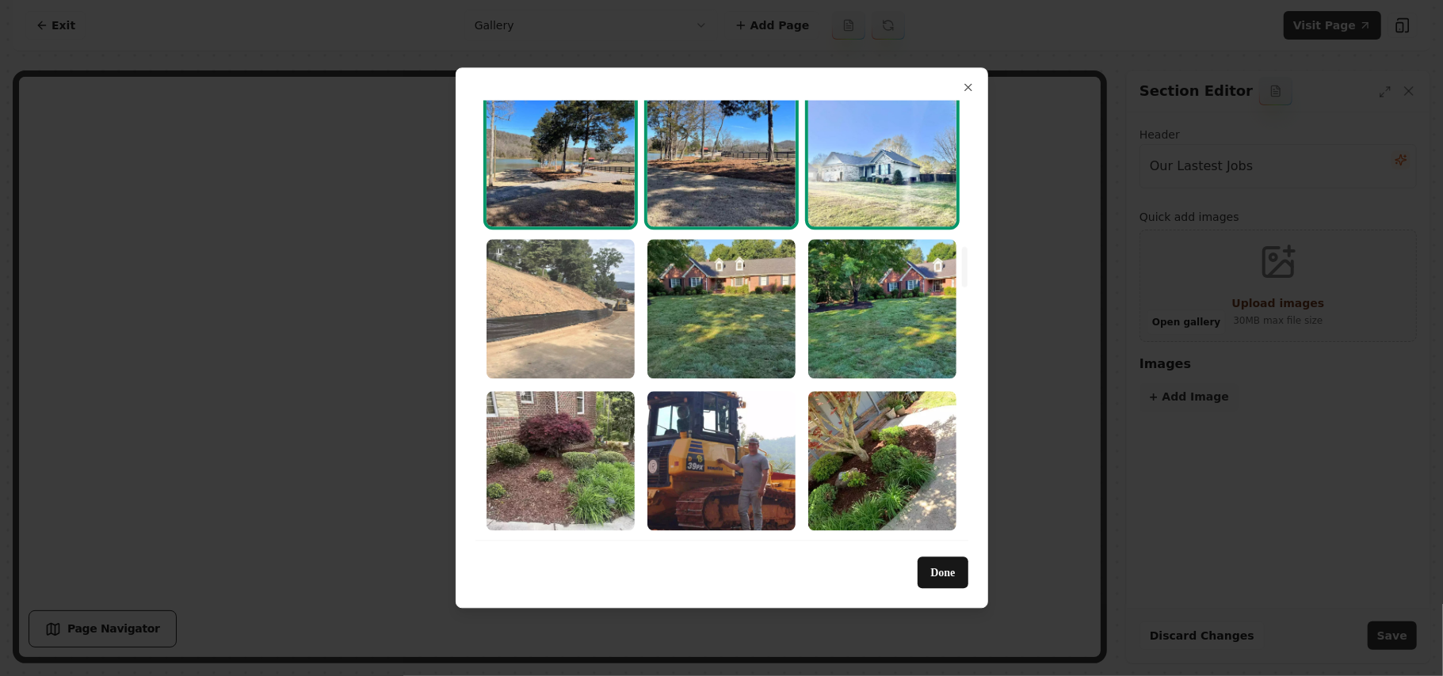
click at [575, 318] on img "Select image image_68a3658e5c7cd75eb8688967.webp" at bounding box center [560, 308] width 148 height 139
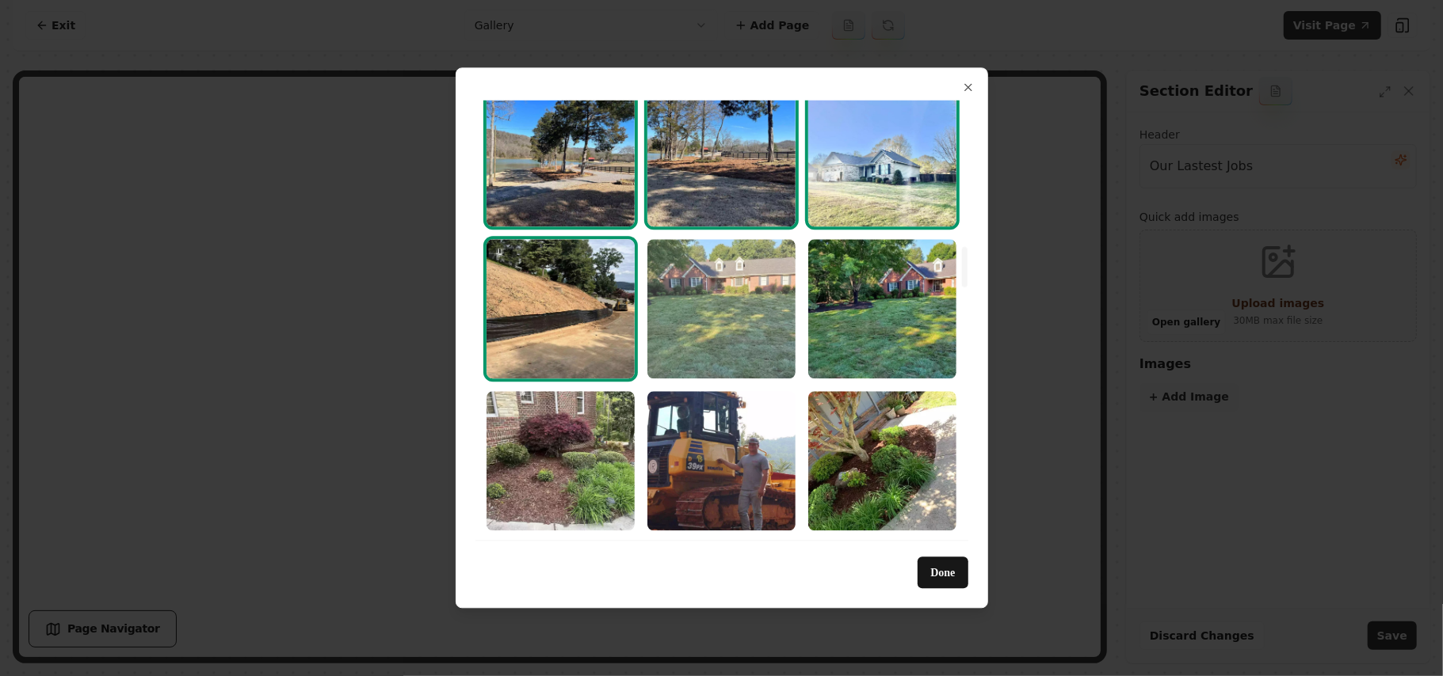
click at [707, 301] on img "Select image image_68a3658d5c7cd75eb86887d6.webp" at bounding box center [721, 308] width 148 height 139
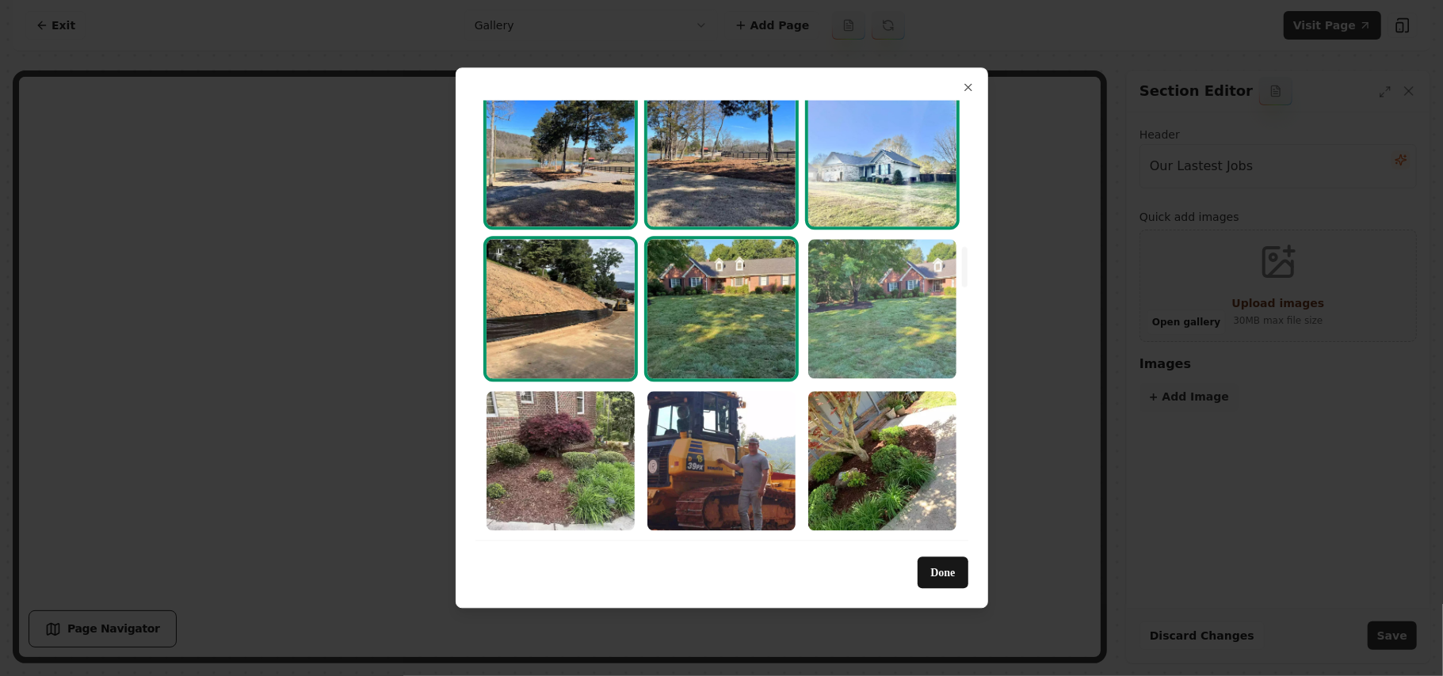
click at [854, 309] on img "Select image image_68a3658d5c7cd75eb8688866.webp" at bounding box center [882, 308] width 148 height 139
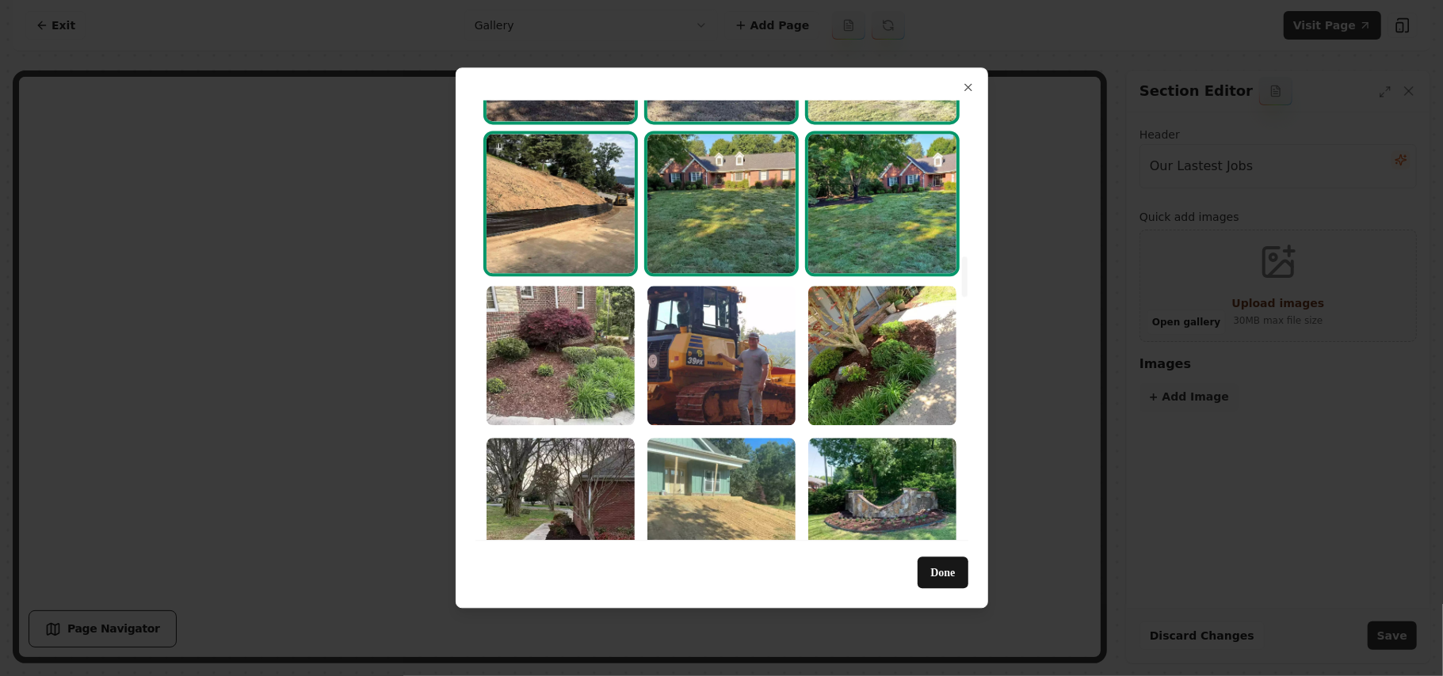
click at [895, 192] on img "Select image image_68a3658d5c7cd75eb8688866.webp" at bounding box center [882, 203] width 148 height 139
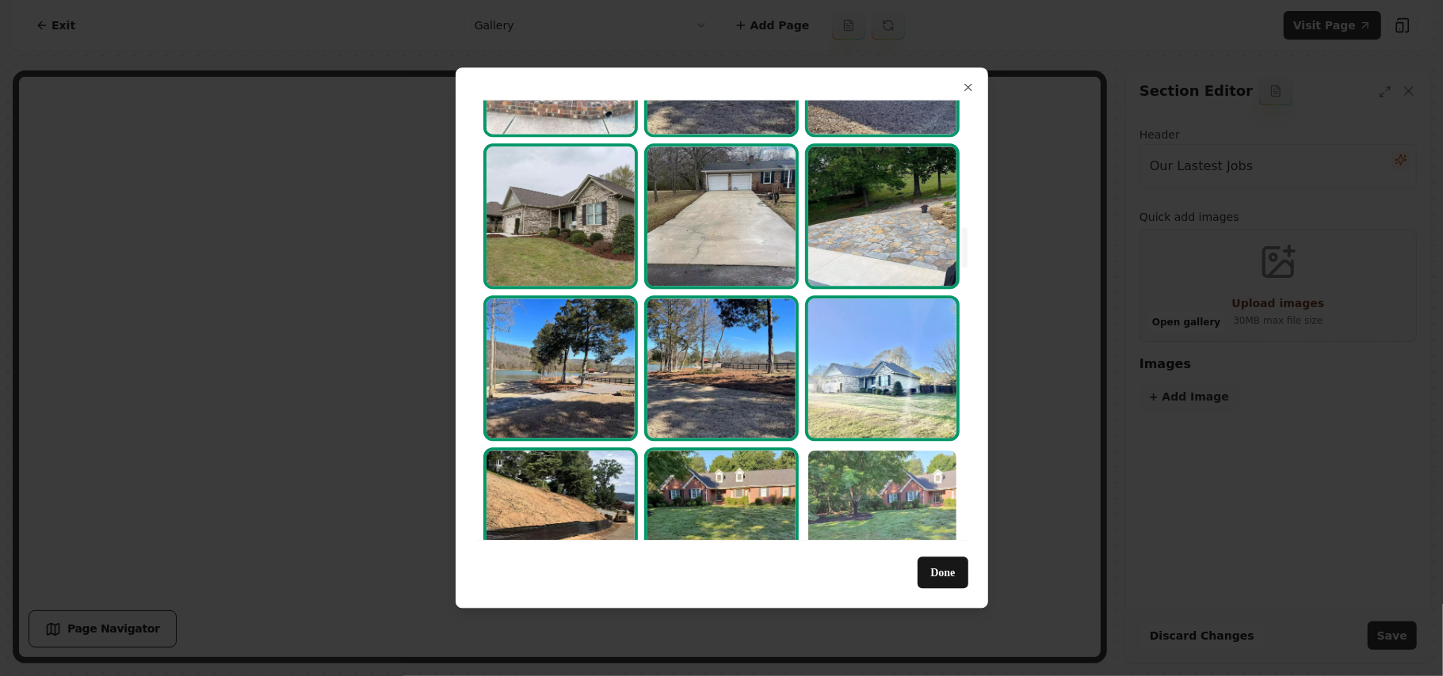
click at [879, 482] on img "Select image image_68a3658d5c7cd75eb8688866.webp" at bounding box center [882, 520] width 148 height 139
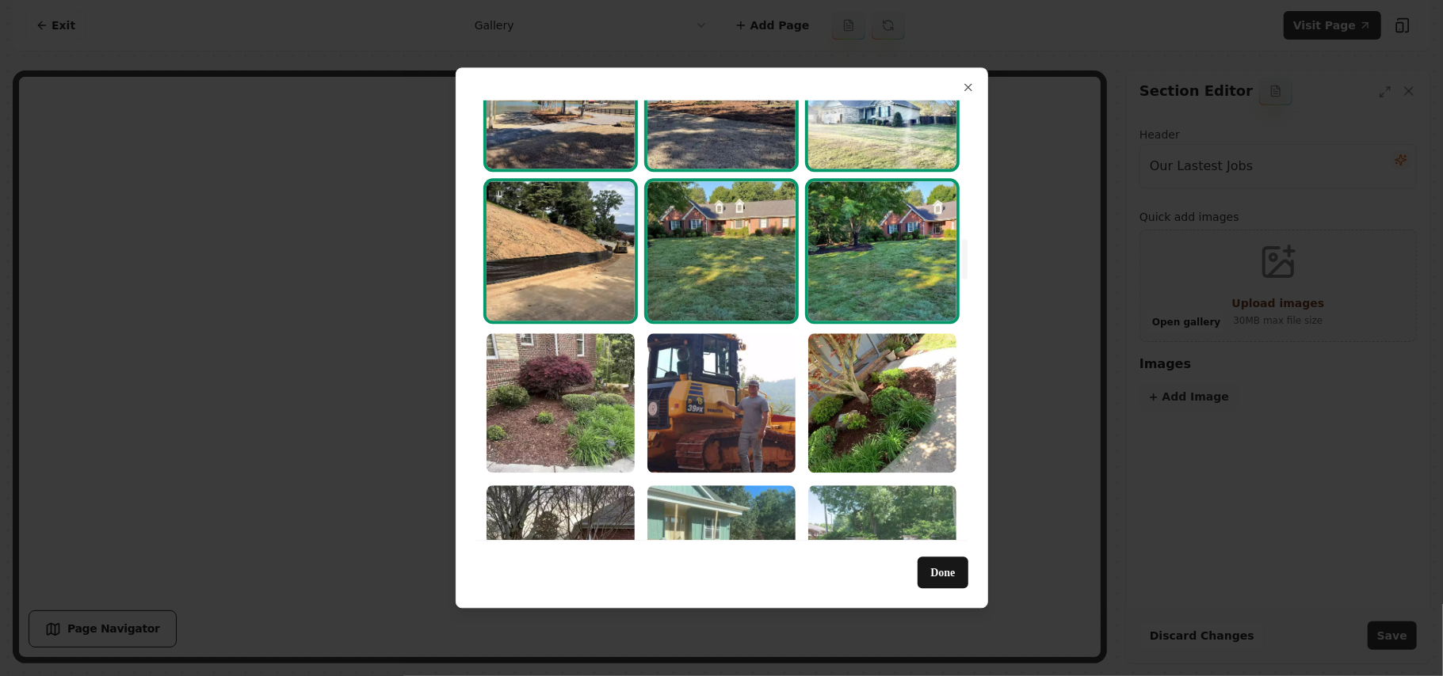
scroll to position [1795, 0]
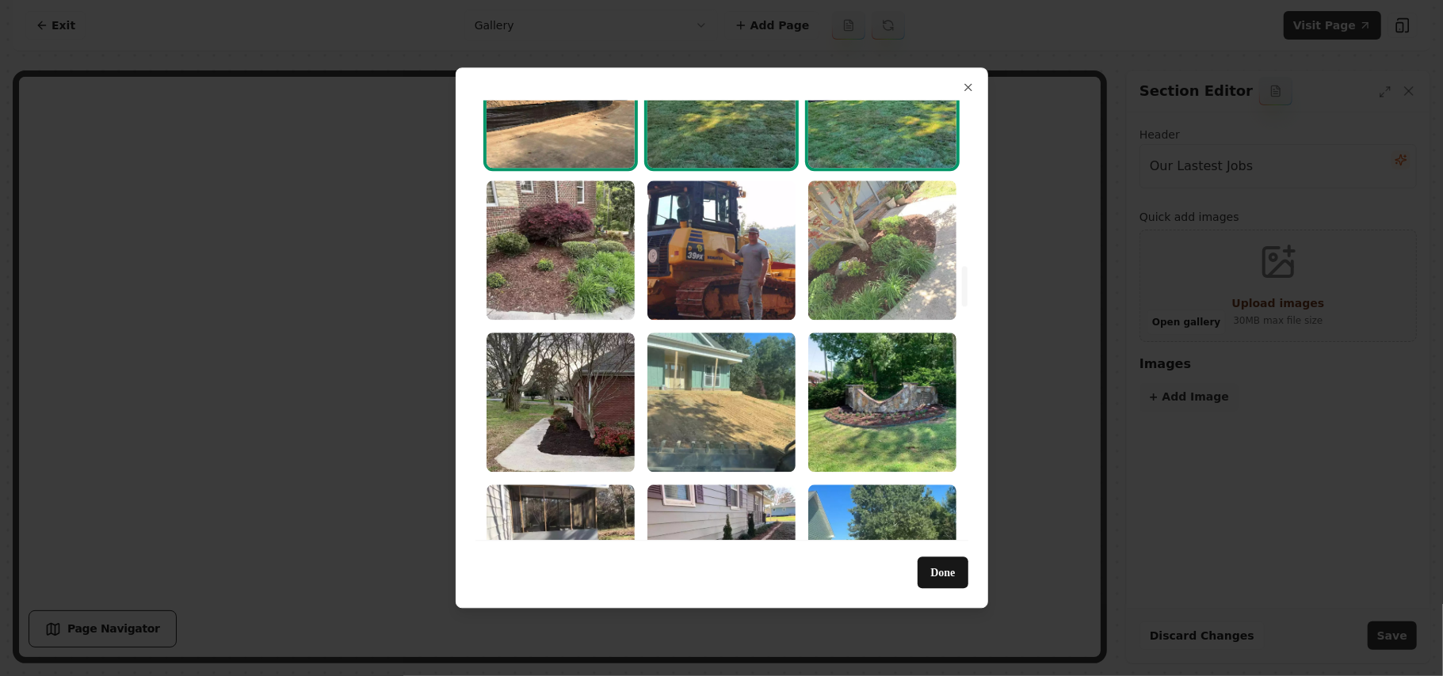
click at [859, 242] on img "Select image image_68a3658d5c7cd75eb86885e5.webp" at bounding box center [882, 250] width 148 height 139
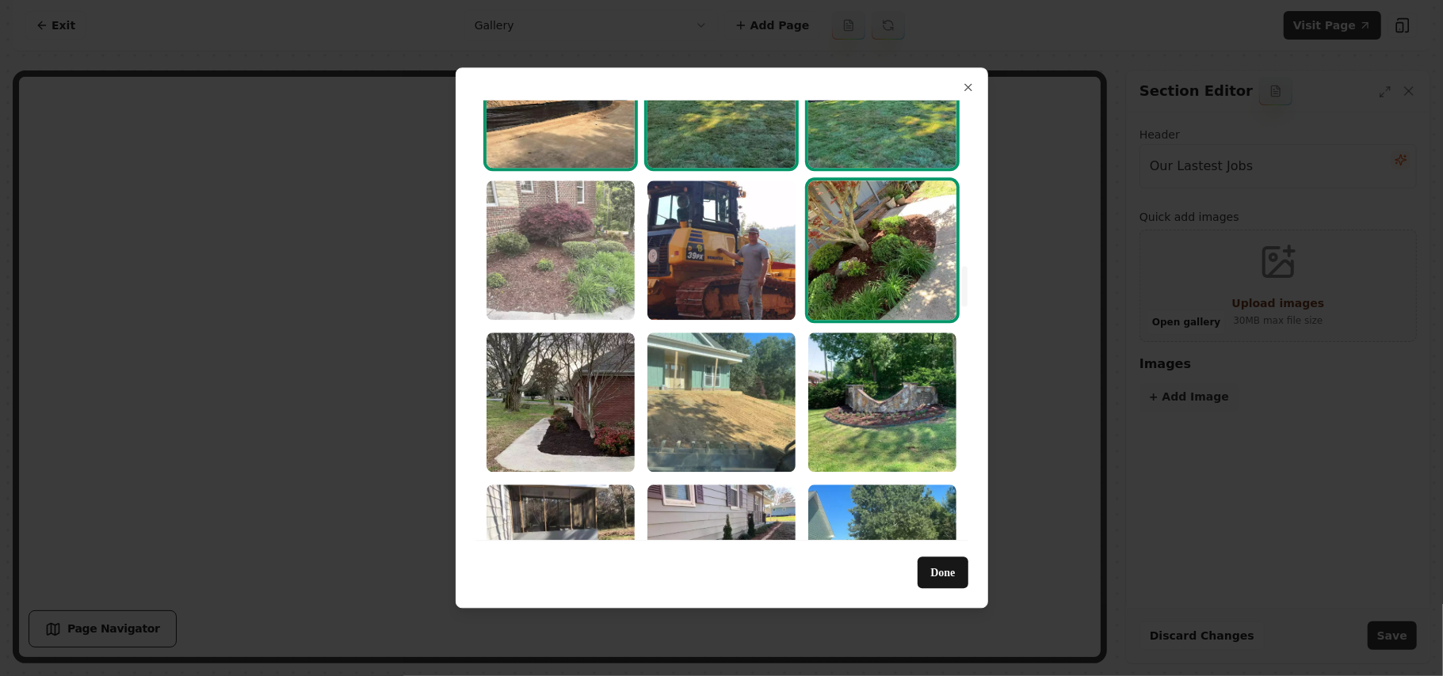
click at [631, 216] on img "Select image image_68a3658d5c7cd75eb8688720.webp" at bounding box center [560, 250] width 148 height 139
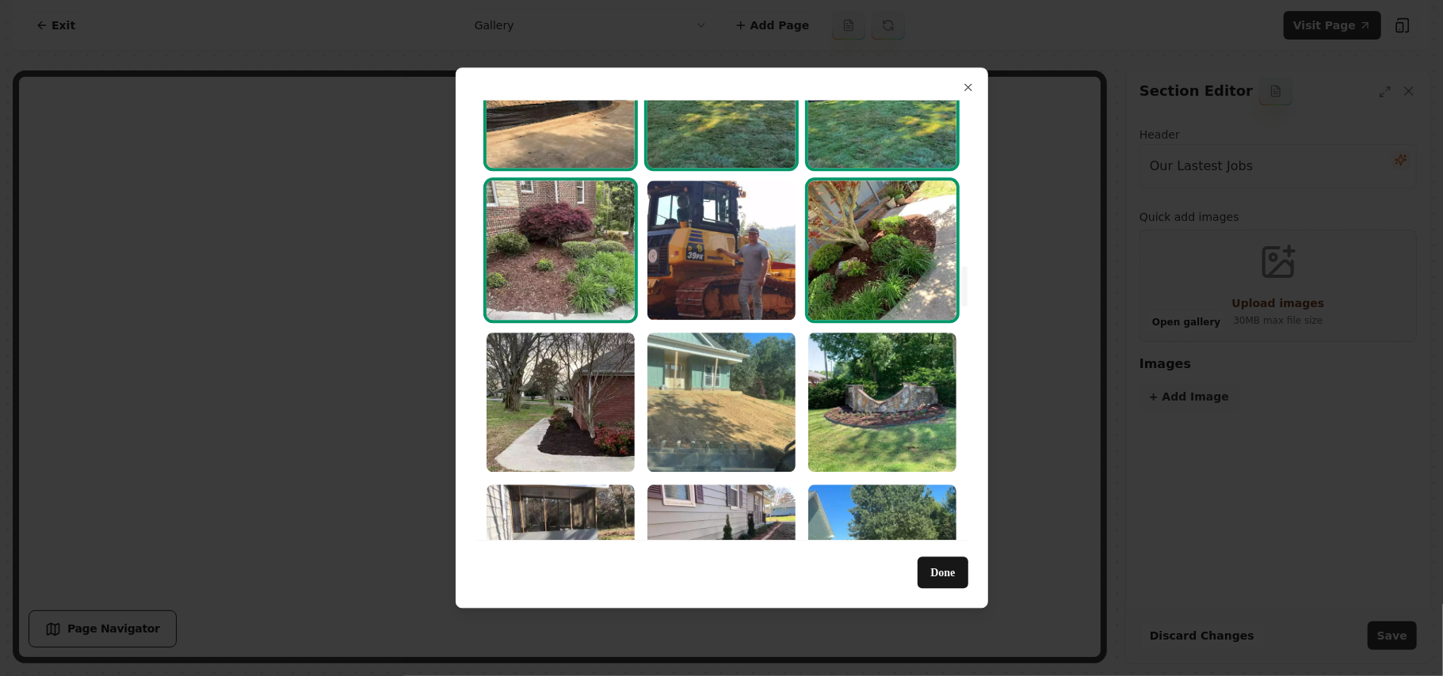
click at [559, 223] on img "Select image image_68a3658d5c7cd75eb8688720.webp" at bounding box center [560, 250] width 148 height 139
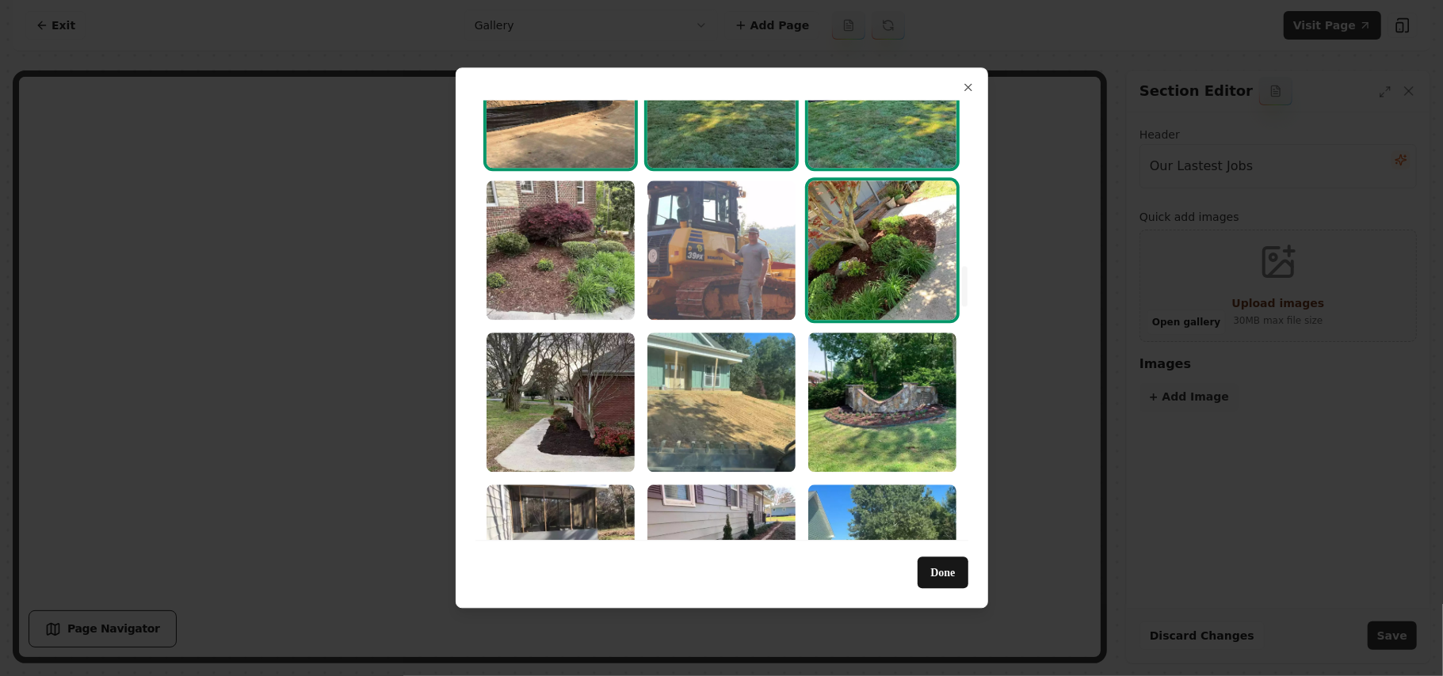
click at [787, 252] on img "Select image image_68a3658d5c7cd75eb868853d.webp" at bounding box center [721, 250] width 148 height 139
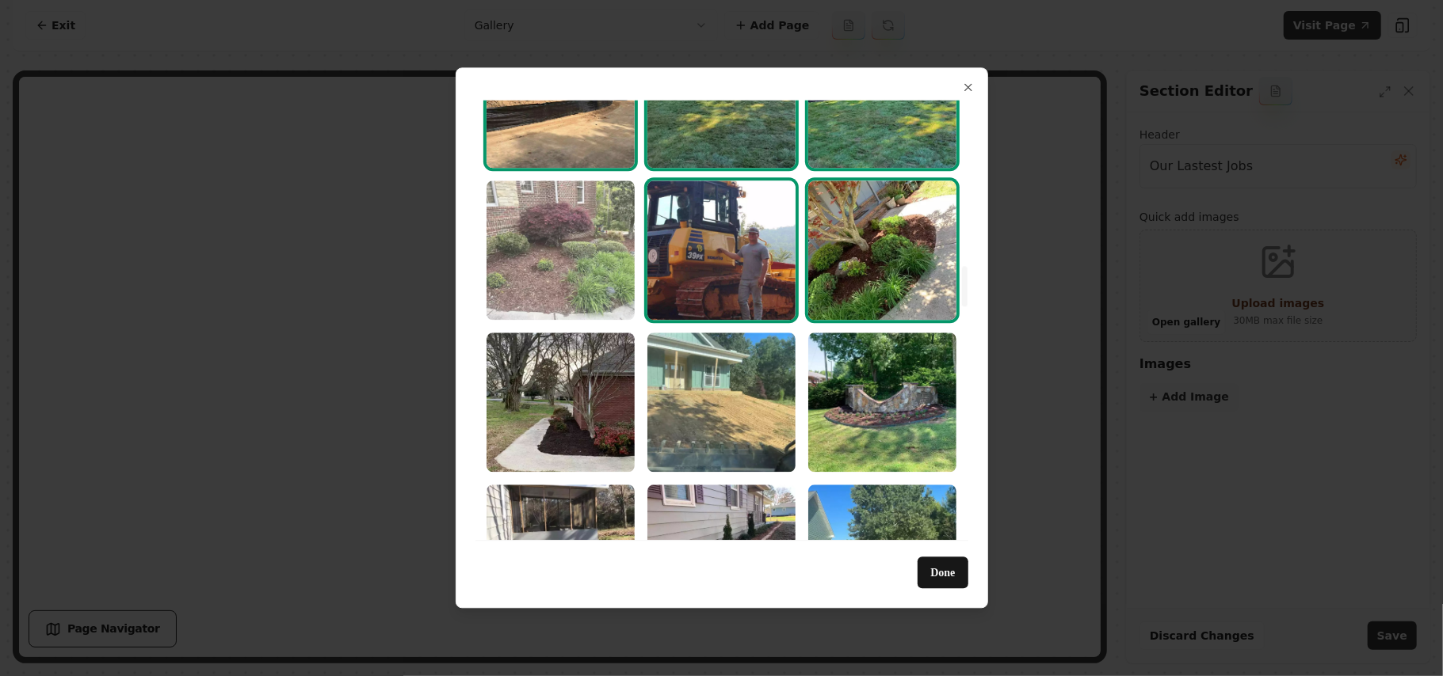
click at [501, 232] on img "Select image image_68a3658d5c7cd75eb8688720.webp" at bounding box center [560, 250] width 148 height 139
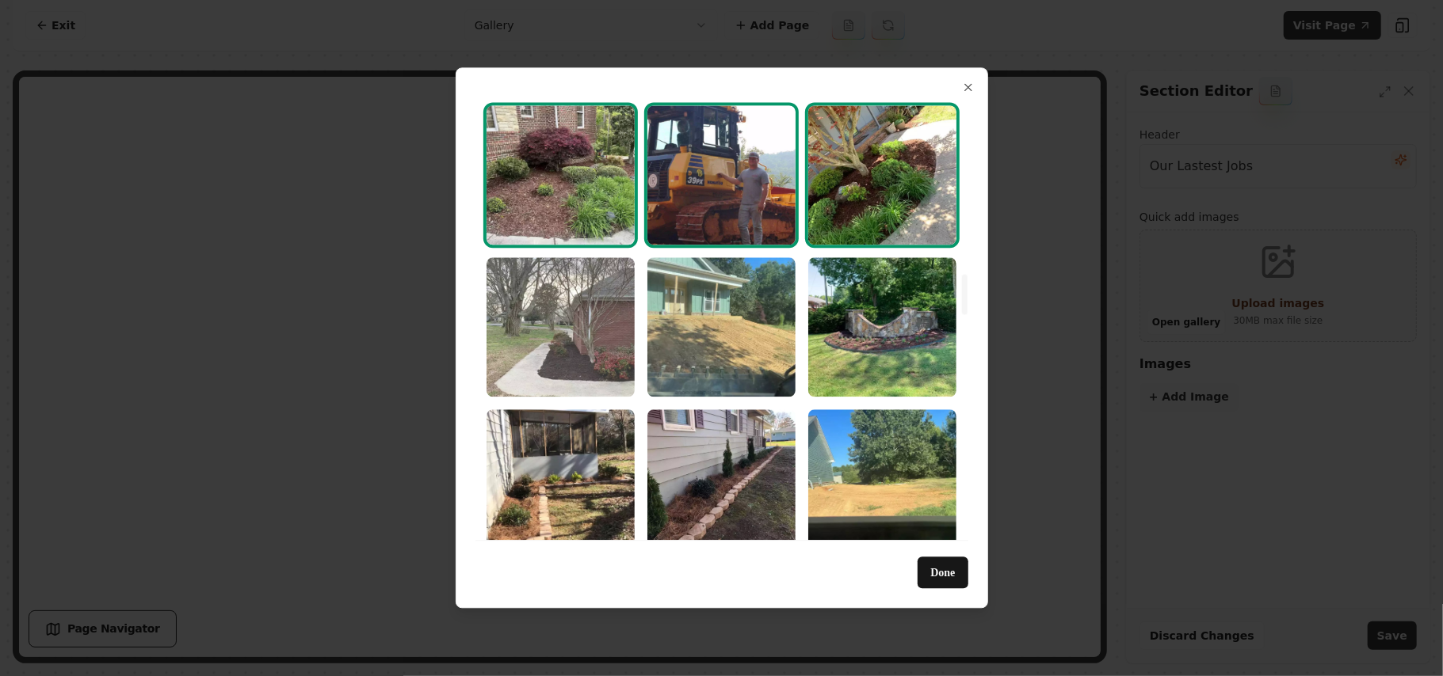
scroll to position [1901, 0]
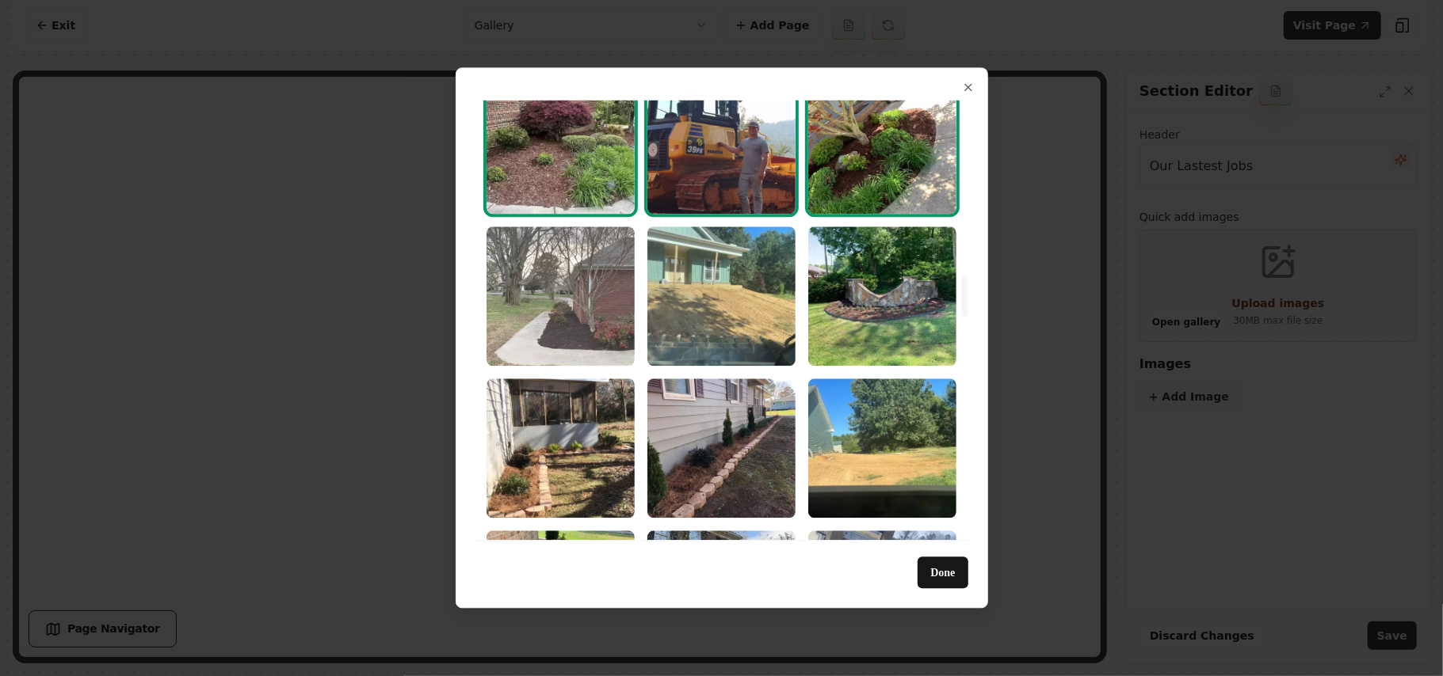
click at [580, 250] on img "Select image image_68a3658d5c7cd75eb8688663.webp" at bounding box center [560, 296] width 148 height 139
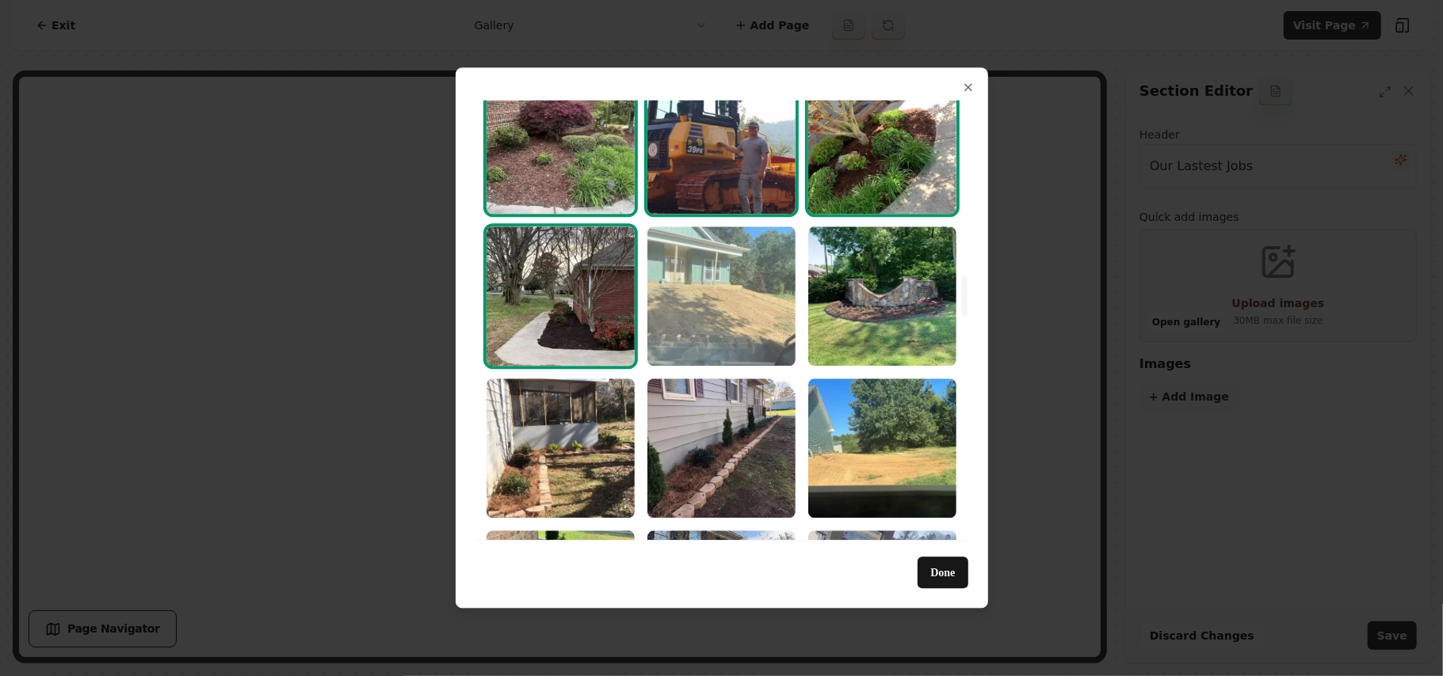
click at [670, 289] on img "Select image image_68a3658d5c7cd75eb868855a.webp" at bounding box center [721, 296] width 148 height 139
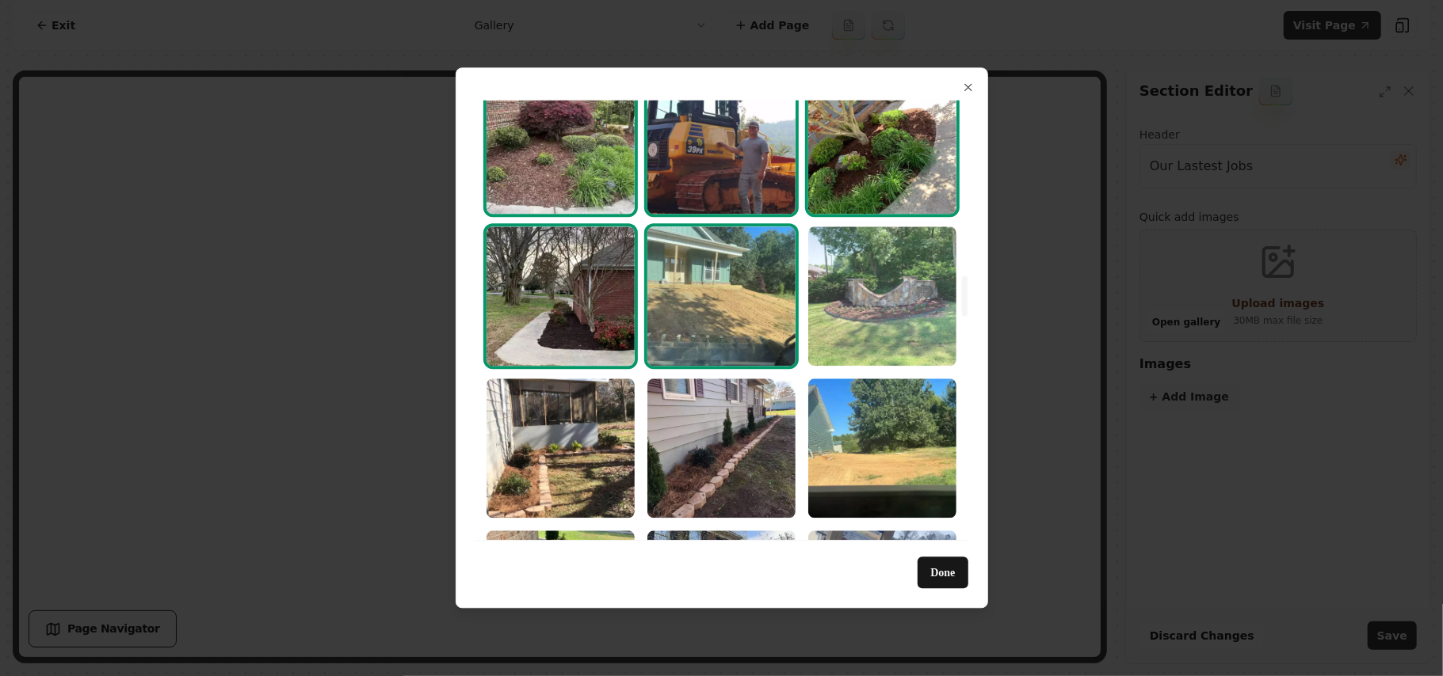
click at [854, 288] on img "Select image image_68a3658d5c7cd75eb8688723.webp" at bounding box center [882, 296] width 148 height 139
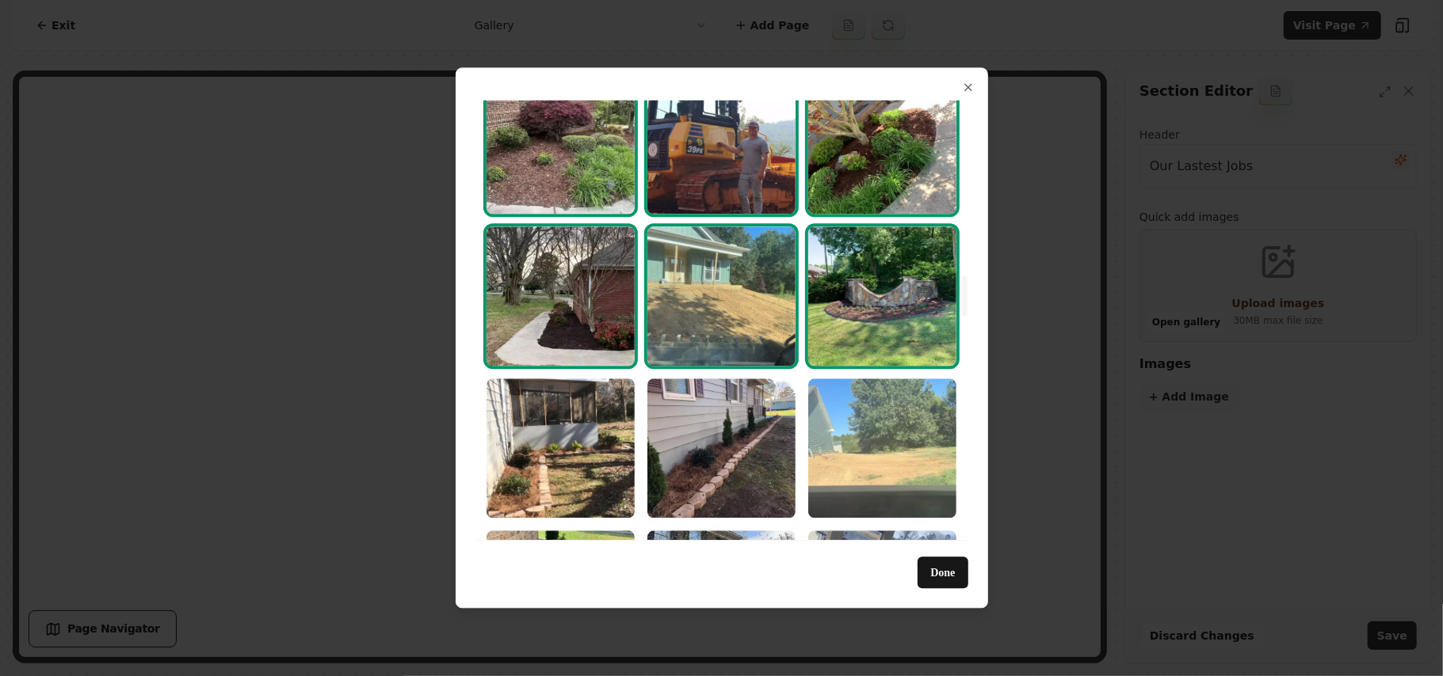
click at [846, 419] on img "Select image image_68a3658d5c7cd75eb8688582.webp" at bounding box center [882, 448] width 148 height 139
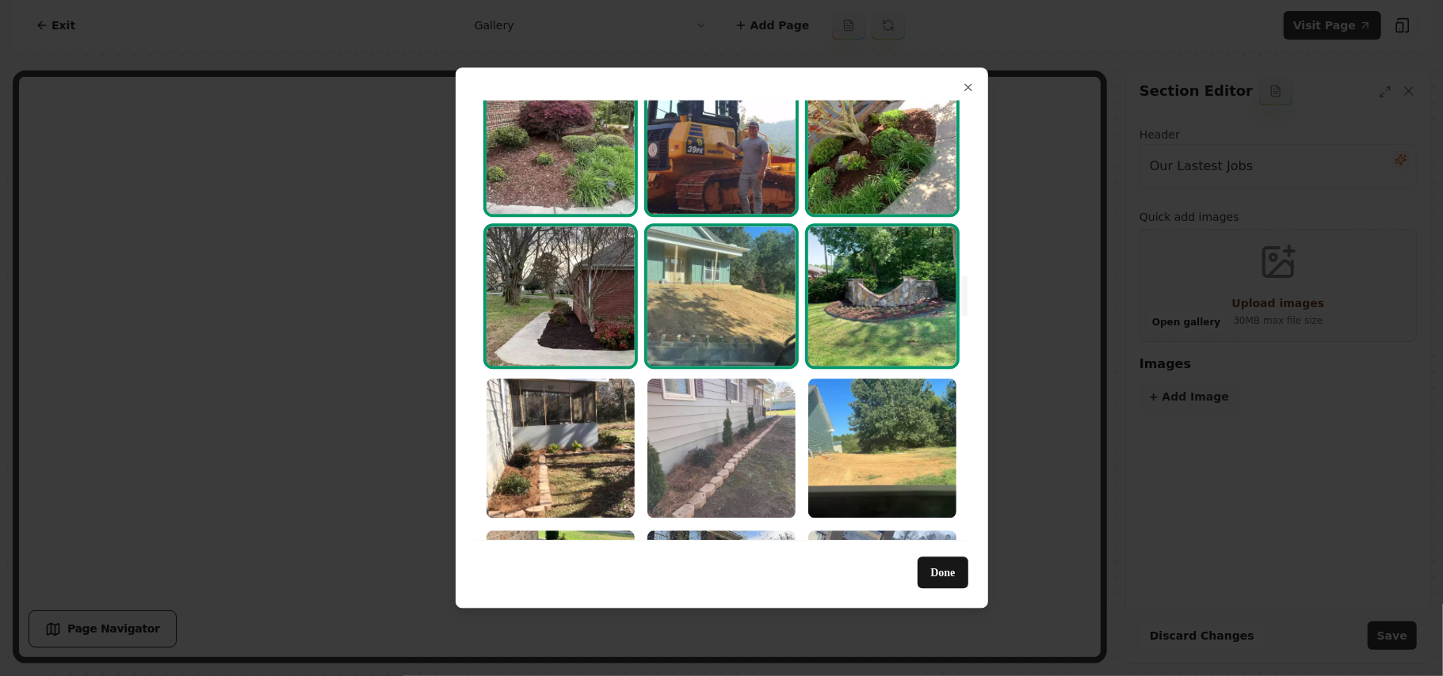
click at [701, 439] on img "Select image image_68a3658d5c7cd75eb868852a.webp" at bounding box center [721, 448] width 148 height 139
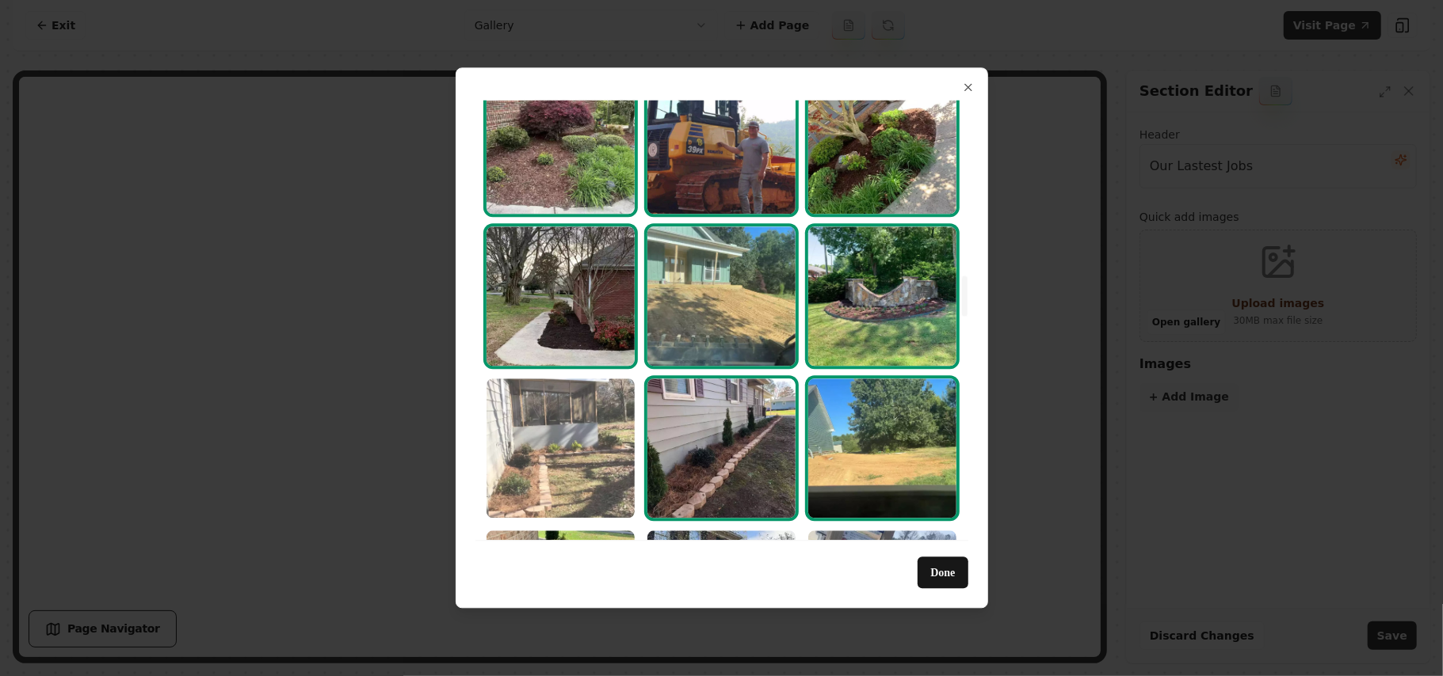
click at [589, 417] on img "Select image image_68a3658d5c7cd75eb8688572.webp" at bounding box center [560, 448] width 148 height 139
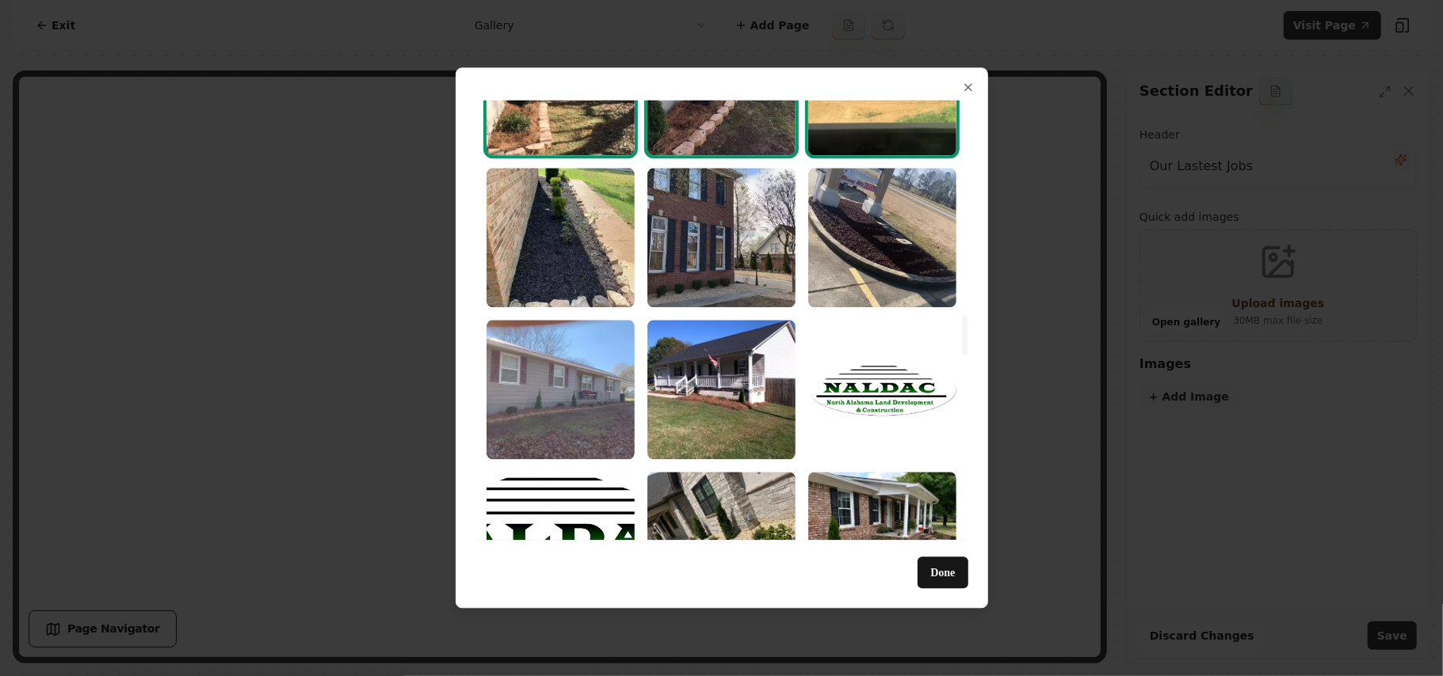
scroll to position [2323, 0]
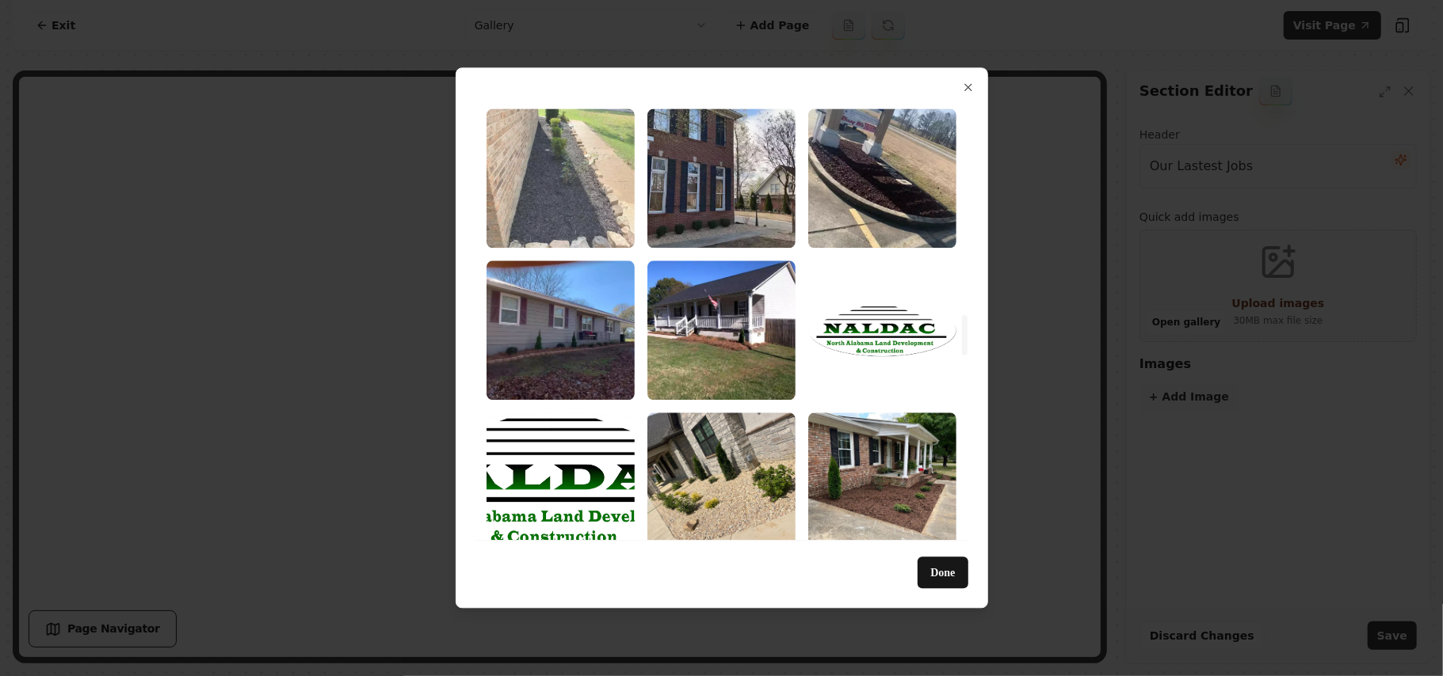
click at [564, 204] on img "Select image image_68a3658d5c7cd75eb868861e.webp" at bounding box center [560, 178] width 148 height 139
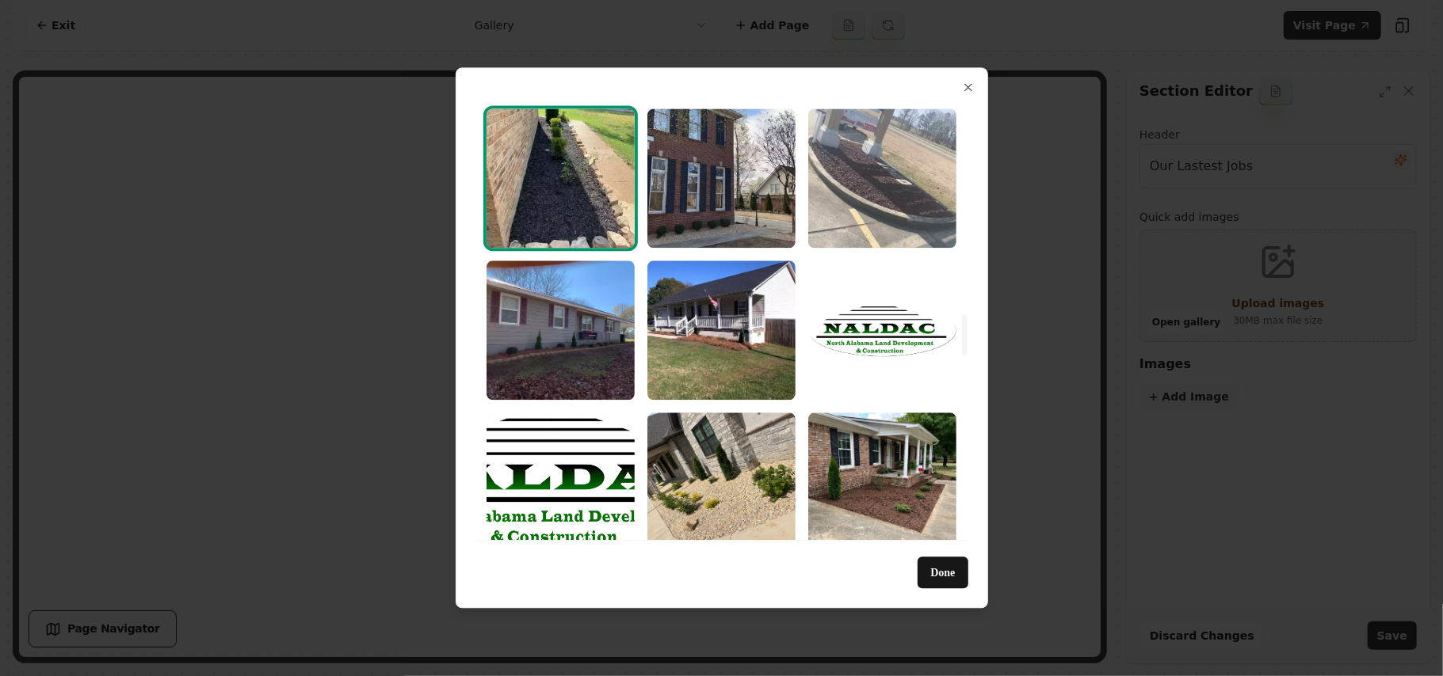
drag, startPoint x: 720, startPoint y: 201, endPoint x: 876, endPoint y: 189, distance: 156.6
click at [721, 201] on img "Select image image_68a3658d5c7cd75eb868854e.webp" at bounding box center [721, 178] width 148 height 139
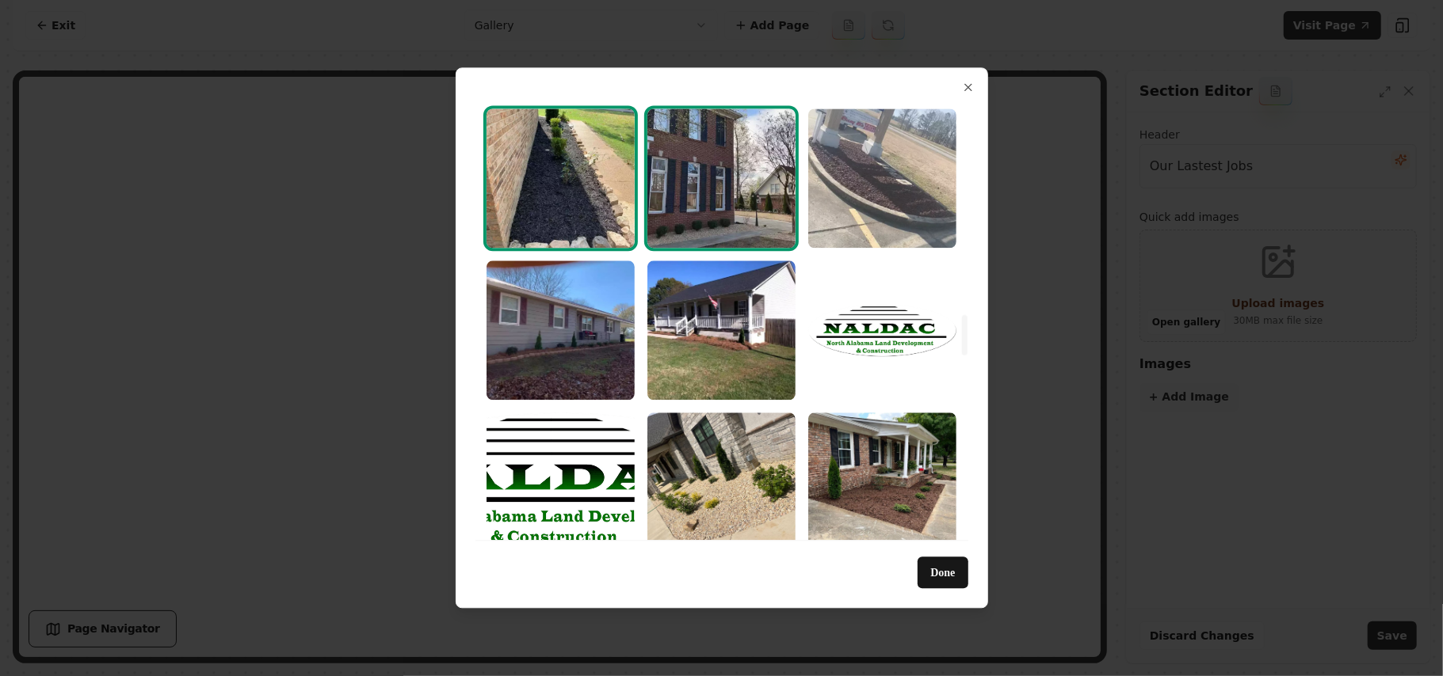
click at [876, 189] on img "Select image image_68a3658d5c7cd75eb8688460.webp" at bounding box center [882, 178] width 148 height 139
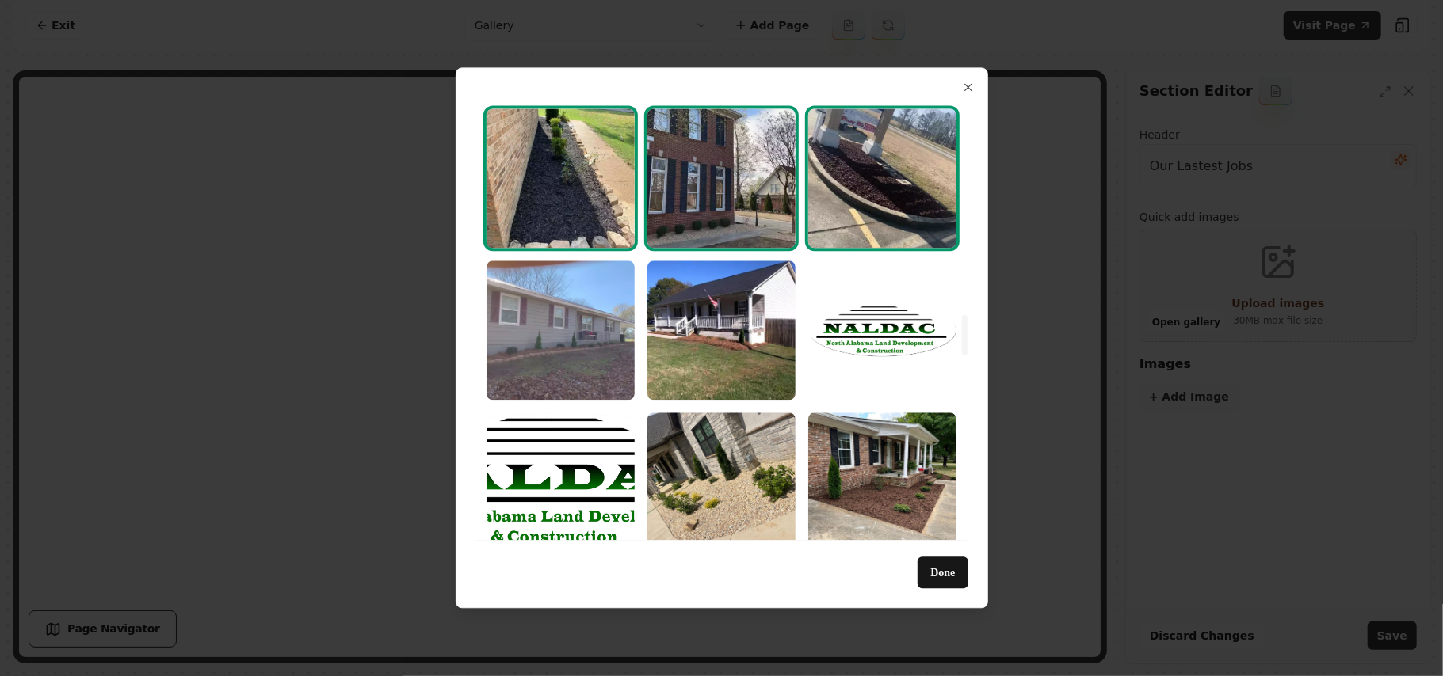
drag, startPoint x: 764, startPoint y: 353, endPoint x: 623, endPoint y: 322, distance: 145.1
click at [764, 353] on img "Select image image_68a3658d5c7cd75eb86882a0.webp" at bounding box center [721, 330] width 148 height 139
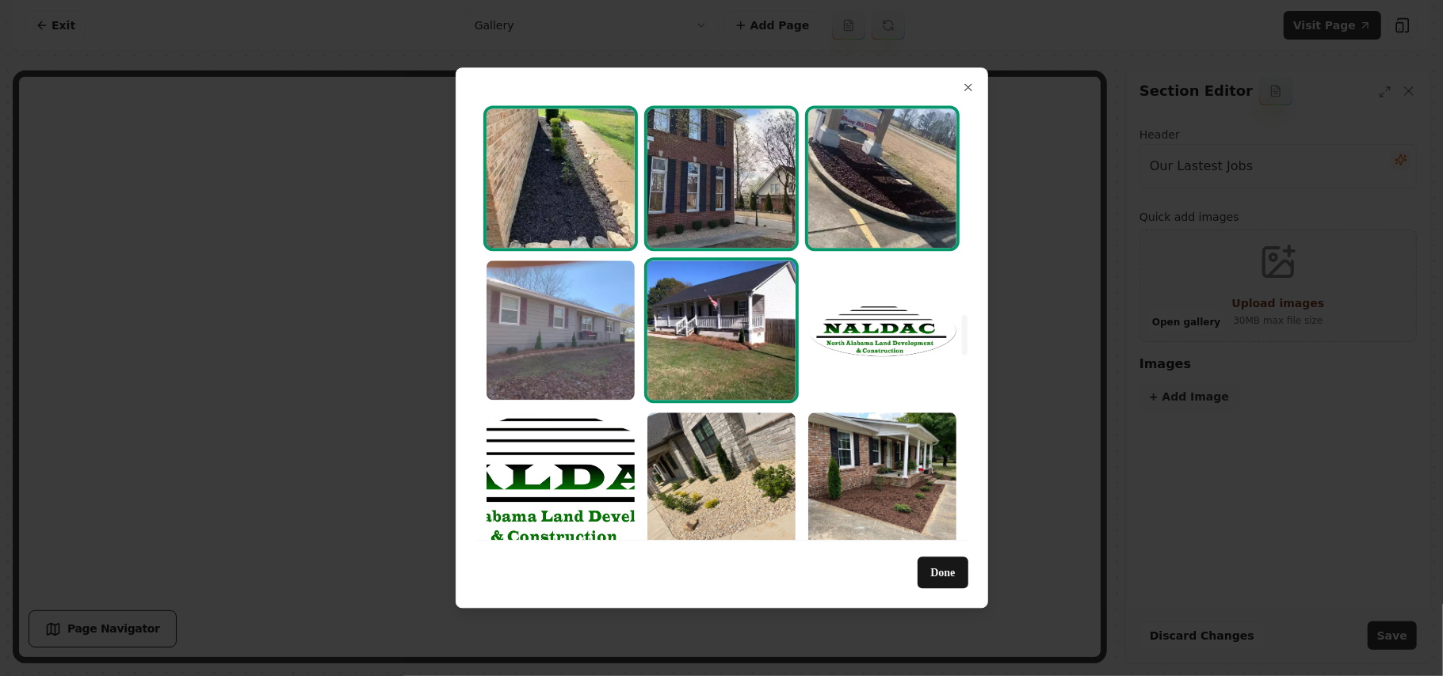
click at [623, 322] on img "Select image image_68a3658d5c7cd75eb8688521.webp" at bounding box center [560, 330] width 148 height 139
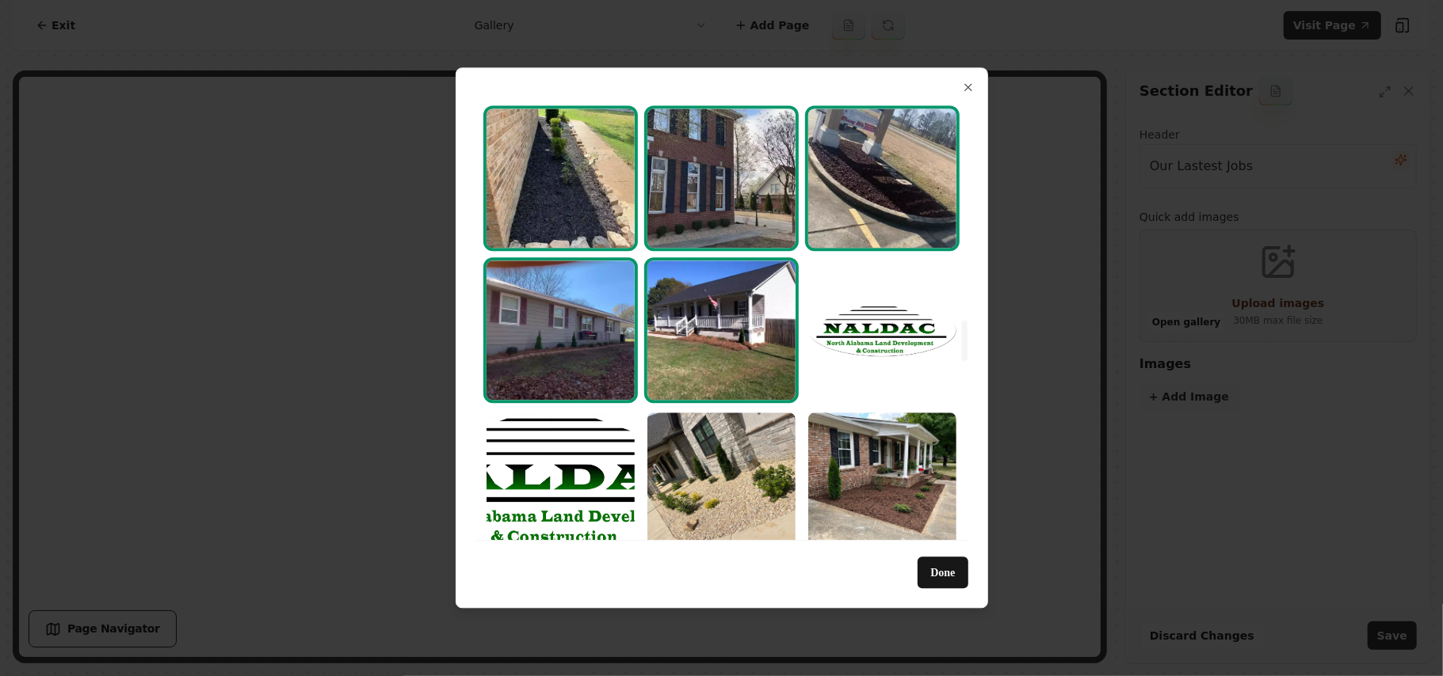
scroll to position [2429, 0]
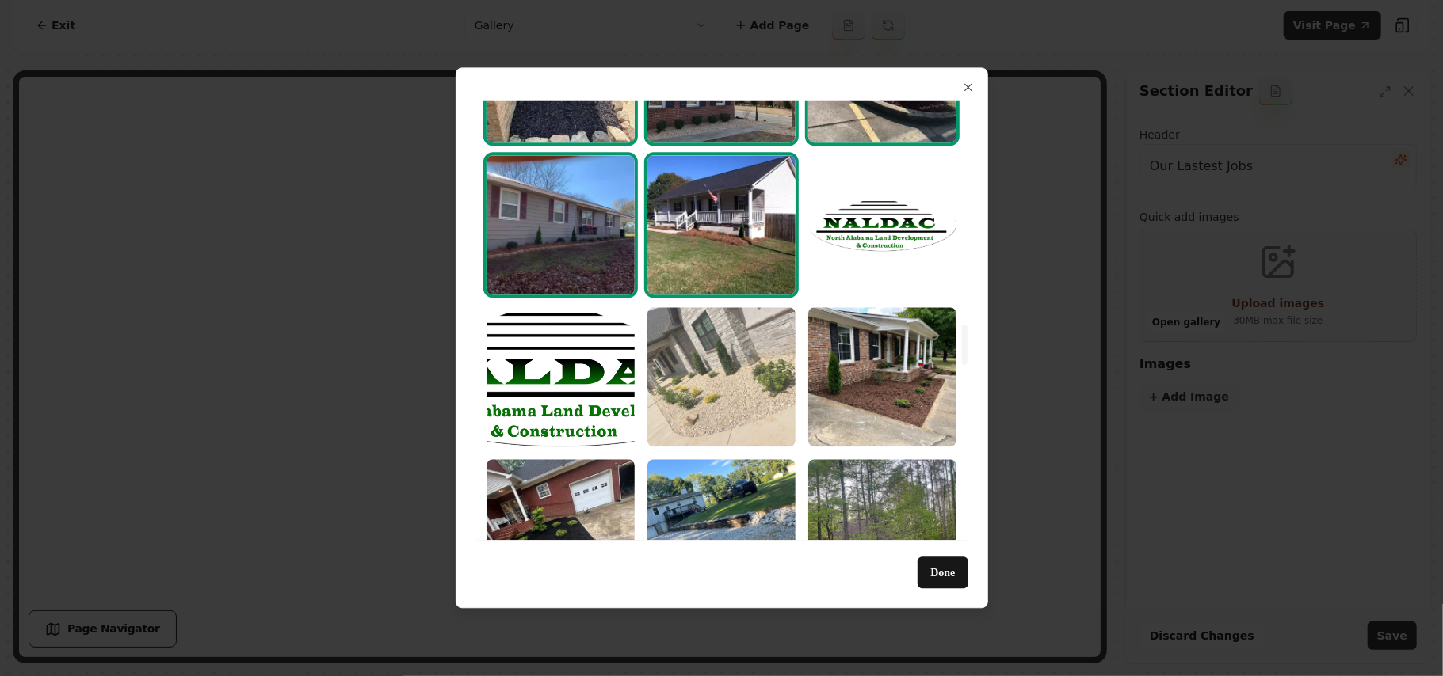
click at [749, 382] on img "Select image image_68a3644f5c7cd75eb85fb8d8.jpeg" at bounding box center [721, 376] width 148 height 139
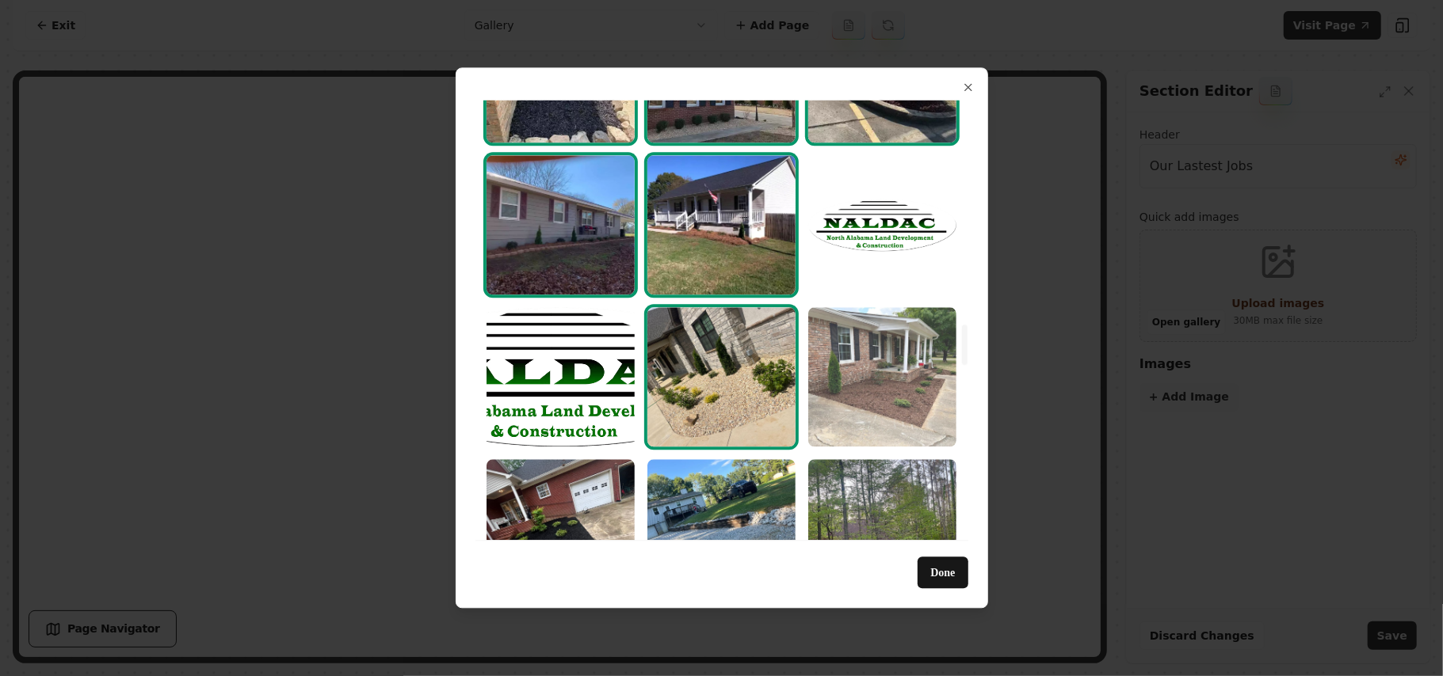
click at [894, 375] on img "Select image image_68a3644f5c7cd75eb85fb69a.jpeg" at bounding box center [882, 376] width 148 height 139
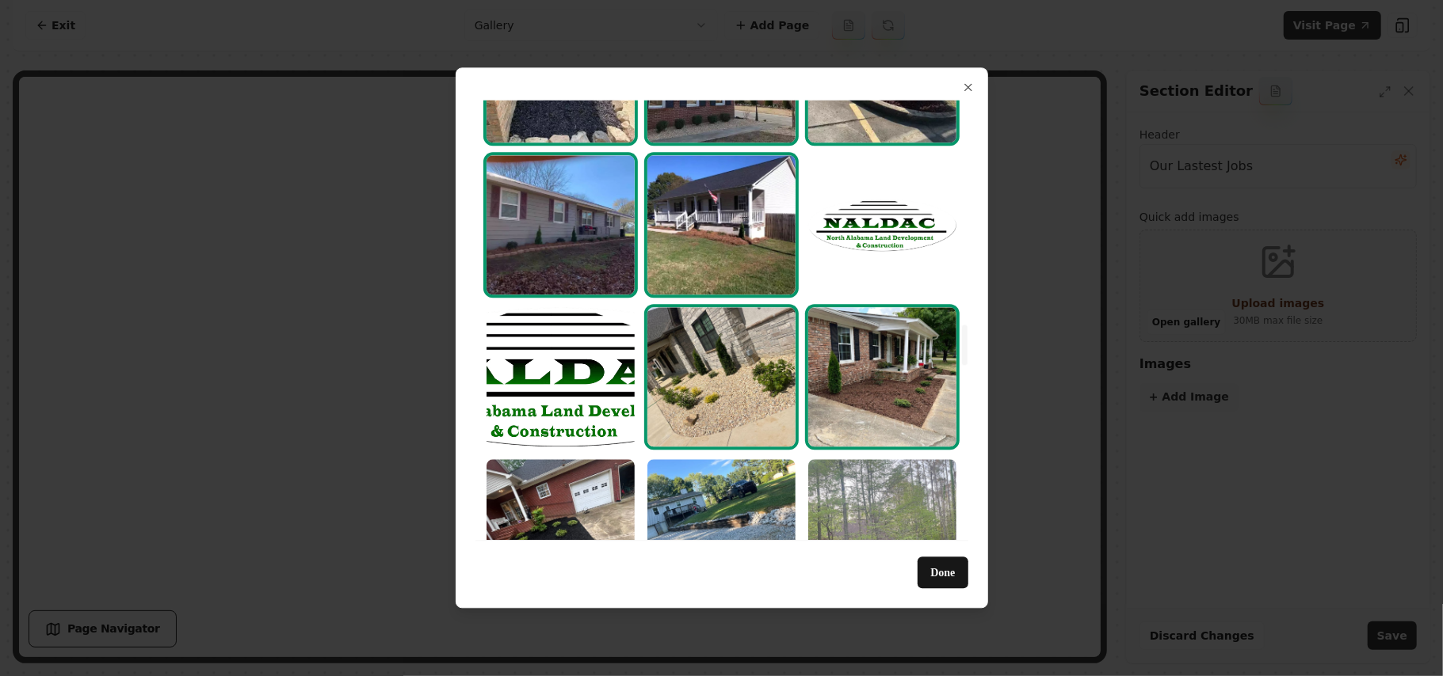
scroll to position [2746, 0]
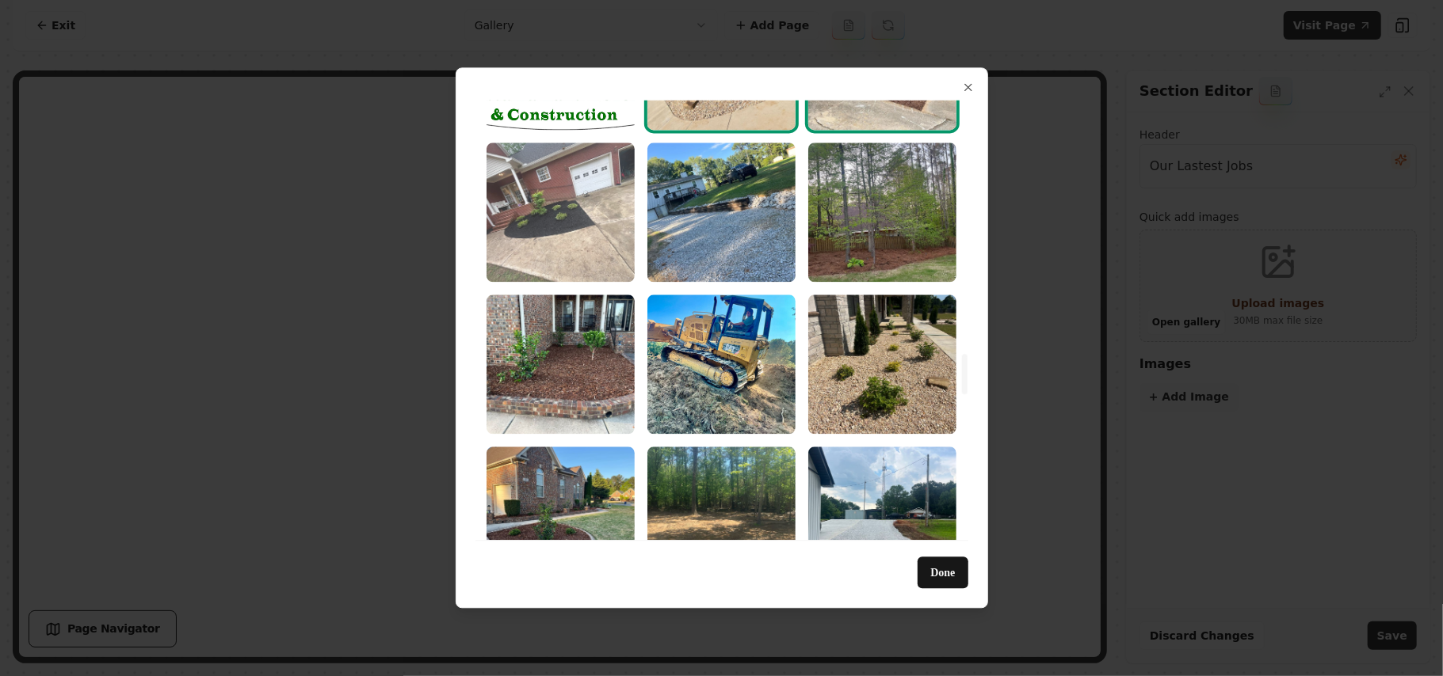
click at [609, 212] on img "Select image image_68a3644f5c7cd75eb85fb684.jpeg" at bounding box center [560, 212] width 148 height 139
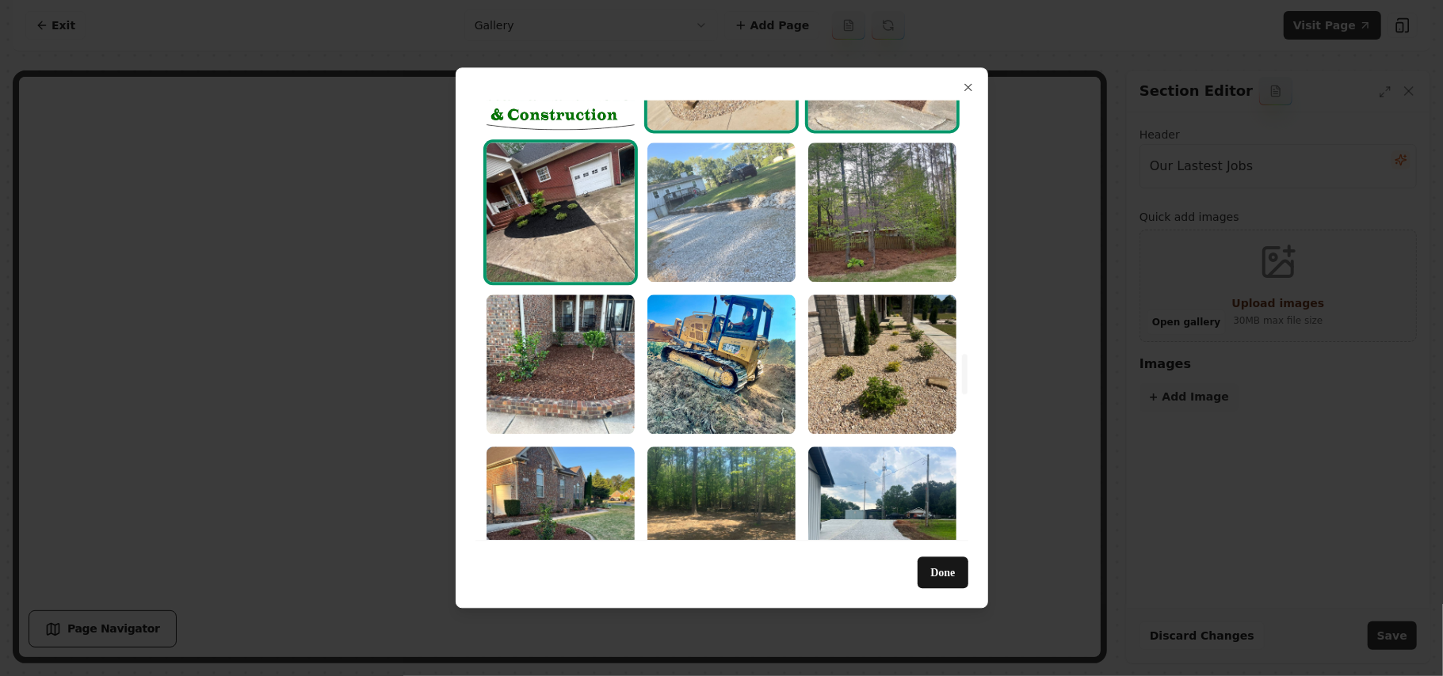
click at [713, 212] on img "Select image image_68a3644f5c7cd75eb85fb744.jpeg" at bounding box center [721, 212] width 148 height 139
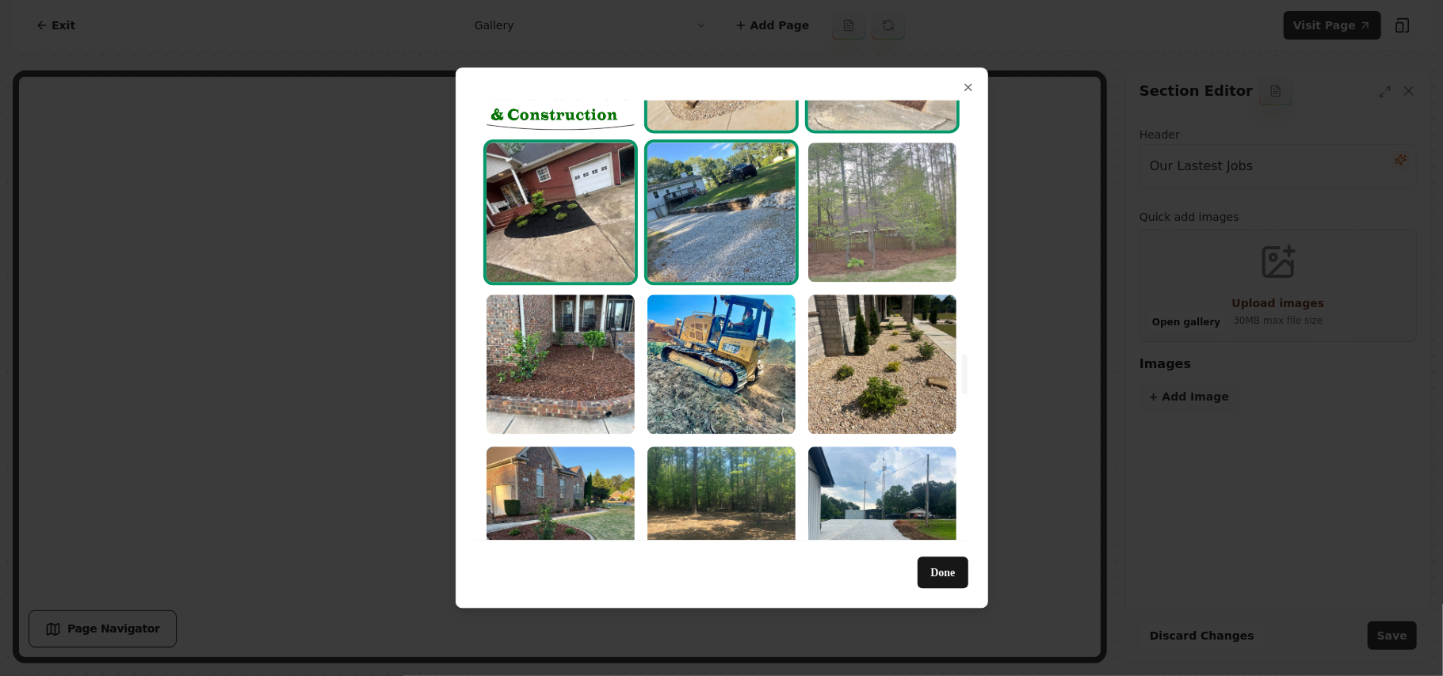
click at [936, 230] on img "Select image image_68a3644f5c7cd75eb85fb6c4.jpeg" at bounding box center [882, 212] width 148 height 139
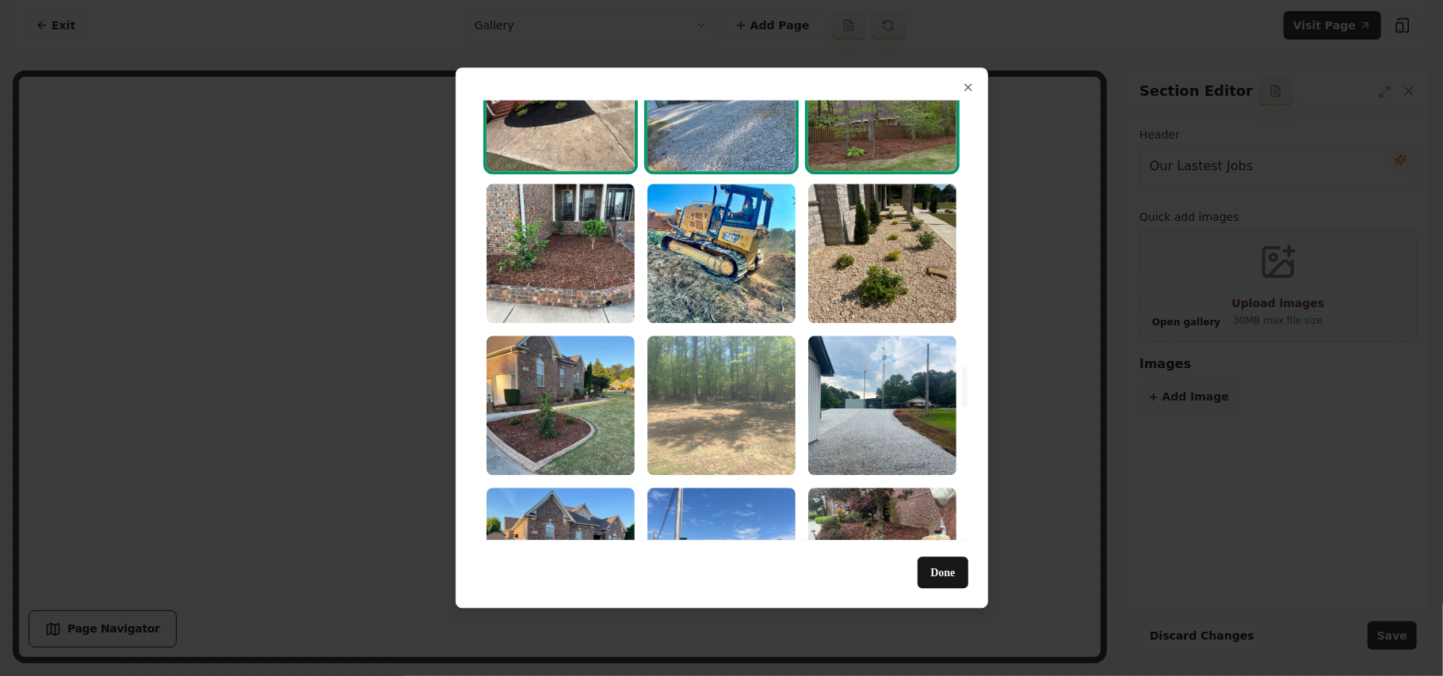
scroll to position [2957, 0]
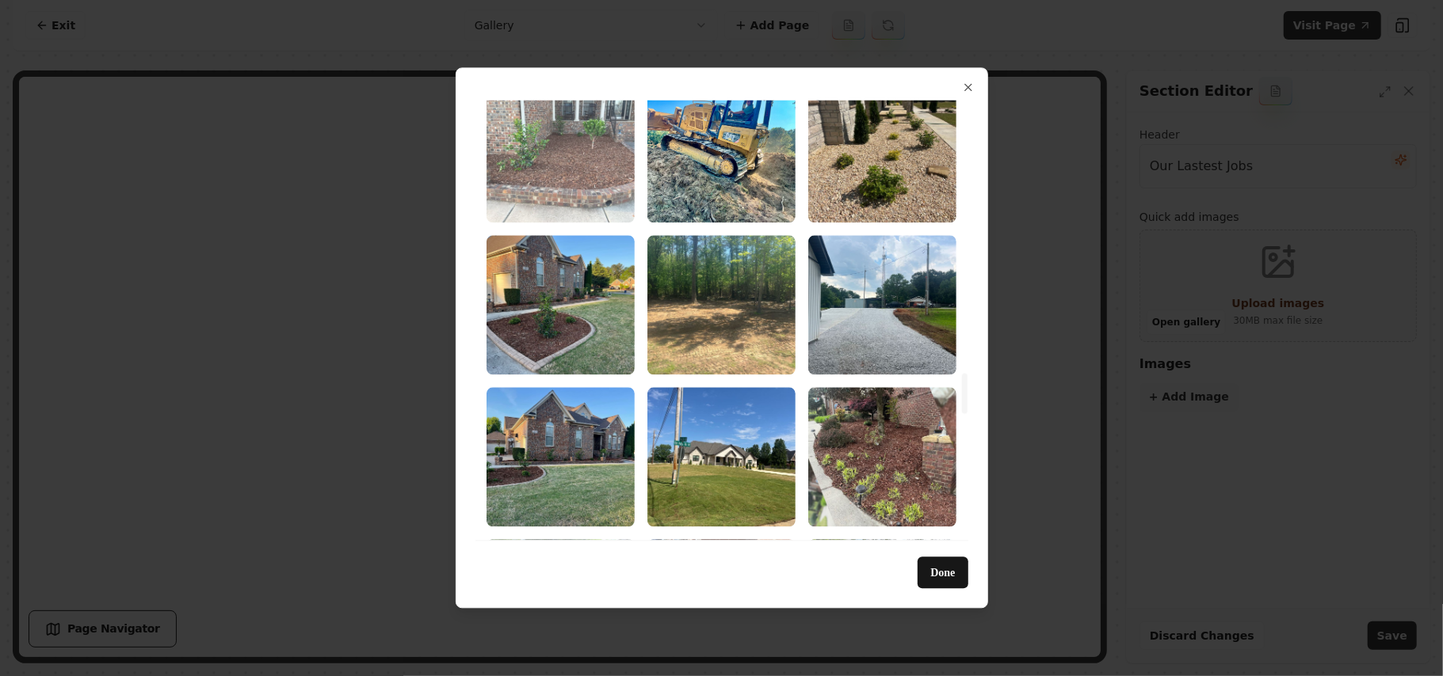
click at [567, 159] on img "Select image image_68a3644f5c7cd75eb85fb631.jpeg" at bounding box center [560, 152] width 148 height 139
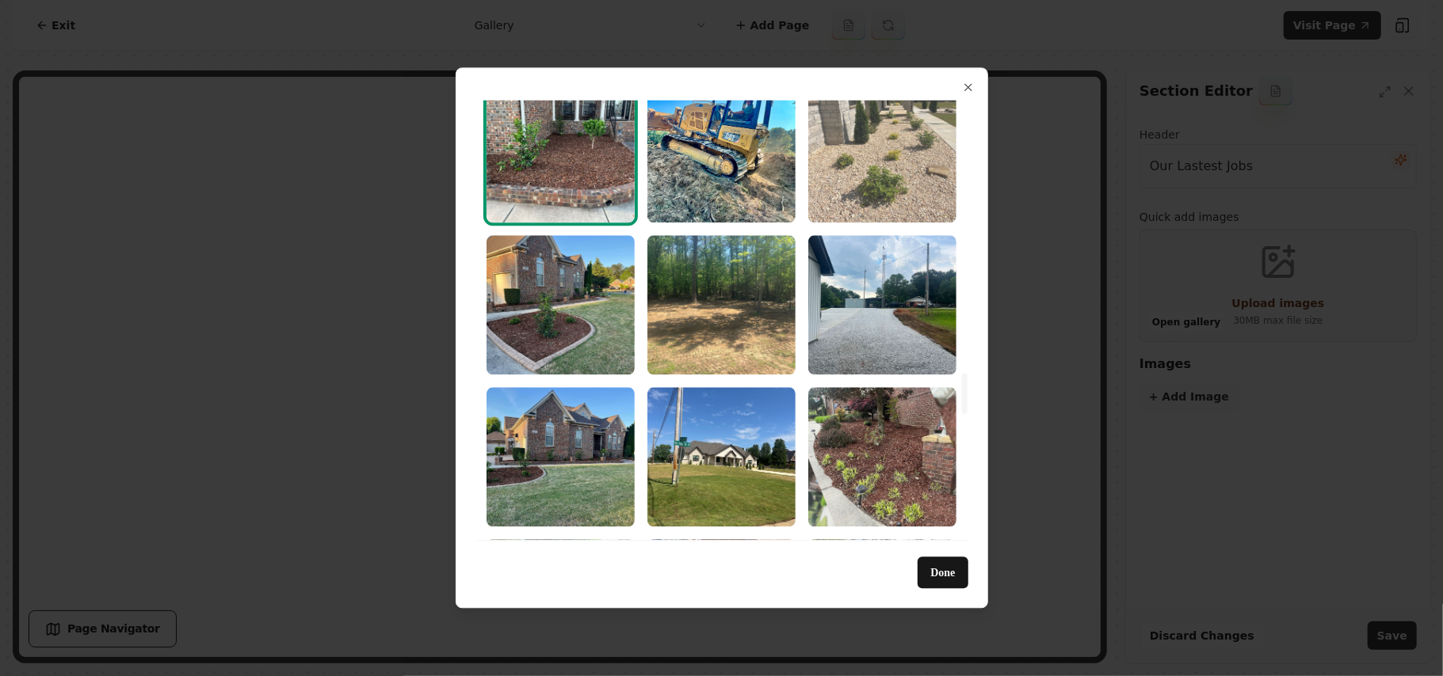
click at [838, 158] on img "Select image image_68a3644f5c7cd75eb85fb542.jpeg" at bounding box center [882, 152] width 148 height 139
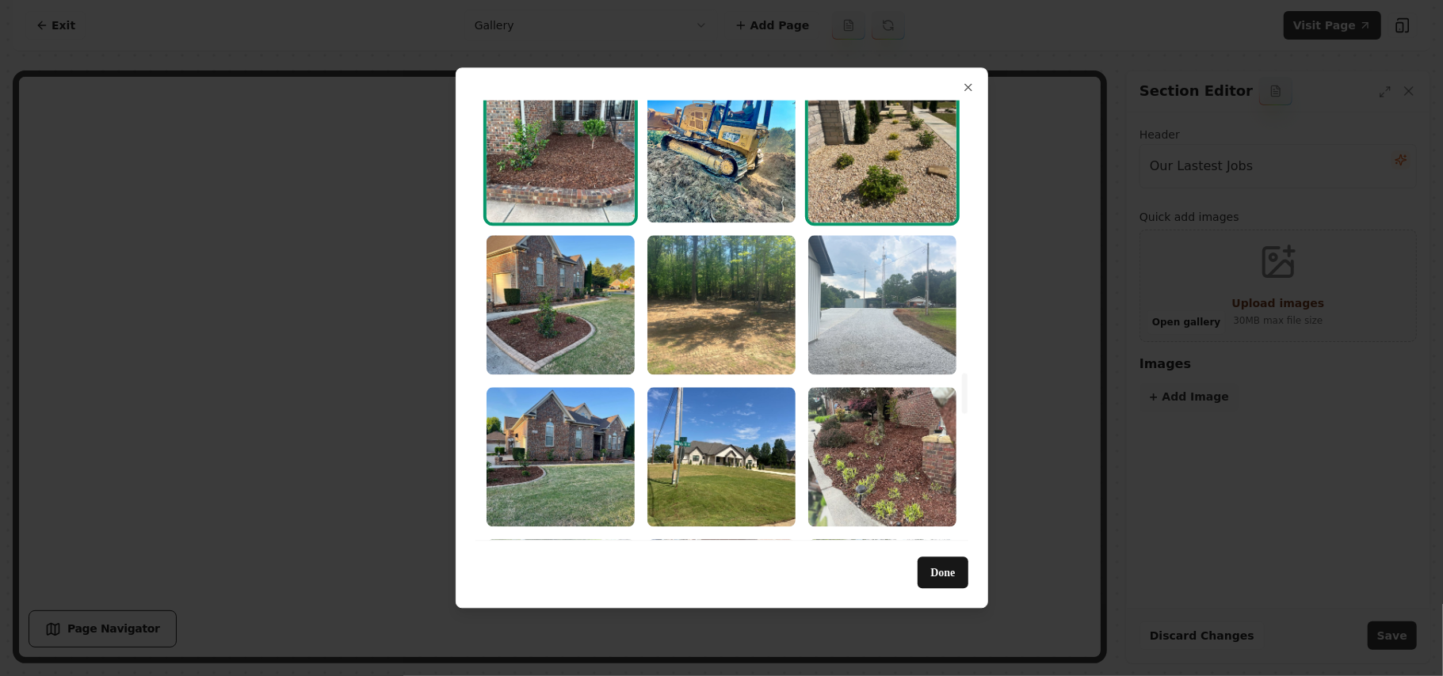
click at [867, 331] on img "Select image image_68a3644f5c7cd75eb85fb333.jpeg" at bounding box center [882, 304] width 148 height 139
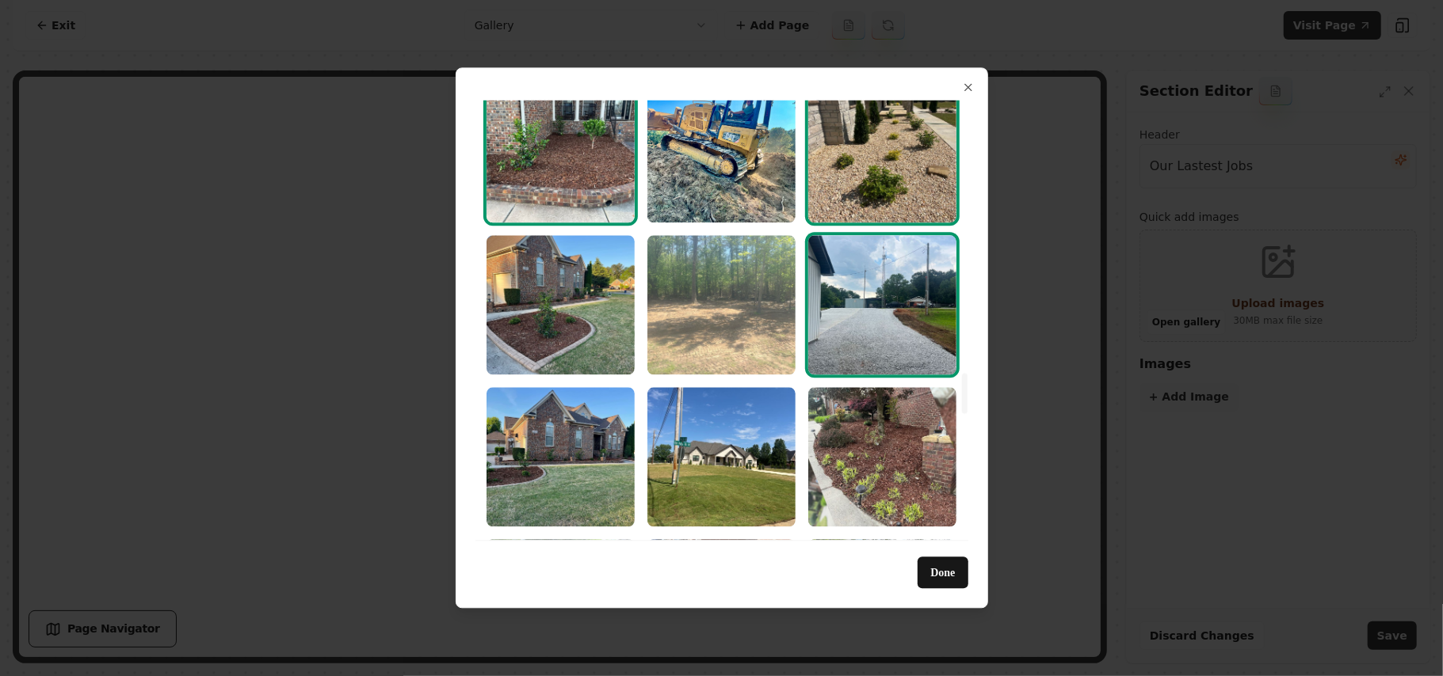
click at [722, 320] on img "Select image image_68a3644f5c7cd75eb85fb45f.jpeg" at bounding box center [721, 304] width 148 height 139
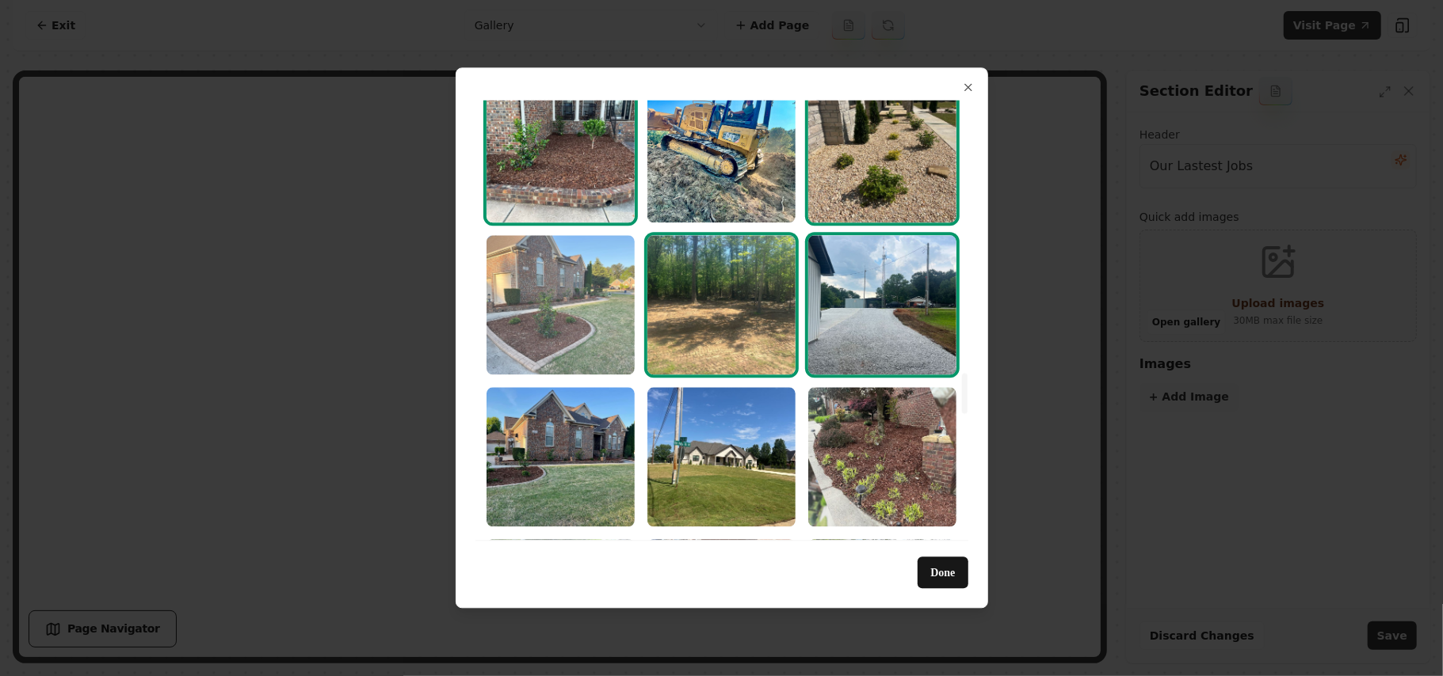
click at [575, 304] on img "Select image image_68a3644f5c7cd75eb85fb452.jpeg" at bounding box center [560, 304] width 148 height 139
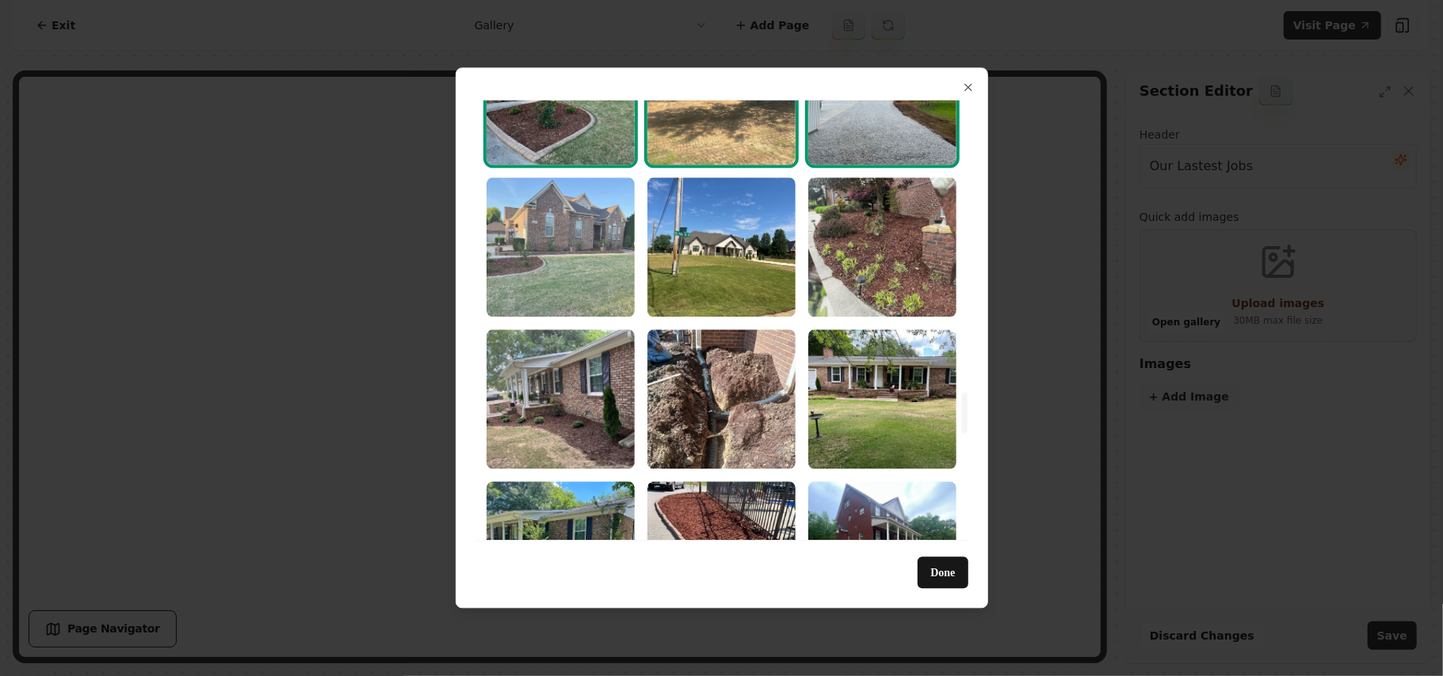
scroll to position [3169, 0]
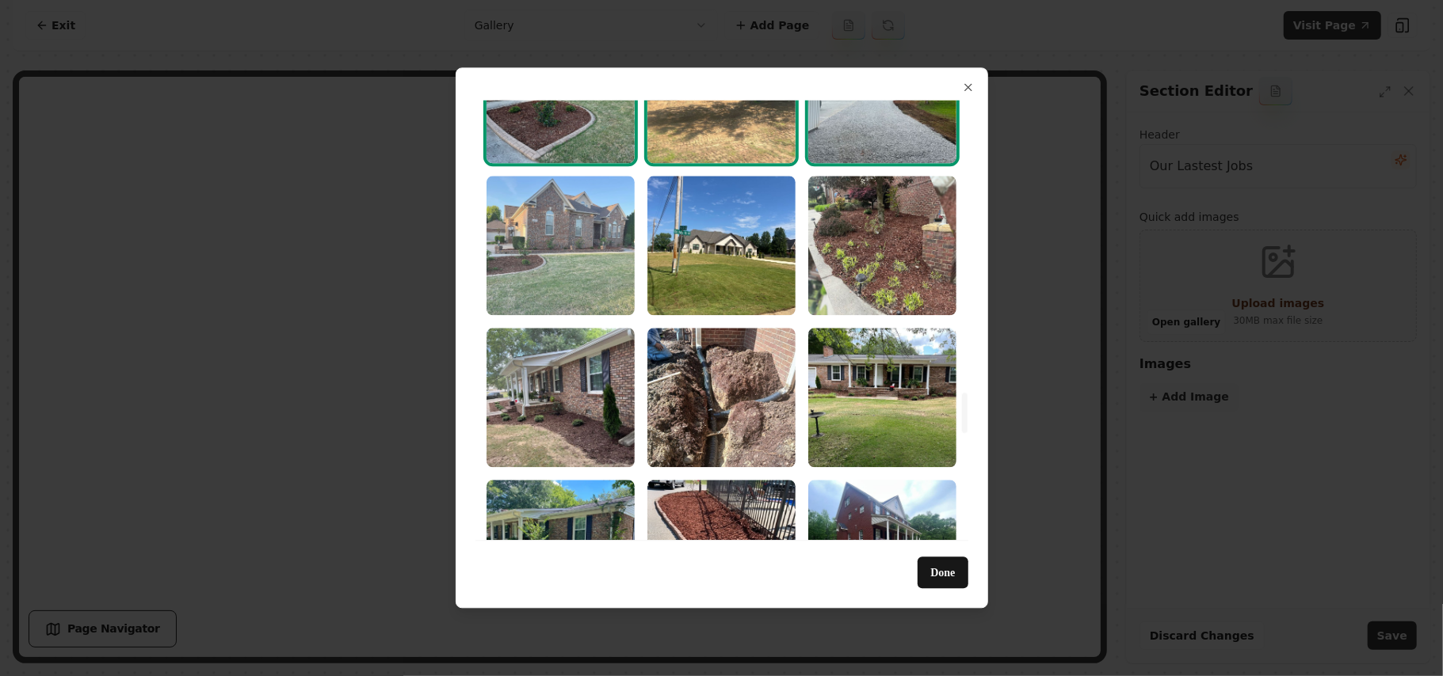
click at [562, 282] on img "Select image image_68a3644e5c7cd75eb85fb1df.jpeg" at bounding box center [560, 245] width 148 height 139
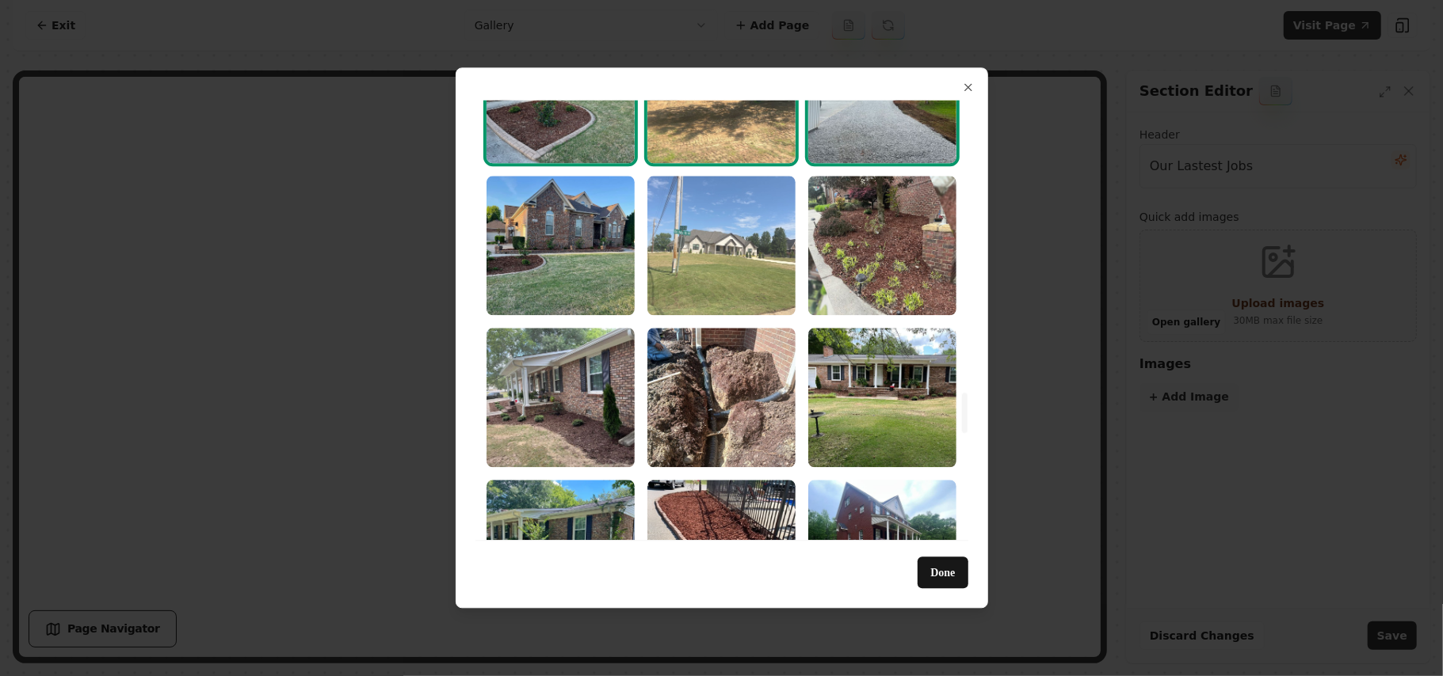
click at [721, 276] on img "Select image image_68a3644f5c7cd75eb85fb379.jpeg" at bounding box center [721, 245] width 148 height 139
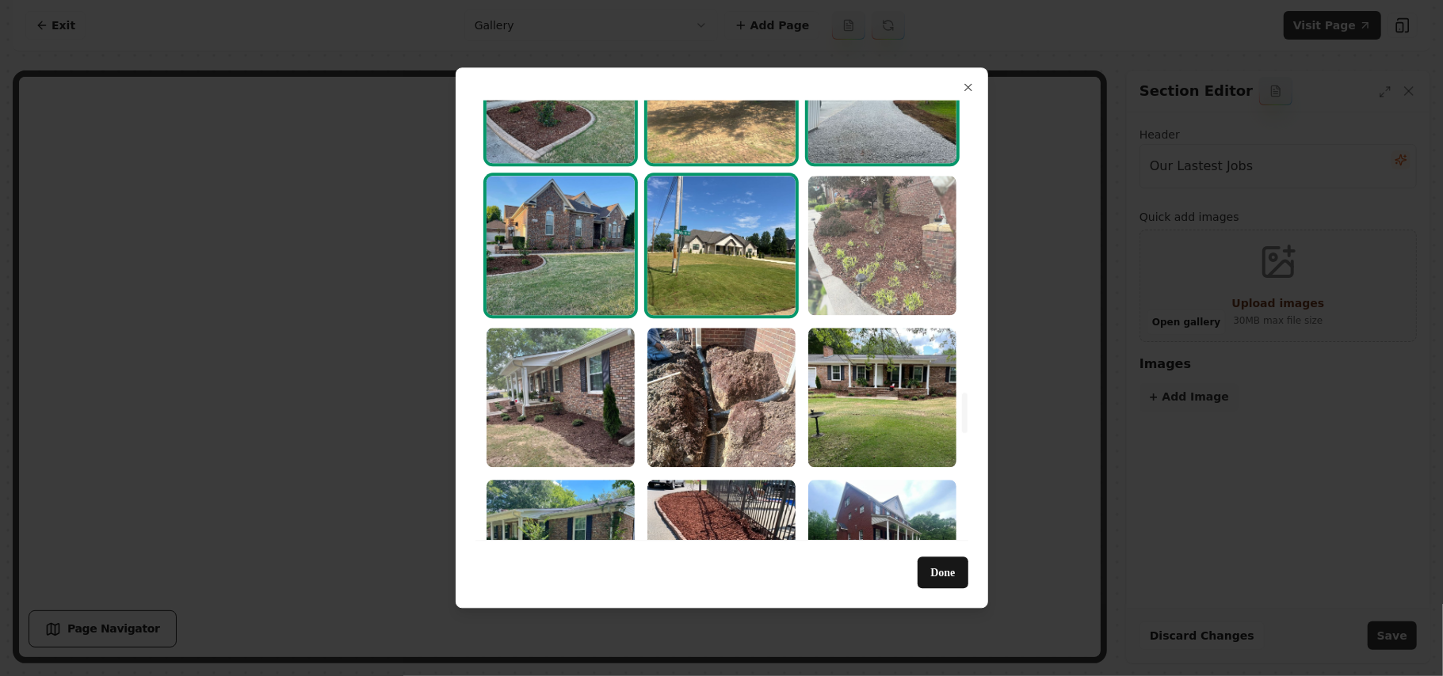
click at [900, 242] on img "Select image image_68a3644e5c7cd75eb85fb07e.jpeg" at bounding box center [882, 245] width 148 height 139
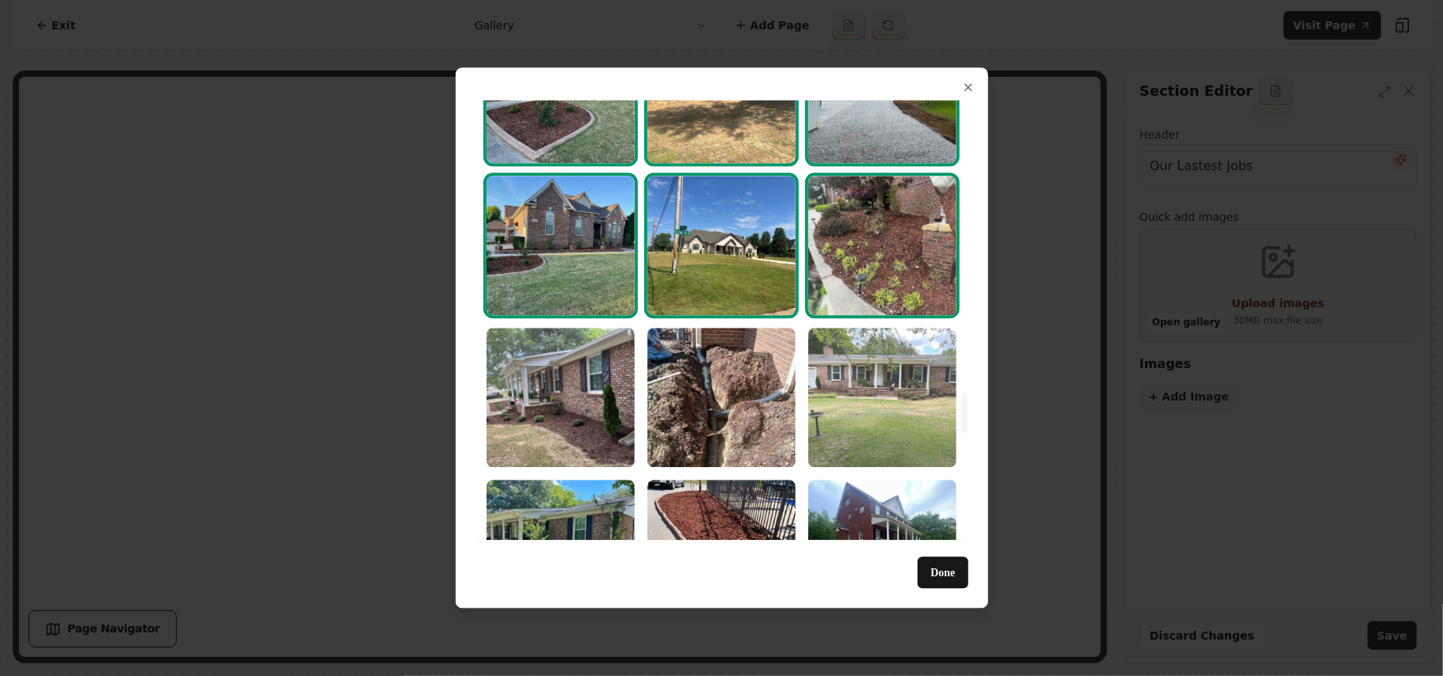
click at [891, 403] on img "Select image image_68a3644e5c7cd75eb85fb168.jpeg" at bounding box center [882, 397] width 148 height 139
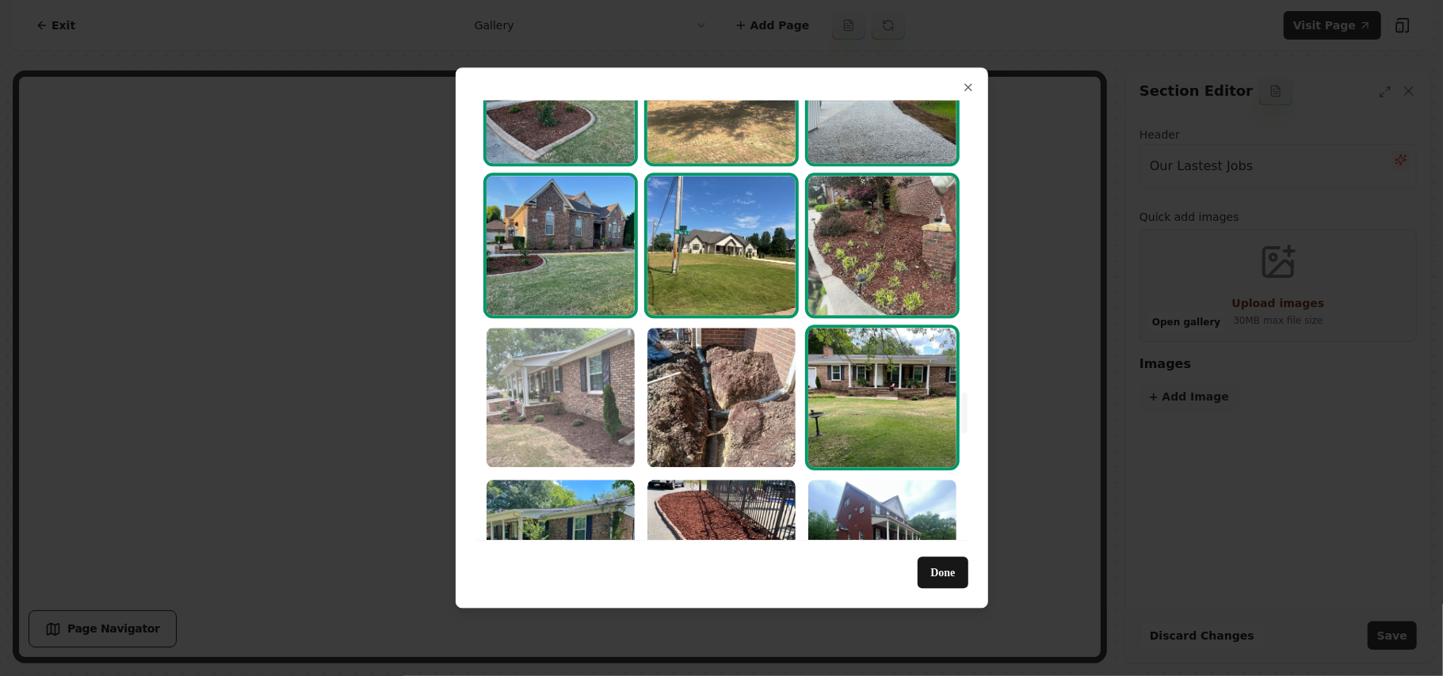
click at [537, 381] on img "Select image image_68a3644e5c7cd75eb85fb1a5.jpeg" at bounding box center [560, 397] width 148 height 139
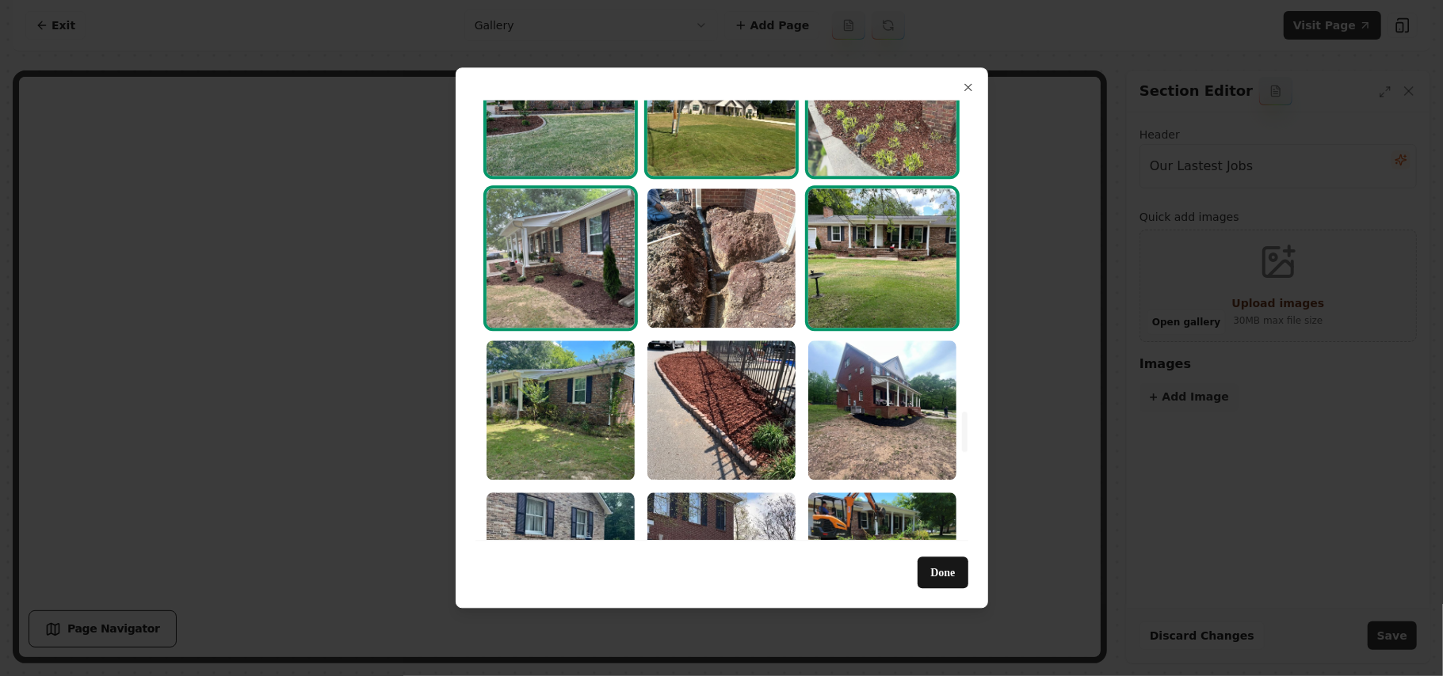
scroll to position [3379, 0]
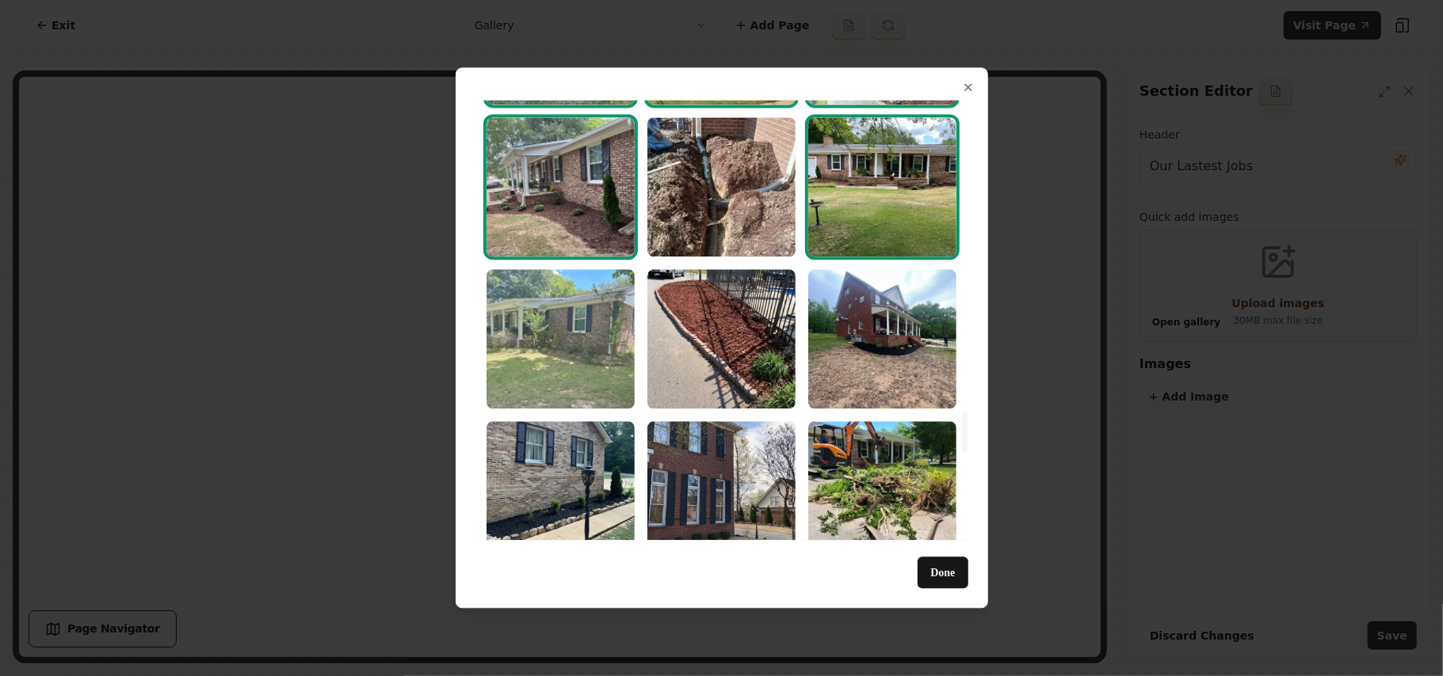
drag, startPoint x: 694, startPoint y: 187, endPoint x: 606, endPoint y: 317, distance: 156.9
click at [694, 185] on img "Select image image_68a3644e5c7cd75eb85fb1bc.jpeg" at bounding box center [721, 186] width 148 height 139
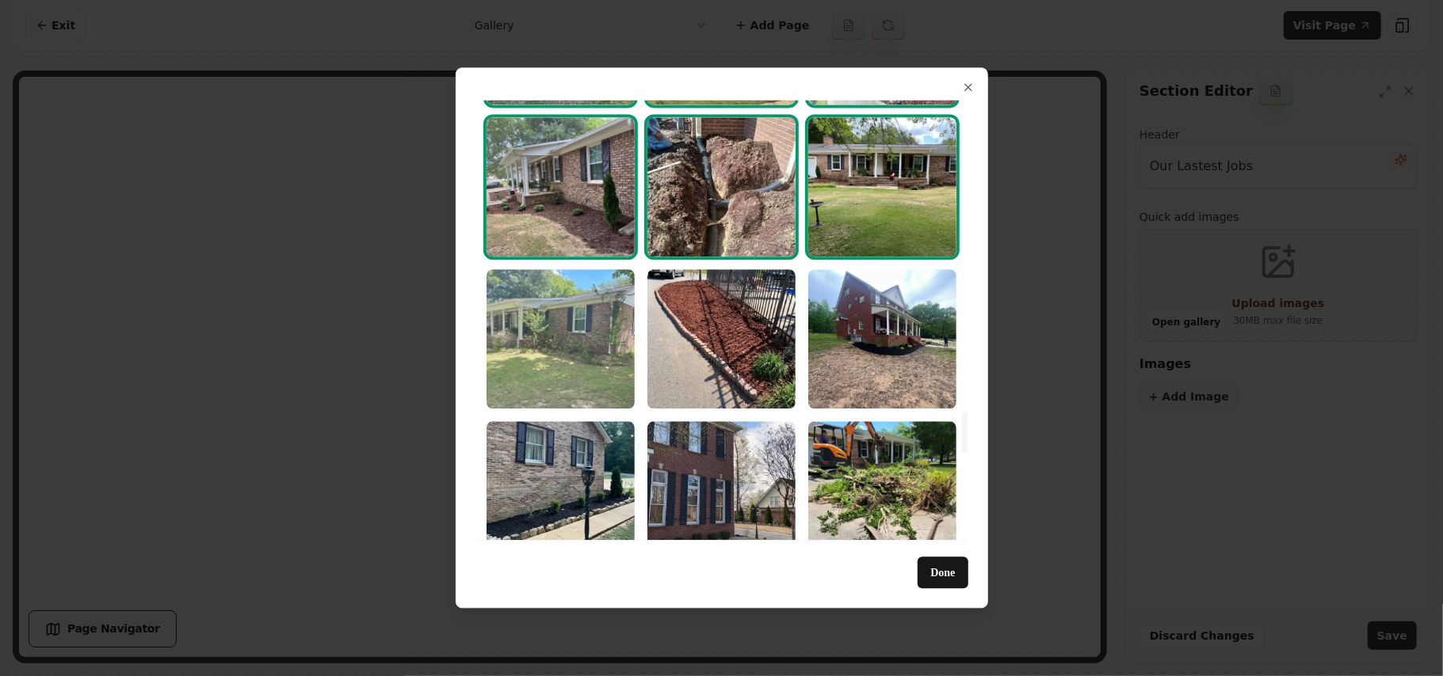
click at [577, 320] on img "Select image image_68a3644e5c7cd75eb85fb0a7.jpeg" at bounding box center [560, 338] width 148 height 139
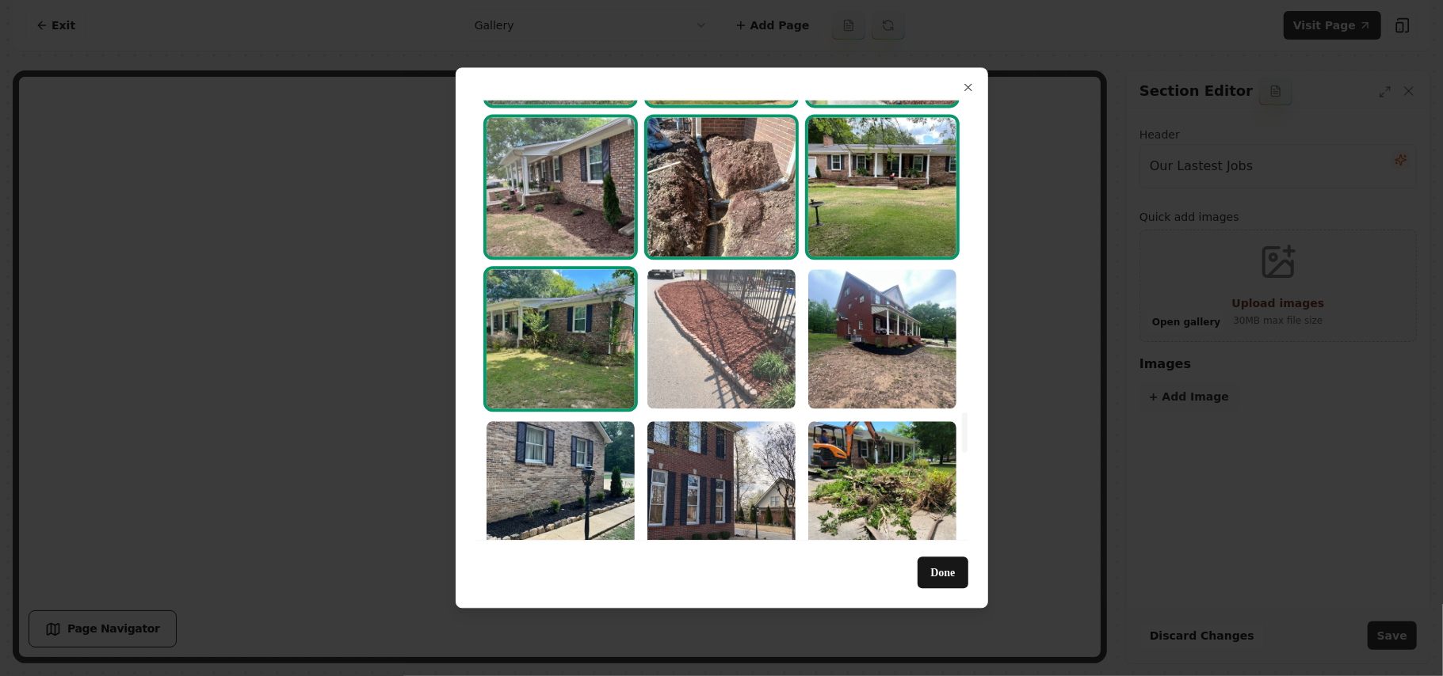
click at [679, 323] on img "Select image image_68a3644e5c7cd75eb85faf3b.jpeg" at bounding box center [721, 338] width 148 height 139
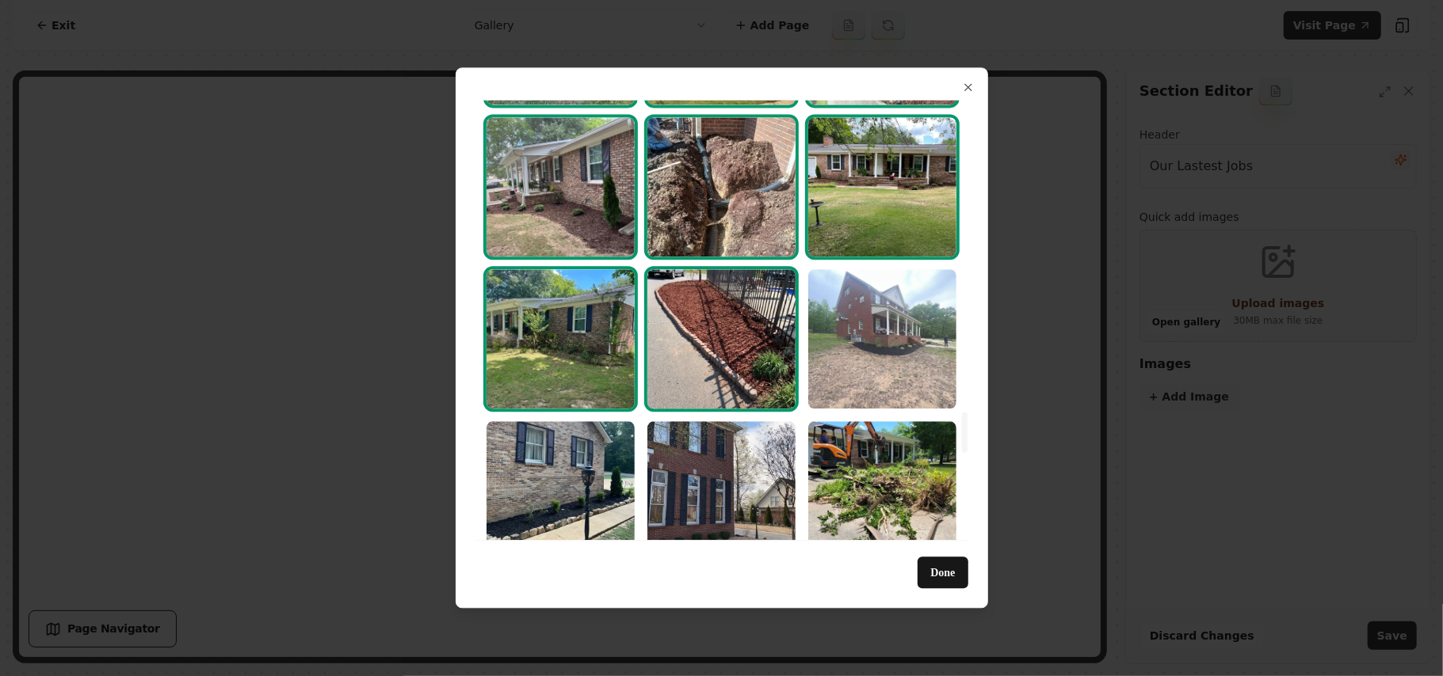
click at [871, 330] on img "Select image image_68a3644e5c7cd75eb85fb062.jpeg" at bounding box center [882, 338] width 148 height 139
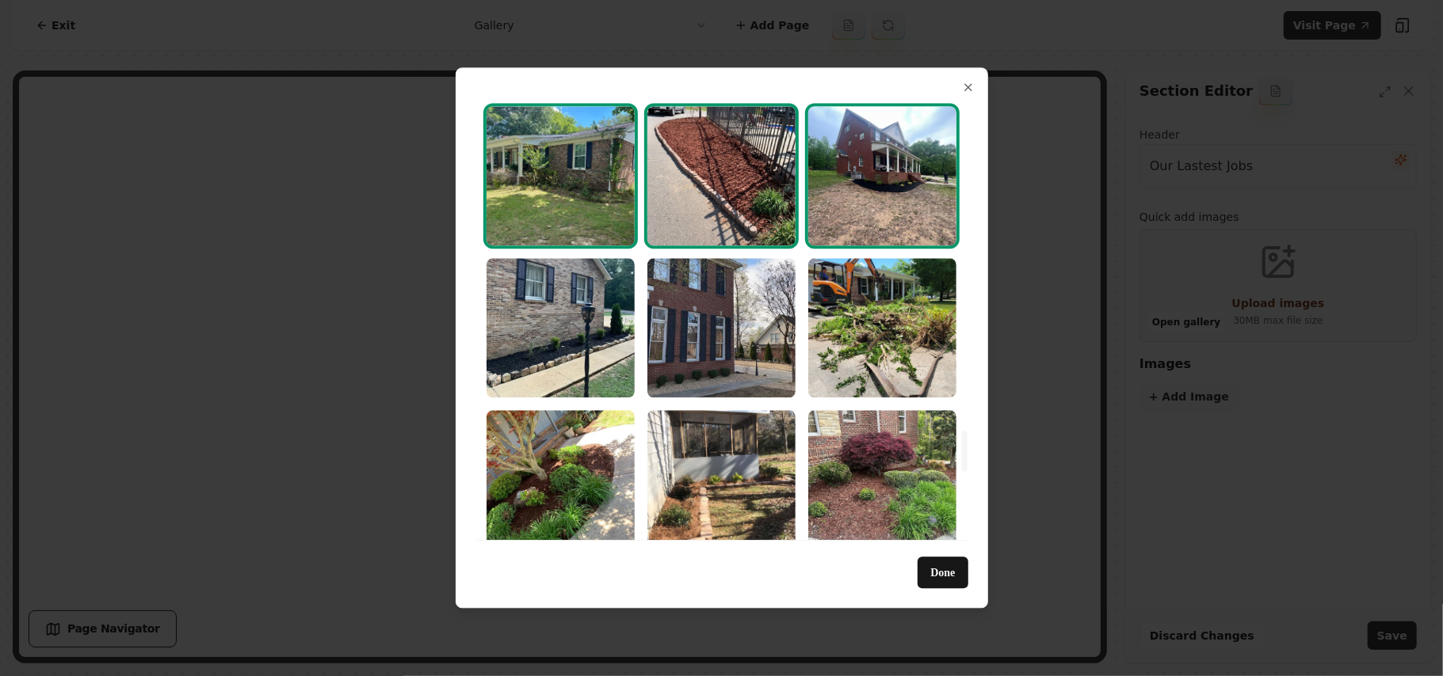
scroll to position [3591, 0]
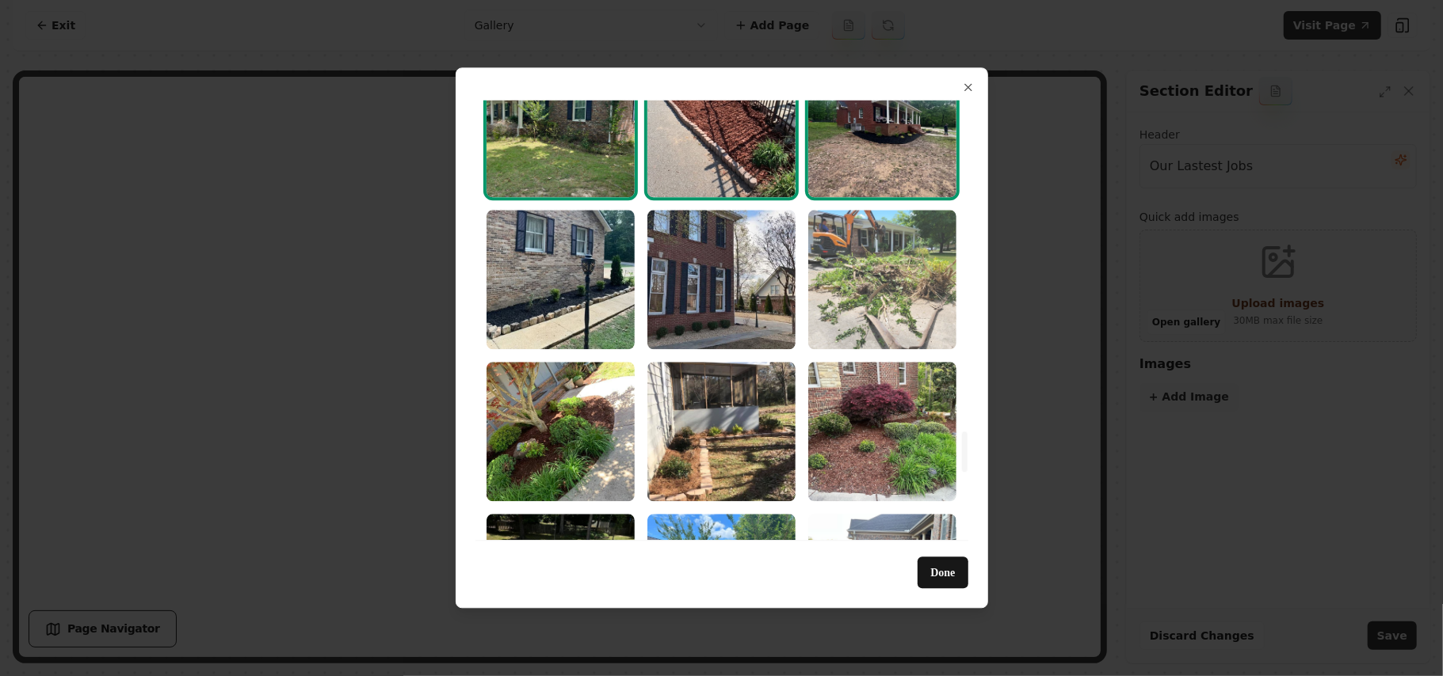
click at [866, 261] on img "Select image image_68a3644e5c7cd75eb85fb0ed.jpeg" at bounding box center [882, 279] width 148 height 139
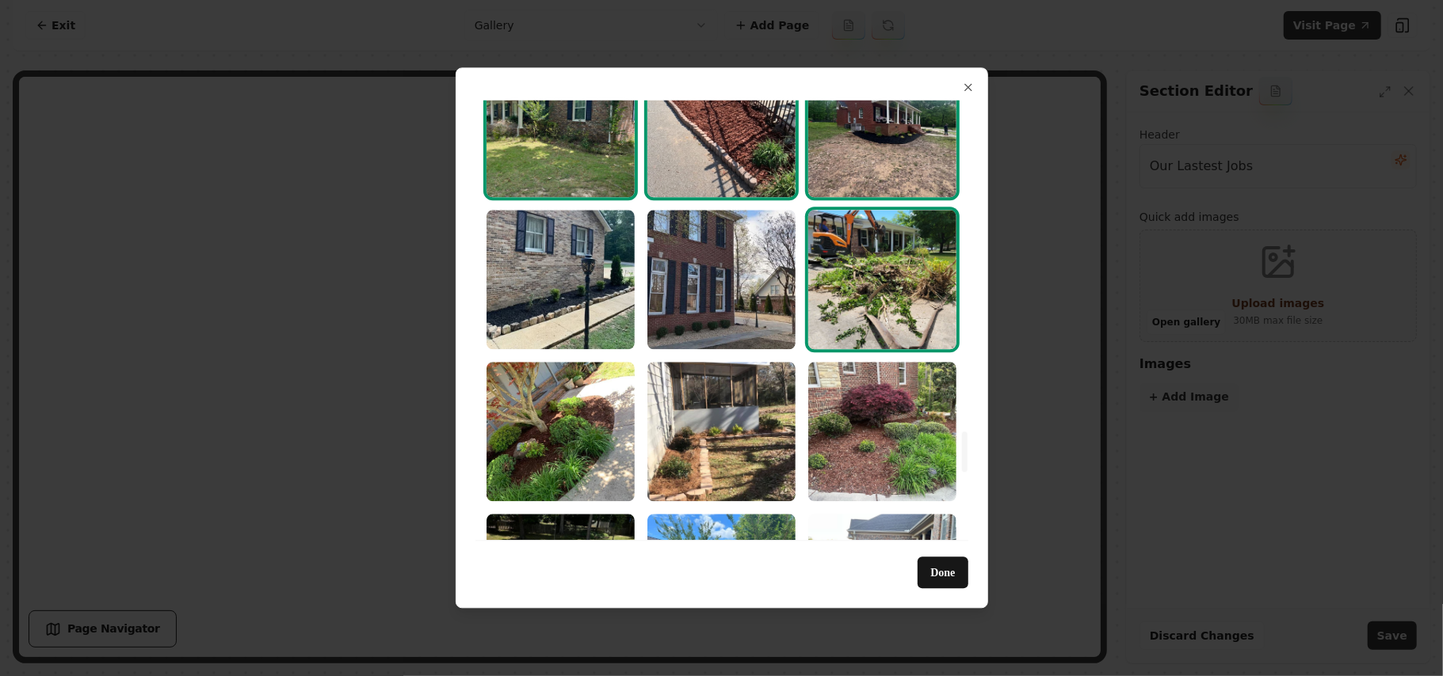
click at [666, 280] on img "Select image image_68a3644e5c7cd75eb85faeb8.jpeg" at bounding box center [721, 279] width 148 height 139
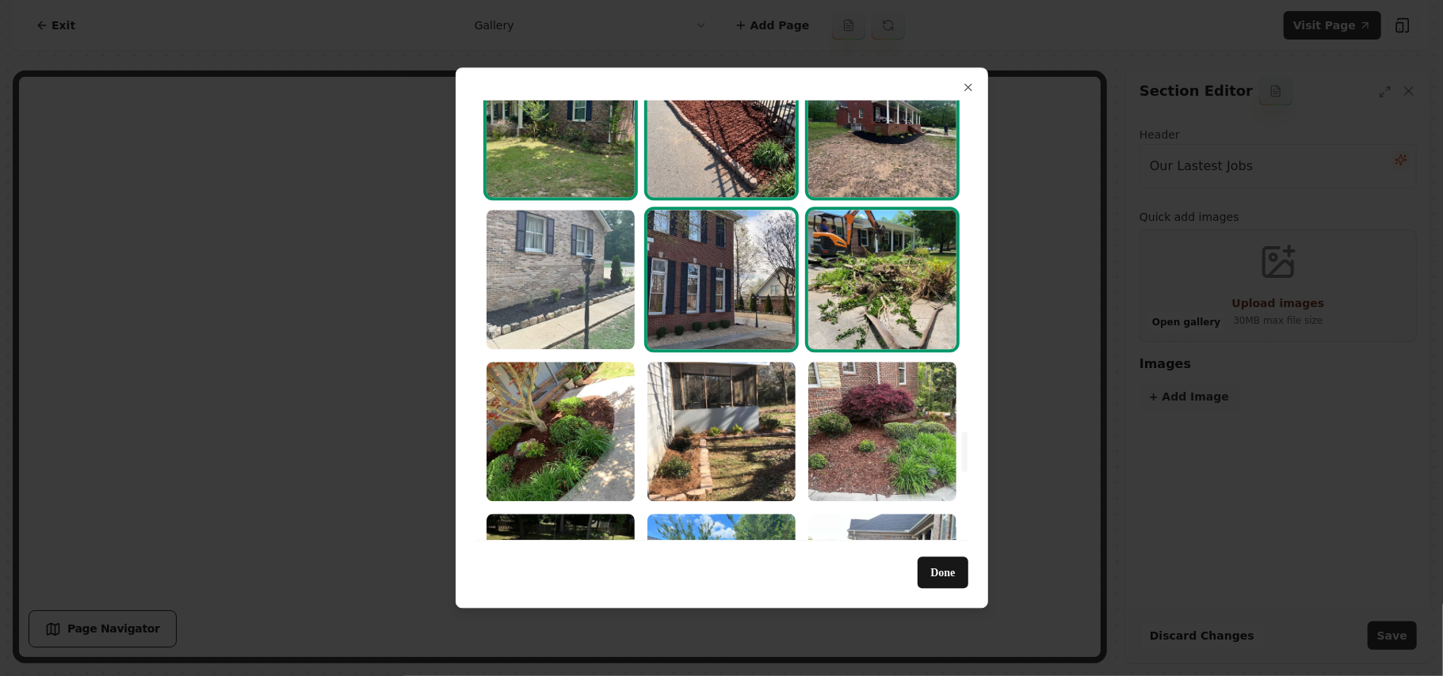
click at [570, 283] on img "Select image image_68a3644e5c7cd75eb85fae9e.jpeg" at bounding box center [560, 279] width 148 height 139
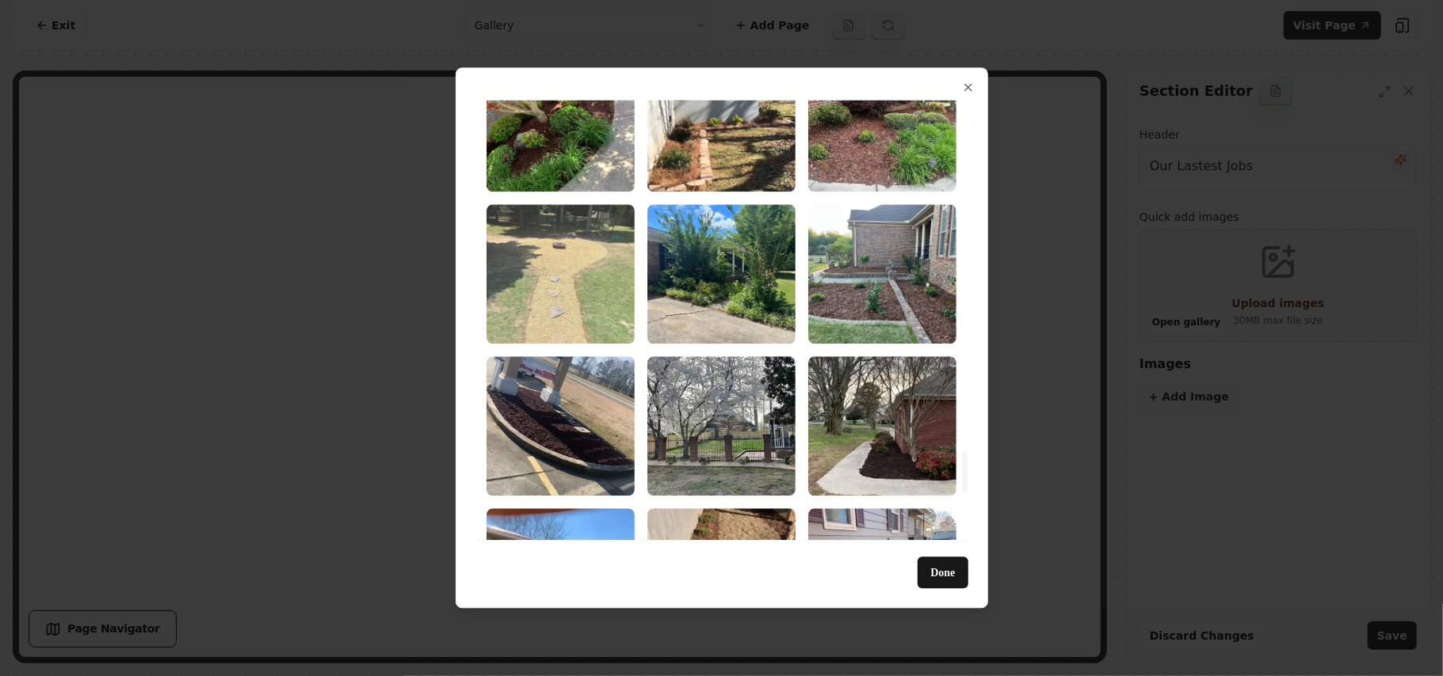
scroll to position [3908, 0]
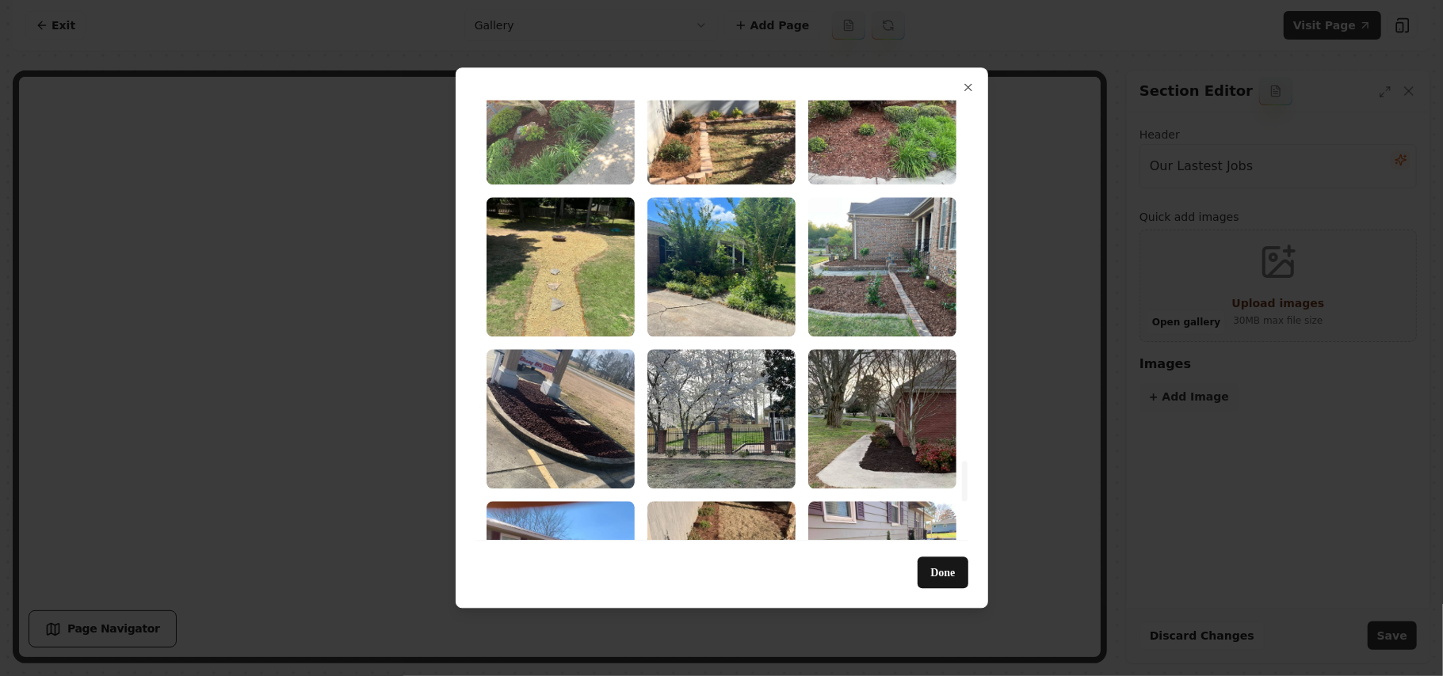
click at [572, 150] on img "Select image image_68a3644e5c7cd75eb85fb059.jpeg" at bounding box center [560, 114] width 148 height 139
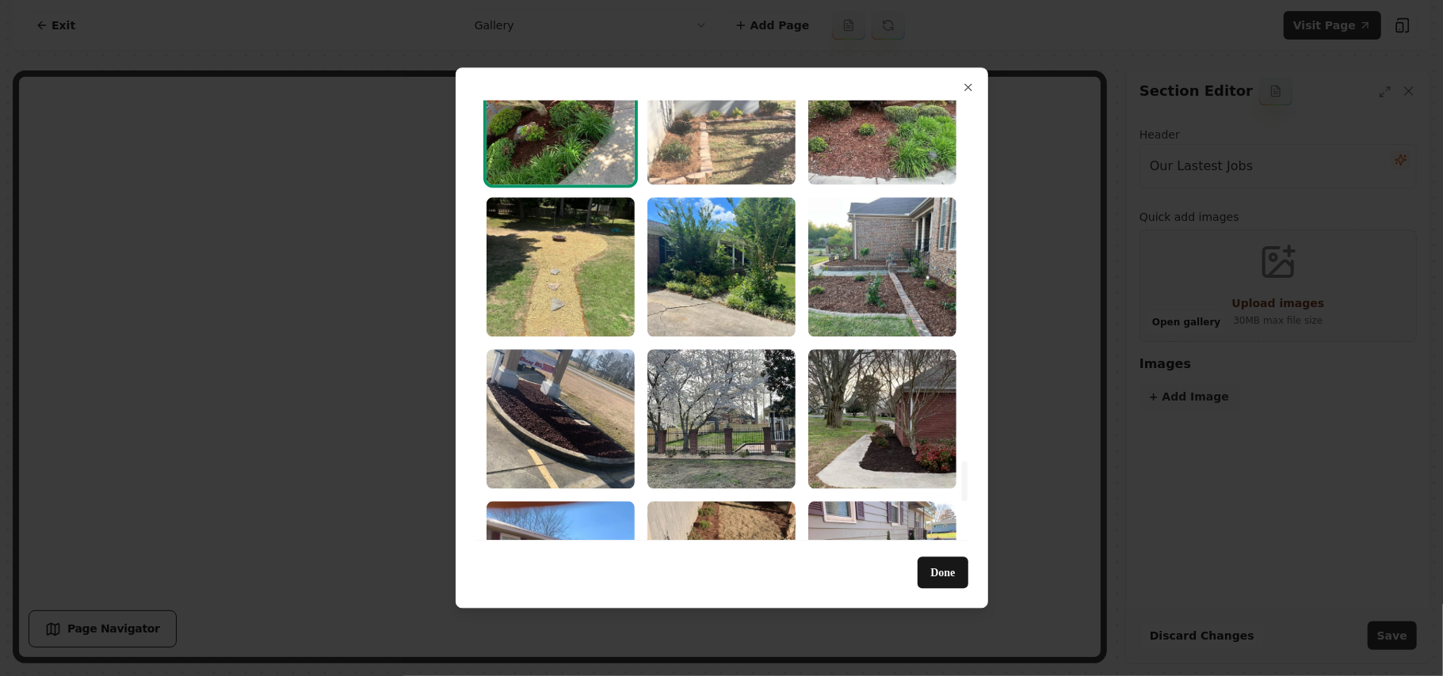
click at [734, 139] on img "Select image image_68a3644e5c7cd75eb85fb037.jpeg" at bounding box center [721, 114] width 148 height 139
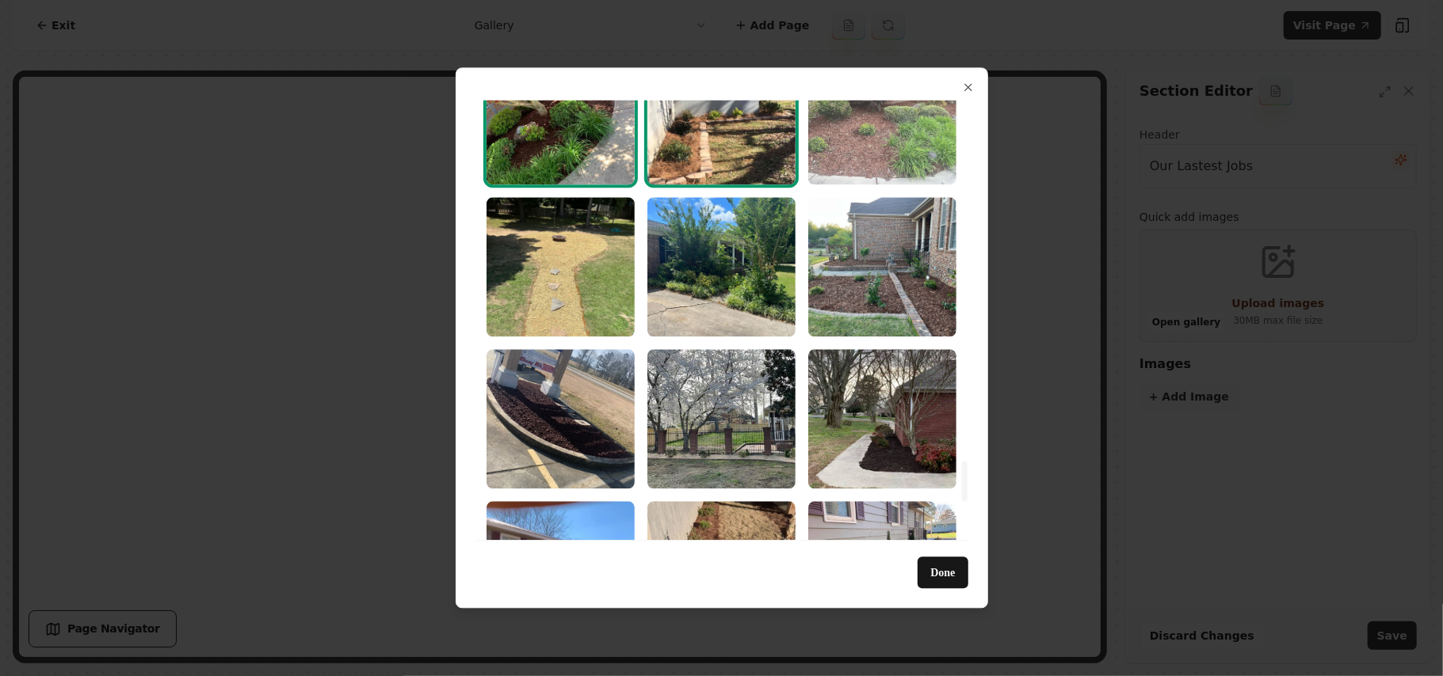
click at [888, 134] on img "Select image image_68a3644e5c7cd75eb85fafe8.jpeg" at bounding box center [882, 114] width 148 height 139
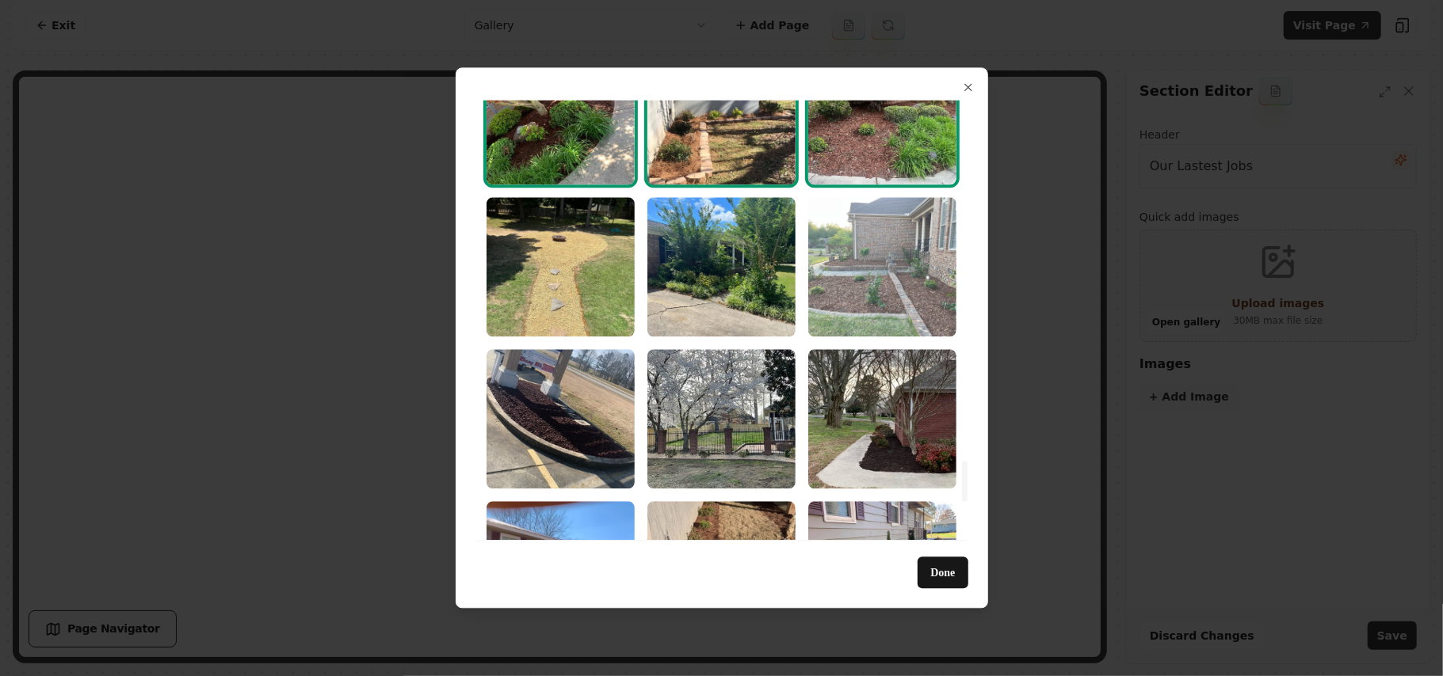
click at [901, 272] on img "Select image image_68a3644e5c7cd75eb85fafaf.jpeg" at bounding box center [882, 266] width 148 height 139
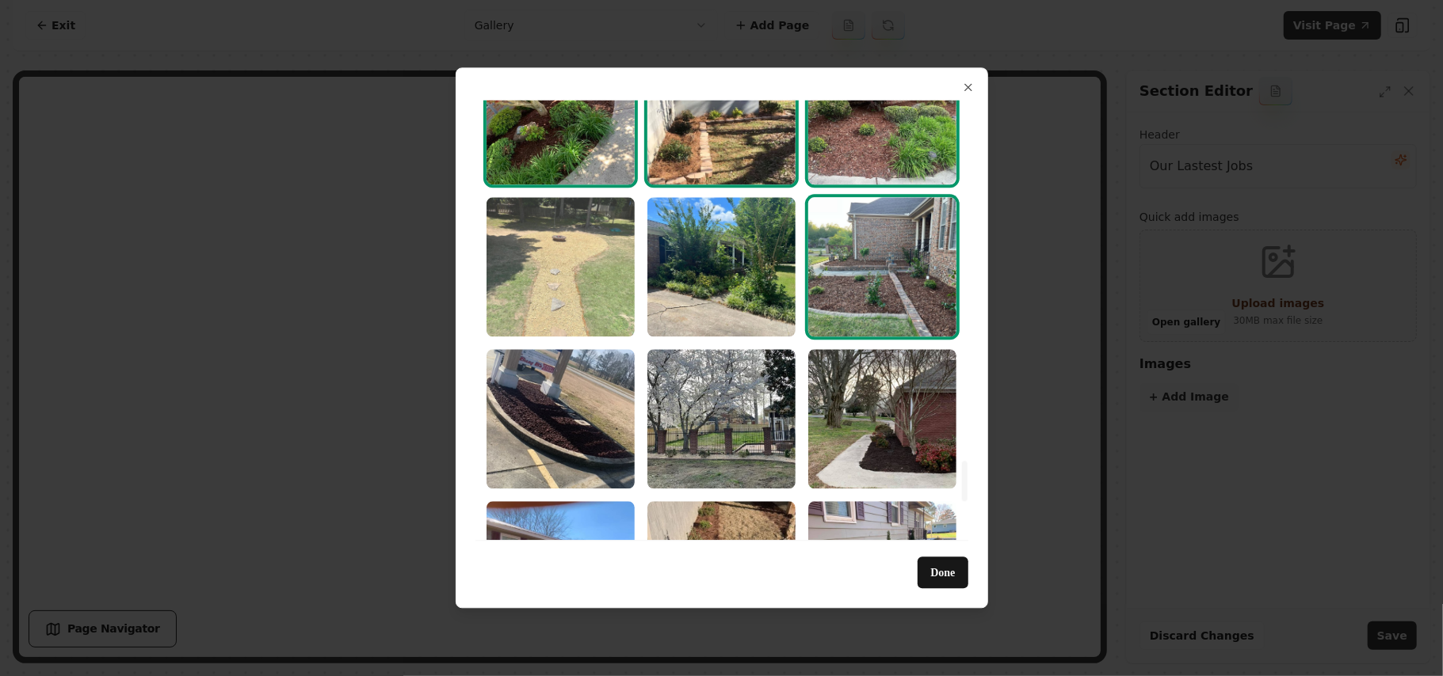
click at [537, 265] on img "Select image image_68a3644e5c7cd75eb85faf2f.jpeg" at bounding box center [560, 266] width 148 height 139
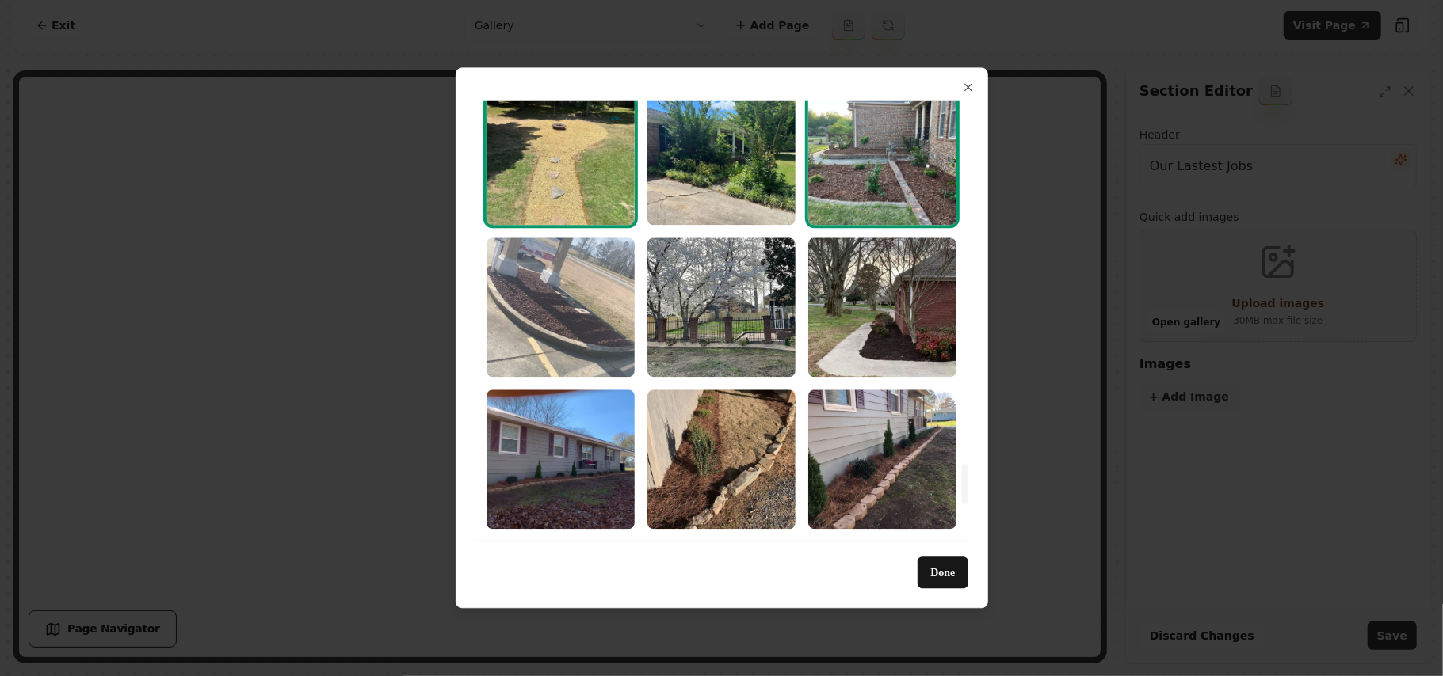
scroll to position [4119, 0]
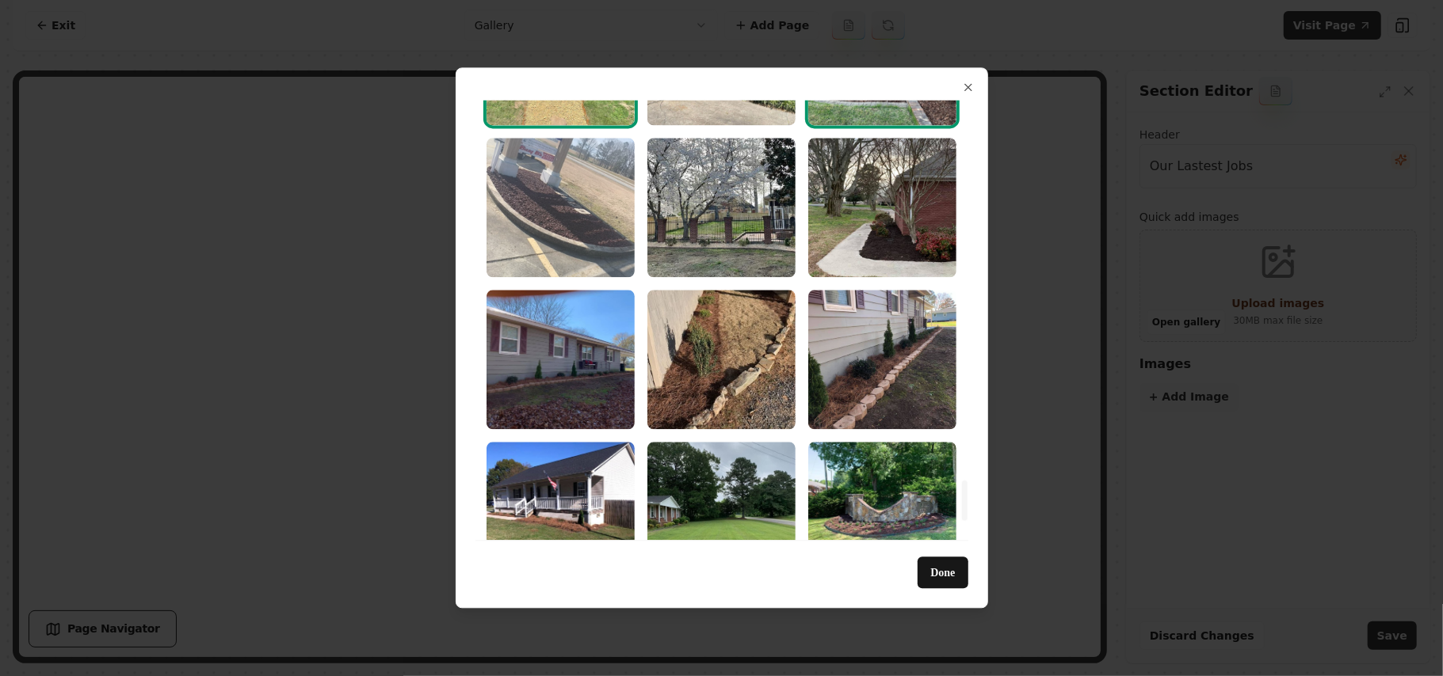
click at [568, 246] on img "Select image image_68a3644e5c7cd75eb85faec4.jpeg" at bounding box center [560, 207] width 148 height 139
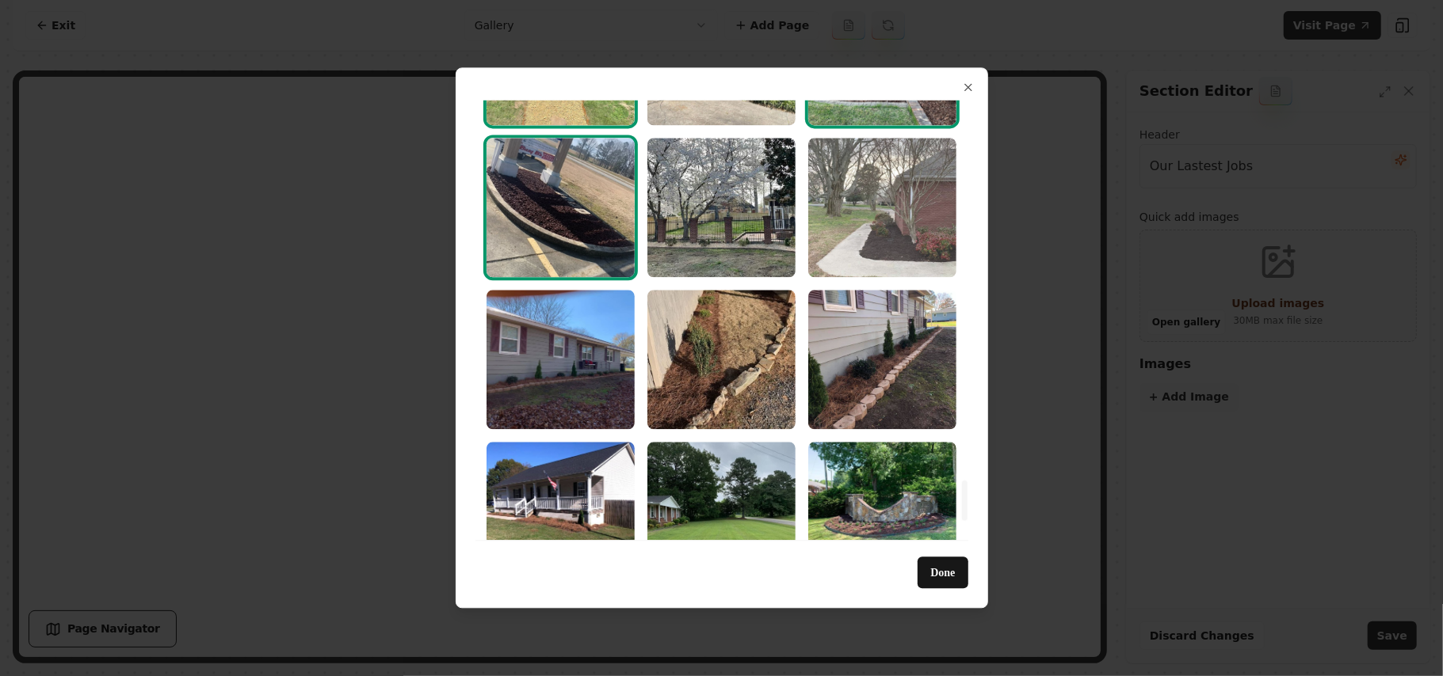
drag, startPoint x: 759, startPoint y: 223, endPoint x: 821, endPoint y: 206, distance: 64.0
click at [760, 223] on img "Select image image_68a3644e5c7cd75eb85fad91.jpeg" at bounding box center [721, 207] width 148 height 139
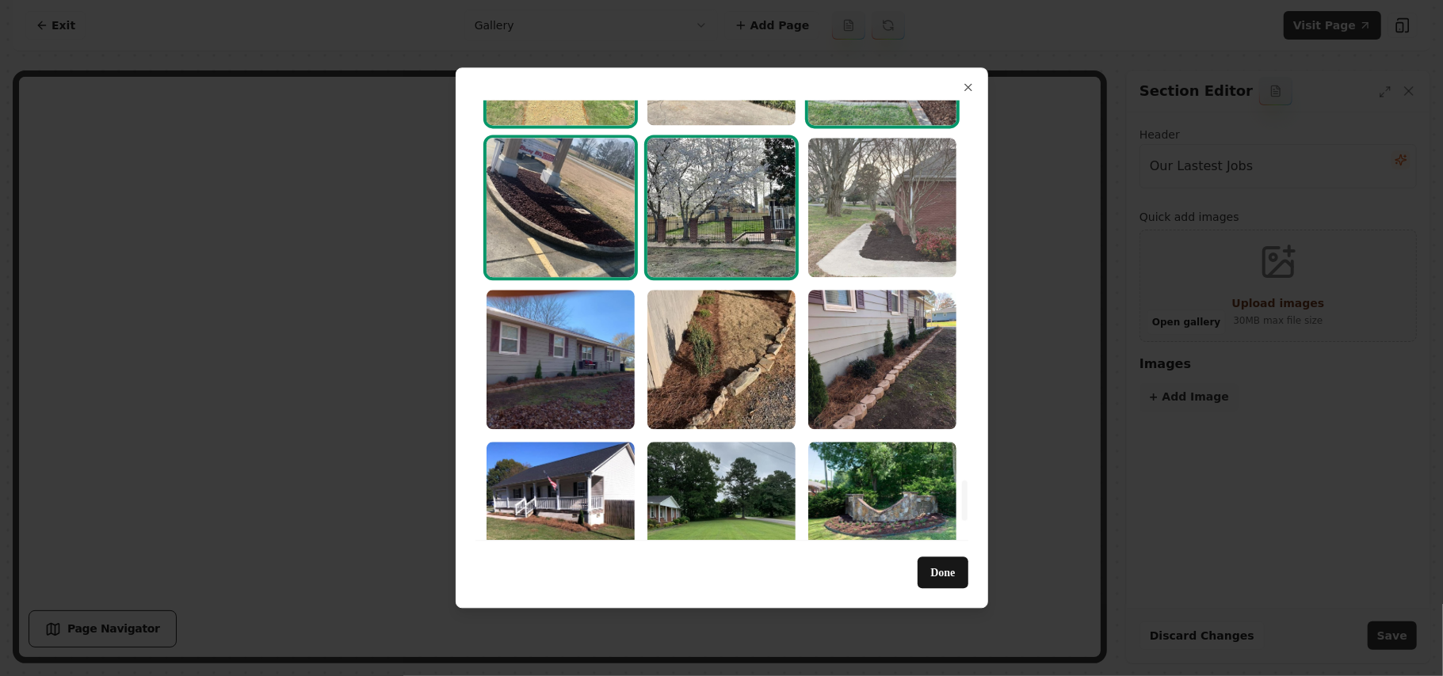
click at [873, 198] on img "Select image image_68a3644e5c7cd75eb85fadcd.jpeg" at bounding box center [882, 207] width 148 height 139
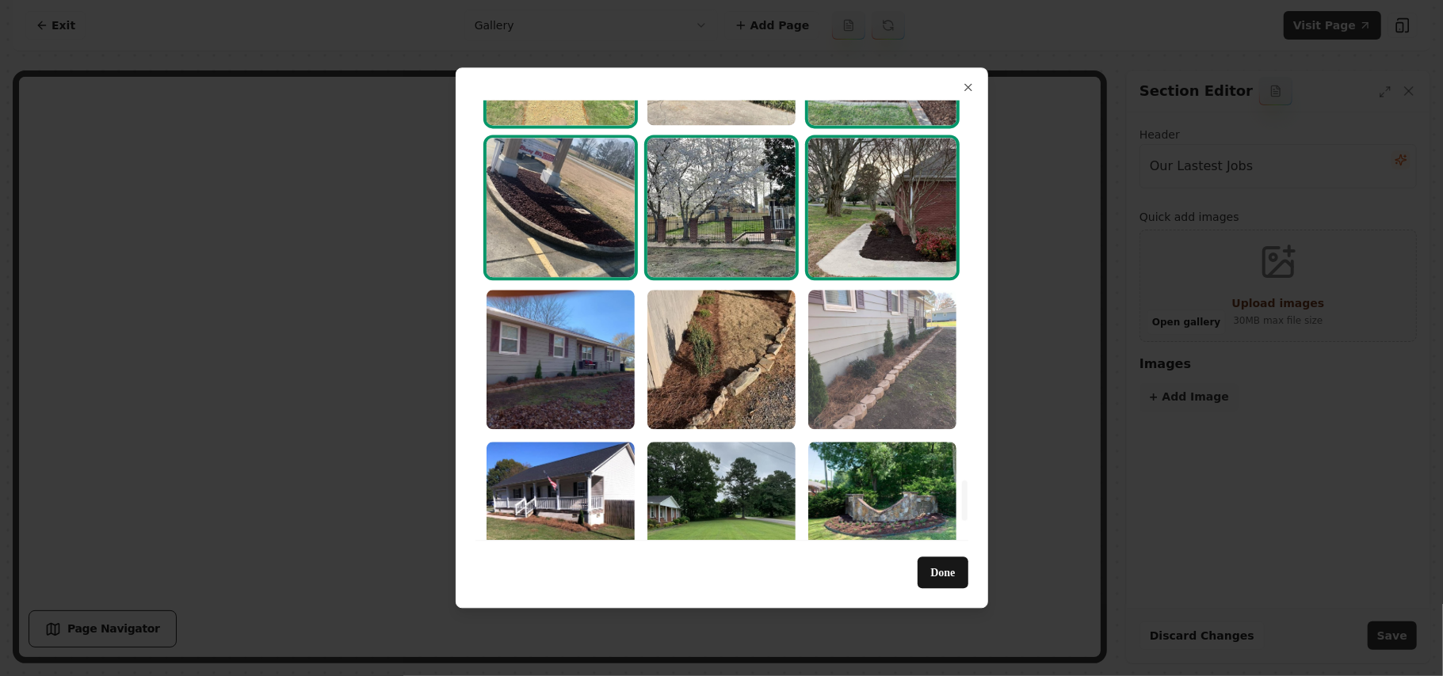
click at [891, 350] on img "Select image image_68a3644e5c7cd75eb85fae1d.jpeg" at bounding box center [882, 359] width 148 height 139
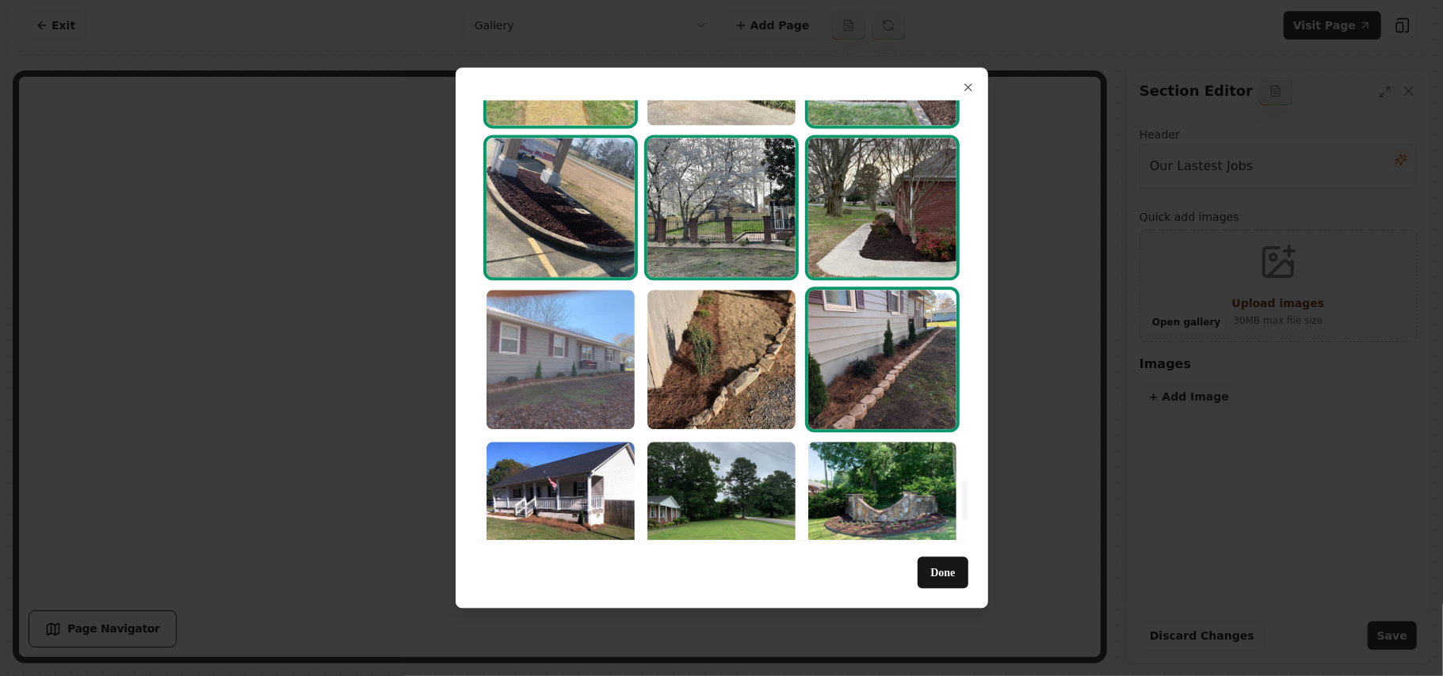
click at [555, 330] on img "Select image image_68a3644e5c7cd75eb85fad55.jpeg" at bounding box center [560, 359] width 148 height 139
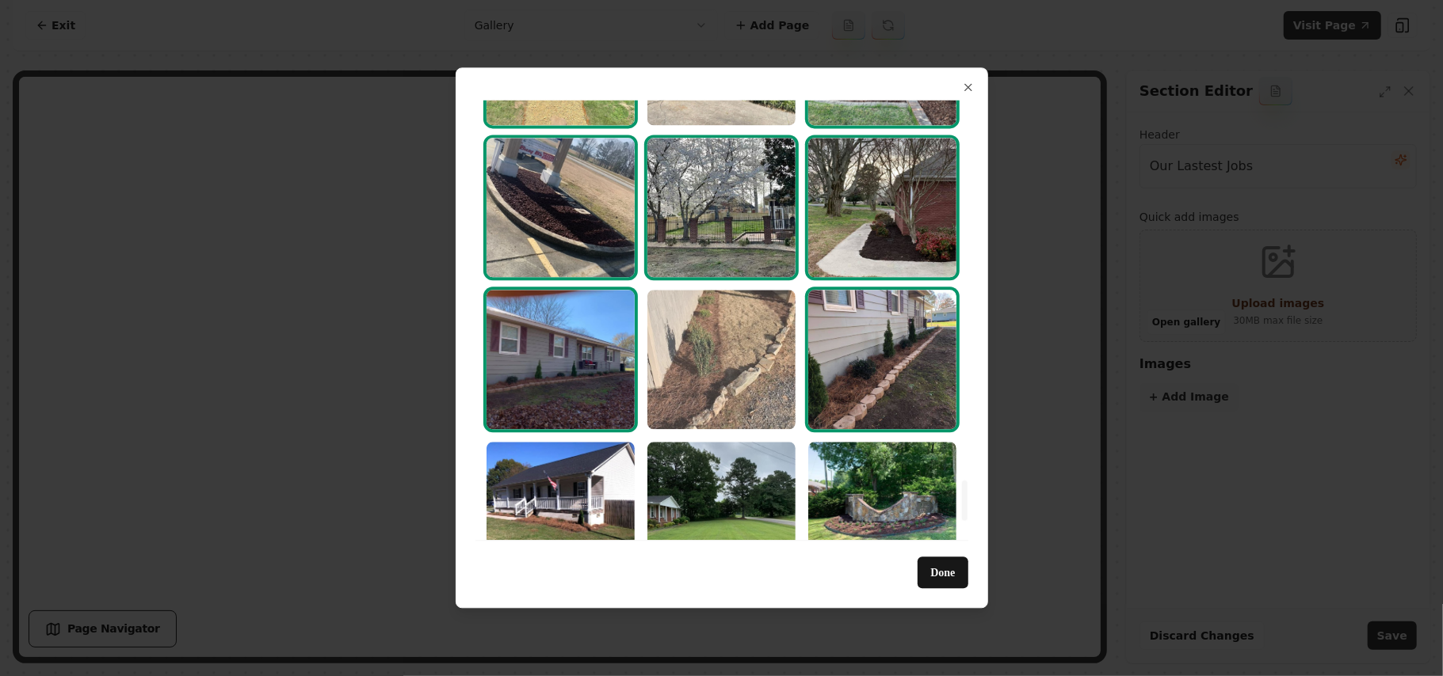
click at [689, 342] on img "Select image image_68a3644e5c7cd75eb85facd9.jpeg" at bounding box center [721, 359] width 148 height 139
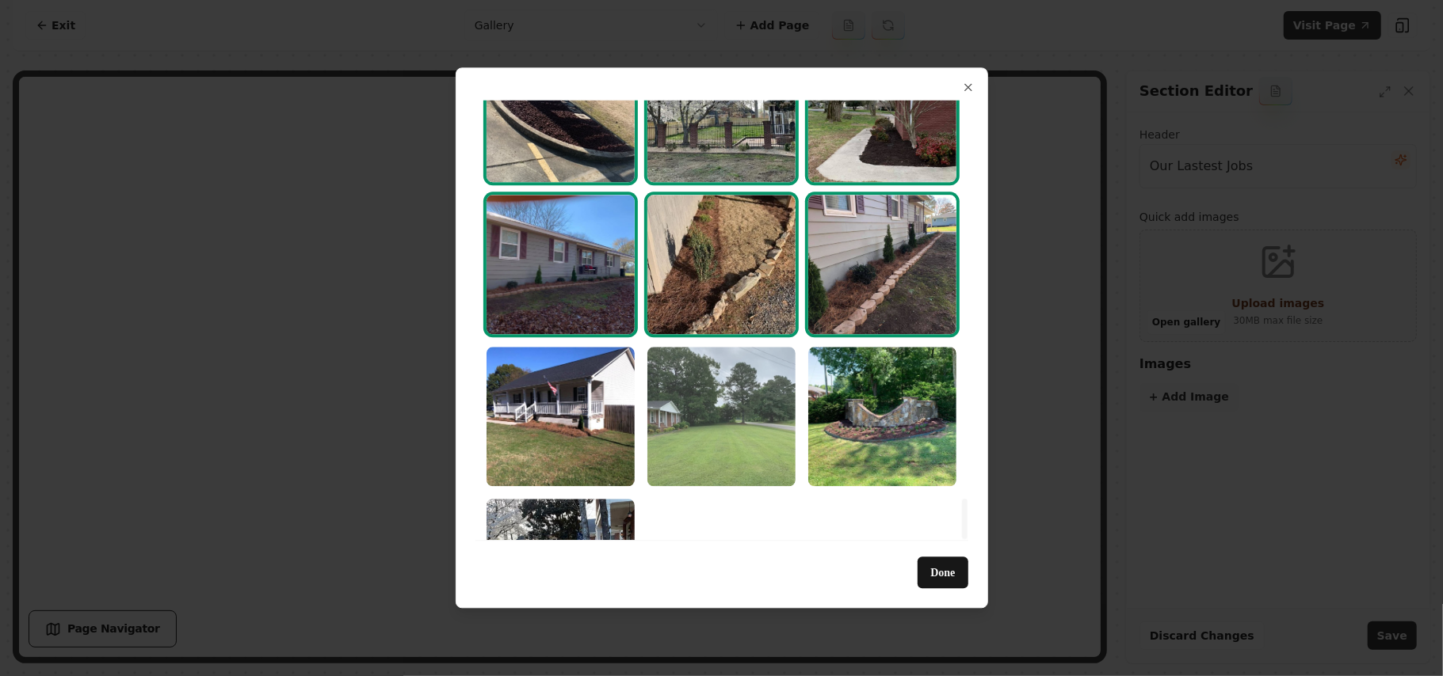
scroll to position [4319, 0]
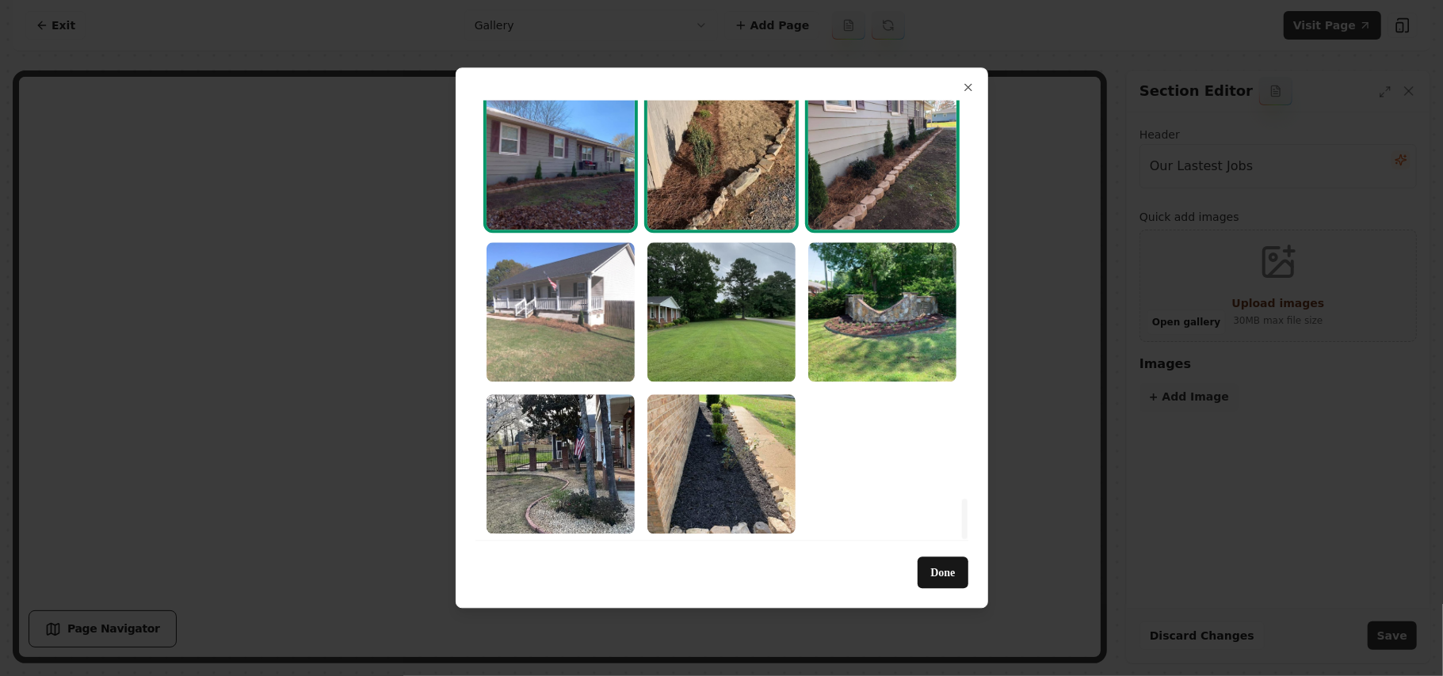
click at [552, 315] on img "Select image image_68a3644e5c7cd75eb85fad80.jpeg" at bounding box center [560, 311] width 148 height 139
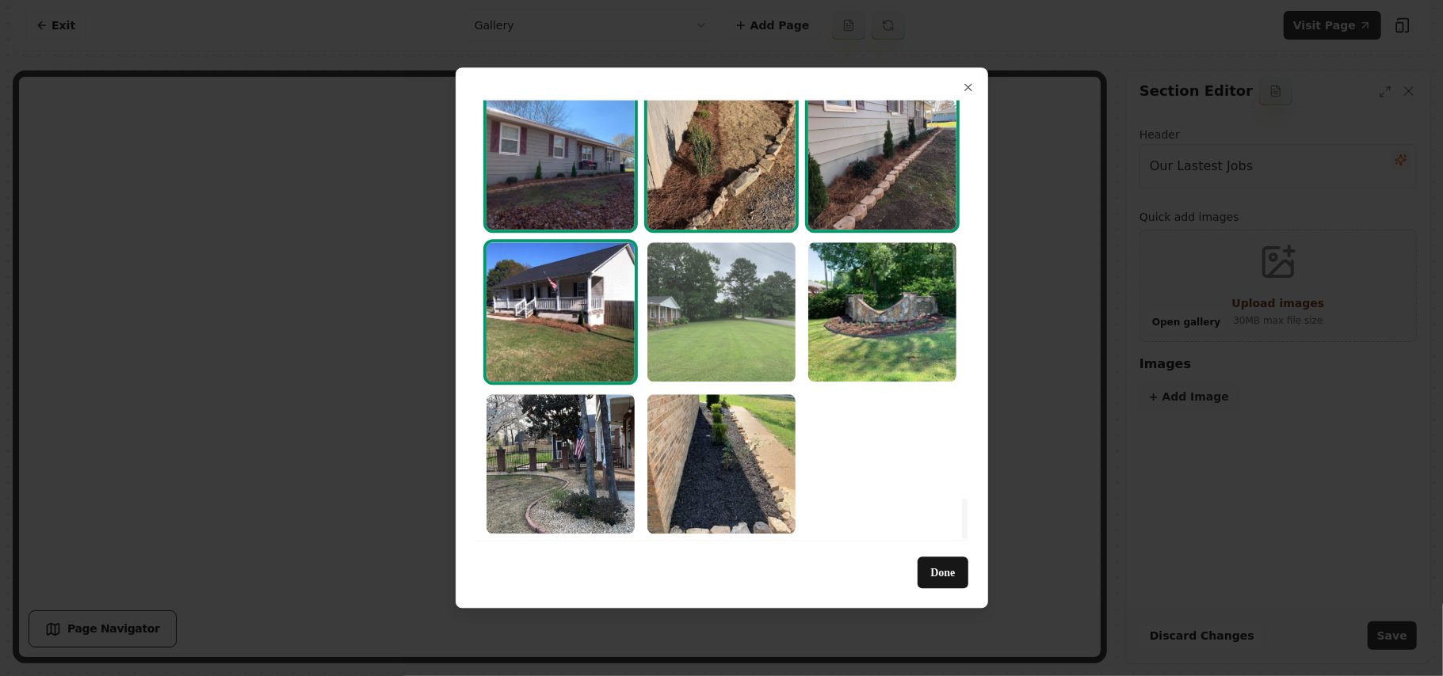
click at [735, 321] on img "Select image image_68a3644e5c7cd75eb85fad34.jpeg" at bounding box center [721, 311] width 148 height 139
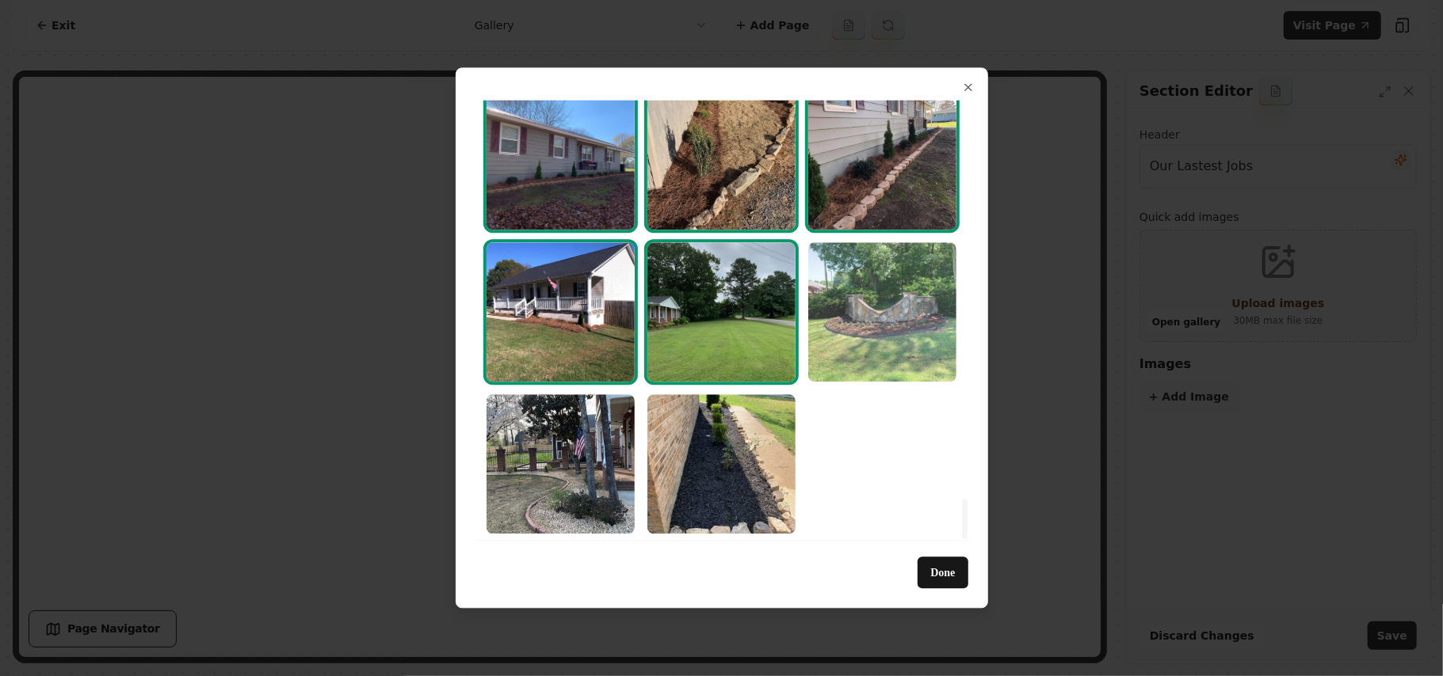
click at [887, 308] on img "Select image image_68a3644e5c7cd75eb85fad26.jpeg" at bounding box center [882, 311] width 148 height 139
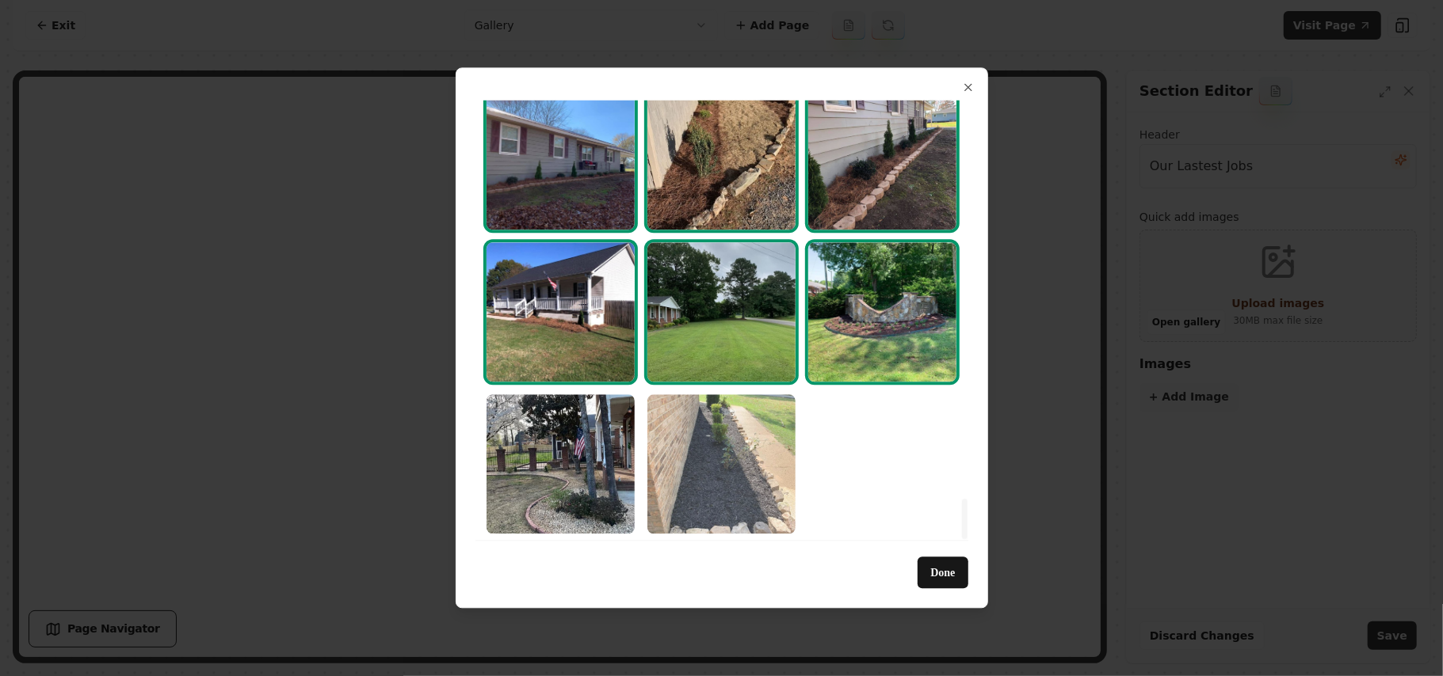
click at [685, 456] on img "Select image image_68a3644e5c7cd75eb85faca5.jpeg" at bounding box center [721, 463] width 148 height 139
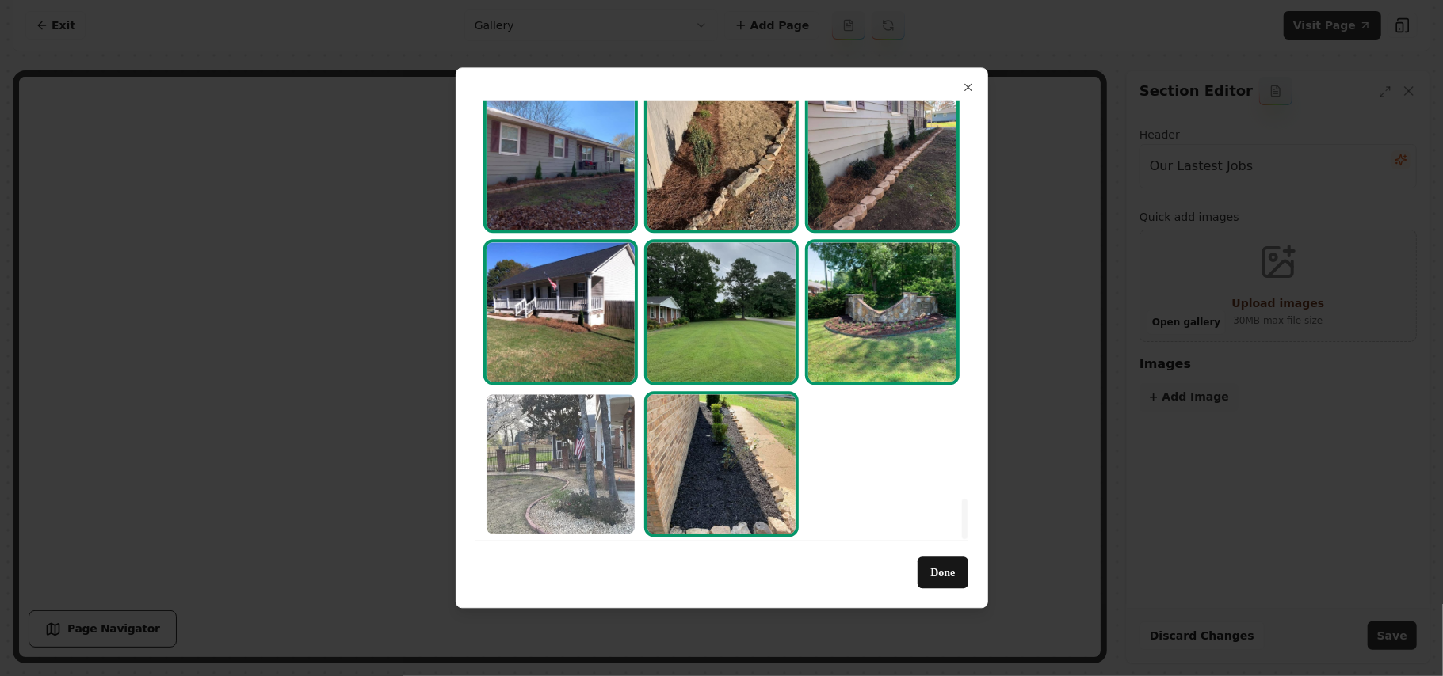
click at [520, 455] on img "Select image image_68a3644e5c7cd75eb85fad2c.jpeg" at bounding box center [560, 463] width 148 height 139
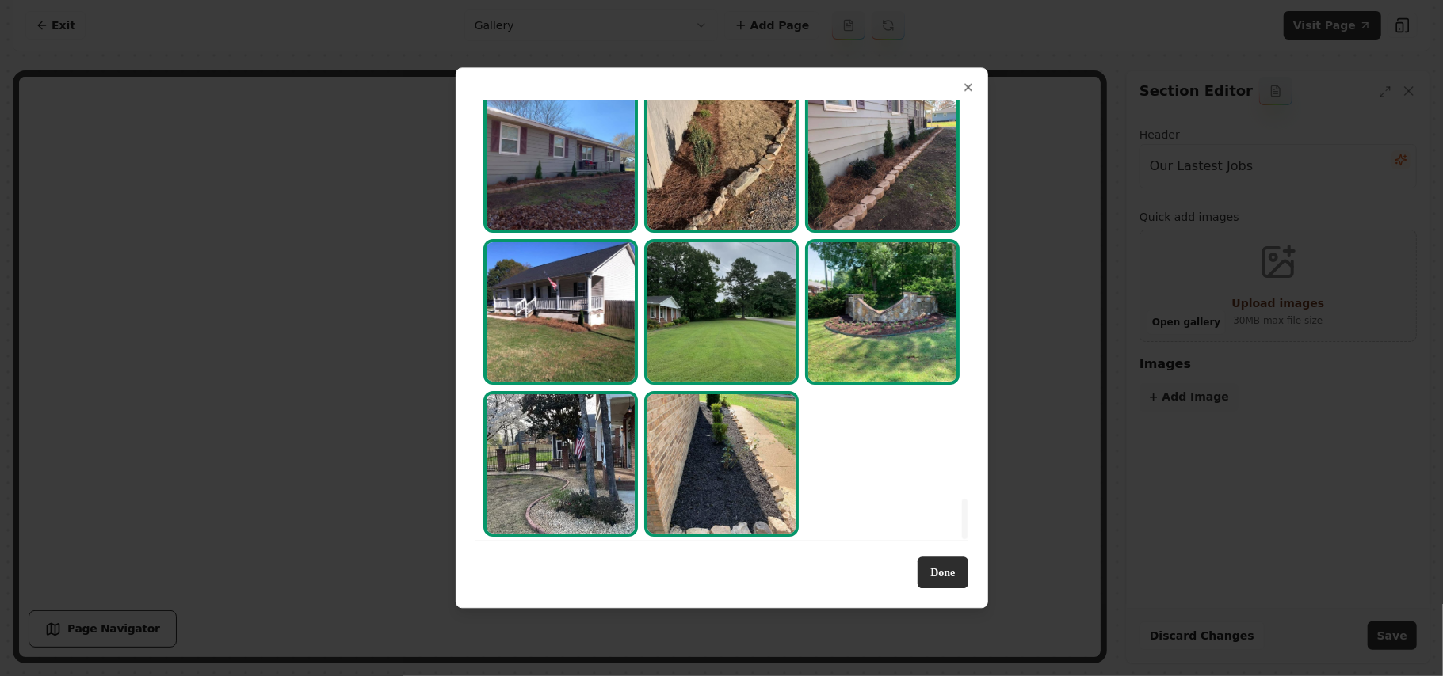
click at [951, 575] on button "Done" at bounding box center [942, 574] width 50 height 32
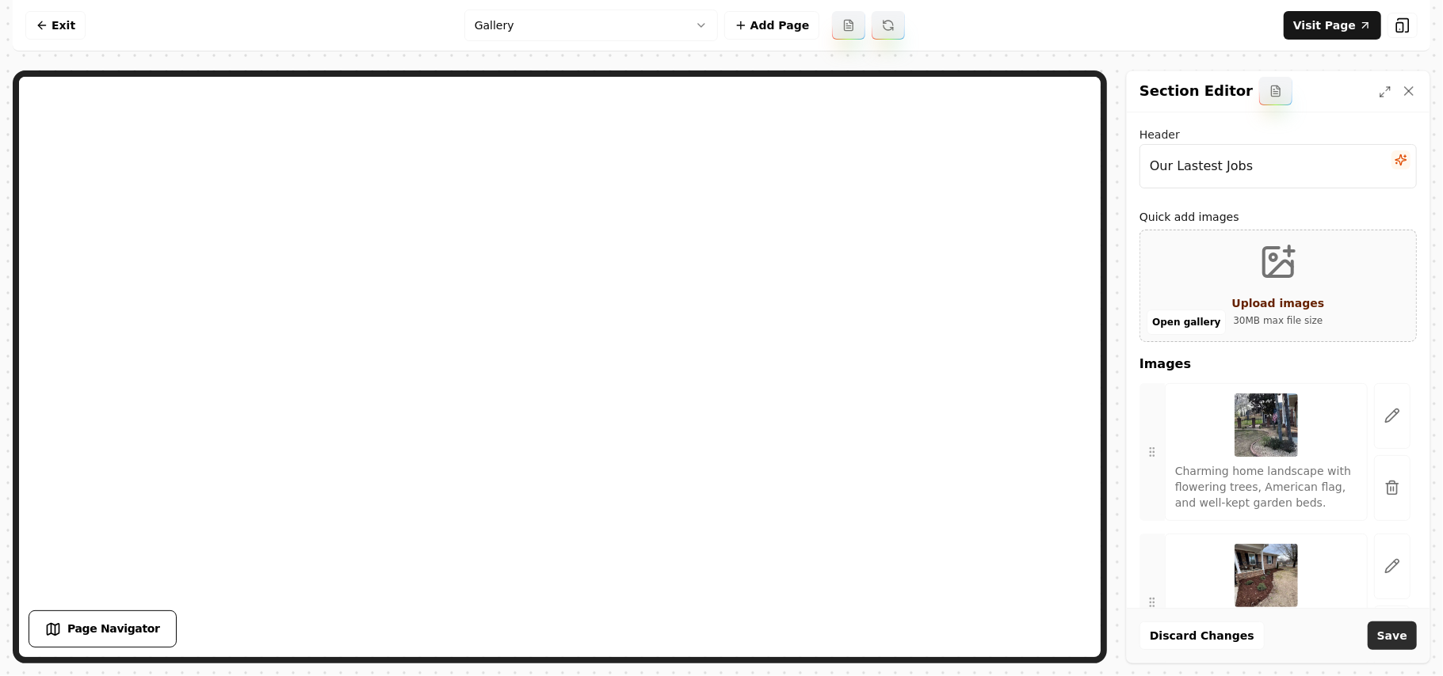
click at [1380, 634] on button "Save" at bounding box center [1391, 636] width 49 height 29
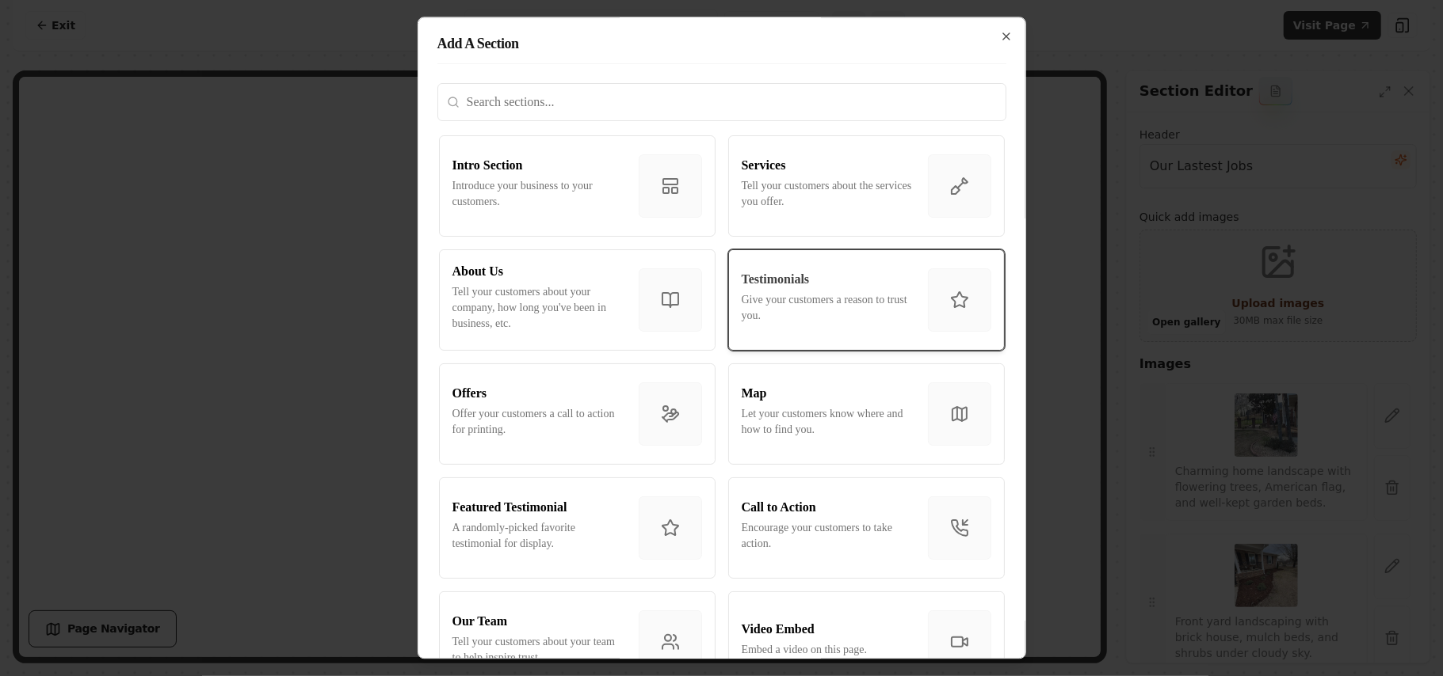
scroll to position [317, 0]
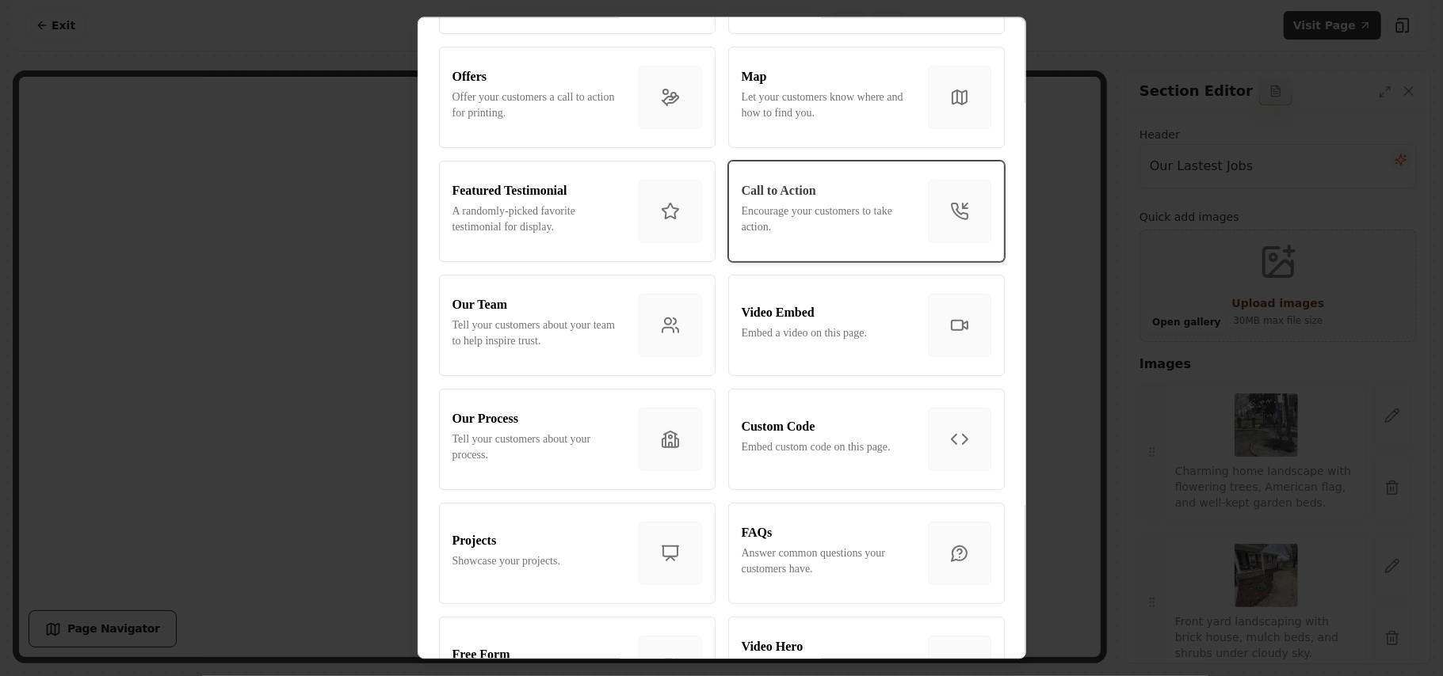
click at [808, 219] on p "Encourage your customers to take action." at bounding box center [827, 220] width 173 height 32
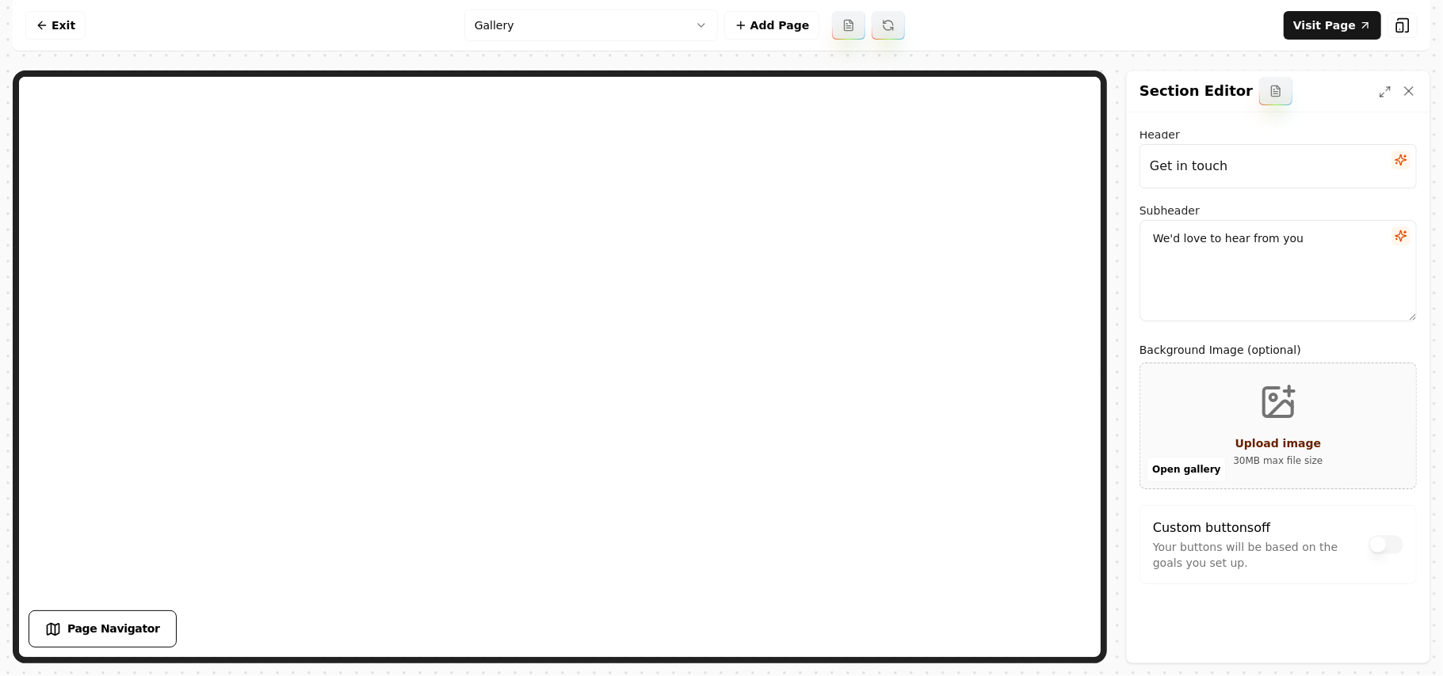
click at [1392, 232] on button "button" at bounding box center [1400, 236] width 19 height 19
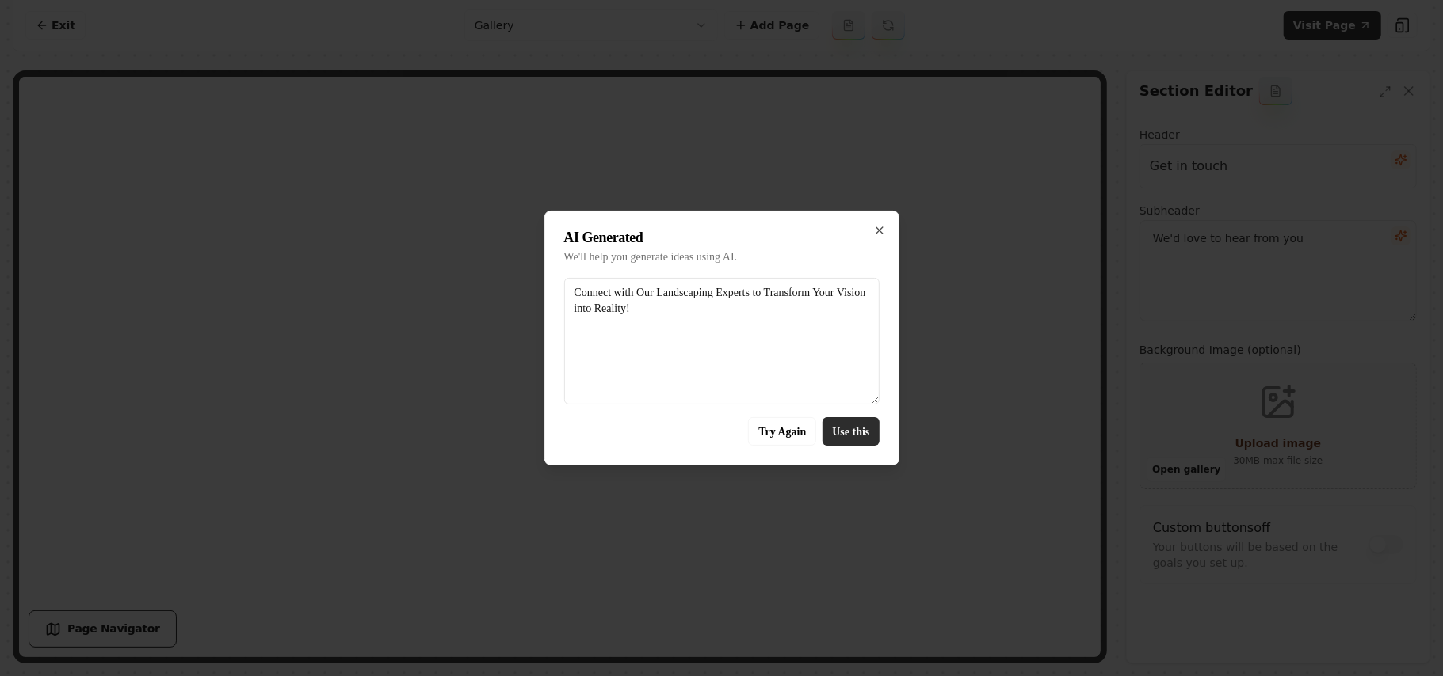
click at [862, 422] on button "Use this" at bounding box center [850, 431] width 56 height 29
type textarea "Connect with Our Landscaping Experts to Transform Your Vision into Reality!"
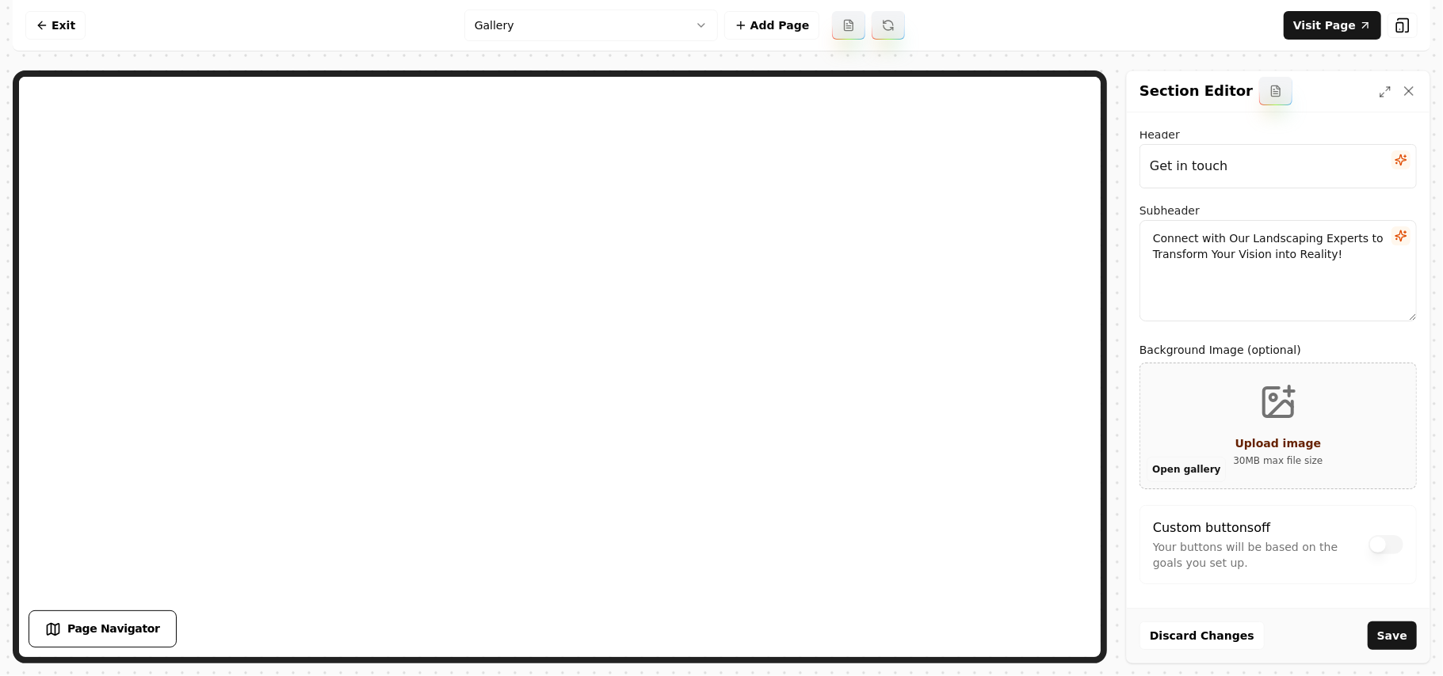
click at [1199, 467] on button "Open gallery" at bounding box center [1185, 469] width 79 height 25
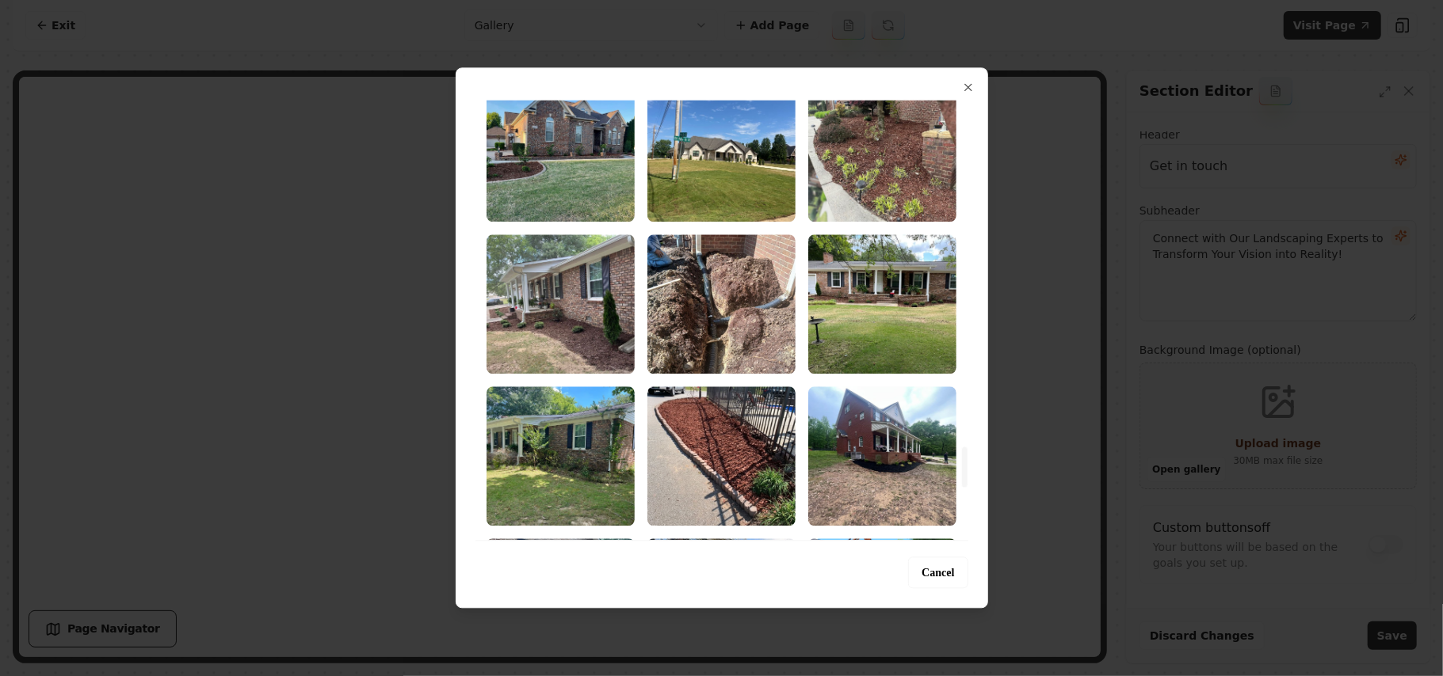
scroll to position [3802, 0]
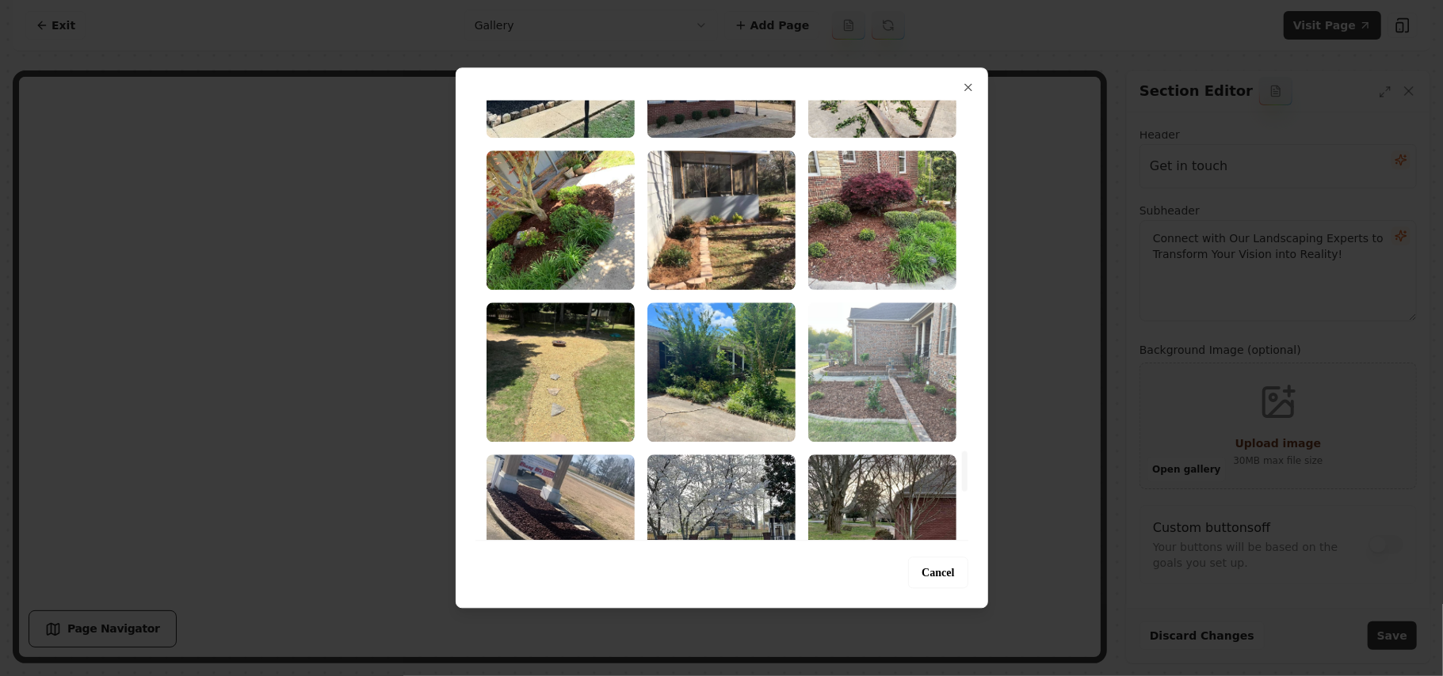
click at [882, 383] on img "Select image image_68a3644e5c7cd75eb85fafaf.jpeg" at bounding box center [882, 372] width 148 height 139
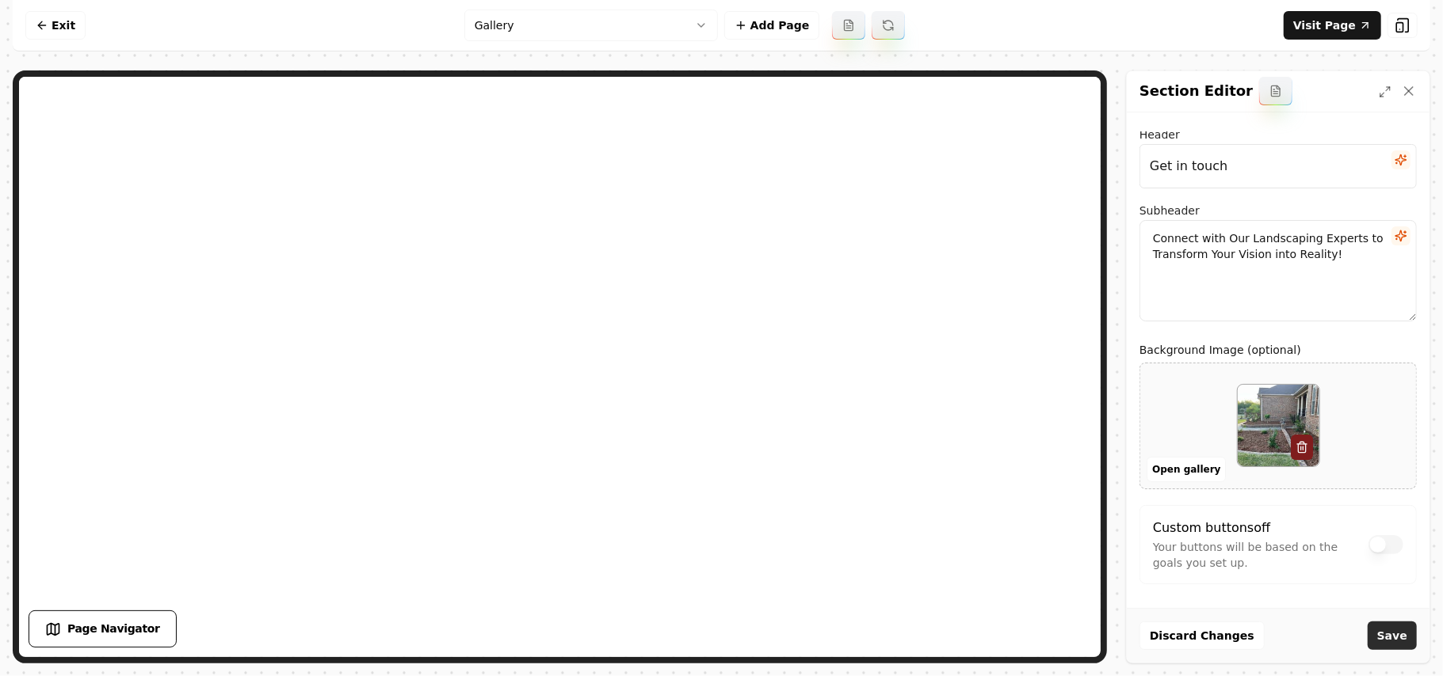
click at [1394, 632] on button "Save" at bounding box center [1391, 636] width 49 height 29
click at [588, 26] on html "Computer Required This feature is only available on a computer. Please switch t…" at bounding box center [721, 338] width 1443 height 676
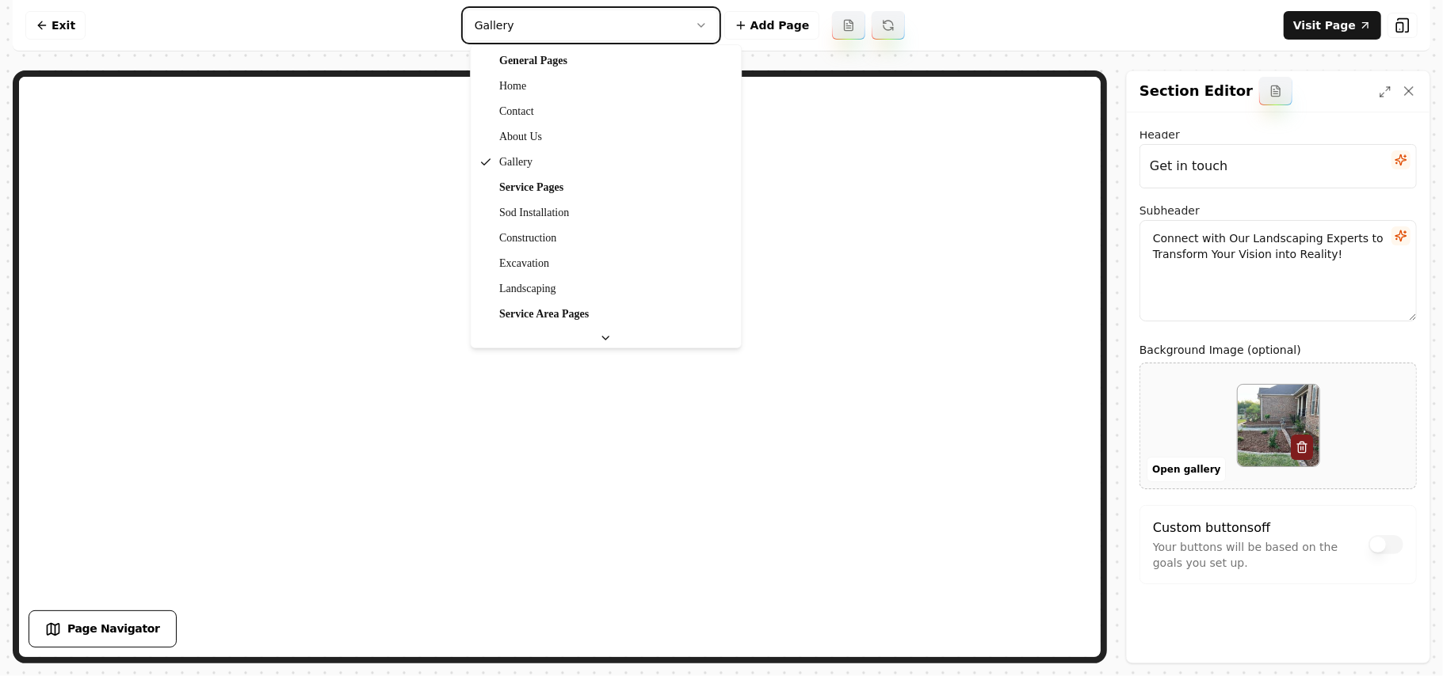
click at [588, 26] on html "Computer Required This feature is only available on a computer. Please switch t…" at bounding box center [721, 338] width 1443 height 676
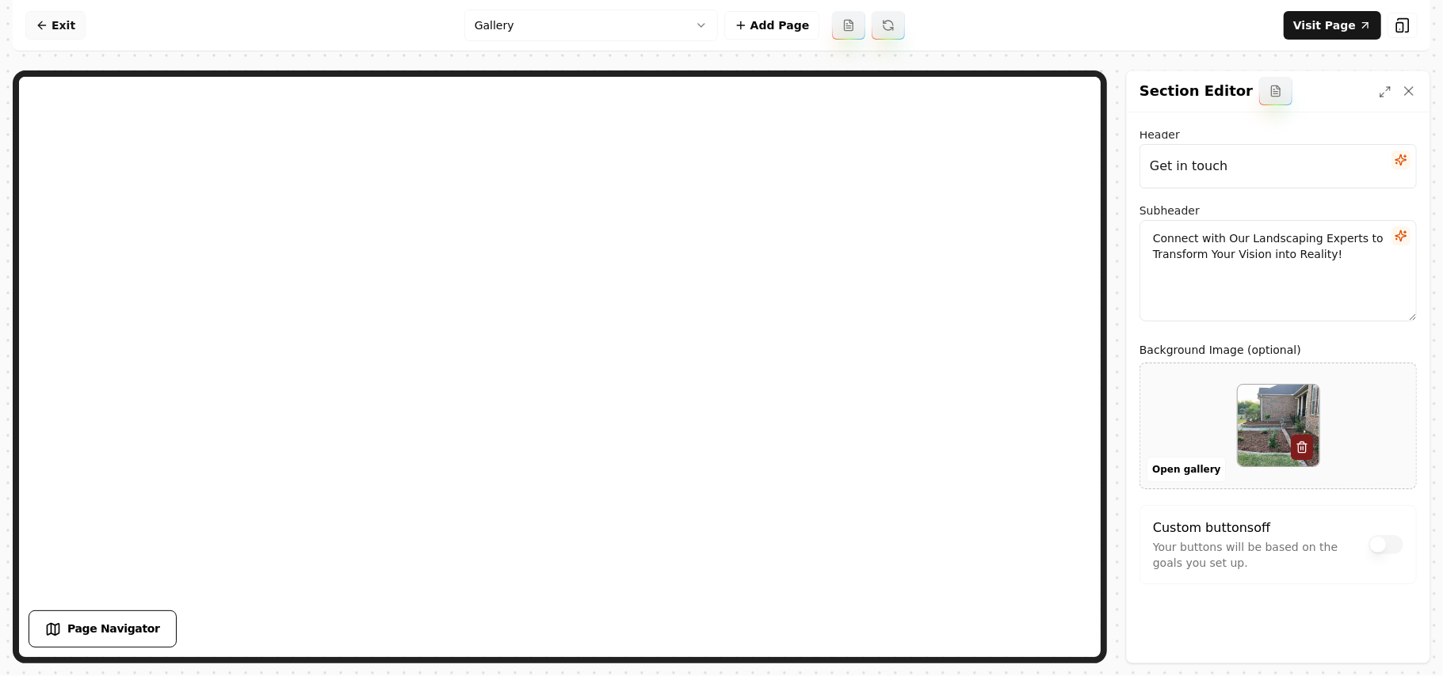
click at [55, 36] on link "Exit" at bounding box center [55, 25] width 60 height 29
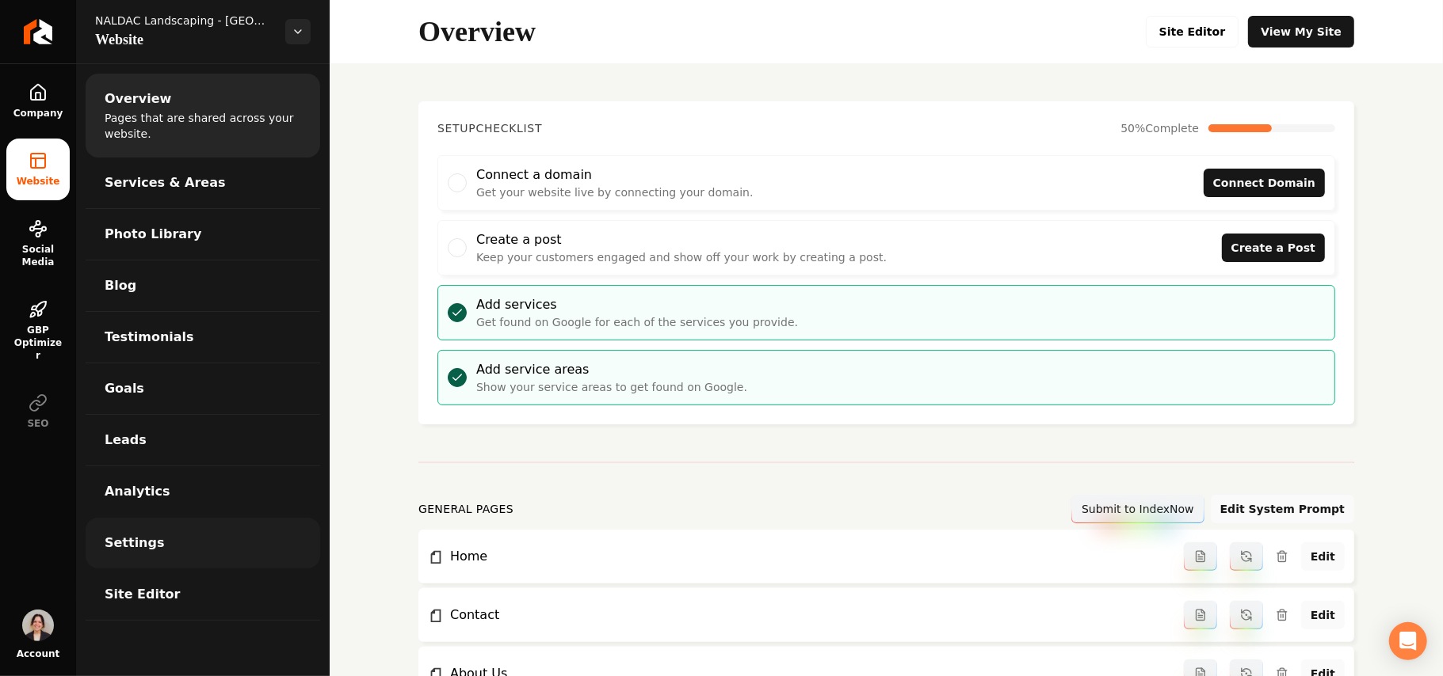
click at [140, 539] on span "Settings" at bounding box center [135, 543] width 60 height 19
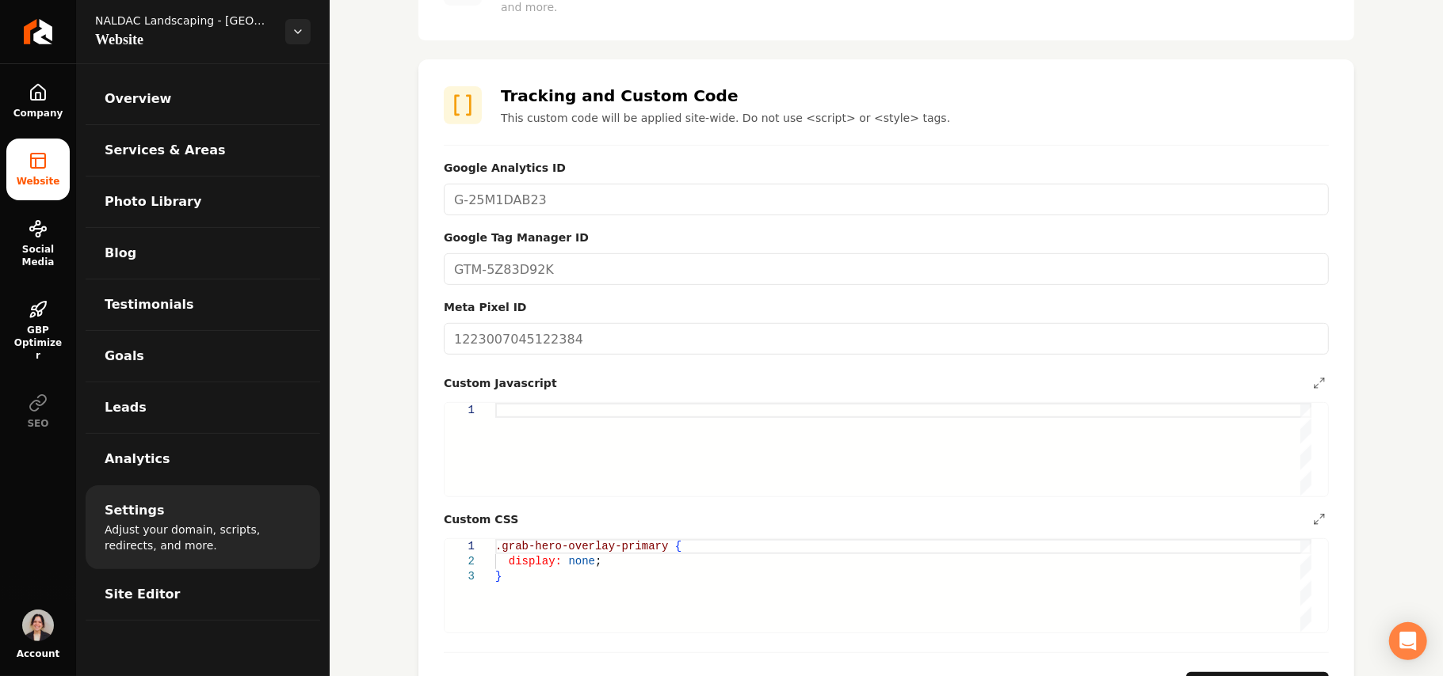
scroll to position [739, 0]
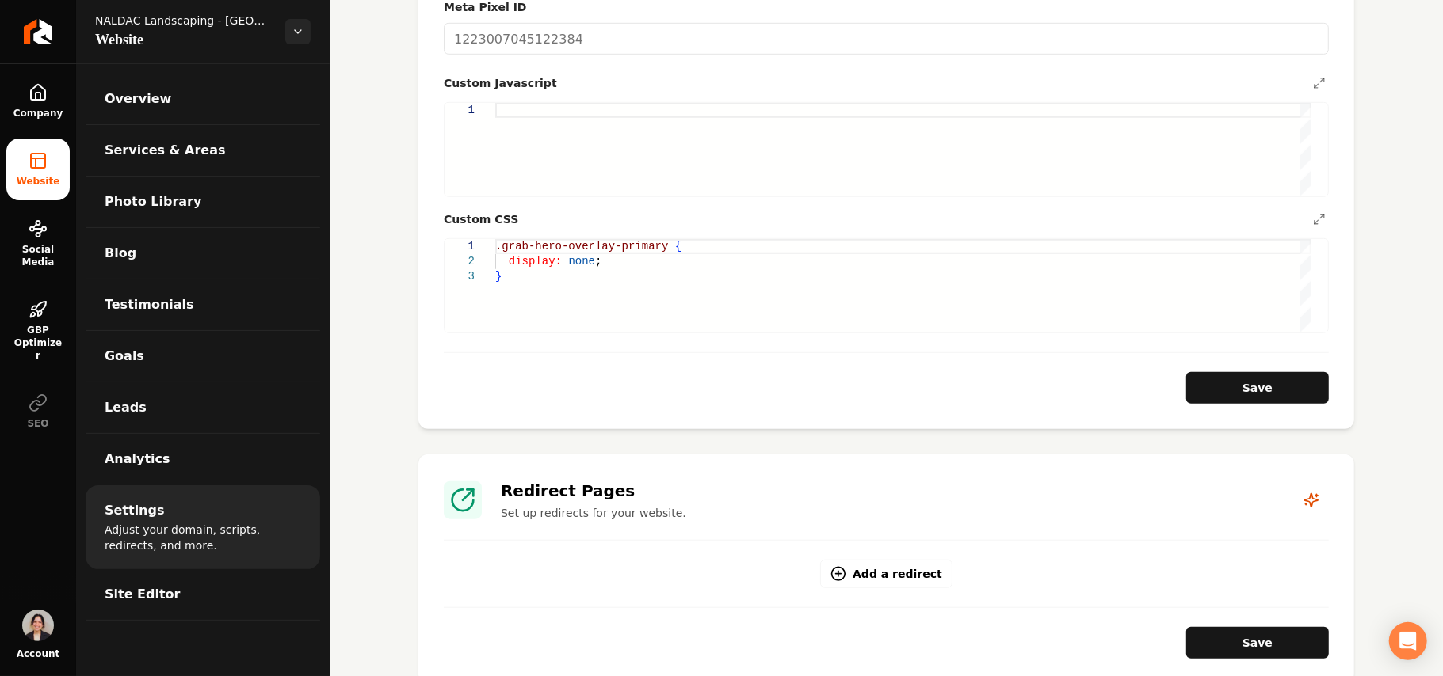
click at [624, 312] on div ".grab-hero-overlay-primary { display: none ; }" at bounding box center [903, 285] width 816 height 93
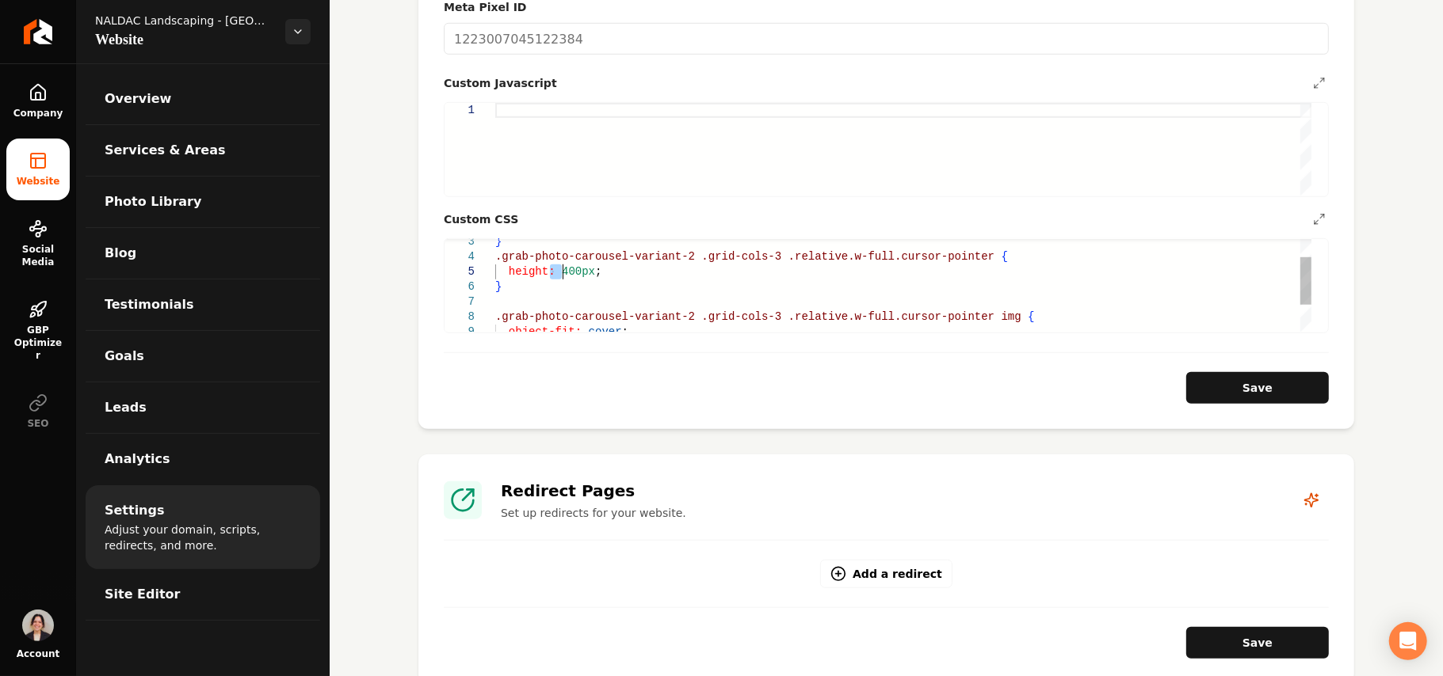
drag, startPoint x: 553, startPoint y: 257, endPoint x: 562, endPoint y: 255, distance: 9.8
click at [562, 255] on div "} .grab-photo-carousel-variant-2 .grid-cols-3 .relative.w-full.cursor-pointer i…" at bounding box center [903, 294] width 816 height 181
click at [1186, 372] on button "Save" at bounding box center [1257, 388] width 143 height 32
type textarea "**********"
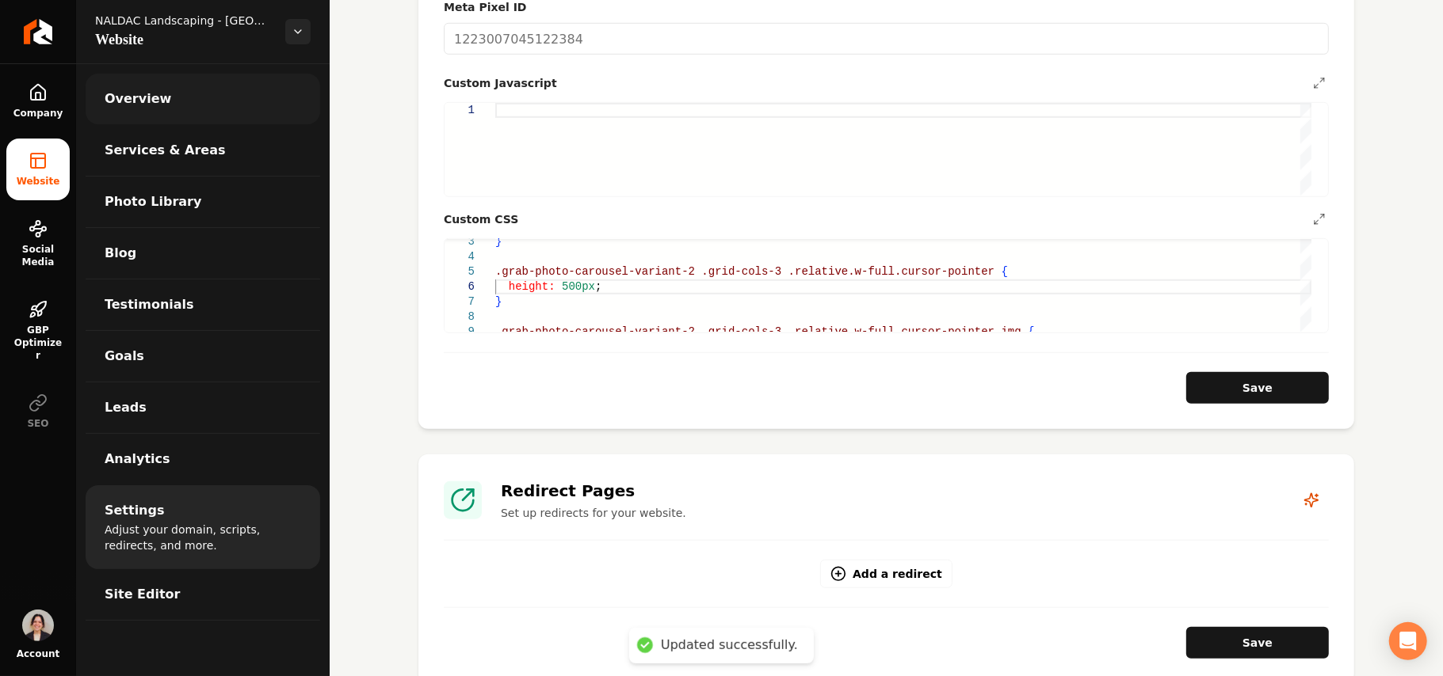
click at [193, 86] on link "Overview" at bounding box center [203, 99] width 234 height 51
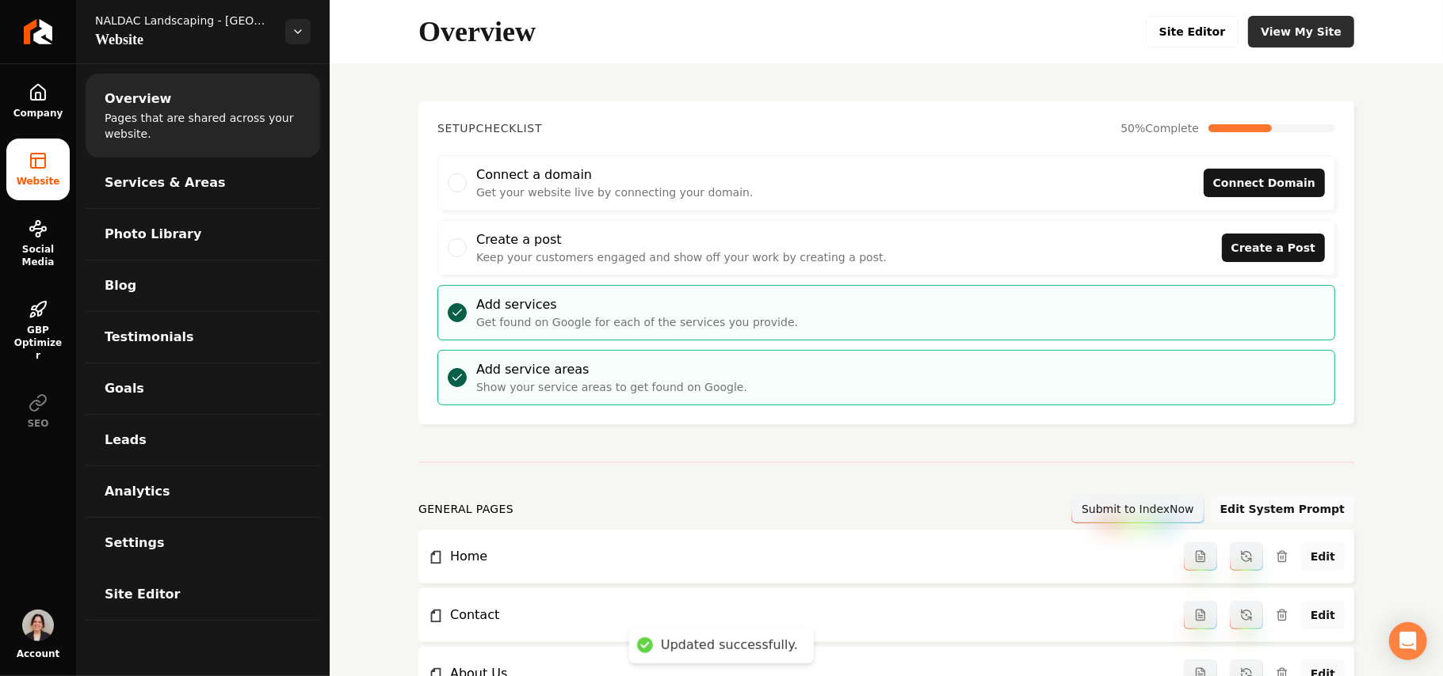
click at [1271, 29] on link "View My Site" at bounding box center [1301, 32] width 106 height 32
click at [1279, 33] on link "View My Site" at bounding box center [1301, 32] width 106 height 32
click at [153, 562] on link "Settings" at bounding box center [203, 543] width 234 height 51
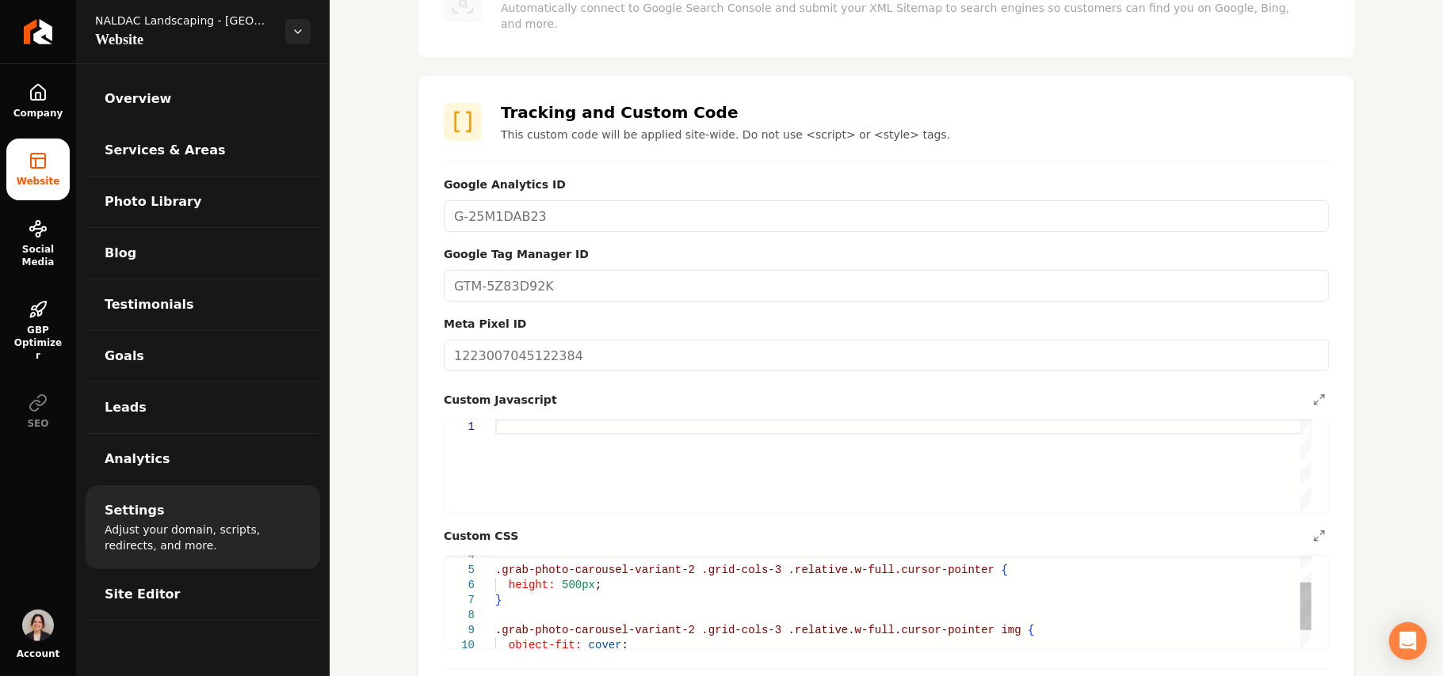
click at [606, 565] on div ".grab-photo-carousel-variant-2 .grid-cols-3 .relative.w-full.cursor-pointer { h…" at bounding box center [903, 593] width 816 height 181
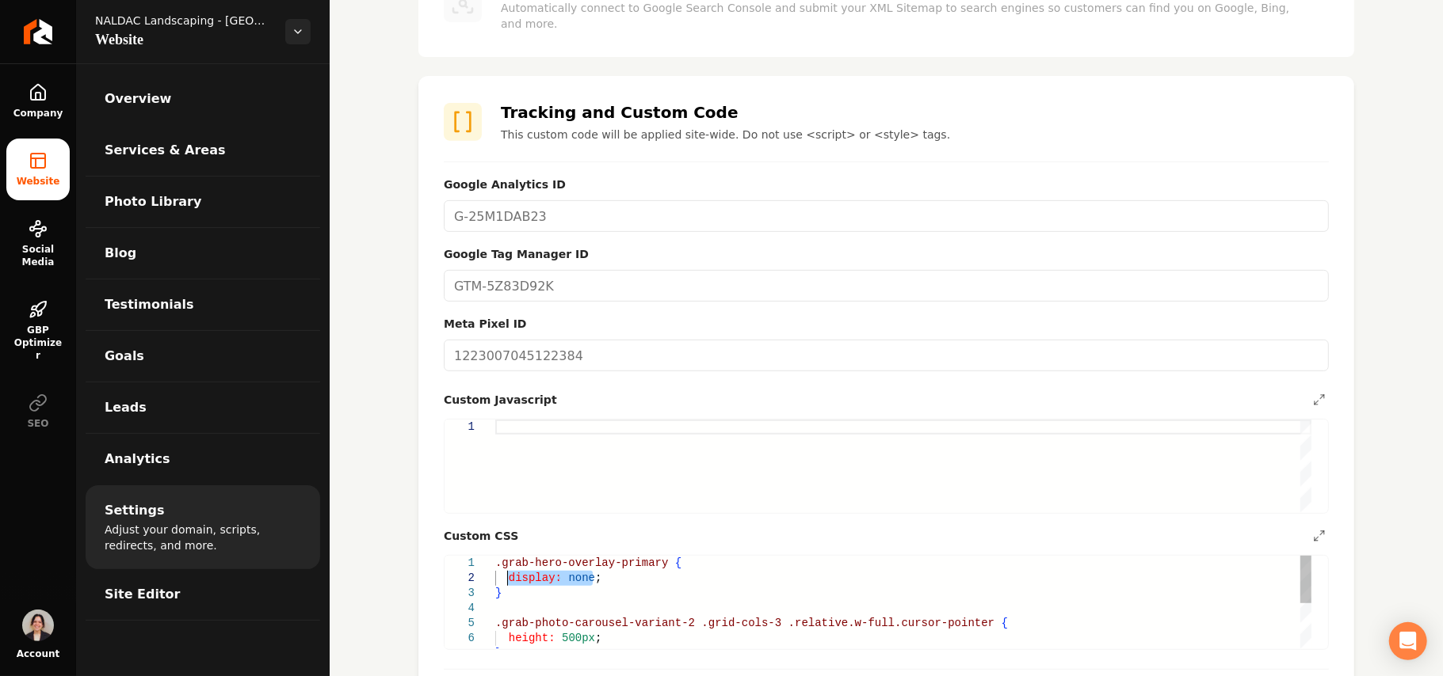
drag, startPoint x: 602, startPoint y: 566, endPoint x: 505, endPoint y: 567, distance: 96.7
click at [505, 567] on div ".grab-photo-carousel-variant-2 .grid-cols-3 .relative.w-full.cursor-pointer { h…" at bounding box center [903, 646] width 816 height 181
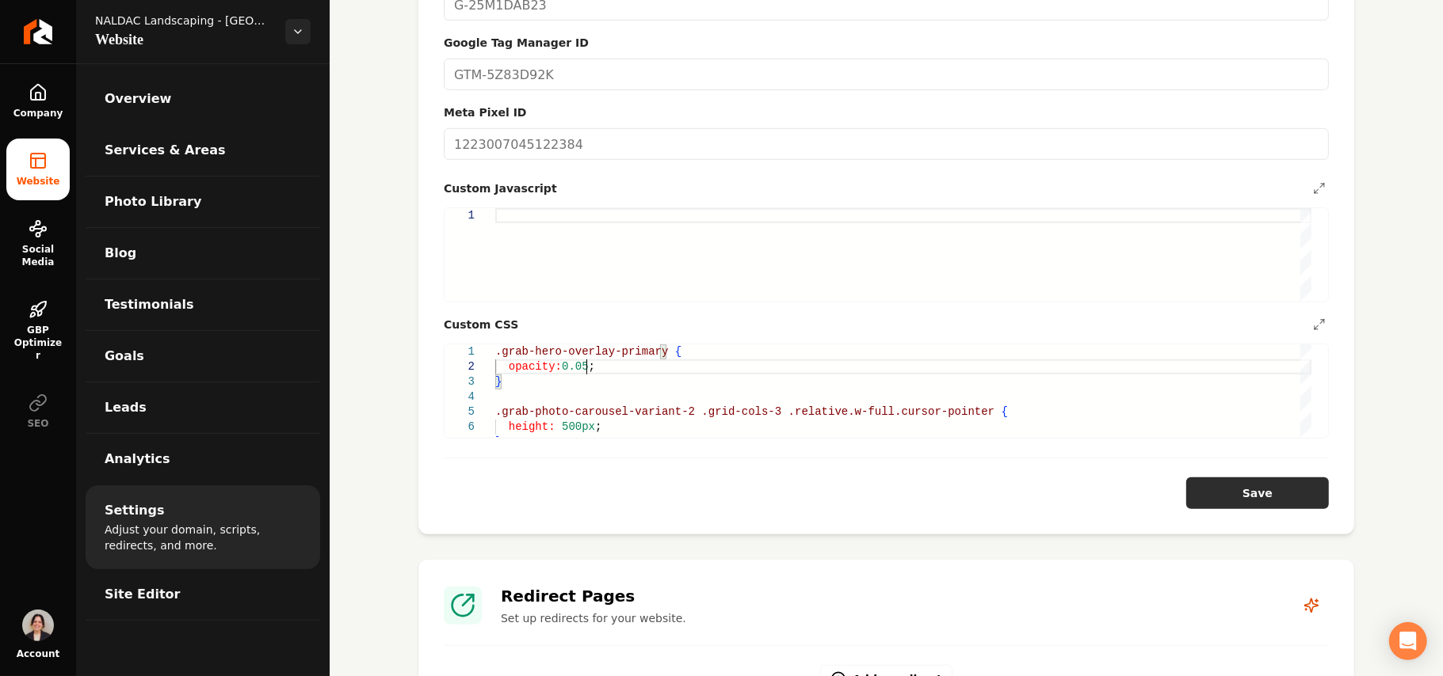
click at [1217, 482] on button "Save" at bounding box center [1257, 494] width 143 height 32
click at [653, 345] on div ".grab-photo-carousel-variant-2 .grid-cols-3 .relative.w-full.cursor-pointer { h…" at bounding box center [903, 435] width 816 height 181
drag, startPoint x: 719, startPoint y: 337, endPoint x: 811, endPoint y: 336, distance: 91.9
click at [811, 345] on div ".grab-photo-carousel-variant-2 .grid-cols-3 .relative.w-full.cursor-pointer { h…" at bounding box center [903, 435] width 816 height 181
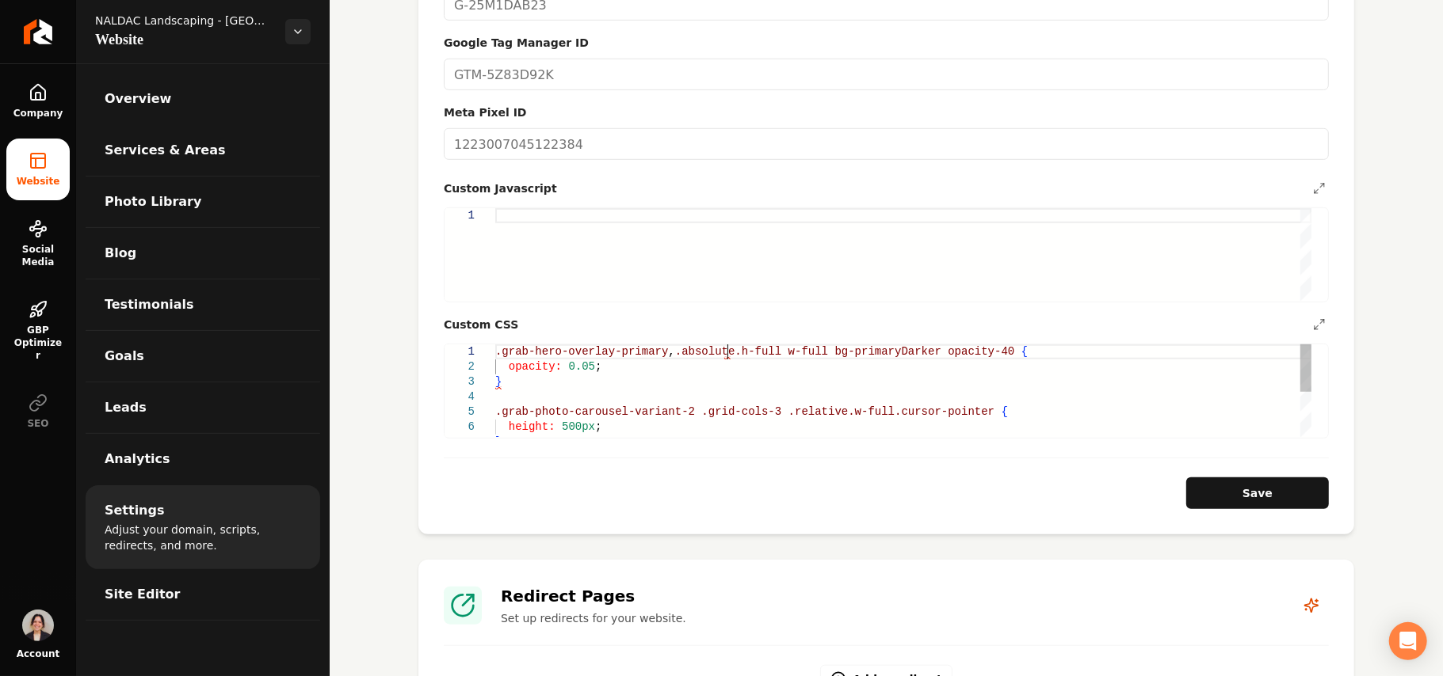
scroll to position [13, 231]
click at [768, 345] on div ".grab-photo-carousel-variant-2 .grid-cols-3 .relative.w-full.cursor-pointer { h…" at bounding box center [903, 435] width 816 height 181
click at [808, 345] on div ".grab-photo-carousel-variant-2 .grid-cols-3 .relative.w-full.cursor-pointer { h…" at bounding box center [903, 435] width 816 height 181
drag, startPoint x: 814, startPoint y: 337, endPoint x: 806, endPoint y: 340, distance: 9.3
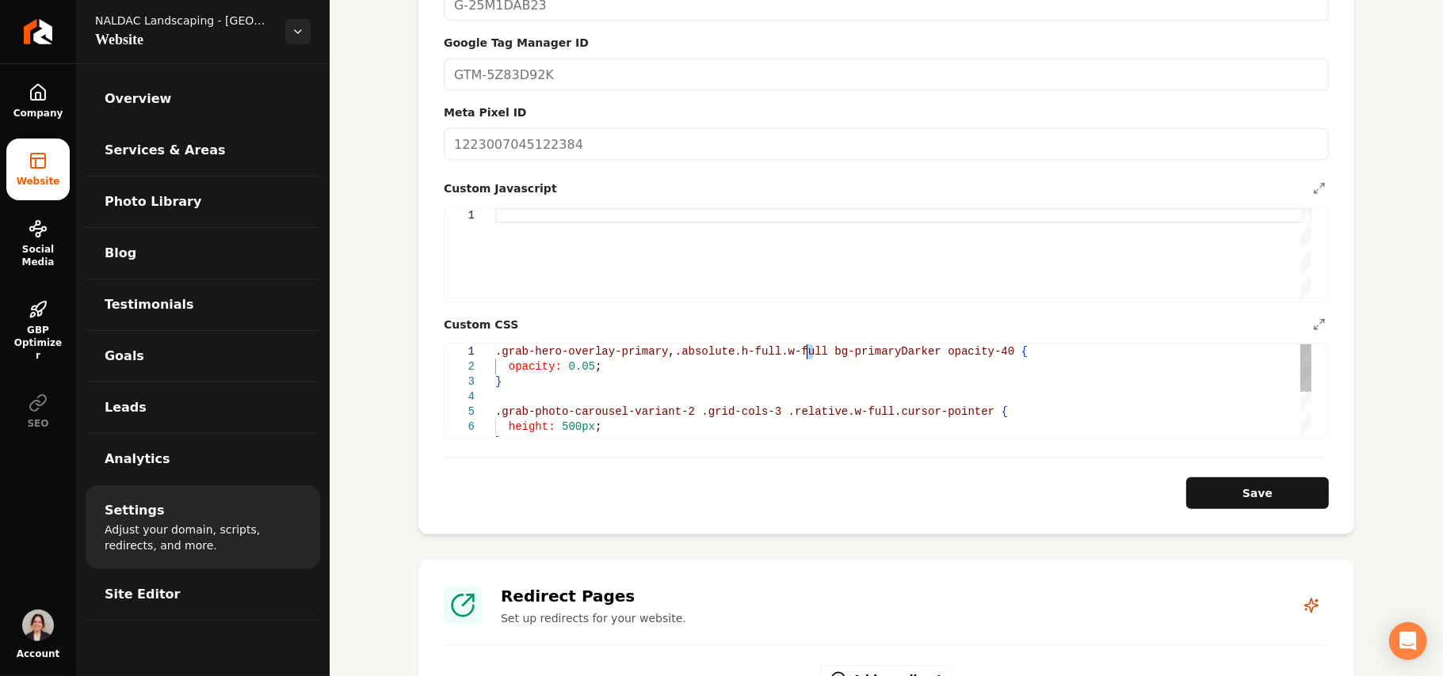
click at [806, 345] on div ".grab-photo-carousel-variant-2 .grid-cols-3 .relative.w-full.cursor-pointer { h…" at bounding box center [903, 435] width 816 height 181
click at [917, 345] on div ".grab-photo-carousel-variant-2 .grid-cols-3 .relative.w-full.cursor-pointer { h…" at bounding box center [903, 435] width 816 height 181
click at [1221, 492] on button "Save" at bounding box center [1257, 494] width 143 height 32
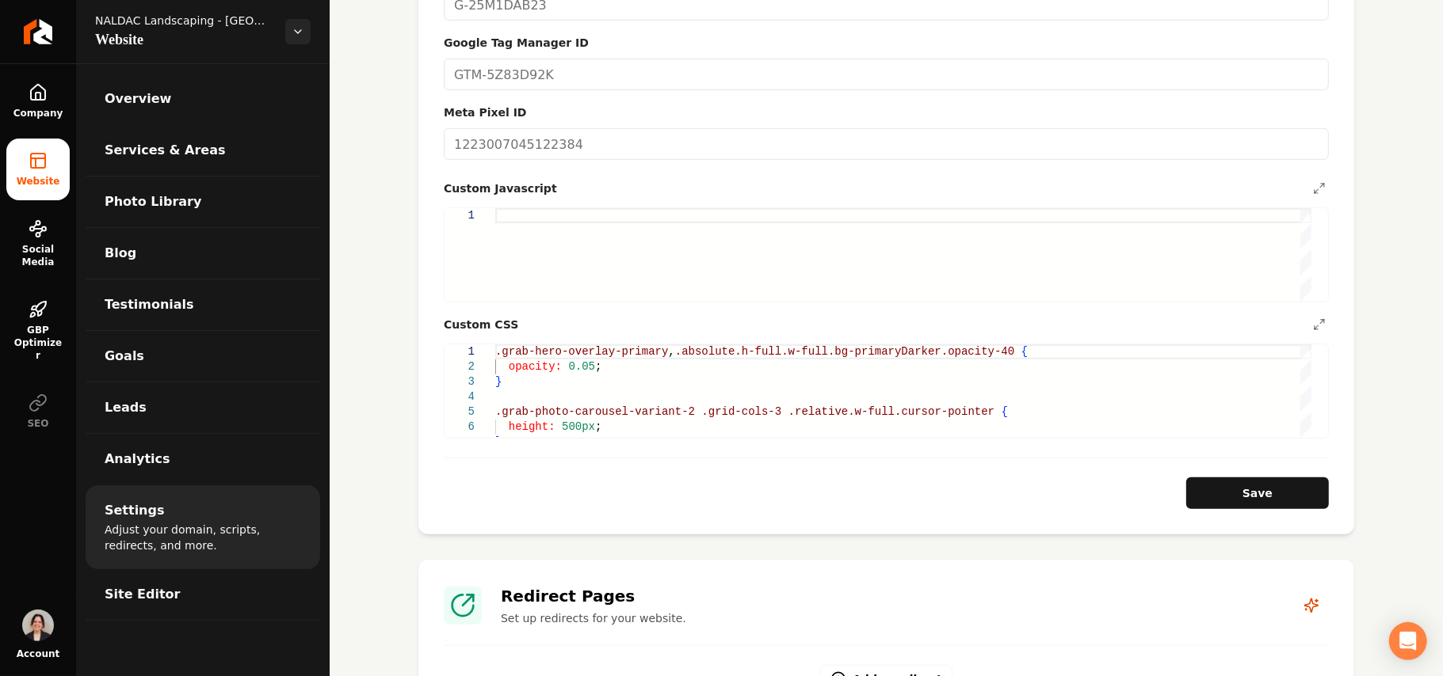
type textarea "**********"
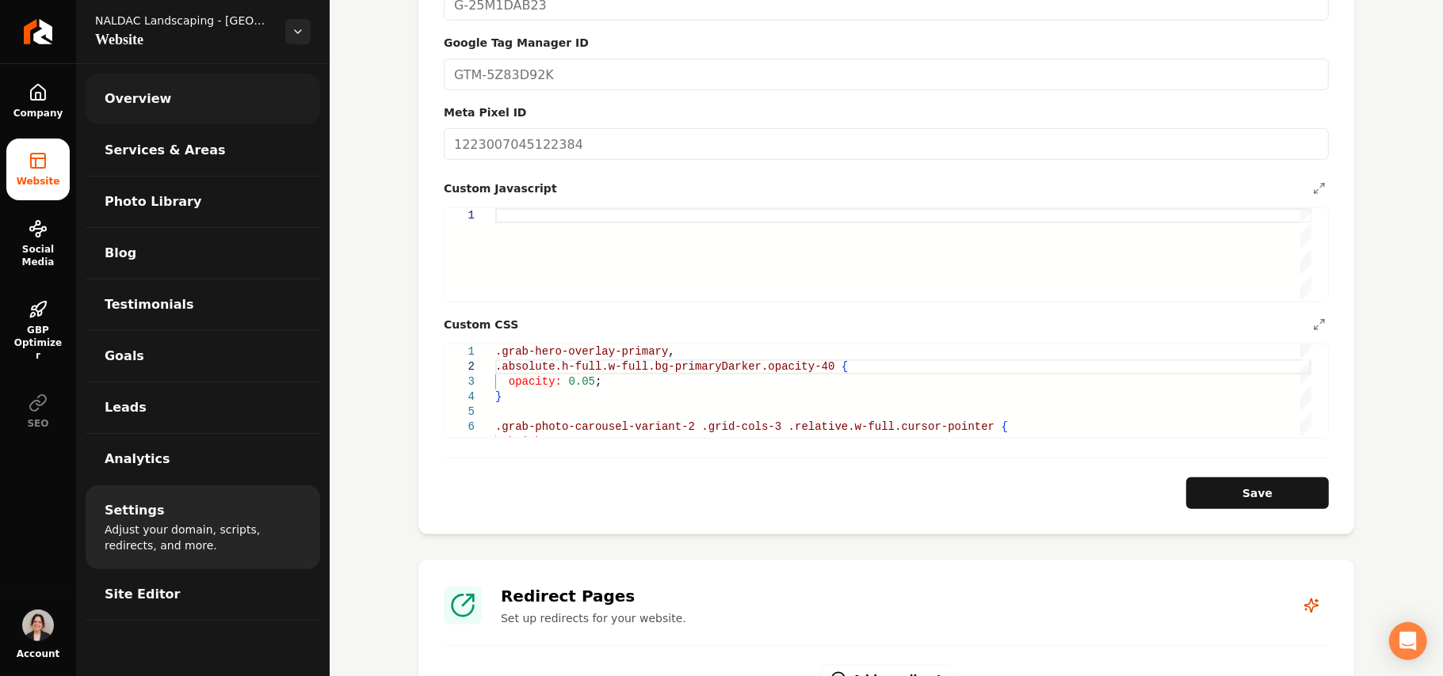
drag, startPoint x: 185, startPoint y: 71, endPoint x: 179, endPoint y: 87, distance: 17.8
click at [185, 71] on ul "Overview Services & Areas Photo Library Blog Testimonials Goals Leads Analytics…" at bounding box center [202, 346] width 253 height 567
click at [178, 97] on link "Overview" at bounding box center [203, 99] width 234 height 51
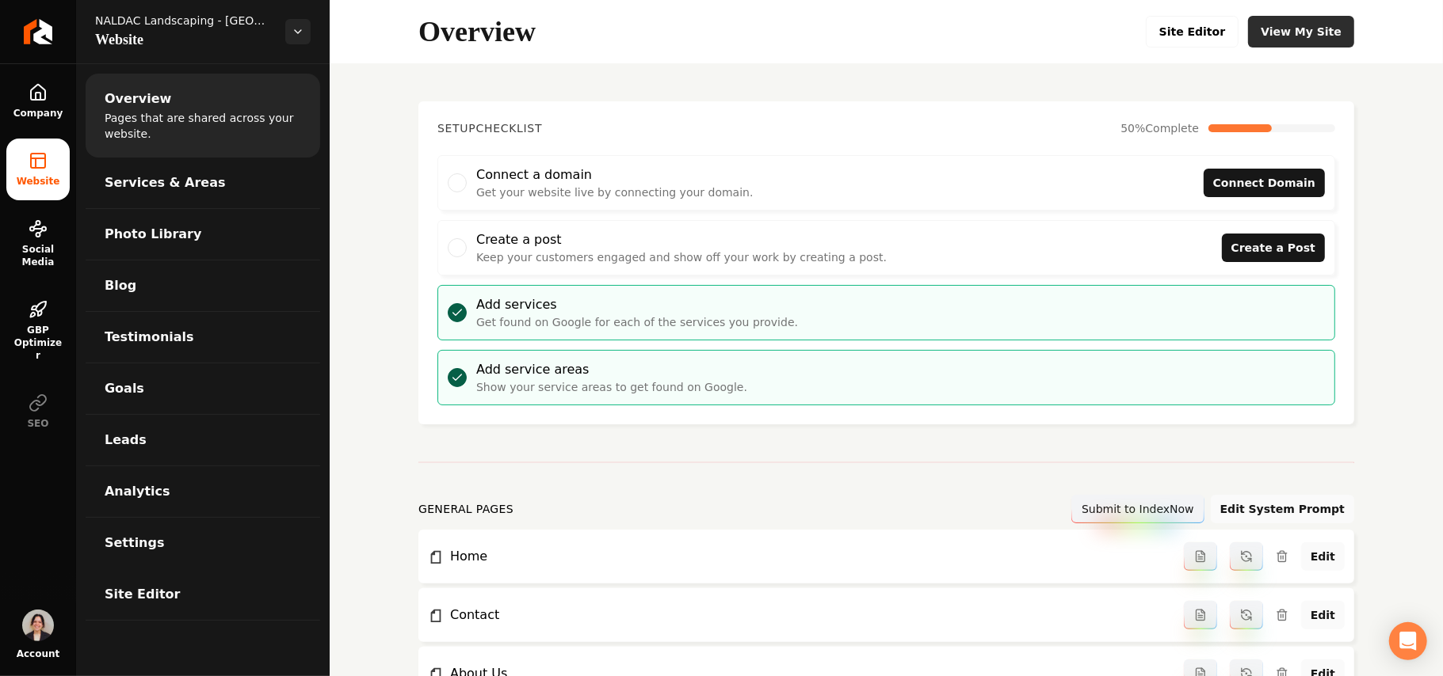
click at [1305, 35] on link "View My Site" at bounding box center [1301, 32] width 106 height 32
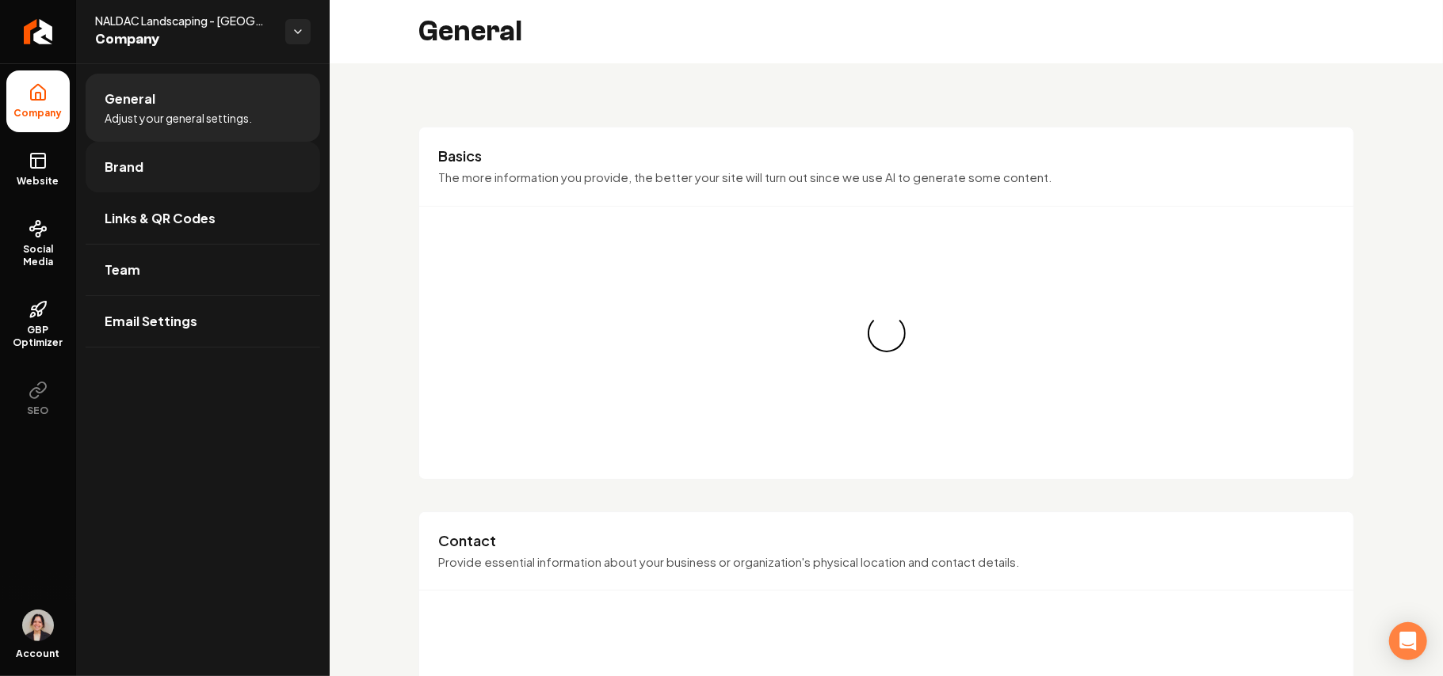
click at [140, 165] on span "Brand" at bounding box center [124, 167] width 39 height 19
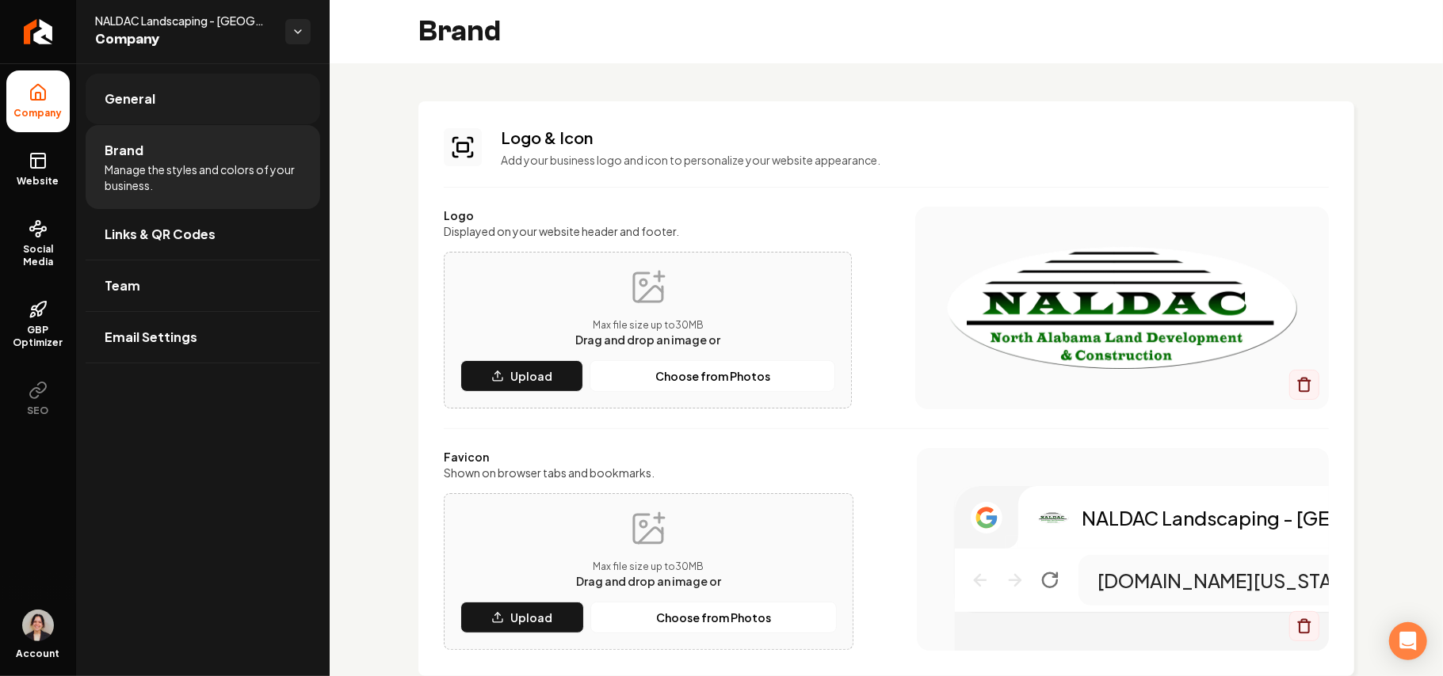
click at [131, 105] on span "General" at bounding box center [130, 99] width 51 height 19
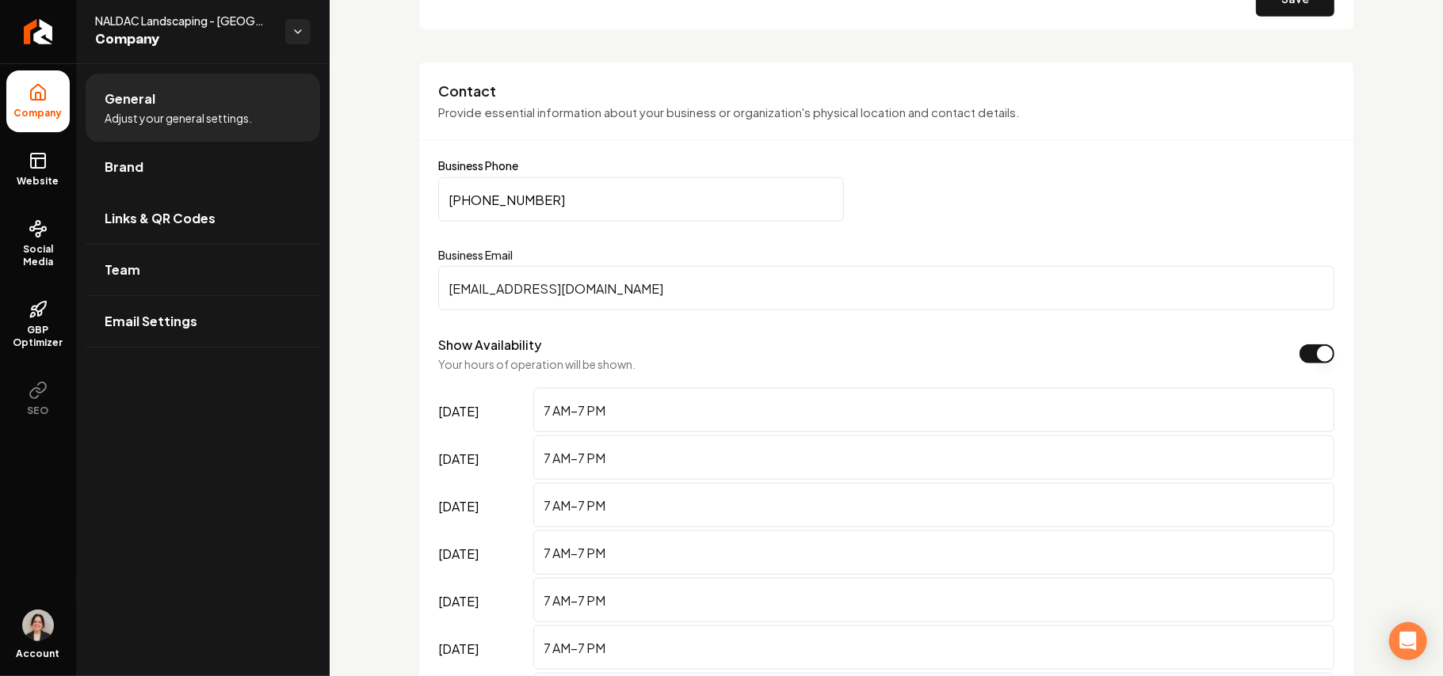
drag, startPoint x: 622, startPoint y: 280, endPoint x: 391, endPoint y: 315, distance: 233.3
paste input "[EMAIL_ADDRESS]"
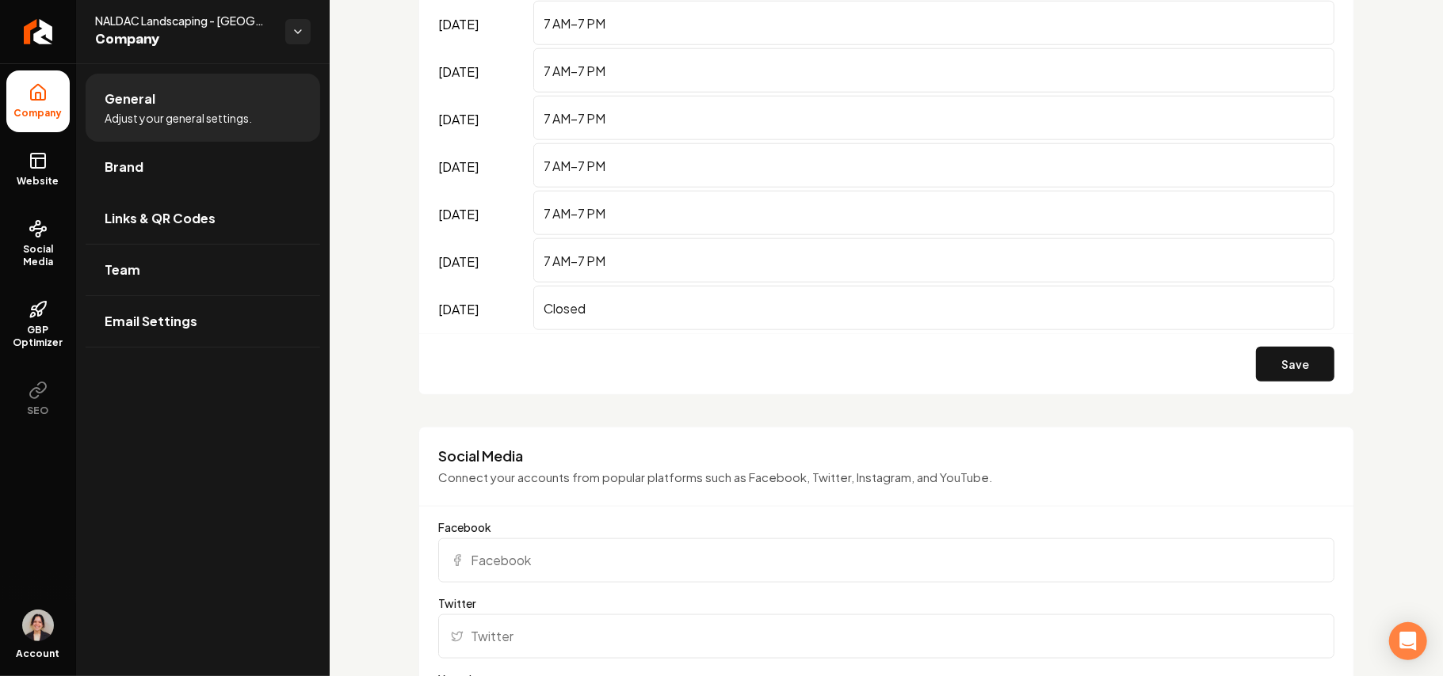
scroll to position [1478, 0]
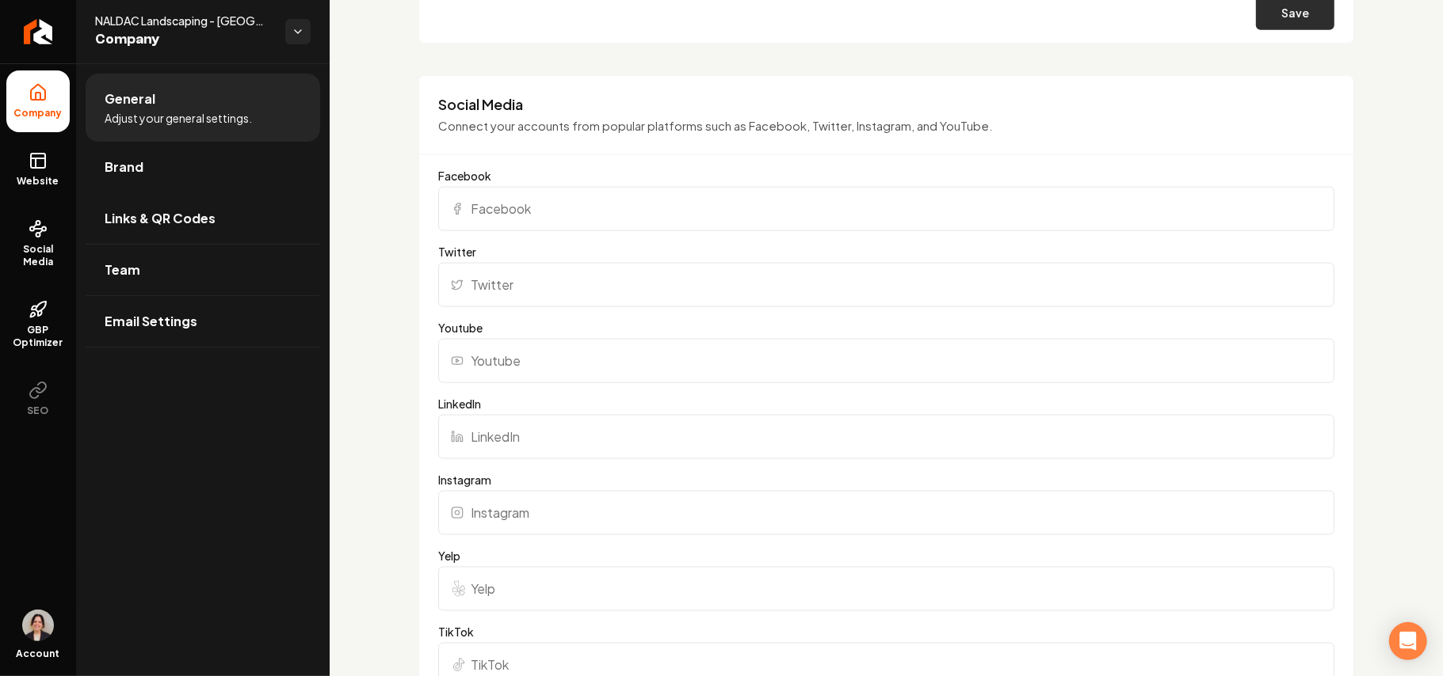
type input "[EMAIL_ADDRESS][DOMAIN_NAME]"
click at [1283, 25] on button "Save" at bounding box center [1295, 12] width 78 height 35
click at [30, 173] on link "Website" at bounding box center [37, 170] width 63 height 62
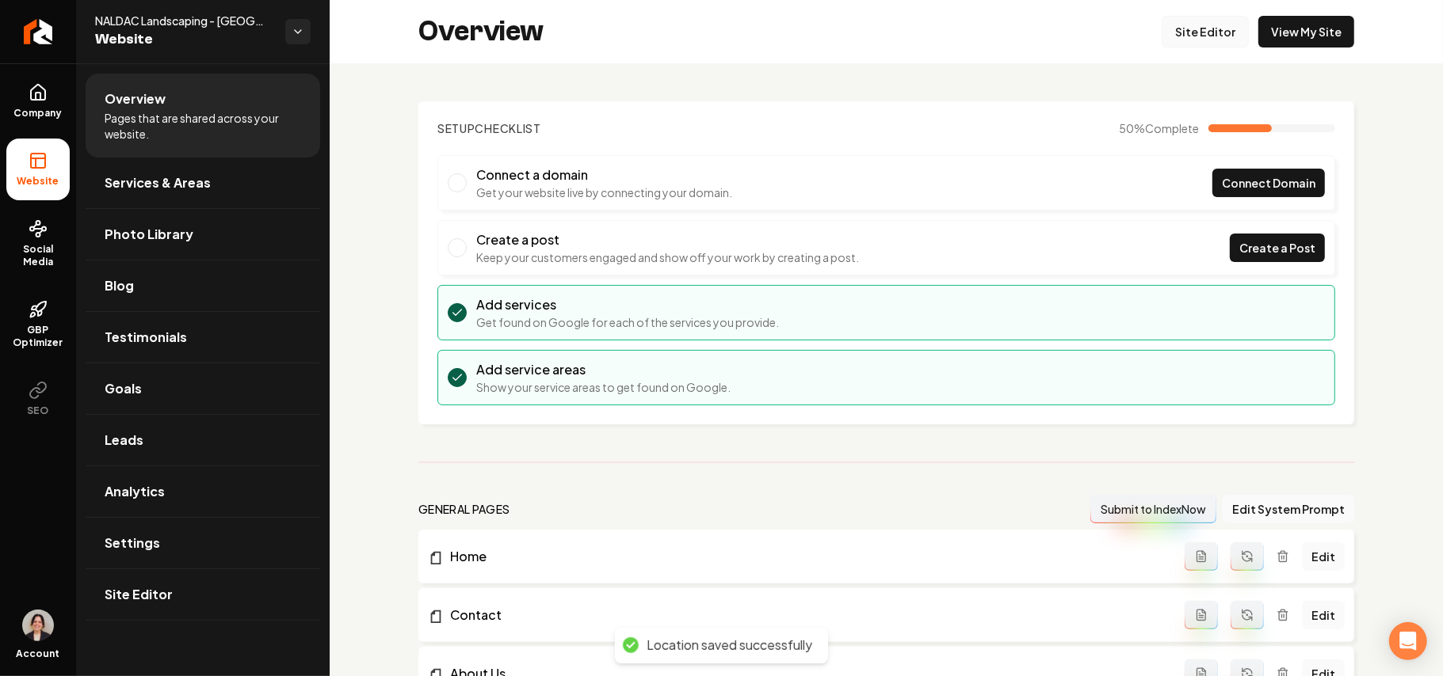
click at [1209, 35] on link "Site Editor" at bounding box center [1204, 32] width 87 height 32
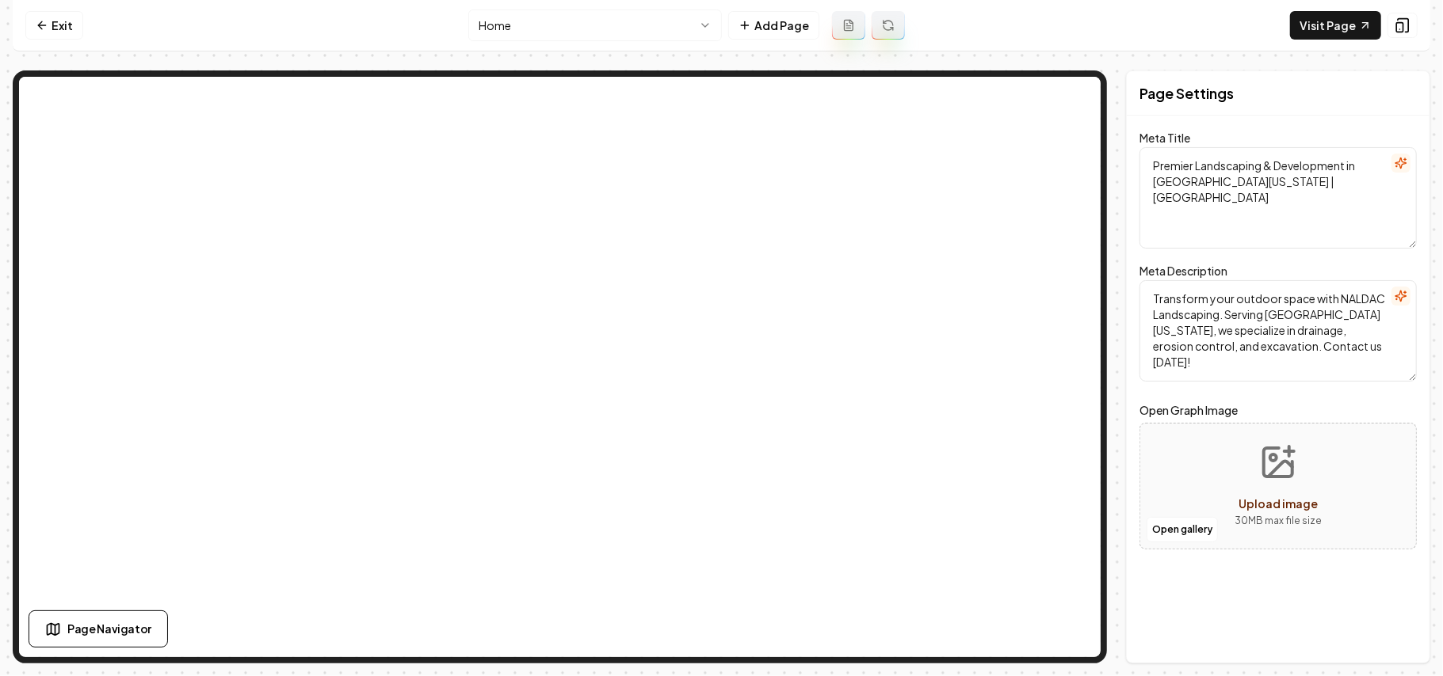
click at [488, 4] on nav "Exit Home Add Page Visit Page" at bounding box center [721, 25] width 1417 height 51
click at [501, 21] on html "Computer Required This feature is only available on a computer. Please switch t…" at bounding box center [721, 338] width 1443 height 676
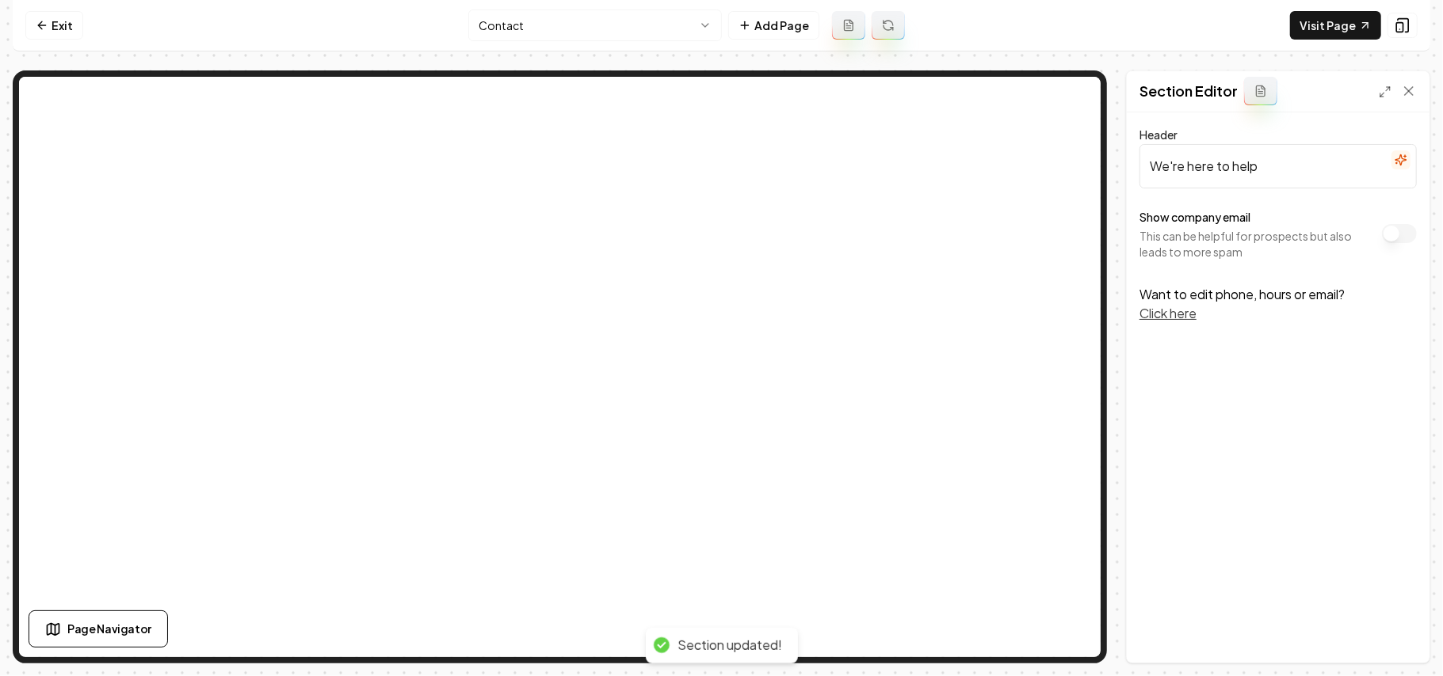
click at [1389, 226] on button "Show company email" at bounding box center [1399, 233] width 35 height 19
click at [1394, 232] on button "Show company email" at bounding box center [1399, 233] width 35 height 19
click at [1385, 228] on button "Show company email" at bounding box center [1399, 233] width 35 height 19
click at [1394, 641] on button "Save" at bounding box center [1393, 636] width 47 height 29
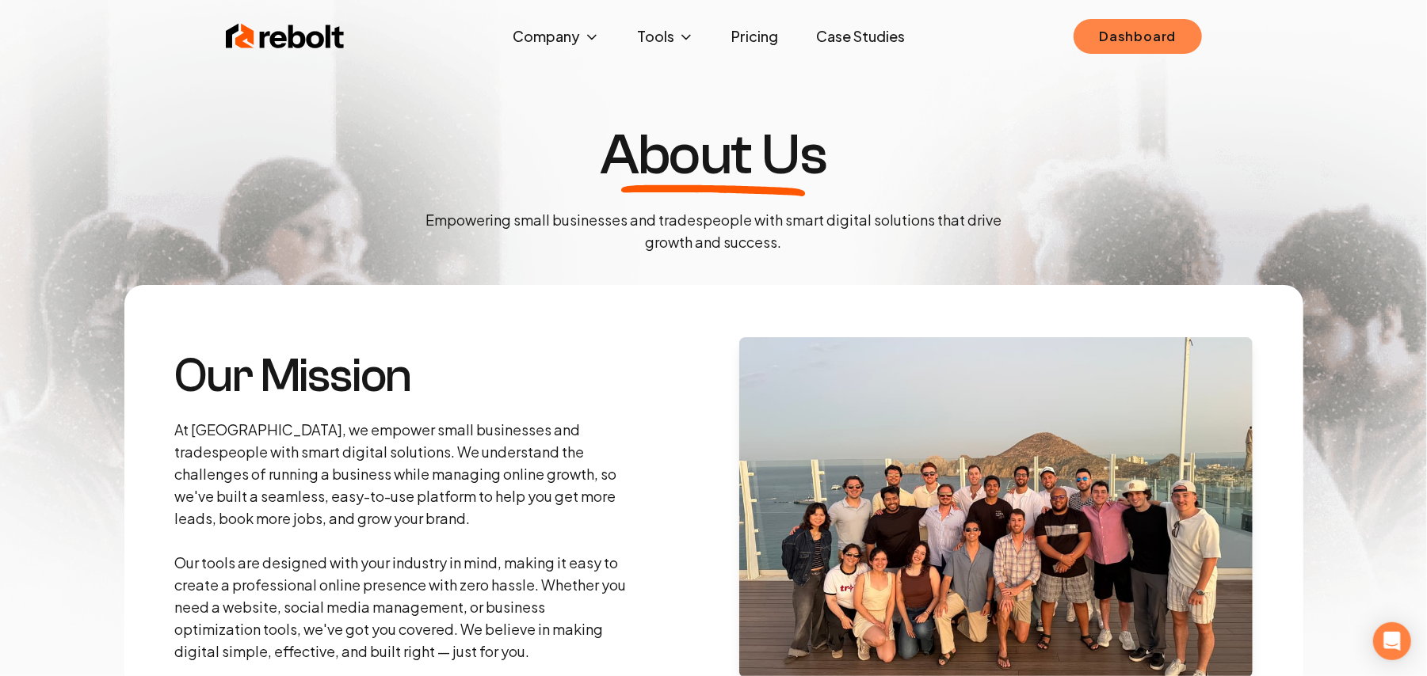
click at [1111, 41] on link "Dashboard" at bounding box center [1137, 36] width 128 height 35
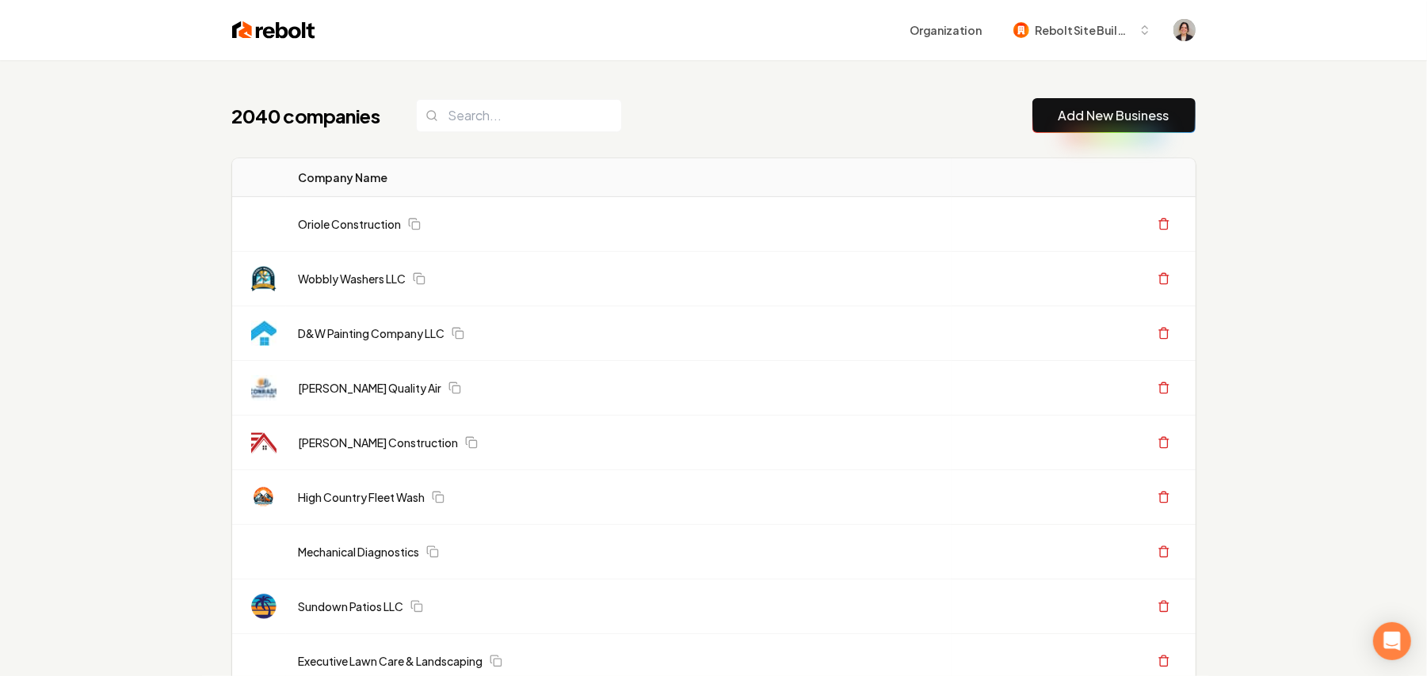
click at [1114, 116] on link "Add New Business" at bounding box center [1113, 115] width 111 height 19
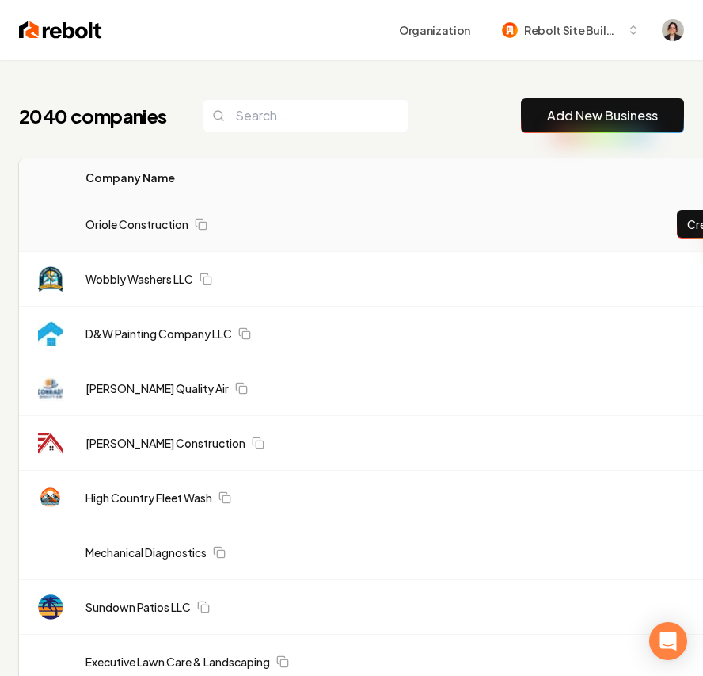
click at [605, 115] on link "Add New Business" at bounding box center [602, 115] width 111 height 19
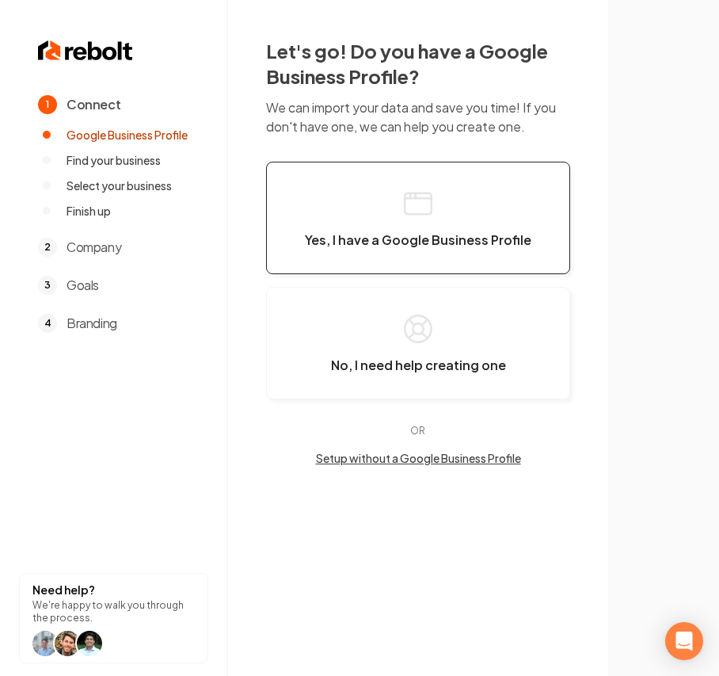
click at [444, 239] on span "Yes, I have a Google Business Profile" at bounding box center [418, 240] width 227 height 16
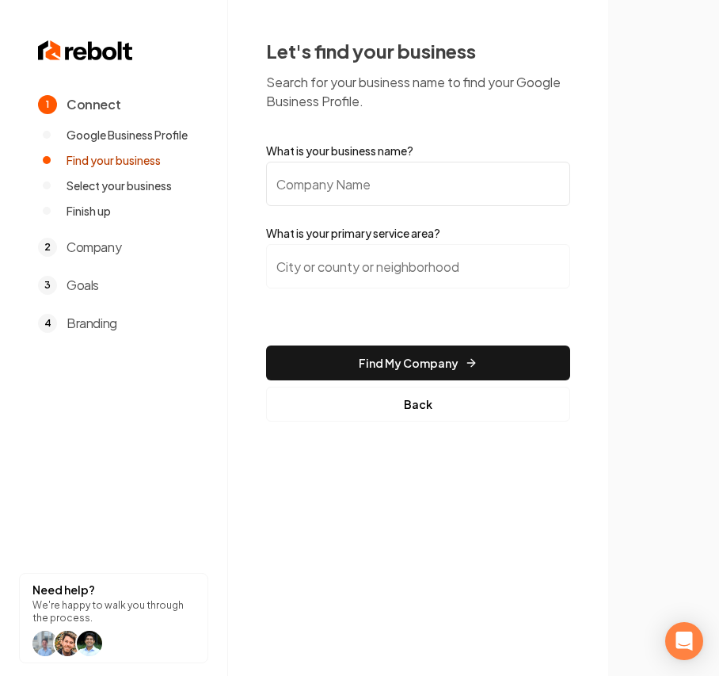
click at [418, 201] on input "What is your business name?" at bounding box center [418, 184] width 304 height 44
paste input "JF GARAGE DOOR SERVICES LLC"
type input "JF GARAGE DOOR SERVICES LLC"
click at [345, 287] on input "search" at bounding box center [418, 266] width 304 height 44
paste input "Walton County,"
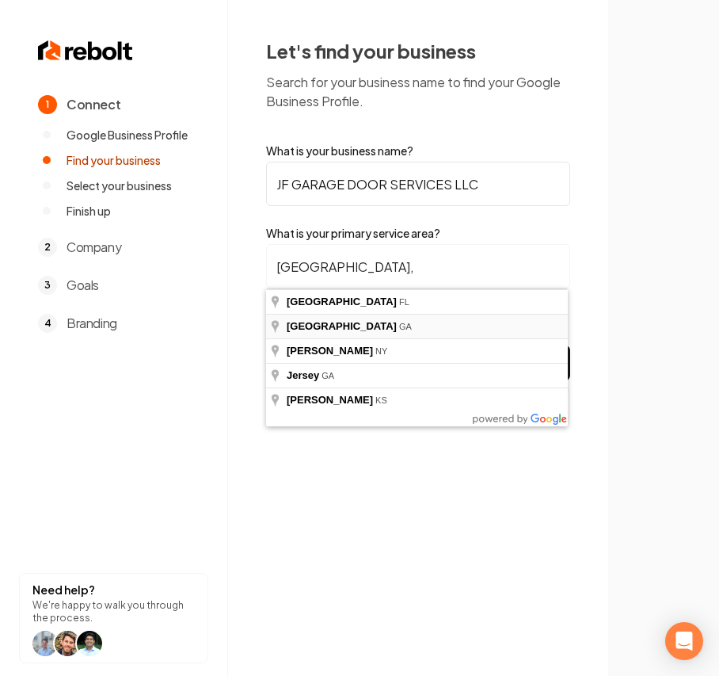
type input "[GEOGRAPHIC_DATA], [GEOGRAPHIC_DATA]"
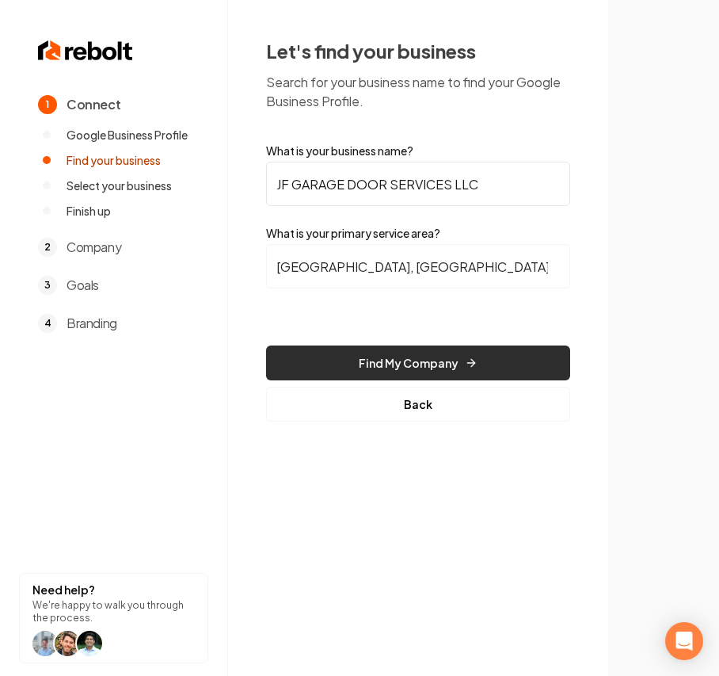
click at [353, 362] on button "Find My Company" at bounding box center [418, 362] width 304 height 35
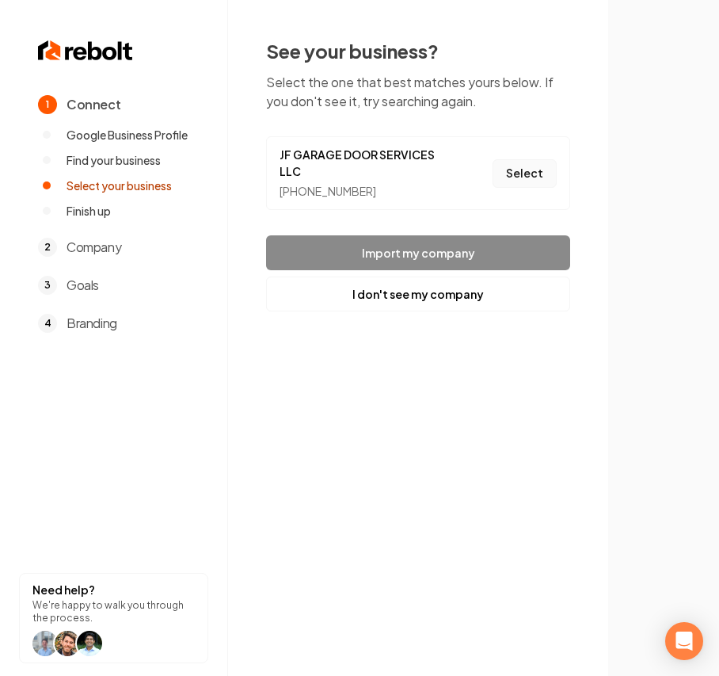
click at [505, 169] on button "Select" at bounding box center [525, 173] width 64 height 29
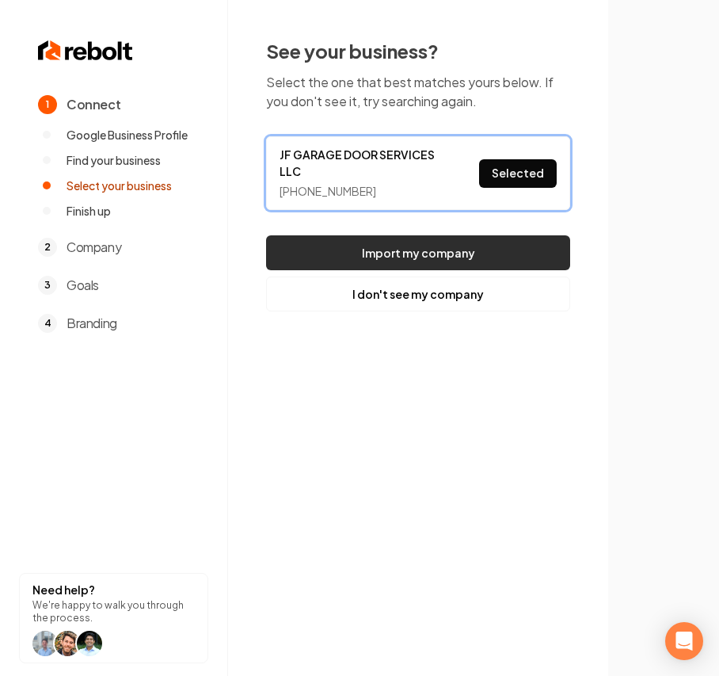
click at [383, 257] on button "Import my company" at bounding box center [418, 252] width 304 height 35
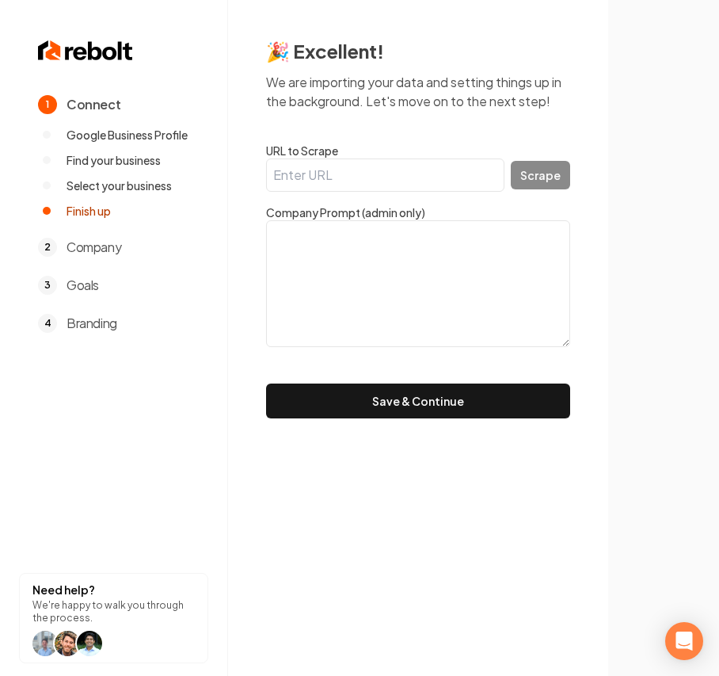
click at [356, 154] on label "URL to Scrape" at bounding box center [418, 151] width 304 height 16
click at [356, 158] on input "URL to Scrape" at bounding box center [385, 174] width 238 height 33
paste input "https://jfgaragedoorservices.voolt.com/"
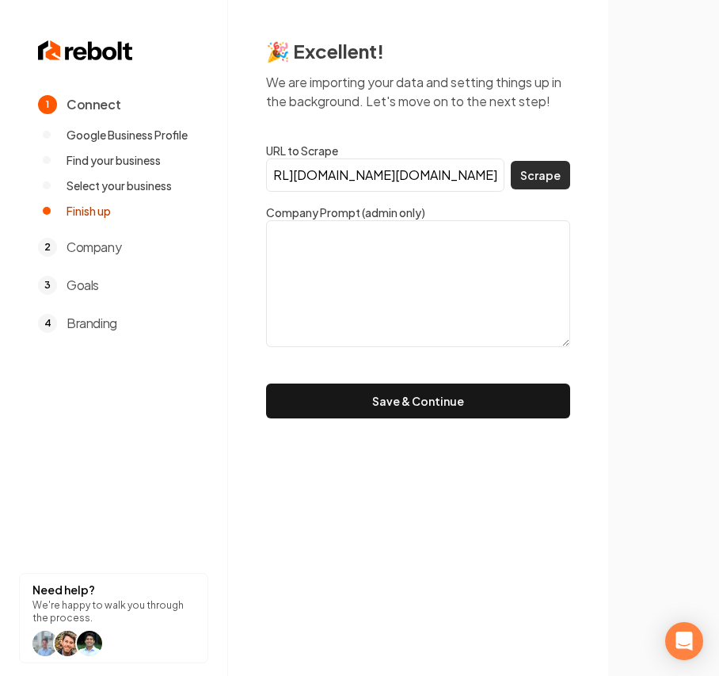
type input "https://jfgaragedoorservices.voolt.com/https://jfgaragedoorservices.voolt.com/"
click at [561, 181] on button "Scrape" at bounding box center [540, 175] width 59 height 29
drag, startPoint x: 251, startPoint y: 254, endPoint x: 83, endPoint y: 238, distance: 168.8
click at [84, 238] on div "1 Connect Google Business Profile Find your business Select your business Finis…" at bounding box center [359, 338] width 719 height 676
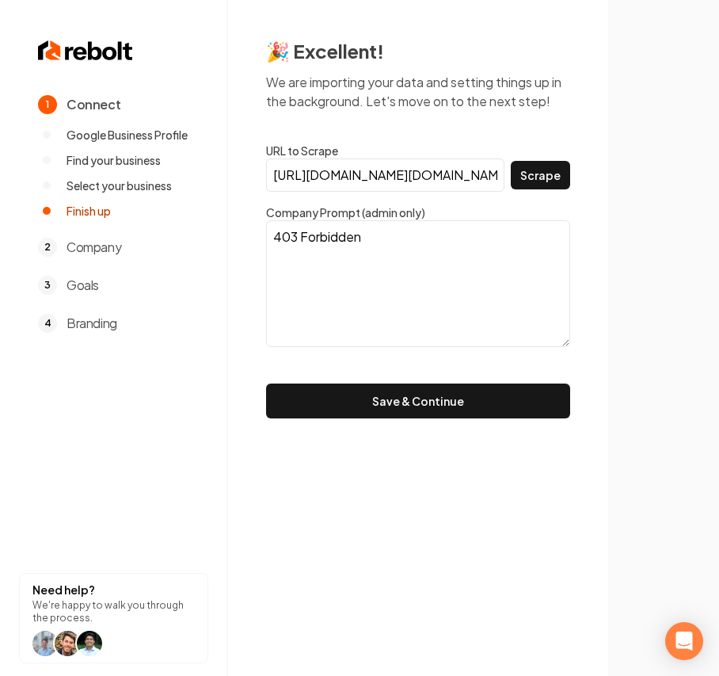
paste textarea "JF Garage Door Services LLC, a locally owned business based in Lawrenceville, G…"
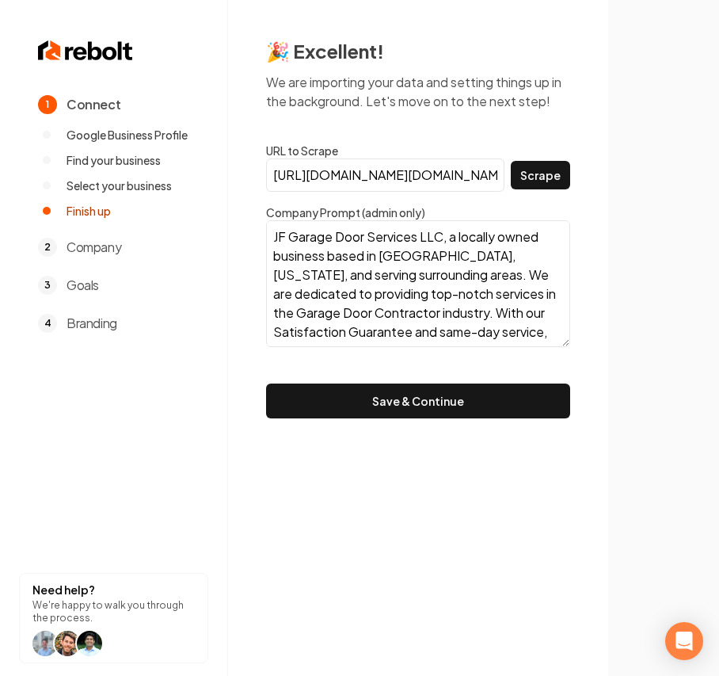
scroll to position [108, 0]
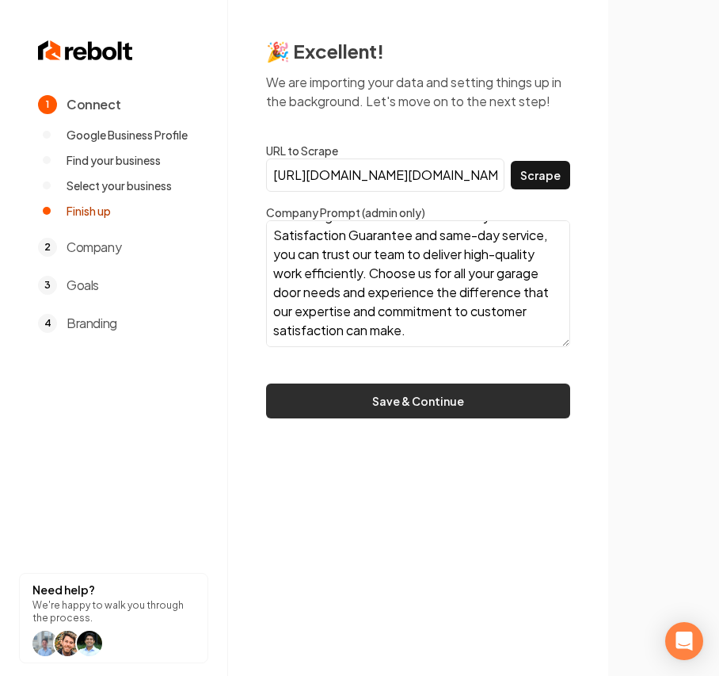
type textarea "JF Garage Door Services LLC, a locally owned business based in Lawrenceville, G…"
click at [469, 400] on button "Save & Continue" at bounding box center [418, 400] width 304 height 35
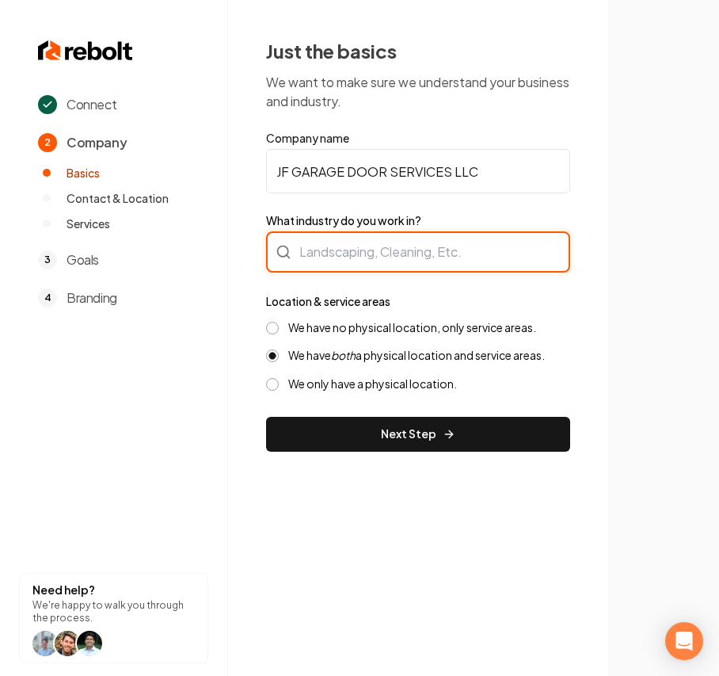
click at [384, 245] on div at bounding box center [418, 251] width 304 height 41
type input "Contractor"
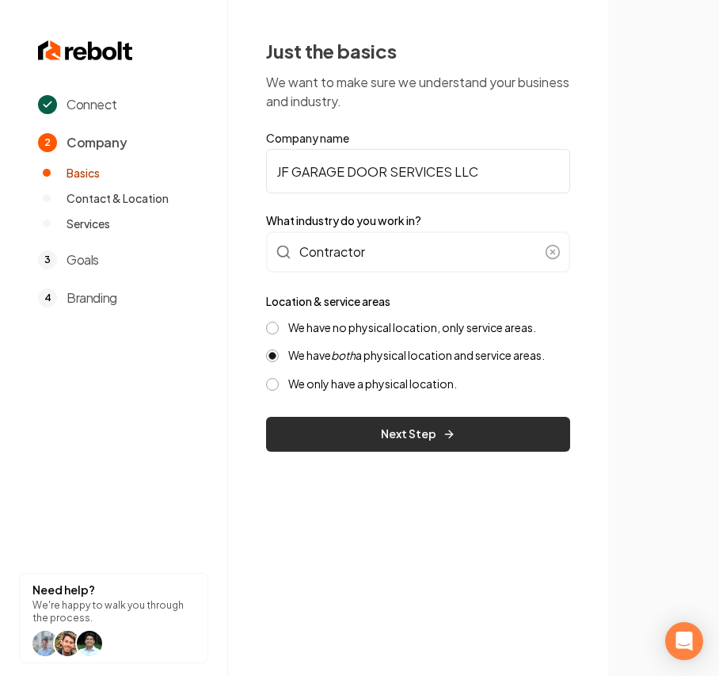
click at [361, 436] on button "Next Step" at bounding box center [418, 434] width 304 height 35
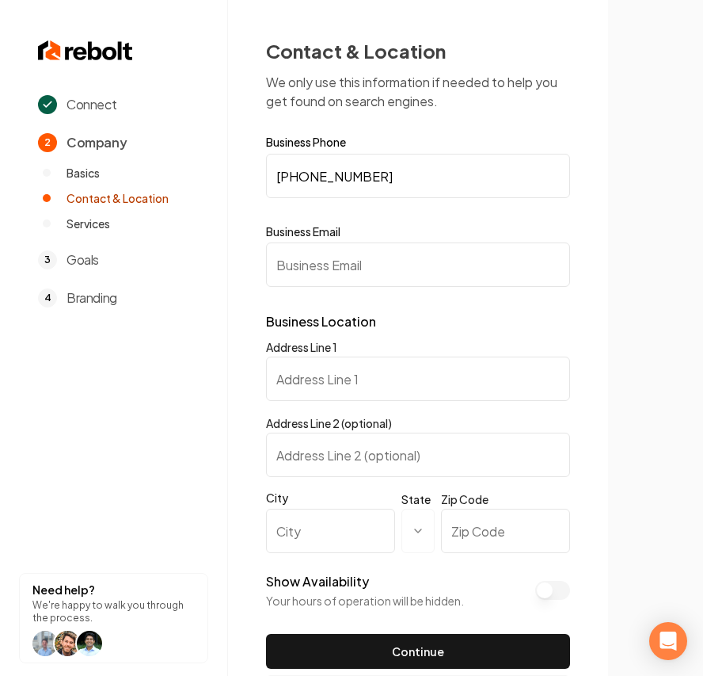
click at [286, 379] on input "Address Line 1" at bounding box center [418, 378] width 304 height 44
paste input "2043 sheetbend way"
type input "2043 sheetbend way"
click at [299, 529] on input "City" at bounding box center [330, 531] width 129 height 44
paste input "Lawrenceville"
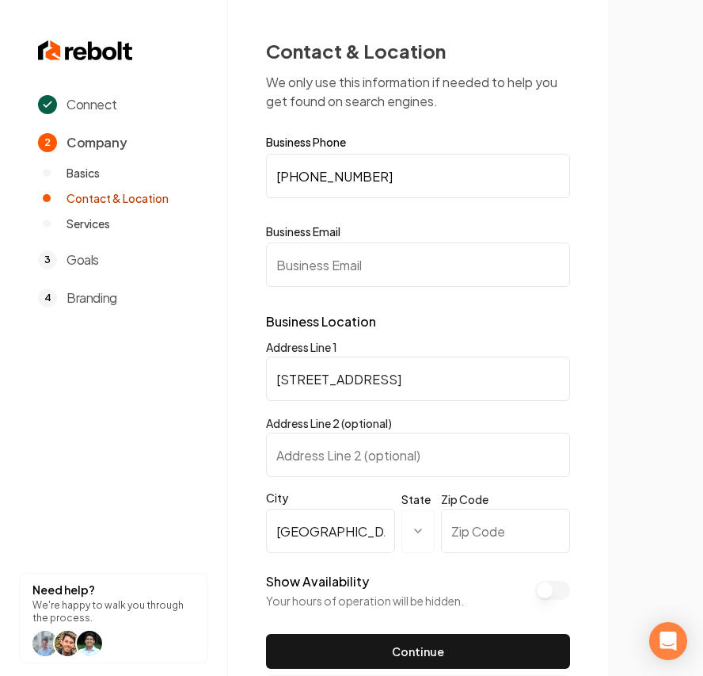
type input "Lawrenceville"
click at [412, 527] on html "**********" at bounding box center [351, 338] width 703 height 676
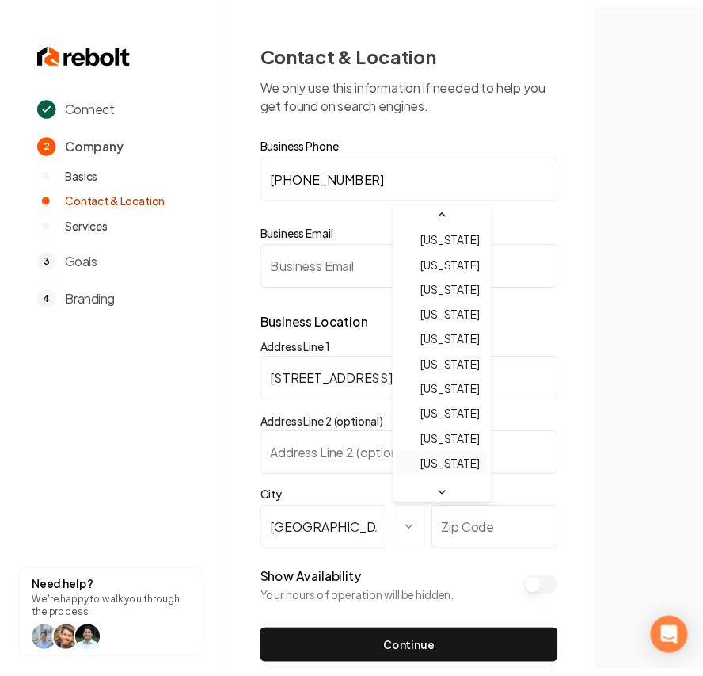
scroll to position [101, 0]
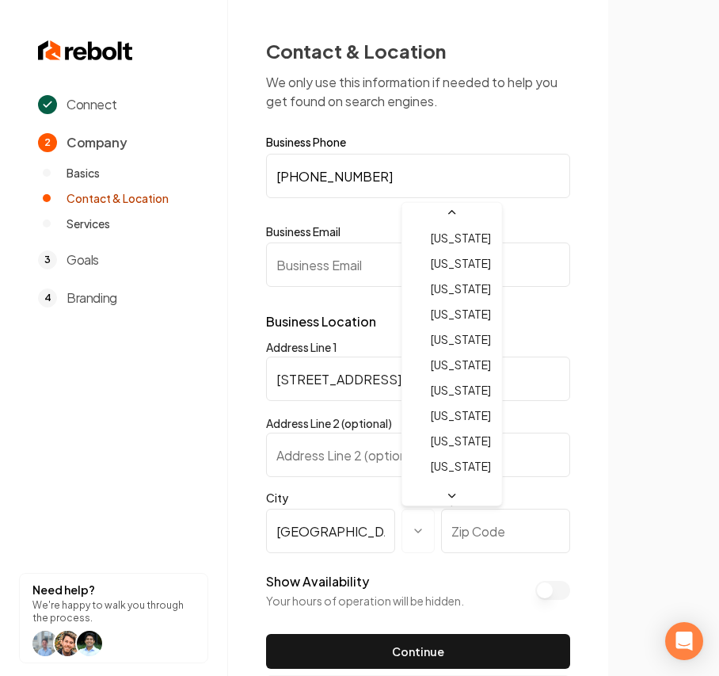
select select "**"
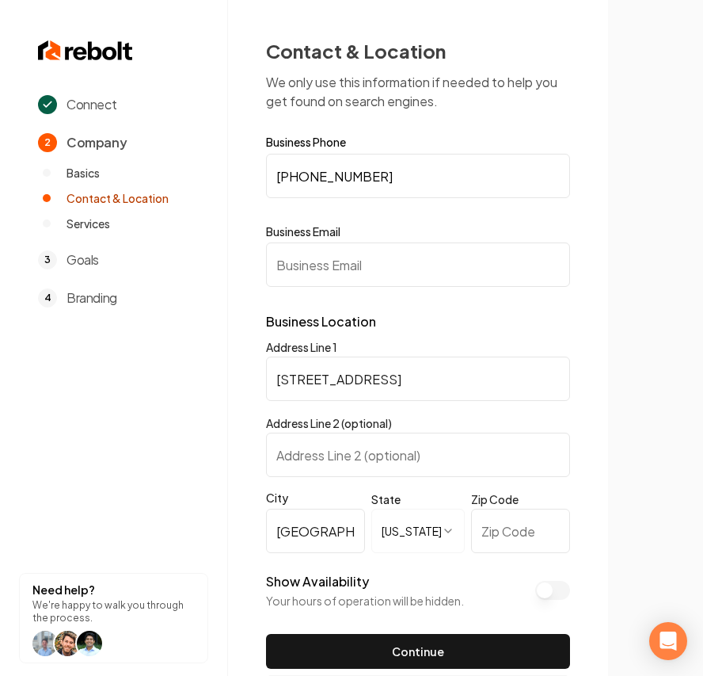
click at [497, 523] on input "Zip Code" at bounding box center [520, 531] width 99 height 44
paste input "30045"
type input "30045"
drag, startPoint x: 299, startPoint y: 263, endPoint x: 466, endPoint y: 270, distance: 167.3
click at [299, 263] on input "Business Email" at bounding box center [418, 264] width 304 height 44
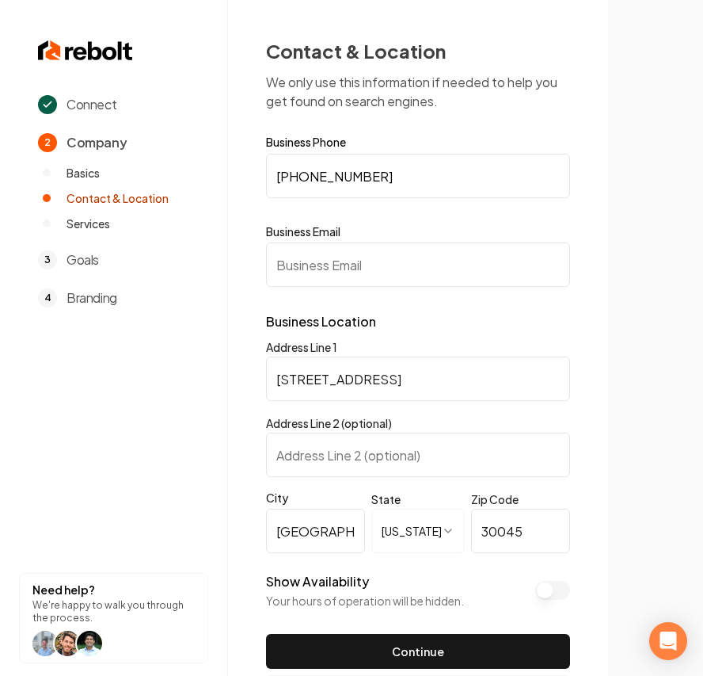
paste input "JFGARAGELLC@GMAIL.COM"
drag, startPoint x: 279, startPoint y: 269, endPoint x: 128, endPoint y: 285, distance: 152.1
click at [128, 285] on div "**********" at bounding box center [351, 338] width 703 height 676
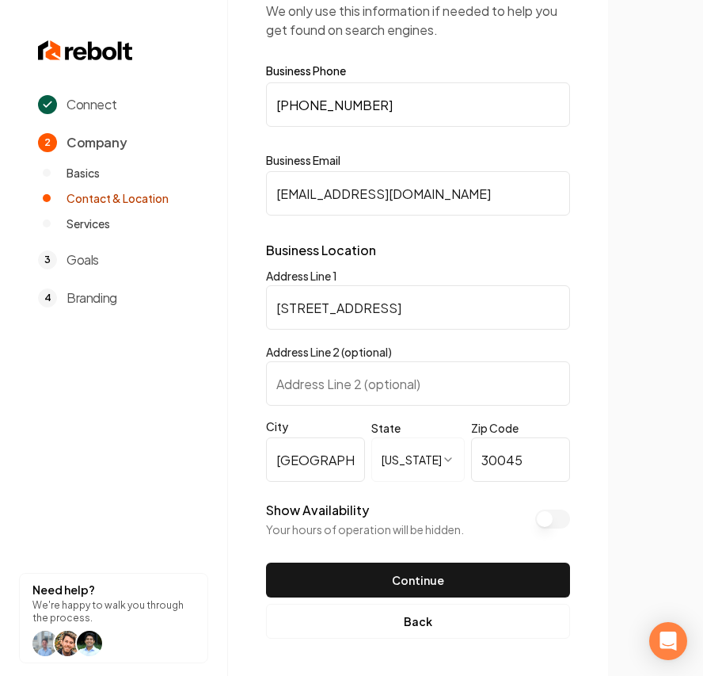
type input "JFGARAGELLC@GMAIL.COM"
click at [547, 520] on button "Show Availability" at bounding box center [552, 518] width 35 height 19
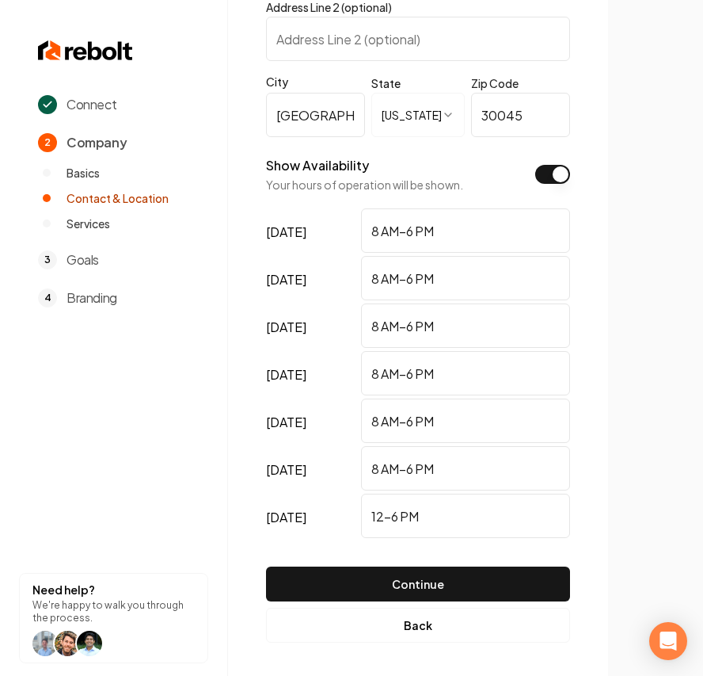
scroll to position [420, 0]
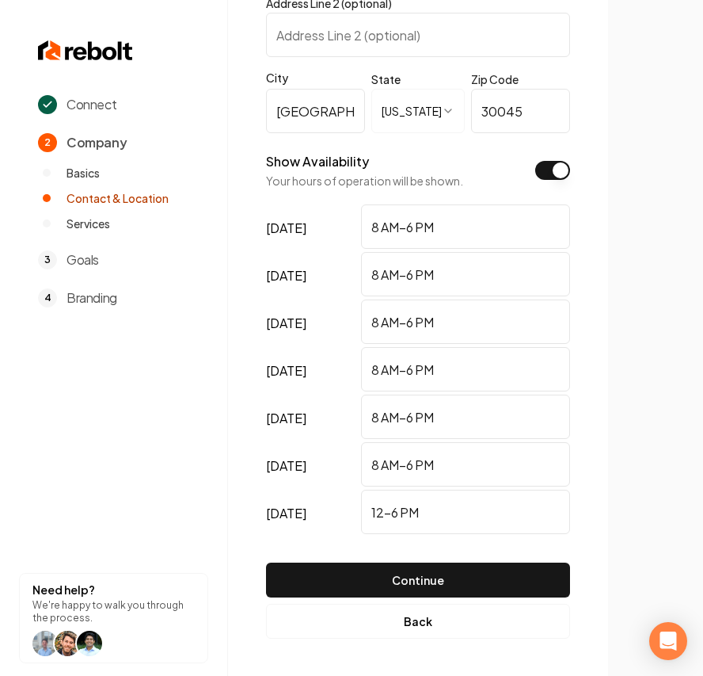
click at [562, 171] on button "Show Availability" at bounding box center [552, 170] width 35 height 19
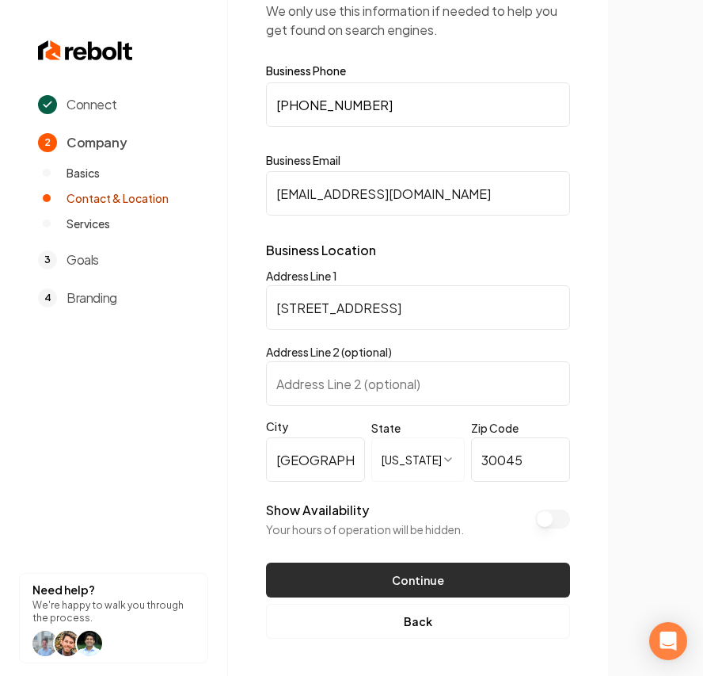
click at [420, 581] on button "Continue" at bounding box center [418, 579] width 304 height 35
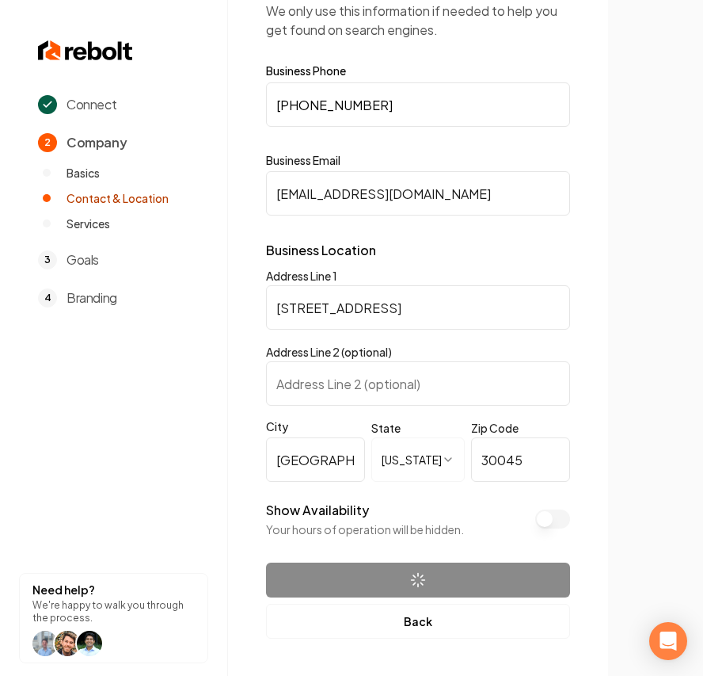
scroll to position [0, 0]
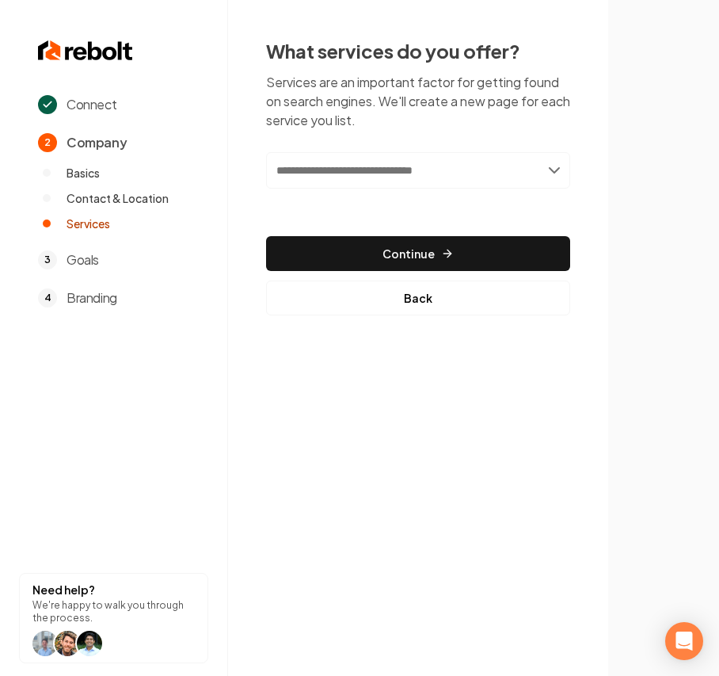
click at [377, 171] on input "text" at bounding box center [418, 170] width 304 height 36
paste input "**********"
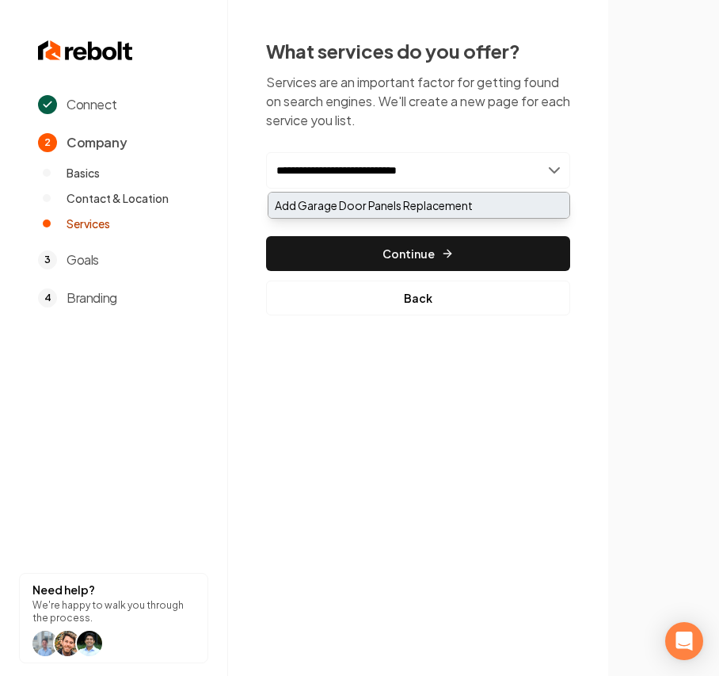
type input "**********"
click at [358, 201] on div "Add Garage Door Panels Replacement" at bounding box center [419, 204] width 301 height 25
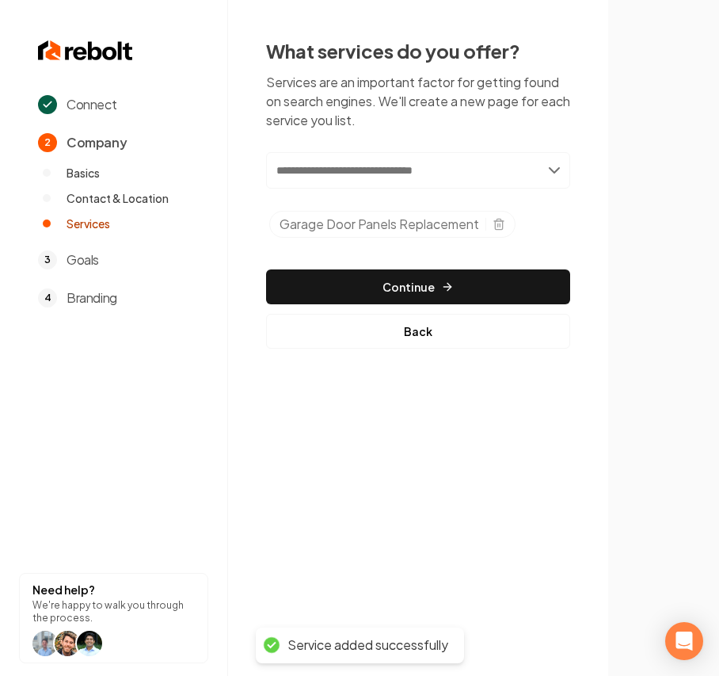
click at [378, 173] on input "text" at bounding box center [418, 170] width 304 height 36
paste input "**********"
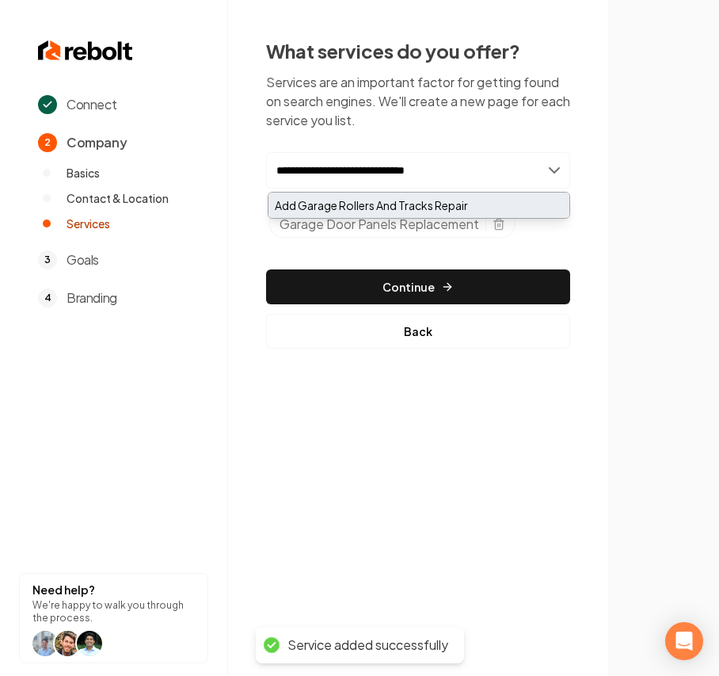
type input "**********"
click at [371, 206] on div "Add Garage Rollers And Tracks Repair" at bounding box center [419, 204] width 301 height 25
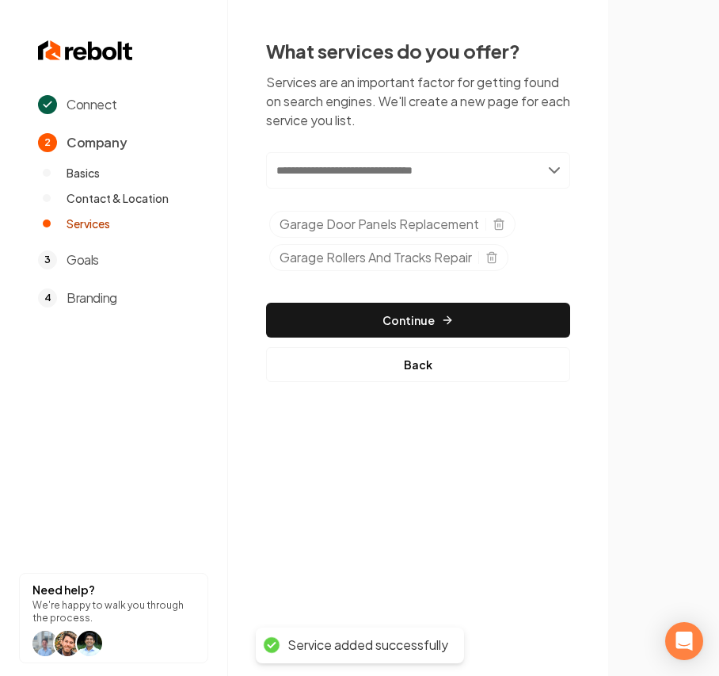
click at [378, 166] on input "text" at bounding box center [418, 170] width 304 height 36
paste input "**********"
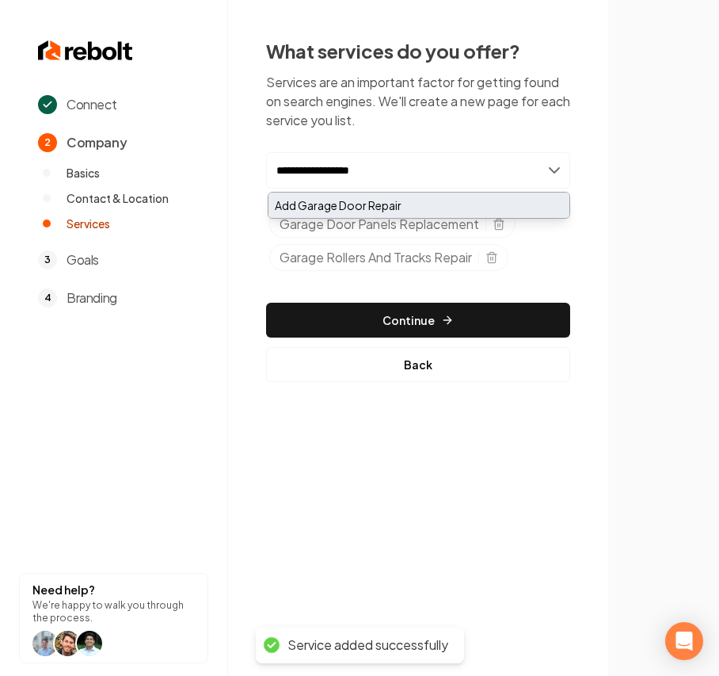
type input "**********"
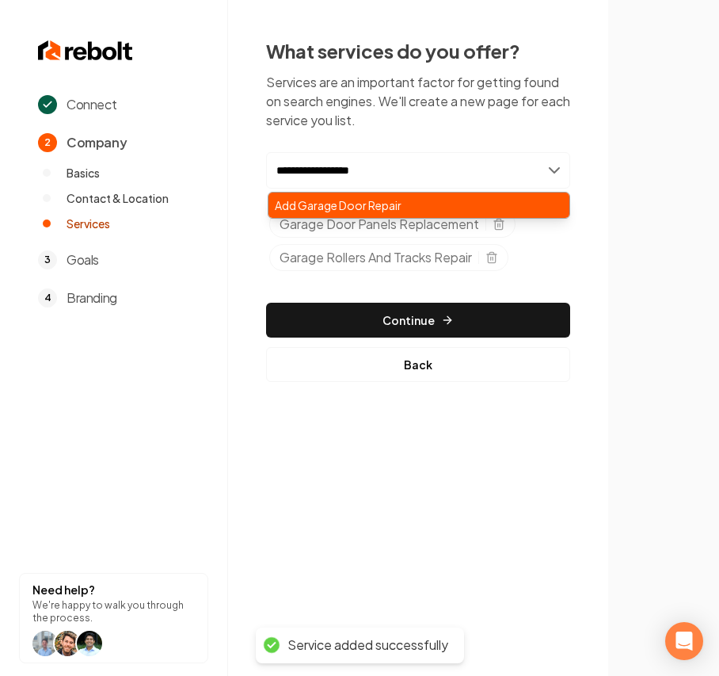
click at [375, 204] on div "Add Garage Door Repair" at bounding box center [419, 204] width 301 height 25
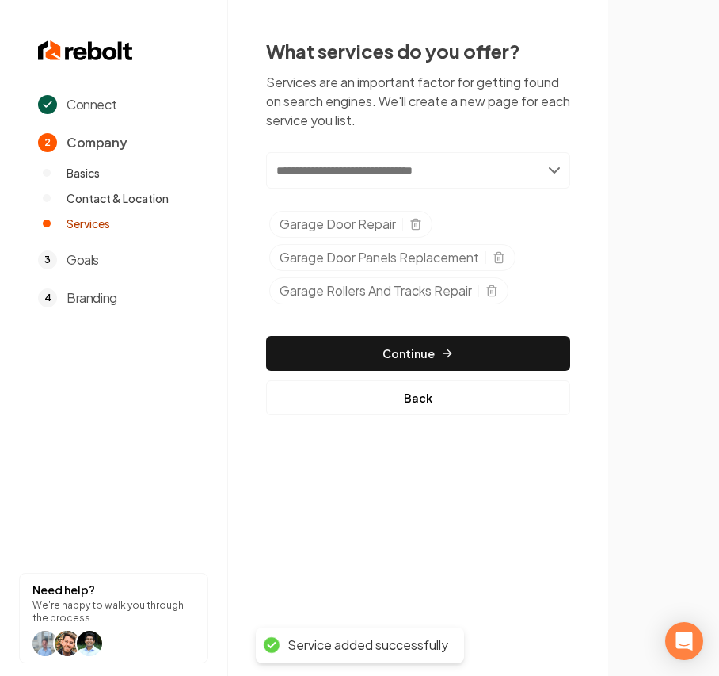
click at [409, 173] on input "text" at bounding box center [418, 170] width 304 height 36
paste input "**********"
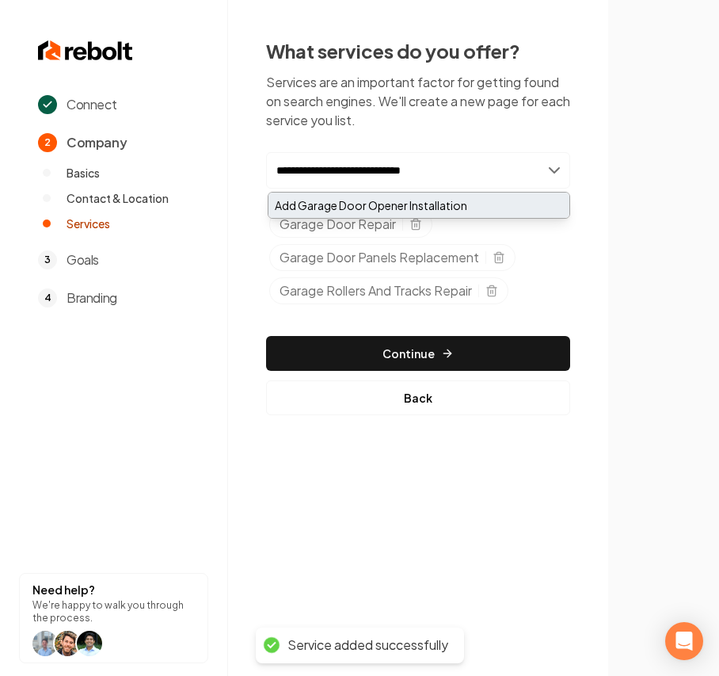
type input "**********"
click at [360, 201] on div "Add Garage Door Opener Installation" at bounding box center [419, 204] width 301 height 25
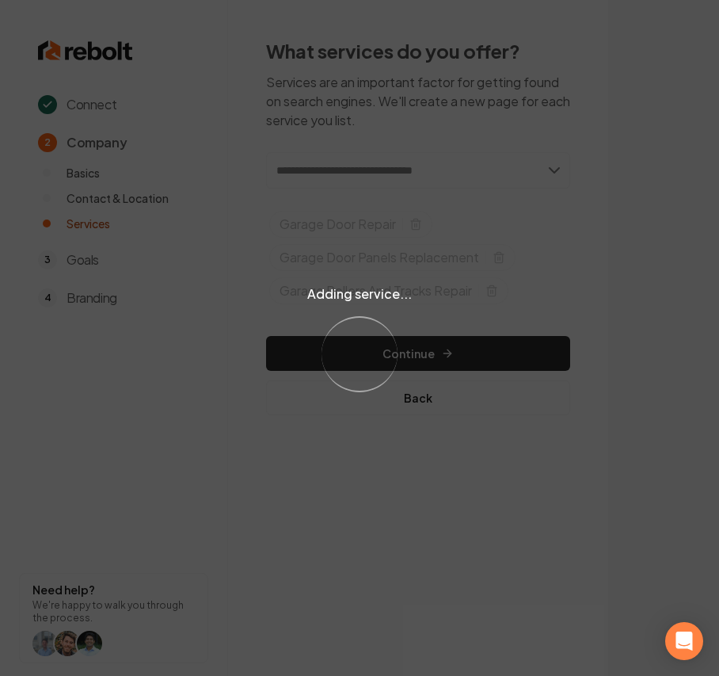
click at [368, 149] on div "Adding service... Loading..." at bounding box center [359, 338] width 719 height 676
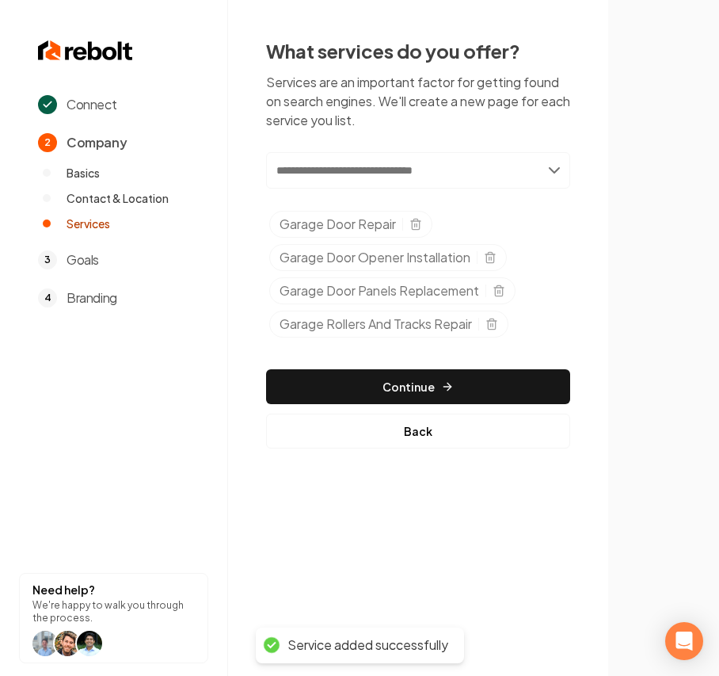
click at [368, 157] on input "text" at bounding box center [418, 170] width 304 height 36
paste input "**********"
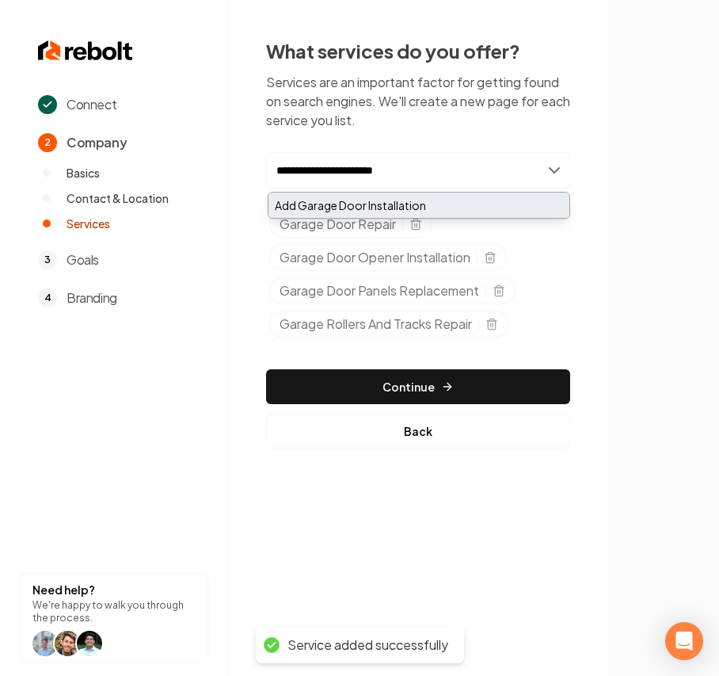
type input "**********"
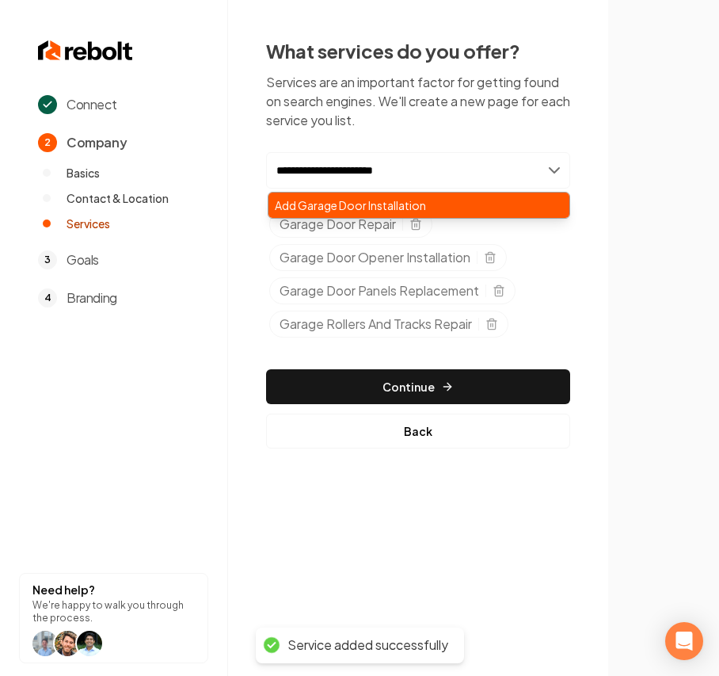
click at [362, 201] on div "Add Garage Door Installation" at bounding box center [419, 204] width 301 height 25
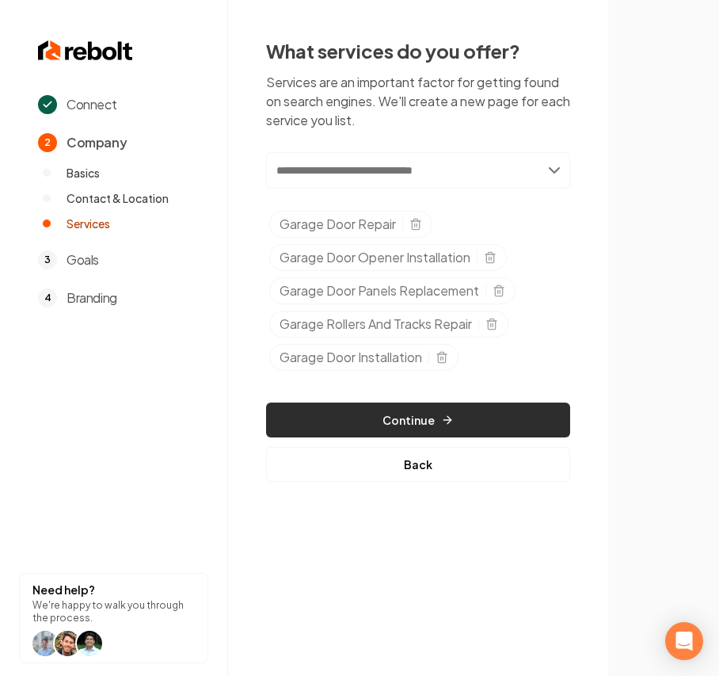
click at [356, 413] on button "Continue" at bounding box center [418, 419] width 304 height 35
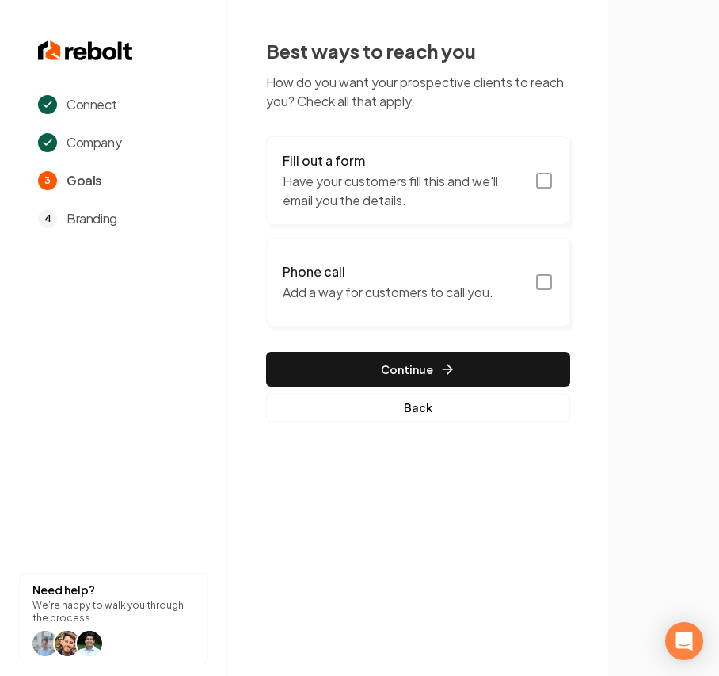
click at [394, 207] on p "Have your customers fill this and we'll email you the details." at bounding box center [404, 191] width 242 height 38
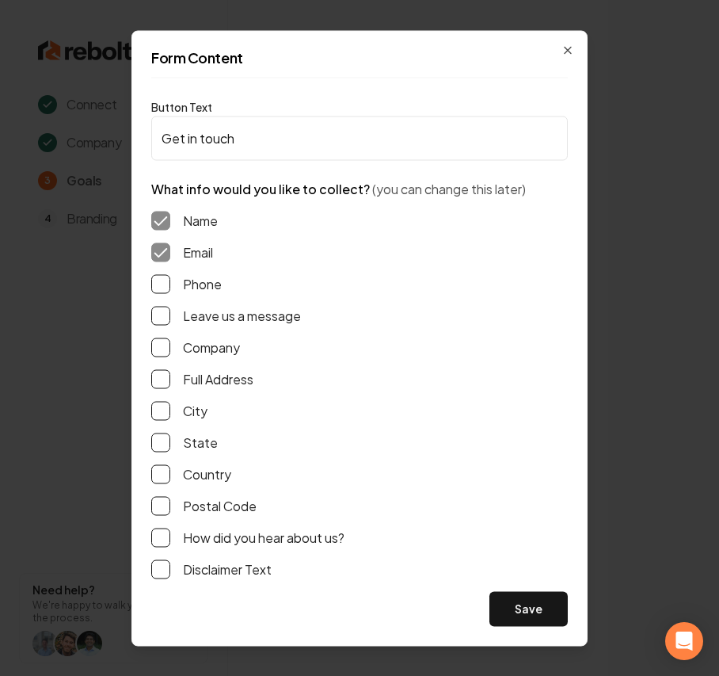
click at [185, 284] on label "Phone" at bounding box center [202, 283] width 39 height 19
click at [170, 284] on button "Phone" at bounding box center [160, 283] width 19 height 19
click at [194, 315] on label "Leave us a message" at bounding box center [242, 315] width 118 height 19
click at [170, 315] on button "Leave us a message" at bounding box center [160, 315] width 19 height 19
click at [505, 600] on button "Save" at bounding box center [529, 608] width 78 height 35
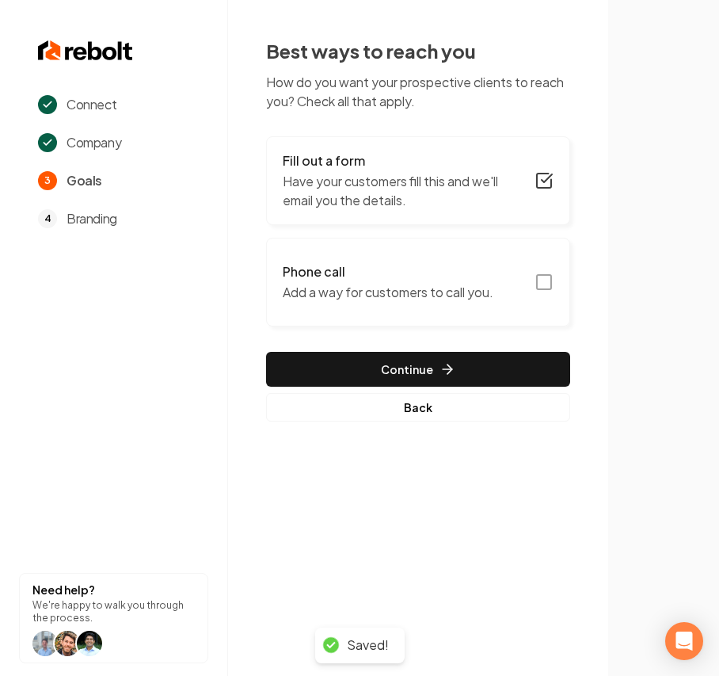
click at [459, 276] on h3 "Phone call" at bounding box center [388, 271] width 211 height 19
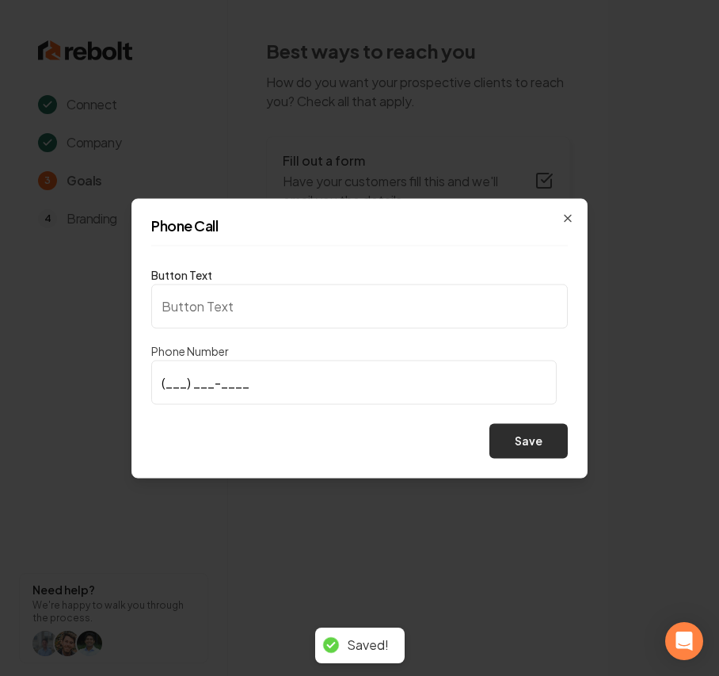
type input "Call us"
type input "(470) 979-1119"
click at [534, 434] on button "Save" at bounding box center [529, 440] width 78 height 35
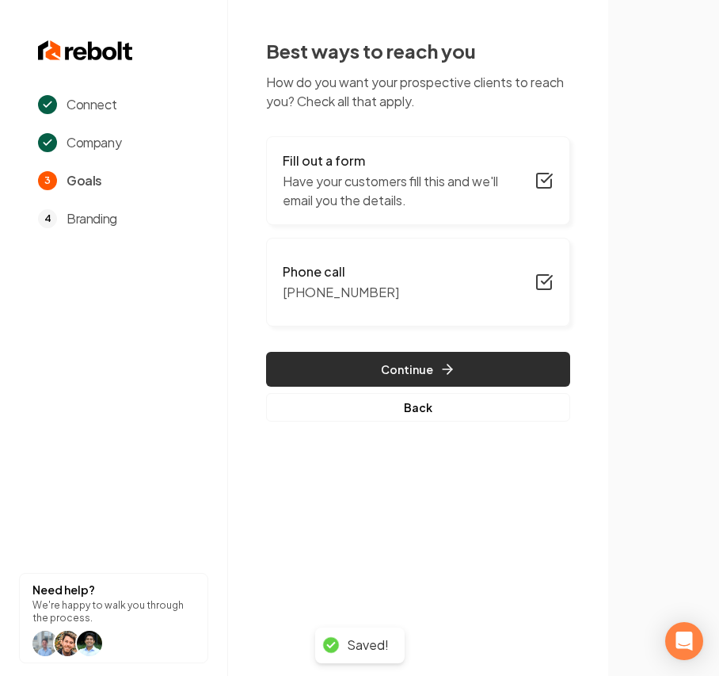
click at [501, 371] on button "Continue" at bounding box center [418, 369] width 304 height 35
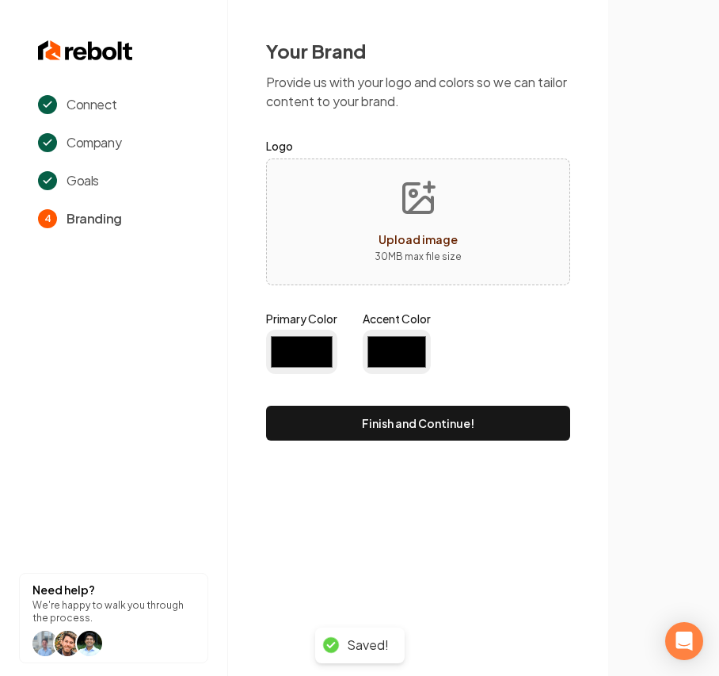
type input "#194d33"
type input "#70be00"
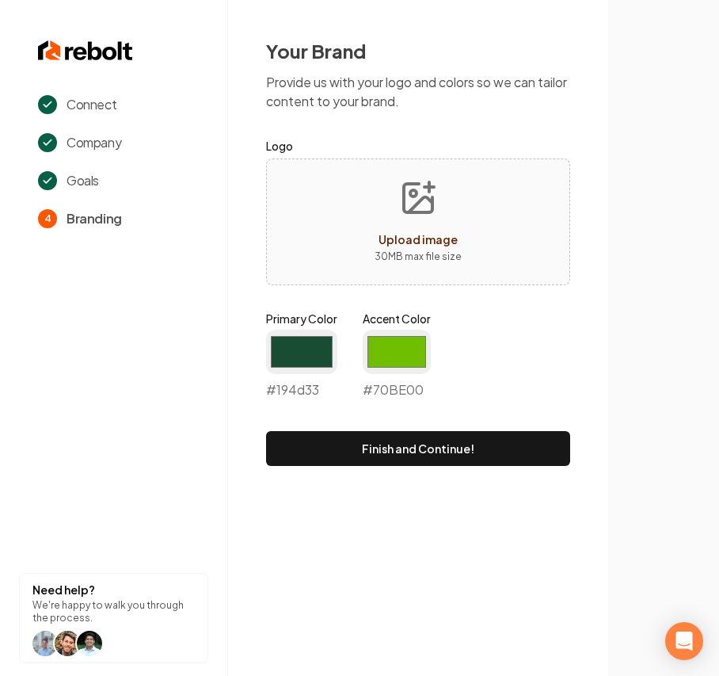
click at [334, 203] on div "Upload image 30 MB max file size" at bounding box center [418, 221] width 304 height 127
type input "**********"
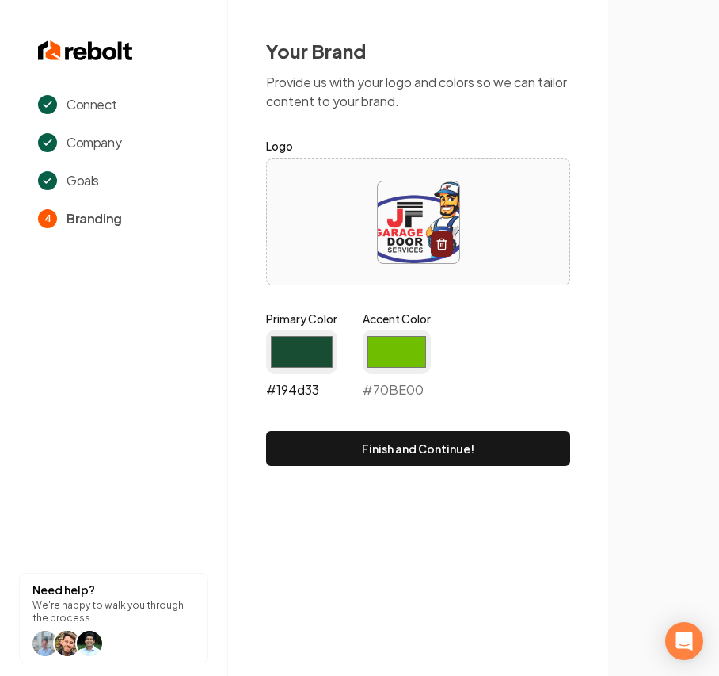
click at [304, 355] on input "#194d33" at bounding box center [301, 352] width 71 height 44
click at [384, 356] on input "#70be00" at bounding box center [397, 352] width 68 height 44
click at [299, 355] on input "#201e1f" at bounding box center [301, 352] width 71 height 44
type input "#272626"
click at [382, 331] on input "#70be00" at bounding box center [397, 352] width 68 height 44
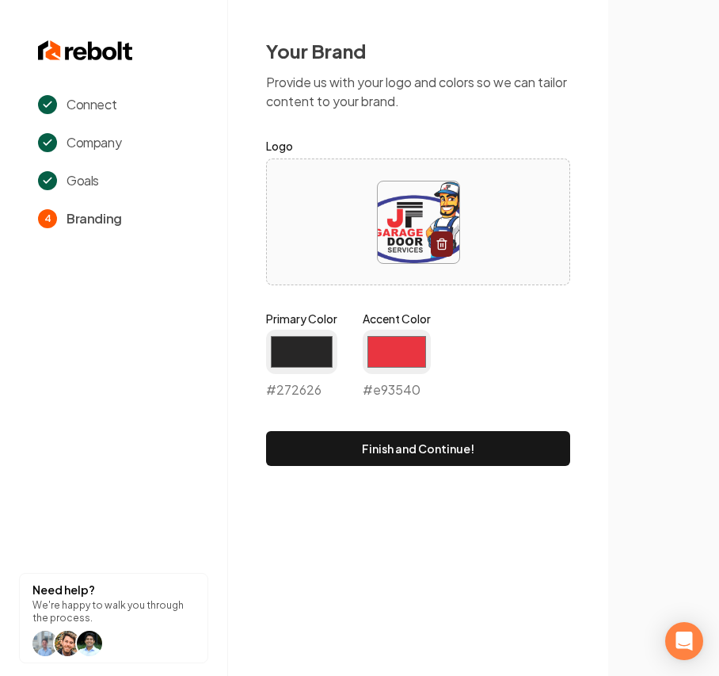
type input "#e93540"
click at [558, 311] on div "Primary Color #272626 #272626 Accent Color #e93540 #e93540" at bounding box center [418, 358] width 304 height 95
click at [292, 337] on input "#272626" at bounding box center [301, 352] width 71 height 44
type input "#413e98"
click at [577, 366] on div "Your Brand Provide us with your logo and colors so we can tailor content to you…" at bounding box center [418, 252] width 380 height 504
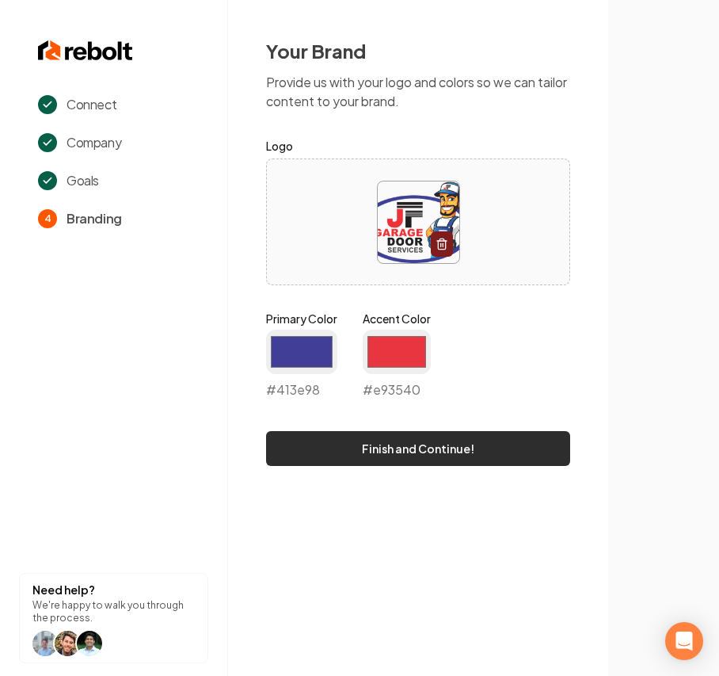
click at [456, 461] on button "Finish and Continue!" at bounding box center [418, 448] width 304 height 35
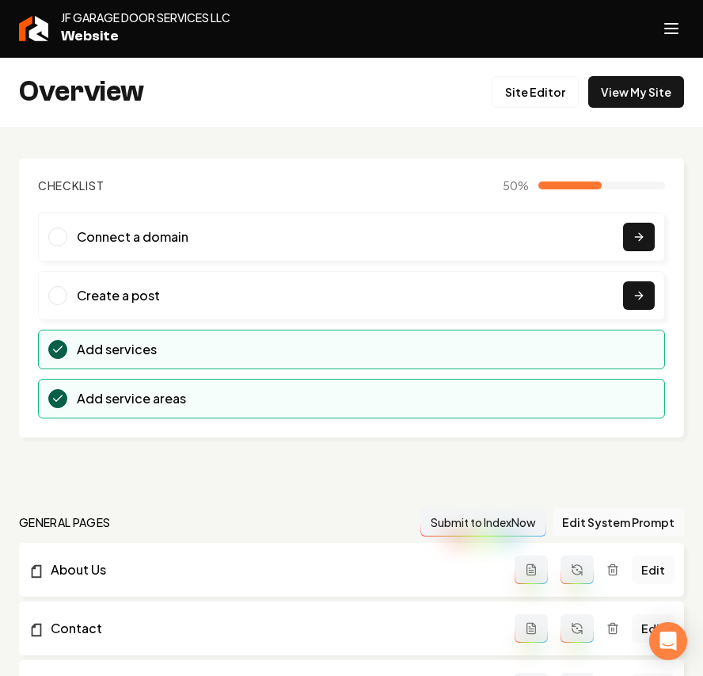
click at [676, 25] on icon "Open navigation menu" at bounding box center [671, 28] width 19 height 25
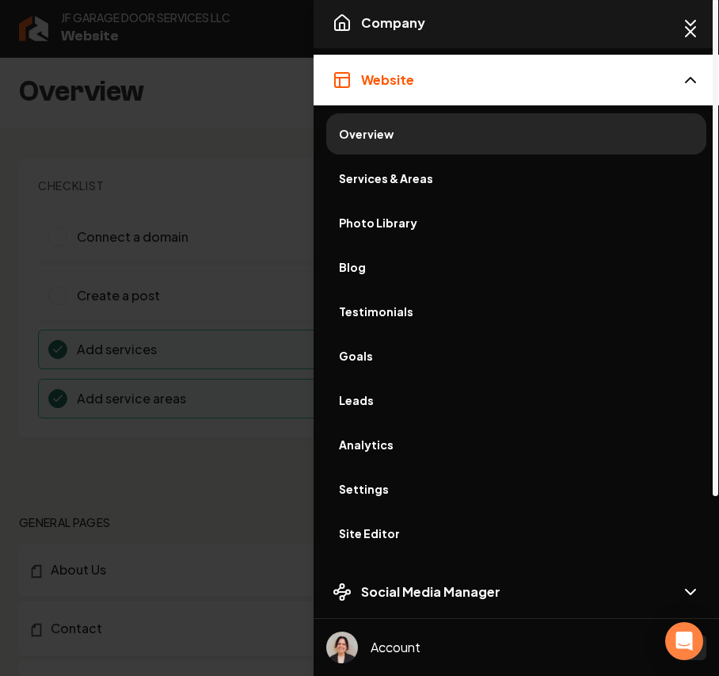
click at [402, 25] on span "Company" at bounding box center [393, 22] width 64 height 19
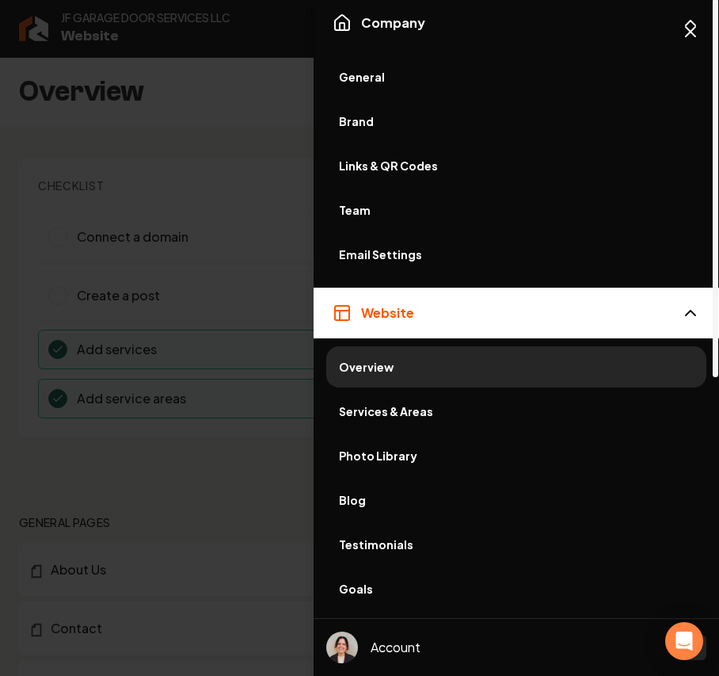
click at [406, 81] on span "General" at bounding box center [516, 77] width 355 height 16
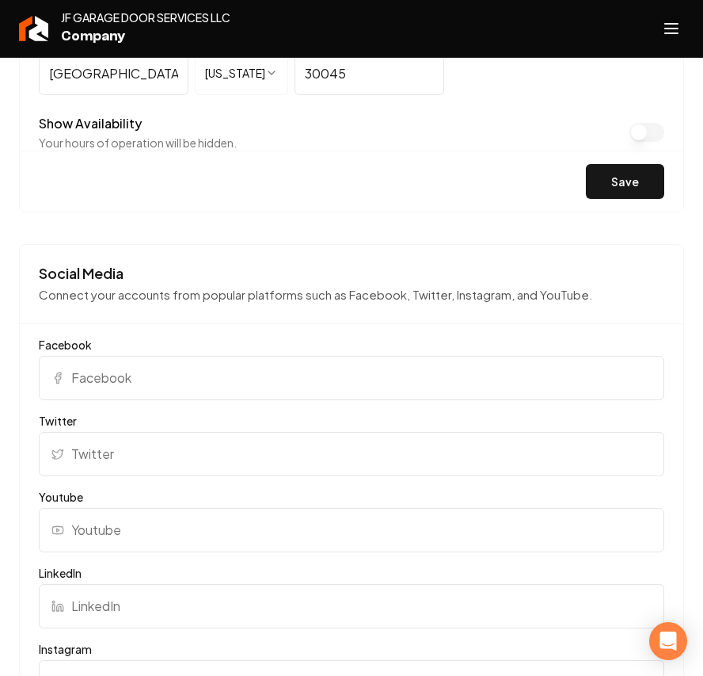
scroll to position [1267, 0]
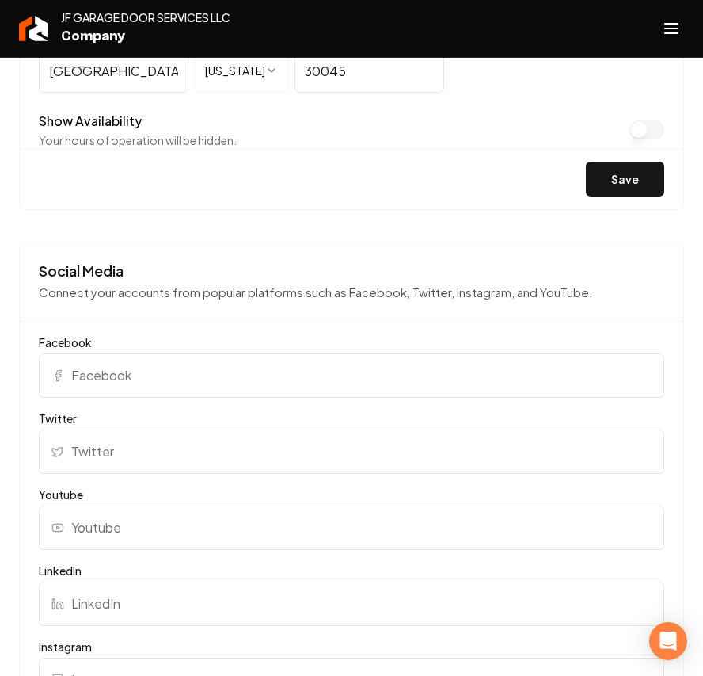
click at [114, 387] on input "Facebook" at bounding box center [352, 375] width 626 height 44
paste input "https://www.facebook.com/p/JF-Garagedoor-Services-LLC-61565916734994/"
type input "https://www.facebook.com/p/JF-Garagedoor-Services-LLC-61565916734994/"
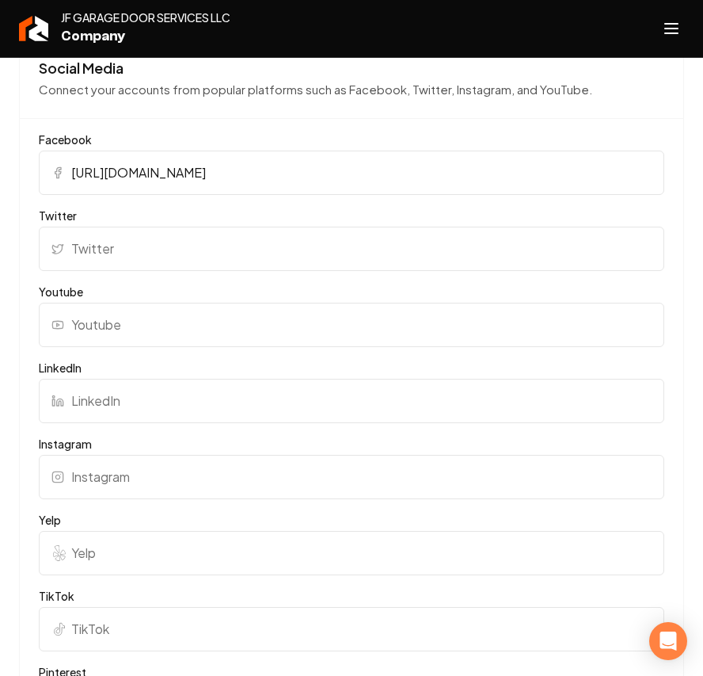
scroll to position [1478, 0]
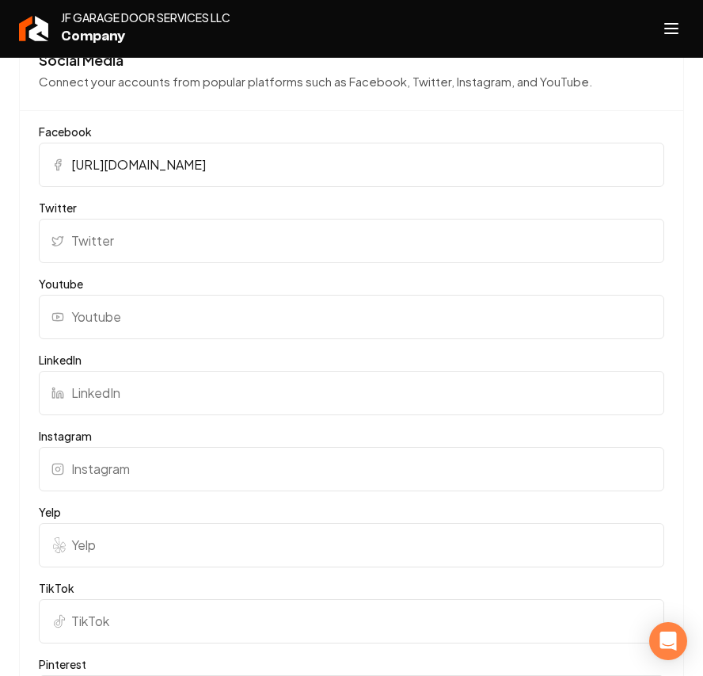
click at [103, 555] on input "Yelp" at bounding box center [352, 545] width 626 height 44
paste input "https://www.yelp.com/search?find_desc=Garage+Door+Services&find_loc=Lawrencevil…"
type input "https://www.yelp.com/search?find_desc=Garage+Door+Services&find_loc=Lawrencevil…"
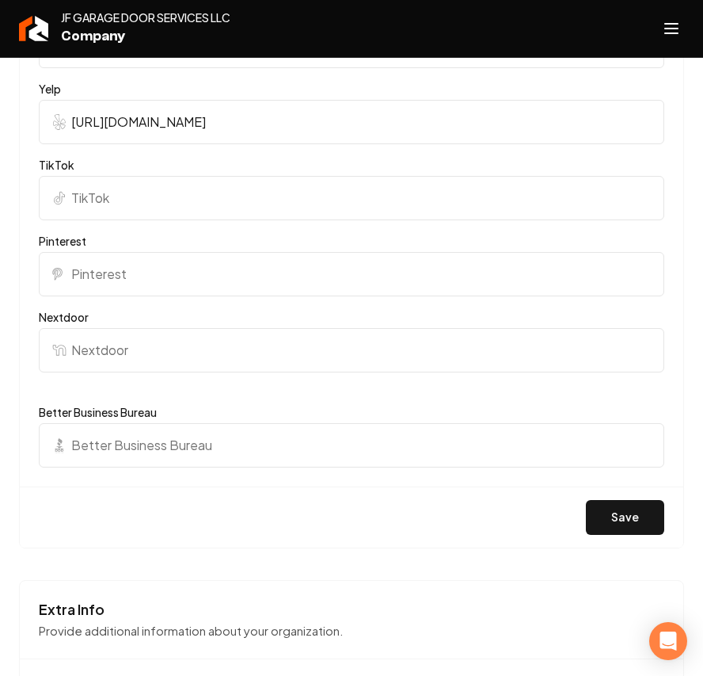
drag, startPoint x: 624, startPoint y: 512, endPoint x: 593, endPoint y: 492, distance: 36.7
click at [624, 512] on button "Save" at bounding box center [625, 517] width 78 height 35
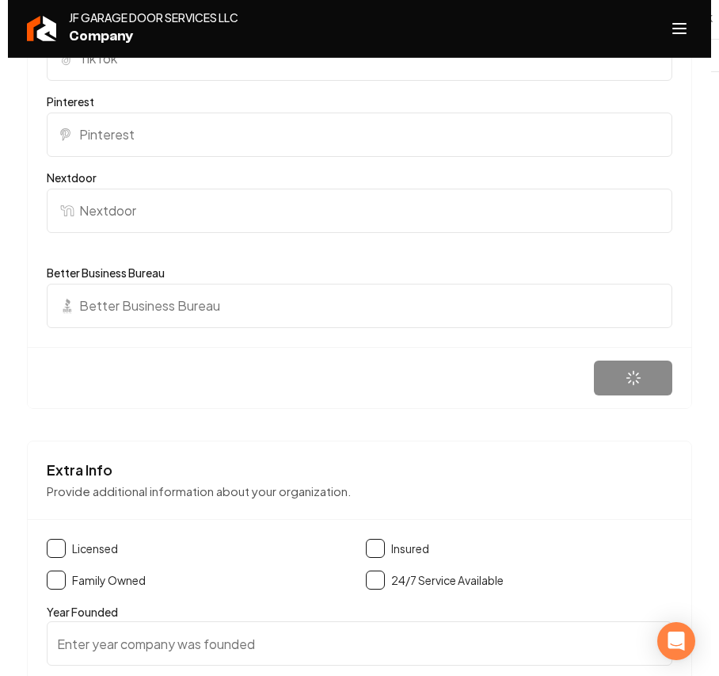
scroll to position [2429, 0]
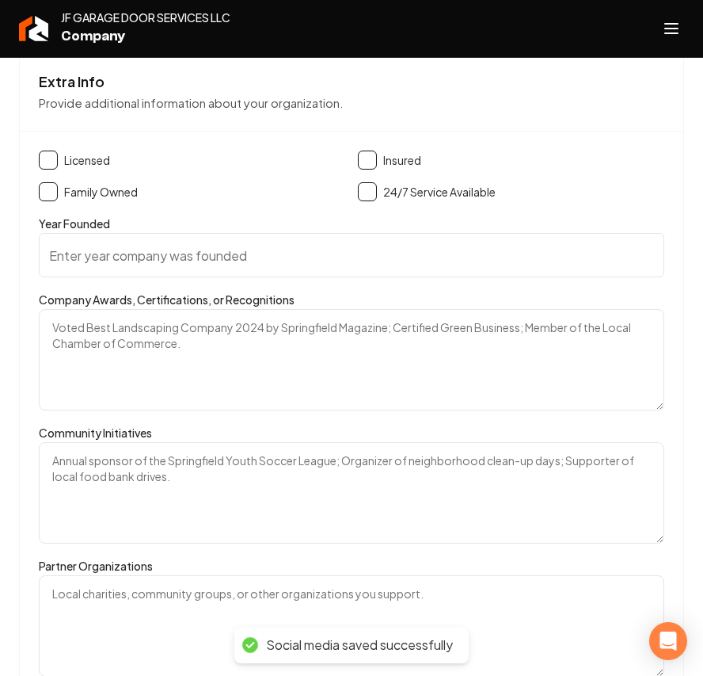
click at [664, 20] on icon "Open navigation menu" at bounding box center [671, 28] width 19 height 25
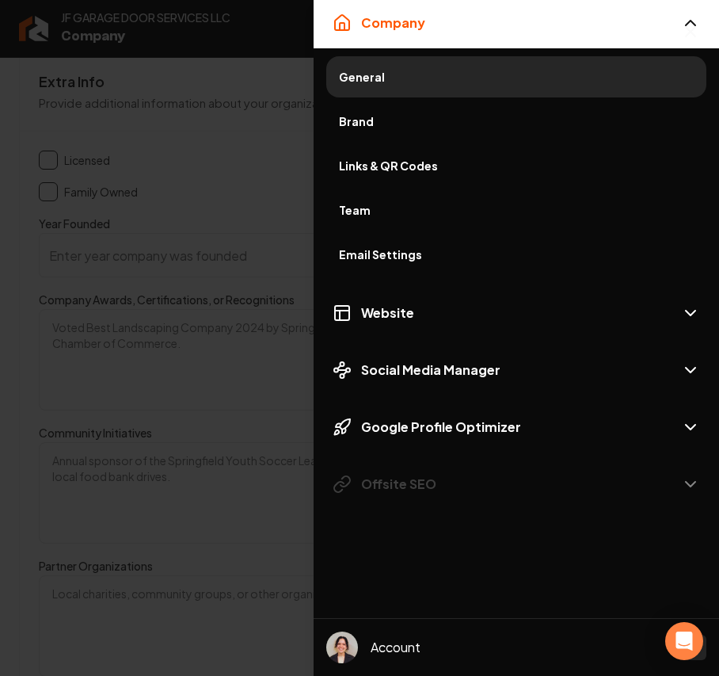
click at [378, 121] on span "Brand" at bounding box center [516, 121] width 355 height 16
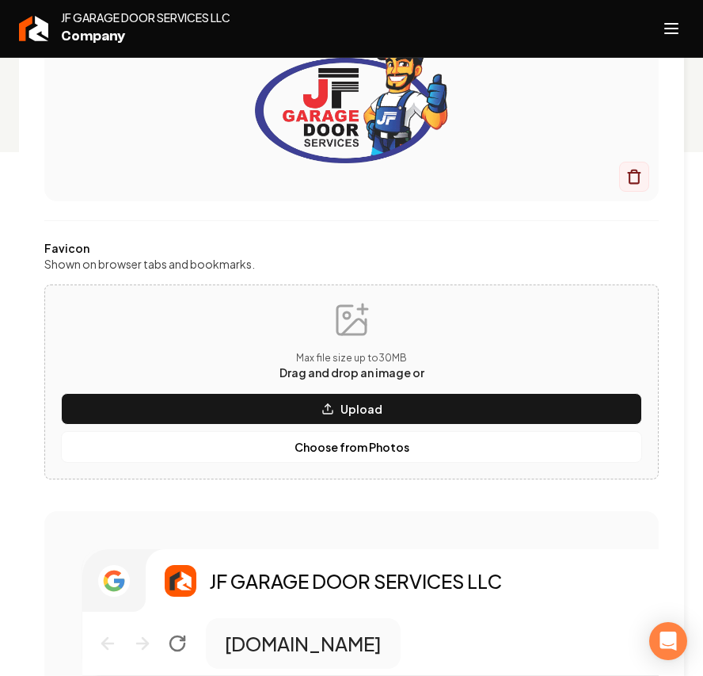
scroll to position [528, 0]
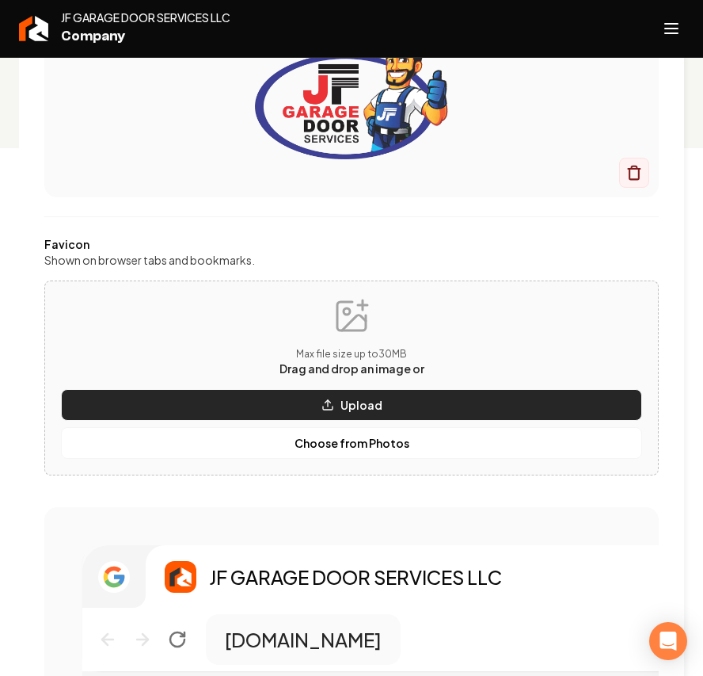
click at [337, 410] on button "Upload" at bounding box center [351, 405] width 581 height 32
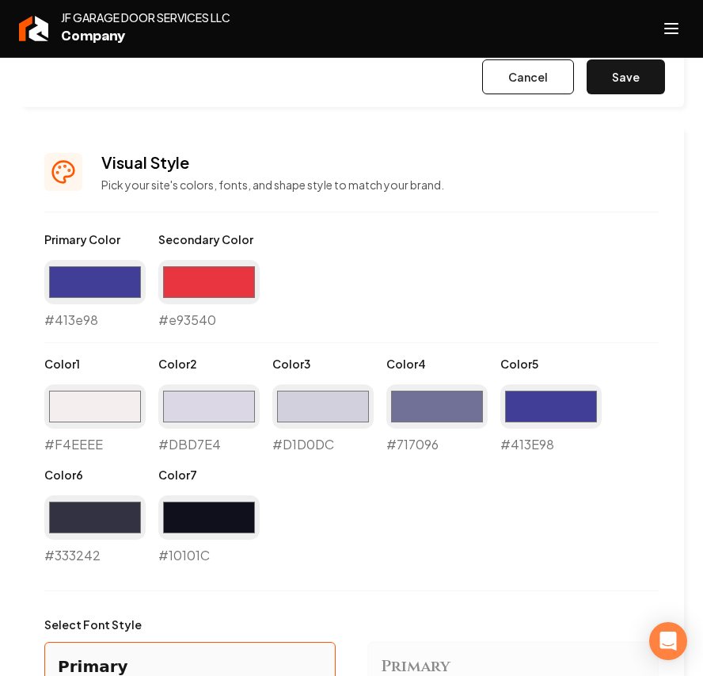
scroll to position [1039, 0]
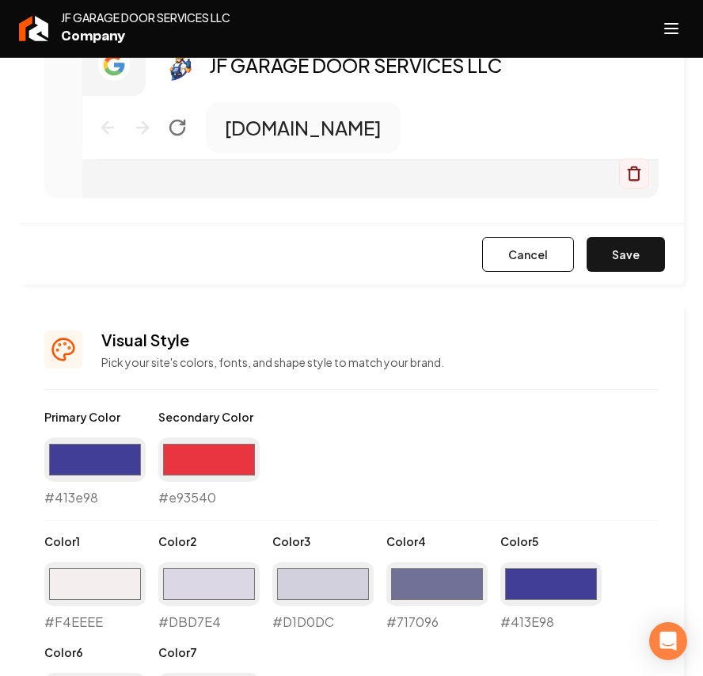
click at [622, 248] on button "Save" at bounding box center [626, 254] width 78 height 35
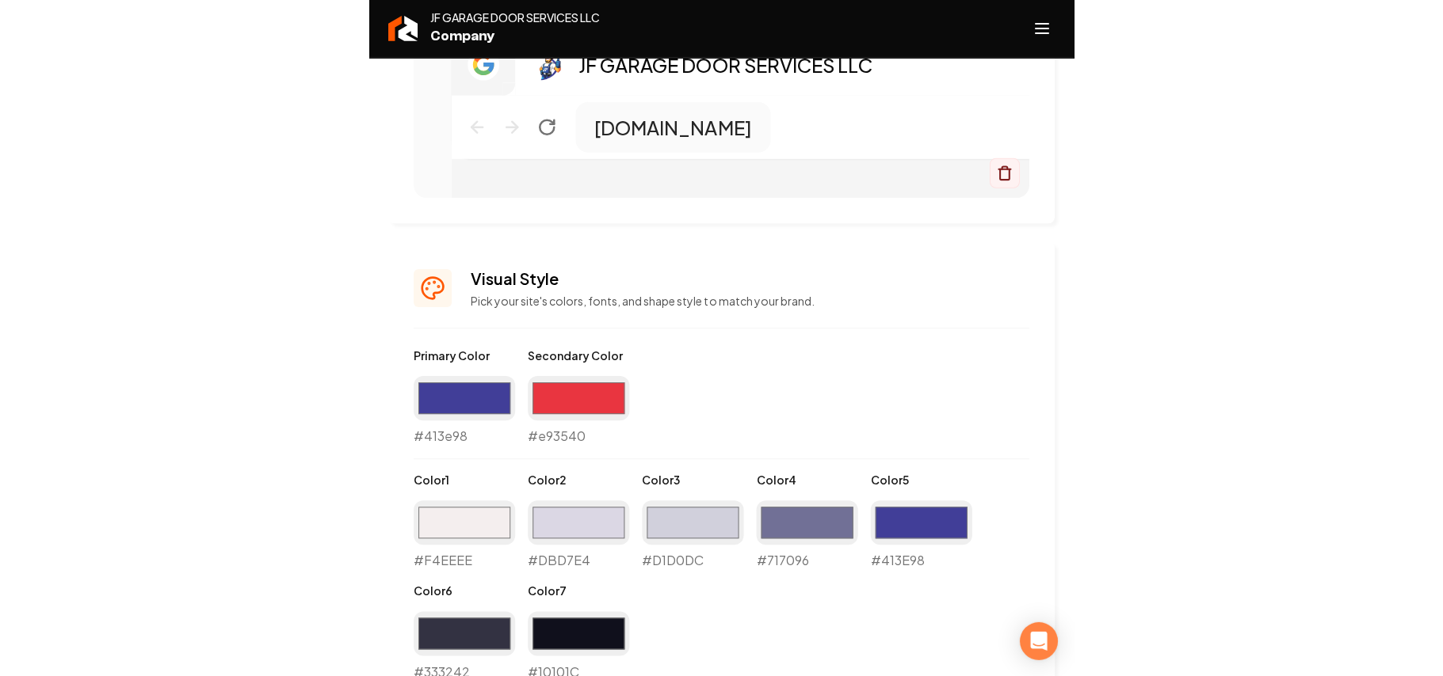
scroll to position [0, 0]
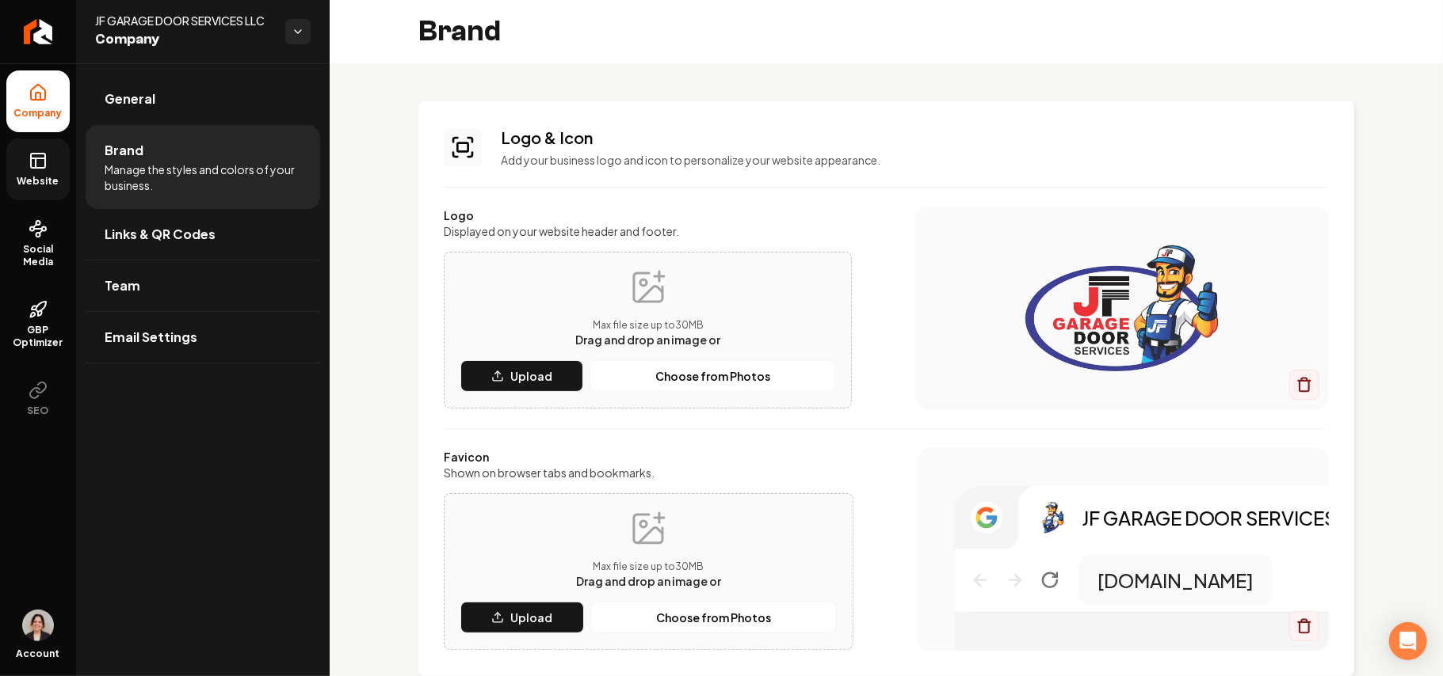
click at [55, 181] on span "Website" at bounding box center [38, 181] width 55 height 13
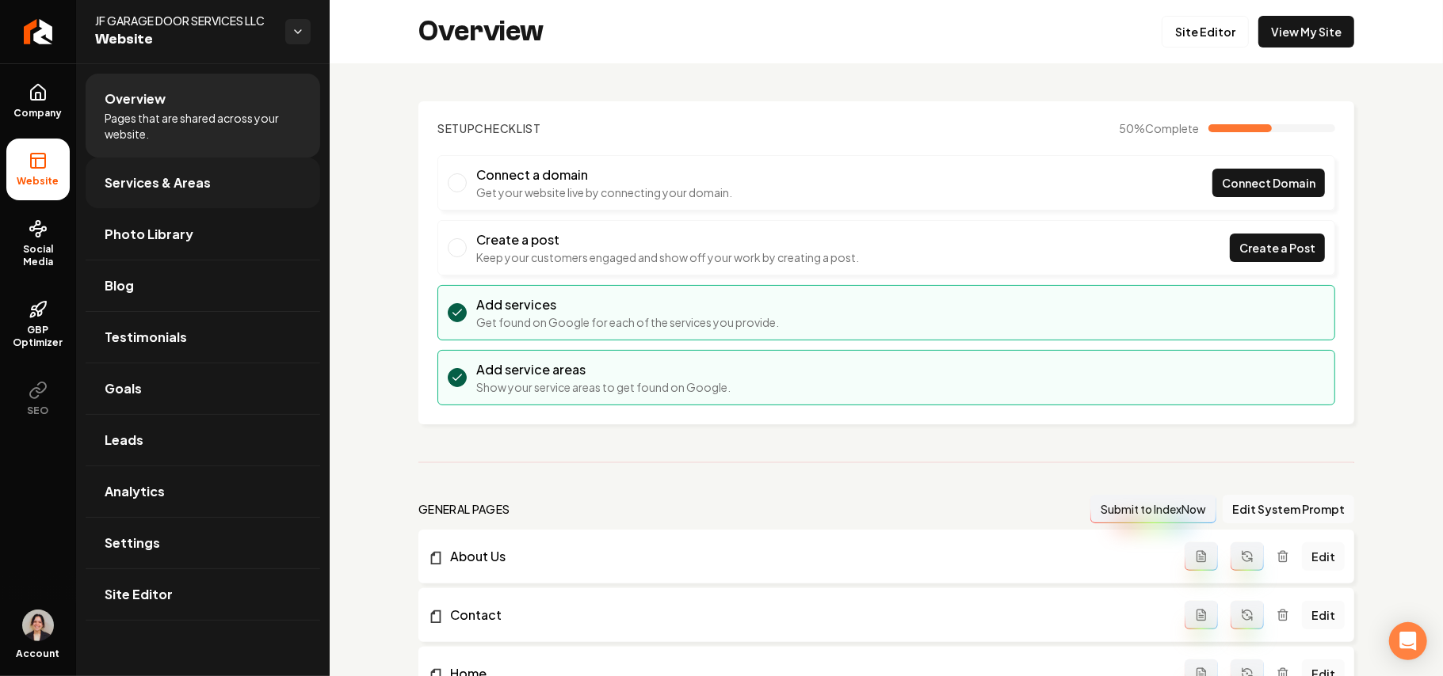
click at [158, 169] on link "Services & Areas" at bounding box center [203, 183] width 234 height 51
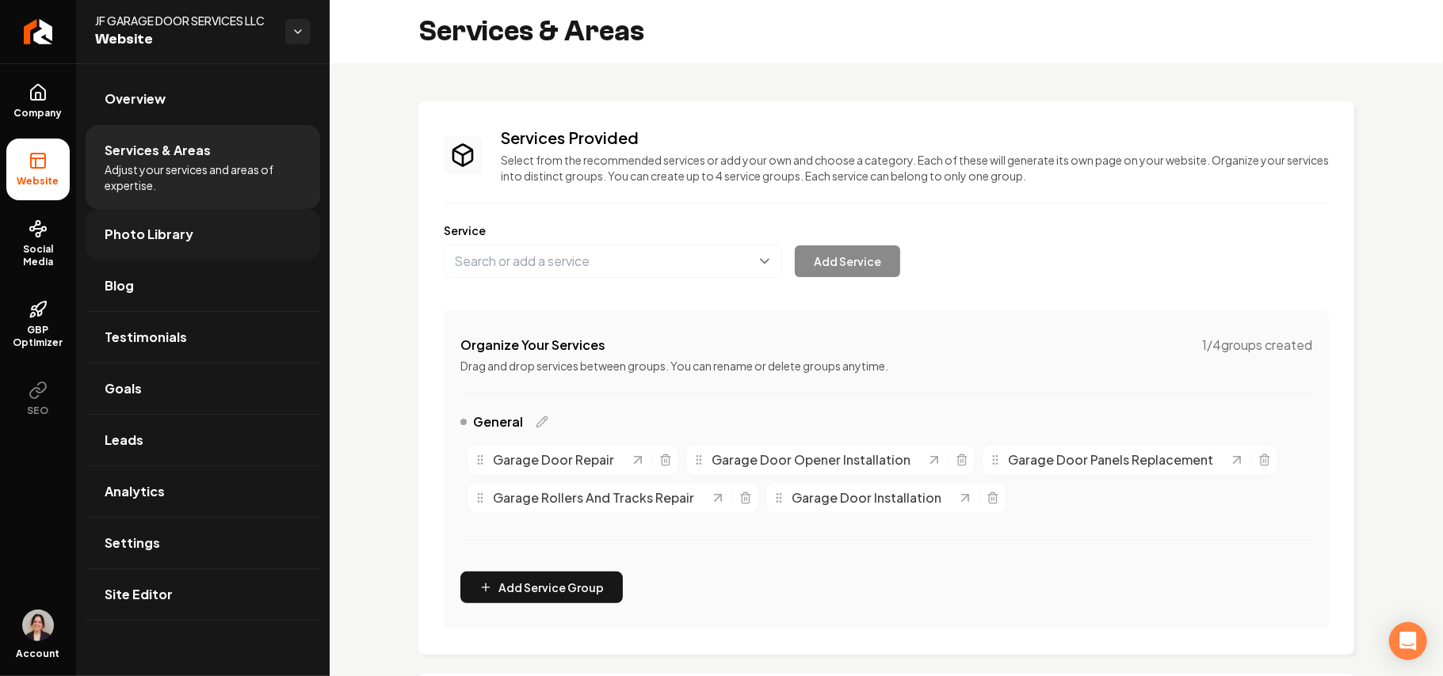
click at [200, 246] on link "Photo Library" at bounding box center [203, 234] width 234 height 51
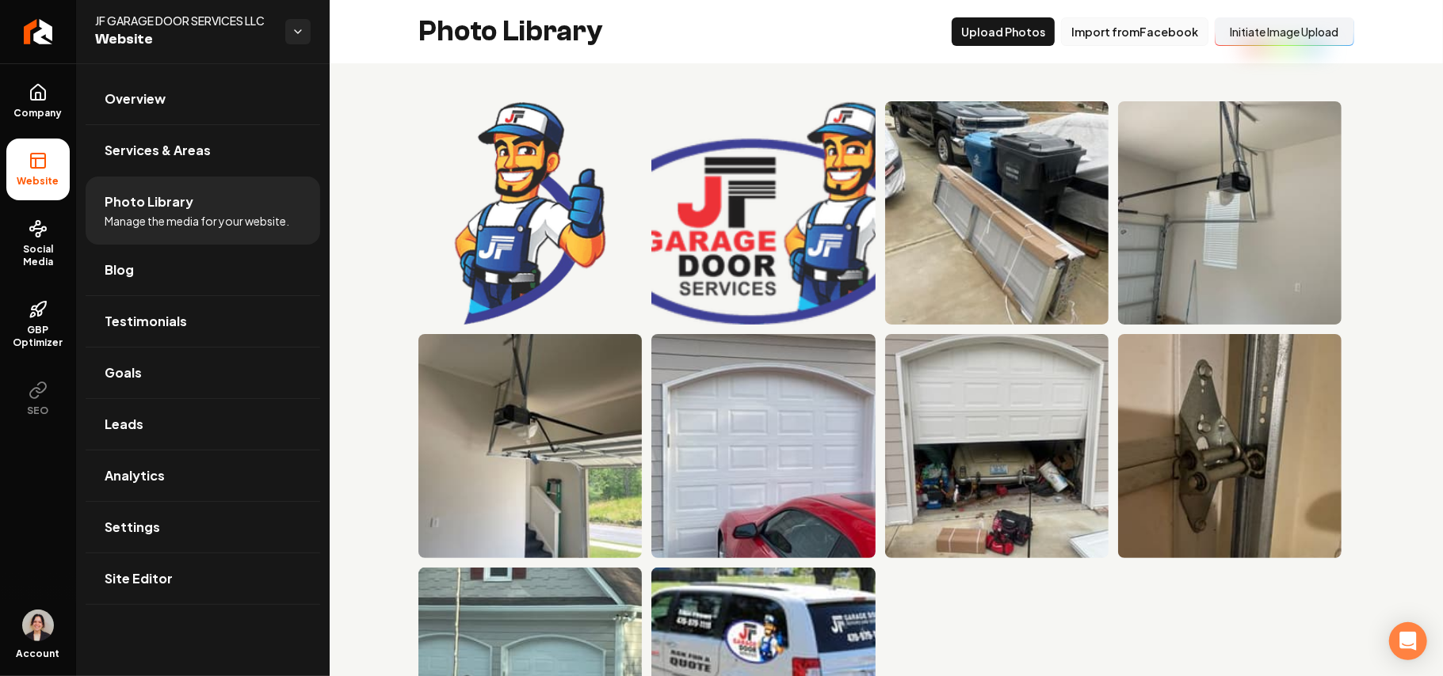
click at [1135, 22] on button "Import from Facebook" at bounding box center [1134, 31] width 147 height 29
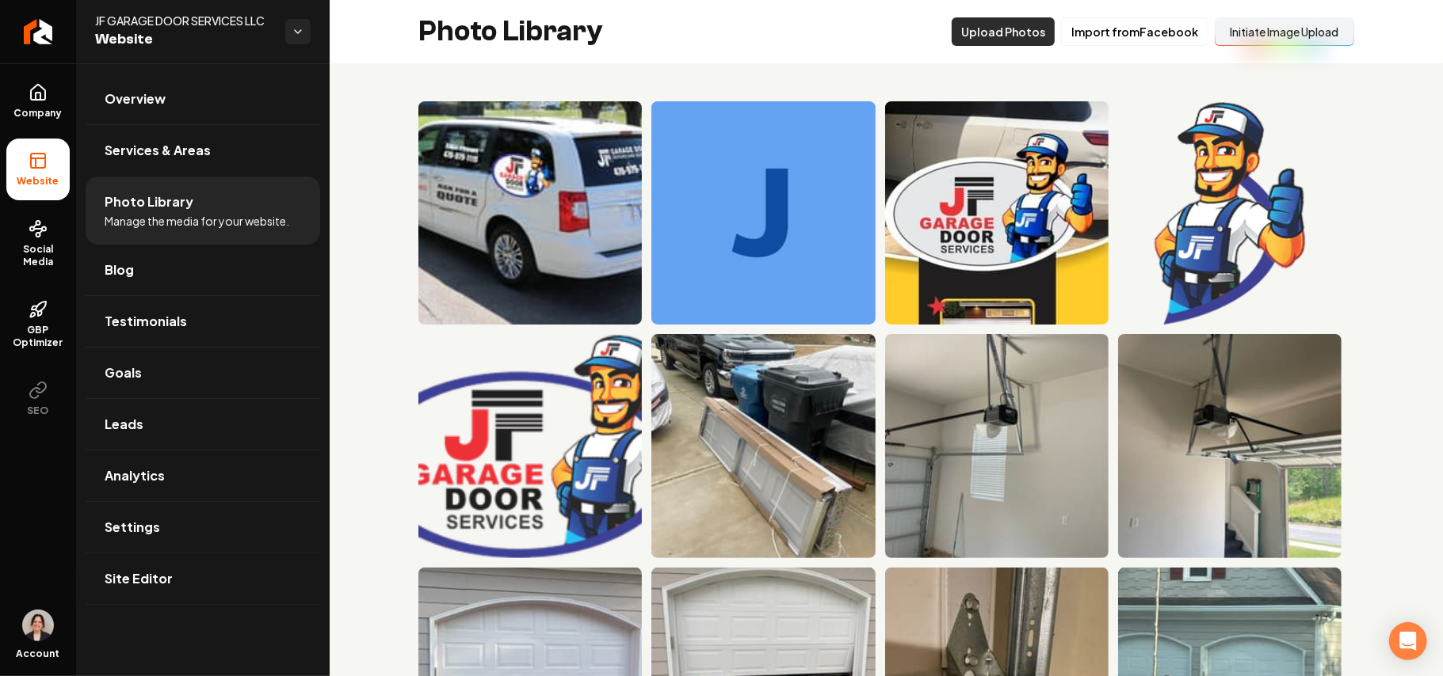
click at [1016, 36] on button "Upload Photos" at bounding box center [1002, 31] width 103 height 29
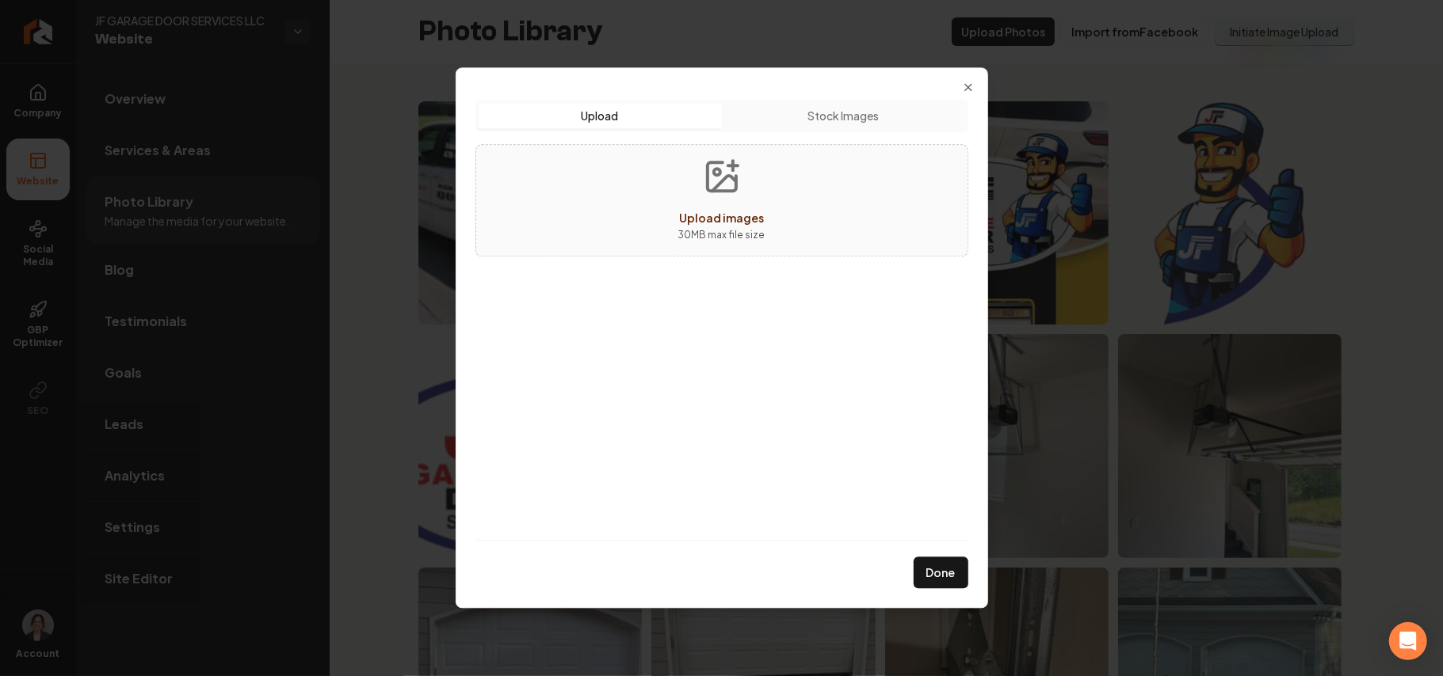
click at [719, 198] on button "Upload images 30 MB max file size" at bounding box center [721, 200] width 112 height 111
type input "**********"
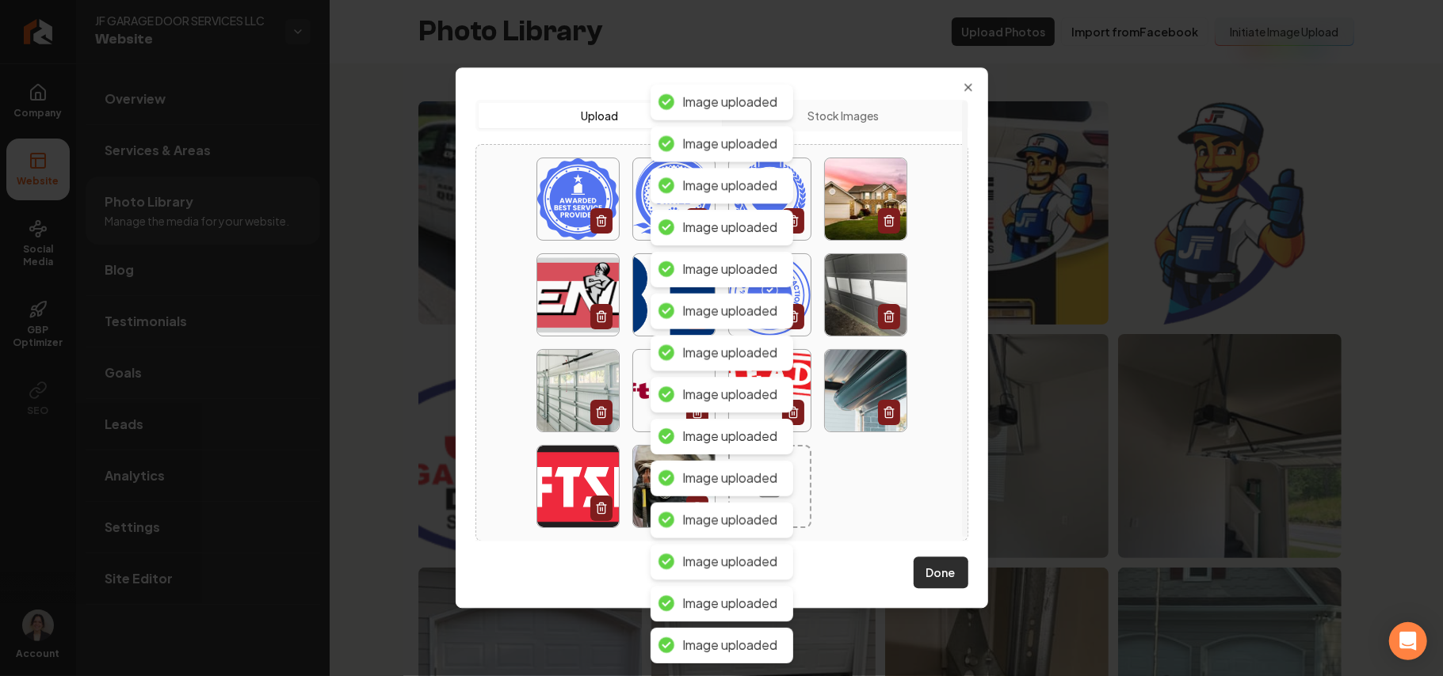
click at [920, 565] on button "Done" at bounding box center [940, 574] width 55 height 32
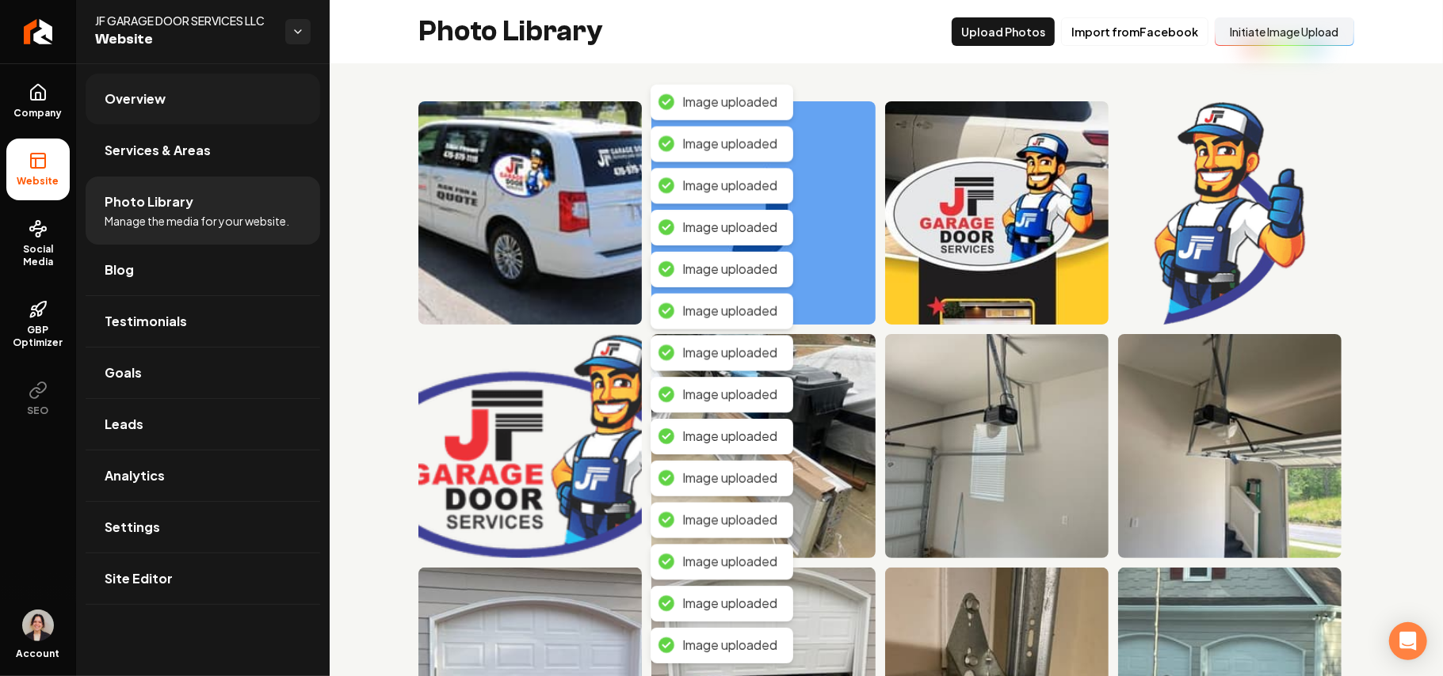
click at [139, 78] on link "Overview" at bounding box center [203, 99] width 234 height 51
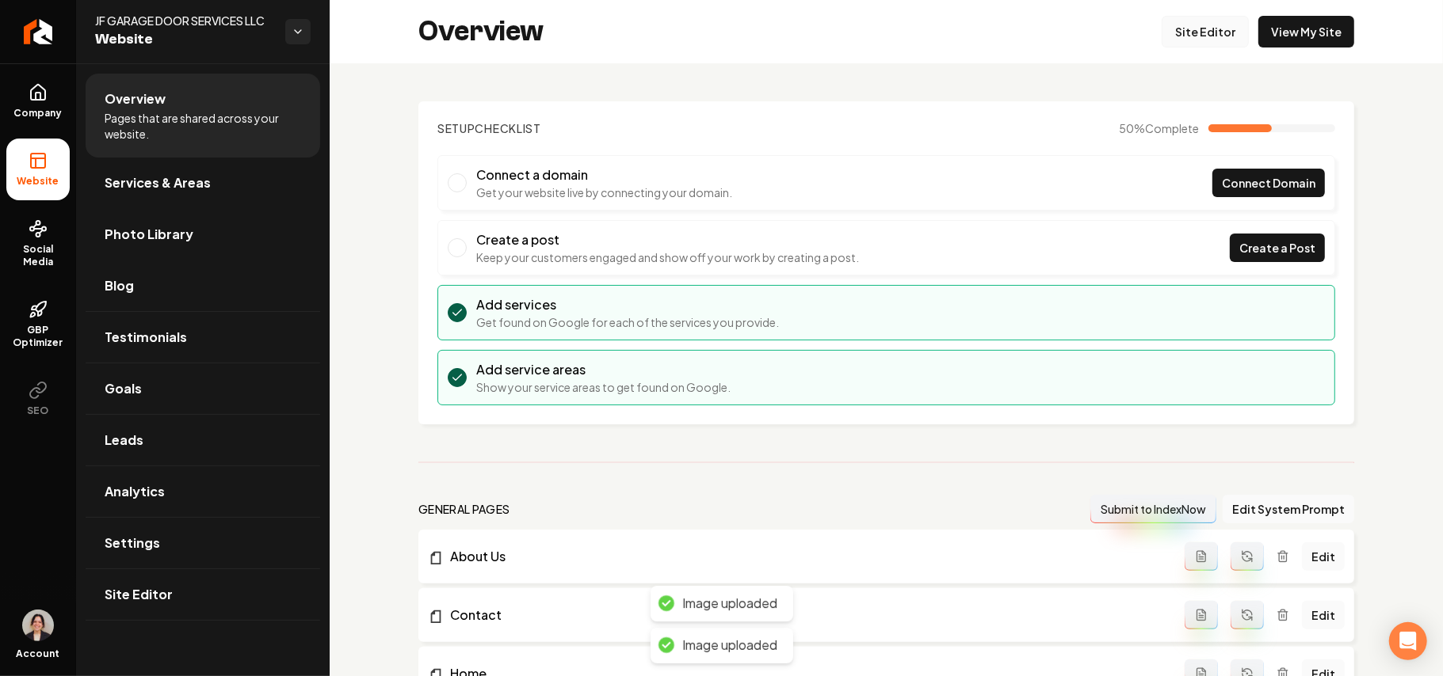
click at [1189, 40] on link "Site Editor" at bounding box center [1204, 32] width 87 height 32
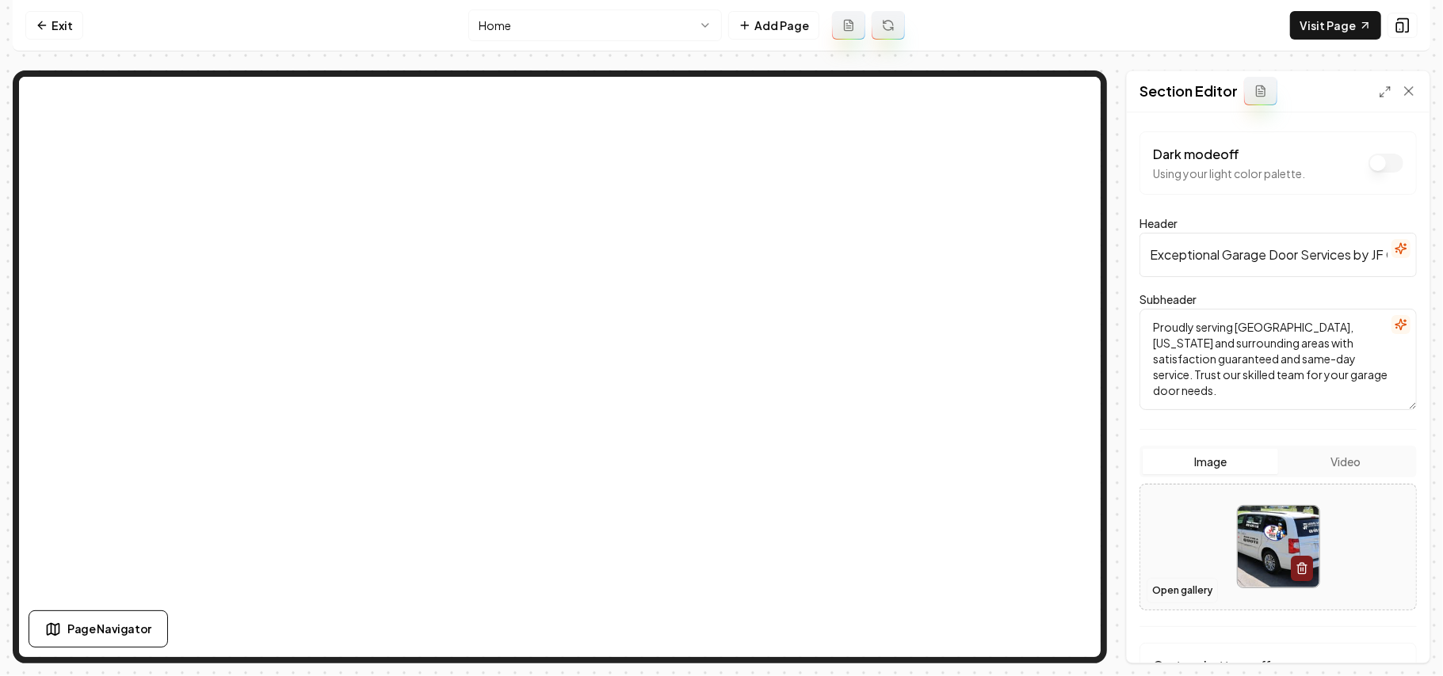
click at [1189, 591] on button "Open gallery" at bounding box center [1181, 590] width 71 height 25
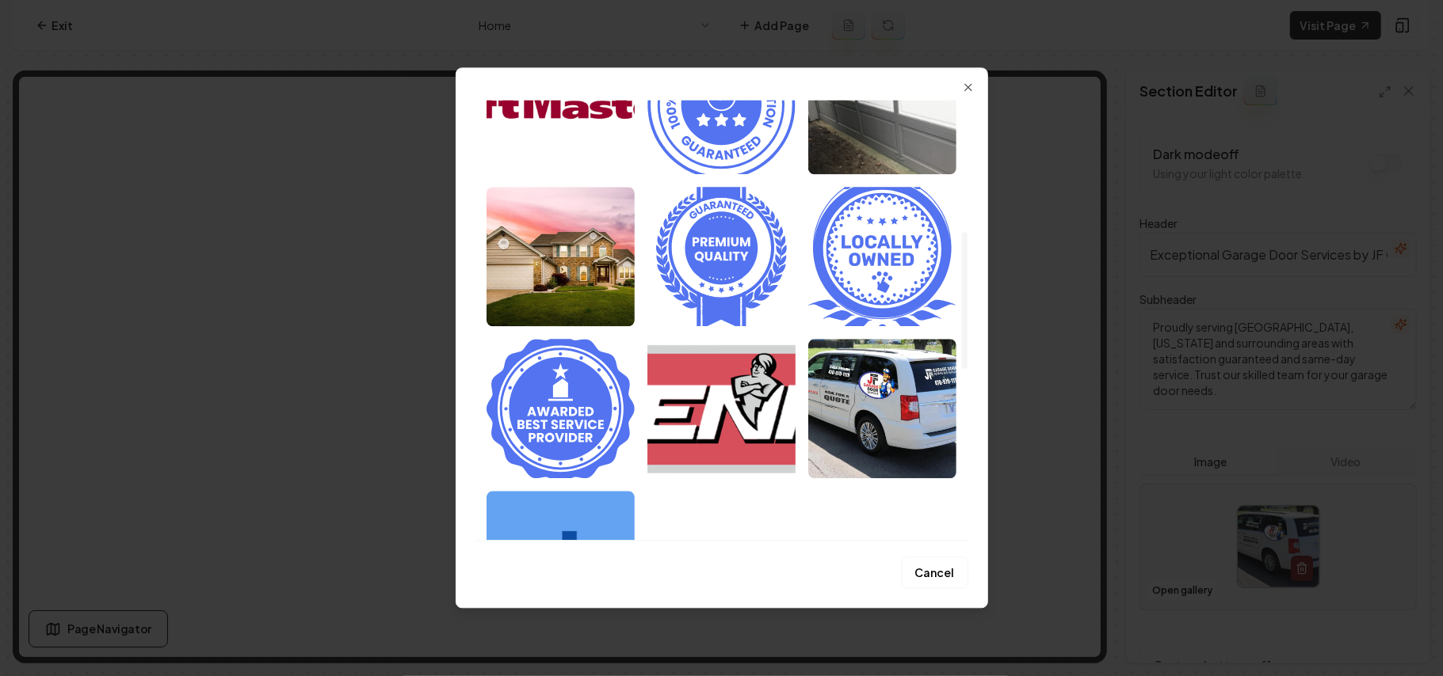
scroll to position [422, 0]
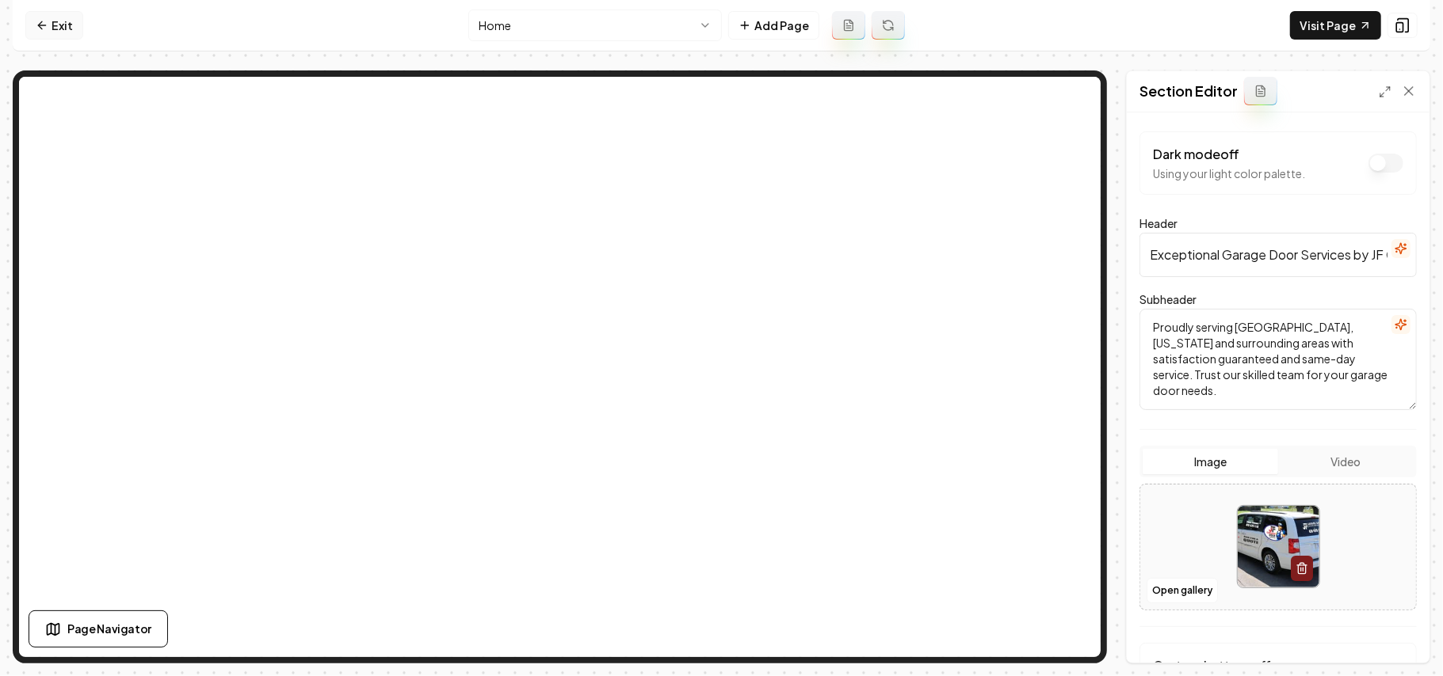
click at [61, 29] on link "Exit" at bounding box center [54, 25] width 58 height 29
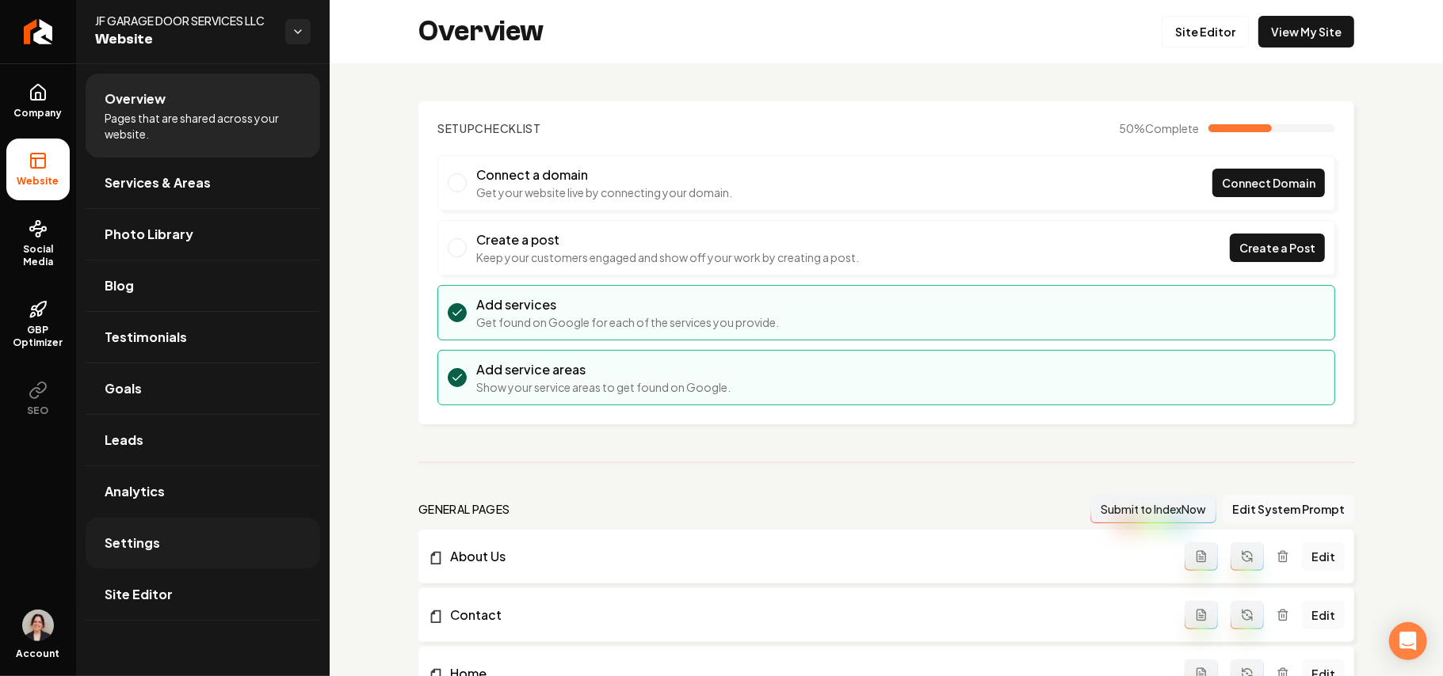
click at [162, 558] on link "Settings" at bounding box center [203, 543] width 234 height 51
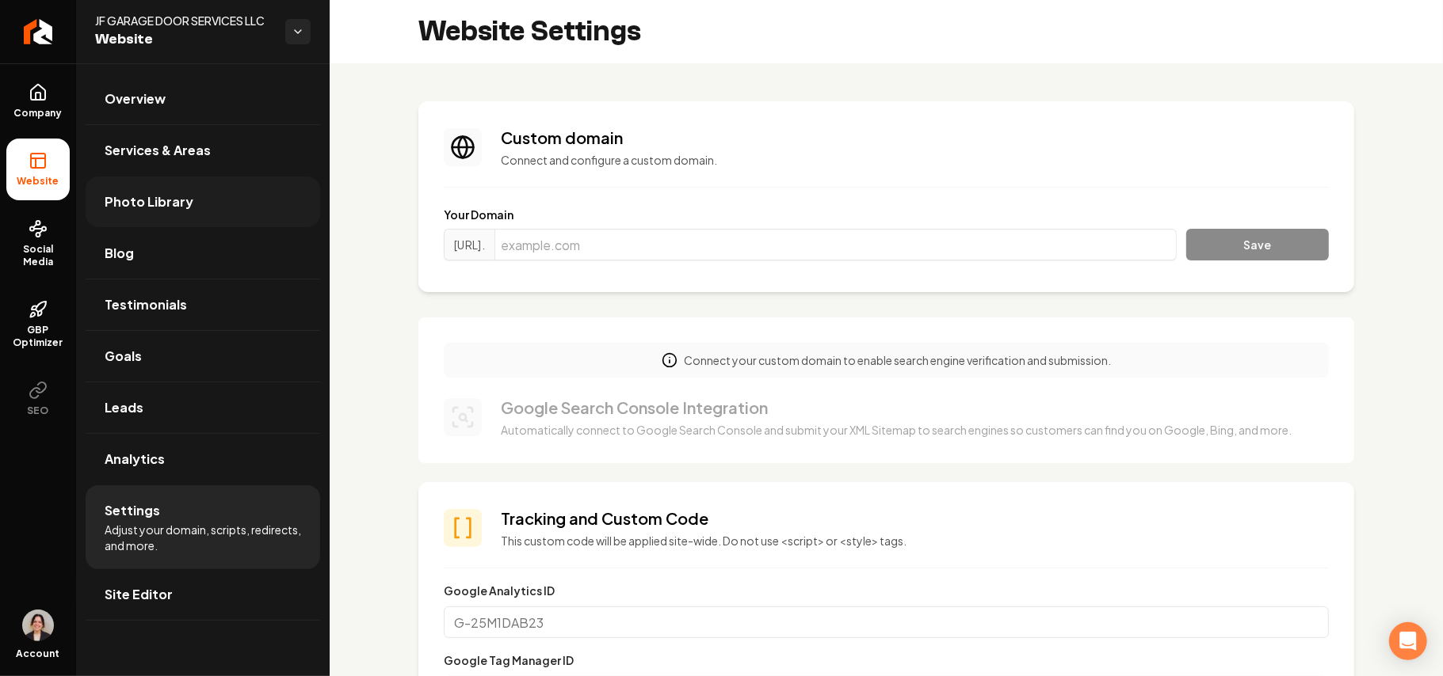
click at [220, 200] on link "Photo Library" at bounding box center [203, 202] width 234 height 51
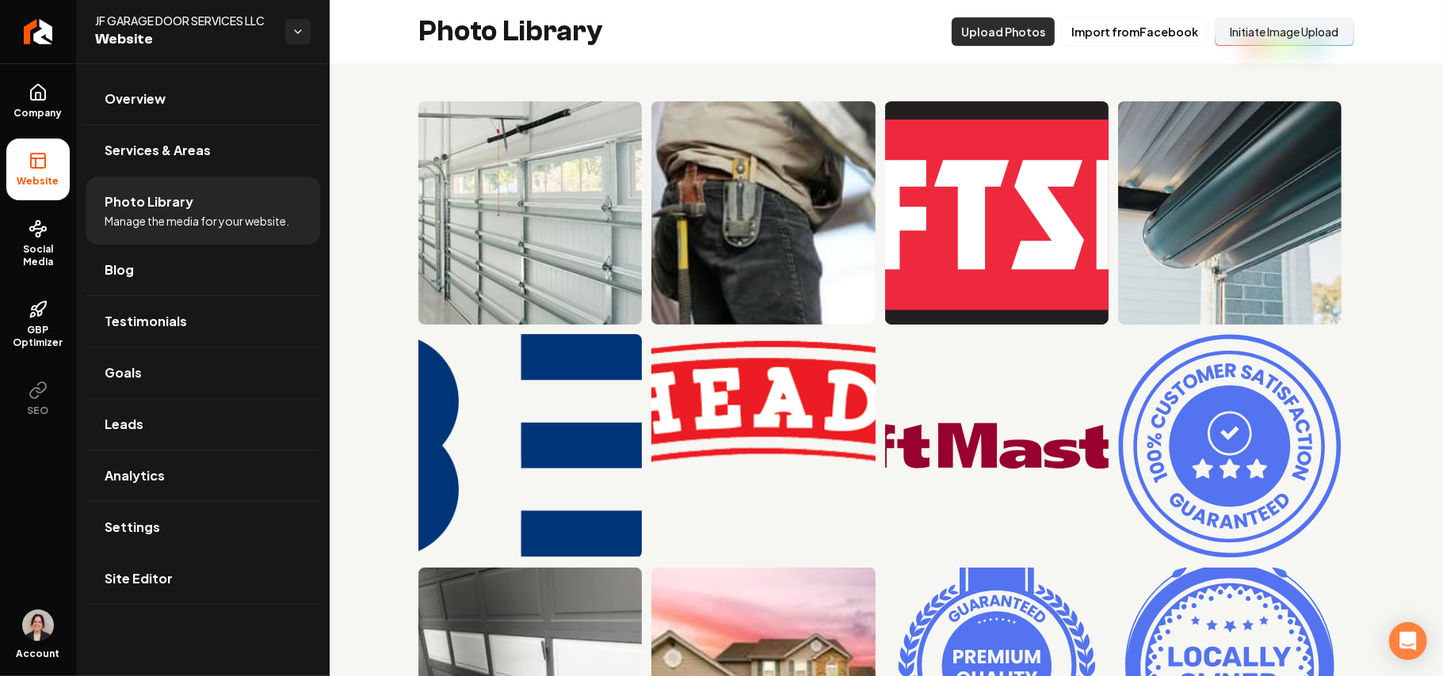
click at [990, 32] on button "Upload Photos" at bounding box center [1002, 31] width 103 height 29
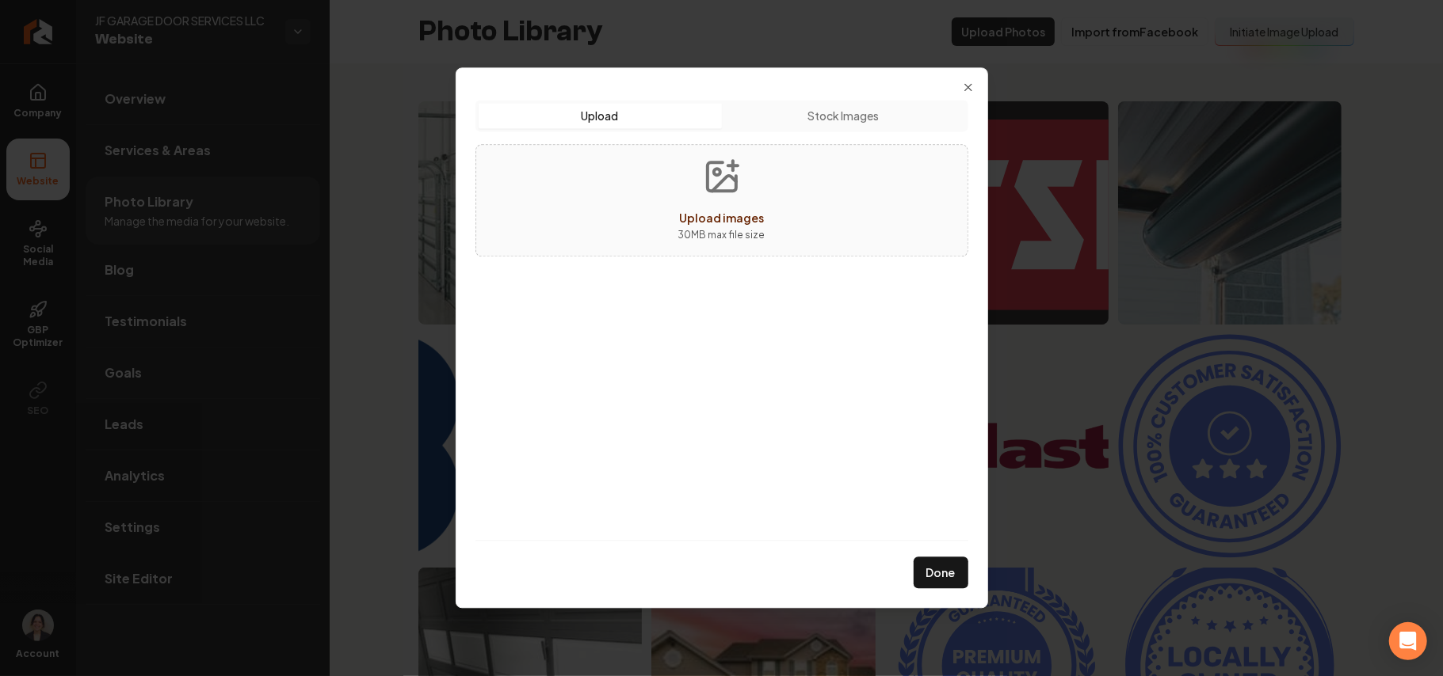
click at [673, 233] on button "Upload images 30 MB max file size" at bounding box center [721, 200] width 112 height 111
type input "**********"
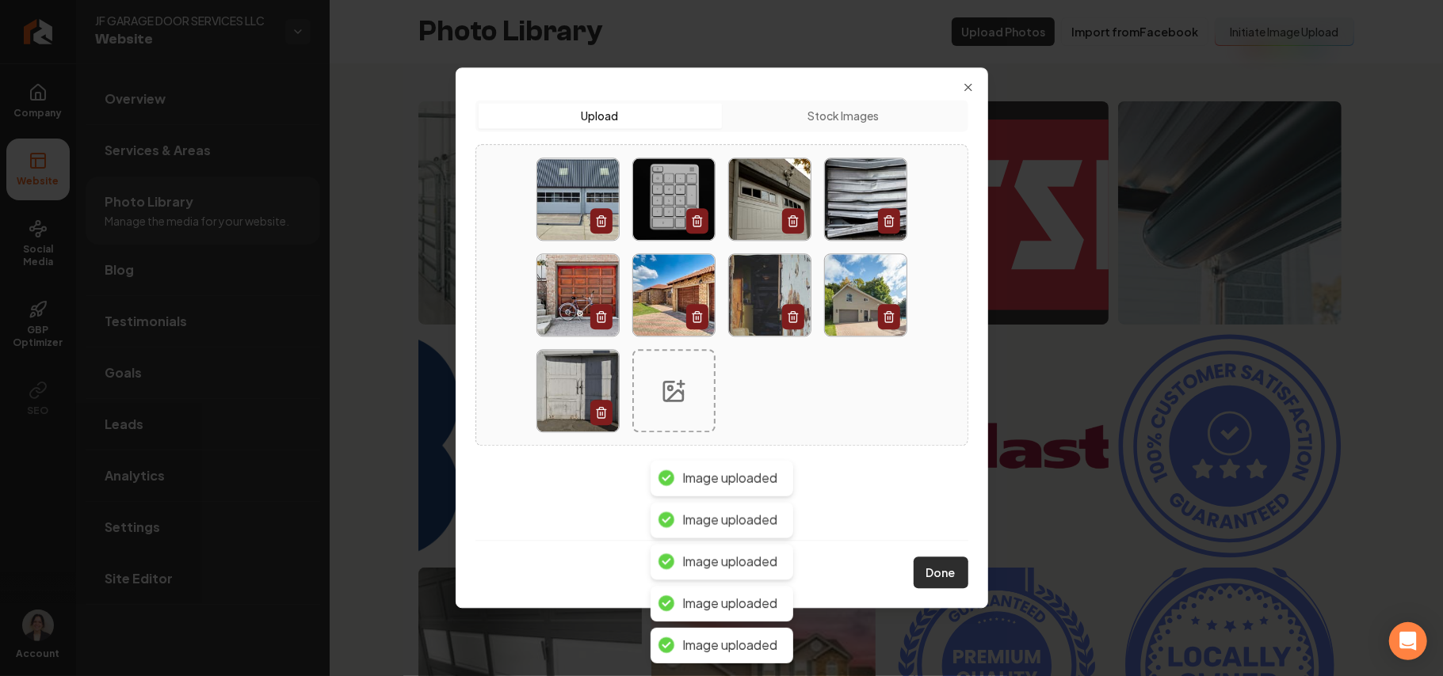
click at [929, 575] on button "Done" at bounding box center [940, 574] width 55 height 32
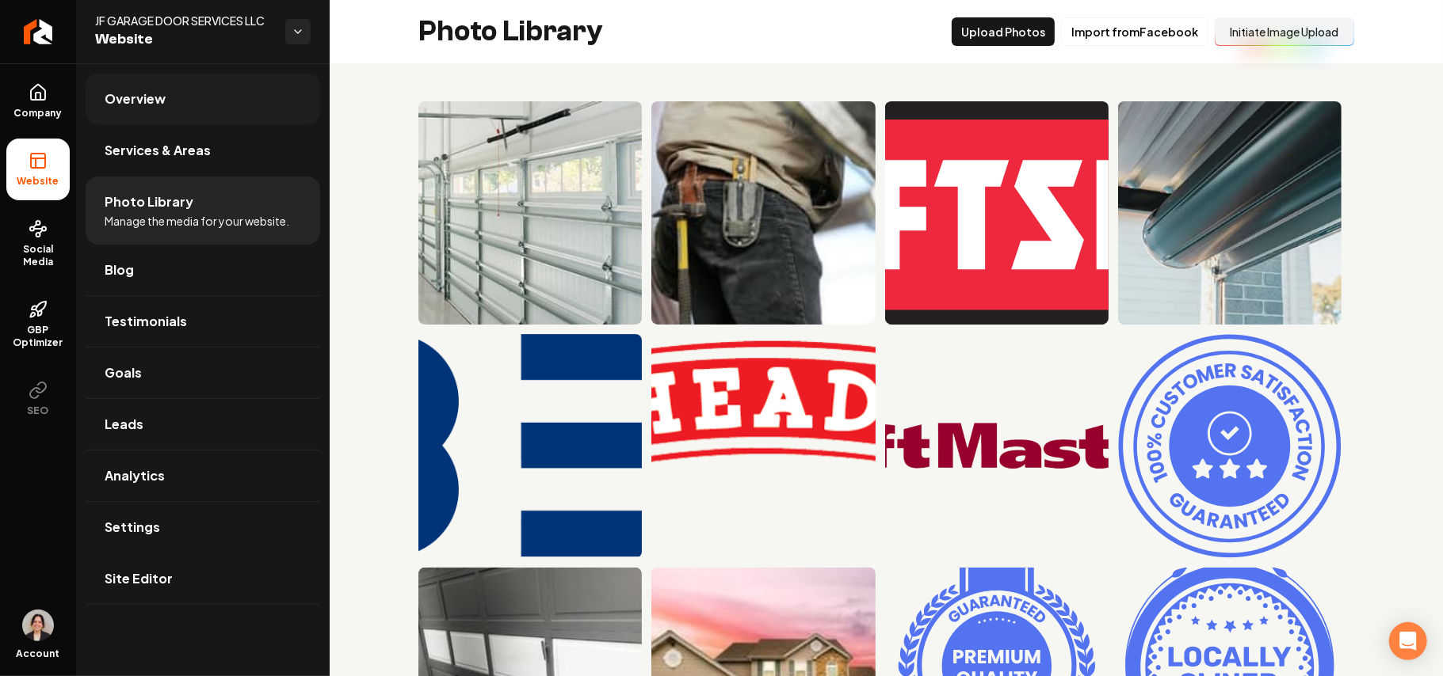
click at [212, 106] on link "Overview" at bounding box center [203, 99] width 234 height 51
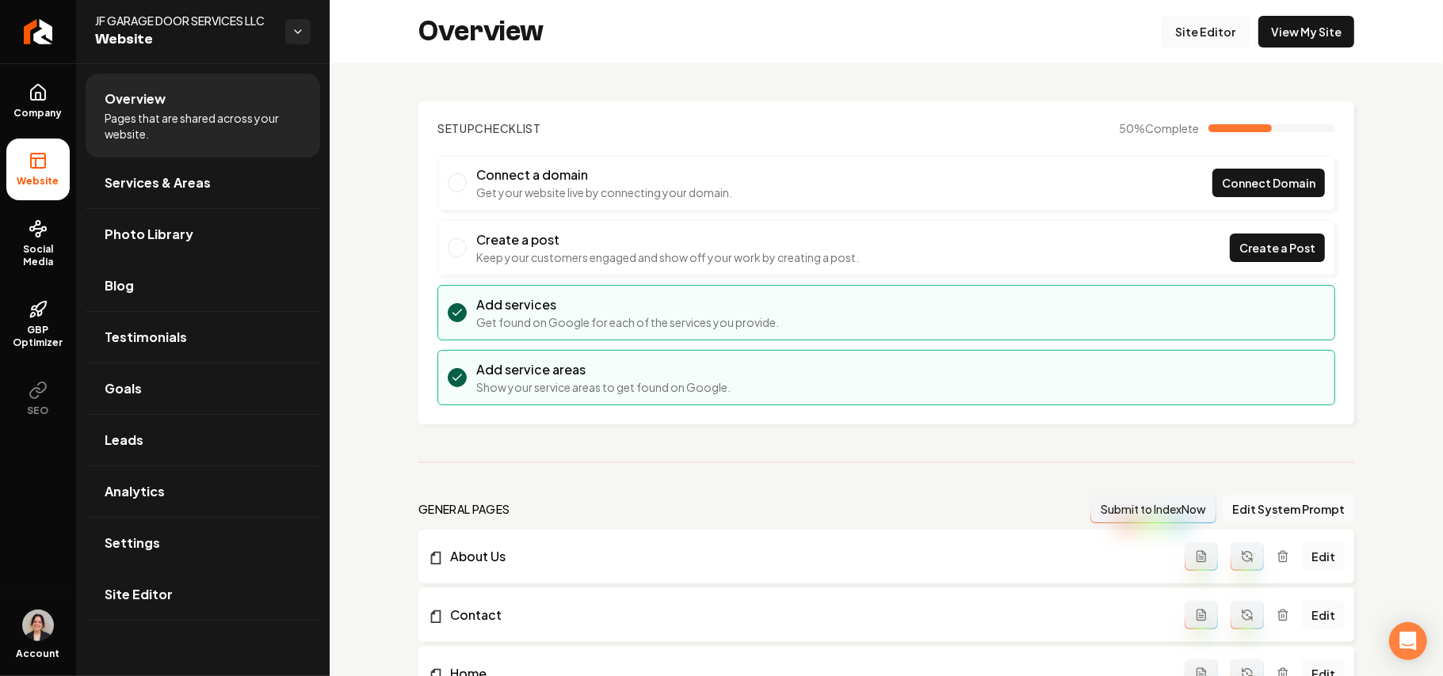
click at [1180, 32] on link "Site Editor" at bounding box center [1204, 32] width 87 height 32
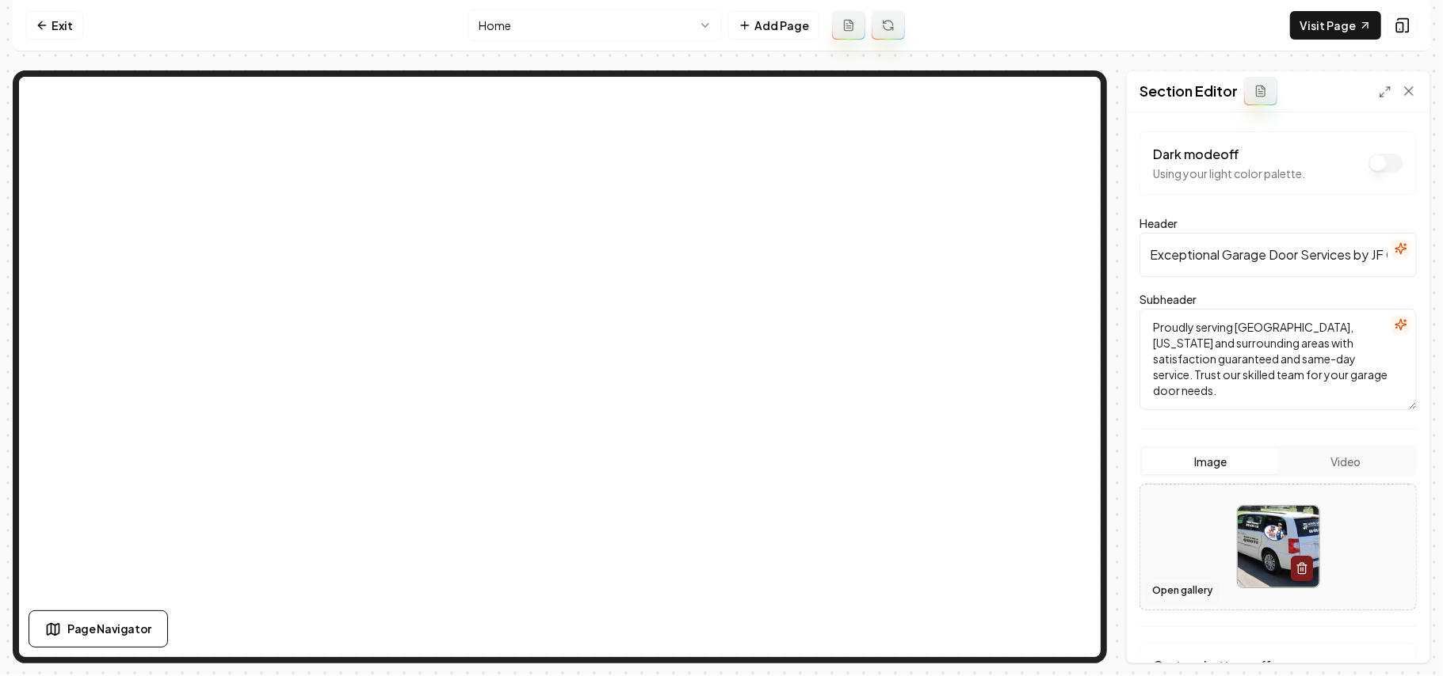
click at [1176, 600] on button "Open gallery" at bounding box center [1181, 590] width 71 height 25
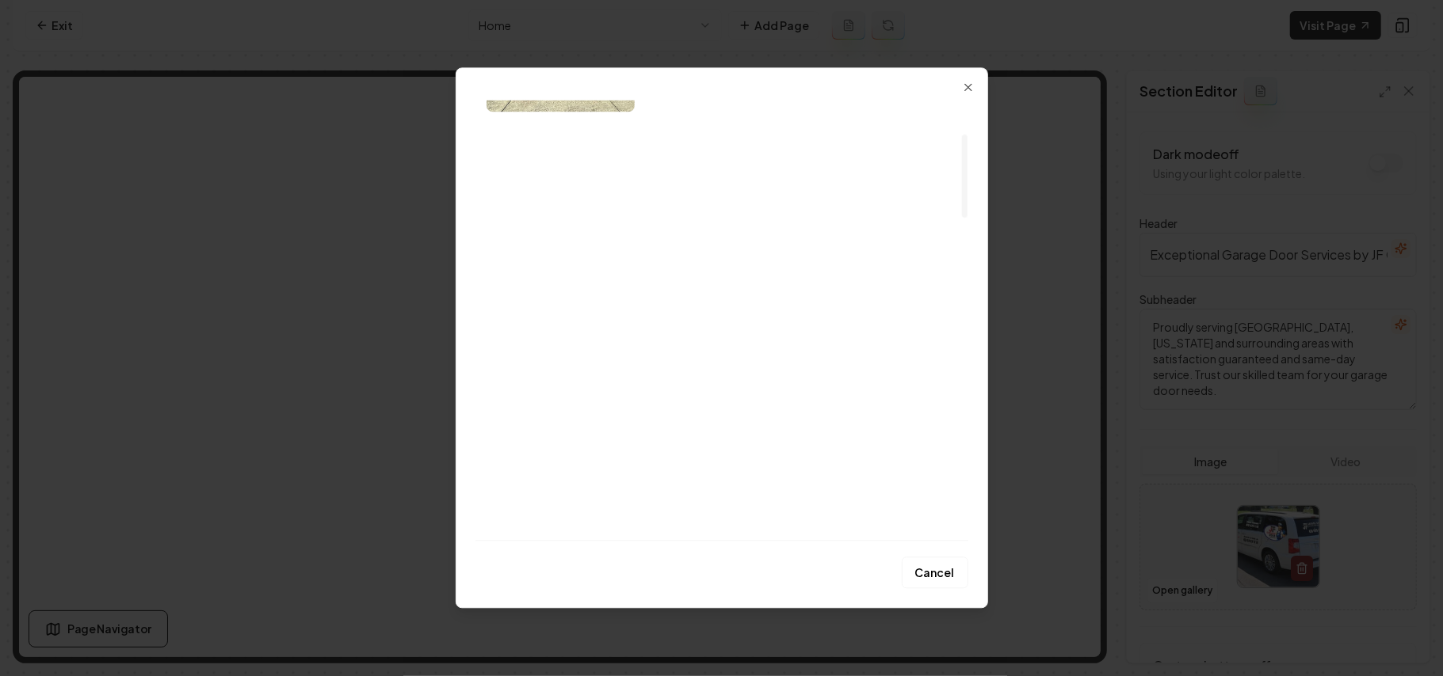
scroll to position [211, 0]
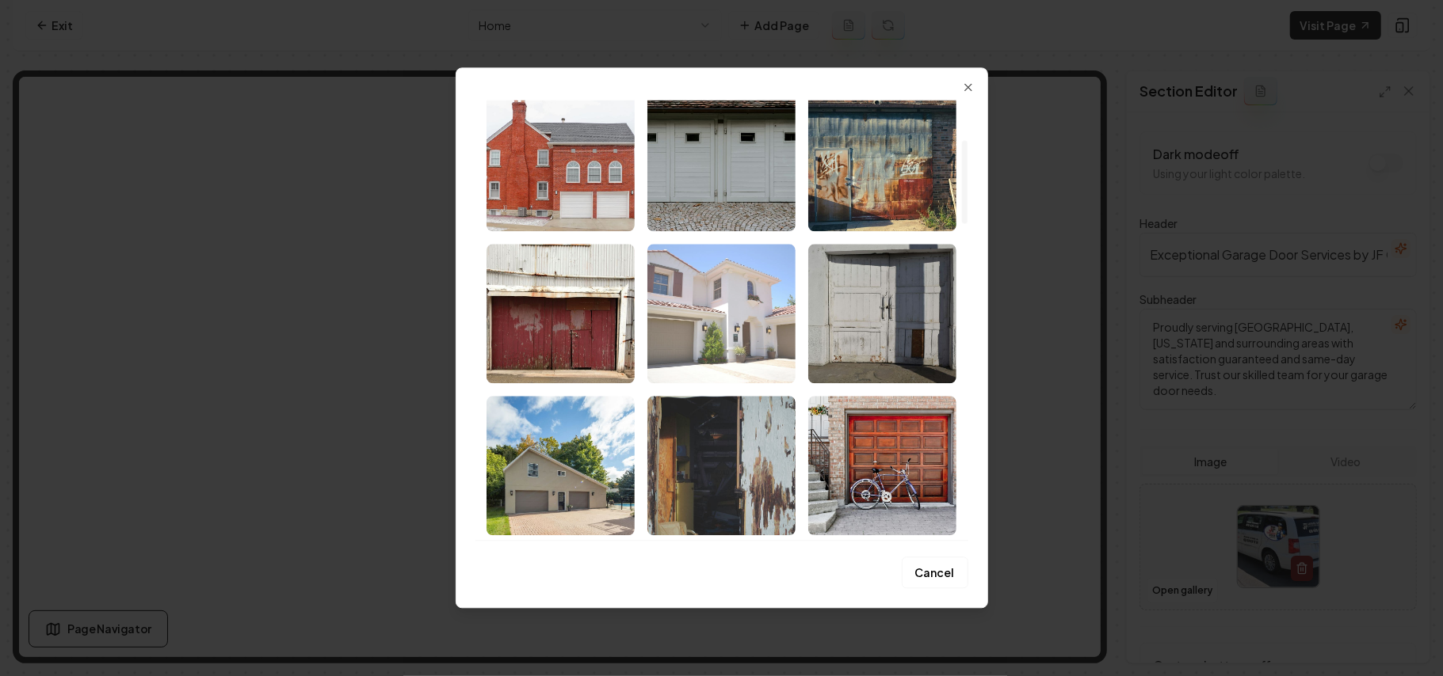
click at [718, 314] on img "Select image image_68a36b3b5c7cd75eb88bb50b.jpg" at bounding box center [721, 313] width 148 height 139
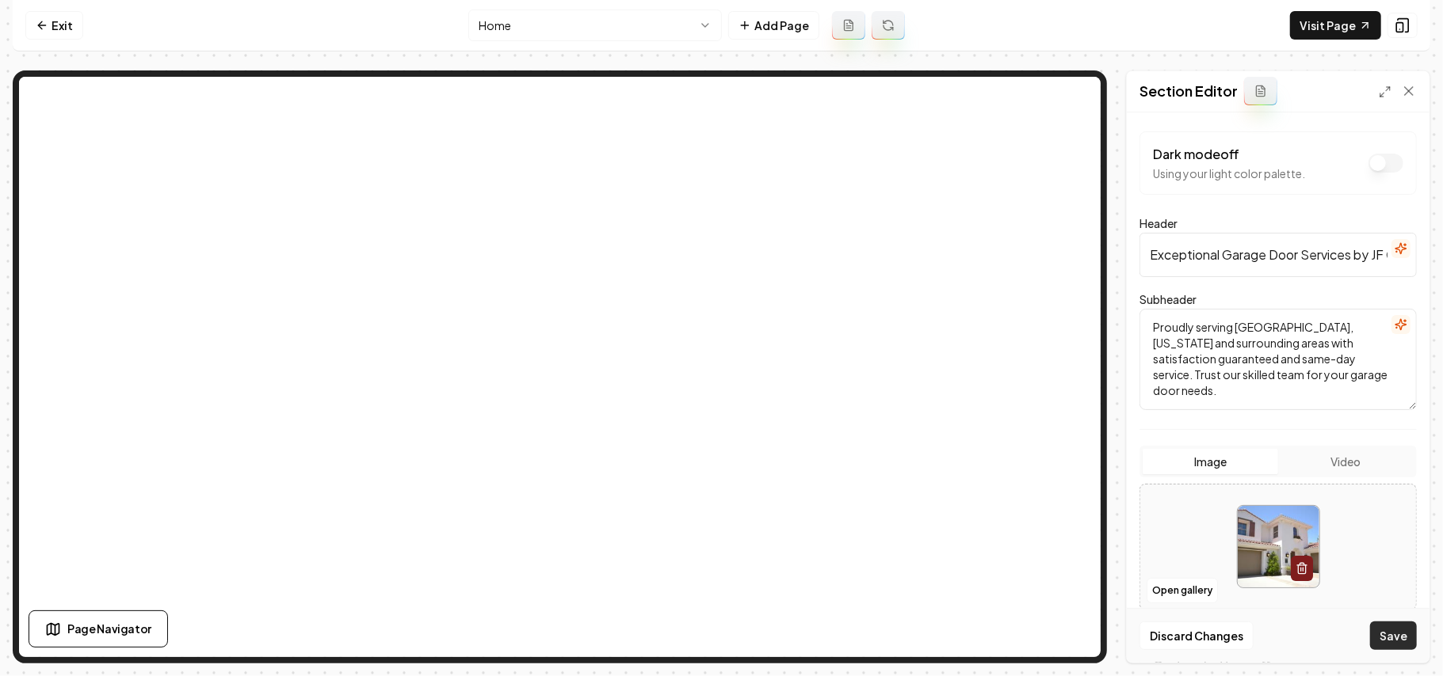
click at [1402, 631] on button "Save" at bounding box center [1393, 636] width 47 height 29
click at [1163, 585] on button "Open gallery" at bounding box center [1181, 590] width 71 height 25
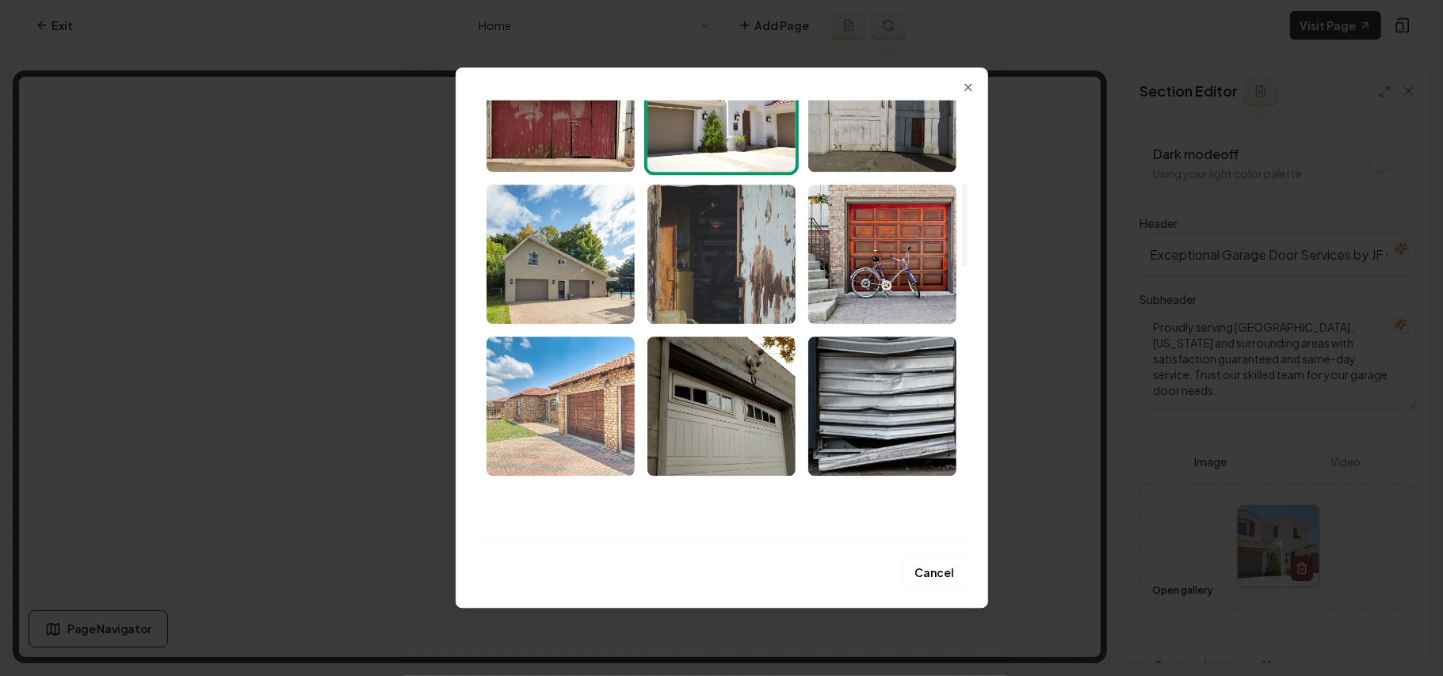
scroll to position [528, 0]
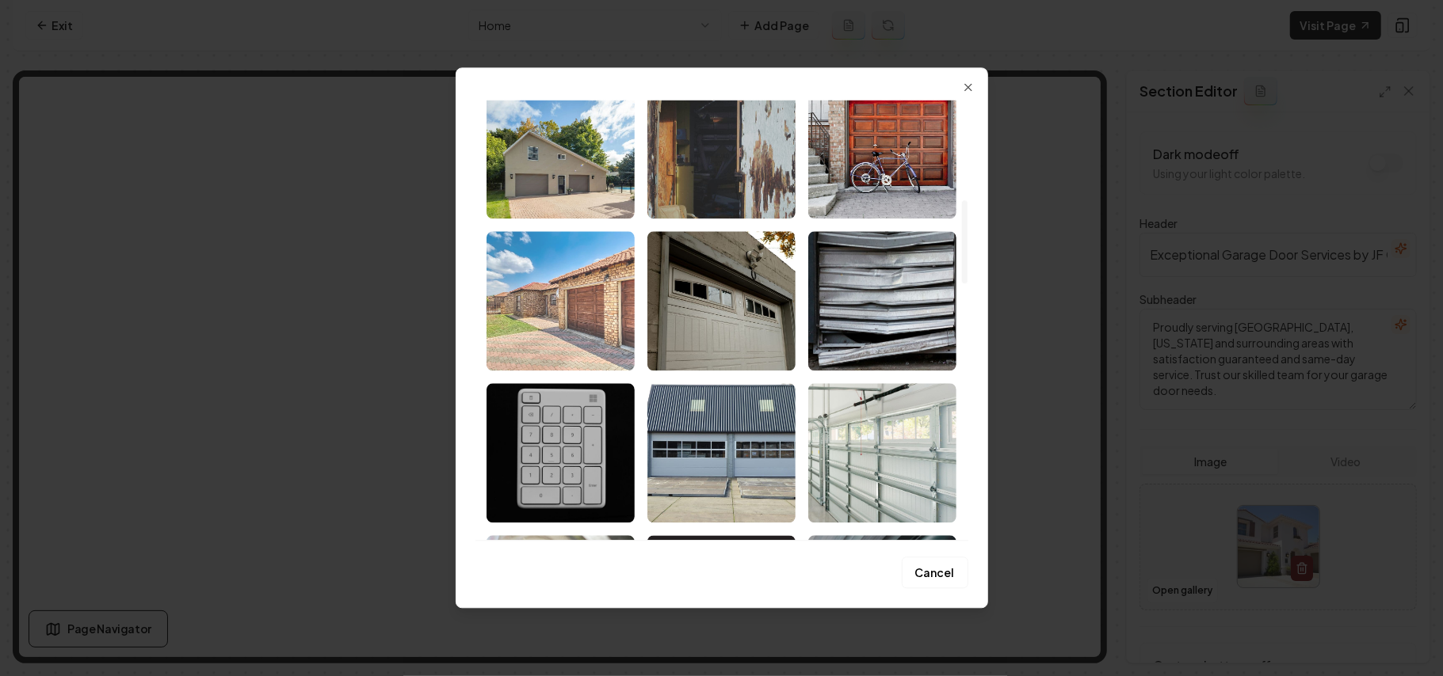
click at [555, 301] on img "Select image image_68a36b375c7cd75eb88b9345.jpg" at bounding box center [560, 300] width 148 height 139
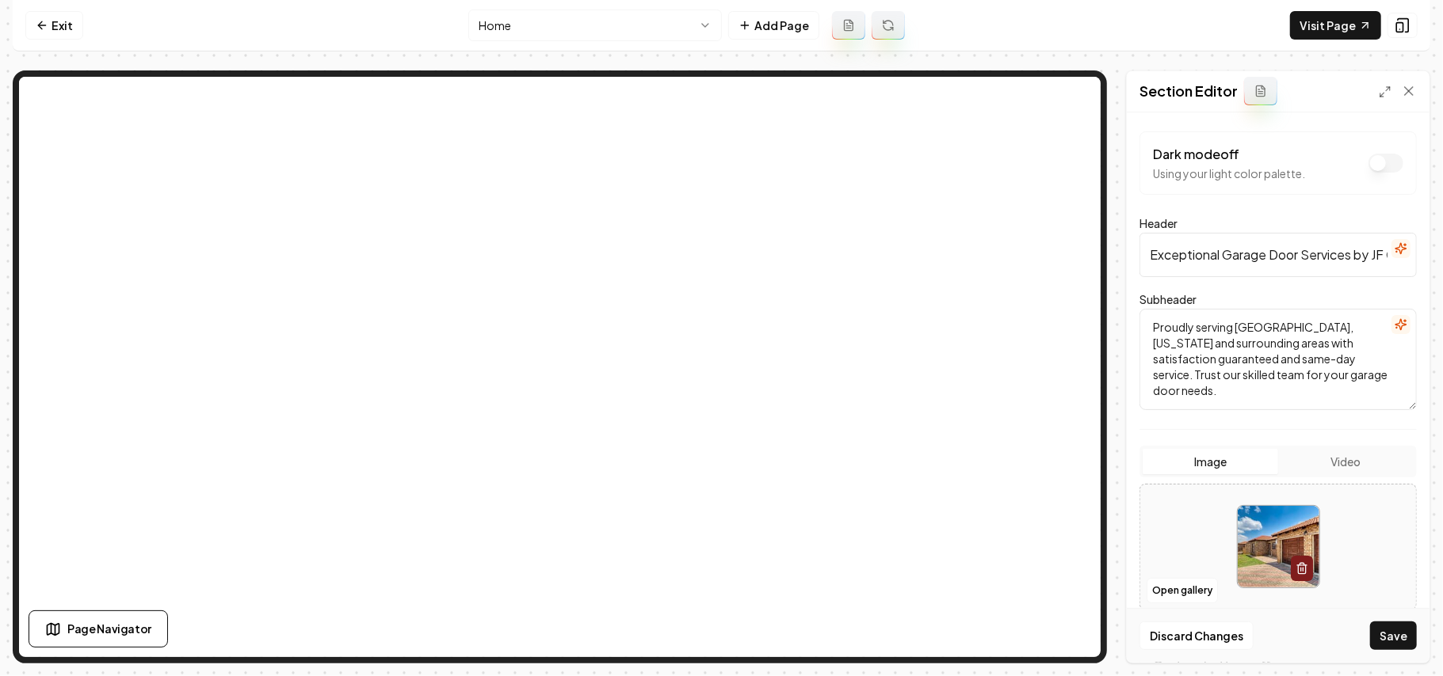
click at [1370, 635] on div "Discard Changes Save" at bounding box center [1277, 635] width 303 height 55
click at [1401, 637] on button "Save" at bounding box center [1393, 636] width 47 height 29
click at [1180, 594] on button "Open gallery" at bounding box center [1181, 590] width 71 height 25
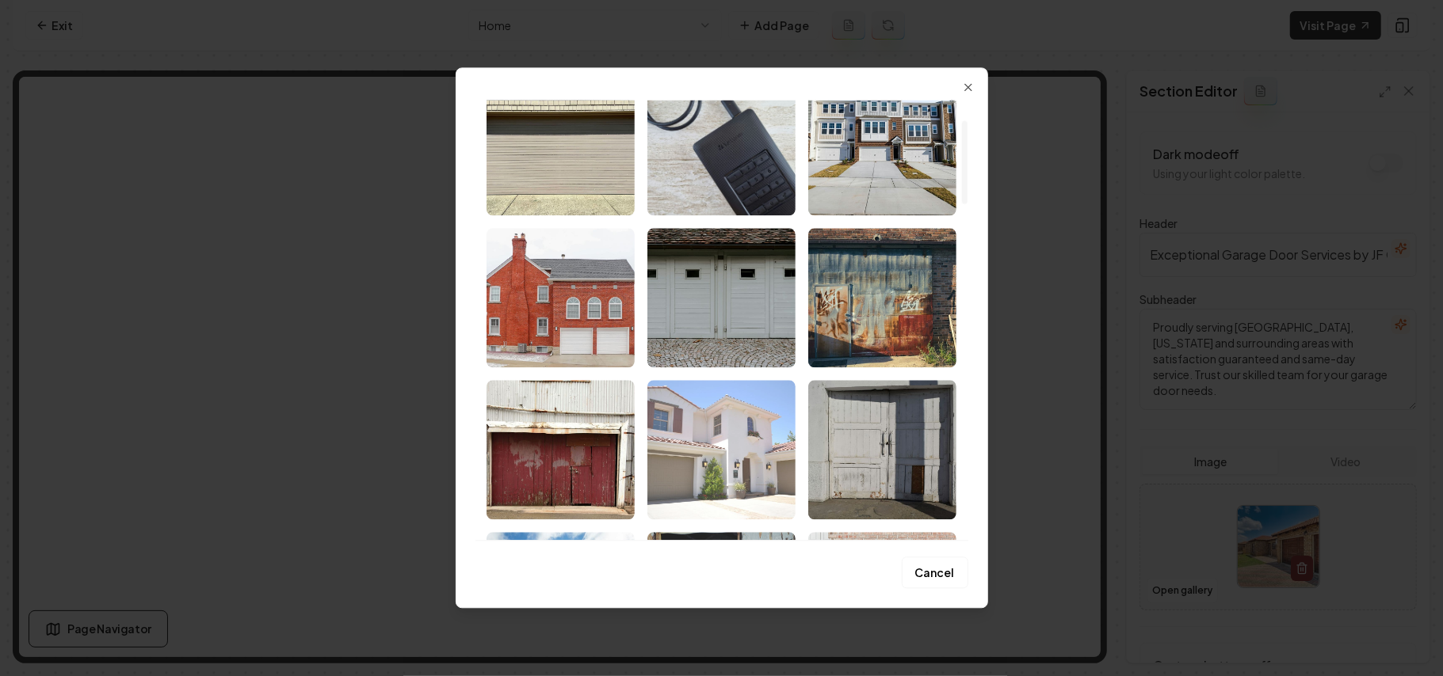
scroll to position [105, 0]
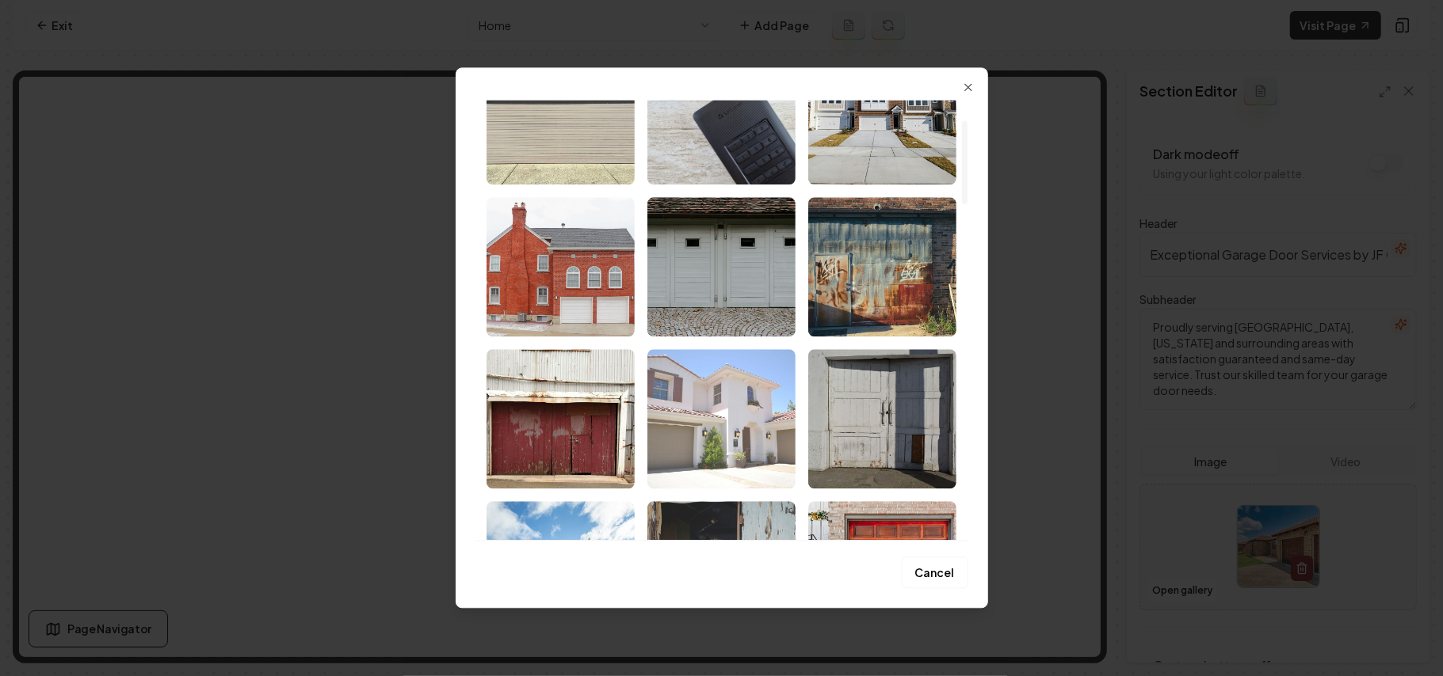
click at [695, 418] on img "Select image image_68a36b3b5c7cd75eb88bb50b.jpg" at bounding box center [721, 418] width 148 height 139
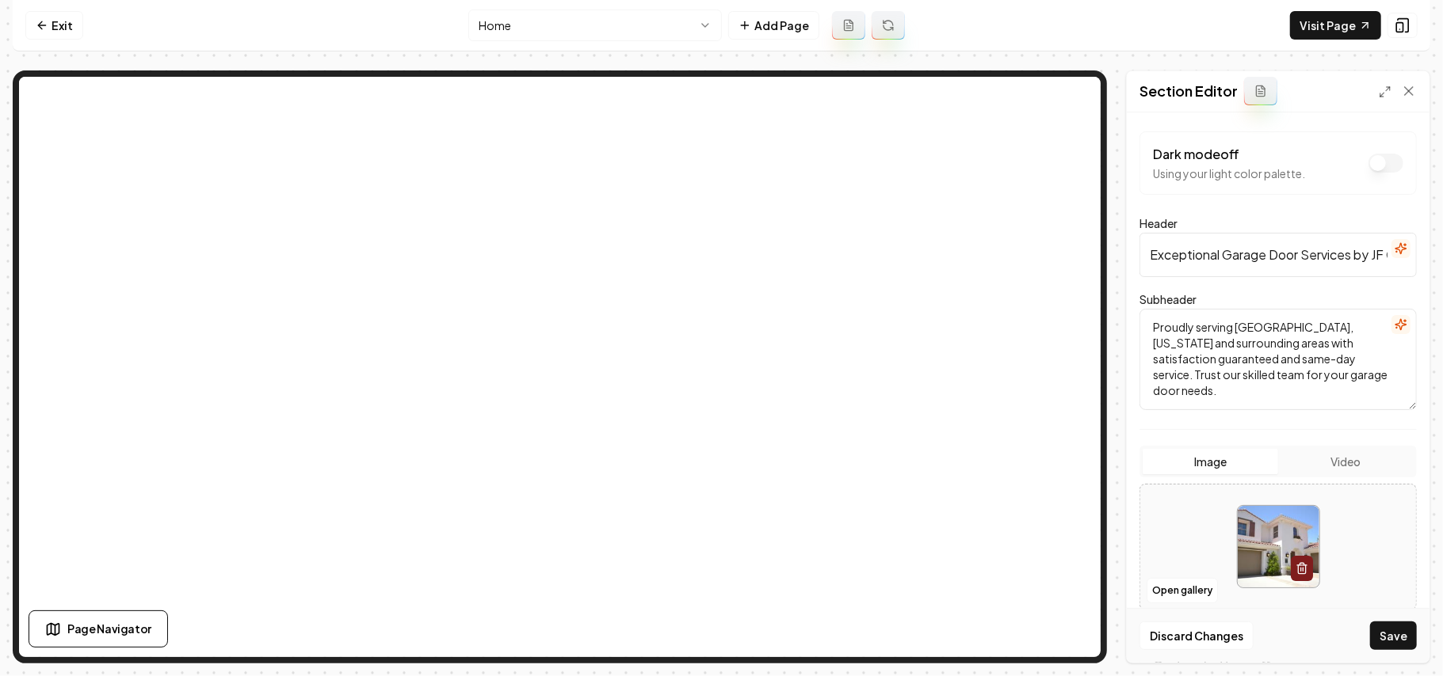
drag, startPoint x: 1380, startPoint y: 637, endPoint x: 1374, endPoint y: 621, distance: 17.1
click at [1383, 637] on button "Save" at bounding box center [1393, 636] width 47 height 29
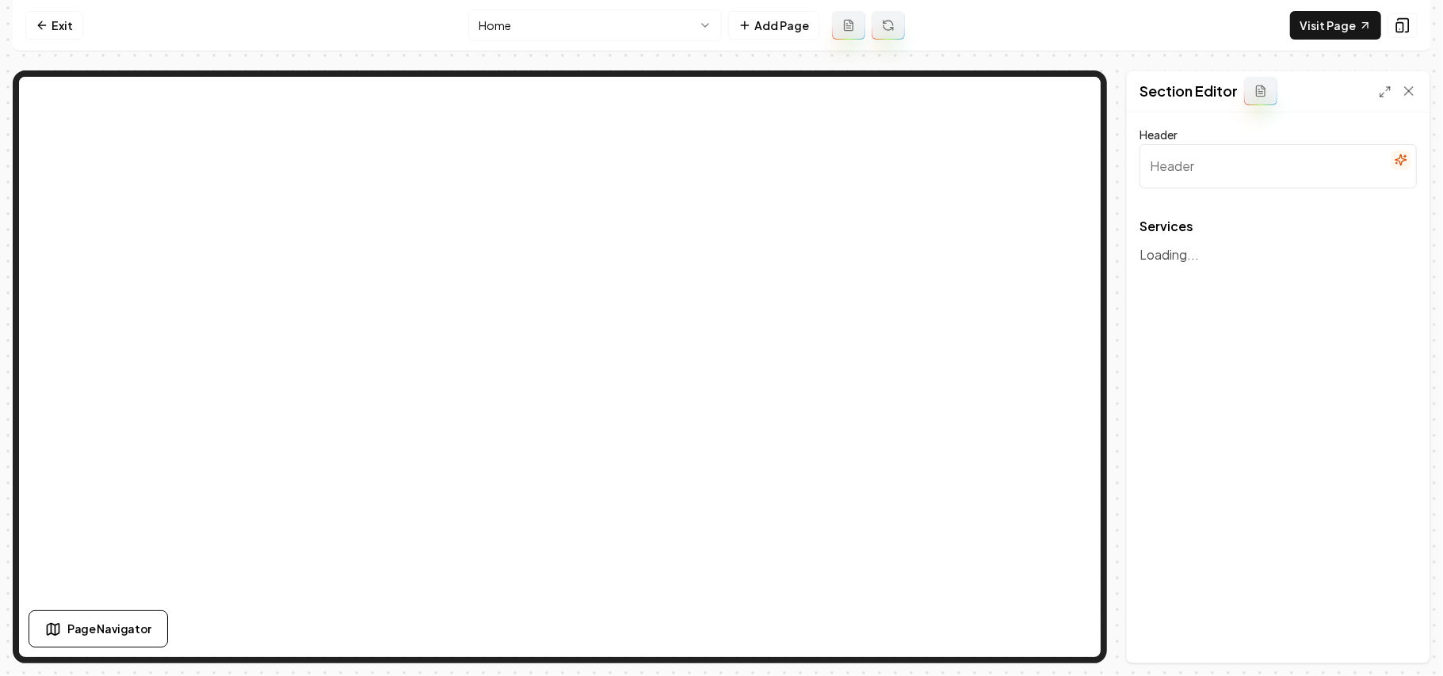
type input "Our Expert Garage Door Services"
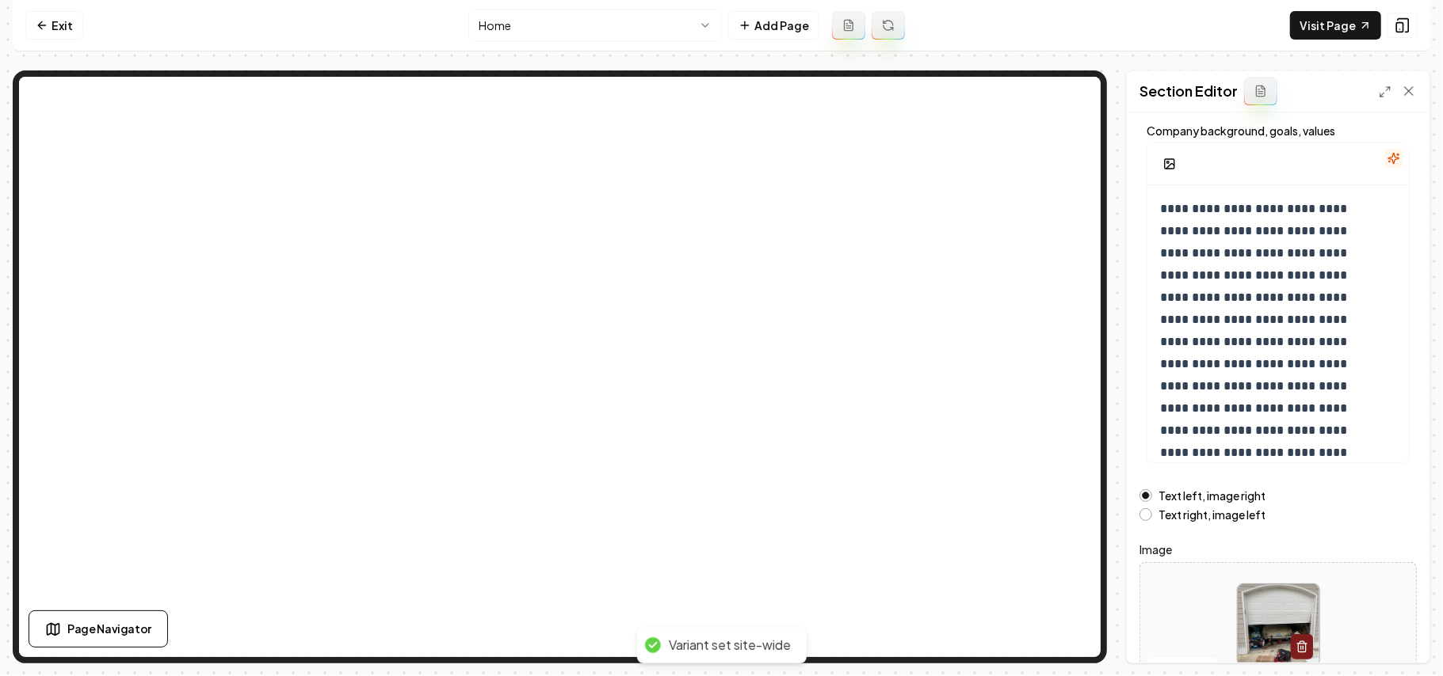
scroll to position [181, 0]
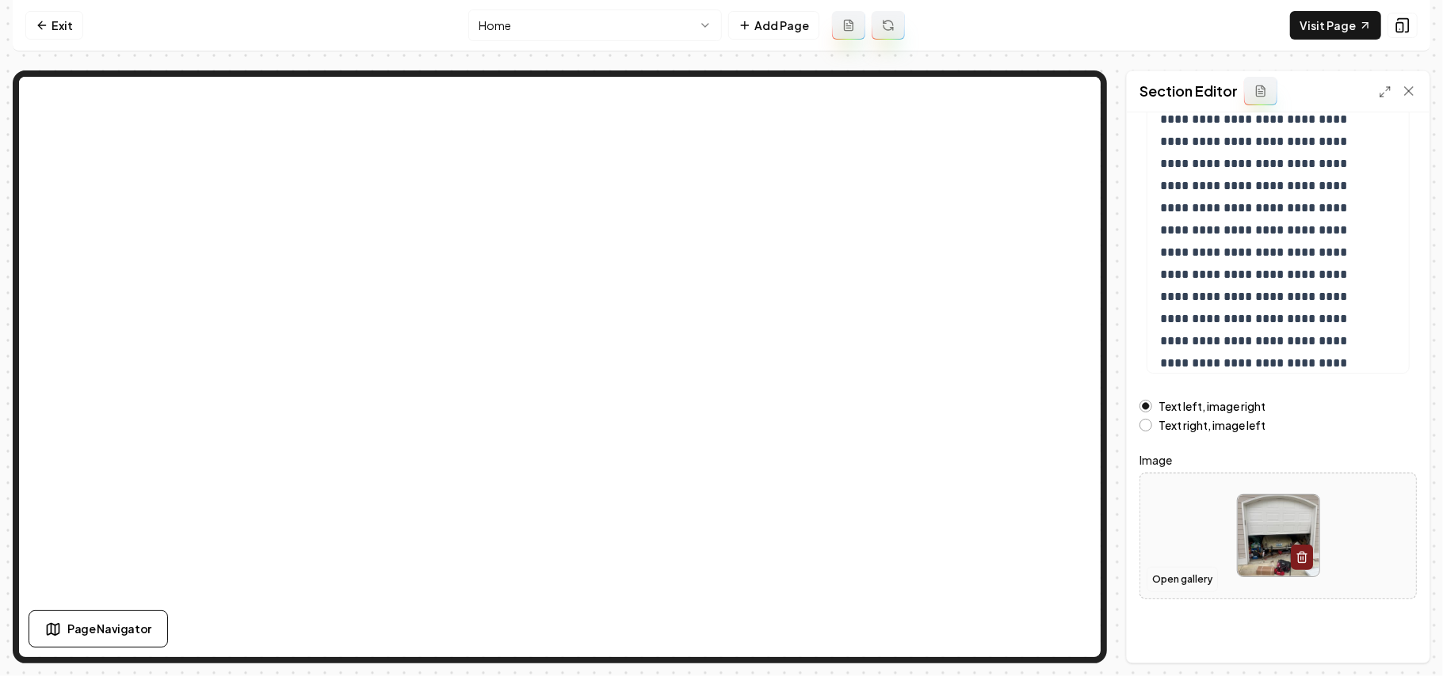
click at [1174, 575] on button "Open gallery" at bounding box center [1181, 579] width 71 height 25
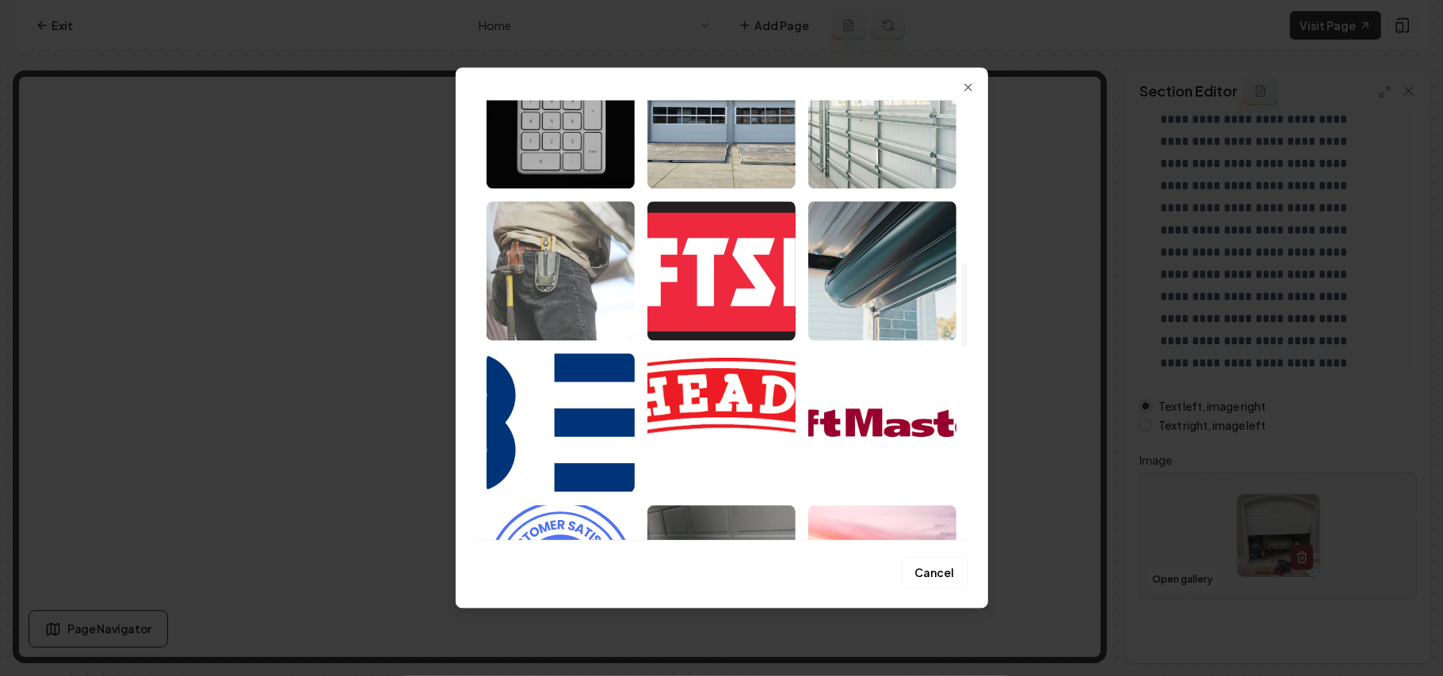
scroll to position [739, 0]
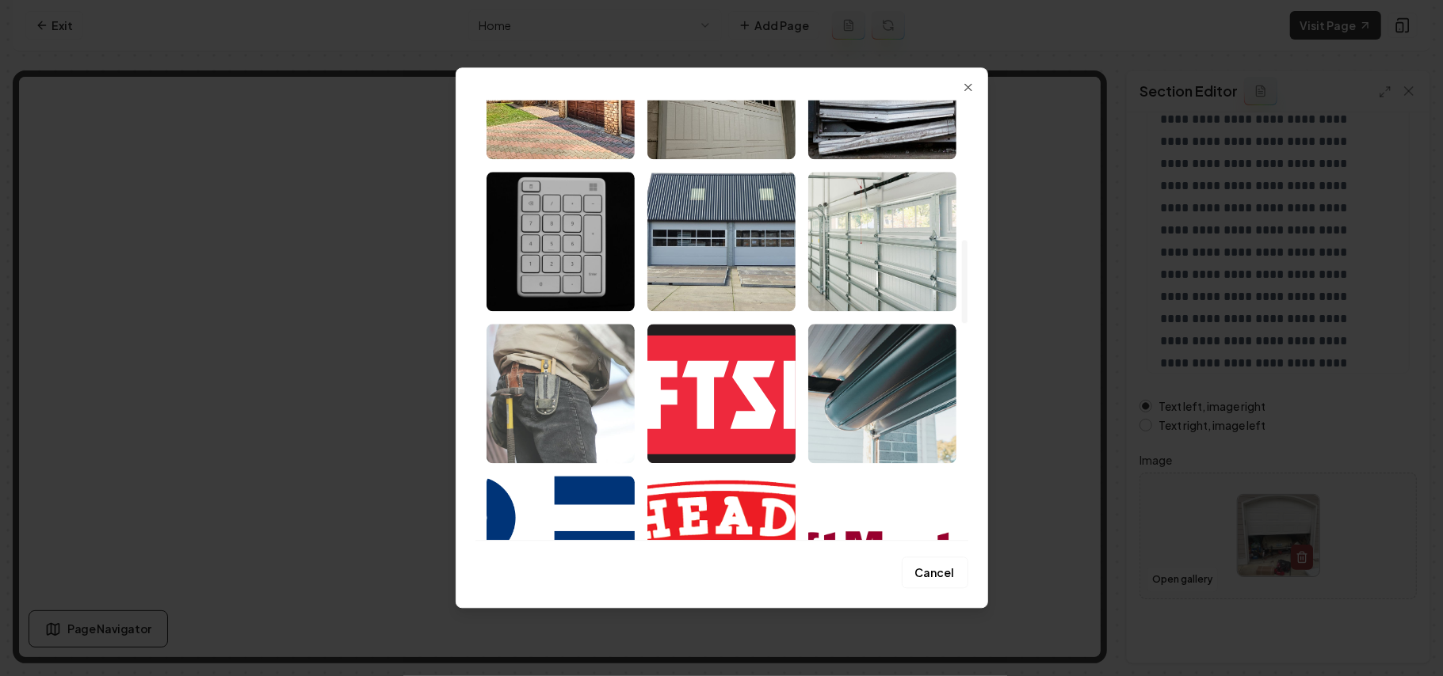
click at [548, 345] on img "Select image image_68a36b0a5c7cd75eb88a997c.jpg" at bounding box center [560, 393] width 148 height 139
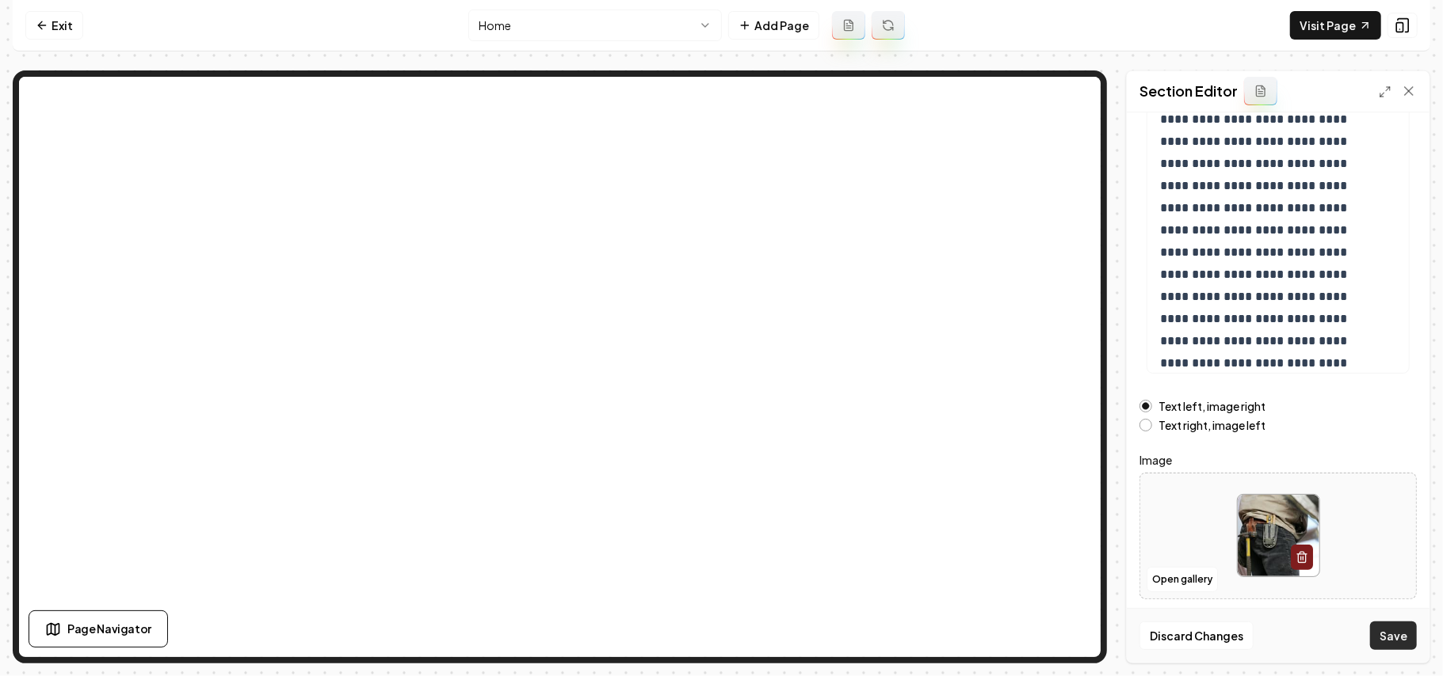
click at [1393, 625] on button "Save" at bounding box center [1393, 636] width 47 height 29
click at [1211, 428] on label "Text right, image left" at bounding box center [1211, 425] width 107 height 11
click at [1152, 428] on button "Text right, image left" at bounding box center [1145, 425] width 13 height 13
click at [1392, 632] on button "Save" at bounding box center [1393, 636] width 47 height 29
click at [74, 29] on link "Exit" at bounding box center [54, 25] width 58 height 29
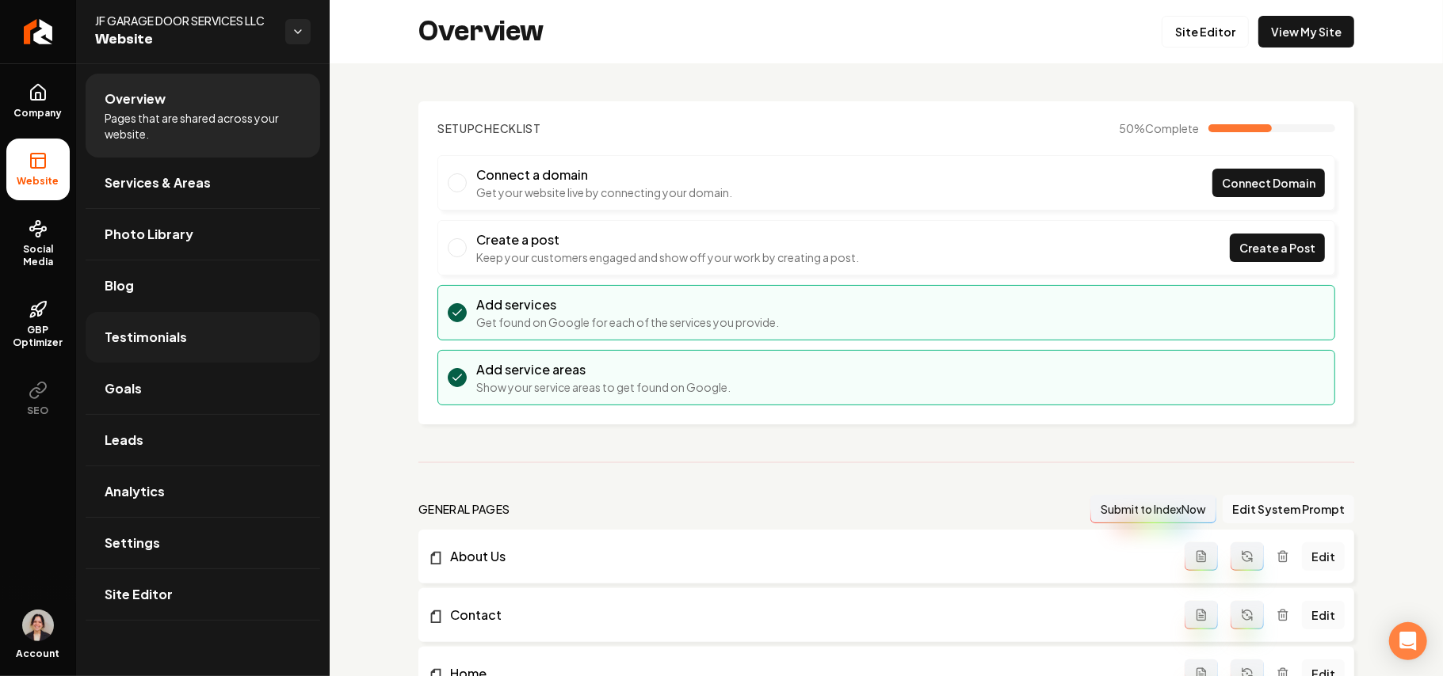
click at [195, 347] on link "Testimonials" at bounding box center [203, 337] width 234 height 51
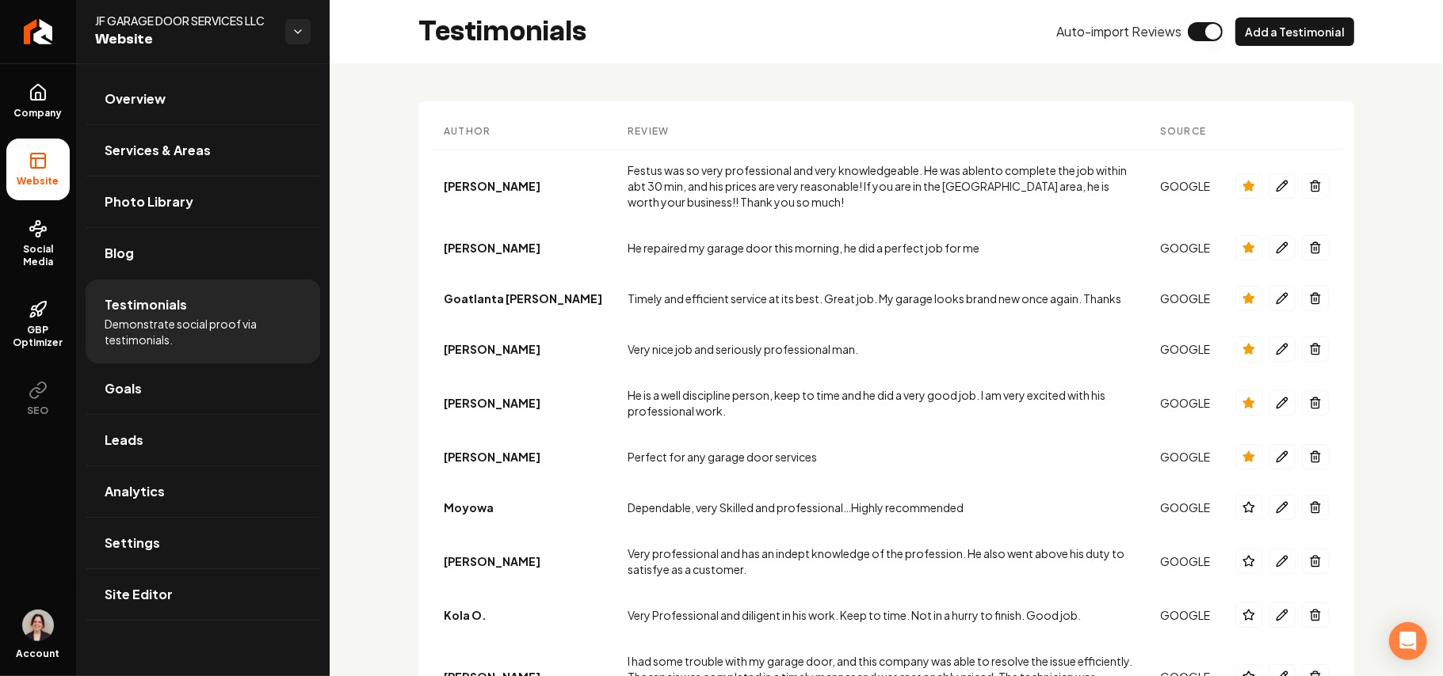
scroll to position [87, 0]
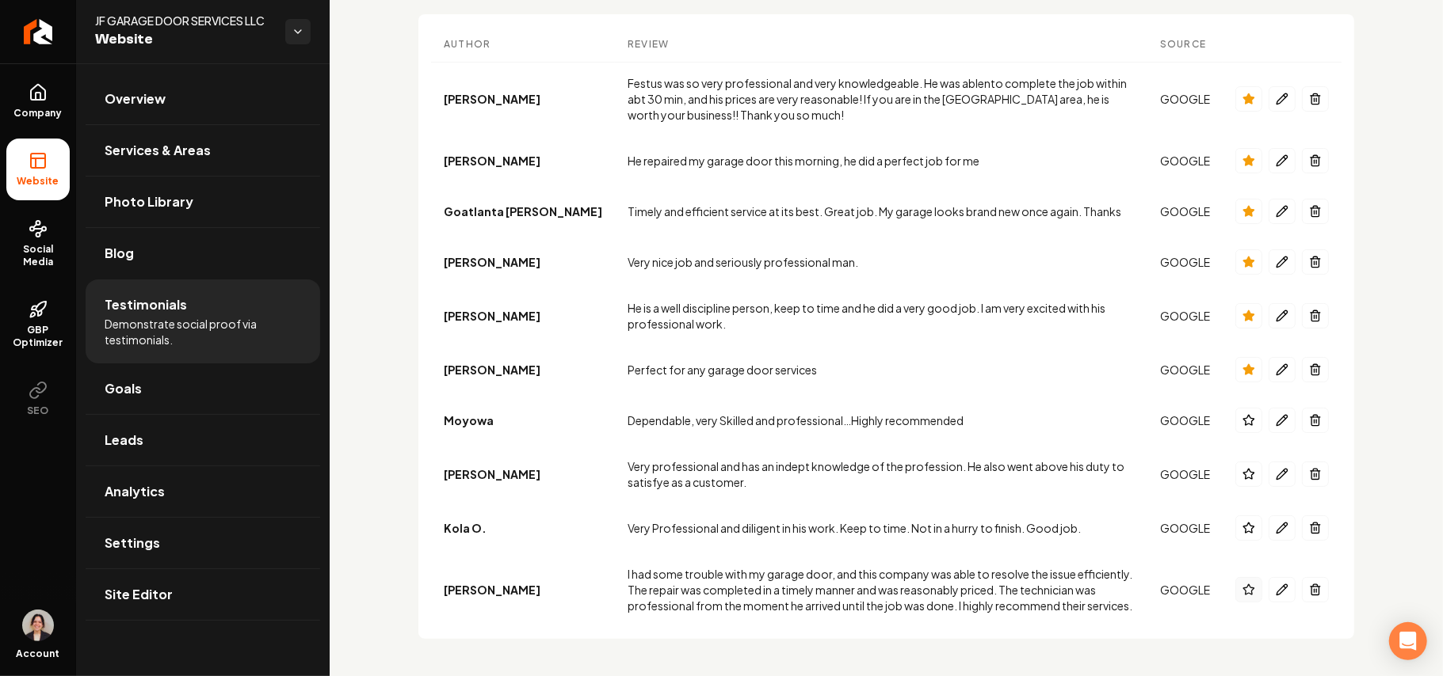
click at [1237, 589] on button "Main content area" at bounding box center [1248, 589] width 27 height 25
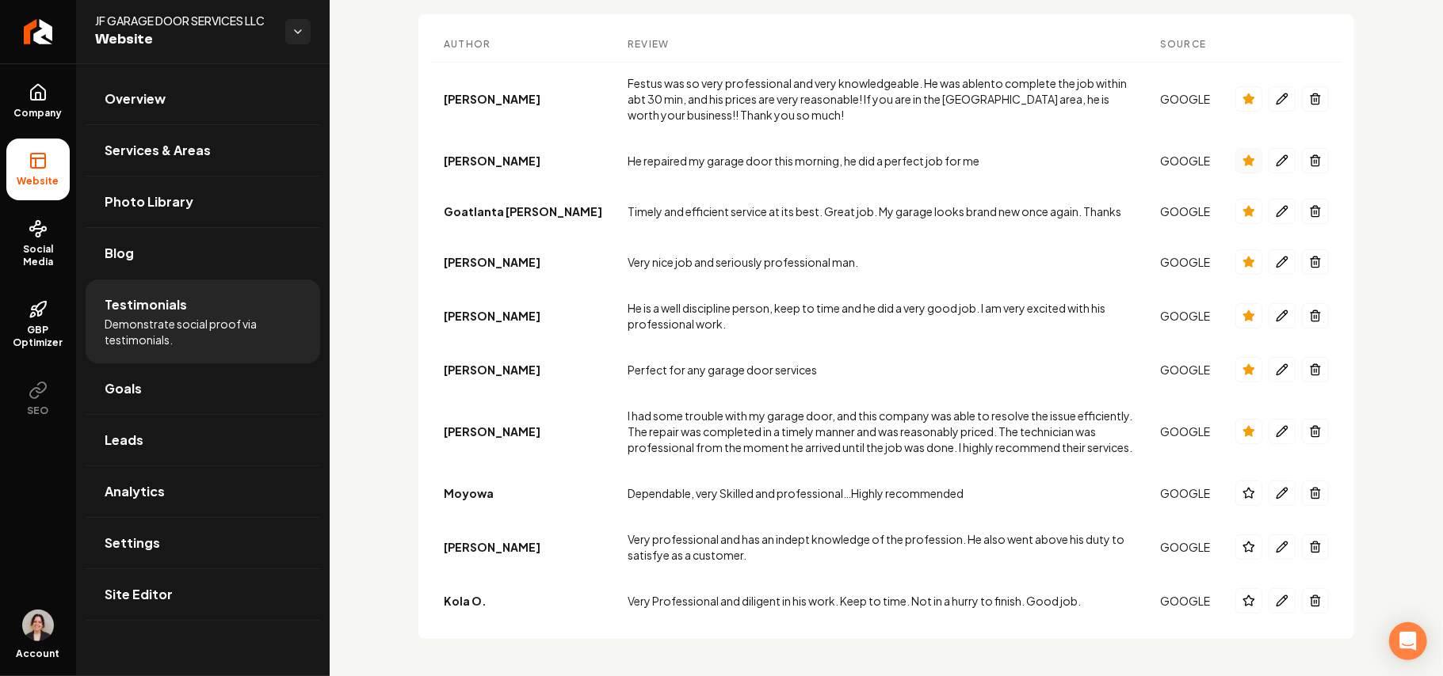
click at [1243, 159] on icon "Main content area" at bounding box center [1248, 160] width 10 height 10
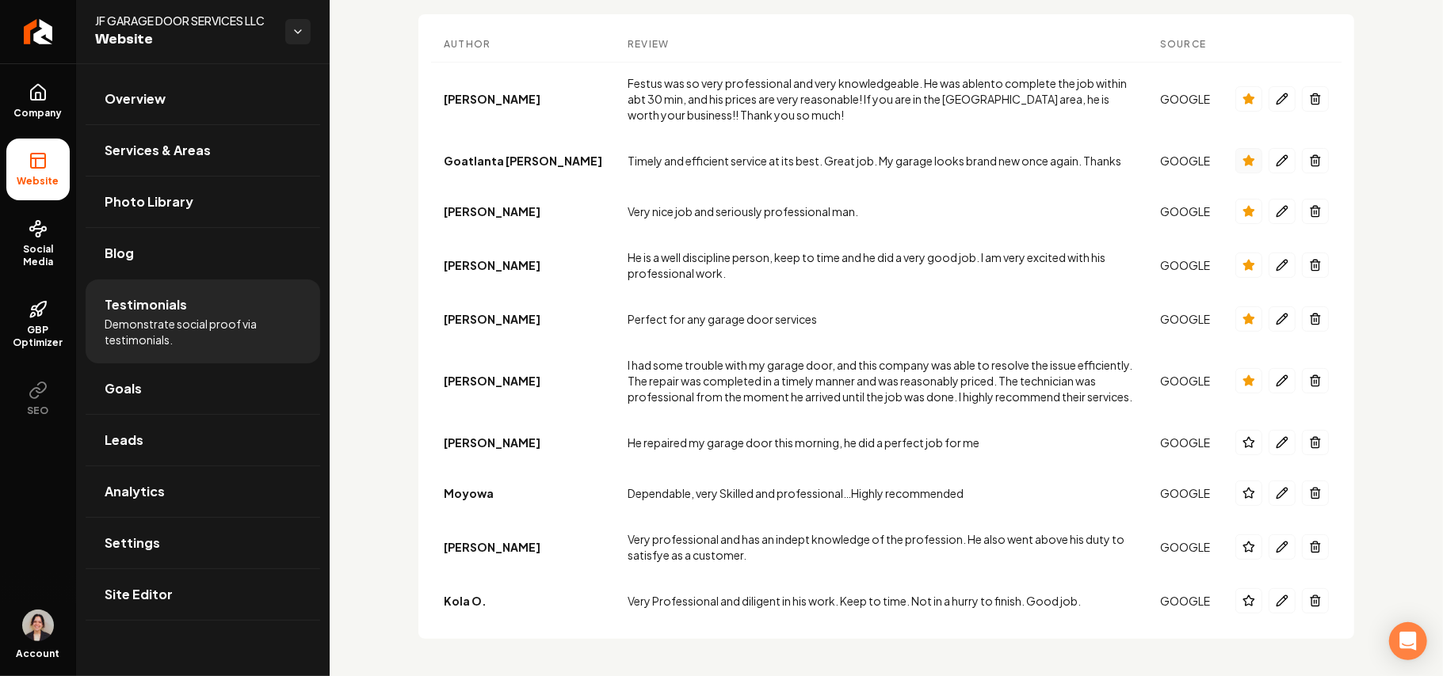
click at [1243, 159] on icon "Main content area" at bounding box center [1248, 160] width 10 height 10
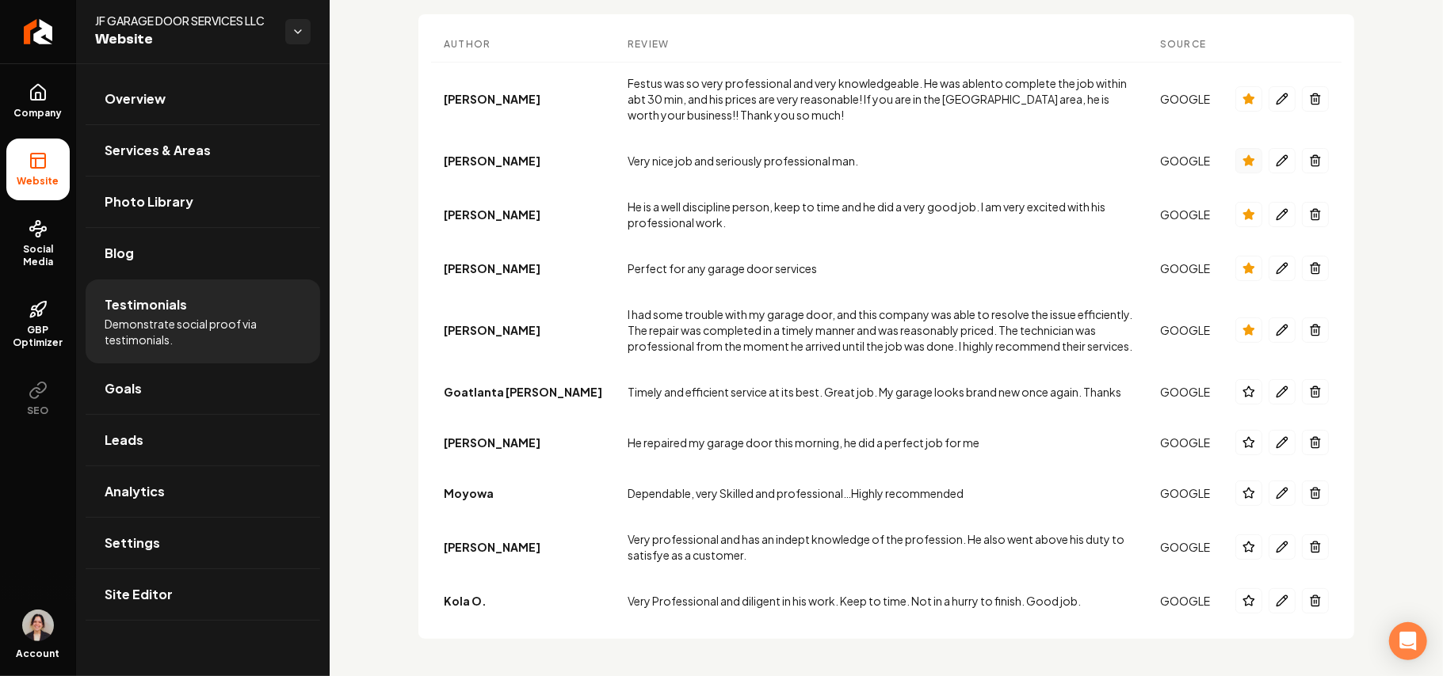
click at [1243, 159] on icon "Main content area" at bounding box center [1248, 160] width 10 height 10
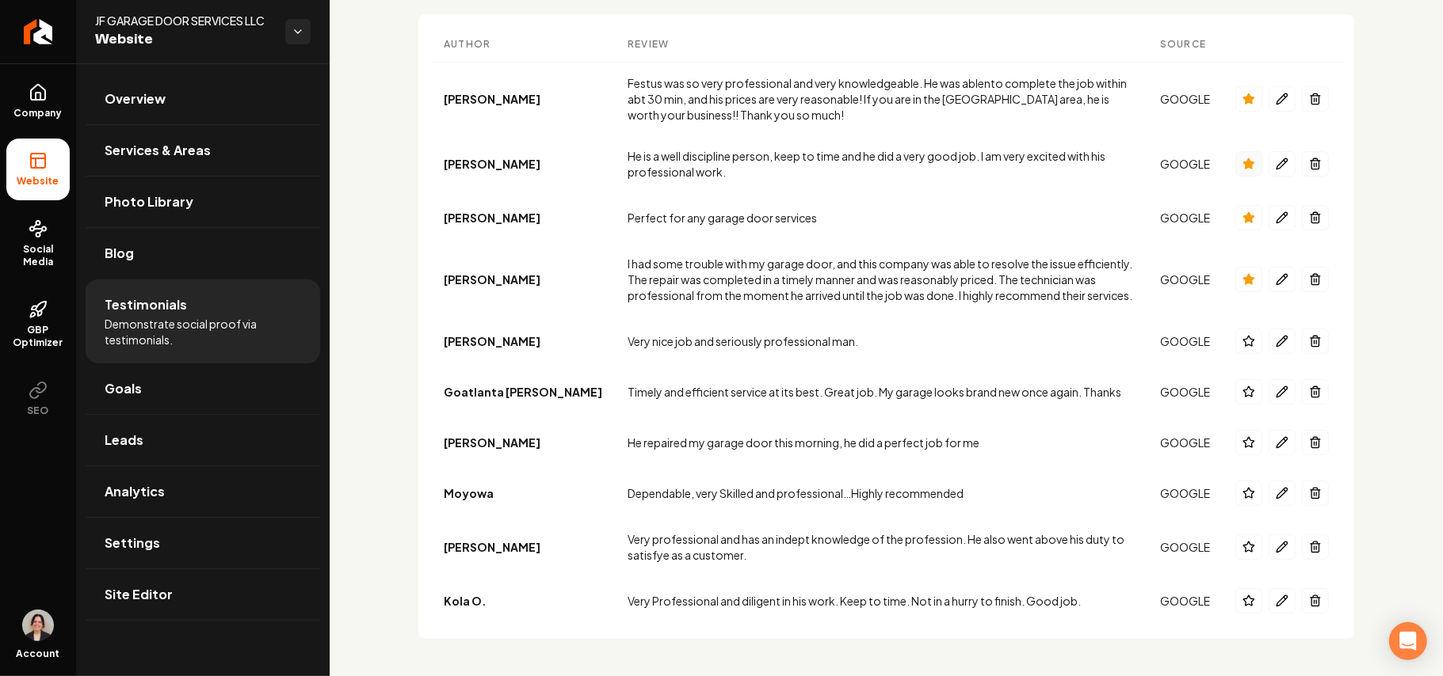
click at [1242, 159] on icon "Main content area" at bounding box center [1248, 164] width 13 height 13
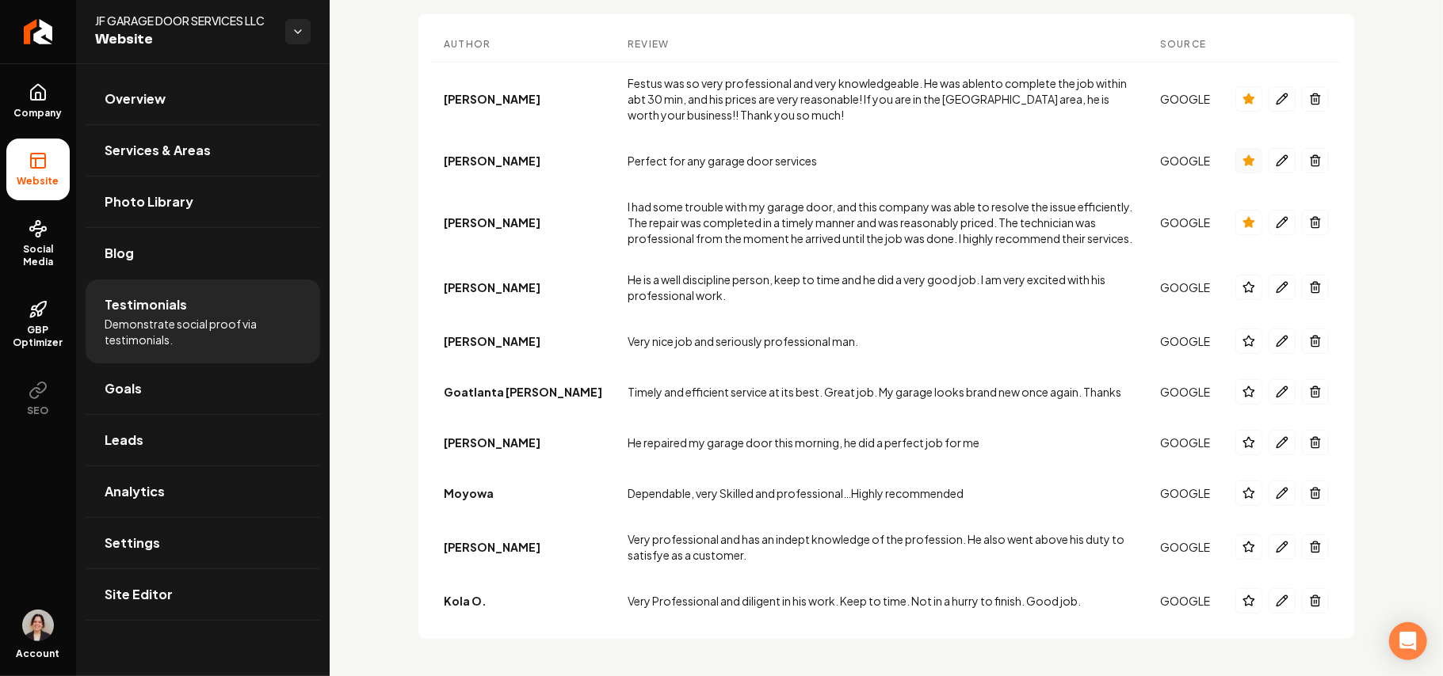
click at [1243, 159] on icon "Main content area" at bounding box center [1248, 160] width 10 height 10
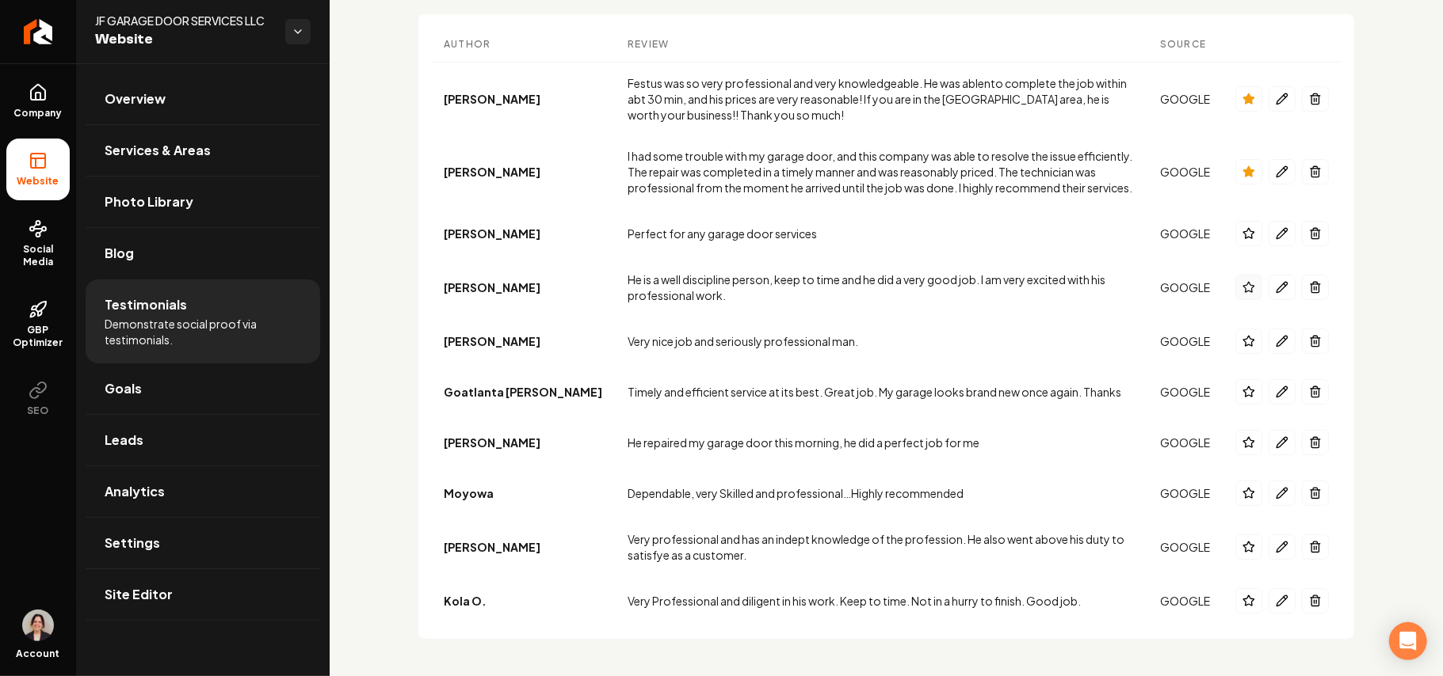
click at [1242, 288] on icon "Main content area" at bounding box center [1248, 287] width 13 height 13
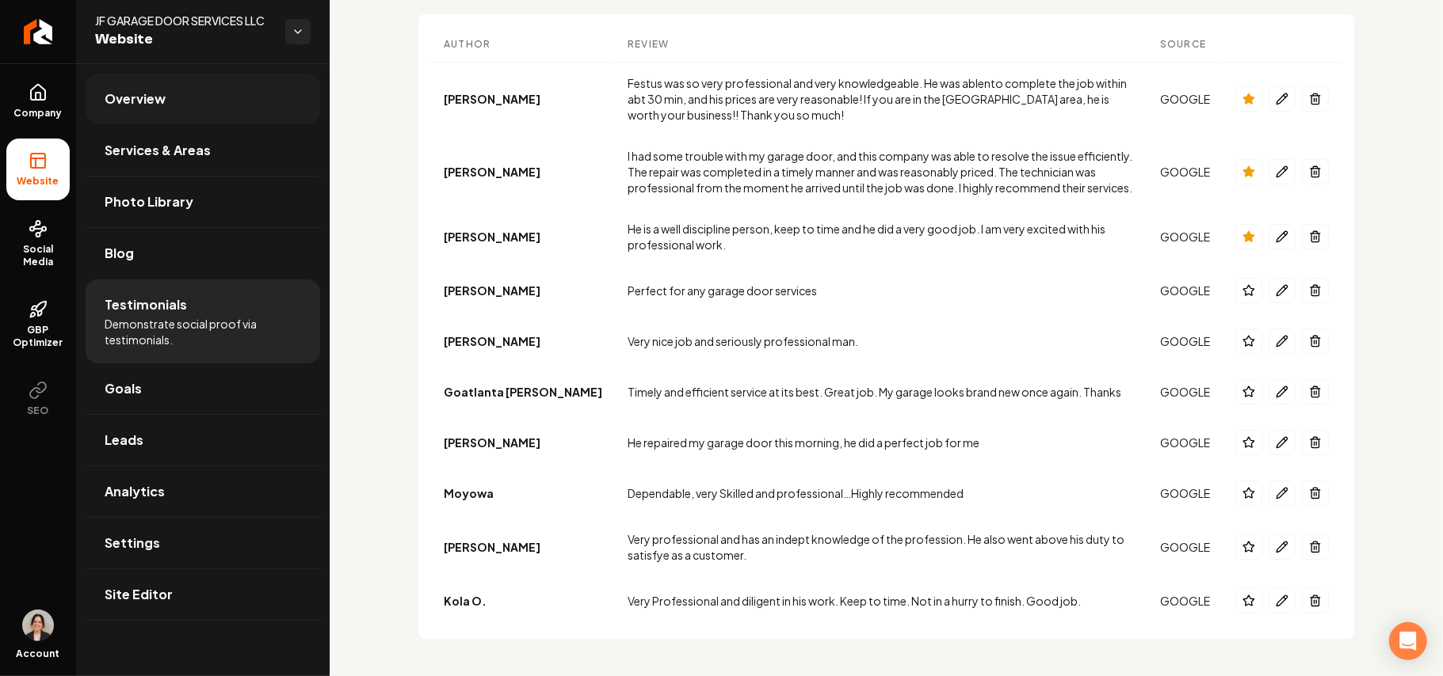
click at [181, 100] on link "Overview" at bounding box center [203, 99] width 234 height 51
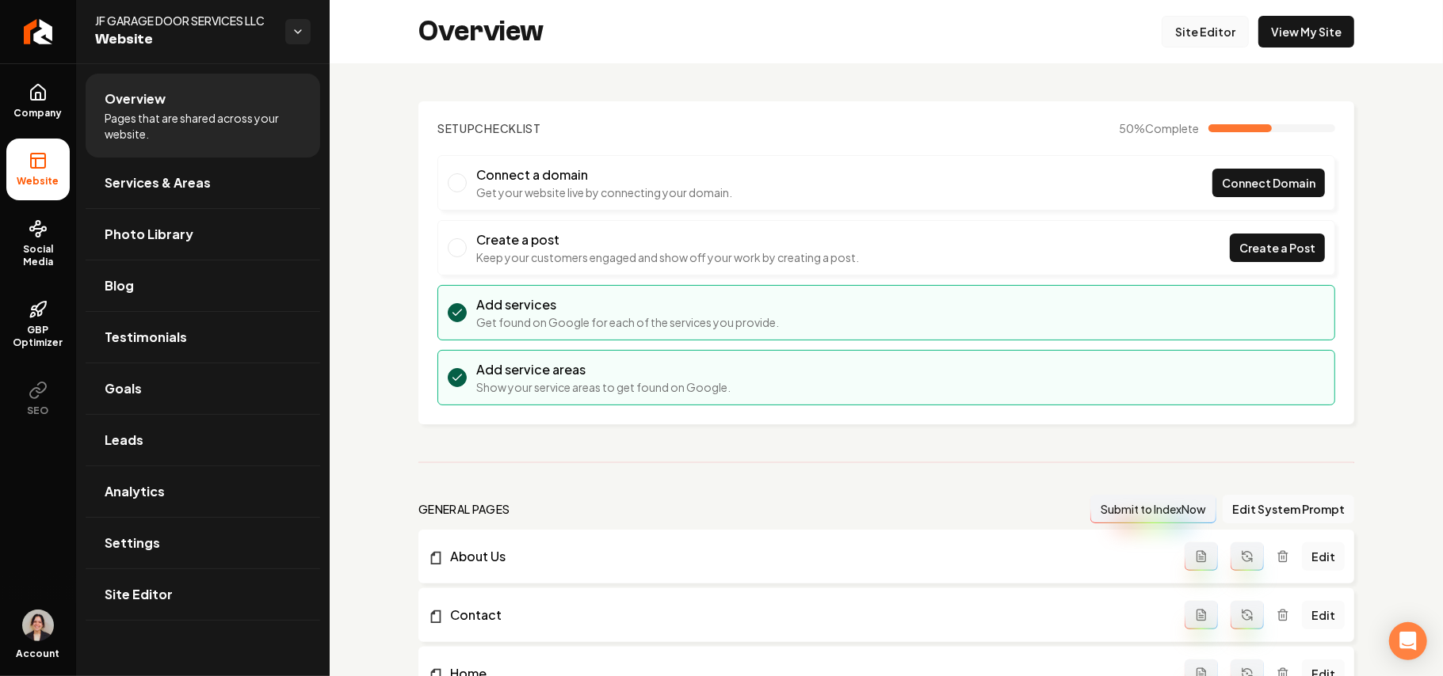
click at [1180, 36] on link "Site Editor" at bounding box center [1204, 32] width 87 height 32
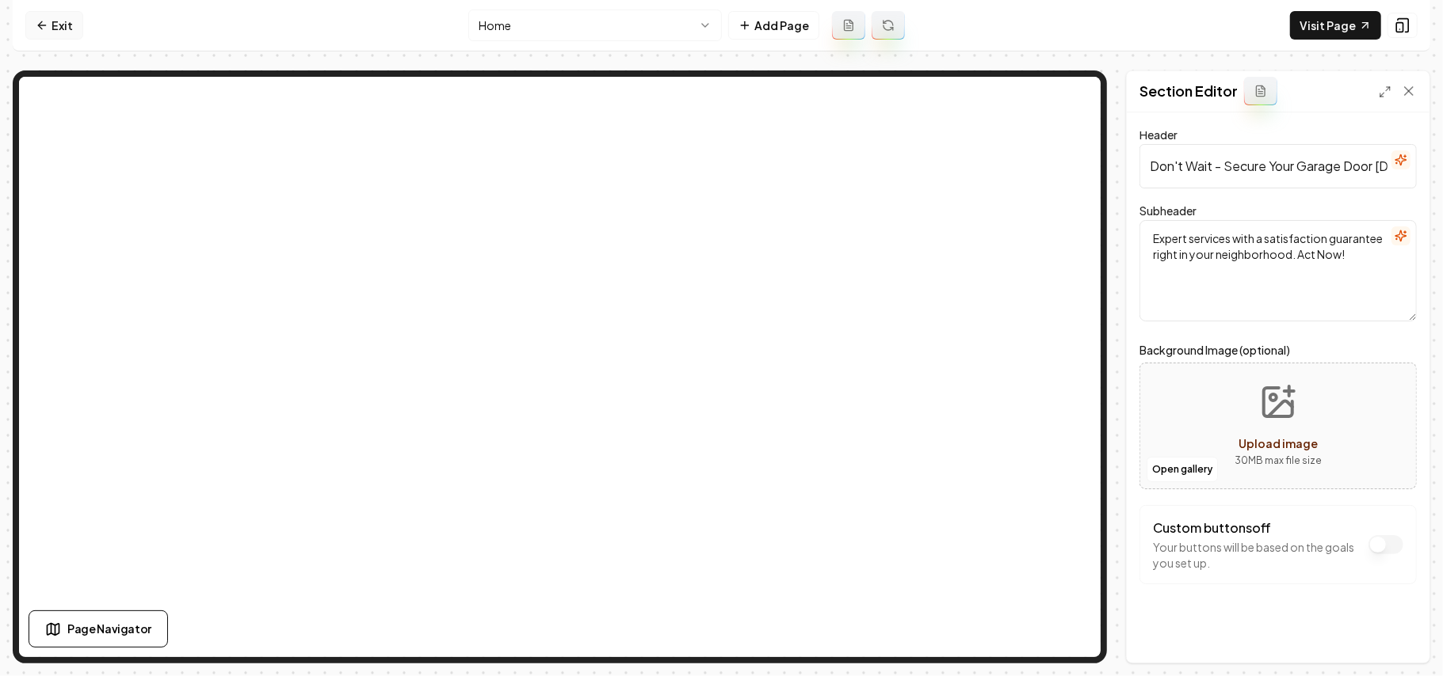
click at [41, 19] on icon at bounding box center [42, 25] width 13 height 13
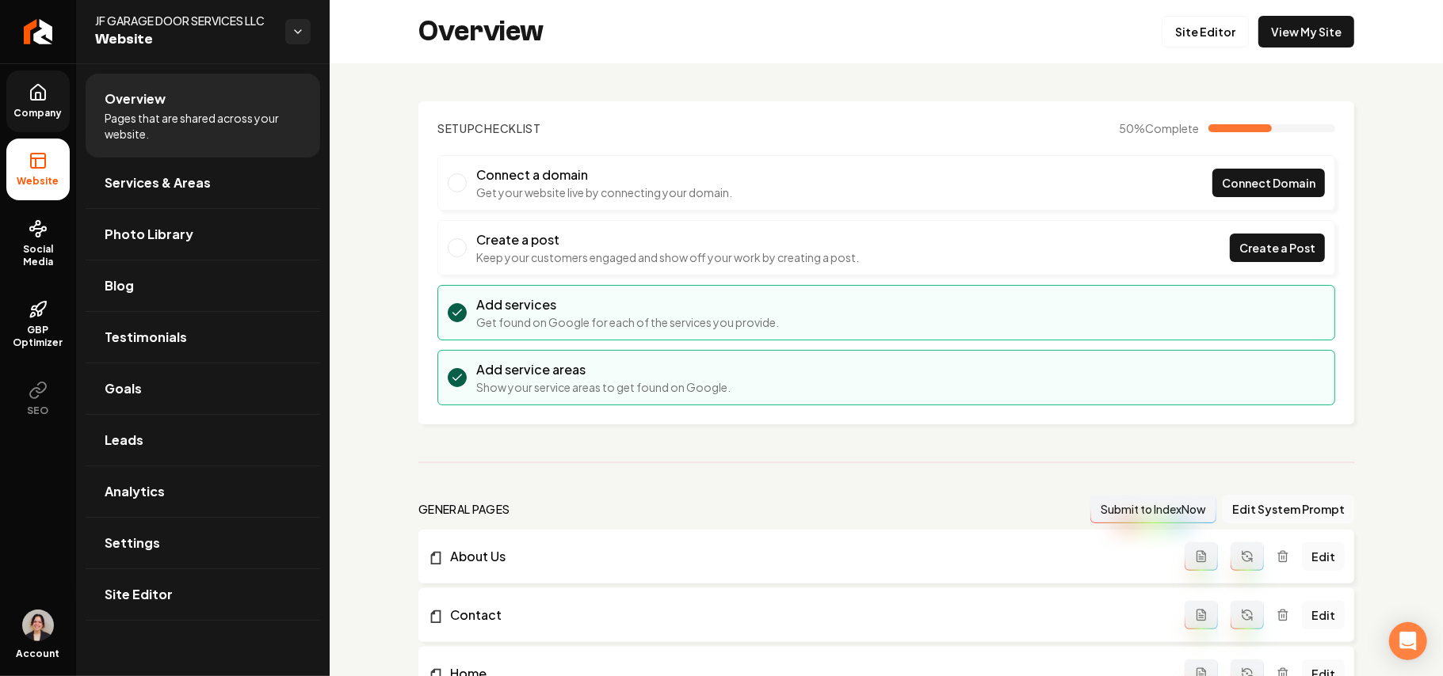
click at [42, 87] on icon at bounding box center [38, 92] width 14 height 15
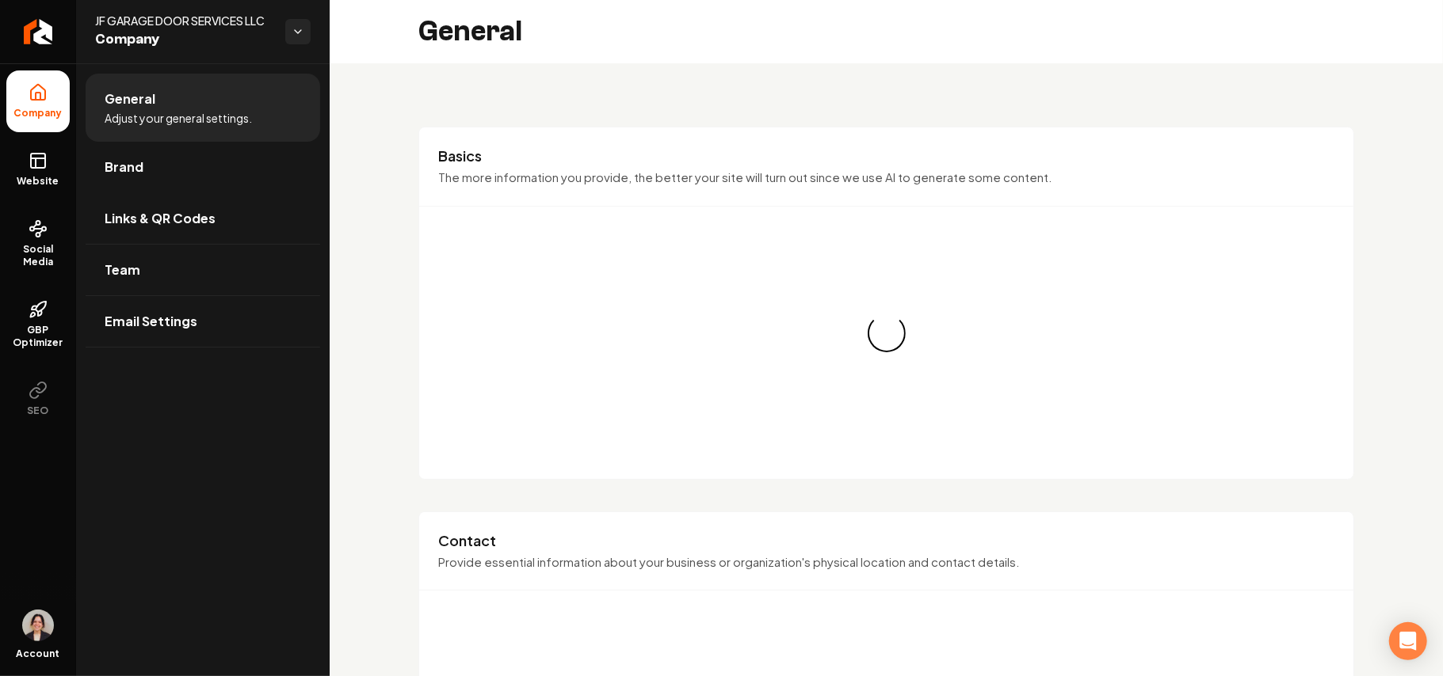
drag, startPoint x: 177, startPoint y: 166, endPoint x: 283, endPoint y: 133, distance: 110.2
click at [176, 166] on link "Brand" at bounding box center [203, 167] width 234 height 51
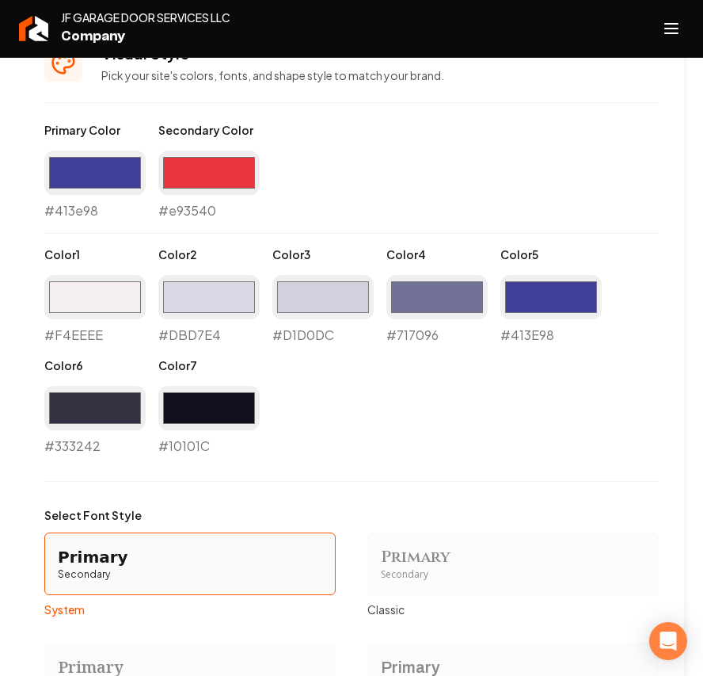
scroll to position [1267, 0]
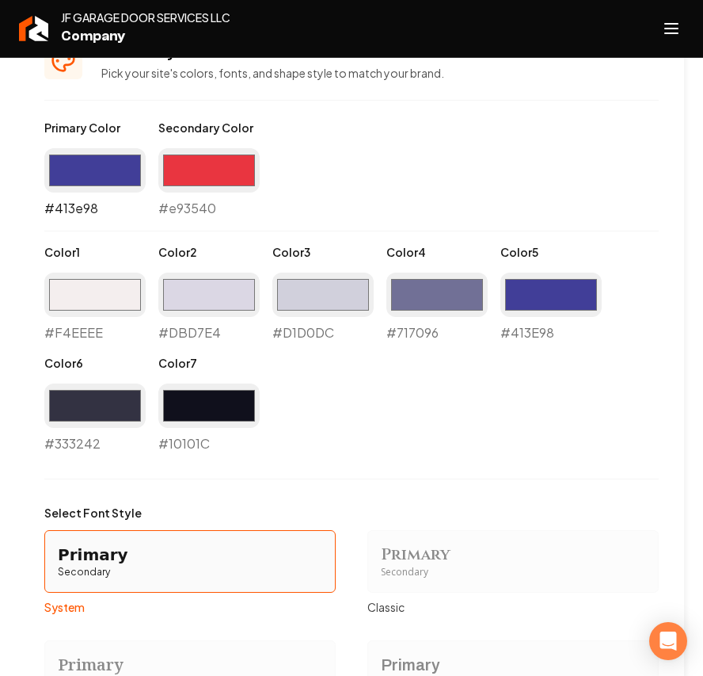
click at [92, 158] on input "#413e98" at bounding box center [94, 170] width 101 height 44
type input "#236bb3"
click at [565, 298] on input "#413e98" at bounding box center [551, 294] width 101 height 44
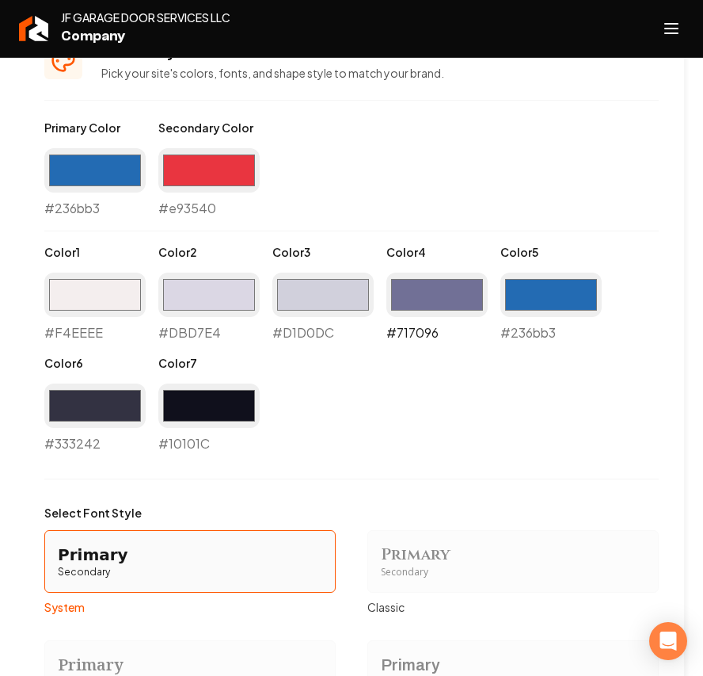
type input "#236bb3"
click at [416, 293] on input "#717096" at bounding box center [437, 294] width 101 height 44
type input "#8496a9"
drag, startPoint x: 333, startPoint y: 299, endPoint x: 331, endPoint y: 312, distance: 13.6
click at [333, 299] on input "#d1d0dc" at bounding box center [322, 294] width 101 height 44
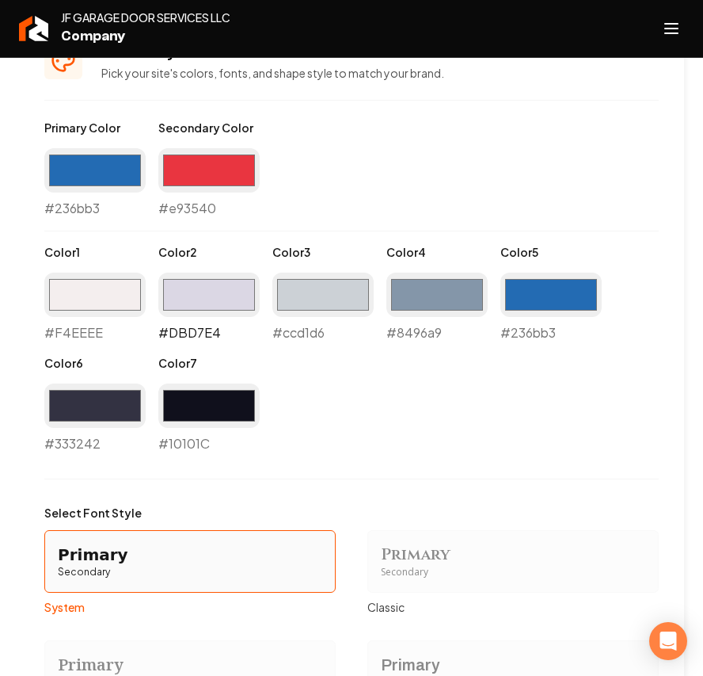
type input "#ccd1d6"
click at [225, 306] on input "#dbd7e4" at bounding box center [208, 294] width 101 height 44
type input "#eaebec"
drag, startPoint x: 101, startPoint y: 293, endPoint x: 103, endPoint y: 307, distance: 14.3
click at [101, 293] on input "#f4eeee" at bounding box center [94, 294] width 101 height 44
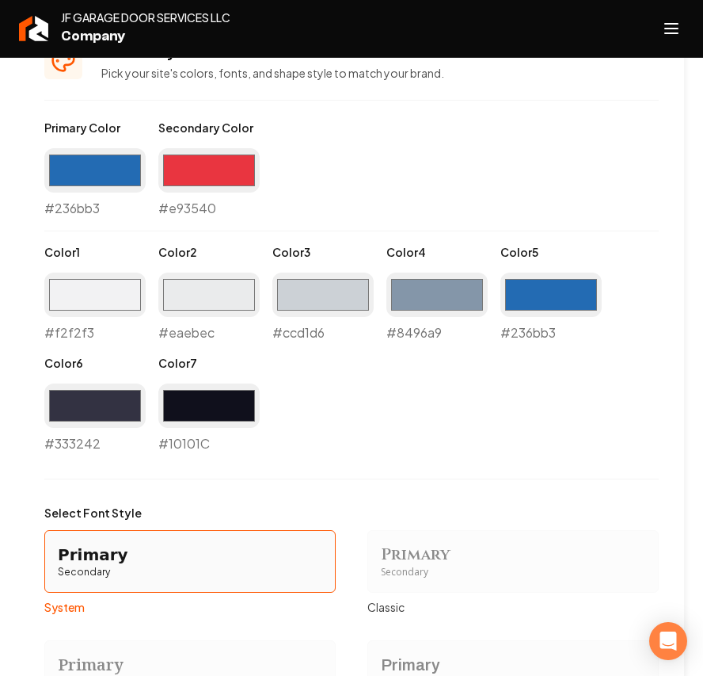
type input "#f2f2f3"
click at [368, 391] on div "Primary Color #236bb3 #236bb3 Secondary Color #e93540 #e93540 Color 1 #f2f2f3 #…" at bounding box center [351, 286] width 615 height 333
click at [116, 406] on input "#333242" at bounding box center [94, 405] width 101 height 44
type input "#31383f"
click at [194, 417] on input "#10101c" at bounding box center [208, 405] width 101 height 44
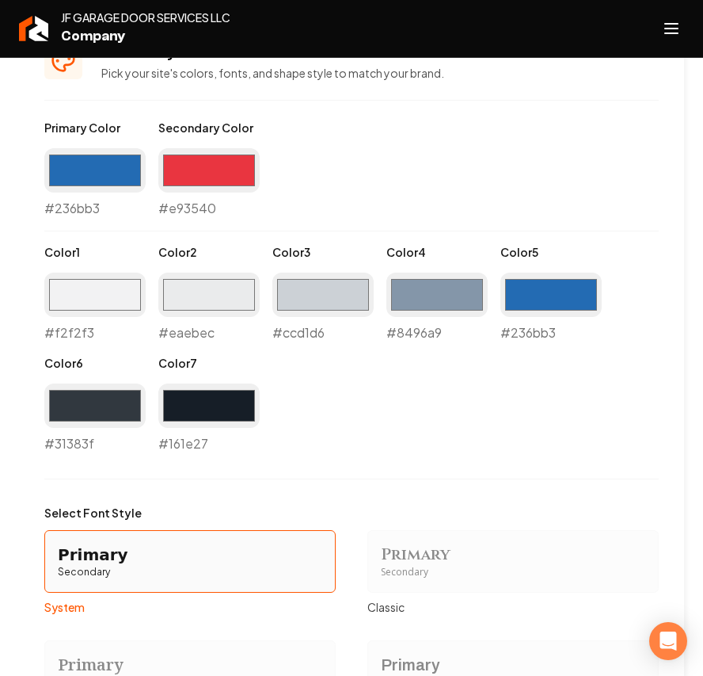
type input "#161e27"
click at [441, 477] on div "Primary Color #236bb3 #236bb3 Secondary Color #e93540 #e93540 Color 1 #f2f2f3 #…" at bounding box center [351, 497] width 615 height 755
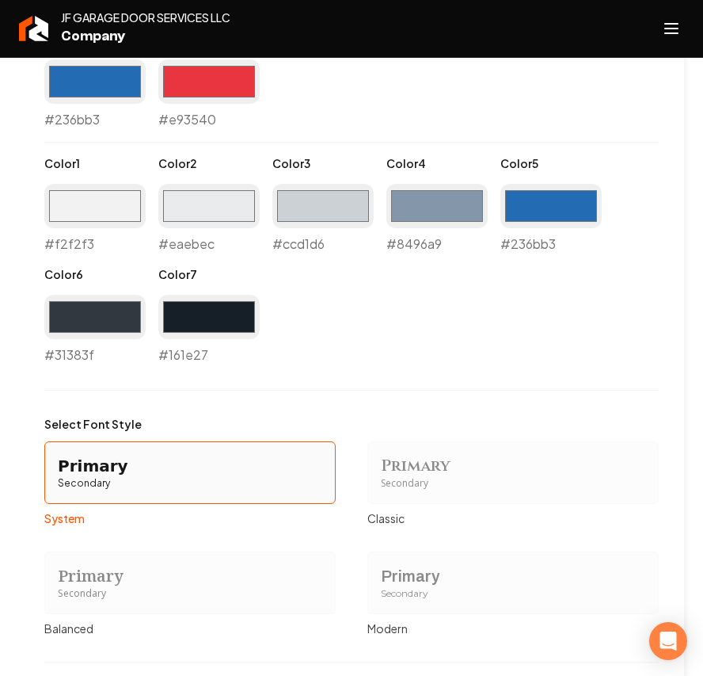
click at [407, 581] on div "Primary" at bounding box center [513, 576] width 265 height 22
click at [379, 581] on button "Primary Secondary Modern" at bounding box center [373, 582] width 13 height 13
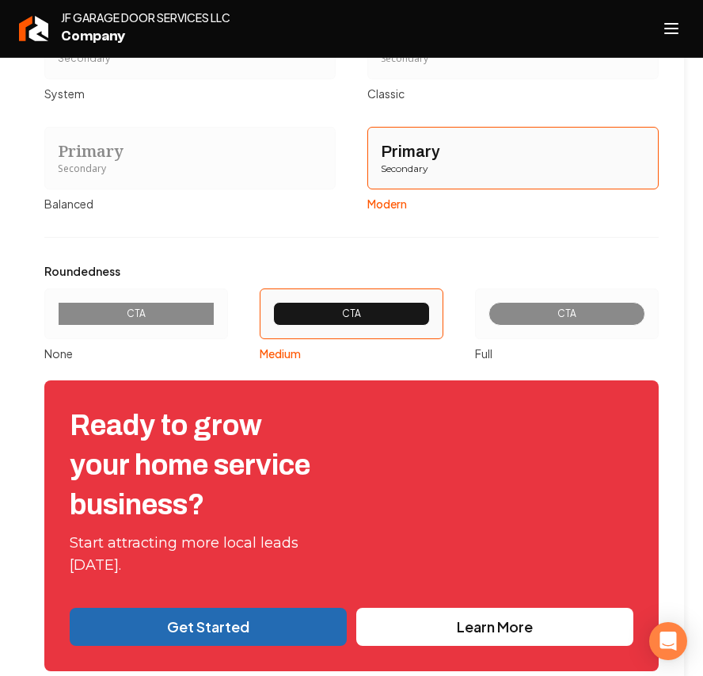
scroll to position [1884, 0]
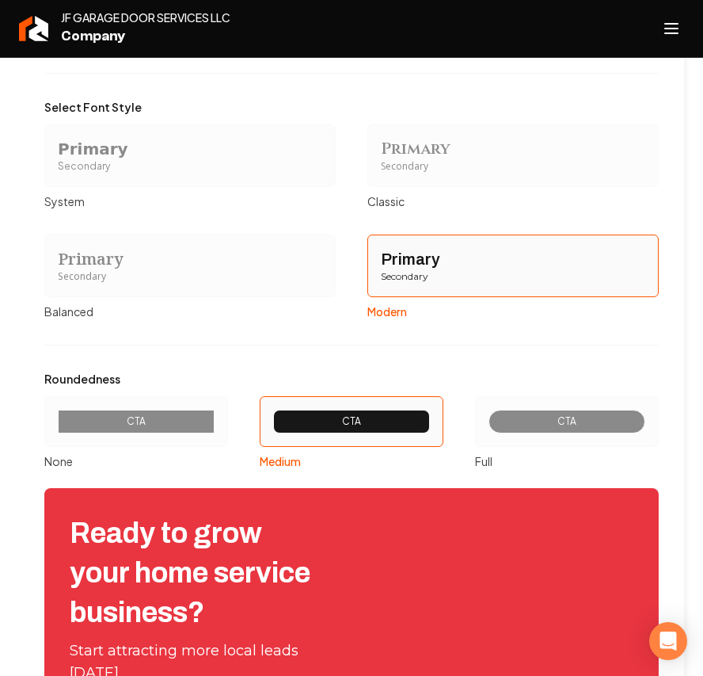
click at [144, 166] on div "Secondary" at bounding box center [190, 166] width 265 height 13
click at [56, 162] on button "Primary Secondary System" at bounding box center [50, 155] width 13 height 13
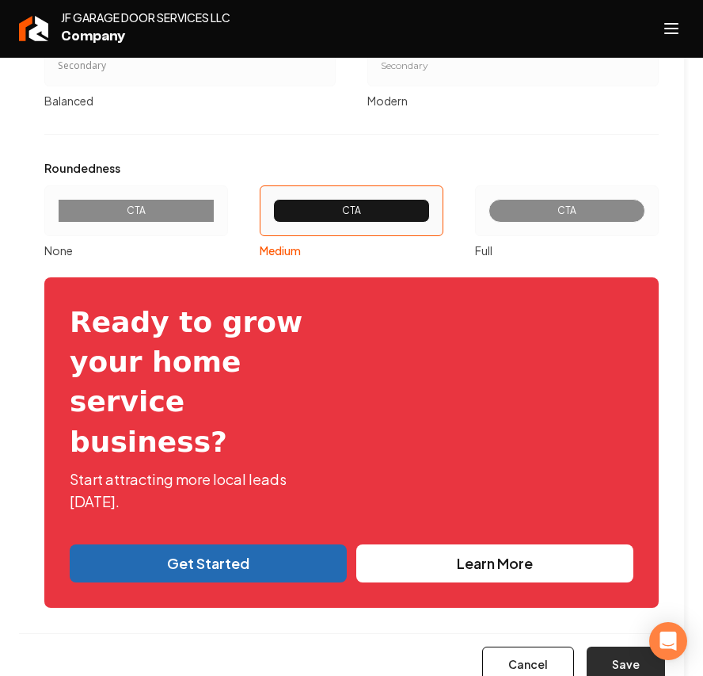
click at [610, 646] on button "Save" at bounding box center [626, 663] width 78 height 35
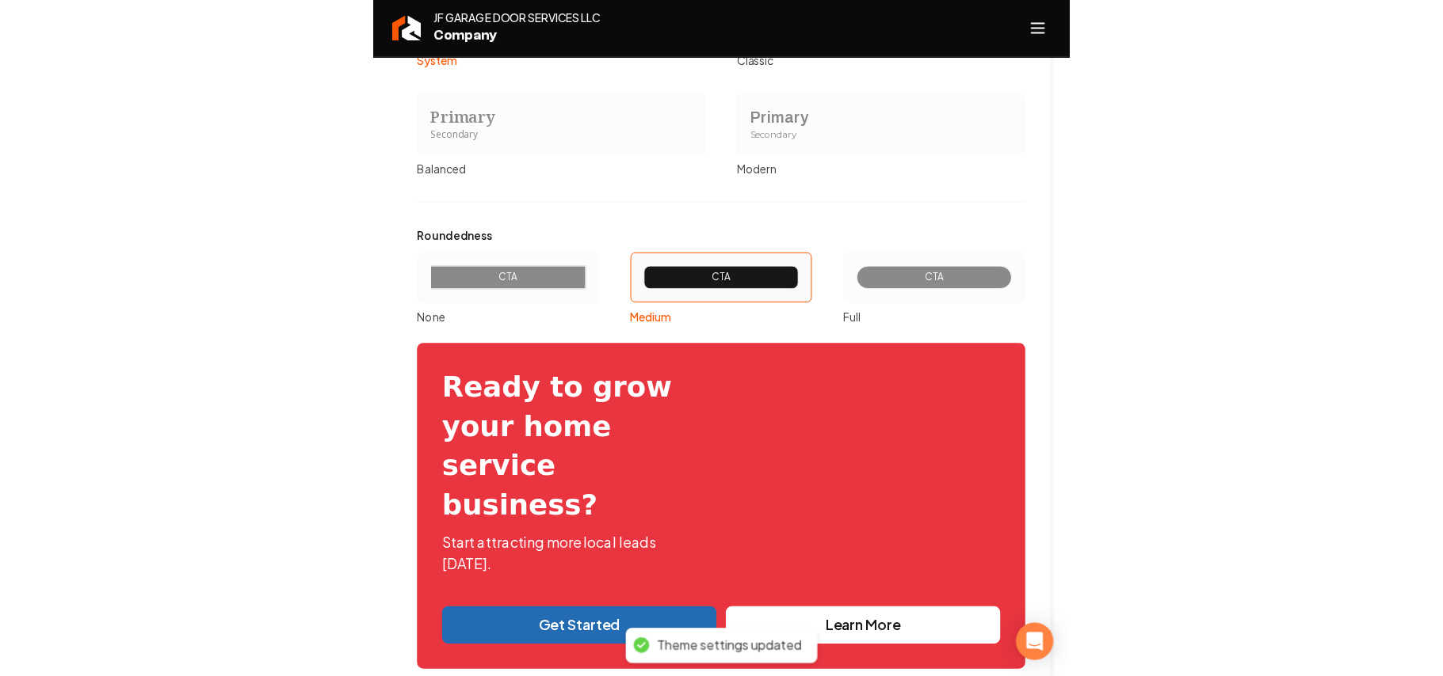
scroll to position [0, 0]
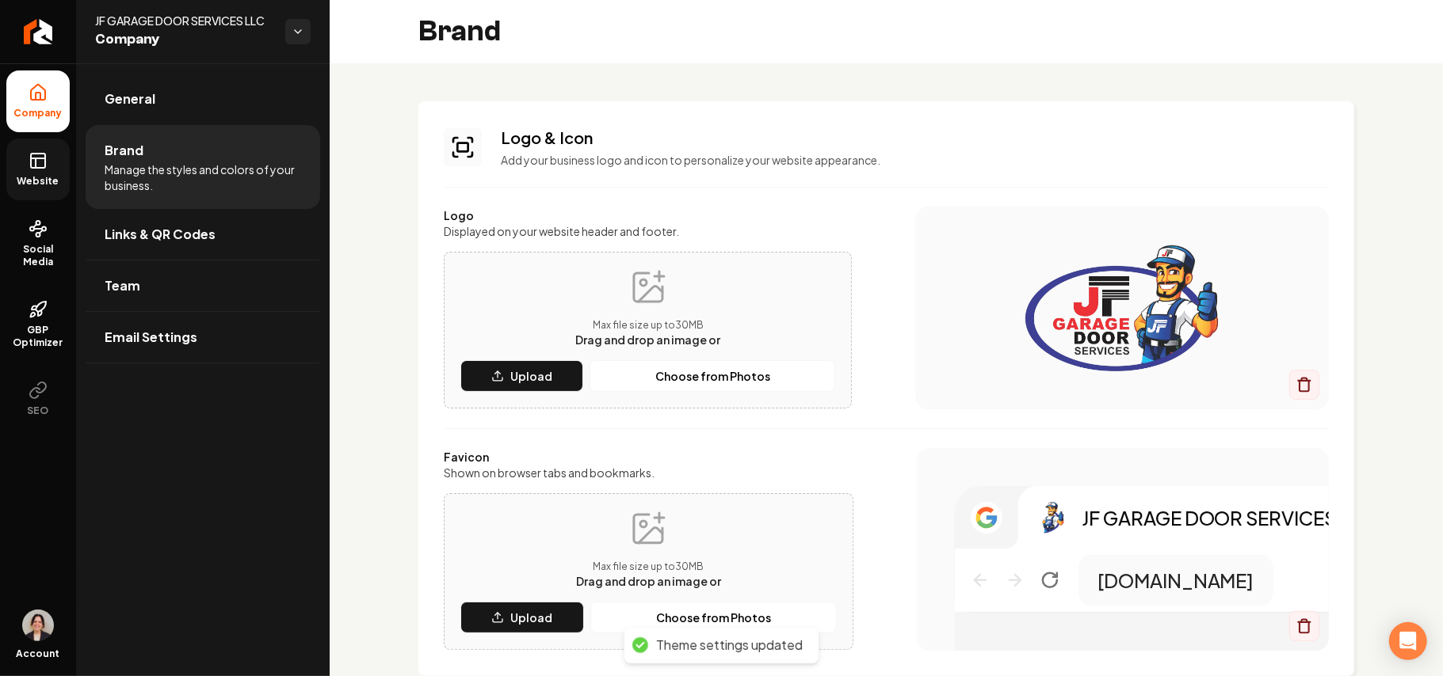
click at [33, 172] on link "Website" at bounding box center [37, 170] width 63 height 62
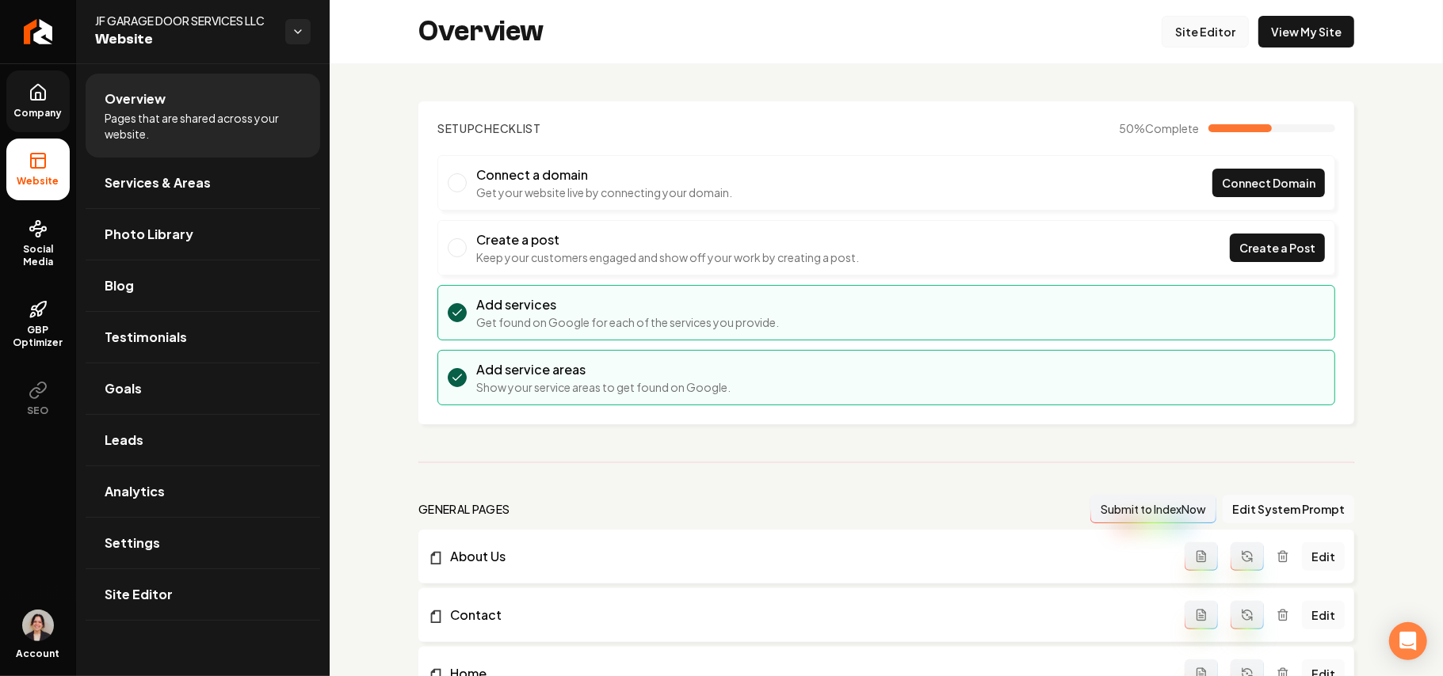
click at [1207, 44] on link "Site Editor" at bounding box center [1204, 32] width 87 height 32
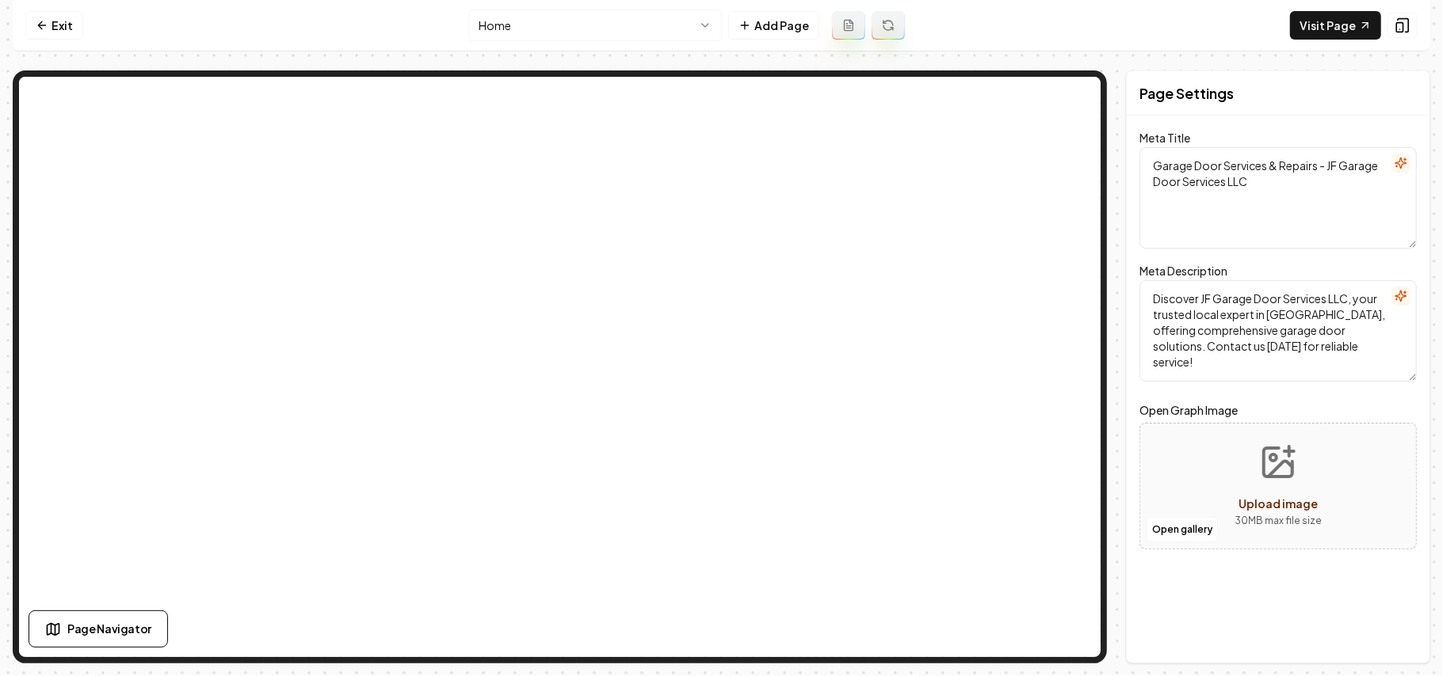
click at [635, 11] on html "Computer Required This feature is only available on a computer. Please switch t…" at bounding box center [721, 338] width 1443 height 676
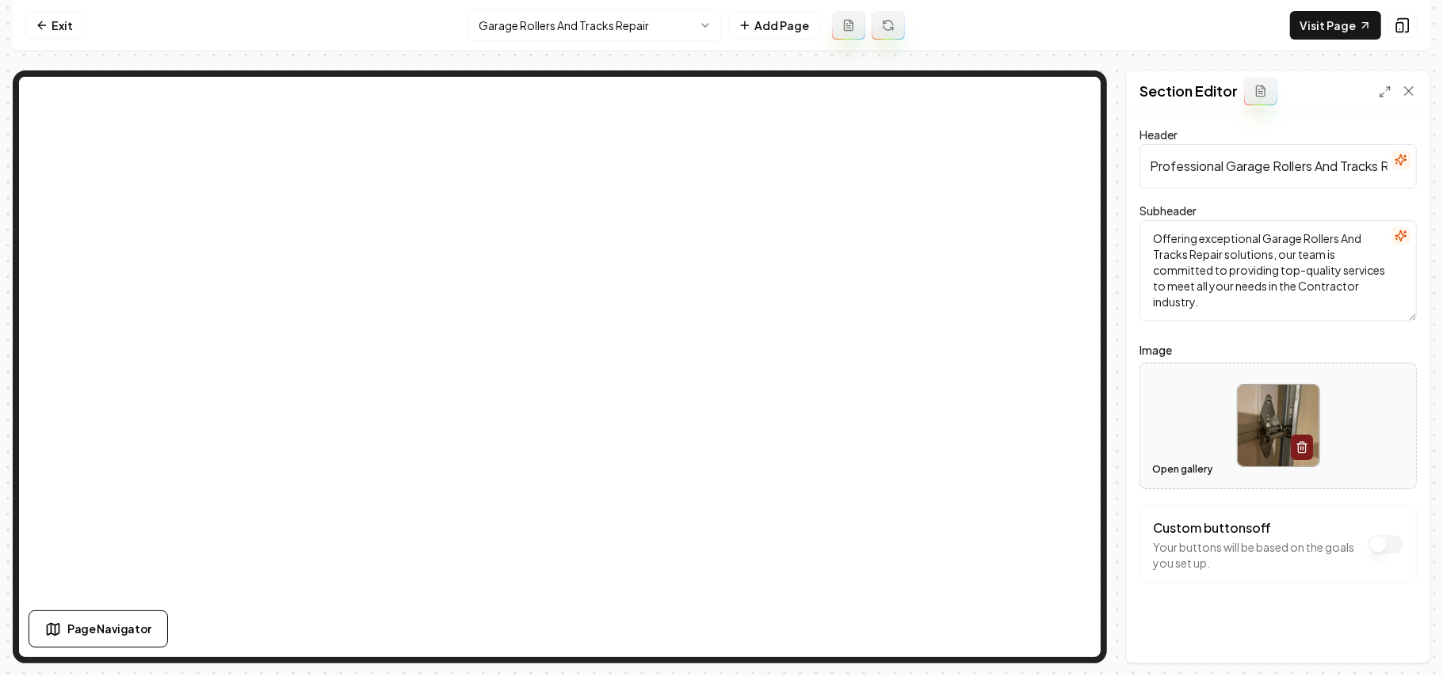
click at [1176, 458] on button "Open gallery" at bounding box center [1181, 469] width 71 height 25
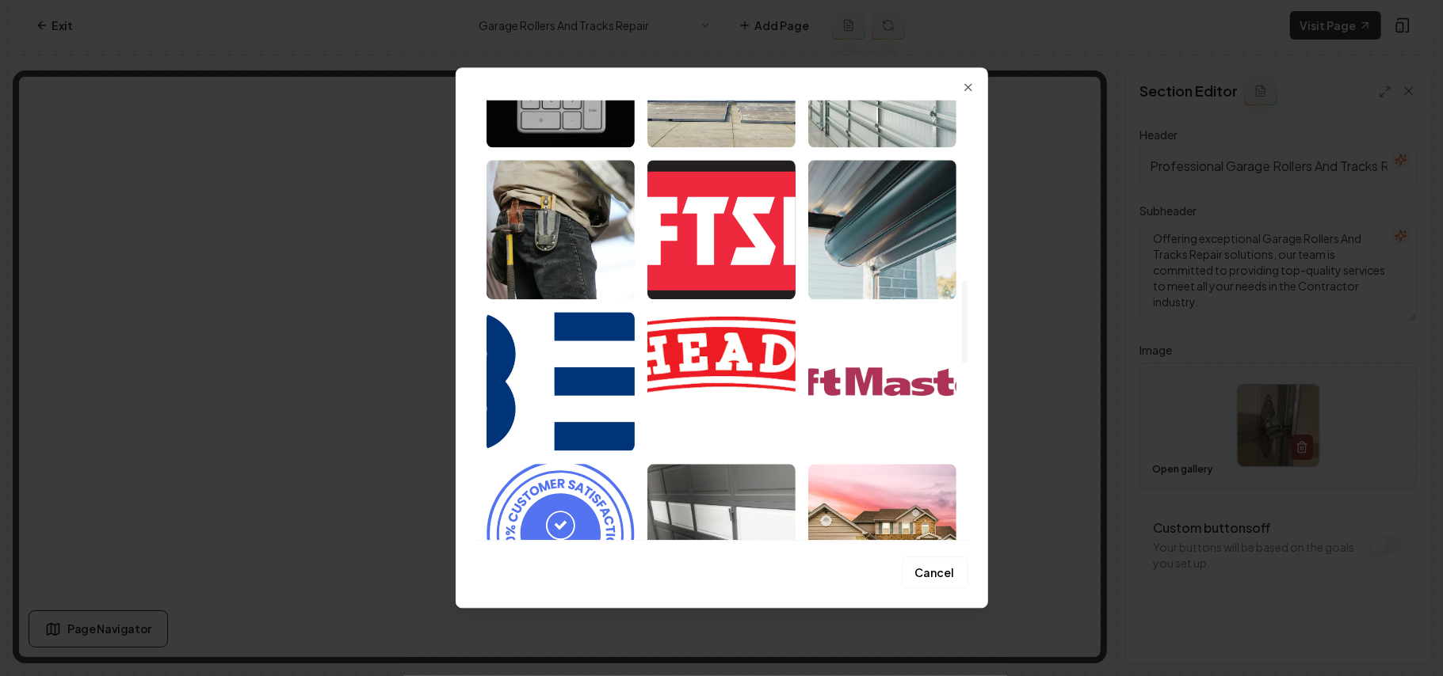
scroll to position [951, 0]
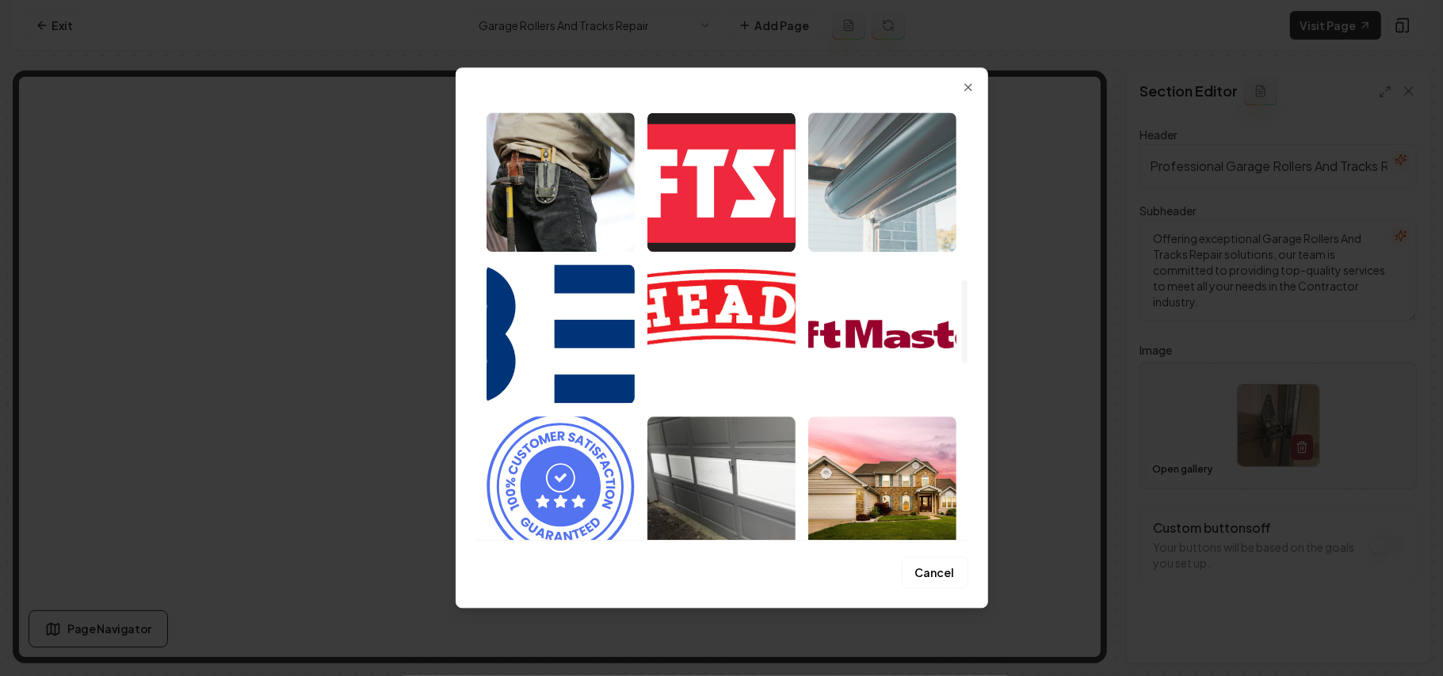
click at [879, 178] on img "Select image image_68a36b0a5c7cd75eb88a99a9.jpg" at bounding box center [882, 181] width 148 height 139
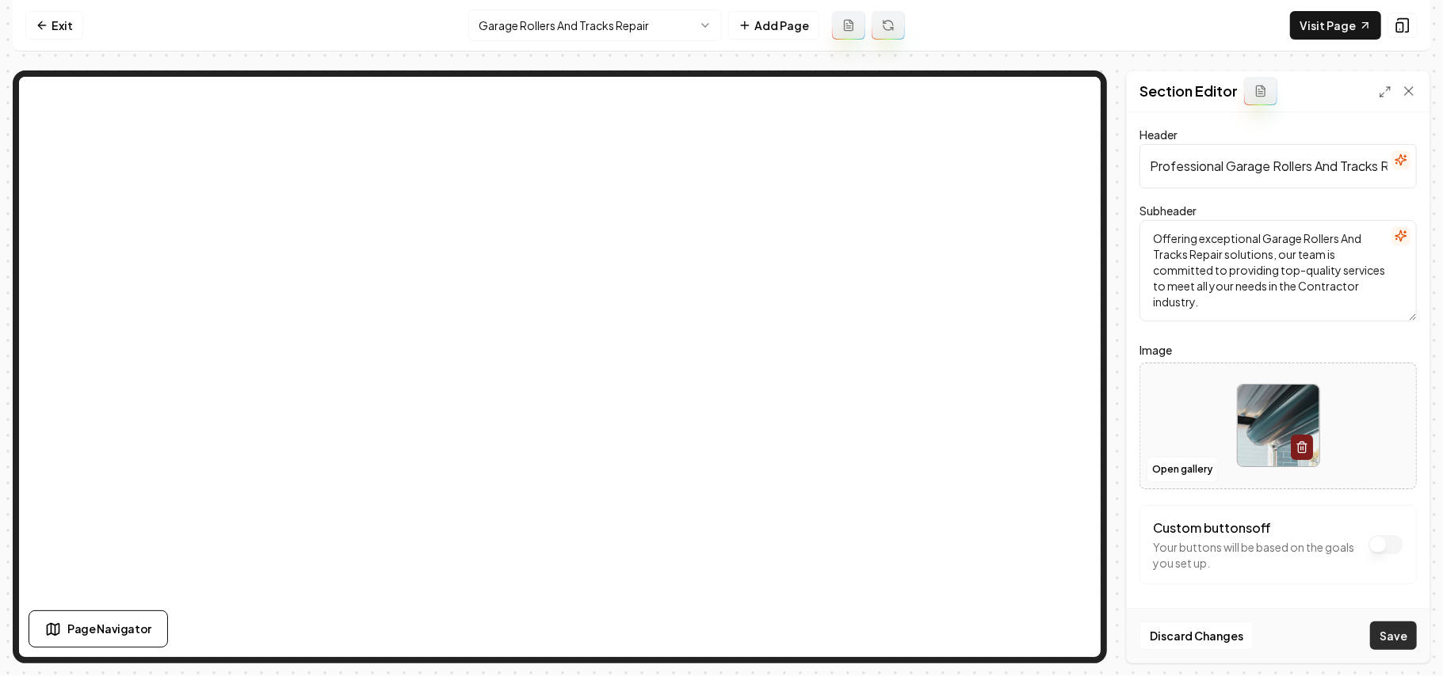
click at [1385, 631] on button "Save" at bounding box center [1393, 636] width 47 height 29
click at [1393, 635] on button "Save" at bounding box center [1393, 636] width 47 height 29
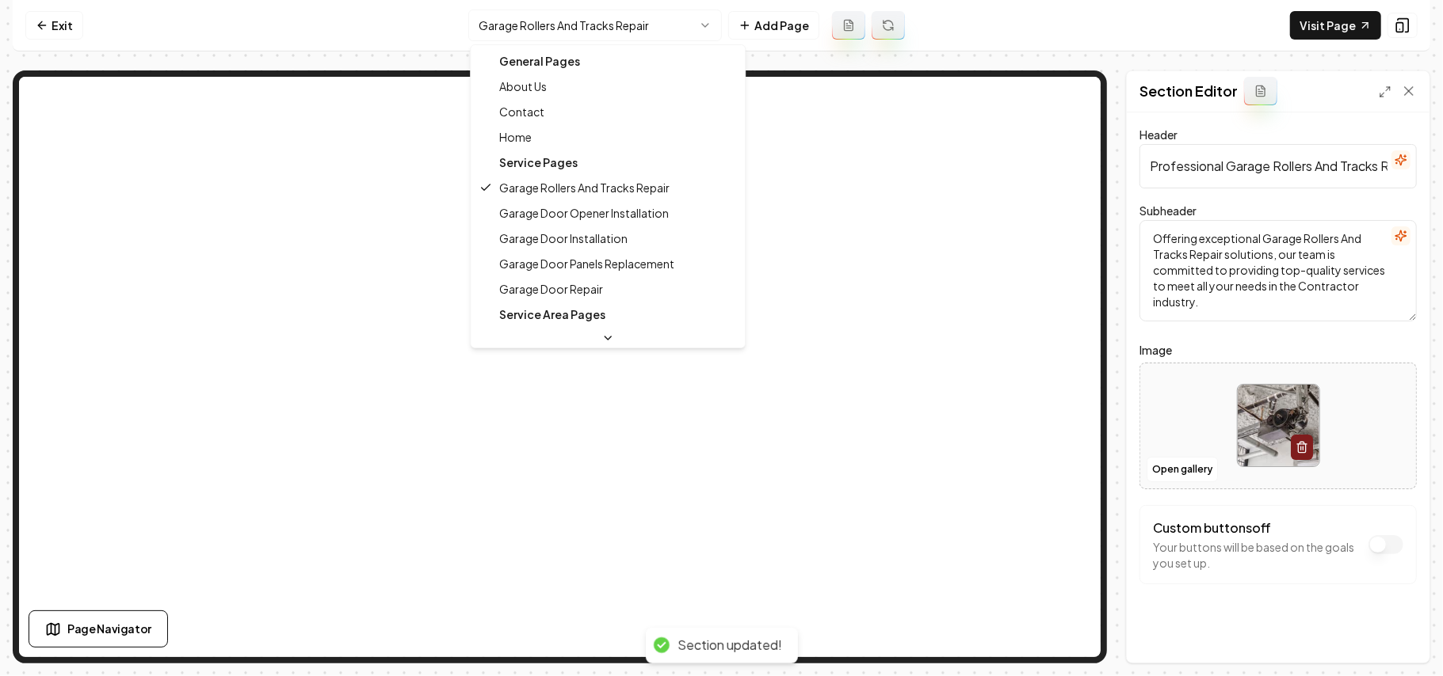
click at [603, 32] on html "Computer Required This feature is only available on a computer. Please switch t…" at bounding box center [721, 338] width 1443 height 676
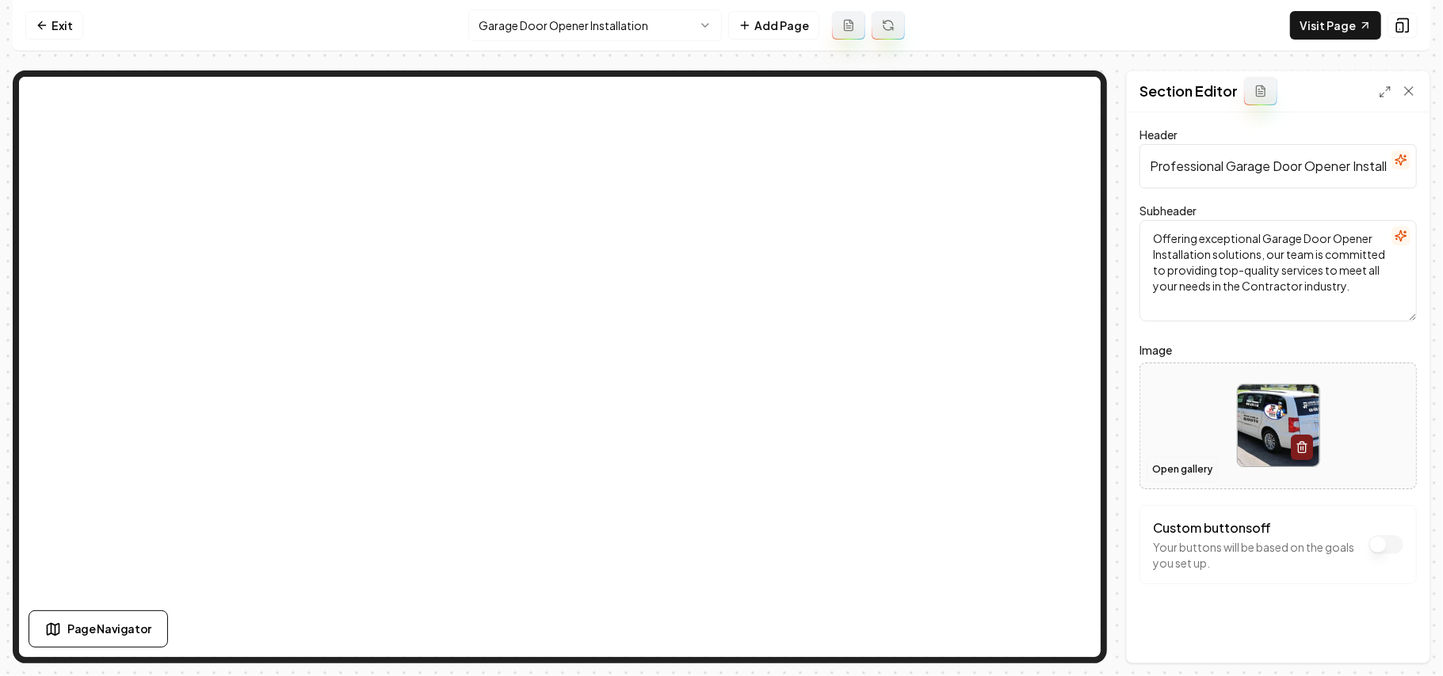
click at [1188, 467] on button "Open gallery" at bounding box center [1181, 469] width 71 height 25
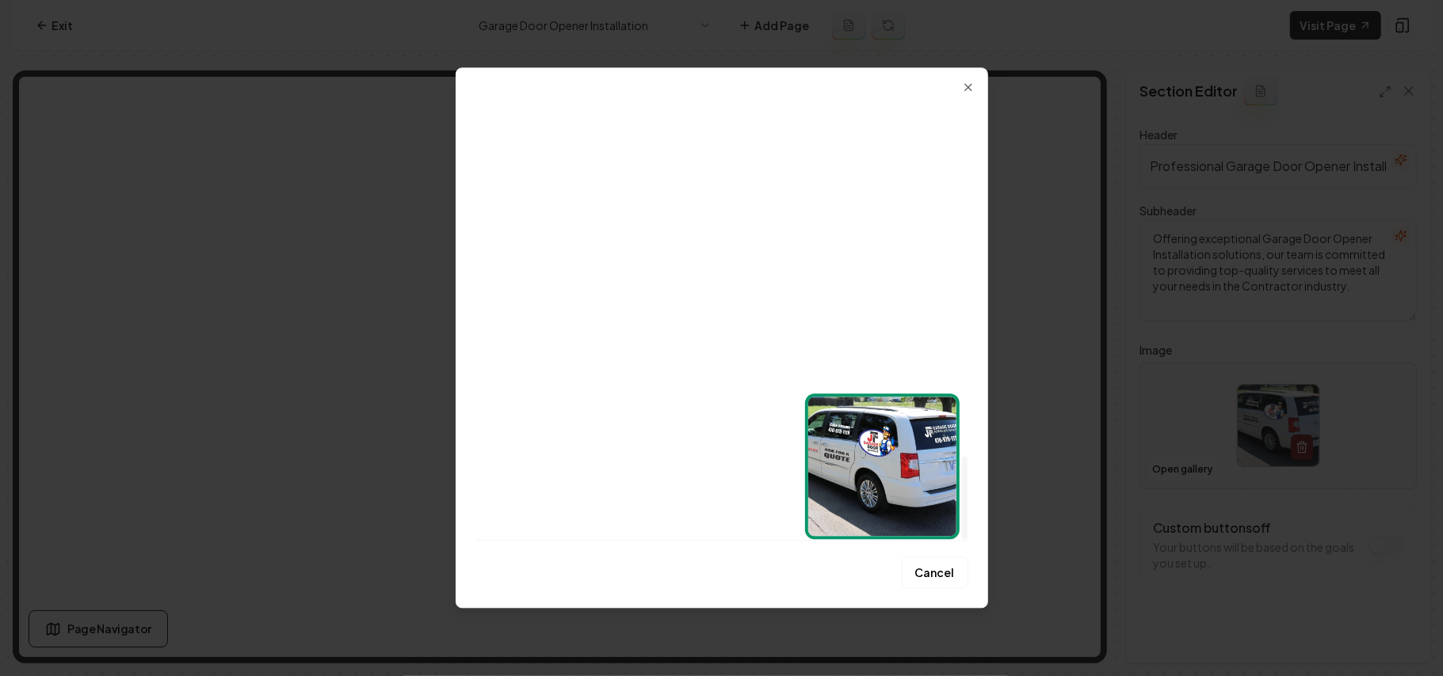
scroll to position [1885, 0]
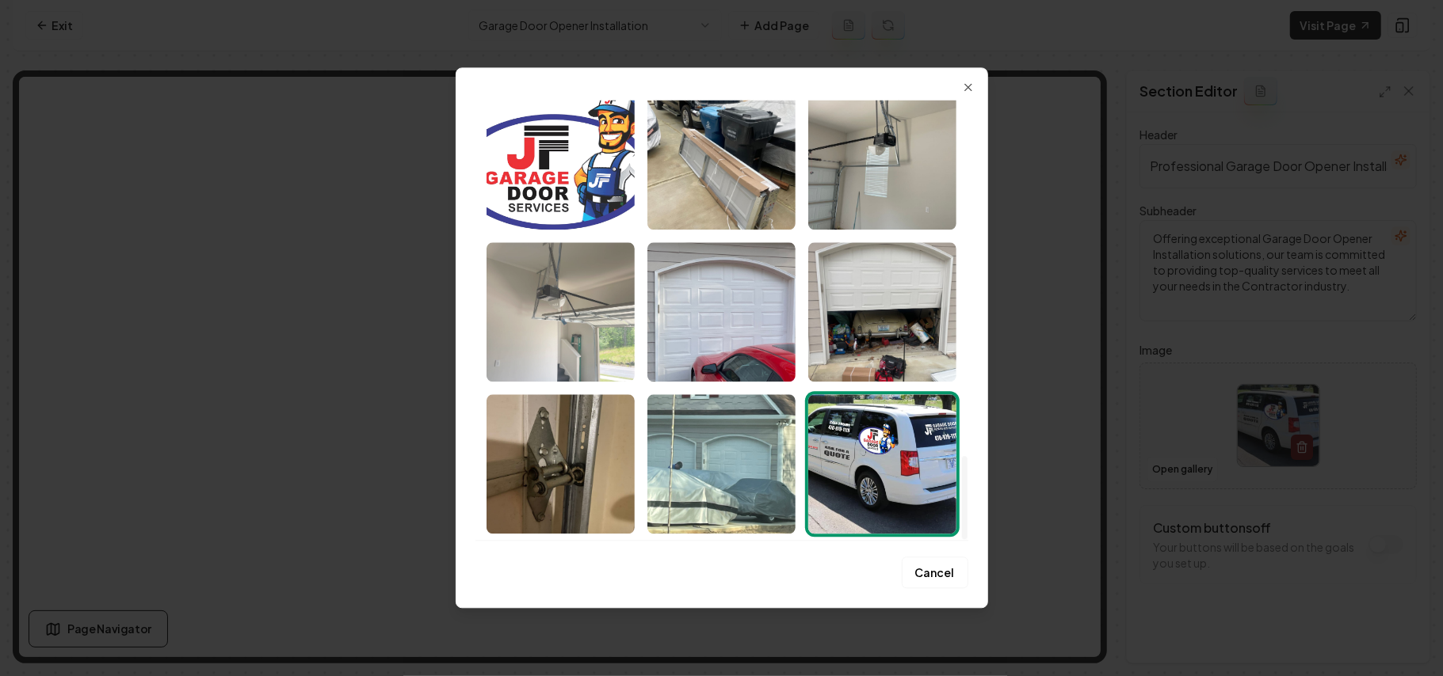
click at [562, 330] on img "Select image image_68a36a335c7cd75eb8853bb9.jpeg" at bounding box center [560, 311] width 148 height 139
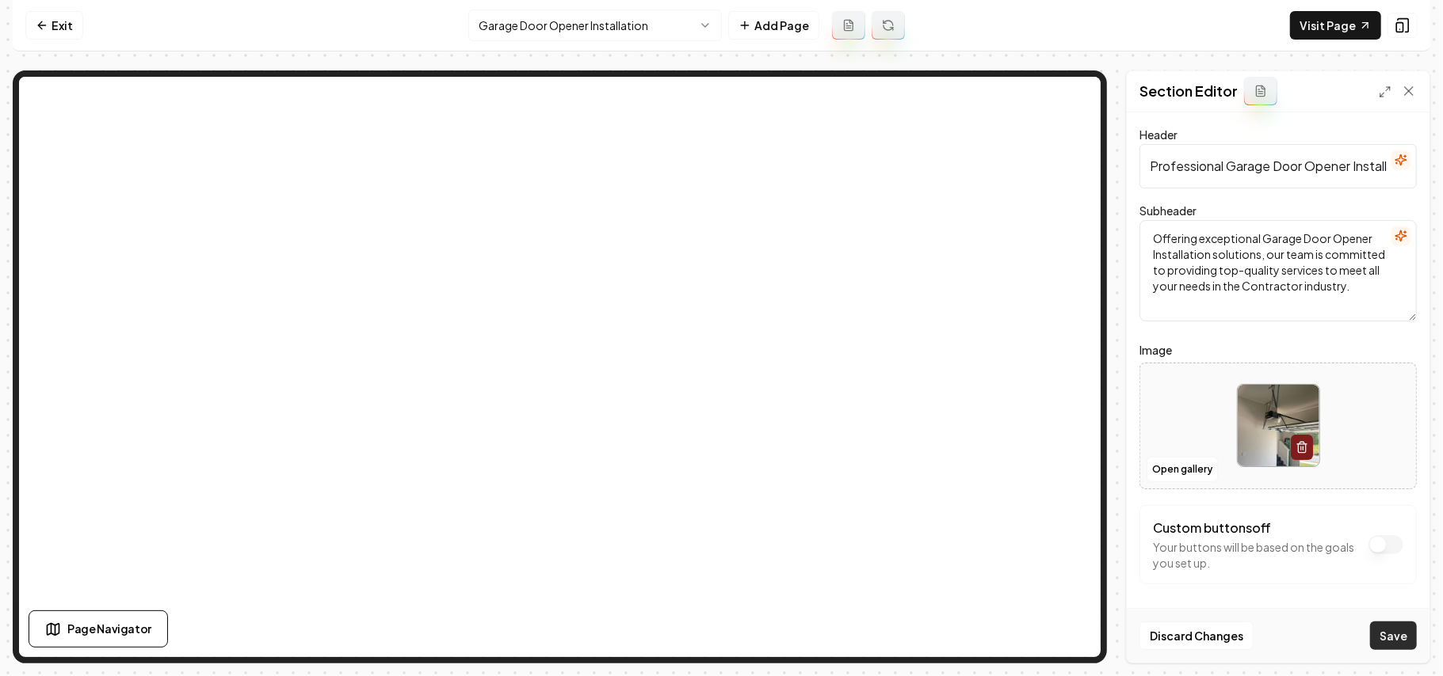
click at [1385, 631] on button "Save" at bounding box center [1393, 636] width 47 height 29
click at [608, 25] on html "Computer Required This feature is only available on a computer. Please switch t…" at bounding box center [721, 338] width 1443 height 676
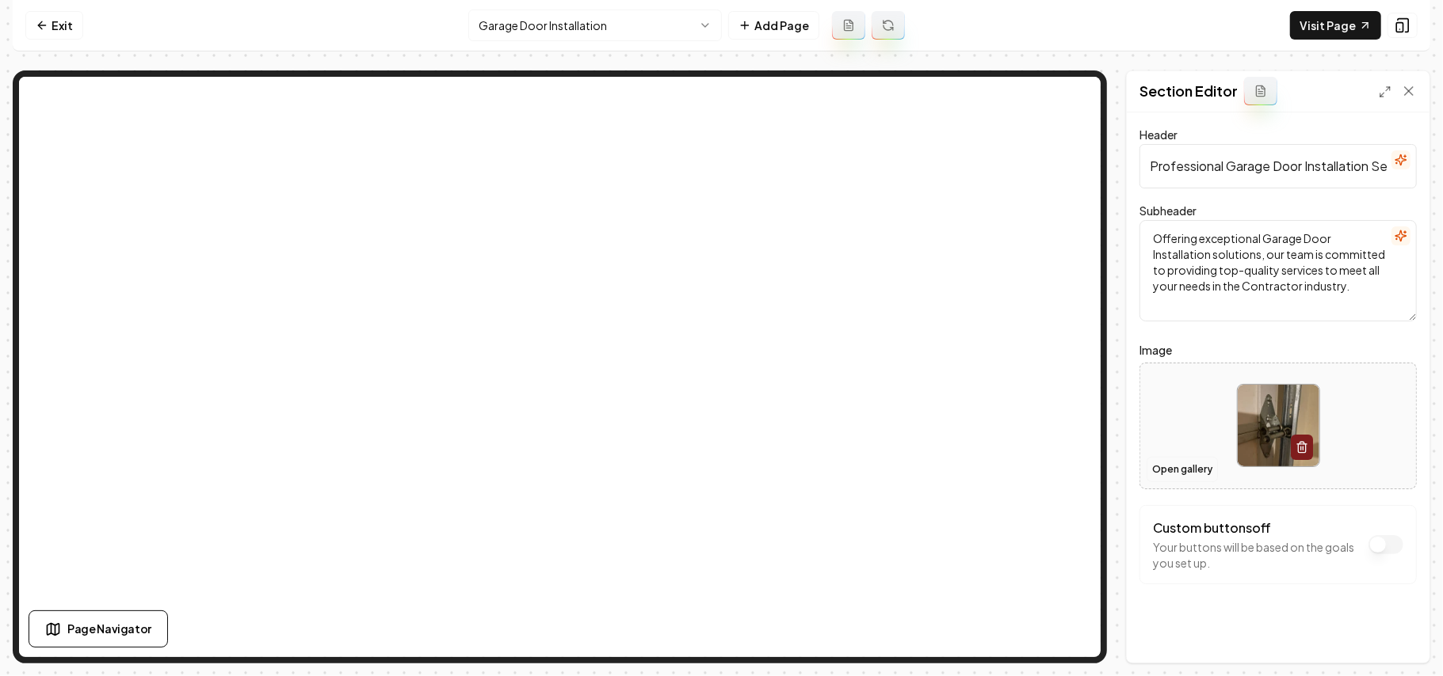
click at [1176, 470] on button "Open gallery" at bounding box center [1181, 469] width 71 height 25
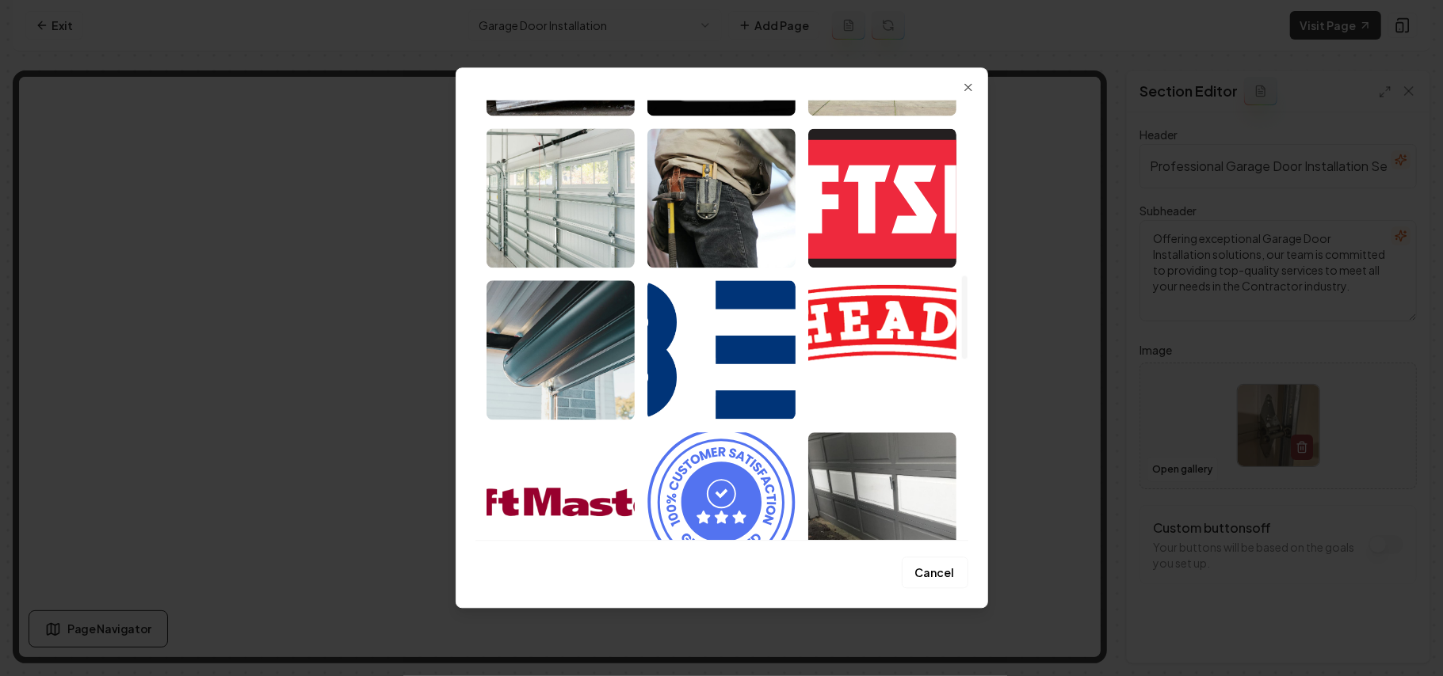
scroll to position [723, 0]
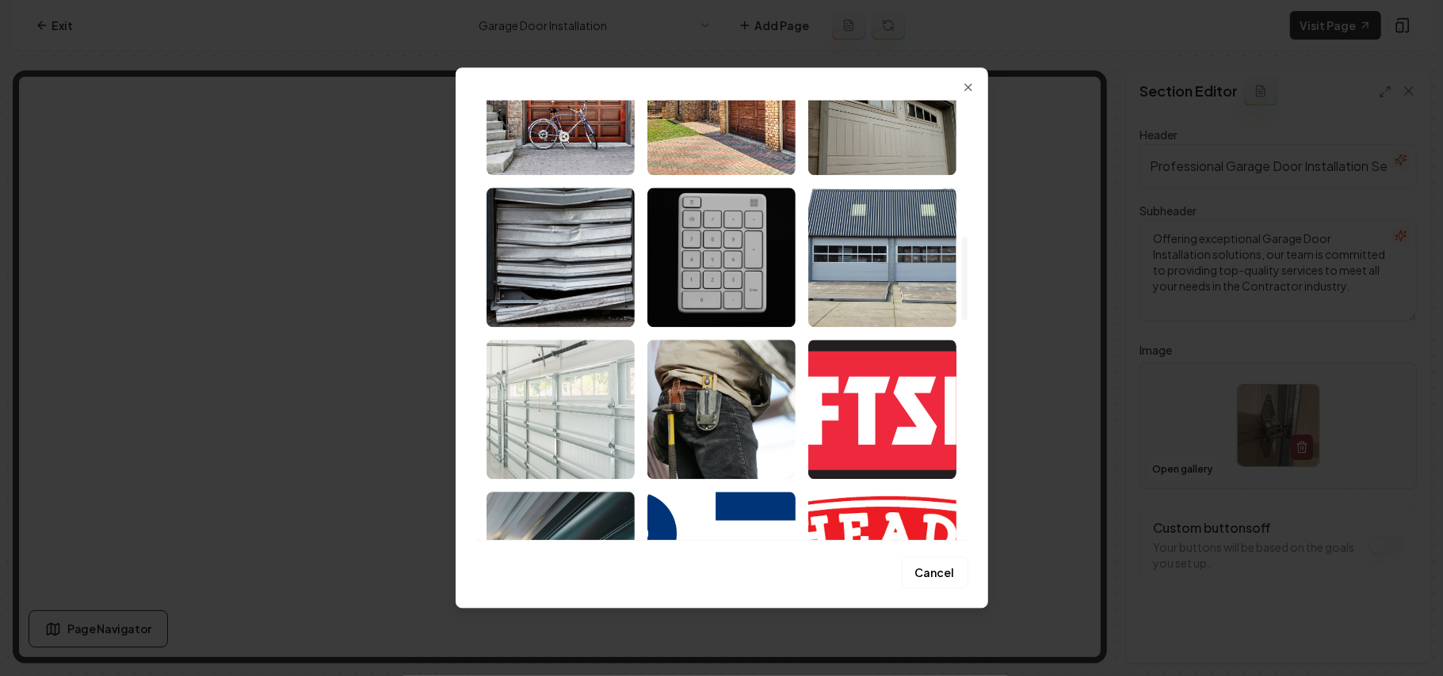
click at [621, 435] on img "Select image image_68a36b0a5c7cd75eb88a9999.jpg" at bounding box center [560, 409] width 148 height 139
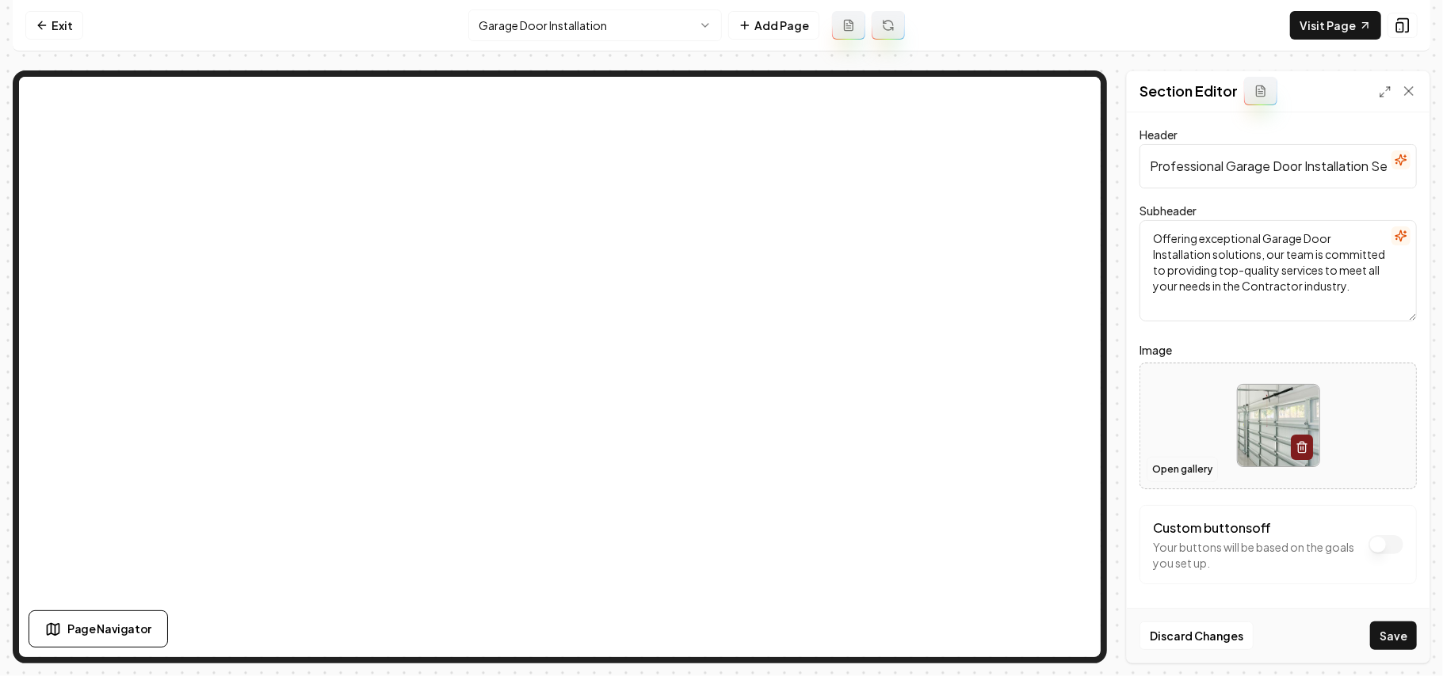
click at [1196, 473] on button "Open gallery" at bounding box center [1181, 469] width 71 height 25
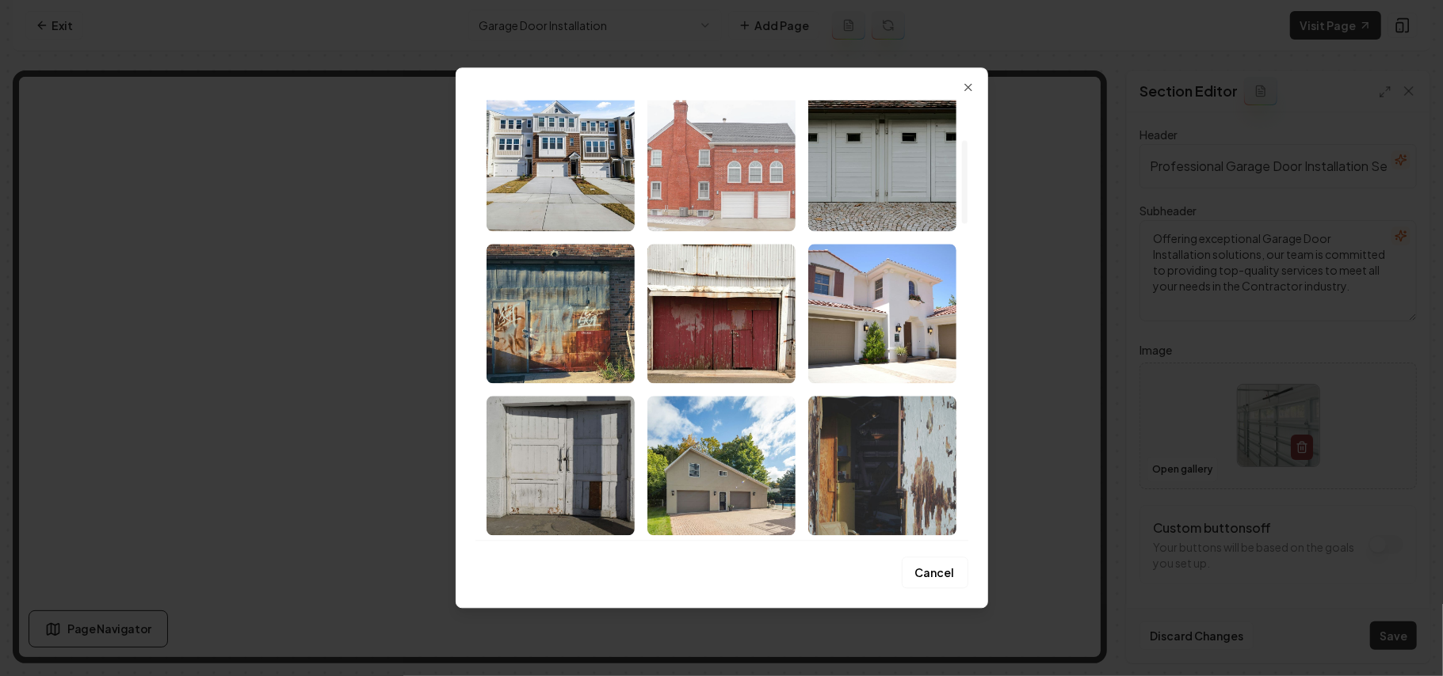
scroll to position [422, 0]
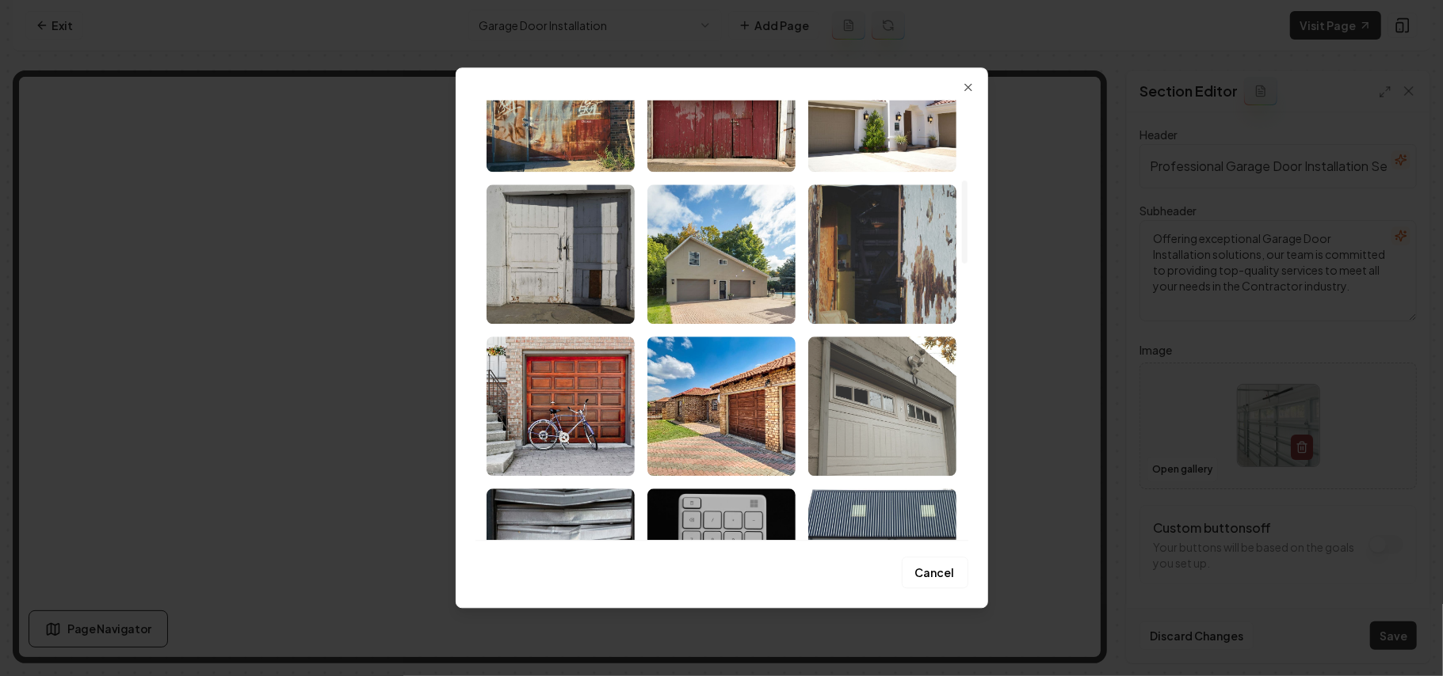
click at [853, 444] on img "Select image image_68a36b385c7cd75eb88b94c3.jpg" at bounding box center [882, 406] width 148 height 139
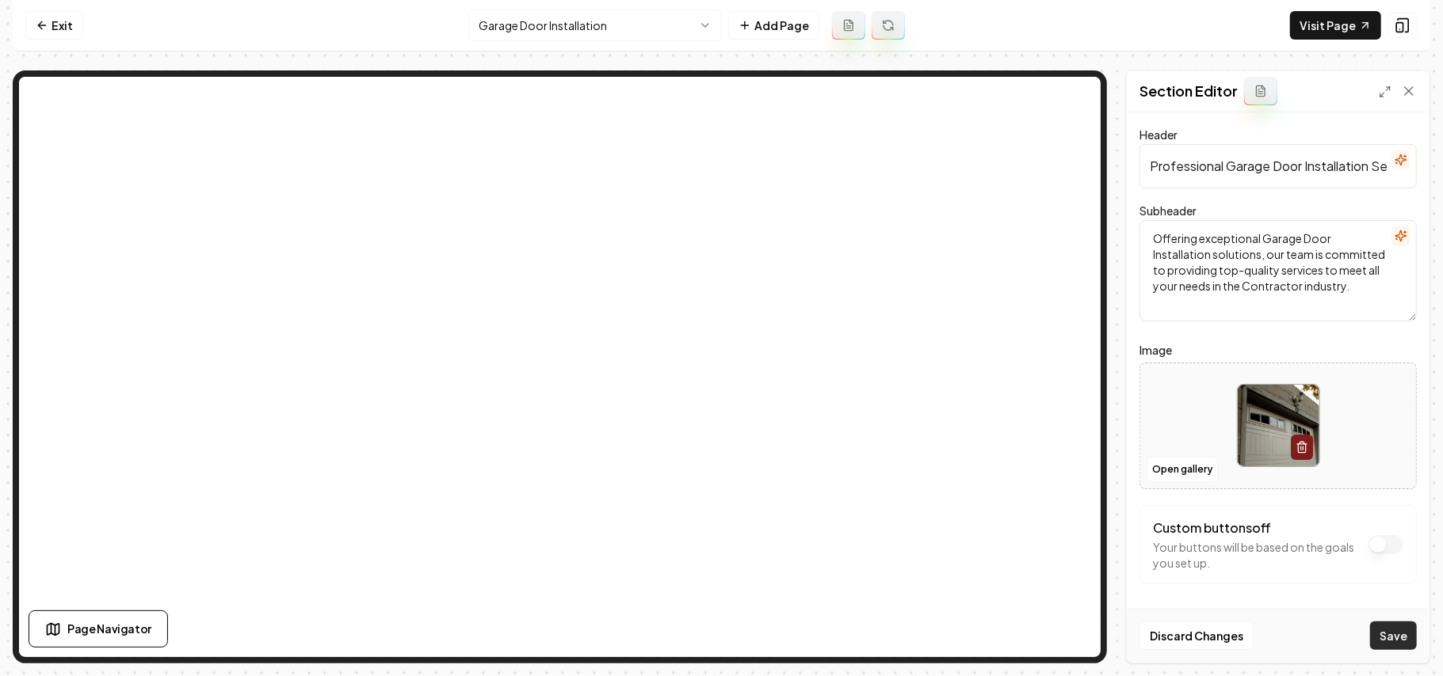
click at [1401, 644] on button "Save" at bounding box center [1393, 636] width 47 height 29
click at [1179, 460] on button "Open gallery" at bounding box center [1181, 469] width 71 height 25
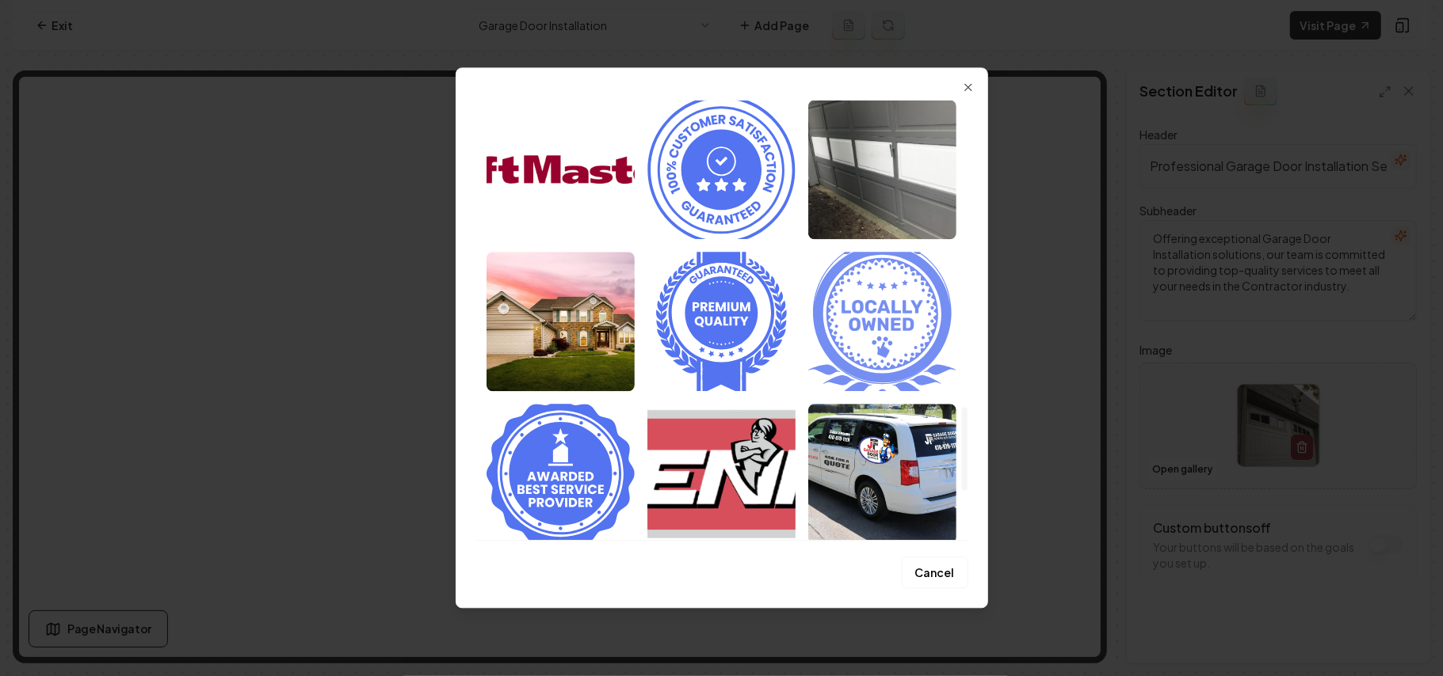
scroll to position [1885, 0]
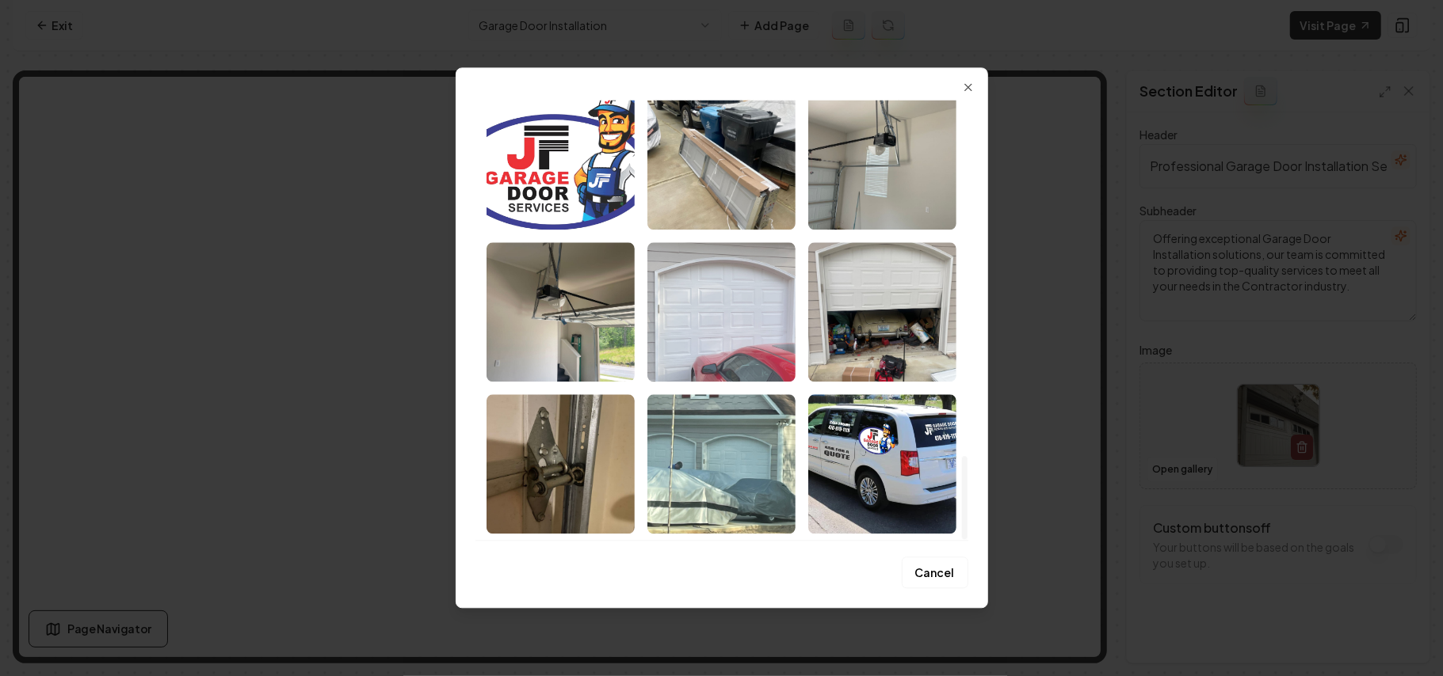
click at [722, 330] on img "Select image image_68a36a335c7cd75eb8853b50.jpeg" at bounding box center [721, 311] width 148 height 139
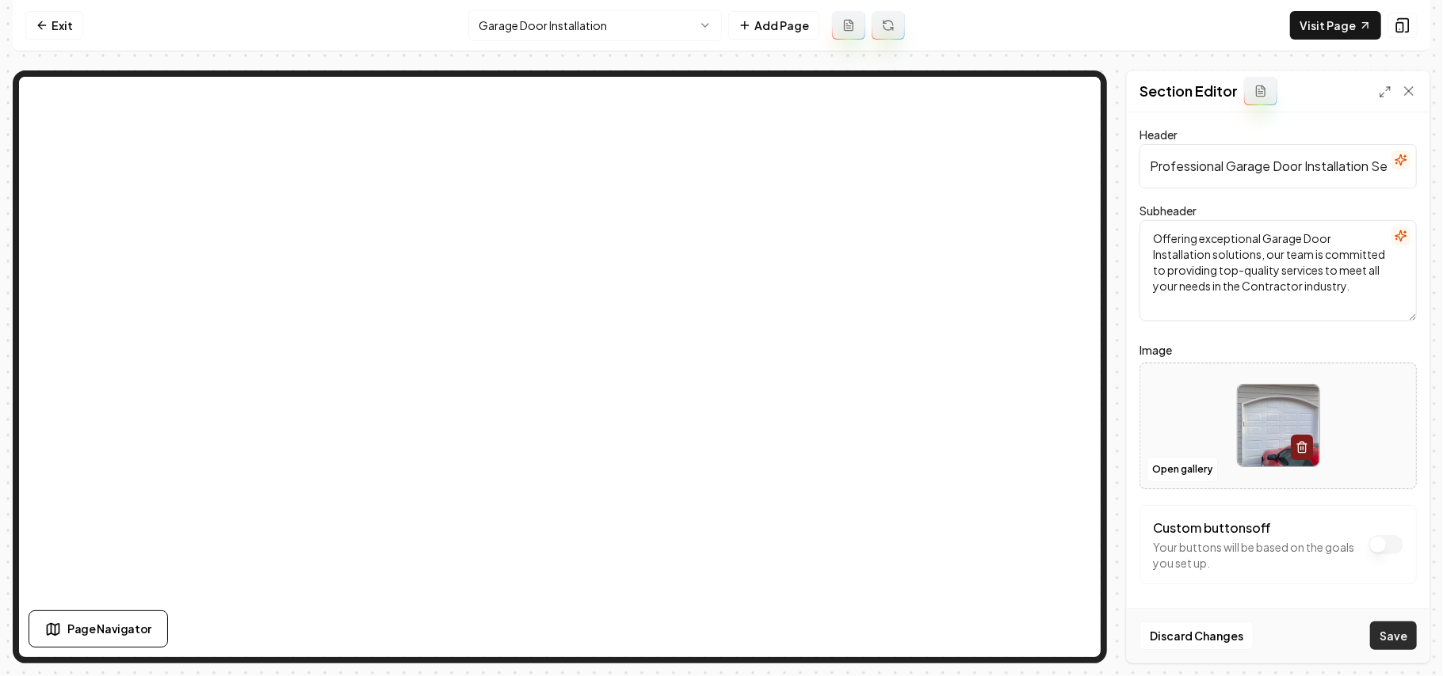
click at [1398, 637] on button "Save" at bounding box center [1393, 636] width 47 height 29
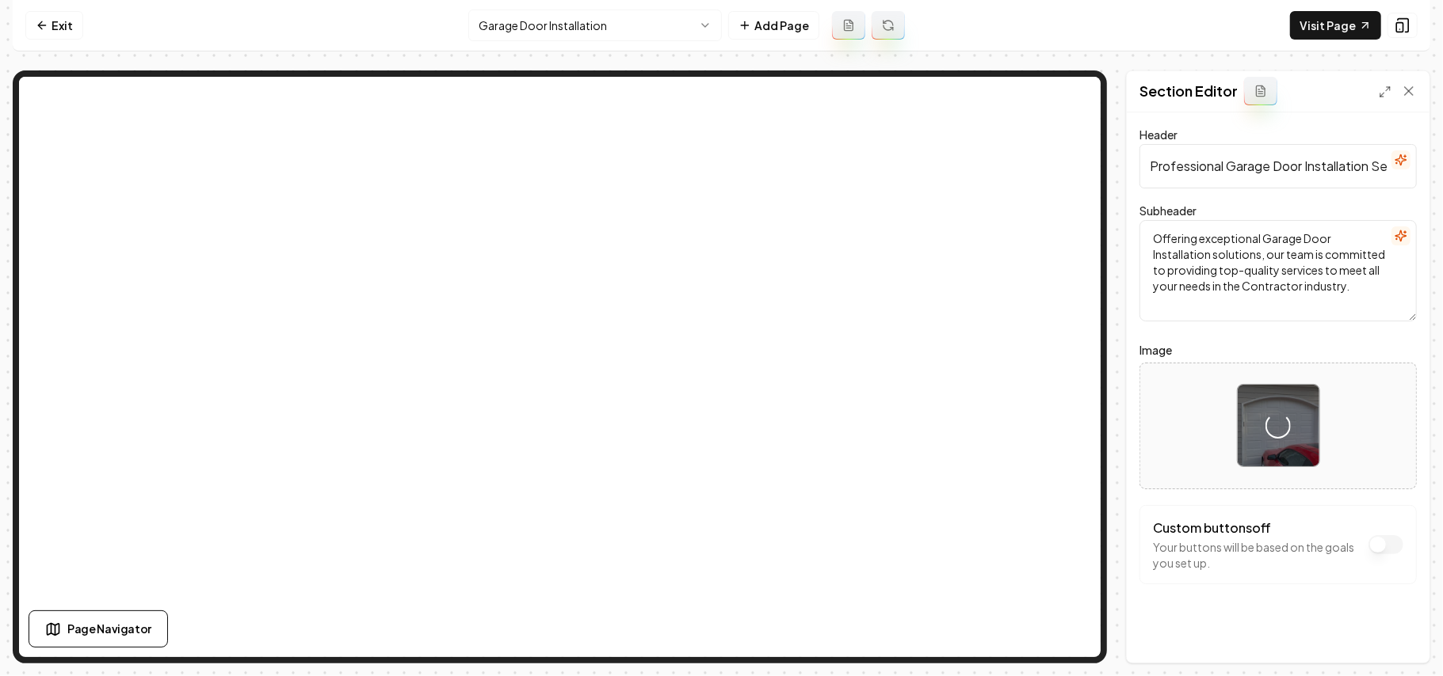
click at [1388, 577] on div "Custom buttons off Your buttons will be based on the goals you set up." at bounding box center [1277, 544] width 277 height 79
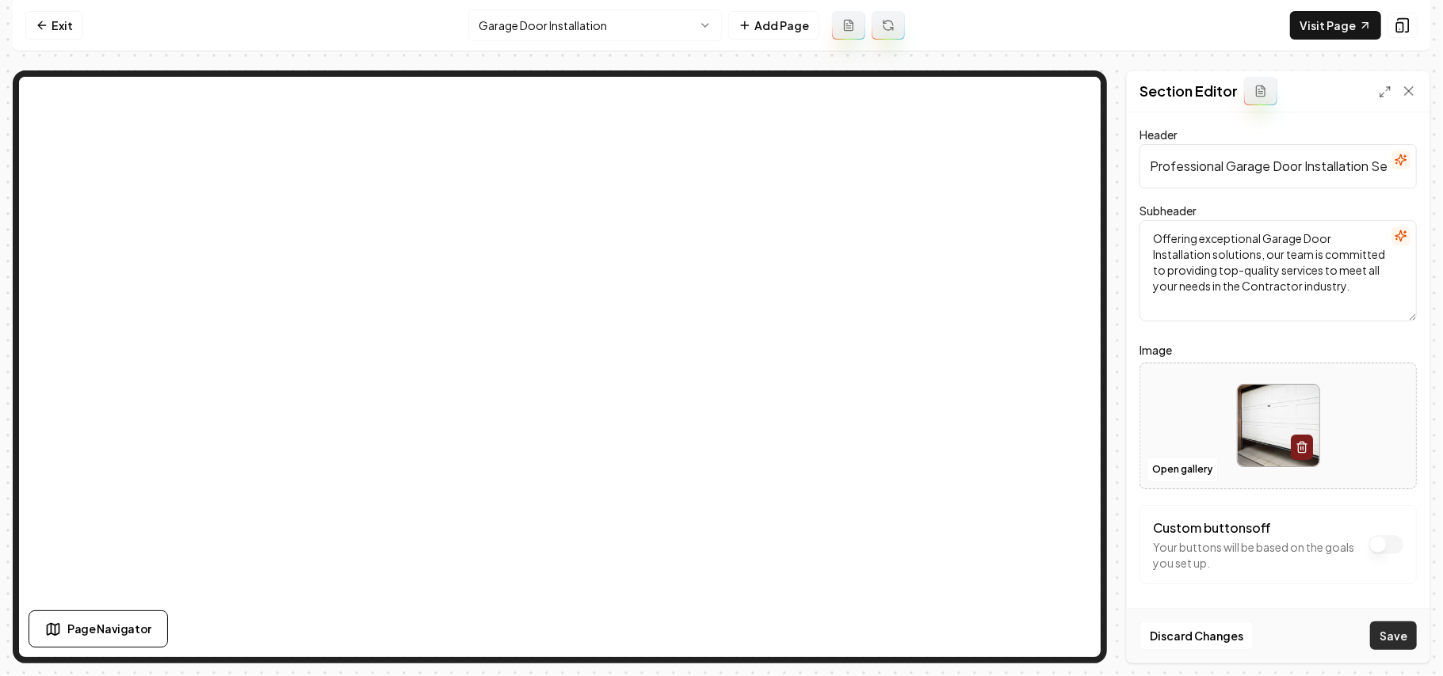
click at [1389, 644] on button "Save" at bounding box center [1393, 636] width 47 height 29
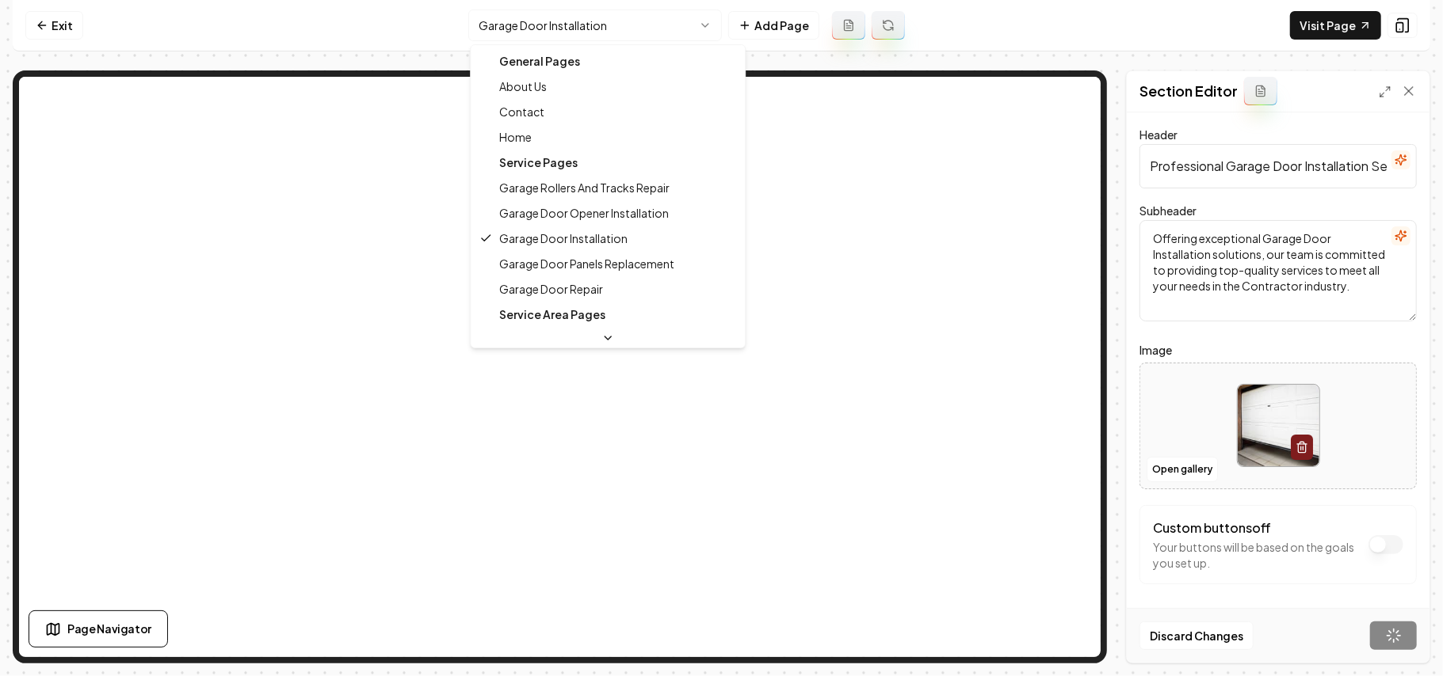
click at [609, 30] on html "Computer Required This feature is only available on a computer. Please switch t…" at bounding box center [721, 338] width 1443 height 676
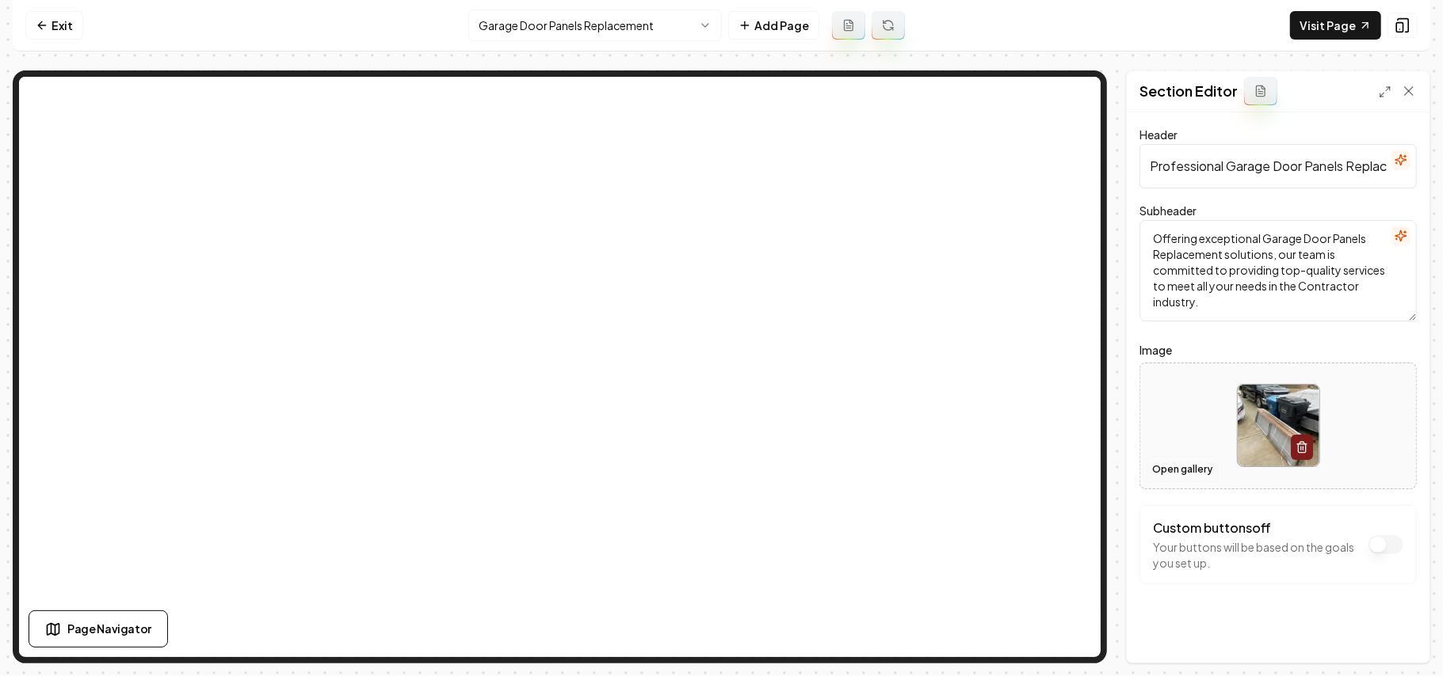
click at [1191, 459] on button "Open gallery" at bounding box center [1181, 469] width 71 height 25
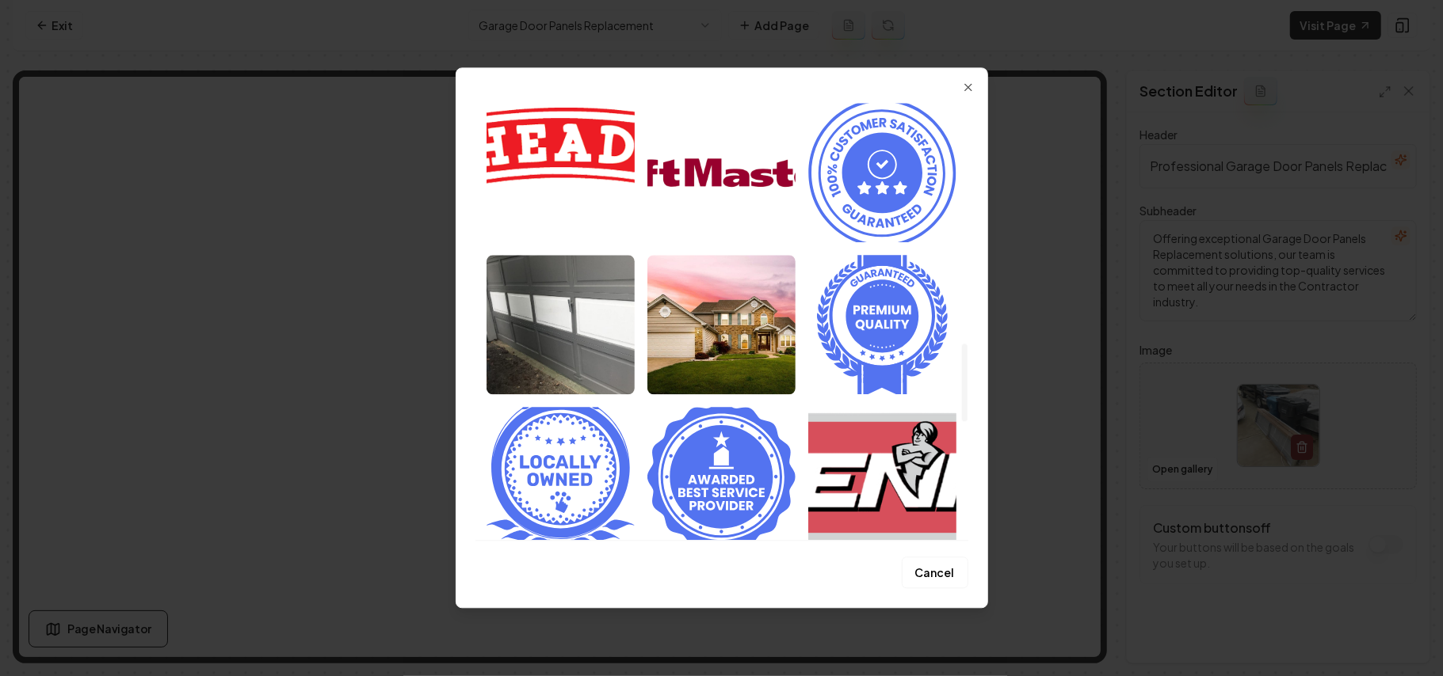
scroll to position [1373, 0]
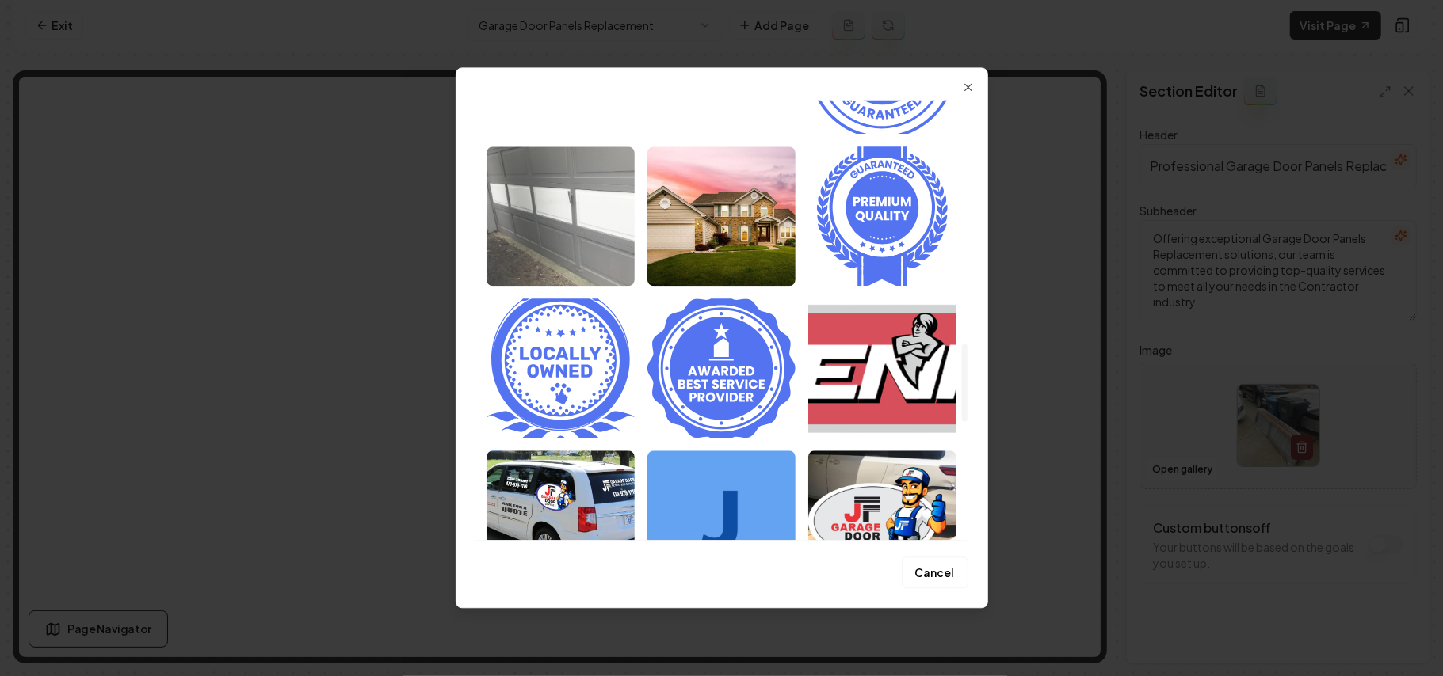
click at [619, 255] on img "Select image image_68a36b0a5c7cd75eb88a9989.jpg" at bounding box center [560, 216] width 148 height 139
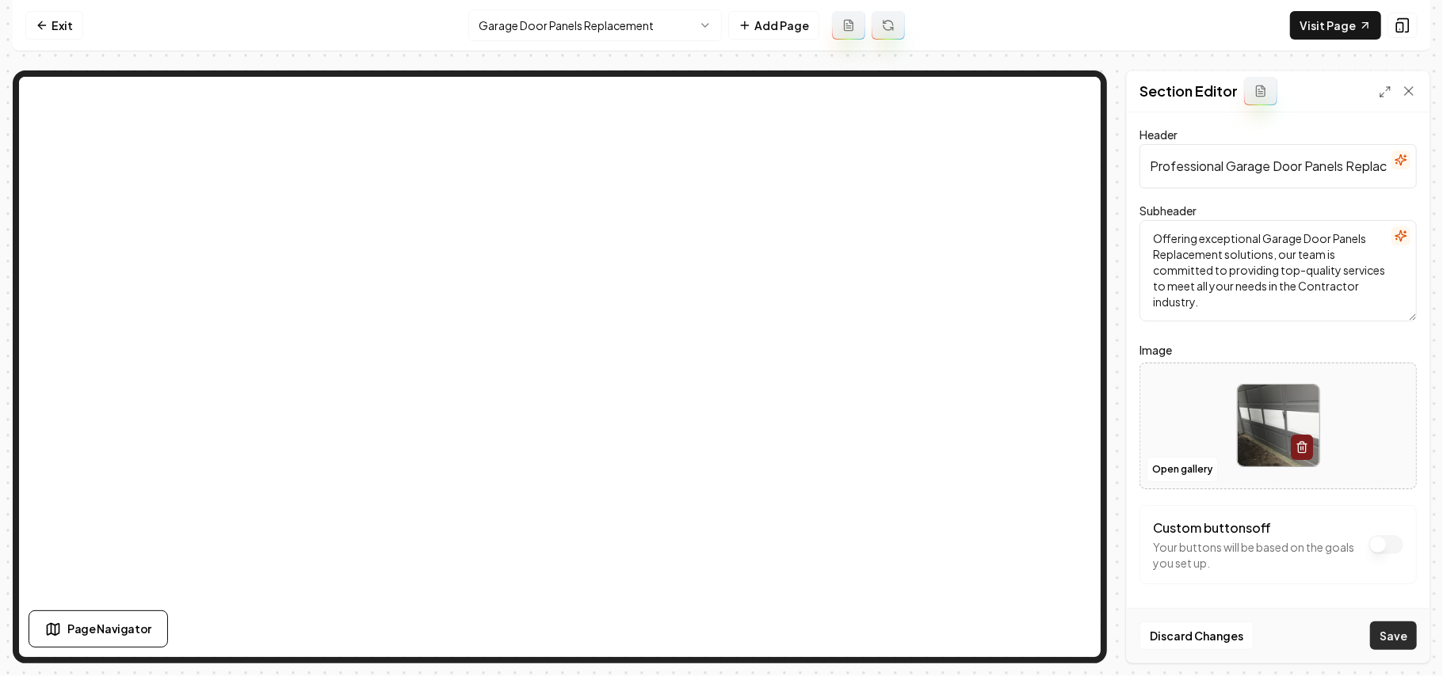
click at [1379, 635] on button "Save" at bounding box center [1393, 636] width 47 height 29
click at [1180, 406] on div at bounding box center [1278, 426] width 276 height 109
click at [1392, 615] on form "Header Professional Garage Door Panels Replacement Services Subheader Offering …" at bounding box center [1277, 386] width 277 height 523
click at [1407, 642] on button "Save" at bounding box center [1393, 636] width 47 height 29
click at [572, 32] on html "Computer Required This feature is only available on a computer. Please switch t…" at bounding box center [721, 338] width 1443 height 676
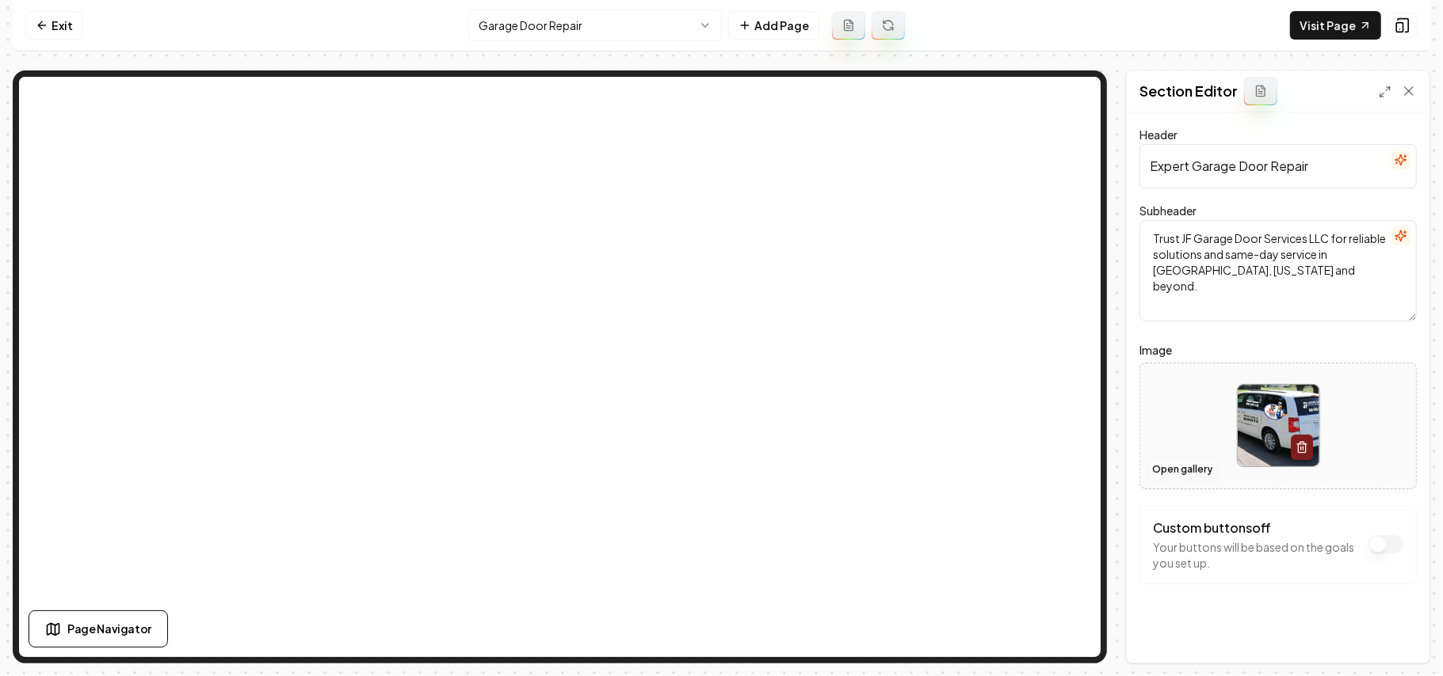
click at [1164, 474] on button "Open gallery" at bounding box center [1181, 469] width 71 height 25
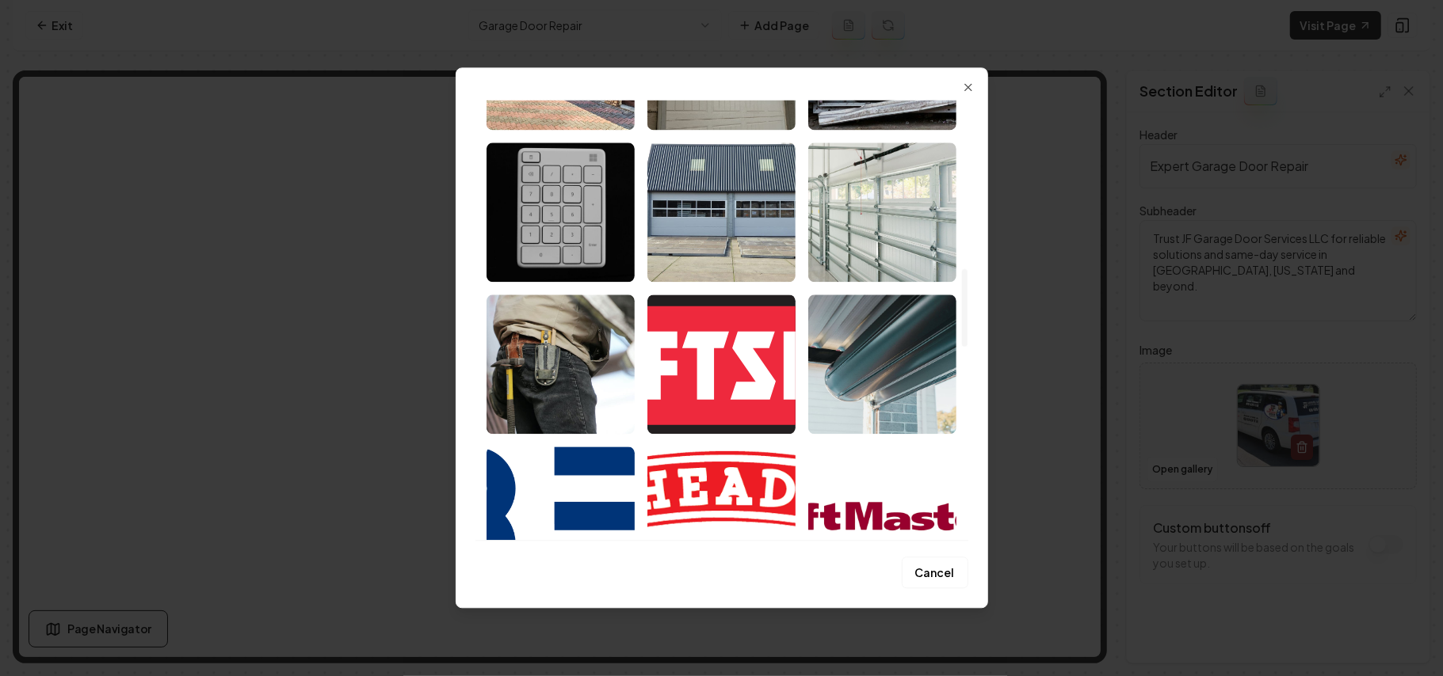
scroll to position [951, 0]
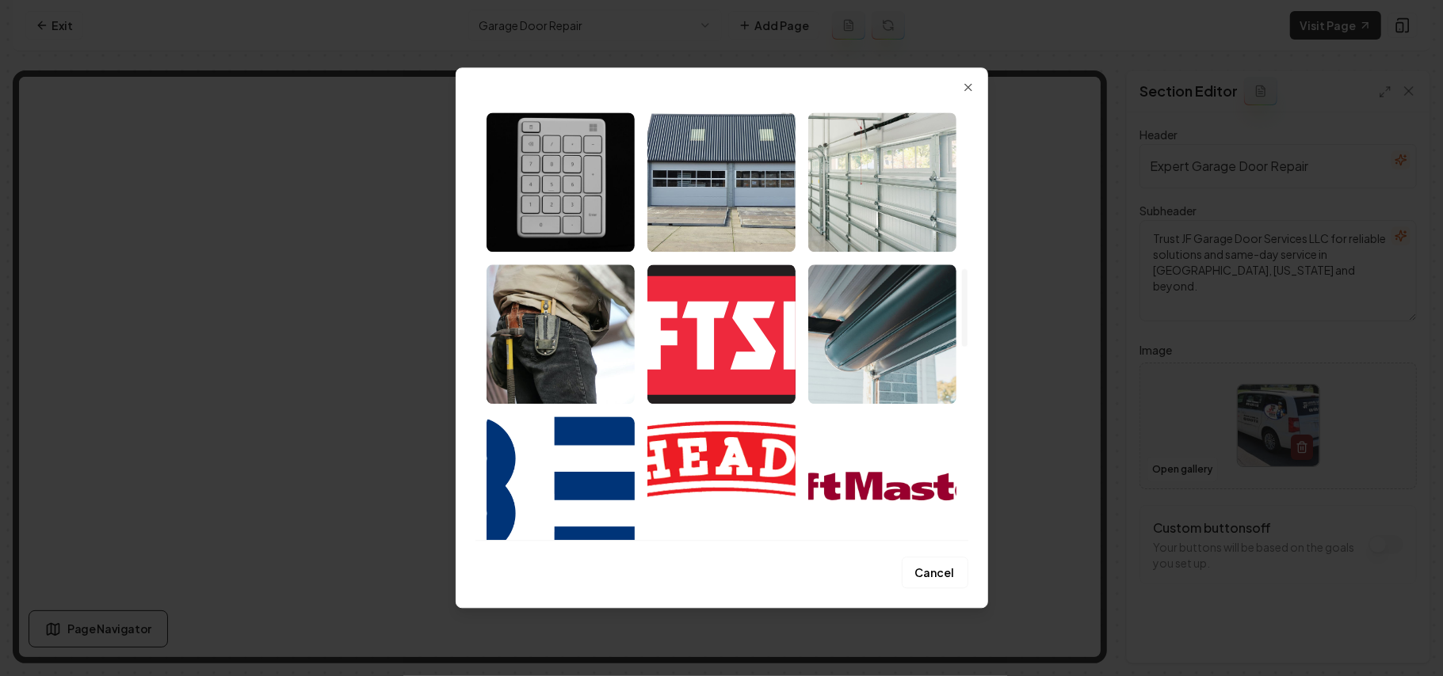
click at [898, 169] on img "Select image image_68a36b0a5c7cd75eb88a9999.jpg" at bounding box center [882, 181] width 148 height 139
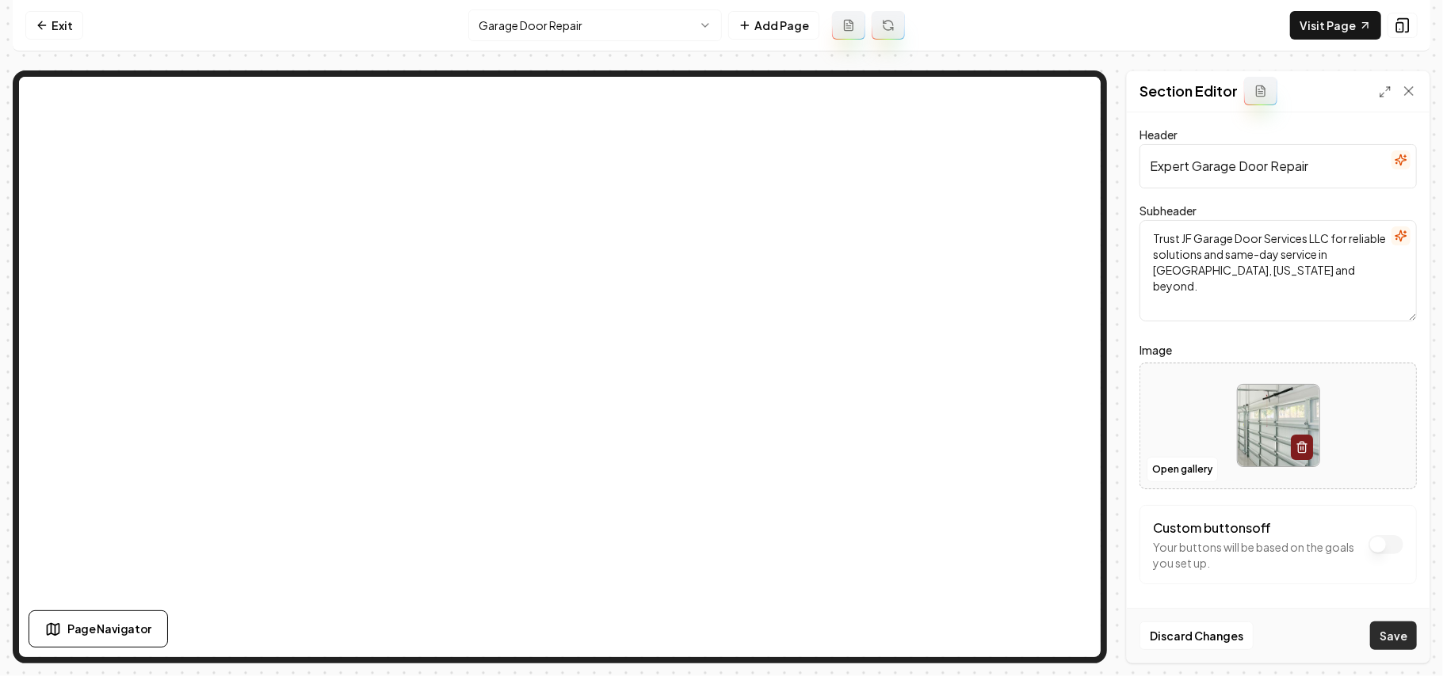
click at [1386, 626] on button "Save" at bounding box center [1393, 636] width 47 height 29
click at [583, 30] on html "Computer Required This feature is only available on a computer. Please switch t…" at bounding box center [721, 338] width 1443 height 676
click at [575, 32] on html "Computer Required This feature is only available on a computer. Please switch t…" at bounding box center [721, 338] width 1443 height 676
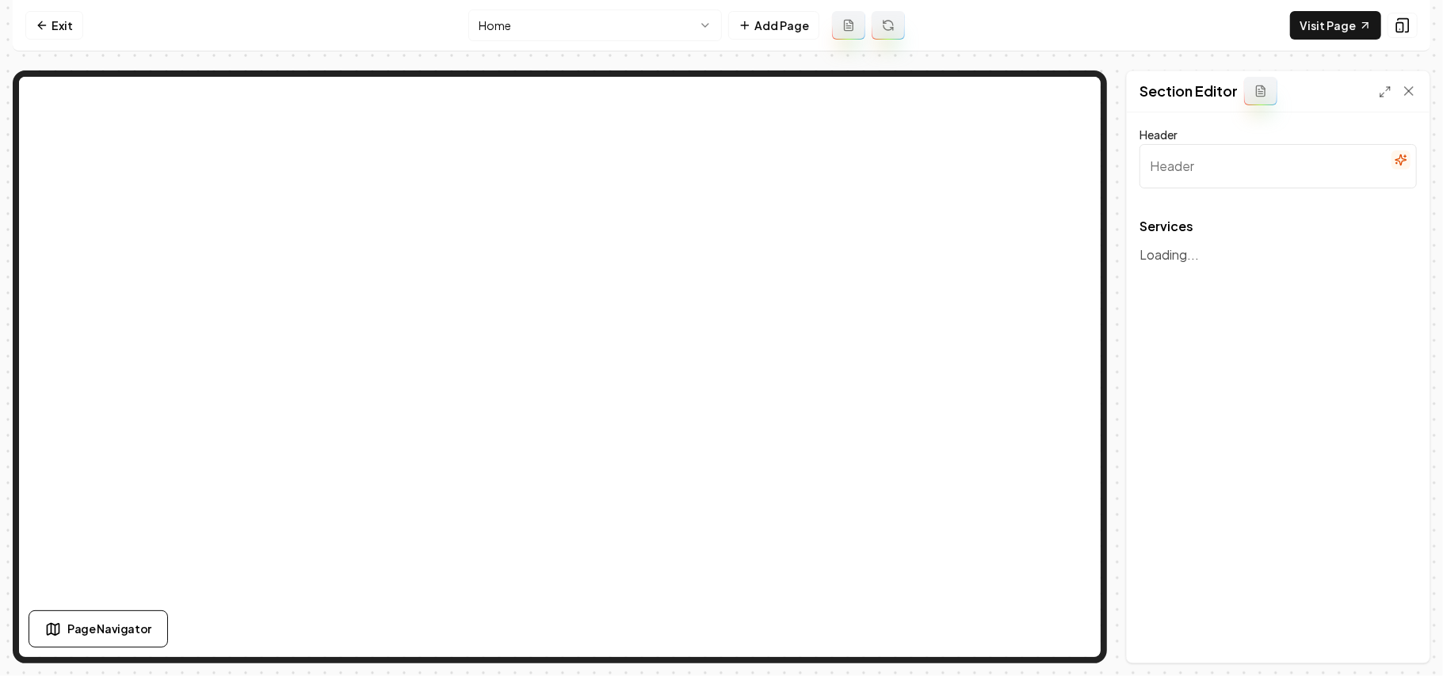
type input "Our Expert Garage Door Services"
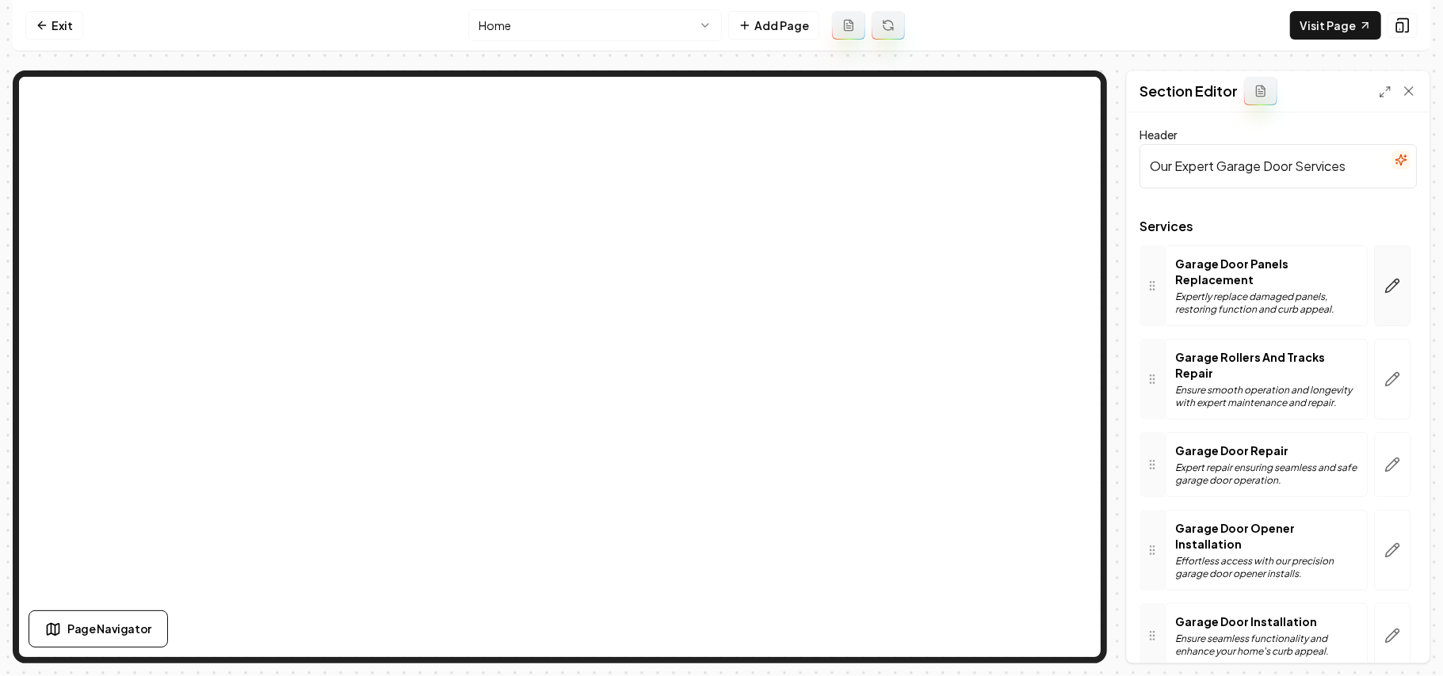
click at [1384, 280] on icon "button" at bounding box center [1392, 286] width 16 height 16
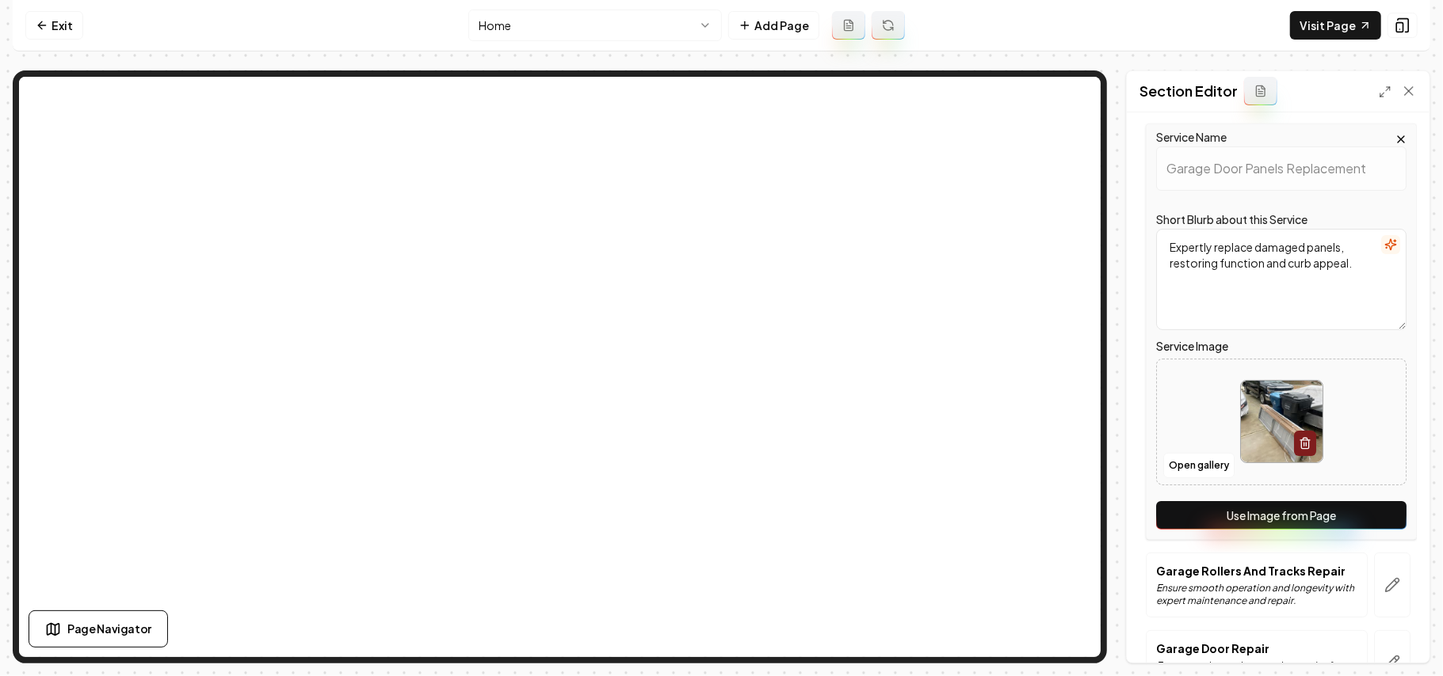
scroll to position [317, 0]
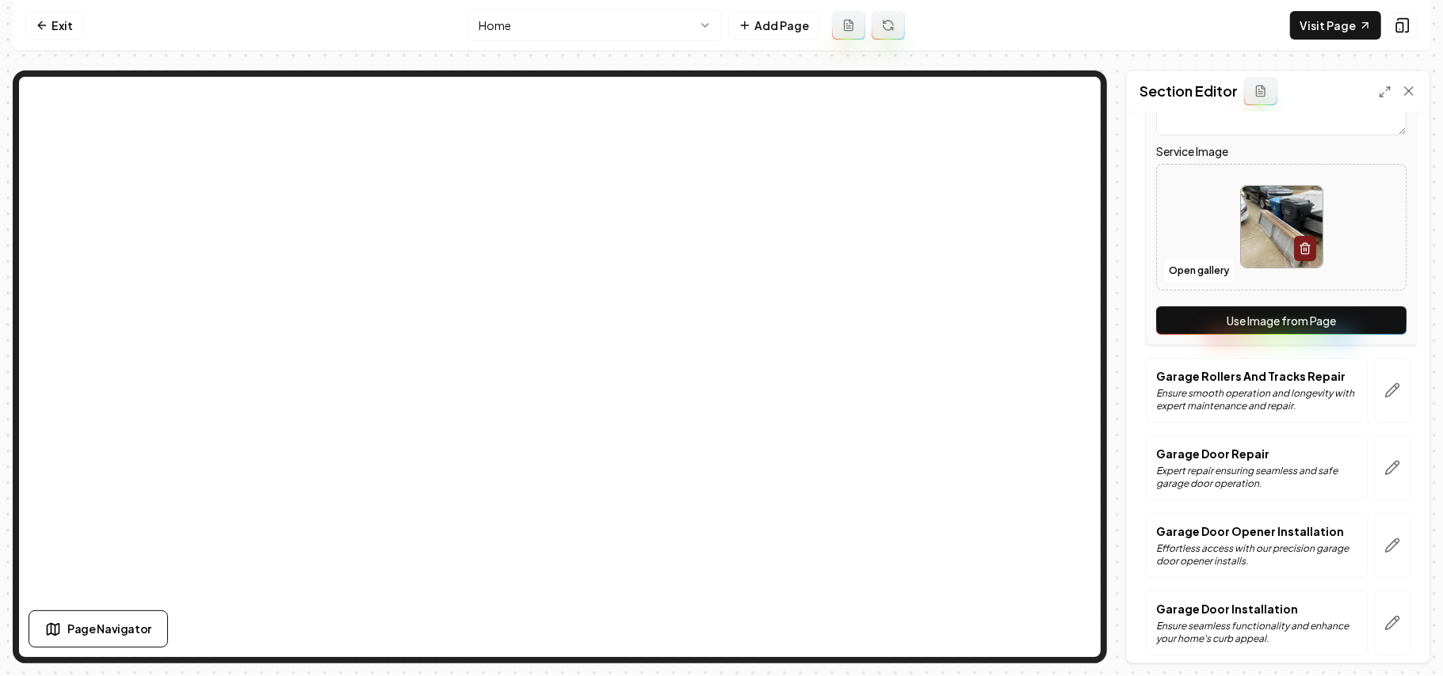
click at [1351, 330] on button "Use Image from Page" at bounding box center [1281, 321] width 250 height 29
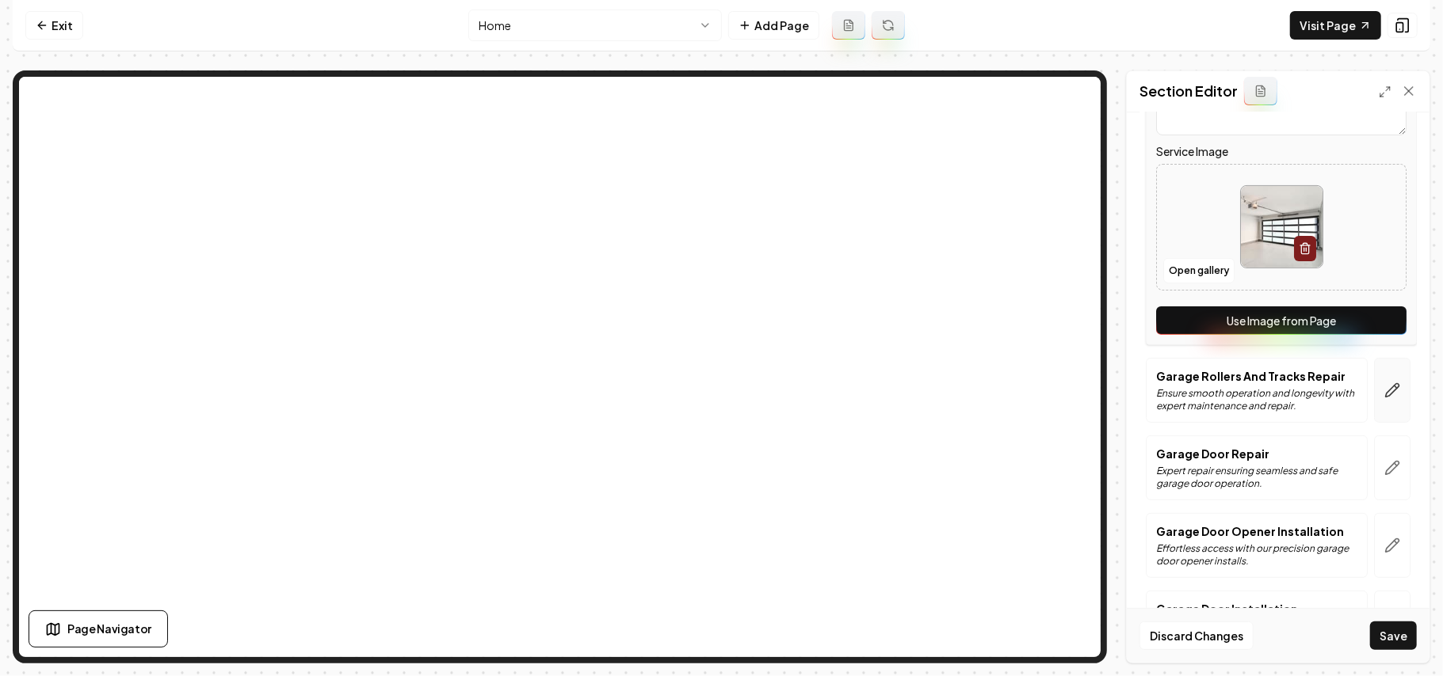
click at [1374, 400] on button "button" at bounding box center [1392, 390] width 36 height 65
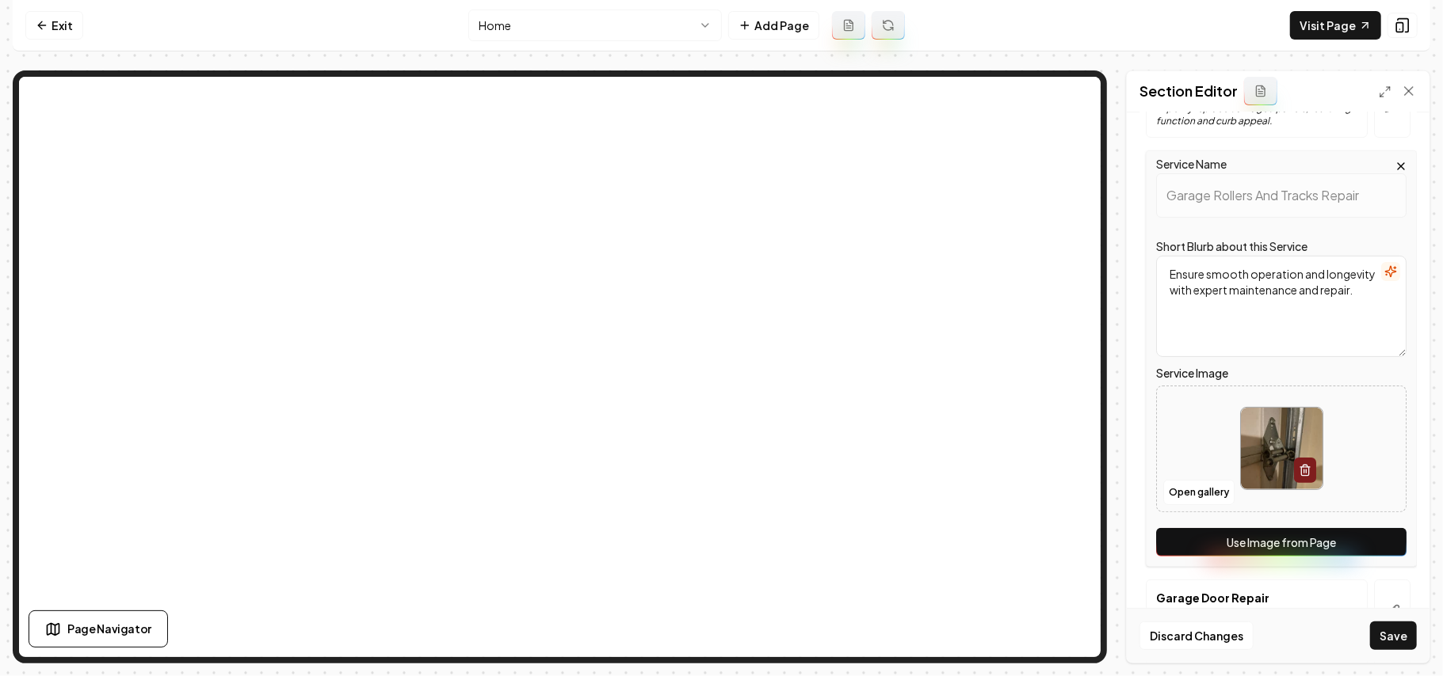
scroll to position [385, 0]
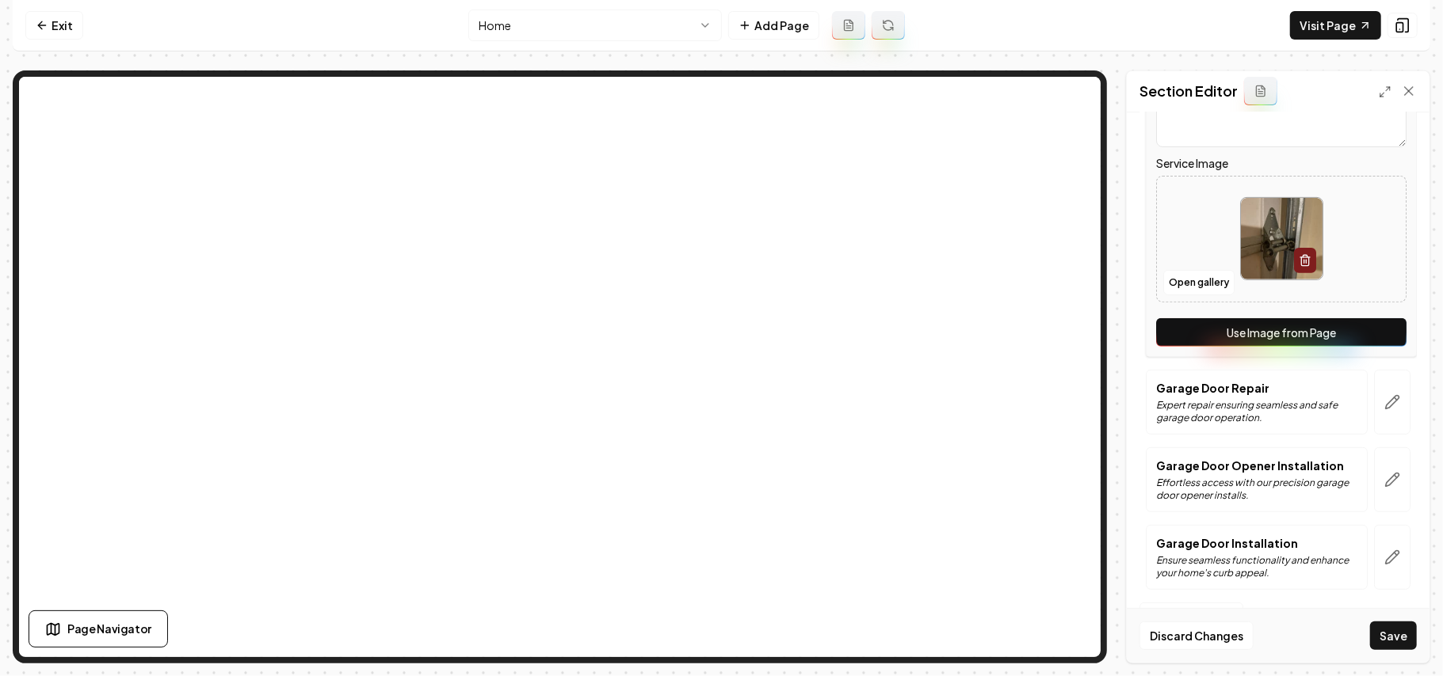
click at [1373, 346] on div "Service Name Garage Rollers And Tracks Repair Short Blurb about this Service En…" at bounding box center [1280, 149] width 271 height 417
click at [1382, 336] on button "Use Image from Page" at bounding box center [1281, 332] width 250 height 29
click at [1385, 396] on icon "button" at bounding box center [1391, 402] width 13 height 13
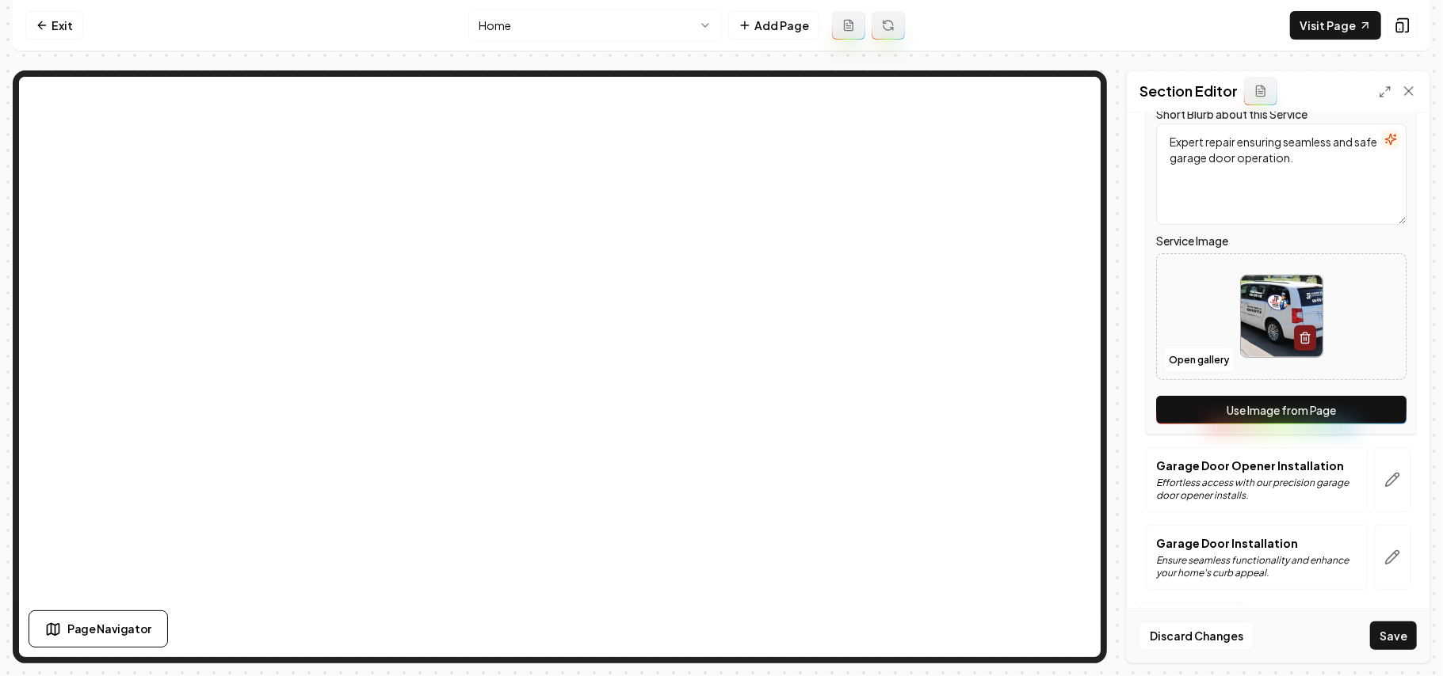
click at [1369, 406] on button "Use Image from Page" at bounding box center [1281, 410] width 250 height 29
click at [1378, 490] on button "button" at bounding box center [1392, 480] width 36 height 65
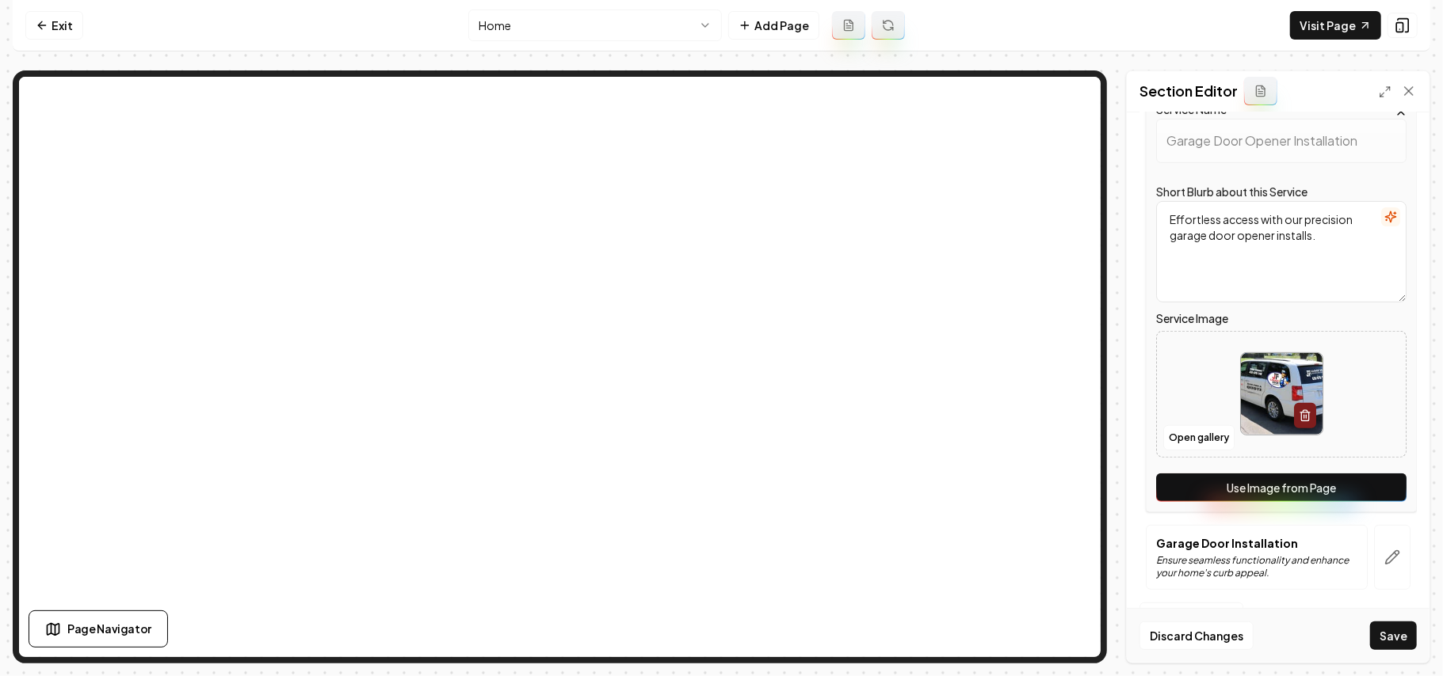
click at [1372, 483] on button "Use Image from Page" at bounding box center [1281, 488] width 250 height 29
click at [1384, 550] on icon "button" at bounding box center [1392, 558] width 16 height 16
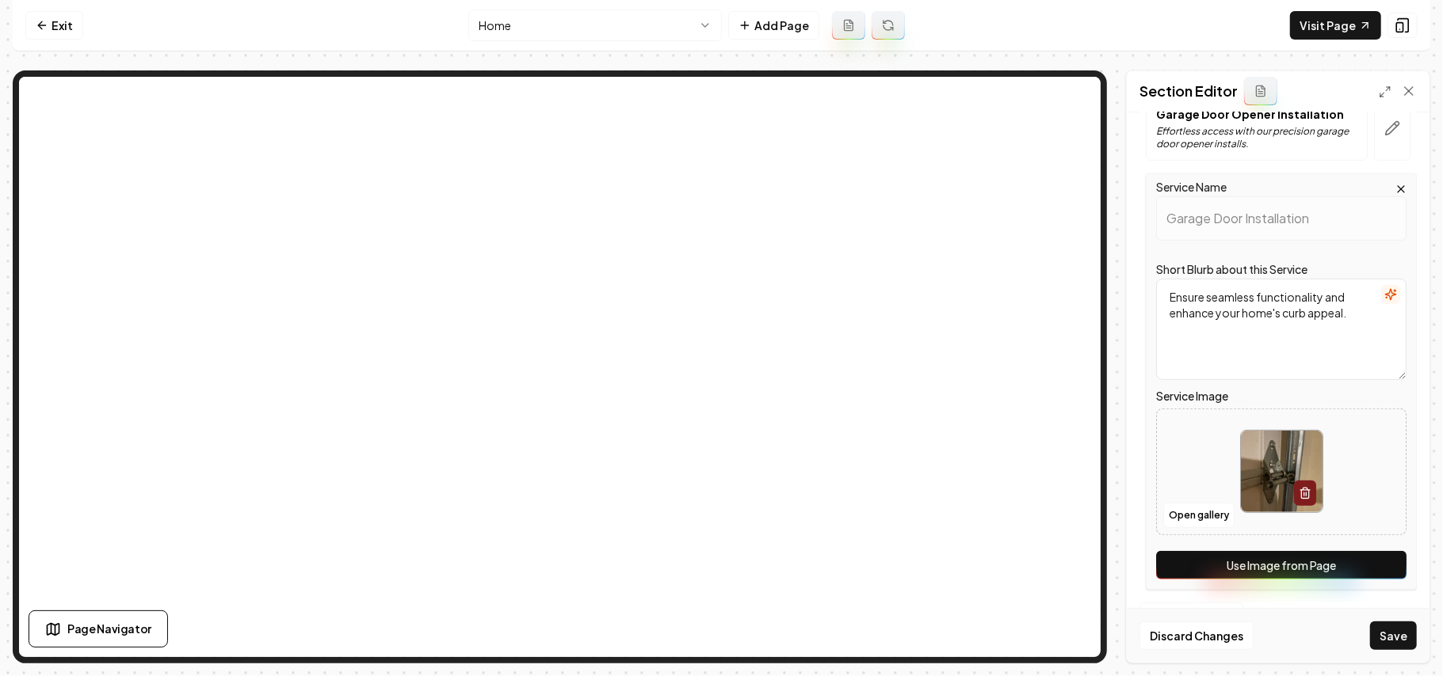
click at [1372, 561] on button "Use Image from Page" at bounding box center [1281, 565] width 250 height 29
click at [1397, 631] on button "Save" at bounding box center [1393, 636] width 47 height 29
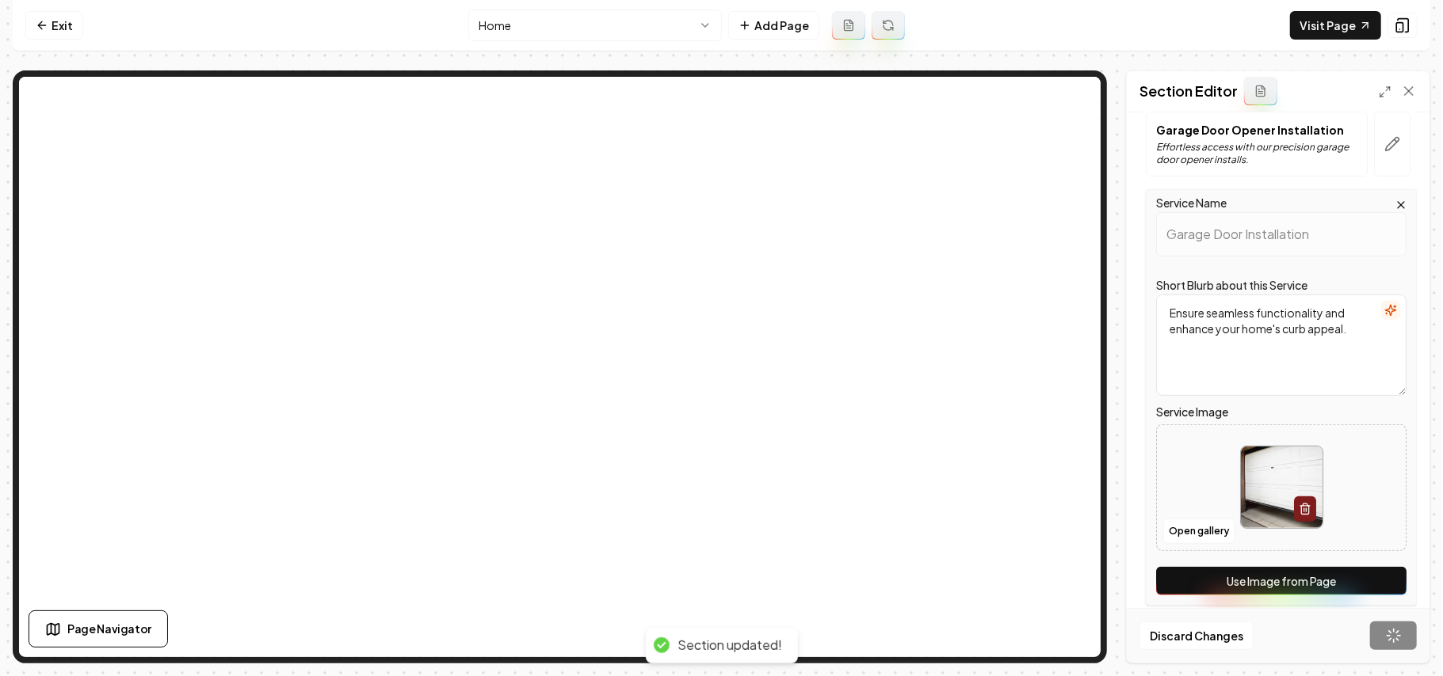
scroll to position [81, 0]
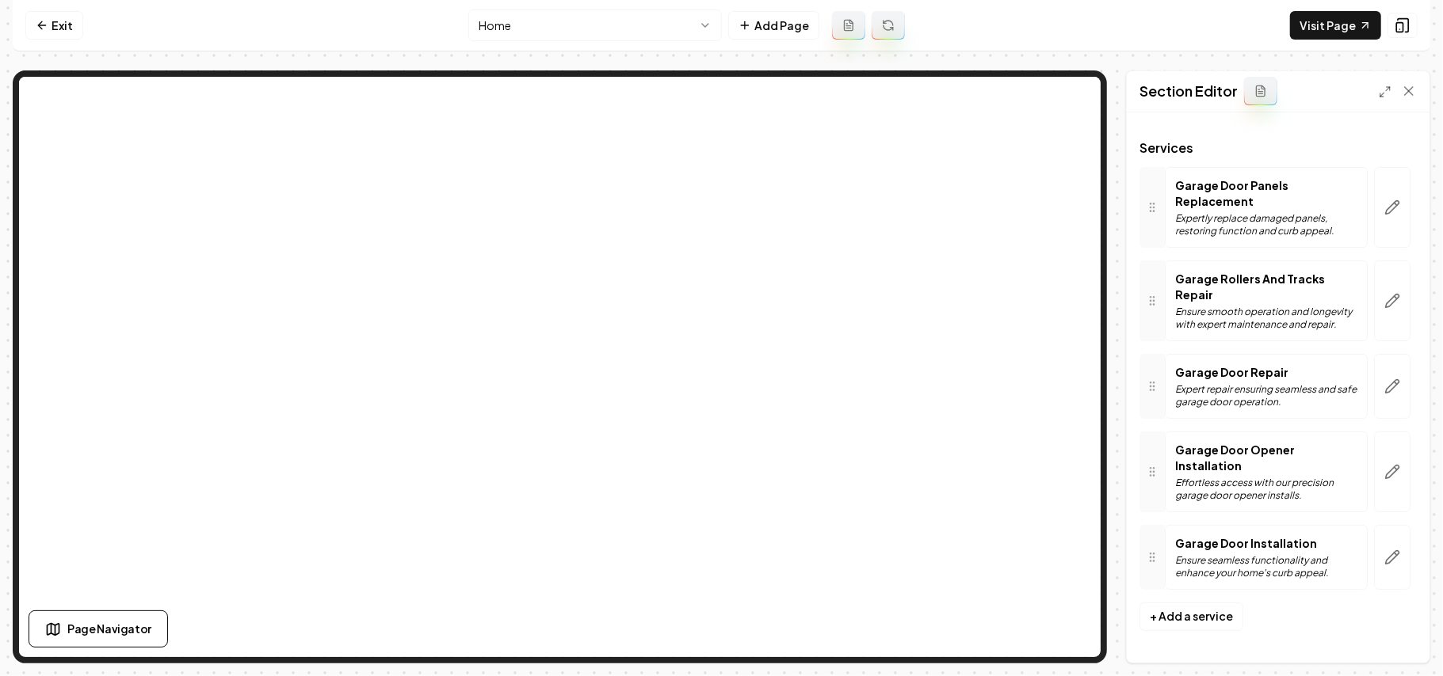
click at [575, 35] on html "Computer Required This feature is only available on a computer. Please switch t…" at bounding box center [721, 338] width 1443 height 676
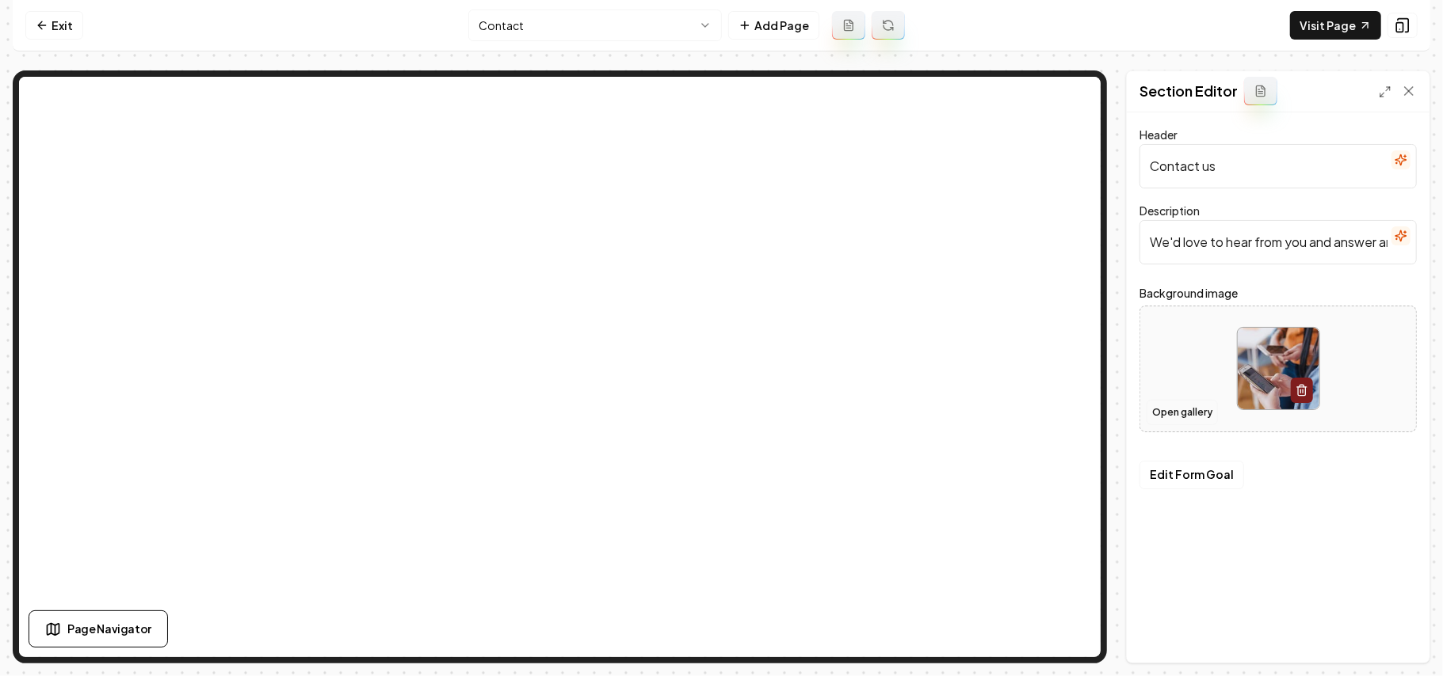
click at [1180, 423] on button "Open gallery" at bounding box center [1181, 412] width 71 height 25
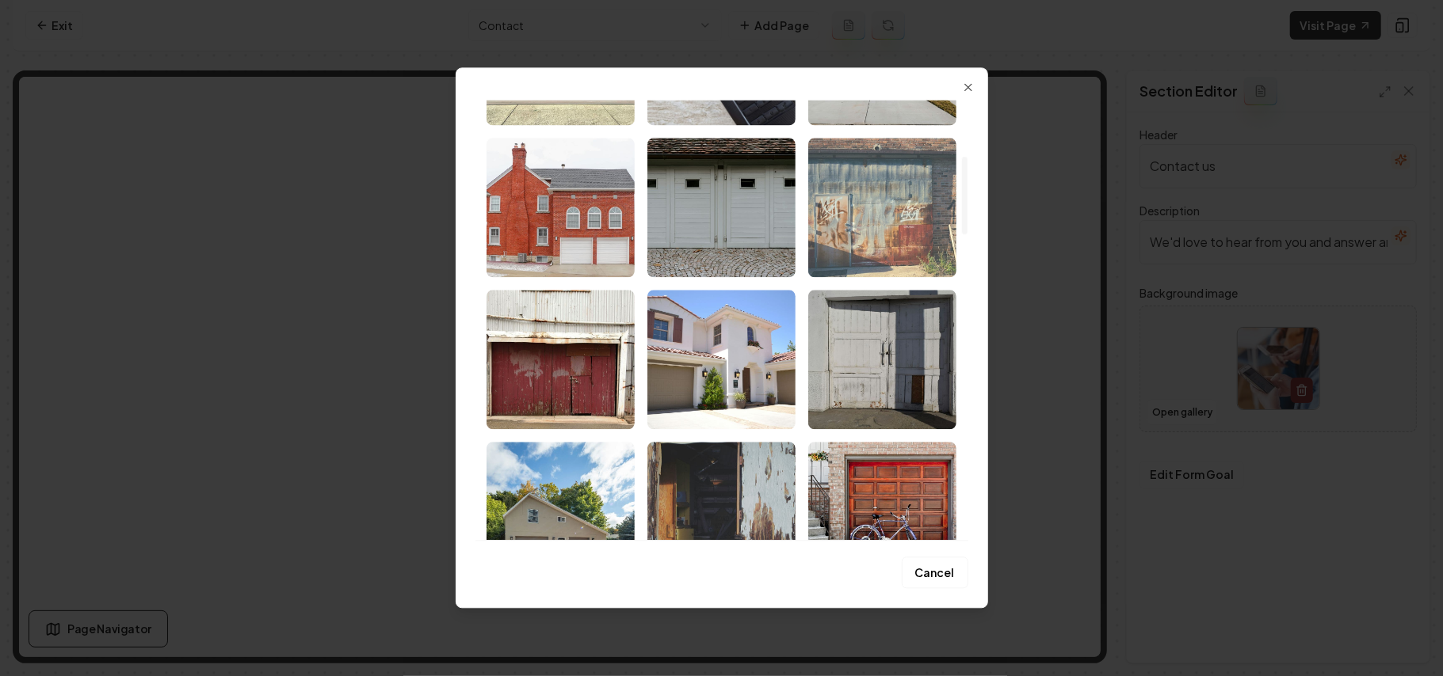
scroll to position [211, 0]
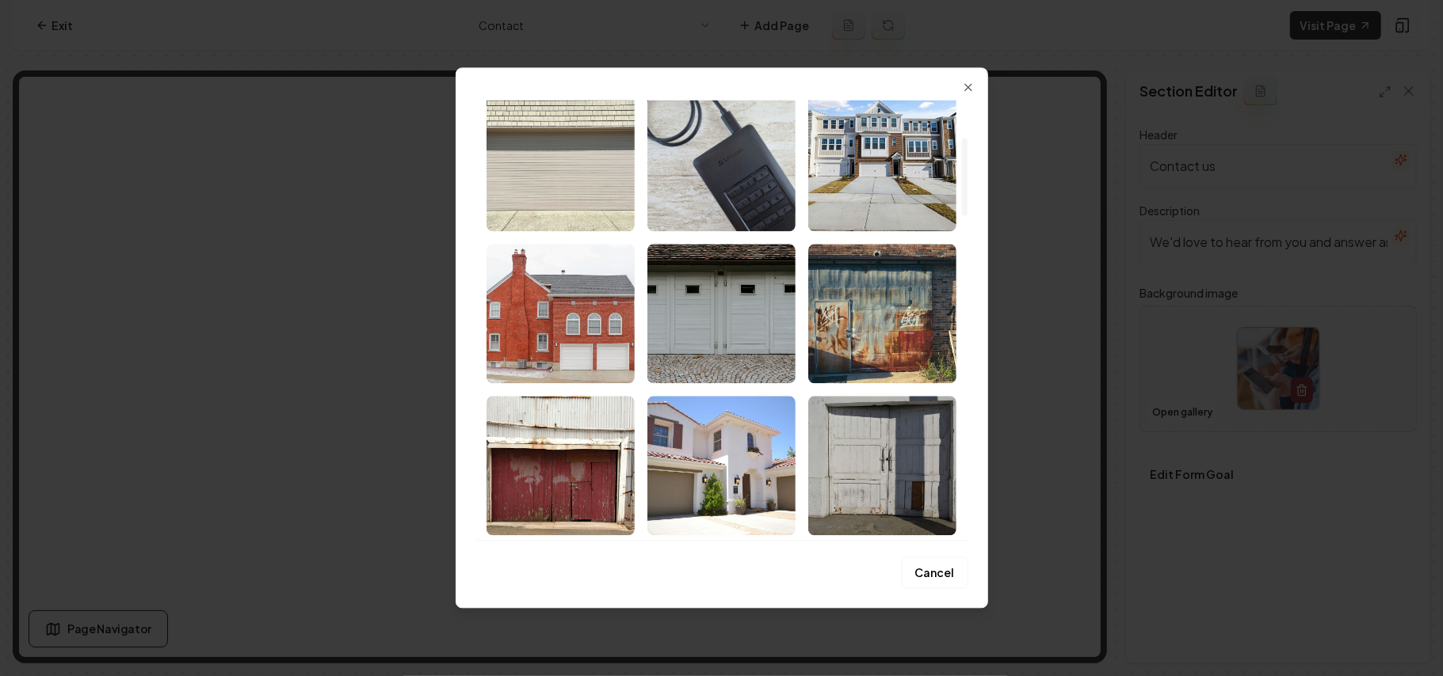
click at [561, 174] on img "Select image image_68a36b3b5c7cd75eb88bb420.jpg" at bounding box center [560, 161] width 148 height 139
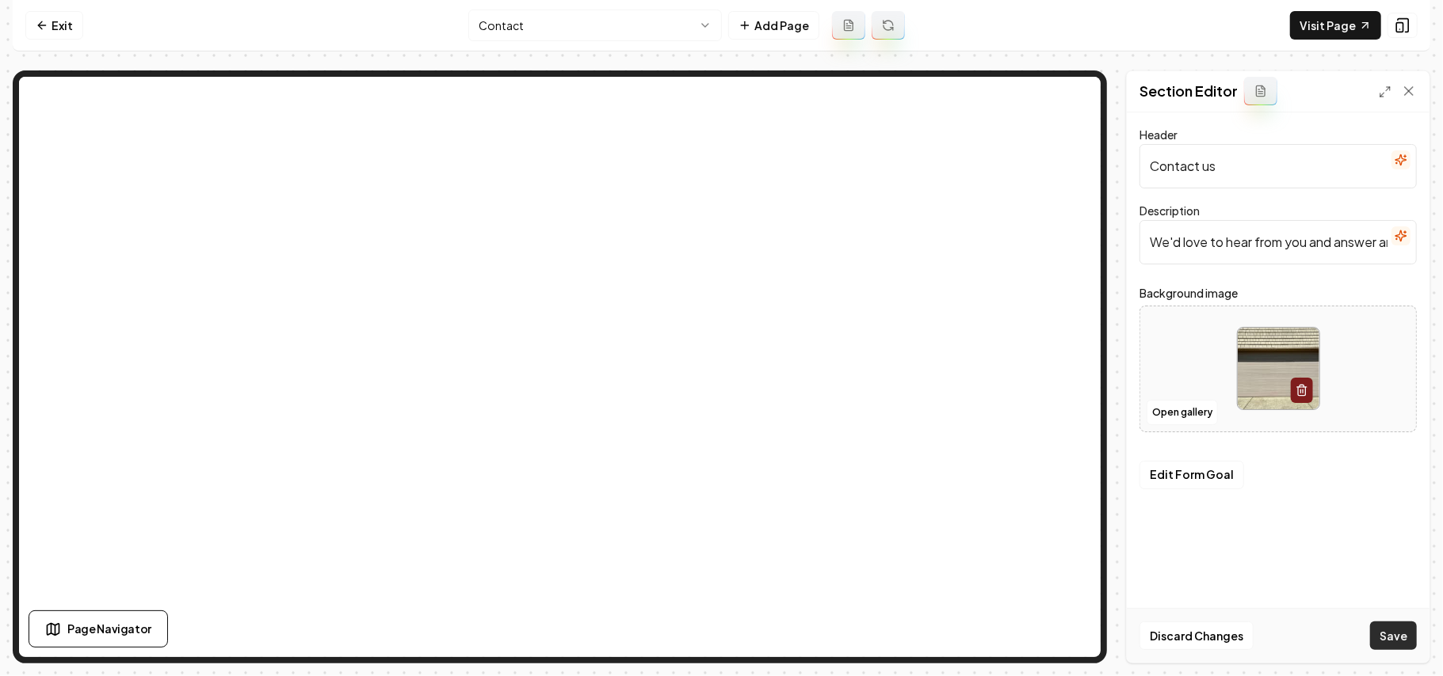
click at [1391, 628] on button "Save" at bounding box center [1393, 636] width 47 height 29
click at [600, 32] on html "Computer Required This feature is only available on a computer. Please switch t…" at bounding box center [721, 338] width 1443 height 676
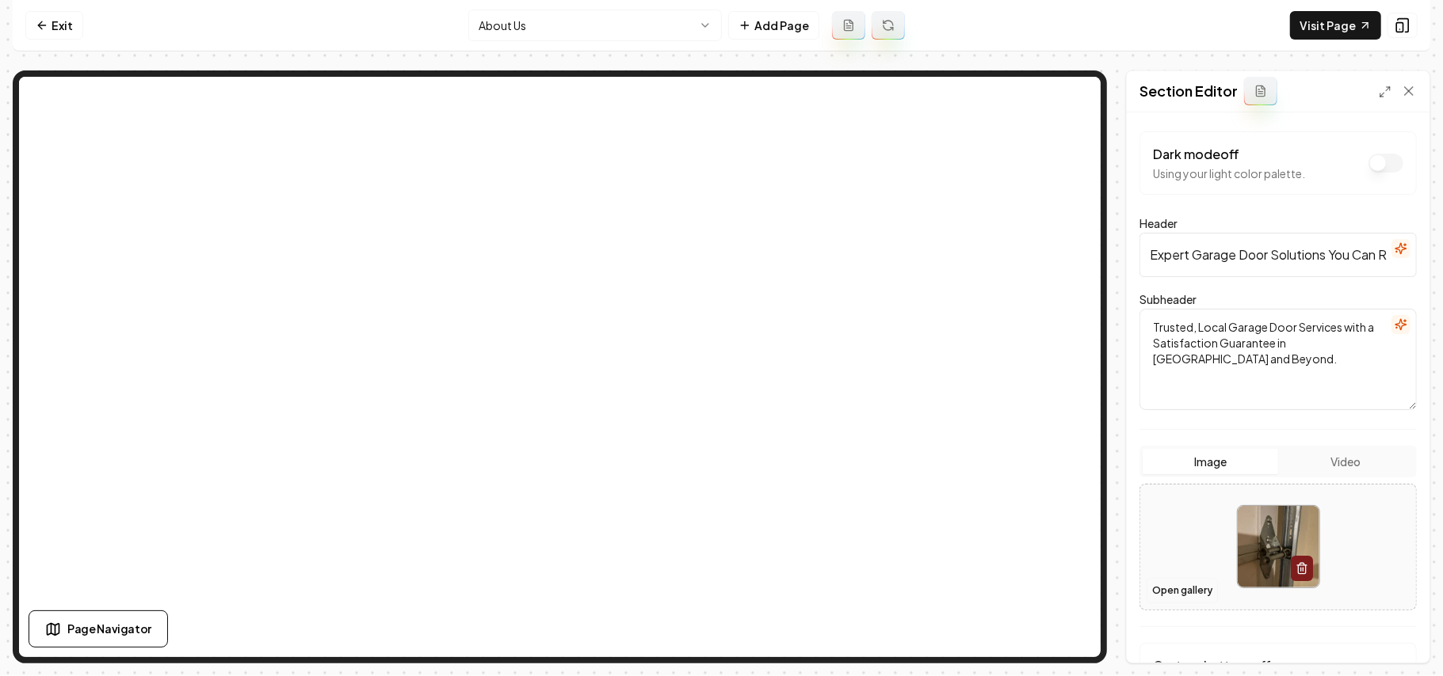
click at [1198, 593] on button "Open gallery" at bounding box center [1181, 590] width 71 height 25
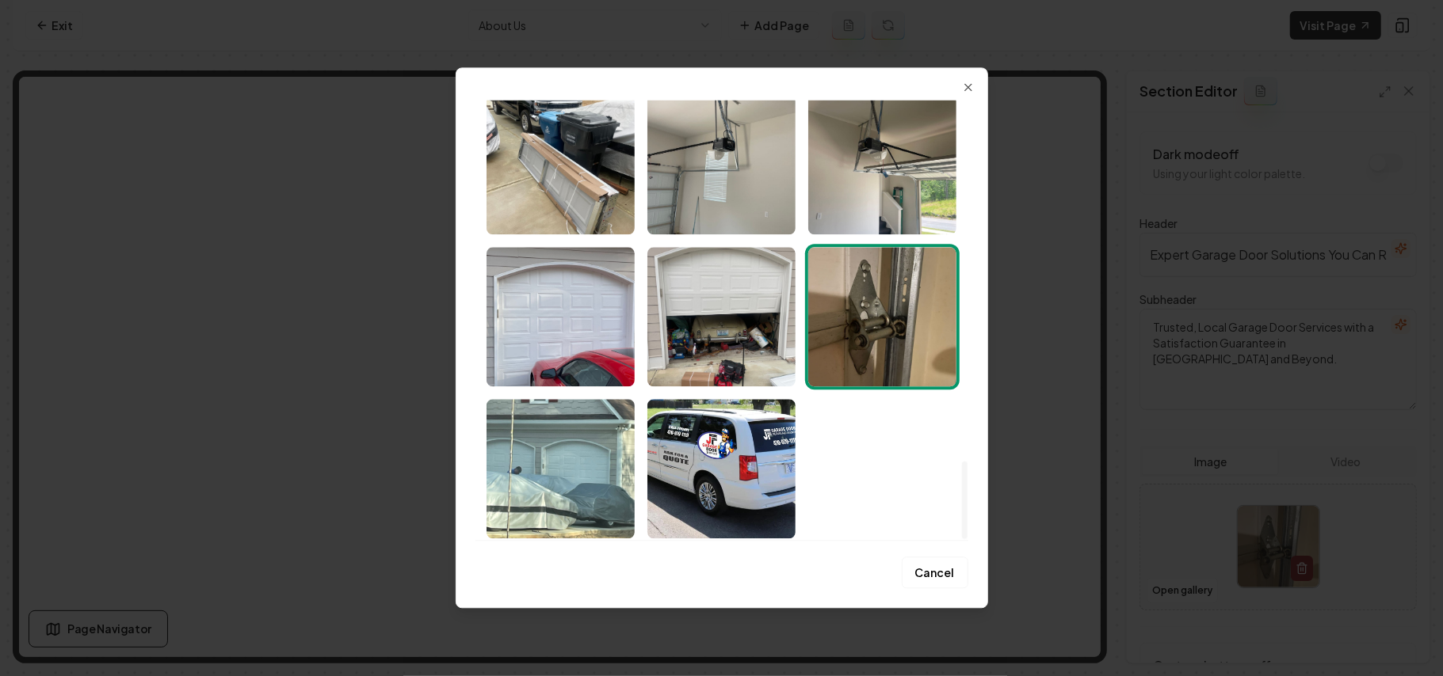
scroll to position [2037, 0]
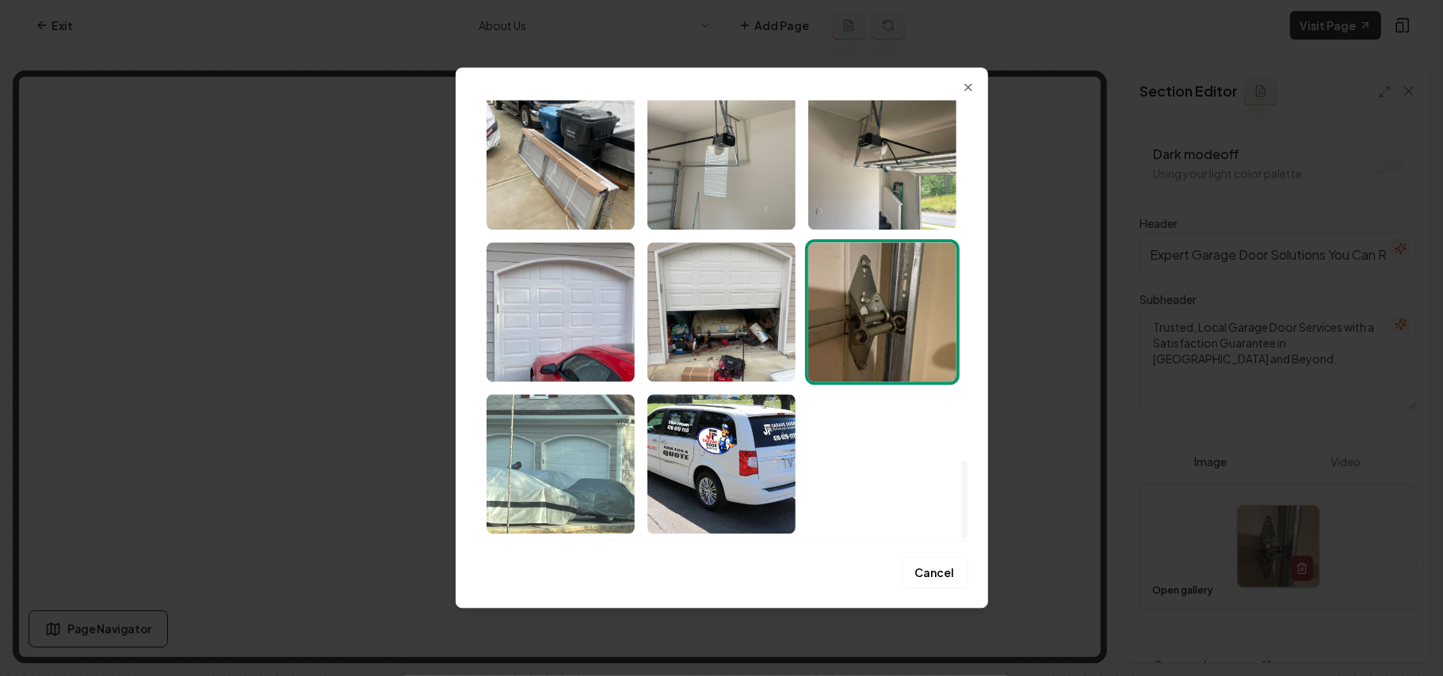
drag, startPoint x: 966, startPoint y: 115, endPoint x: 980, endPoint y: 580, distance: 465.2
click at [967, 539] on div at bounding box center [965, 501] width 6 height 78
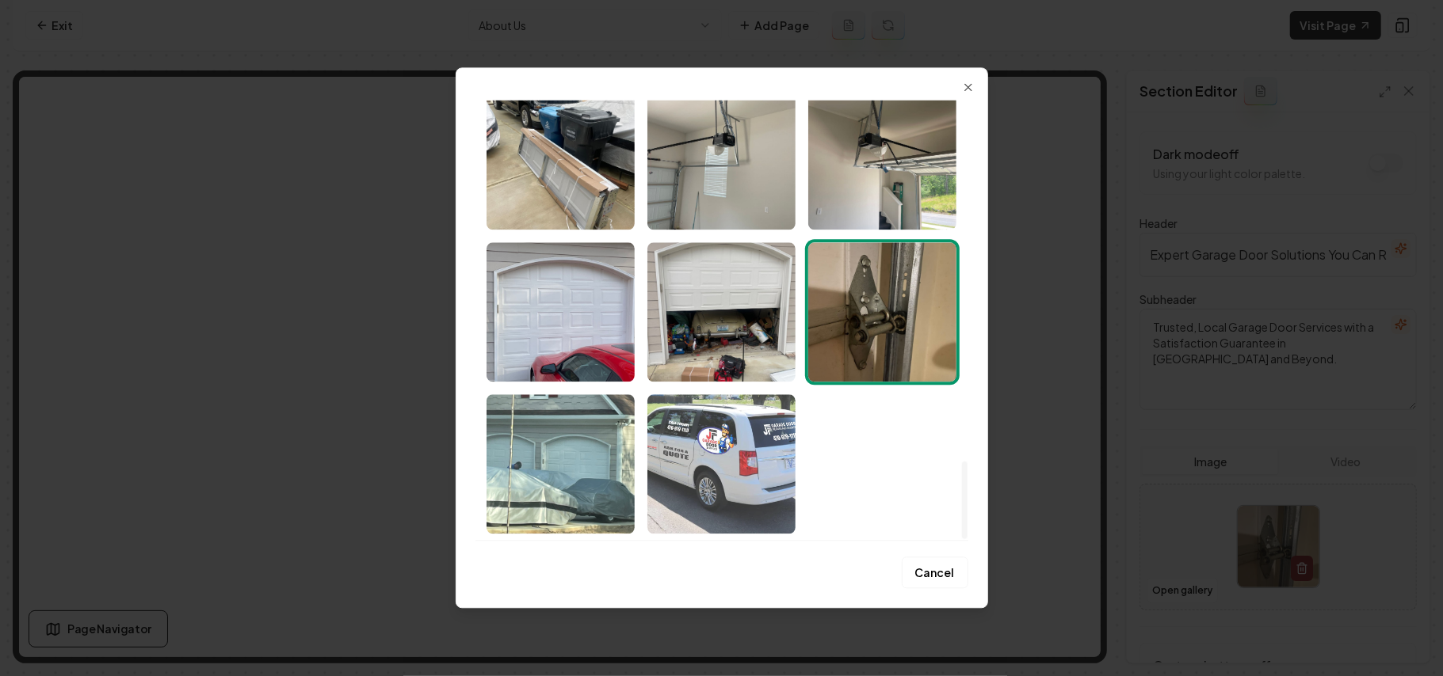
click at [729, 467] on img "Select image image_68a36a335c7cd75eb8853721.jpeg" at bounding box center [721, 463] width 148 height 139
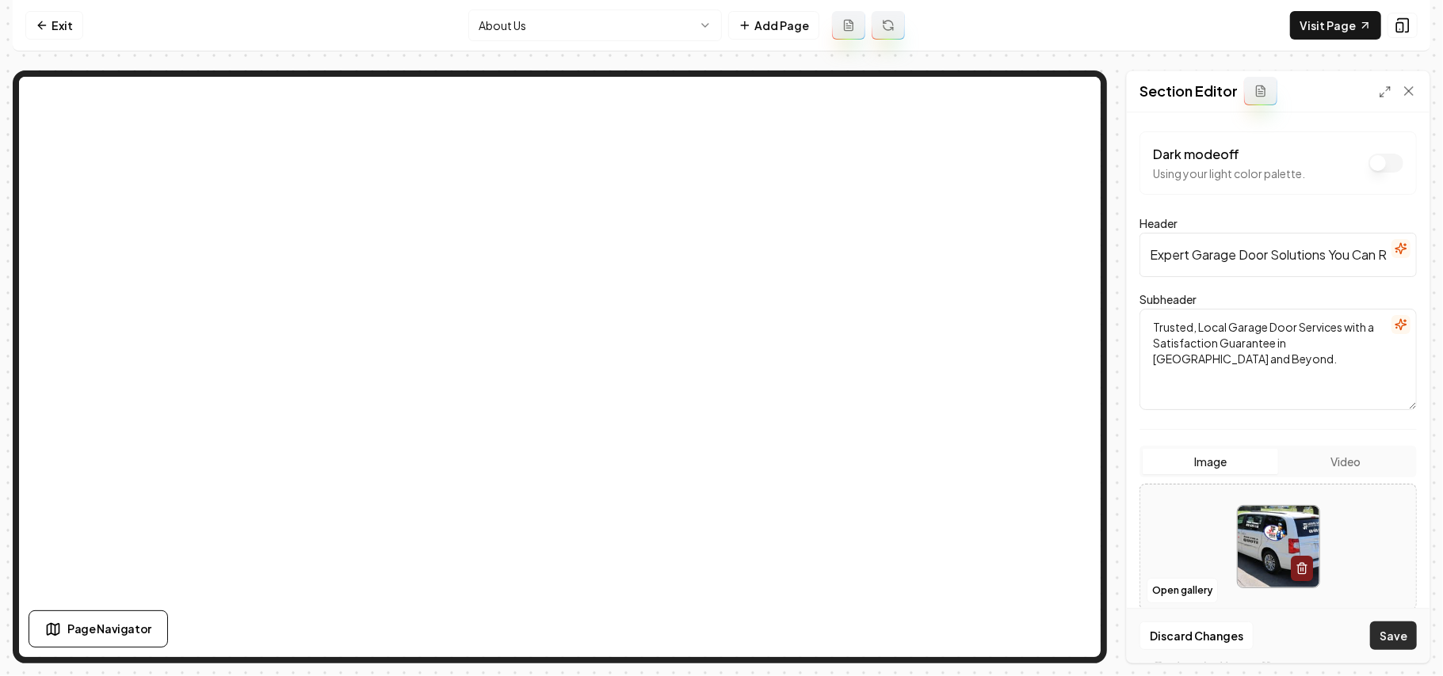
click at [1380, 642] on button "Save" at bounding box center [1393, 636] width 47 height 29
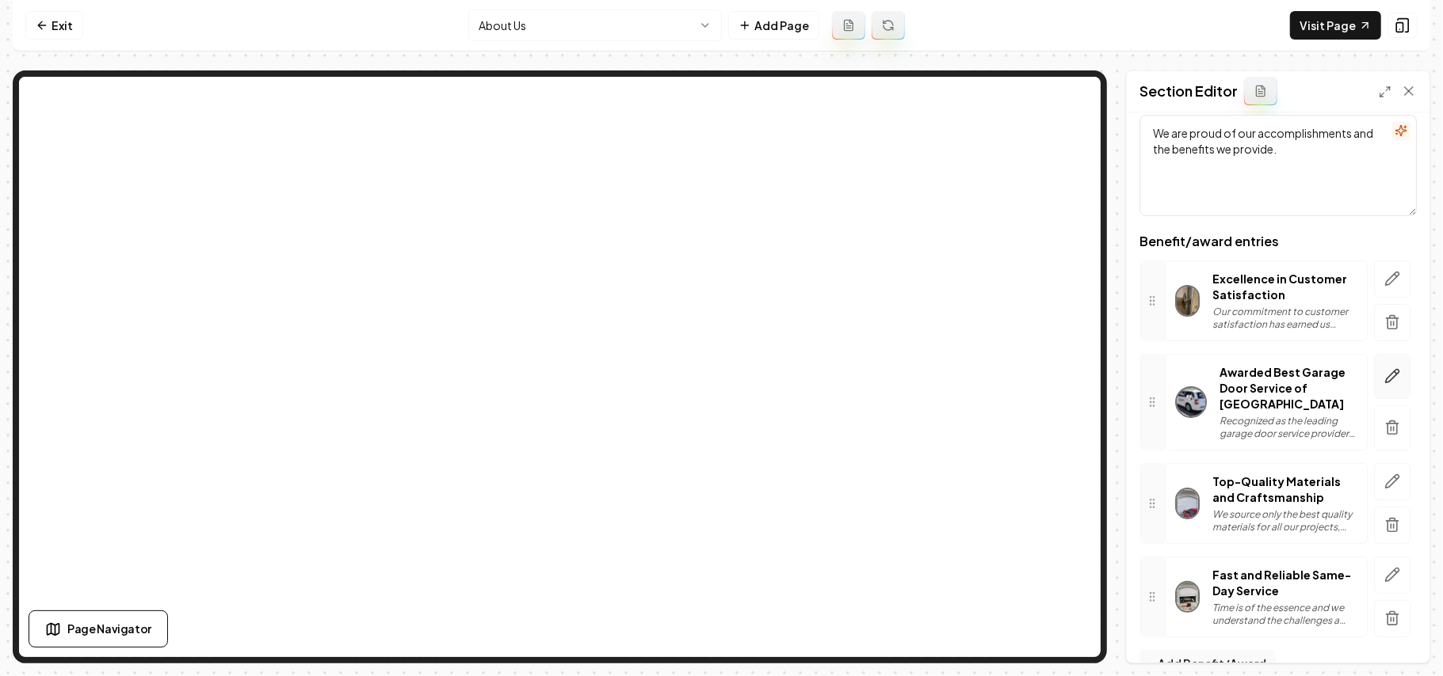
click at [1384, 377] on icon "button" at bounding box center [1392, 376] width 16 height 16
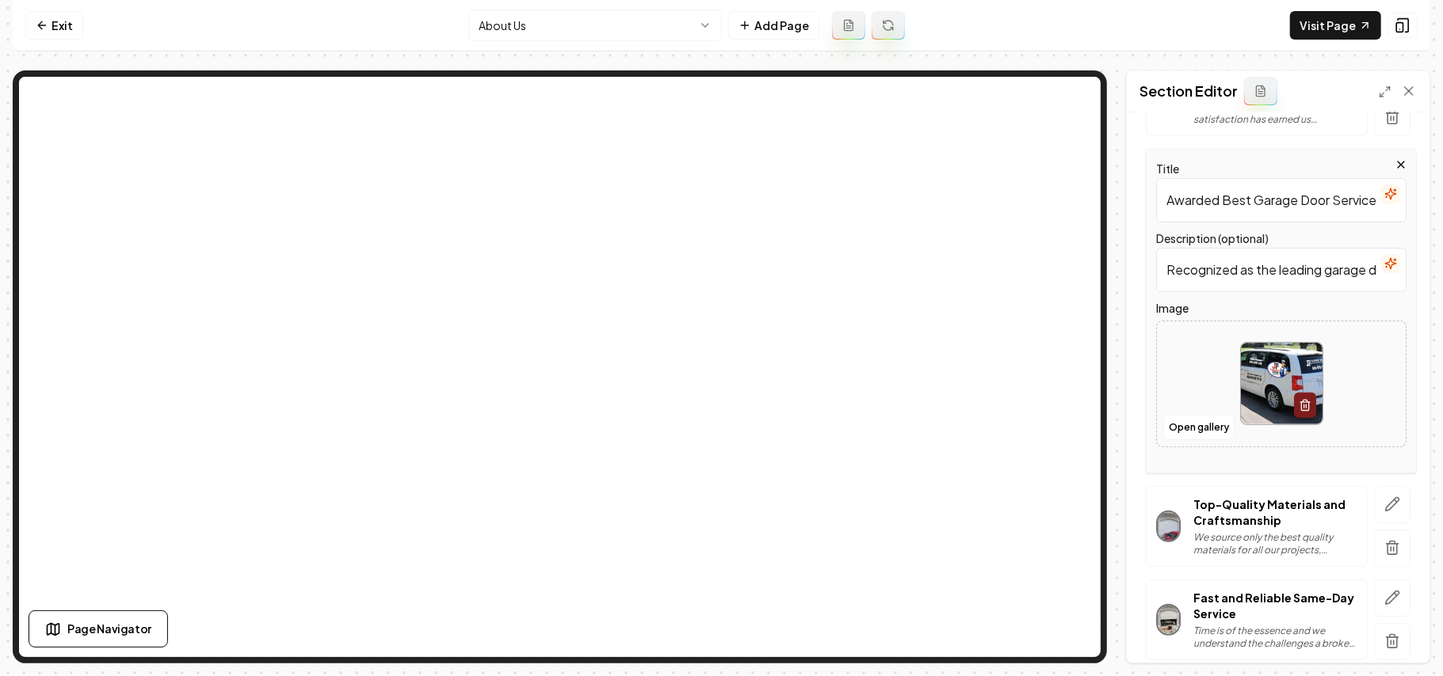
scroll to position [317, 0]
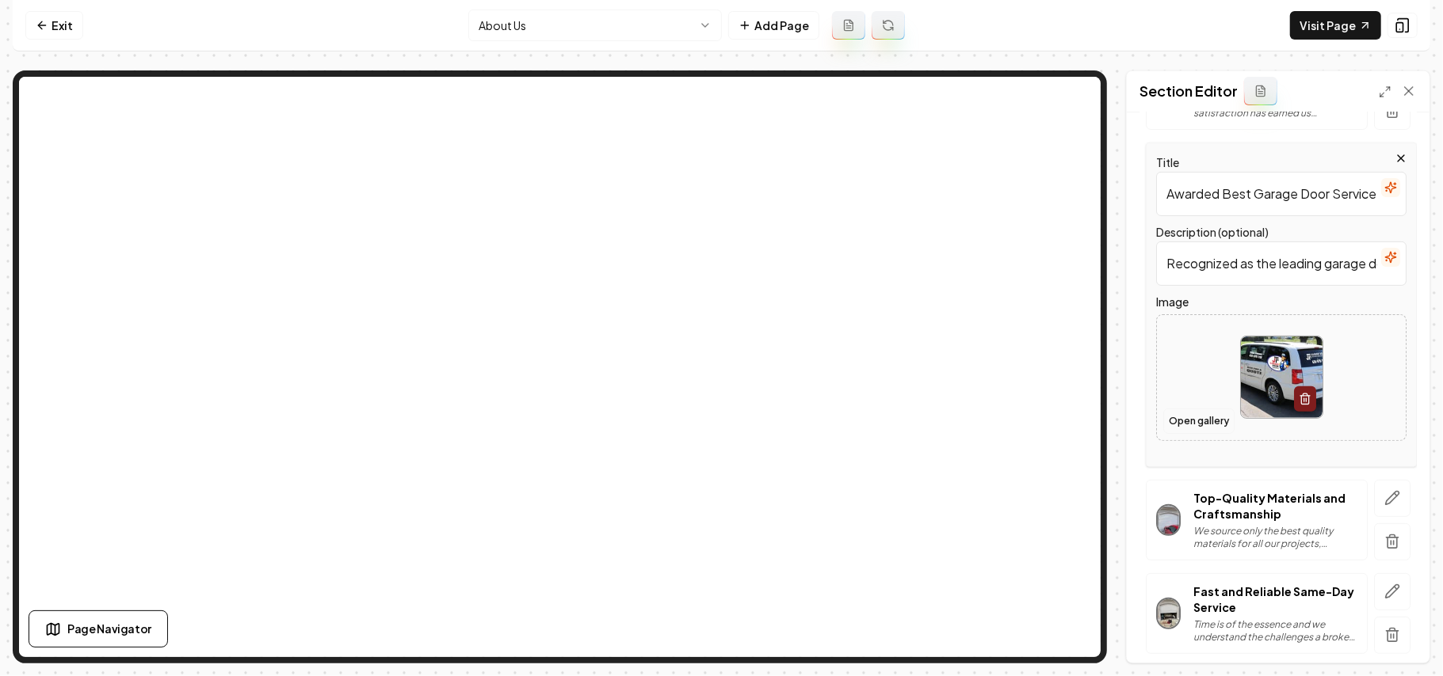
click at [1196, 419] on button "Open gallery" at bounding box center [1198, 421] width 71 height 25
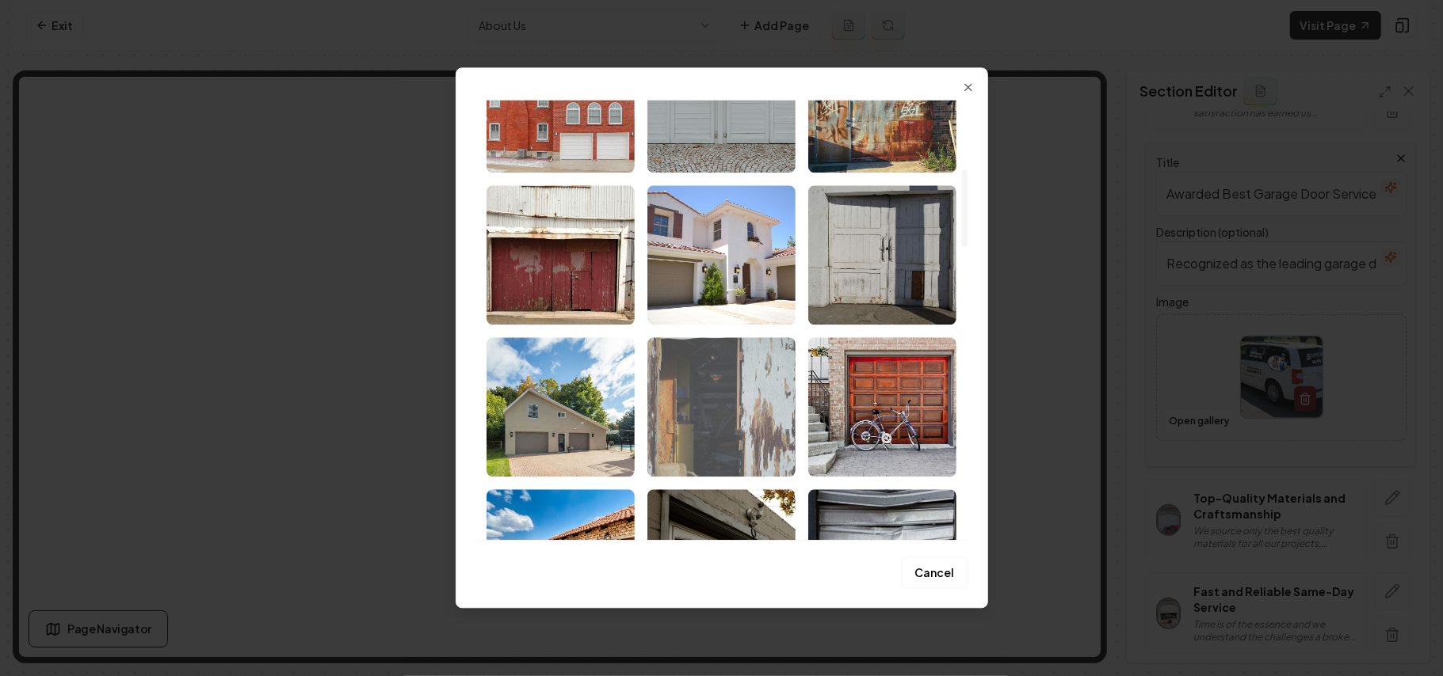
scroll to position [422, 0]
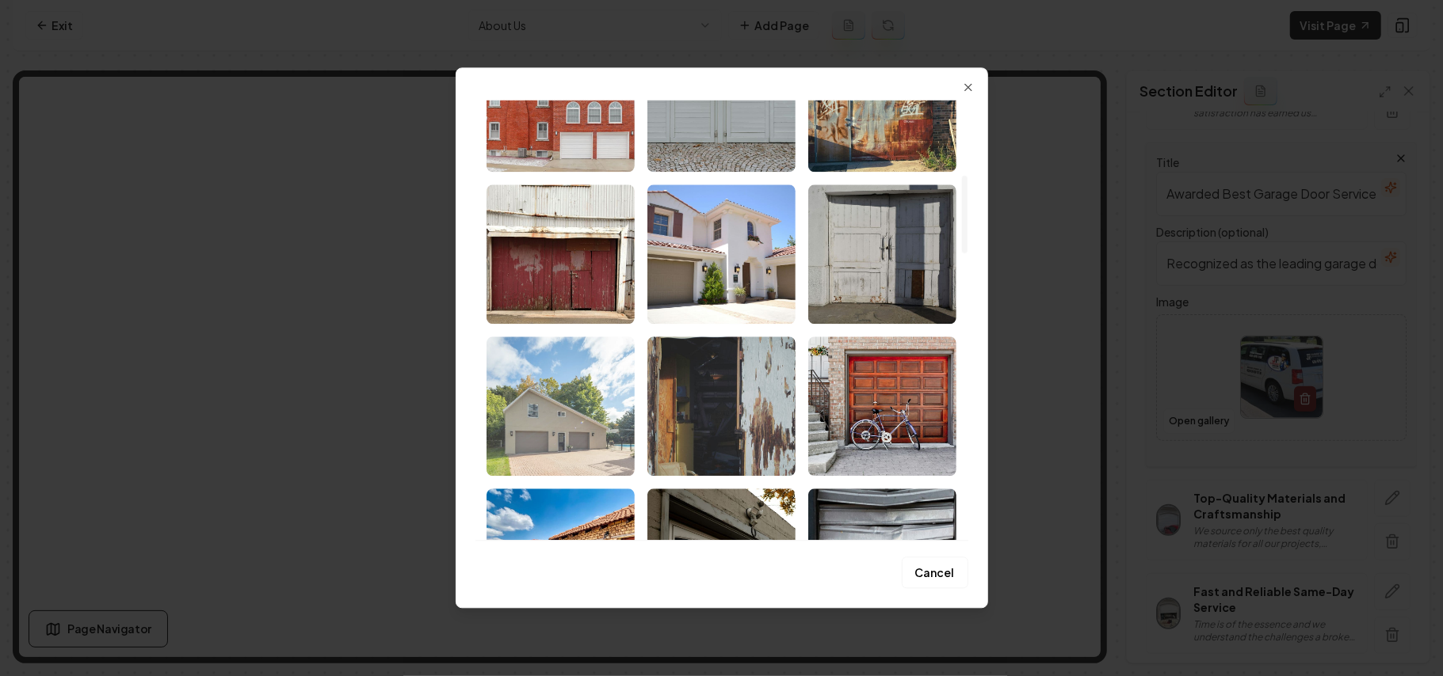
click at [537, 447] on img "Select image image_68a36b385c7cd75eb88b97c0.jpg" at bounding box center [560, 406] width 148 height 139
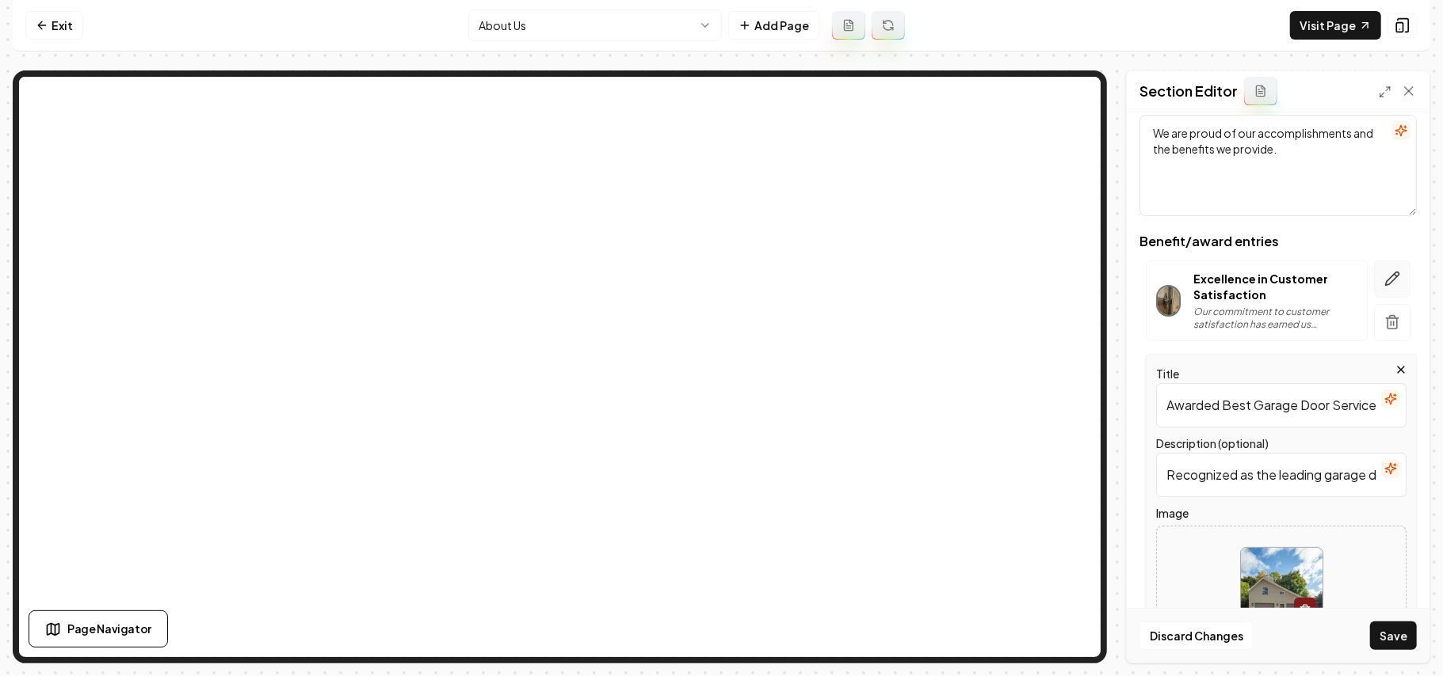
click at [1384, 280] on icon "button" at bounding box center [1392, 279] width 16 height 16
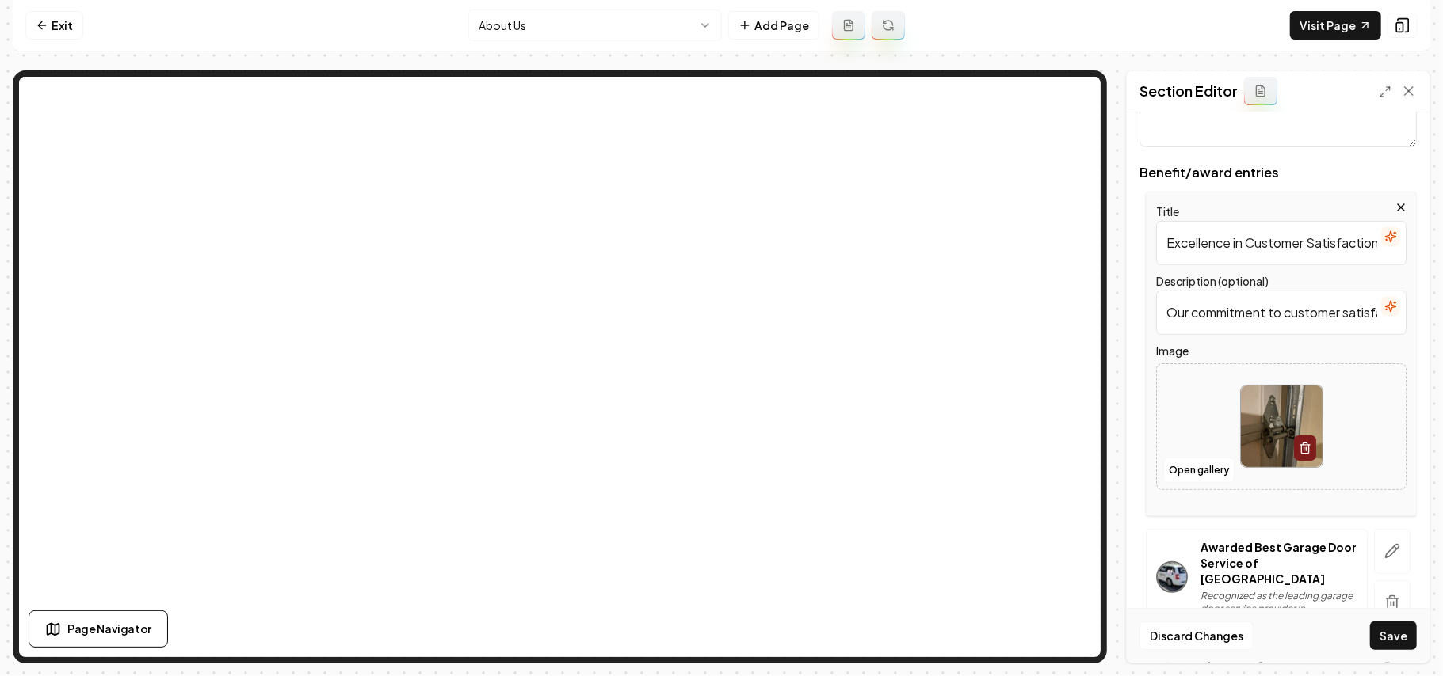
scroll to position [211, 0]
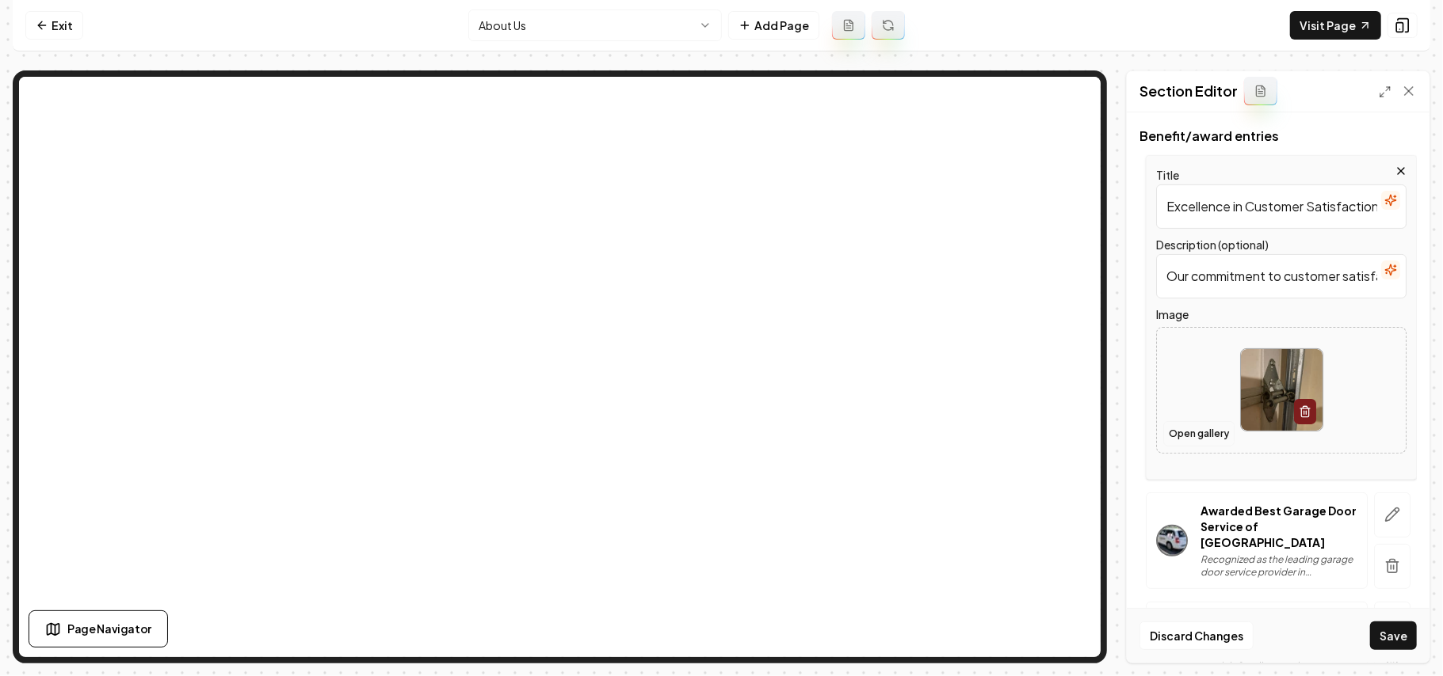
click at [1192, 421] on button "Open gallery" at bounding box center [1198, 433] width 71 height 25
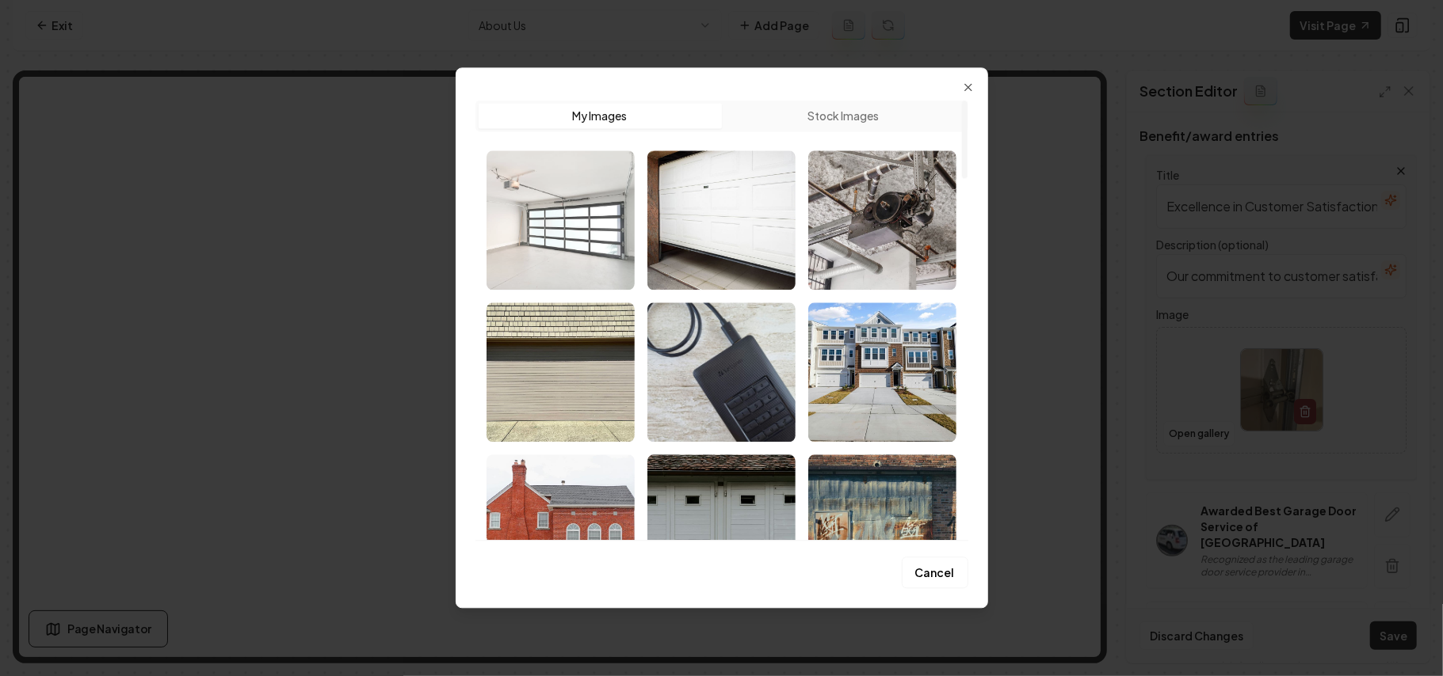
click at [591, 222] on img "Select image image_68a36cd35c7cd75eb89cfd52.jpeg" at bounding box center [560, 220] width 148 height 139
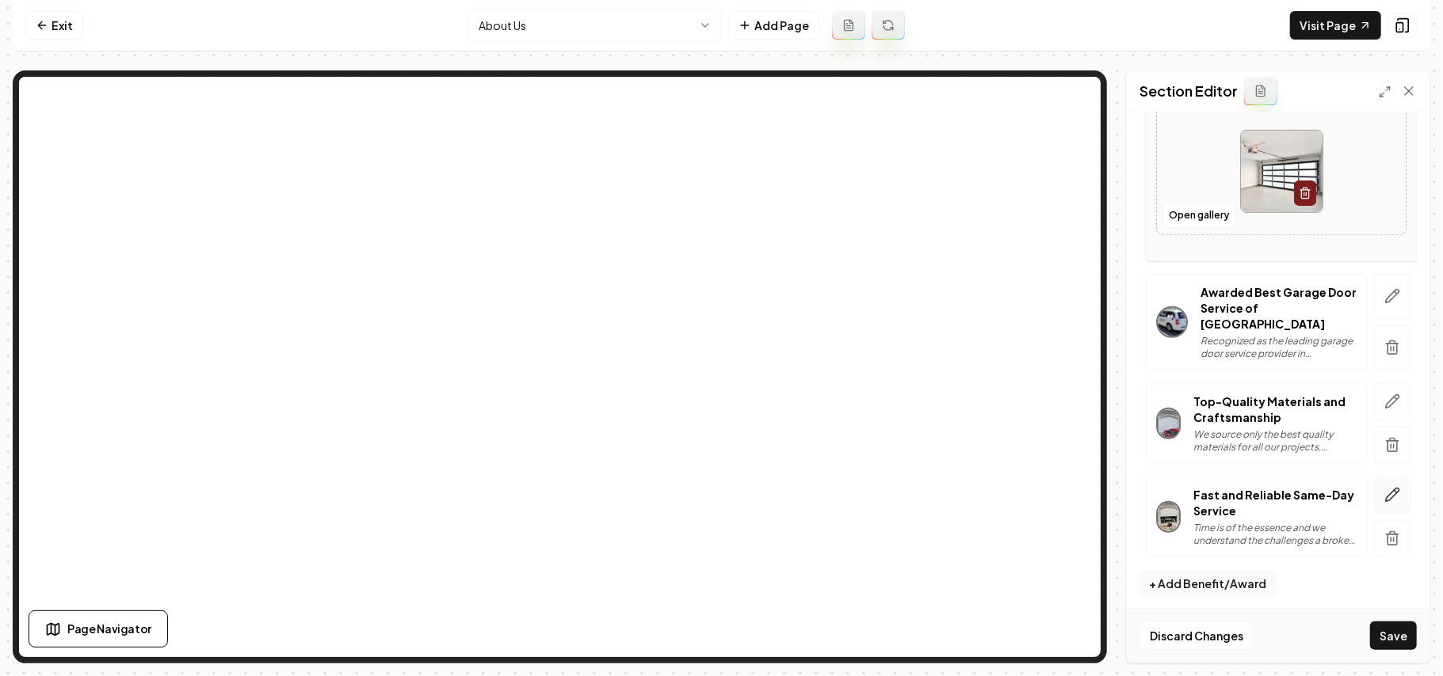
scroll to position [441, 0]
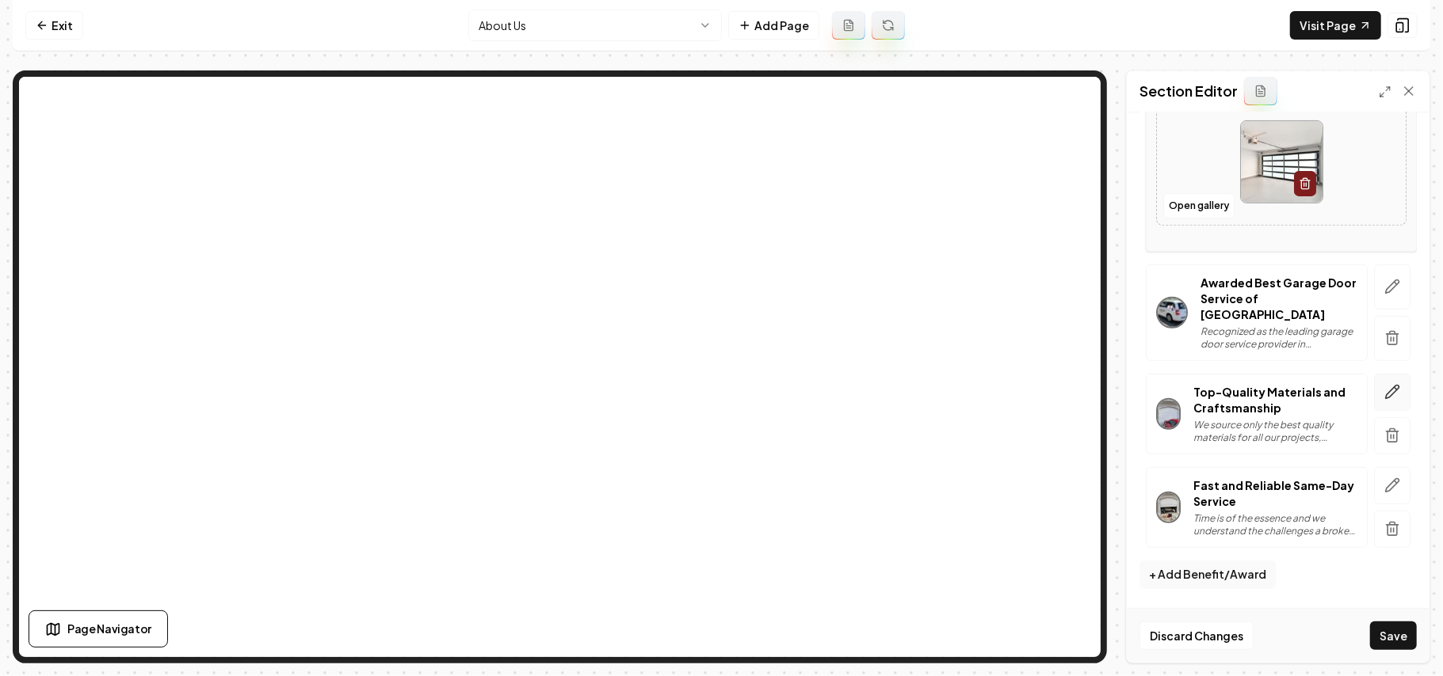
click at [1384, 391] on icon "button" at bounding box center [1392, 392] width 16 height 16
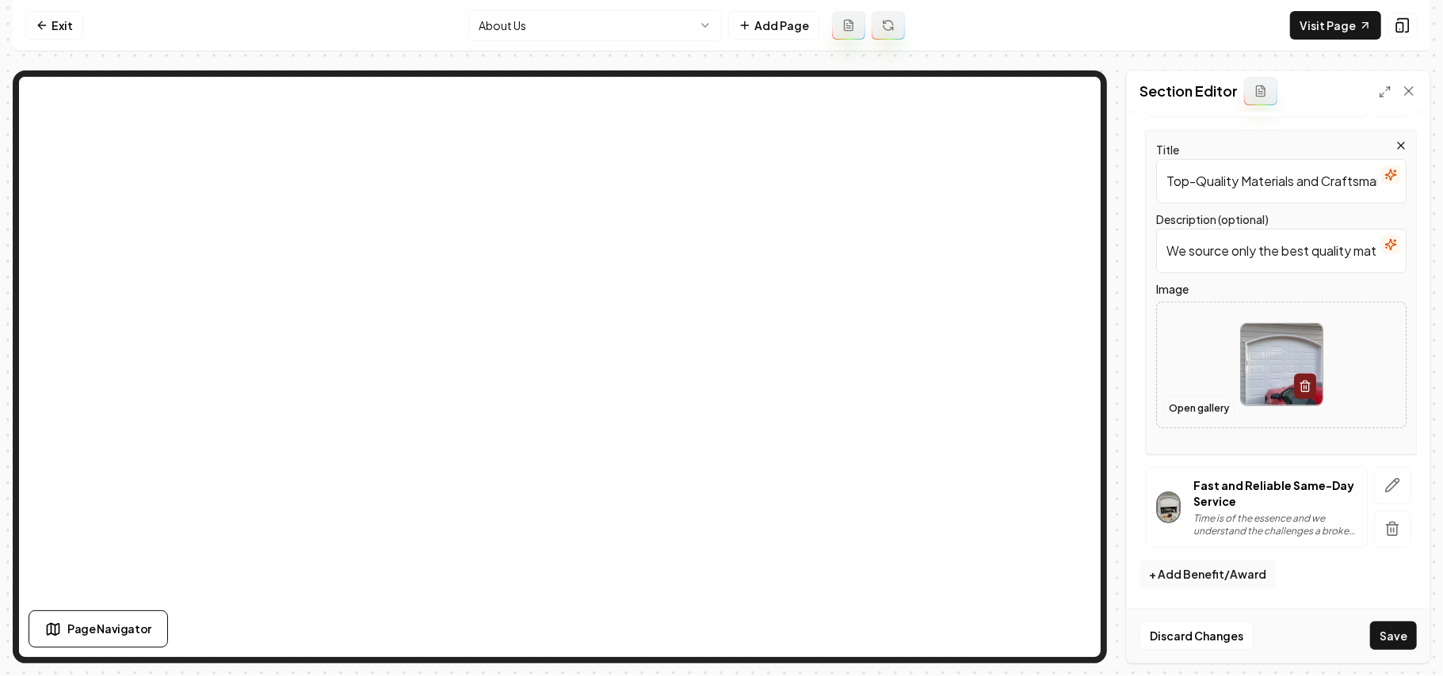
click at [1201, 404] on button "Open gallery" at bounding box center [1198, 408] width 71 height 25
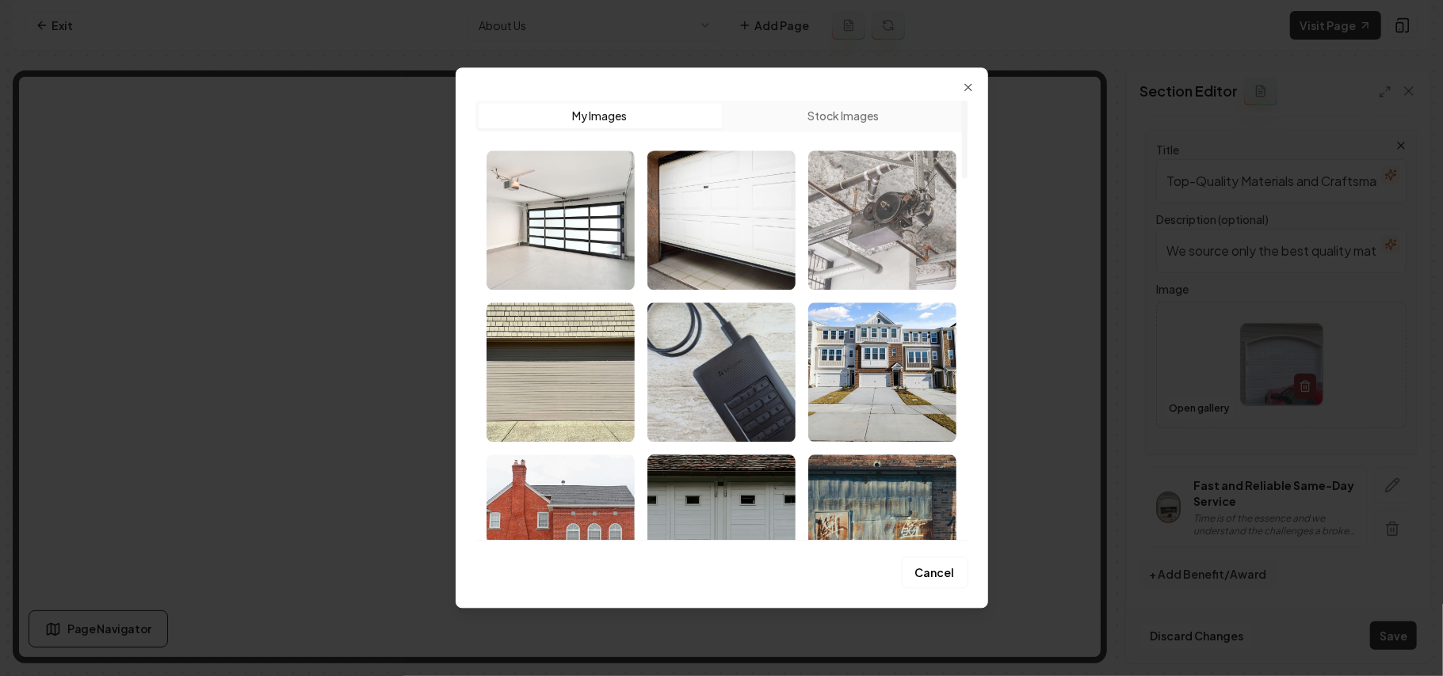
click at [894, 238] on img "Select image image_68a36c1f5c7cd75eb8921089.jpeg" at bounding box center [882, 220] width 148 height 139
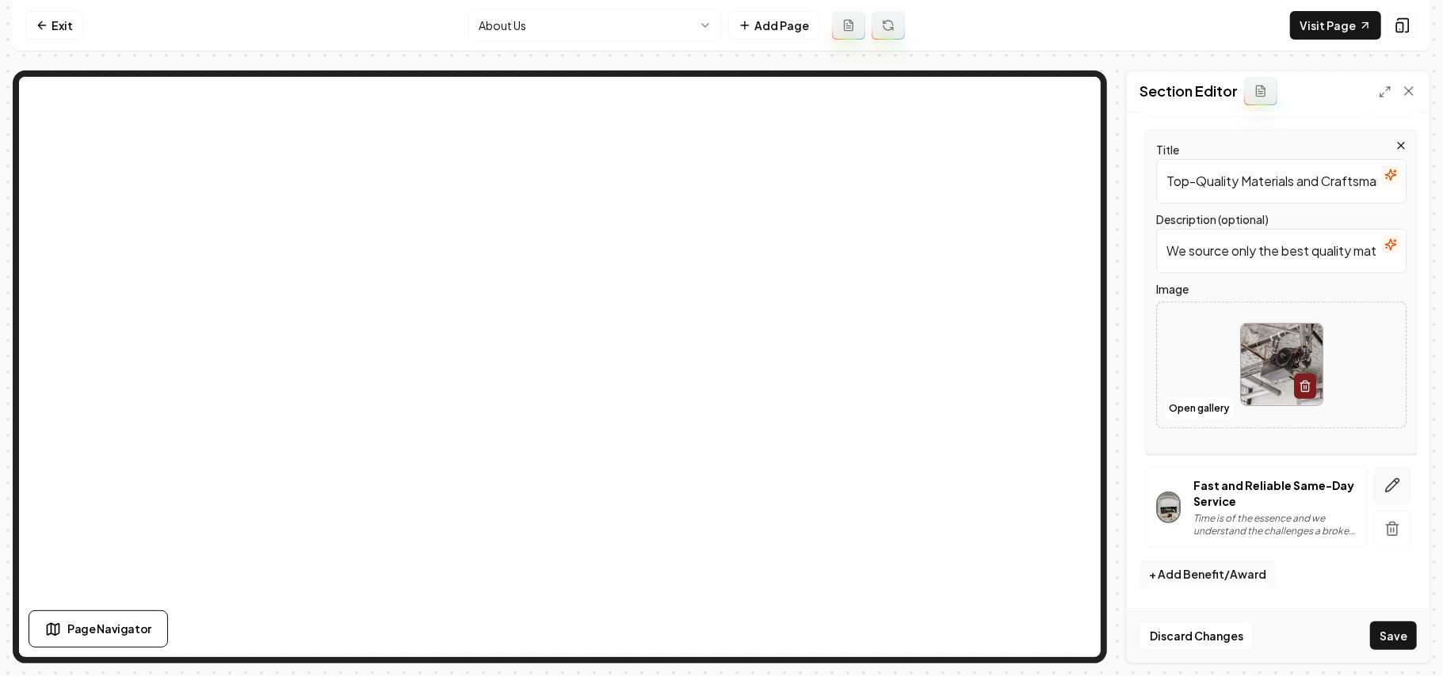
click at [1382, 497] on button "button" at bounding box center [1392, 485] width 36 height 37
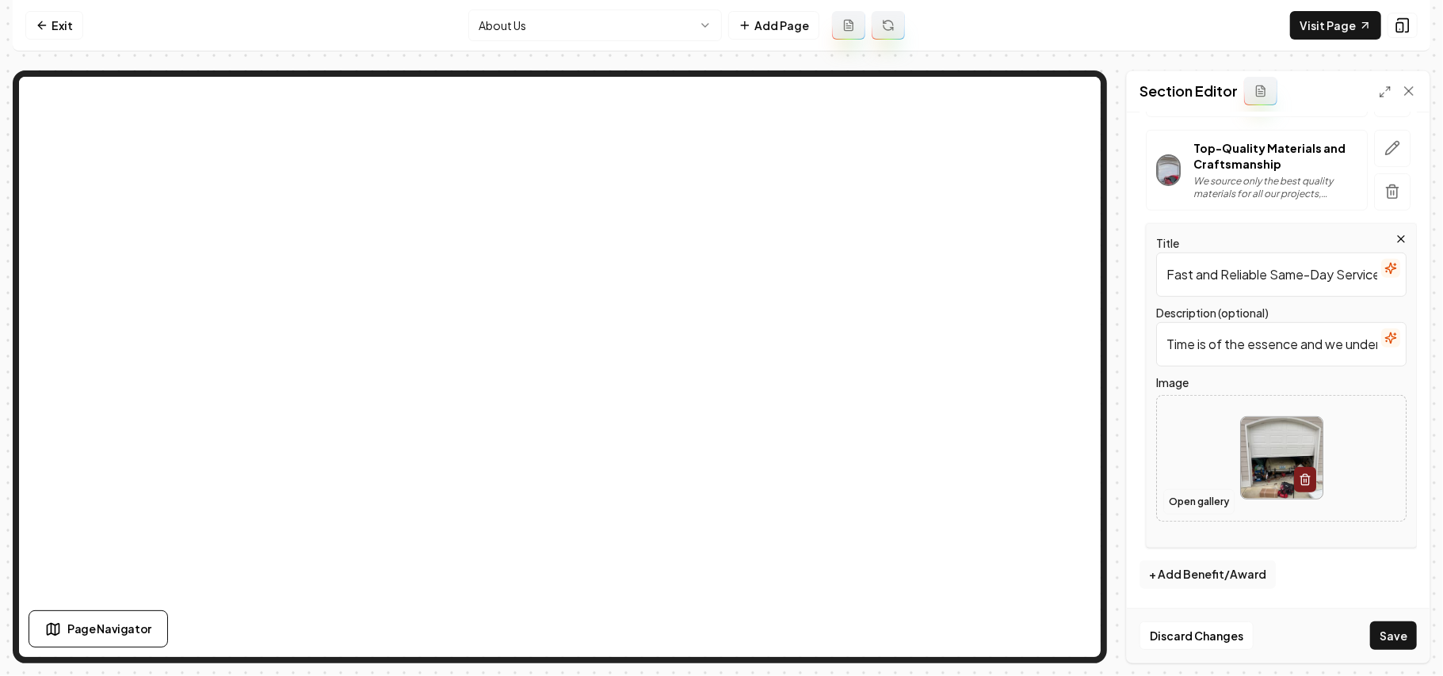
click at [1207, 498] on button "Open gallery" at bounding box center [1198, 502] width 71 height 25
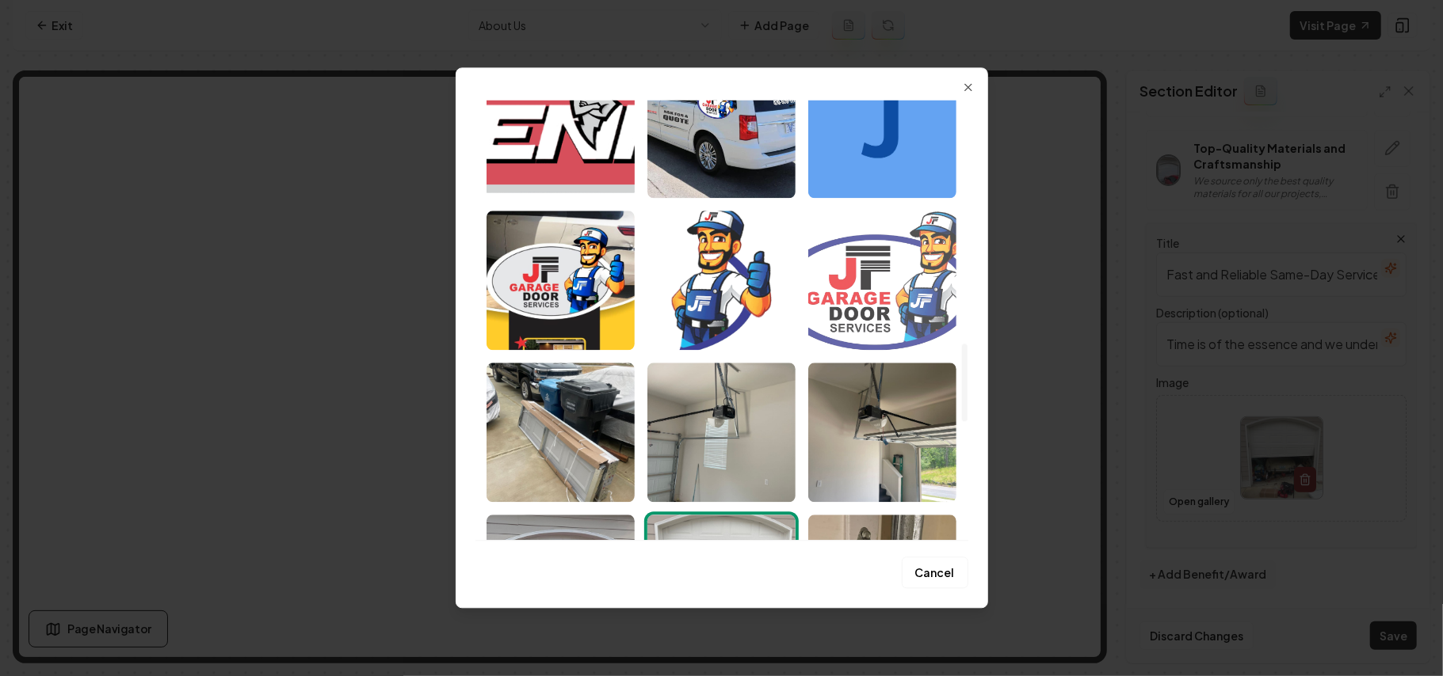
scroll to position [1901, 0]
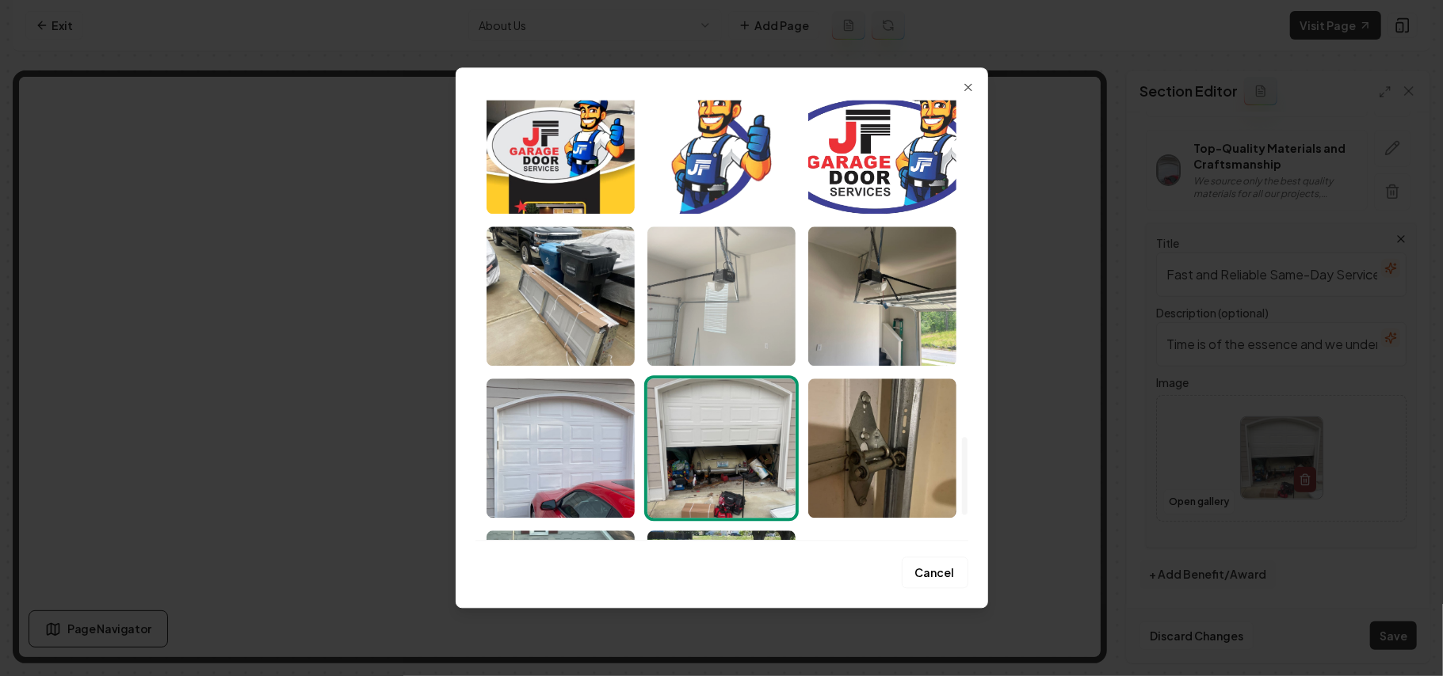
click at [774, 340] on img "Select image image_68a36a335c7cd75eb8853c67.jpeg" at bounding box center [721, 296] width 148 height 139
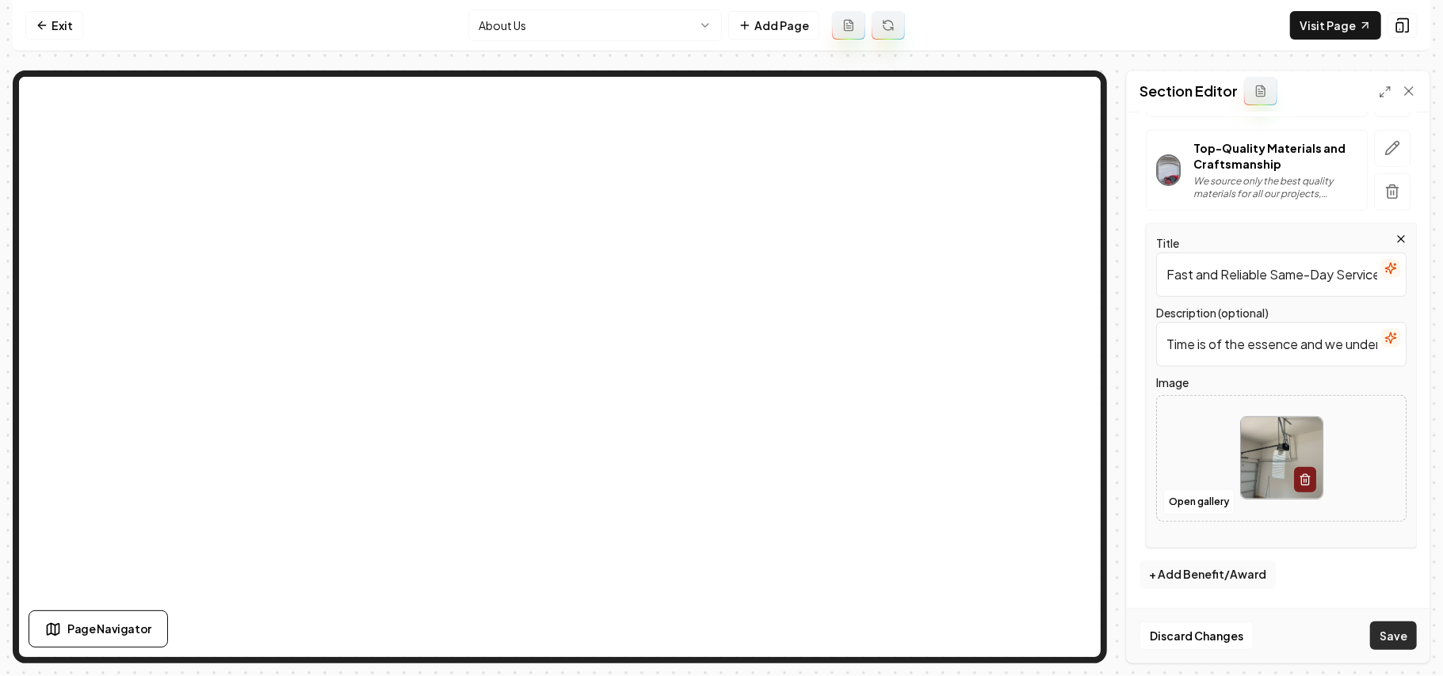
click at [1394, 627] on button "Save" at bounding box center [1393, 636] width 47 height 29
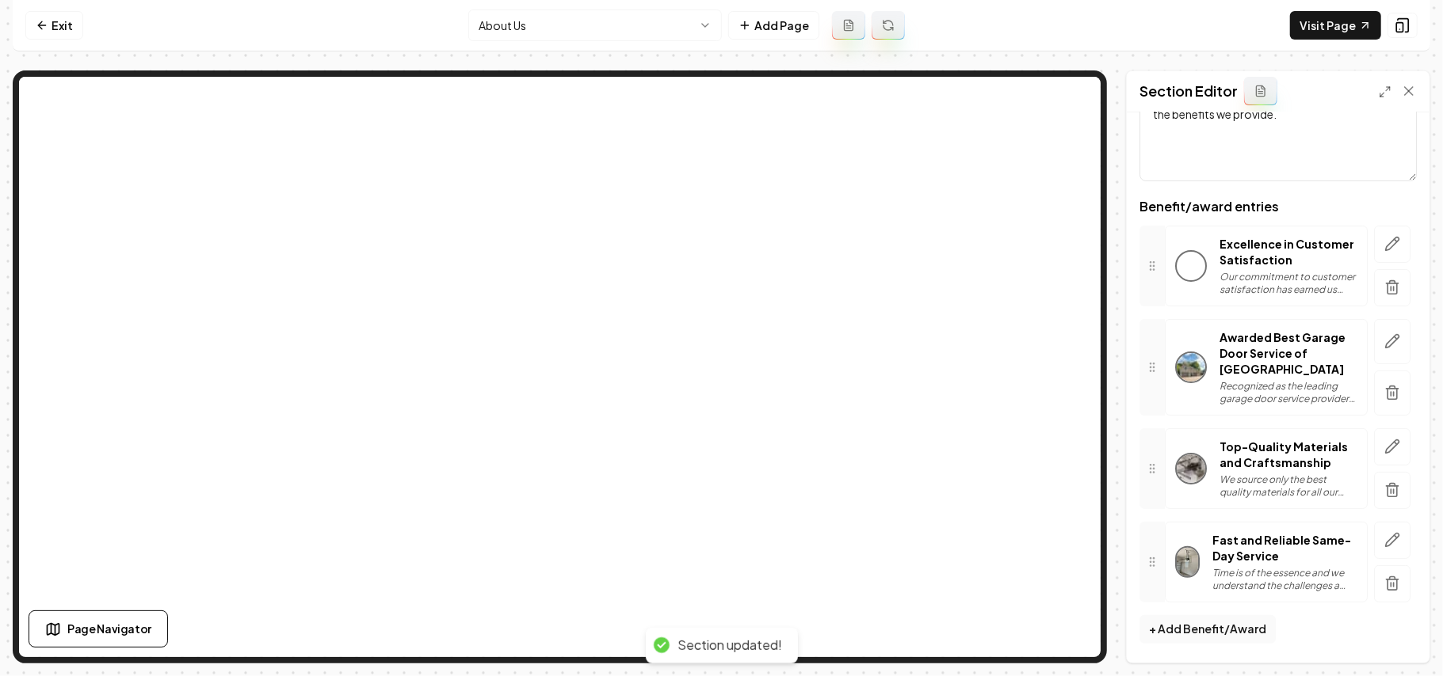
scroll to position [158, 0]
click at [638, 39] on html "Computer Required This feature is only available on a computer. Please switch t…" at bounding box center [721, 338] width 1443 height 676
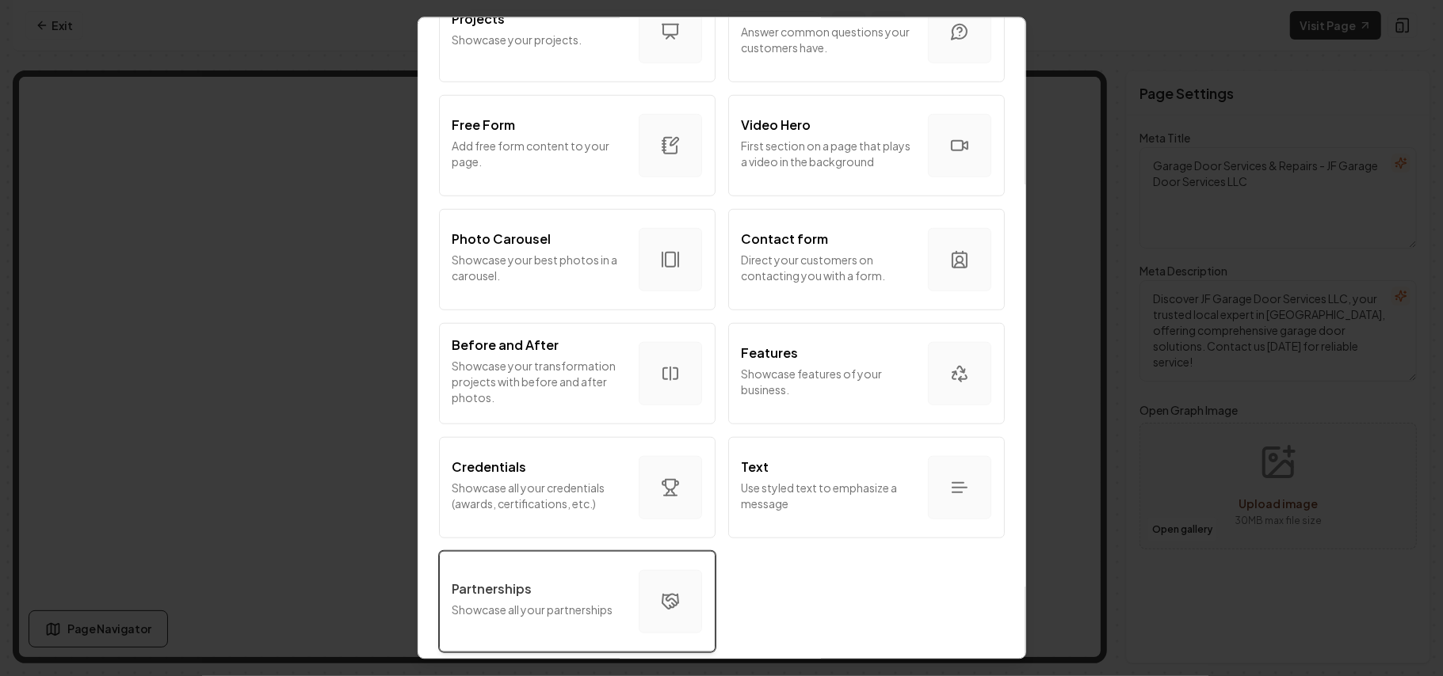
scroll to position [856, 0]
click at [565, 579] on div "Partnerships" at bounding box center [538, 588] width 173 height 19
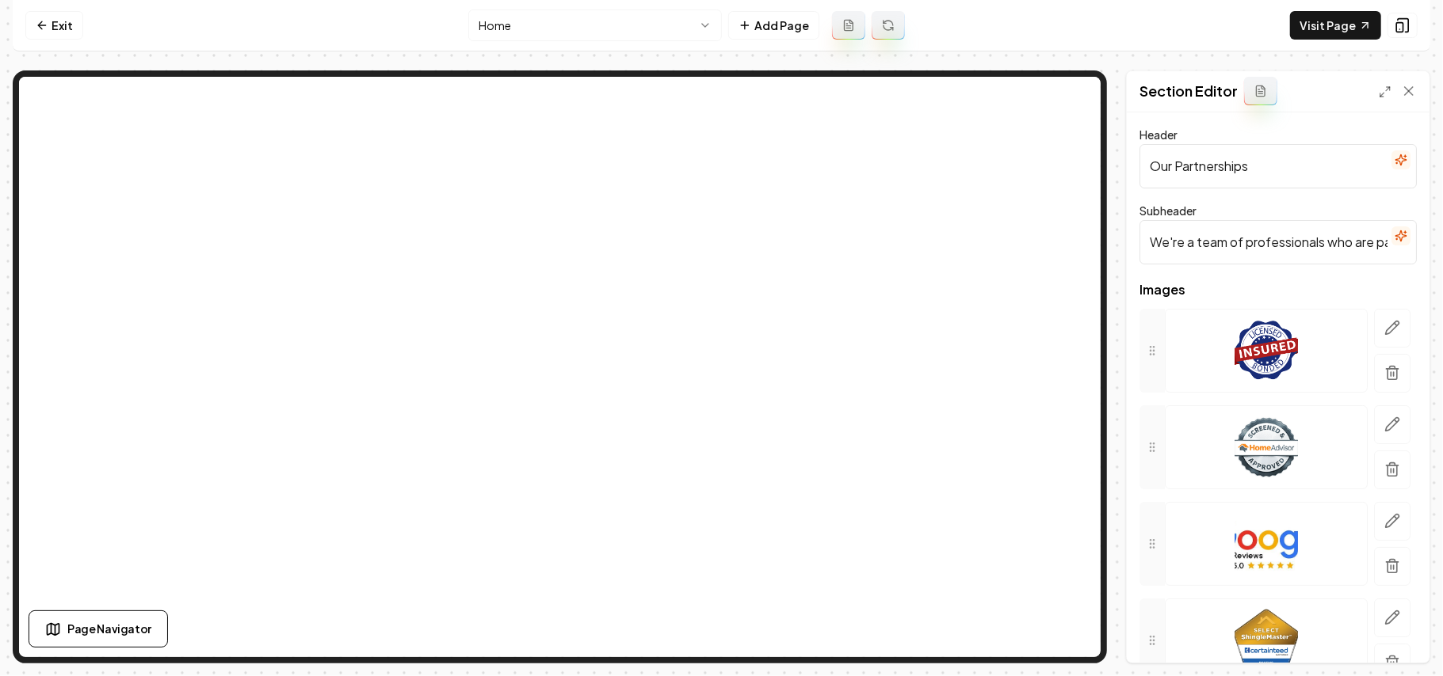
drag, startPoint x: 1280, startPoint y: 176, endPoint x: 1092, endPoint y: 175, distance: 188.5
click at [1001, 98] on div "Page Settings Section Editor Header Our Partnerships Subheader We're a team of …" at bounding box center [721, 367] width 1417 height 593
paste input "Brands We Work With"
type input "Brands We Work With"
click at [1384, 368] on icon "button" at bounding box center [1392, 373] width 16 height 16
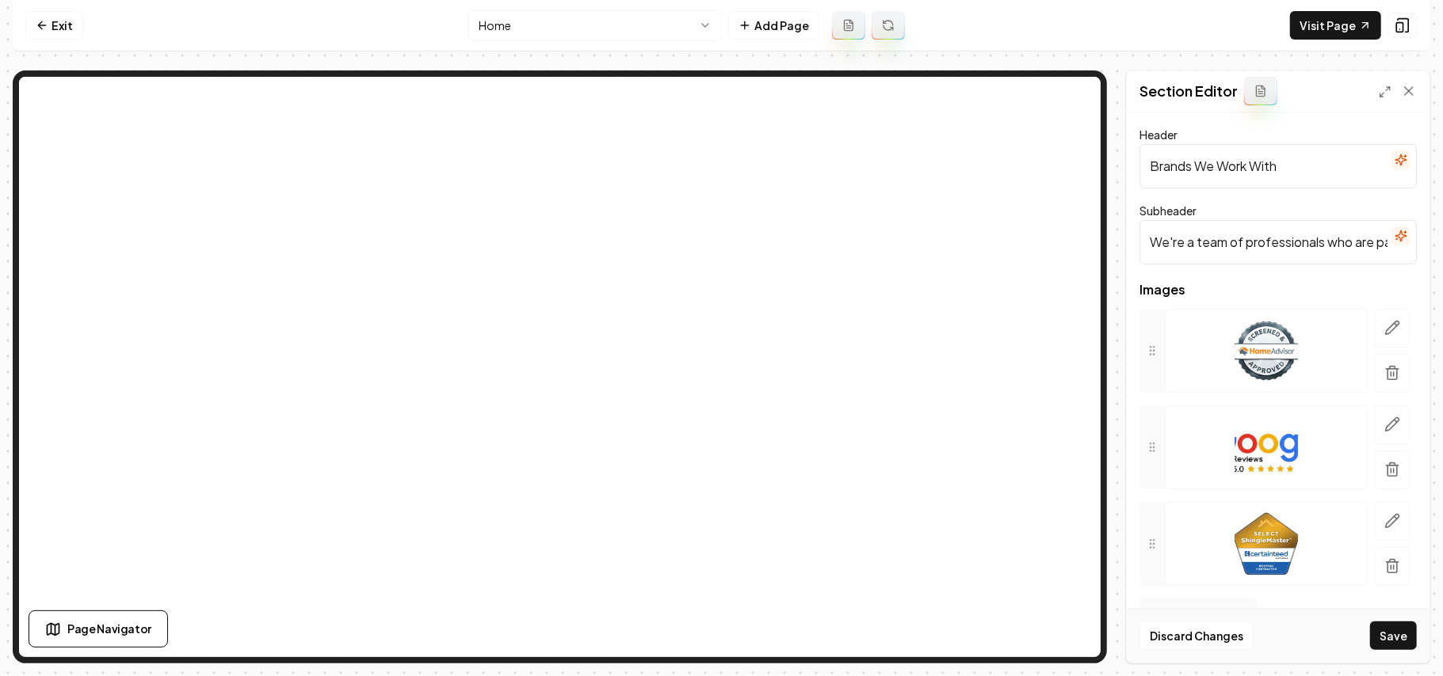
click at [1384, 368] on icon "button" at bounding box center [1392, 373] width 16 height 16
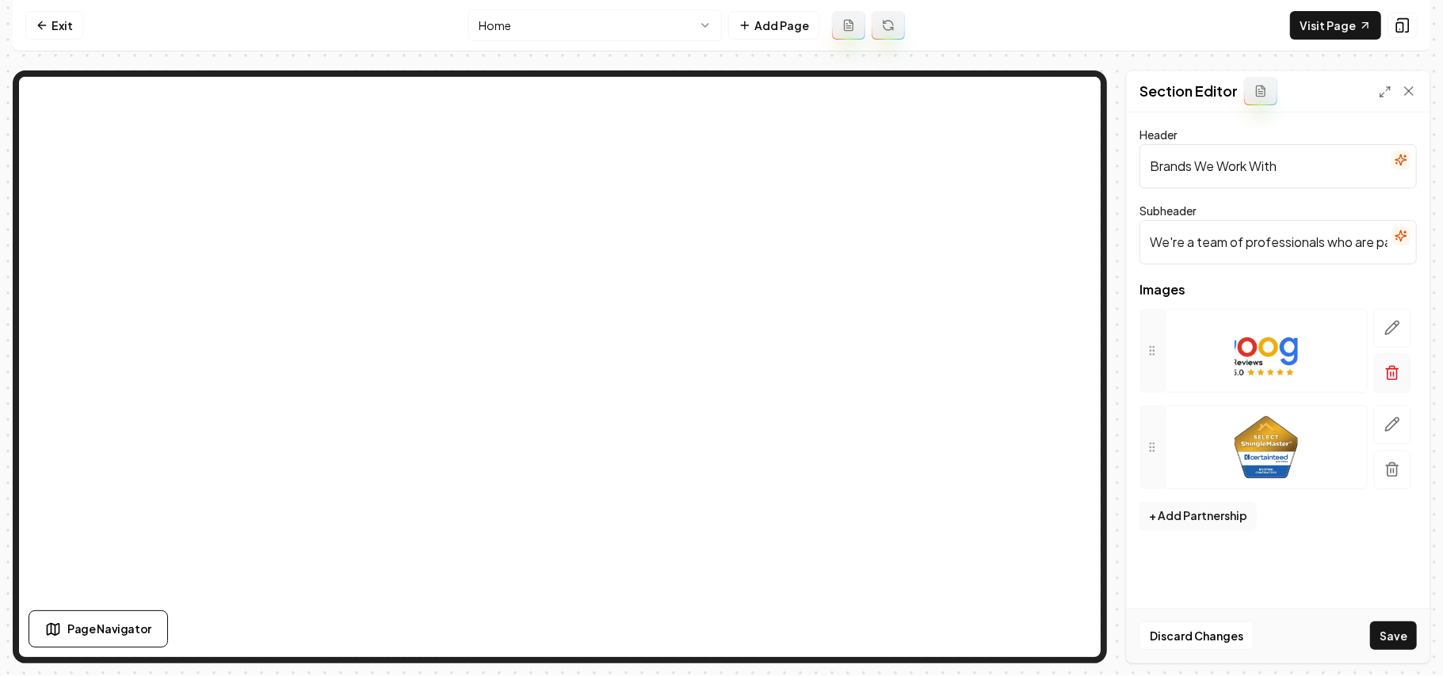
click at [1383, 364] on button "button" at bounding box center [1392, 373] width 36 height 39
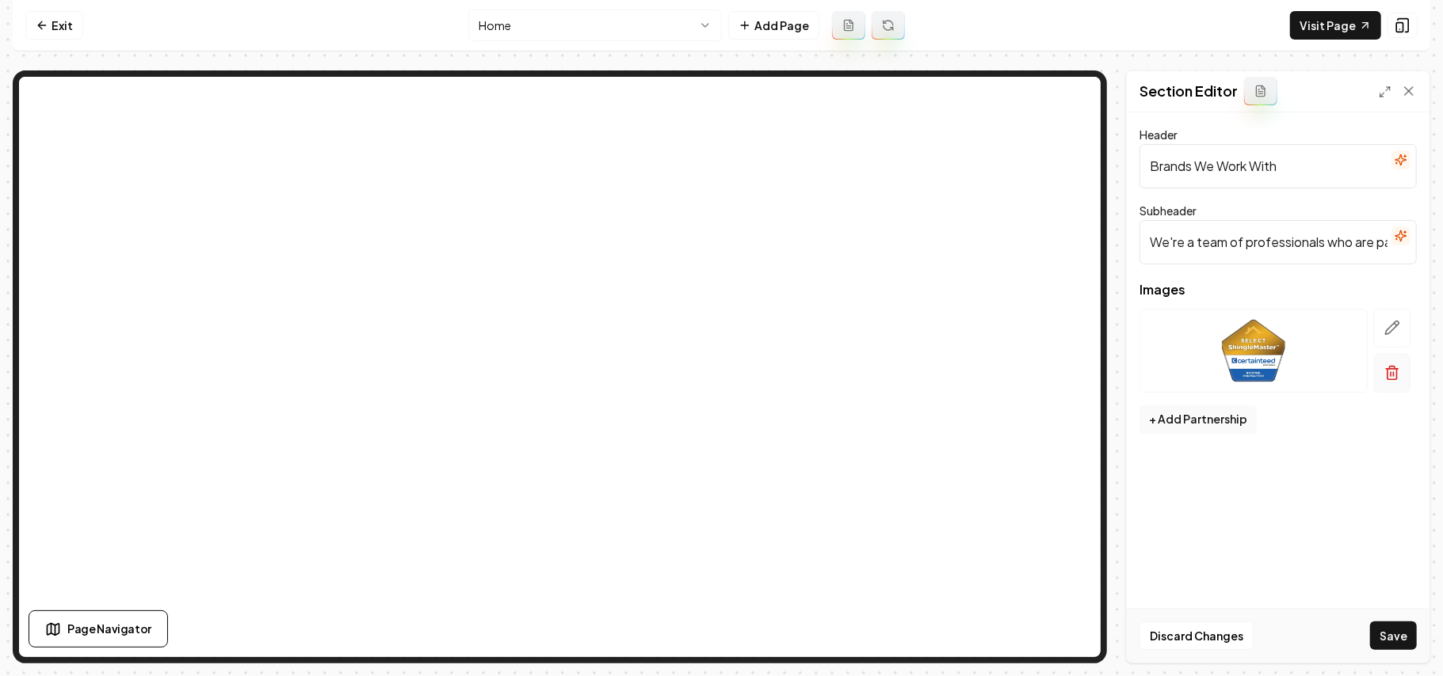
click at [1395, 360] on button "button" at bounding box center [1392, 373] width 36 height 39
click at [1224, 330] on button "+ Add Partnership" at bounding box center [1197, 323] width 117 height 29
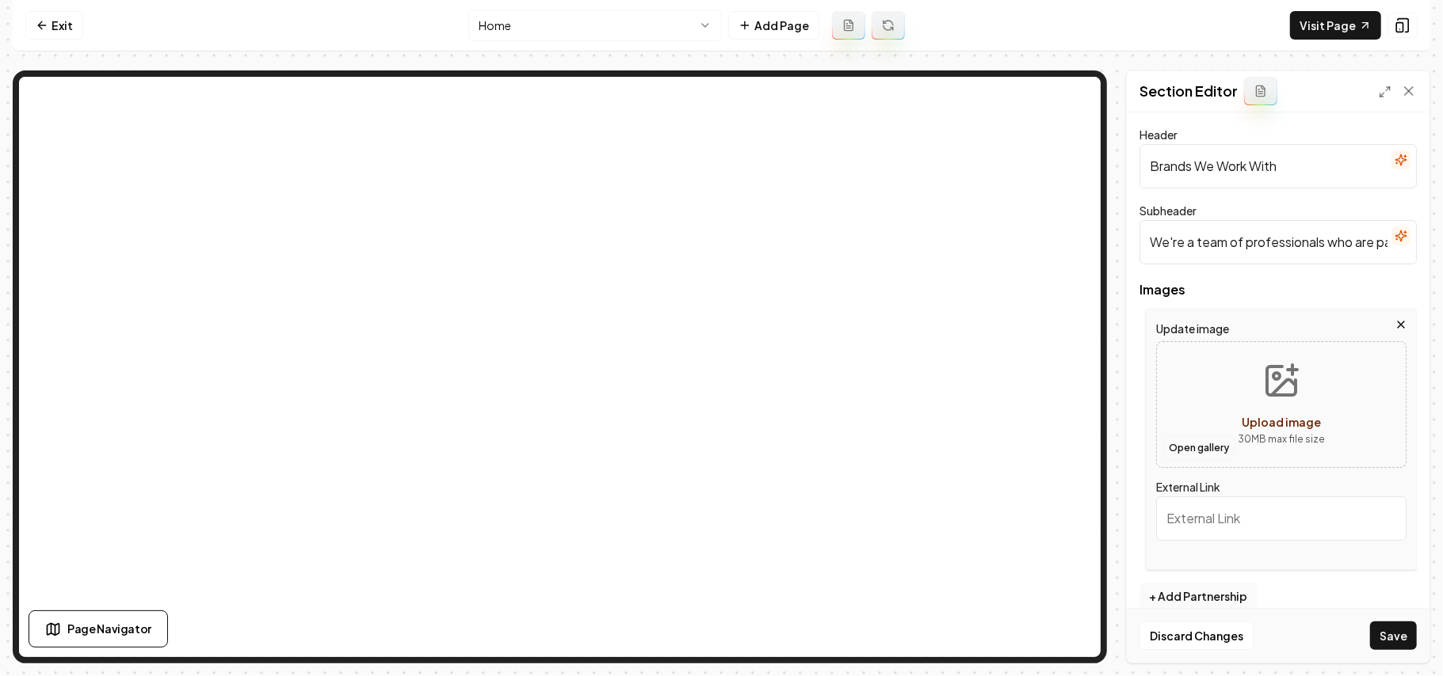
click at [1193, 448] on button "Open gallery" at bounding box center [1198, 448] width 71 height 25
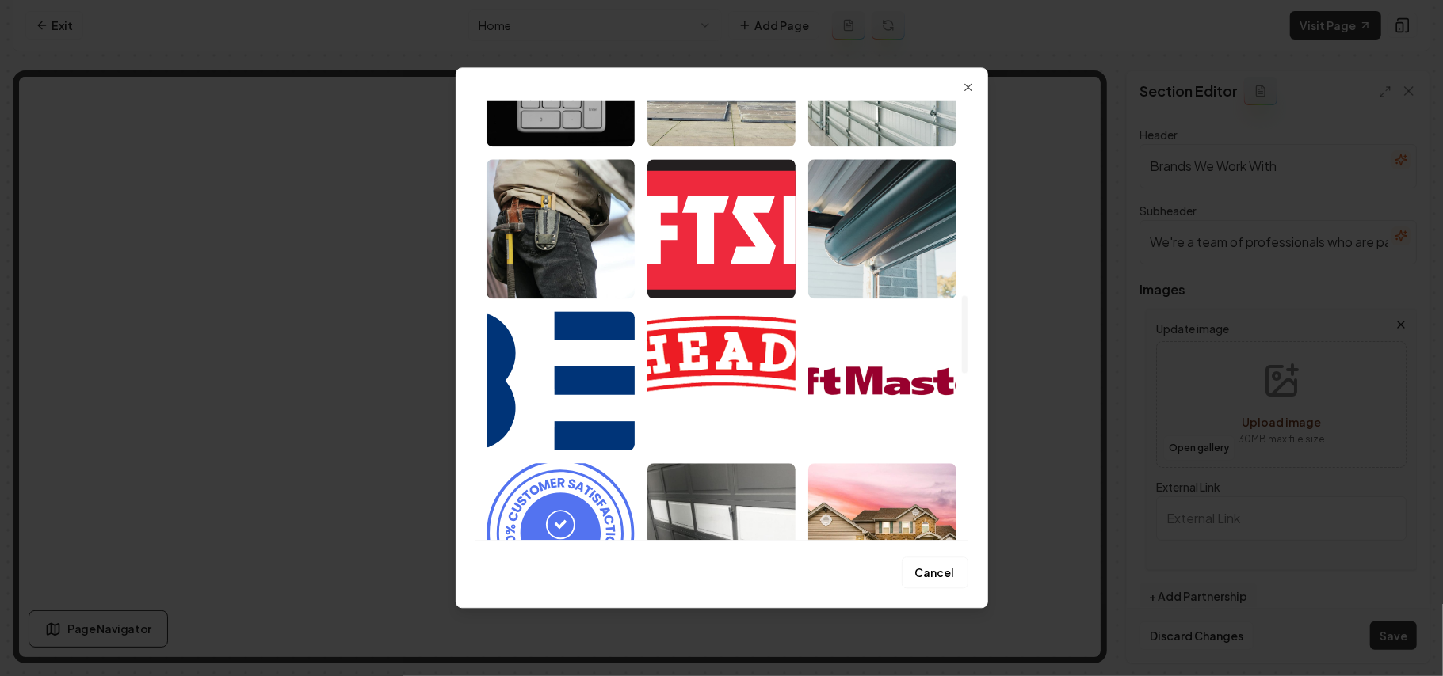
scroll to position [1161, 0]
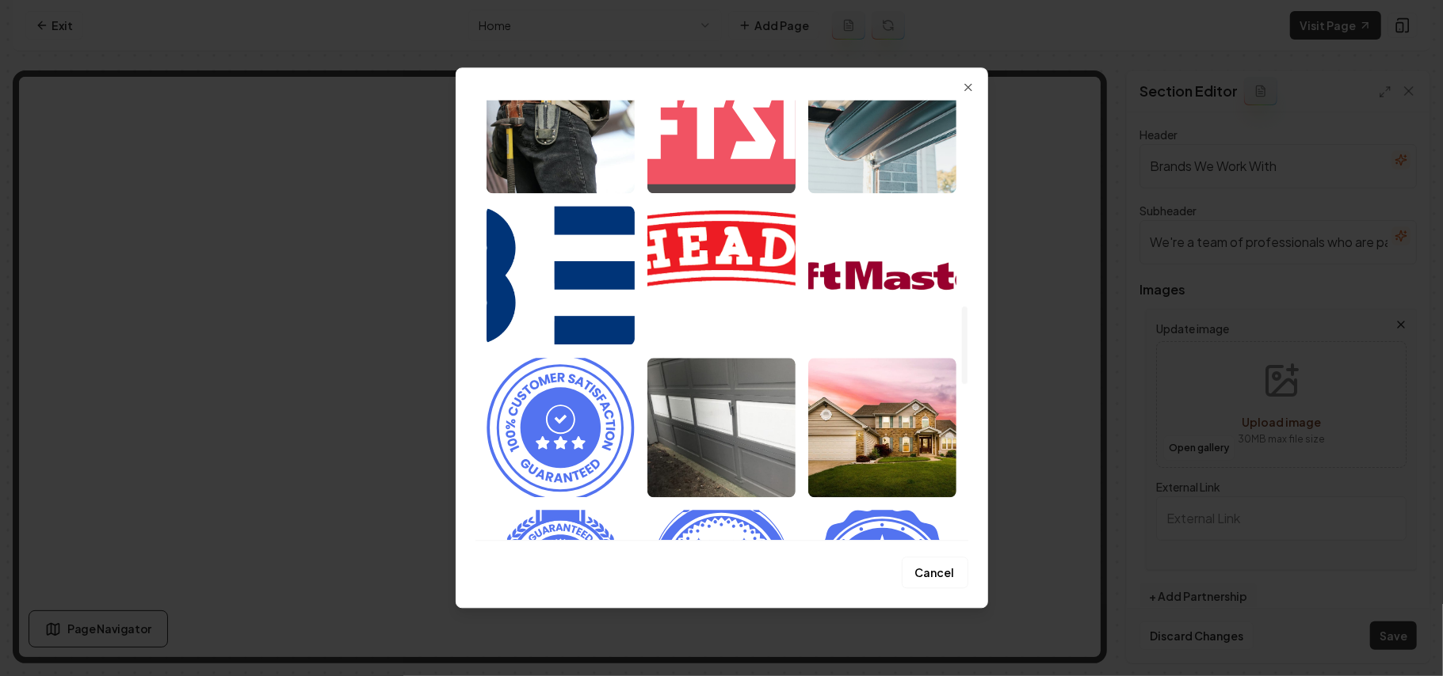
click at [722, 124] on img "Select image image_68a36b095c7cd75eb88a9767.svg" at bounding box center [721, 123] width 148 height 139
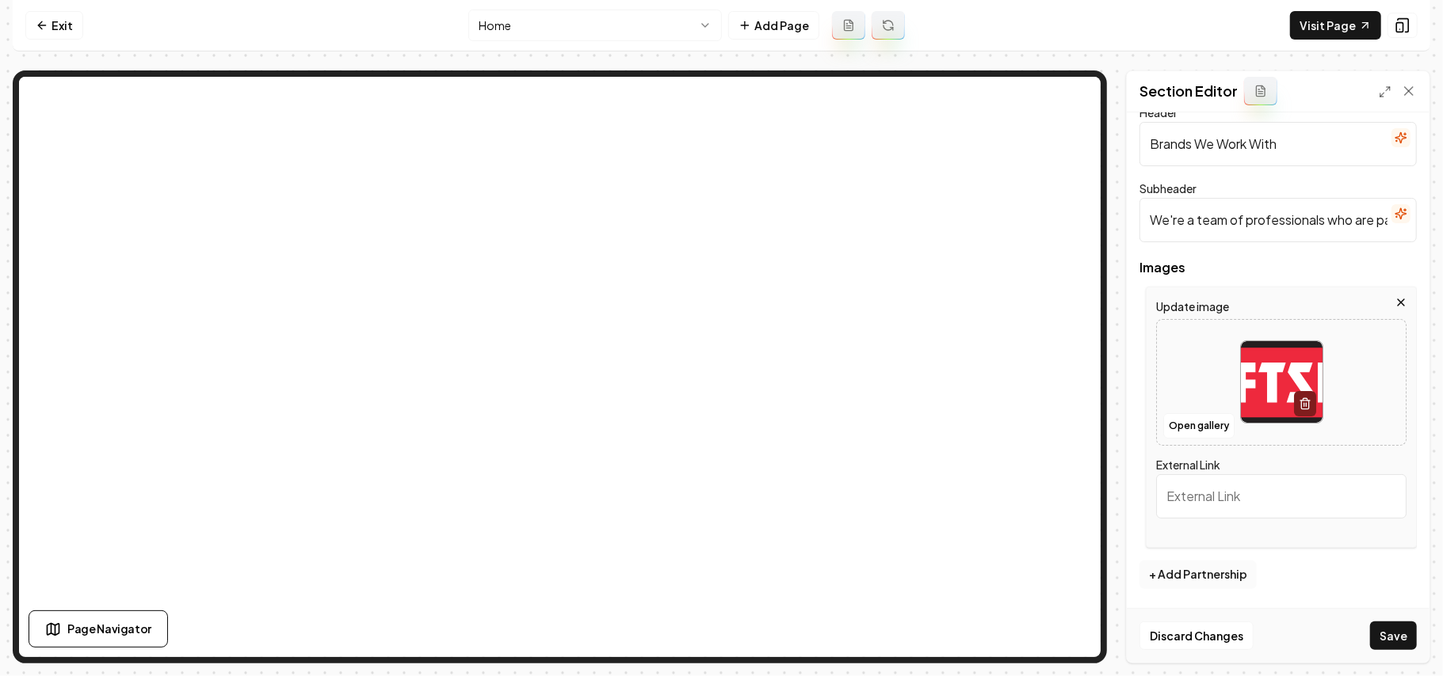
click at [1205, 572] on button "+ Add Partnership" at bounding box center [1197, 575] width 117 height 29
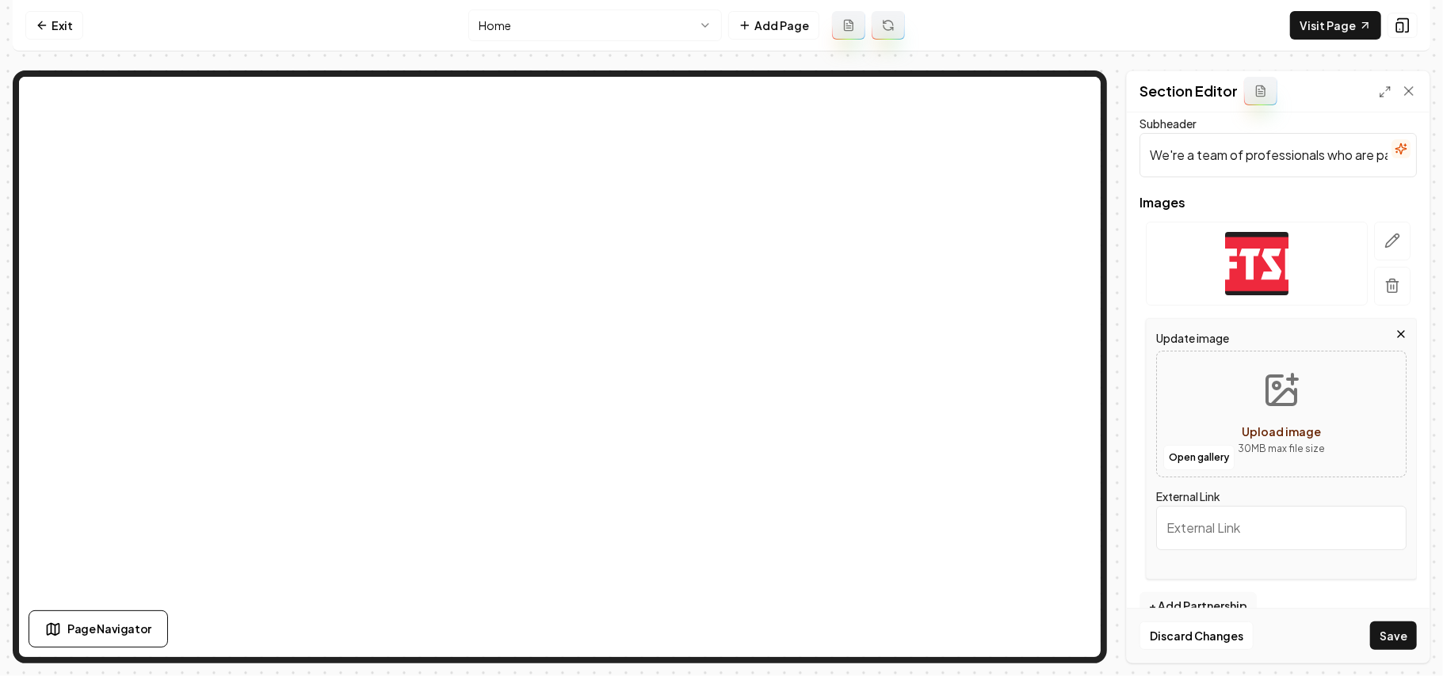
scroll to position [120, 0]
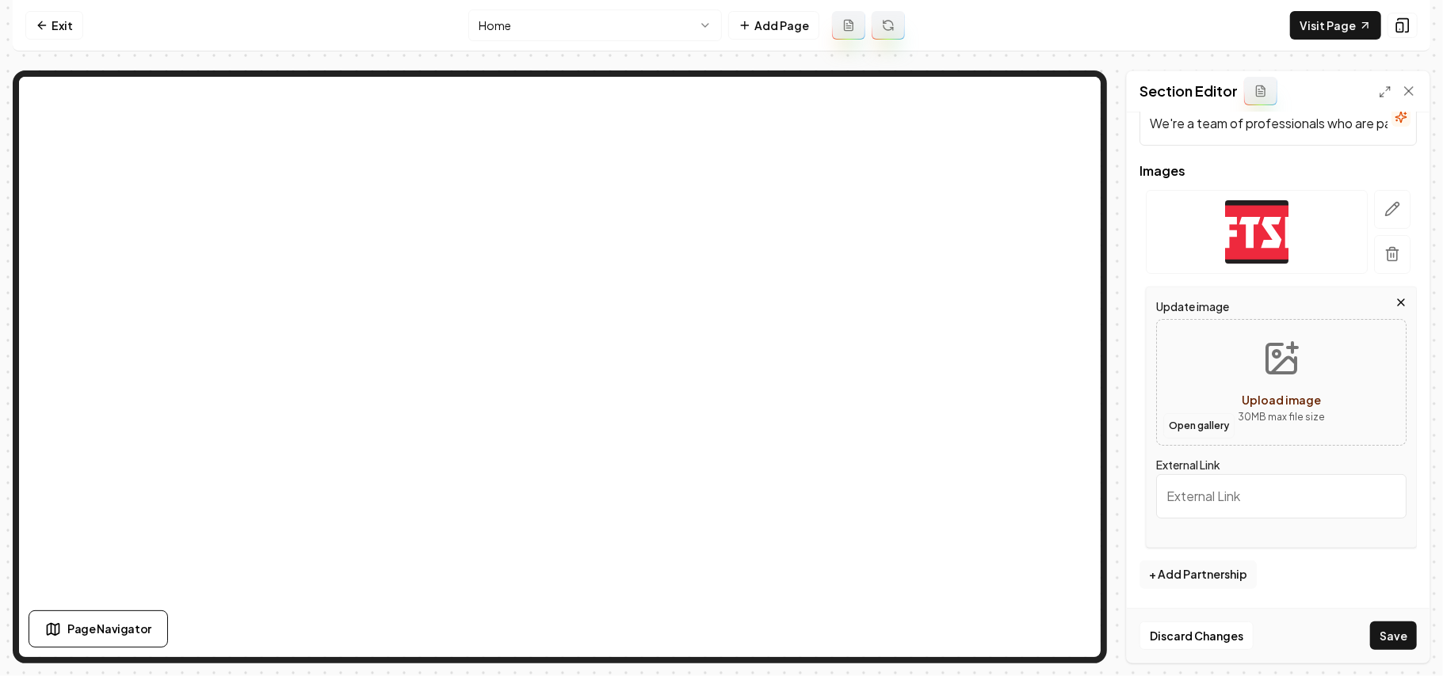
click at [1202, 419] on button "Open gallery" at bounding box center [1198, 426] width 71 height 25
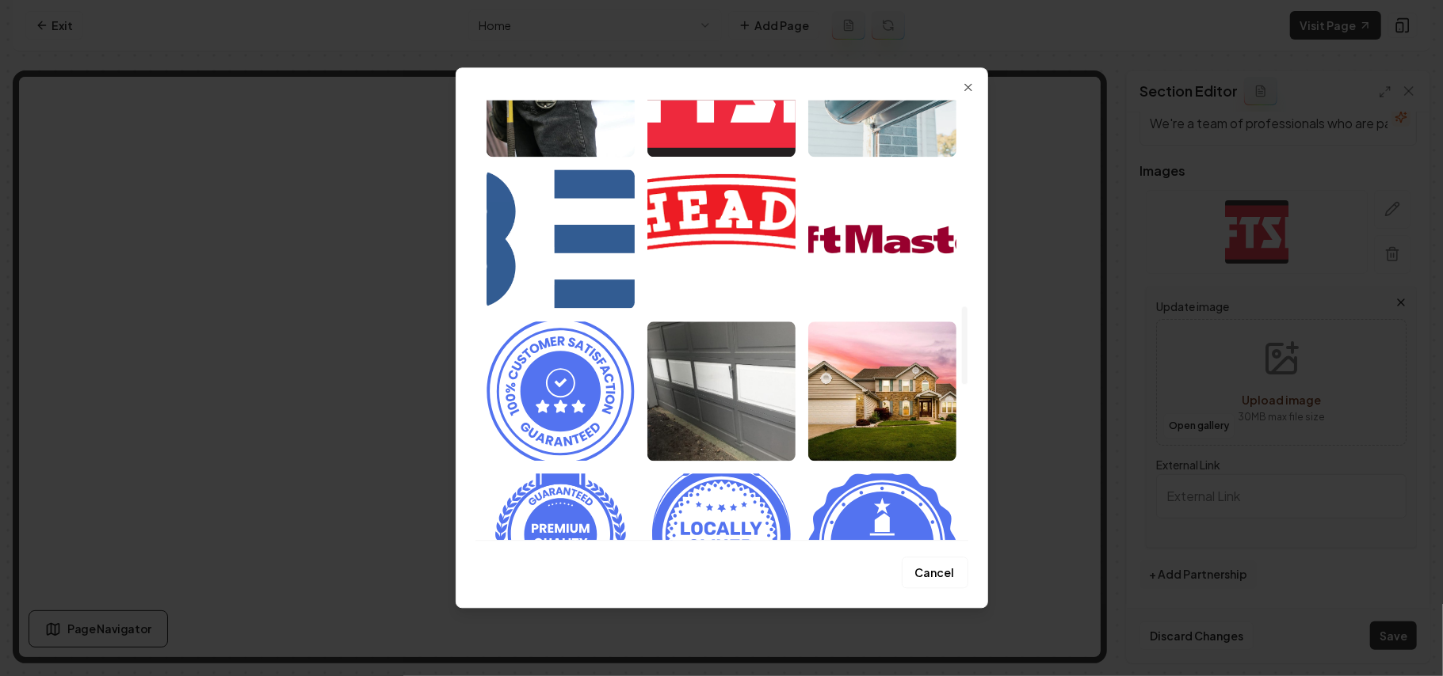
scroll to position [1161, 0]
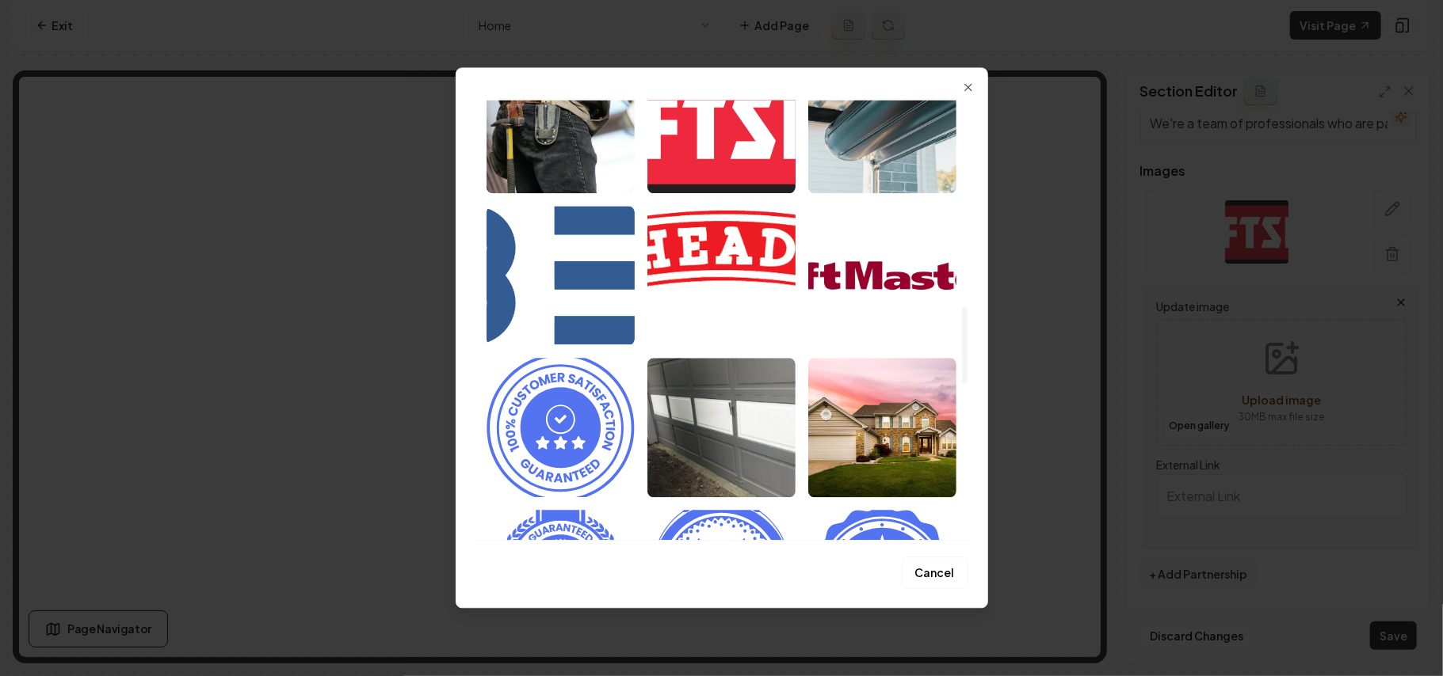
click at [585, 323] on img "Select image image_68a36b095c7cd75eb88a9856.svg" at bounding box center [560, 275] width 148 height 139
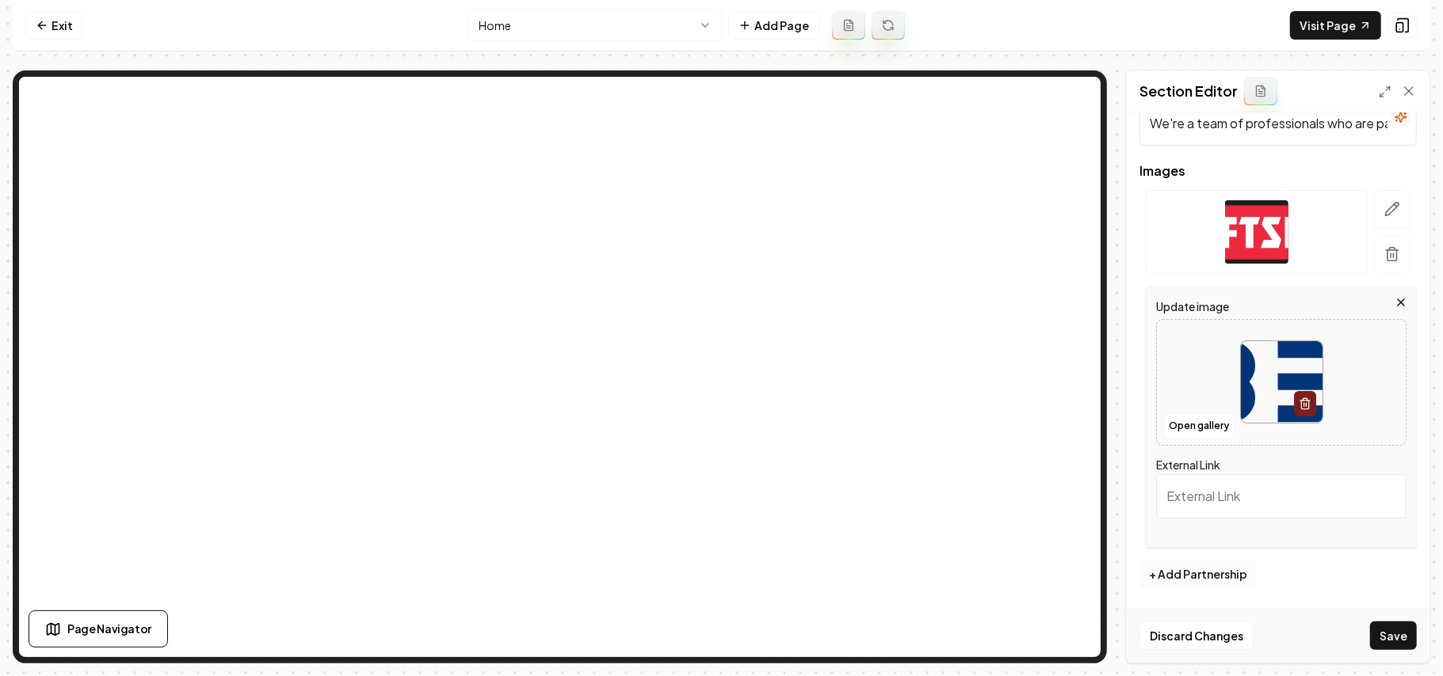
click at [1207, 568] on button "+ Add Partnership" at bounding box center [1197, 575] width 117 height 29
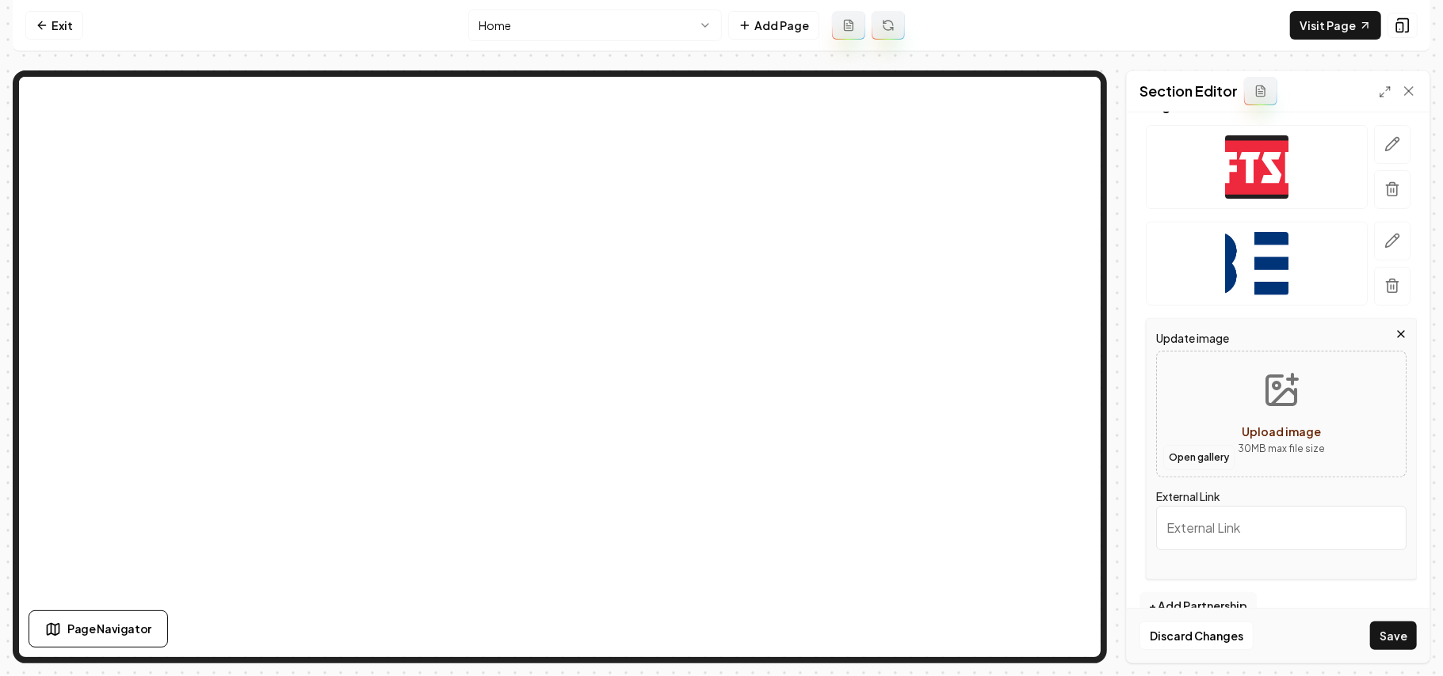
scroll to position [217, 0]
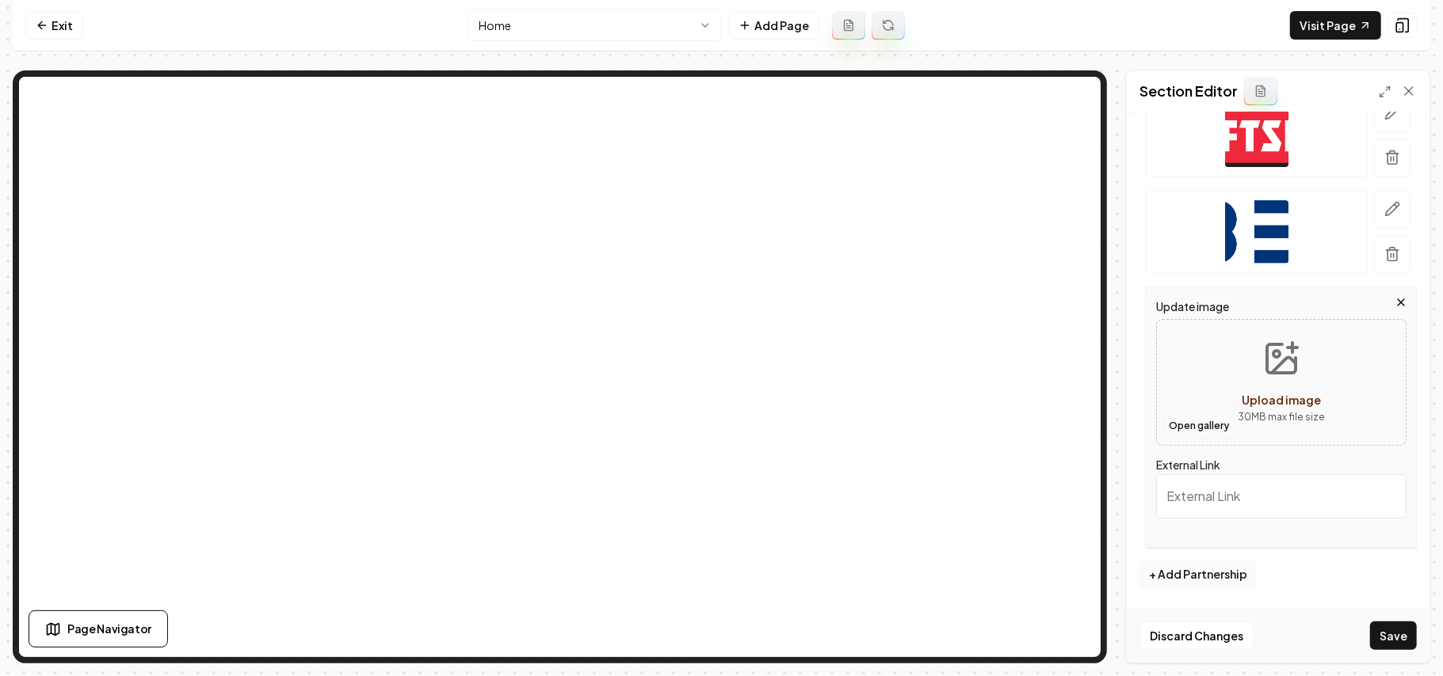
click at [1188, 421] on button "Open gallery" at bounding box center [1198, 426] width 71 height 25
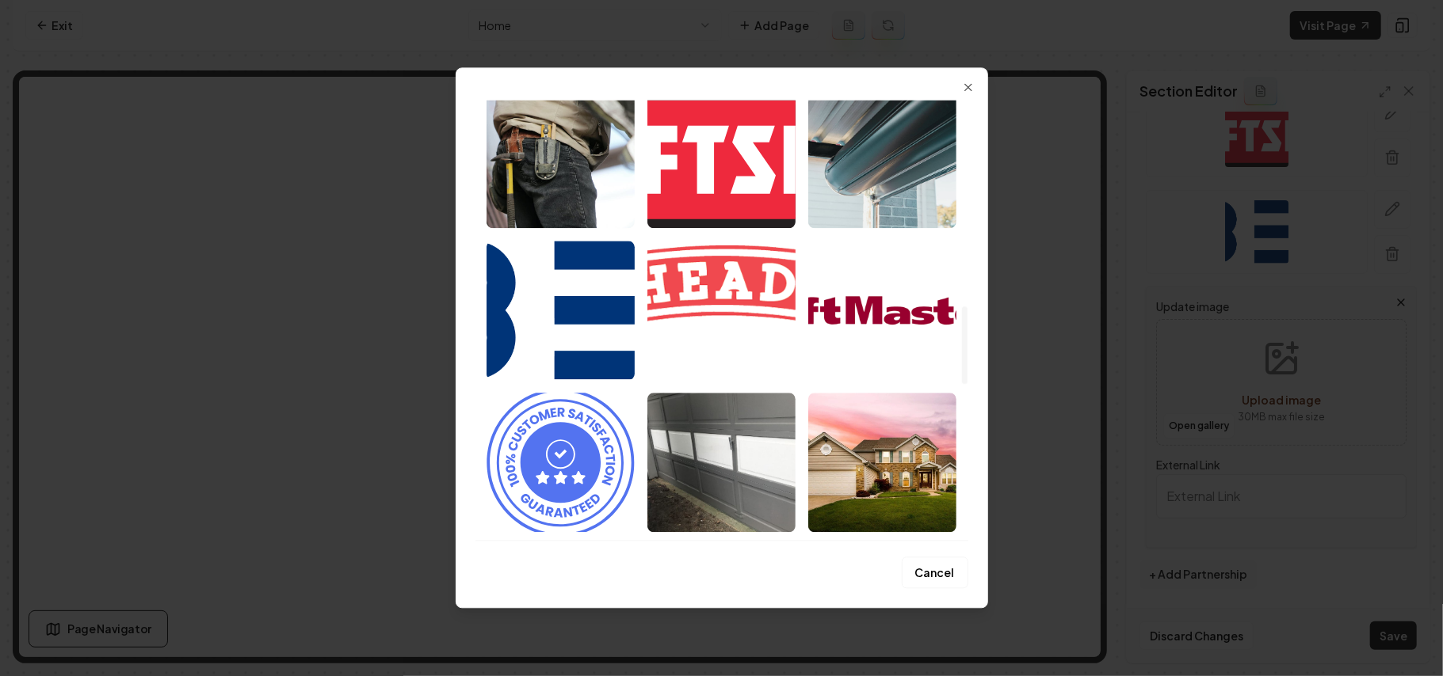
scroll to position [1161, 0]
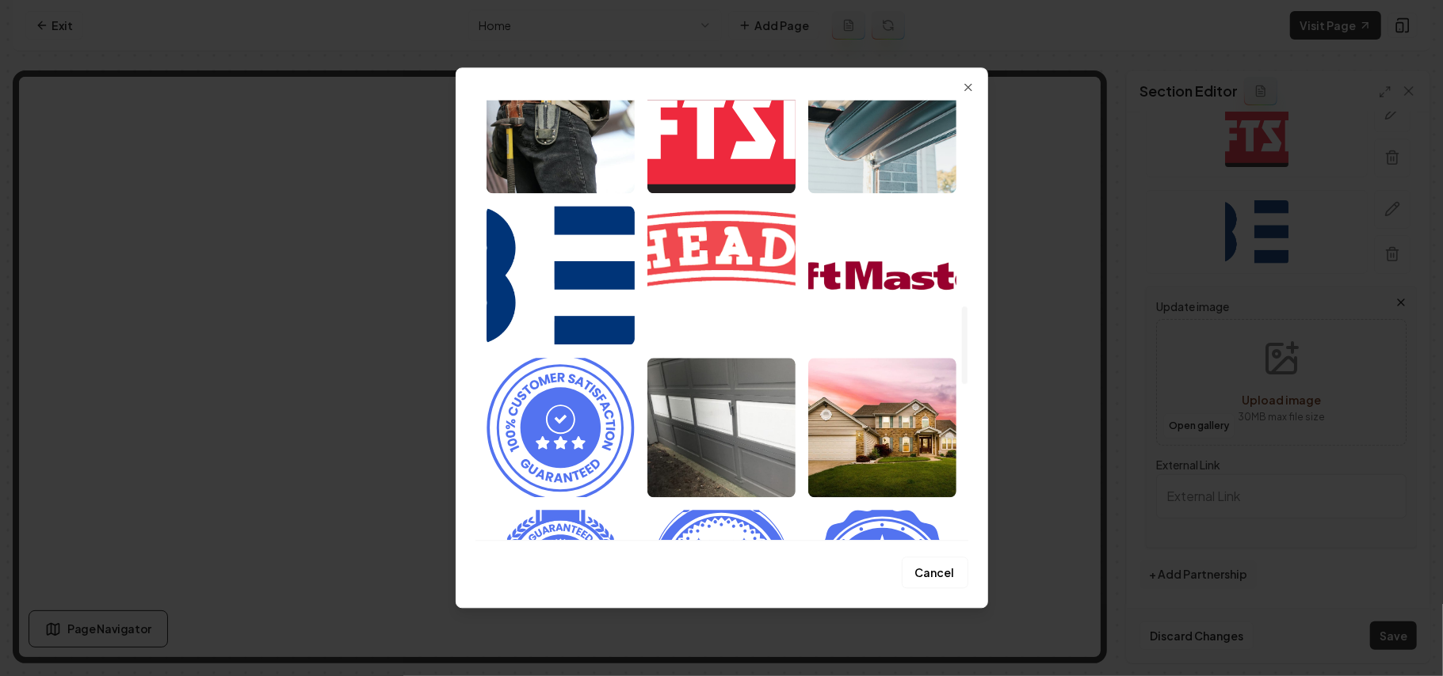
click at [733, 311] on img "Select image image_68a36b095c7cd75eb88a984d.svg" at bounding box center [721, 275] width 148 height 139
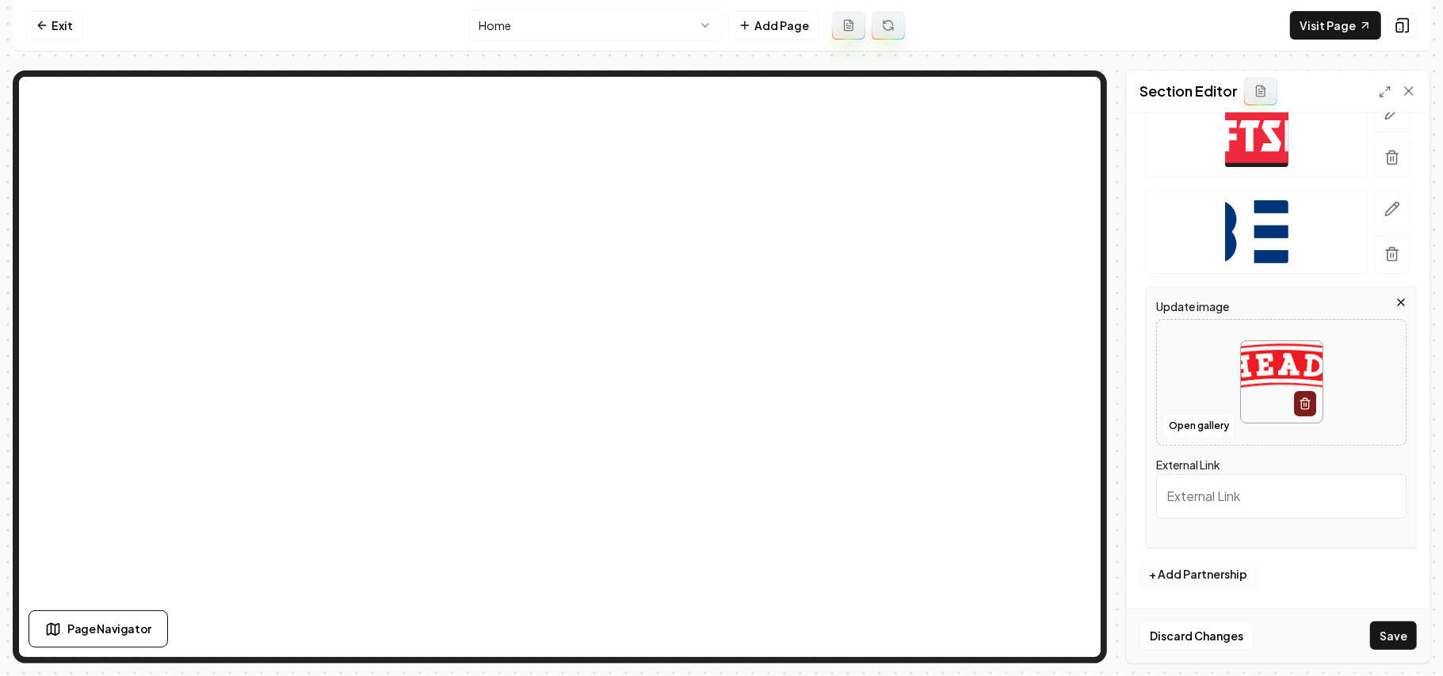
click at [1231, 578] on button "+ Add Partnership" at bounding box center [1197, 575] width 117 height 29
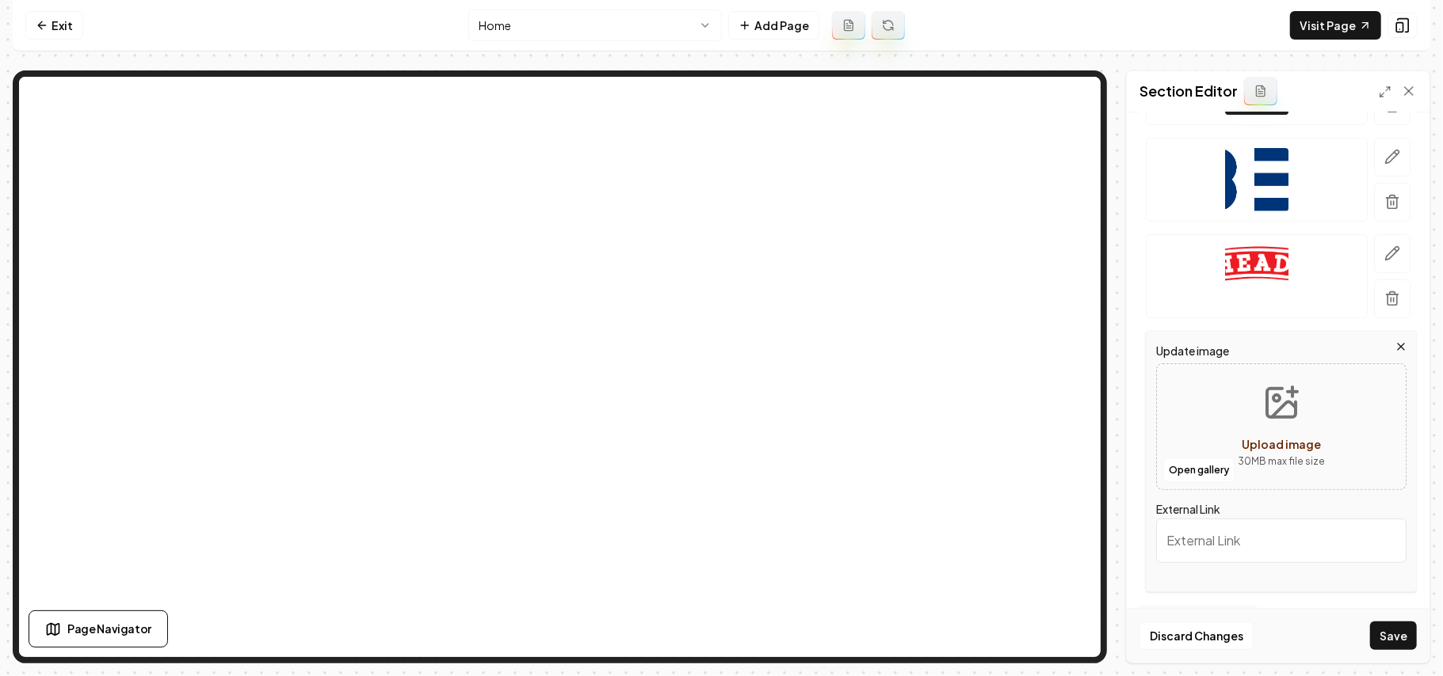
scroll to position [314, 0]
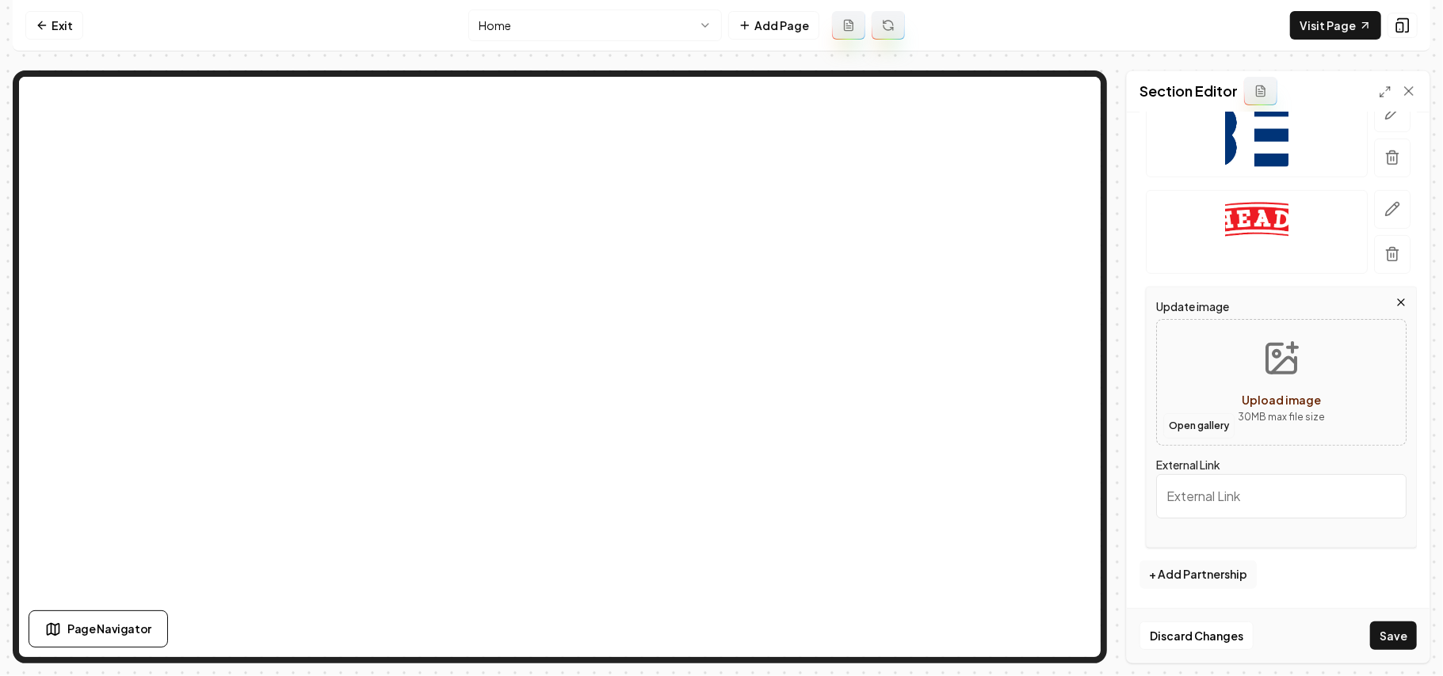
click at [1180, 432] on button "Open gallery" at bounding box center [1198, 426] width 71 height 25
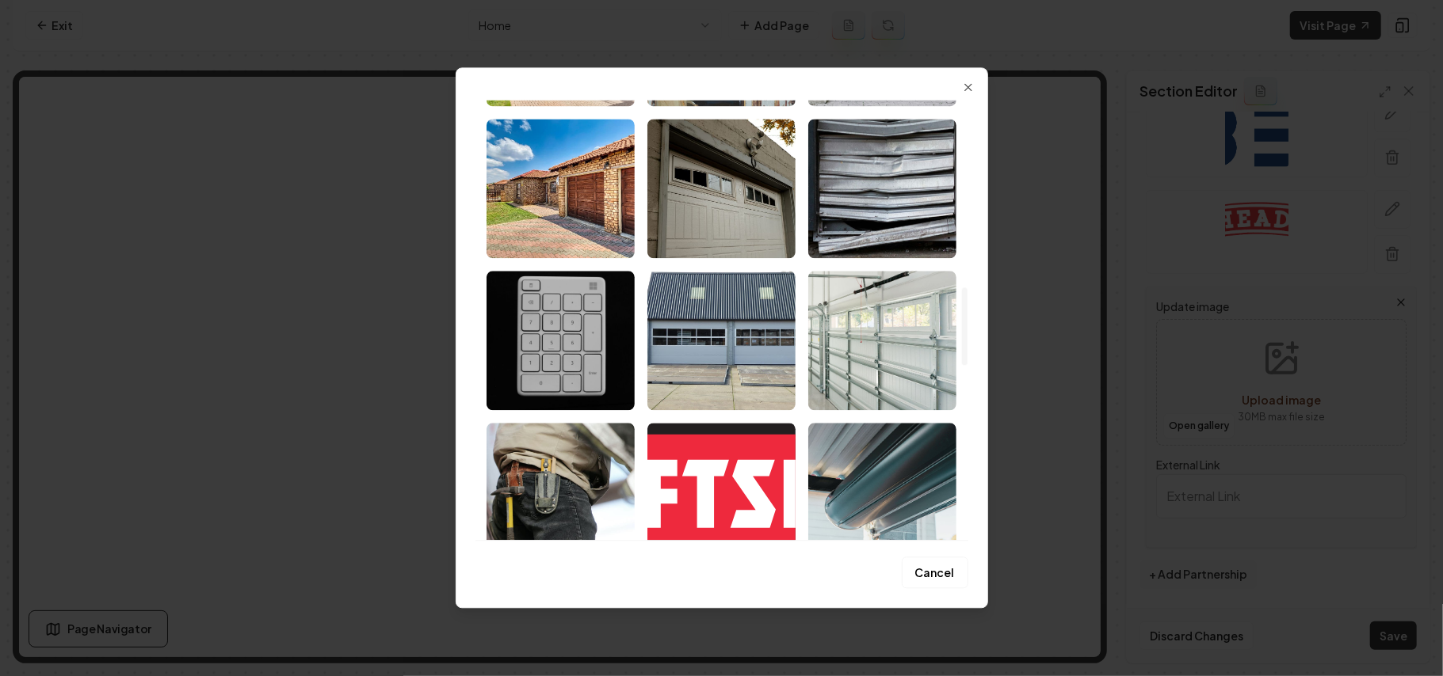
scroll to position [1056, 0]
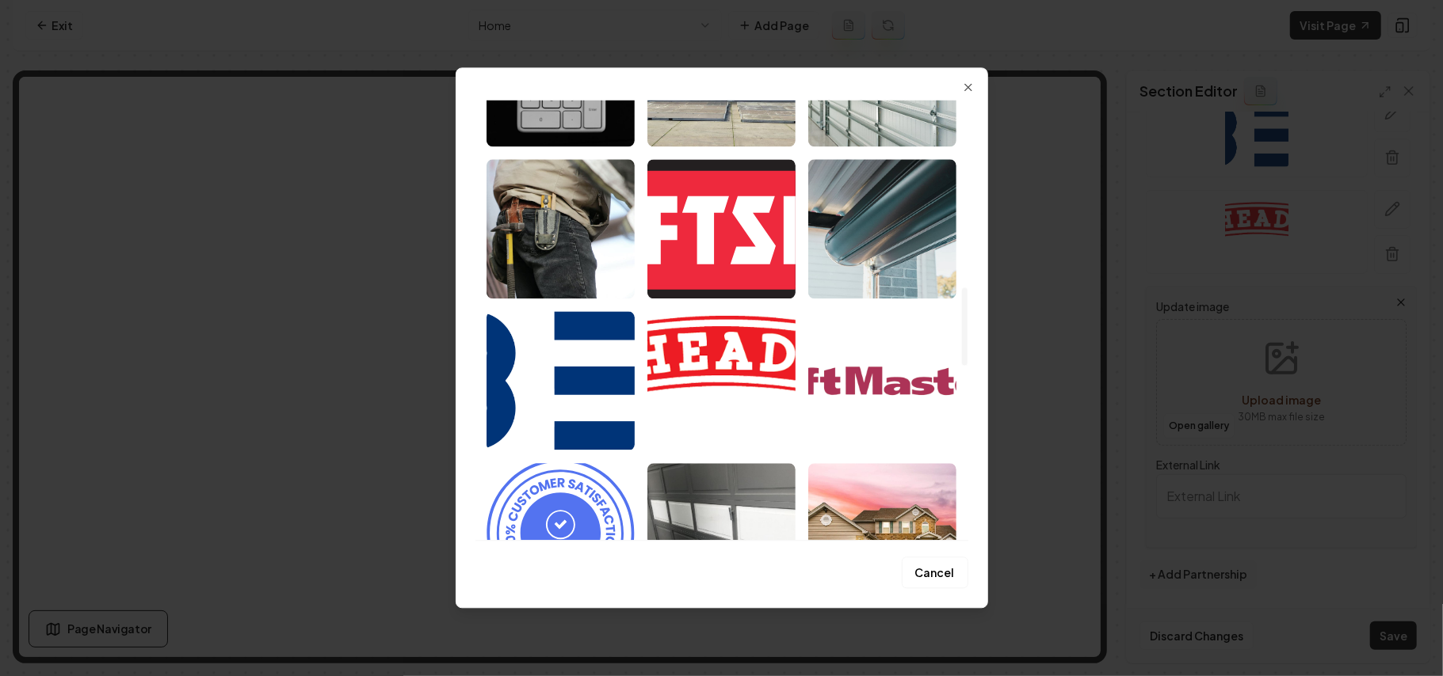
click at [867, 374] on img "Select image image_68a36b095c7cd75eb88a9783.svg" at bounding box center [882, 380] width 148 height 139
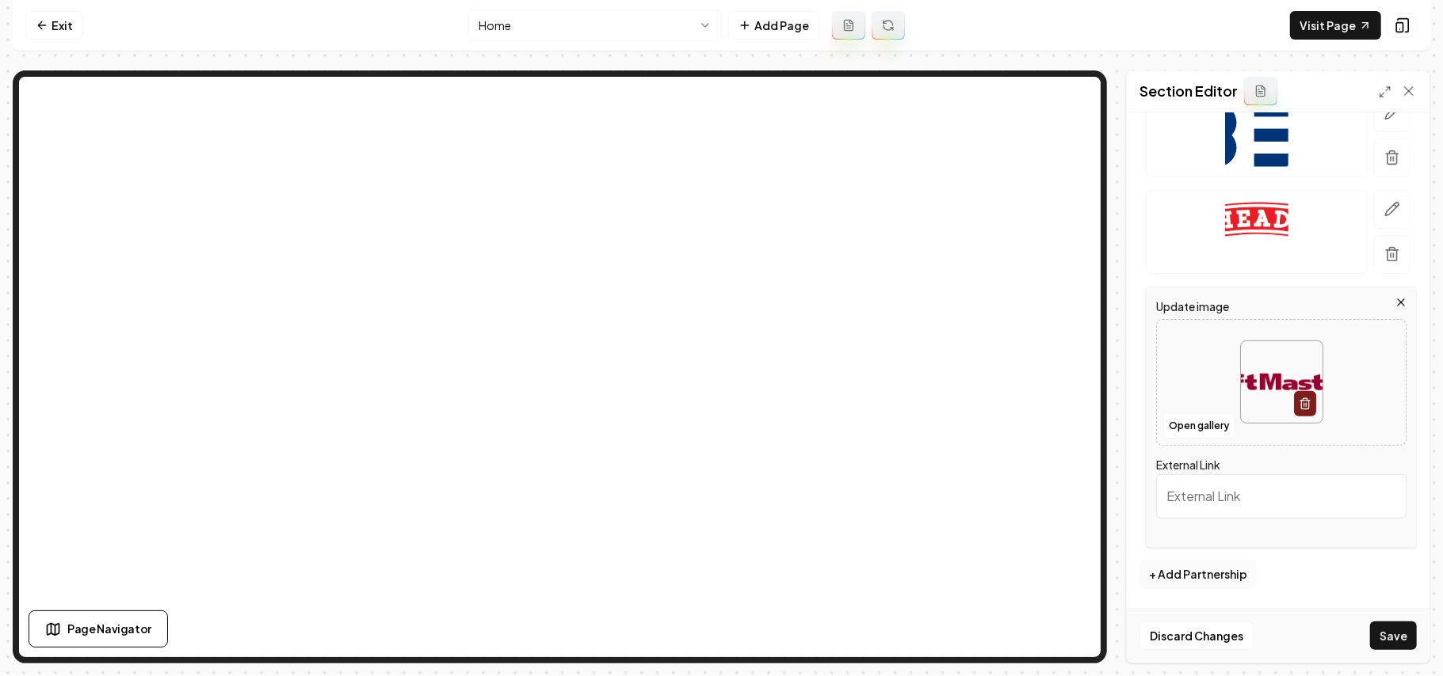
click at [1204, 581] on button "+ Add Partnership" at bounding box center [1197, 575] width 117 height 29
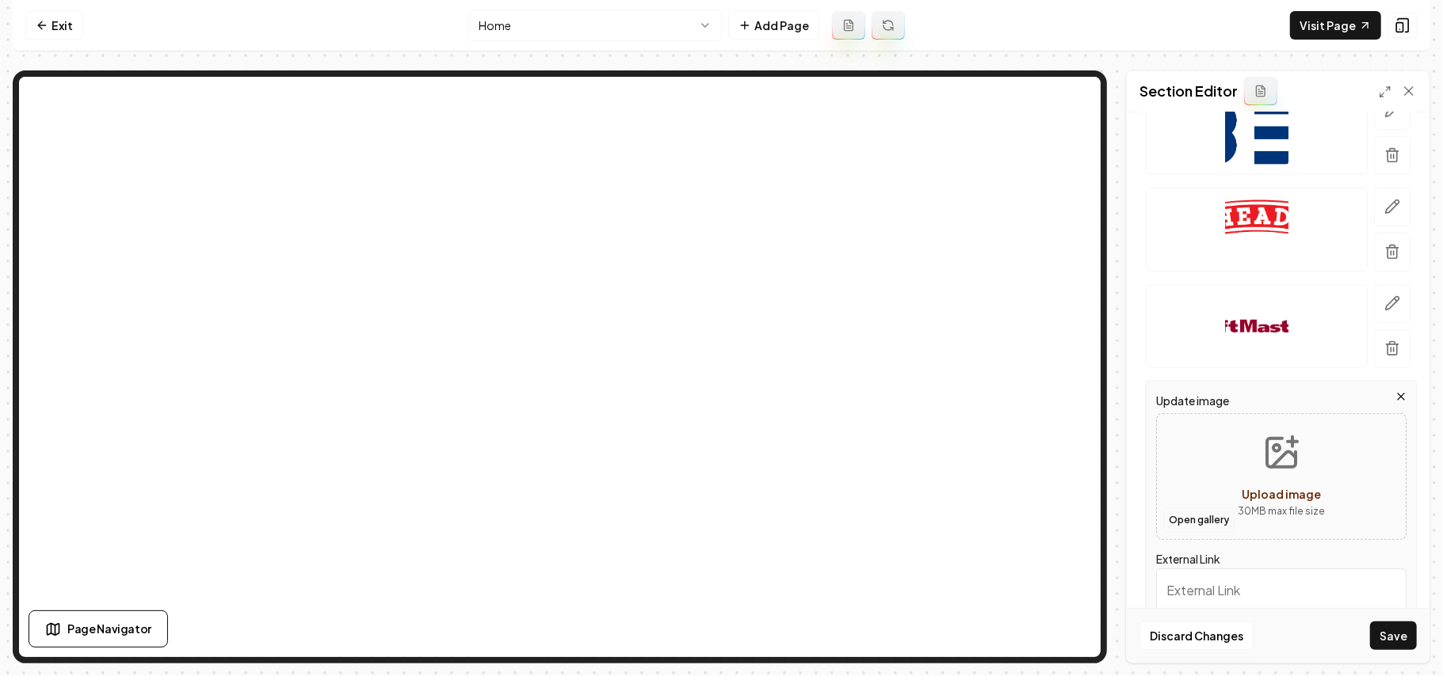
click at [1196, 524] on button "Open gallery" at bounding box center [1198, 520] width 71 height 25
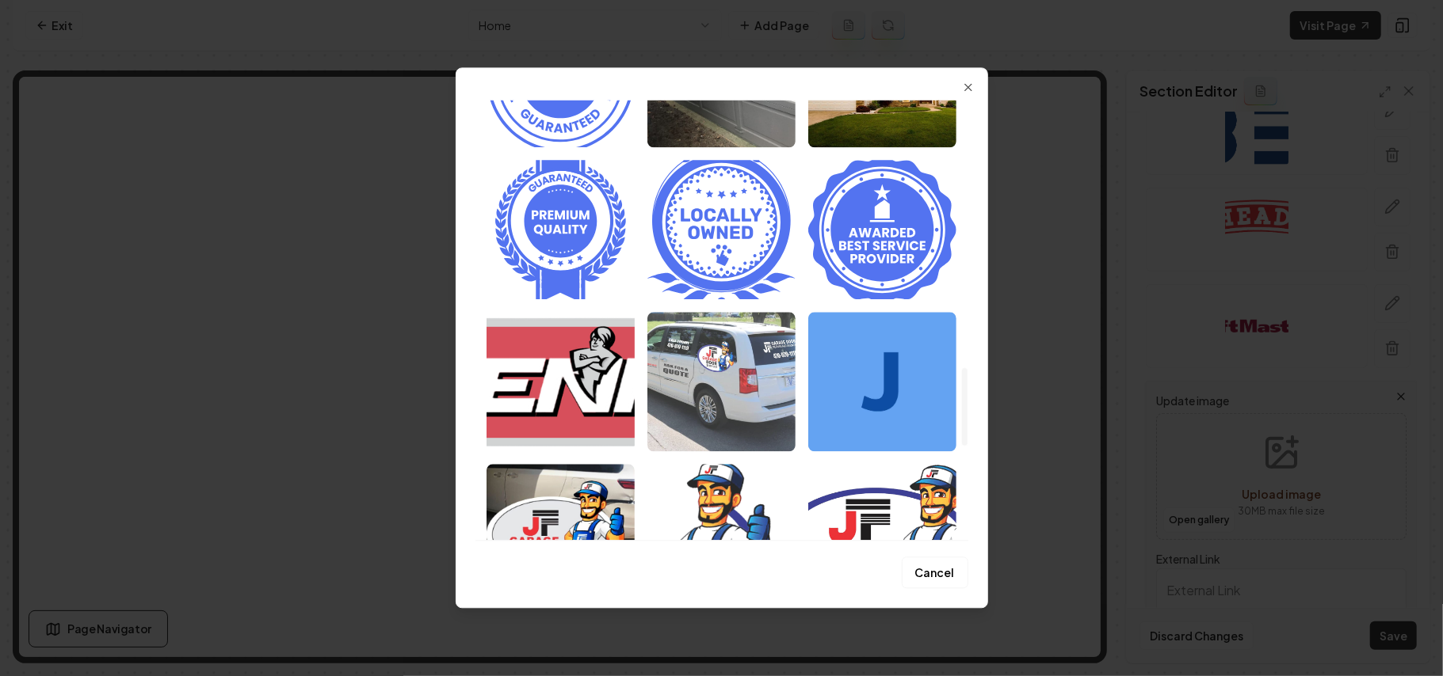
scroll to position [1509, 0]
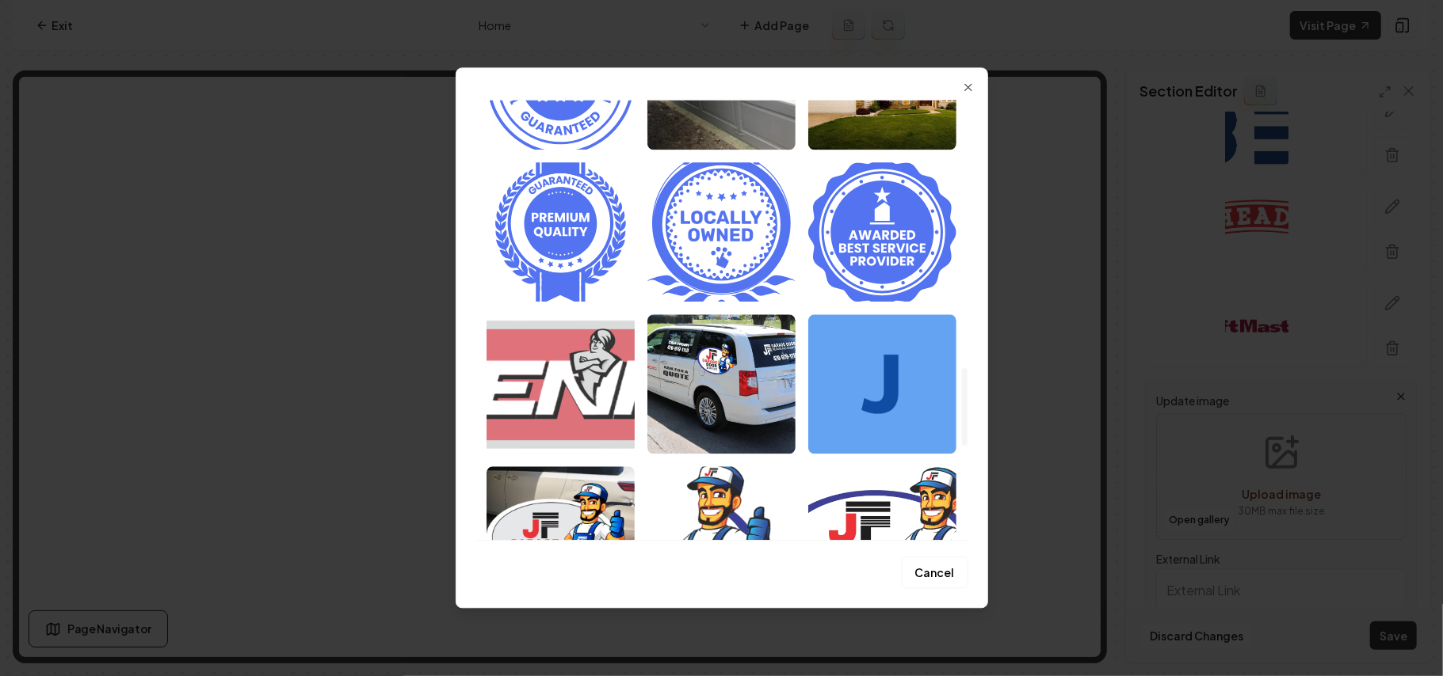
click at [587, 385] on img "Select image image_68a36b095c7cd75eb88a9671.svg" at bounding box center [560, 383] width 148 height 139
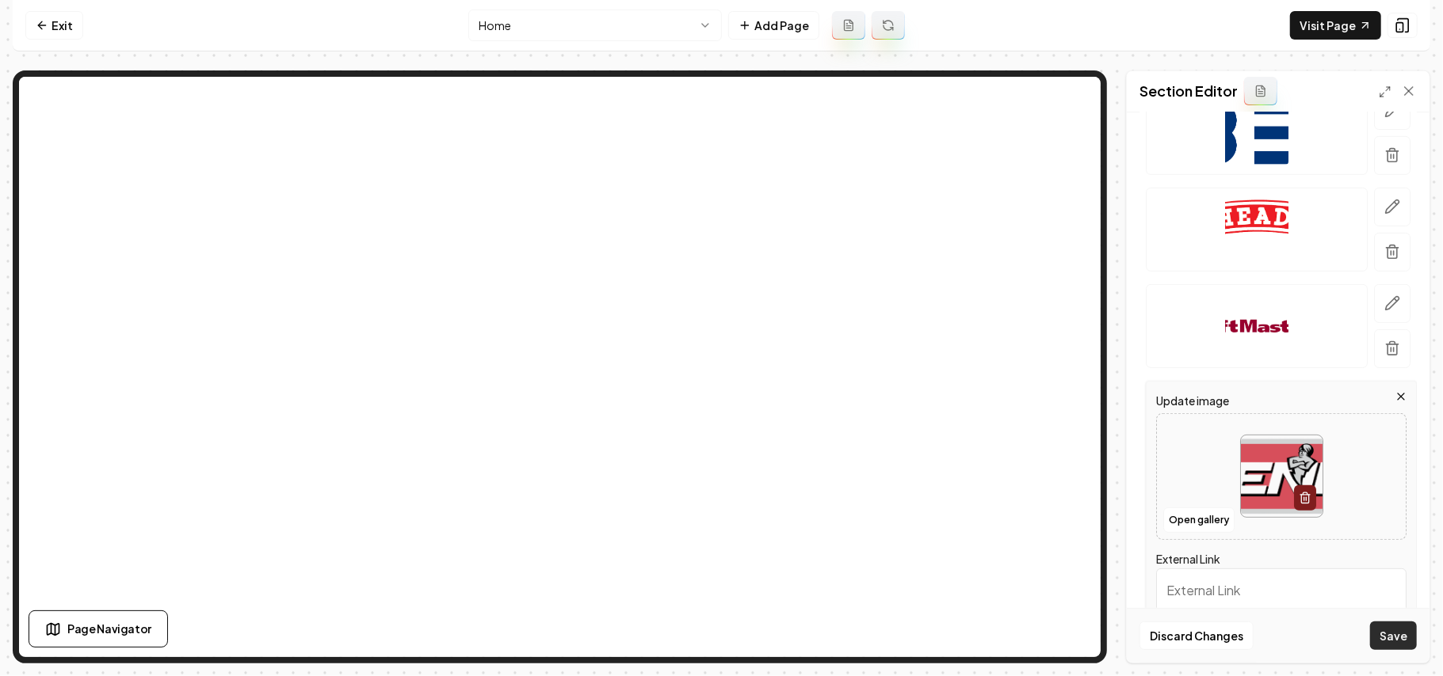
click at [1398, 643] on button "Save" at bounding box center [1393, 636] width 47 height 29
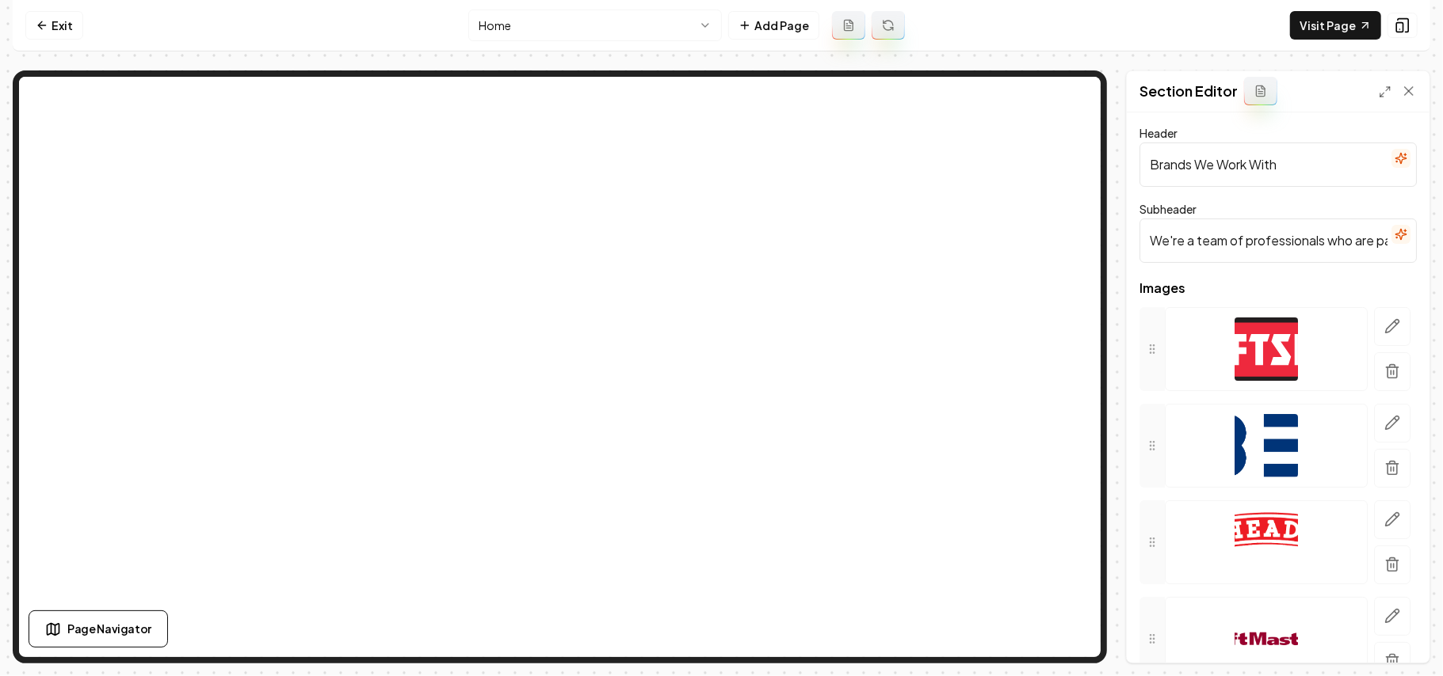
scroll to position [0, 0]
click at [1394, 239] on icon "button" at bounding box center [1400, 236] width 13 height 13
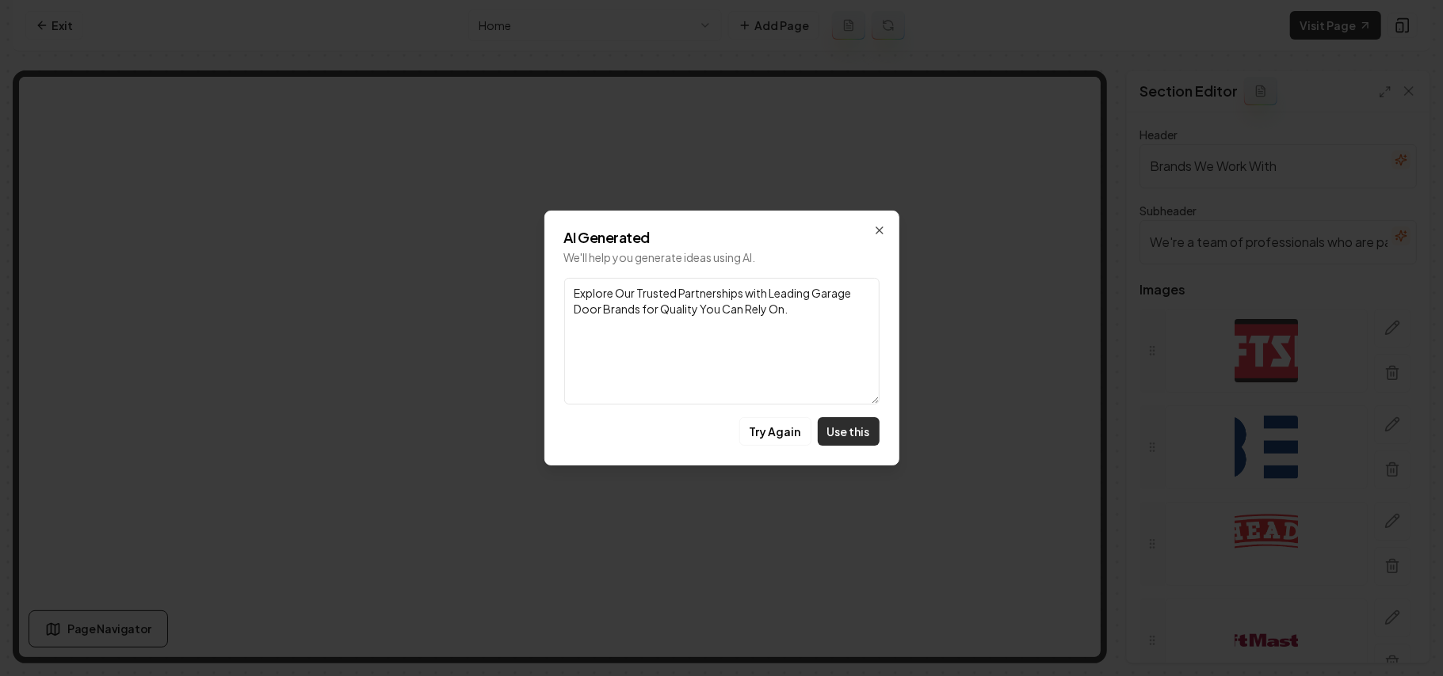
click at [844, 425] on button "Use this" at bounding box center [848, 431] width 62 height 29
type input "Explore Our Trusted Partnerships with Leading Garage Door Brands for Quality Yo…"
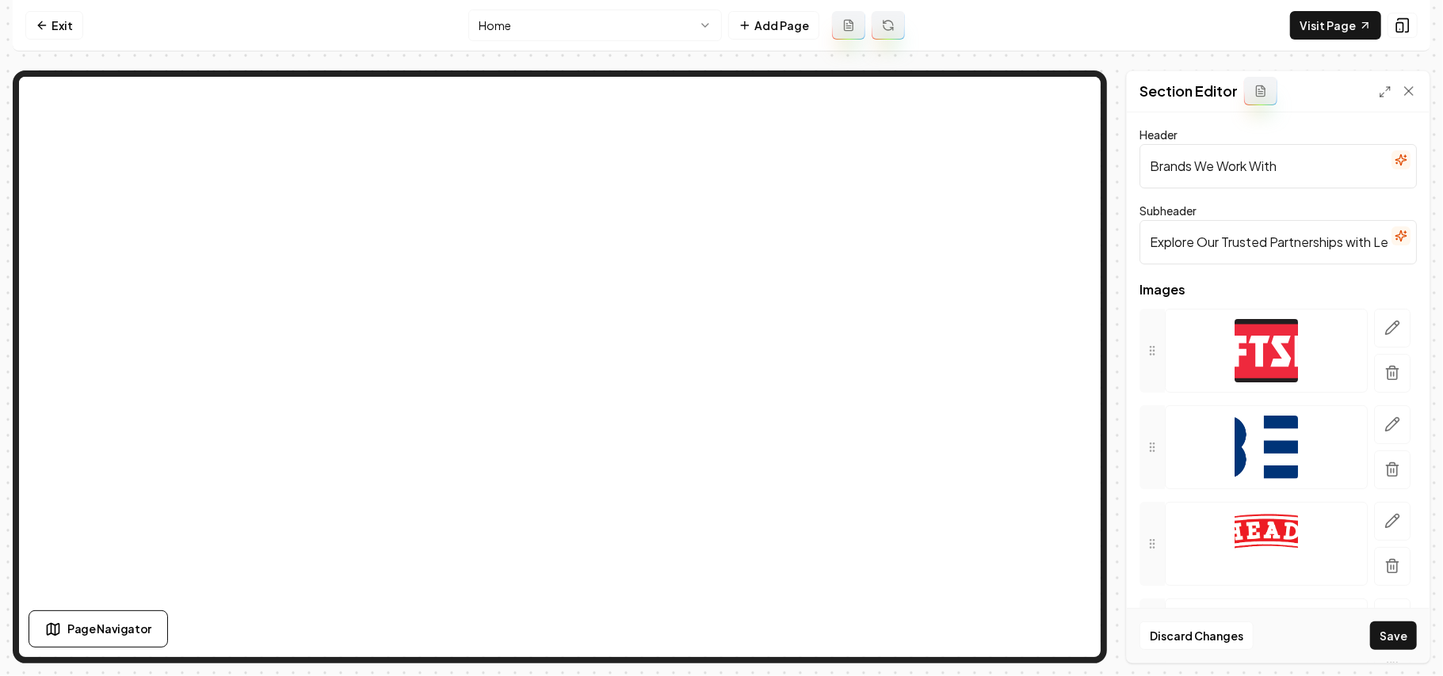
click at [1410, 623] on button "Save" at bounding box center [1393, 636] width 47 height 29
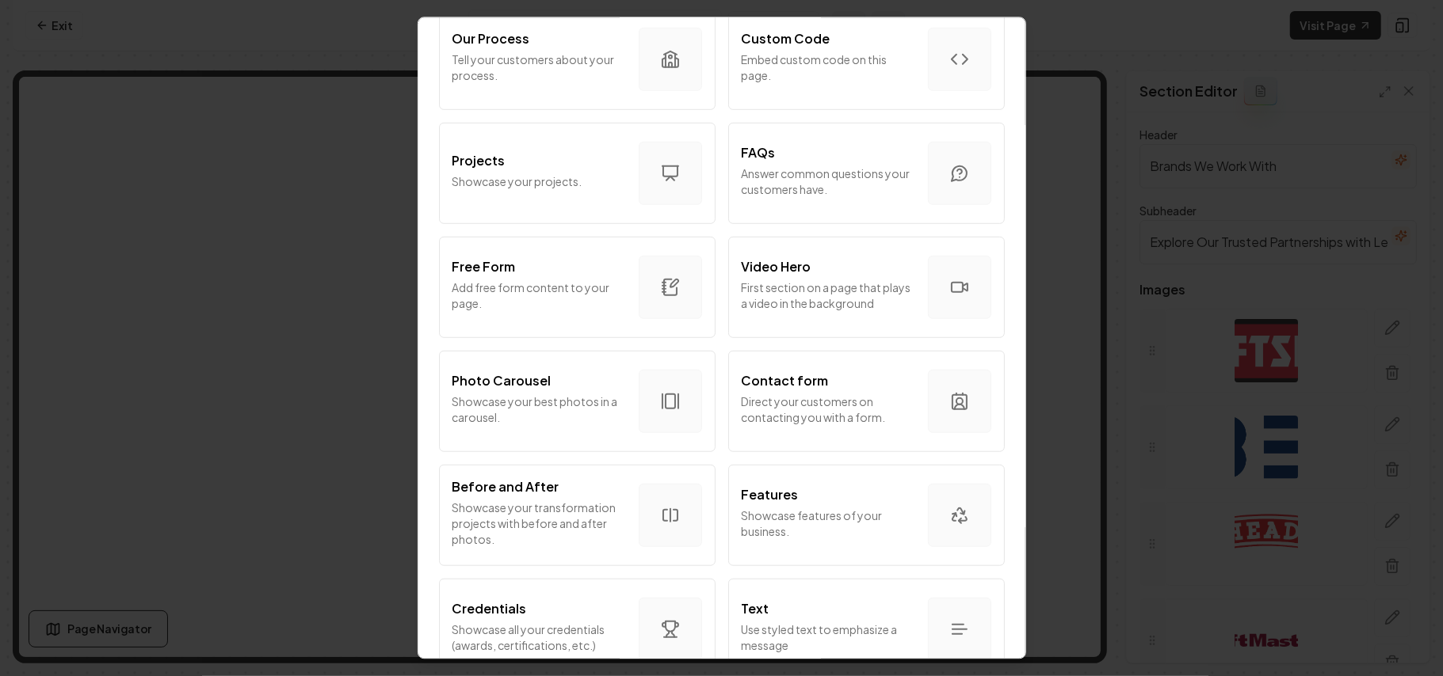
scroll to position [844, 0]
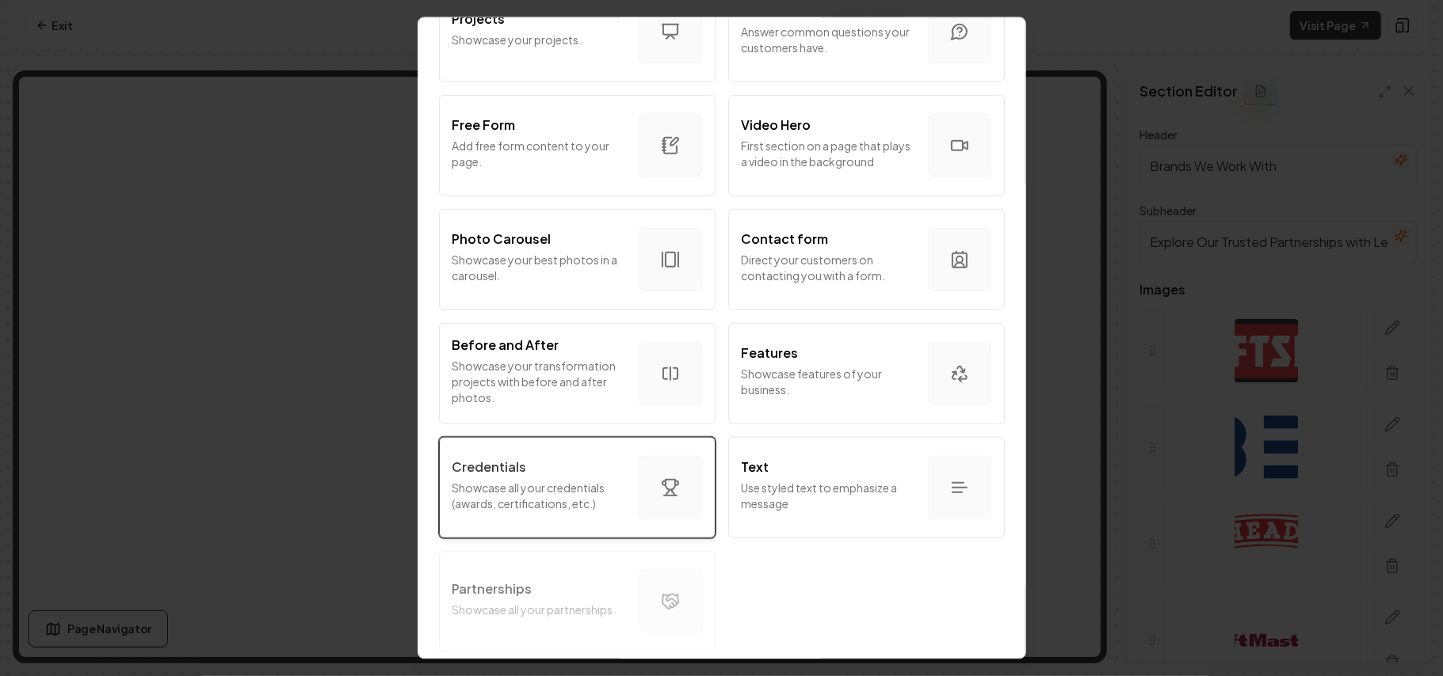
click at [562, 482] on p "Showcase all your credentials (awards, certifications, etc.)" at bounding box center [538, 495] width 173 height 32
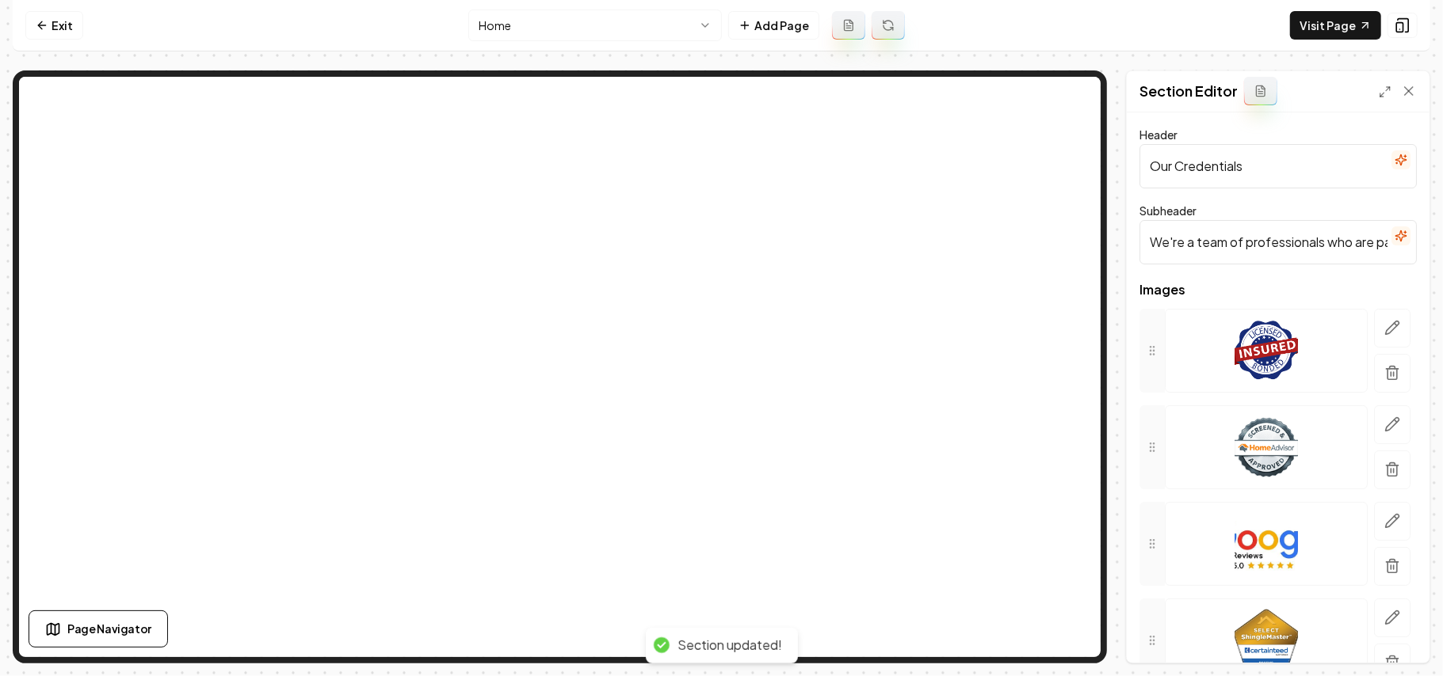
drag, startPoint x: 1288, startPoint y: 152, endPoint x: 1061, endPoint y: 170, distance: 227.2
click at [922, 95] on div "Page Settings Section Editor Header Our Credentials Subheader We're a team of p…" at bounding box center [721, 367] width 1417 height 593
paste input "Excellence in Garage Door Installation"
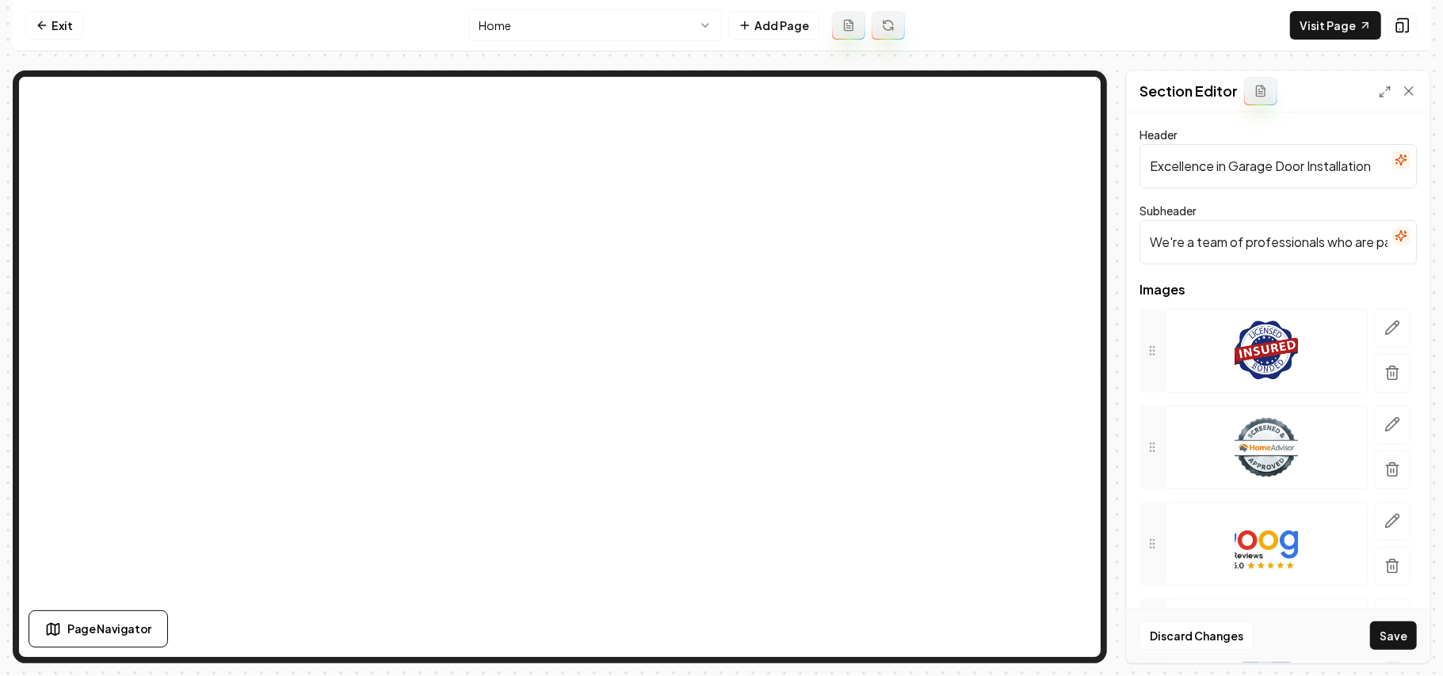
type input "Excellence in Garage Door Installation"
click at [1274, 247] on input "We're a team of professionals who are passionate about what we do." at bounding box center [1277, 242] width 277 height 44
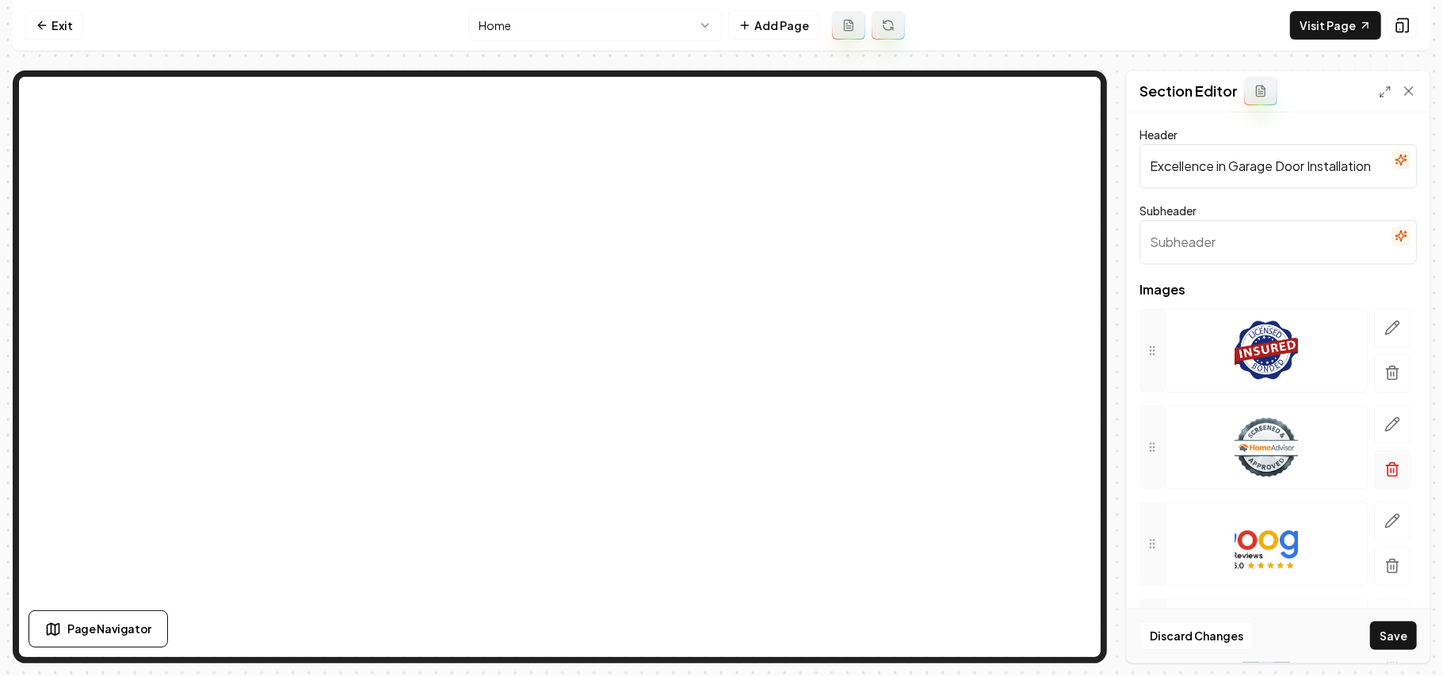
click at [1374, 385] on button "button" at bounding box center [1392, 373] width 36 height 39
click at [1384, 369] on icon "button" at bounding box center [1392, 373] width 16 height 16
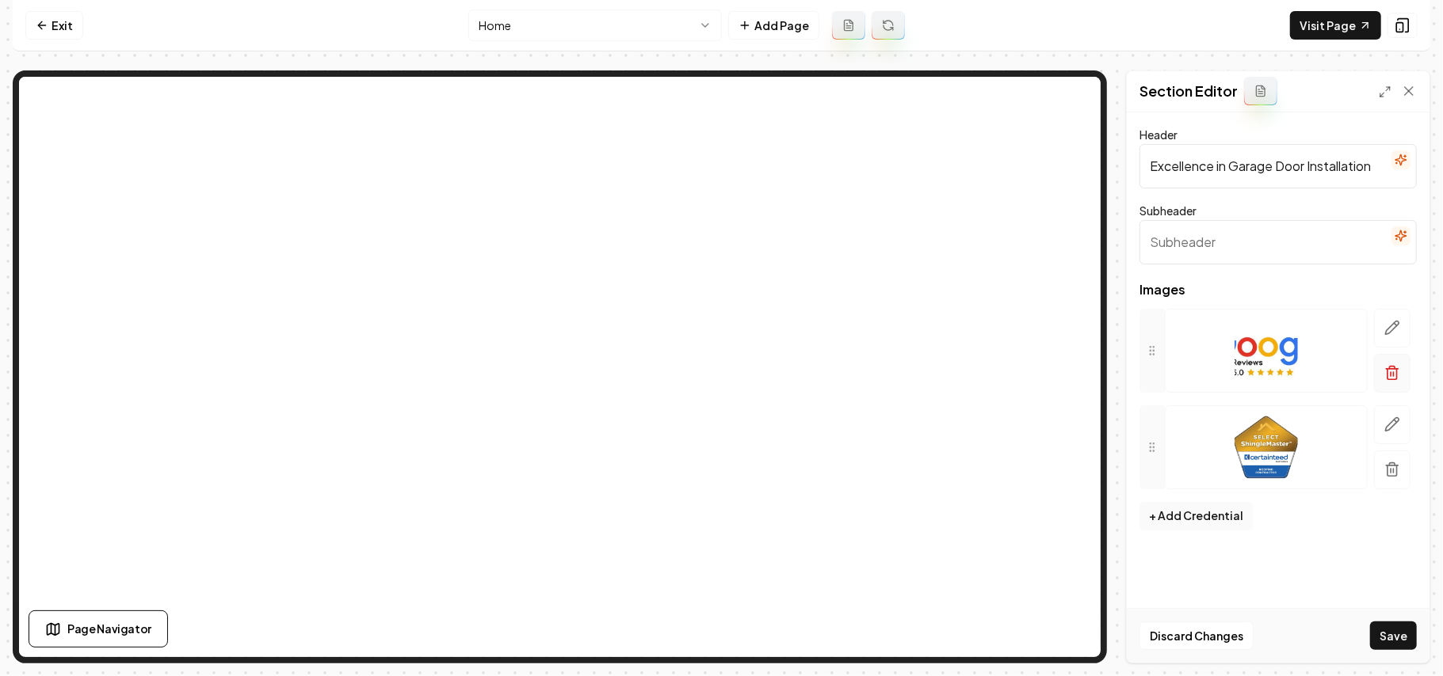
click at [1391, 360] on button "button" at bounding box center [1392, 373] width 36 height 39
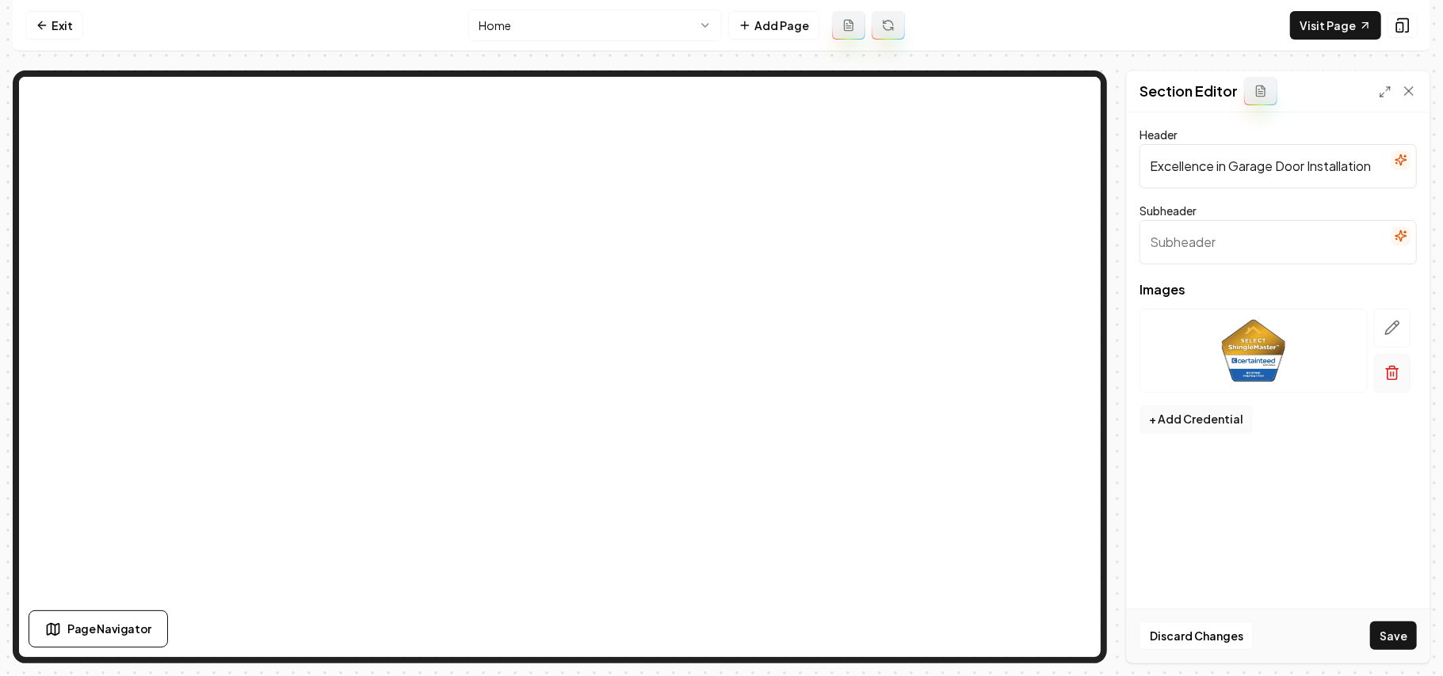
click at [1393, 360] on button "button" at bounding box center [1392, 373] width 36 height 39
click at [1201, 318] on button "+ Add Credential" at bounding box center [1195, 323] width 113 height 29
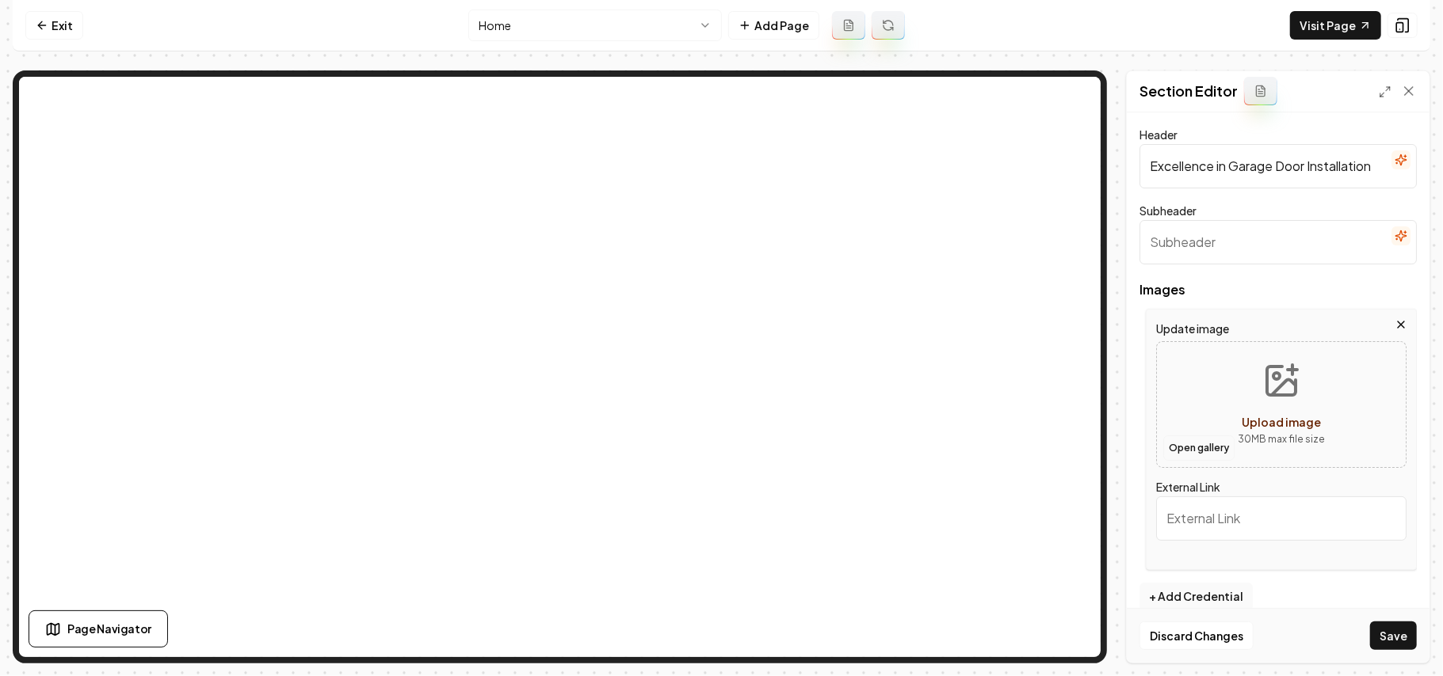
click at [1196, 441] on button "Open gallery" at bounding box center [1198, 448] width 71 height 25
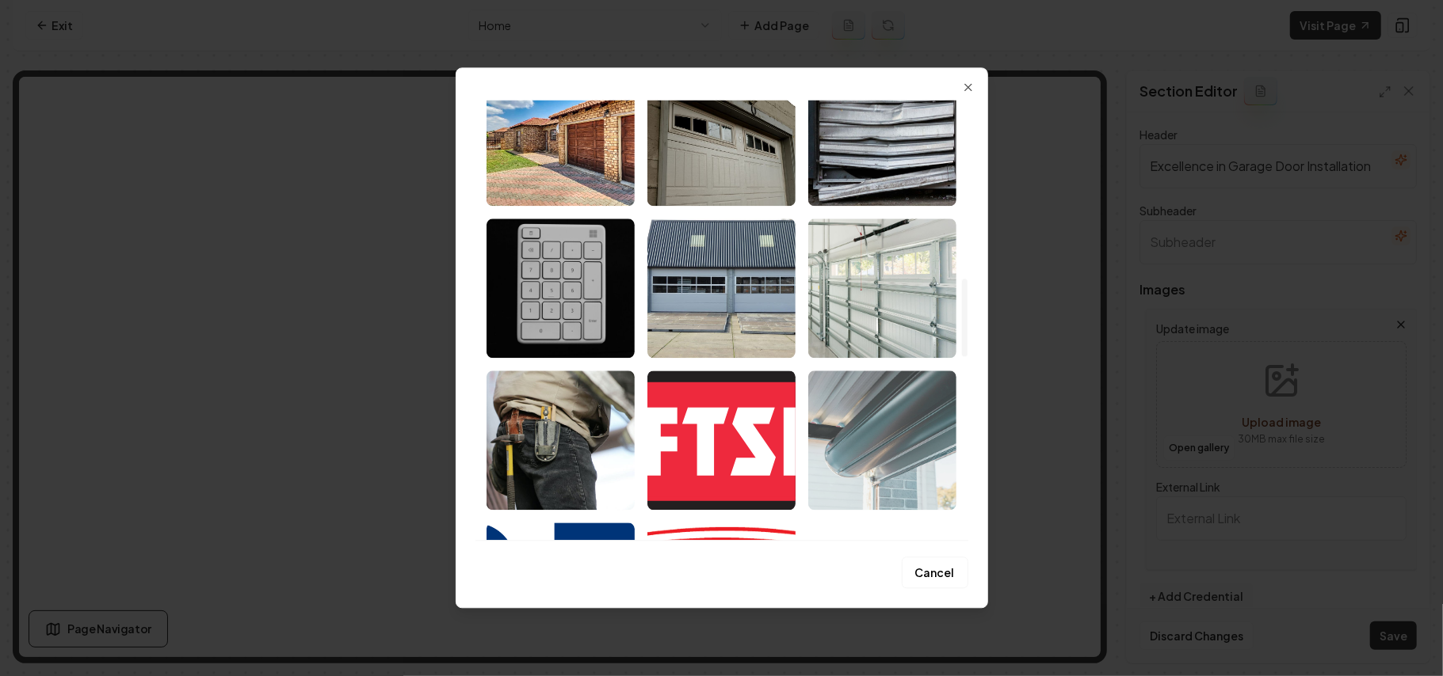
scroll to position [1267, 0]
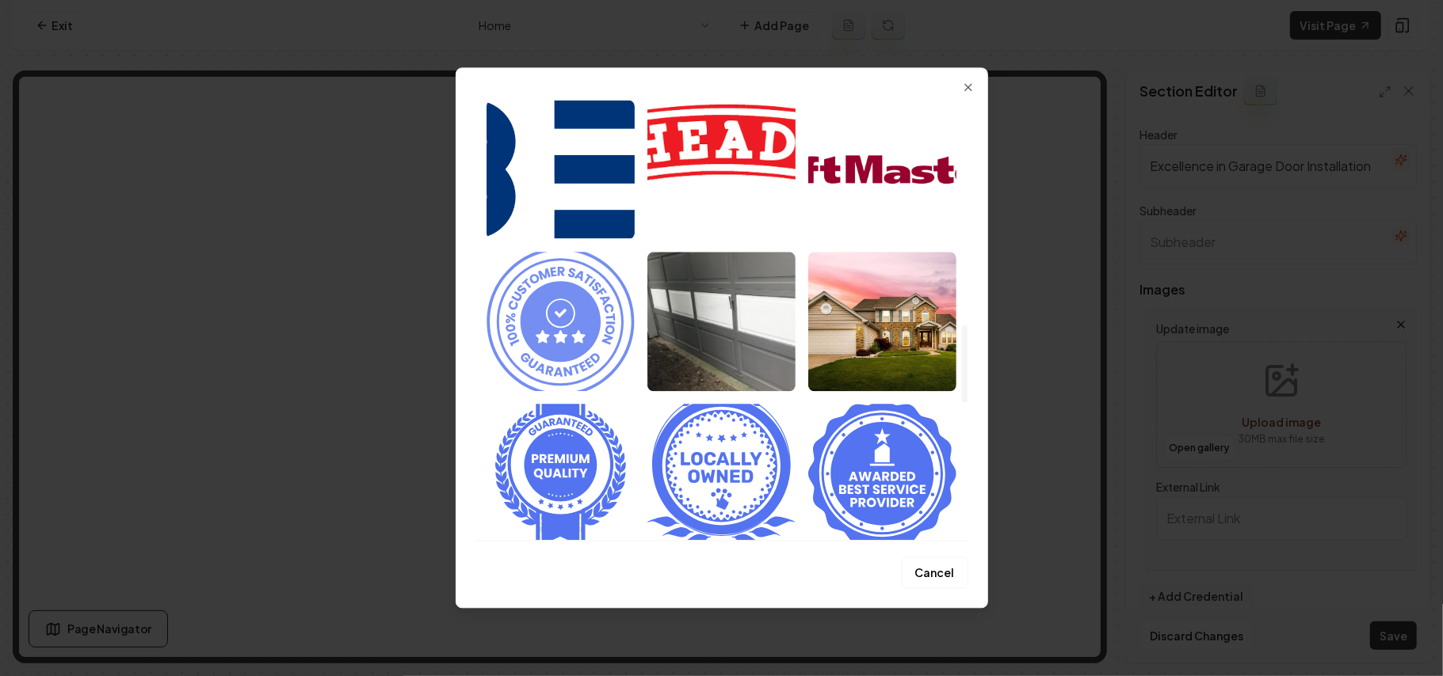
click at [574, 343] on img "Select image image_68a36b095c7cd75eb88a969f.svg" at bounding box center [560, 321] width 148 height 139
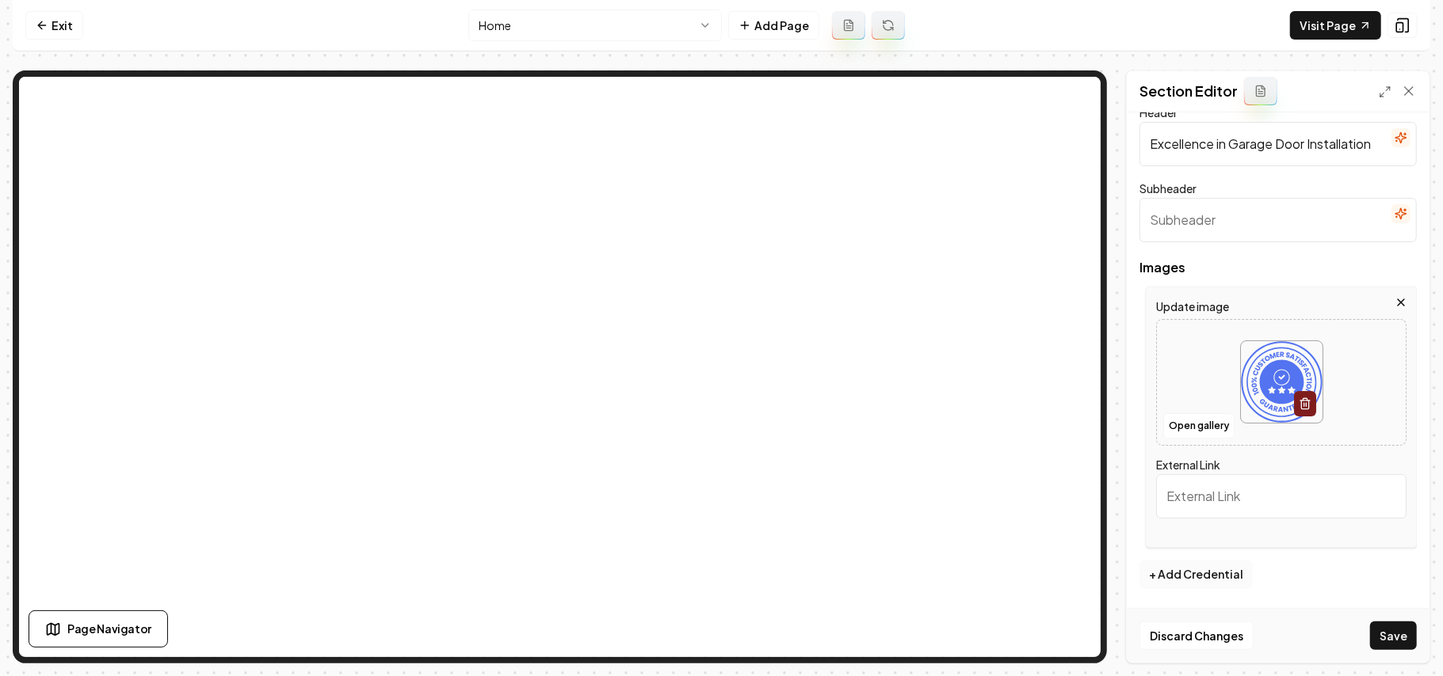
click at [1190, 569] on button "+ Add Credential" at bounding box center [1195, 575] width 113 height 29
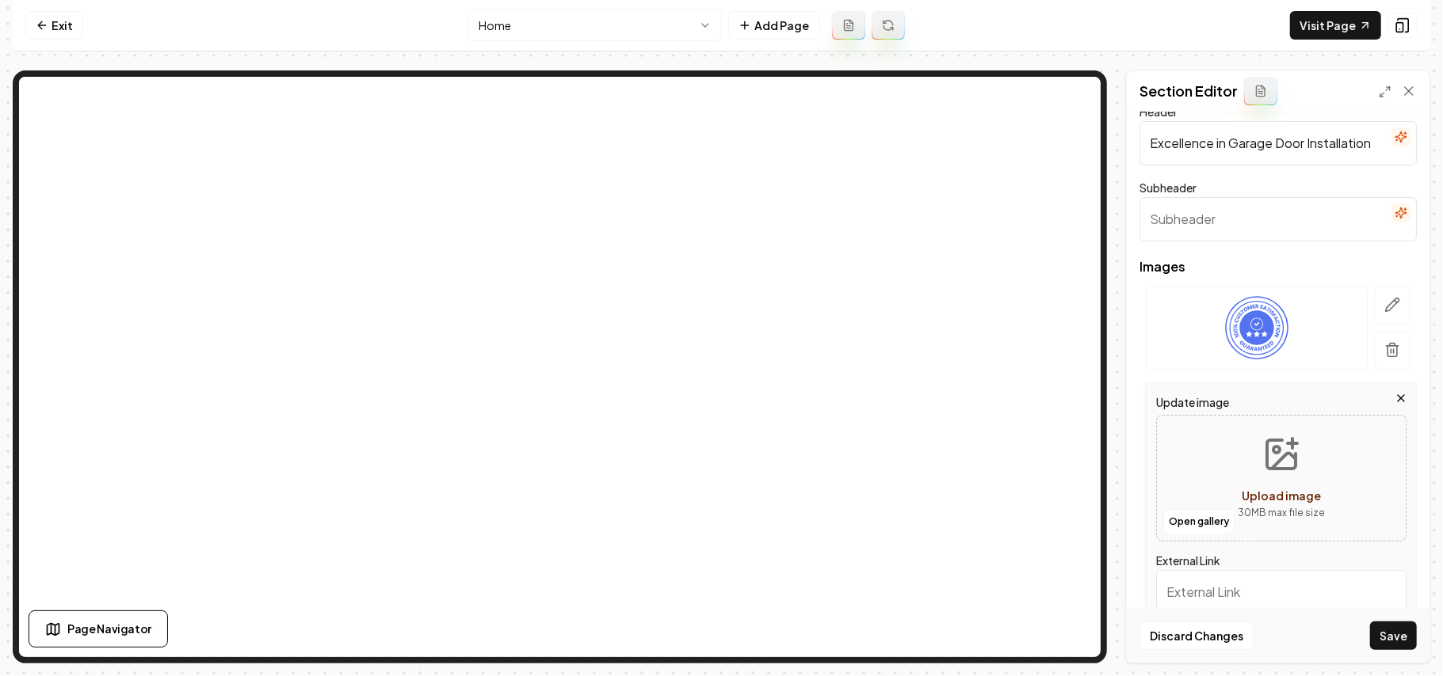
scroll to position [120, 0]
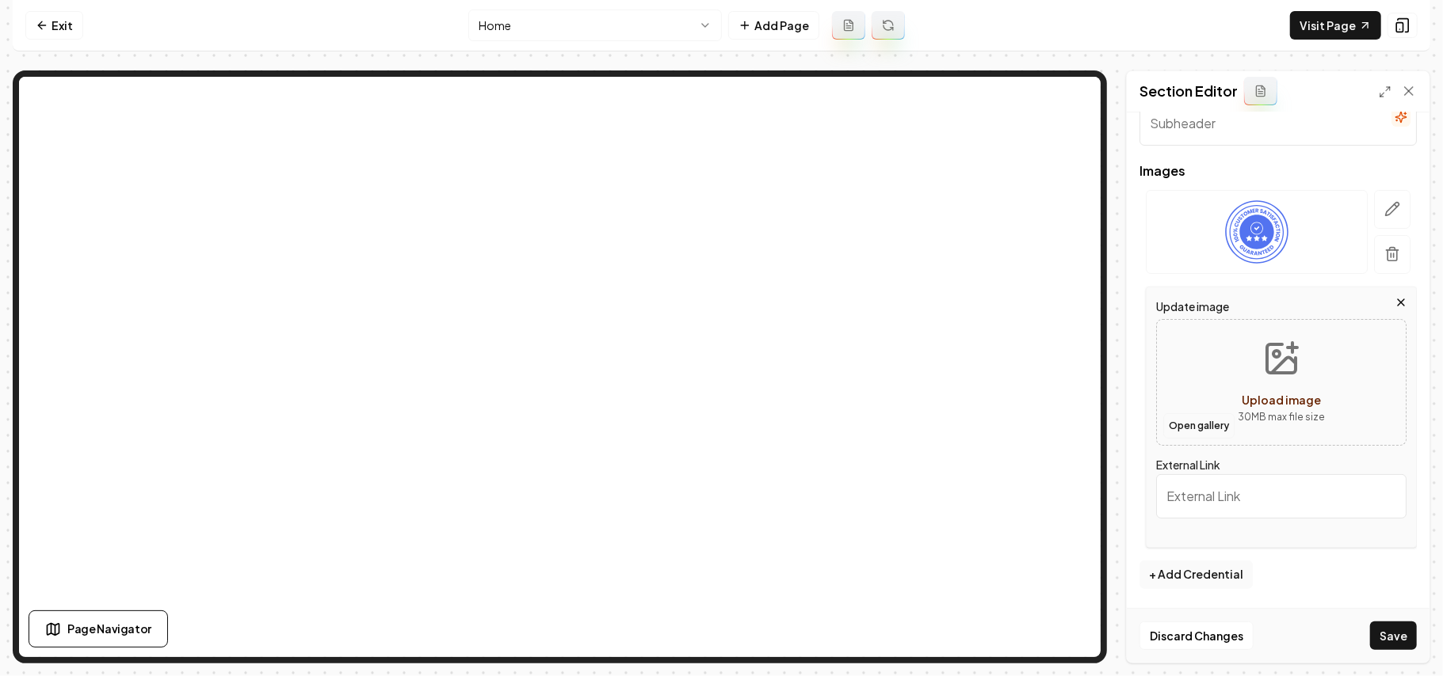
click at [1206, 433] on button "Open gallery" at bounding box center [1198, 426] width 71 height 25
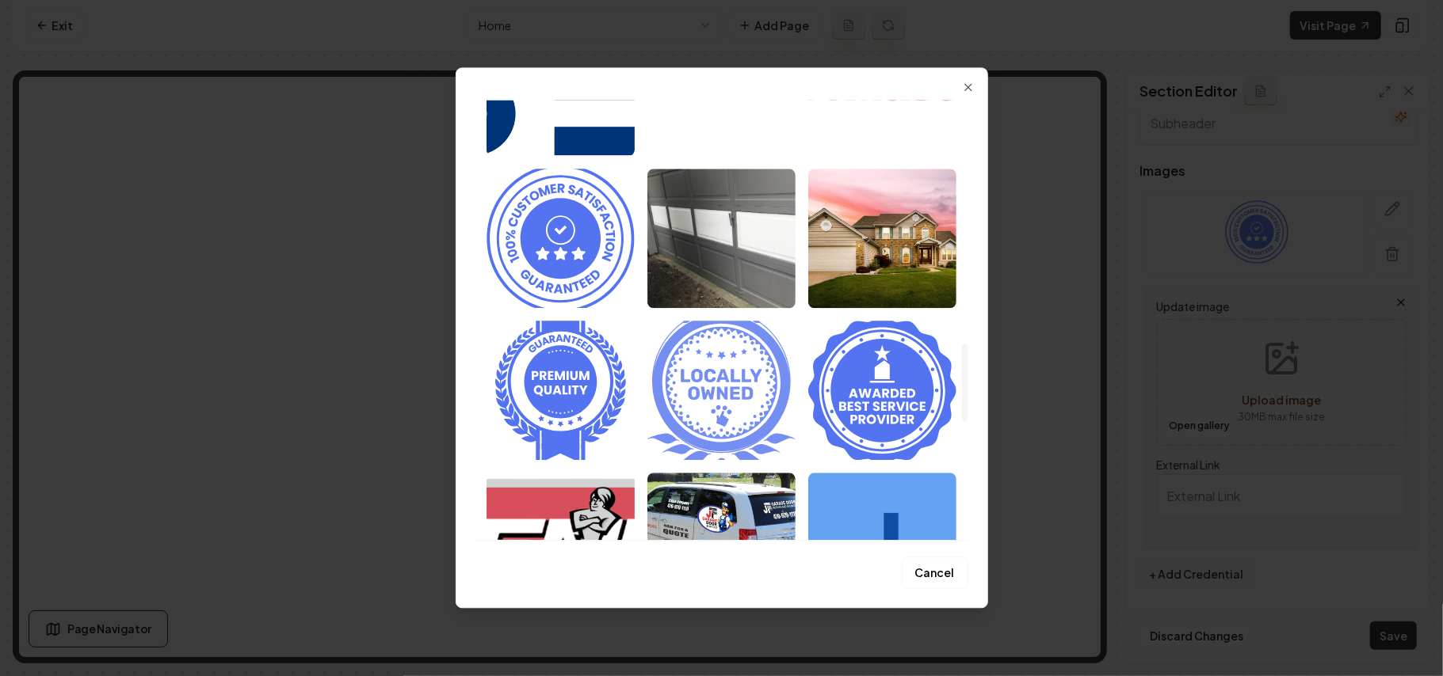
scroll to position [1373, 0]
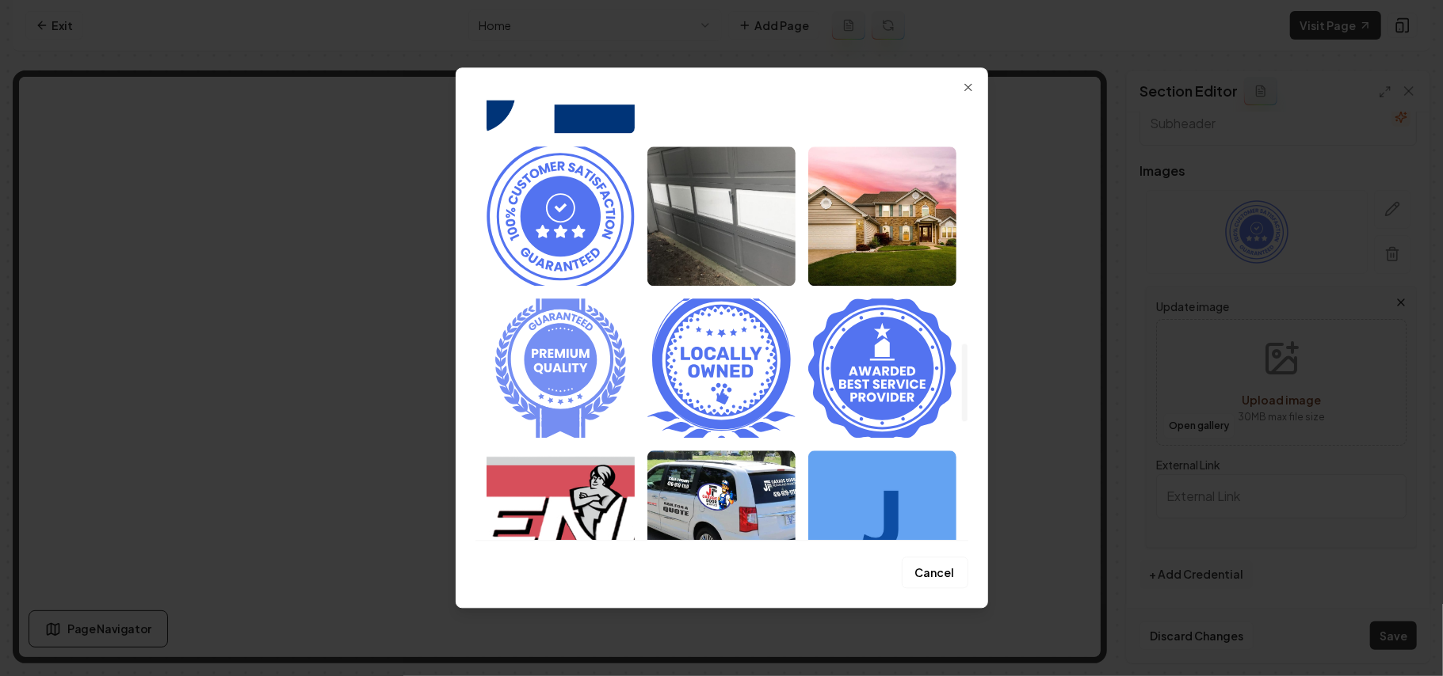
click at [581, 368] on img "Select image image_68a36b095c7cd75eb88a9795.svg" at bounding box center [560, 368] width 148 height 139
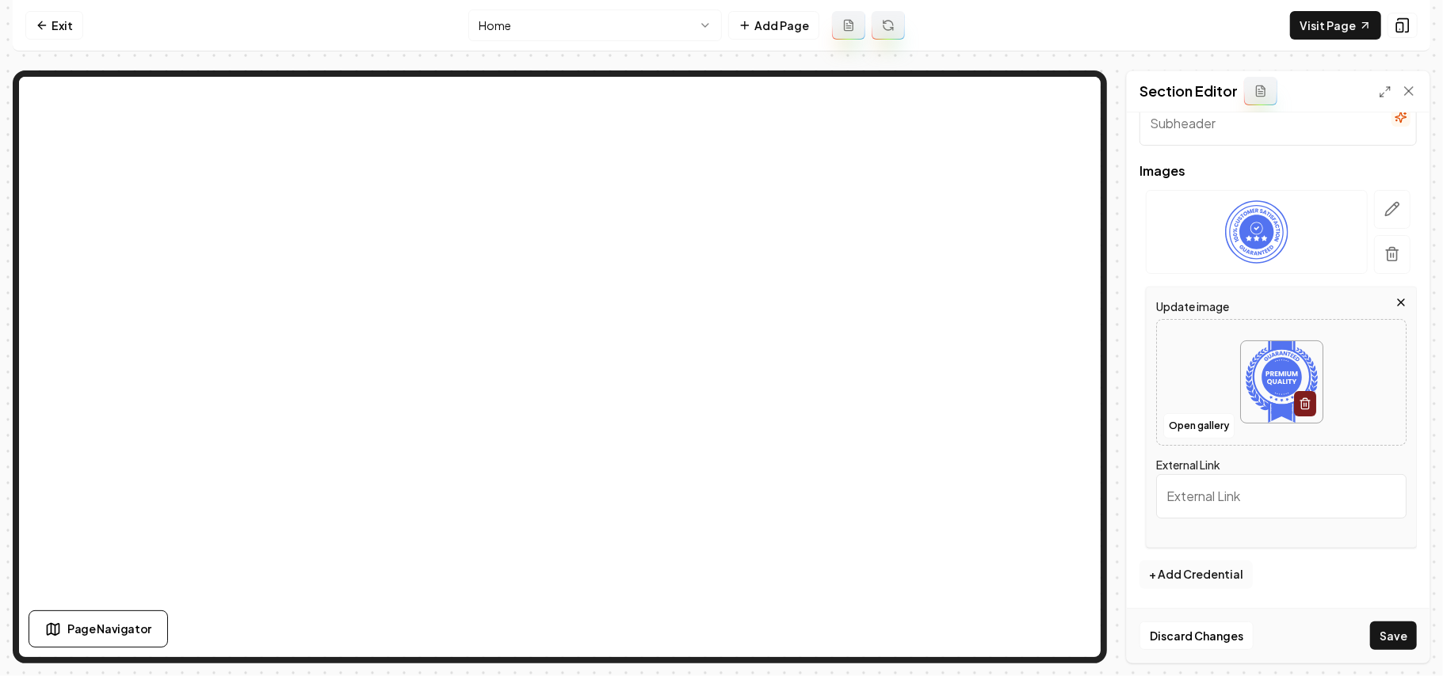
click at [1193, 588] on button "+ Add Credential" at bounding box center [1195, 575] width 113 height 29
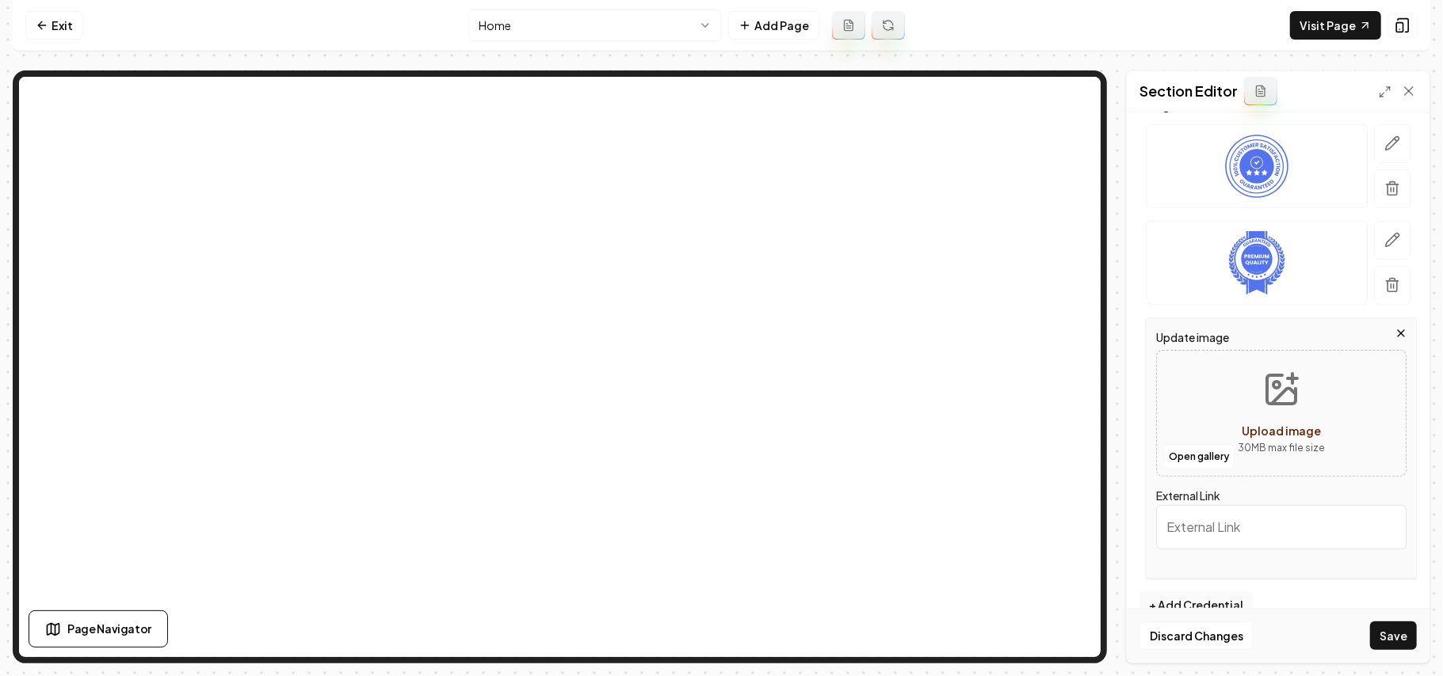
scroll to position [217, 0]
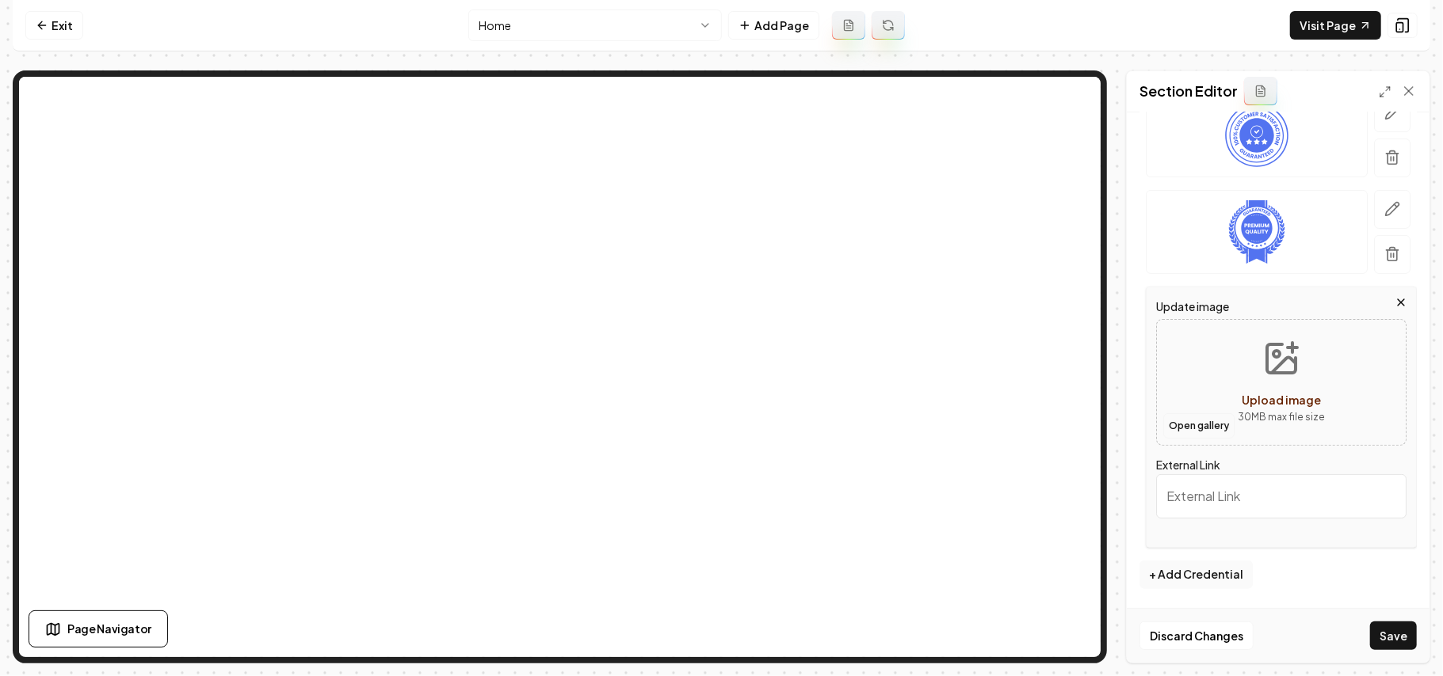
click at [1210, 425] on button "Open gallery" at bounding box center [1198, 426] width 71 height 25
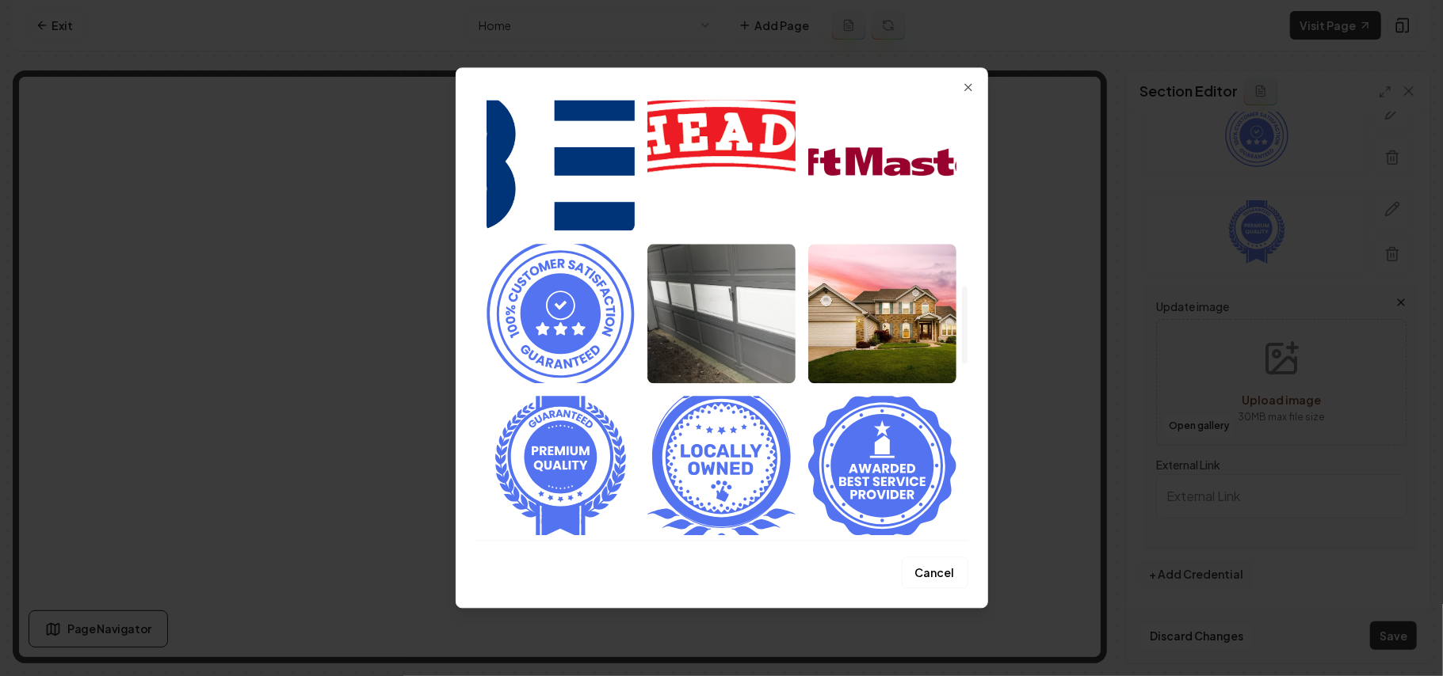
scroll to position [1373, 0]
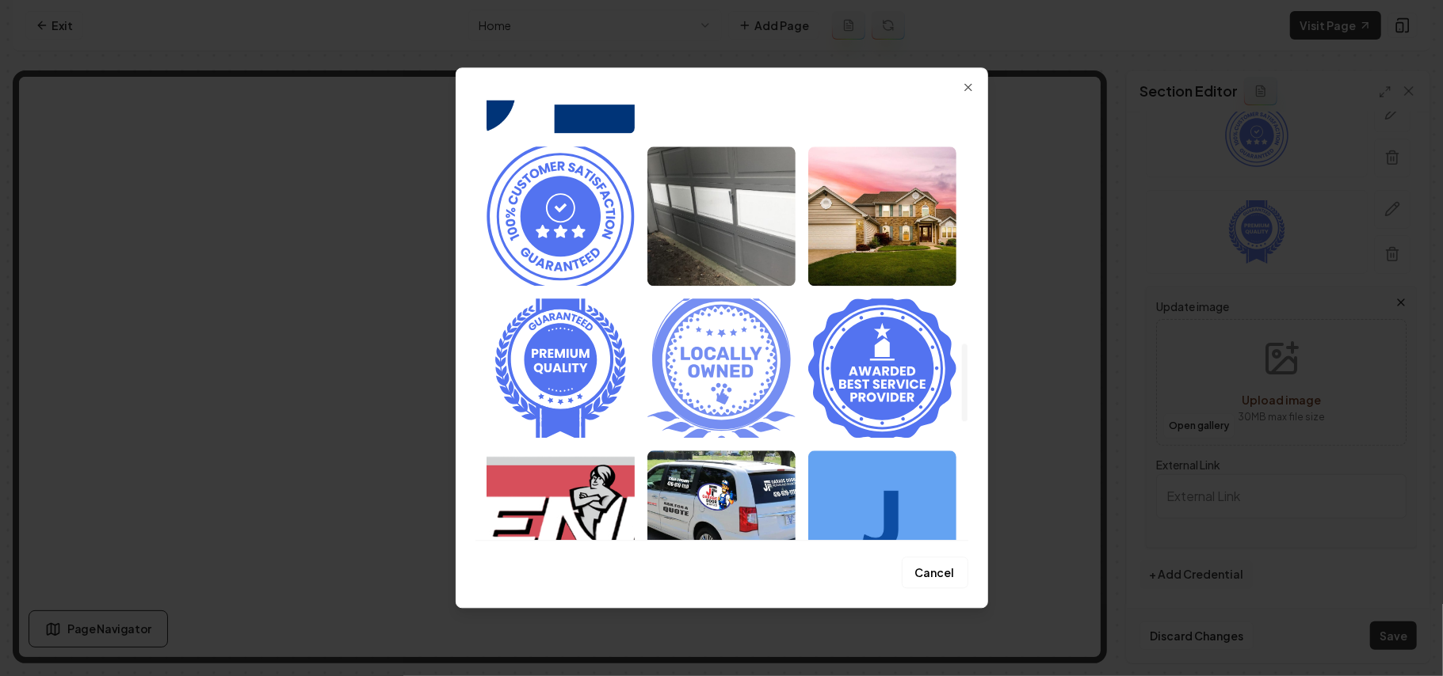
click at [721, 363] on img "Select image image_68a36b095c7cd75eb88a96db.svg" at bounding box center [721, 368] width 148 height 139
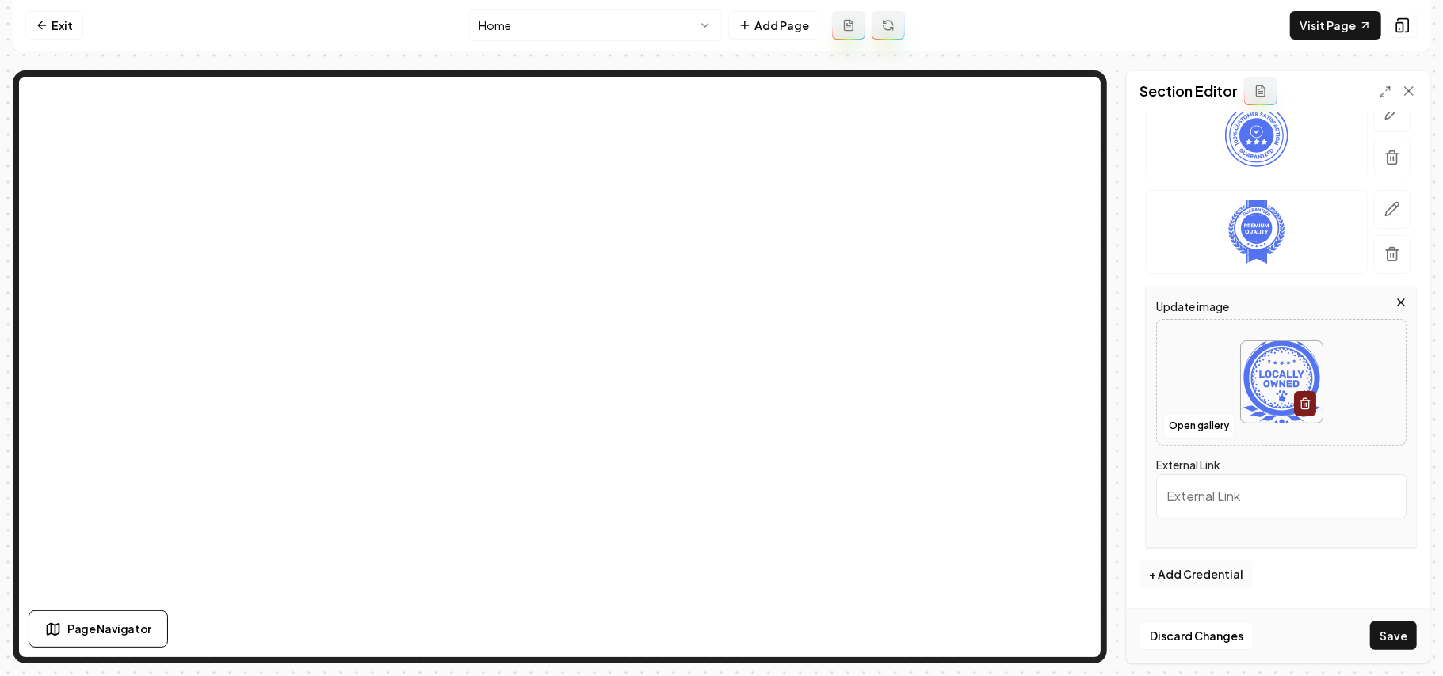
click at [1208, 577] on button "+ Add Credential" at bounding box center [1195, 575] width 113 height 29
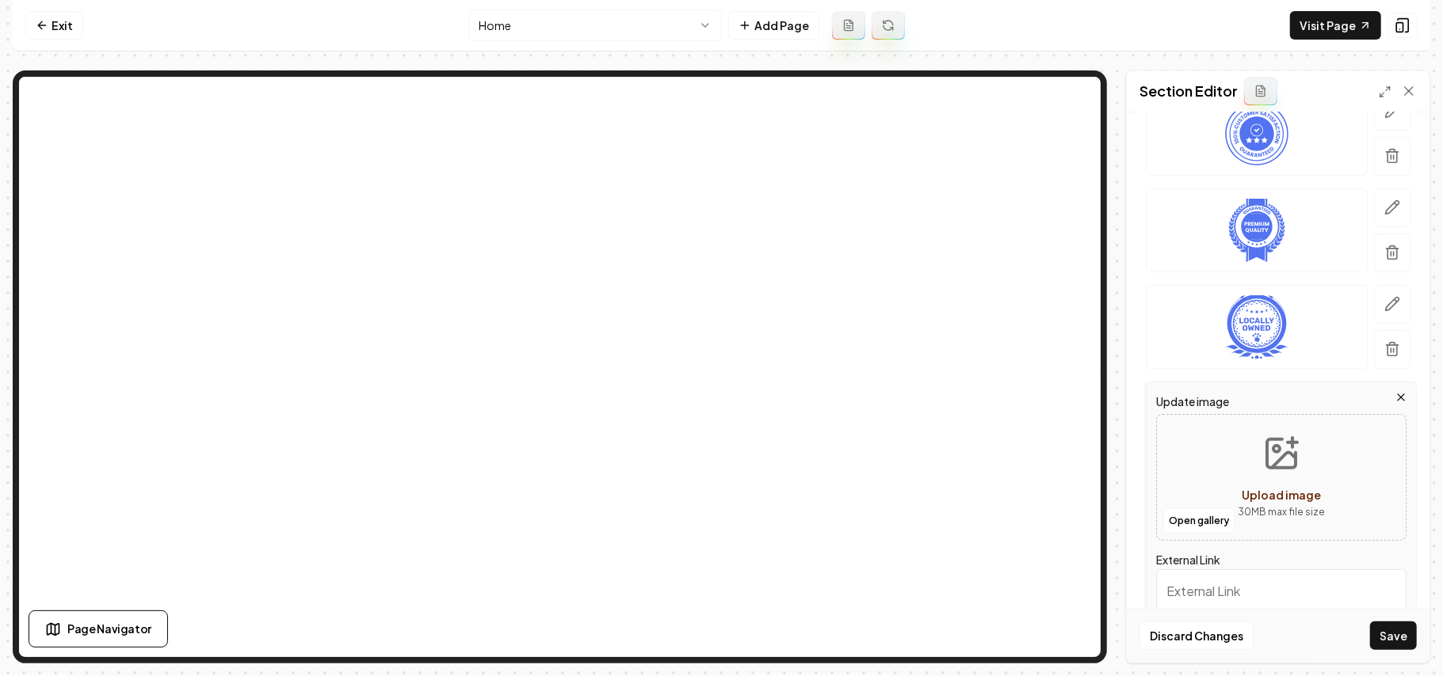
scroll to position [314, 0]
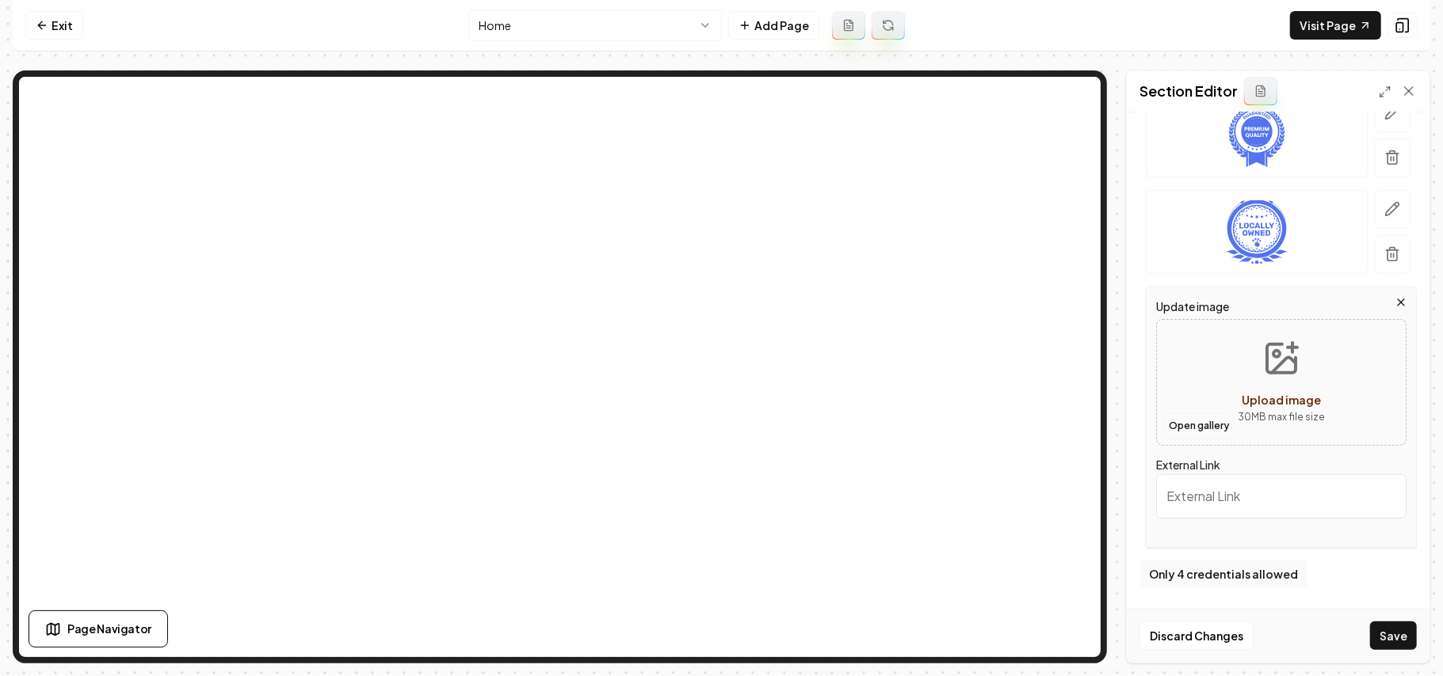
click at [1205, 425] on button "Open gallery" at bounding box center [1198, 426] width 71 height 25
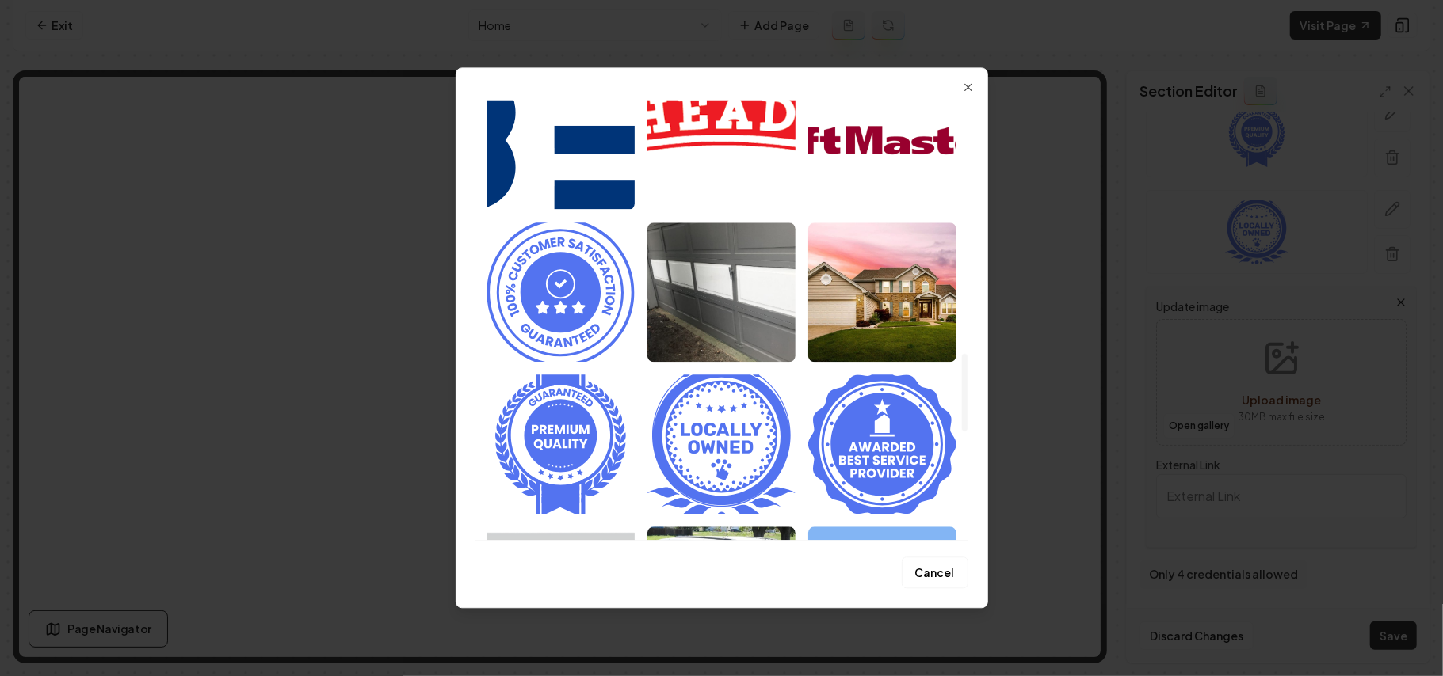
scroll to position [1478, 0]
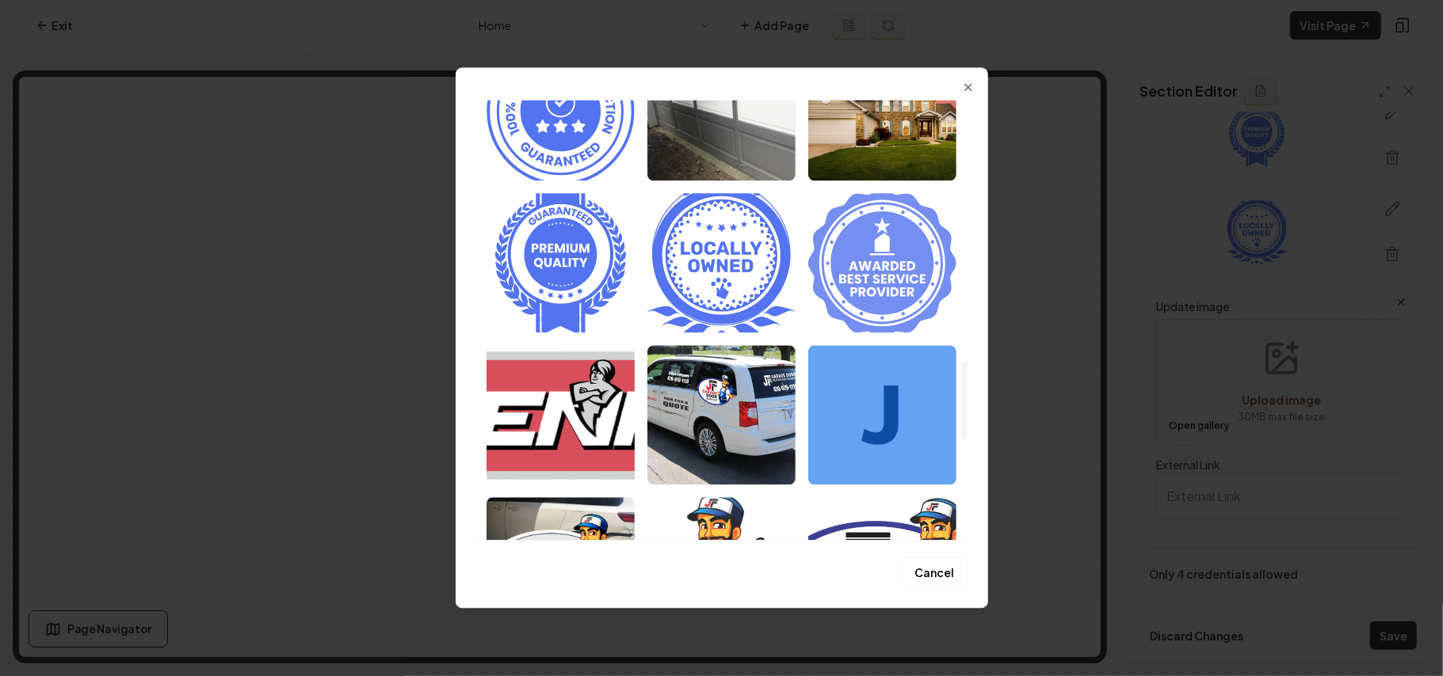
click at [881, 295] on img "Select image image_68a36b095c7cd75eb88a95f6.svg" at bounding box center [882, 262] width 148 height 139
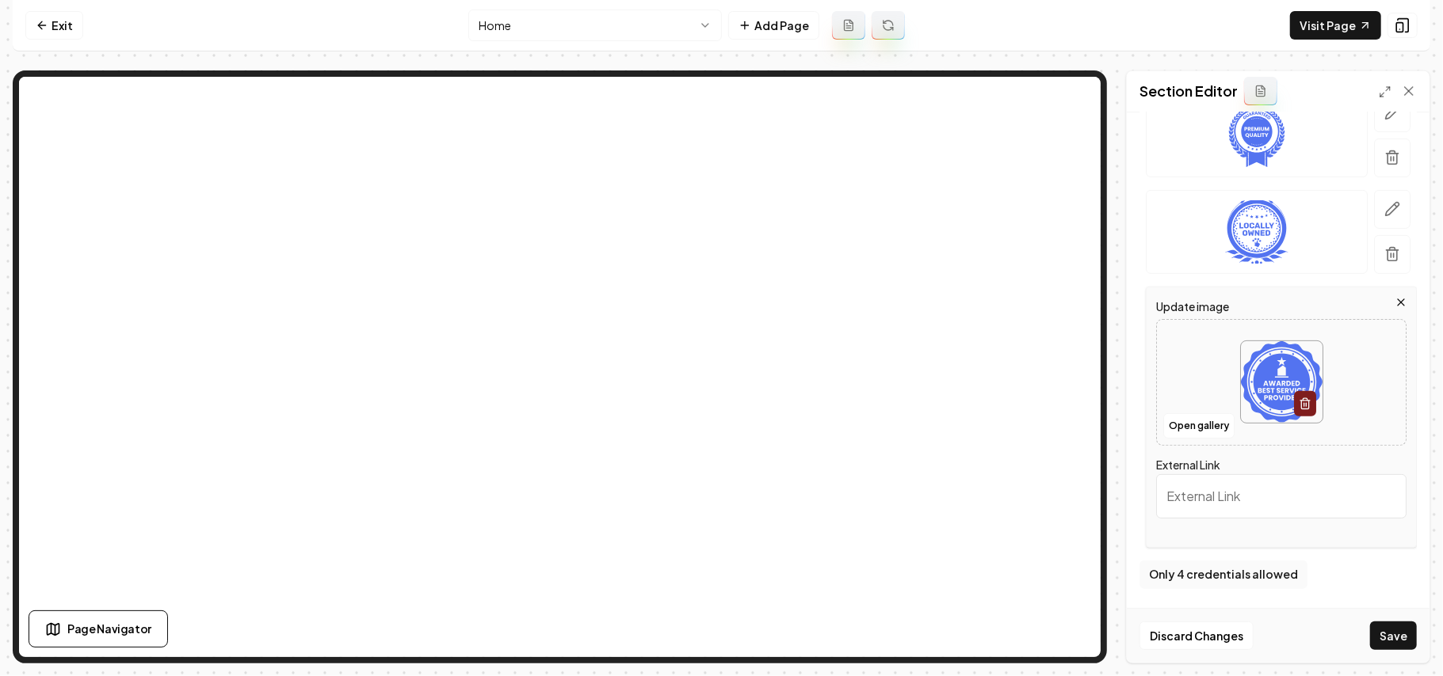
click at [1347, 624] on div "Discard Changes Save" at bounding box center [1277, 635] width 303 height 55
click at [1378, 631] on button "Save" at bounding box center [1393, 636] width 47 height 29
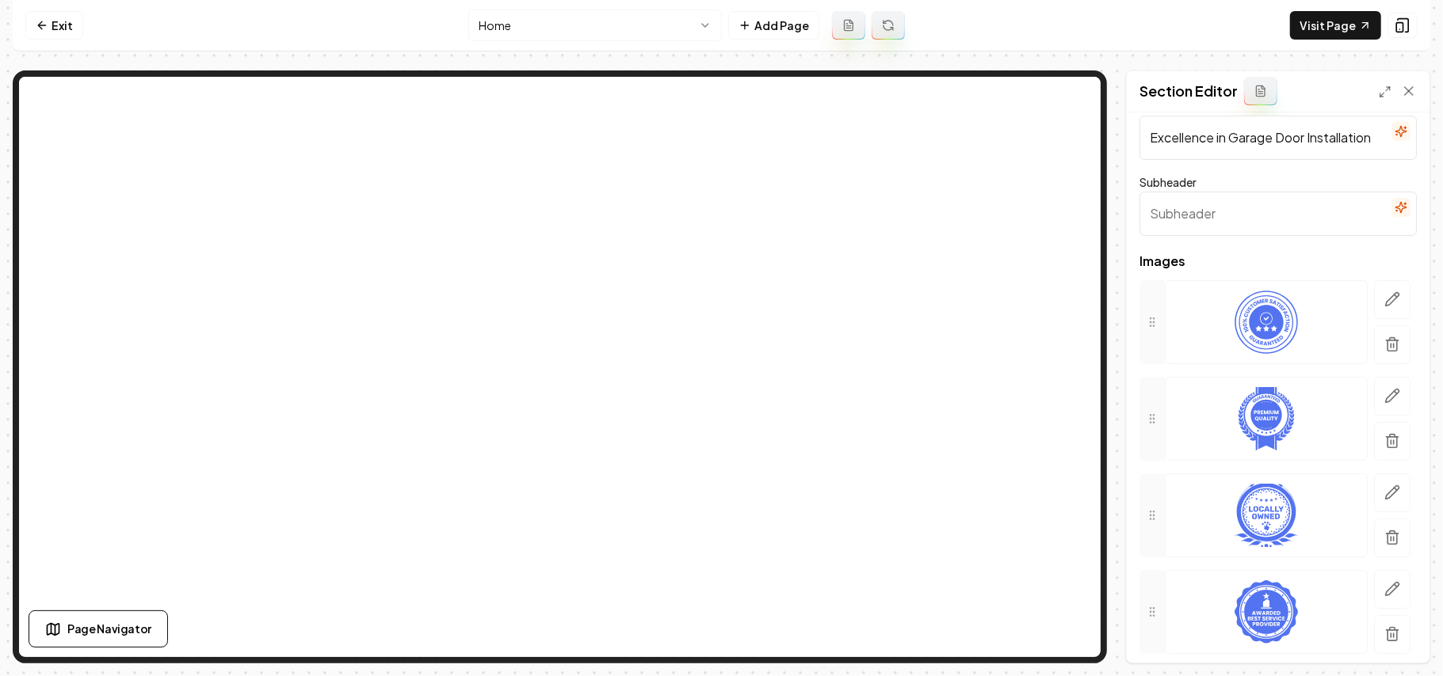
scroll to position [0, 0]
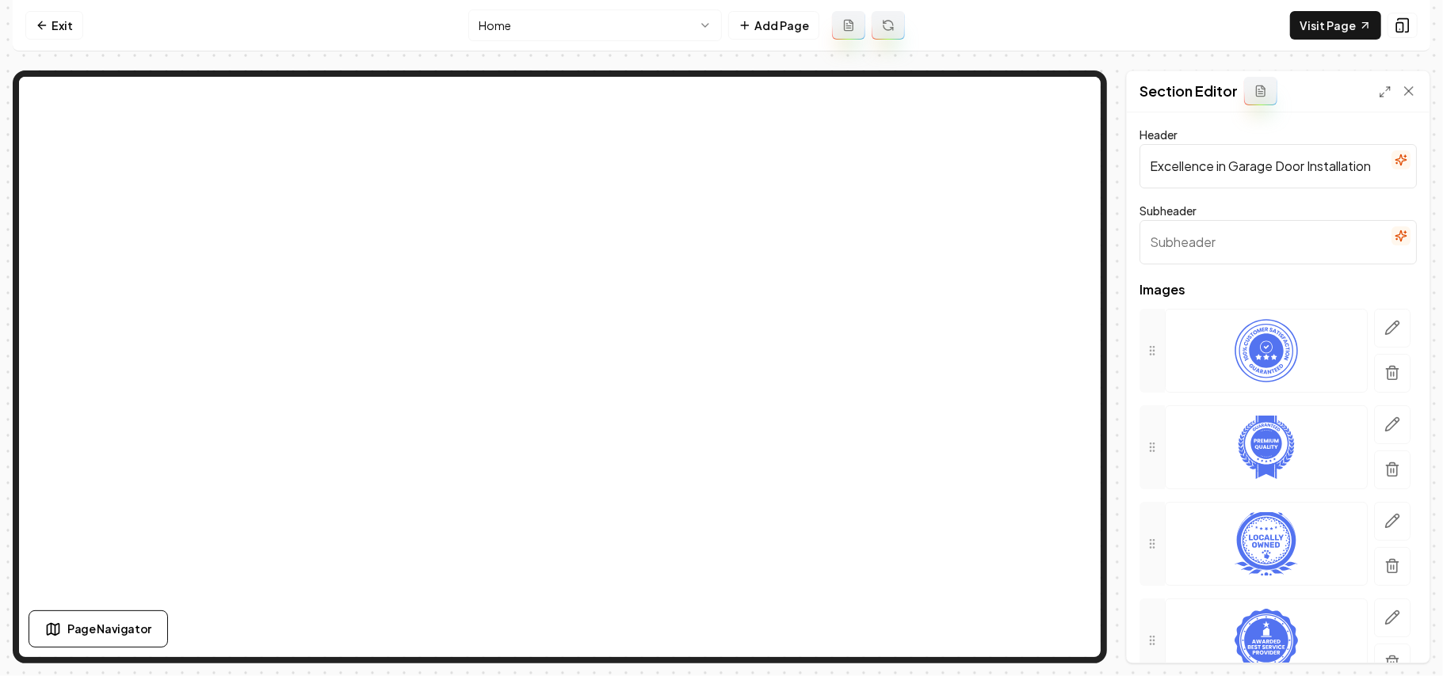
click at [1394, 238] on icon "button" at bounding box center [1400, 236] width 13 height 13
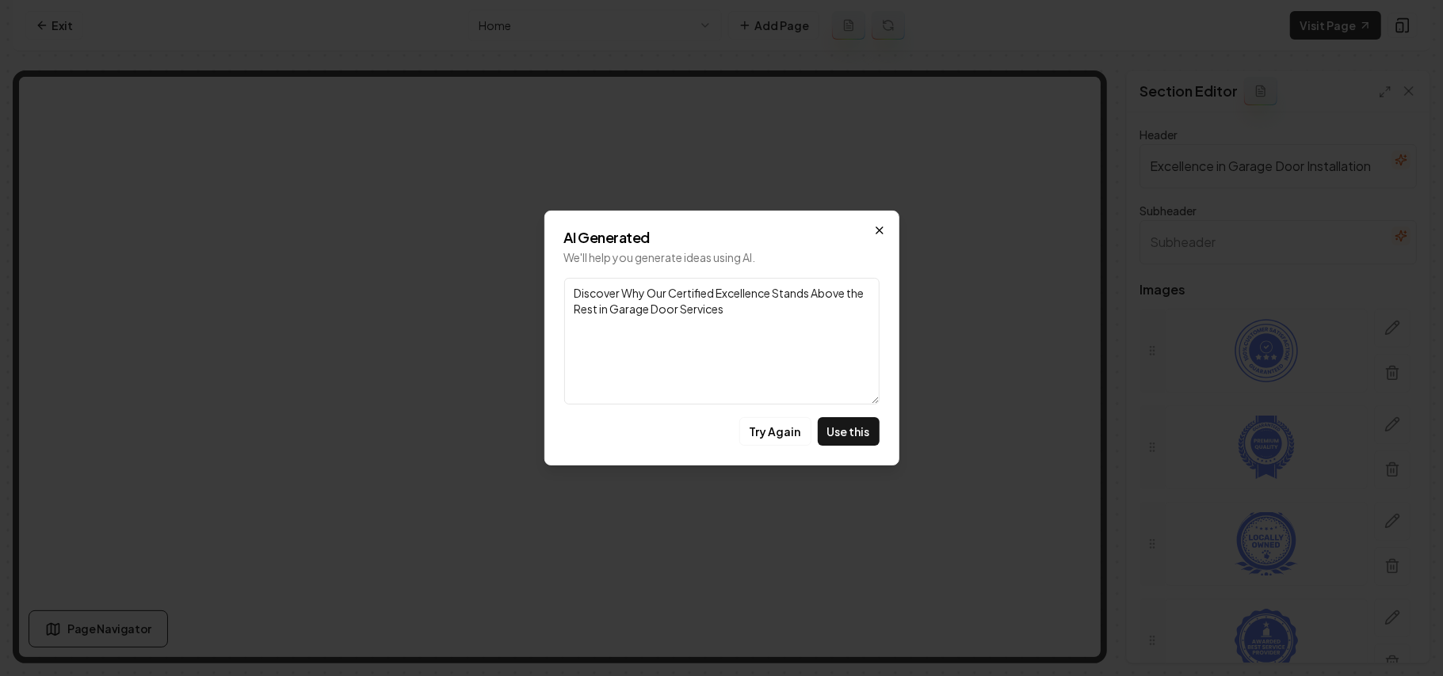
click at [881, 230] on icon "button" at bounding box center [879, 230] width 13 height 13
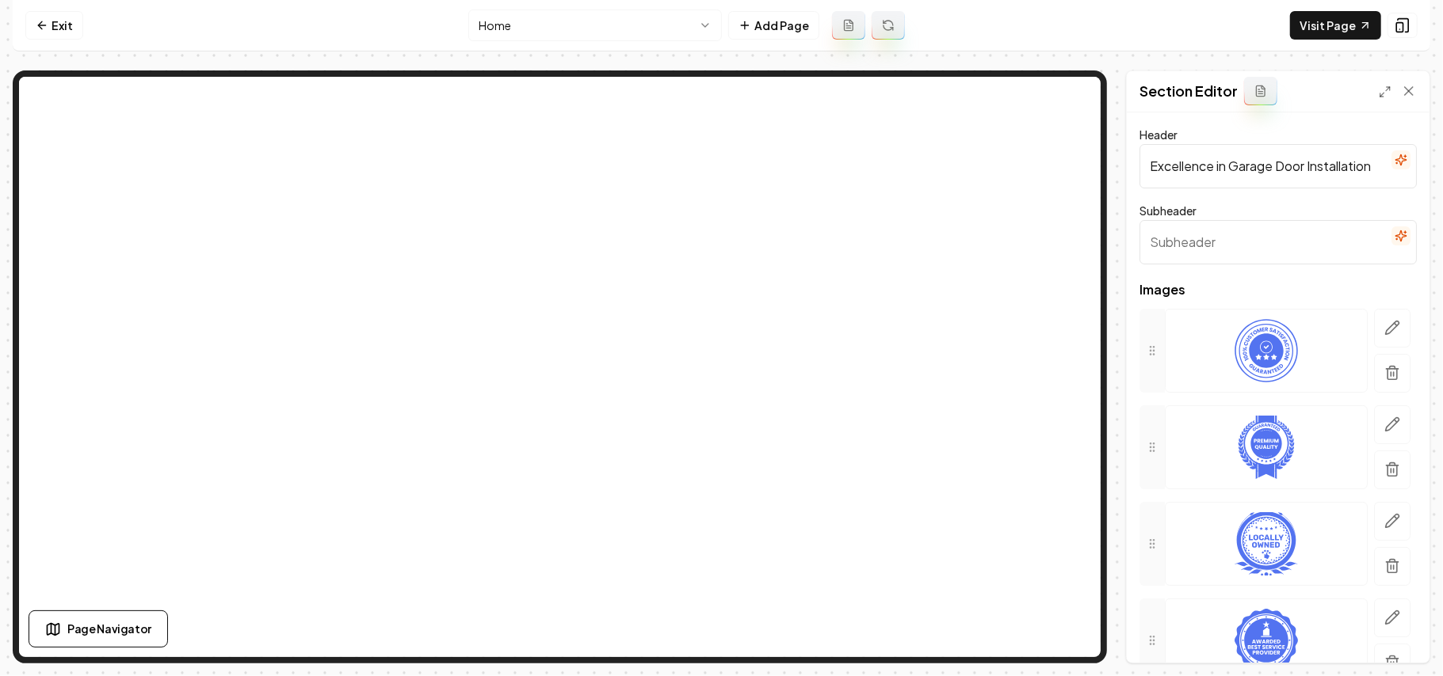
click at [1256, 166] on input "Excellence in Garage Door Installation" at bounding box center [1277, 166] width 277 height 44
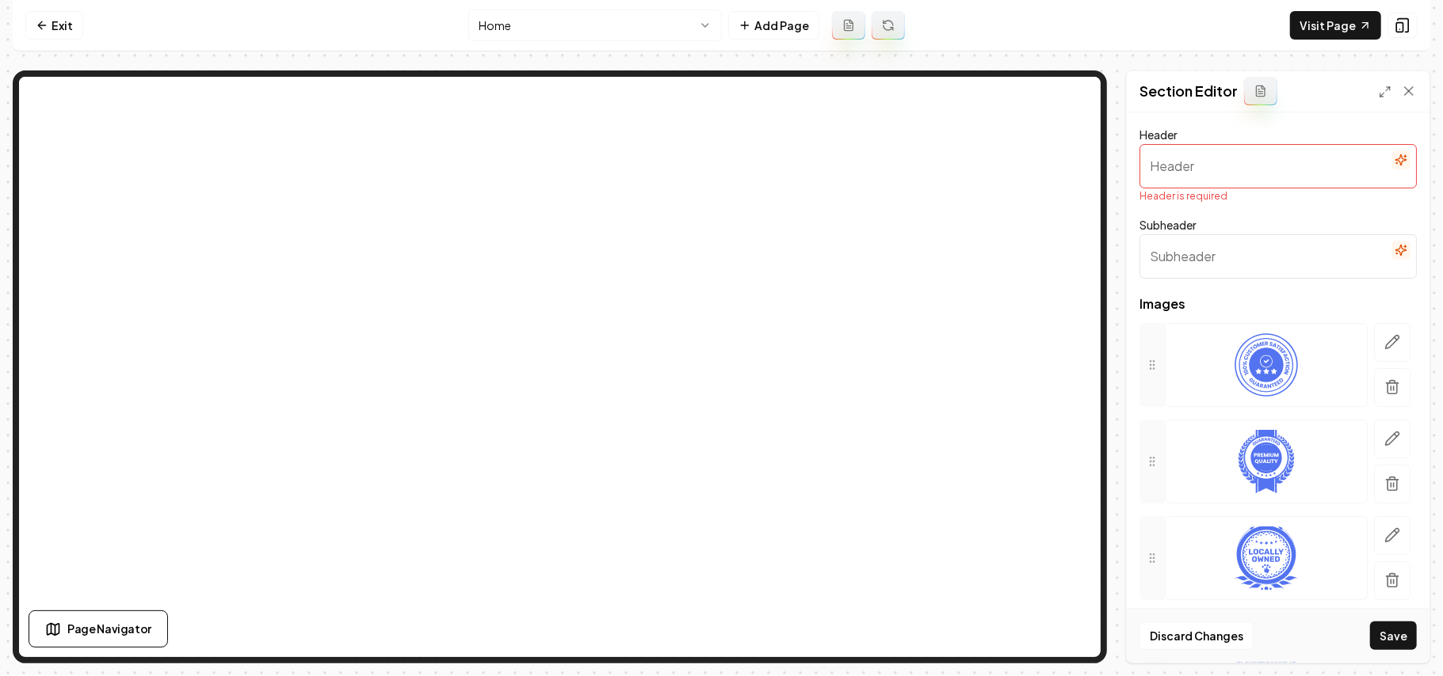
click at [1249, 242] on input "Subheader" at bounding box center [1277, 256] width 277 height 44
paste input "Excellence in Garage Door Installation"
type input "Excellence in Garage Door Installation"
click at [1391, 152] on button "button" at bounding box center [1400, 160] width 19 height 19
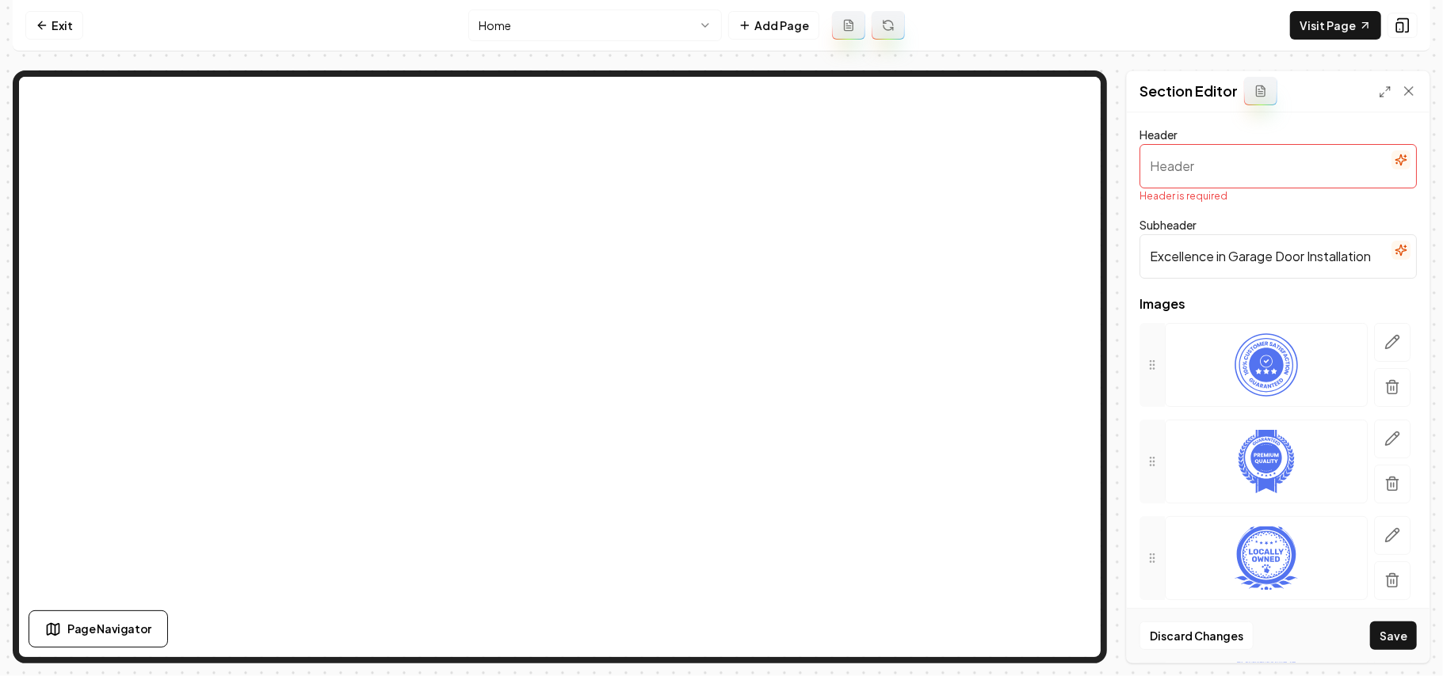
scroll to position [0, 0]
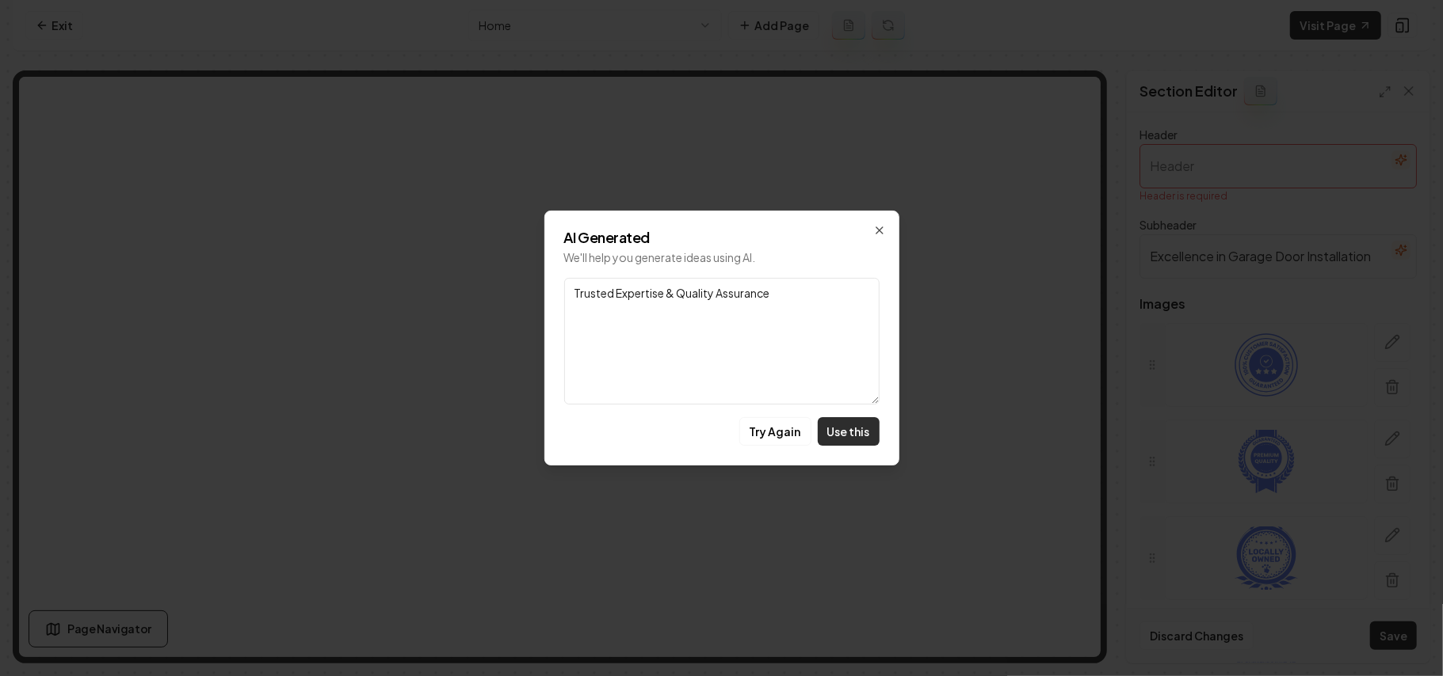
click at [843, 442] on button "Use this" at bounding box center [848, 431] width 62 height 29
type input "Trusted Expertise & Quality Assurance"
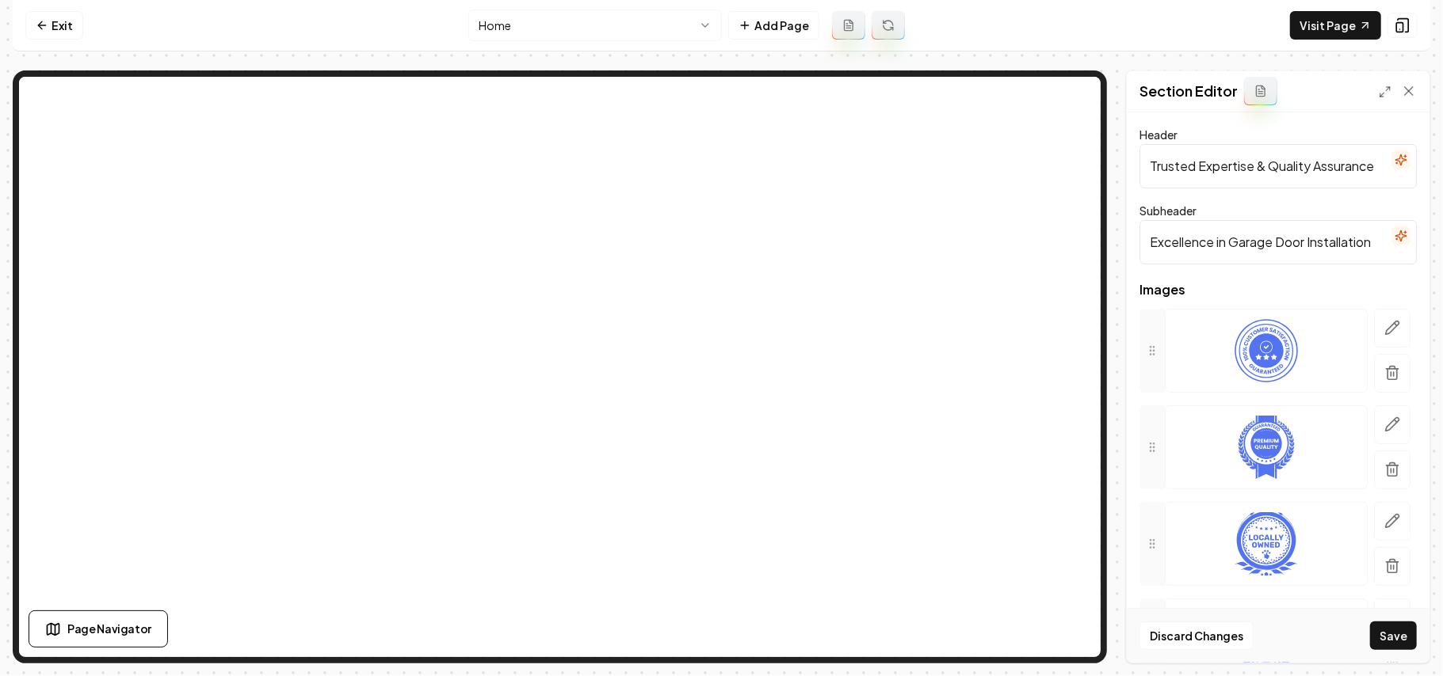
click at [1360, 635] on div "Discard Changes Save" at bounding box center [1277, 635] width 303 height 55
click at [1380, 634] on button "Save" at bounding box center [1393, 636] width 47 height 29
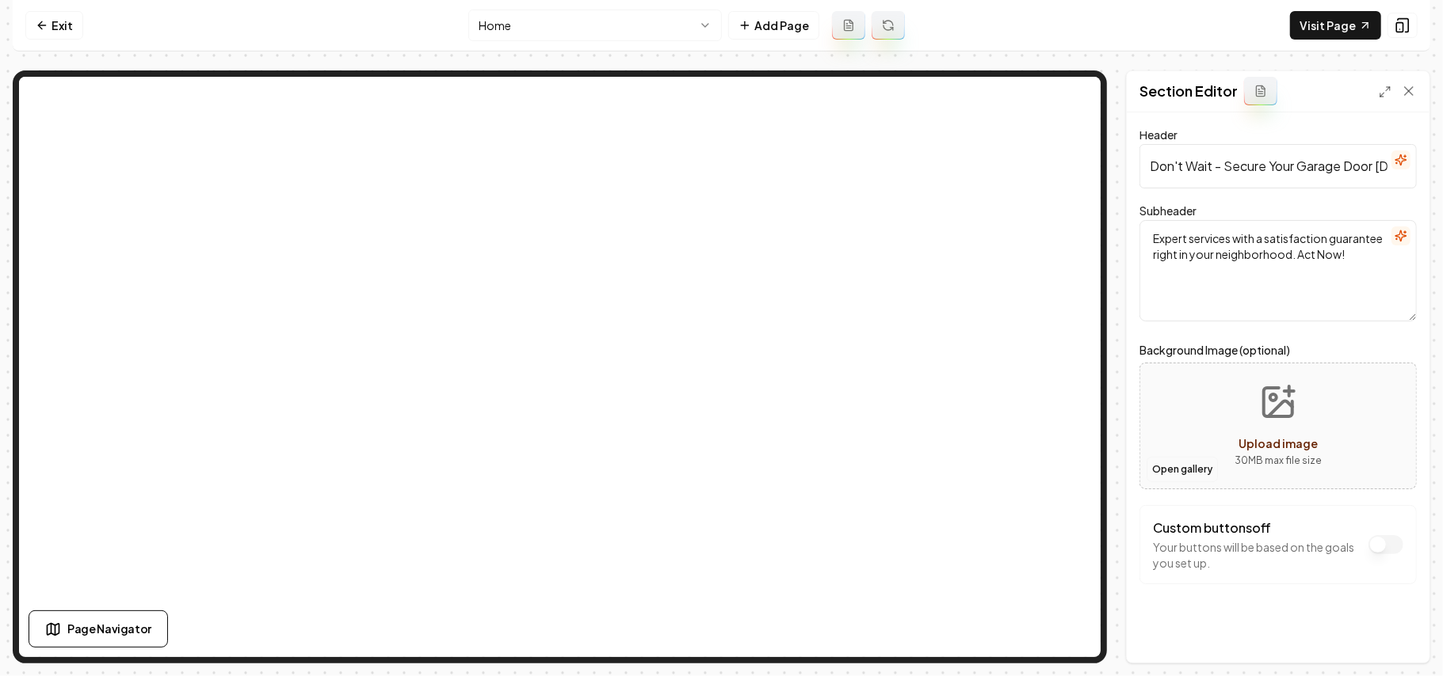
click at [1182, 467] on button "Open gallery" at bounding box center [1181, 469] width 71 height 25
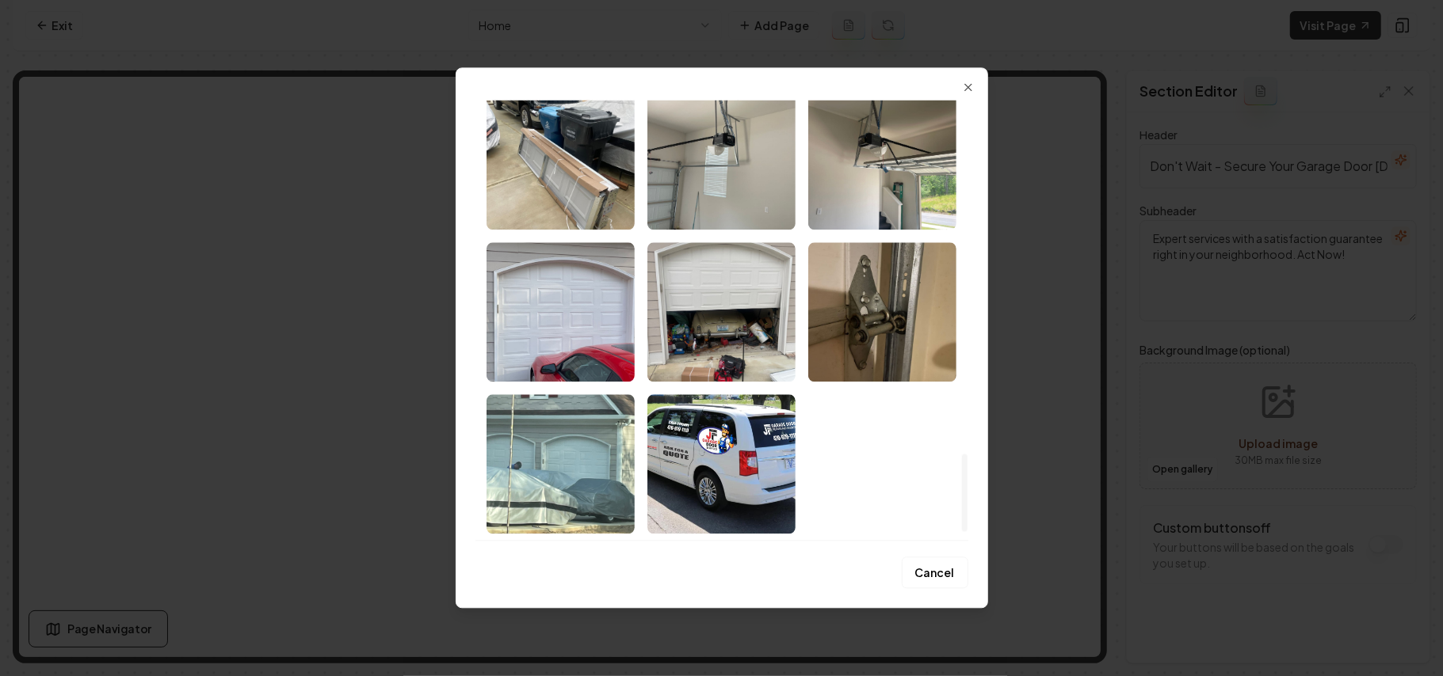
scroll to position [1931, 0]
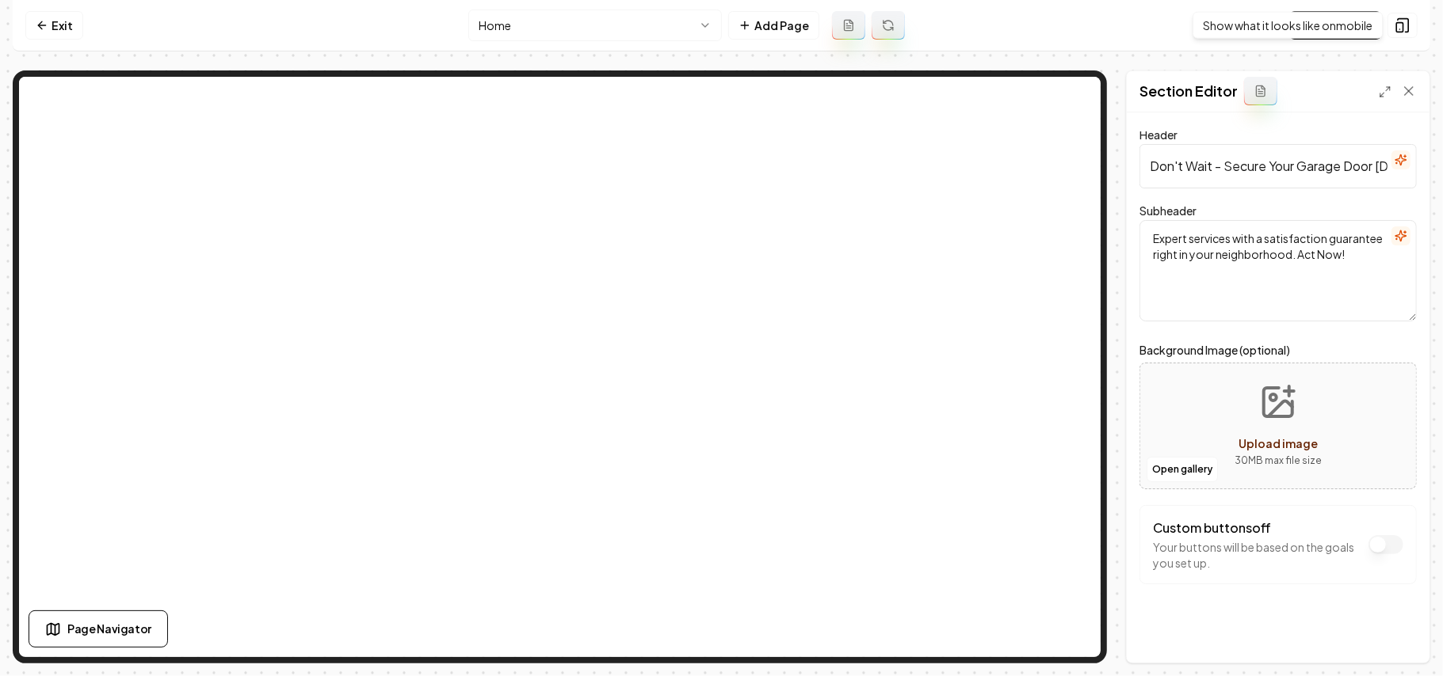
click at [1339, 26] on div "Show what it looks like on mobile Show what it looks like on mobile" at bounding box center [1287, 25] width 190 height 27
click at [1339, 36] on link "Visit Page" at bounding box center [1335, 25] width 91 height 29
click at [55, 29] on link "Exit" at bounding box center [54, 25] width 58 height 29
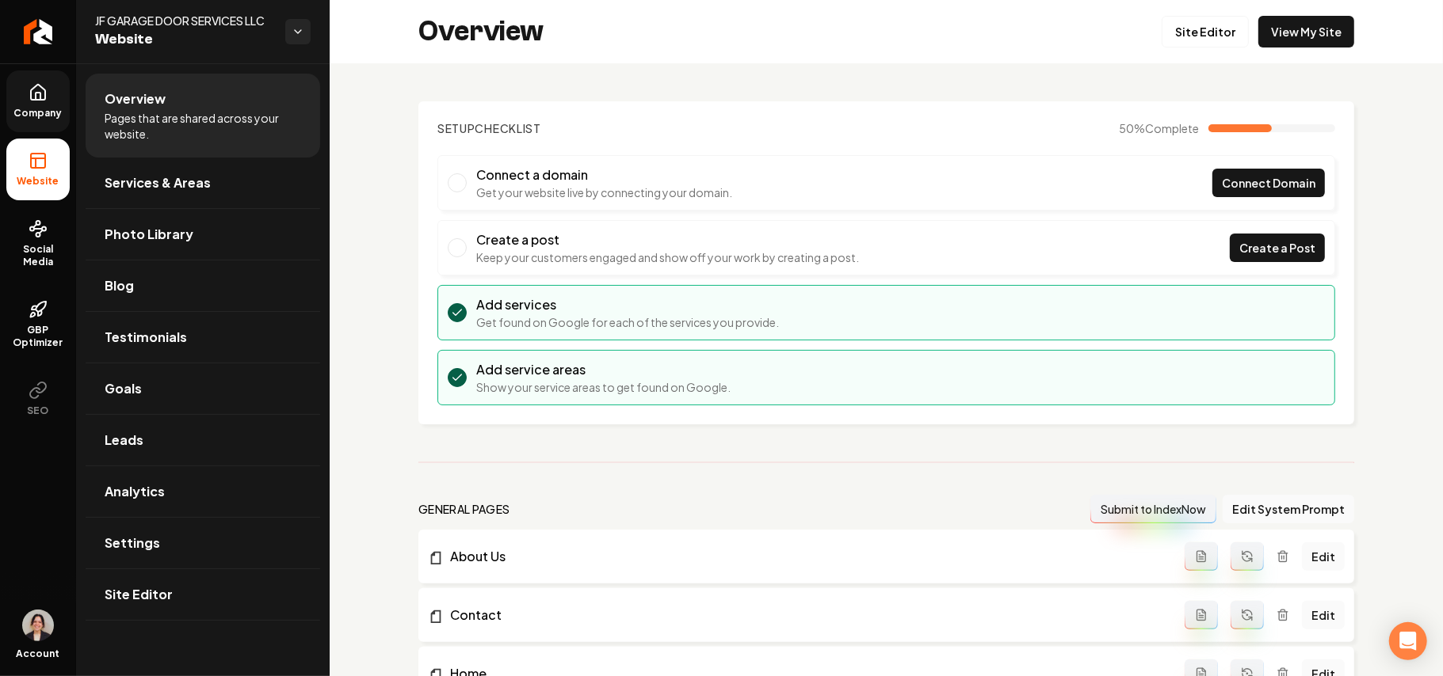
click at [36, 100] on icon at bounding box center [38, 92] width 14 height 15
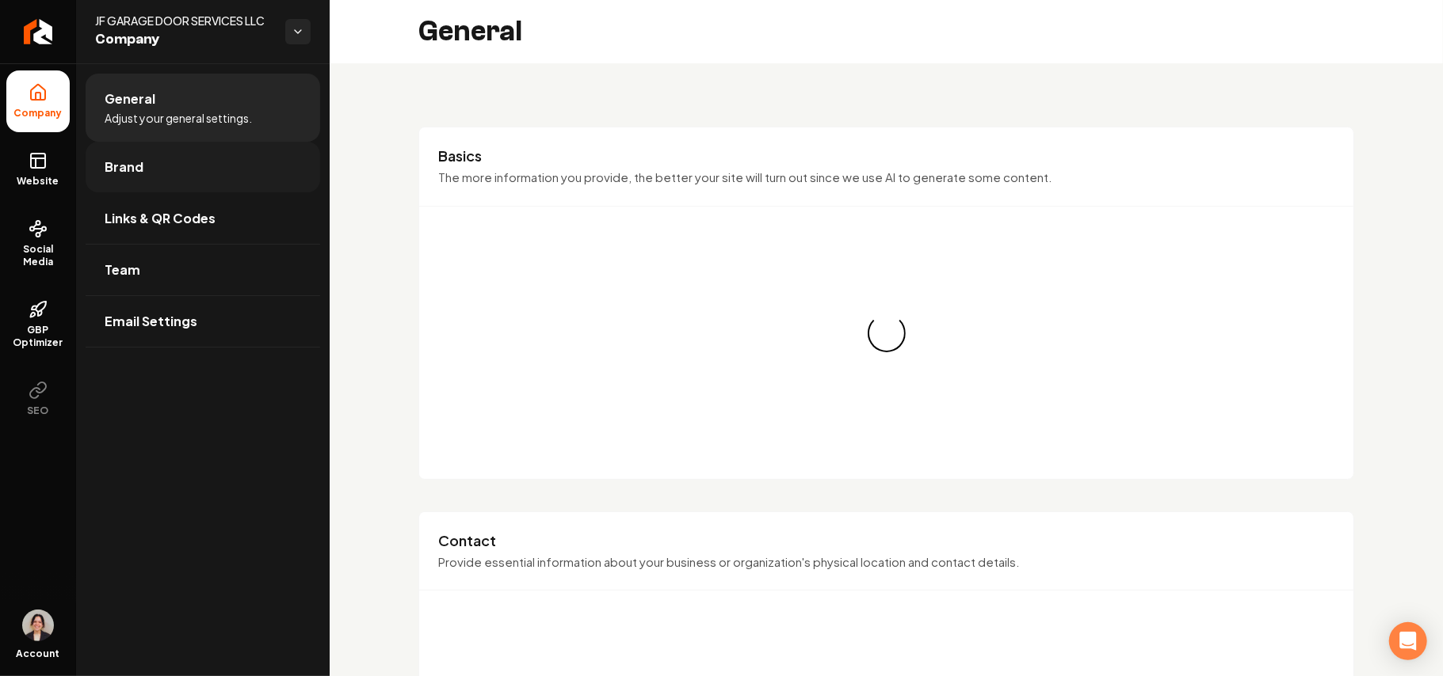
click at [154, 160] on link "Brand" at bounding box center [203, 167] width 234 height 51
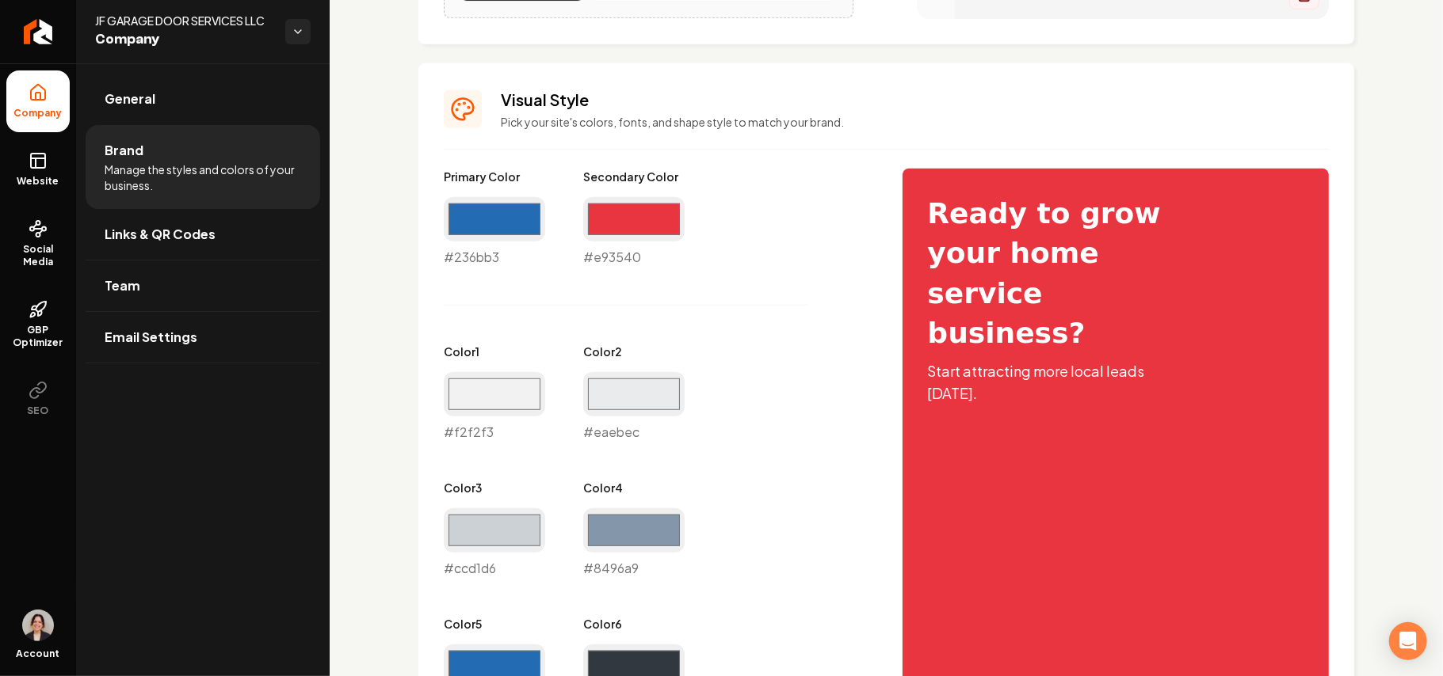
scroll to position [634, 0]
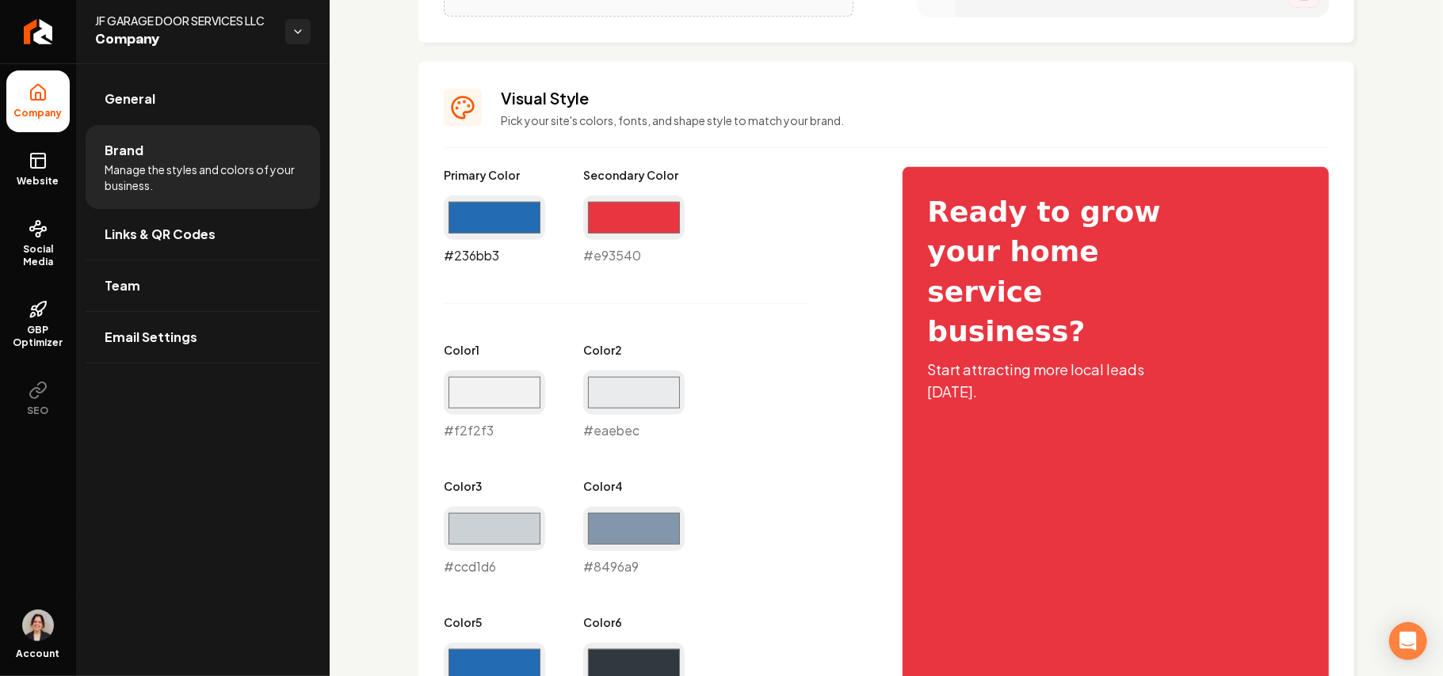
drag, startPoint x: 501, startPoint y: 225, endPoint x: 513, endPoint y: 236, distance: 16.8
click at [499, 223] on input "#236bb3" at bounding box center [494, 218] width 101 height 44
type input "#1b548d"
click at [742, 287] on div "Primary Color #1b548d #1b548d Secondary Color #e93540 #e93540 Color 1 #f2f2f3 #…" at bounding box center [657, 508] width 427 height 682
click at [478, 659] on input "#236bb3" at bounding box center [494, 665] width 101 height 44
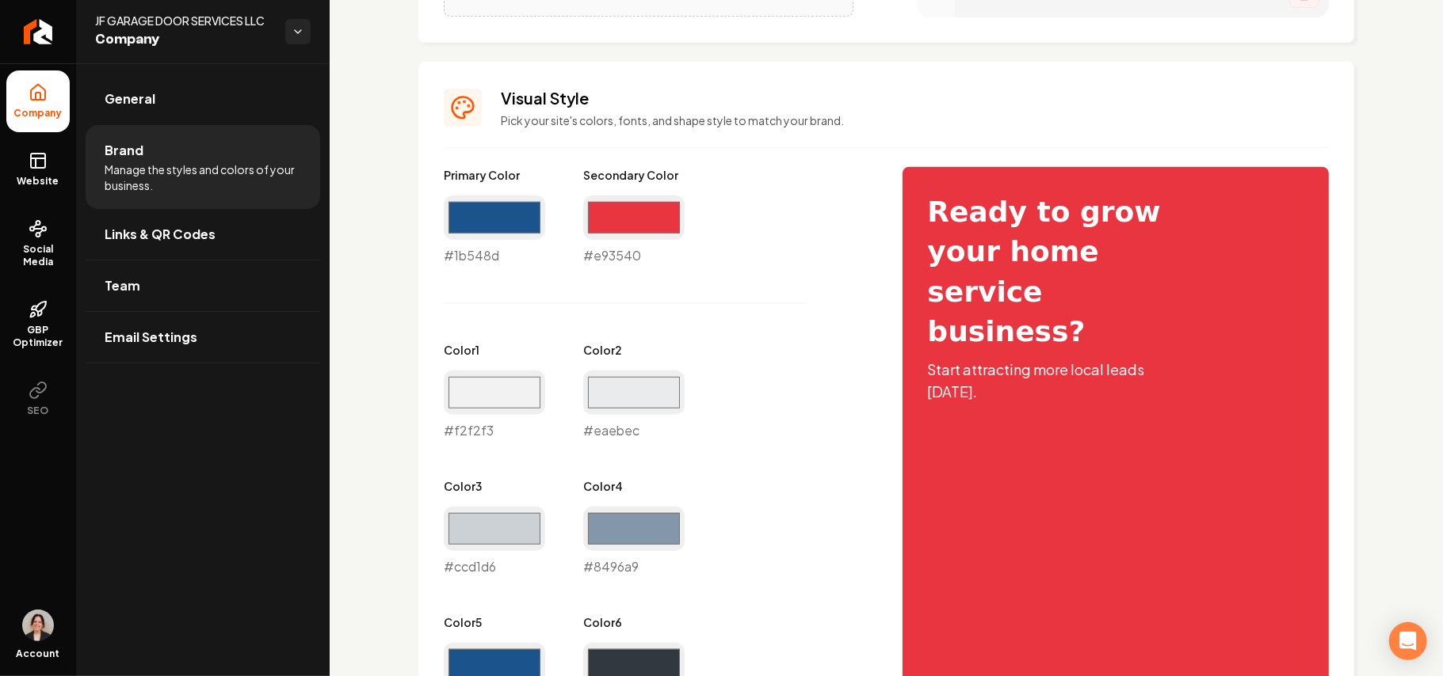
type input "#1b548d"
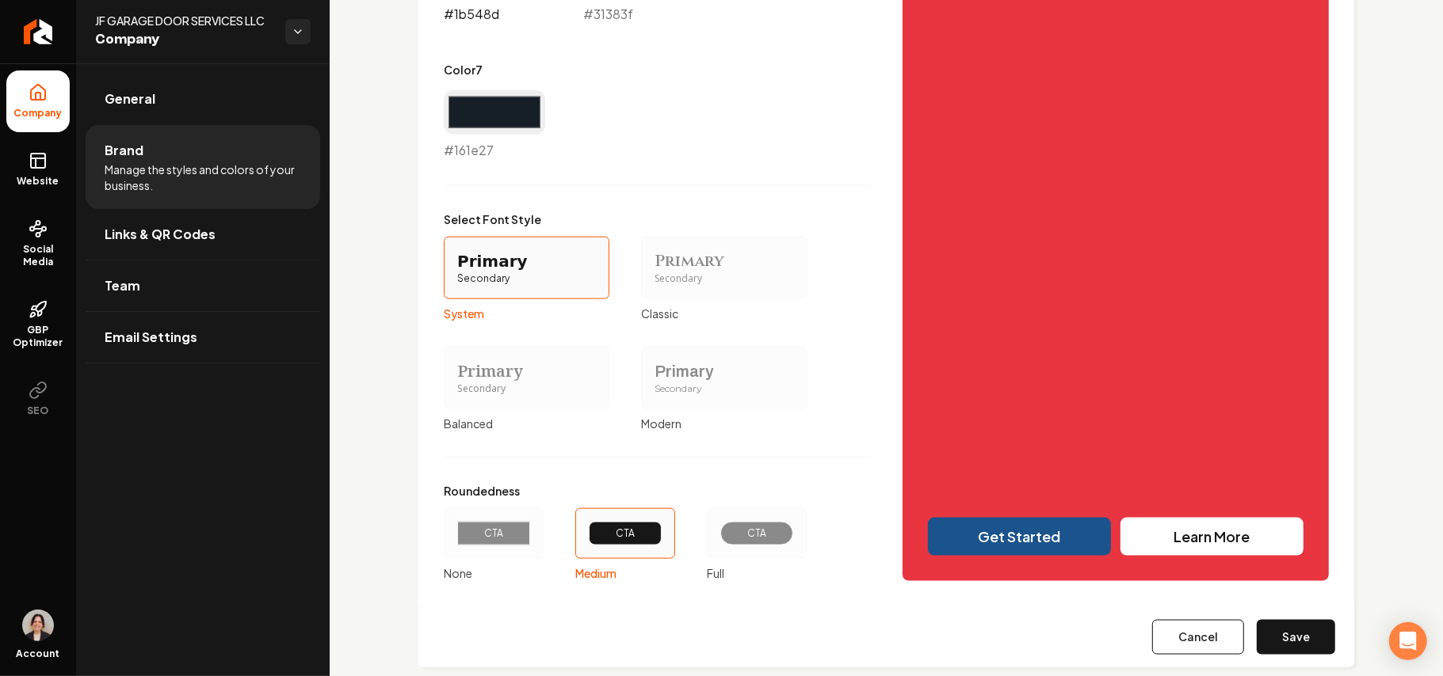
scroll to position [1354, 0]
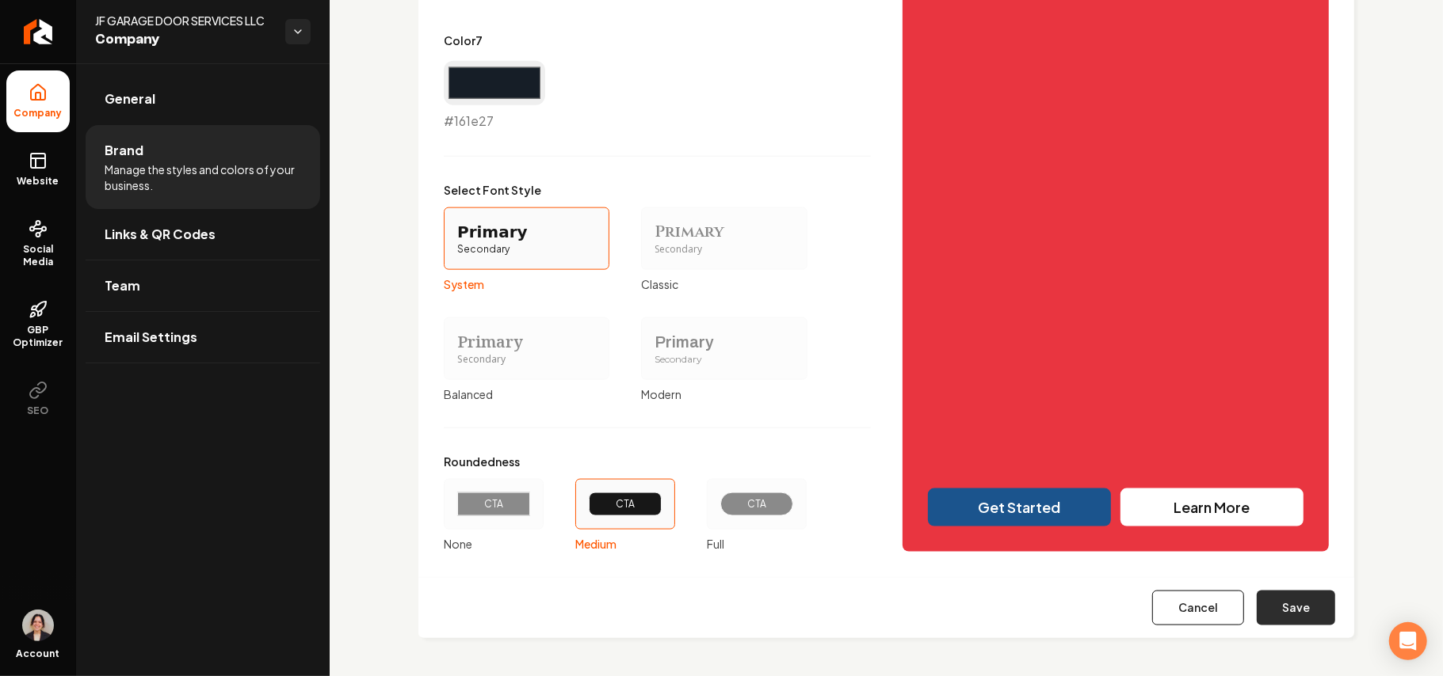
click at [1275, 605] on button "Save" at bounding box center [1295, 608] width 78 height 35
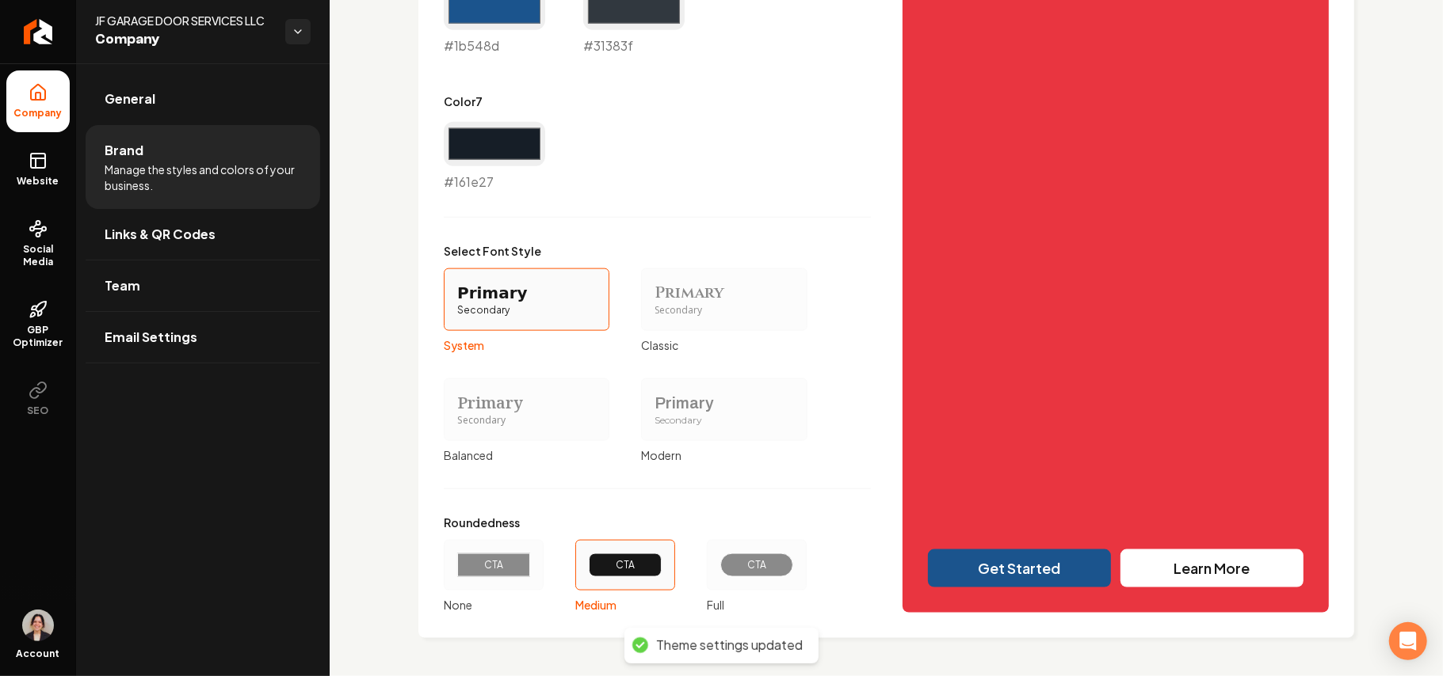
scroll to position [1293, 0]
click at [49, 166] on link "Website" at bounding box center [37, 170] width 63 height 62
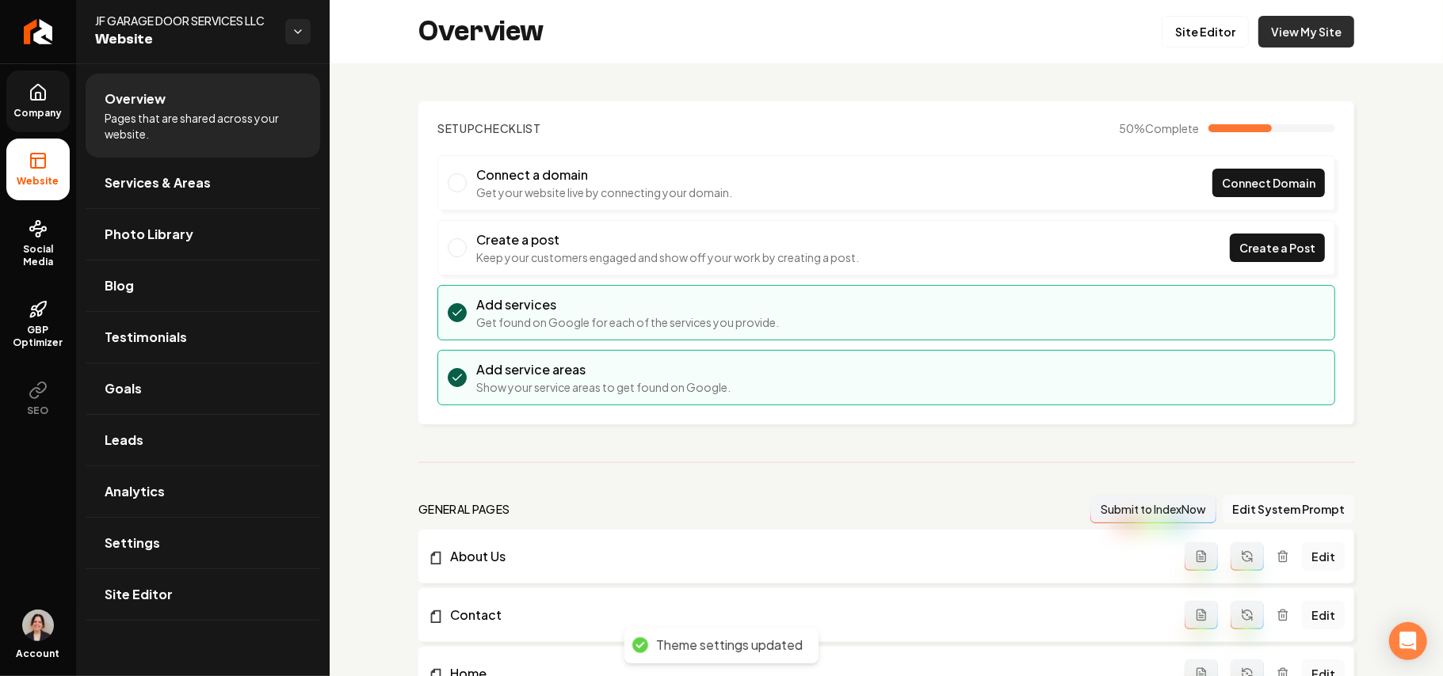
click at [1336, 29] on div "Overview Site Editor View My Site" at bounding box center [886, 31] width 1113 height 63
click at [1334, 29] on link "View My Site" at bounding box center [1306, 32] width 96 height 32
click at [1193, 49] on div "Overview Site Editor View My Site" at bounding box center [886, 31] width 1113 height 63
click at [1198, 40] on link "Site Editor" at bounding box center [1204, 32] width 87 height 32
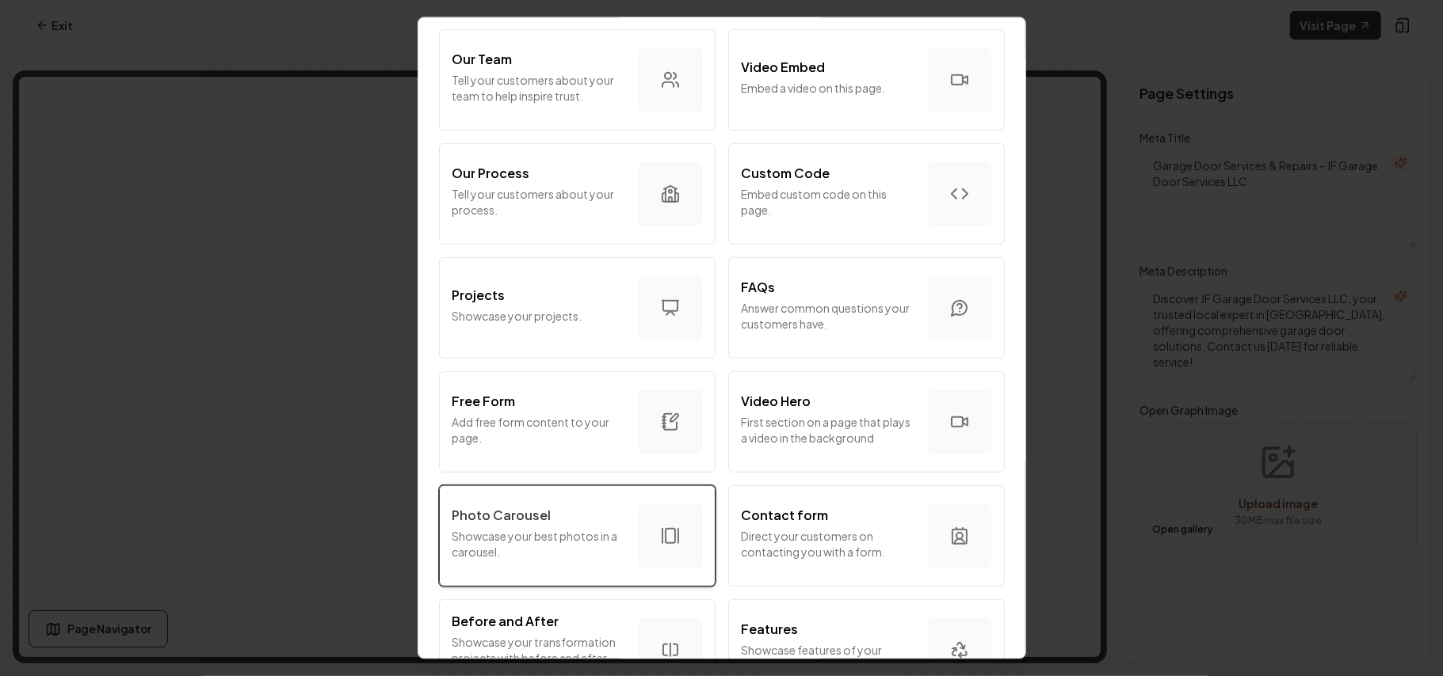
scroll to position [739, 0]
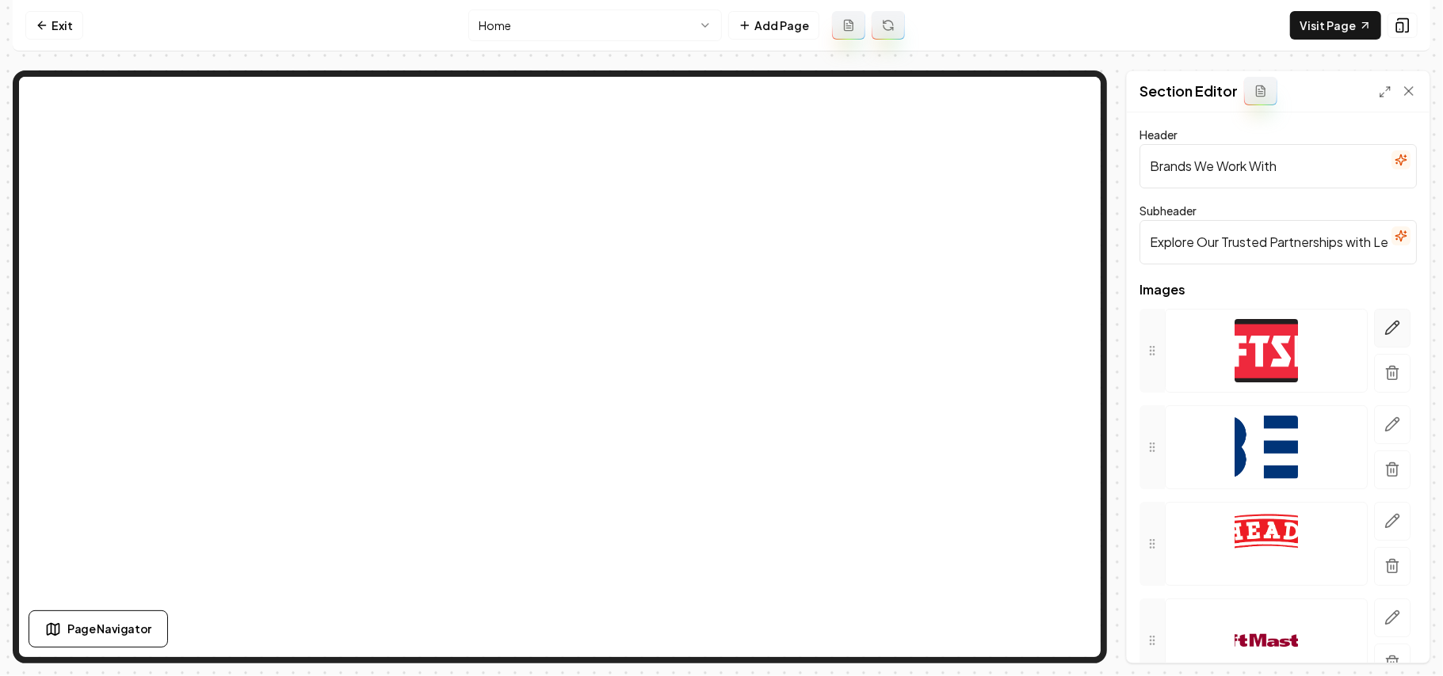
click at [1374, 315] on button "button" at bounding box center [1392, 328] width 36 height 39
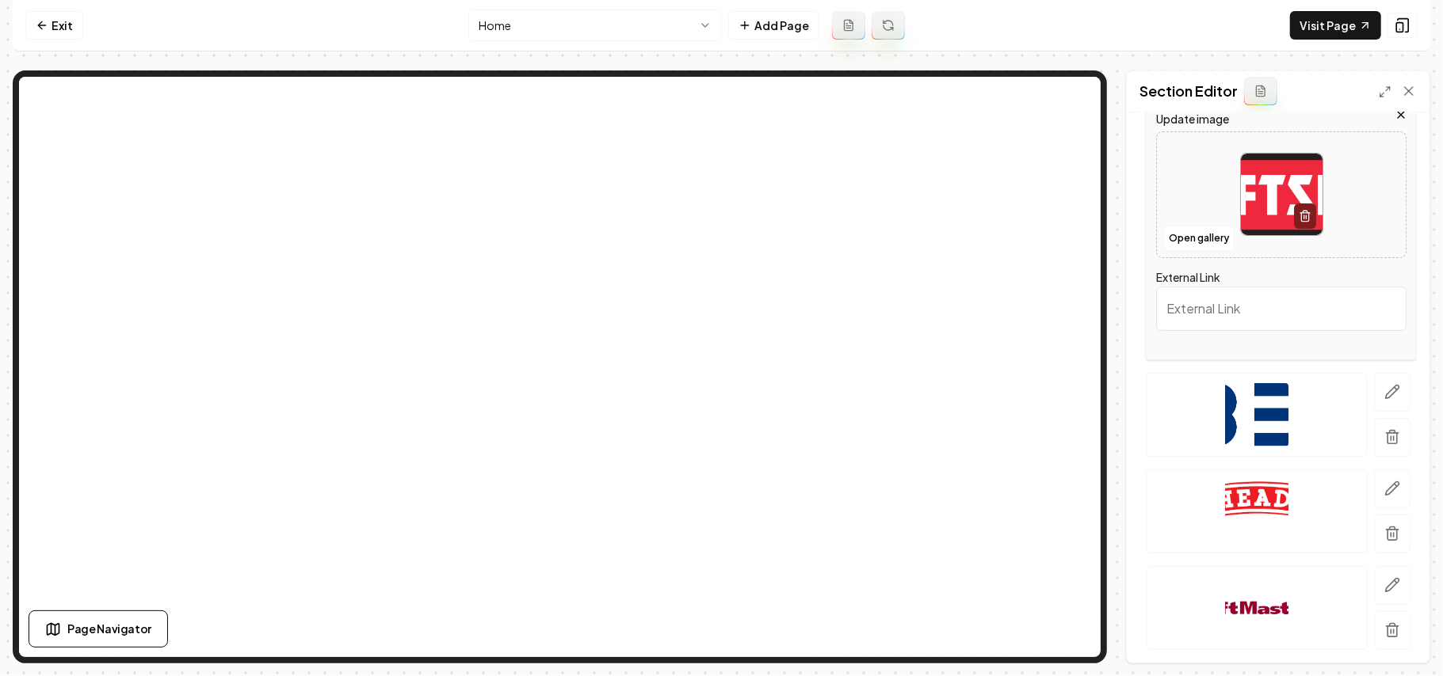
scroll to position [211, 0]
click at [1207, 244] on button "Open gallery" at bounding box center [1198, 237] width 71 height 25
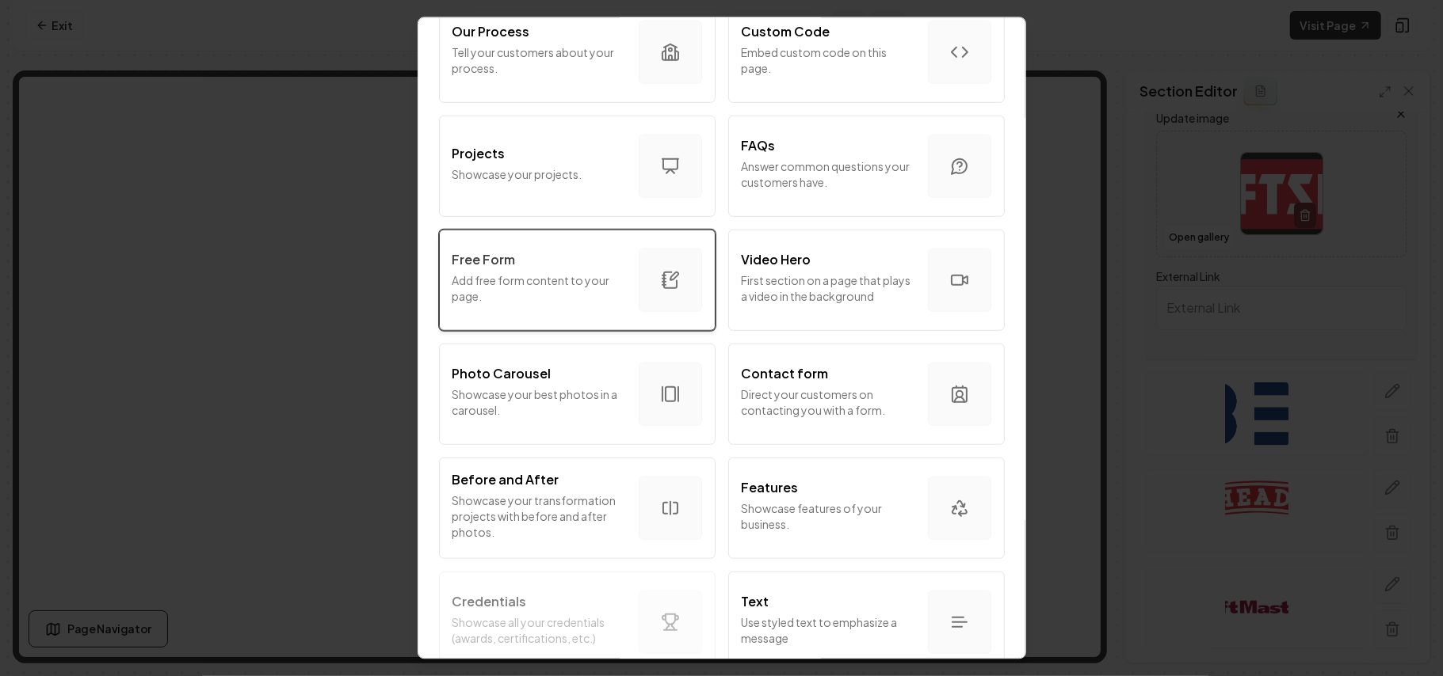
scroll to position [856, 0]
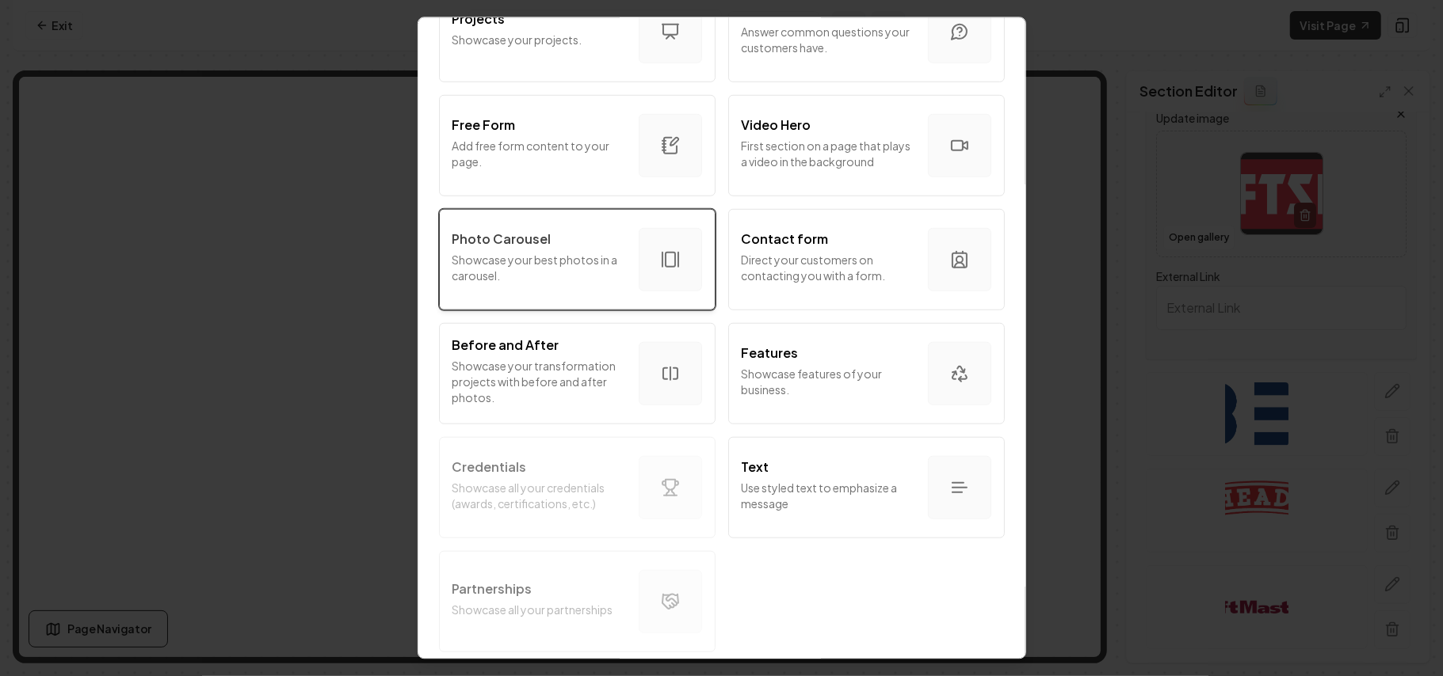
click at [543, 251] on p "Showcase your best photos in a carousel." at bounding box center [538, 267] width 173 height 32
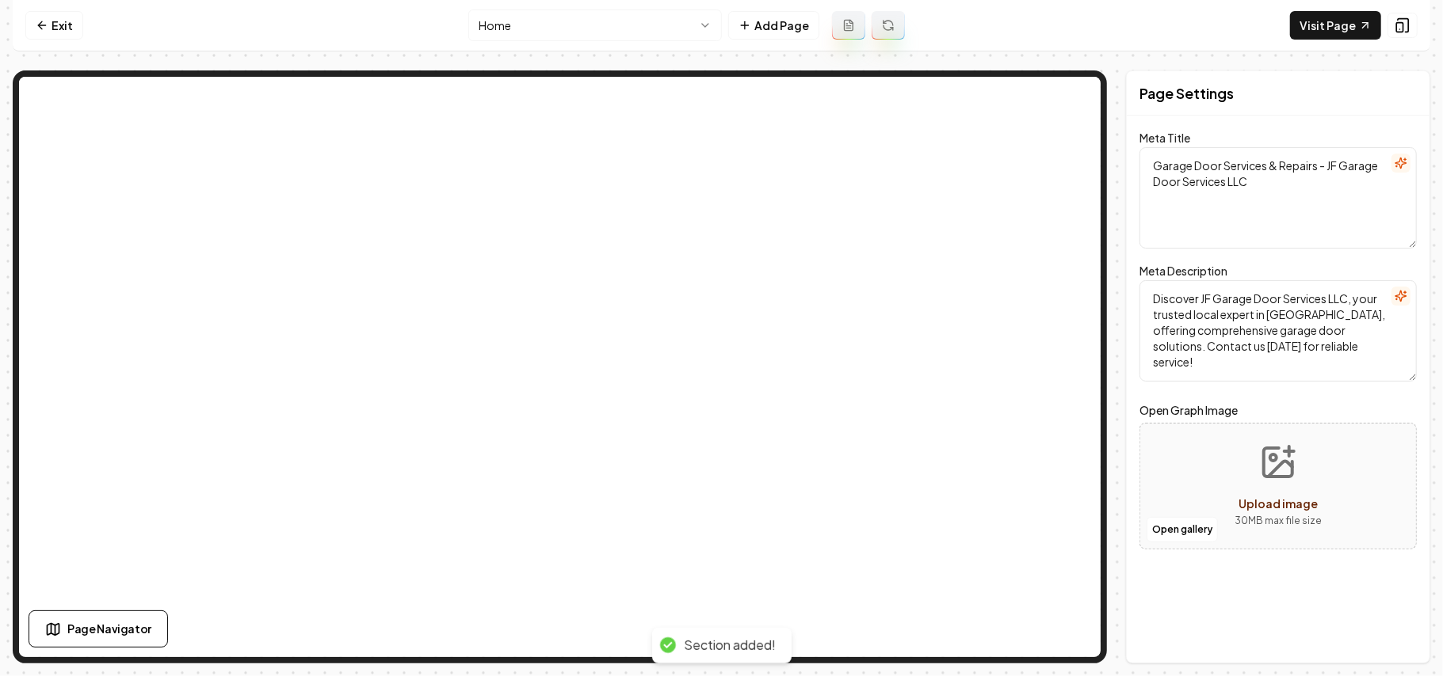
scroll to position [0, 0]
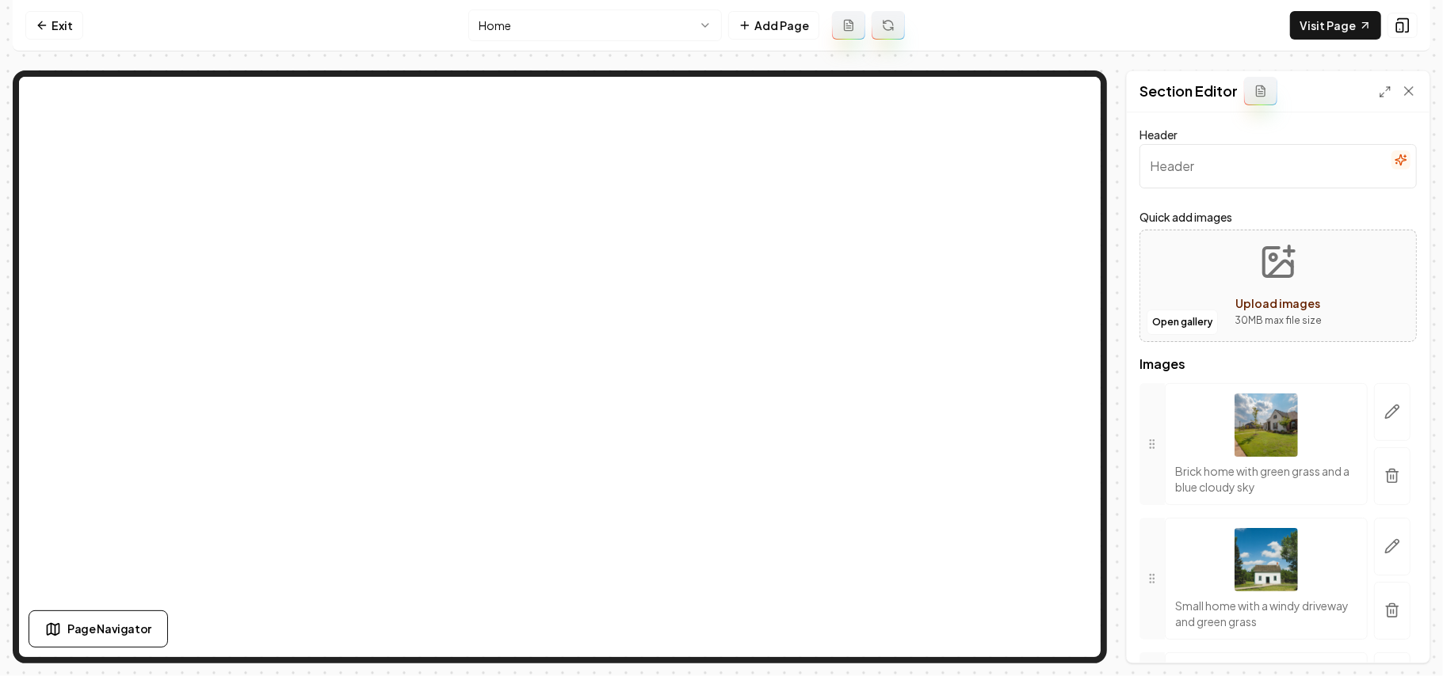
click at [1224, 168] on input "Header" at bounding box center [1277, 166] width 277 height 44
paste input "Proof of Quality Work"
type input "Proof of Quality Work"
click at [1387, 482] on icon "button" at bounding box center [1392, 477] width 10 height 10
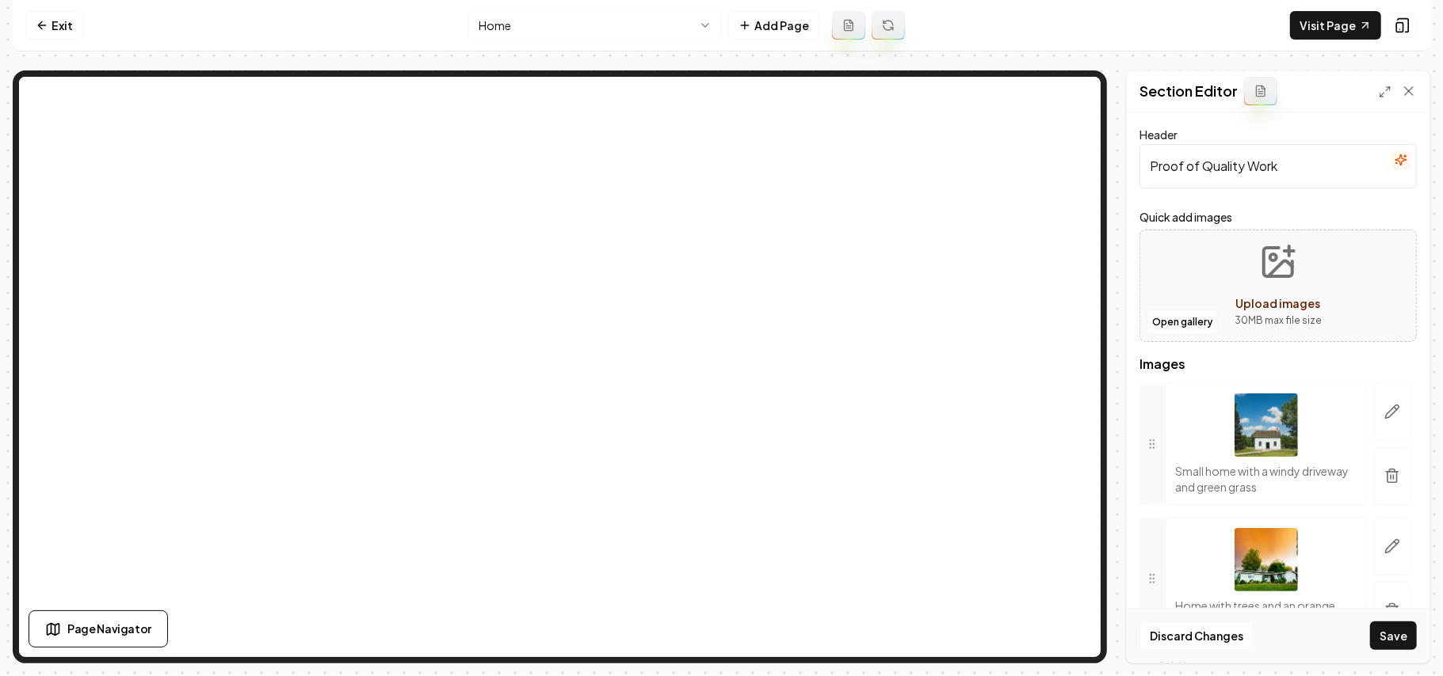
click at [1387, 482] on icon "button" at bounding box center [1392, 477] width 10 height 10
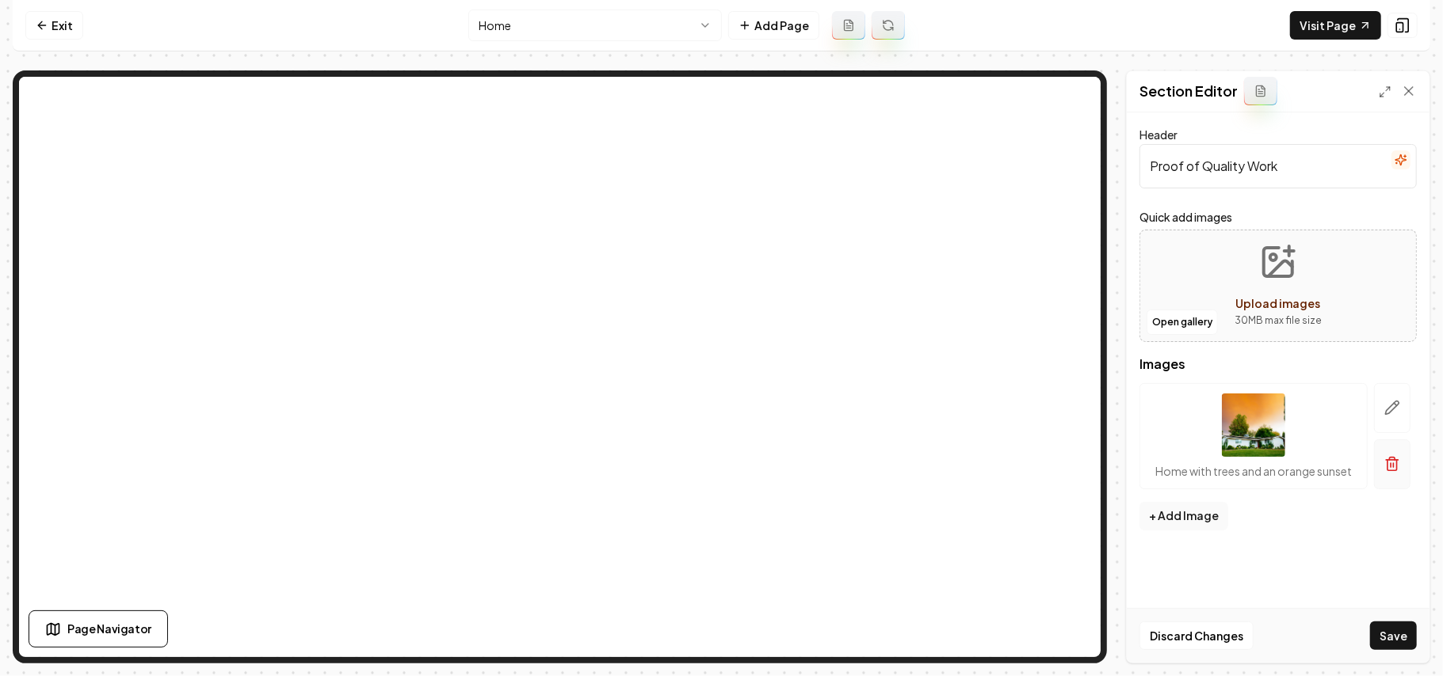
click at [1401, 472] on button "button" at bounding box center [1392, 465] width 36 height 50
click at [1199, 326] on button "Open gallery" at bounding box center [1181, 322] width 71 height 25
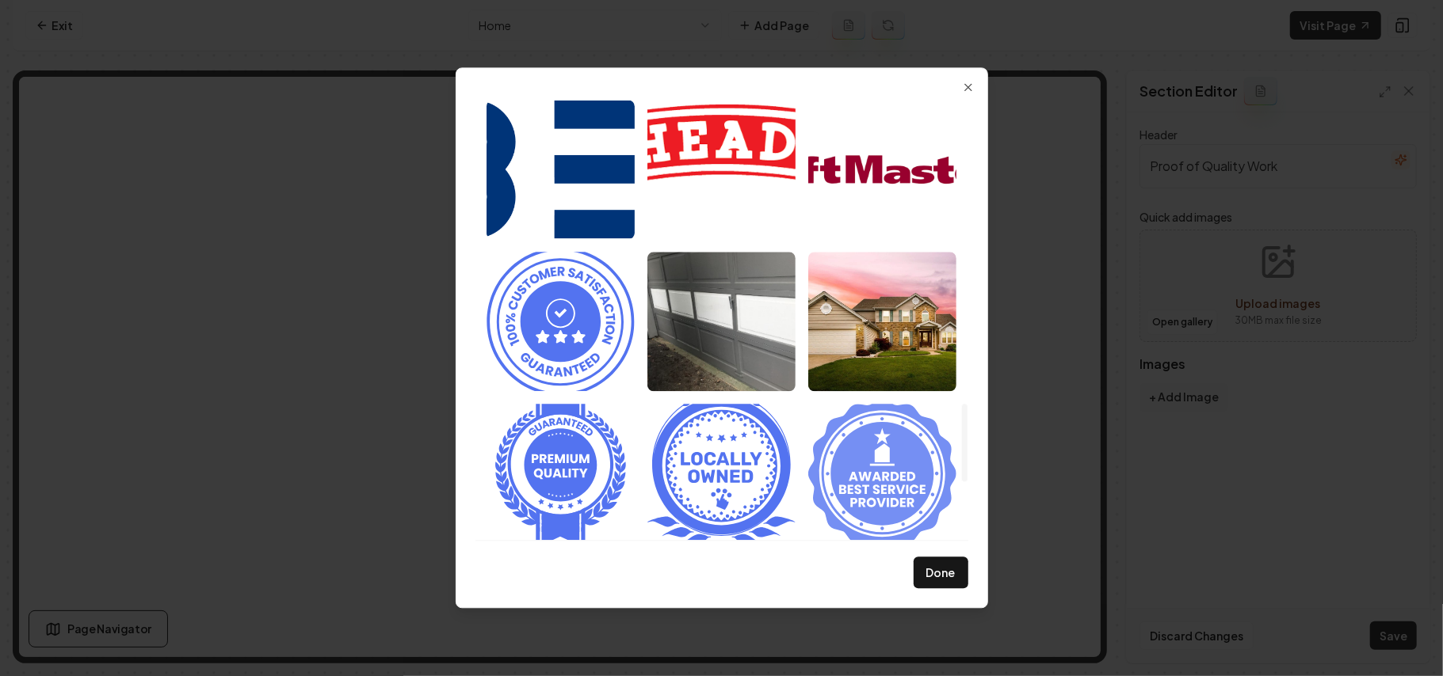
scroll to position [2037, 0]
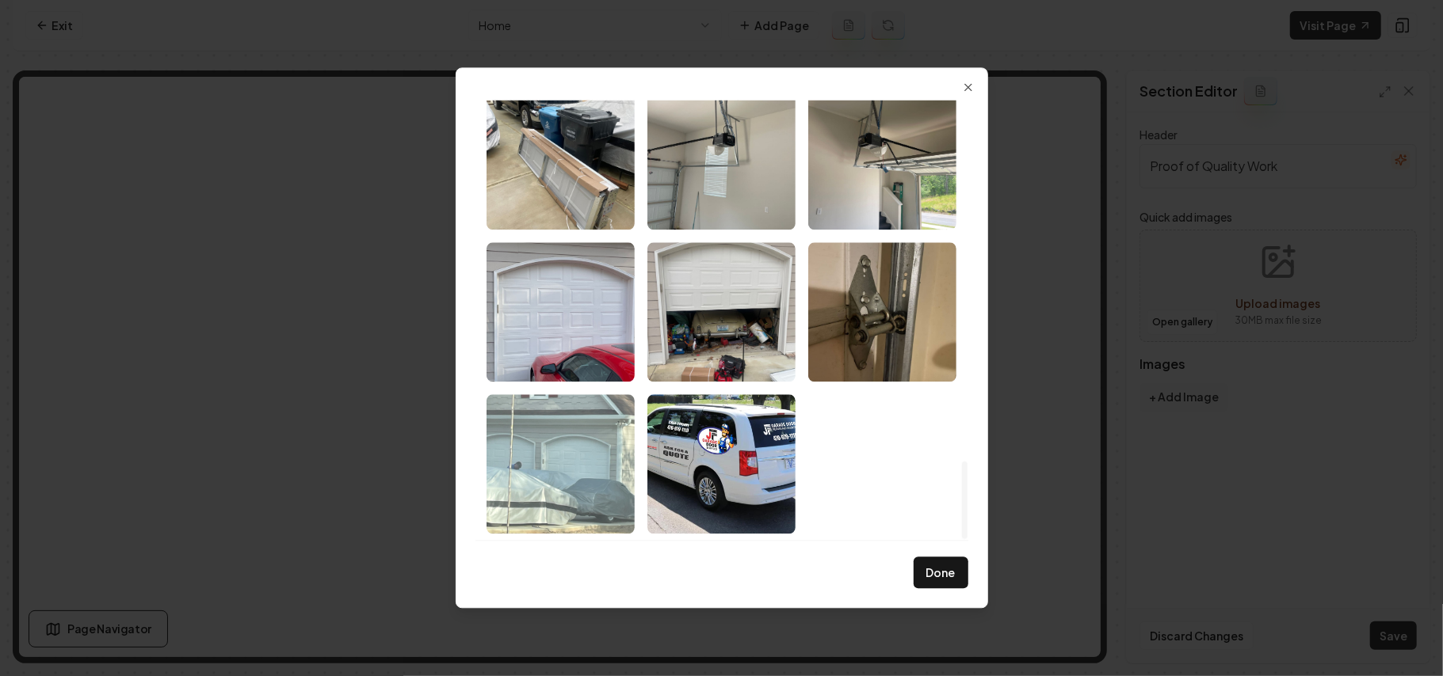
click at [593, 501] on img "Select image image_68a36a335c7cd75eb8853aa3.jpeg" at bounding box center [560, 463] width 148 height 139
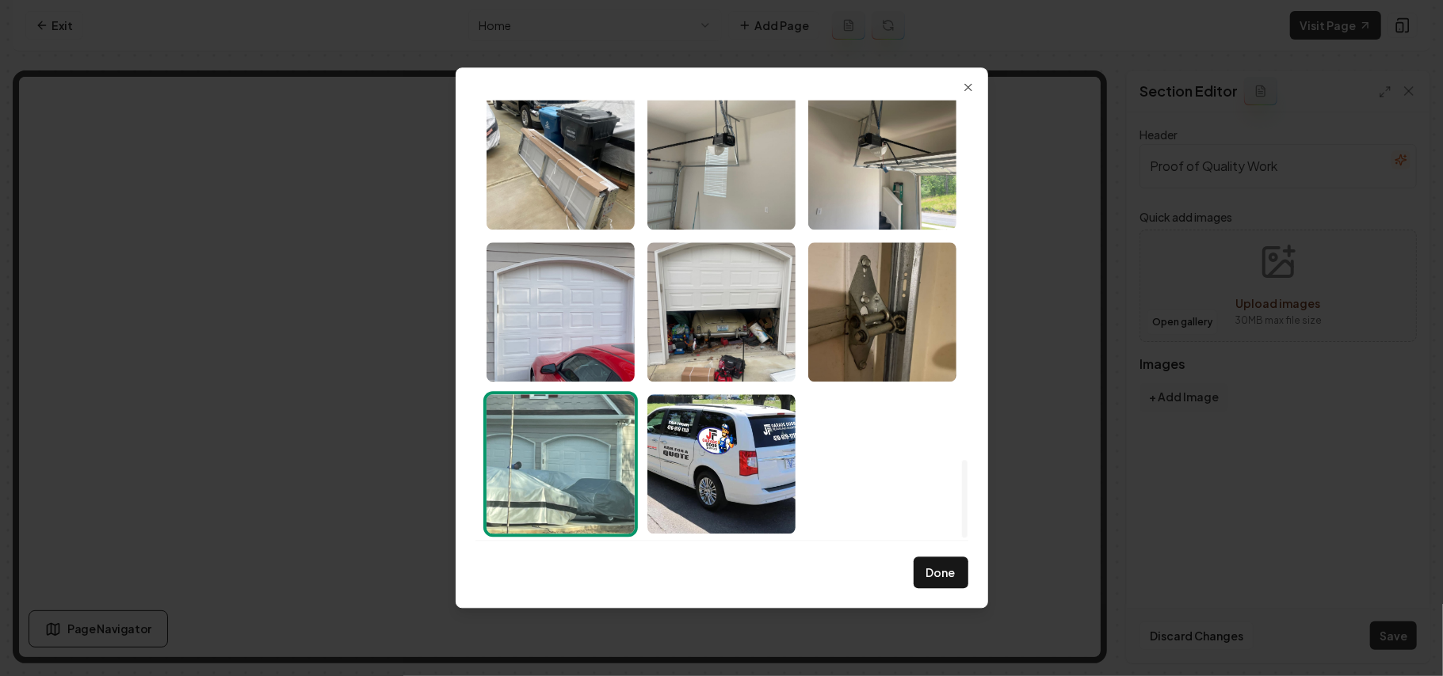
scroll to position [1931, 0]
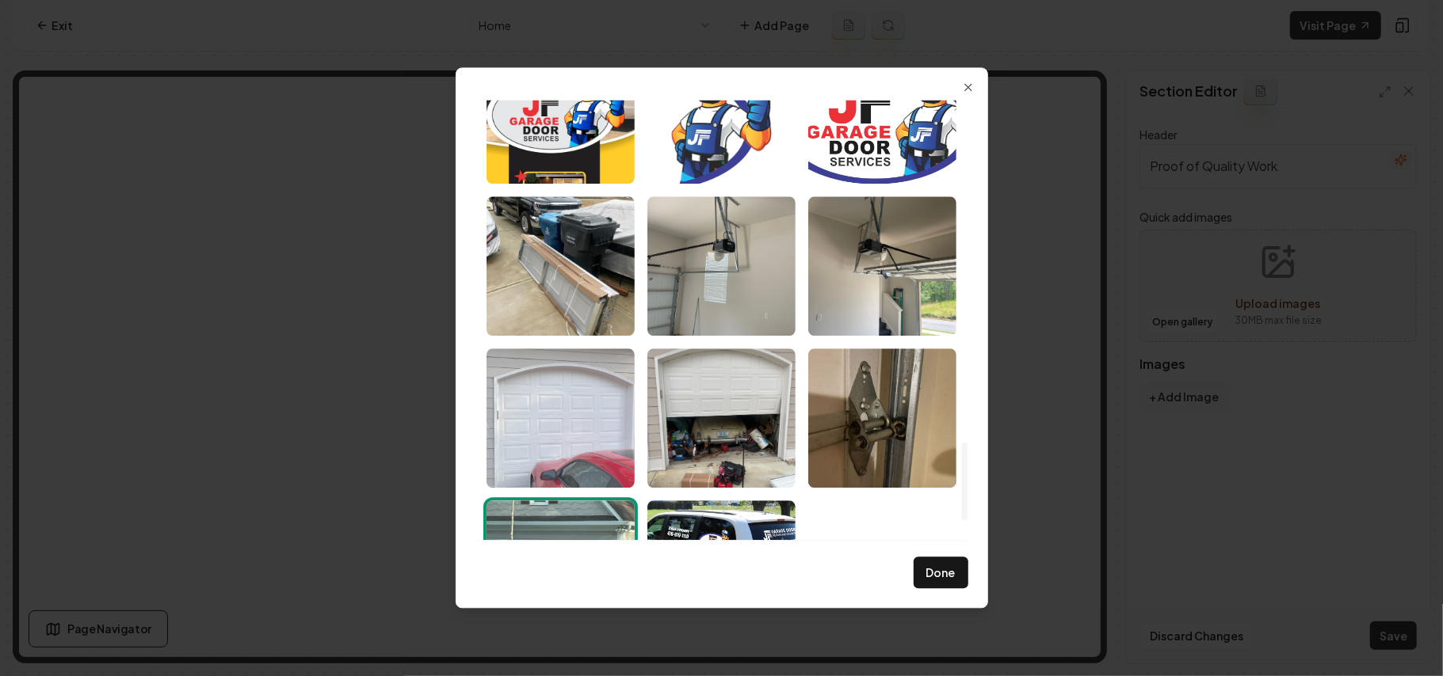
click at [562, 400] on img "Select image image_68a36a335c7cd75eb8853b50.jpeg" at bounding box center [560, 418] width 148 height 139
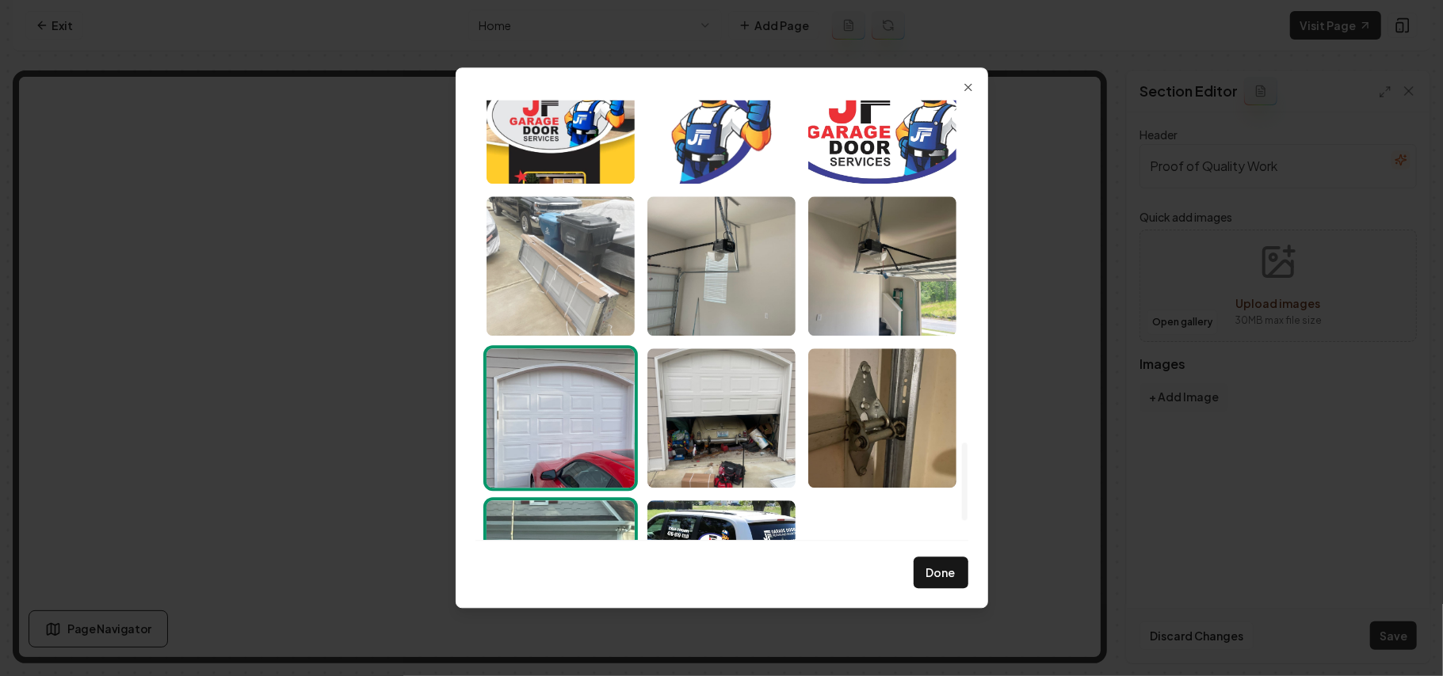
click at [564, 268] on img "Select image image_68a36a335c7cd75eb8853bed.jpeg" at bounding box center [560, 265] width 148 height 139
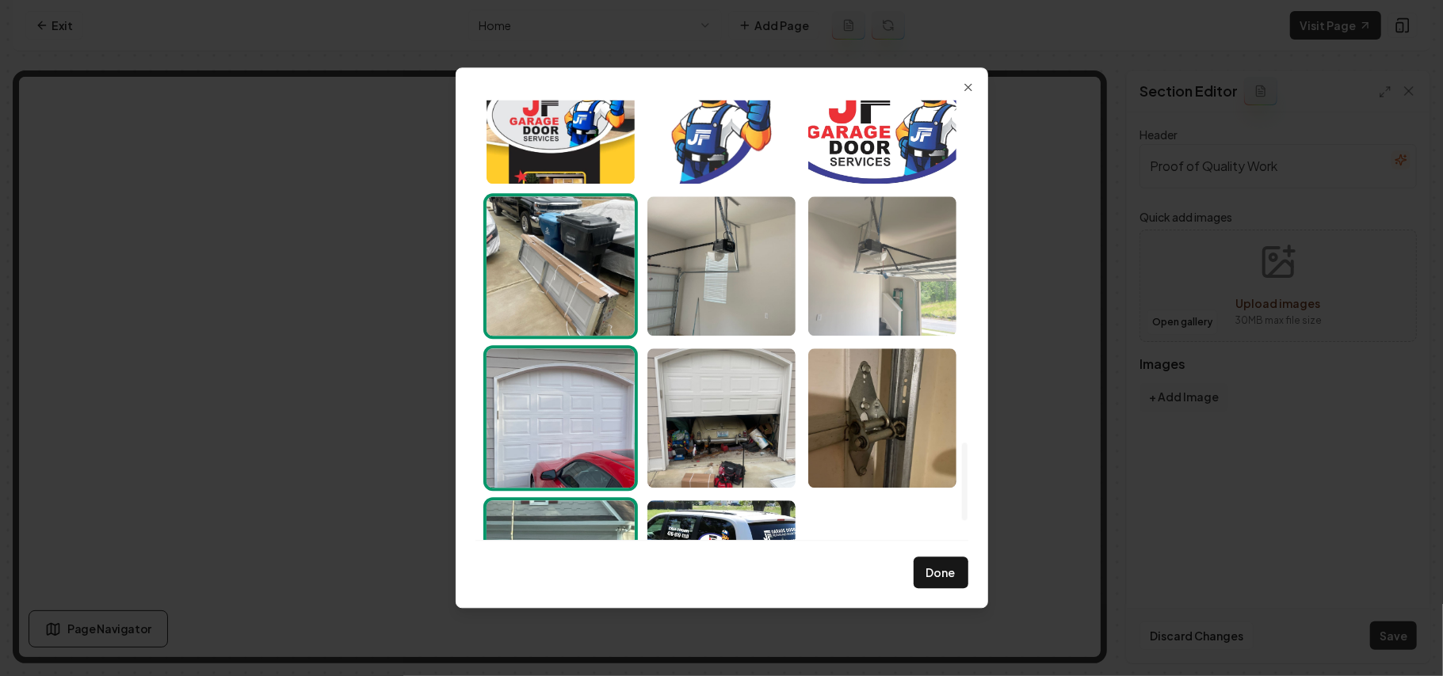
drag, startPoint x: 688, startPoint y: 250, endPoint x: 811, endPoint y: 245, distance: 122.9
click at [689, 250] on img "Select image image_68a36a335c7cd75eb8853c67.jpeg" at bounding box center [721, 265] width 148 height 139
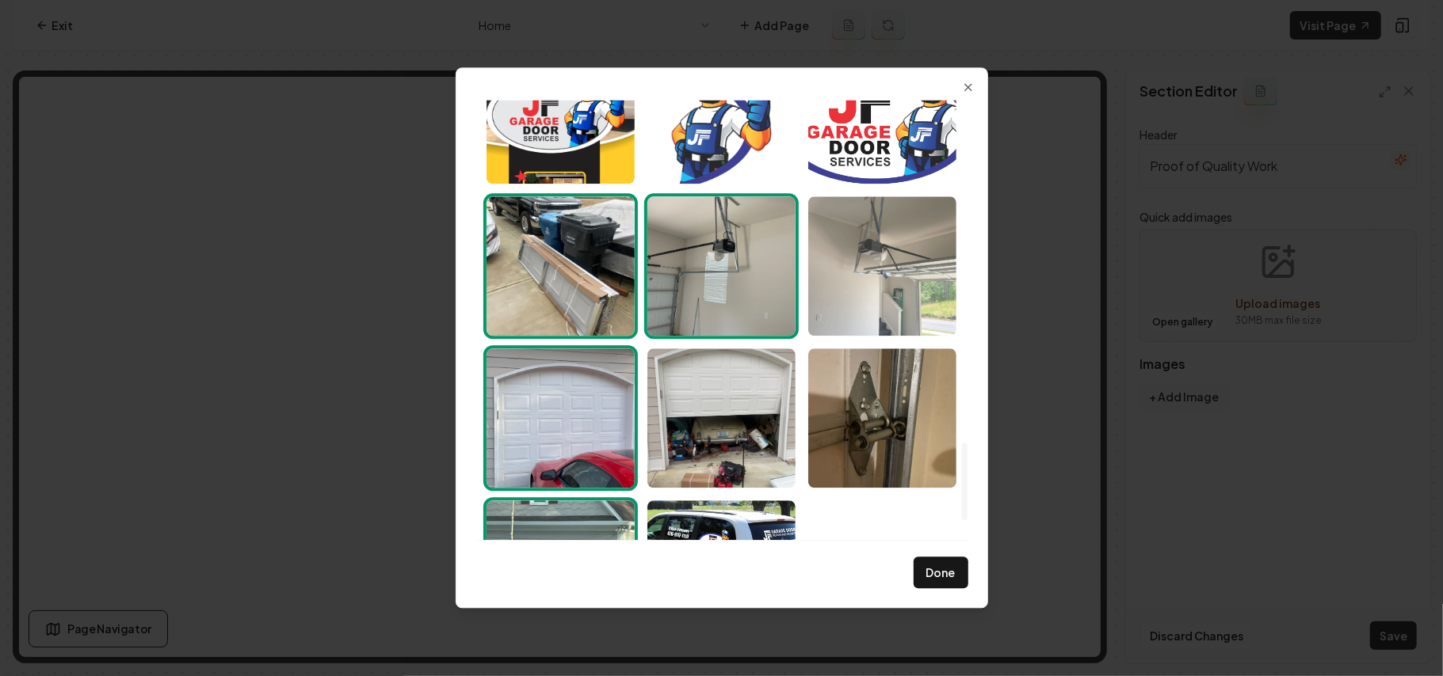
click at [850, 239] on img "Select image image_68a36a335c7cd75eb8853bb9.jpeg" at bounding box center [882, 265] width 148 height 139
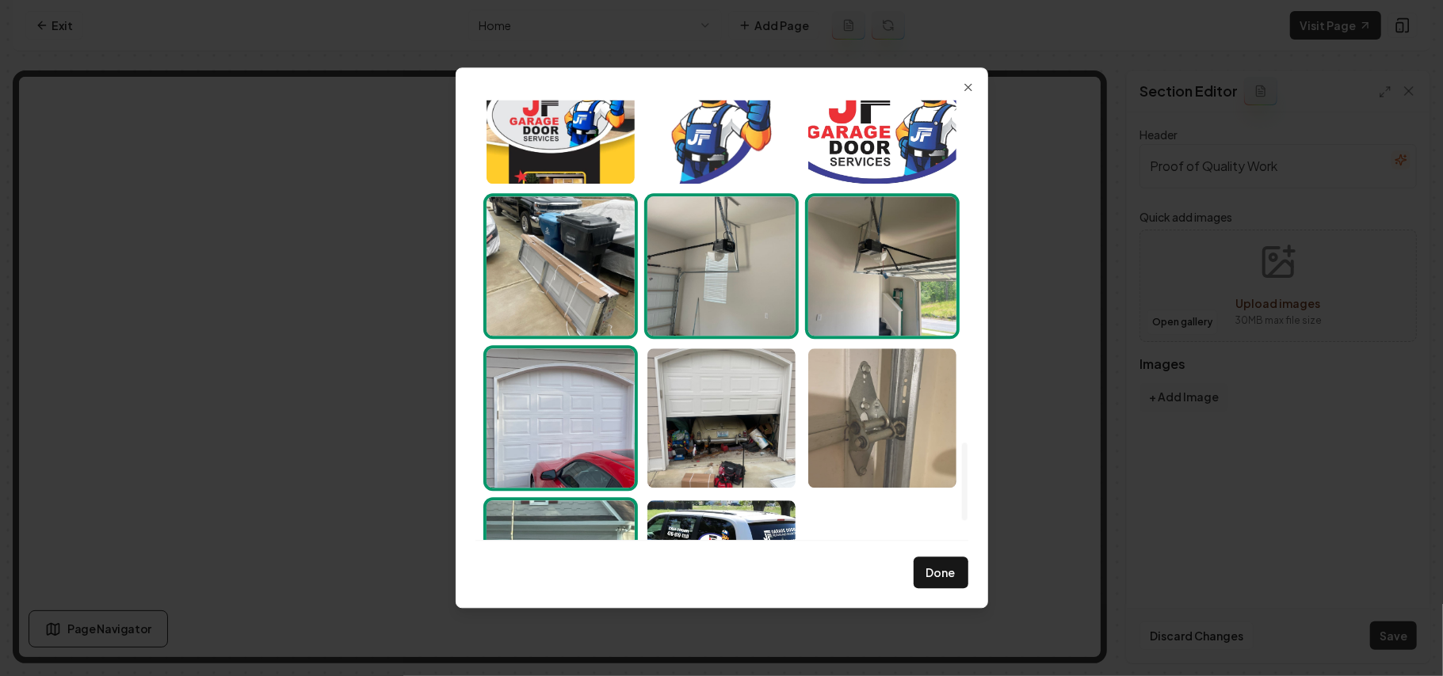
click at [888, 410] on img "Select image image_68a36a345c7cd75eb8853cca.jpeg" at bounding box center [882, 418] width 148 height 139
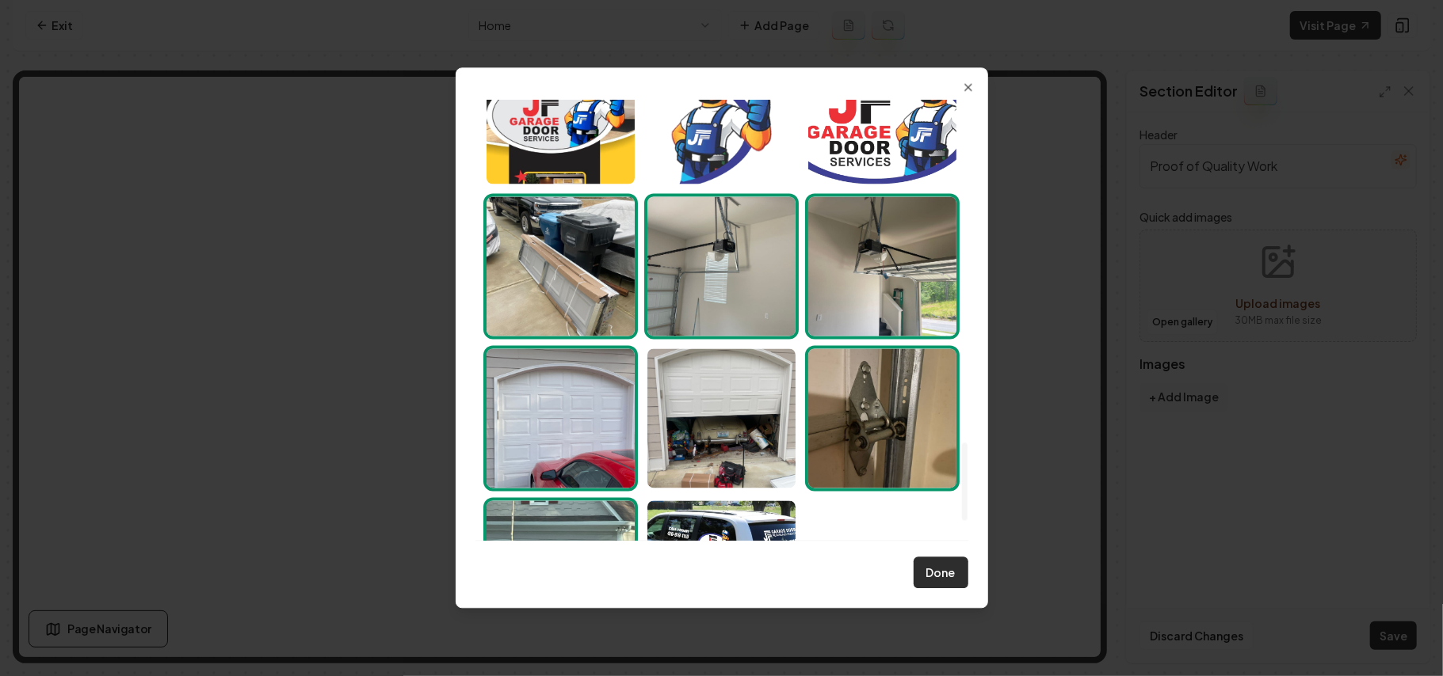
click at [949, 578] on button "Done" at bounding box center [940, 574] width 55 height 32
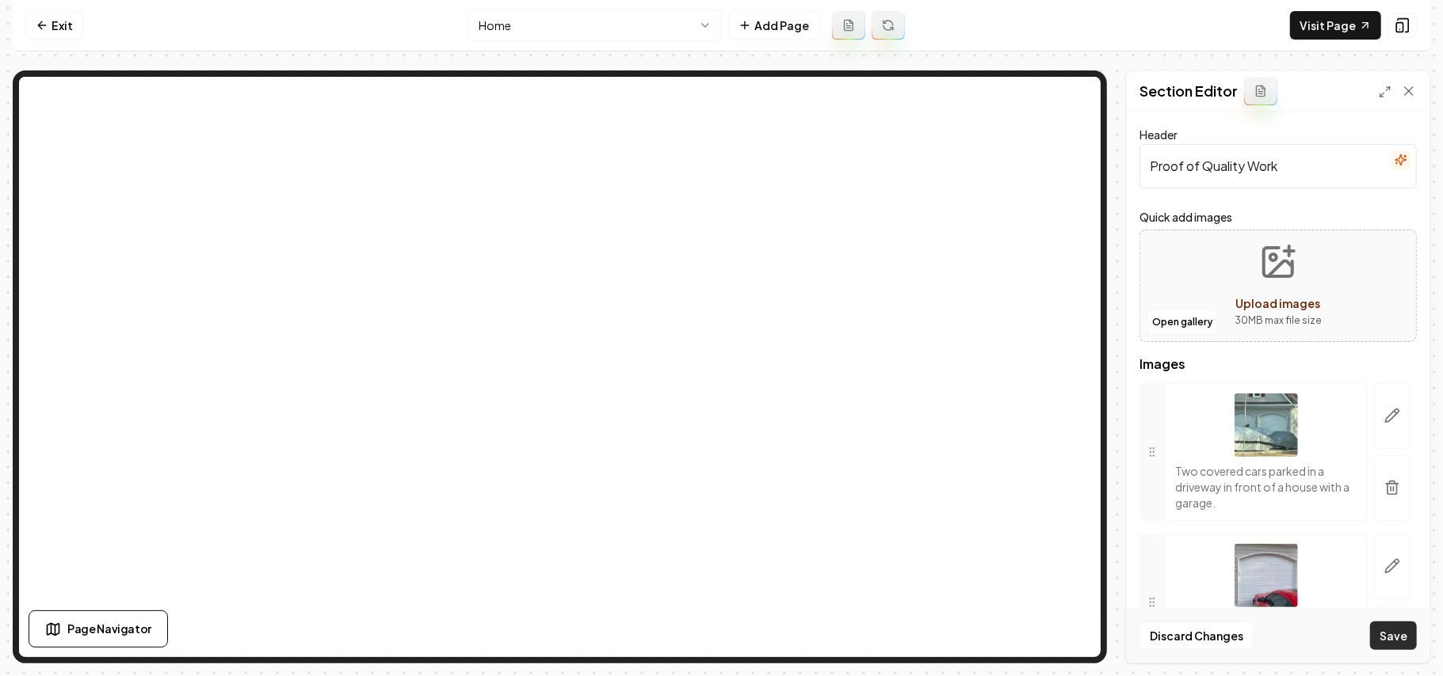
click at [1389, 641] on button "Save" at bounding box center [1393, 636] width 47 height 29
click at [78, 22] on link "Exit" at bounding box center [54, 25] width 58 height 29
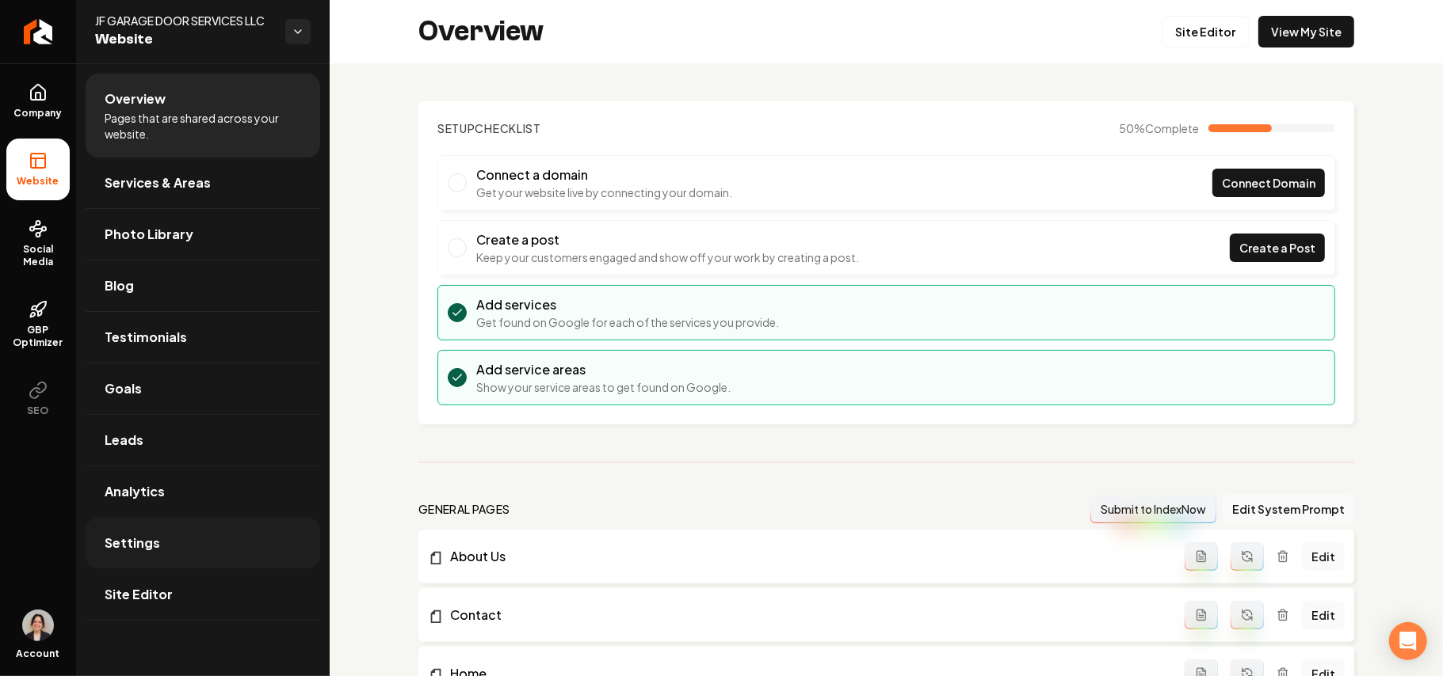
click at [191, 543] on link "Settings" at bounding box center [203, 543] width 234 height 51
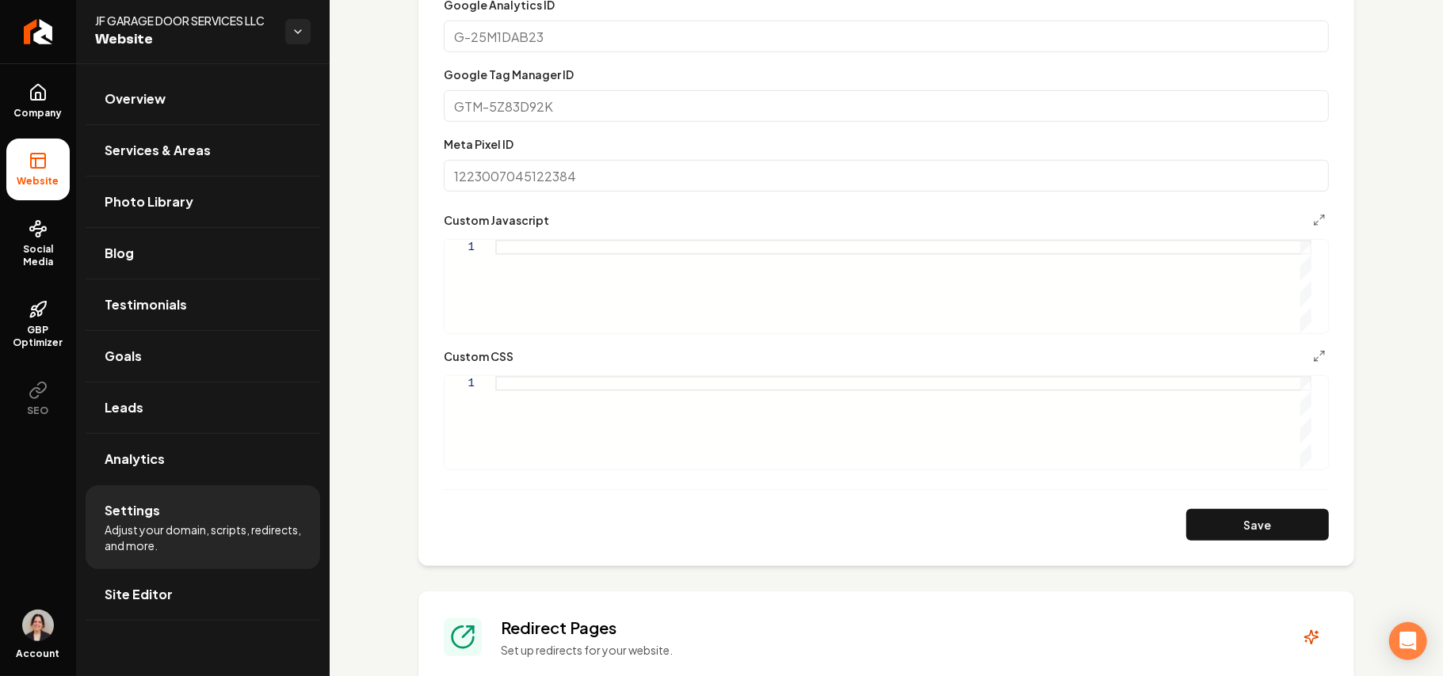
scroll to position [634, 0]
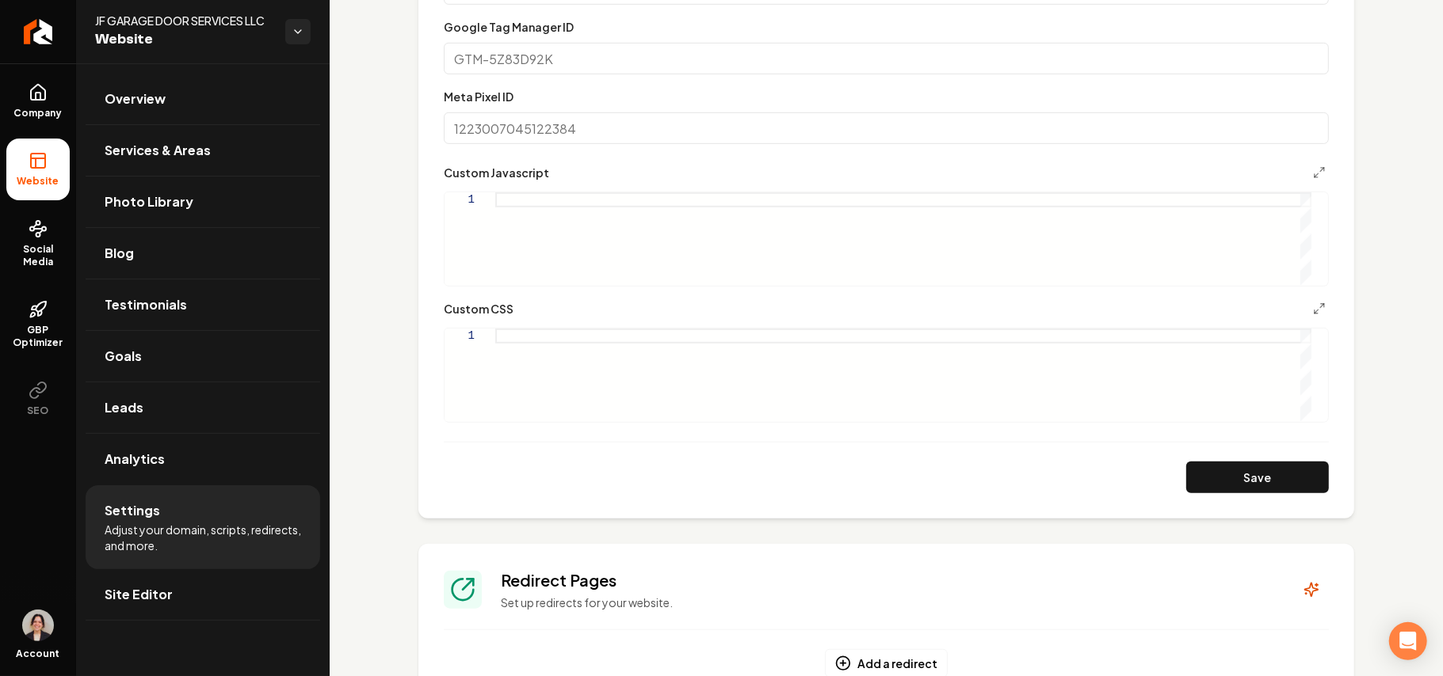
click at [589, 378] on div "Main content area" at bounding box center [903, 375] width 816 height 93
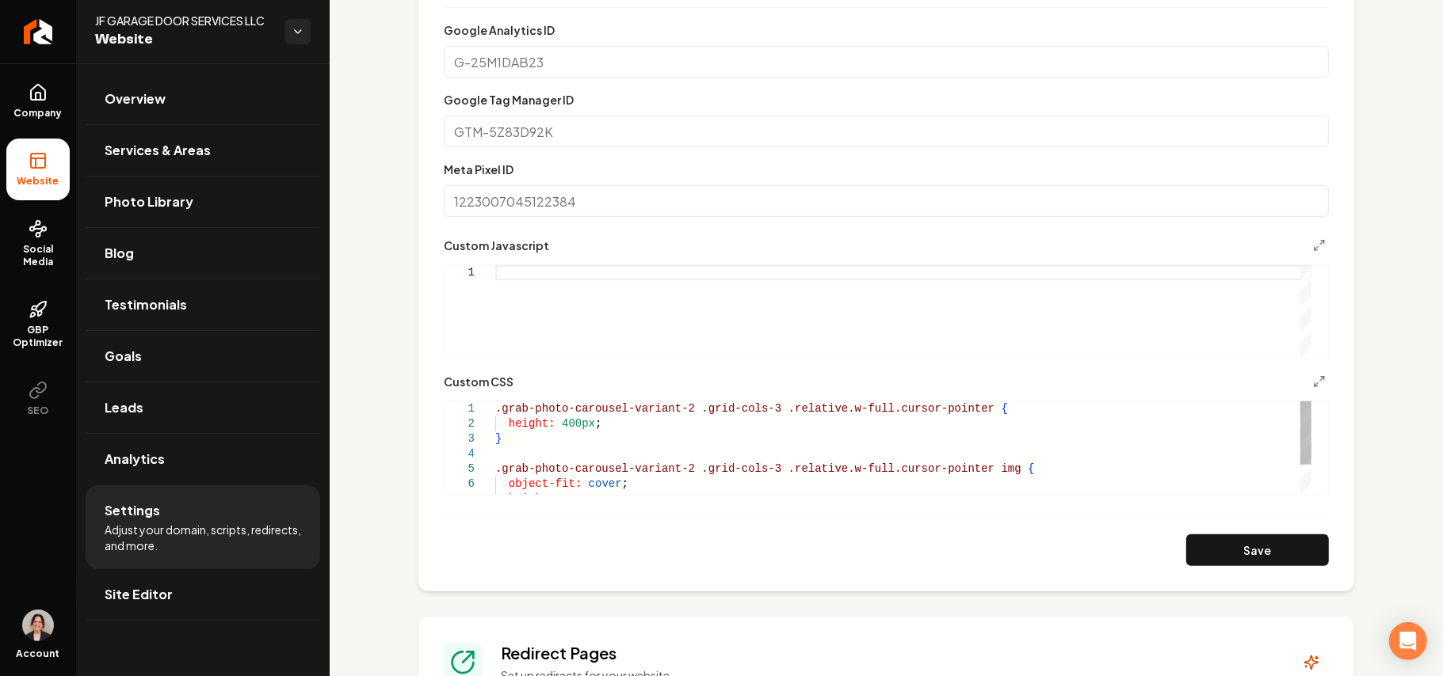
scroll to position [528, 0]
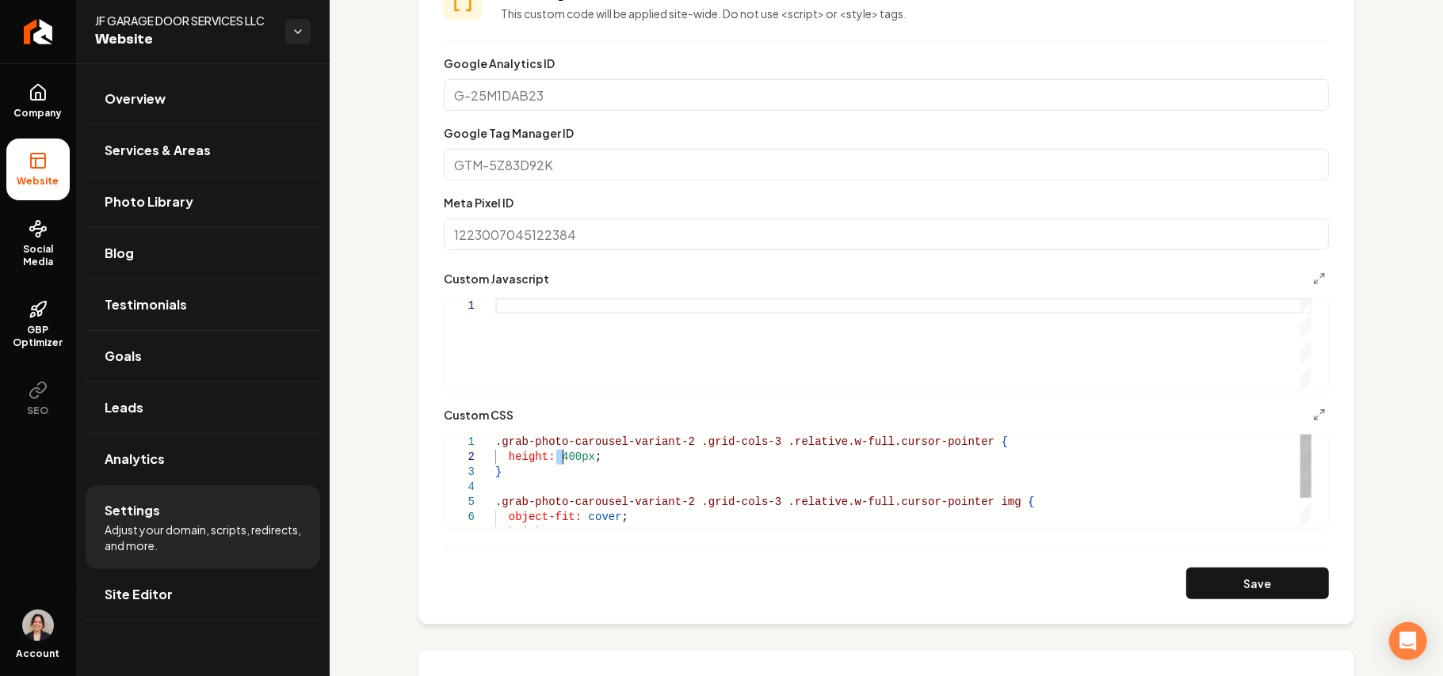
click at [561, 456] on div "} .grab-photo-carousel-variant-2 .grid-cols-3 .relative.w-full.cursor-pointer i…" at bounding box center [903, 502] width 816 height 135
click at [1252, 584] on button "Save" at bounding box center [1257, 584] width 143 height 32
type textarea "**********"
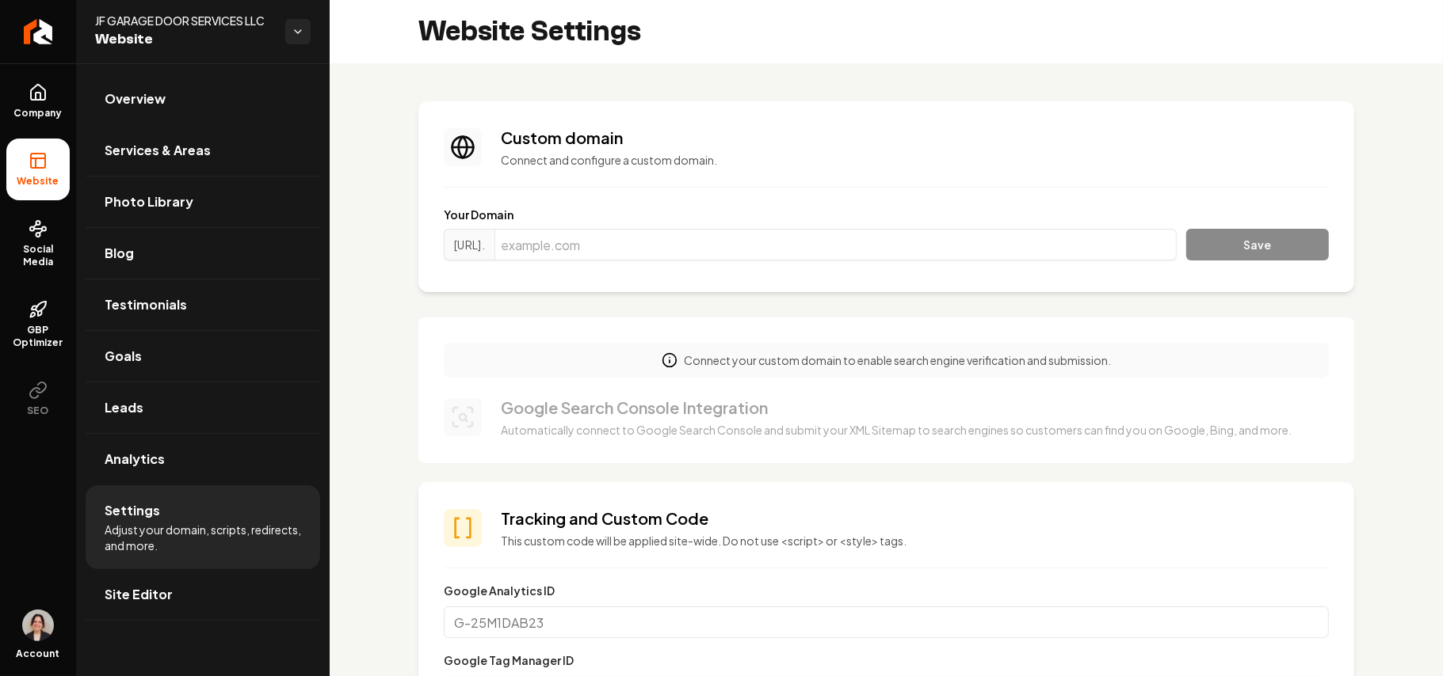
click at [181, 105] on link "Overview" at bounding box center [203, 99] width 234 height 51
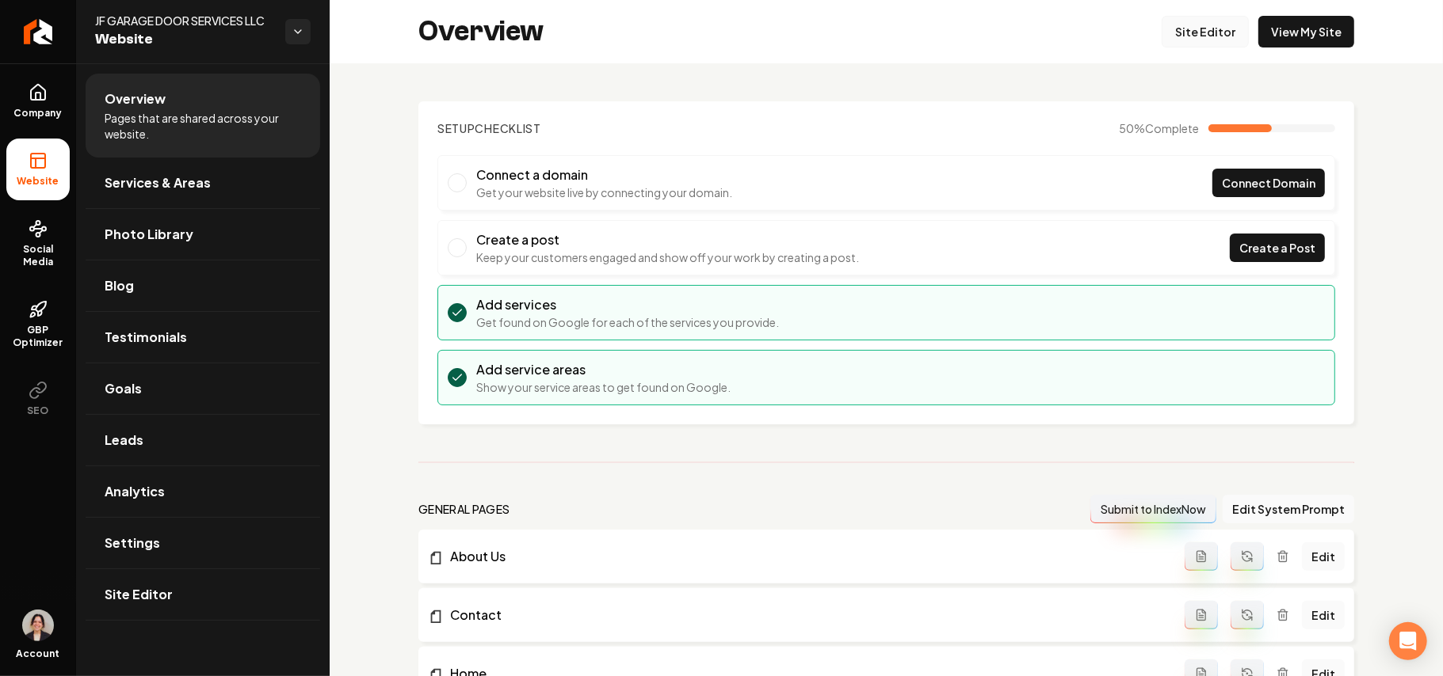
click at [1208, 29] on link "Site Editor" at bounding box center [1204, 32] width 87 height 32
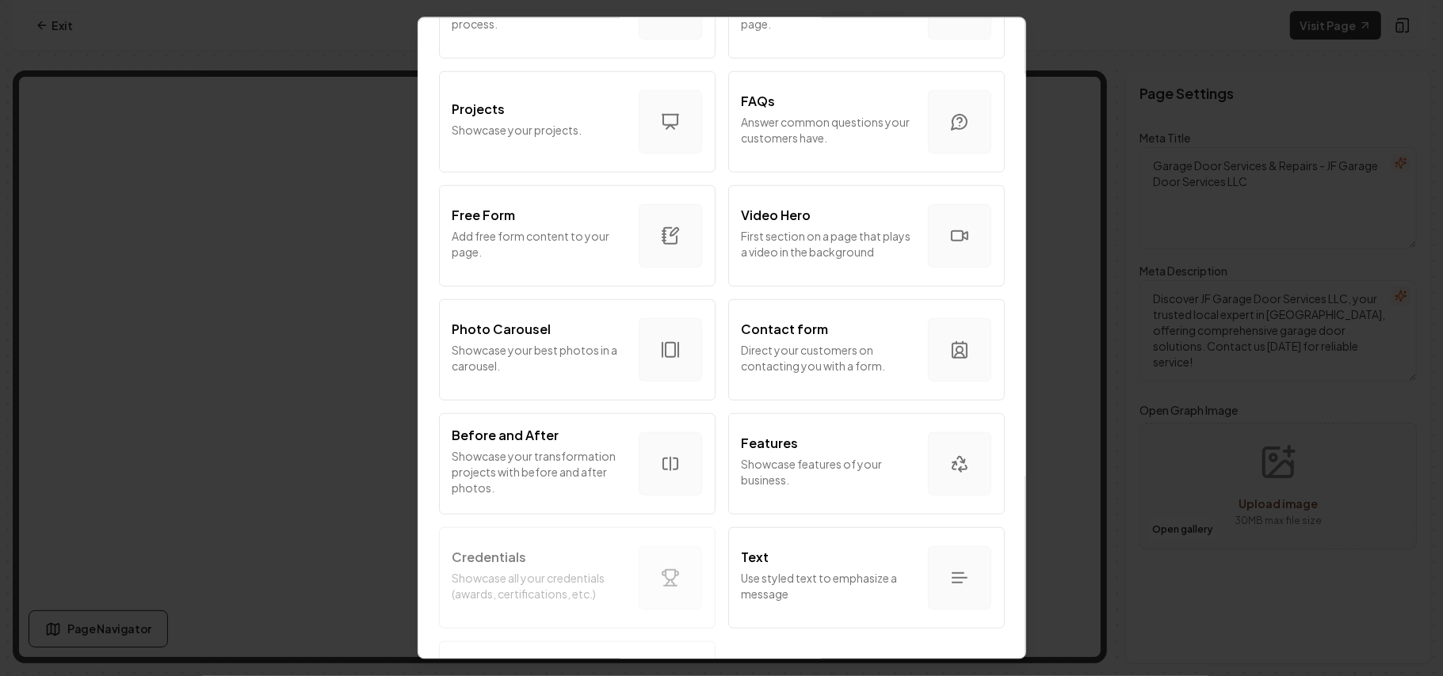
scroll to position [856, 0]
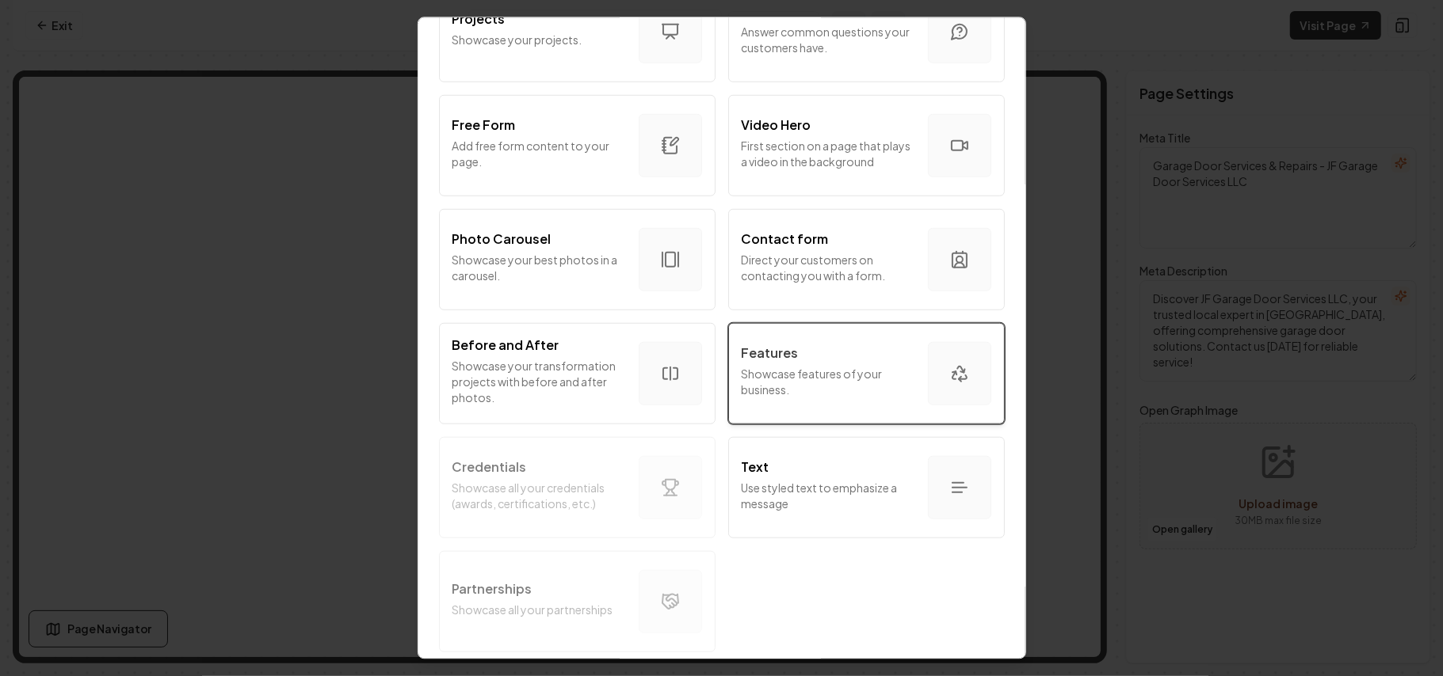
click at [825, 394] on button "Features Showcase features of your business." at bounding box center [866, 372] width 276 height 101
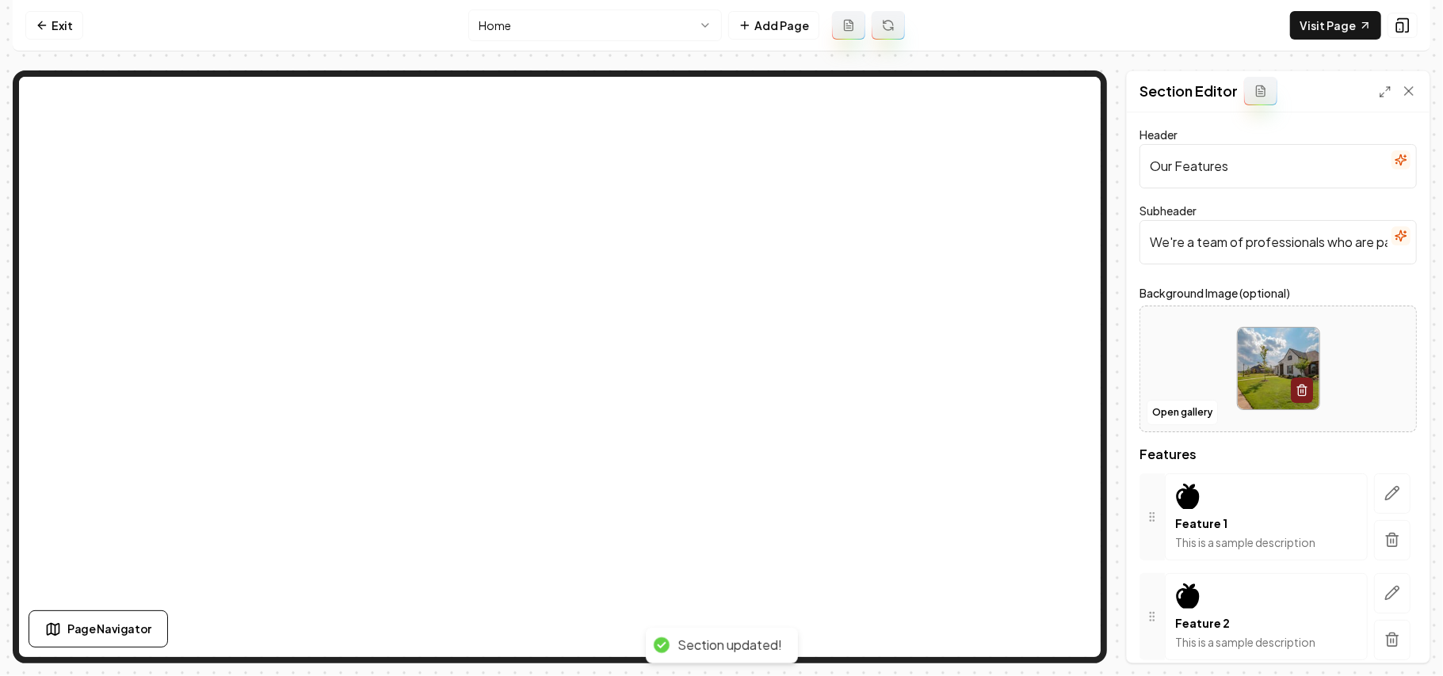
drag, startPoint x: 1315, startPoint y: 169, endPoint x: 1097, endPoint y: 168, distance: 217.8
click at [986, 90] on div "Page Settings Section Editor Header Our Features Subheader We're a team of prof…" at bounding box center [721, 367] width 1417 height 593
paste input "Your Trusted Garage Door Expert"
type input "Your Trusted Garage Door Experts"
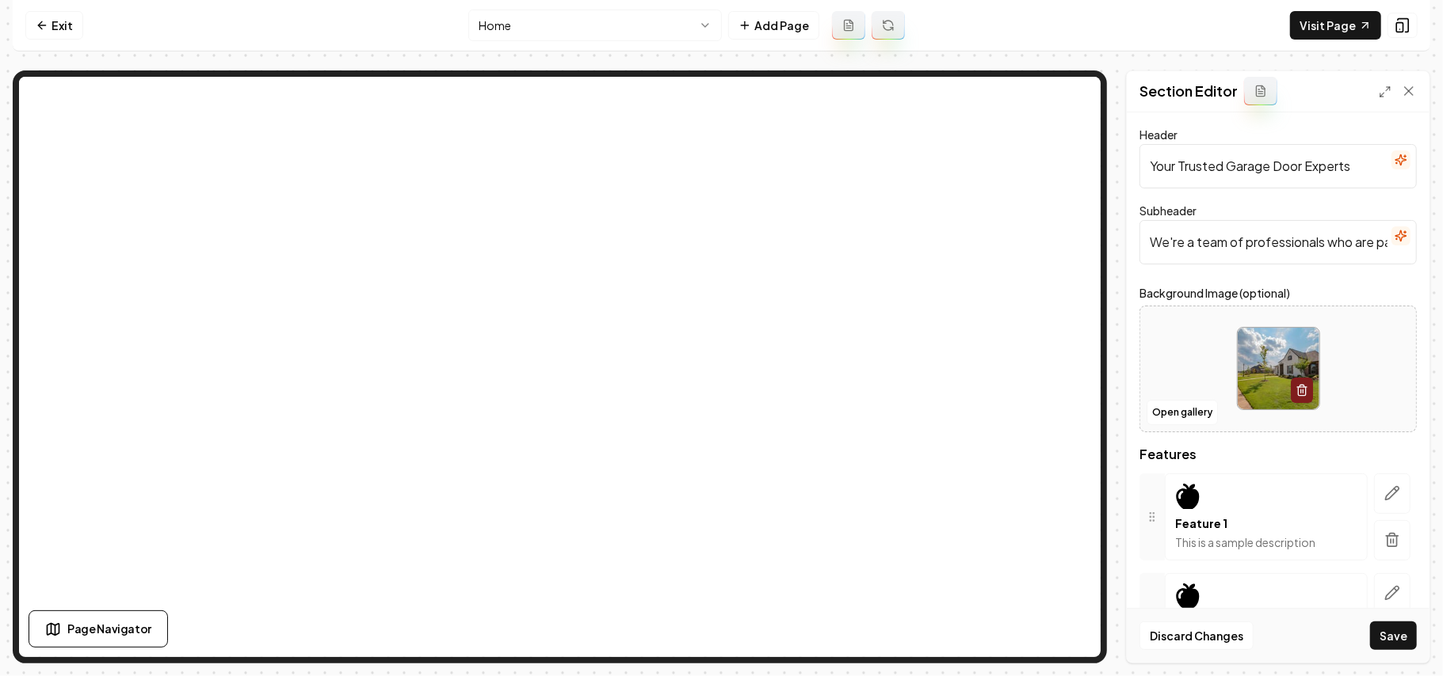
click at [1303, 250] on input "We're a team of professionals who are passionate about what we do." at bounding box center [1277, 242] width 277 height 44
paste input "understand the frustrations of dealing with garage door issues. Our team is ded…"
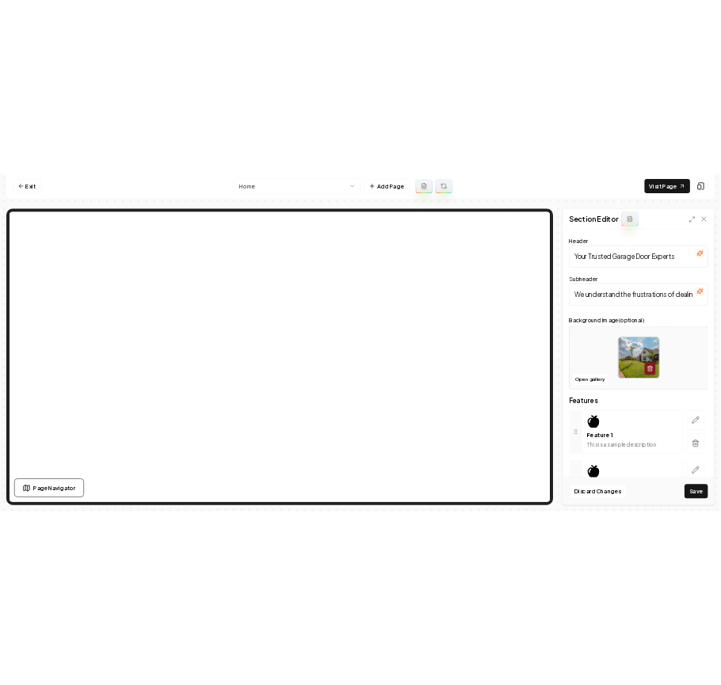
scroll to position [0, 496]
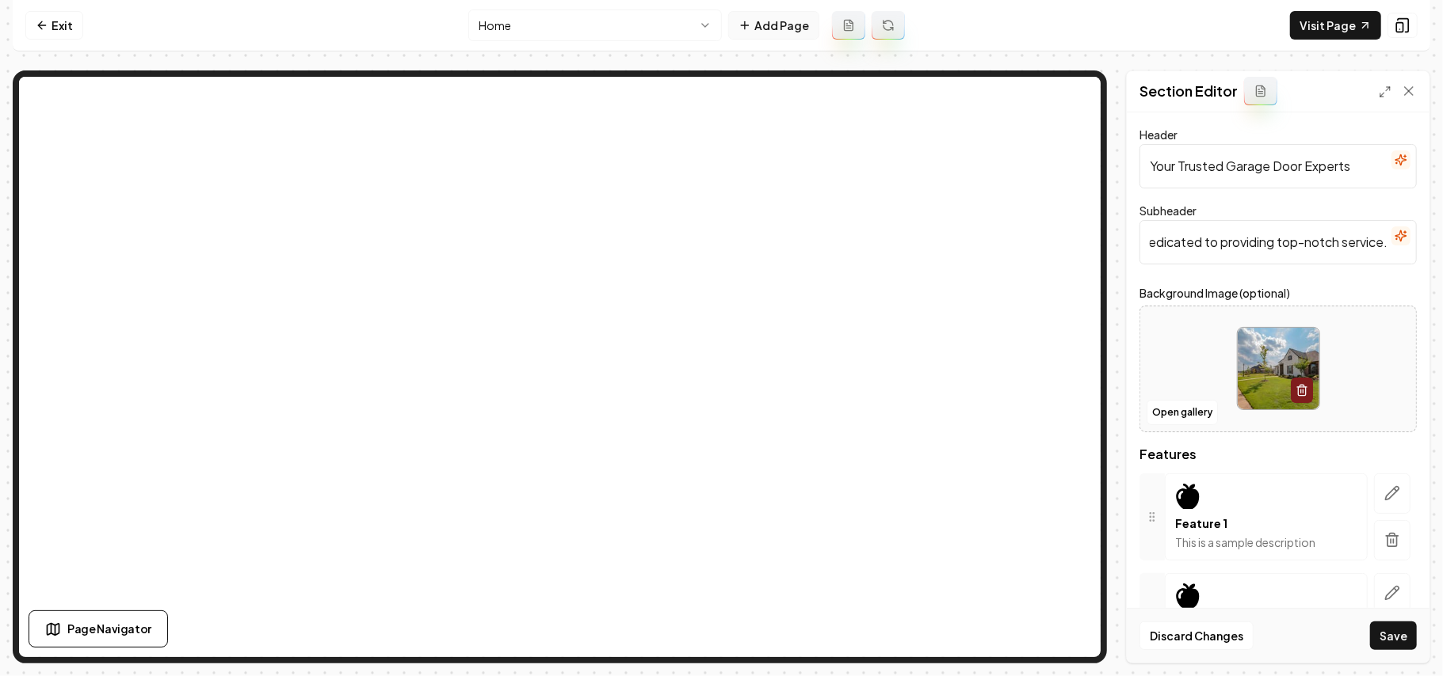
type input "We understand the frustrations of dealing with garage door issues. Our team is …"
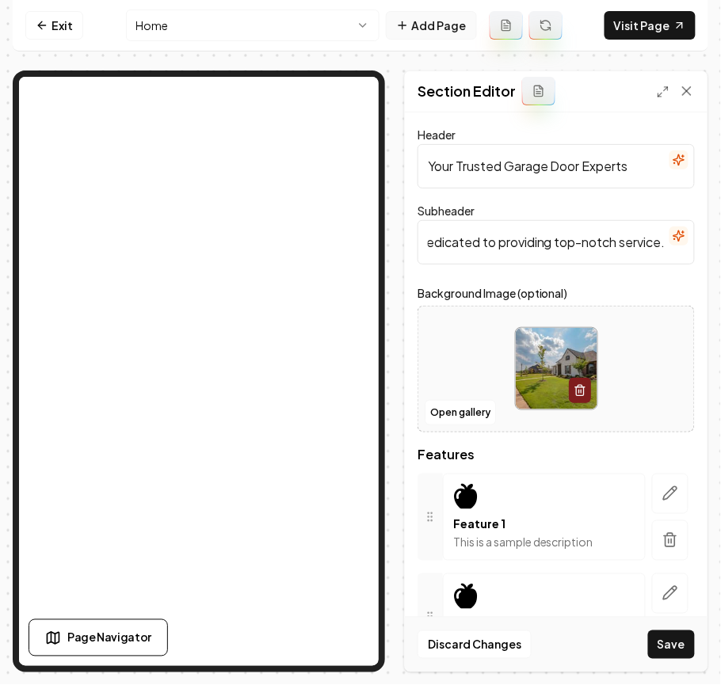
scroll to position [0, 0]
click at [662, 486] on icon "button" at bounding box center [670, 494] width 16 height 16
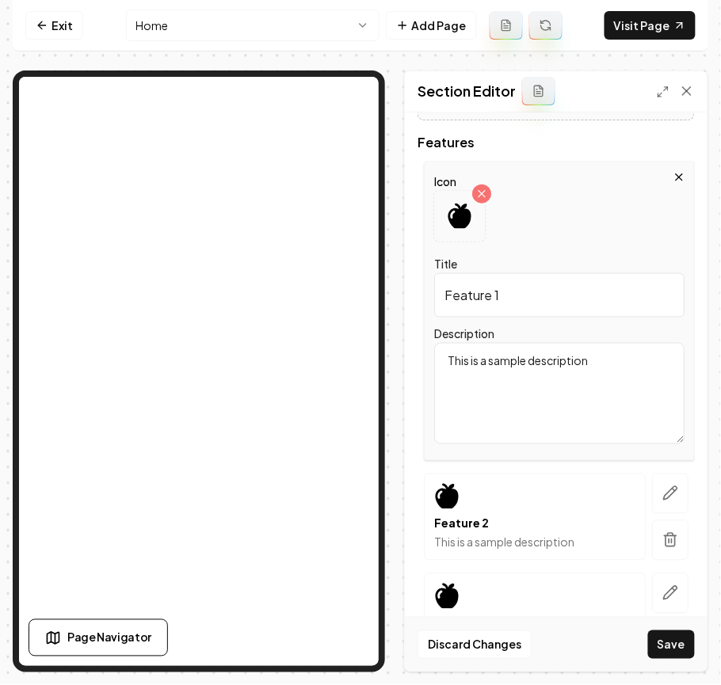
scroll to position [317, 0]
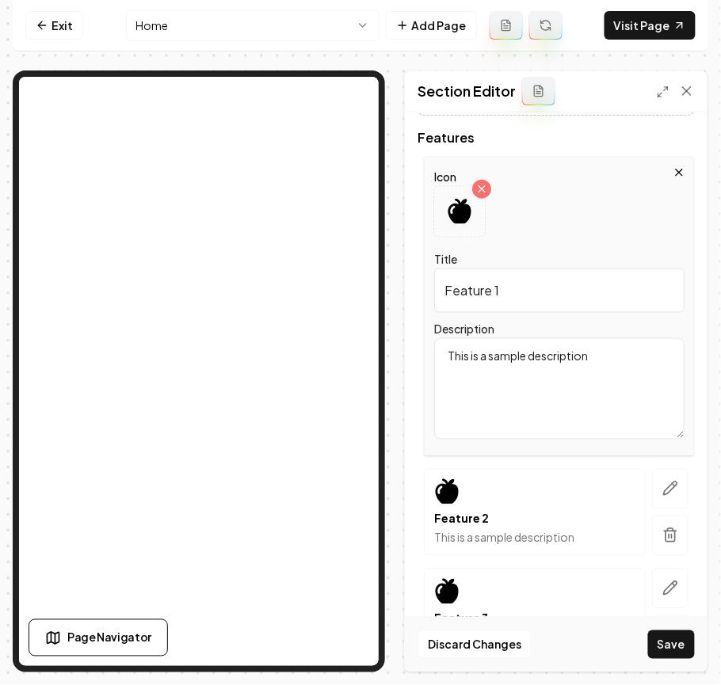
drag, startPoint x: 428, startPoint y: 290, endPoint x: 654, endPoint y: 252, distance: 229.7
click at [391, 287] on div "Page Settings Section Editor Header Your Trusted Garage Door Experts Subheader …" at bounding box center [361, 372] width 696 height 602
paste input "Value You Can Trust"
type input "Value You Can Trust"
drag, startPoint x: 626, startPoint y: 361, endPoint x: 371, endPoint y: 356, distance: 255.1
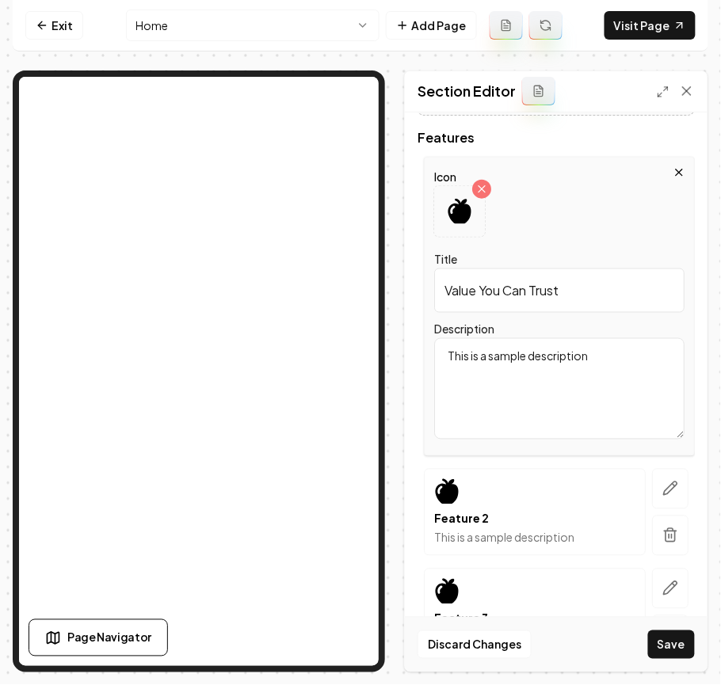
click at [312, 279] on div "Page Settings Section Editor Header Your Trusted Garage Door Experts Subheader …" at bounding box center [361, 372] width 696 height 602
paste textarea "Affordable pricing without compromising on quality. H"
type textarea "Affordable pricing without compromising on quality."
click at [466, 214] on icon at bounding box center [459, 211] width 23 height 25
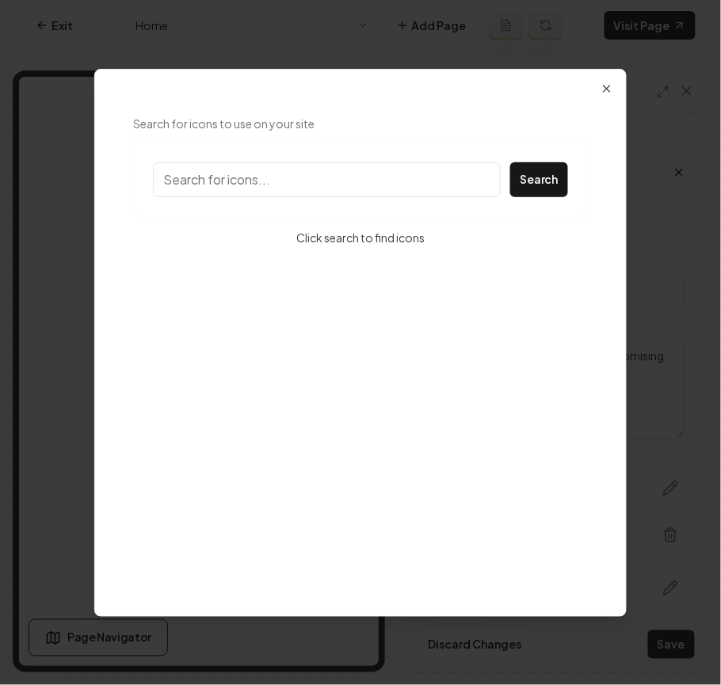
click at [337, 190] on input "Search for icons to use on your site" at bounding box center [327, 179] width 348 height 35
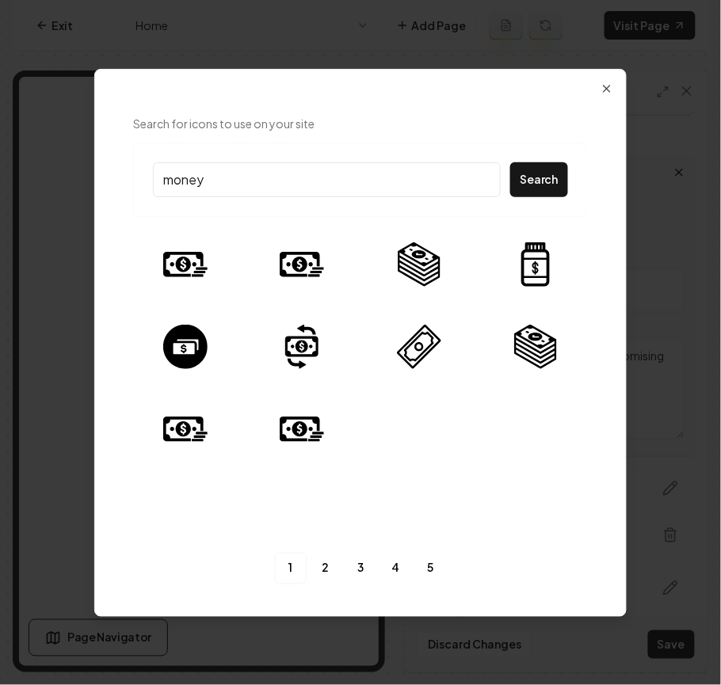
drag, startPoint x: 217, startPoint y: 173, endPoint x: 0, endPoint y: 177, distance: 217.1
click at [0, 177] on body "Computer Required This feature is only available on a computer. Please switch t…" at bounding box center [360, 342] width 721 height 685
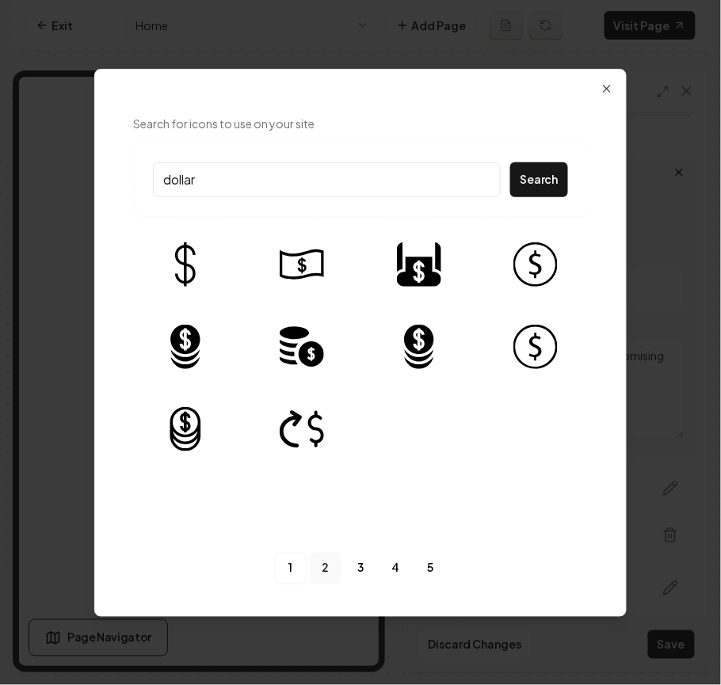
type input "dollar"
drag, startPoint x: 320, startPoint y: 572, endPoint x: 341, endPoint y: 574, distance: 20.7
click at [320, 574] on link "2" at bounding box center [326, 569] width 32 height 32
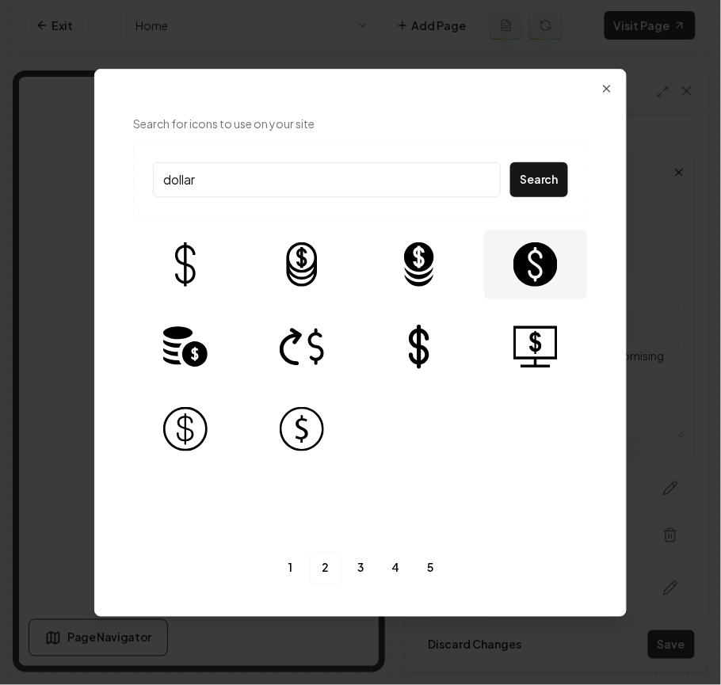
click at [543, 257] on img at bounding box center [535, 264] width 44 height 44
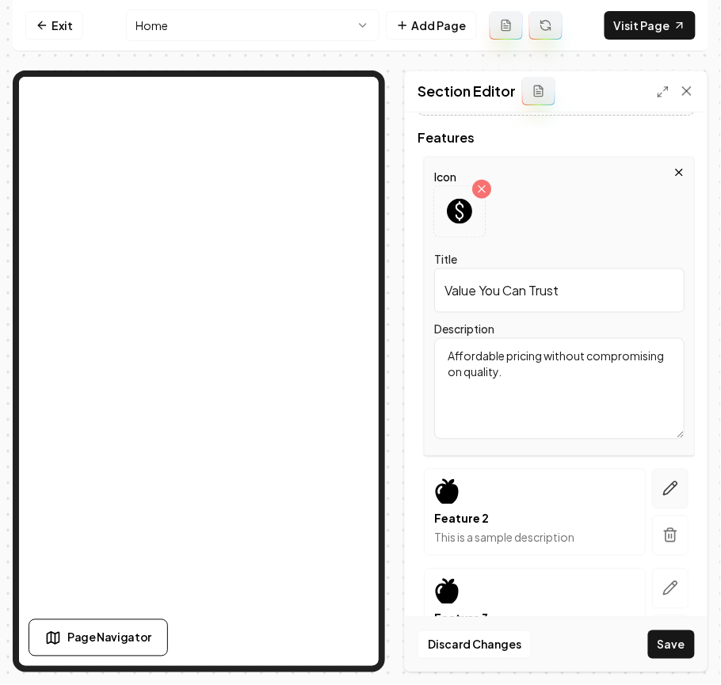
click at [662, 486] on icon "button" at bounding box center [670, 489] width 16 height 16
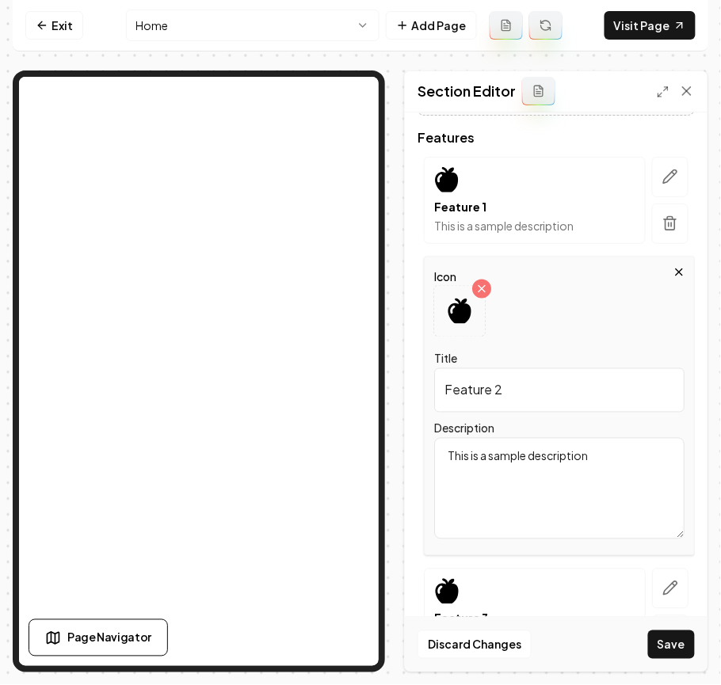
drag, startPoint x: 532, startPoint y: 393, endPoint x: 371, endPoint y: 385, distance: 161.8
click at [251, 296] on div "Page Settings Section Editor Header Your Trusted Garage Door Experts Subheader …" at bounding box center [361, 372] width 696 height 602
paste input "Expert Craftsmanship"
type input "Expert Craftsmanship"
drag, startPoint x: 640, startPoint y: 461, endPoint x: 360, endPoint y: 455, distance: 280.5
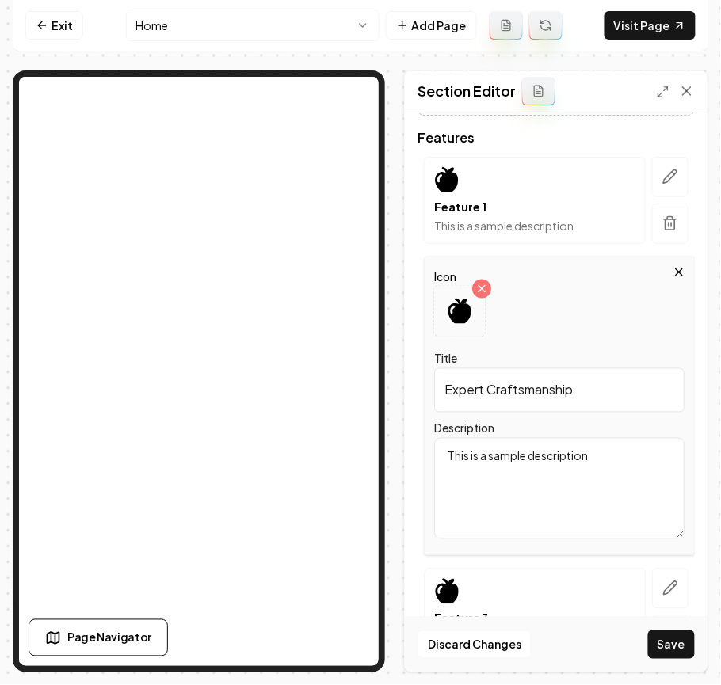
click at [306, 375] on div "Page Settings Section Editor Header Your Trusted Garage Door Experts Subheader …" at bounding box center [361, 372] width 696 height 602
paste textarea "Highly skilled technicians with years of experience."
type textarea "Highly skilled technicians with years of experience."
click at [450, 325] on div at bounding box center [459, 311] width 51 height 51
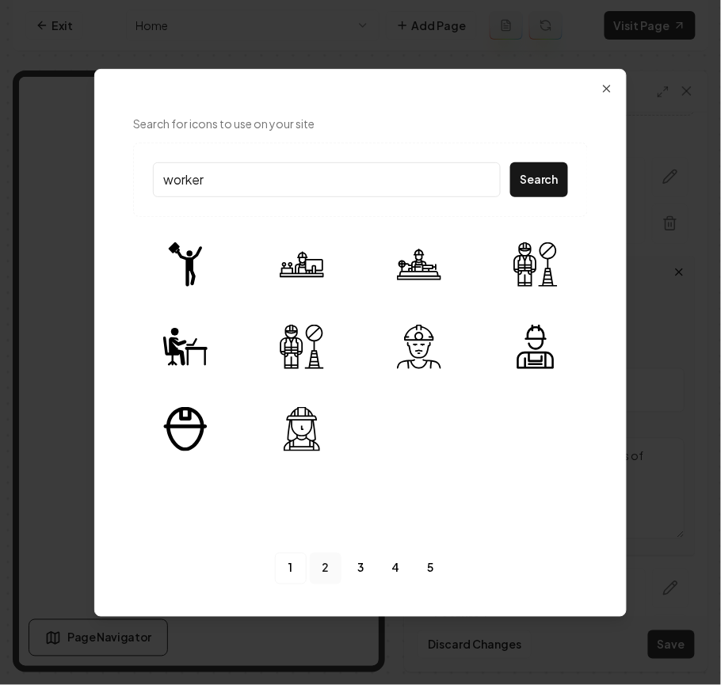
type input "worker"
click at [321, 569] on link "2" at bounding box center [326, 569] width 32 height 32
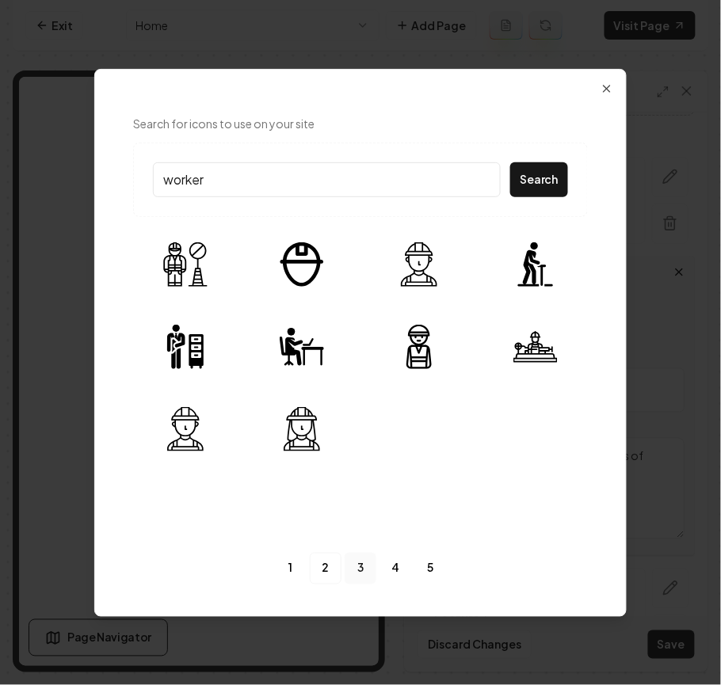
click at [356, 569] on link "3" at bounding box center [361, 569] width 32 height 32
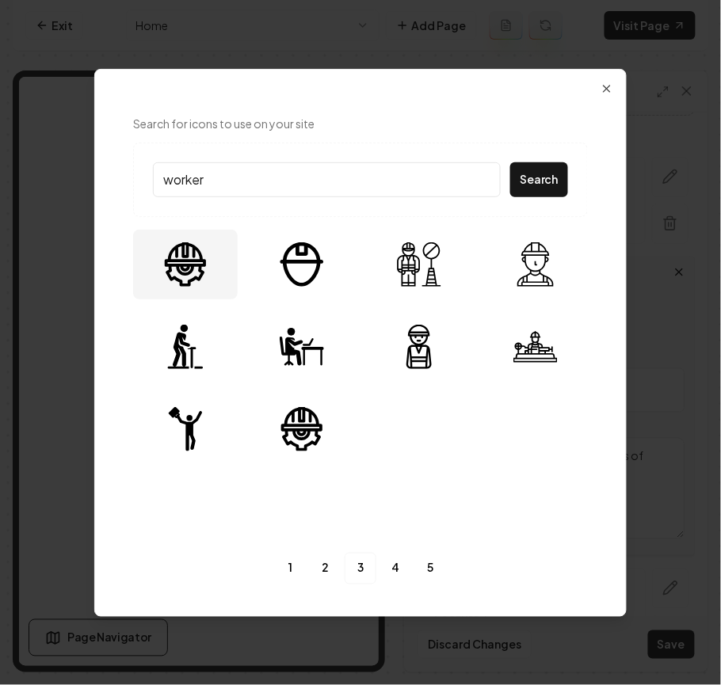
click at [189, 273] on img at bounding box center [185, 264] width 44 height 44
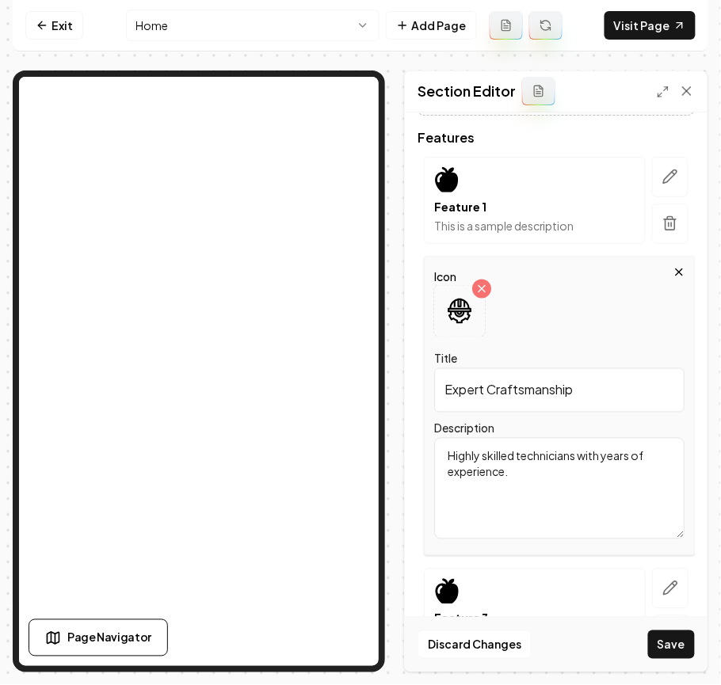
scroll to position [418, 0]
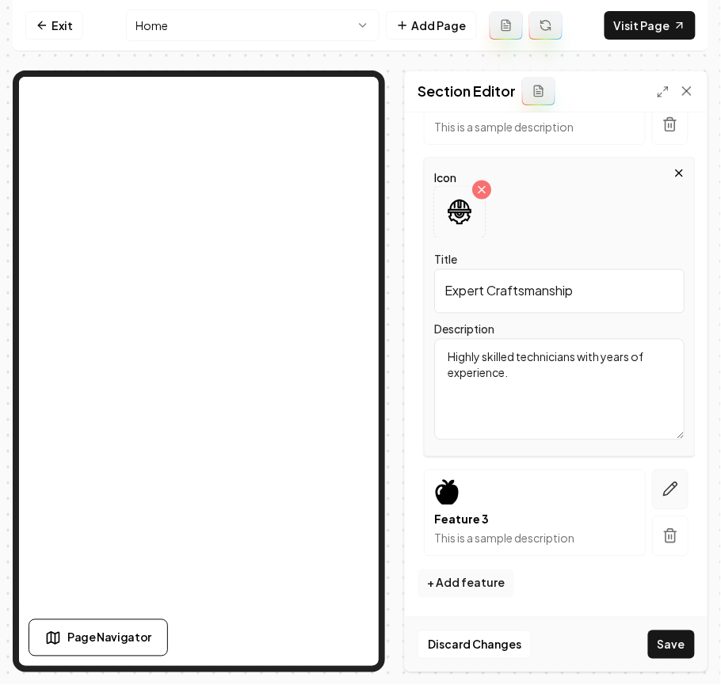
click at [652, 485] on button "button" at bounding box center [670, 490] width 36 height 40
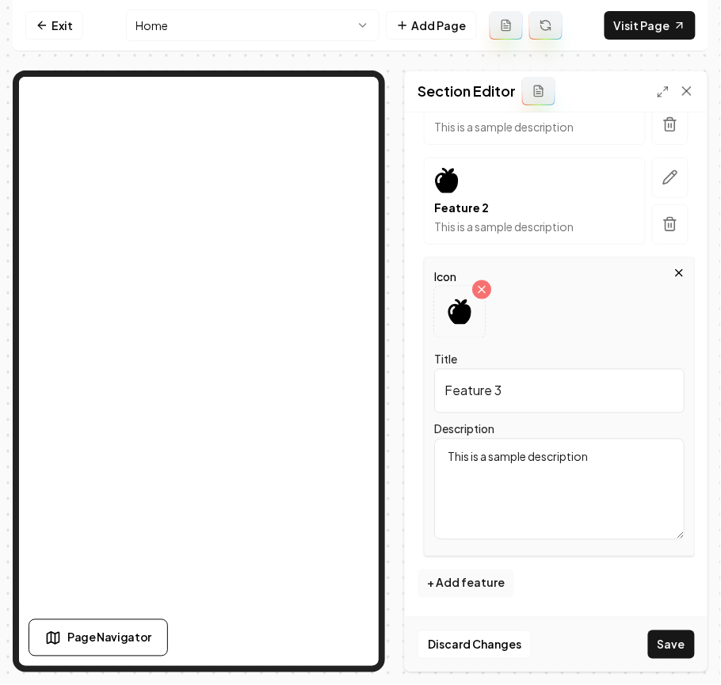
drag, startPoint x: 496, startPoint y: 399, endPoint x: 502, endPoint y: 360, distance: 40.1
click at [306, 295] on div "Page Settings Section Editor Header Your Trusted Garage Door Experts Subheader …" at bounding box center [361, 372] width 696 height 602
paste input "Customer-First Approach"
type input "Customer-First Approach"
drag, startPoint x: 641, startPoint y: 459, endPoint x: 331, endPoint y: 437, distance: 310.5
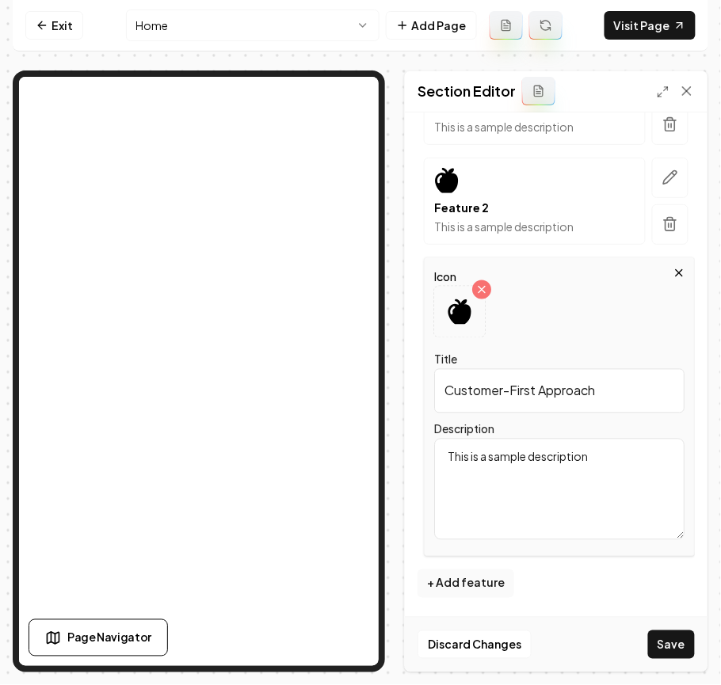
click at [149, 334] on div "Page Settings Section Editor Header Your Trusted Garage Door Experts Subheader …" at bounding box center [361, 372] width 696 height 602
paste textarea "Focus on customer satisfaction and personalized service. P"
type textarea "Focus on customer satisfaction and personalized service."
click at [470, 314] on icon at bounding box center [459, 311] width 23 height 25
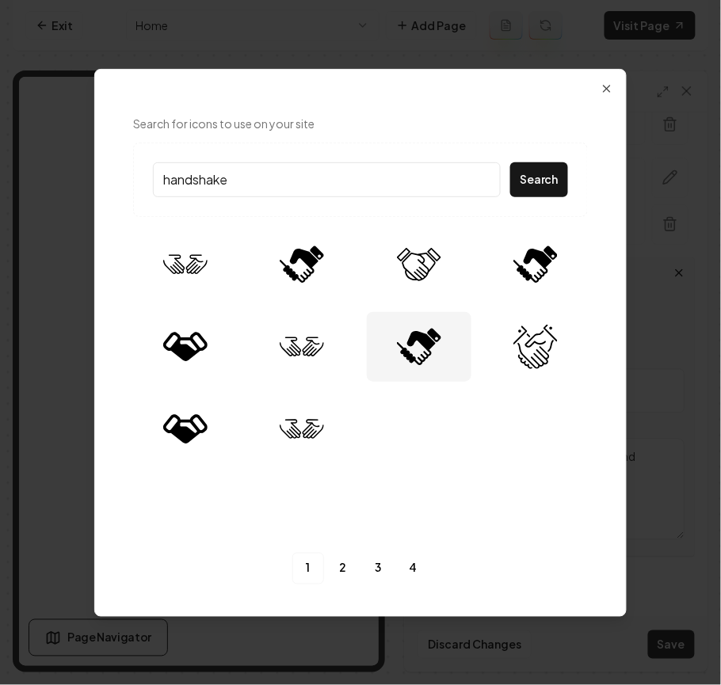
type input "handshake"
click at [407, 341] on img at bounding box center [419, 347] width 44 height 44
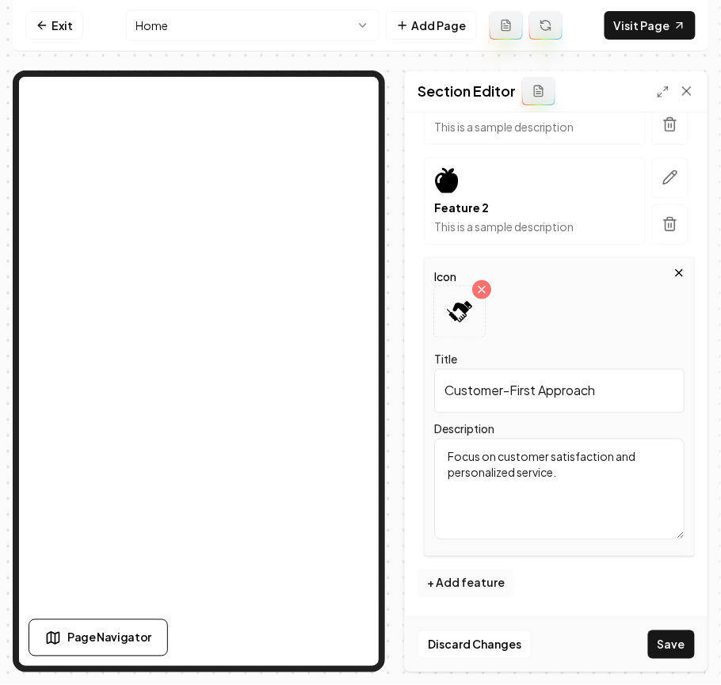
click at [483, 577] on button "+ Add feature" at bounding box center [465, 584] width 97 height 29
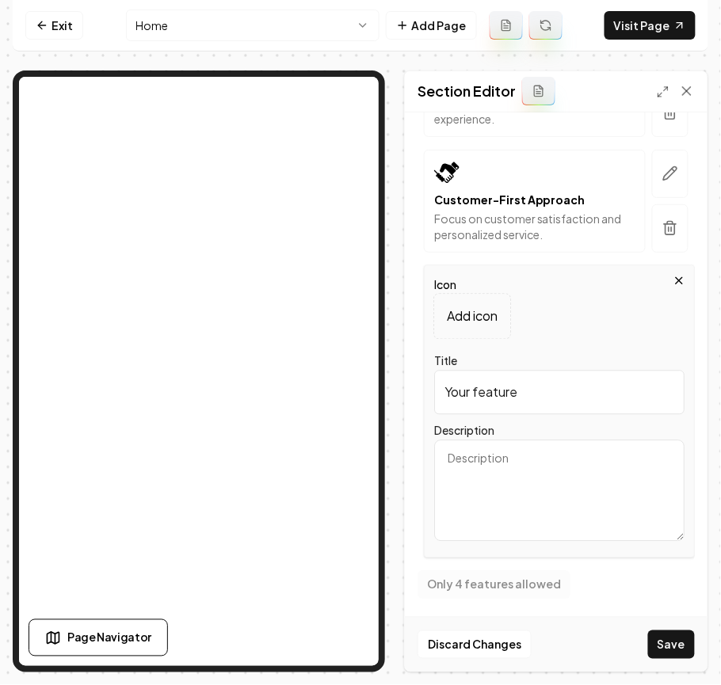
scroll to position [559, 0]
drag, startPoint x: 531, startPoint y: 398, endPoint x: 356, endPoint y: 394, distance: 174.3
click at [295, 311] on div "Page Settings Section Editor Header Your Trusted Garage Door Experts Subheader …" at bounding box center [361, 372] width 696 height 602
paste input "Fast & Reliabl"
type input "Fast & Reliable"
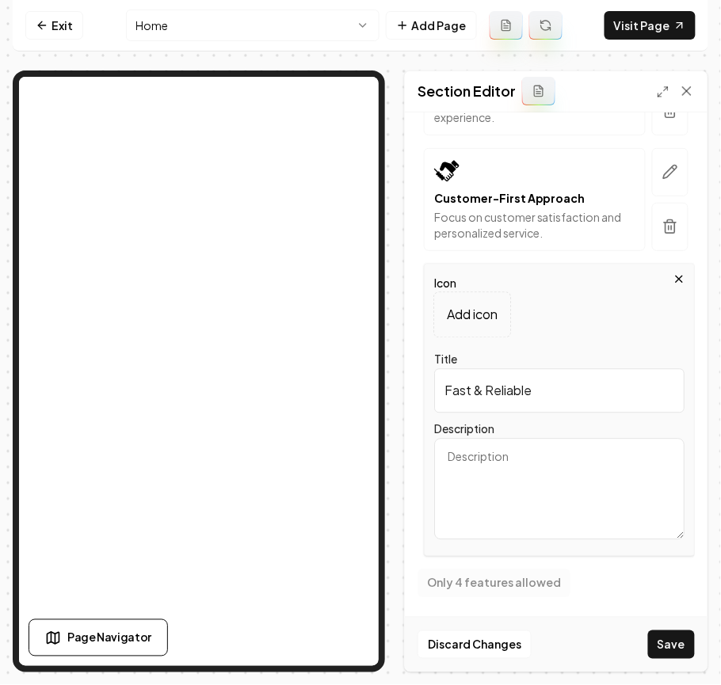
click at [559, 516] on textarea "Description" at bounding box center [559, 489] width 250 height 101
paste textarea "Prompt response and efficient repairs for your convenience."
type textarea "Prompt response and efficient repairs for your convenience."
click at [467, 288] on div "Icon Add icon Title Fast & Reliable Description Prompt response and efficient r…" at bounding box center [559, 410] width 271 height 293
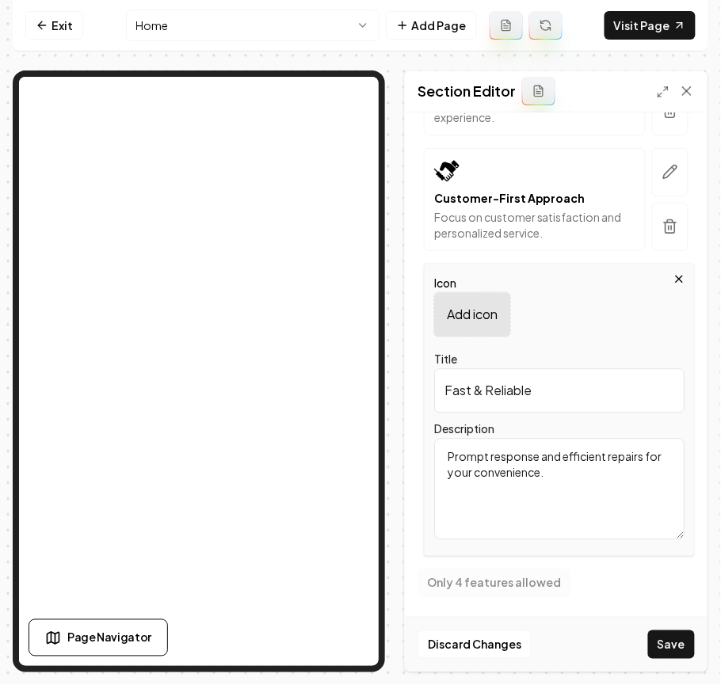
click at [466, 301] on div "Add icon" at bounding box center [472, 315] width 76 height 44
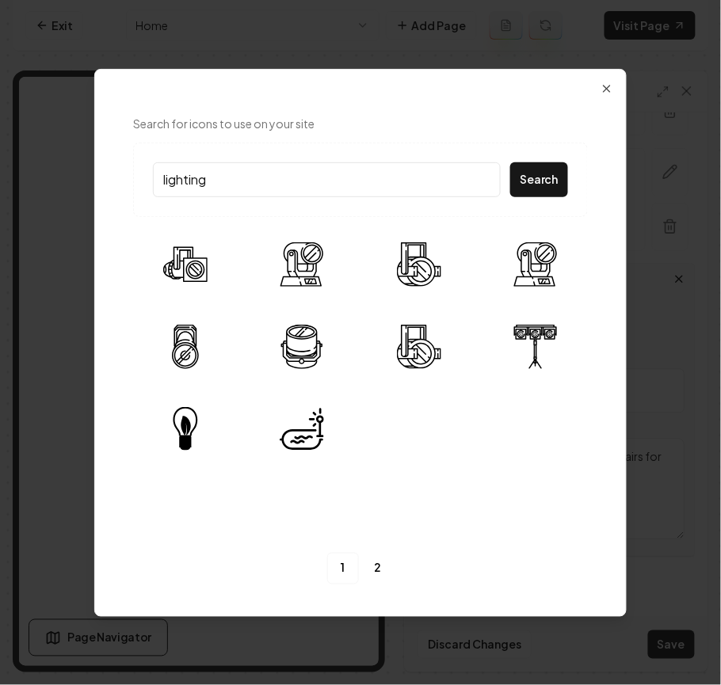
click at [194, 178] on input "lighting" at bounding box center [327, 179] width 348 height 35
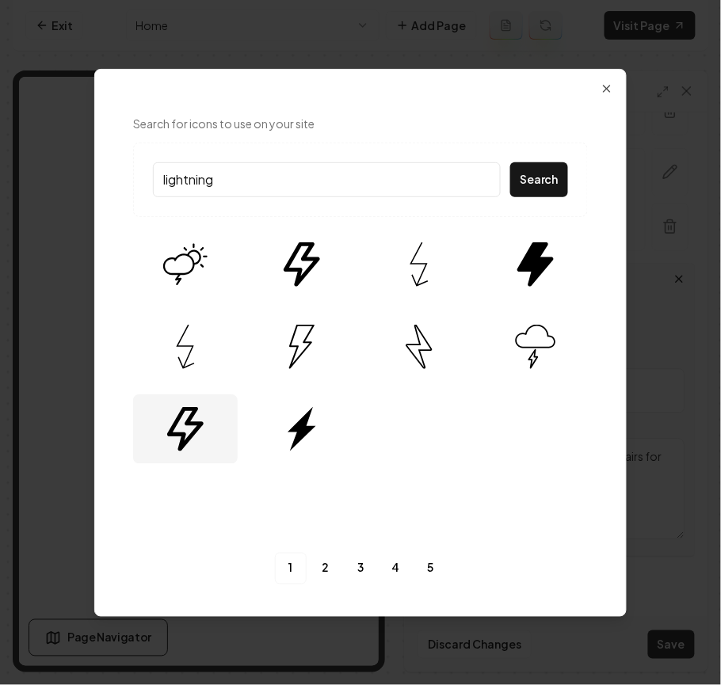
type input "lightning"
click at [185, 433] on img at bounding box center [185, 429] width 44 height 44
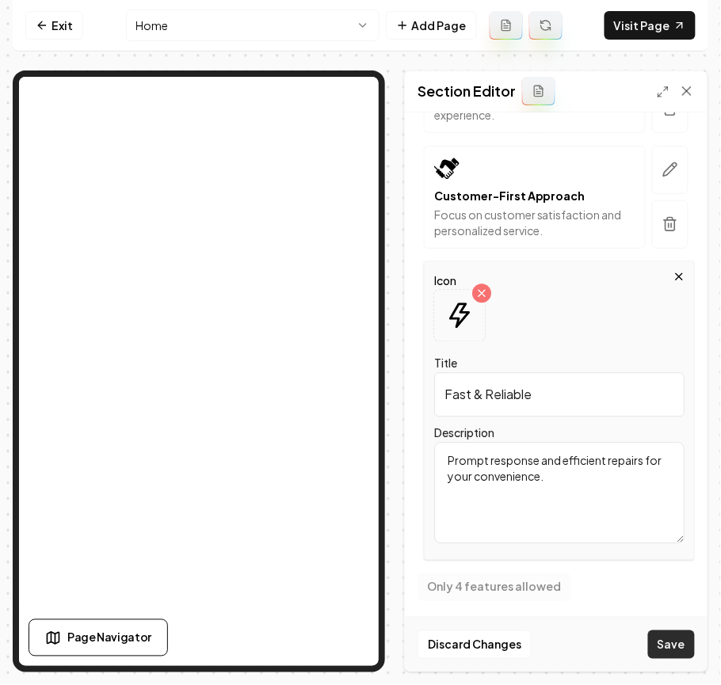
click at [663, 638] on button "Save" at bounding box center [671, 645] width 47 height 29
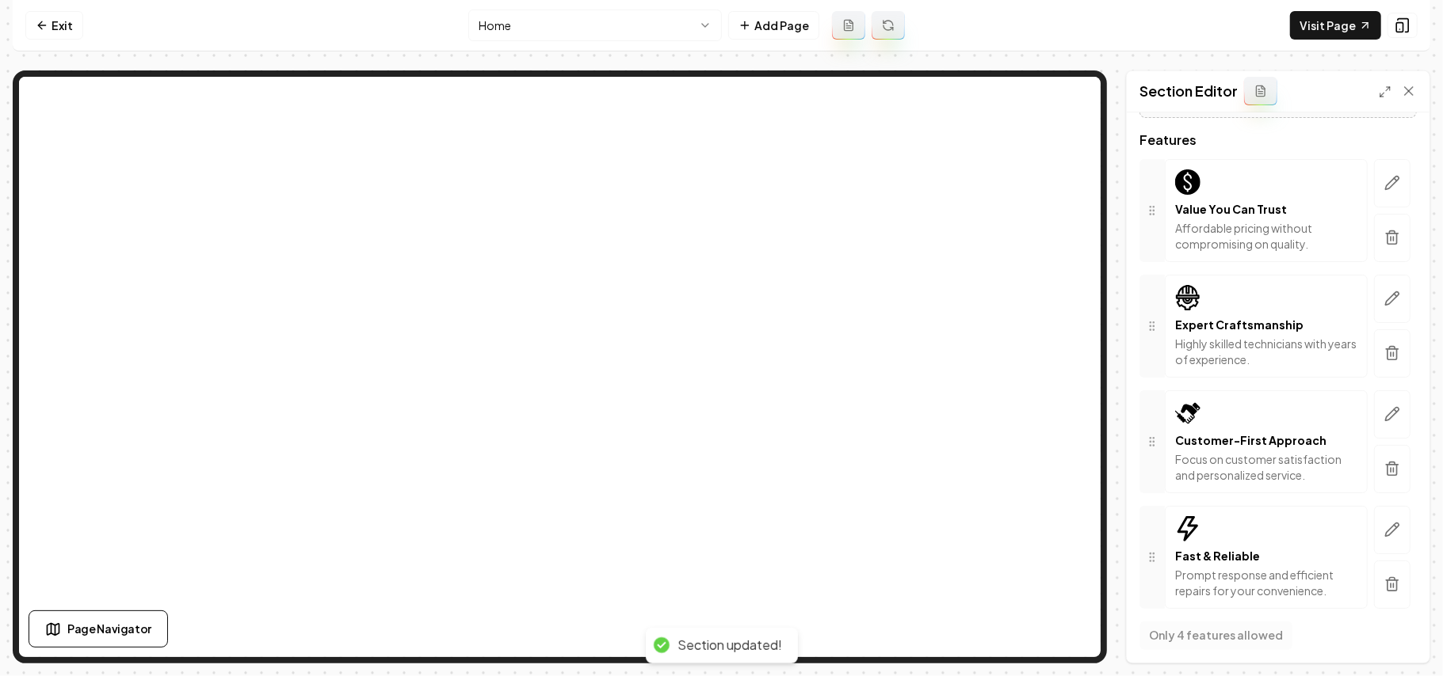
scroll to position [323, 0]
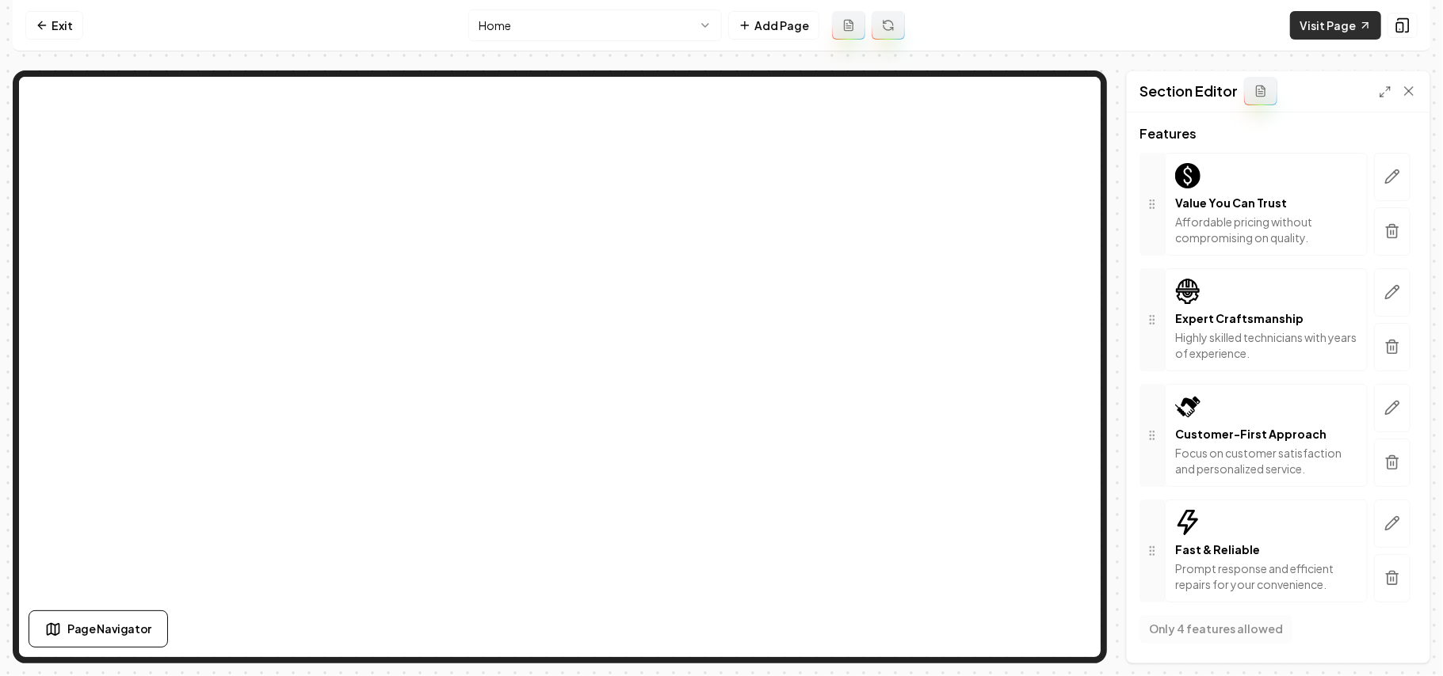
click at [1307, 27] on link "Visit Page" at bounding box center [1335, 25] width 91 height 29
